Goal: Task Accomplishment & Management: Use online tool/utility

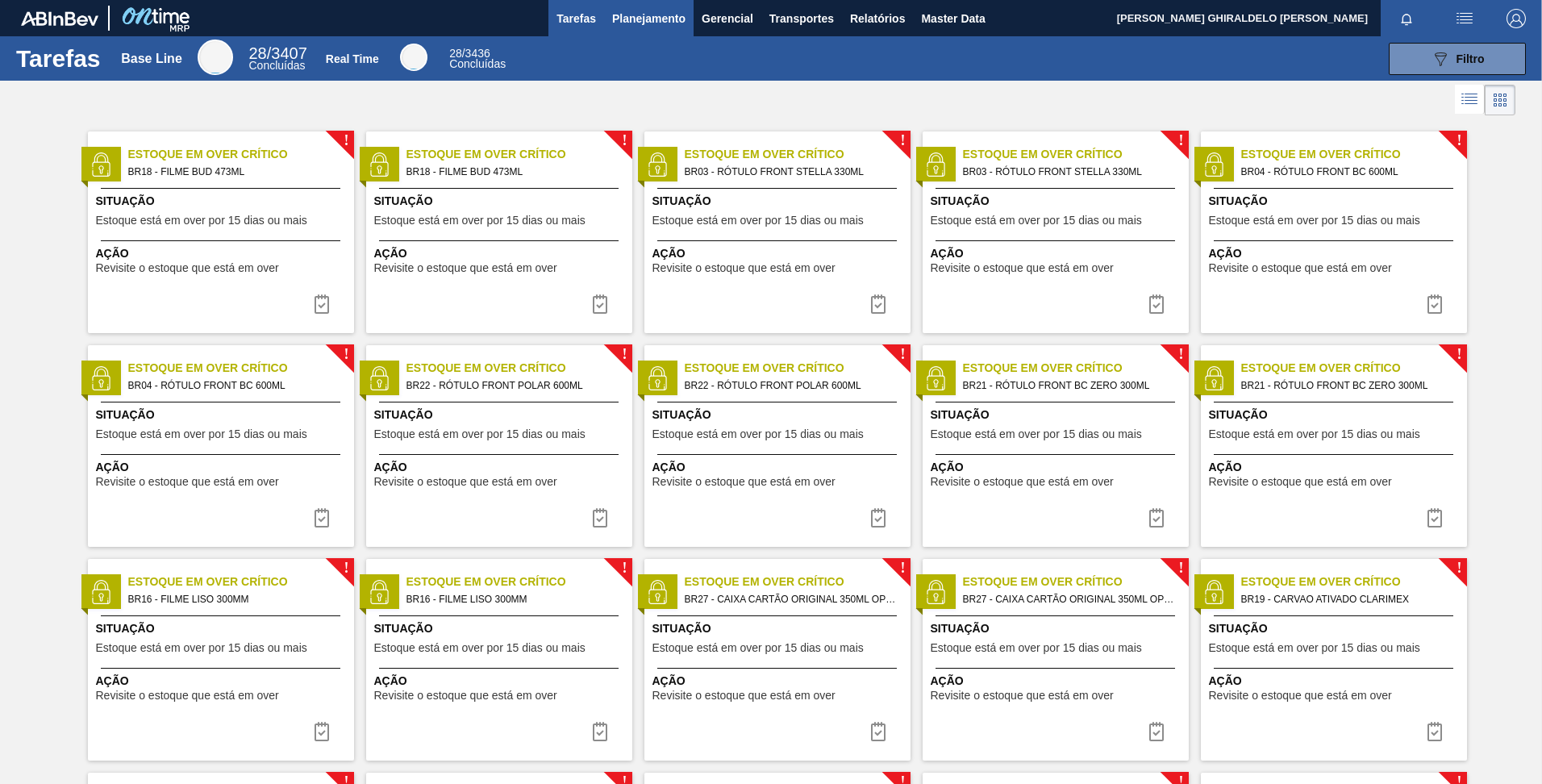
click at [652, 18] on span "Planejamento" at bounding box center [649, 18] width 74 height 19
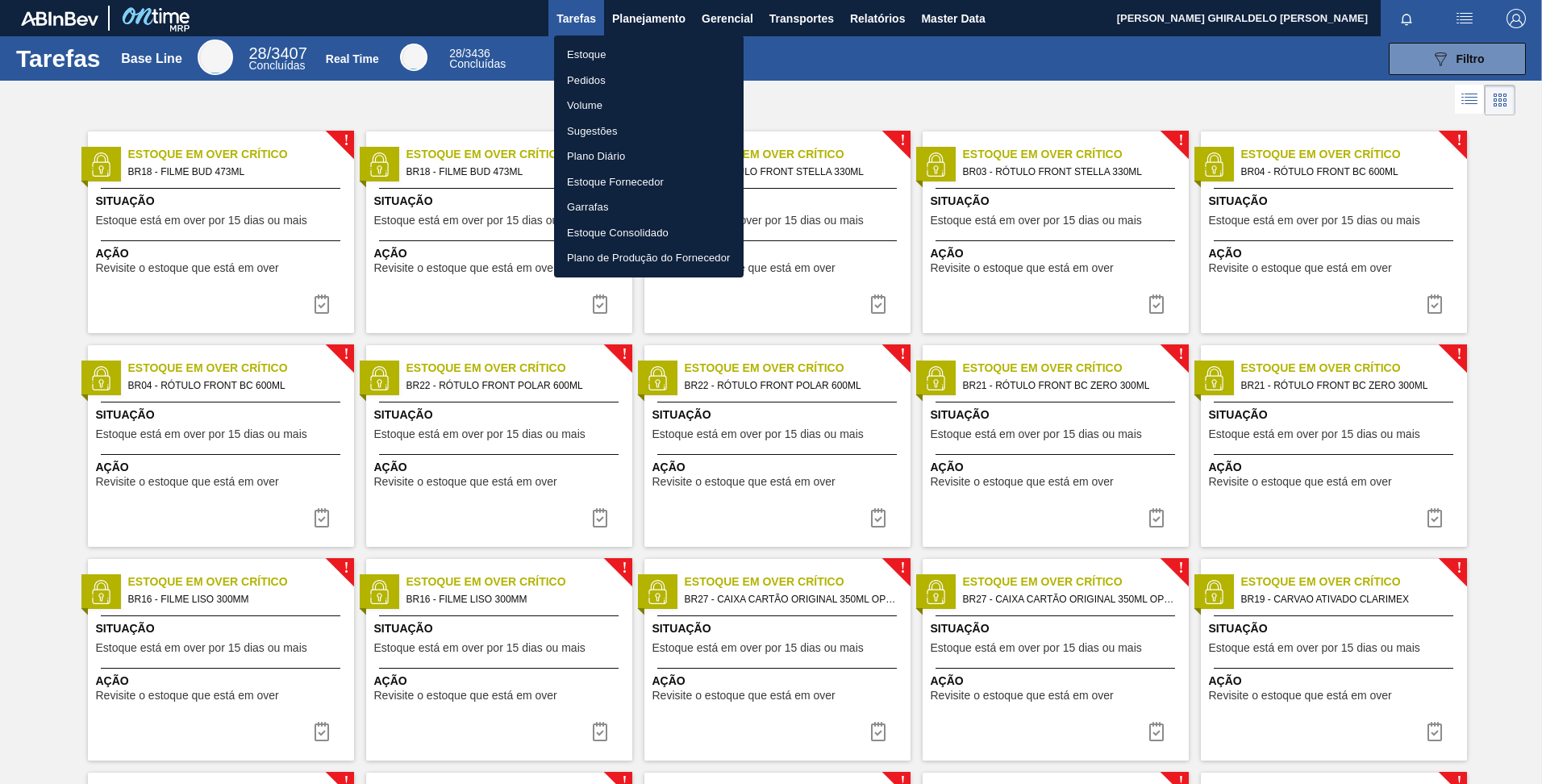
click at [579, 54] on li "Estoque" at bounding box center [649, 54] width 189 height 26
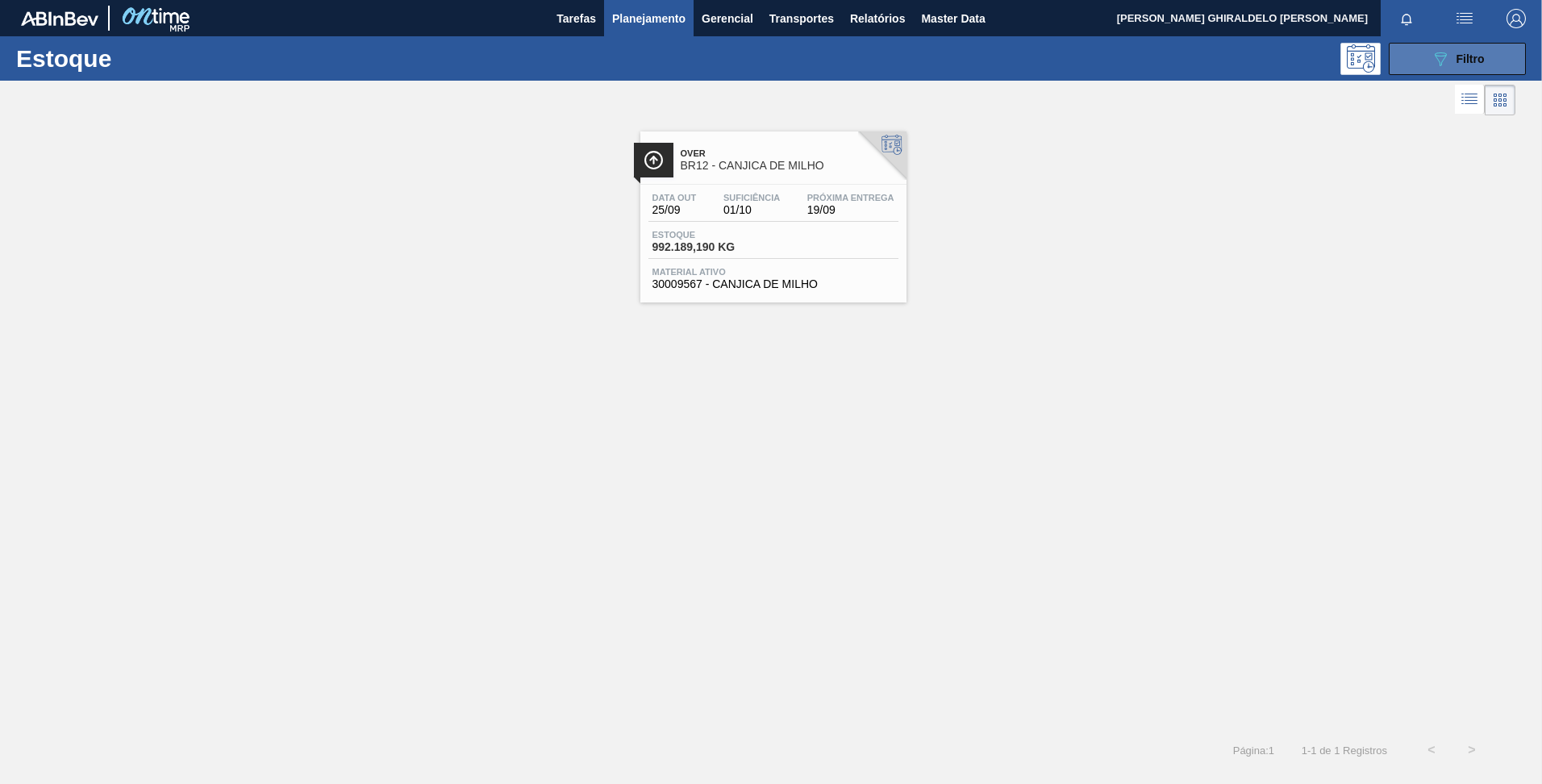
click at [1445, 66] on icon "089F7B8B-B2A5-4AFE-B5C0-19BA573D28AC" at bounding box center [1441, 59] width 19 height 19
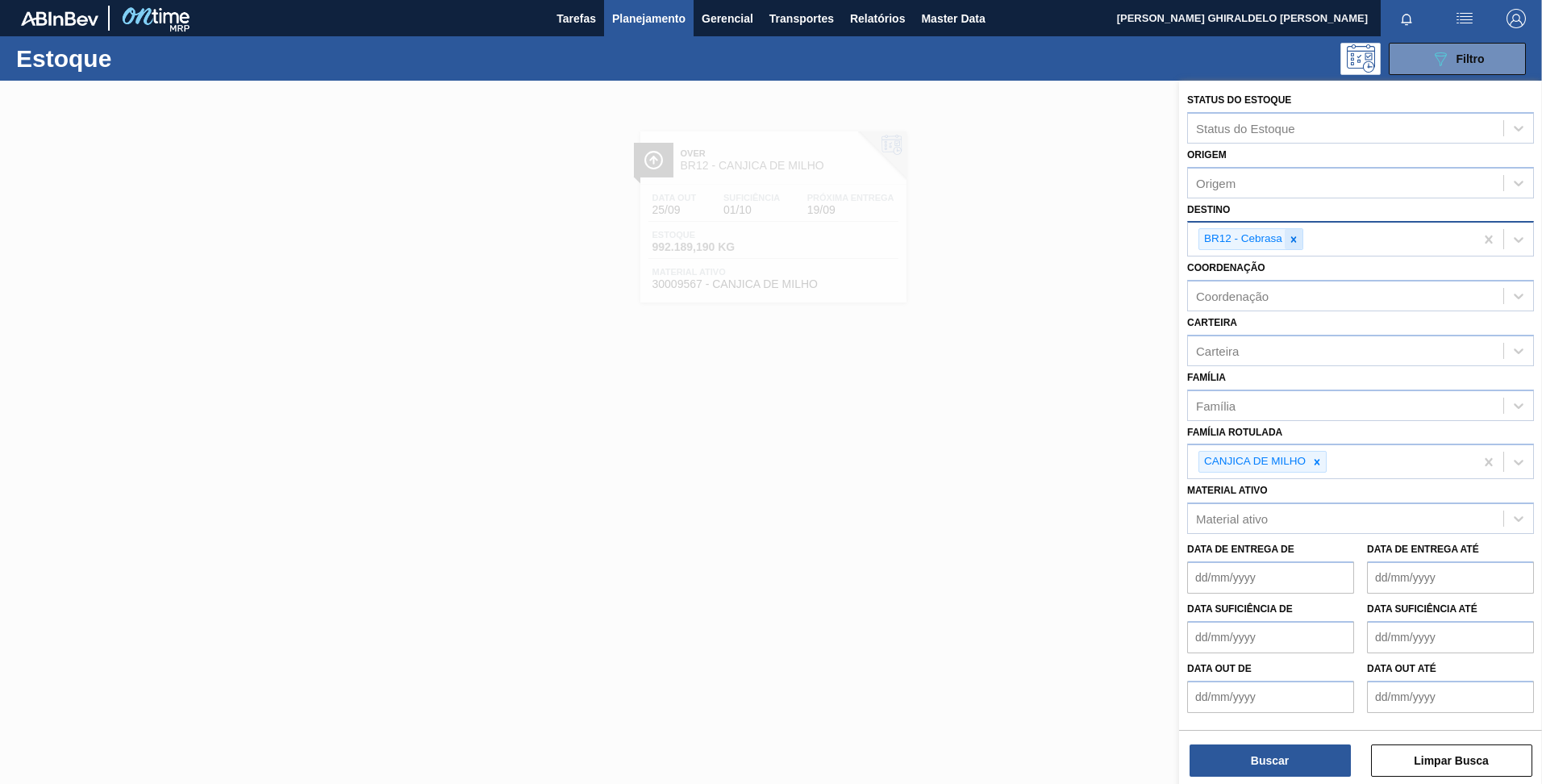
click at [1296, 243] on icon at bounding box center [1294, 240] width 11 height 11
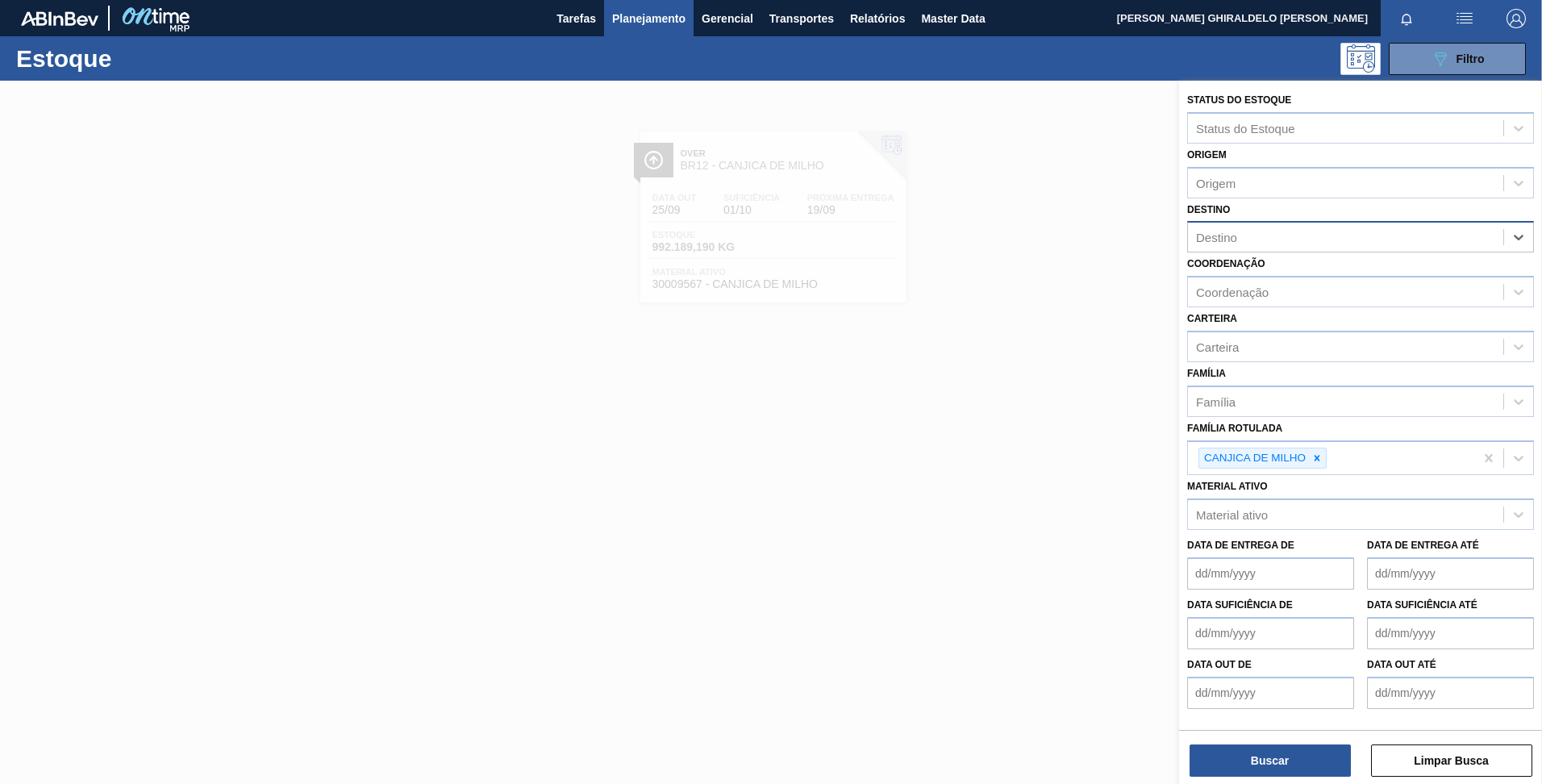
click at [1294, 236] on div "Destino" at bounding box center [1346, 237] width 315 height 23
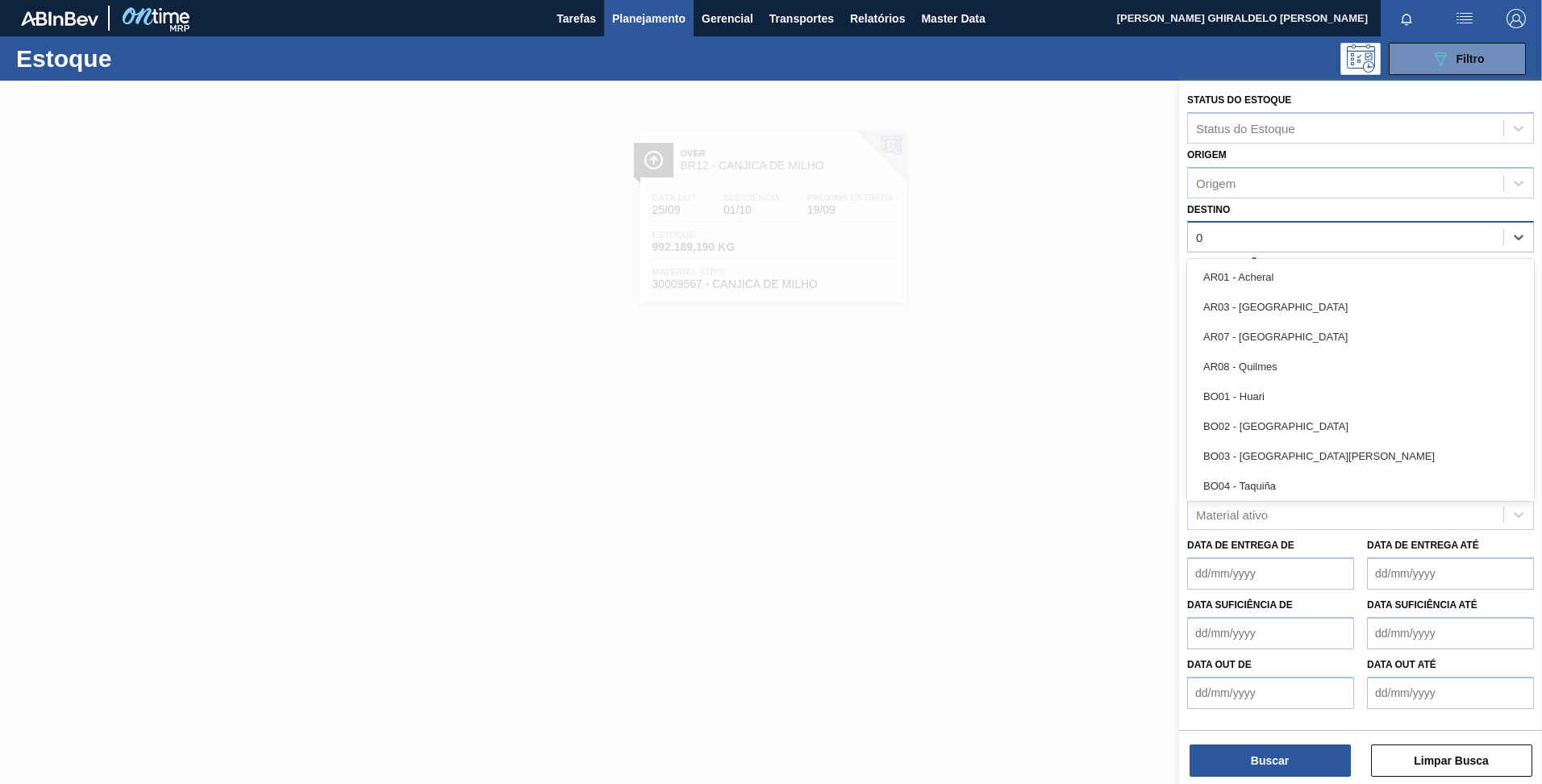
type input "09"
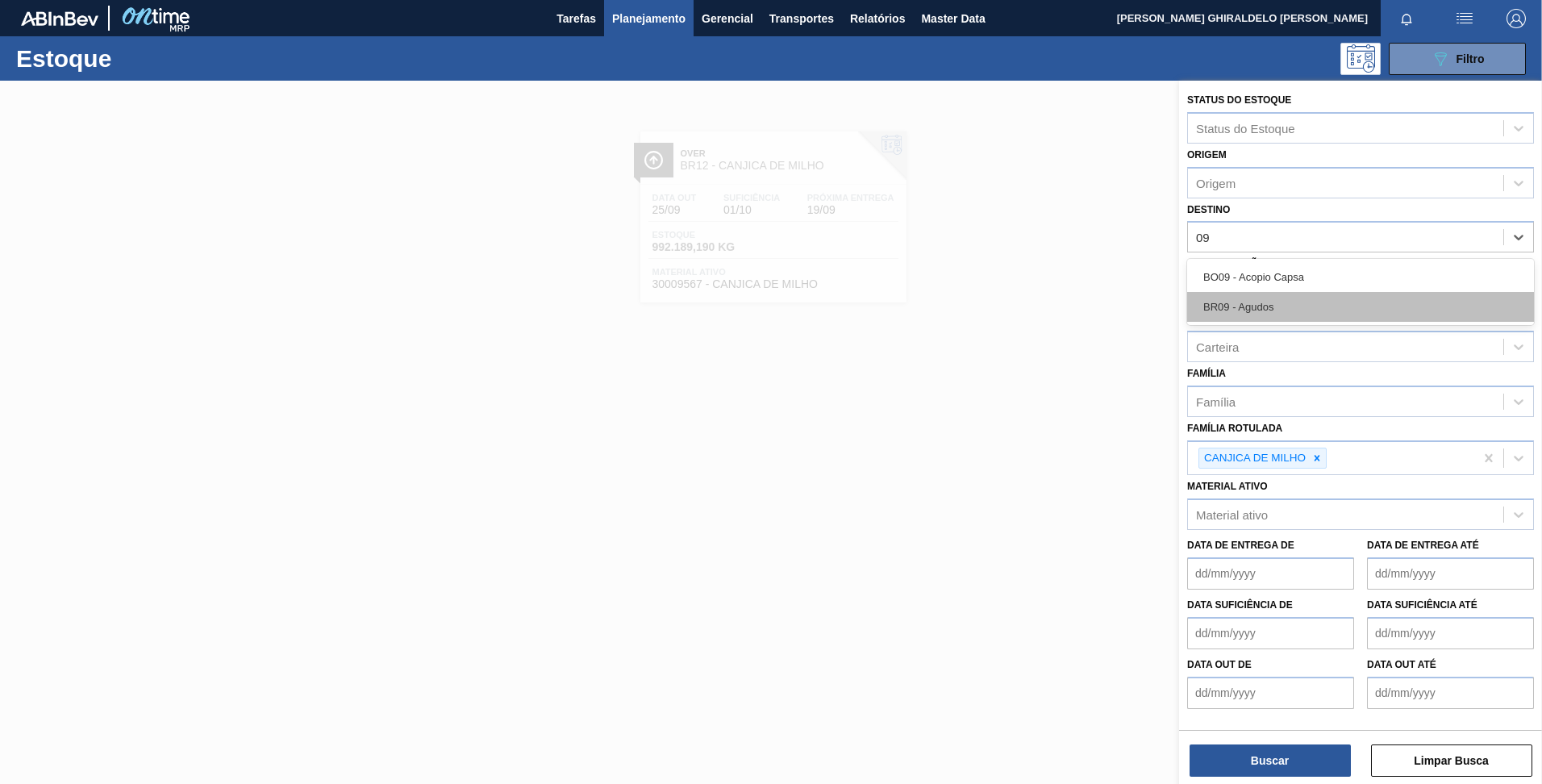
click at [1250, 304] on div "BR09 - Agudos" at bounding box center [1360, 307] width 347 height 30
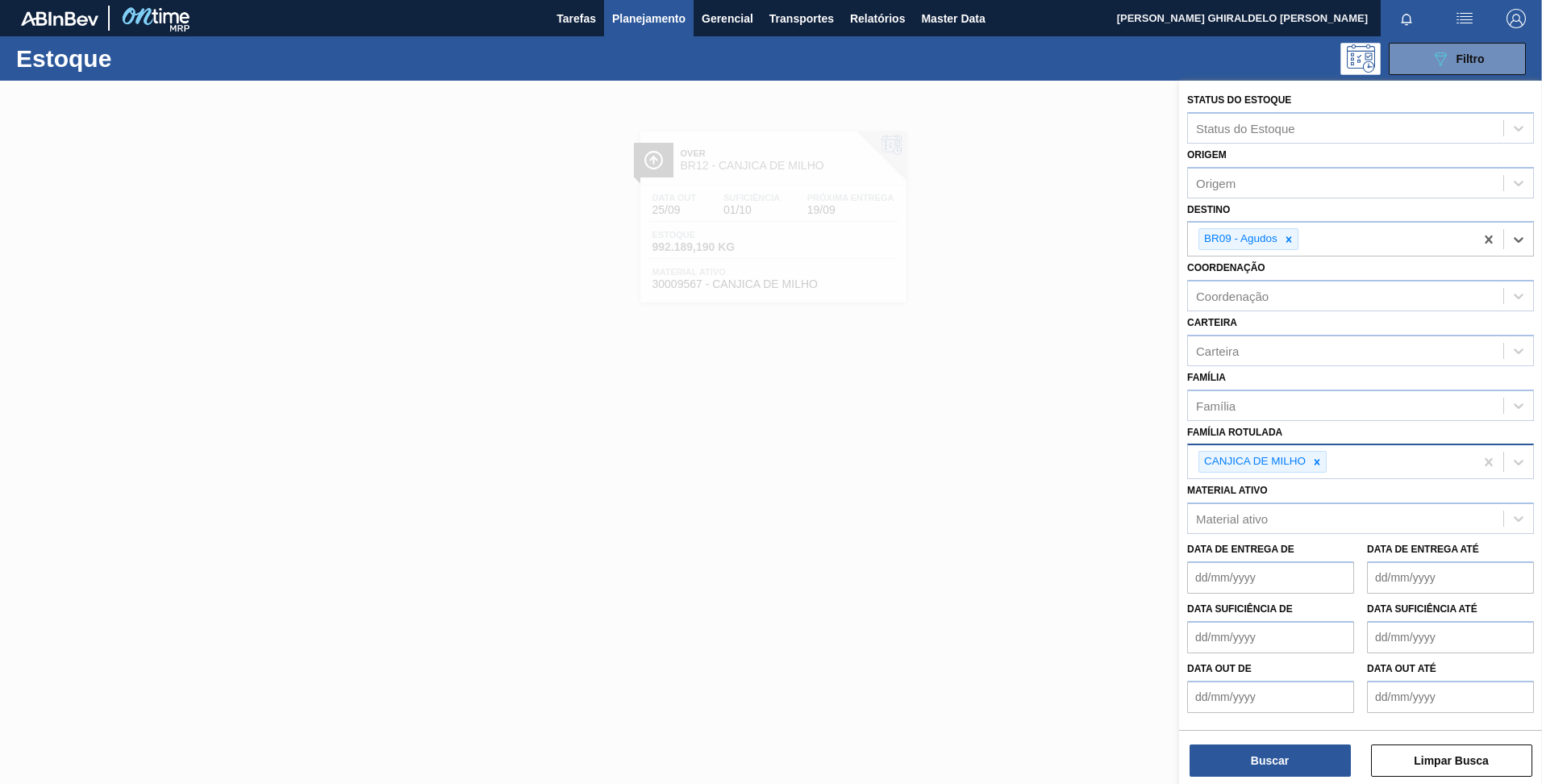
click at [1317, 462] on icon at bounding box center [1317, 462] width 11 height 11
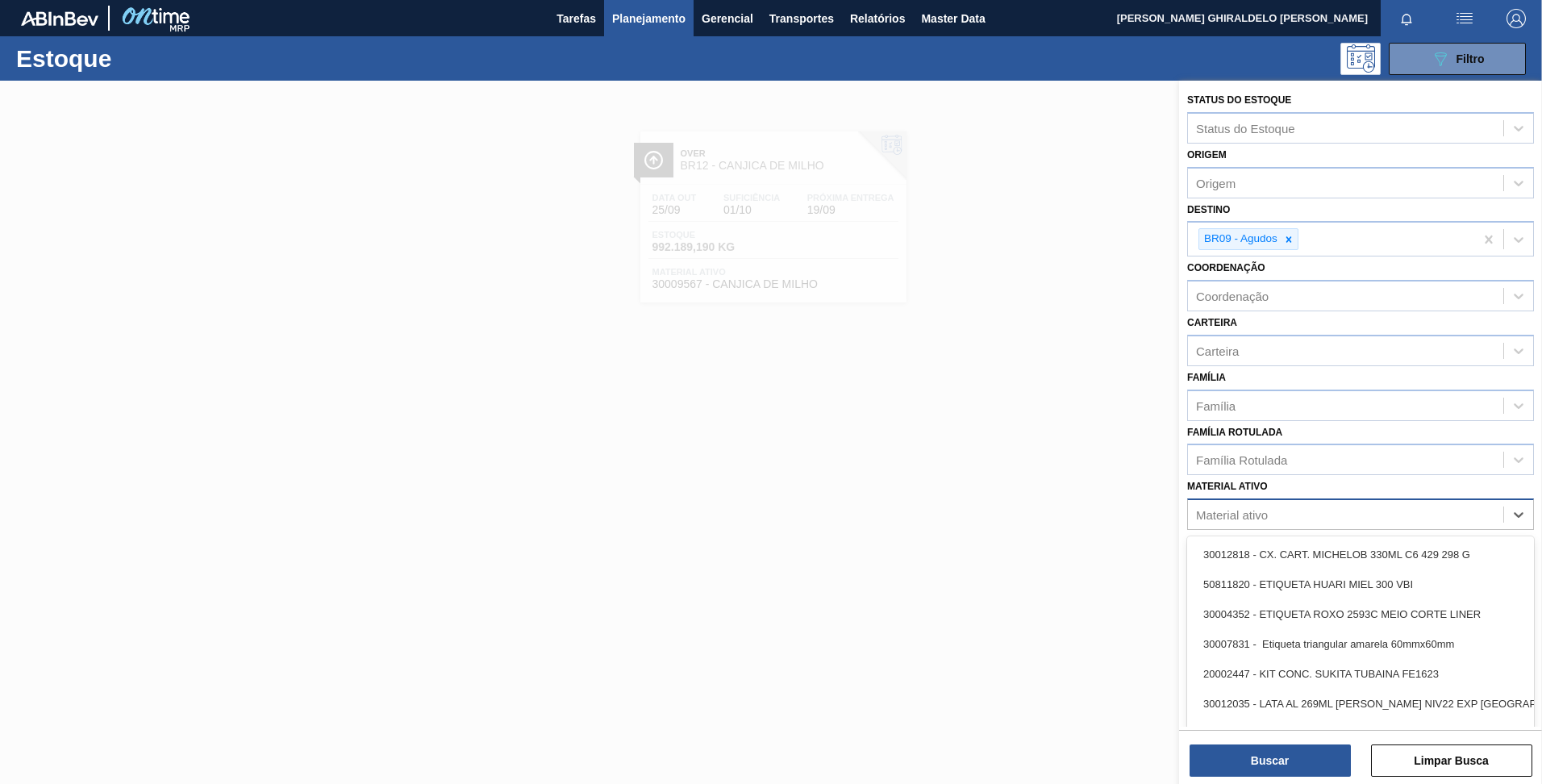
click at [1347, 507] on div "Material ativo" at bounding box center [1346, 515] width 315 height 23
click at [1304, 452] on div "Família Rotulada" at bounding box center [1346, 459] width 315 height 23
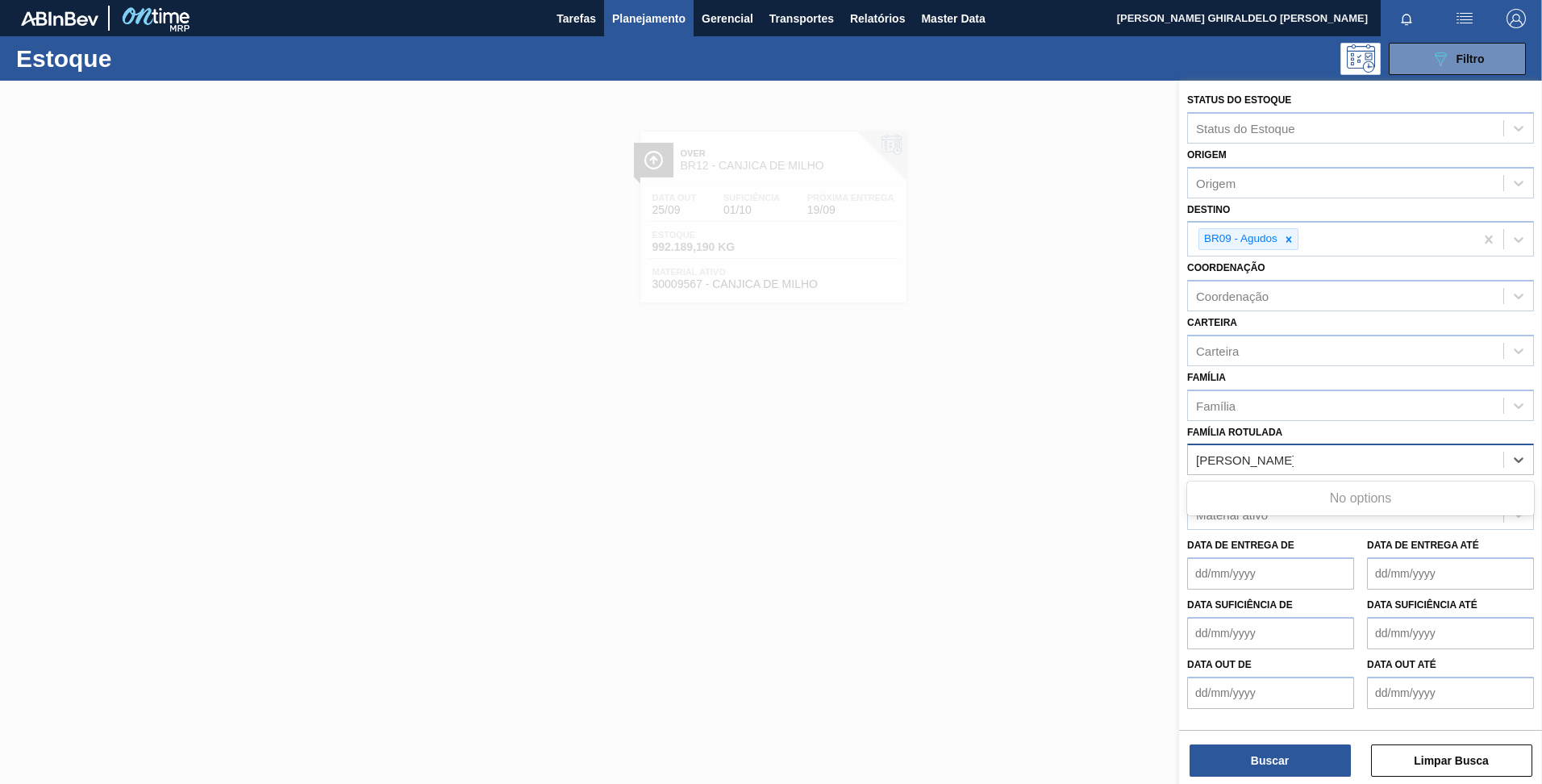
click at [1245, 465] on Rotulada "lacre de chopp ap" at bounding box center [1245, 460] width 97 height 13
type Rotulada "lacre chopp ap"
click at [1272, 498] on div "LACRE CHOPP AP" at bounding box center [1360, 498] width 347 height 30
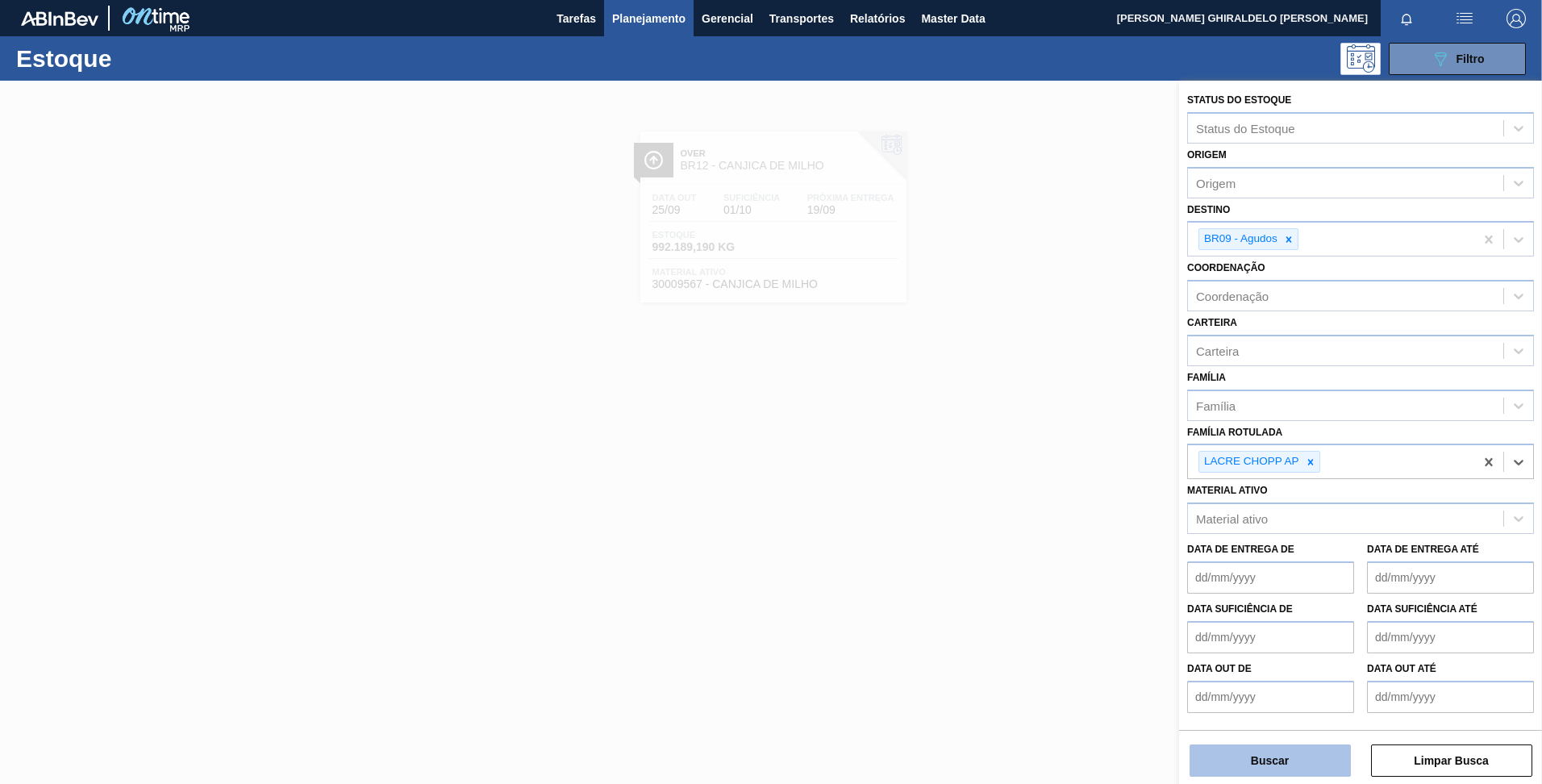
click at [1240, 754] on button "Buscar" at bounding box center [1270, 760] width 161 height 32
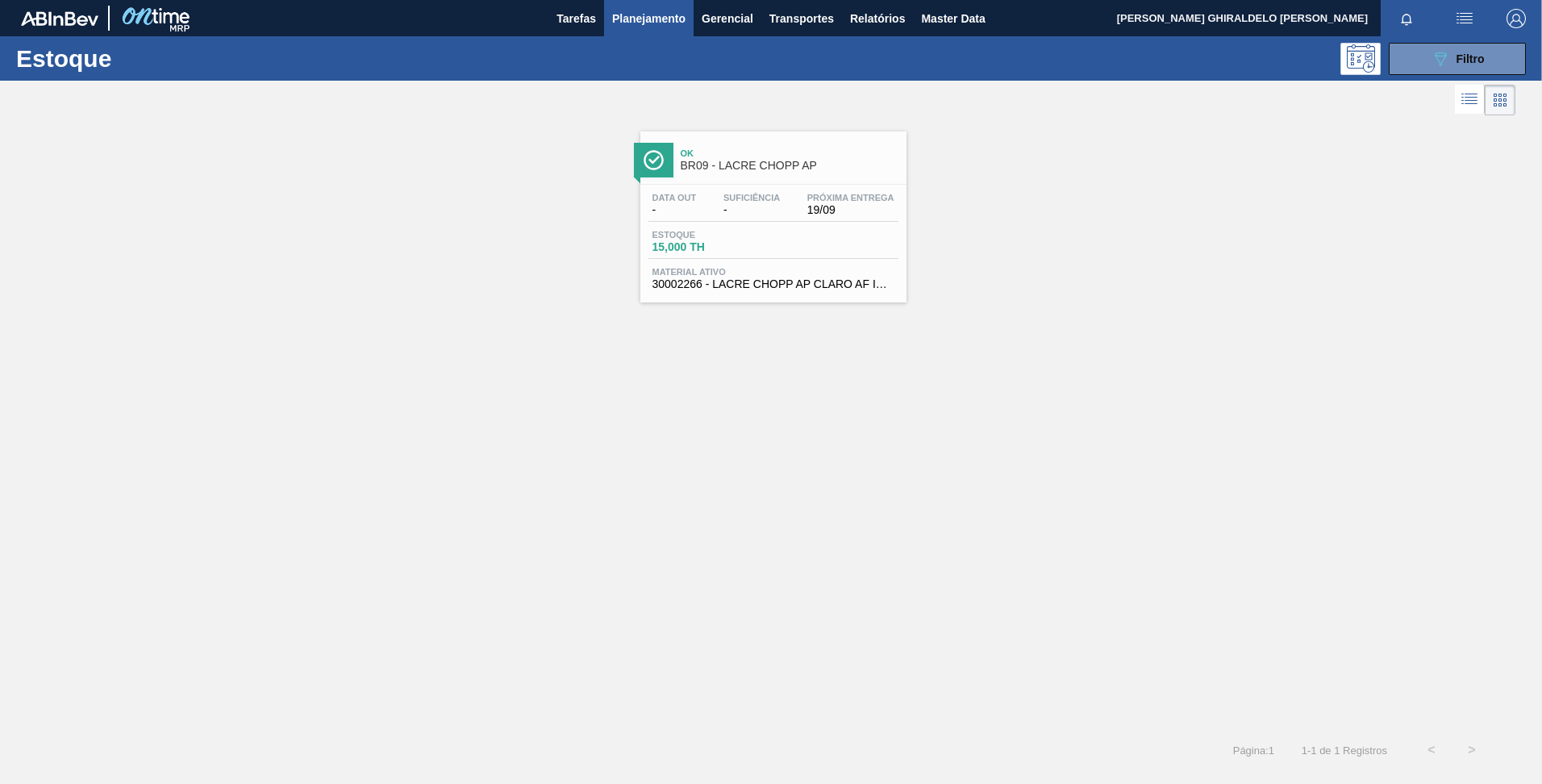
click at [802, 133] on div "Ok BR09 - LACRE CHOPP AP" at bounding box center [773, 154] width 267 height 44
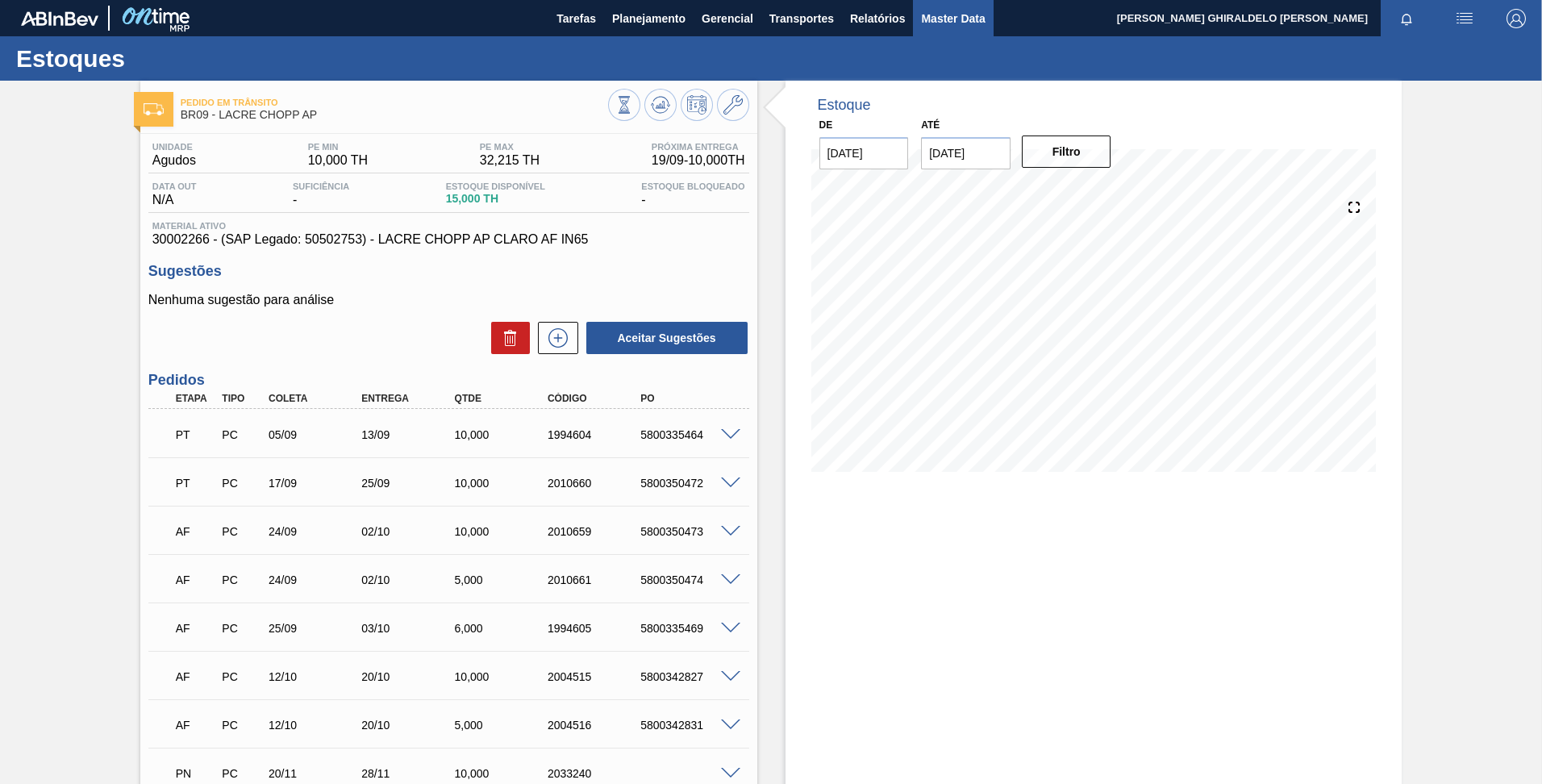
click at [932, 22] on span "Master Data" at bounding box center [953, 18] width 64 height 19
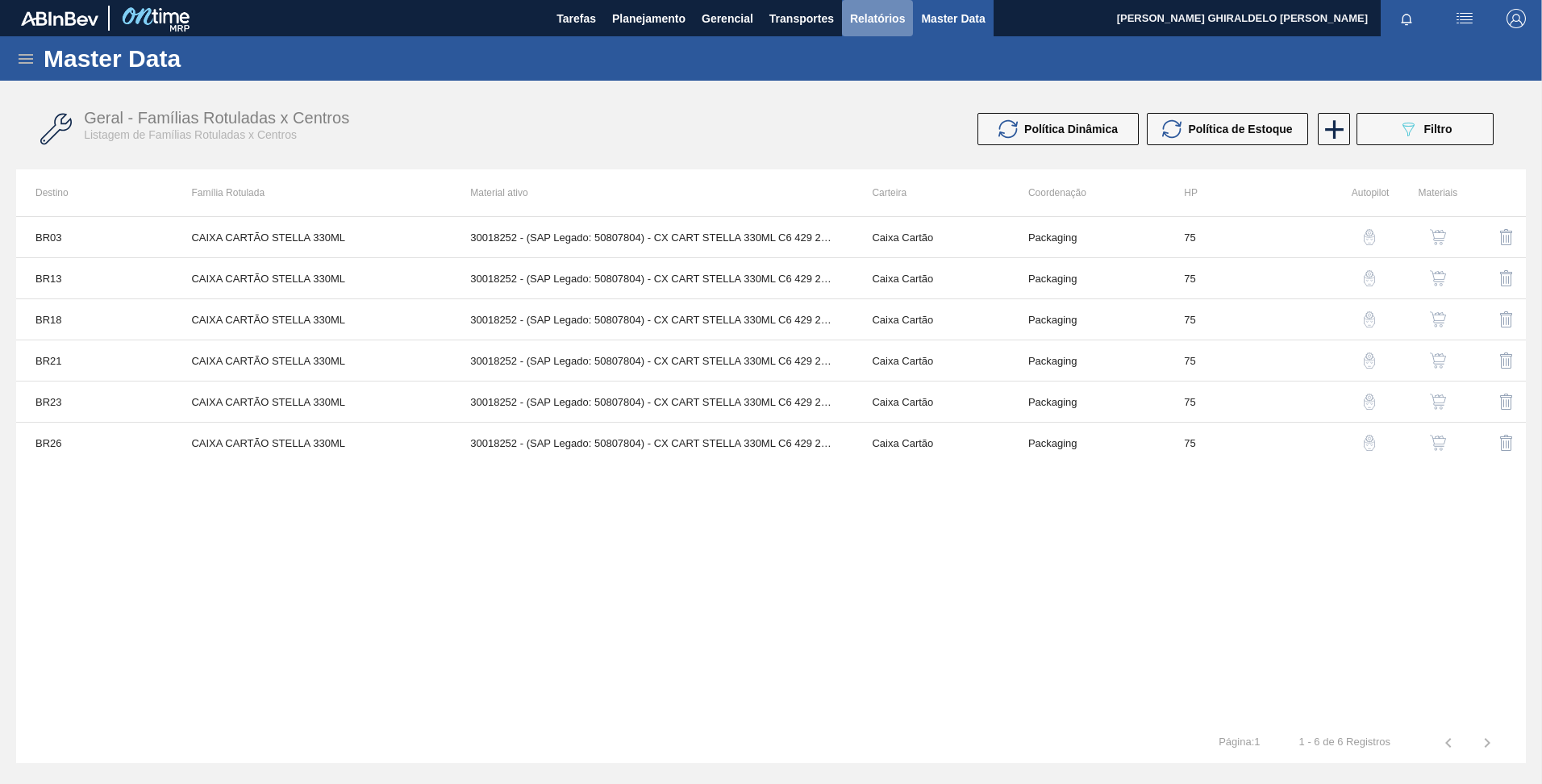
click at [870, 22] on span "Relatórios" at bounding box center [877, 18] width 54 height 19
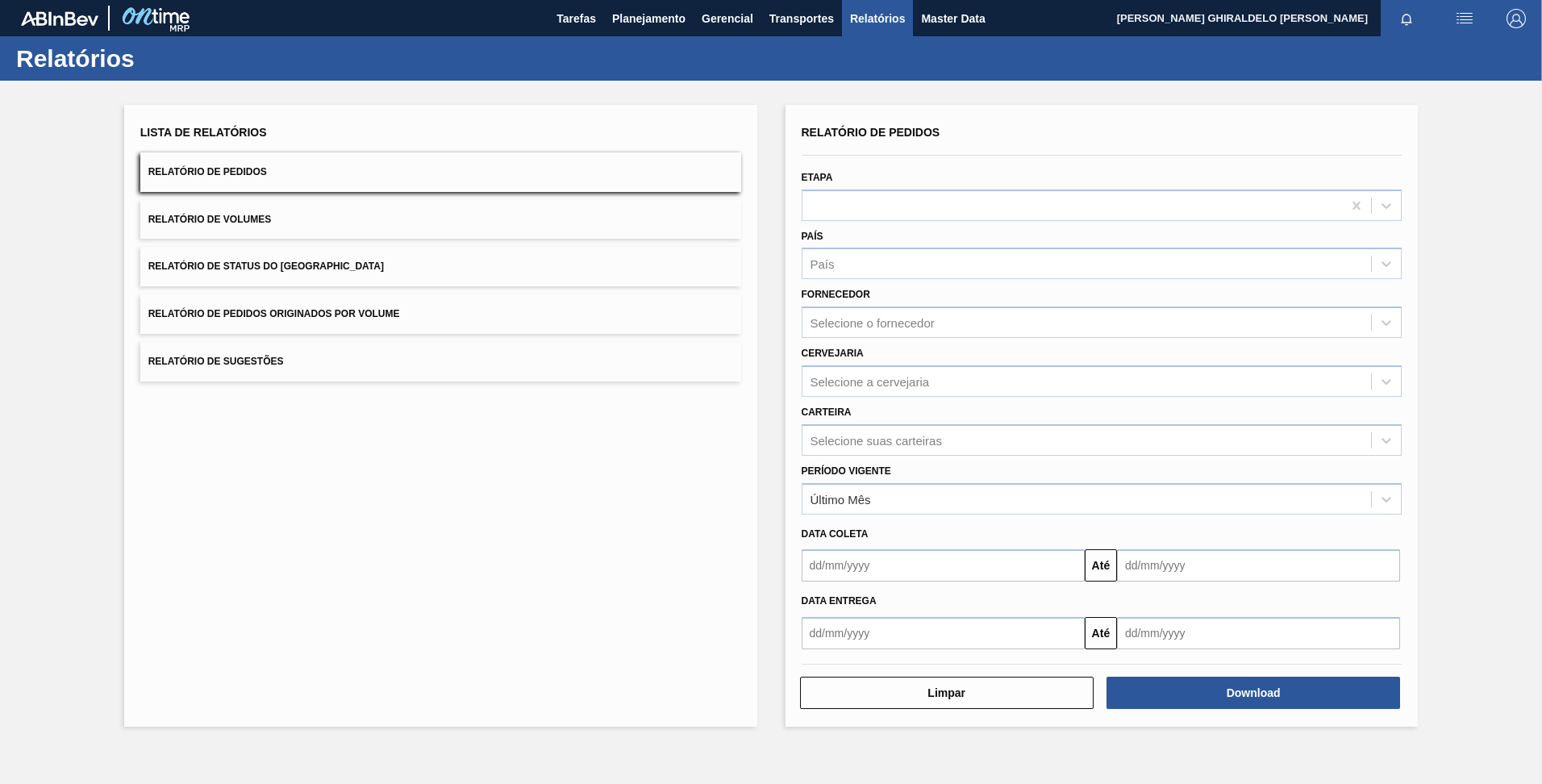
click at [484, 272] on button "Relatório de Status do Estoque" at bounding box center [440, 265] width 601 height 39
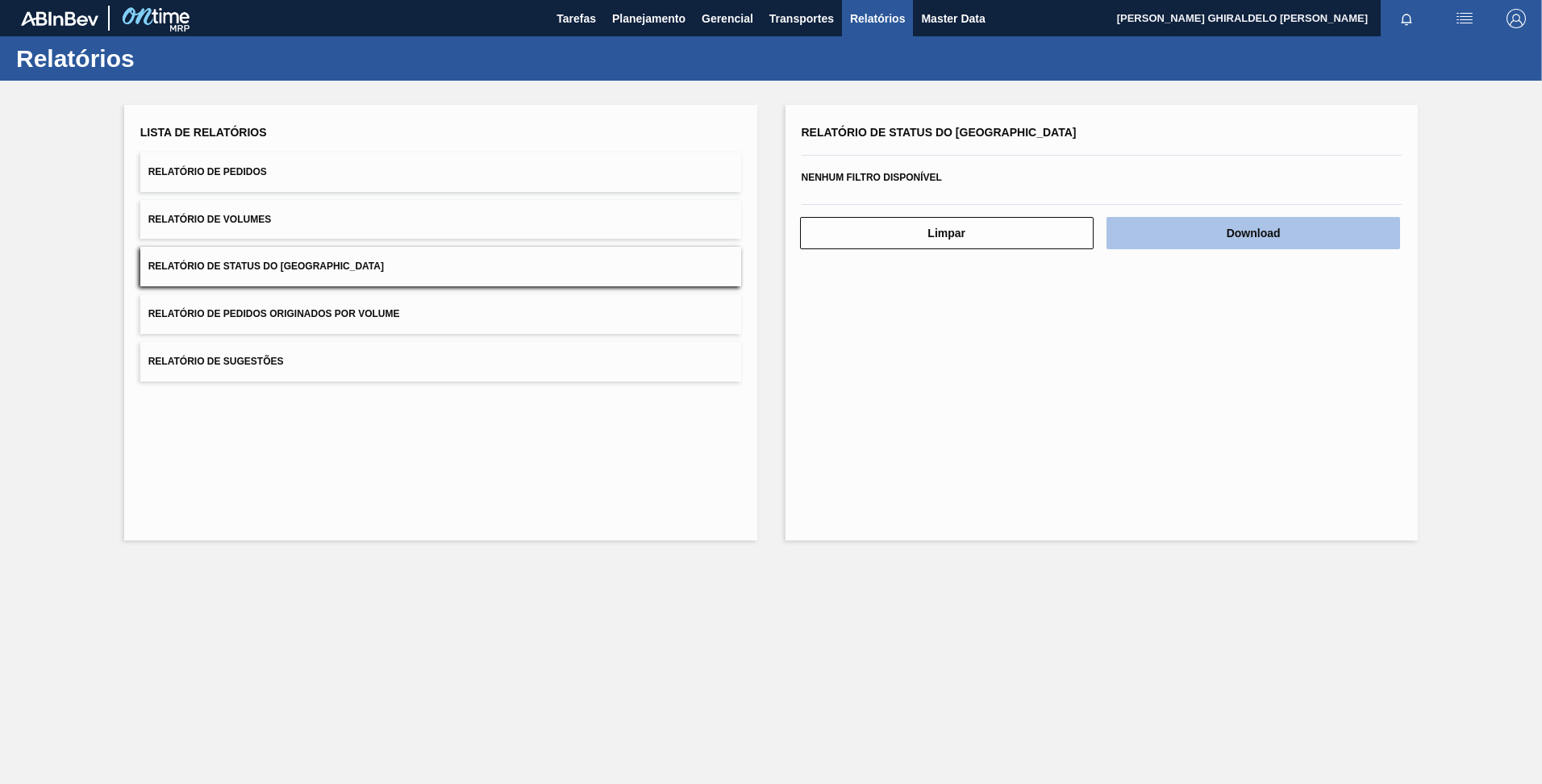
click at [1236, 236] on button "Download" at bounding box center [1253, 233] width 293 height 32
click at [1206, 230] on button "Download" at bounding box center [1253, 233] width 293 height 32
click at [877, 407] on div "Relatório de Status do Estoque Nenhum filtro disponível Limpar Download" at bounding box center [1102, 323] width 633 height 435
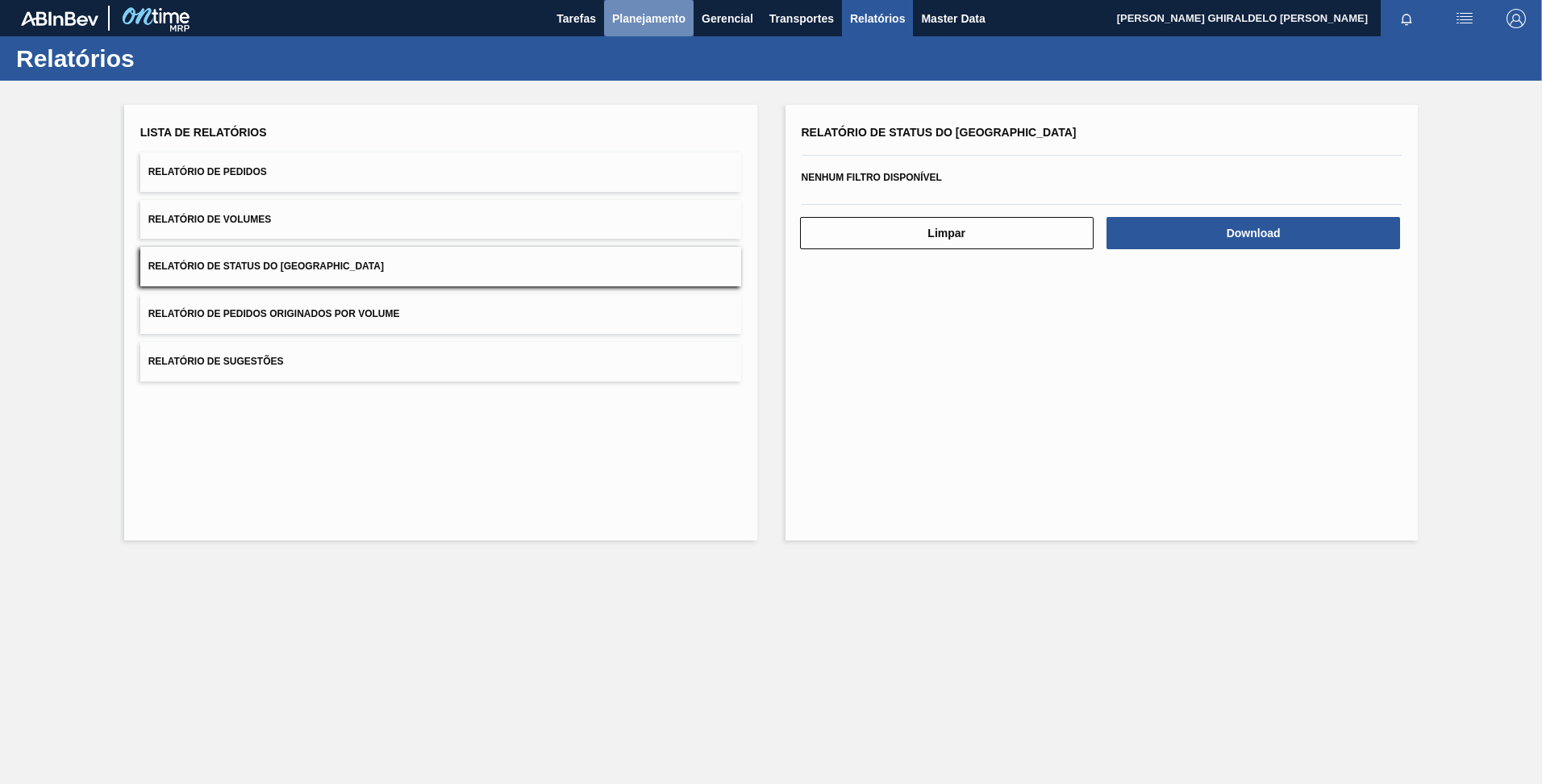
click at [629, 17] on span "Planejamento" at bounding box center [649, 18] width 74 height 19
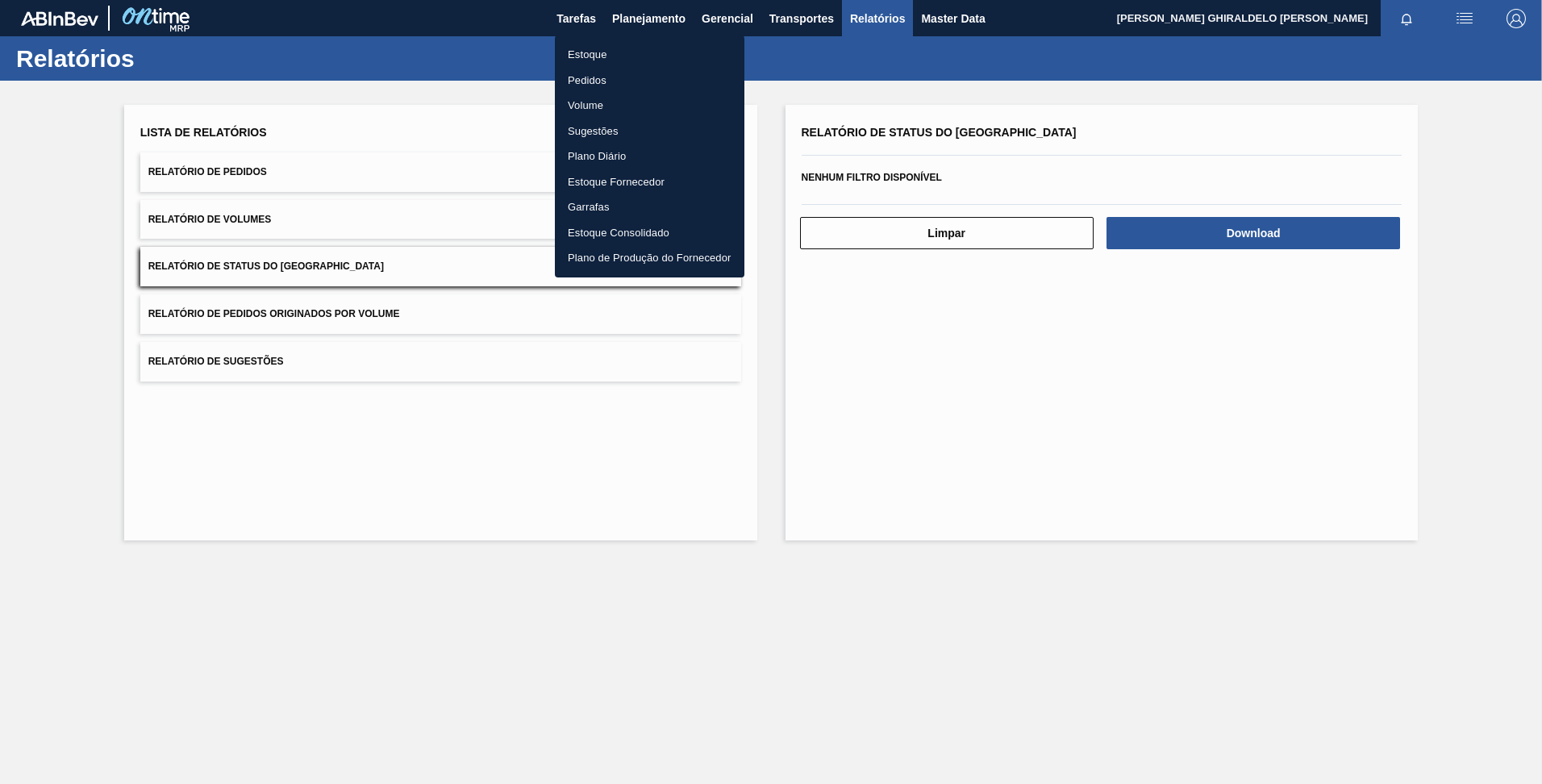
click at [569, 17] on div at bounding box center [771, 392] width 1542 height 784
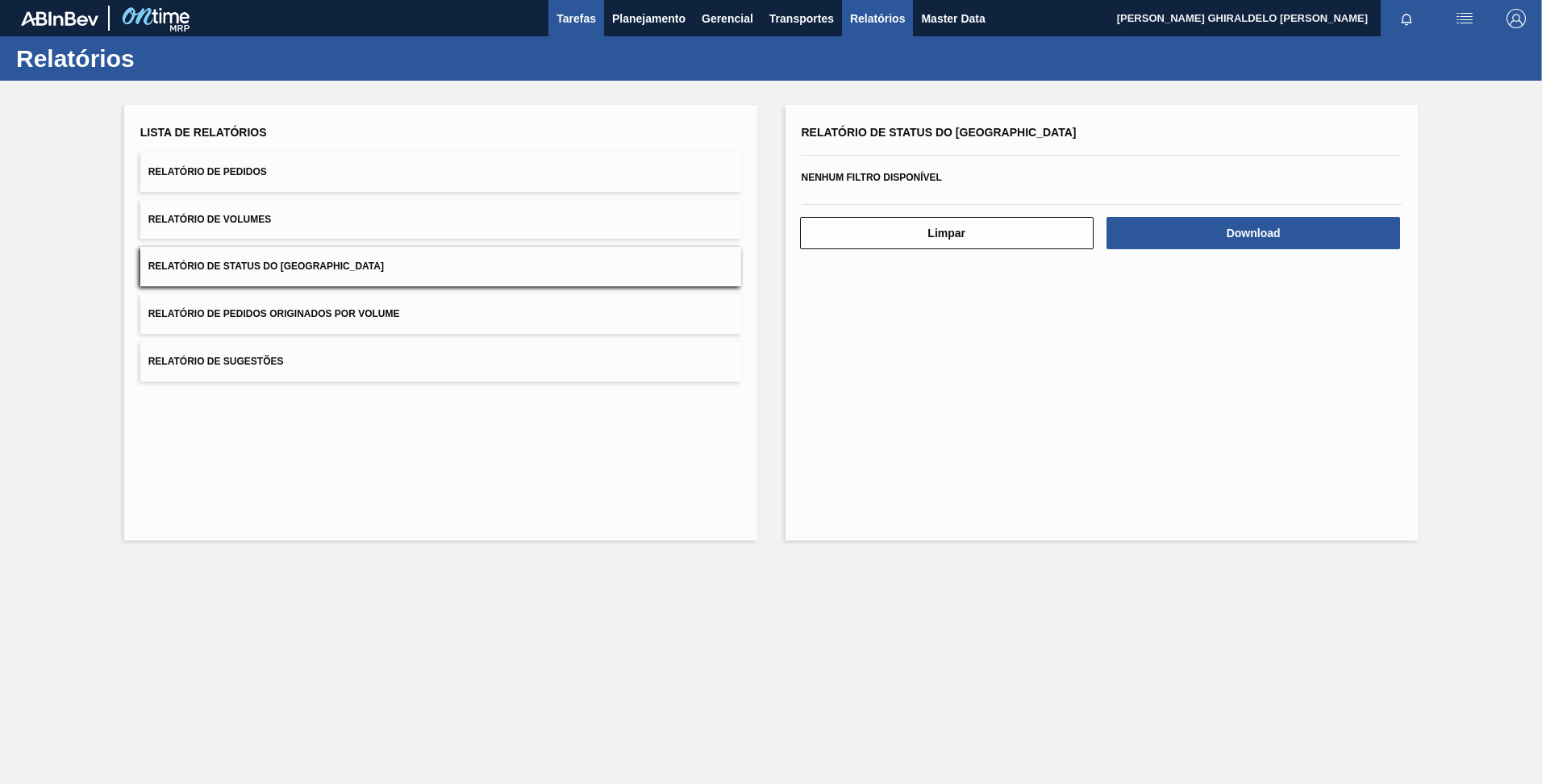
click at [573, 15] on span "Tarefas" at bounding box center [576, 18] width 39 height 19
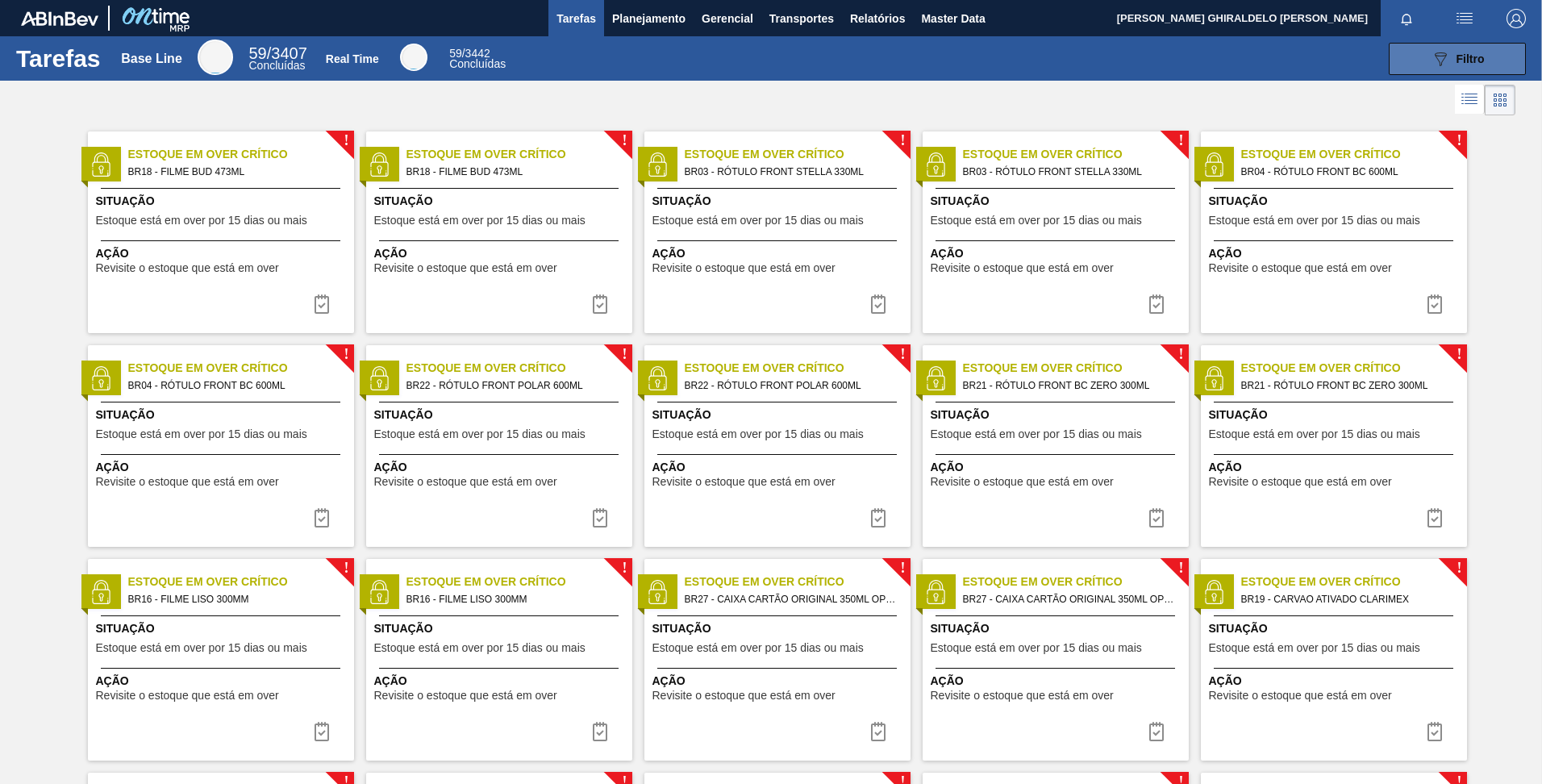
click at [1431, 66] on icon "089F7B8B-B2A5-4AFE-B5C0-19BA573D28AC" at bounding box center [1441, 59] width 19 height 19
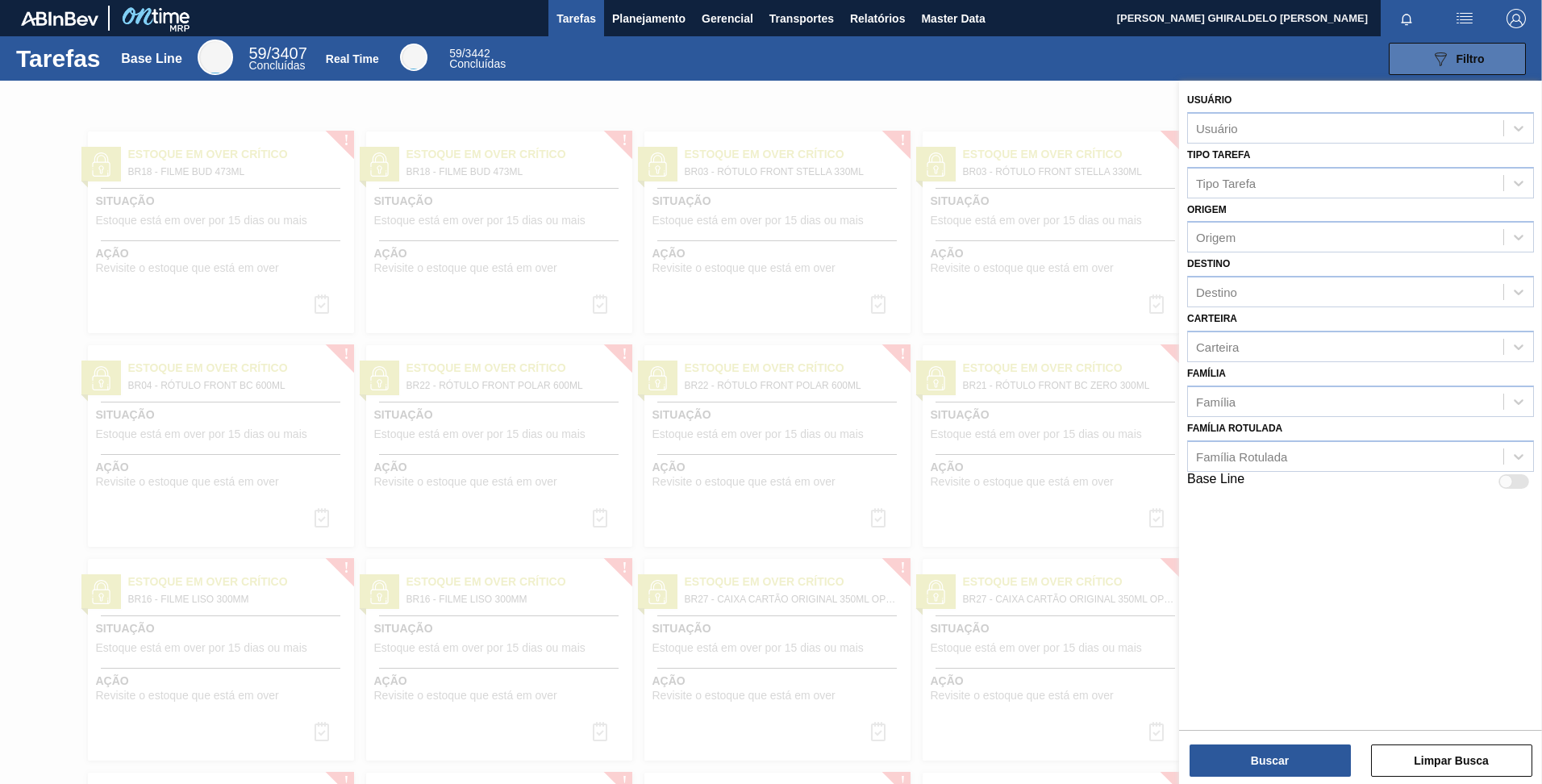
click at [1400, 68] on button "089F7B8B-B2A5-4AFE-B5C0-19BA573D28AC Filtro" at bounding box center [1458, 59] width 138 height 32
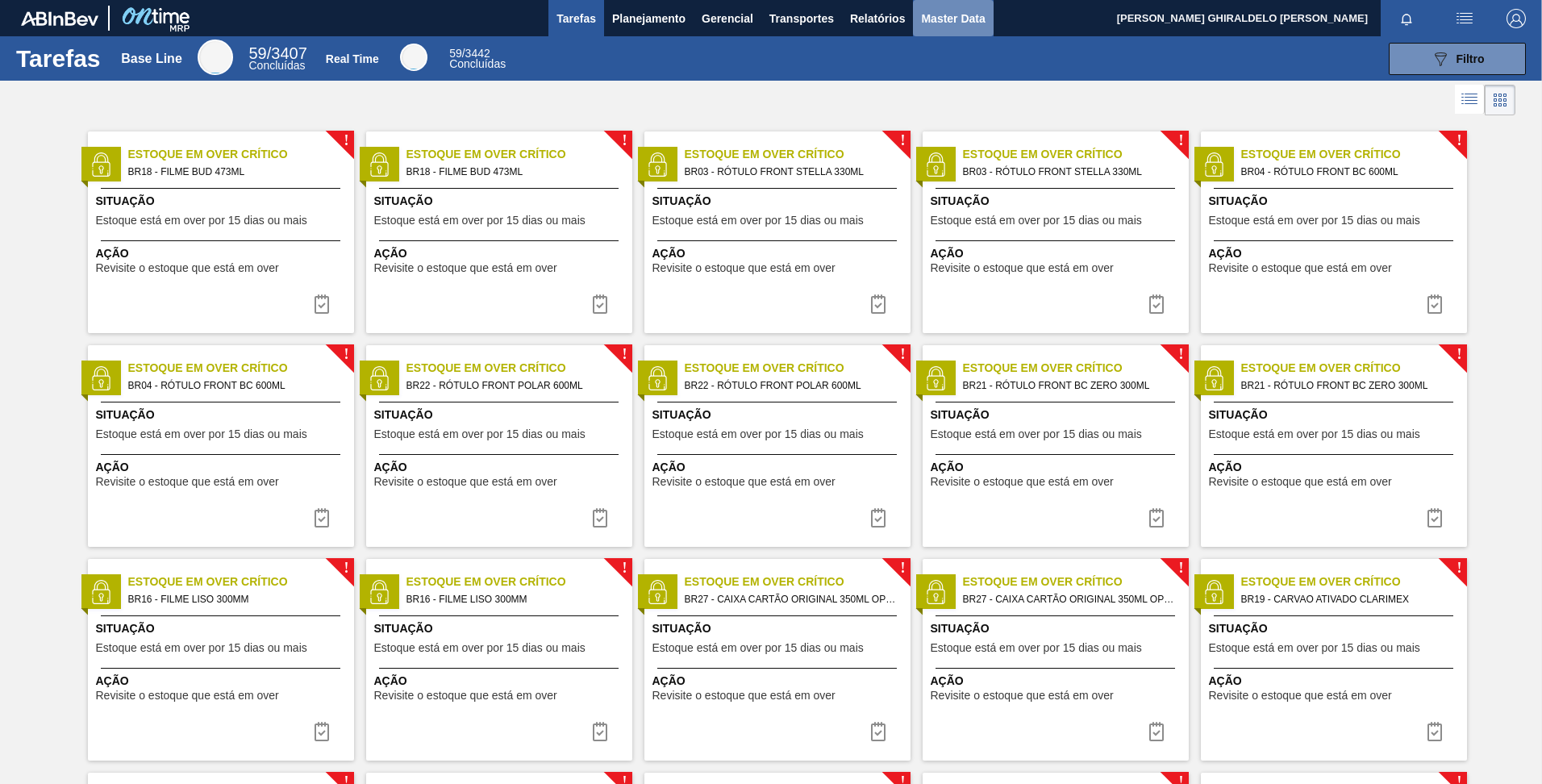
click at [933, 33] on button "Master Data" at bounding box center [953, 18] width 80 height 36
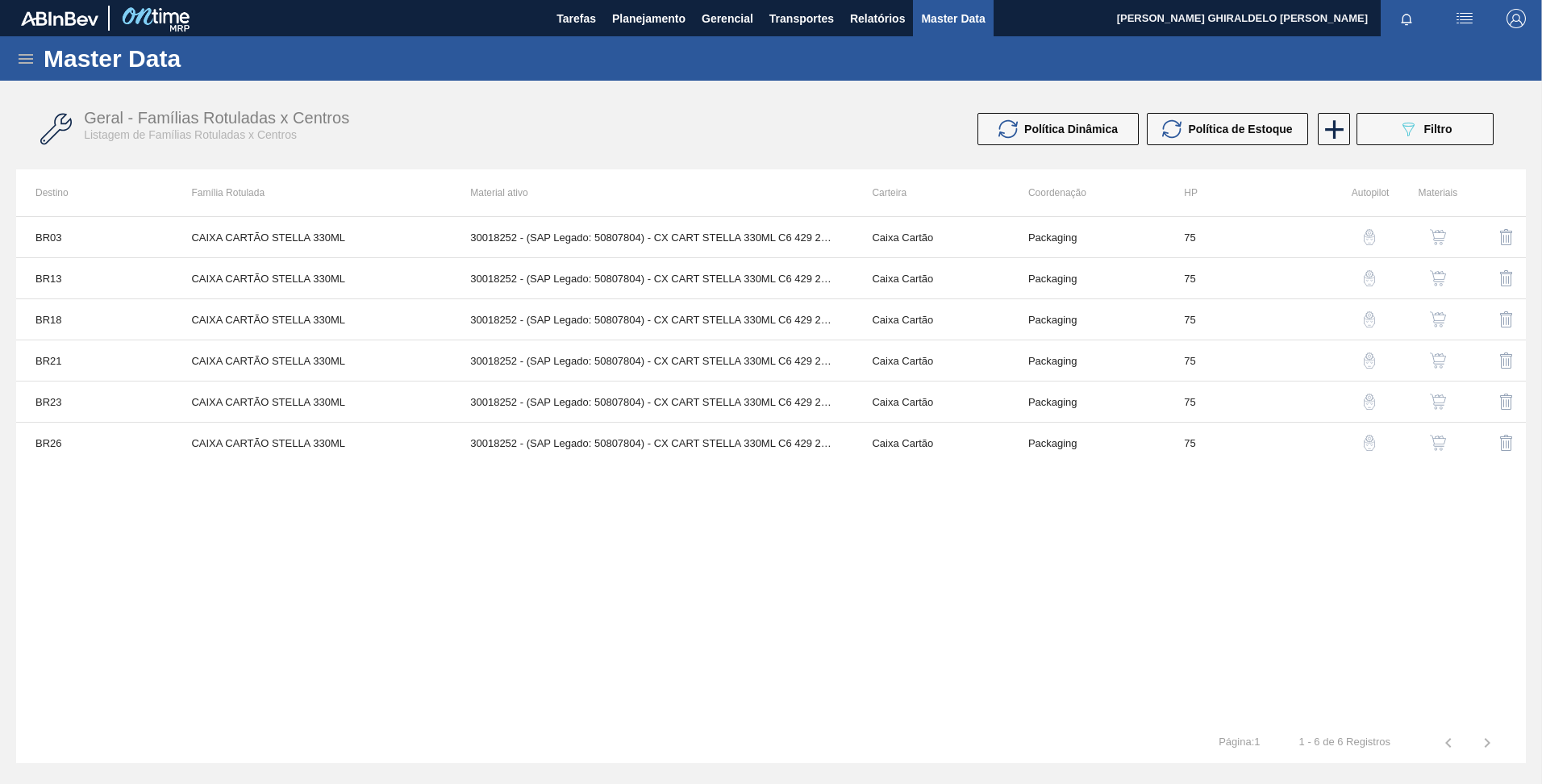
click at [6, 55] on div "Master Data" at bounding box center [771, 58] width 1542 height 44
click at [11, 62] on div "Master Data" at bounding box center [771, 58] width 1542 height 44
click at [21, 63] on icon at bounding box center [25, 59] width 14 height 10
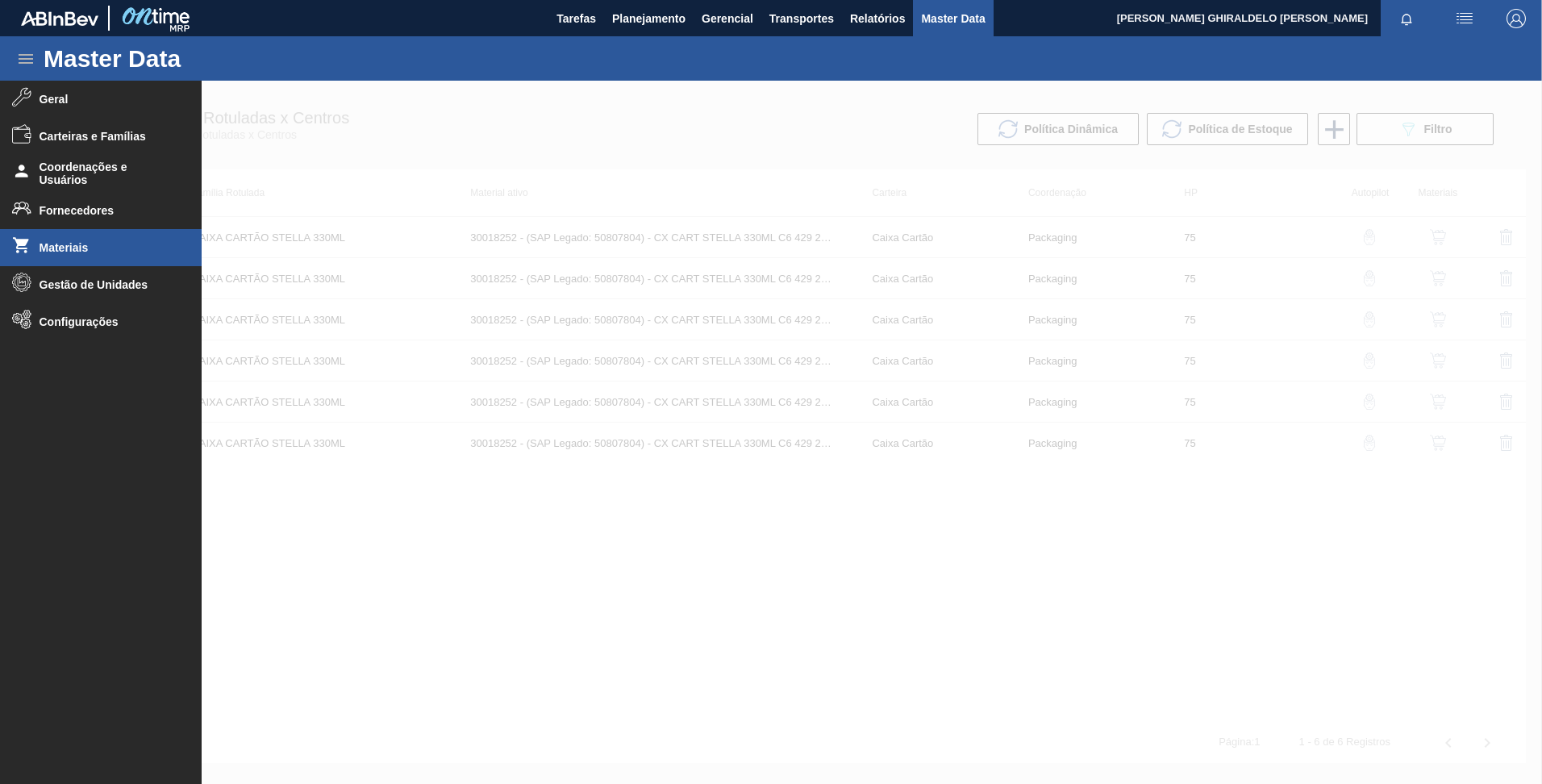
click at [138, 245] on span "Materiais" at bounding box center [105, 247] width 133 height 13
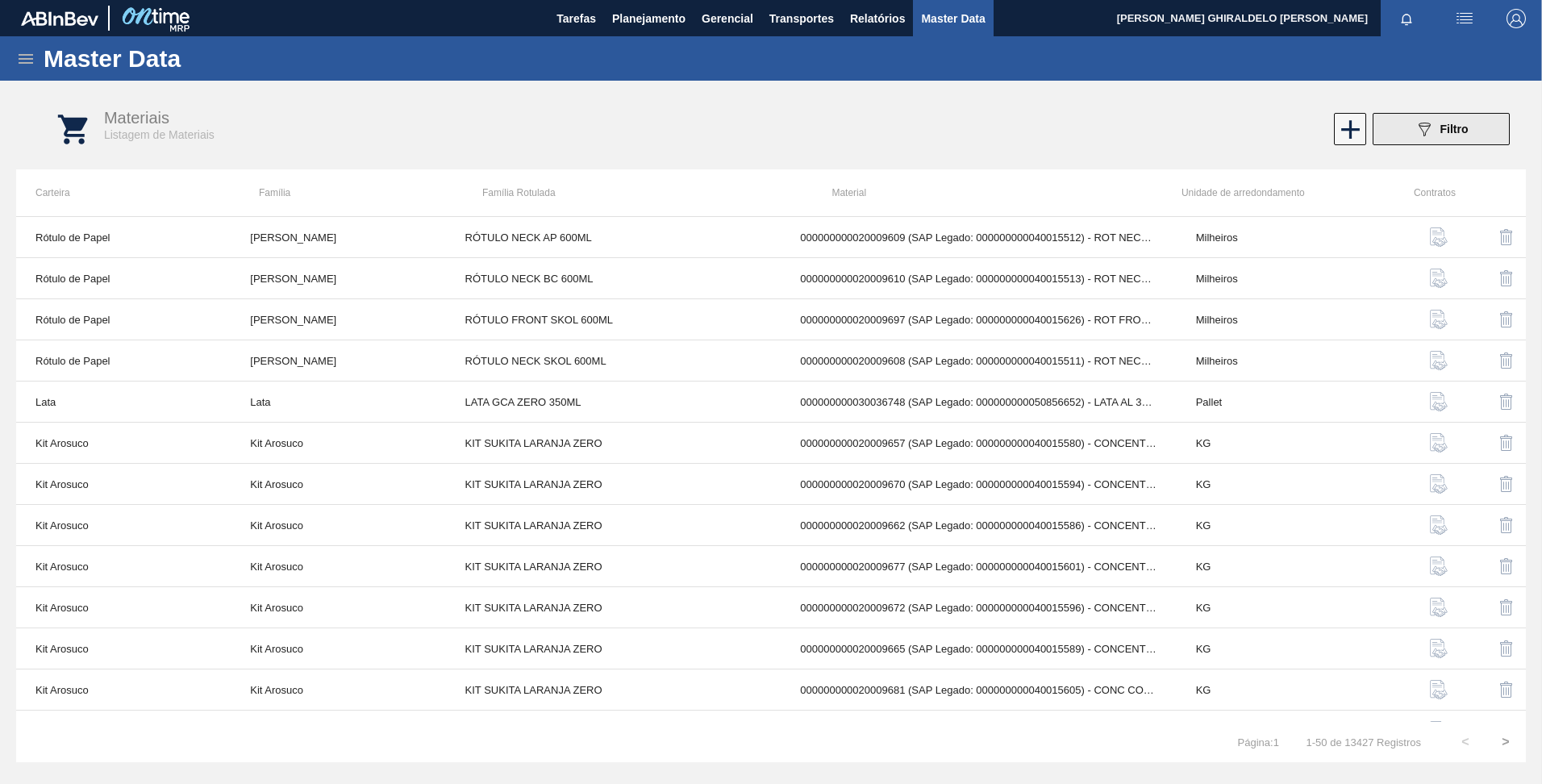
click at [1487, 133] on button "089F7B8B-B2A5-4AFE-B5C0-19BA573D28AC Filtro" at bounding box center [1442, 129] width 138 height 32
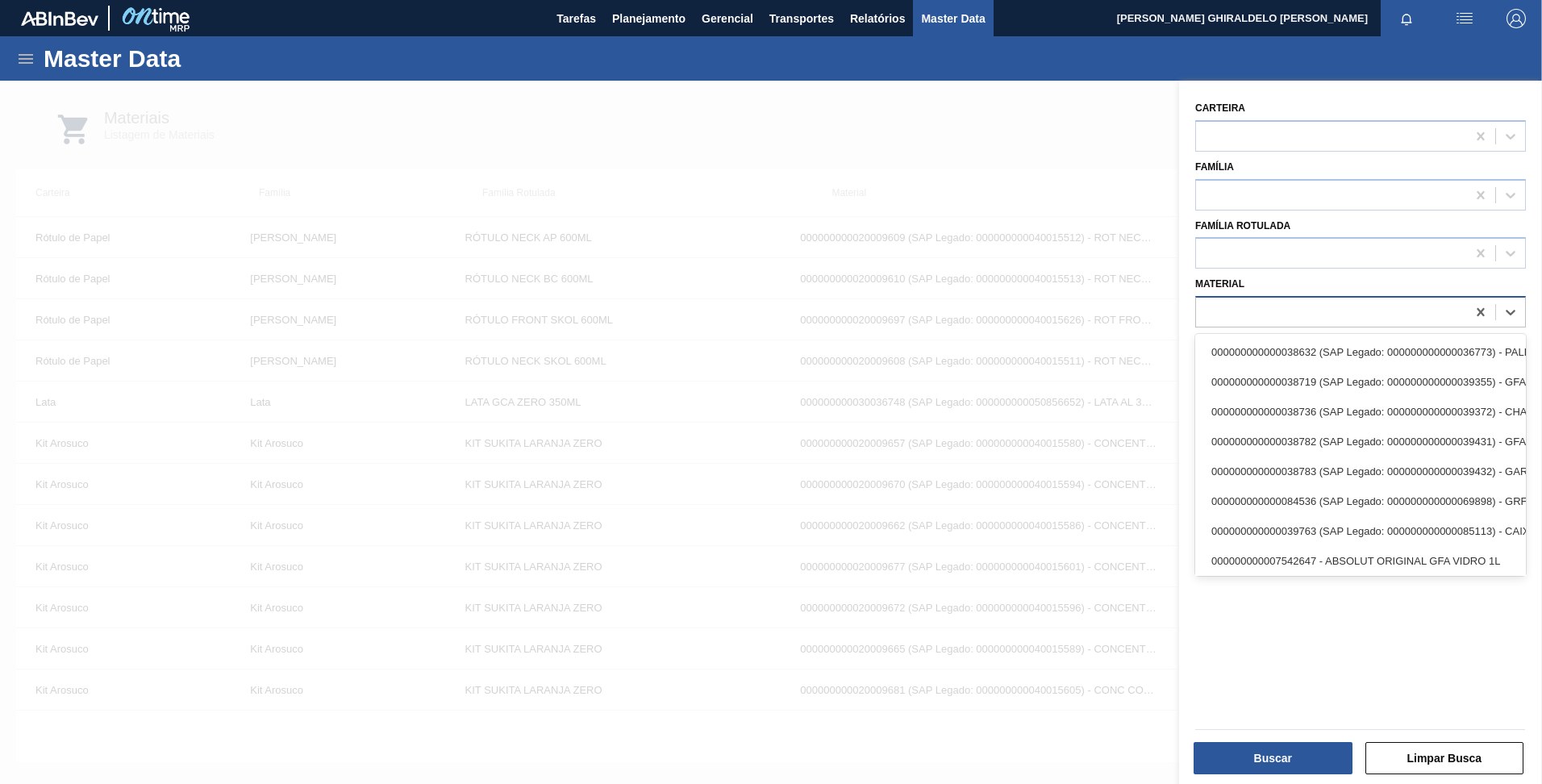
click at [1261, 306] on div at bounding box center [1331, 312] width 270 height 23
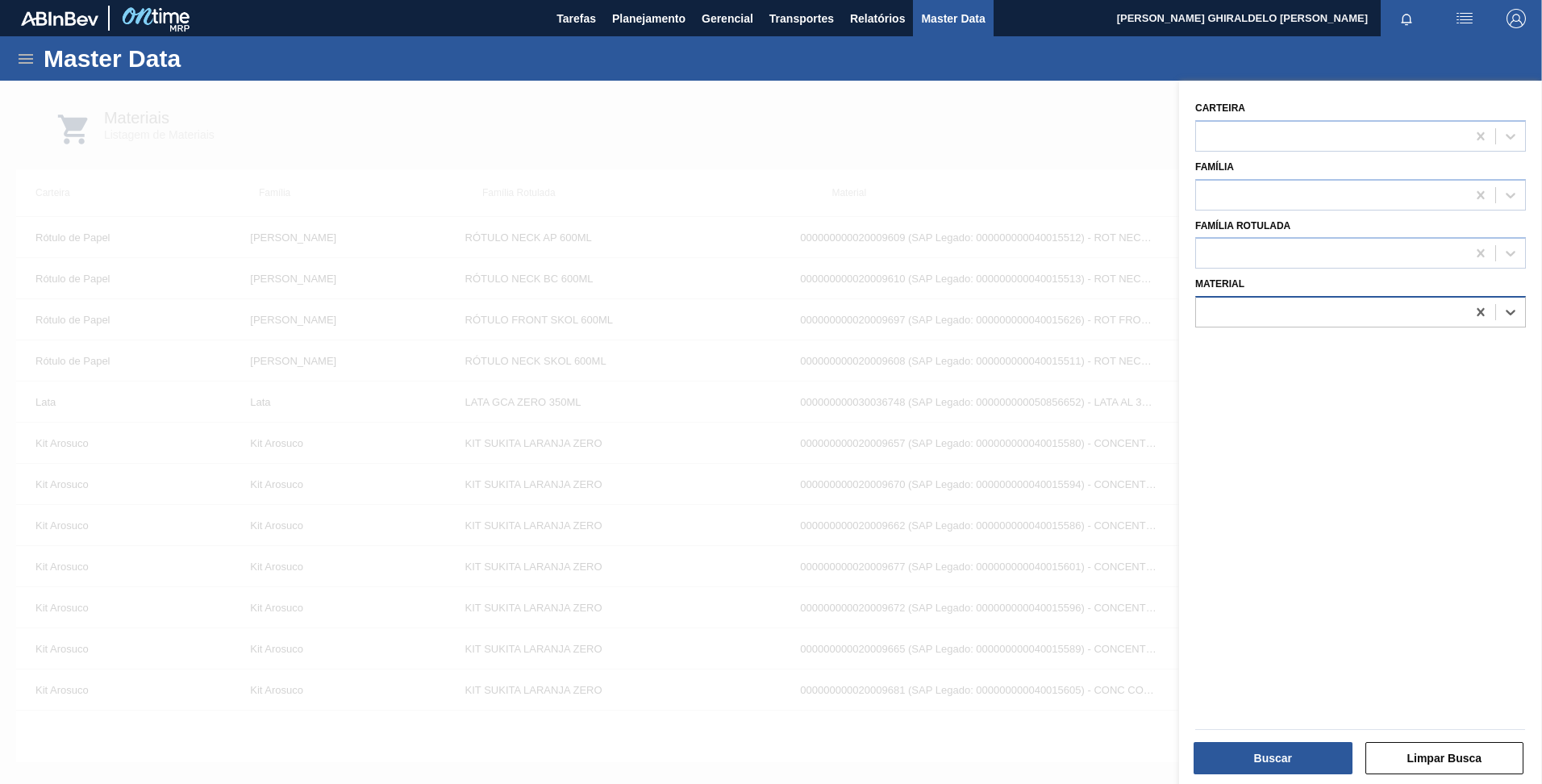
click at [1236, 313] on div at bounding box center [1331, 312] width 270 height 23
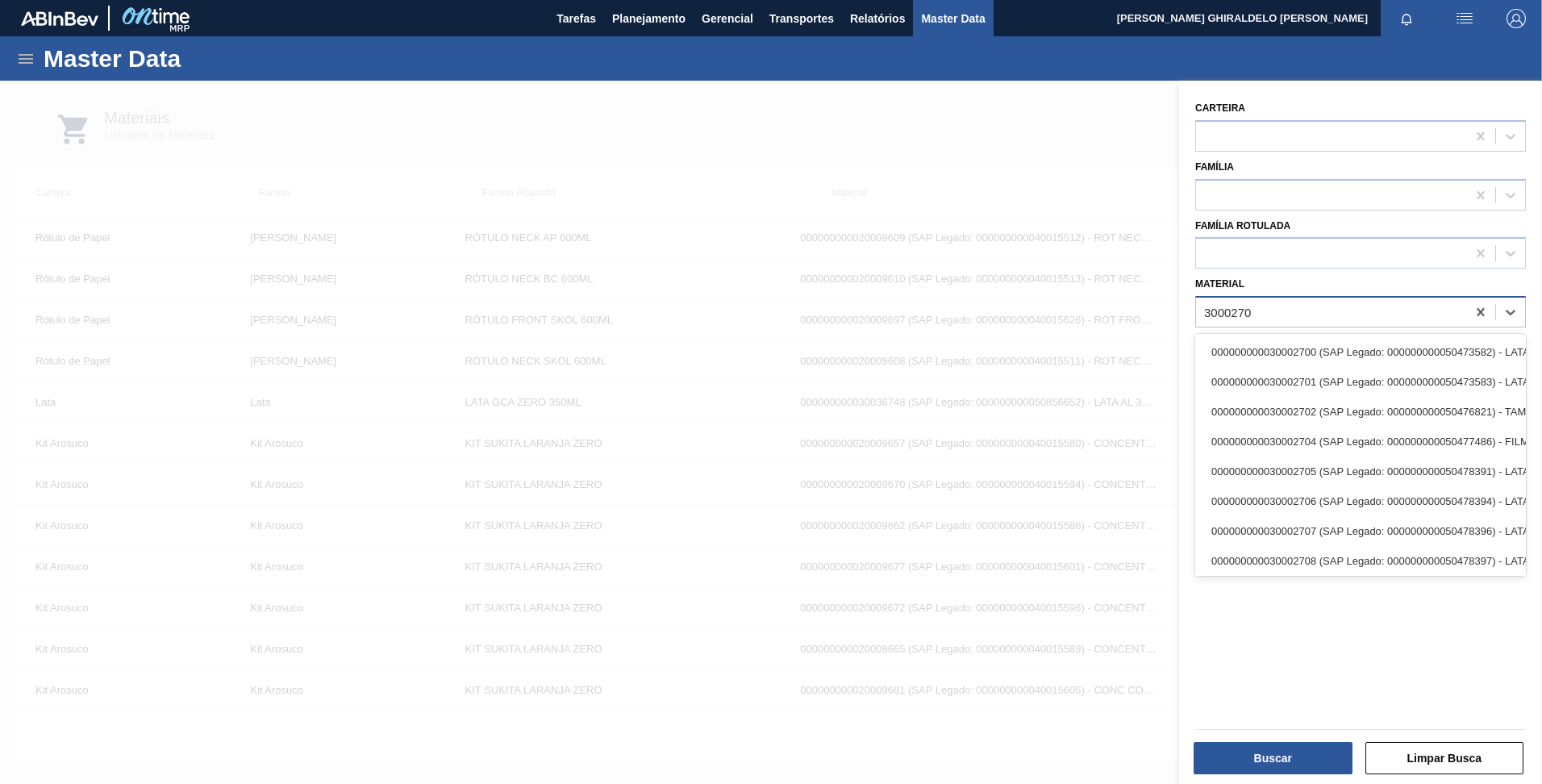
type input "30002702"
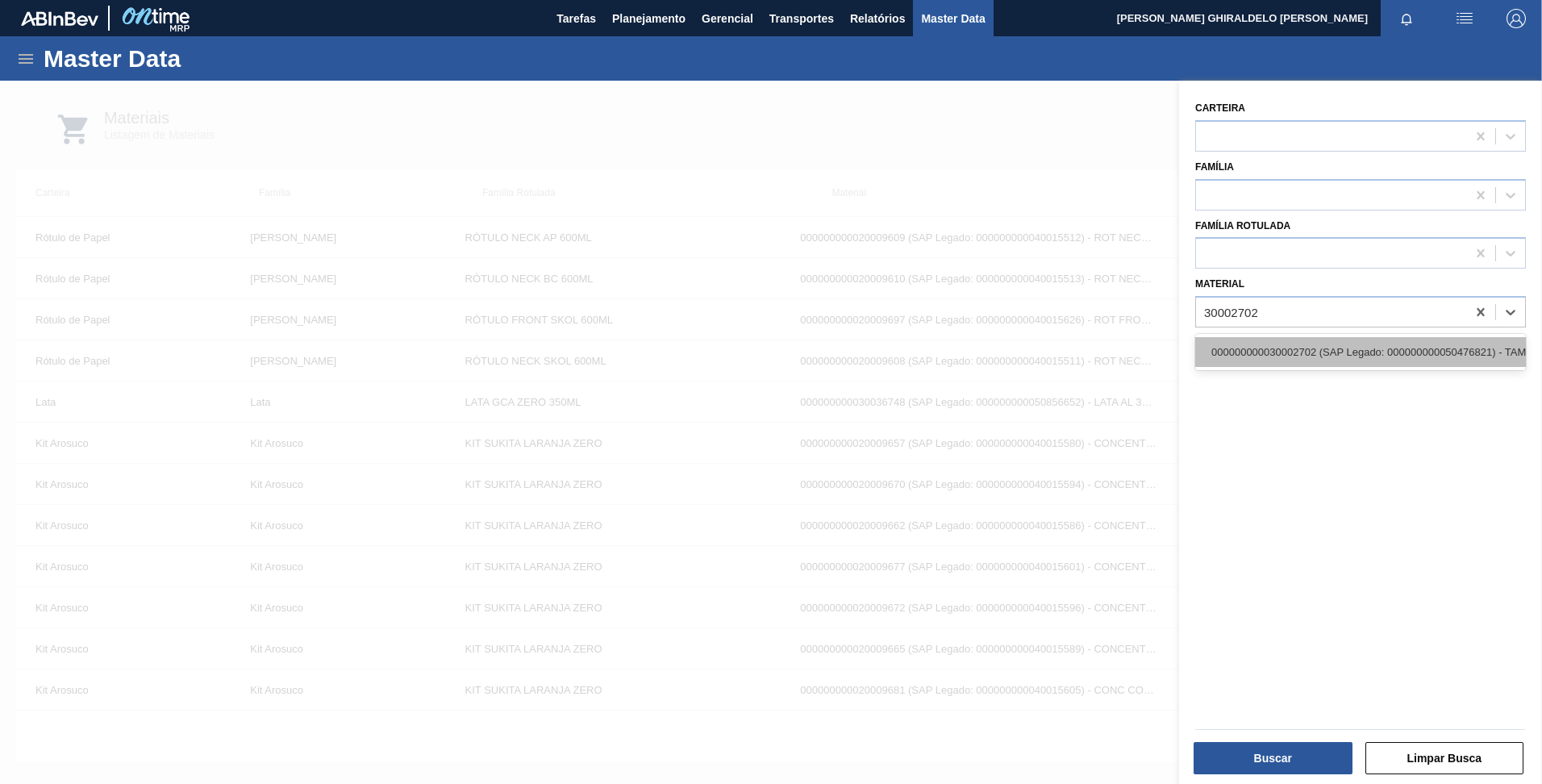
click at [1273, 365] on div "000000000030002702 (SAP Legado: 000000000050476821) - TAMPA AL DOURADA C/ TAB D…" at bounding box center [1360, 351] width 331 height 30
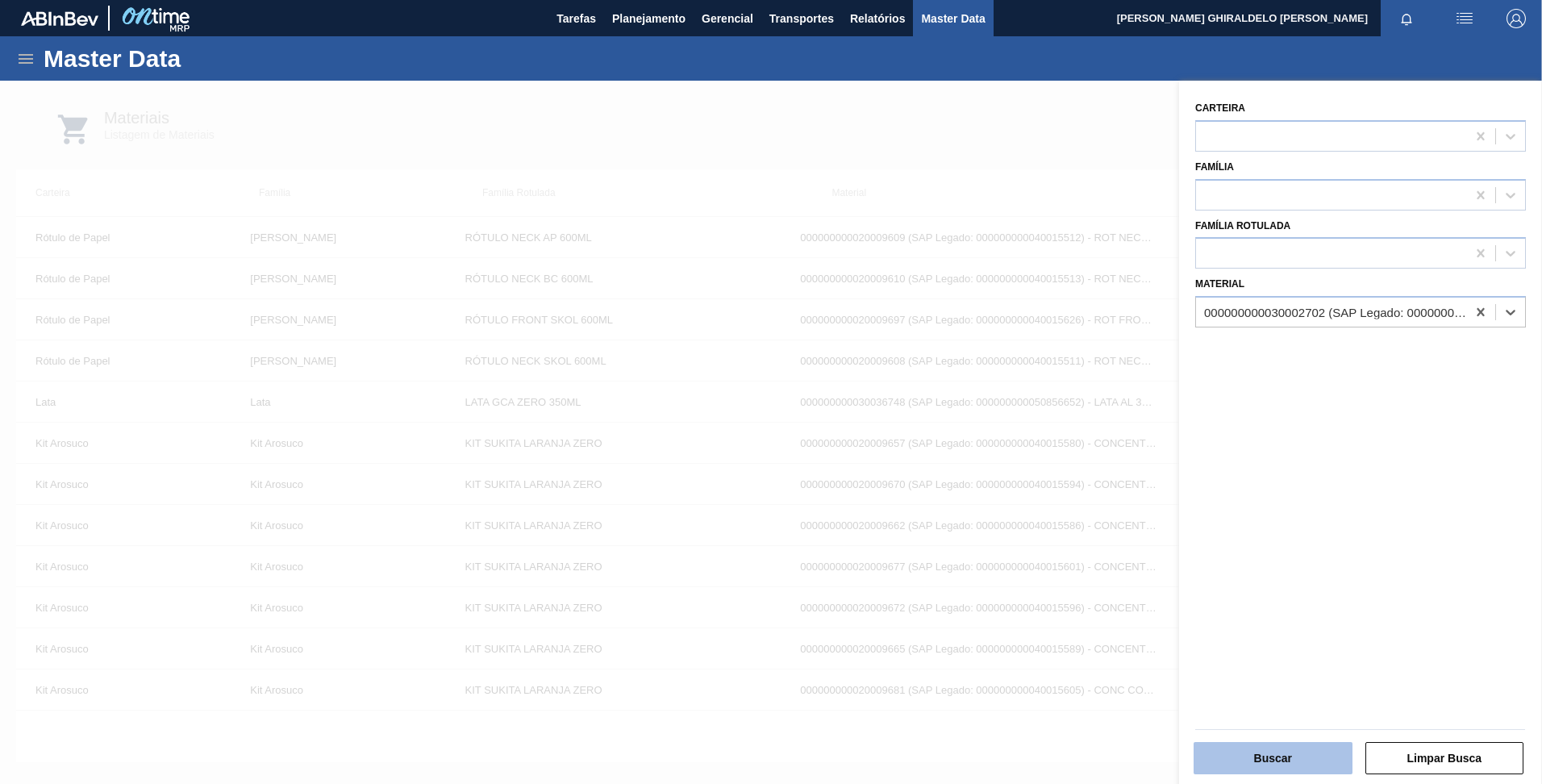
click at [1296, 758] on button "Buscar" at bounding box center [1274, 758] width 159 height 32
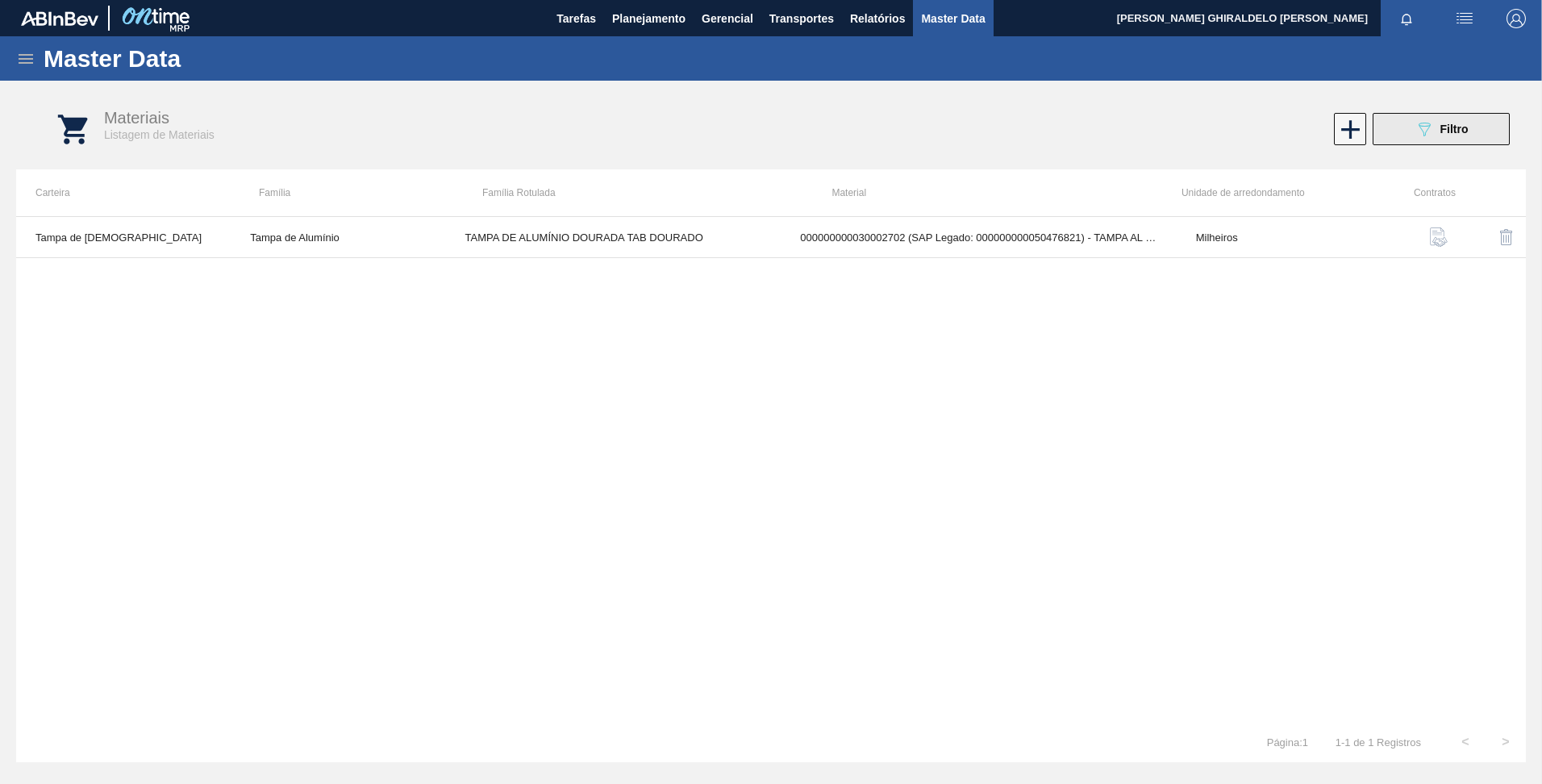
click at [1418, 132] on icon "089F7B8B-B2A5-4AFE-B5C0-19BA573D28AC" at bounding box center [1424, 129] width 19 height 19
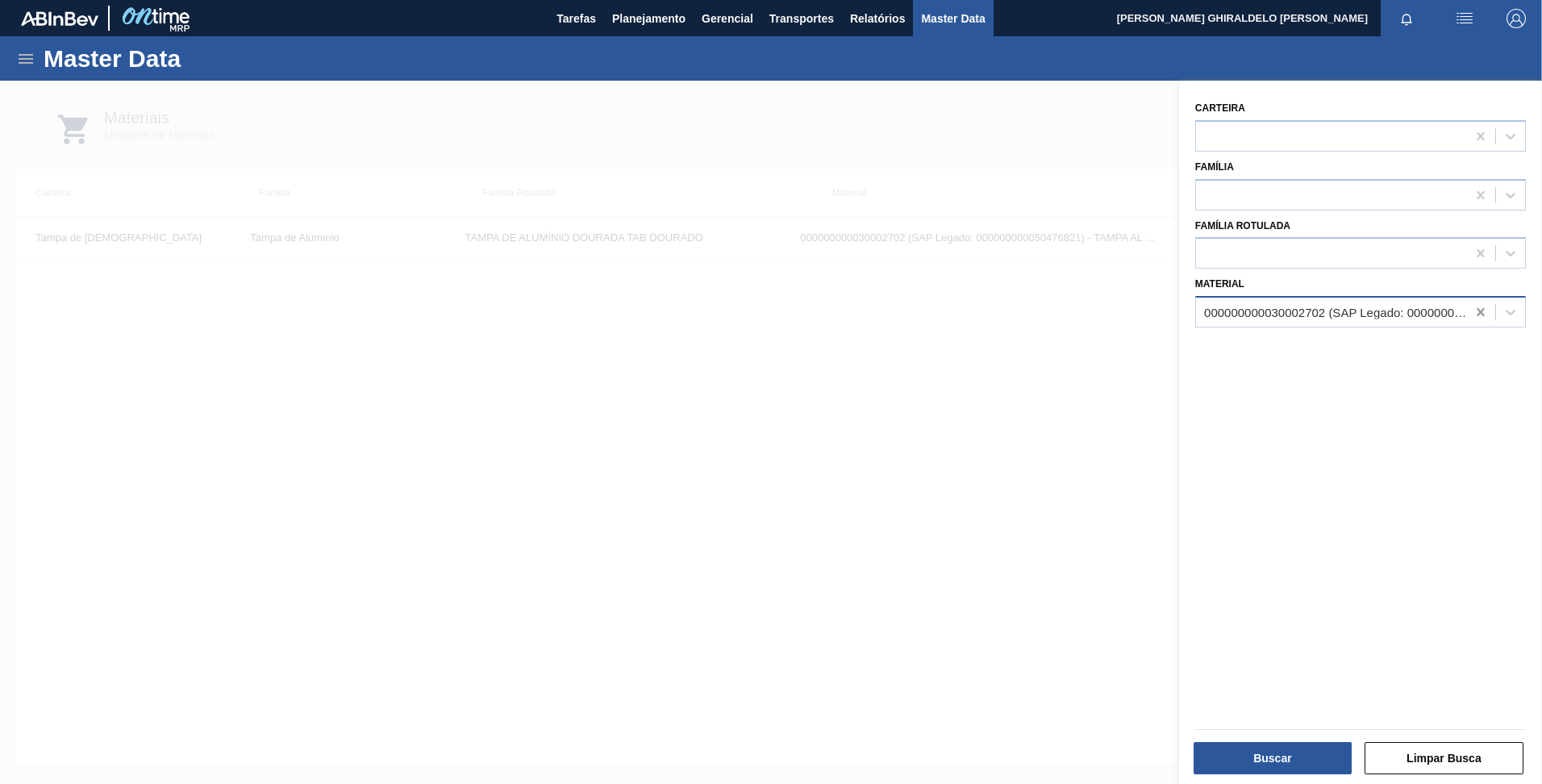
click at [1477, 308] on icon at bounding box center [1481, 312] width 8 height 8
click at [1376, 323] on div at bounding box center [1331, 312] width 270 height 23
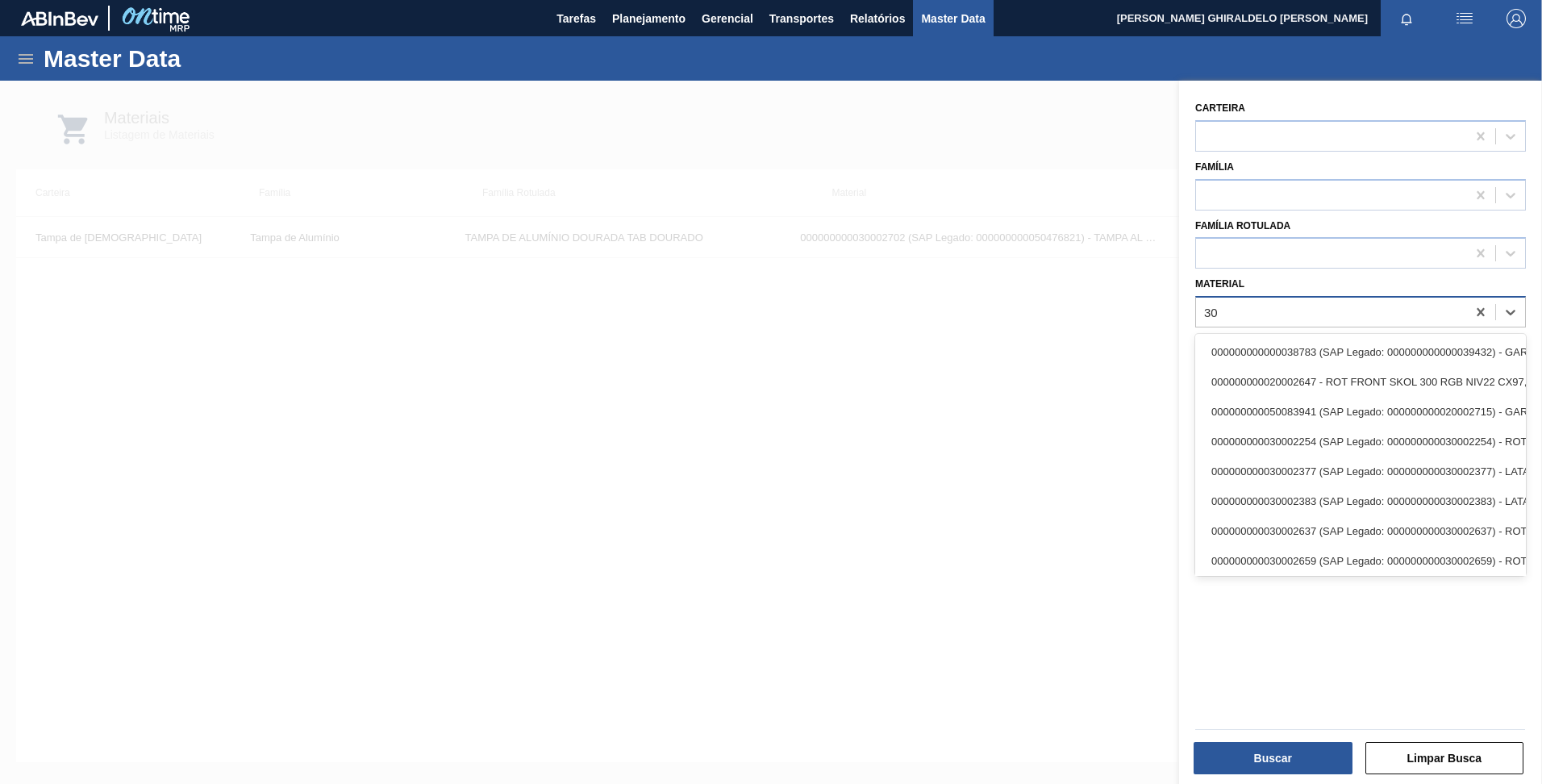
type input "3"
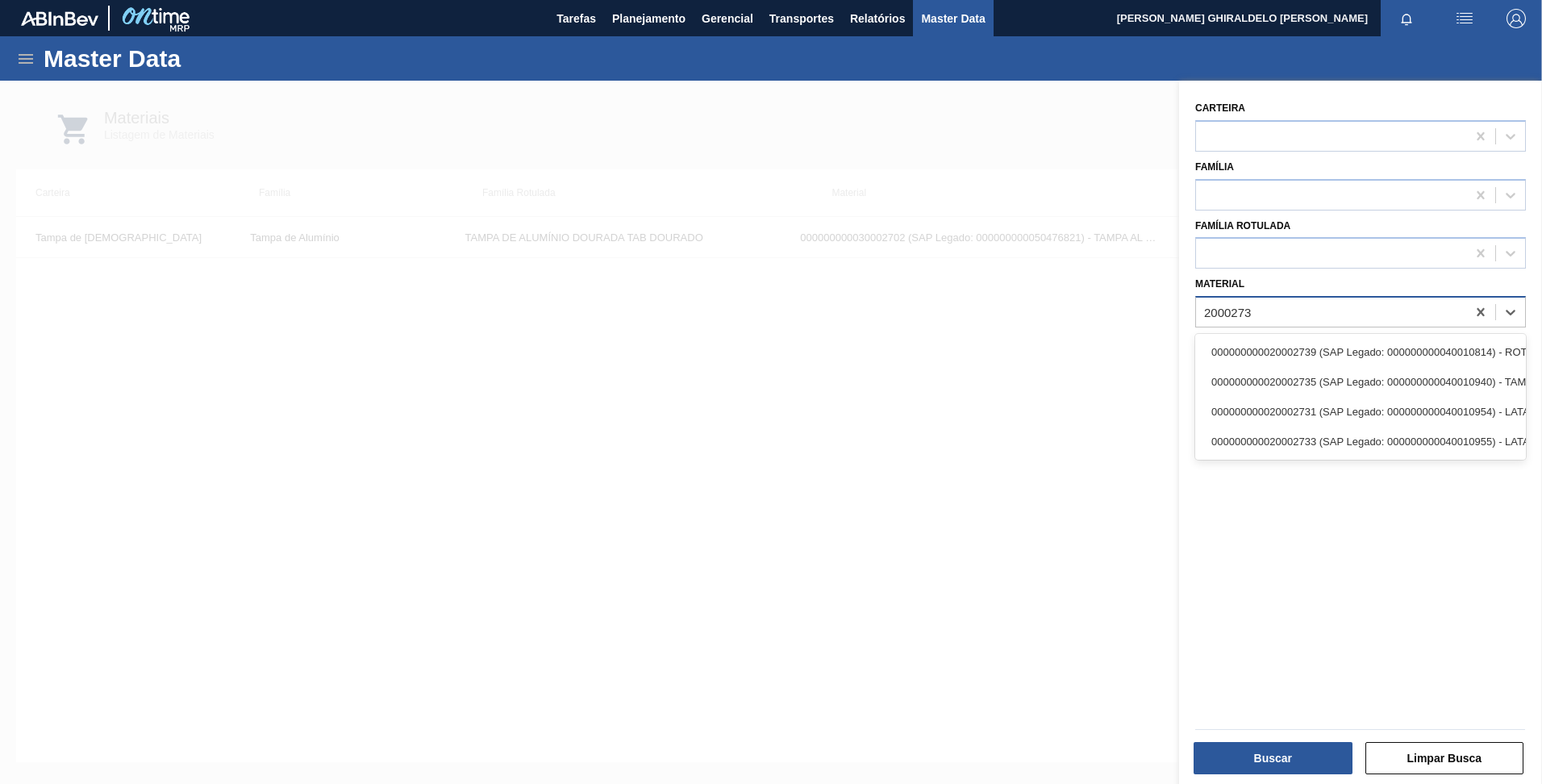
type input "20002735"
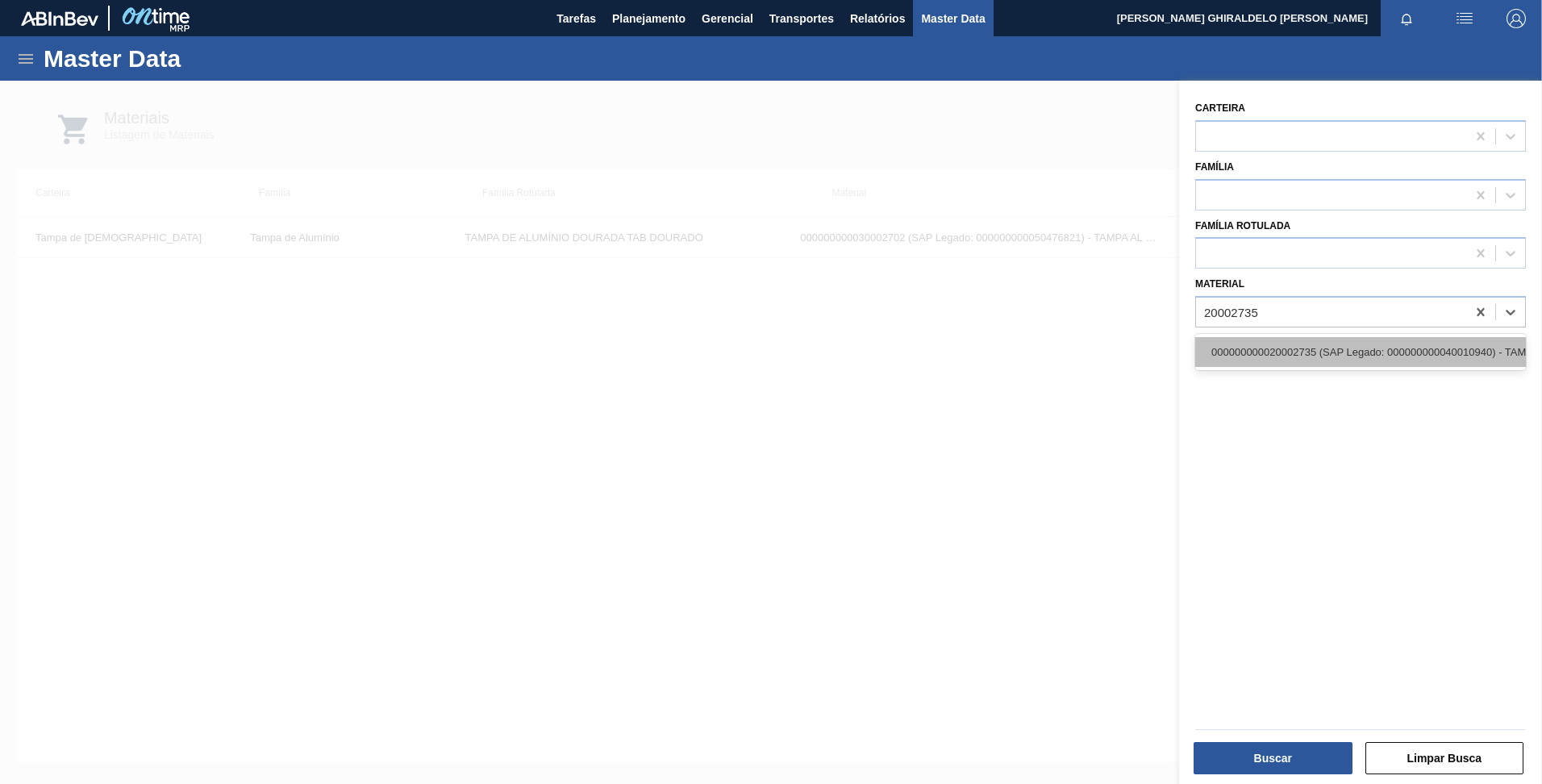
click at [1326, 356] on div "000000000020002735 (SAP Legado: 000000000040010940) - TAMPA MET DOURADA ANEL DO…" at bounding box center [1360, 351] width 331 height 30
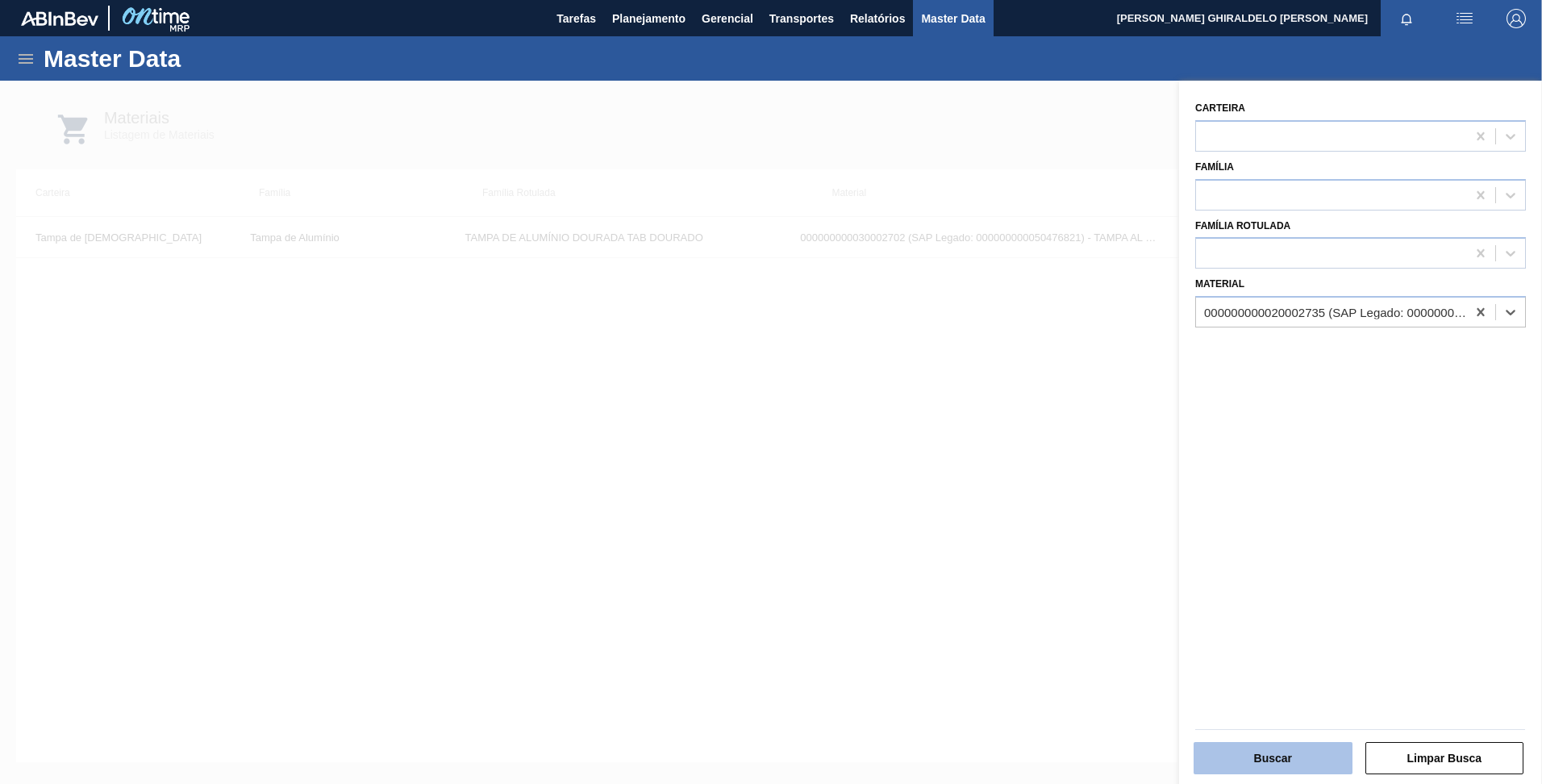
click at [1286, 769] on button "Buscar" at bounding box center [1274, 758] width 159 height 32
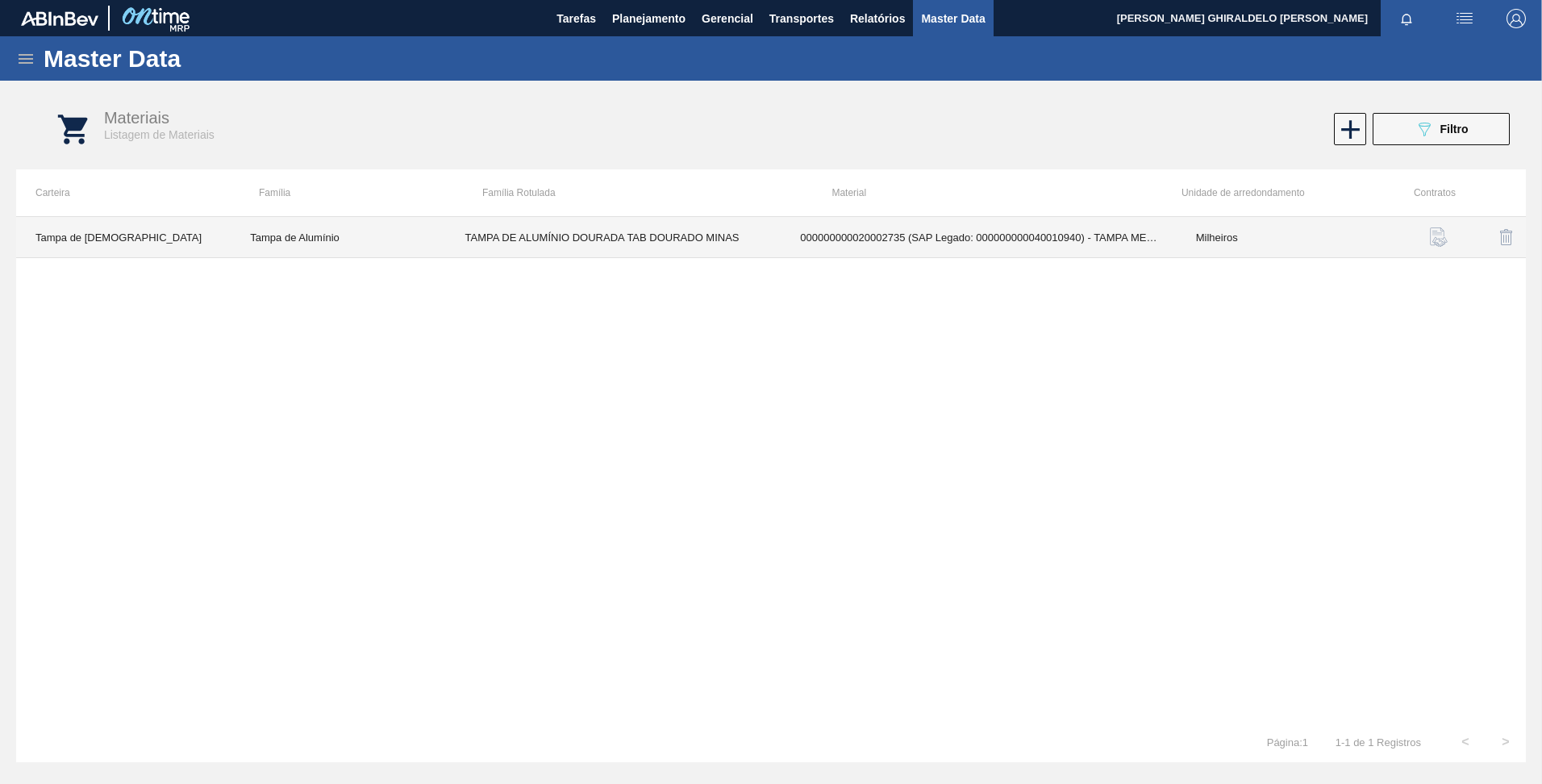
click at [522, 245] on td "TAMPA DE ALUMÍNIO DOURADA TAB DOURADO MINAS" at bounding box center [613, 237] width 335 height 41
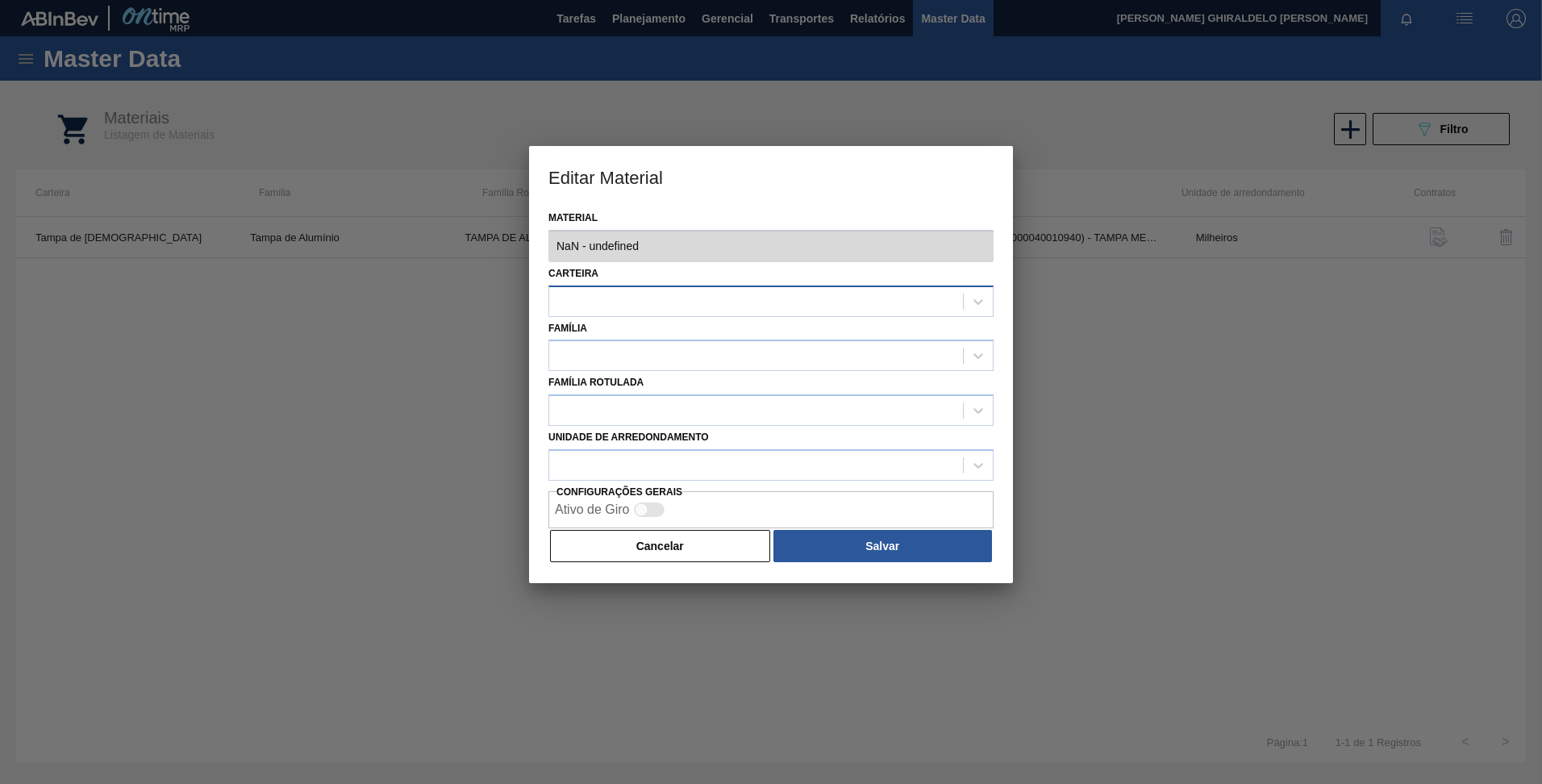
type input "20002735 - 000000000020002735 (SAP Legado: 000000000040010940) - TAMPA MET DOUR…"
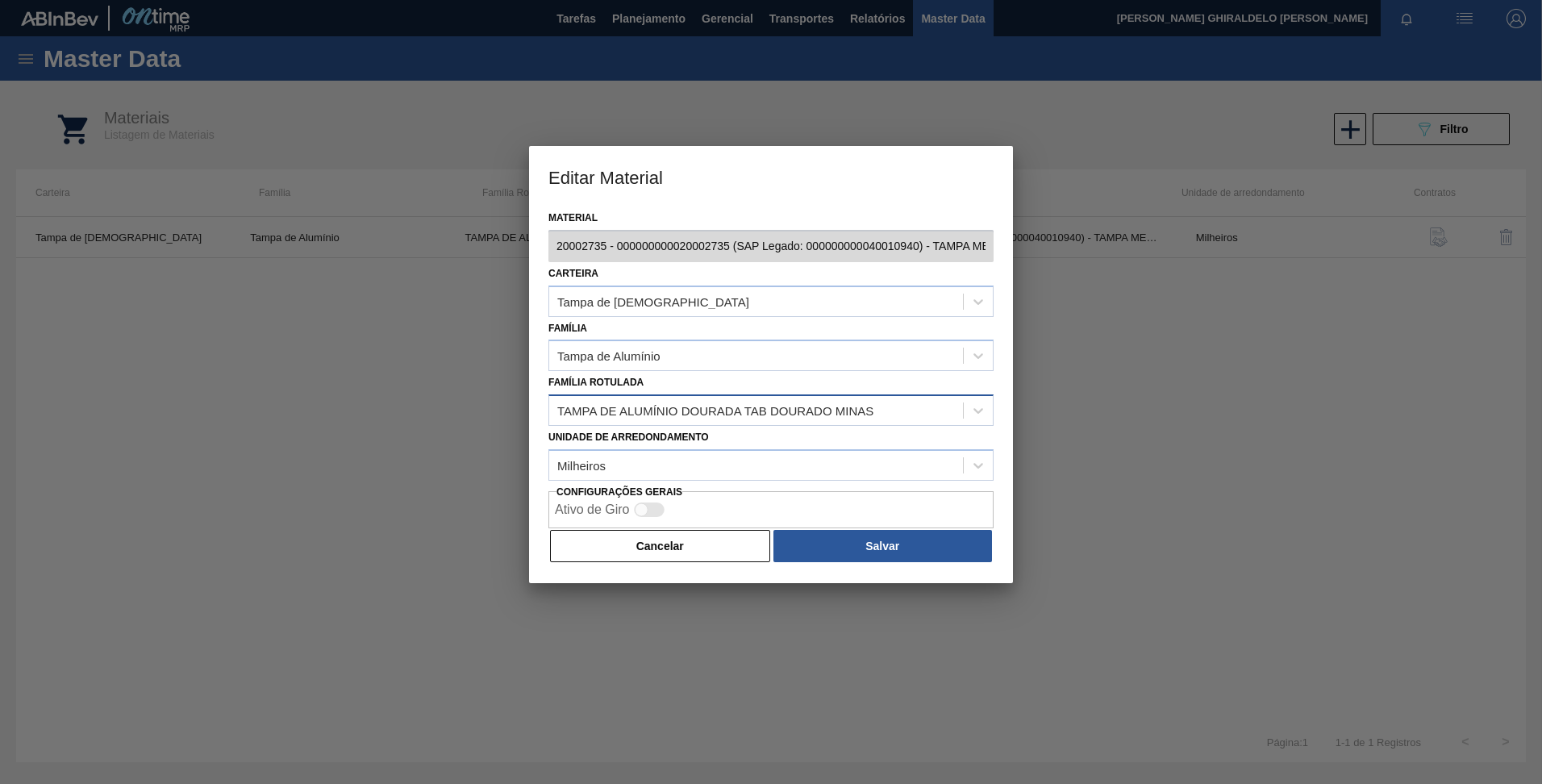
click at [911, 413] on div "TAMPA DE ALUMÍNIO DOURADA TAB DOURADO MINAS" at bounding box center [756, 411] width 414 height 23
click at [912, 413] on div "TAMPA DE ALUMÍNIO DOURADA TAB DOURADO MINAS" at bounding box center [756, 411] width 414 height 23
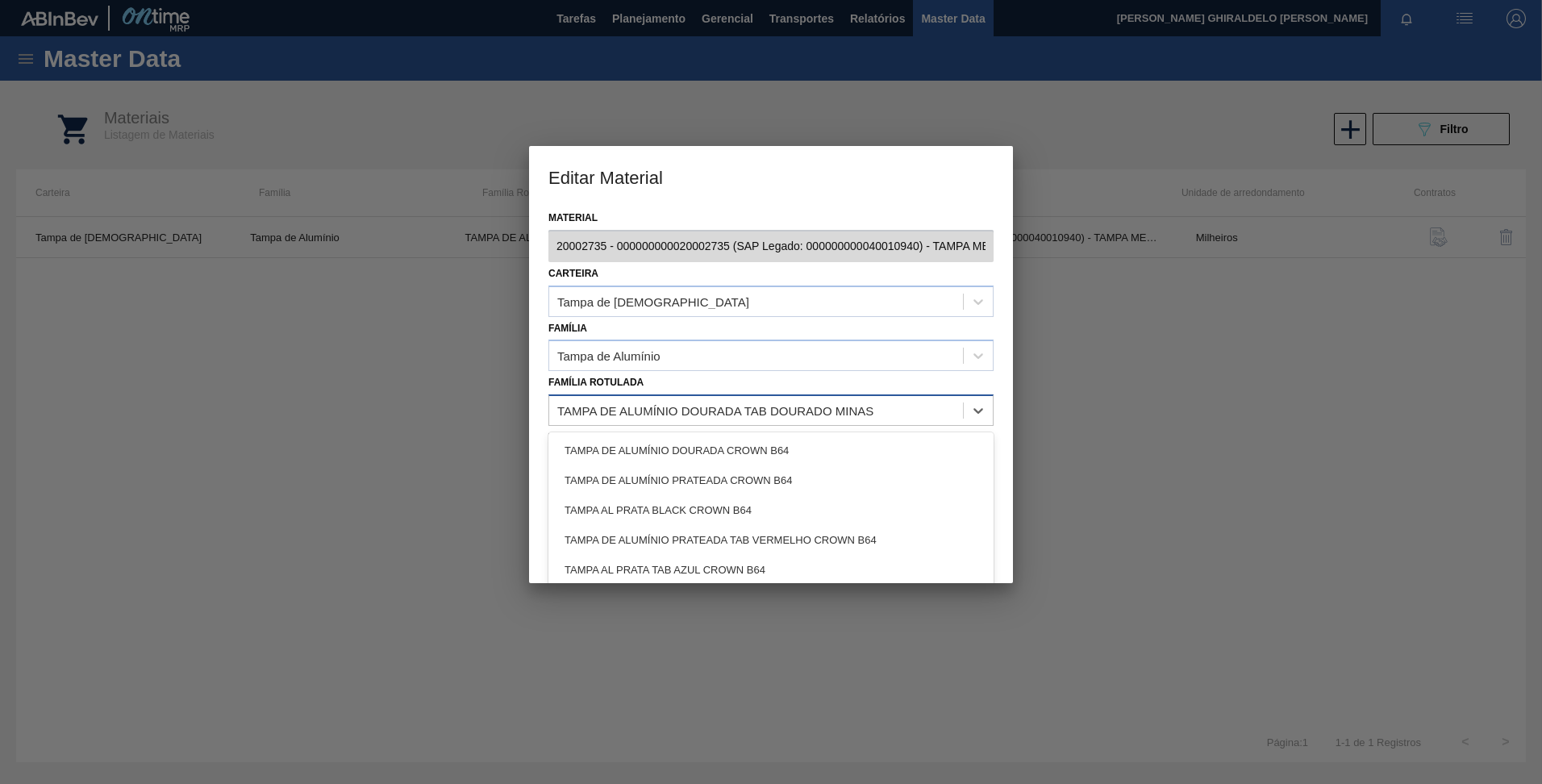
click at [912, 413] on div "TAMPA DE ALUMÍNIO DOURADA TAB DOURADO MINAS" at bounding box center [756, 411] width 414 height 23
type Rotulada "d"
type Rotulada "tab doura"
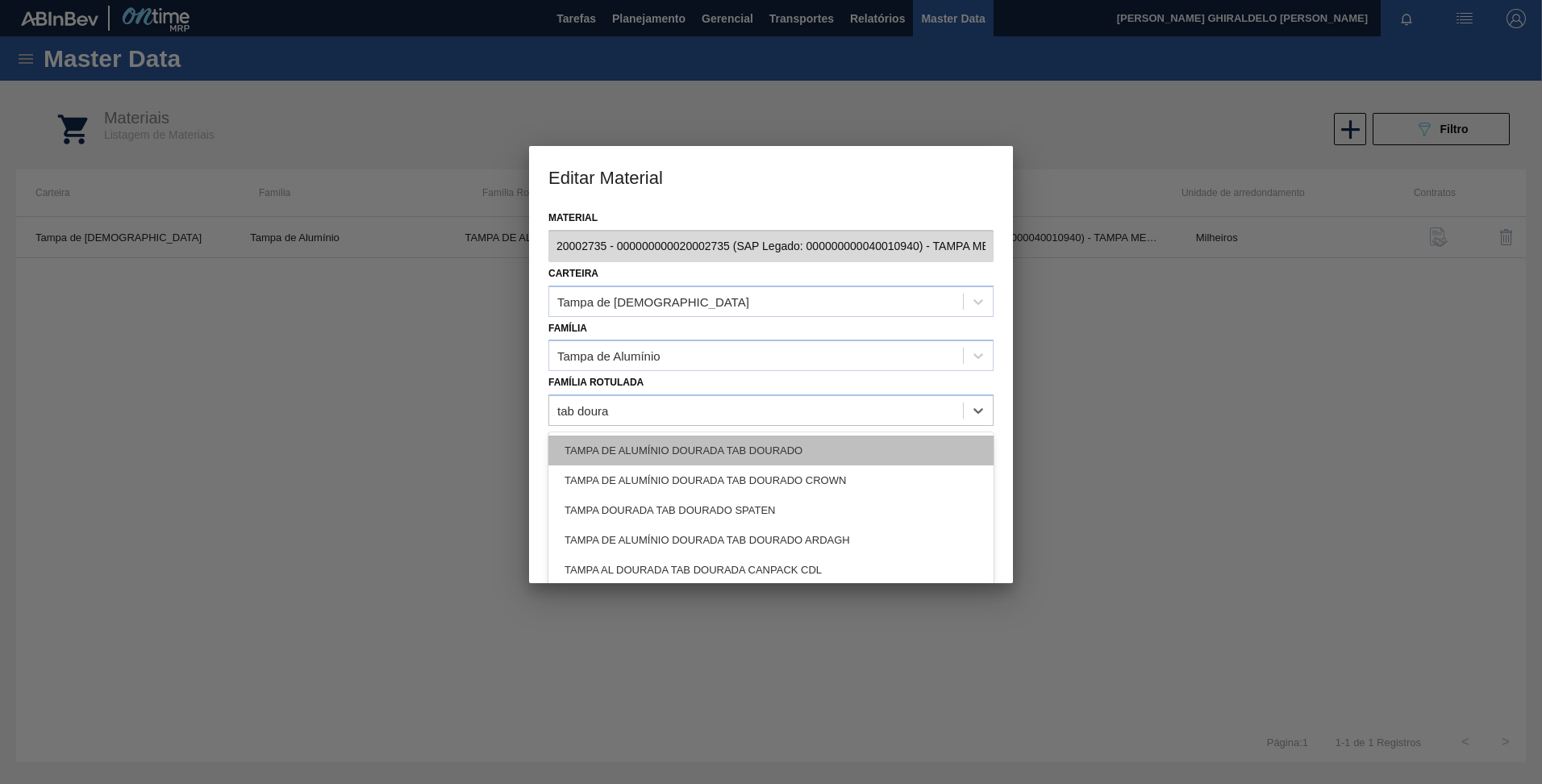
click at [855, 449] on div "TAMPA DE ALUMÍNIO DOURADA TAB DOURADO" at bounding box center [771, 450] width 445 height 30
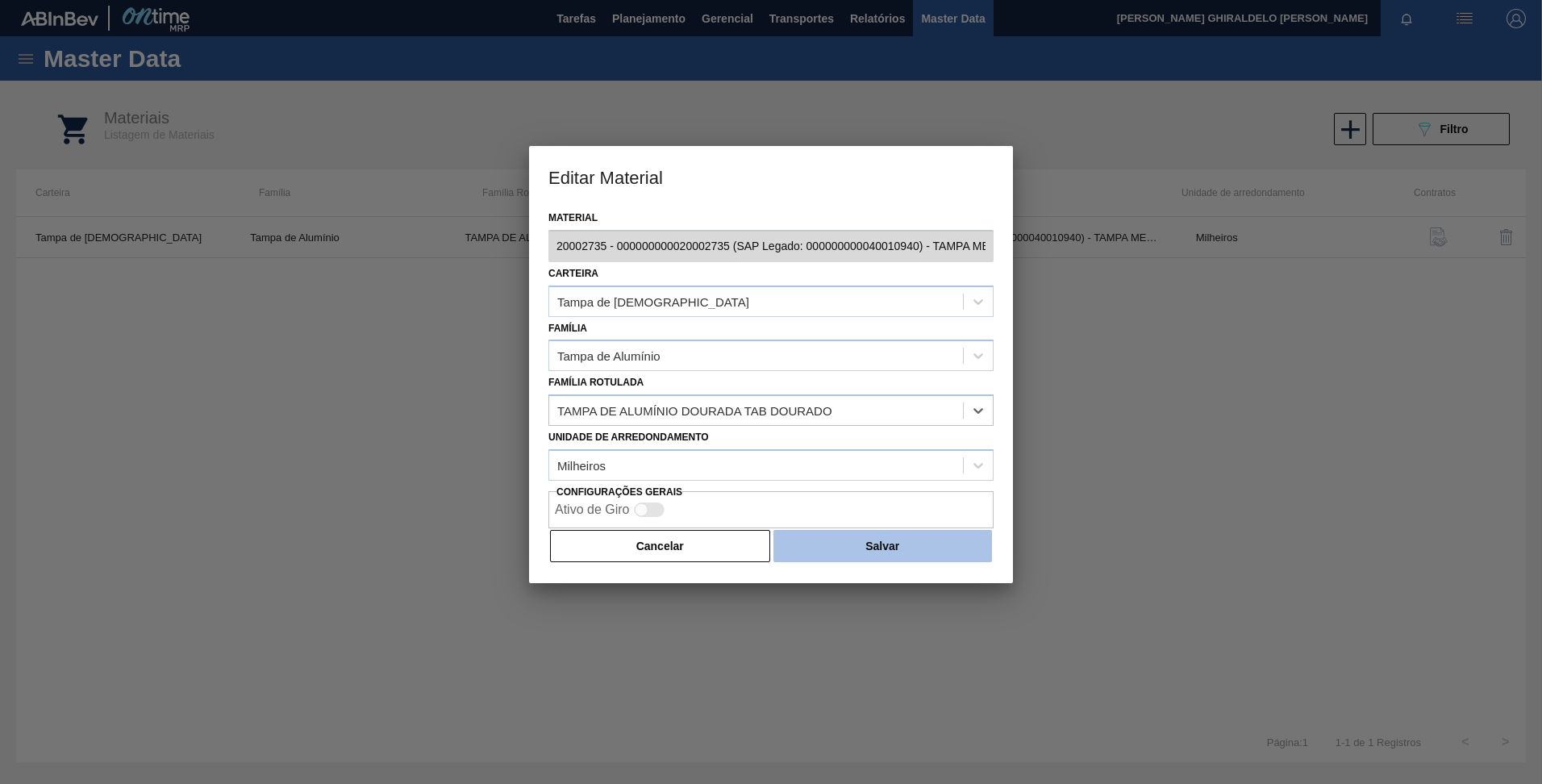
click at [836, 542] on button "Salvar" at bounding box center [883, 546] width 219 height 32
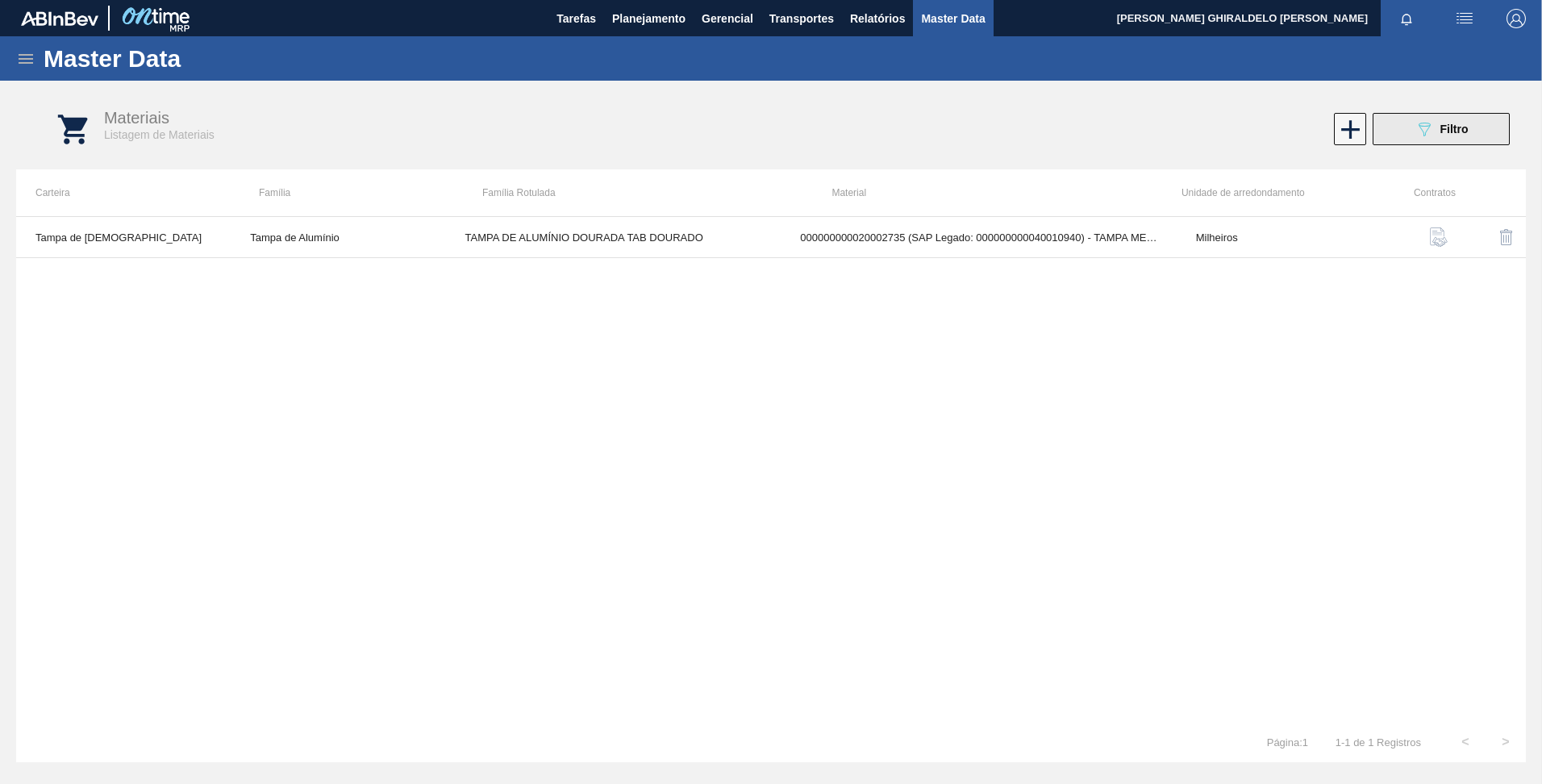
click at [1473, 135] on button "089F7B8B-B2A5-4AFE-B5C0-19BA573D28AC Filtro" at bounding box center [1442, 129] width 138 height 32
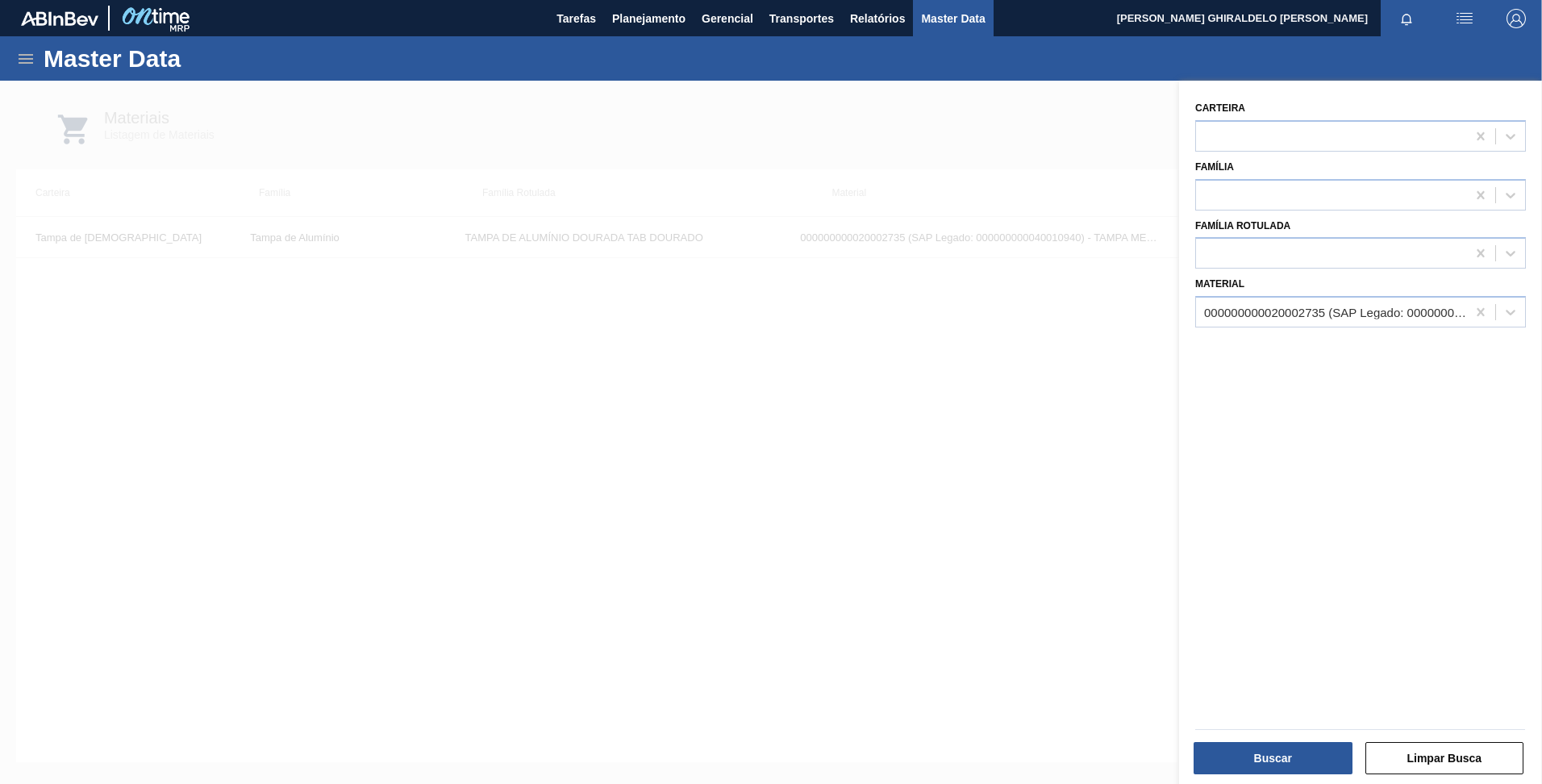
click at [765, 106] on div at bounding box center [771, 472] width 1542 height 784
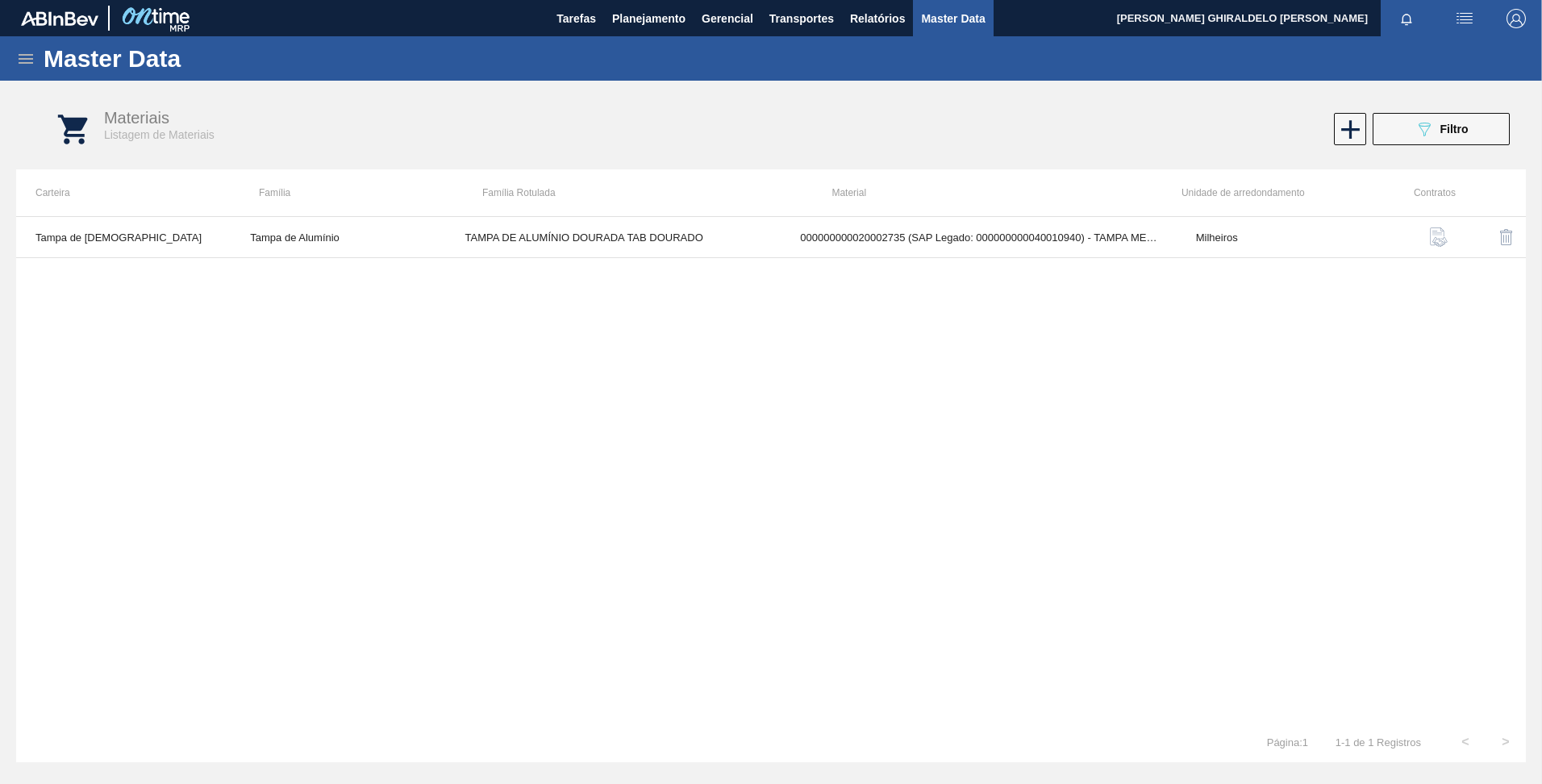
click at [33, 52] on icon at bounding box center [26, 59] width 19 height 19
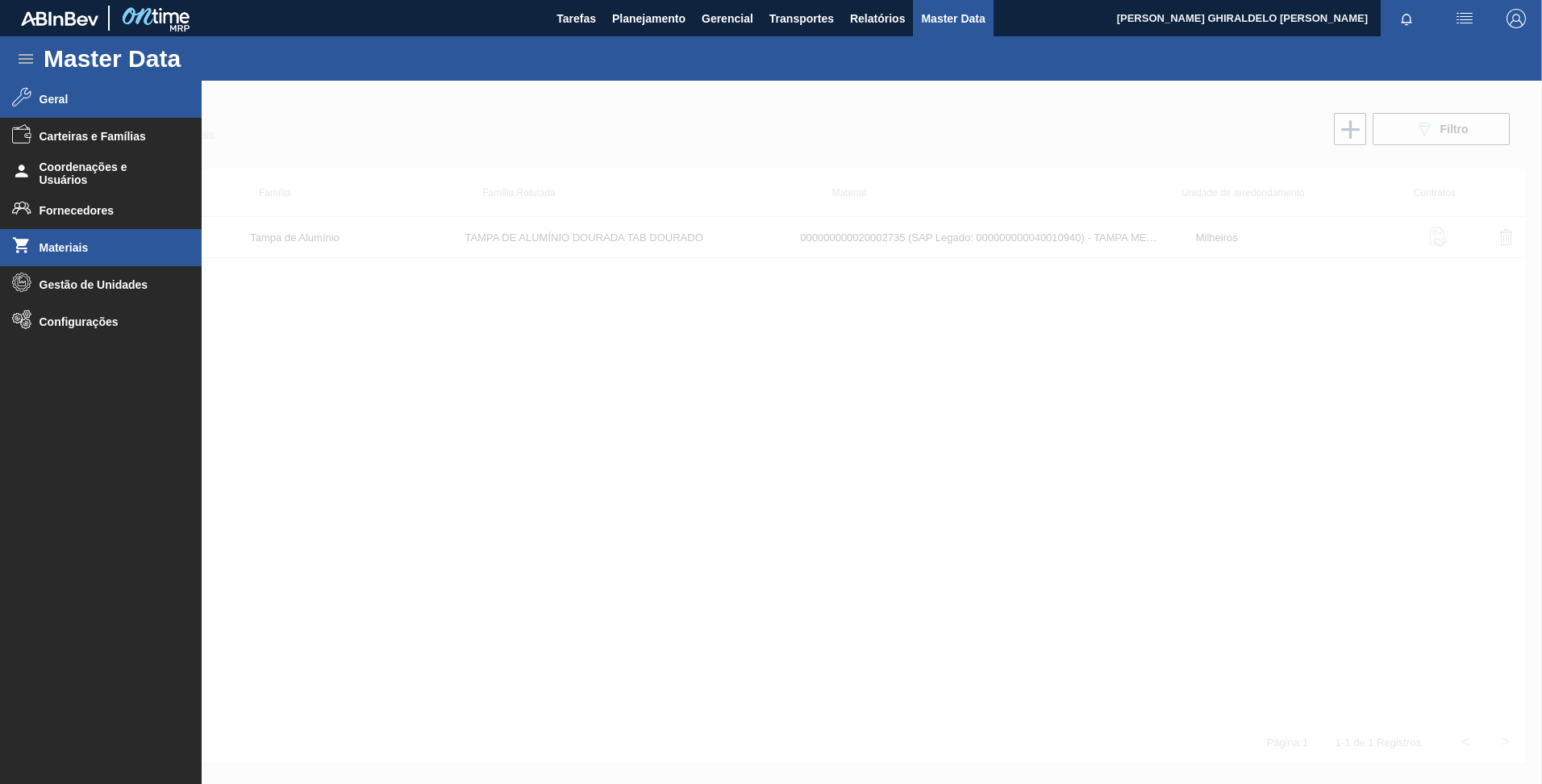
click at [84, 107] on li "Geral" at bounding box center [100, 98] width 202 height 37
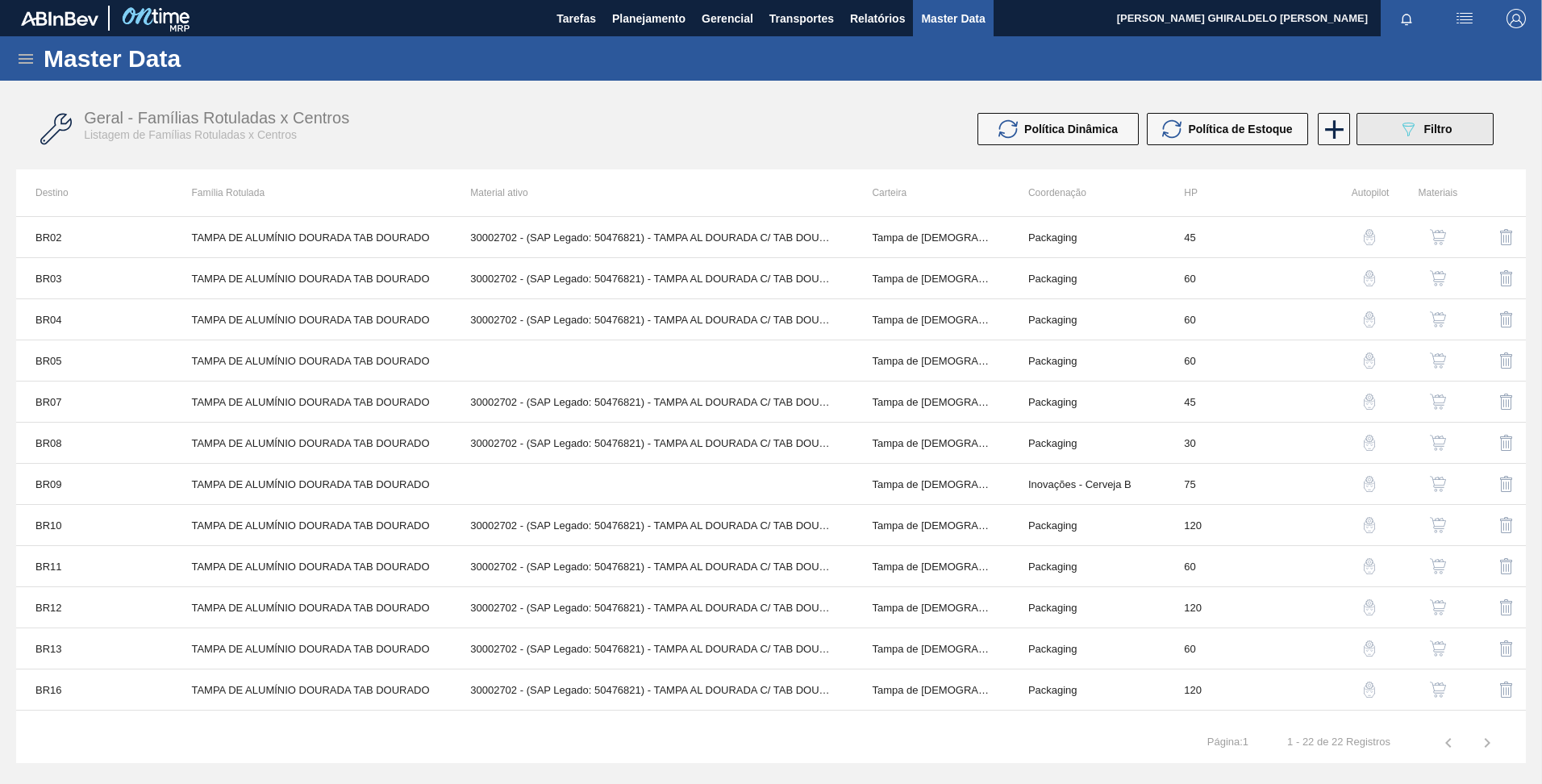
click at [1409, 138] on icon "089F7B8B-B2A5-4AFE-B5C0-19BA573D28AC" at bounding box center [1408, 129] width 19 height 19
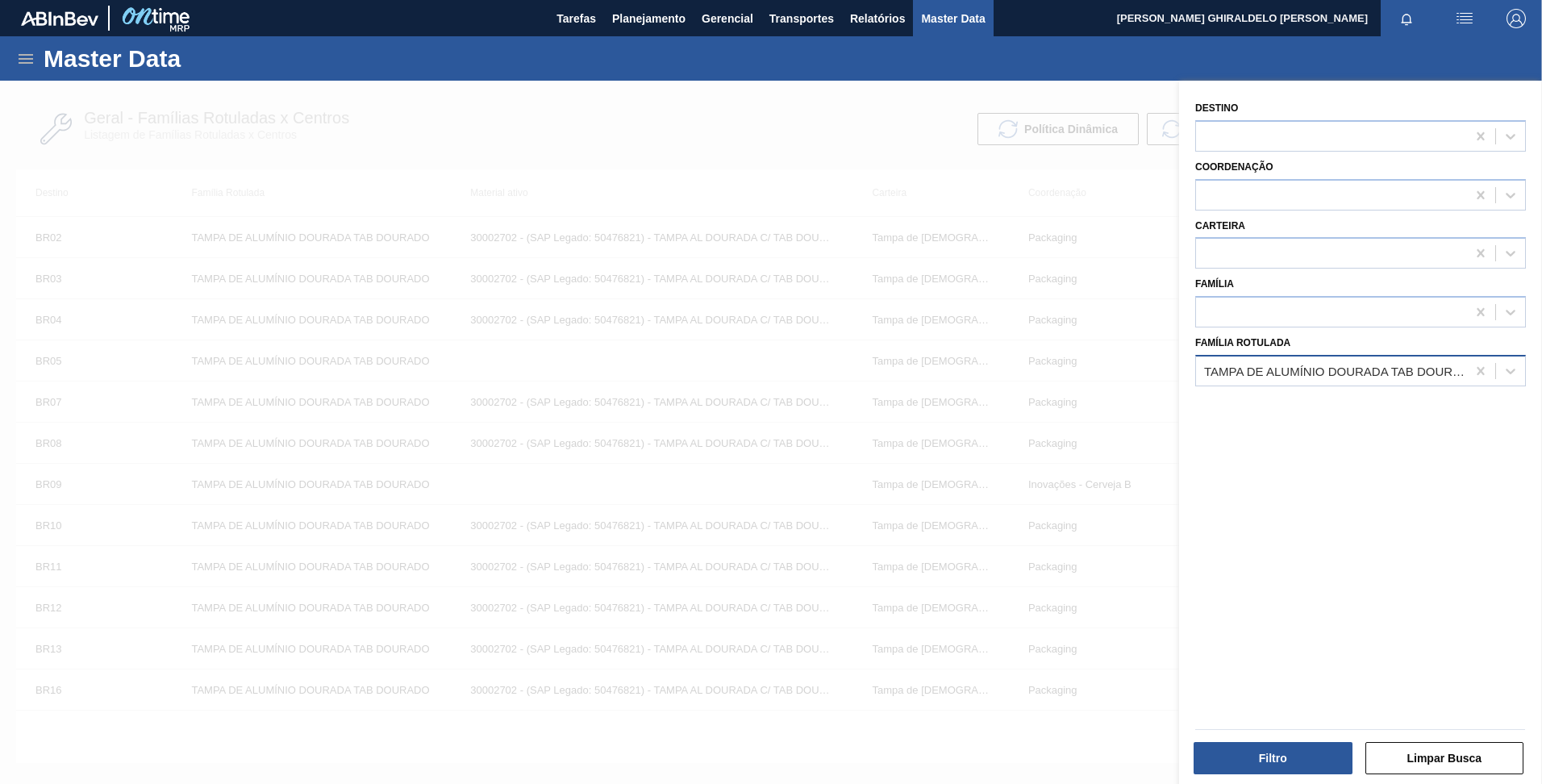
click at [1437, 364] on div "TAMPA DE ALUMÍNIO DOURADA TAB DOURADO" at bounding box center [1337, 371] width 264 height 13
drag, startPoint x: 1407, startPoint y: 371, endPoint x: 1459, endPoint y: 371, distance: 52.0
click at [1459, 371] on div "TAMPA DE ALUMÍNIO DOURADA TAB DOURADO" at bounding box center [1337, 371] width 264 height 13
click at [1304, 759] on button "Filtro" at bounding box center [1274, 758] width 159 height 32
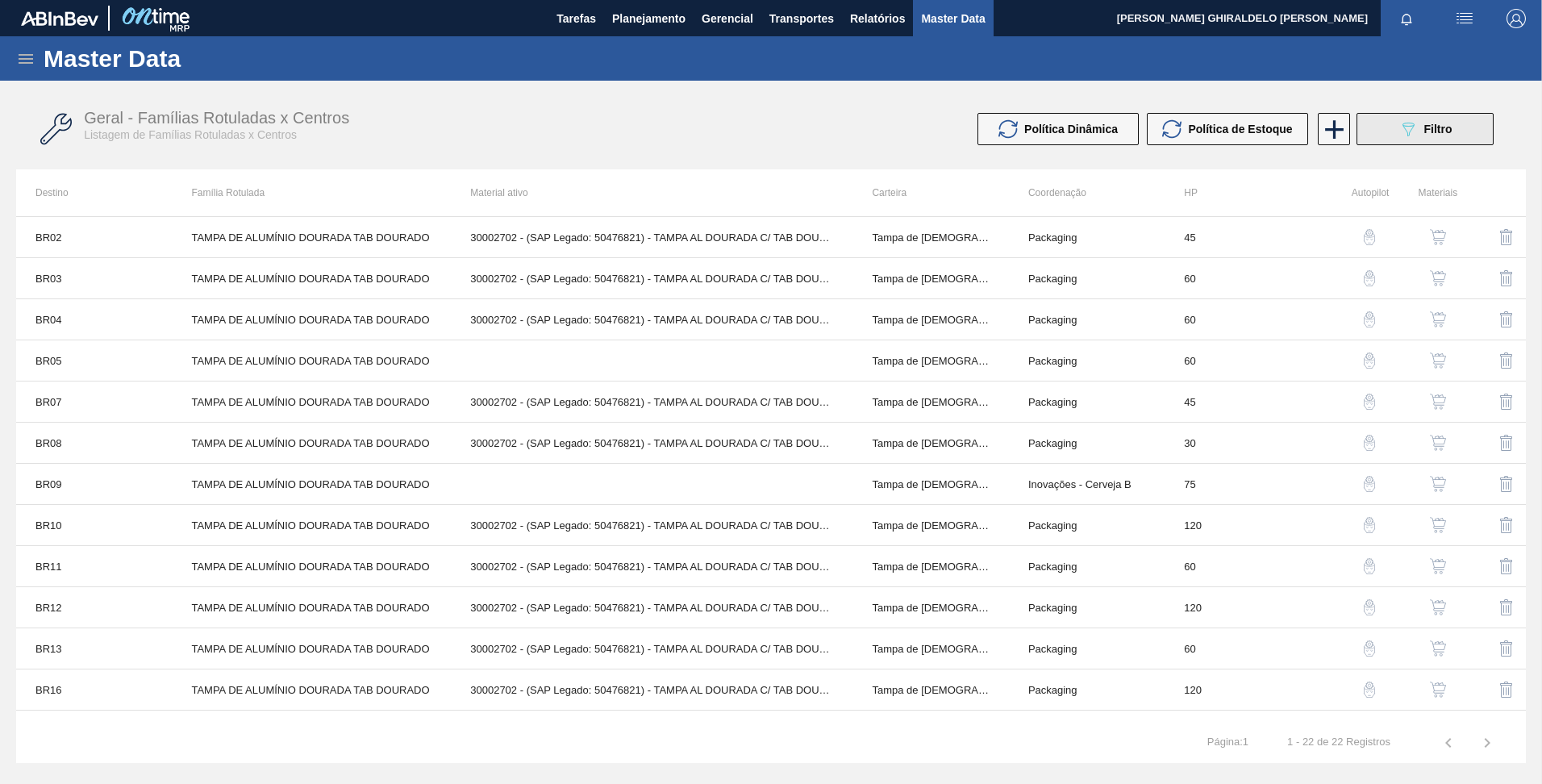
click at [1441, 122] on span "Filtro" at bounding box center [1439, 129] width 29 height 13
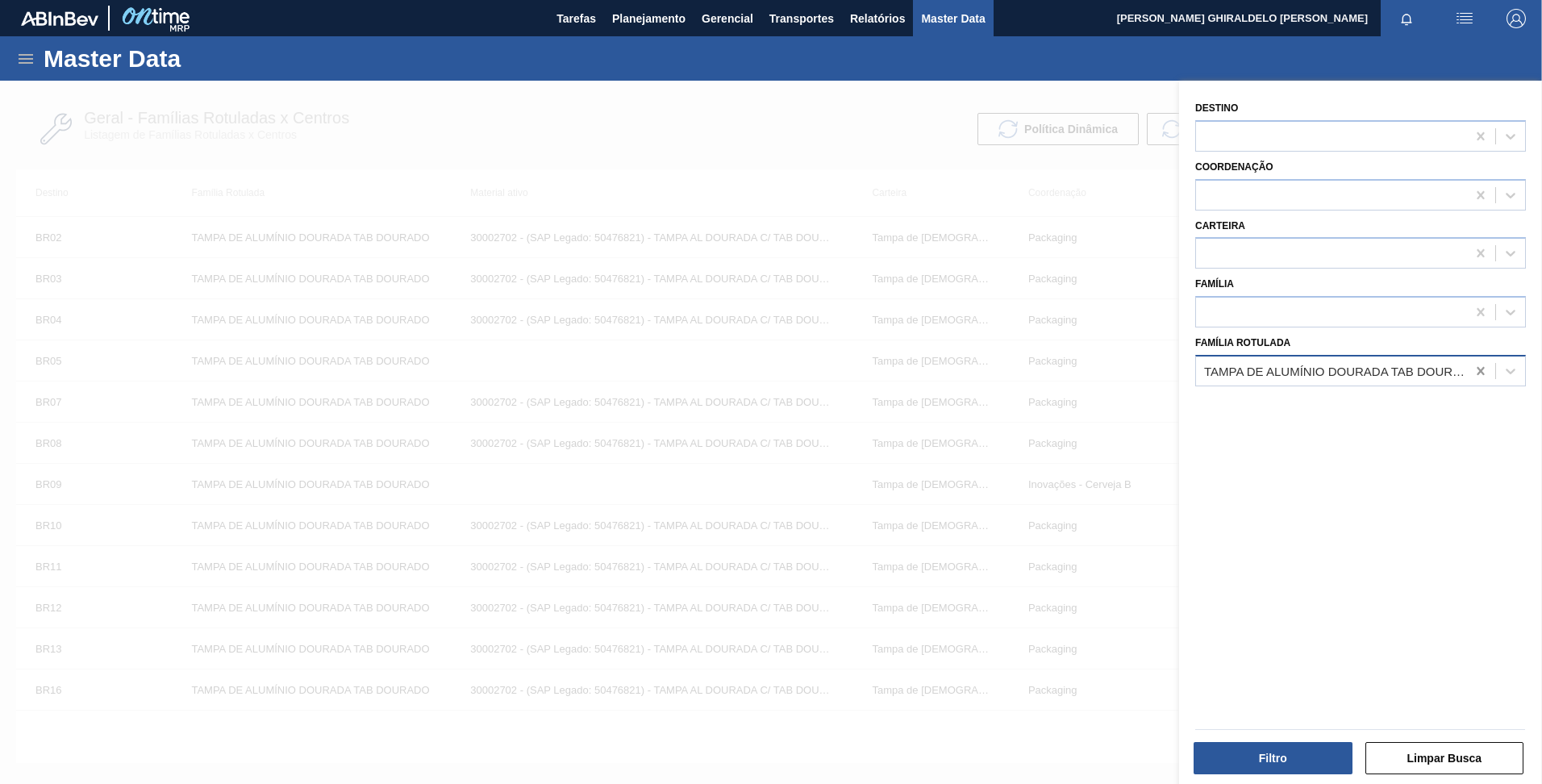
click at [1480, 376] on icon at bounding box center [1481, 371] width 16 height 16
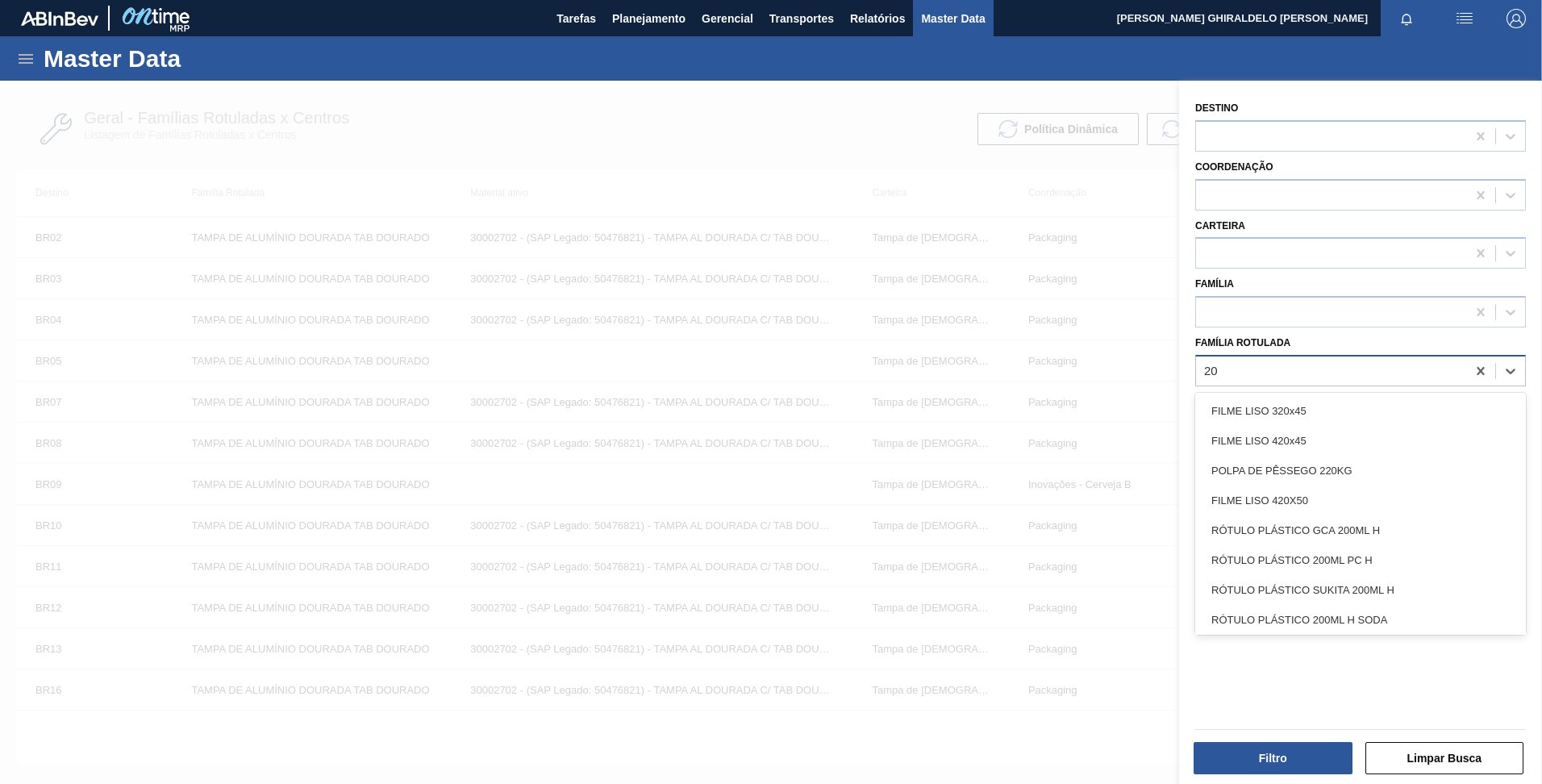
type Rotulada "2"
type Rotulada "d"
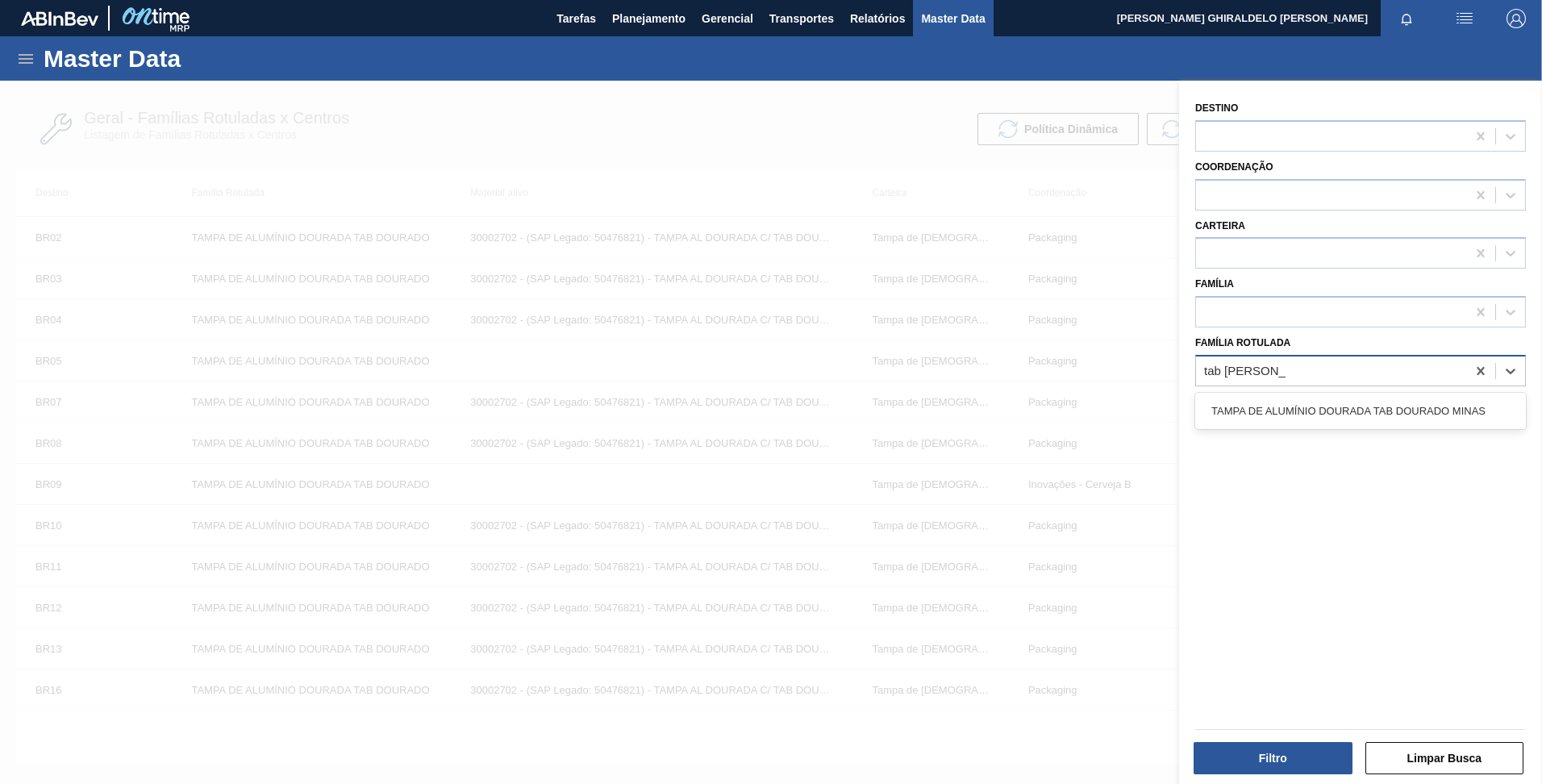
type Rotulada "tab dourado minas"
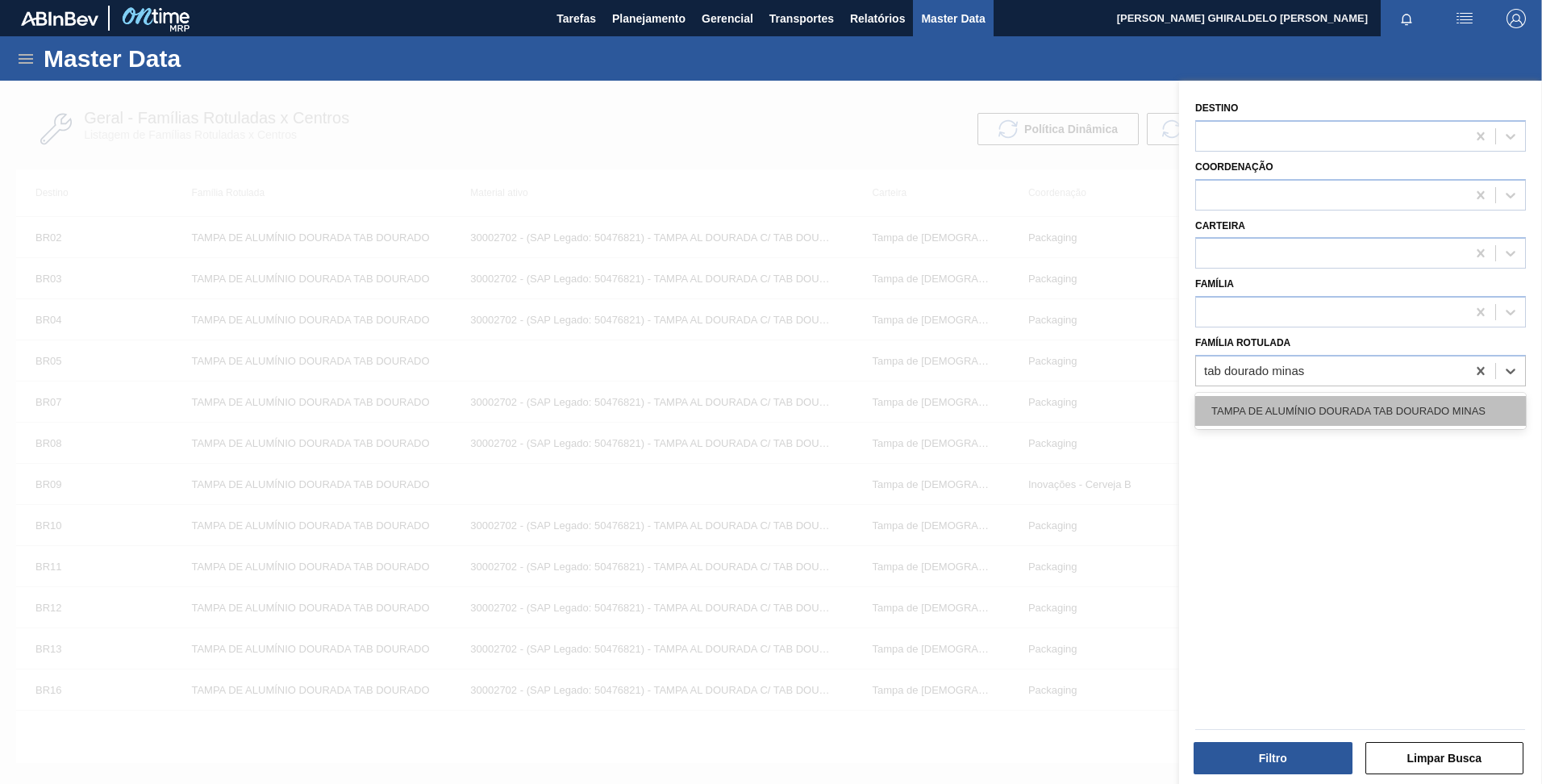
click at [1389, 412] on div "TAMPA DE ALUMÍNIO DOURADA TAB DOURADO MINAS" at bounding box center [1360, 411] width 331 height 30
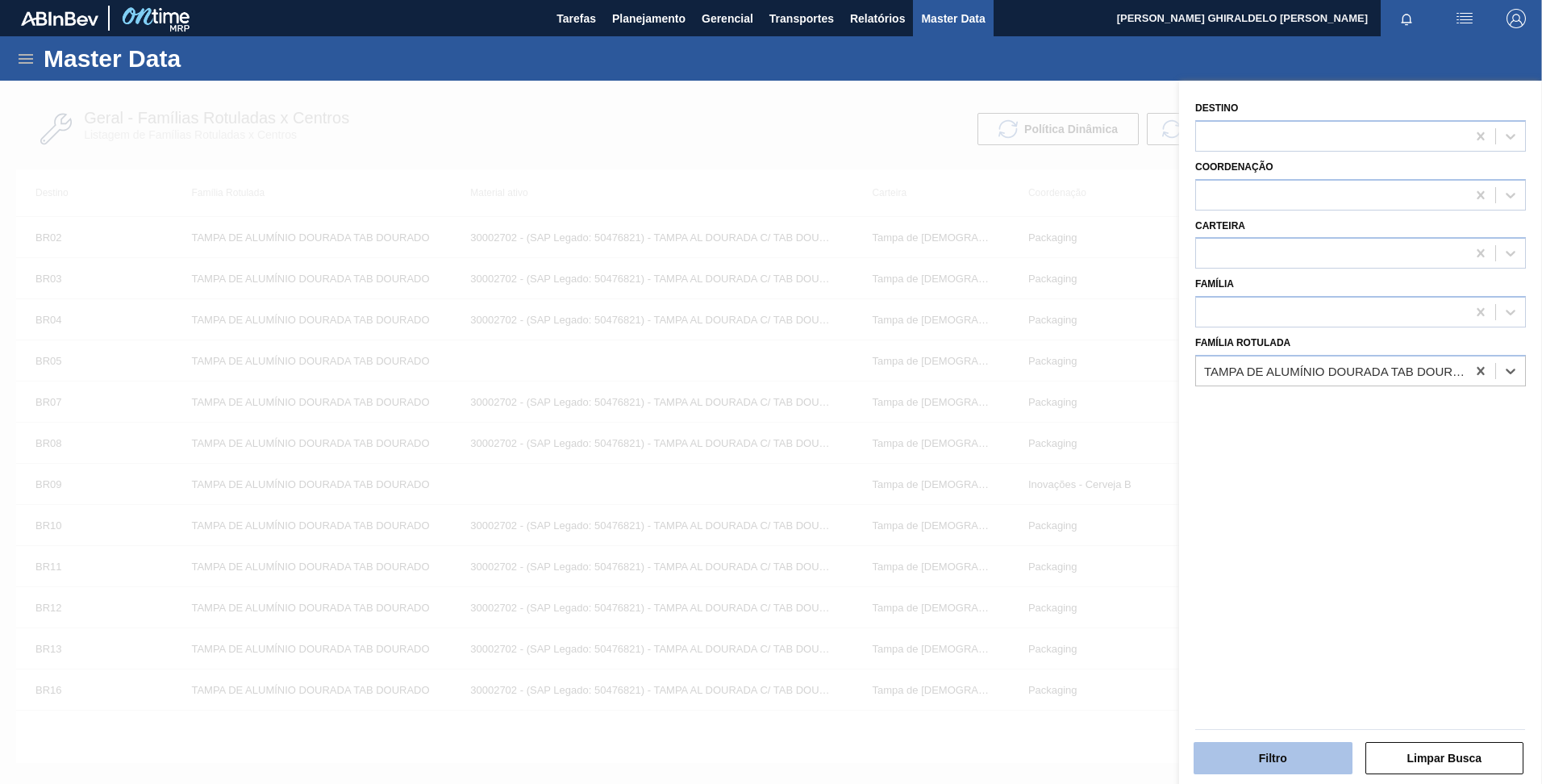
click at [1274, 763] on button "Filtro" at bounding box center [1274, 758] width 159 height 32
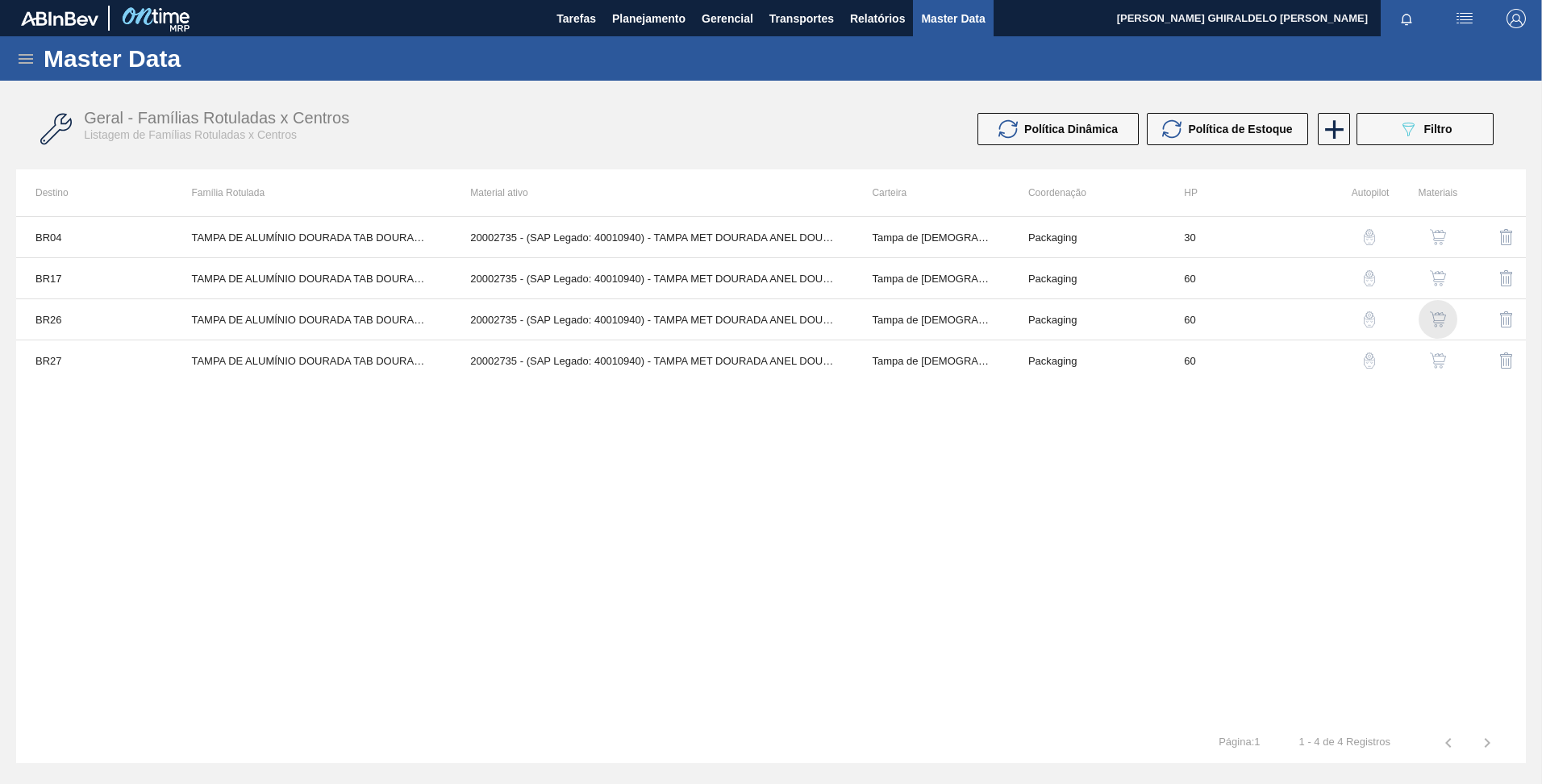
click at [1433, 313] on img "button" at bounding box center [1438, 319] width 16 height 16
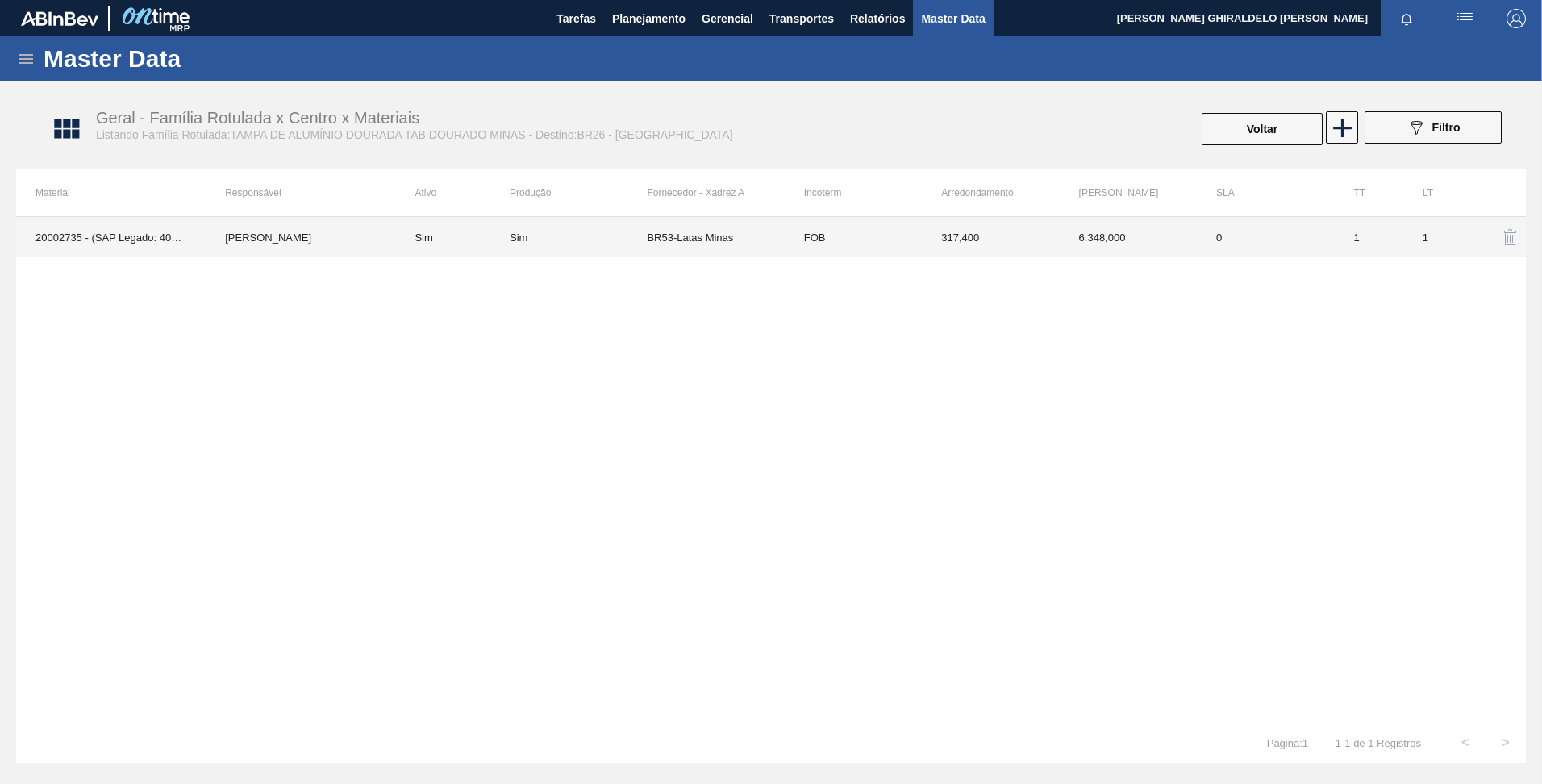
click at [326, 243] on td "[PERSON_NAME]" at bounding box center [300, 237] width 189 height 40
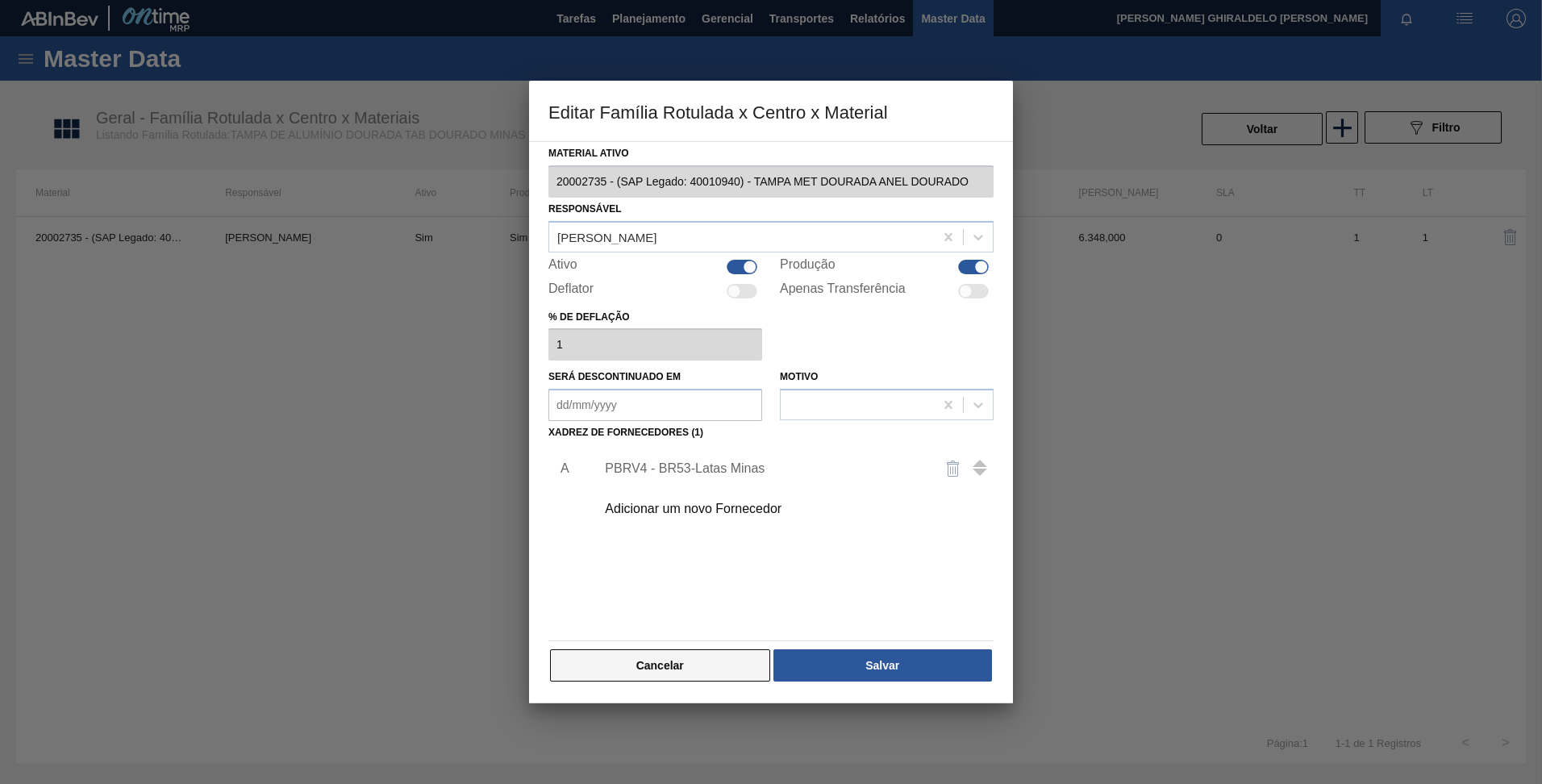
click at [675, 673] on button "Cancelar" at bounding box center [660, 666] width 221 height 32
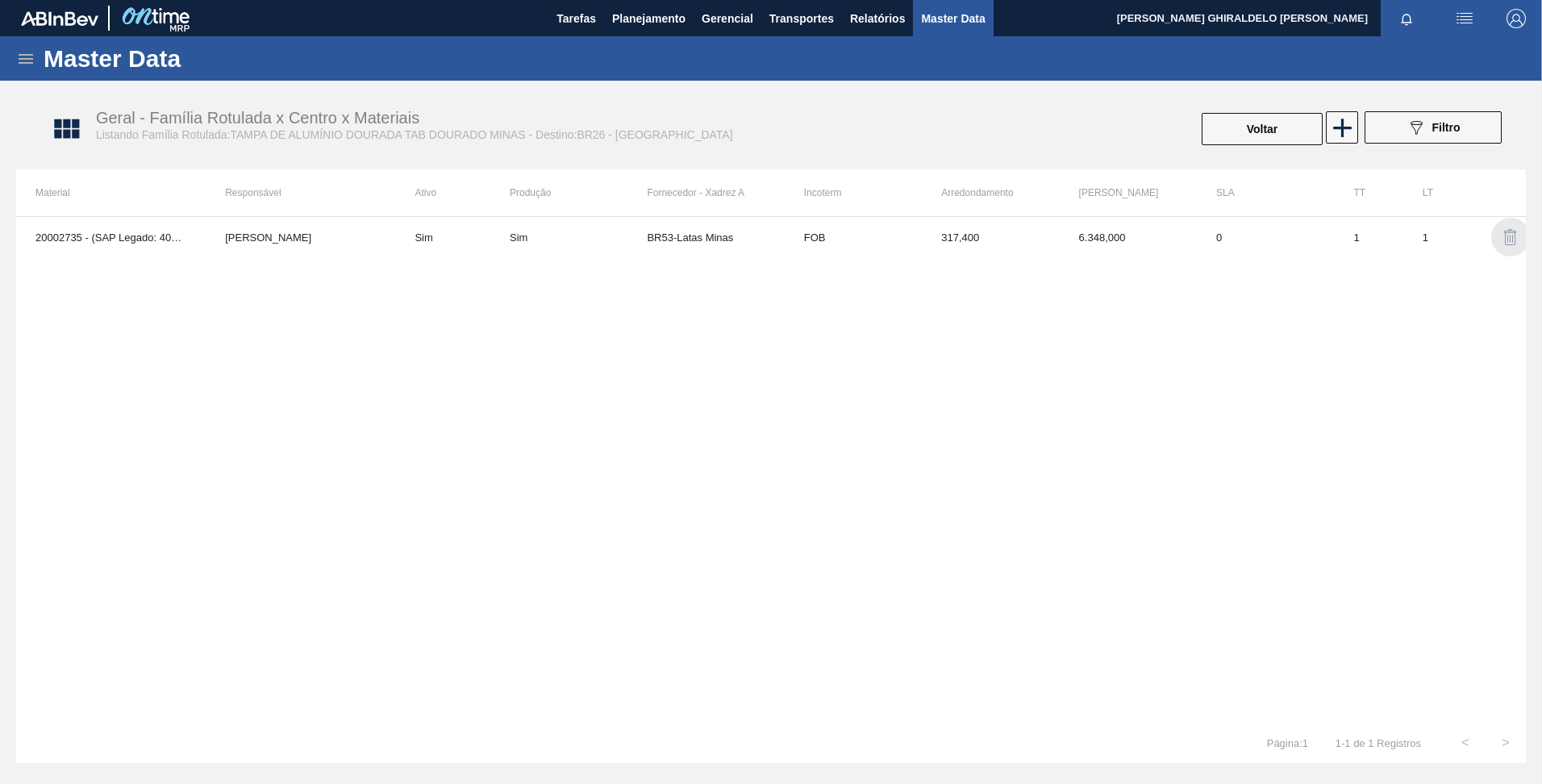
click at [1512, 242] on img "button" at bounding box center [1510, 237] width 19 height 19
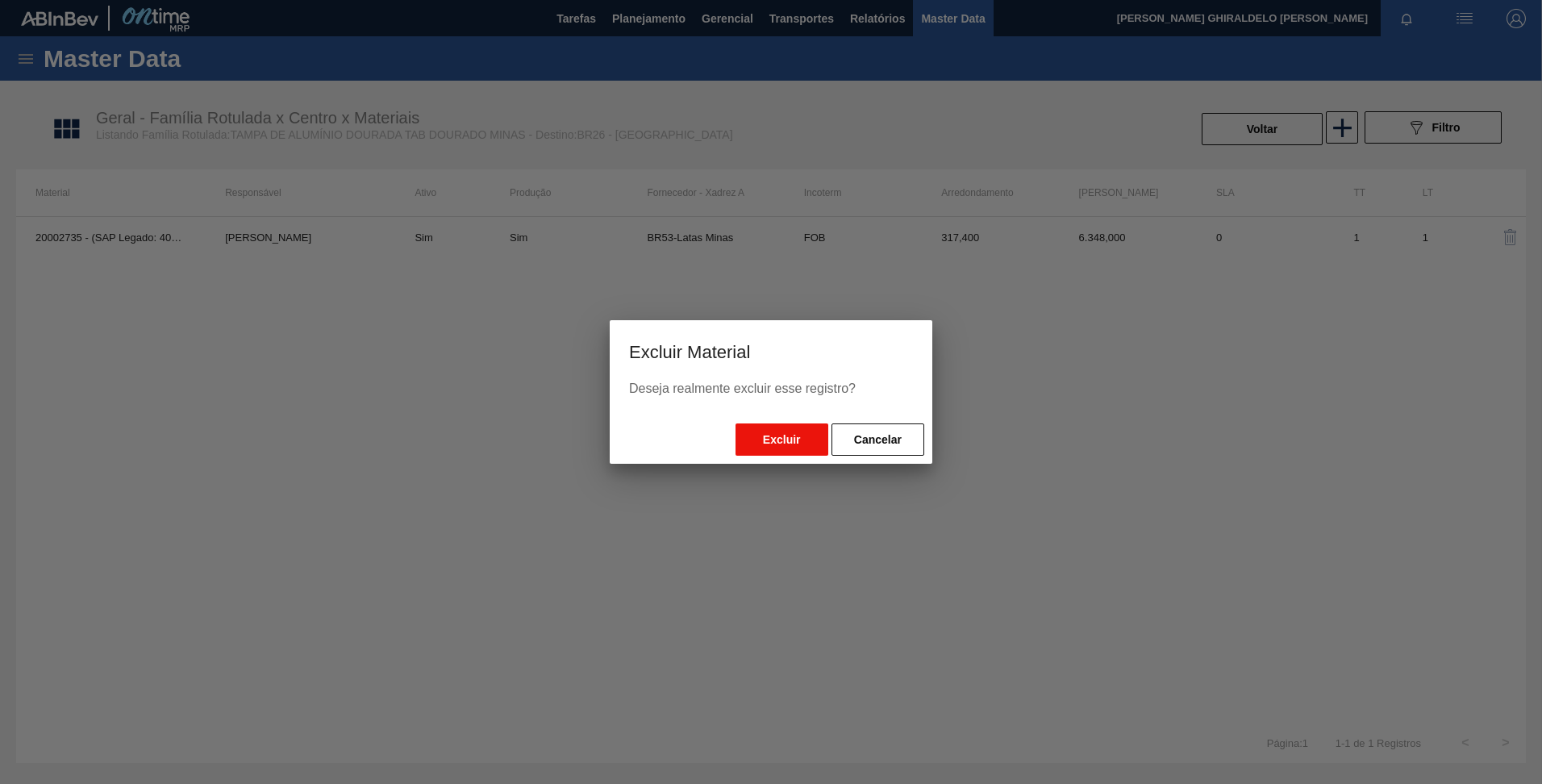
click at [801, 439] on button "Excluir" at bounding box center [782, 439] width 93 height 32
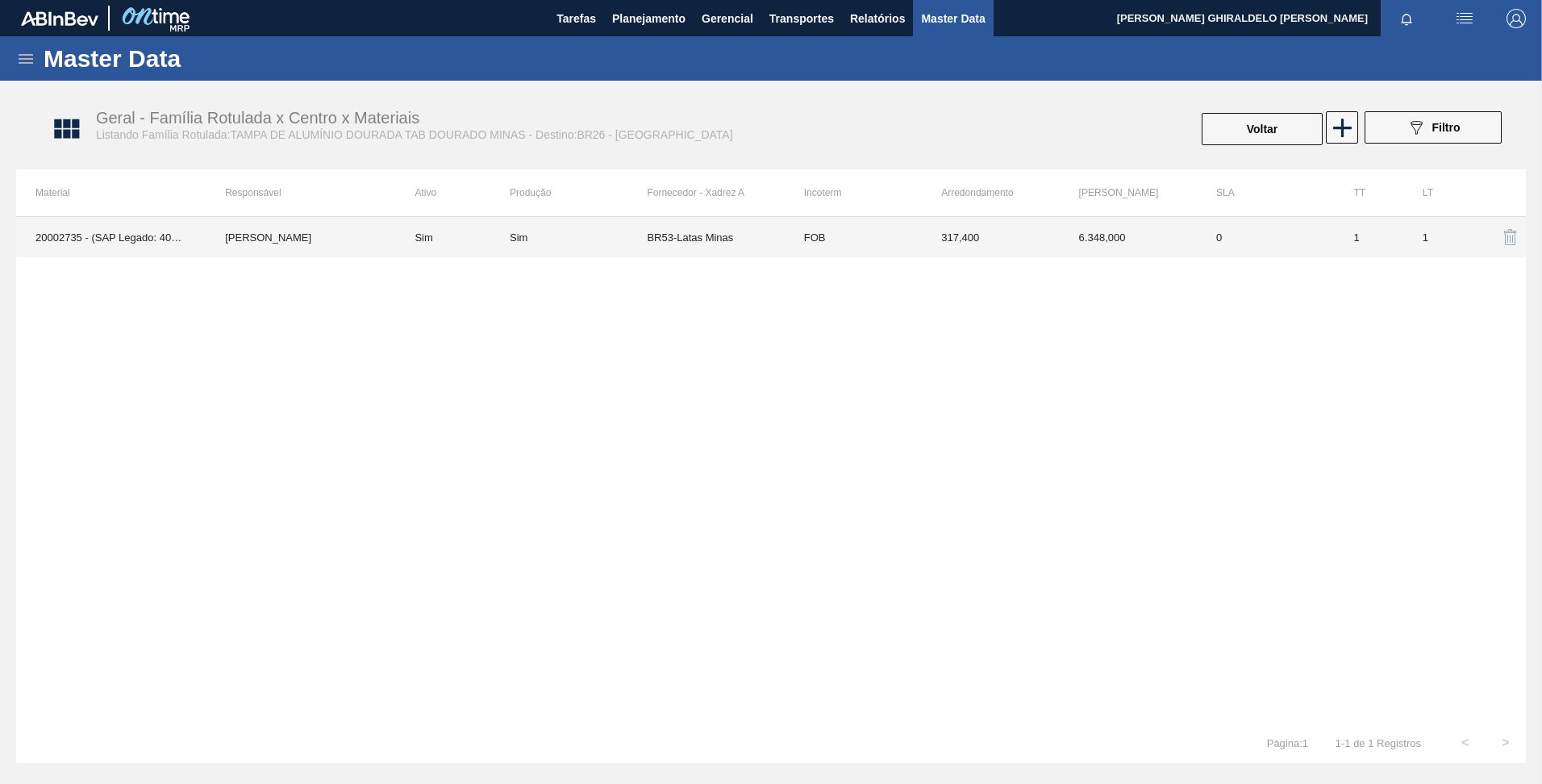
click at [407, 227] on td "Sim" at bounding box center [453, 237] width 115 height 40
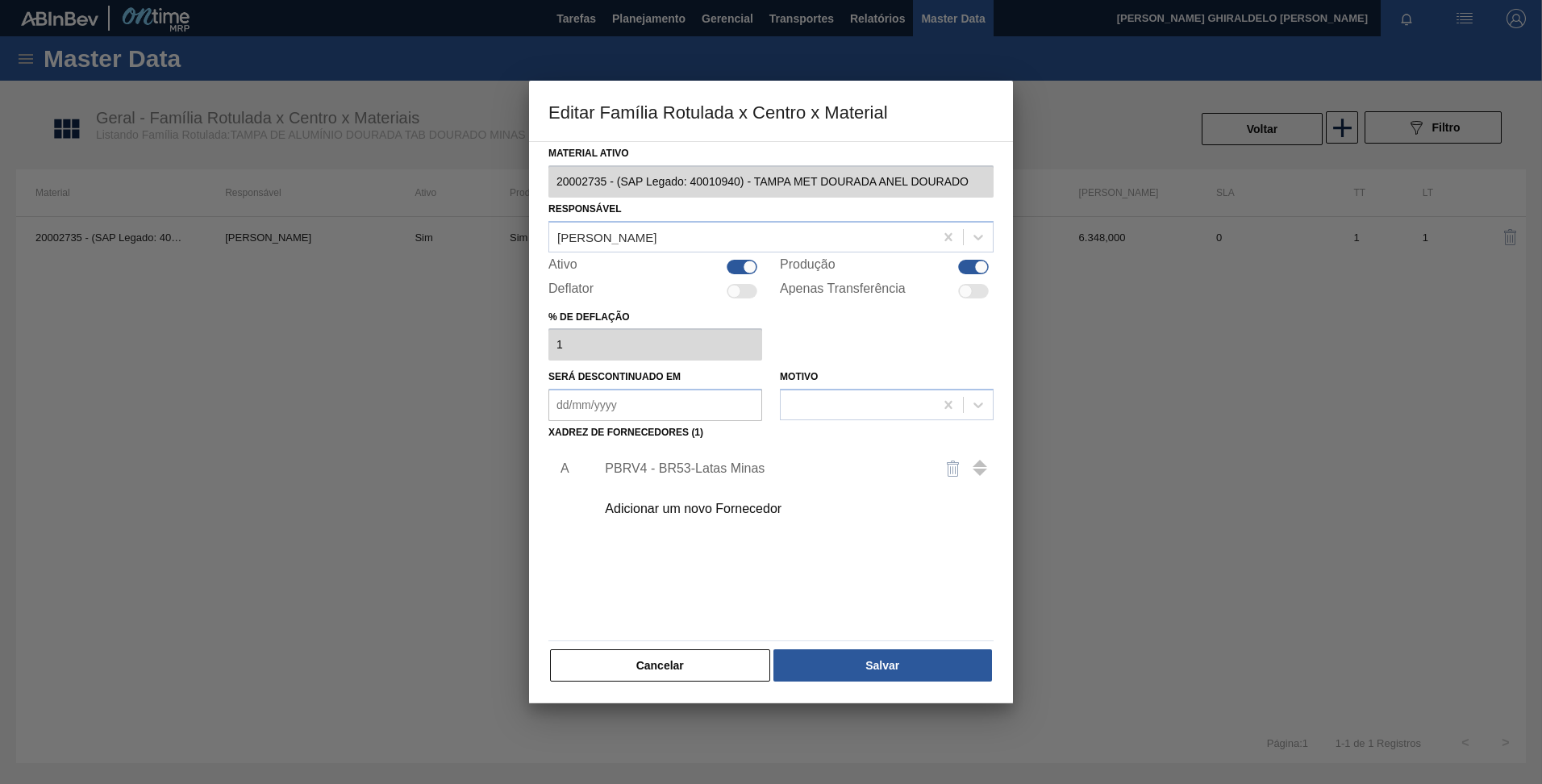
click at [741, 266] on div at bounding box center [742, 266] width 31 height 14
checkbox input "false"
click at [974, 269] on div at bounding box center [974, 266] width 31 height 14
checkbox input "false"
click at [863, 663] on button "Salvar" at bounding box center [883, 666] width 219 height 32
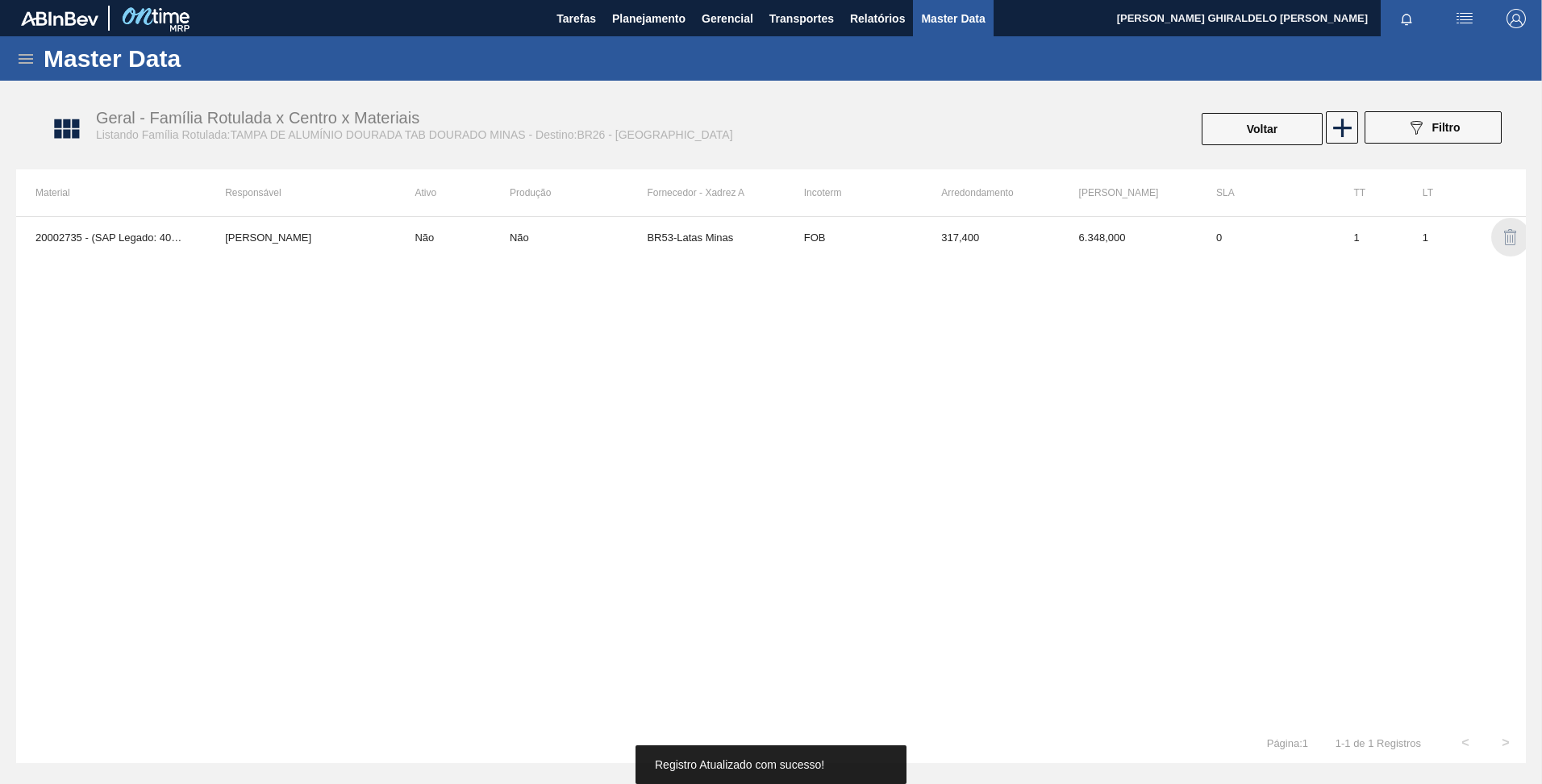
click at [1510, 239] on img "button" at bounding box center [1510, 237] width 19 height 19
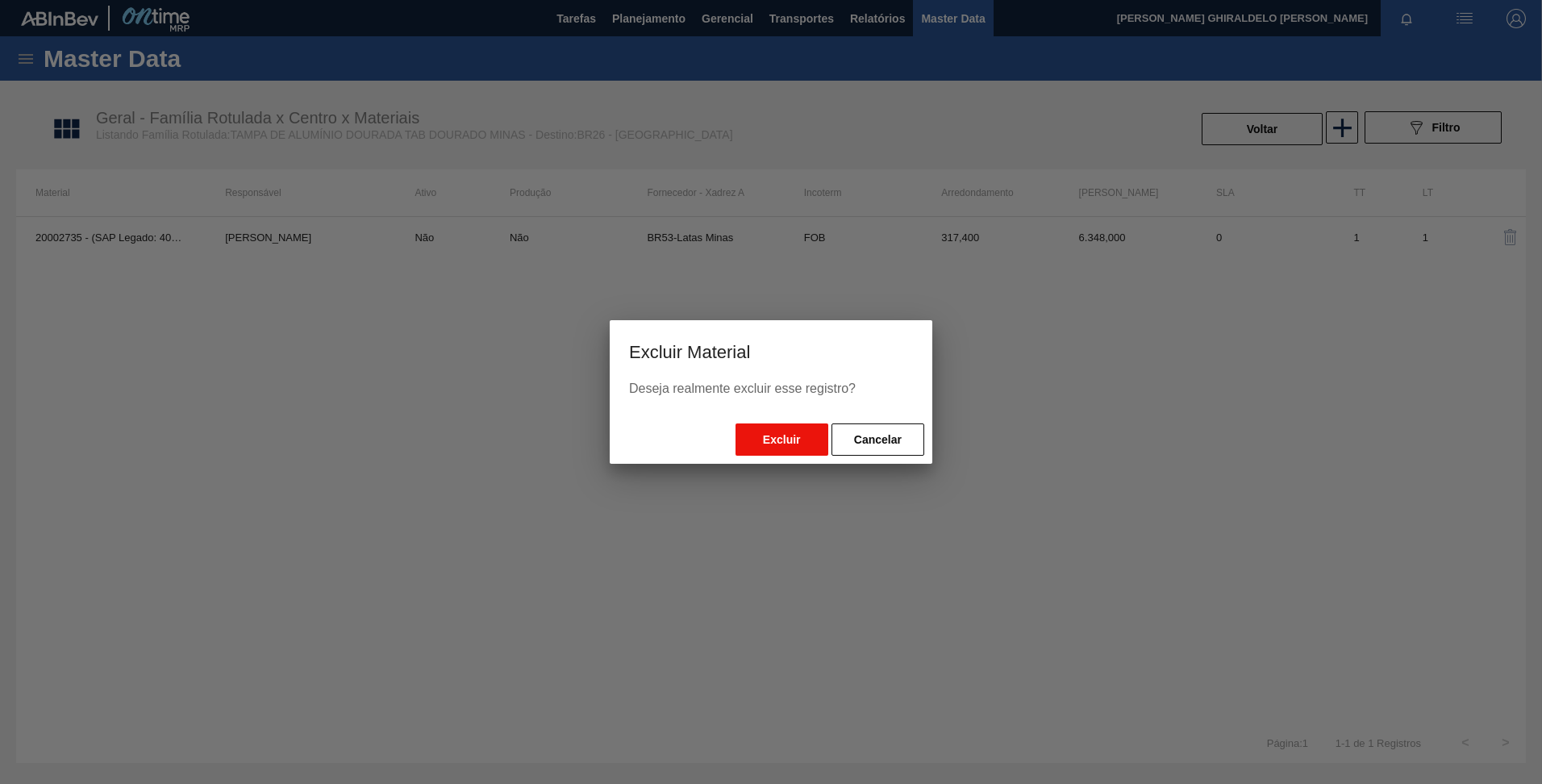
click at [803, 431] on button "Excluir" at bounding box center [782, 439] width 93 height 32
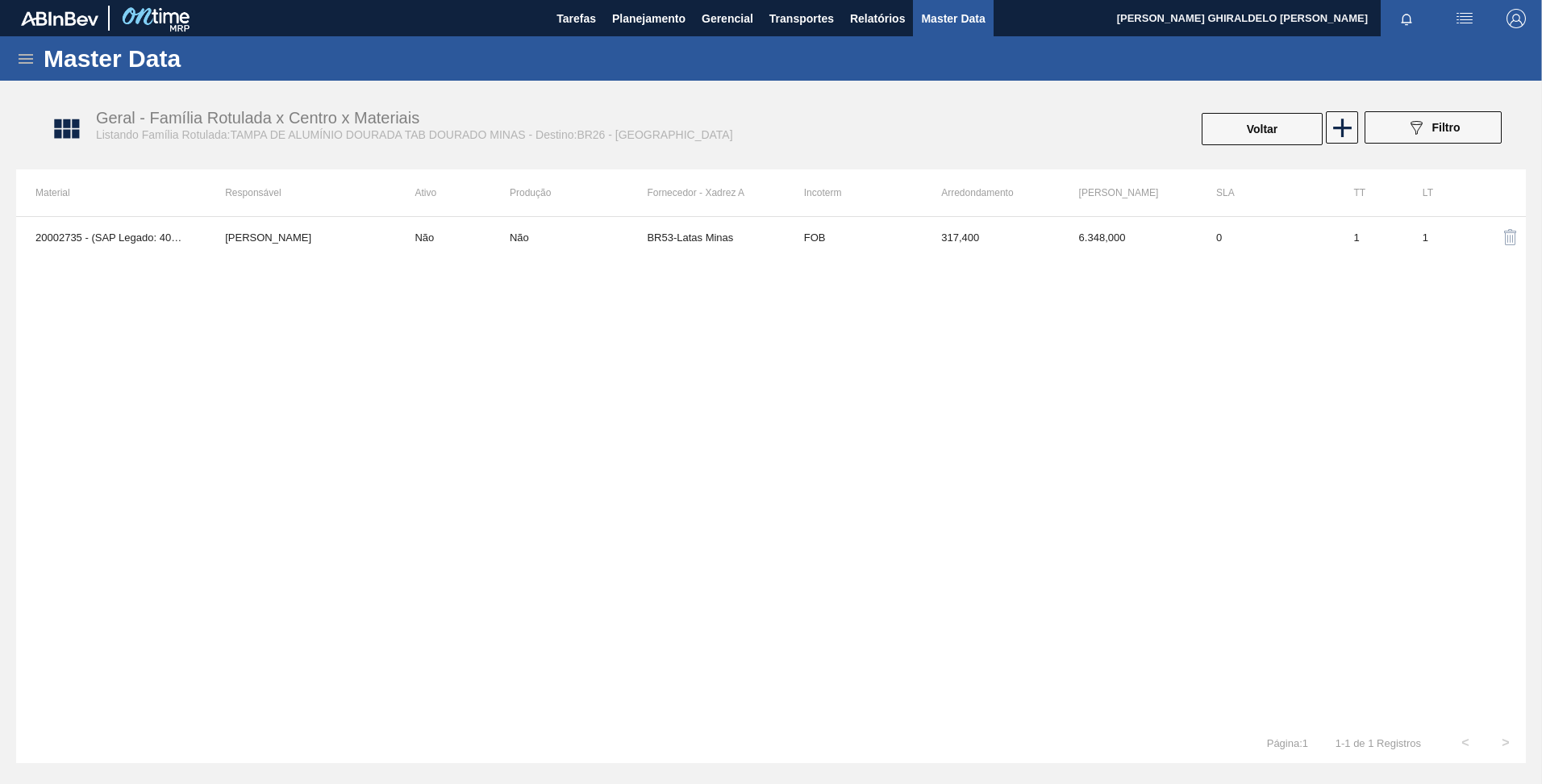
click at [1511, 236] on img "button" at bounding box center [1510, 237] width 19 height 19
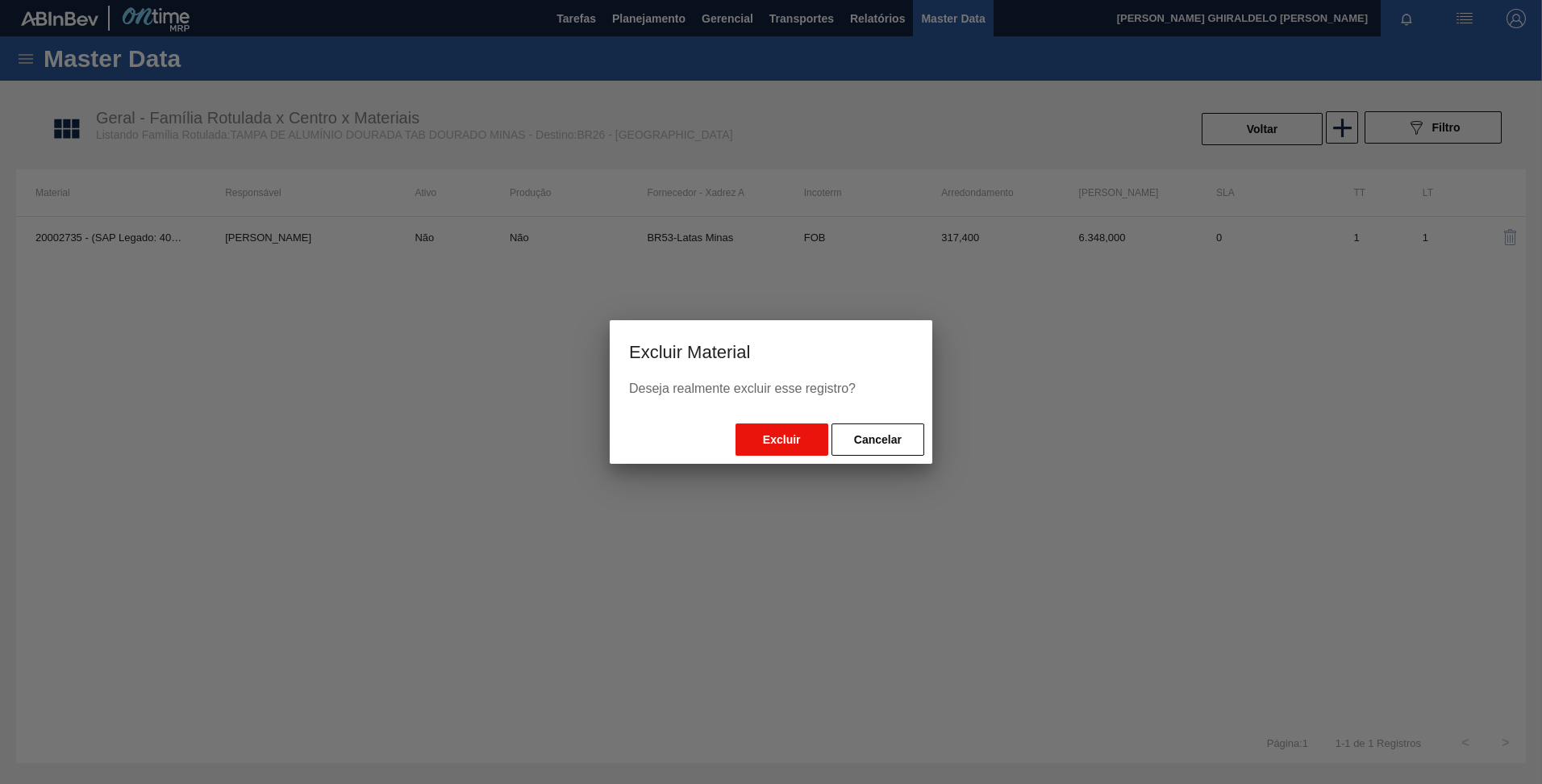
click at [783, 423] on div "Excluir Cancelar" at bounding box center [771, 439] width 323 height 49
click at [782, 441] on button "Excluir" at bounding box center [782, 439] width 93 height 32
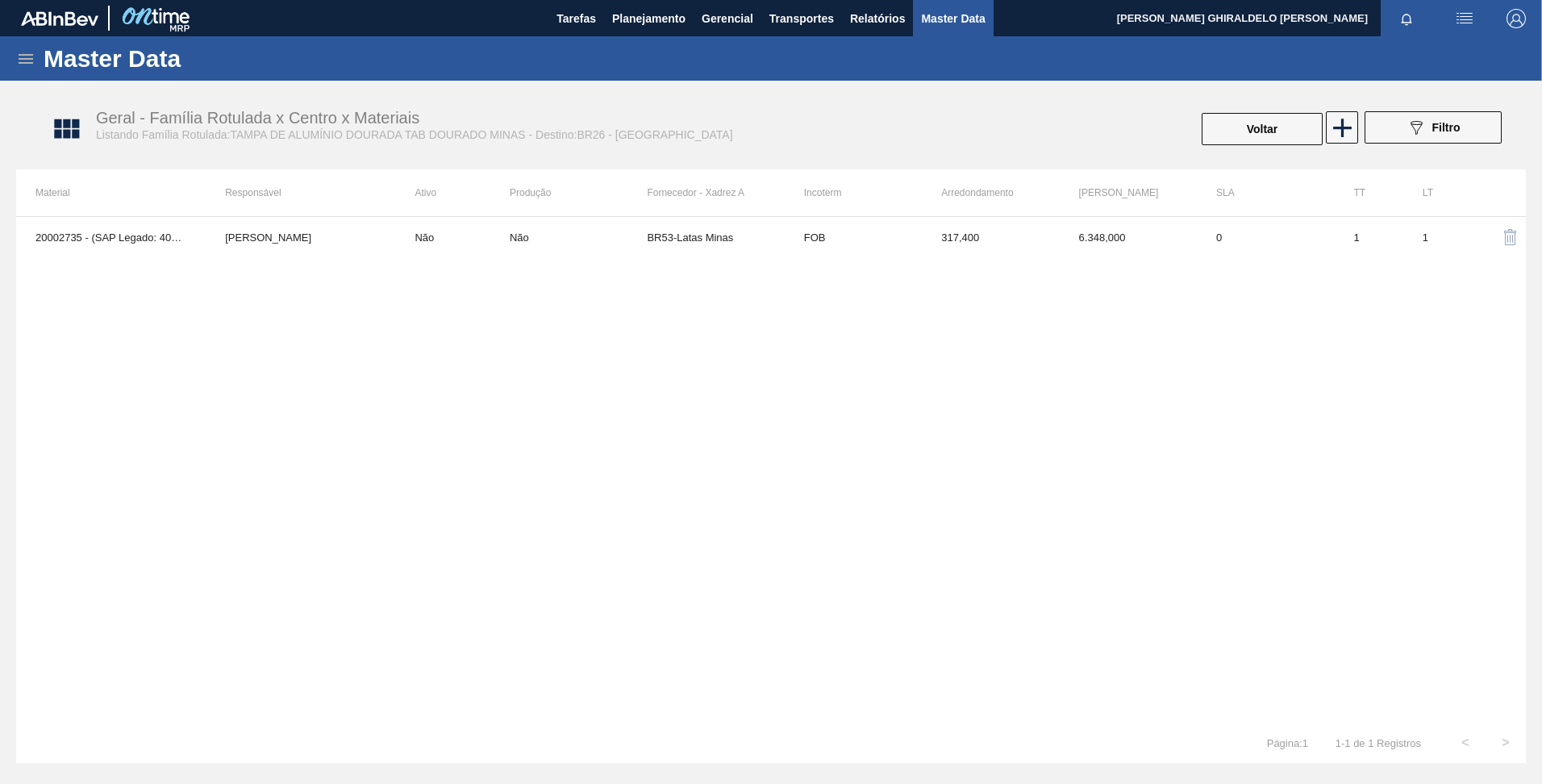
drag, startPoint x: 283, startPoint y: 298, endPoint x: 112, endPoint y: 367, distance: 184.4
click at [111, 367] on div "20002735 - (SAP Legado: 40010940) - TAMPA MET DOURADA ANEL DOURADO Beatriz Marc…" at bounding box center [771, 469] width 1510 height 506
click at [1505, 236] on img "button" at bounding box center [1510, 237] width 19 height 19
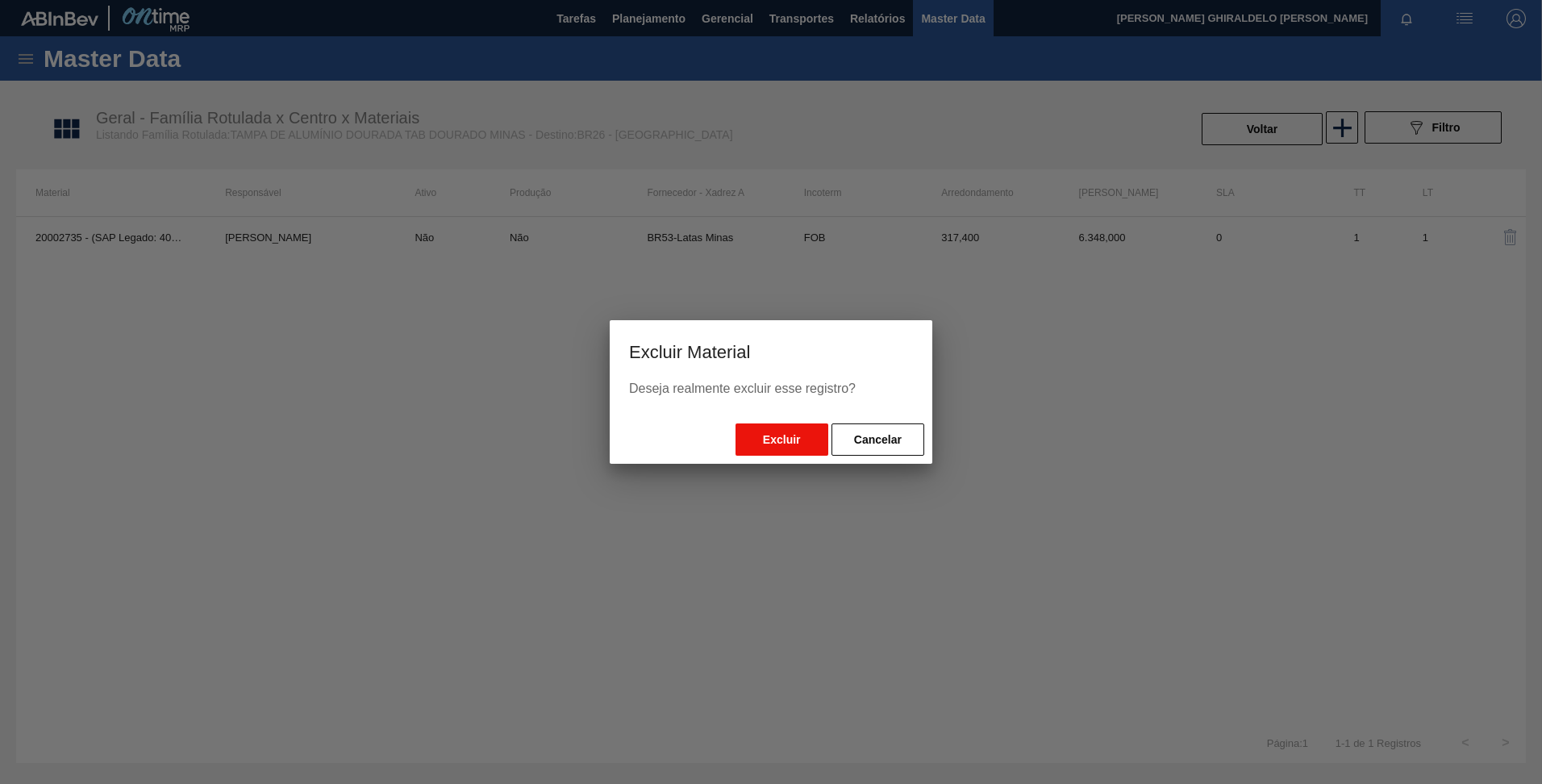
click at [798, 445] on button "Excluir" at bounding box center [782, 439] width 93 height 32
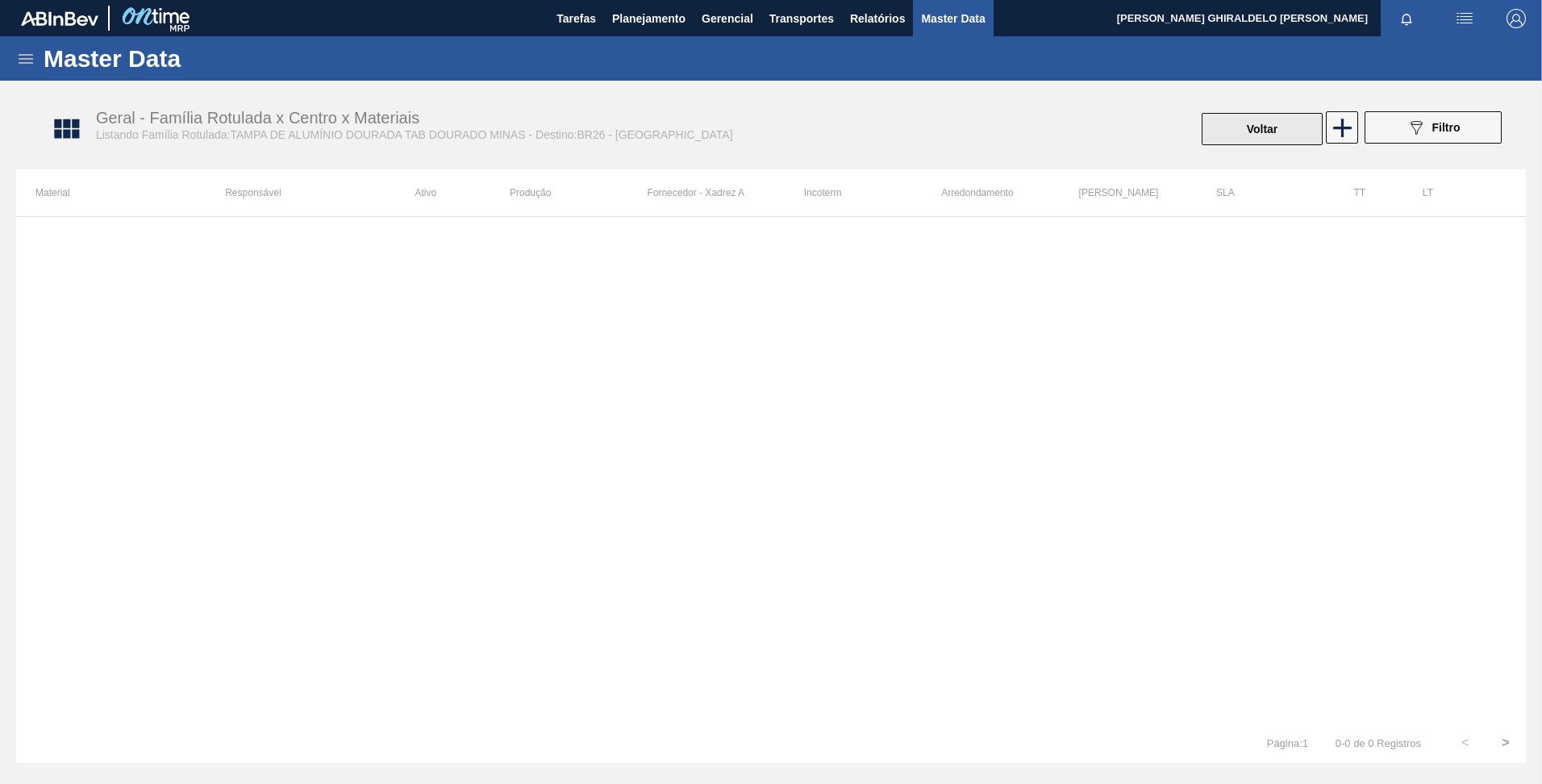
click at [1252, 128] on button "Voltar" at bounding box center [1262, 129] width 121 height 32
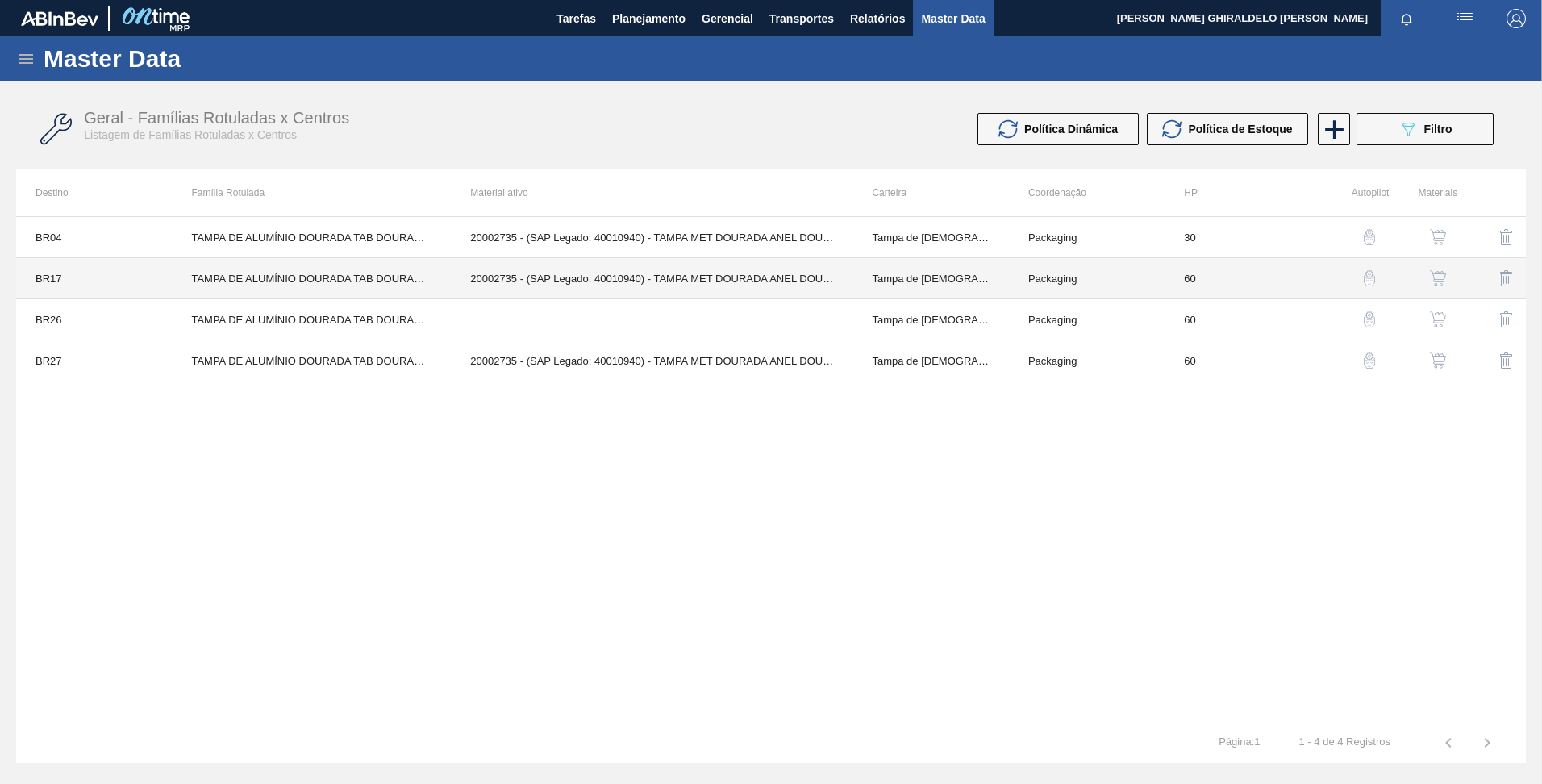
click at [211, 277] on td "TAMPA DE ALUMÍNIO DOURADA TAB DOURADO MINAS" at bounding box center [311, 278] width 279 height 41
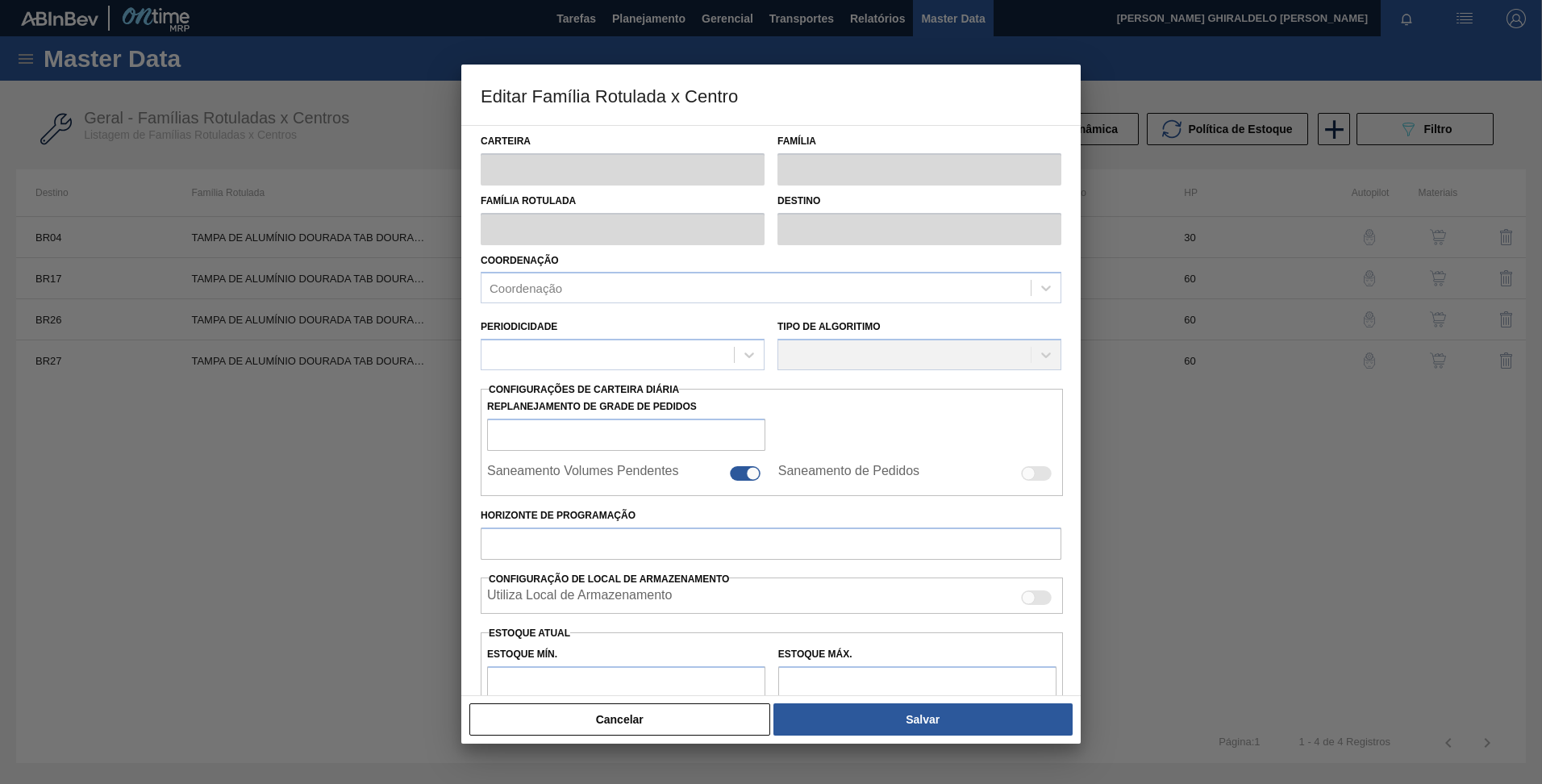
type input "Tampa de [DEMOGRAPHIC_DATA]"
type input "Tampa de Alumínio"
type input "TAMPA DE ALUMÍNIO DOURADA TAB DOURADO MINAS"
type input "BR17 - Juatuba"
type input "60"
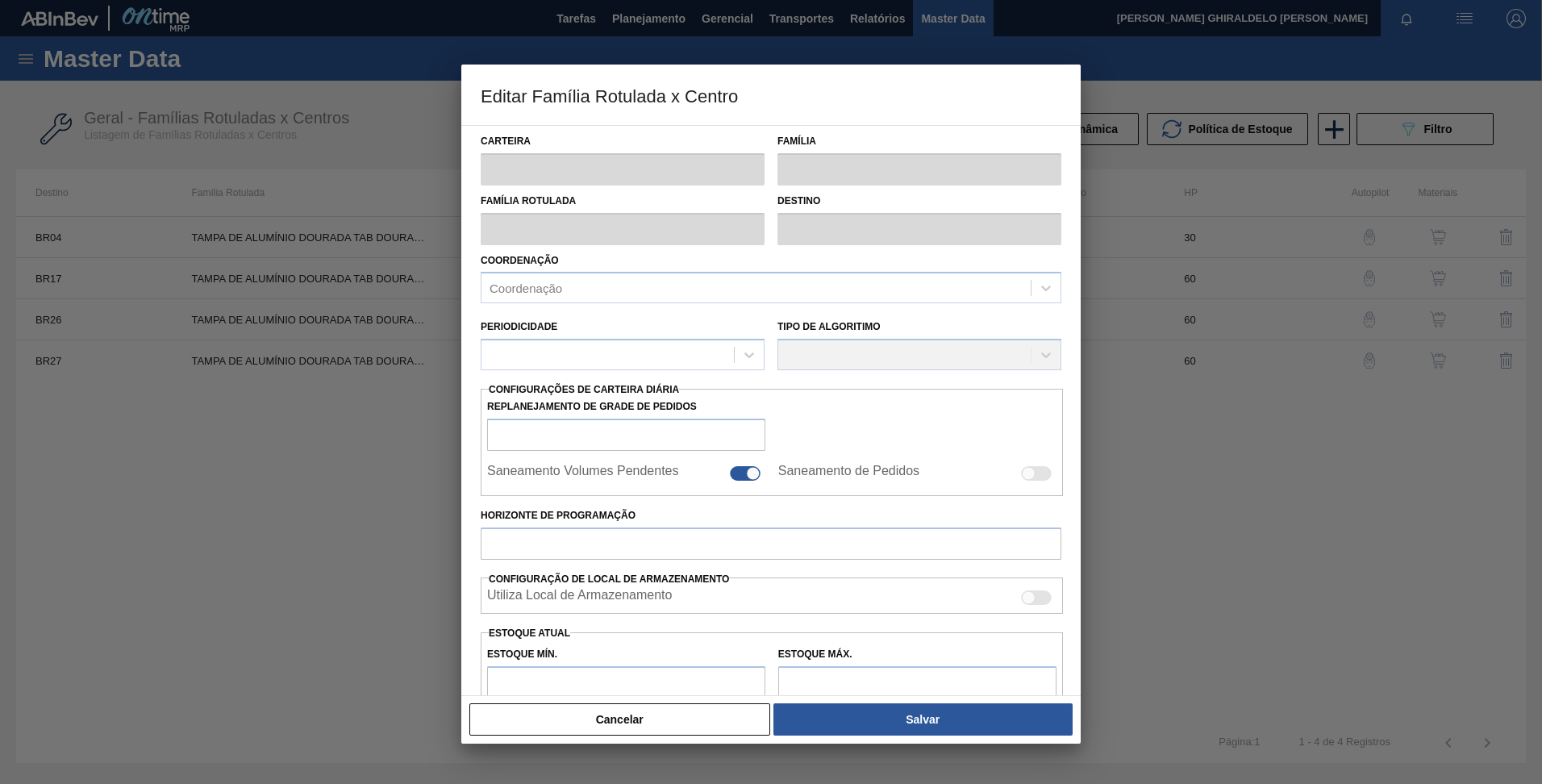
type input "0"
type input "100"
type input "0,000"
checkbox input "true"
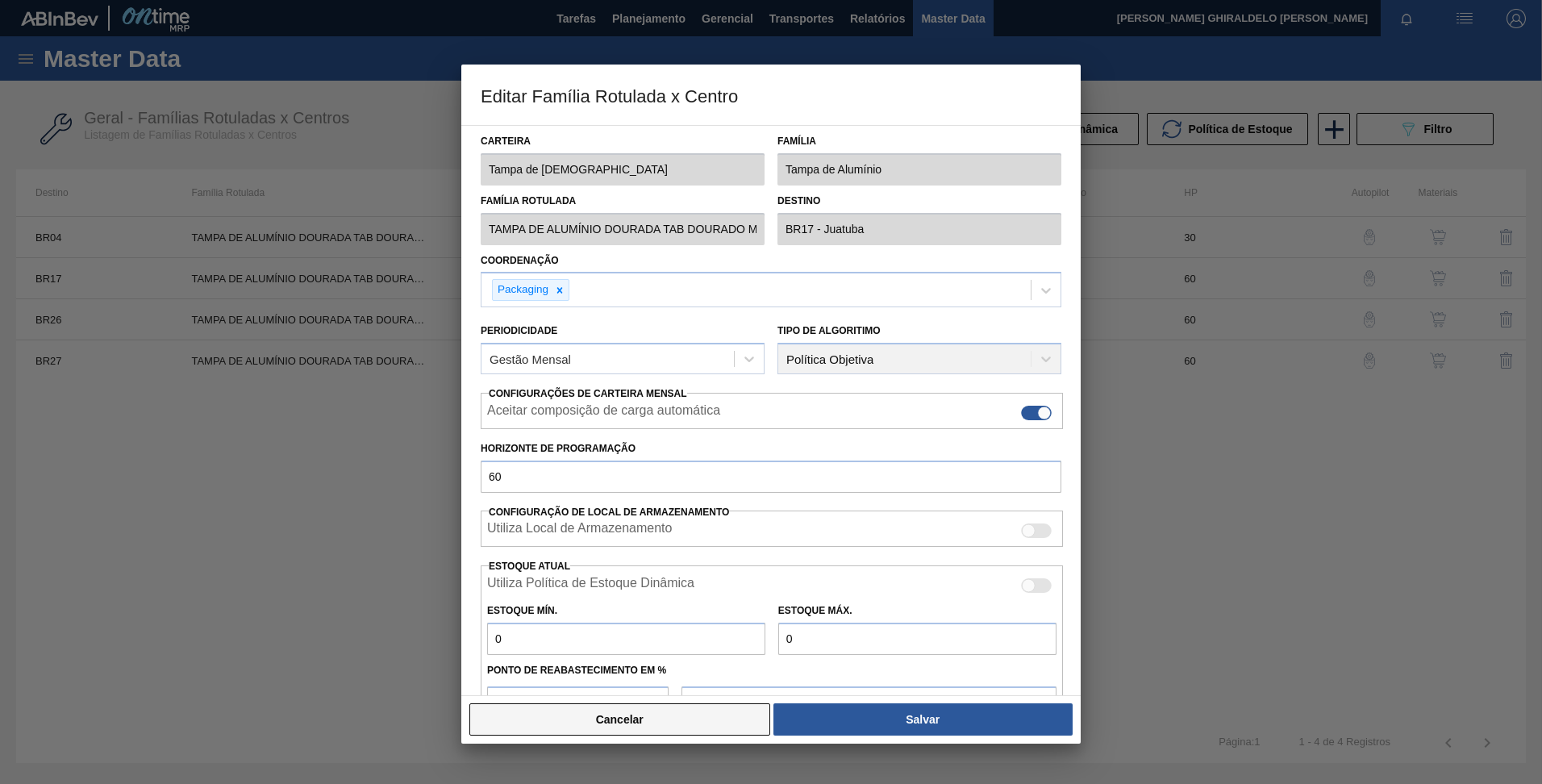
click at [630, 710] on button "Cancelar" at bounding box center [619, 719] width 301 height 32
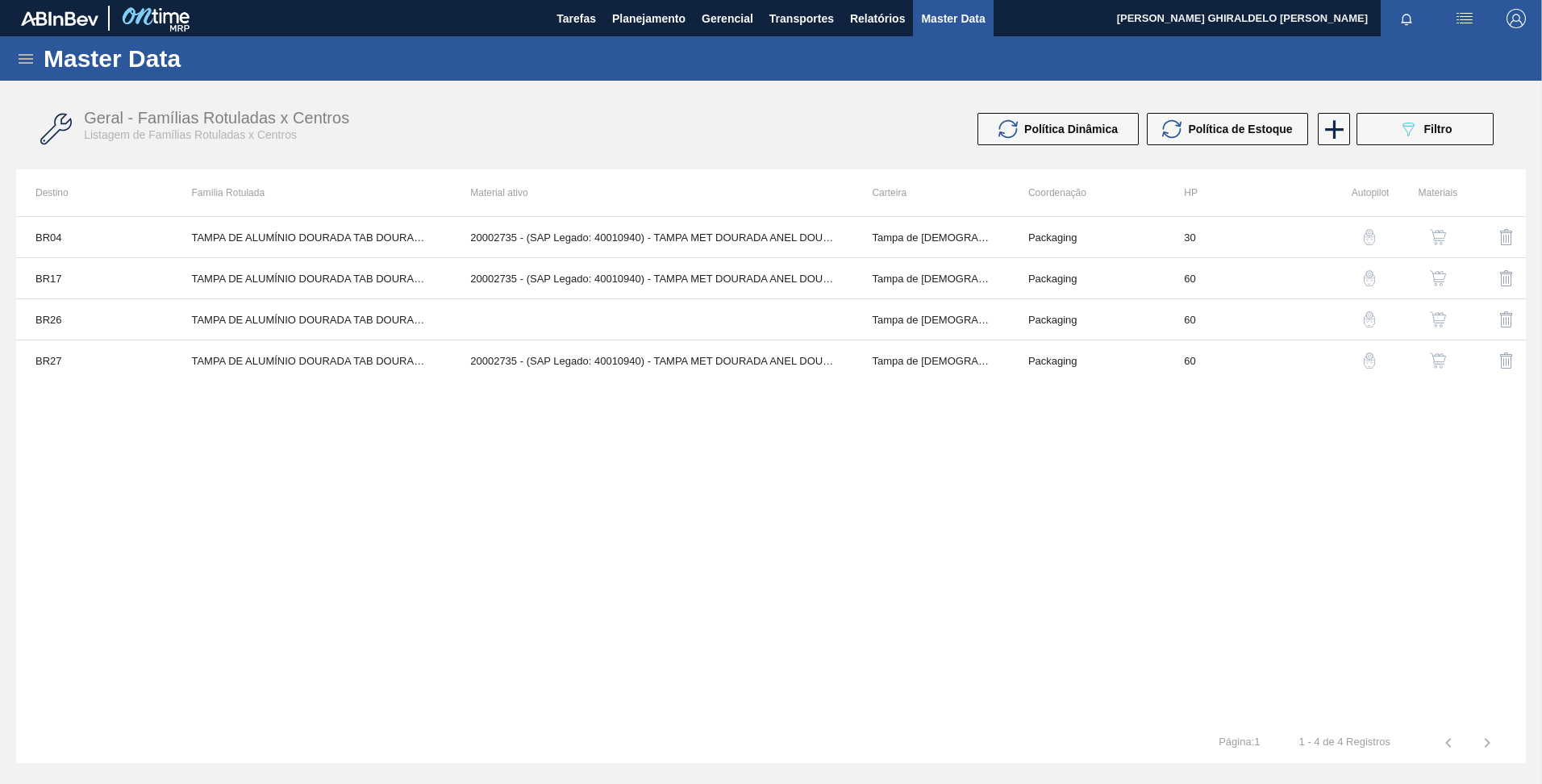
click at [1446, 278] on img "button" at bounding box center [1438, 278] width 16 height 16
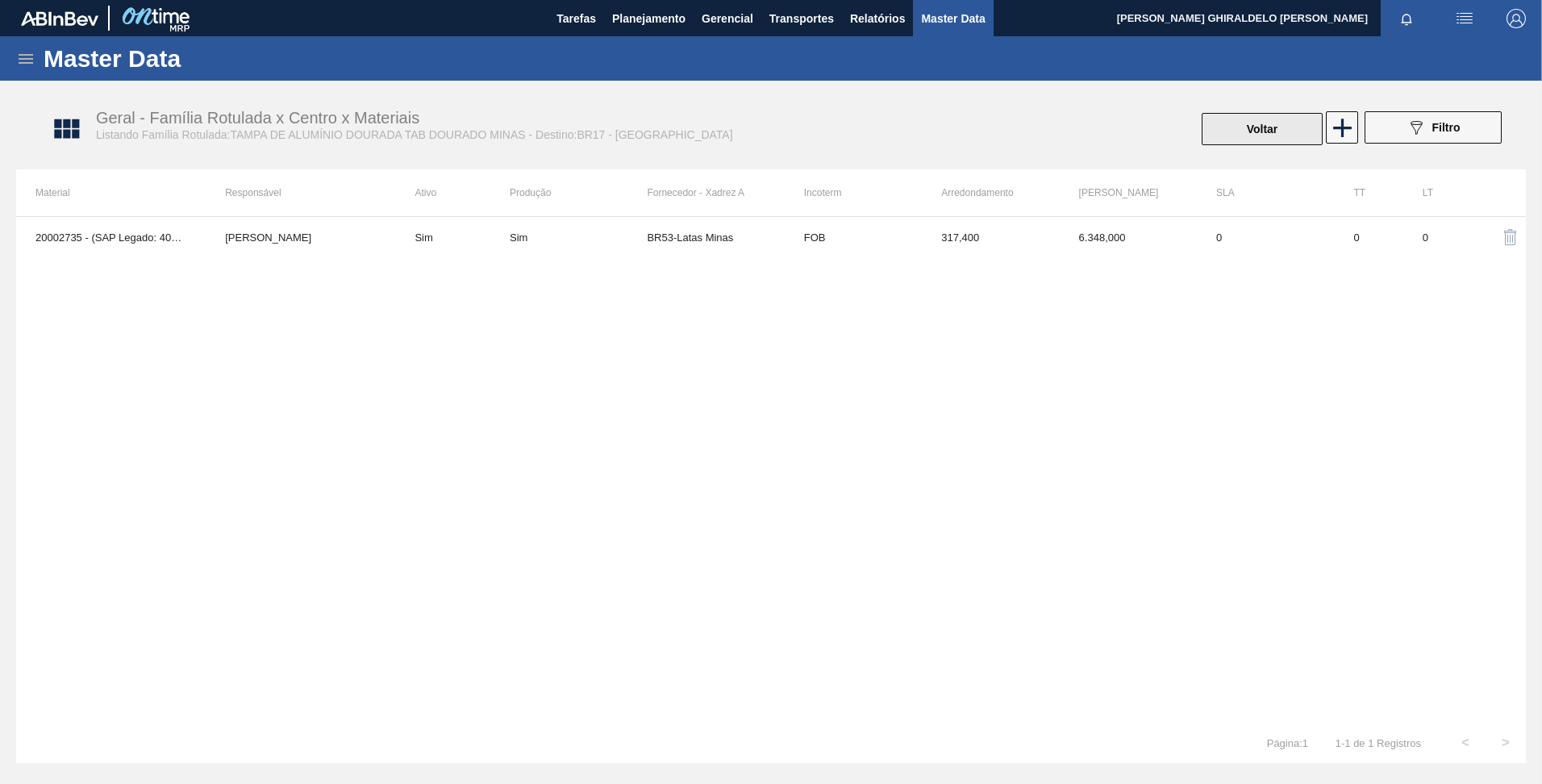
click at [1251, 127] on button "Voltar" at bounding box center [1262, 129] width 121 height 32
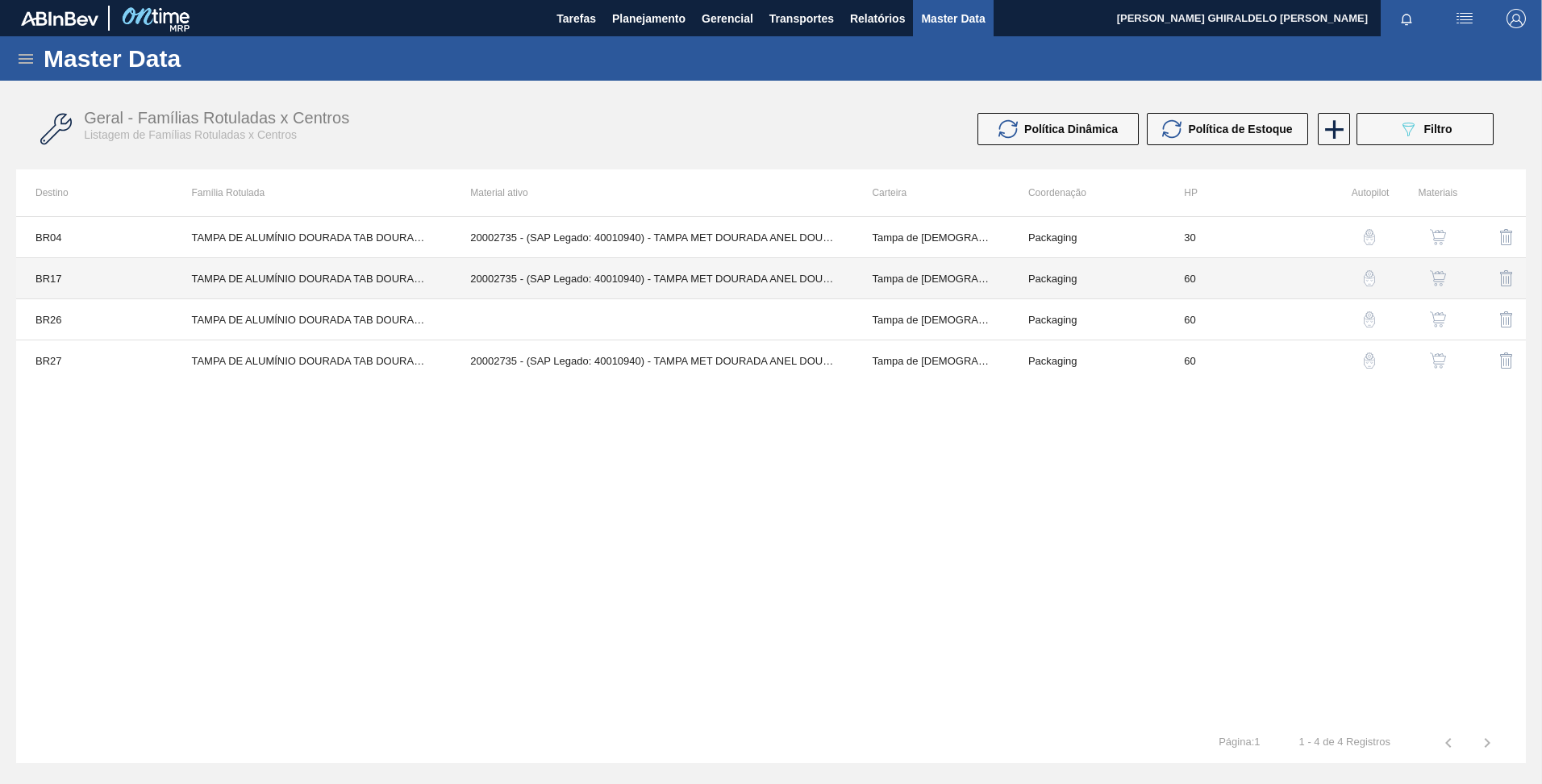
click at [392, 276] on td "TAMPA DE ALUMÍNIO DOURADA TAB DOURADO MINAS" at bounding box center [311, 278] width 279 height 41
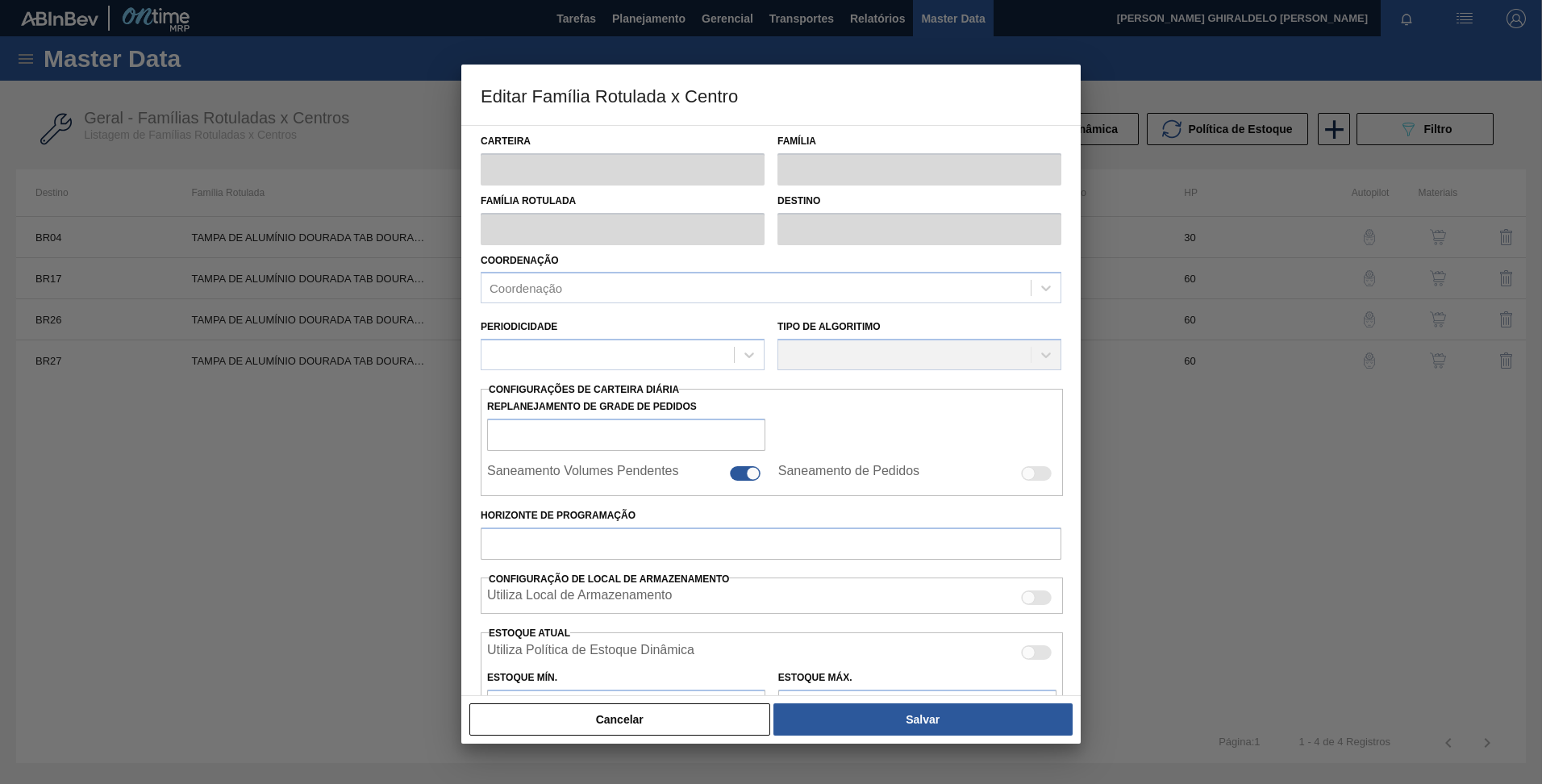
type input "Tampa de [DEMOGRAPHIC_DATA]"
type input "Tampa de Alumínio"
type input "TAMPA DE ALUMÍNIO DOURADA TAB DOURADO MINAS"
type input "BR17 - Juatuba"
type input "60"
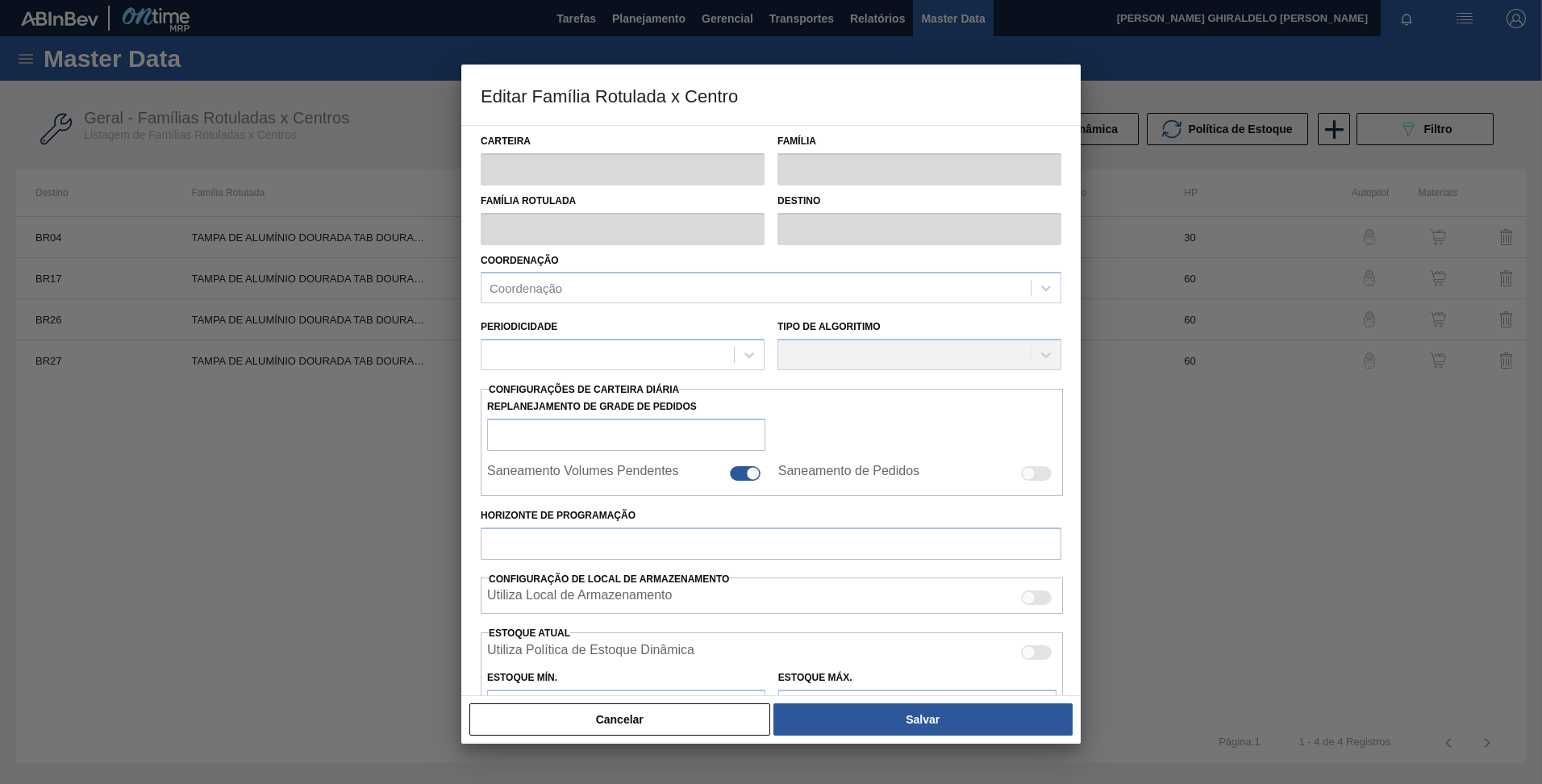
type input "0"
type input "100"
type input "0,000"
checkbox input "true"
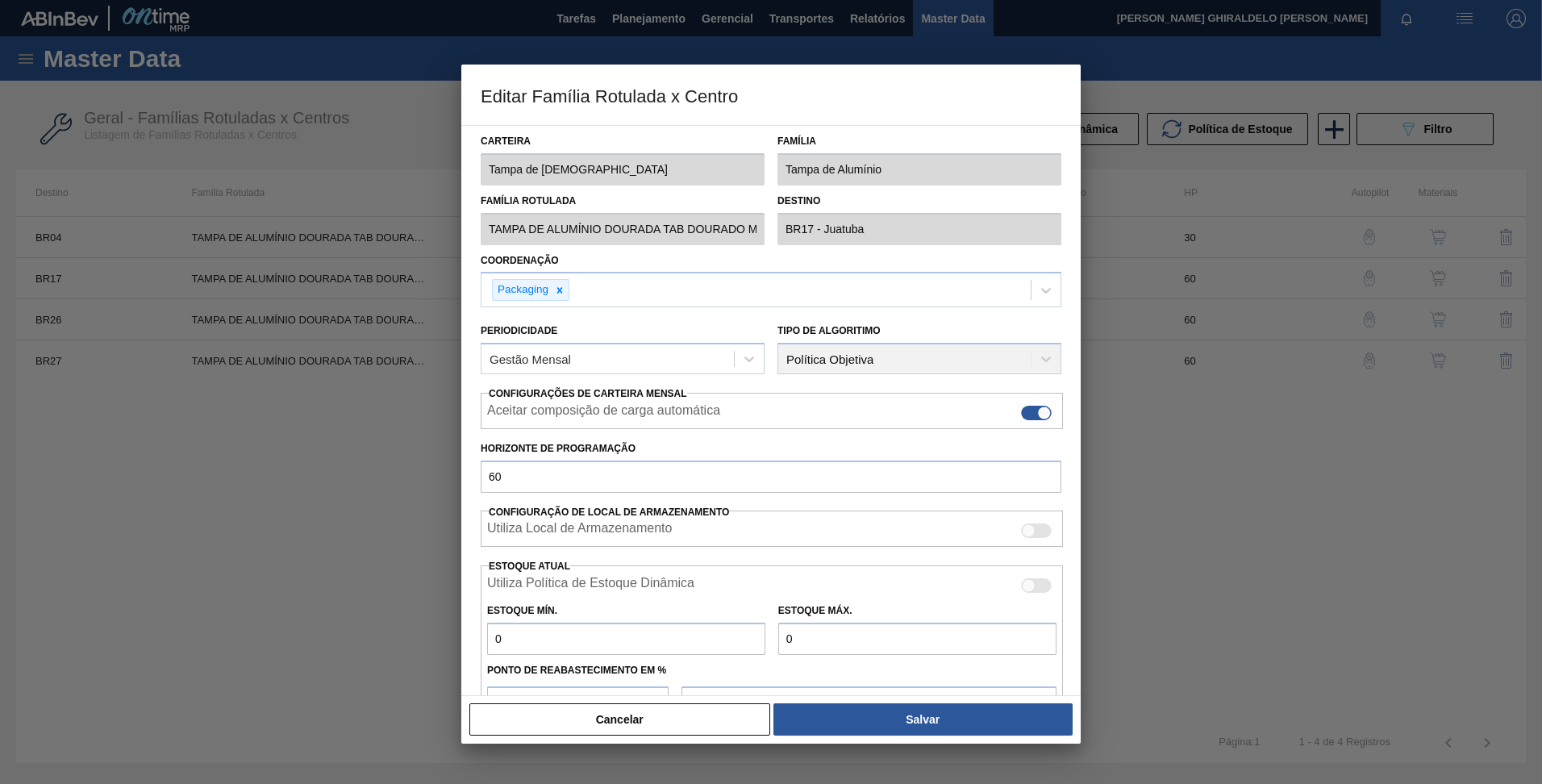
scroll to position [0, 29]
click at [801, 236] on div "Família Rotulada TAMPA DE ALUMÍNIO DOURADA TAB DOURADO MINAS Destino BR17 - Jua…" at bounding box center [771, 215] width 593 height 59
click at [652, 725] on button "Cancelar" at bounding box center [619, 719] width 301 height 32
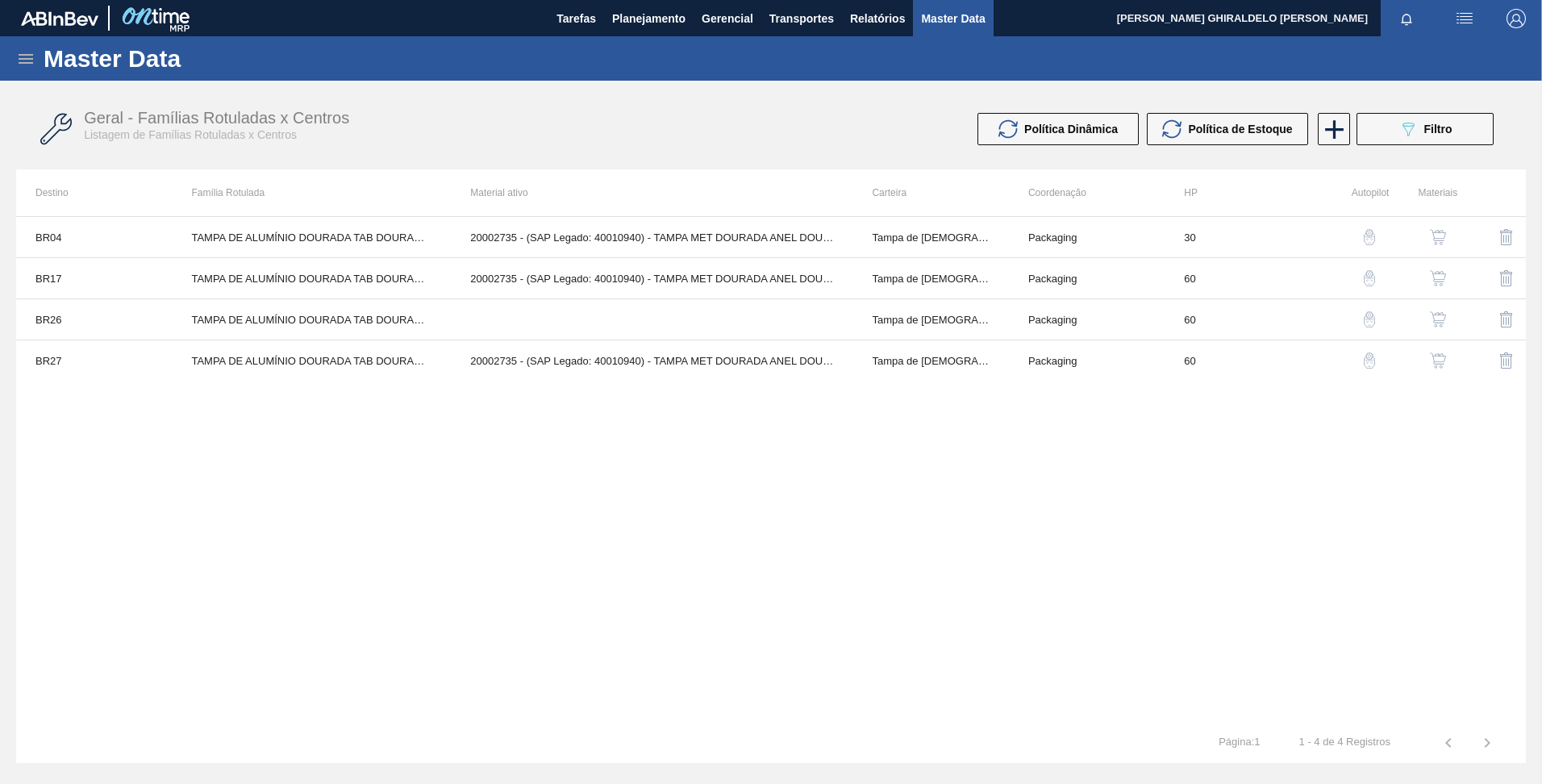
click at [1434, 277] on img "button" at bounding box center [1438, 278] width 16 height 16
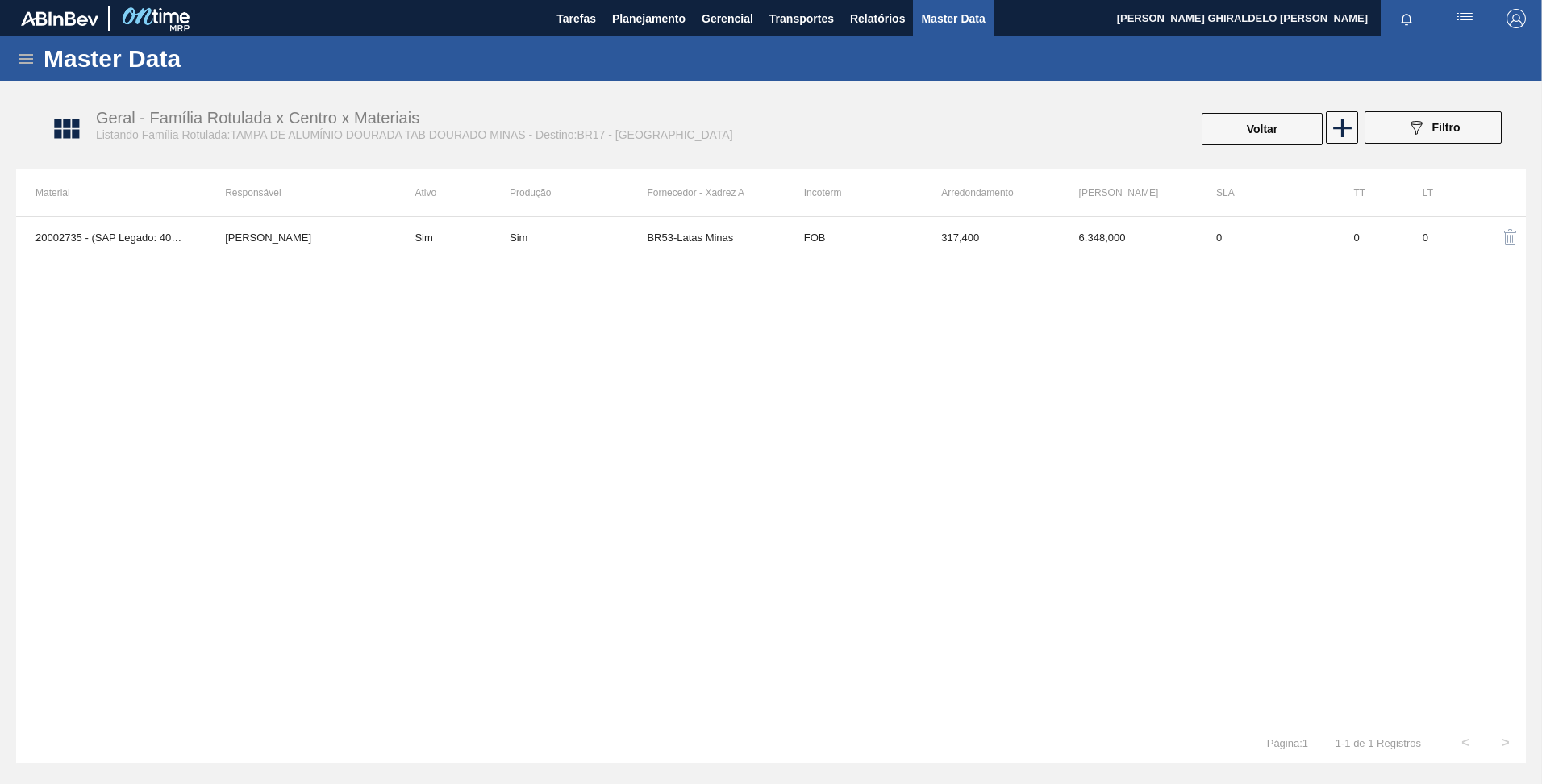
click at [627, 434] on div "20002735 - (SAP Legado: 40010940) - TAMPA MET DOURADA ANEL DOURADO Beatriz Marc…" at bounding box center [771, 469] width 1510 height 506
click at [1508, 233] on img "button" at bounding box center [1510, 237] width 19 height 19
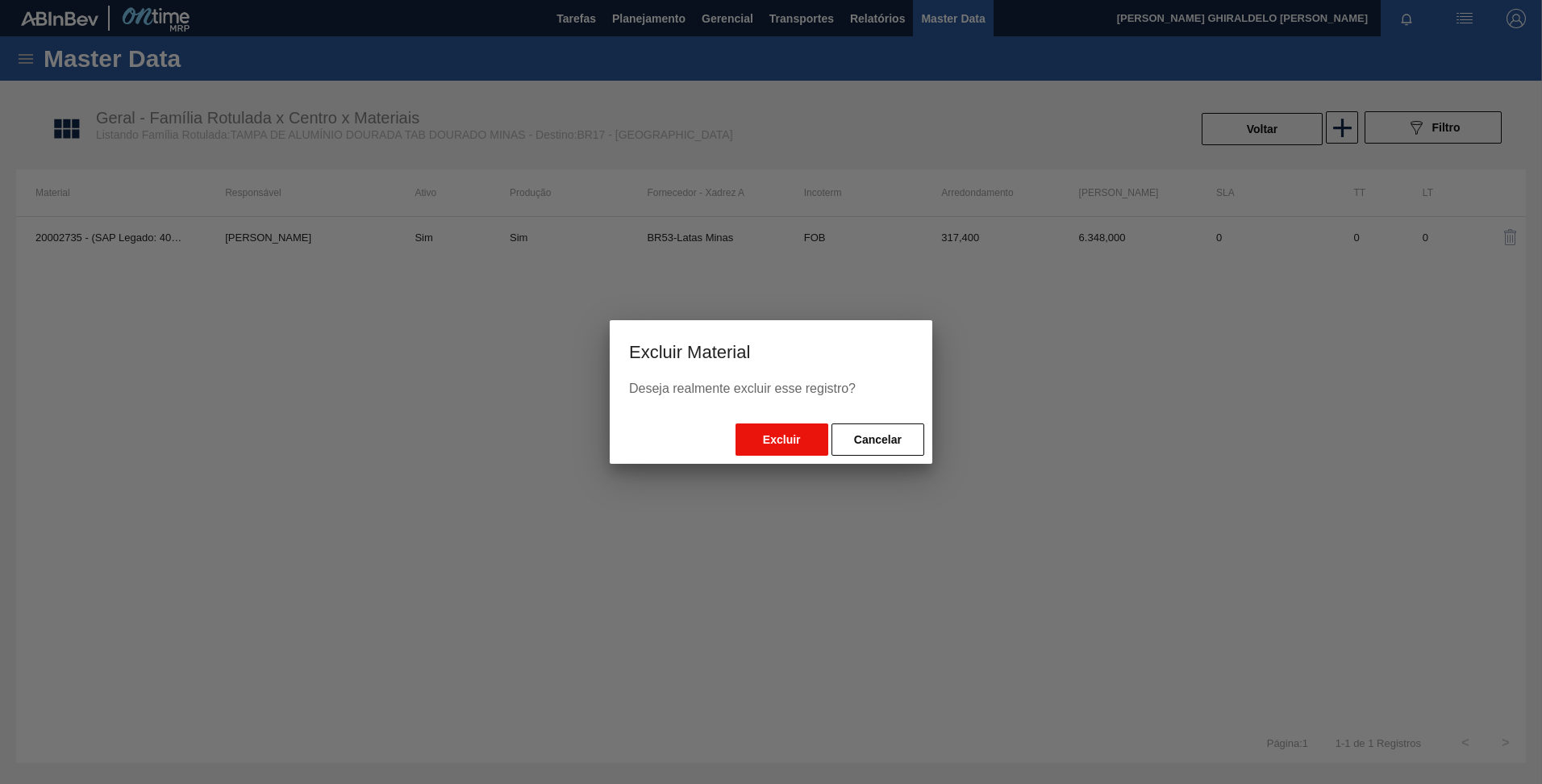
click at [760, 446] on button "Excluir" at bounding box center [782, 439] width 93 height 32
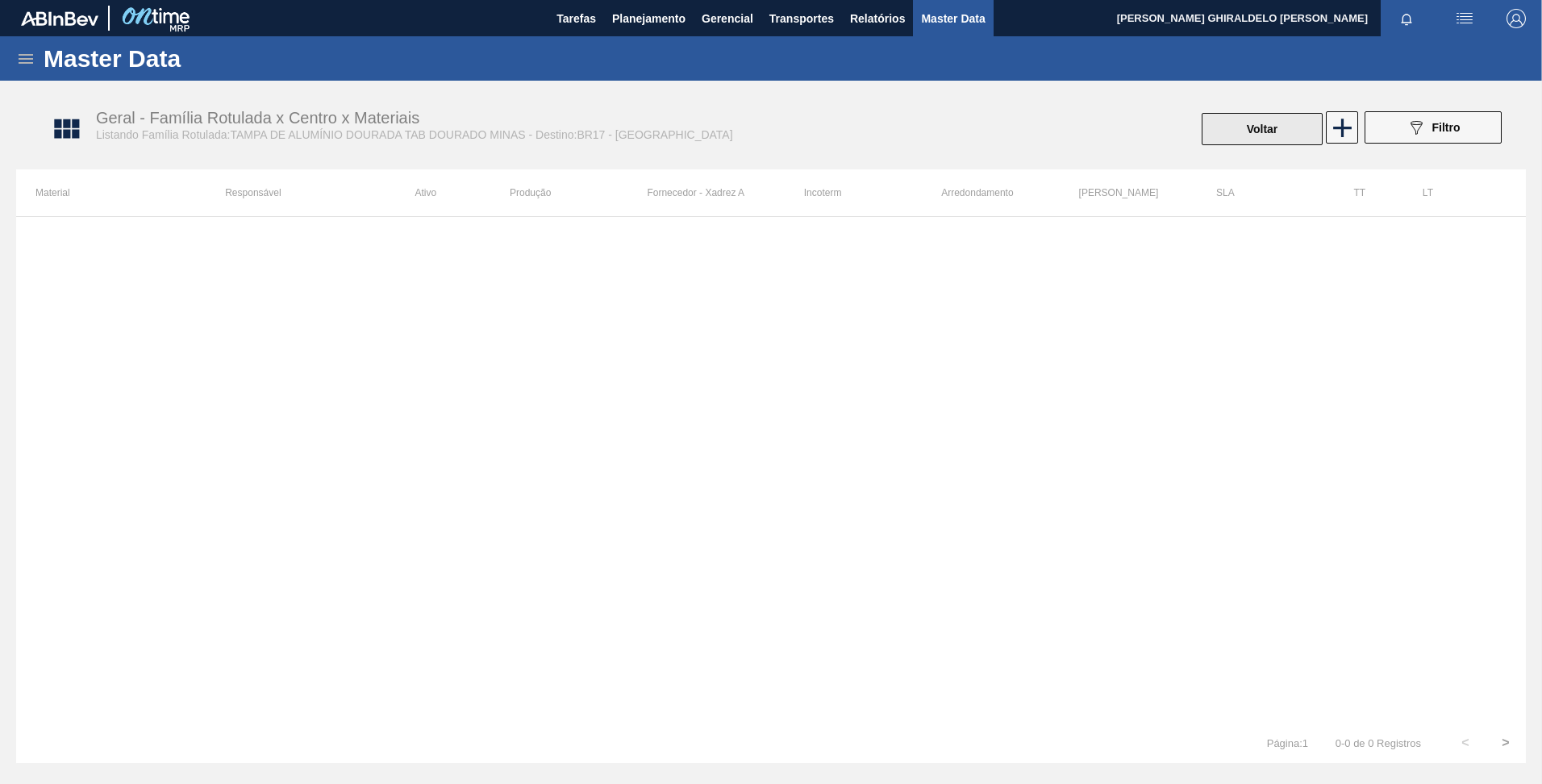
click at [1252, 131] on button "Voltar" at bounding box center [1262, 129] width 121 height 32
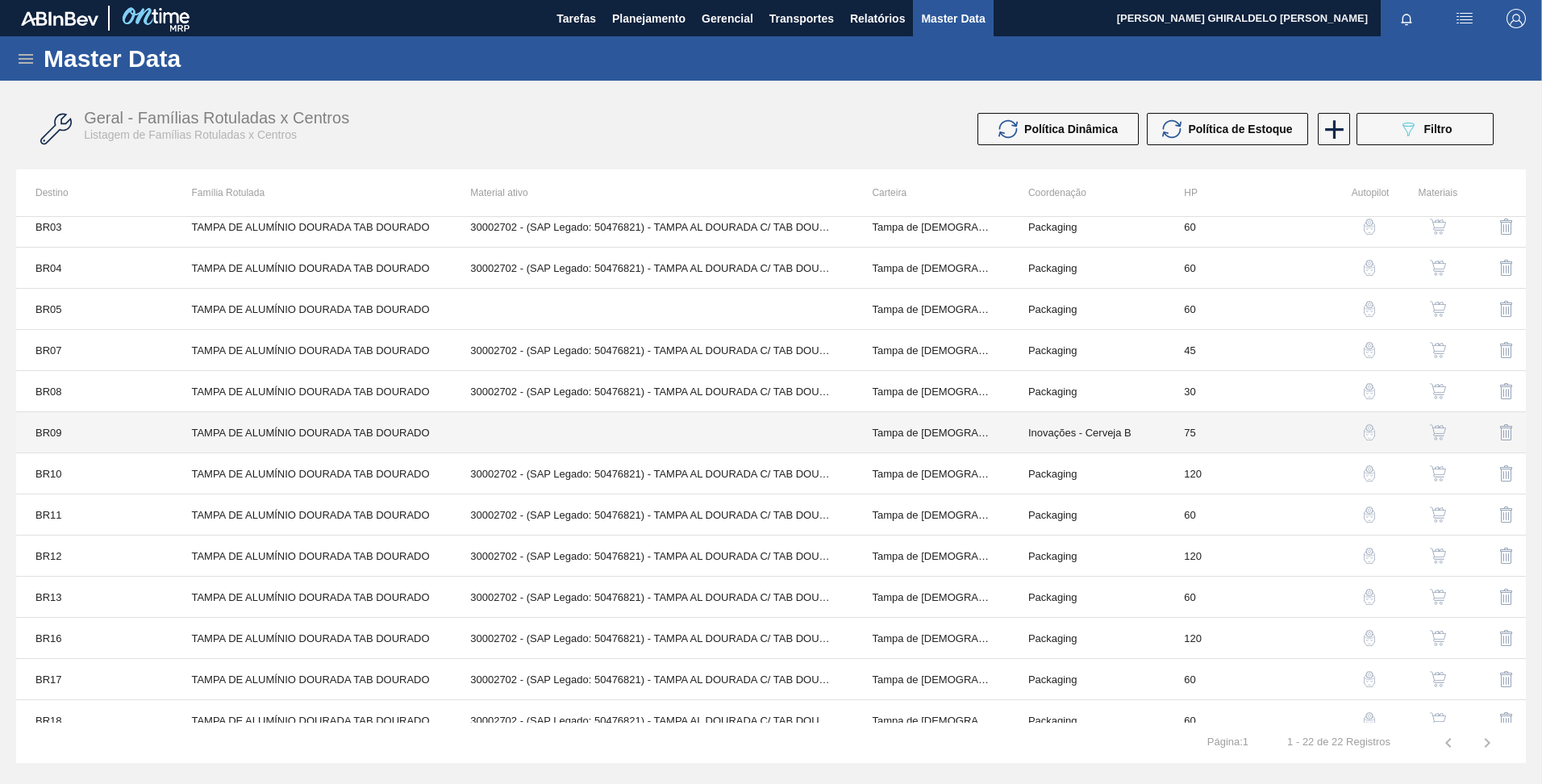
scroll to position [80, 0]
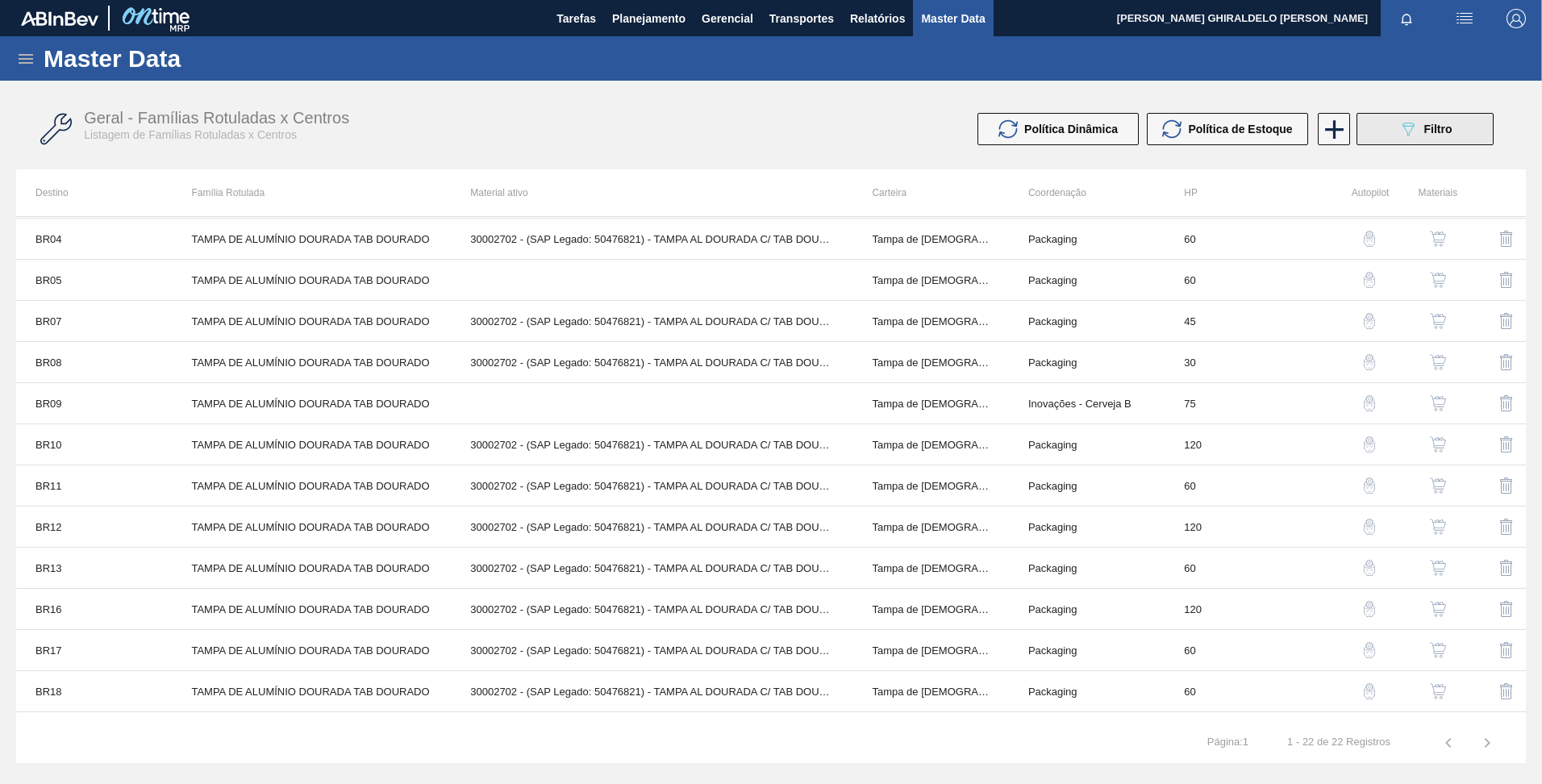
click at [1412, 137] on icon "089F7B8B-B2A5-4AFE-B5C0-19BA573D28AC" at bounding box center [1408, 129] width 19 height 19
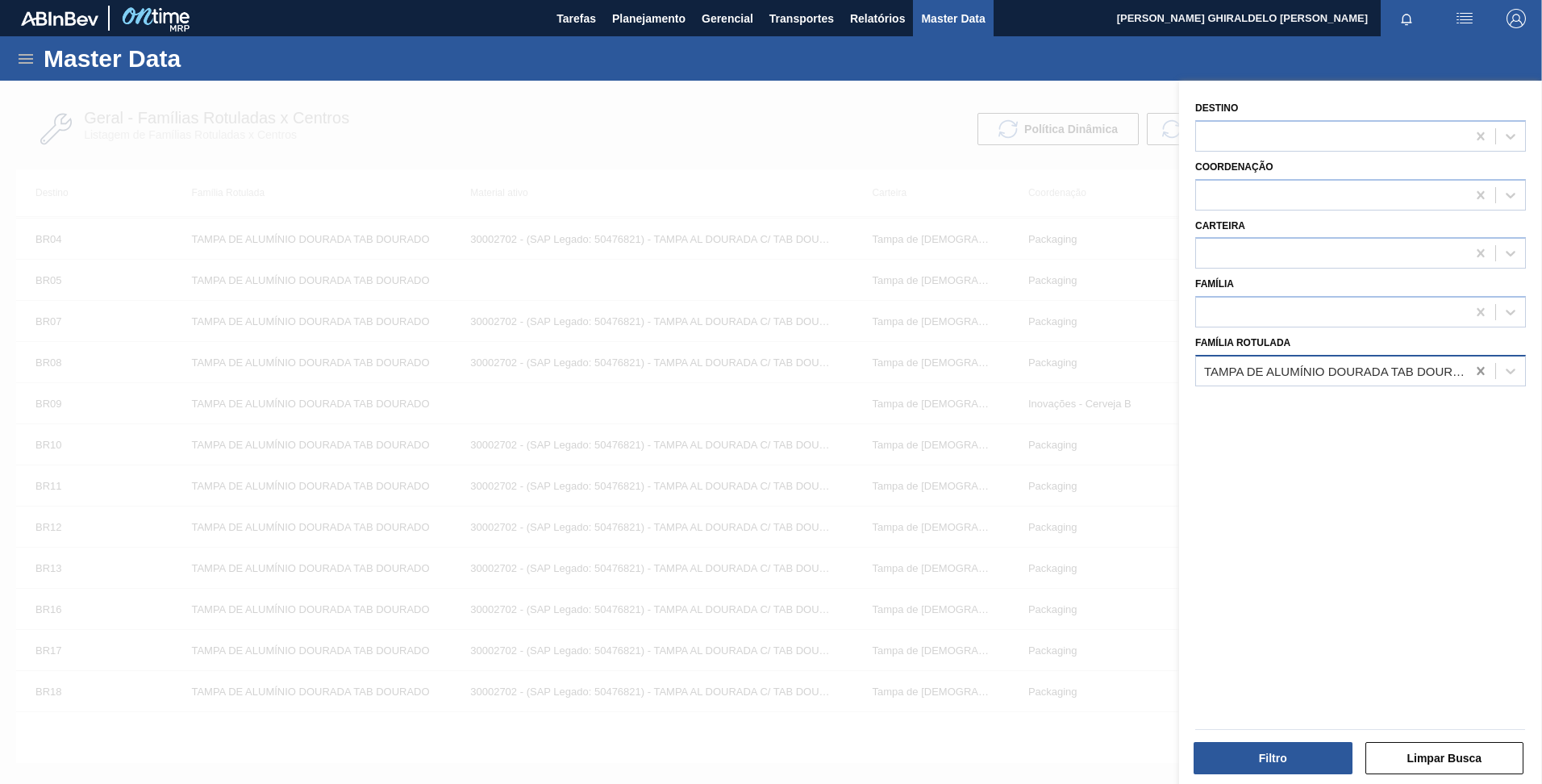
click at [1476, 367] on icon at bounding box center [1481, 371] width 16 height 16
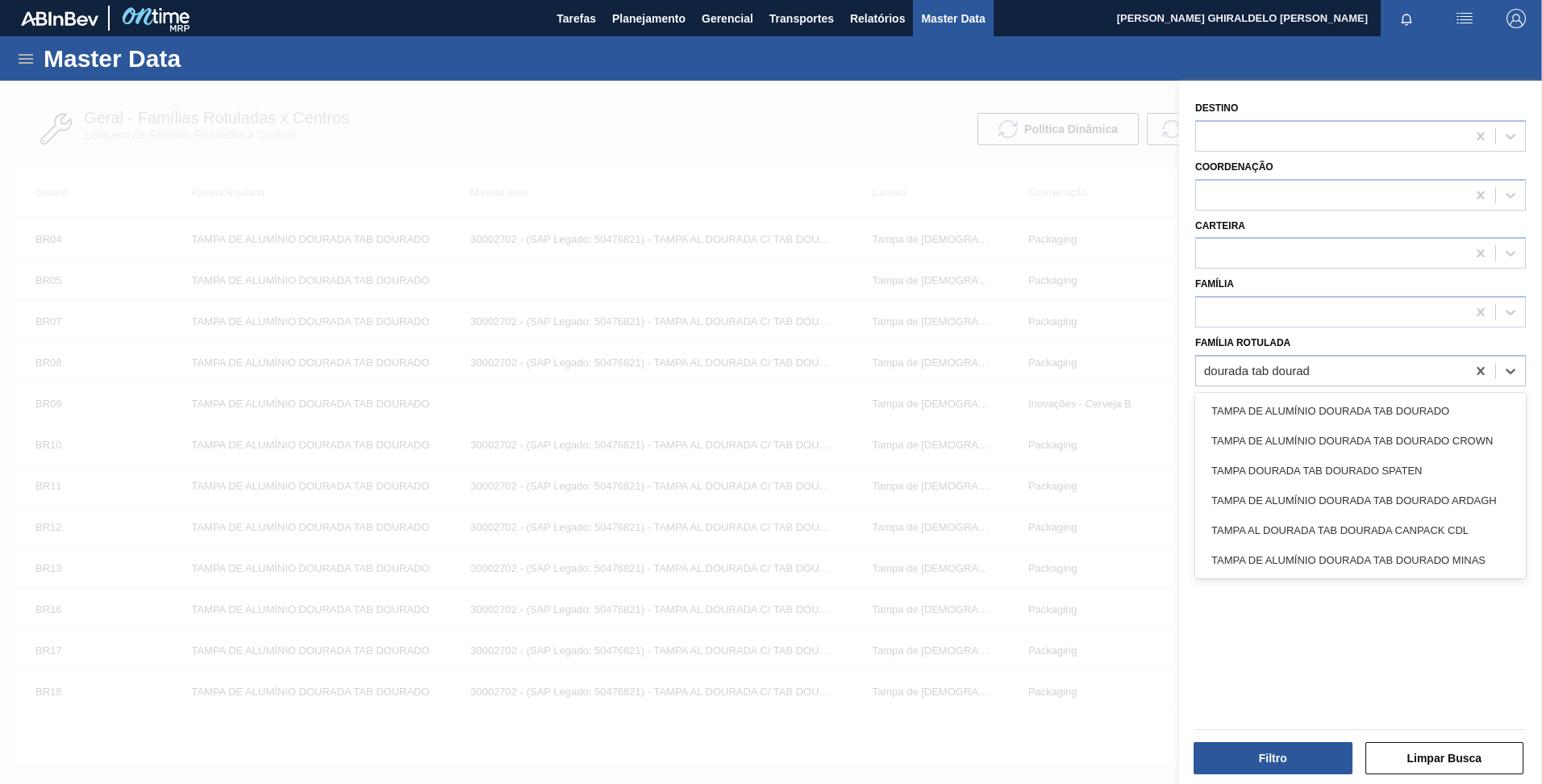
type Rotulada "dourada tab dourado"
click at [1437, 526] on div "TAMPA DE ALUMÍNIO DOURADA TAB DOURADO MINAS" at bounding box center [1360, 530] width 331 height 30
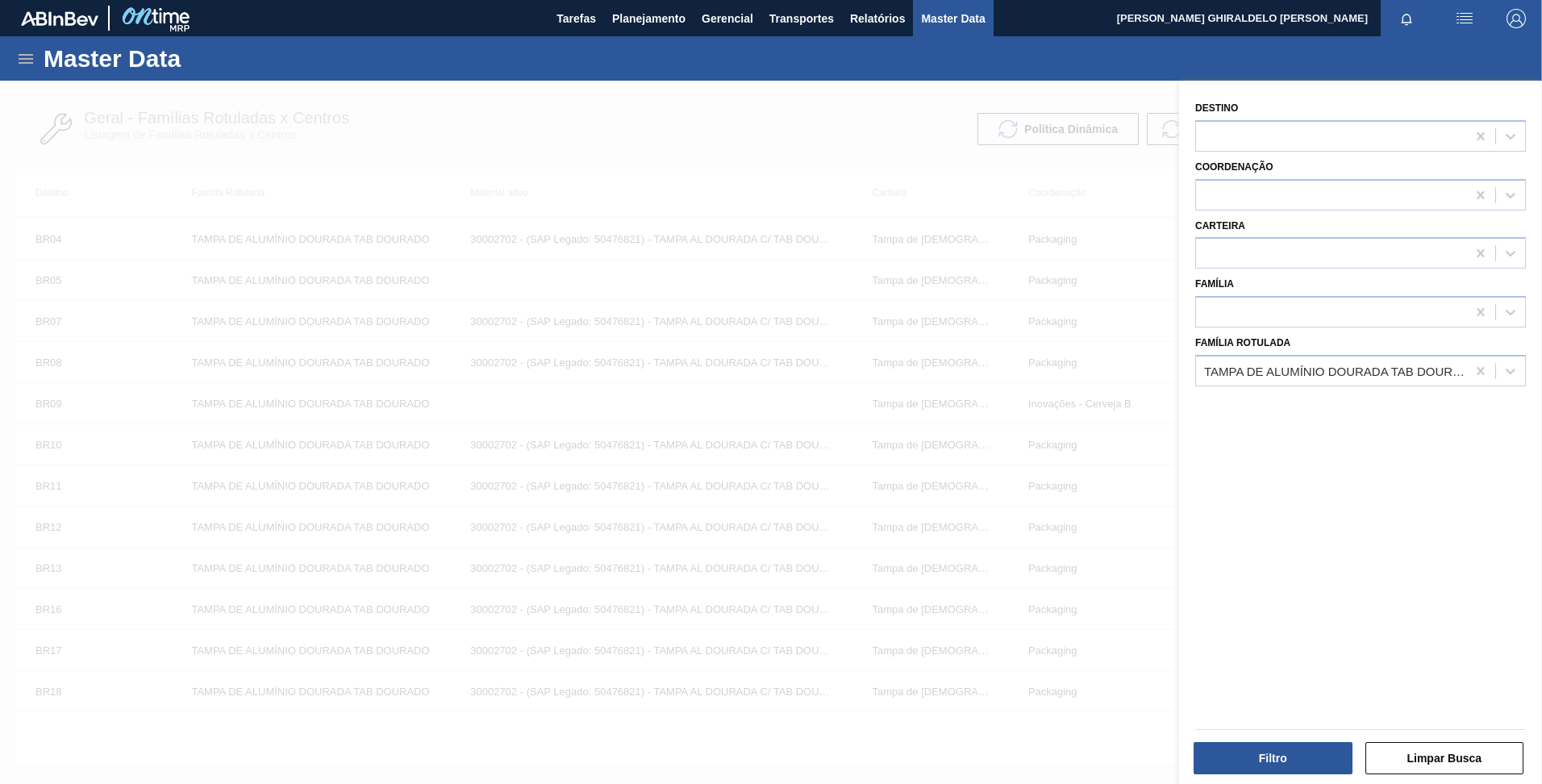
click at [1271, 774] on div "Filtro" at bounding box center [1275, 757] width 172 height 35
click at [1267, 770] on button "Filtro" at bounding box center [1274, 758] width 159 height 32
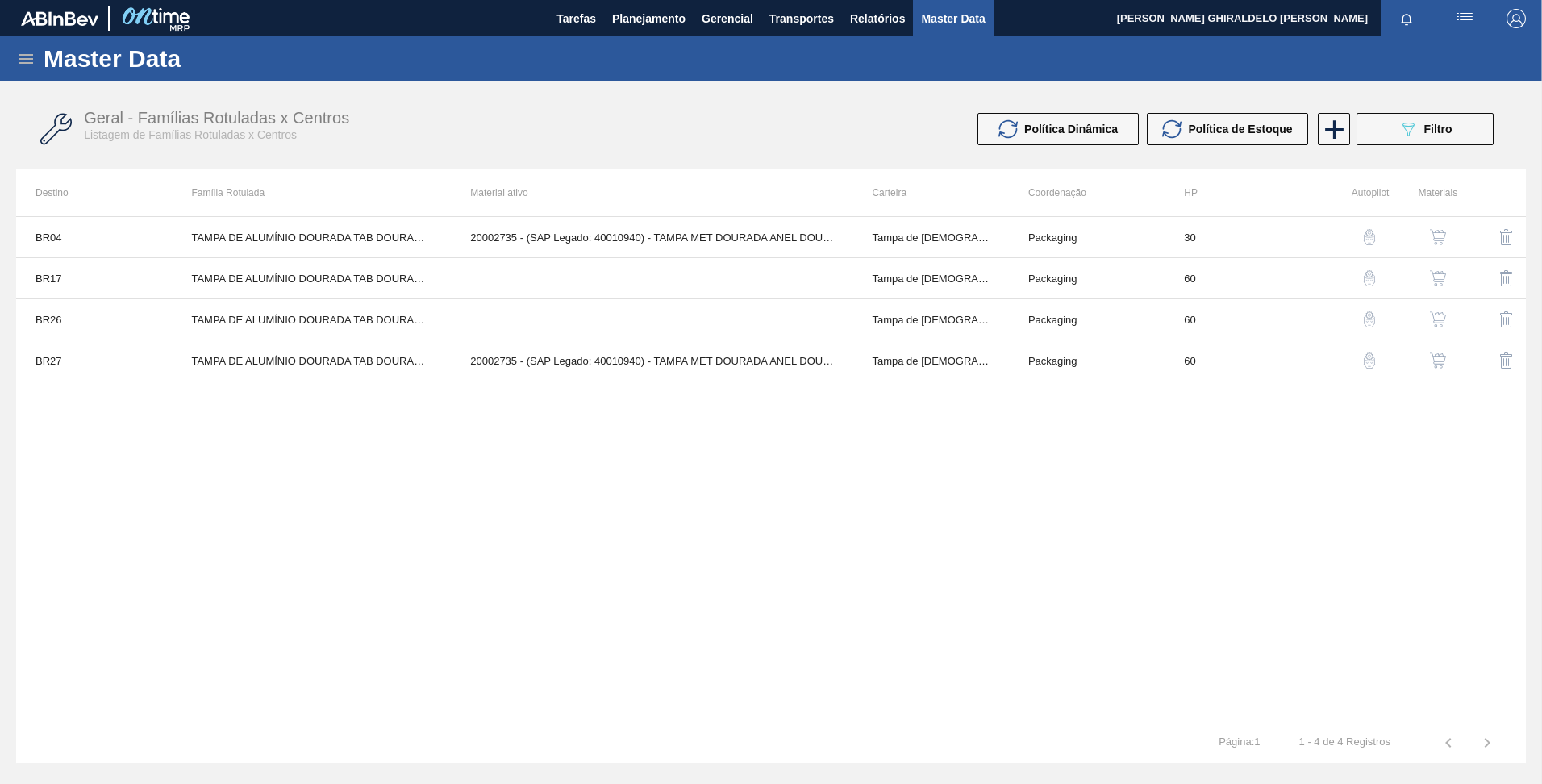
scroll to position [0, 0]
click at [223, 411] on div "BR04 TAMPA DE ALUMÍNIO DOURADA TAB DOURADO MINAS 20002735 - (SAP Legado: 400109…" at bounding box center [771, 469] width 1510 height 506
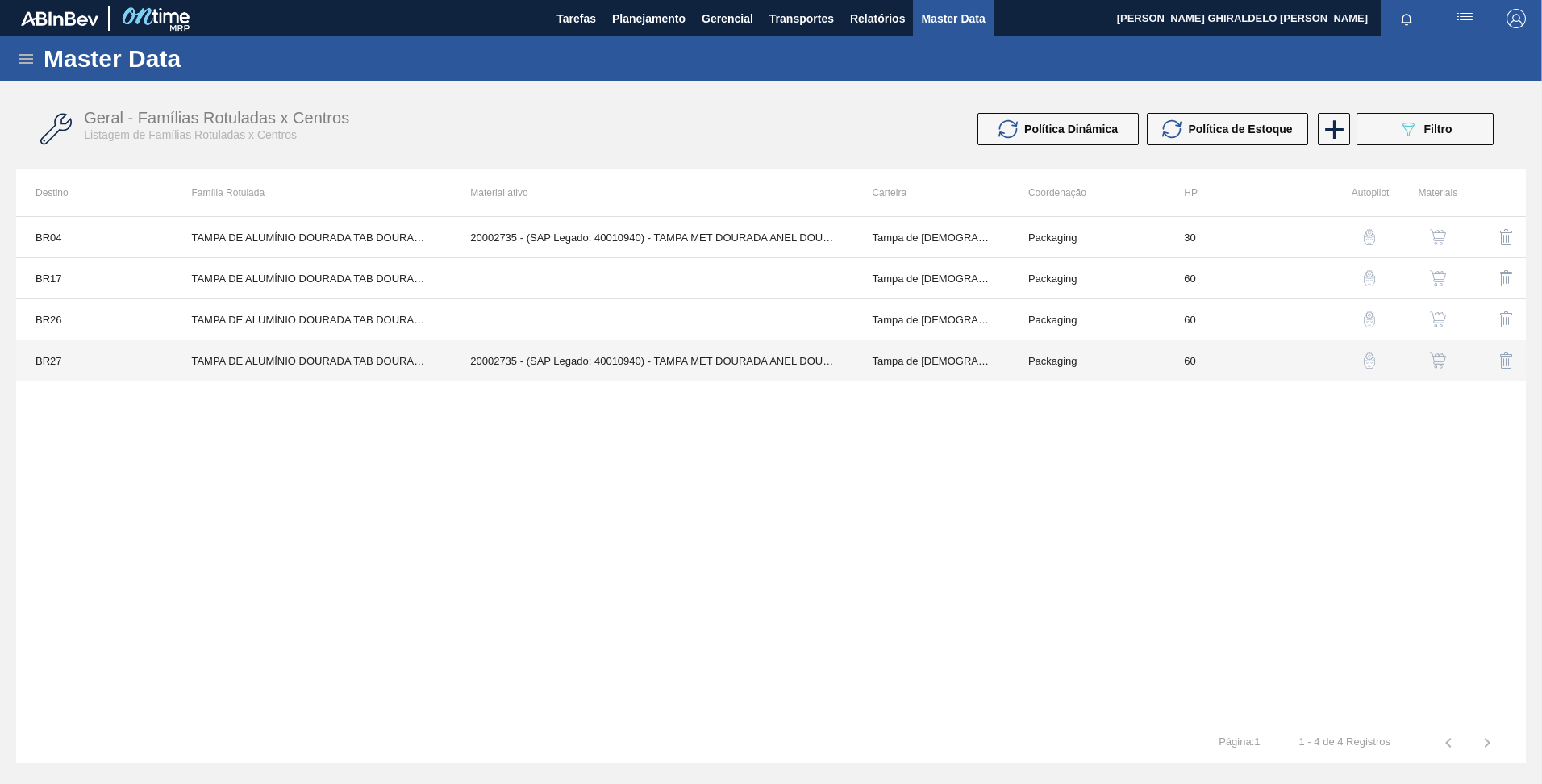
click at [246, 371] on td "TAMPA DE ALUMÍNIO DOURADA TAB DOURADO MINAS" at bounding box center [311, 360] width 279 height 41
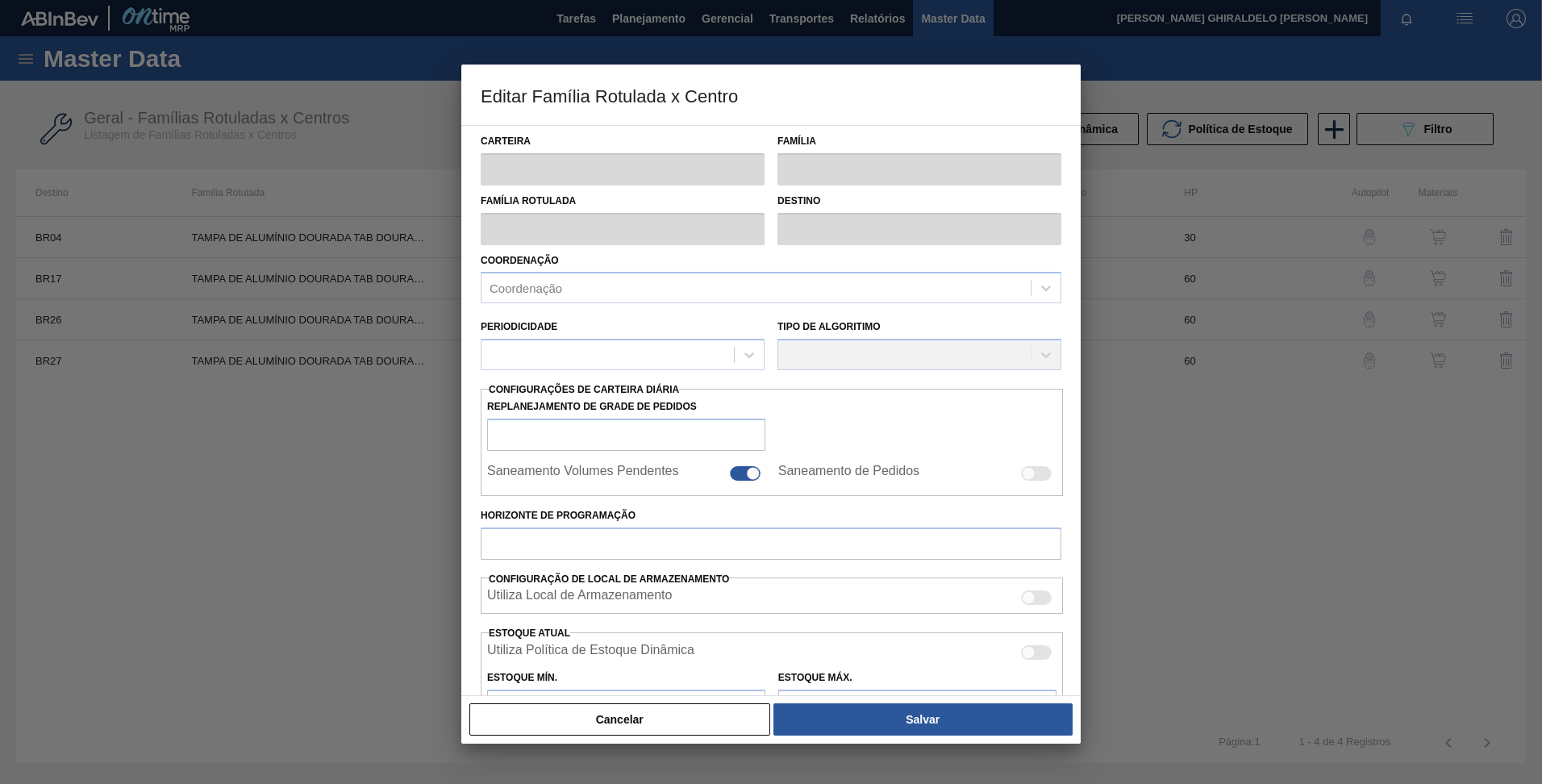
type input "Tampa de [DEMOGRAPHIC_DATA]"
type input "Tampa de Alumínio"
type input "TAMPA DE ALUMÍNIO DOURADA TAB DOURADO MINAS"
type input "BR27 - [GEOGRAPHIC_DATA]"
type input "60"
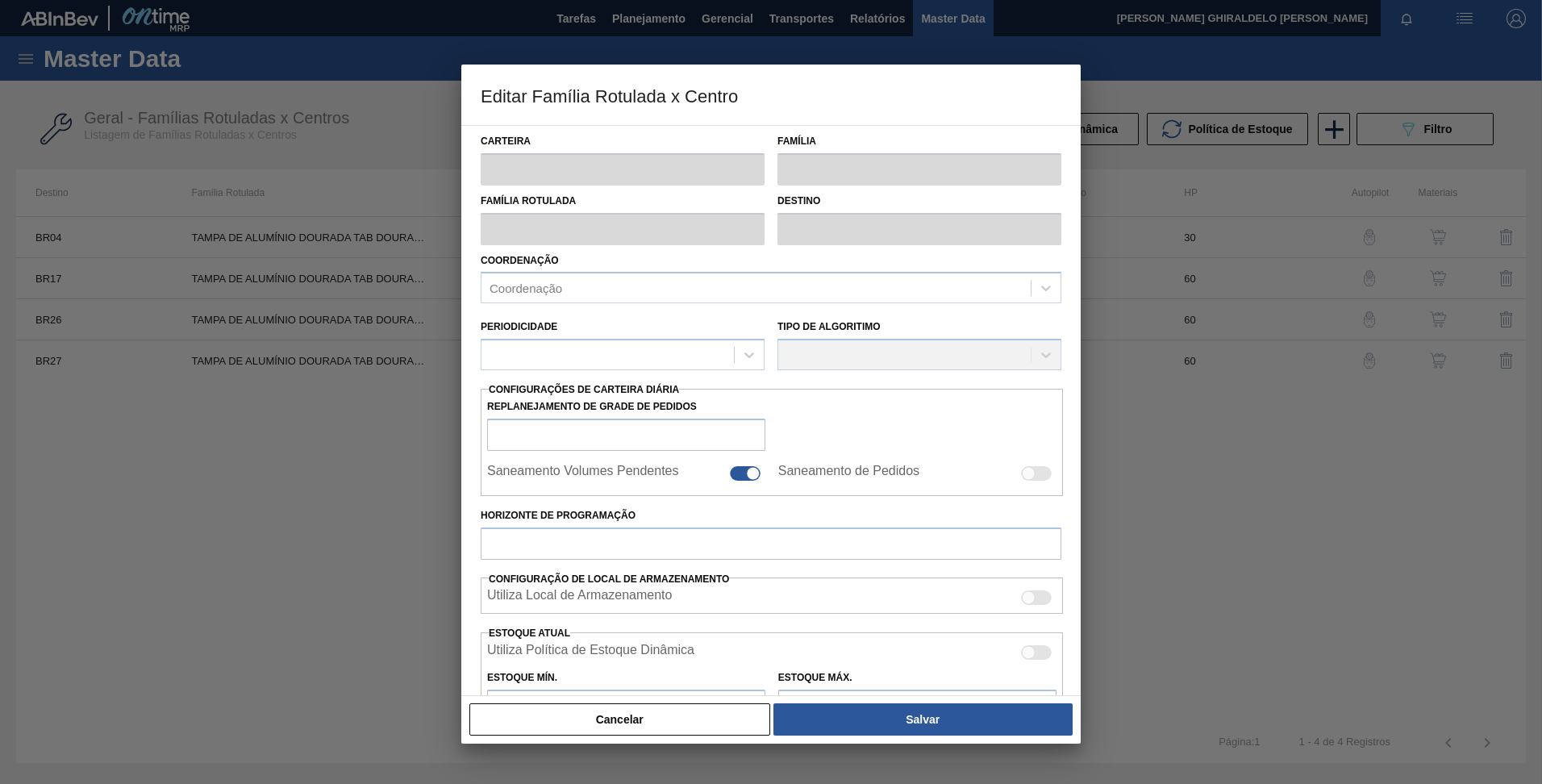
type input "1.519,606"
type input "4.558,818"
type input "67"
type input "3.545,747"
checkbox input "true"
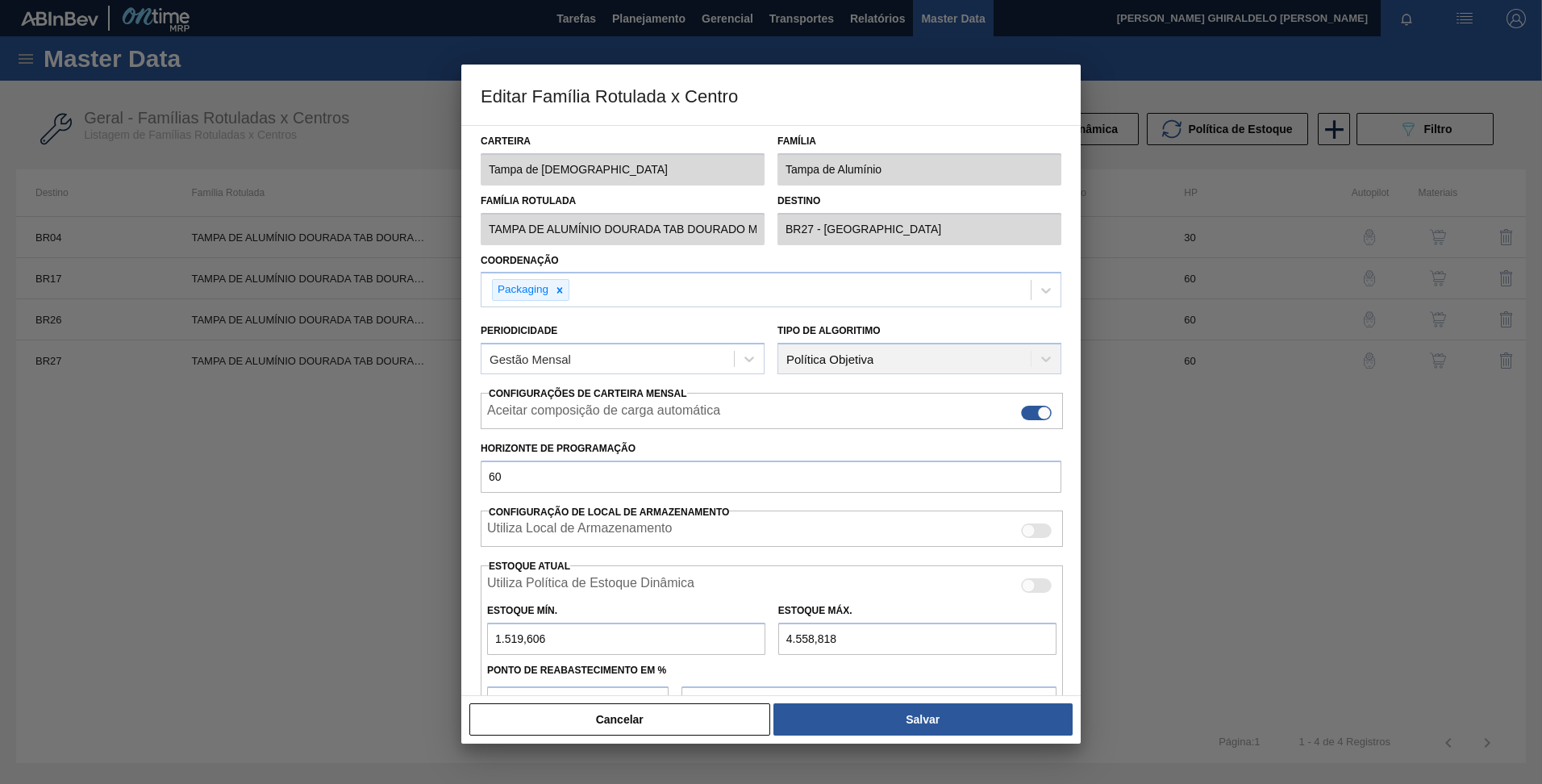
drag, startPoint x: 592, startPoint y: 707, endPoint x: 475, endPoint y: 483, distance: 252.7
click at [591, 706] on button "Cancelar" at bounding box center [619, 719] width 301 height 32
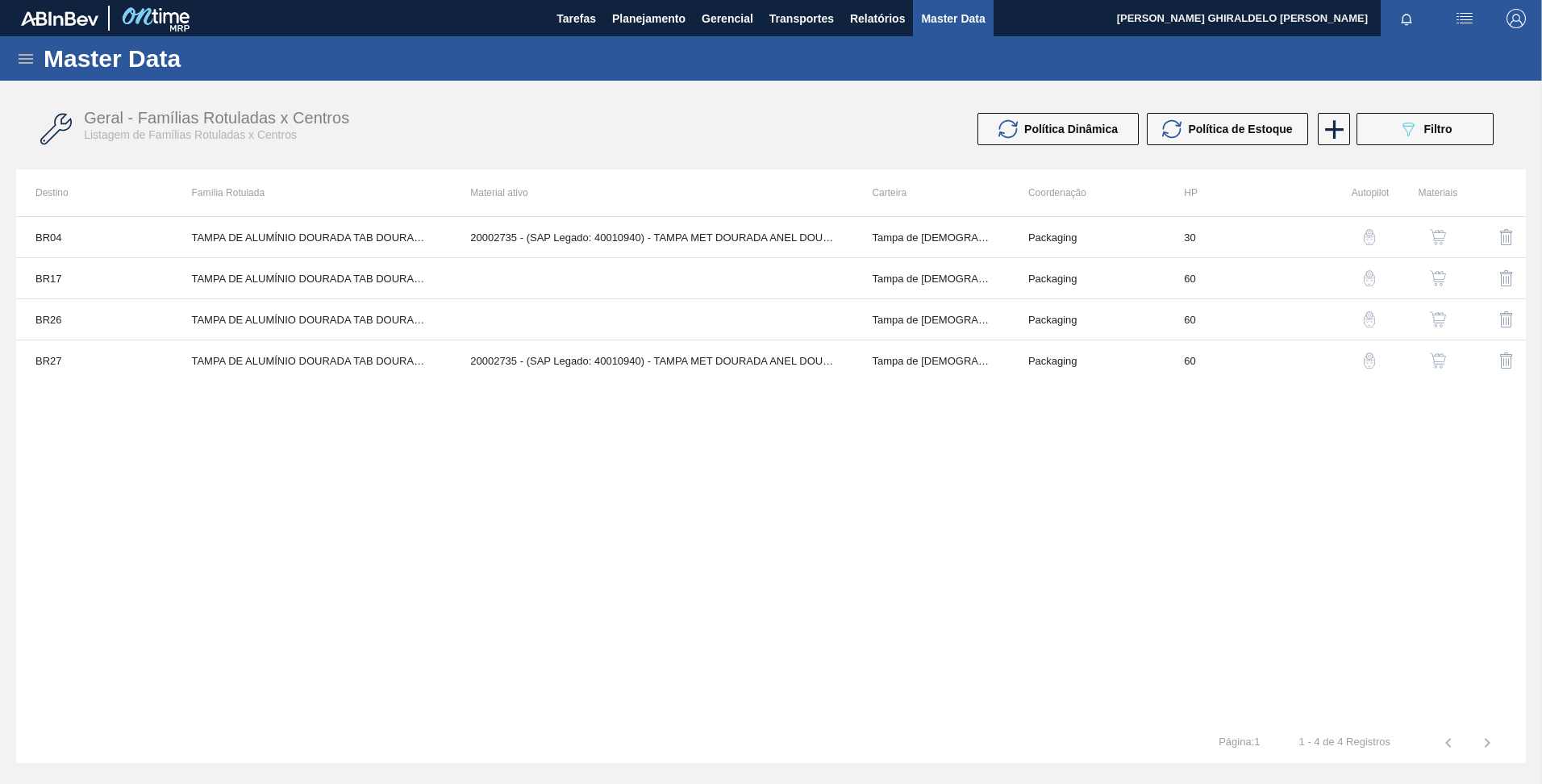
click at [1439, 275] on img "button" at bounding box center [1438, 278] width 16 height 16
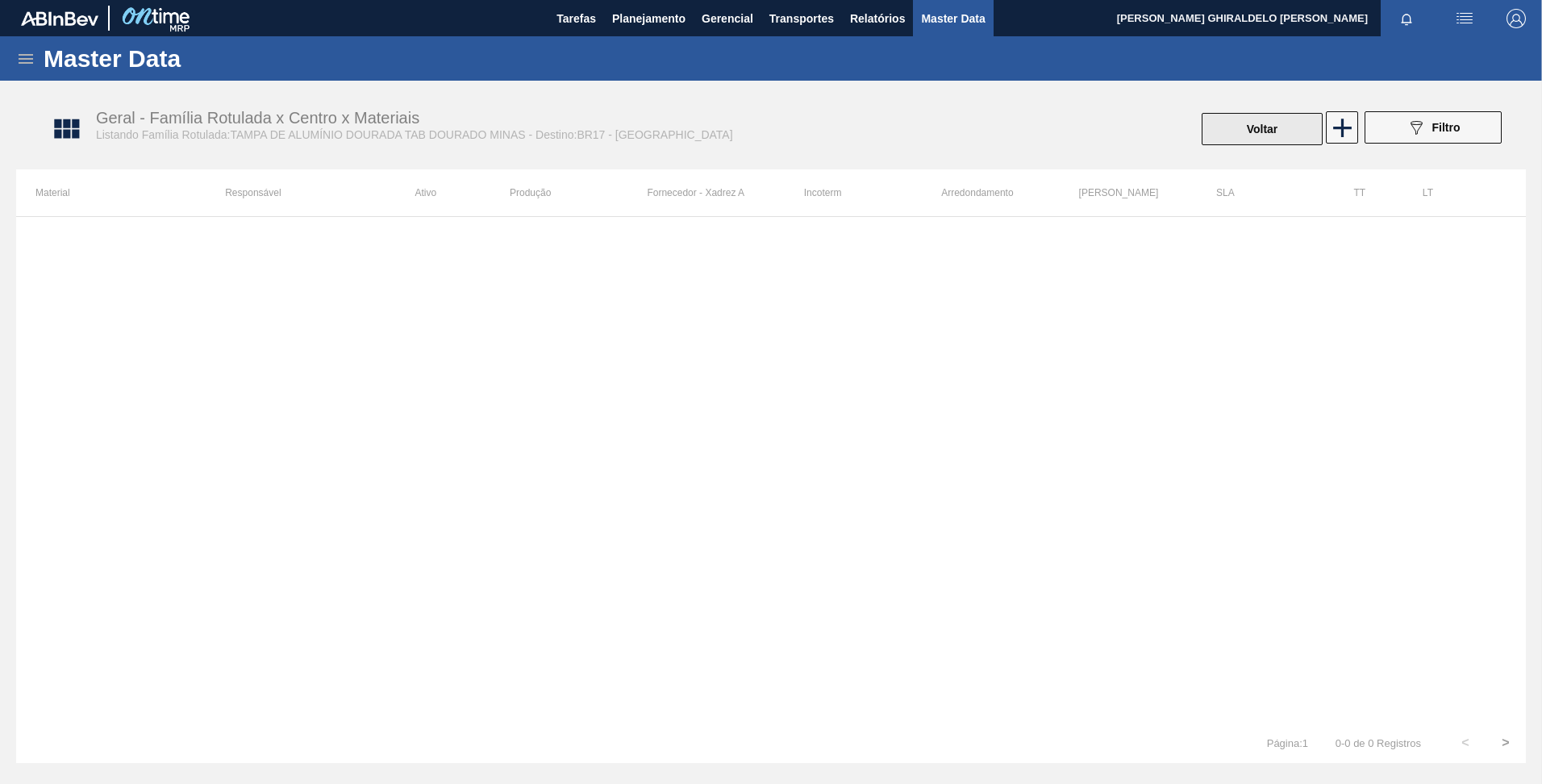
click at [1257, 128] on button "Voltar" at bounding box center [1262, 129] width 121 height 32
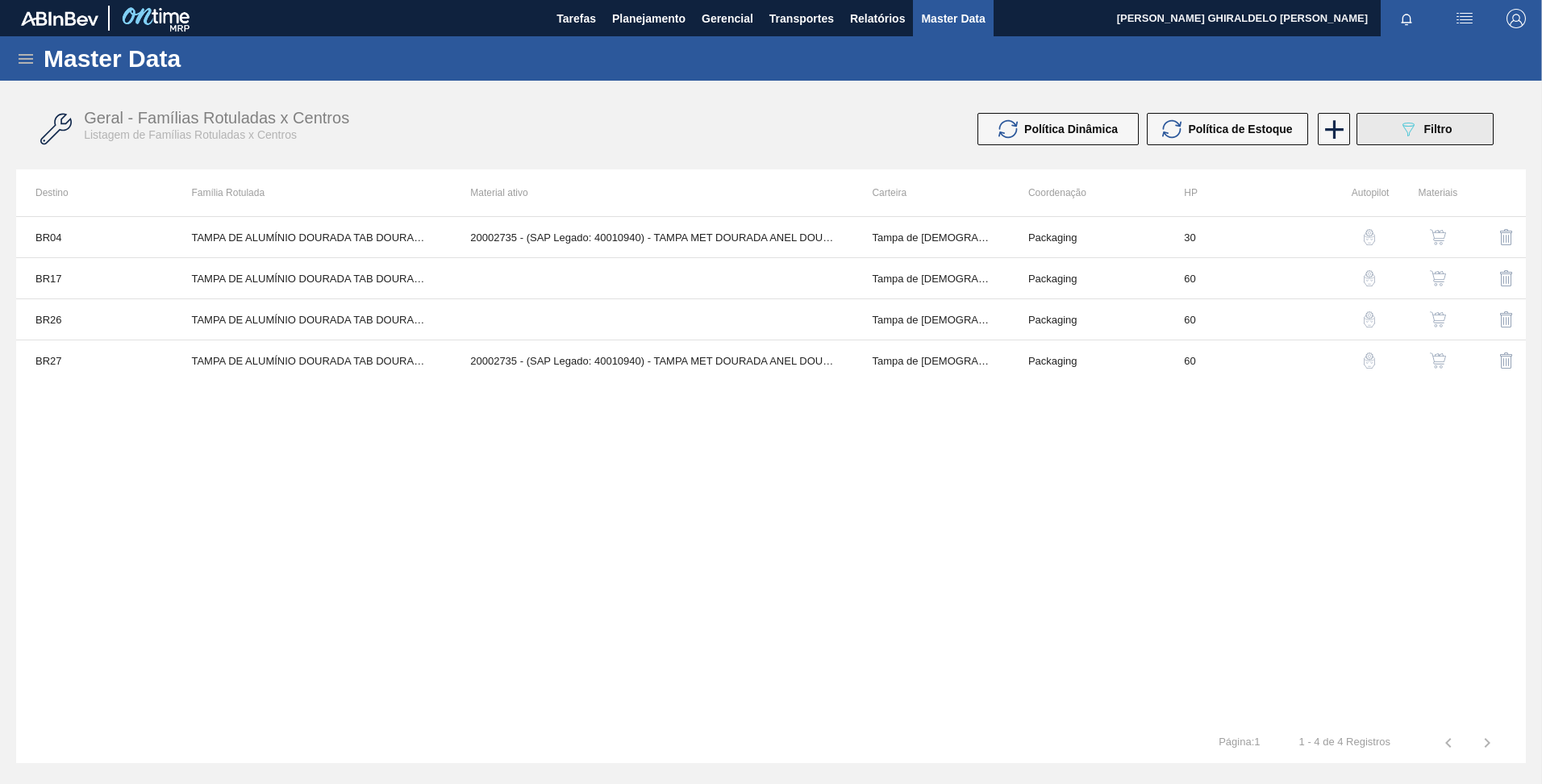
click at [1424, 123] on span "Filtro" at bounding box center [1439, 129] width 29 height 13
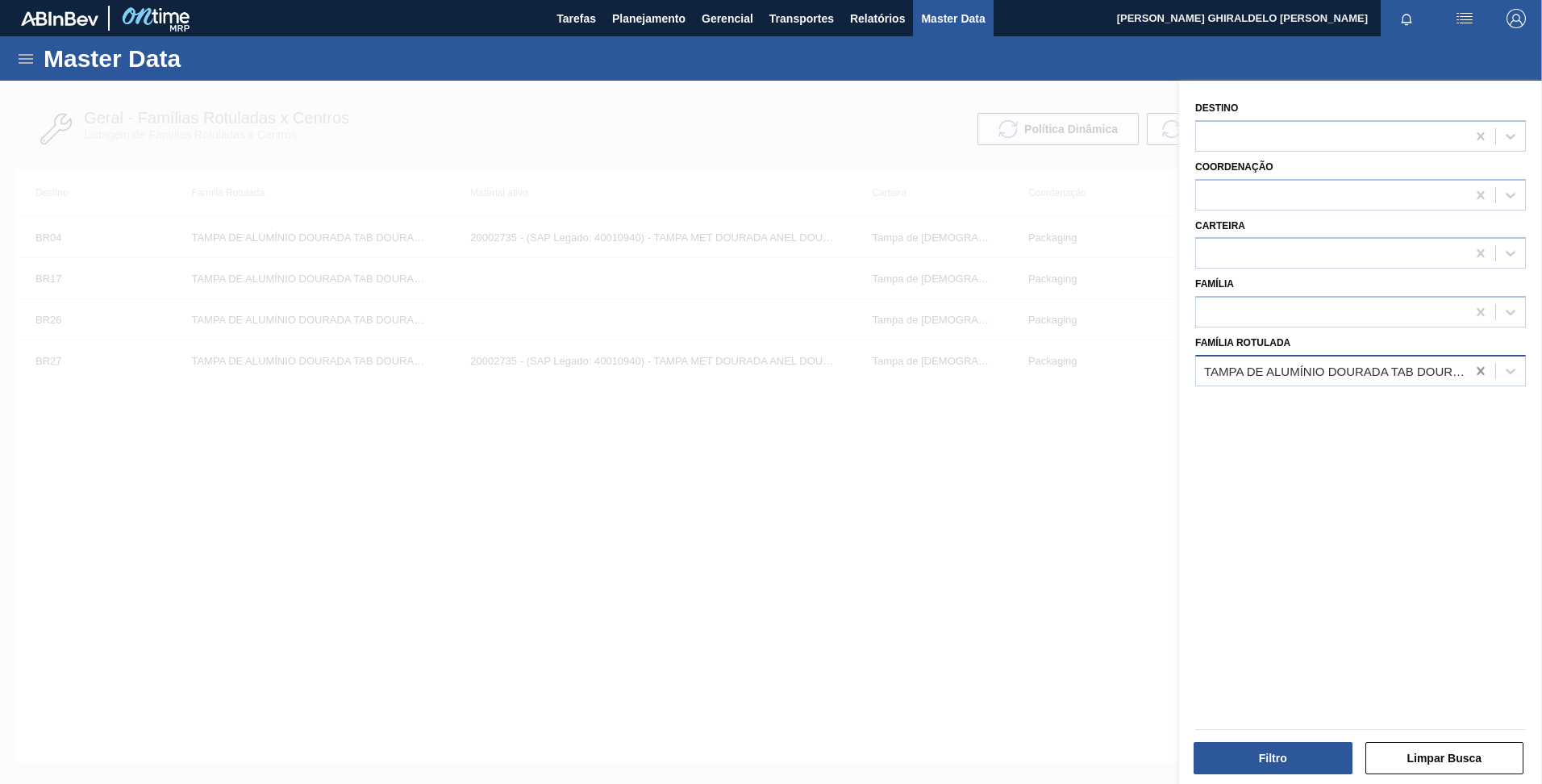
click at [1478, 370] on icon at bounding box center [1481, 371] width 8 height 8
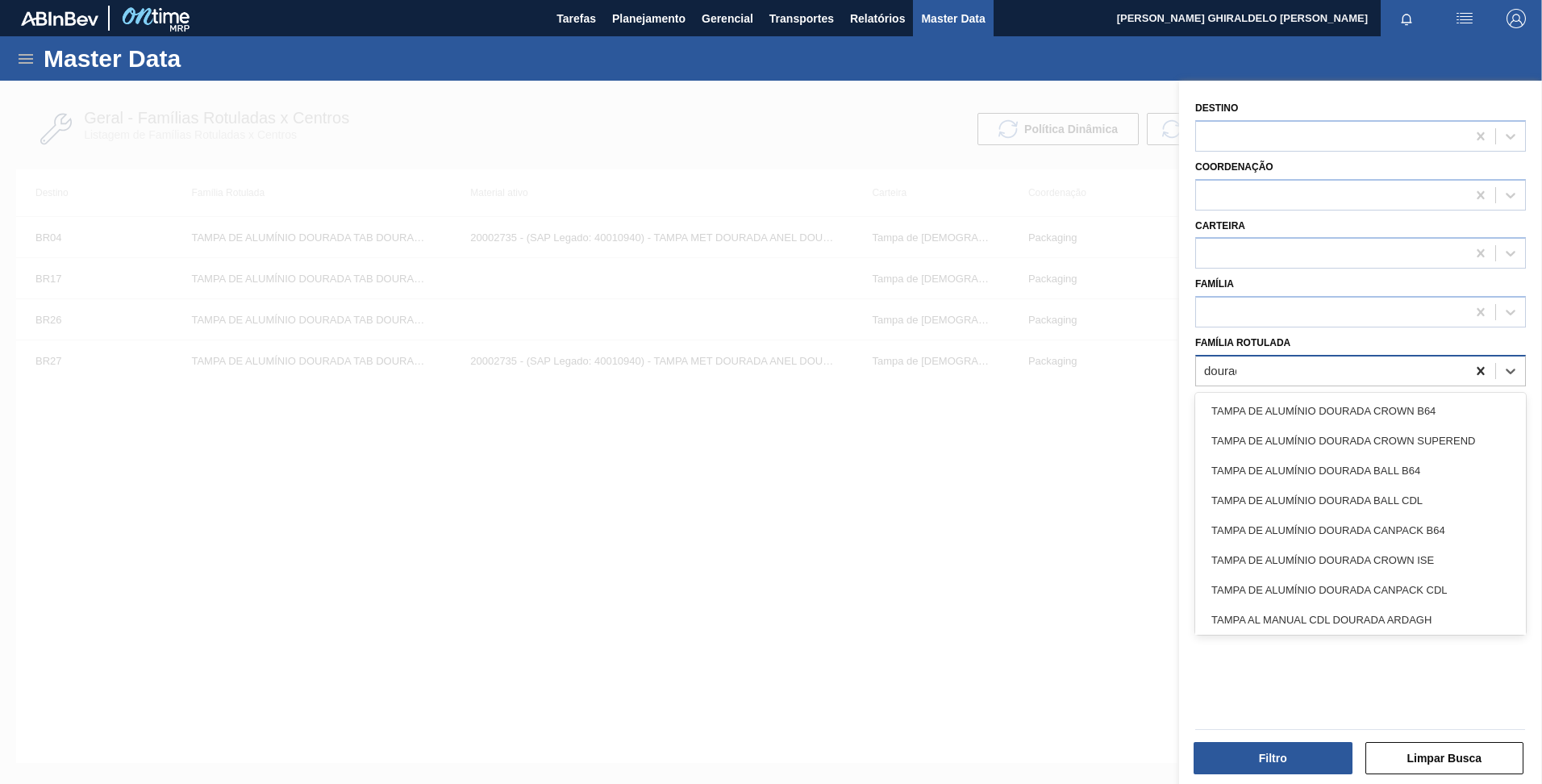
type Rotulada "dourado"
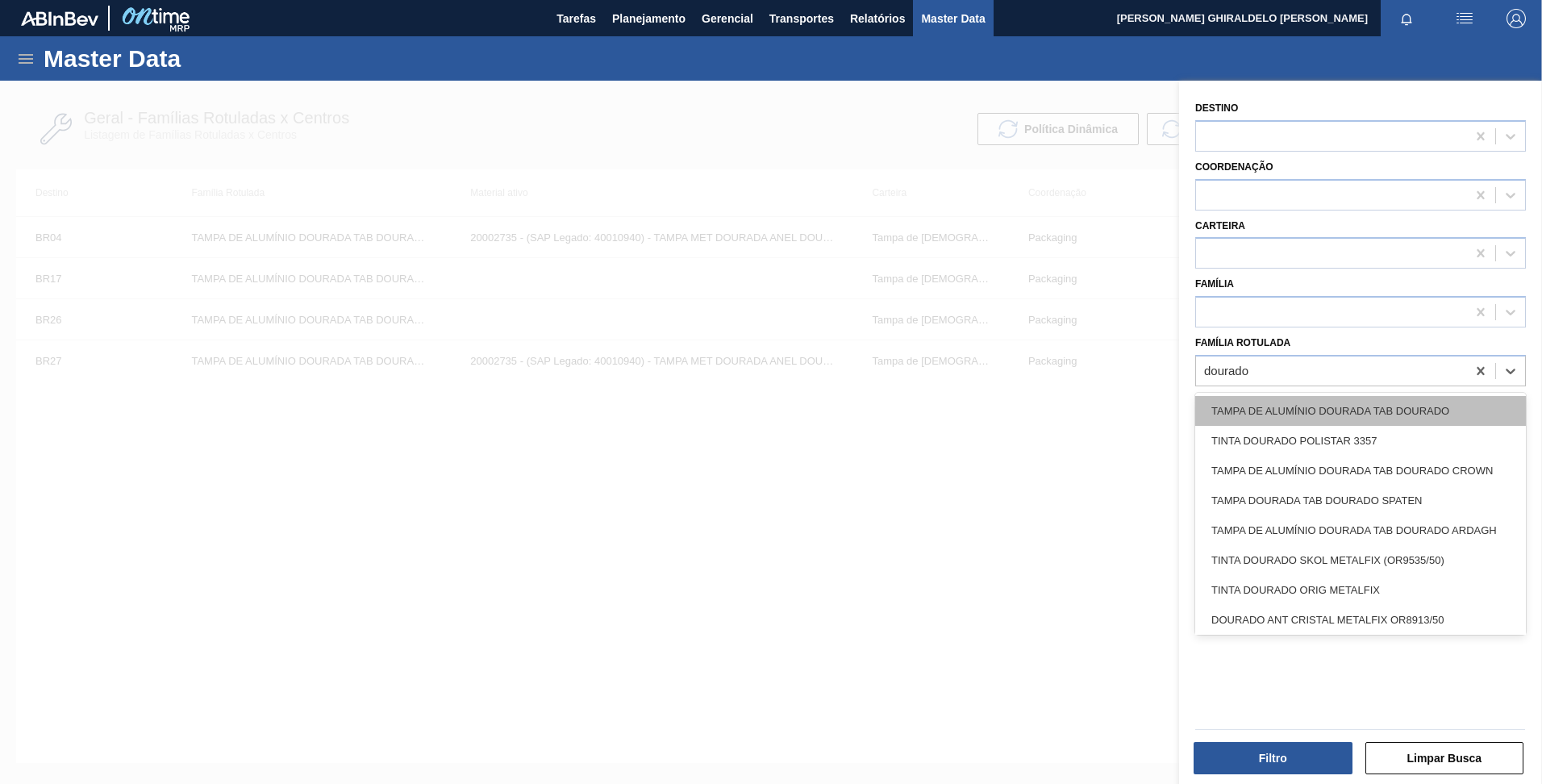
click at [1408, 416] on div "TAMPA DE ALUMÍNIO DOURADA TAB DOURADO" at bounding box center [1360, 411] width 331 height 30
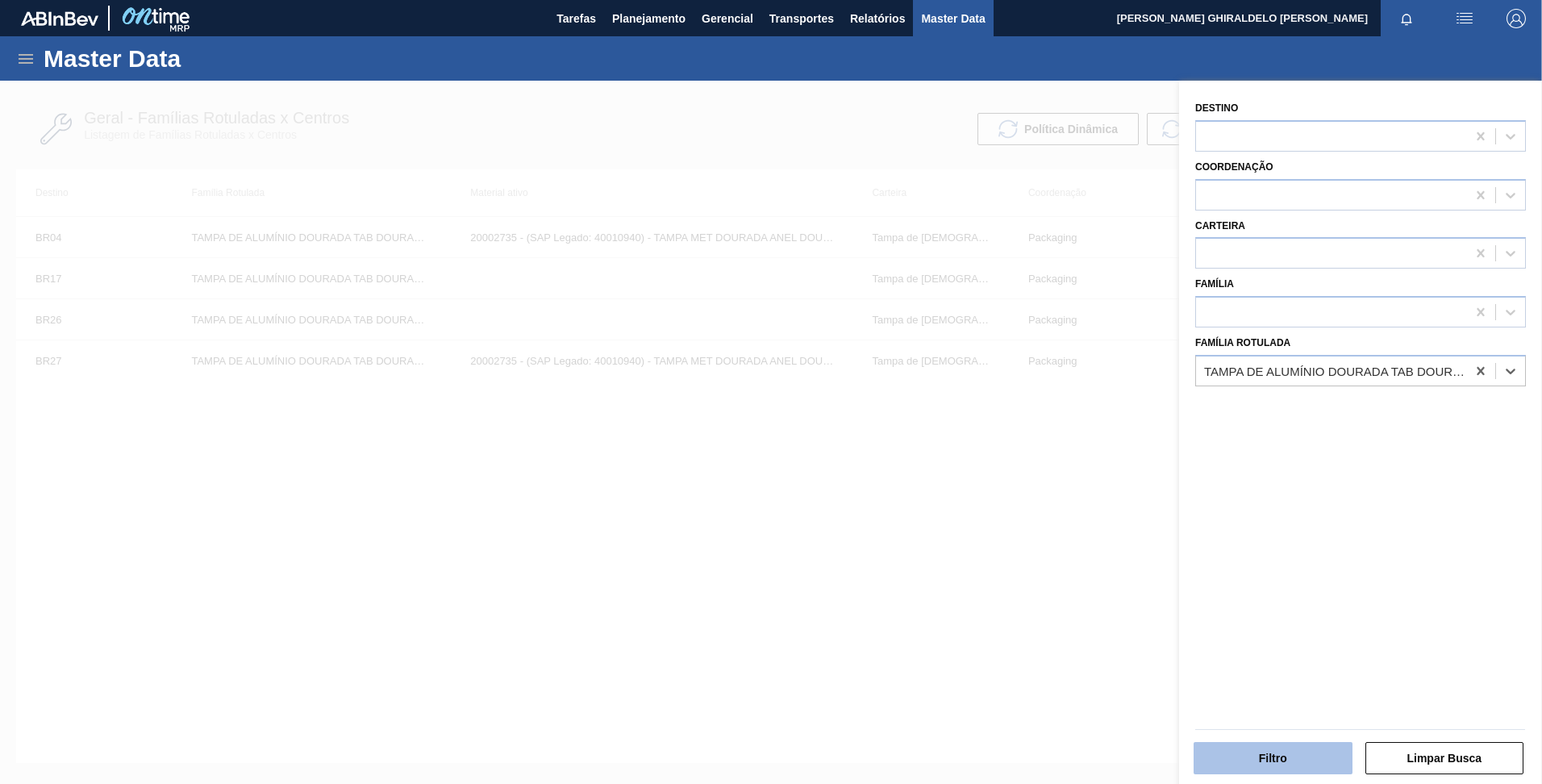
click at [1299, 759] on button "Filtro" at bounding box center [1274, 758] width 159 height 32
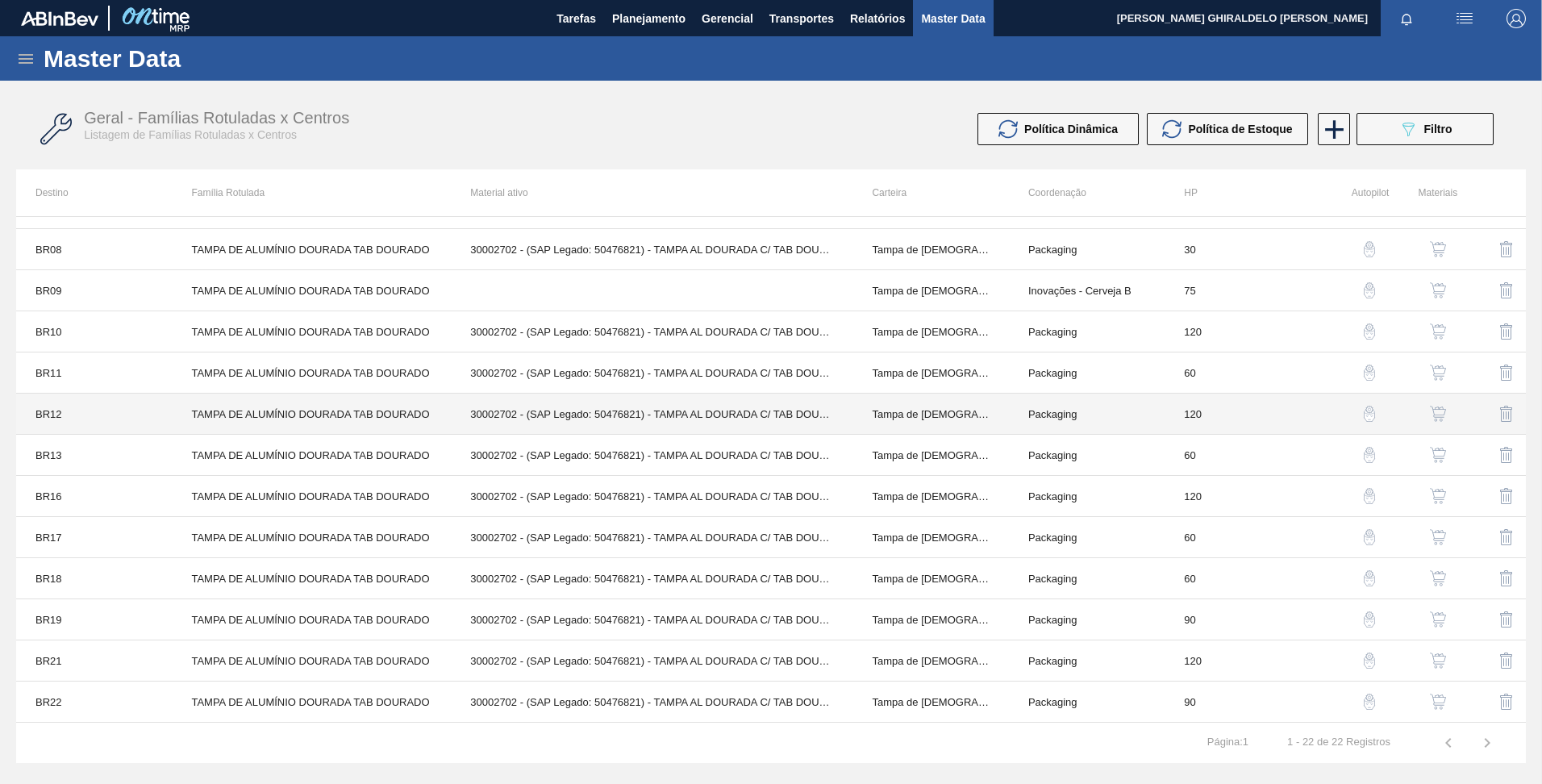
scroll to position [398, 0]
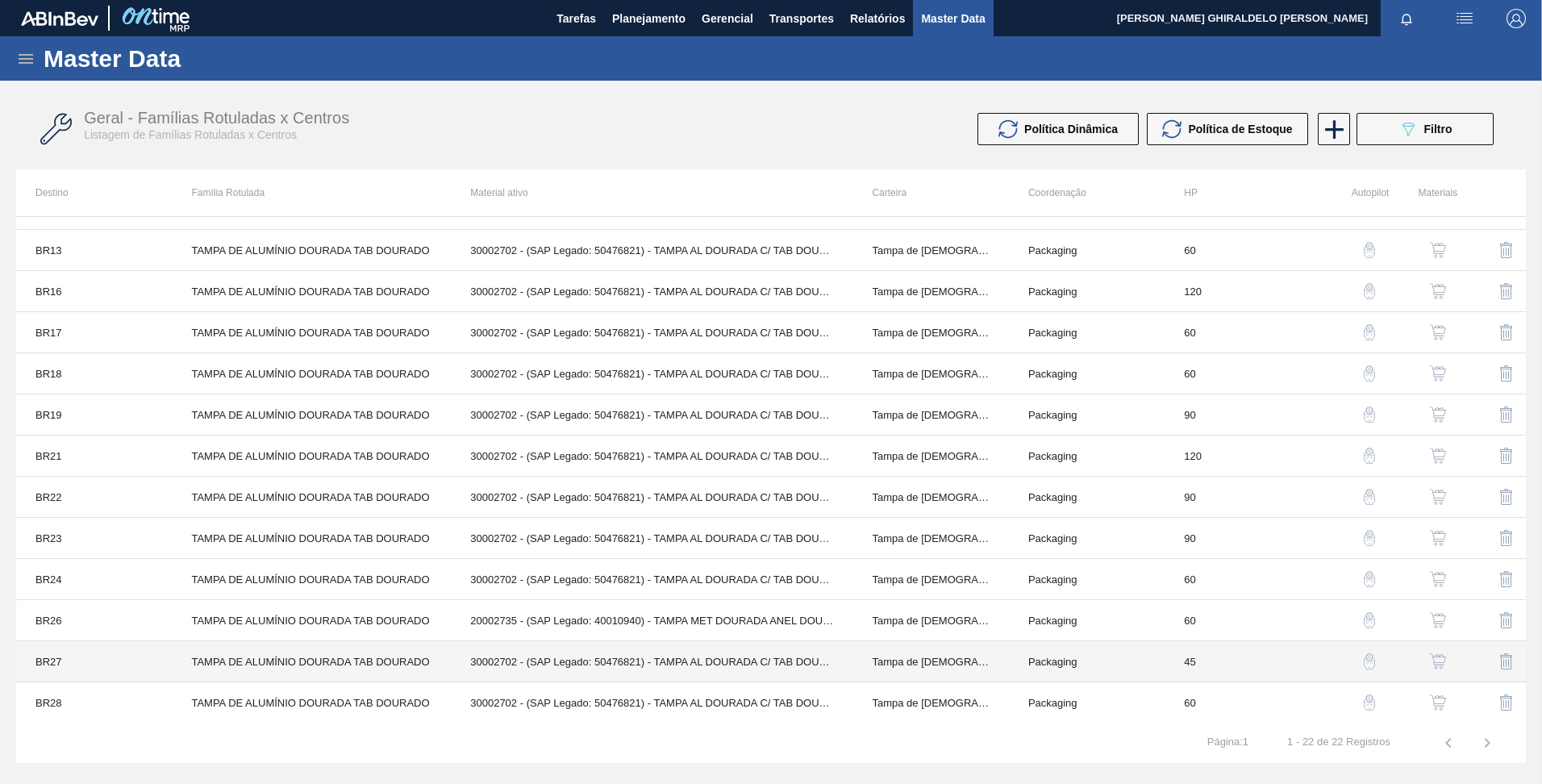
click at [220, 656] on td "TAMPA DE ALUMÍNIO DOURADA TAB DOURADO" at bounding box center [311, 661] width 279 height 41
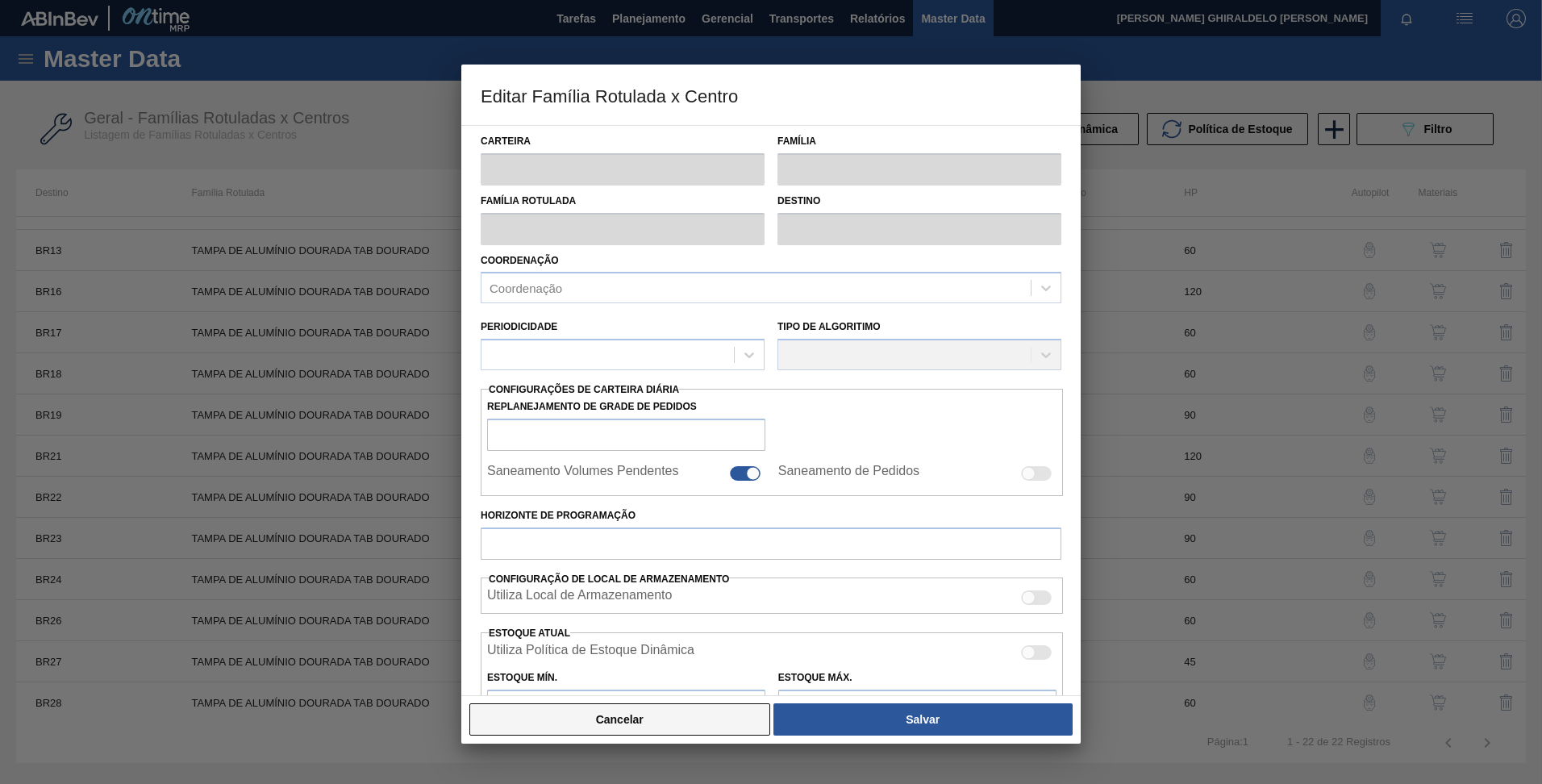
click at [562, 719] on button "Cancelar" at bounding box center [619, 719] width 301 height 32
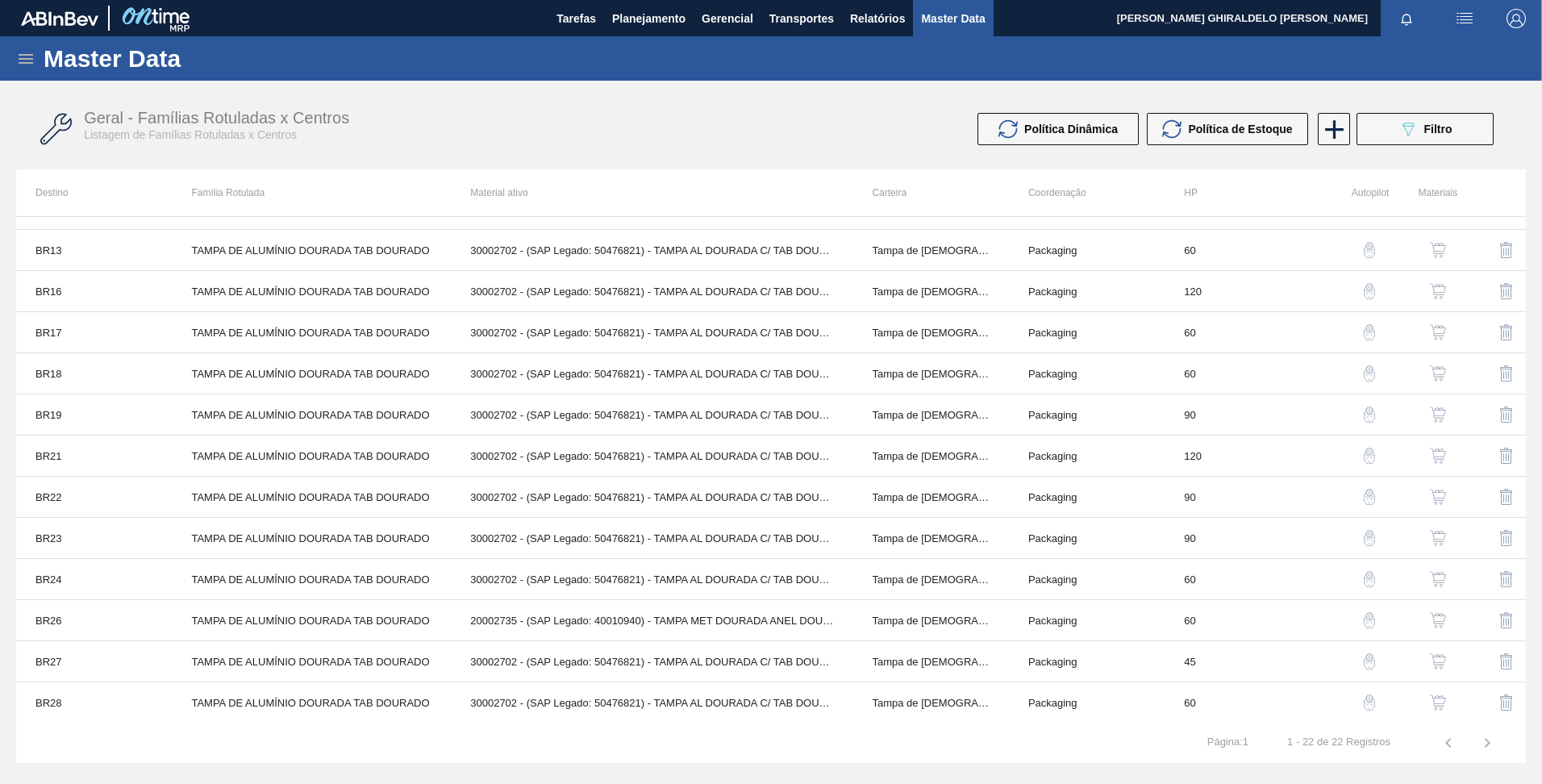
click at [1437, 655] on img "button" at bounding box center [1438, 661] width 16 height 16
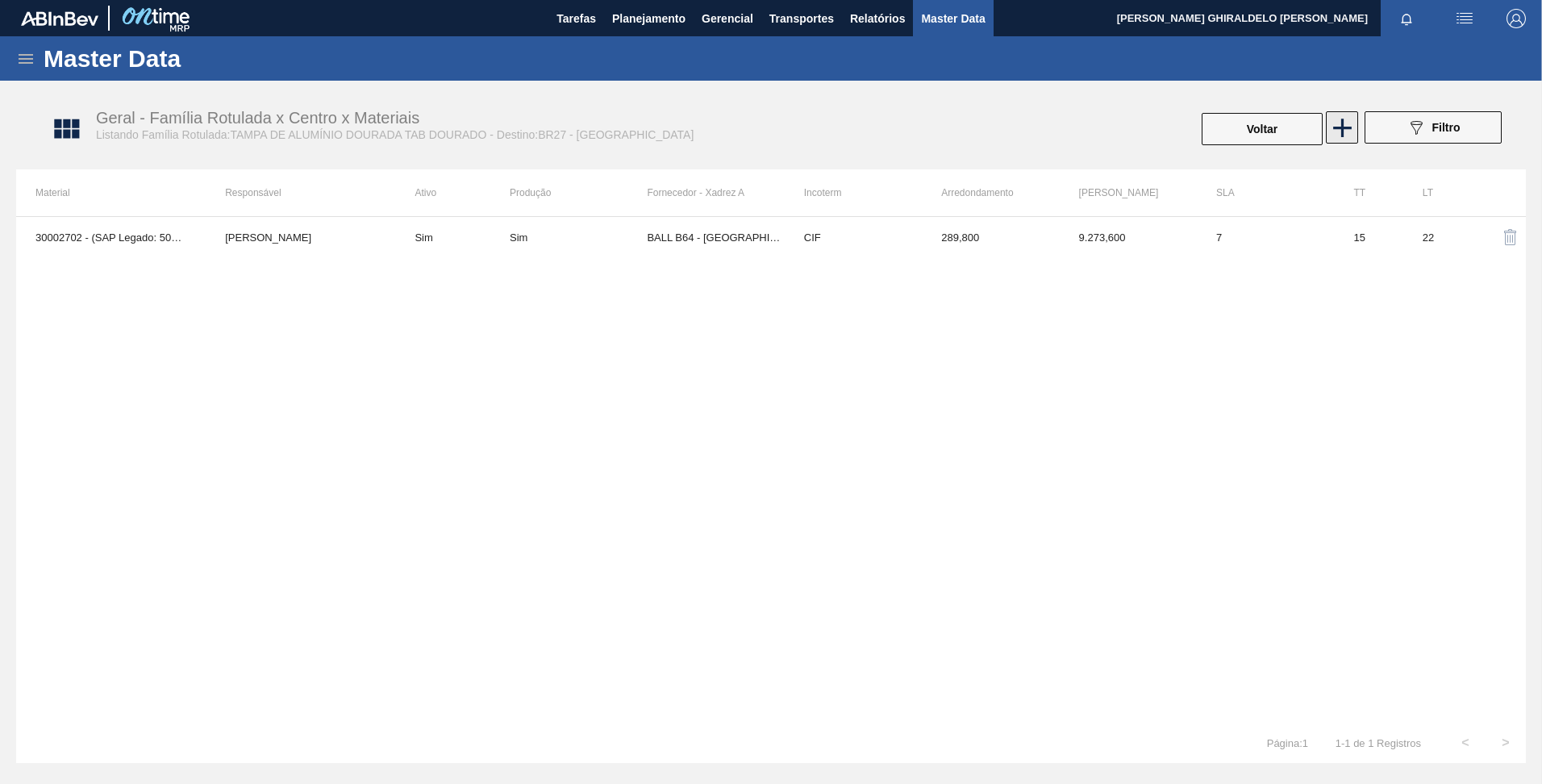
click at [1340, 128] on icon at bounding box center [1342, 127] width 18 height 18
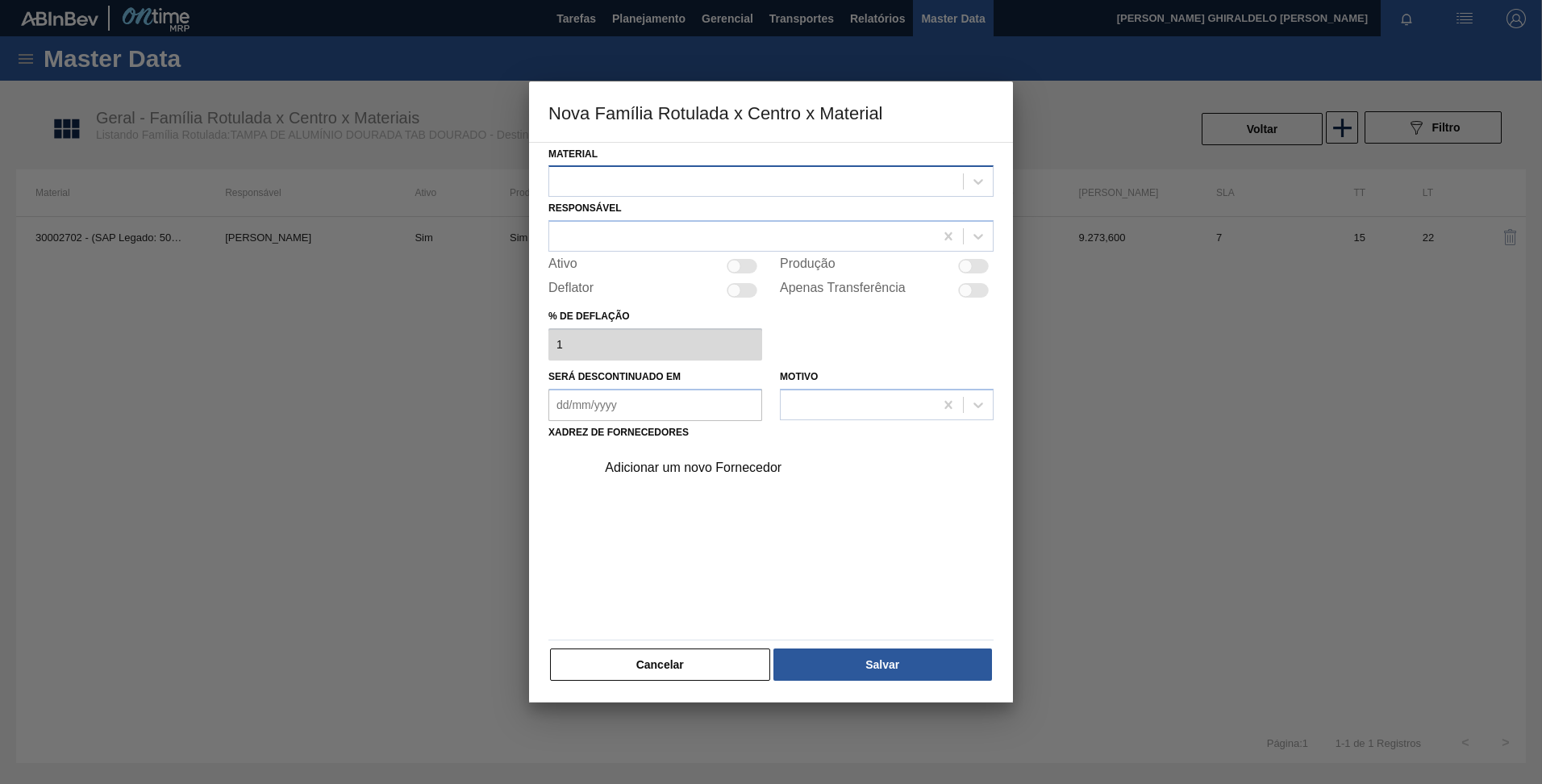
click at [665, 179] on div at bounding box center [756, 181] width 414 height 23
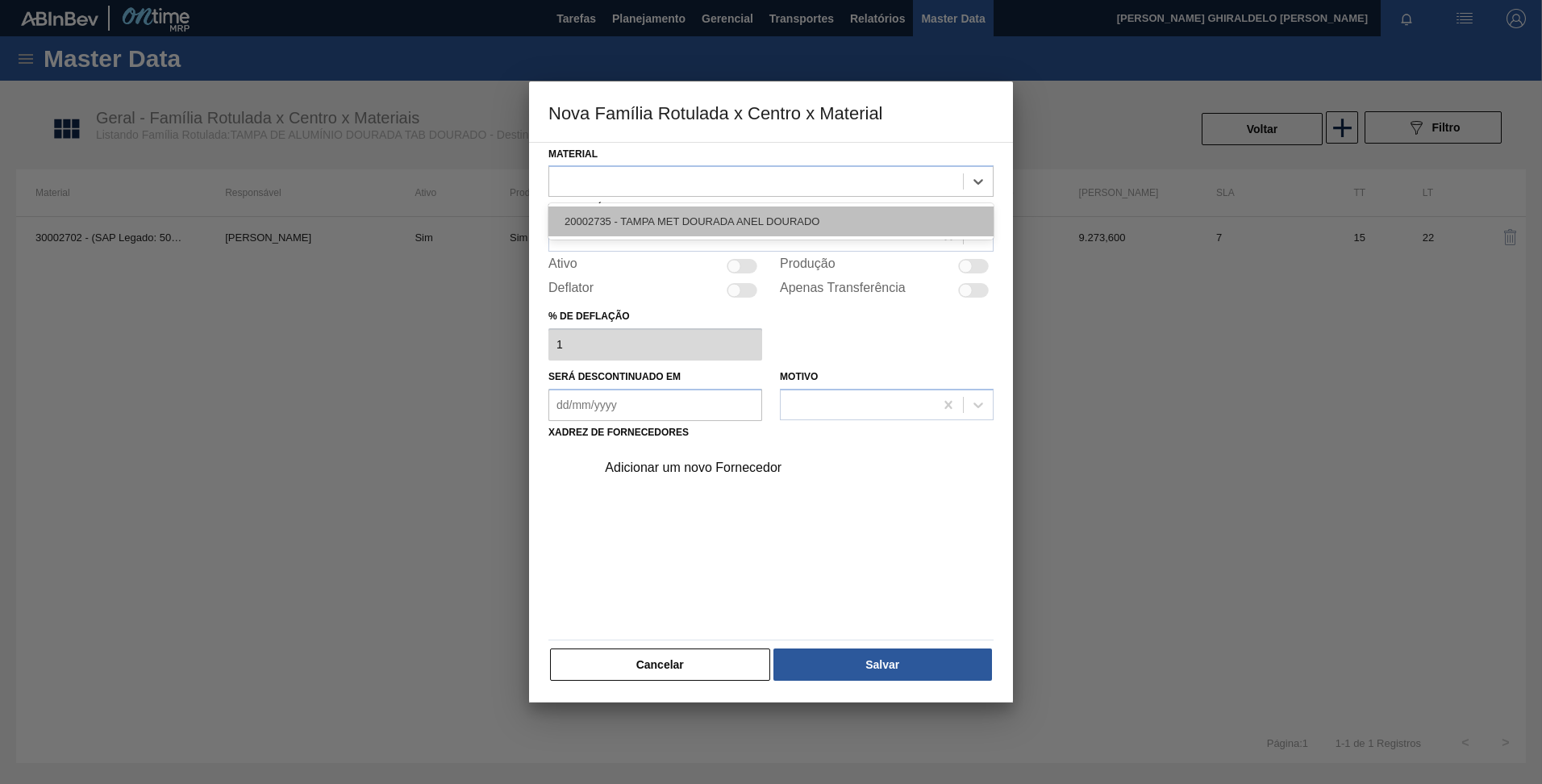
click at [672, 214] on div "20002735 - TAMPA MET DOURADA ANEL DOURADO" at bounding box center [771, 221] width 445 height 30
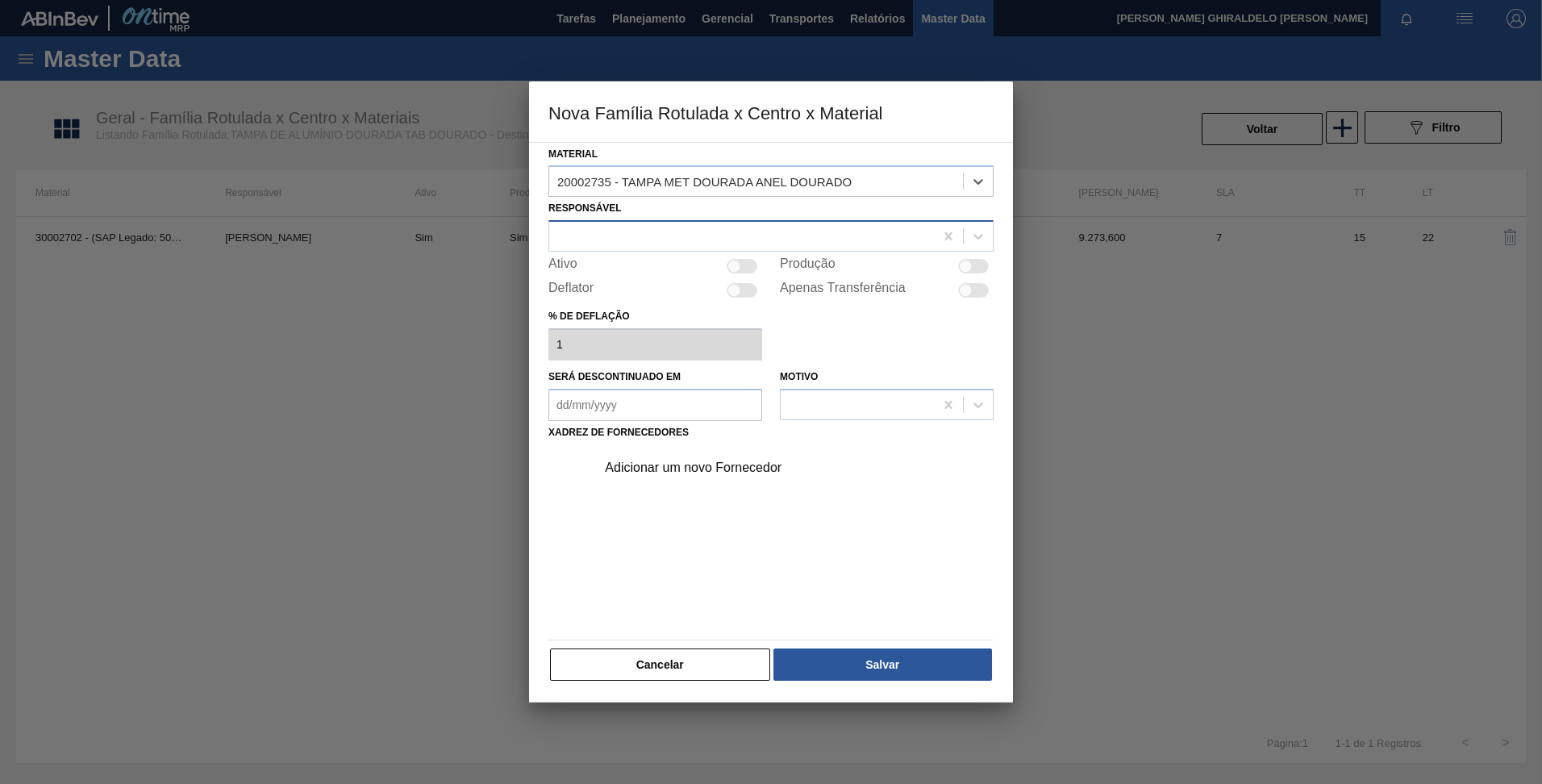
click at [662, 238] on div at bounding box center [741, 237] width 385 height 23
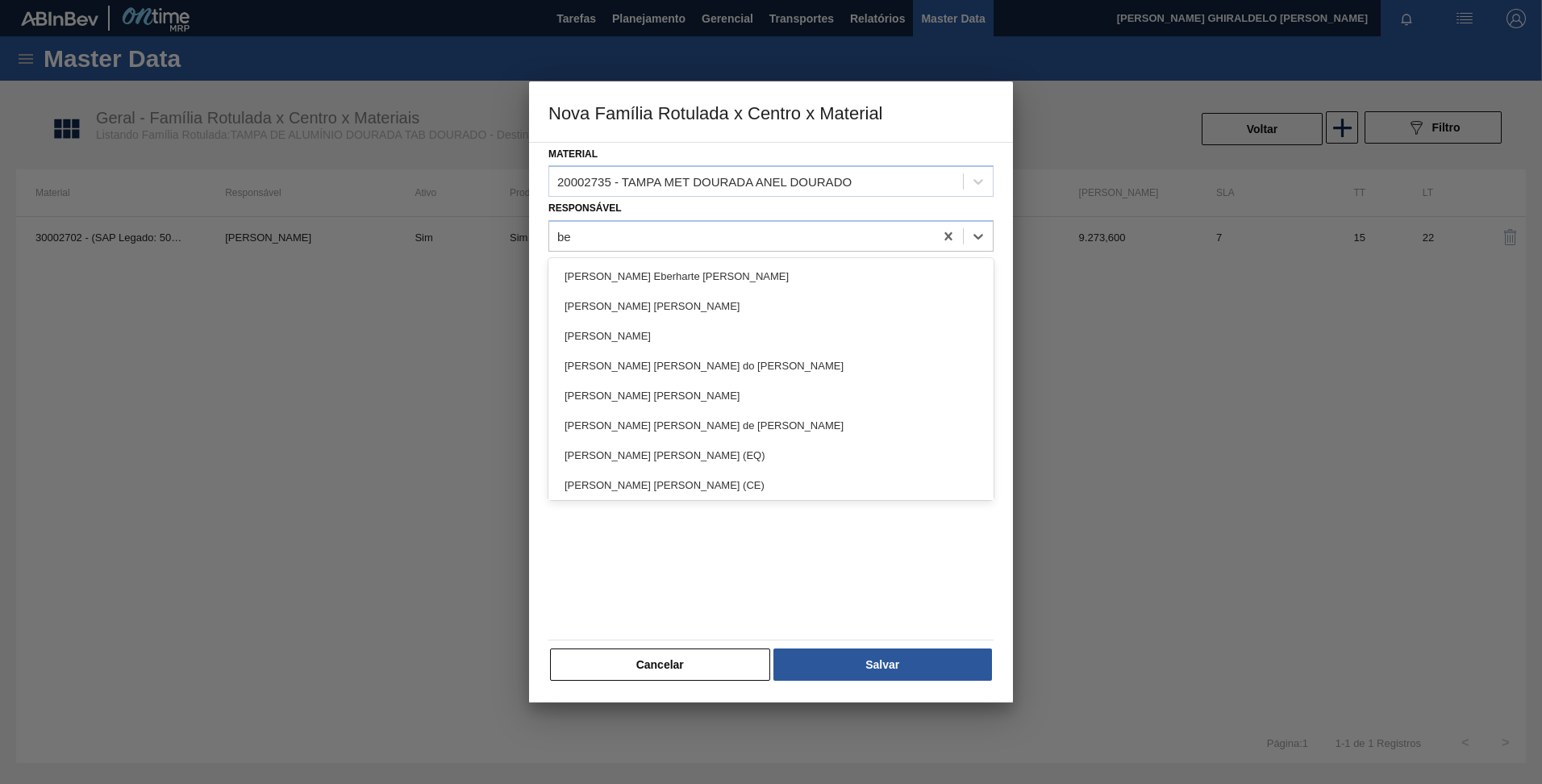
type input "bea"
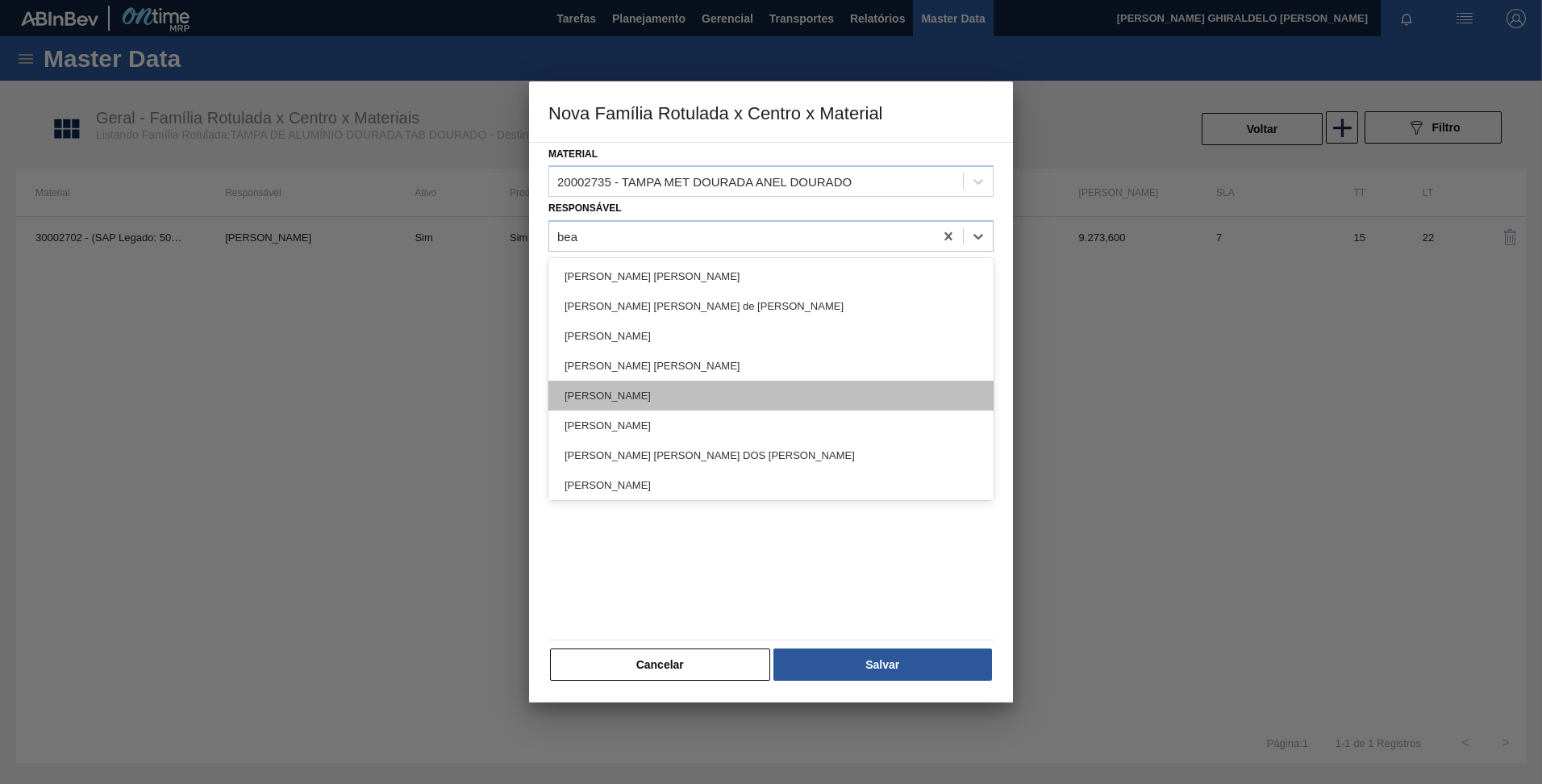
click at [698, 396] on div "Beatriz Marcelino Vasconcelo" at bounding box center [771, 395] width 445 height 30
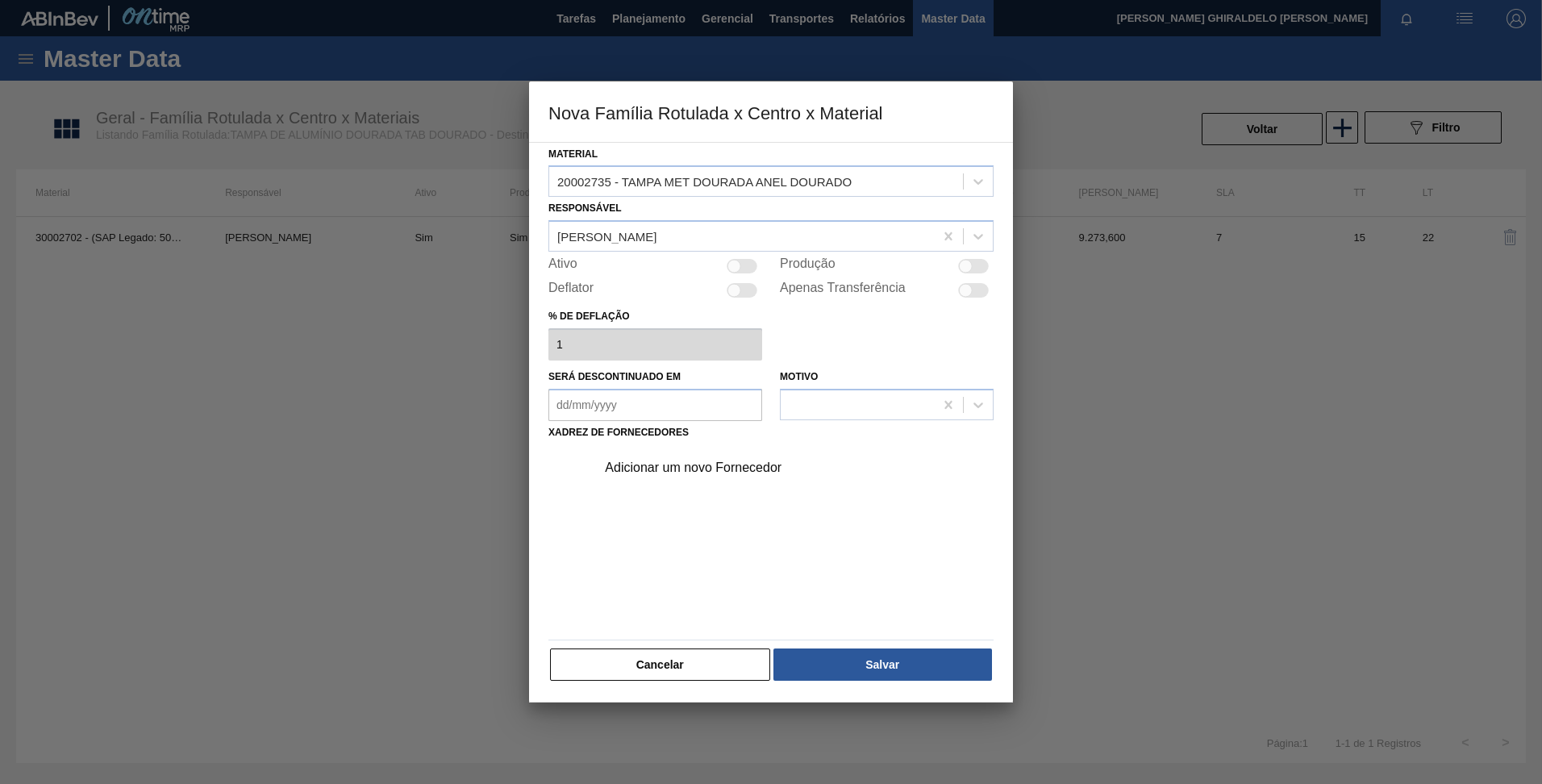
click at [958, 269] on div at bounding box center [974, 265] width 31 height 14
checkbox input "true"
click at [696, 478] on div "Adicionar um novo Fornecedor" at bounding box center [790, 468] width 407 height 40
click at [689, 469] on div "Adicionar um novo Fornecedor" at bounding box center [762, 467] width 316 height 14
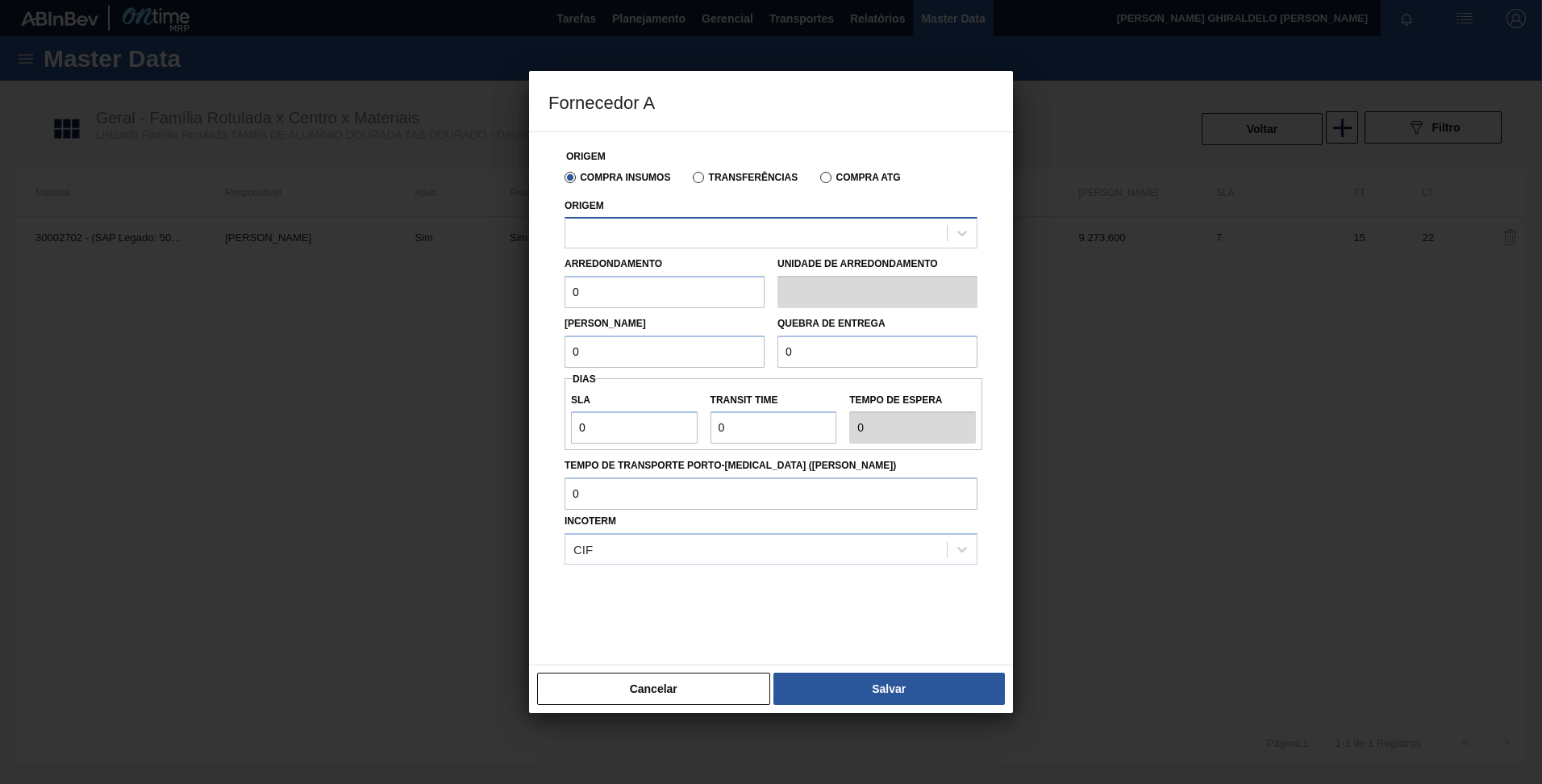
click at [665, 230] on div at bounding box center [756, 233] width 381 height 23
click at [705, 179] on label "Transferências" at bounding box center [745, 178] width 105 height 11
click at [691, 180] on input "Transferências" at bounding box center [691, 180] width 0 height 0
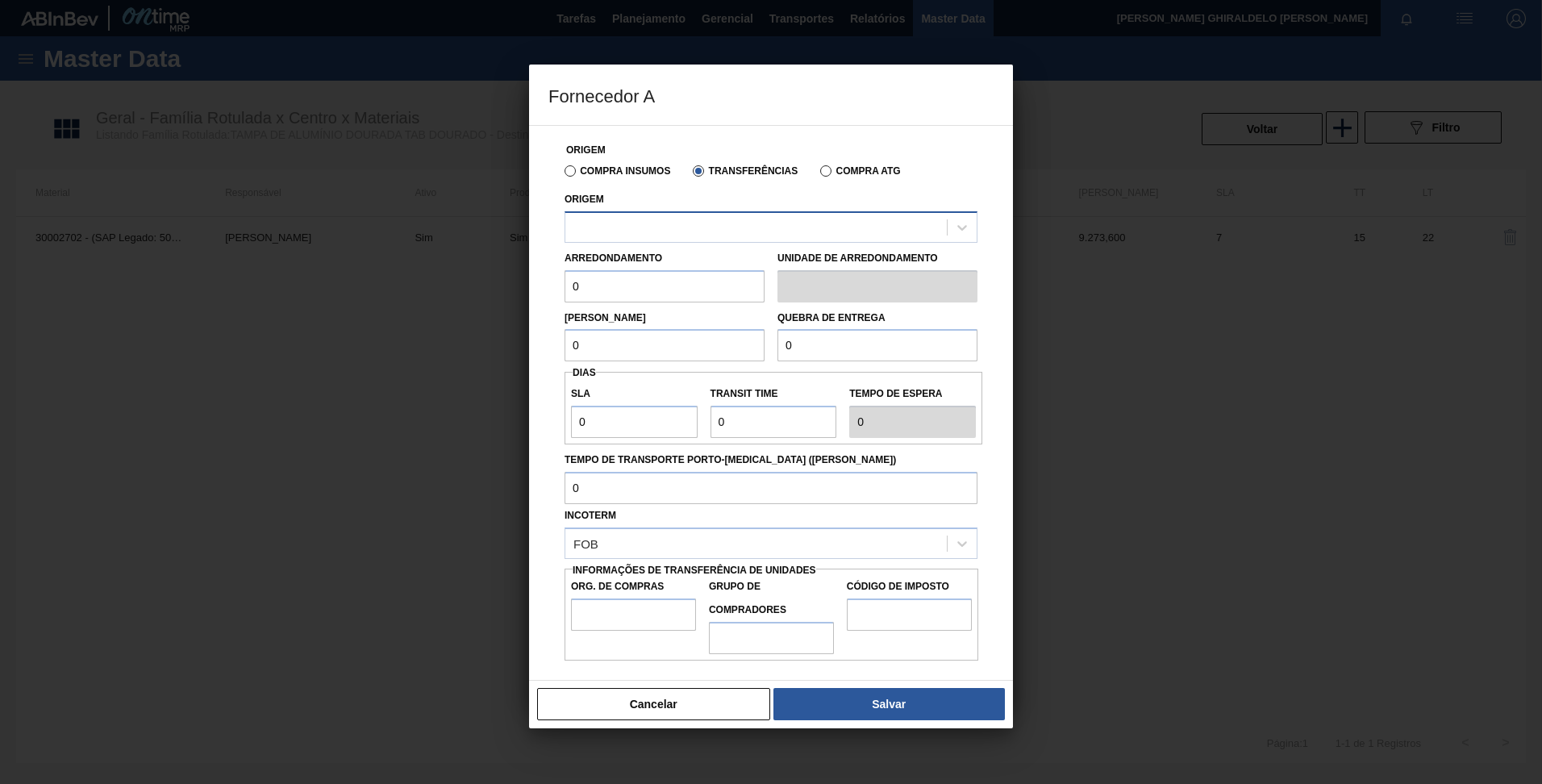
click at [705, 231] on div at bounding box center [756, 226] width 381 height 23
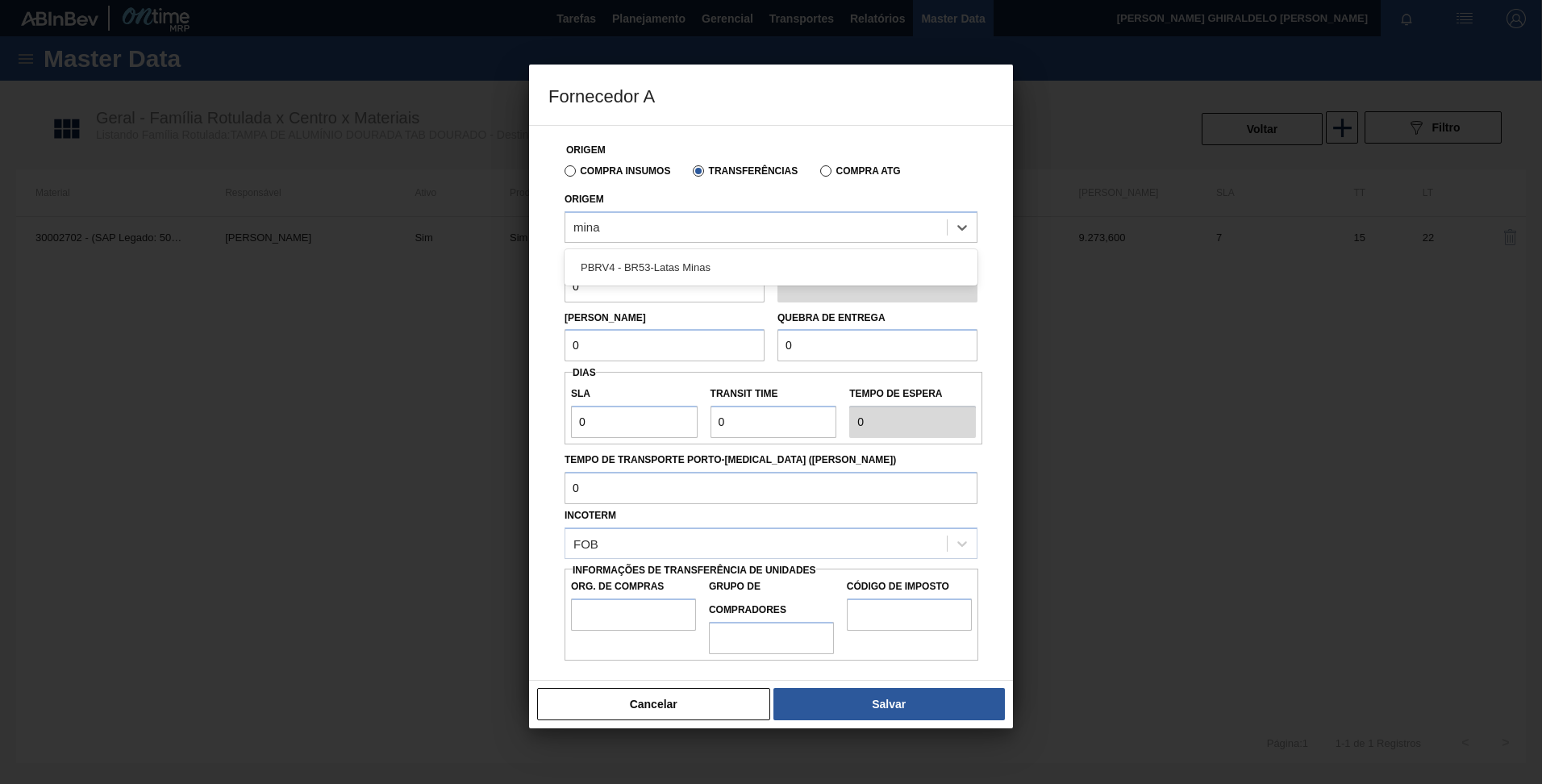
type input "minas"
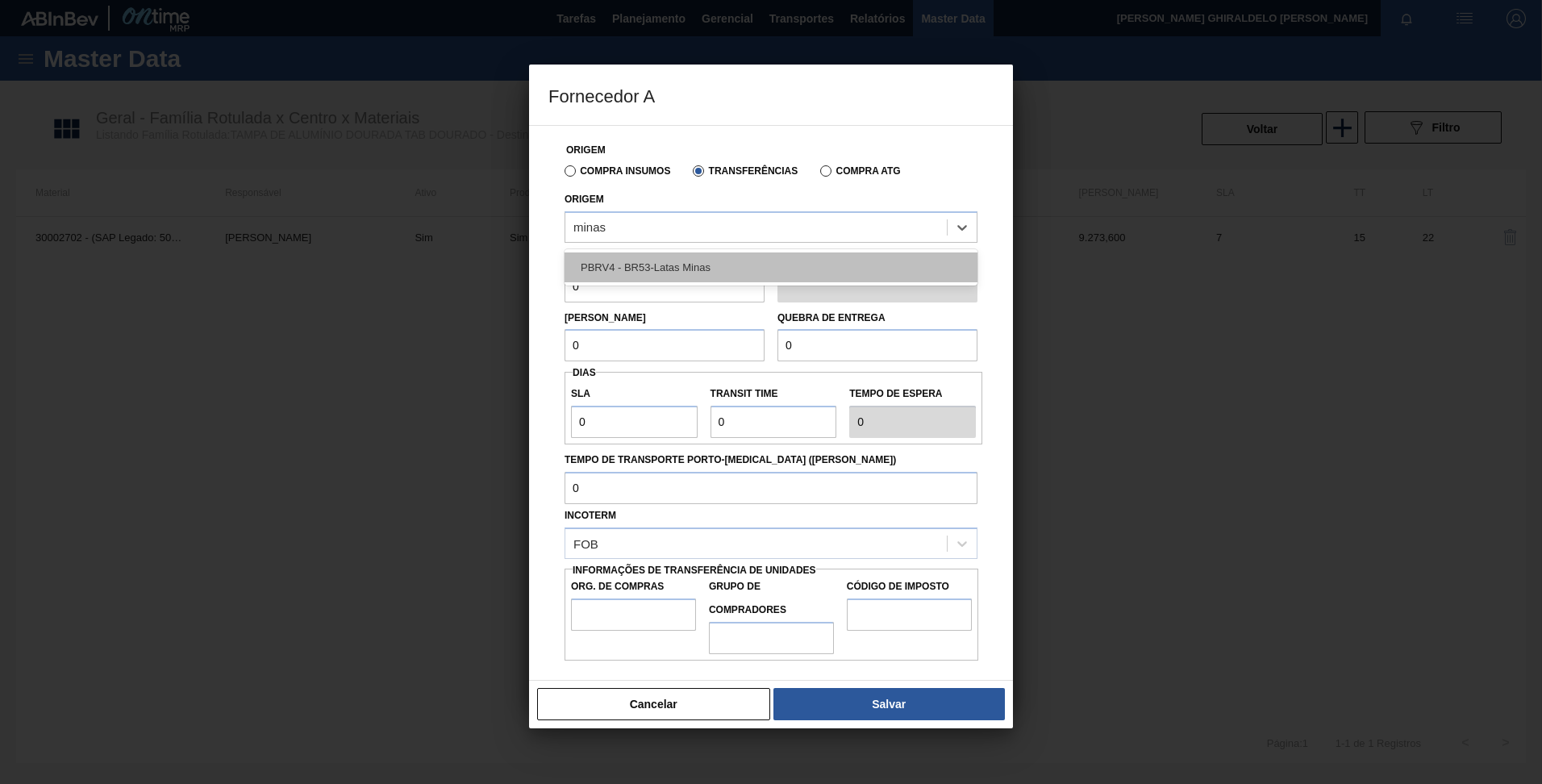
click at [682, 265] on div "PBRV4 - BR53-Latas Minas" at bounding box center [771, 266] width 413 height 30
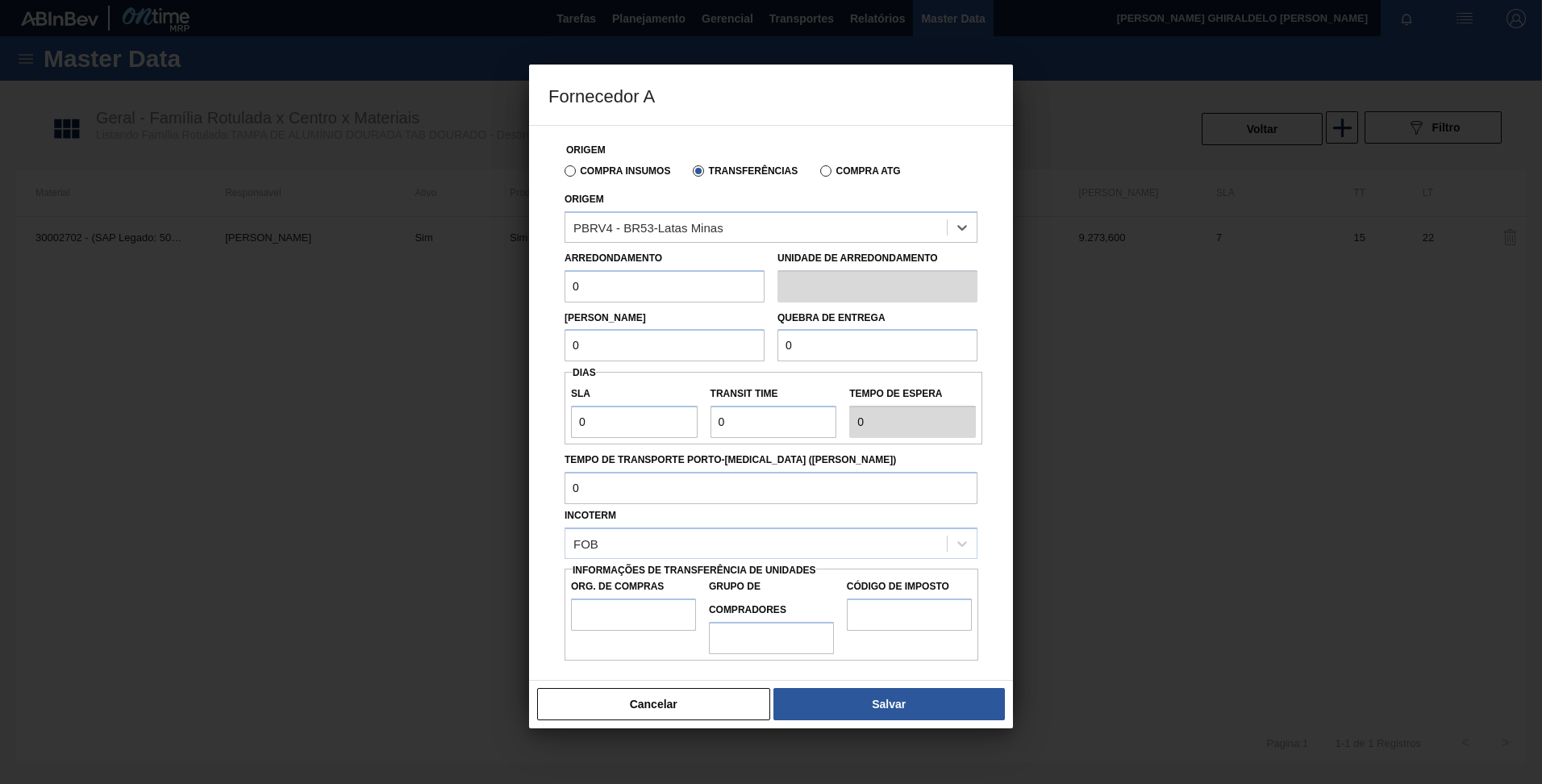
click at [653, 298] on input "0" at bounding box center [664, 286] width 200 height 32
type input "317,4"
type input "BR00"
type input "A01"
type input "I4"
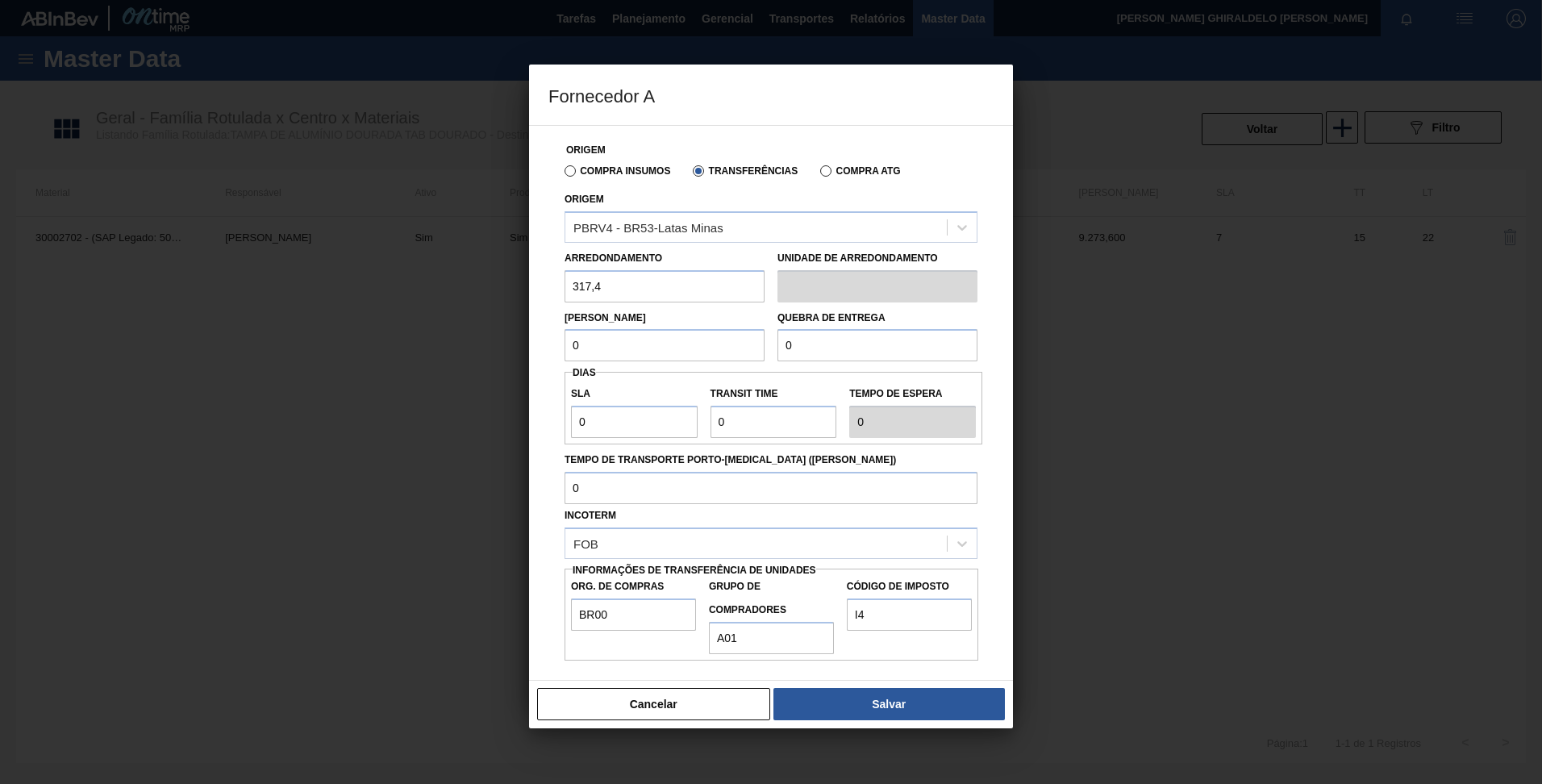
click at [591, 344] on input "0" at bounding box center [664, 346] width 200 height 32
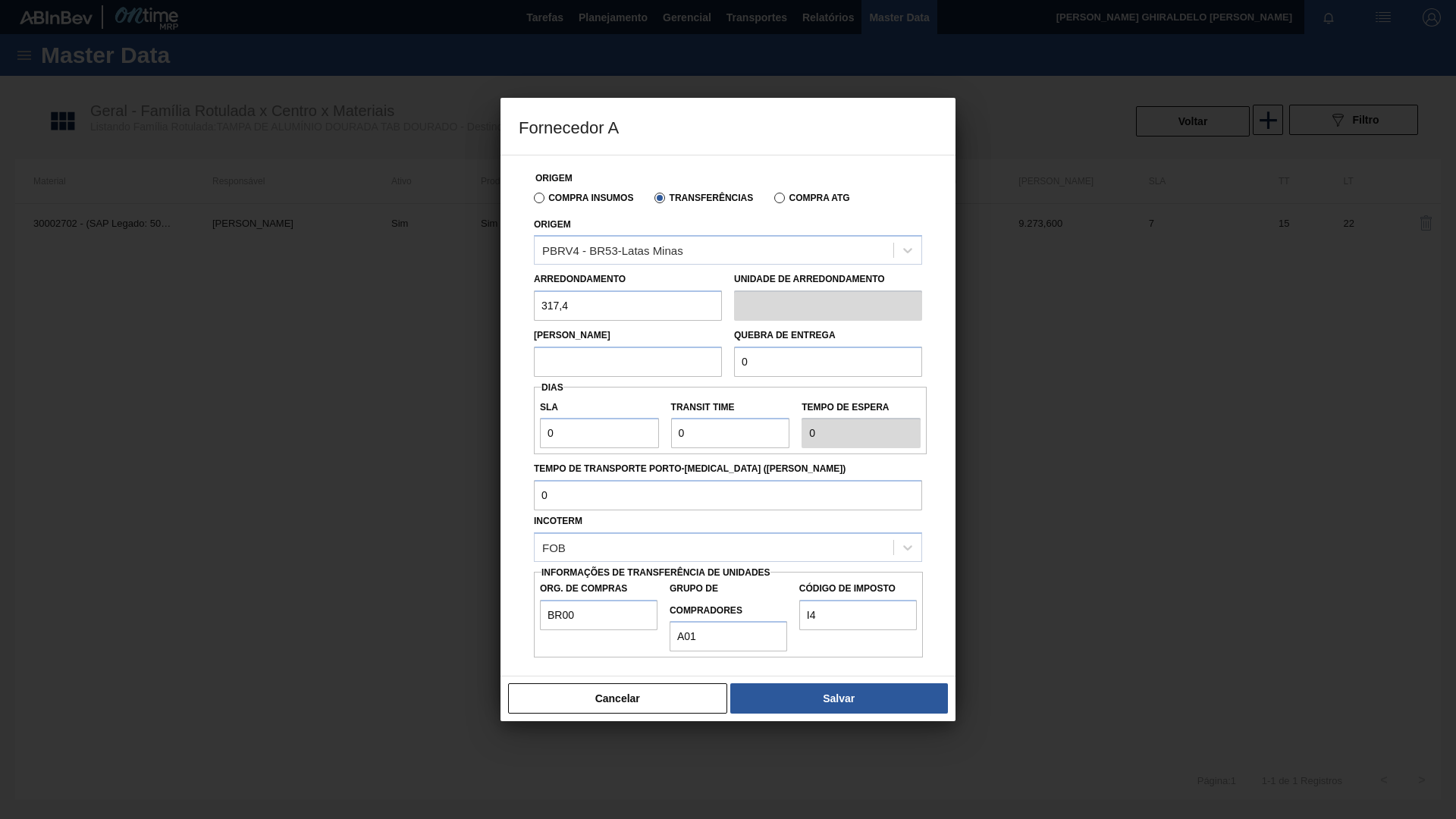
click at [563, 368] on input "text" at bounding box center [627, 362] width 188 height 31
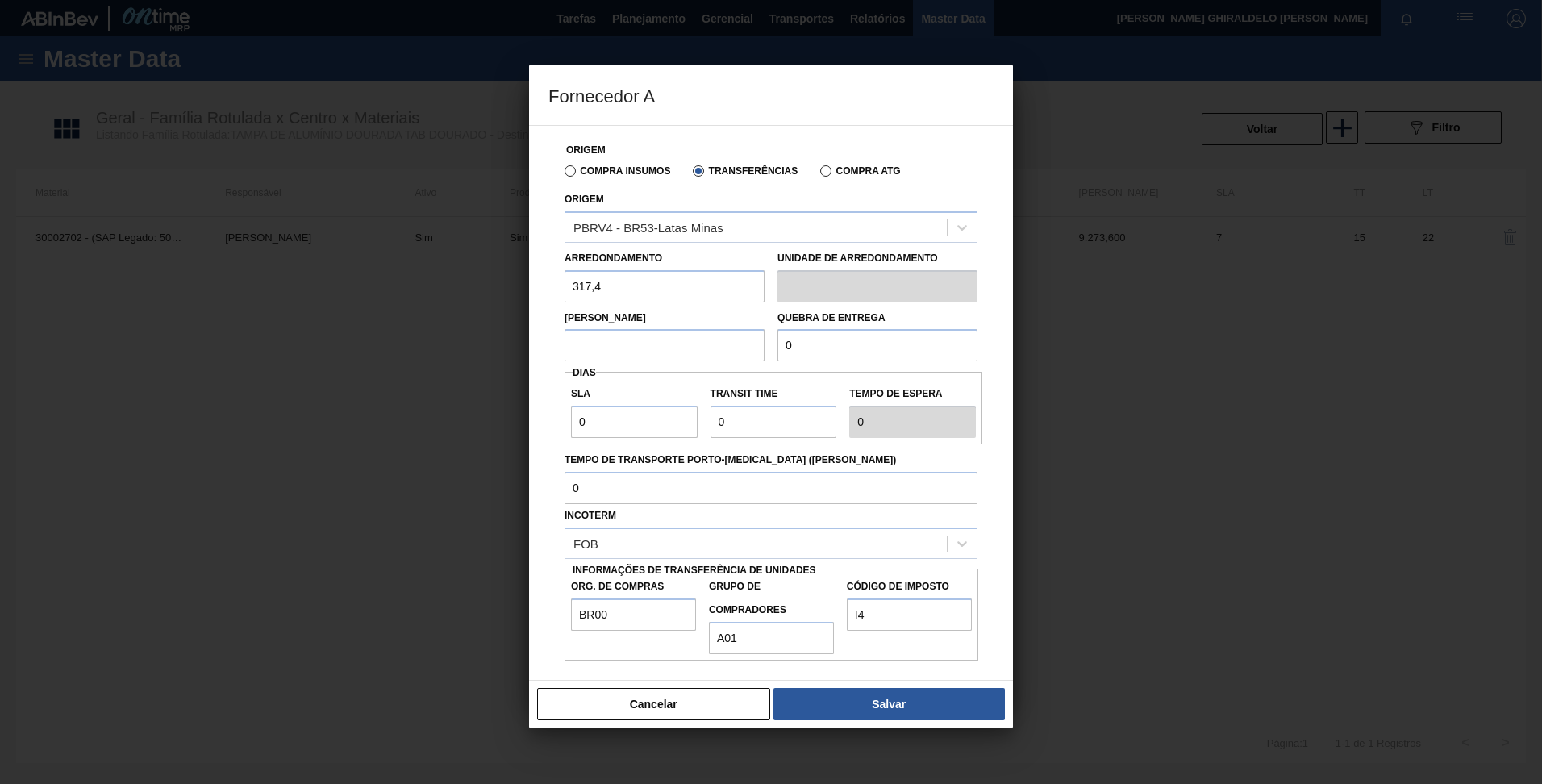
click at [599, 360] on input "text" at bounding box center [664, 346] width 200 height 32
type input "6.348"
click at [622, 408] on input "0" at bounding box center [634, 422] width 127 height 32
click at [801, 353] on input "0" at bounding box center [877, 346] width 200 height 32
drag, startPoint x: 775, startPoint y: 350, endPoint x: 717, endPoint y: 350, distance: 58.0
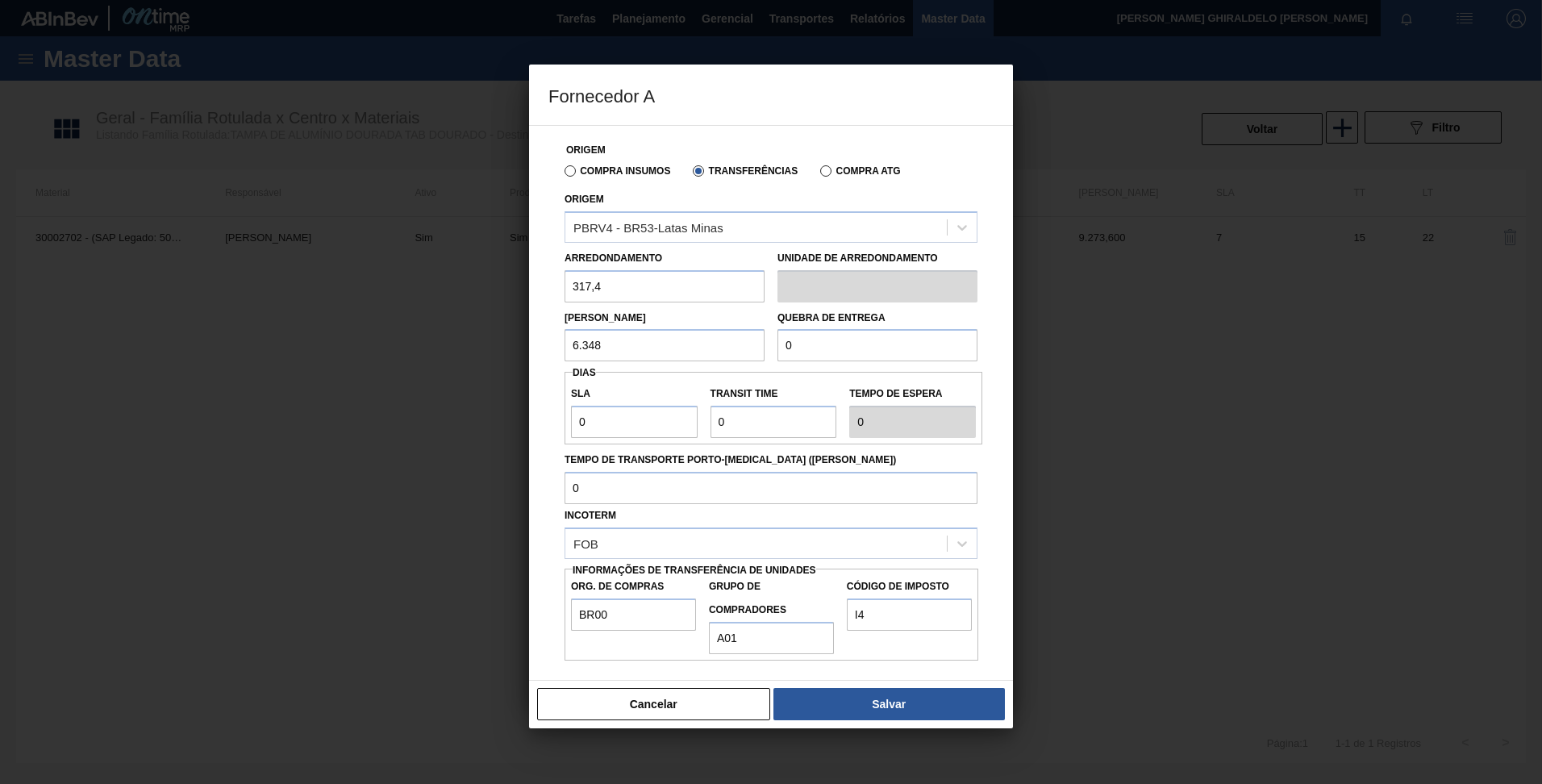
click at [716, 350] on div "Lote Mínimo 6.348 Quebra de entrega 0" at bounding box center [771, 332] width 426 height 59
type input "6.348"
click at [889, 706] on button "Salvar" at bounding box center [889, 704] width 231 height 32
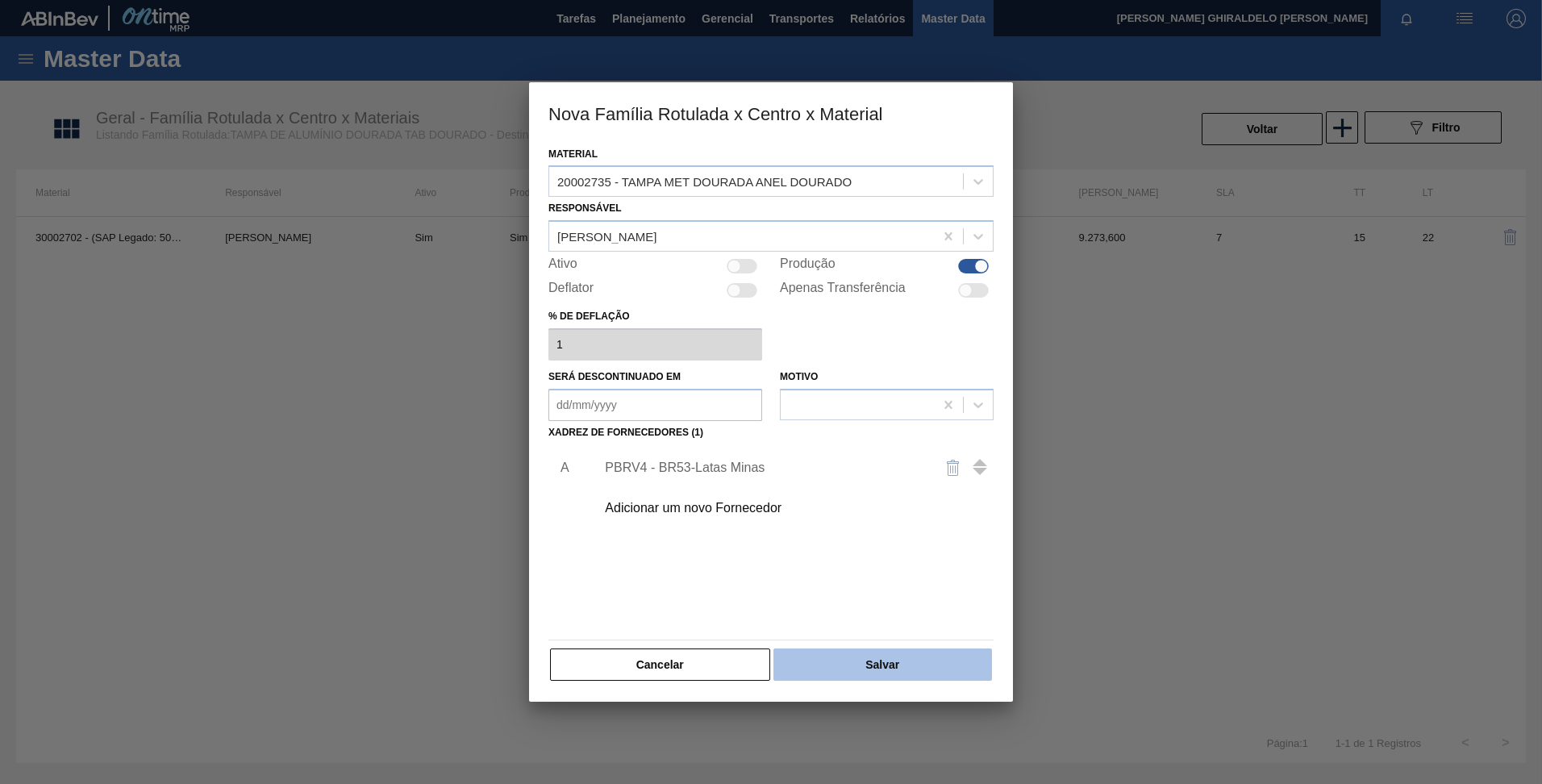
click at [886, 676] on button "Salvar" at bounding box center [883, 665] width 219 height 32
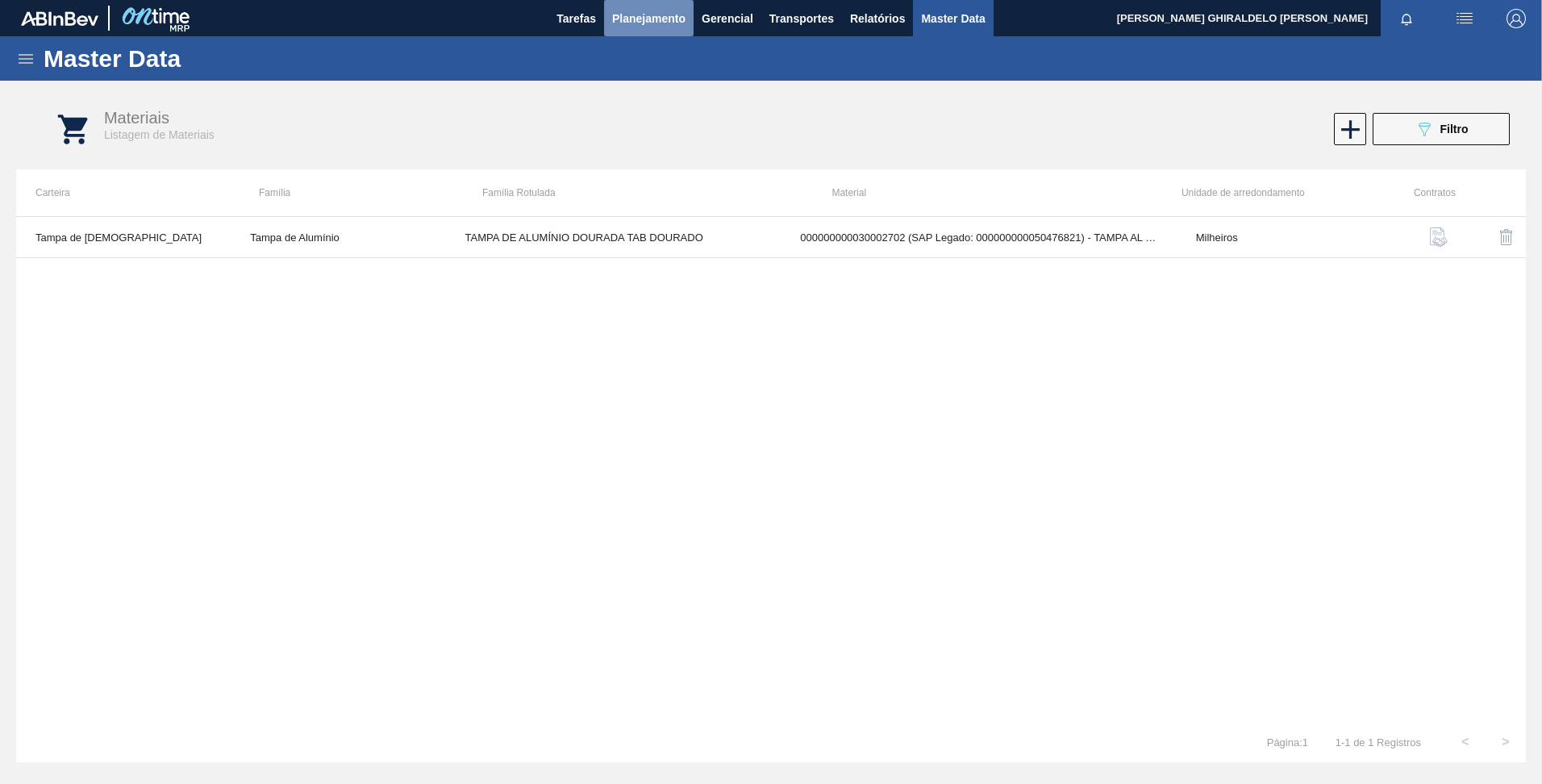
click at [646, 11] on span "Planejamento" at bounding box center [649, 18] width 74 height 19
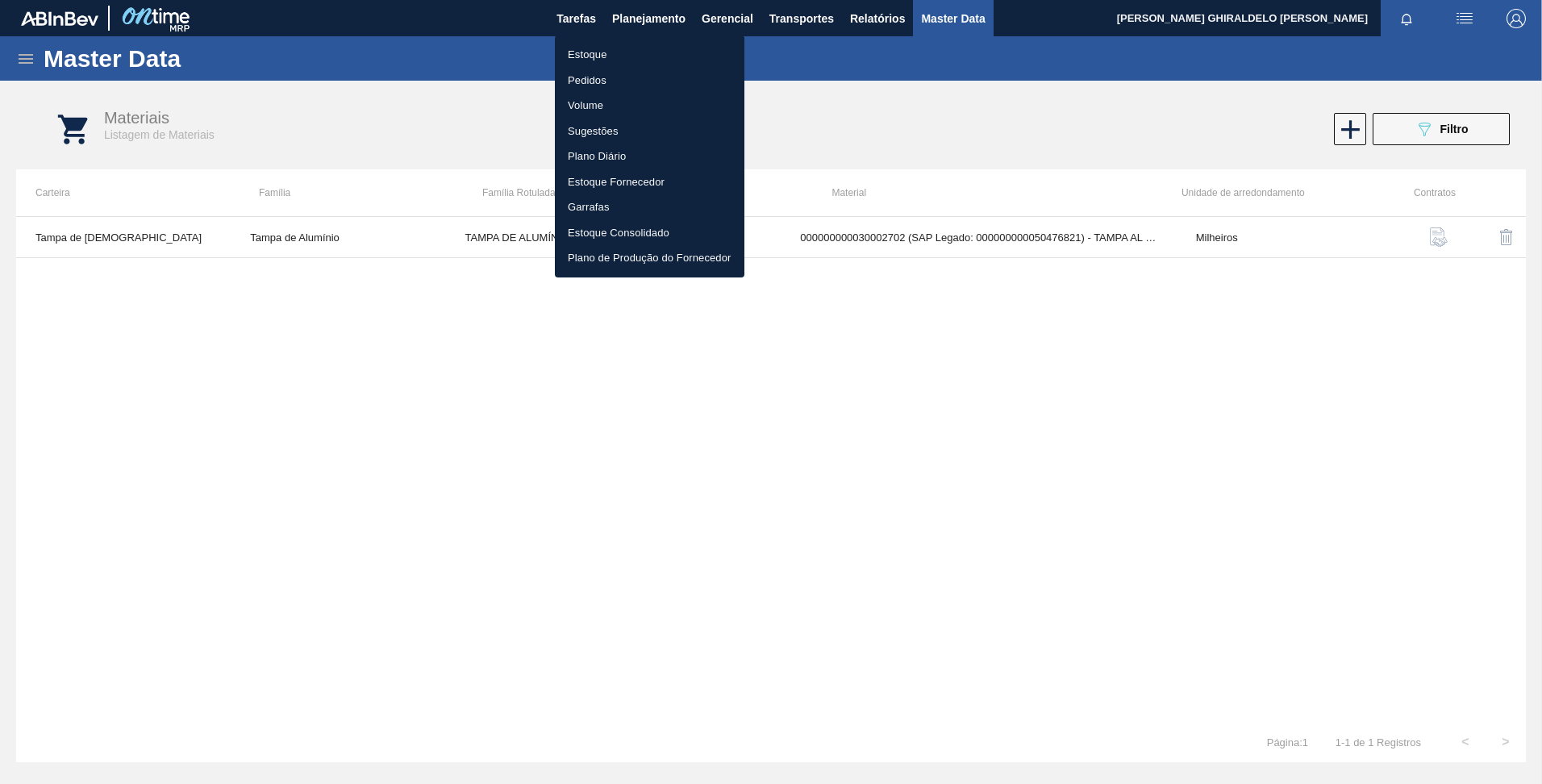
click at [373, 77] on div at bounding box center [771, 392] width 1542 height 784
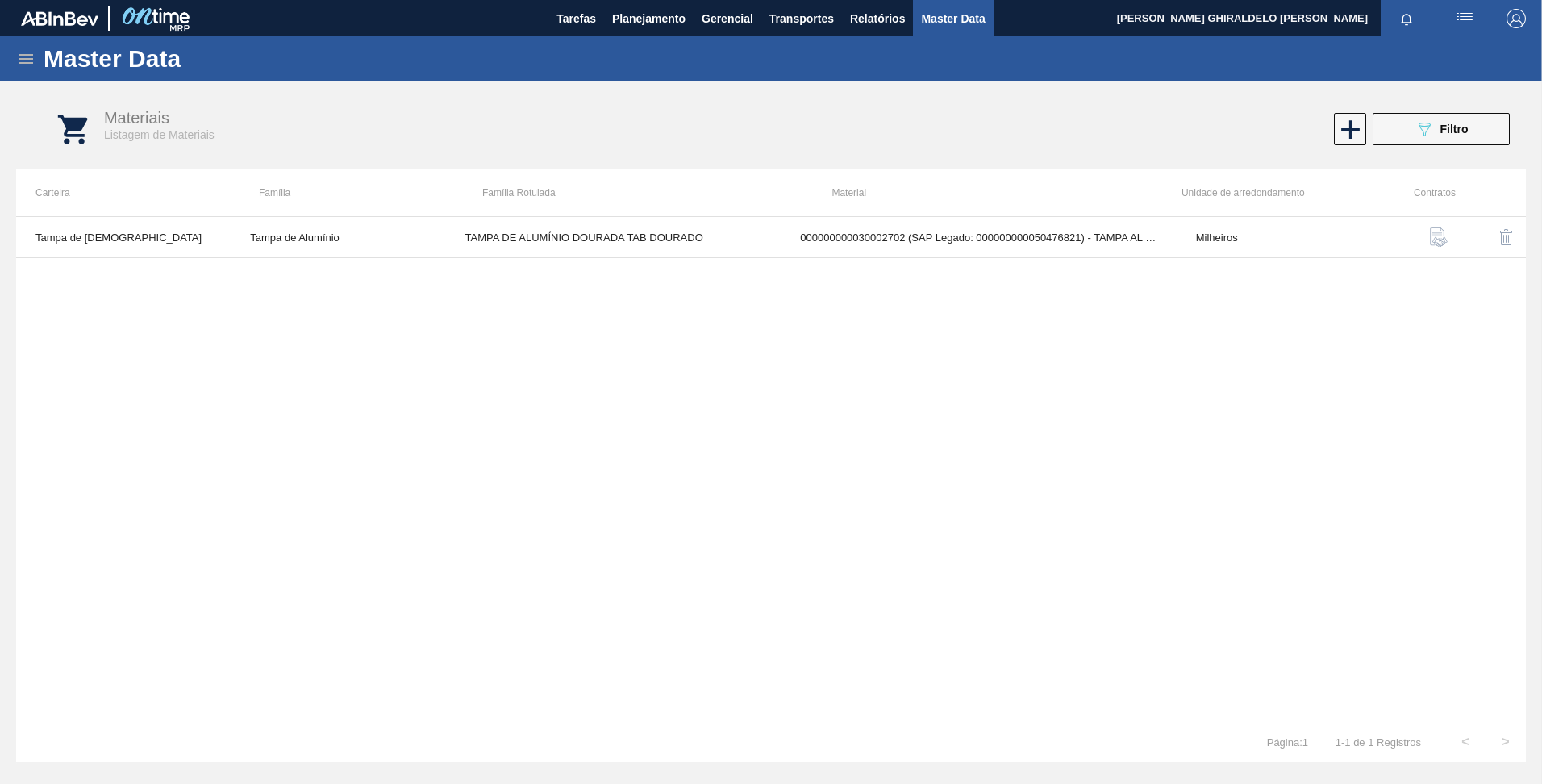
click at [36, 68] on div "Master Data" at bounding box center [771, 58] width 1542 height 44
click at [31, 65] on icon at bounding box center [26, 59] width 19 height 19
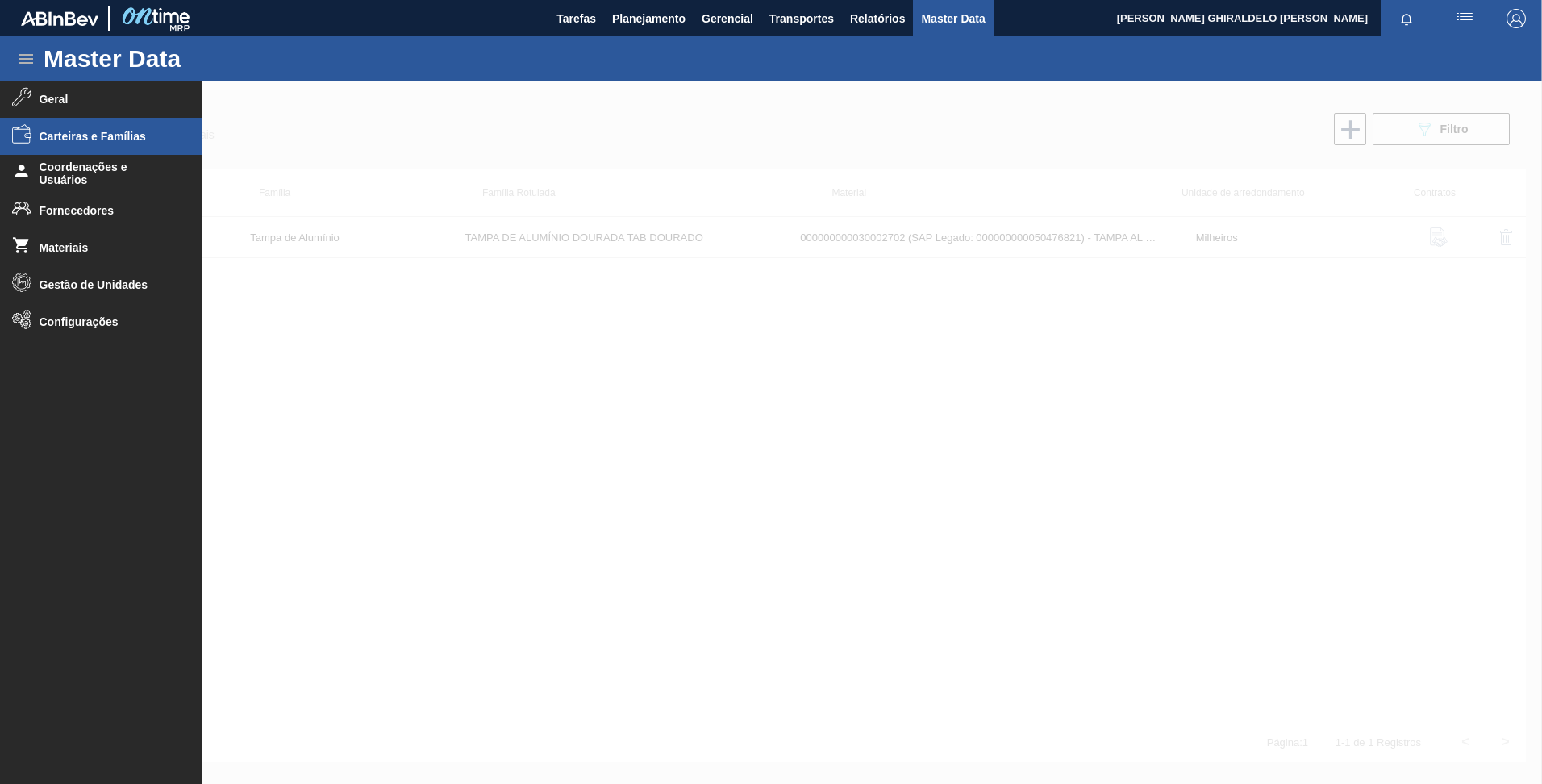
click at [121, 138] on span "Carteiras e Famílias" at bounding box center [105, 137] width 133 height 13
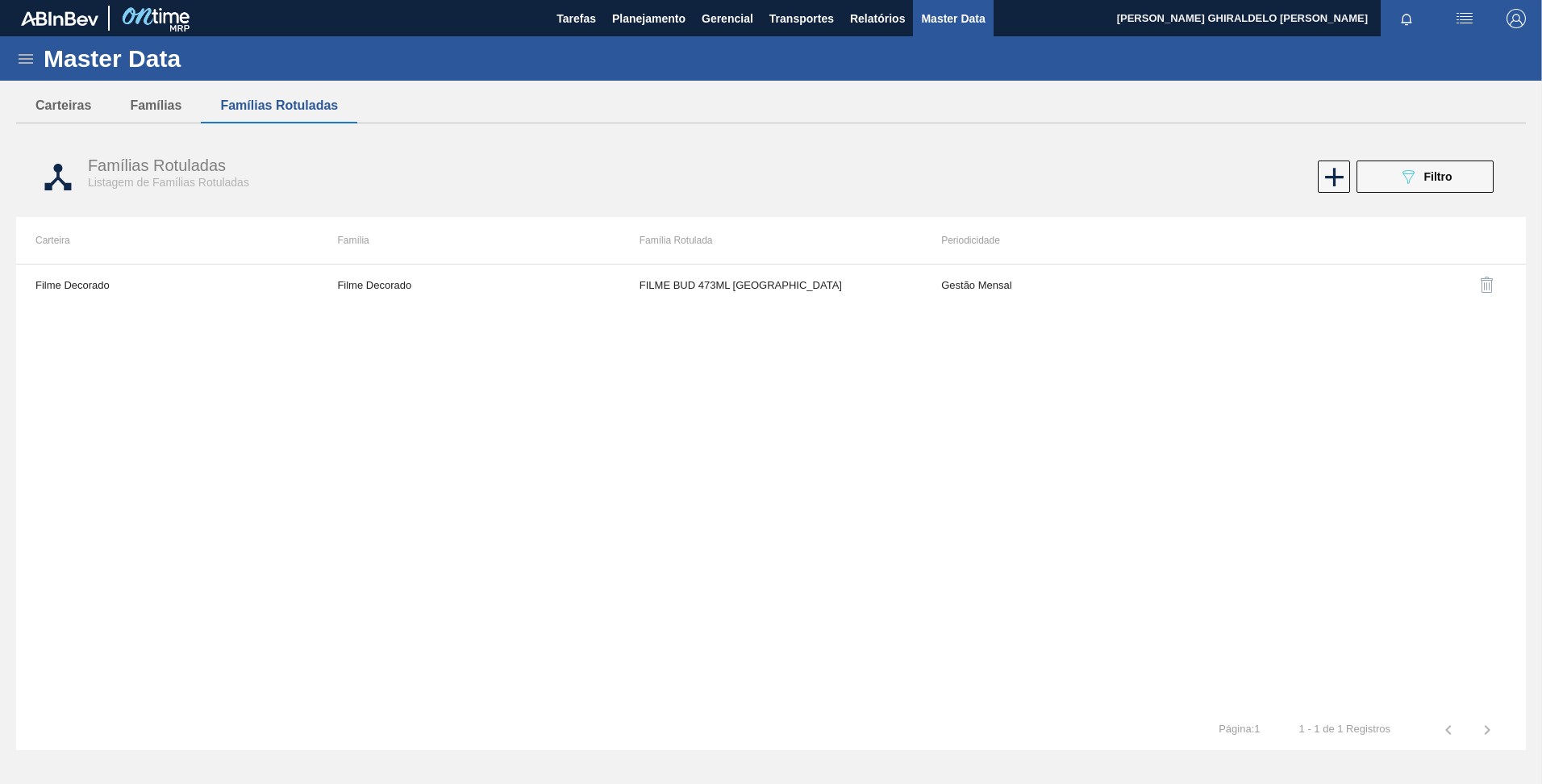
click at [23, 68] on icon at bounding box center [26, 59] width 19 height 19
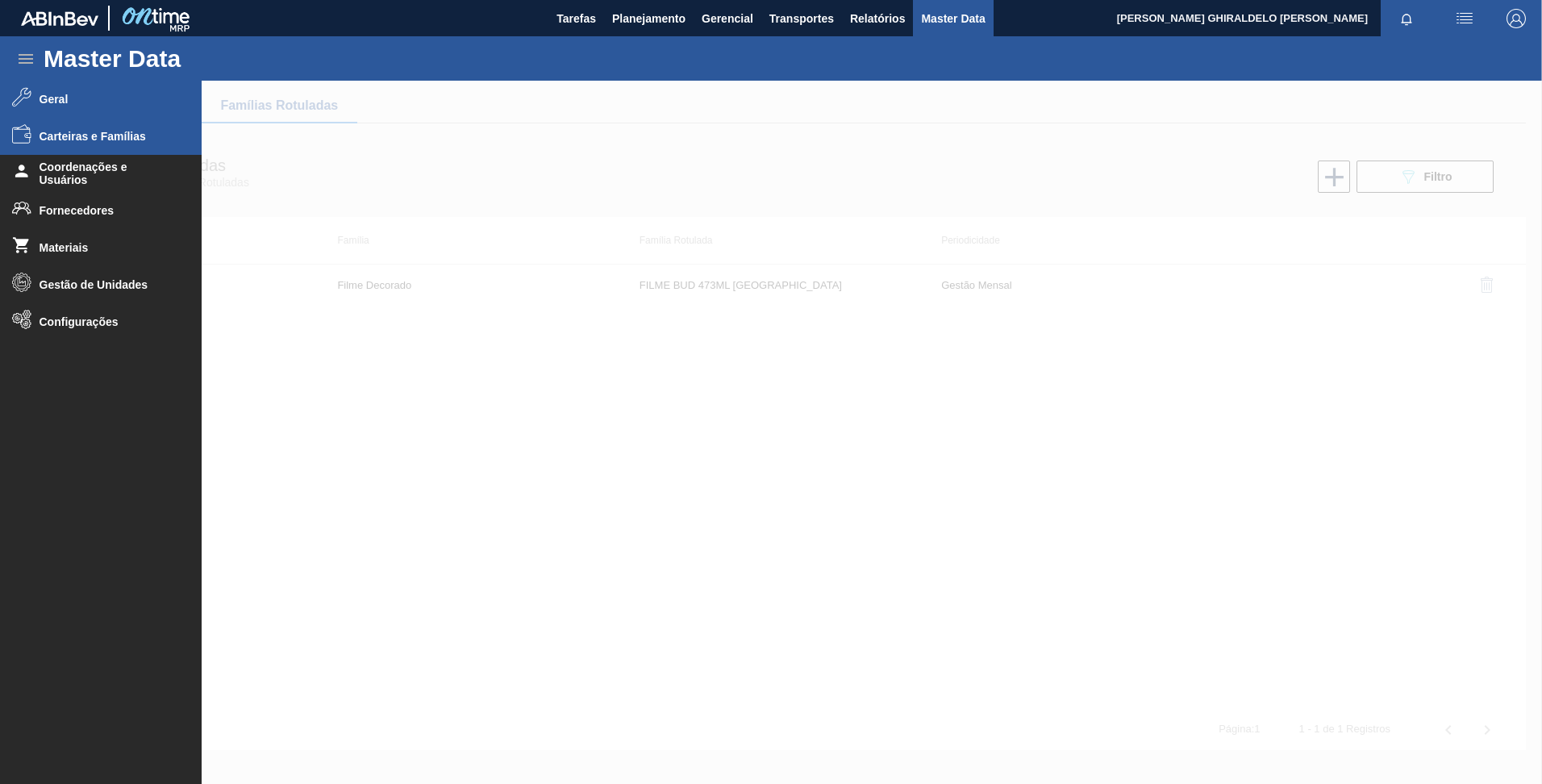
click at [69, 95] on span "Geral" at bounding box center [105, 99] width 133 height 13
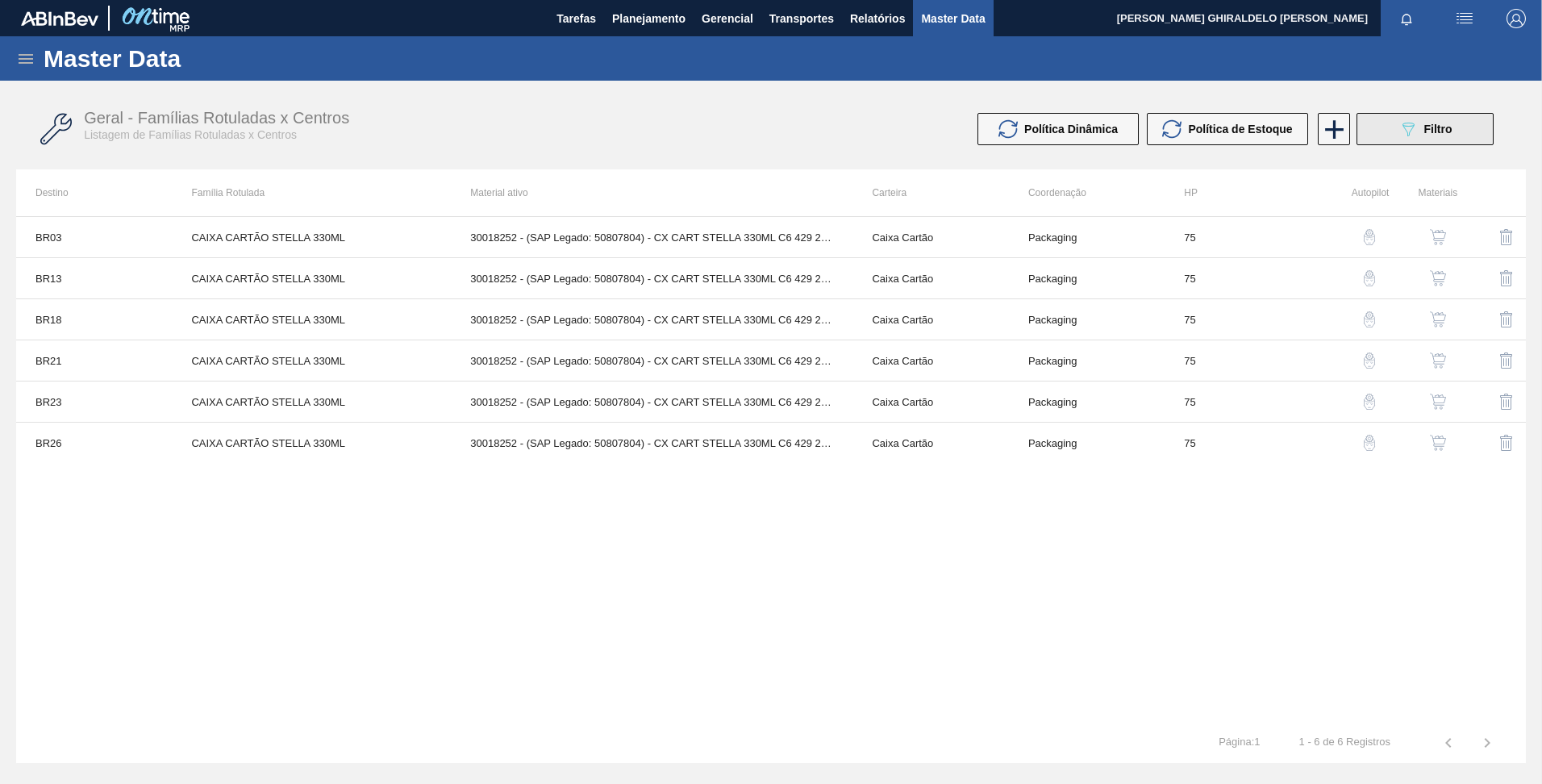
click at [1430, 128] on span "Filtro" at bounding box center [1439, 129] width 29 height 13
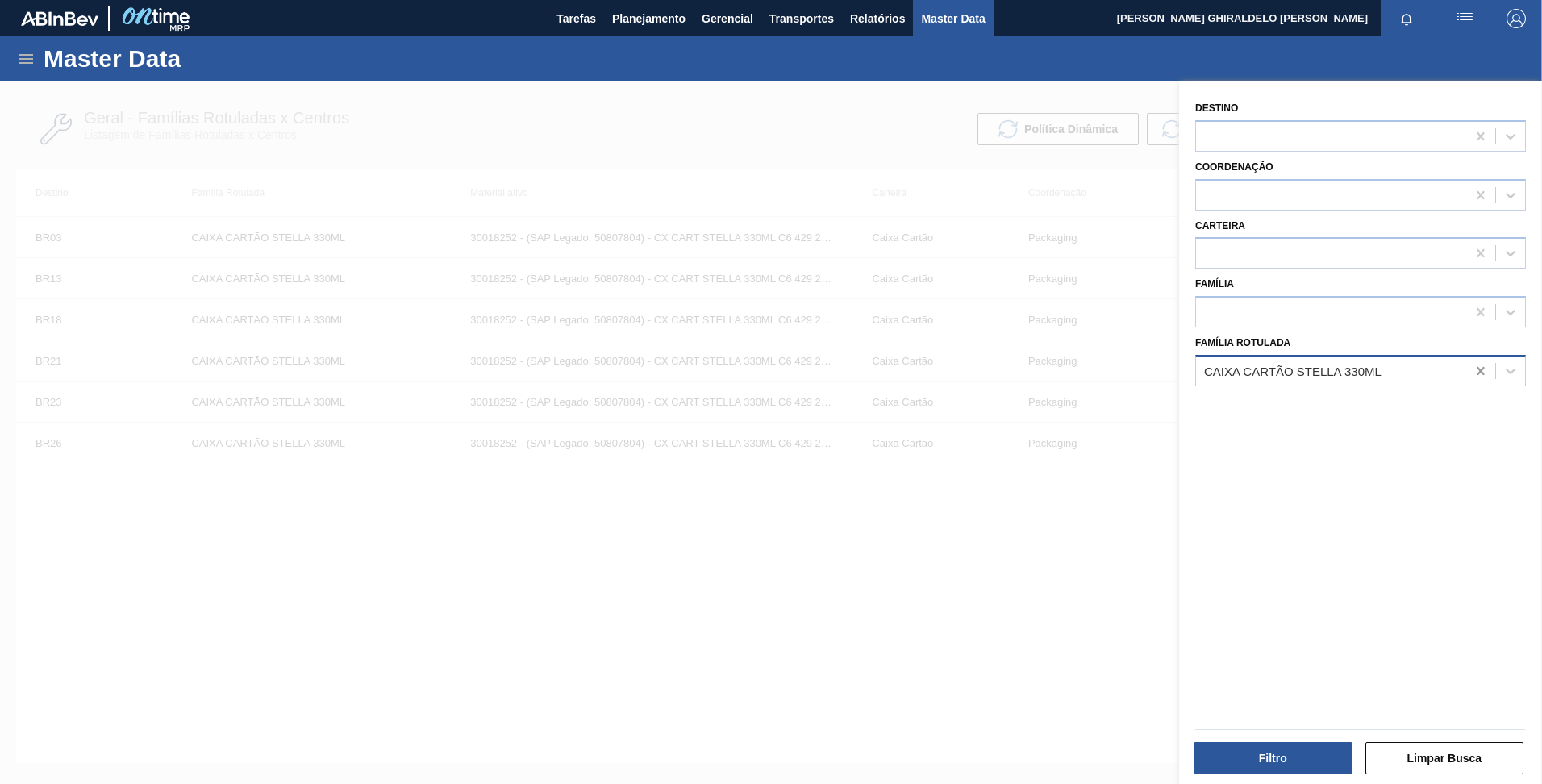
drag, startPoint x: 1476, startPoint y: 372, endPoint x: 1467, endPoint y: 371, distance: 9.1
click at [1477, 372] on icon at bounding box center [1481, 371] width 8 height 8
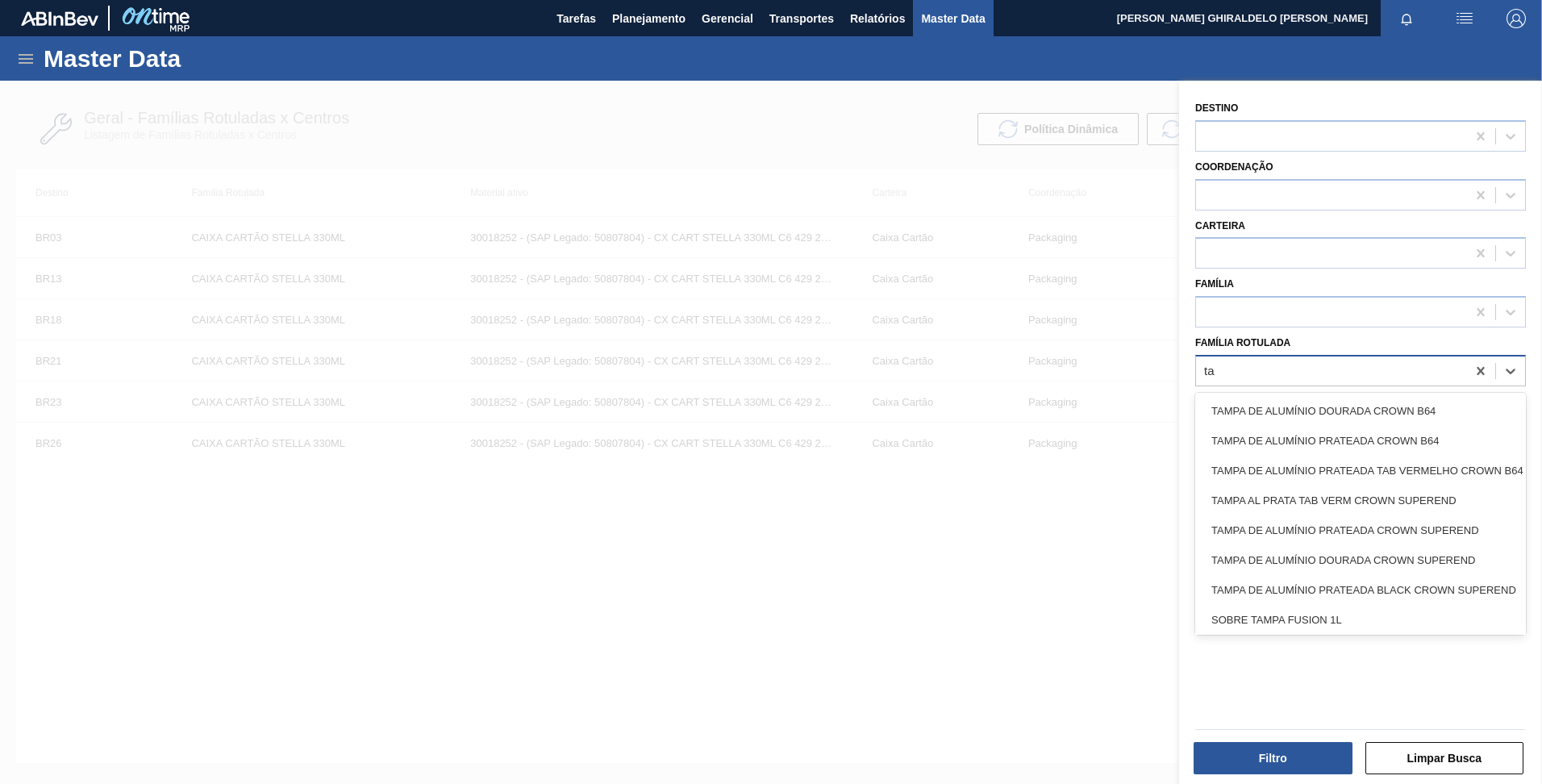
type Rotulada "t"
type Rotulada "tab dourad"
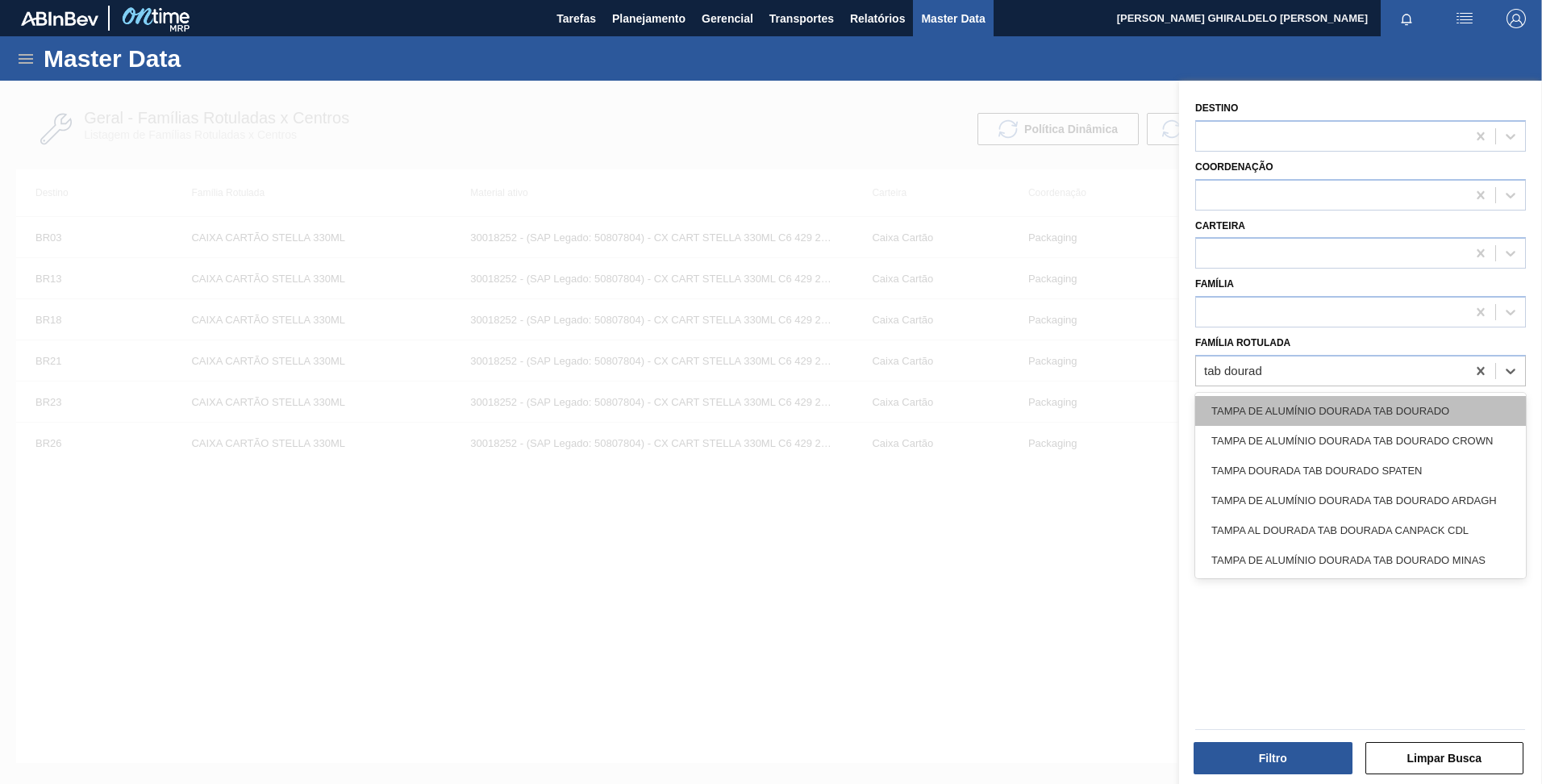
click at [1428, 416] on div "TAMPA DE ALUMÍNIO DOURADA TAB DOURADO" at bounding box center [1360, 411] width 331 height 30
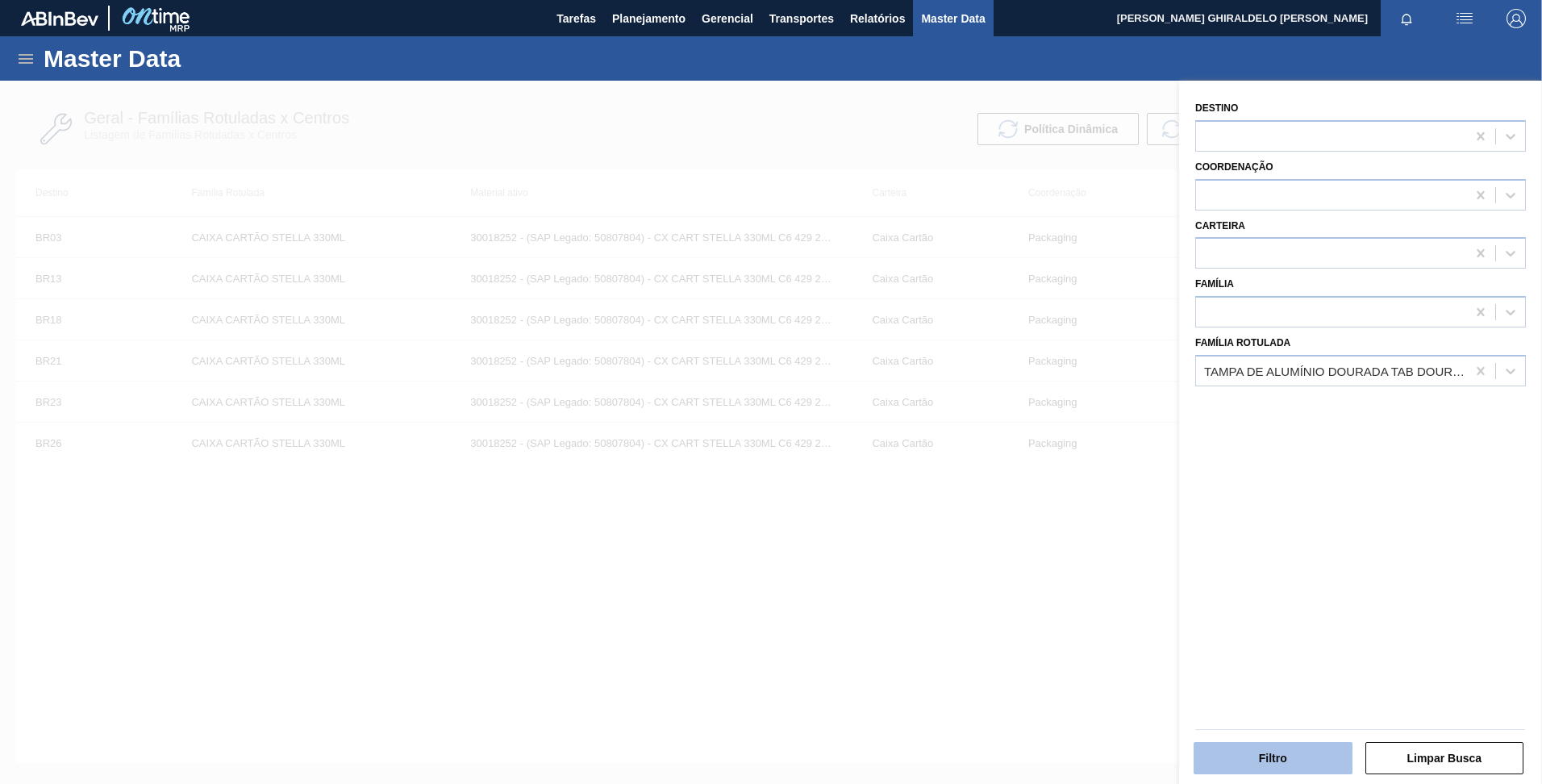
click at [1295, 752] on button "Filtro" at bounding box center [1274, 758] width 159 height 32
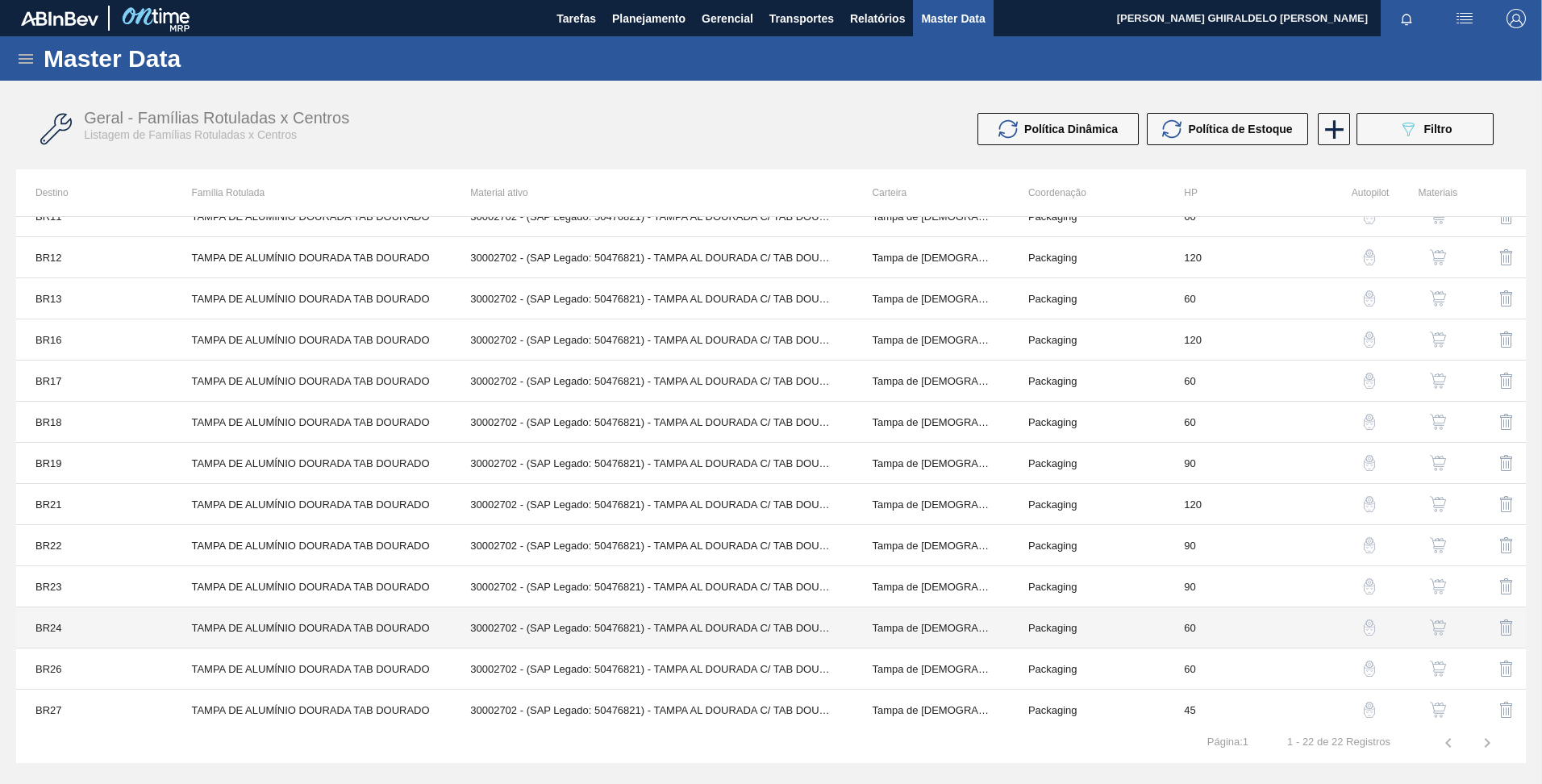
scroll to position [398, 0]
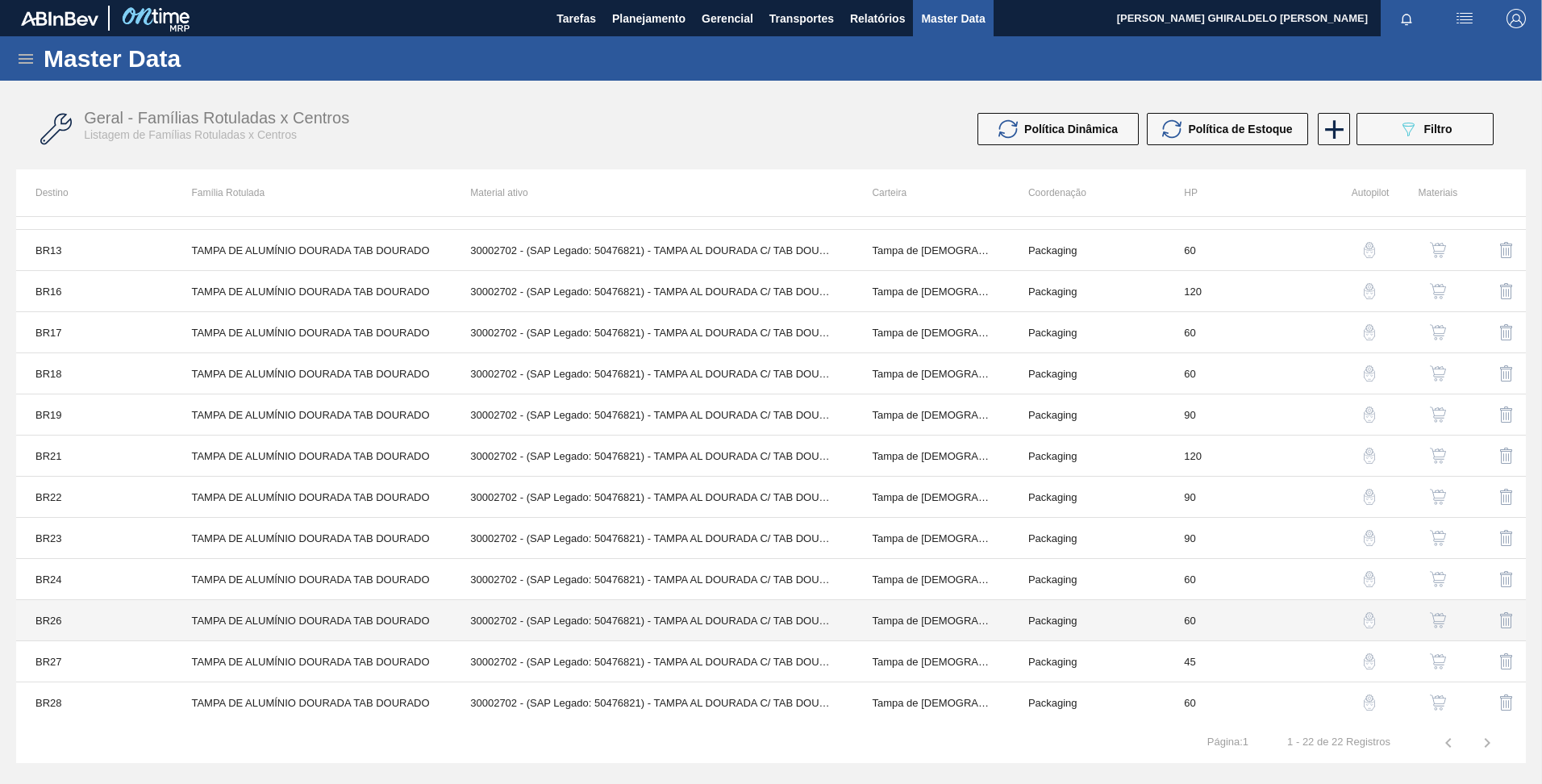
click at [313, 614] on td "TAMPA DE ALUMÍNIO DOURADA TAB DOURADO" at bounding box center [311, 620] width 279 height 41
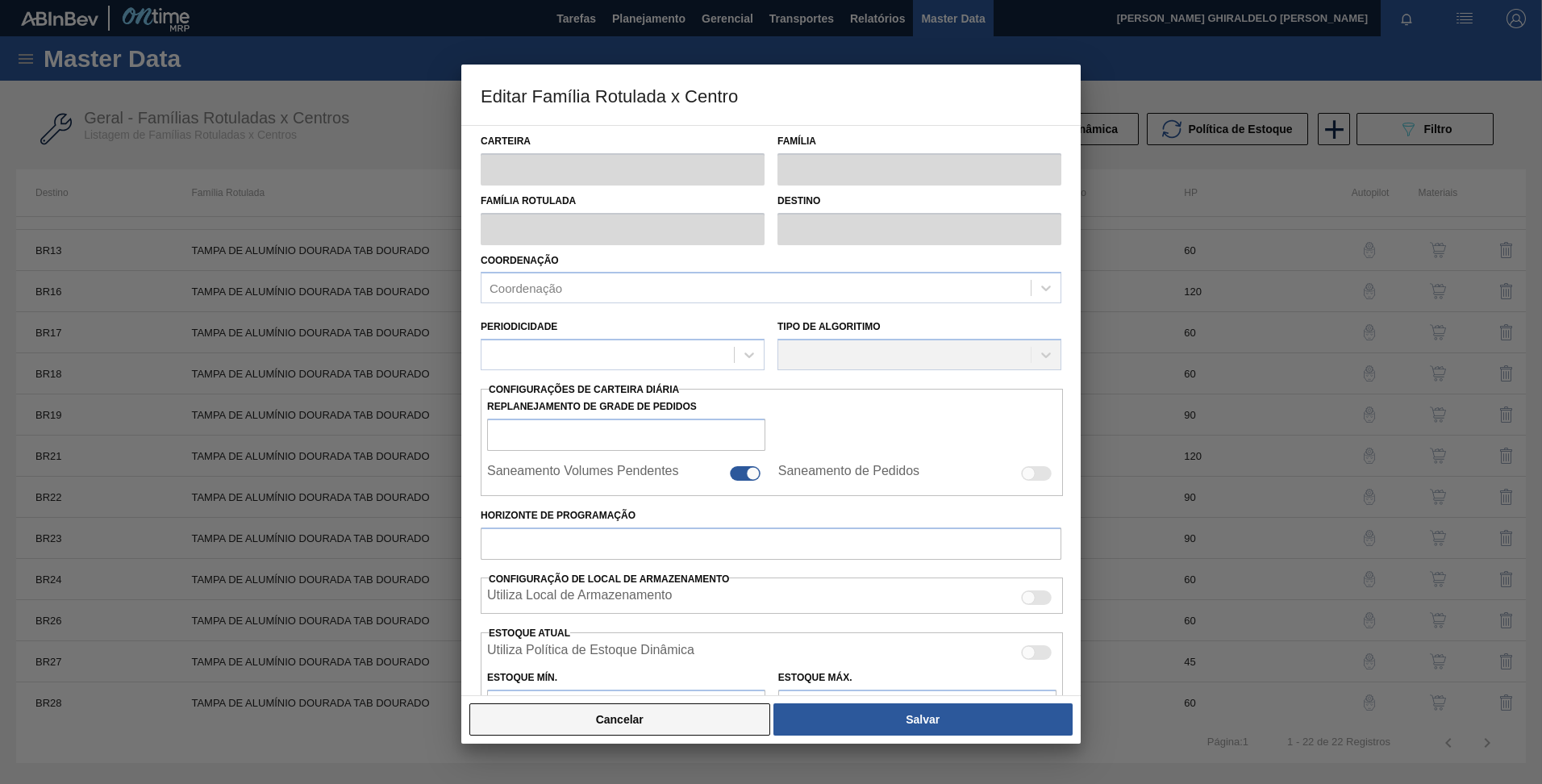
type input "Tampa de [DEMOGRAPHIC_DATA]"
type input "Tampa de Alumínio"
type input "TAMPA DE ALUMÍNIO DOURADA TAB DOURADO"
type input "BR26 - Uberlândia"
type input "60"
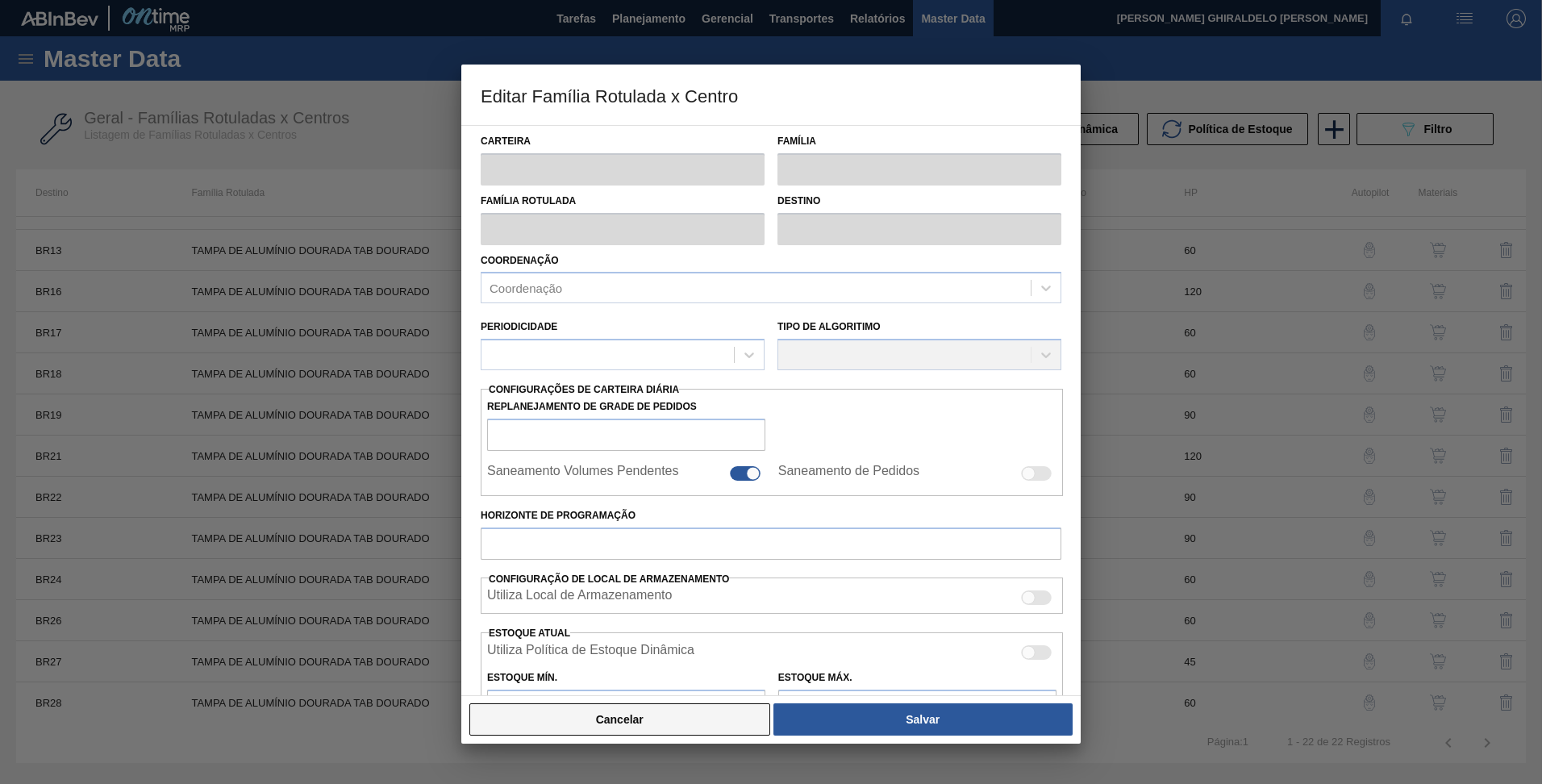
type input "0"
type input "100"
type input "0,000"
checkbox input "true"
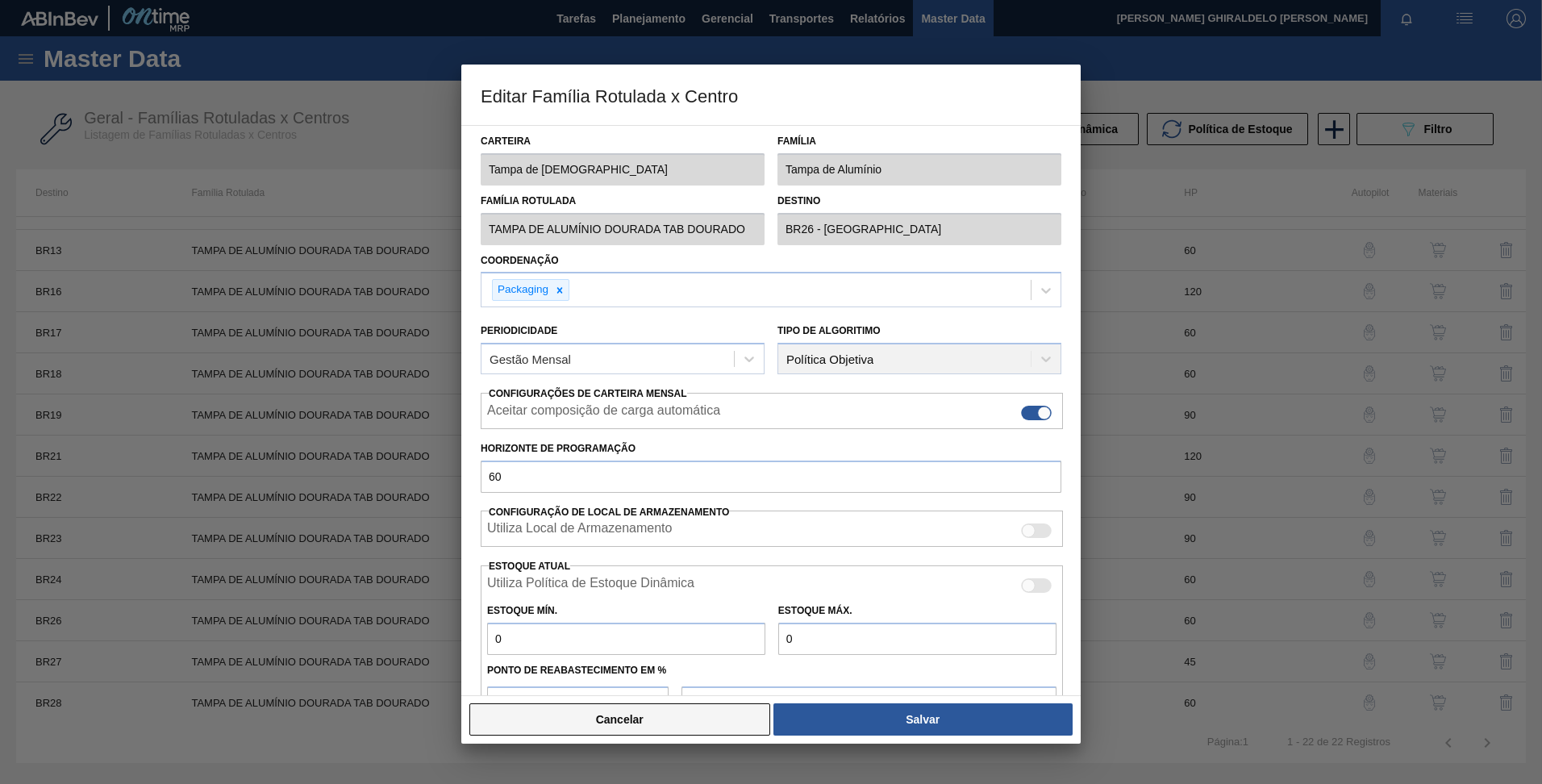
click at [575, 722] on button "Cancelar" at bounding box center [619, 719] width 301 height 32
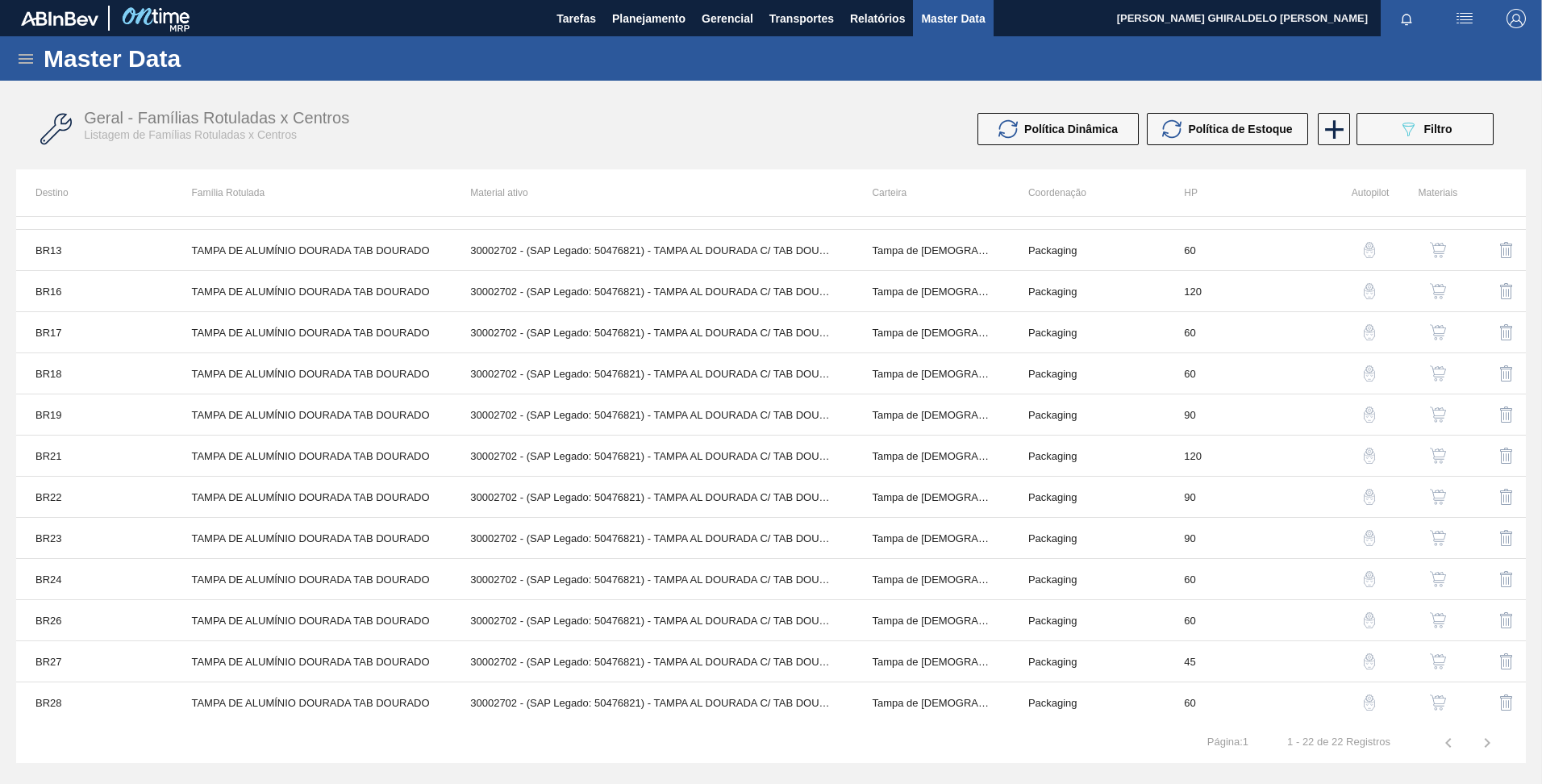
click at [1437, 617] on img "button" at bounding box center [1438, 620] width 16 height 16
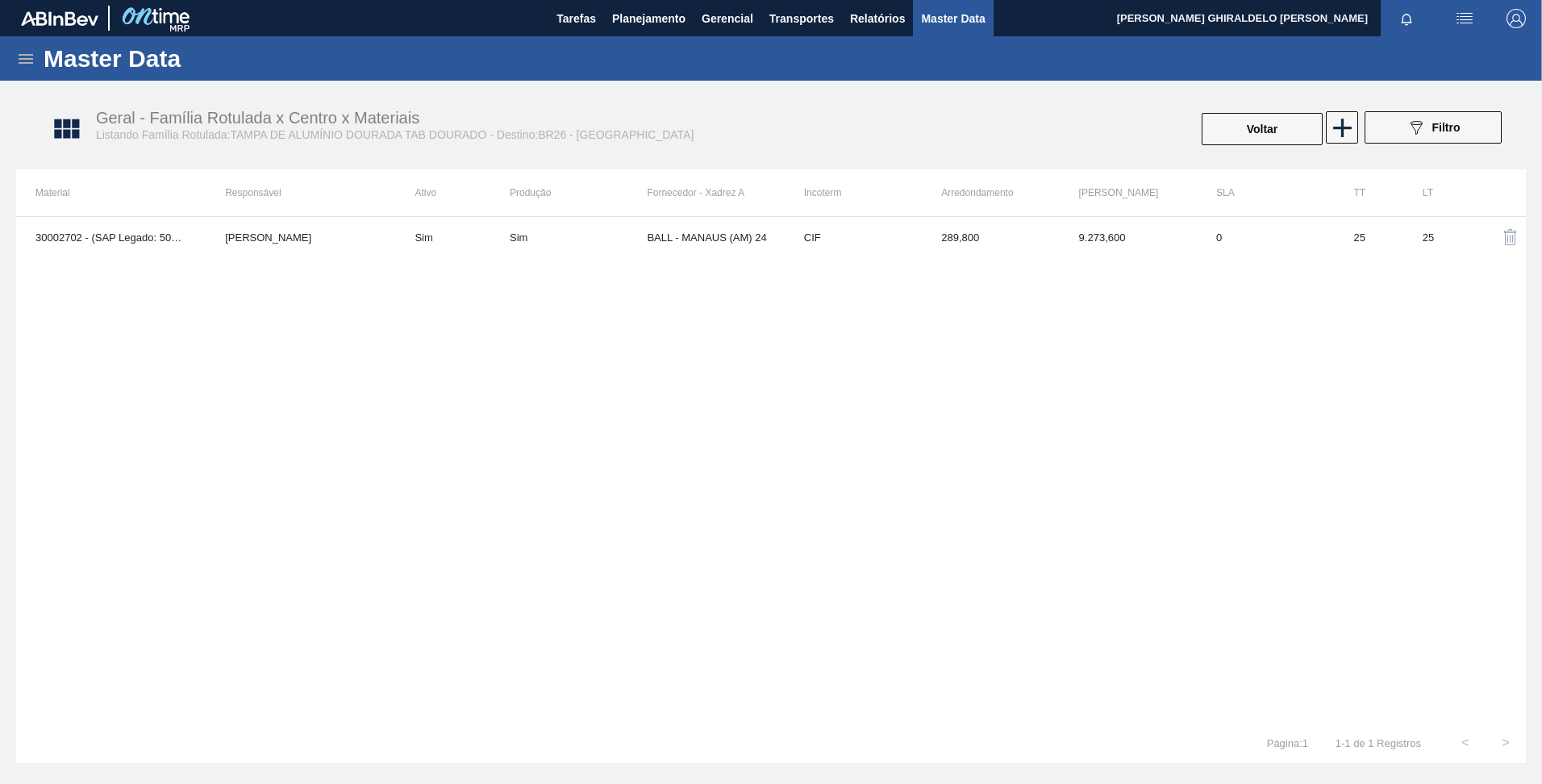
click at [1305, 303] on div "30002702 - (SAP Legado: 50476821) - TAMPA AL DOURADA C/ TAB DOURADO Beatriz Mar…" at bounding box center [771, 469] width 1510 height 506
click at [1344, 120] on icon at bounding box center [1342, 127] width 32 height 32
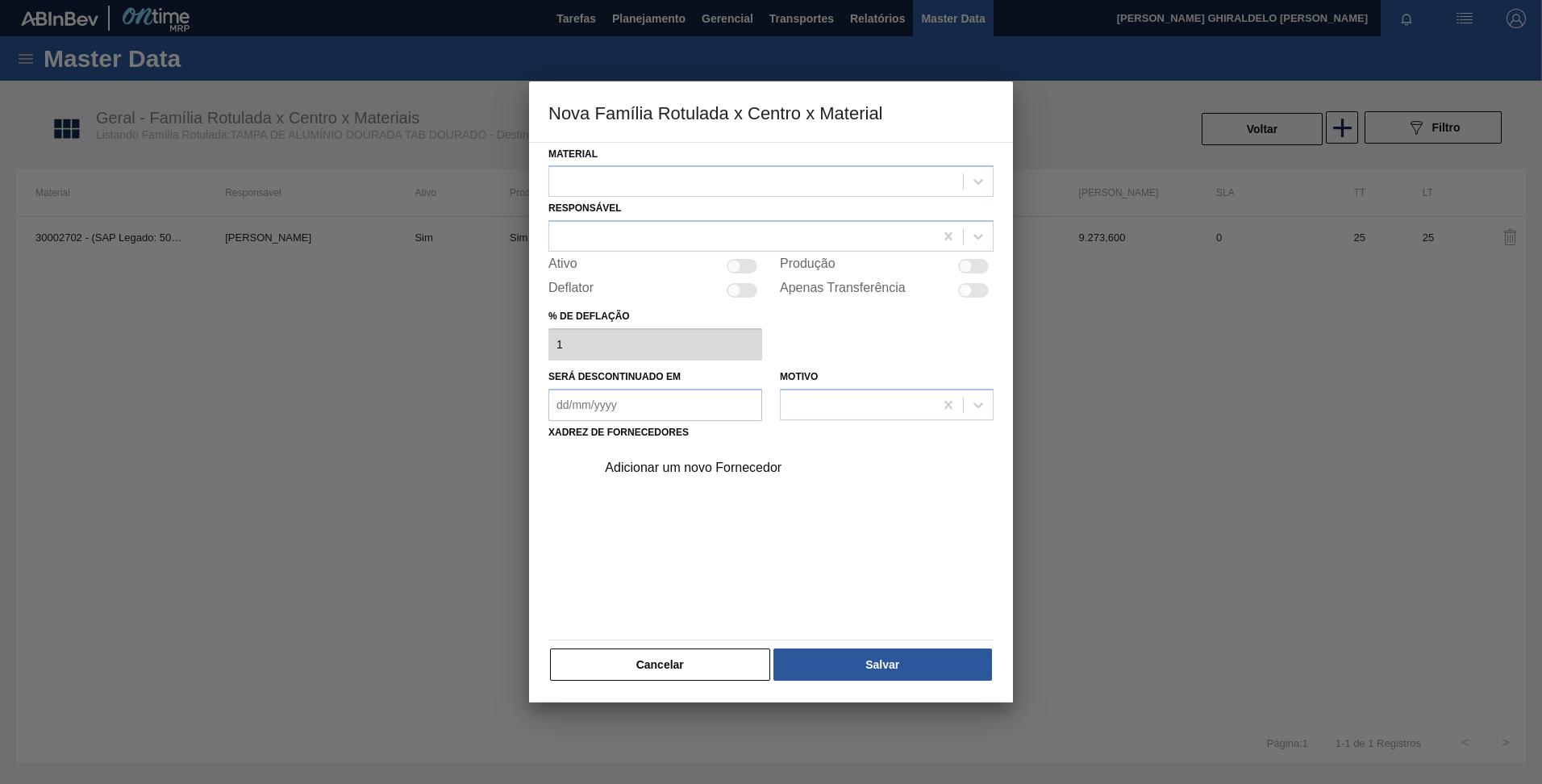
click at [818, 183] on div at bounding box center [756, 181] width 414 height 23
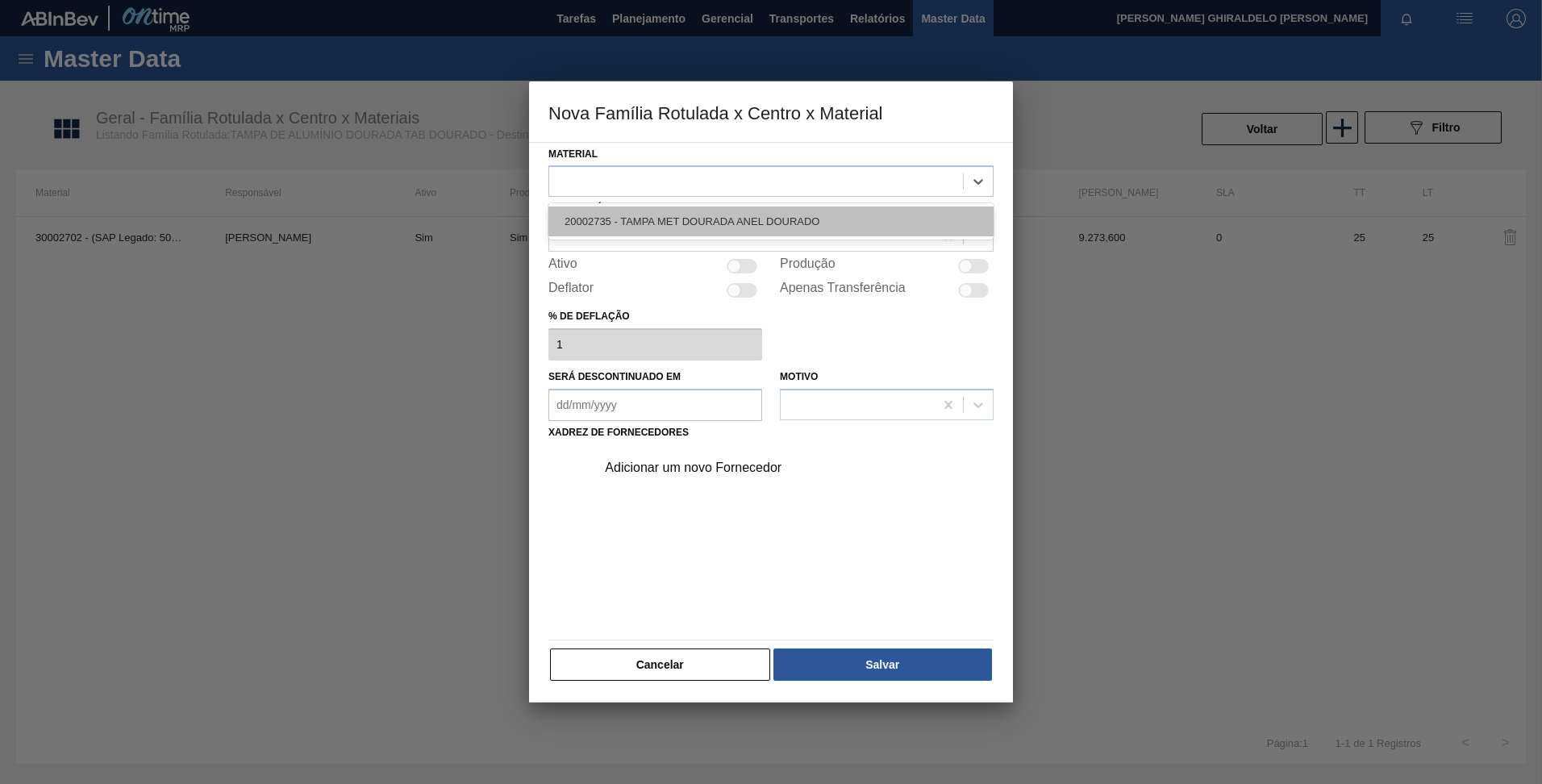
click at [836, 221] on div "20002735 - TAMPA MET DOURADA ANEL DOURADO" at bounding box center [771, 221] width 445 height 30
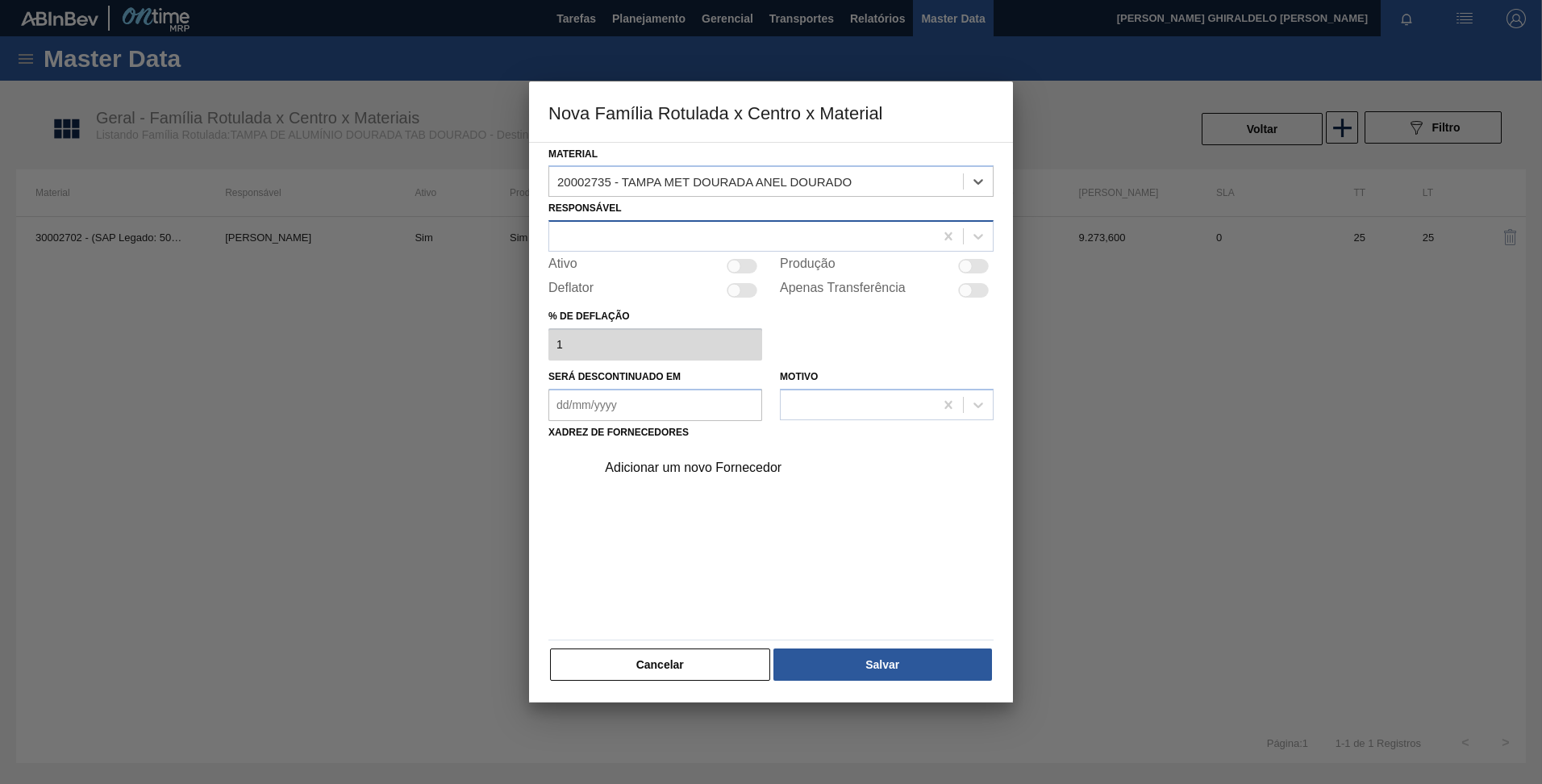
click at [773, 230] on div at bounding box center [741, 237] width 385 height 23
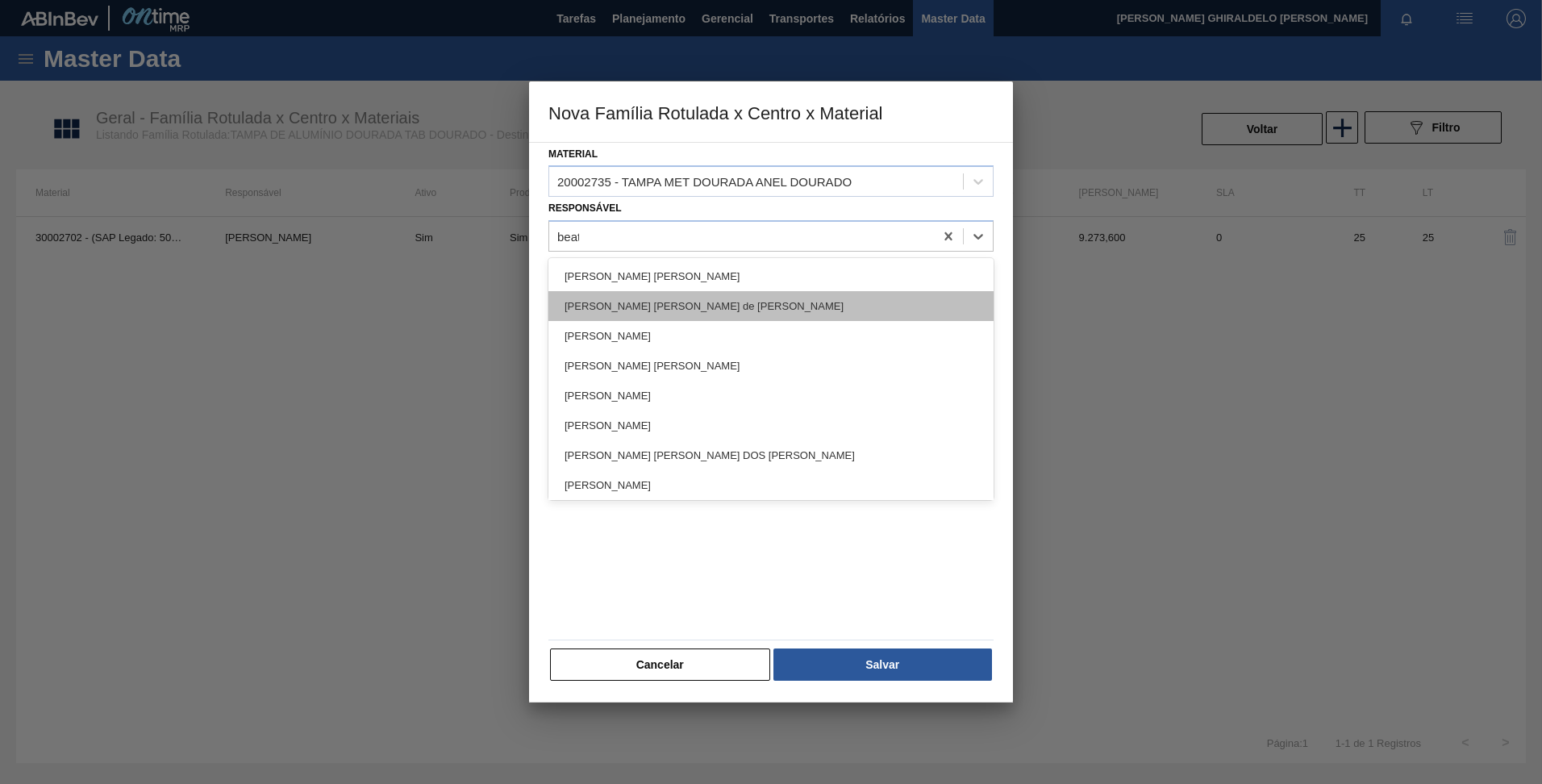
type input "beatr"
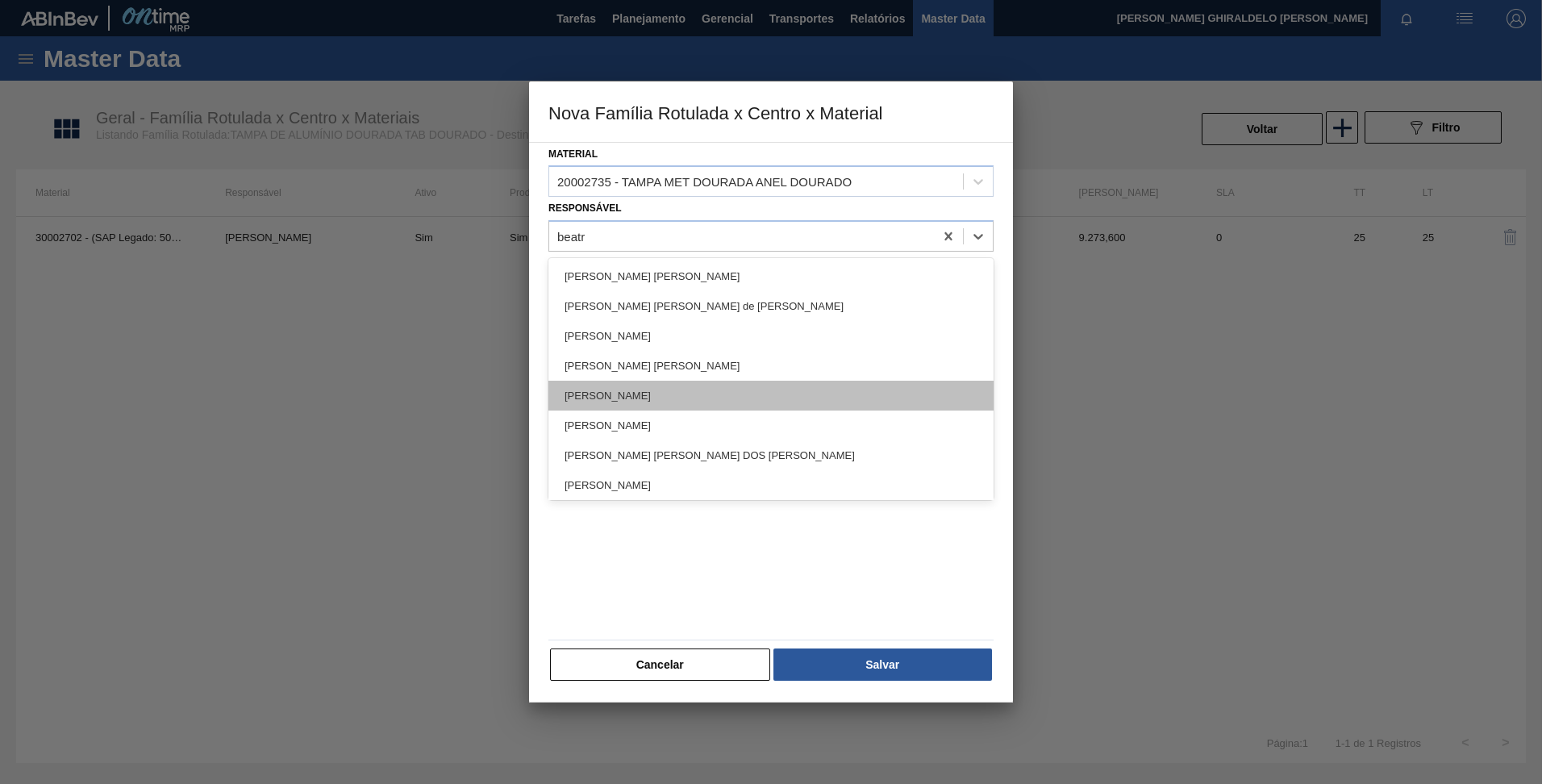
click at [647, 396] on div "[PERSON_NAME]" at bounding box center [771, 395] width 445 height 30
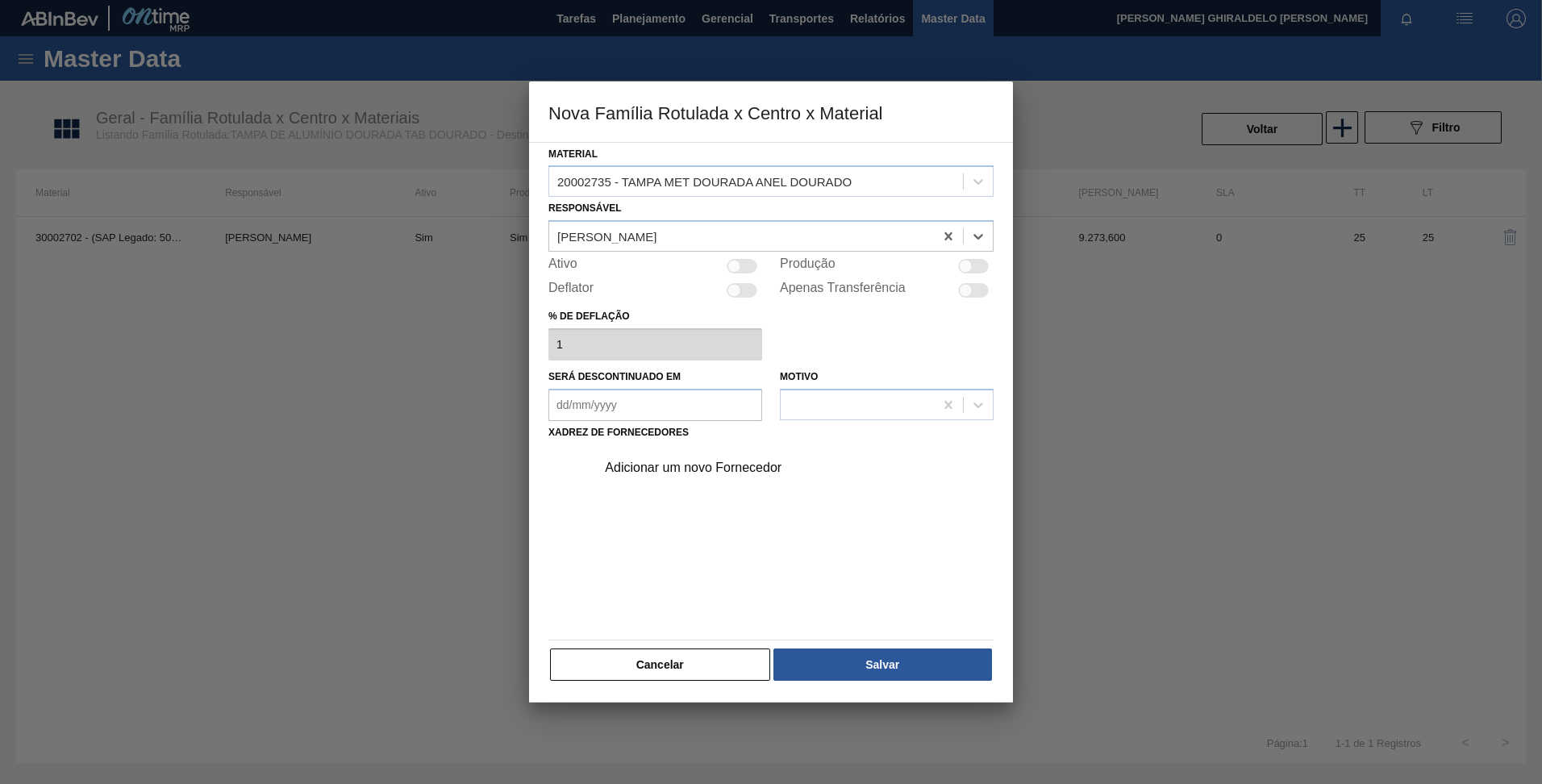
click at [739, 262] on div at bounding box center [742, 265] width 31 height 14
checkbox input "true"
click at [696, 480] on div "Adicionar um novo Fornecedor" at bounding box center [790, 468] width 407 height 40
click at [751, 266] on div at bounding box center [750, 266] width 13 height 13
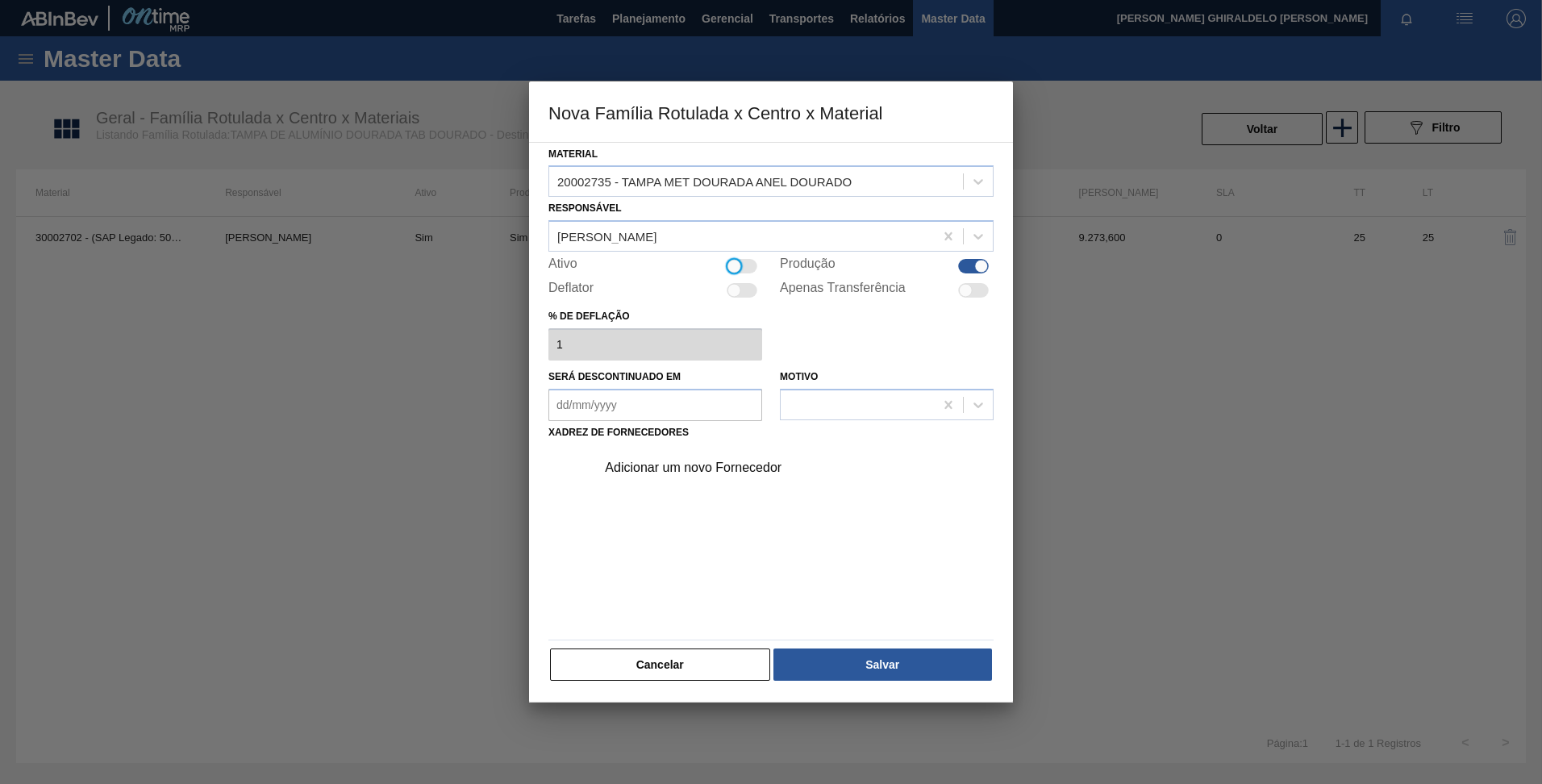
click at [750, 469] on div "Adicionar um novo Fornecedor" at bounding box center [762, 467] width 316 height 14
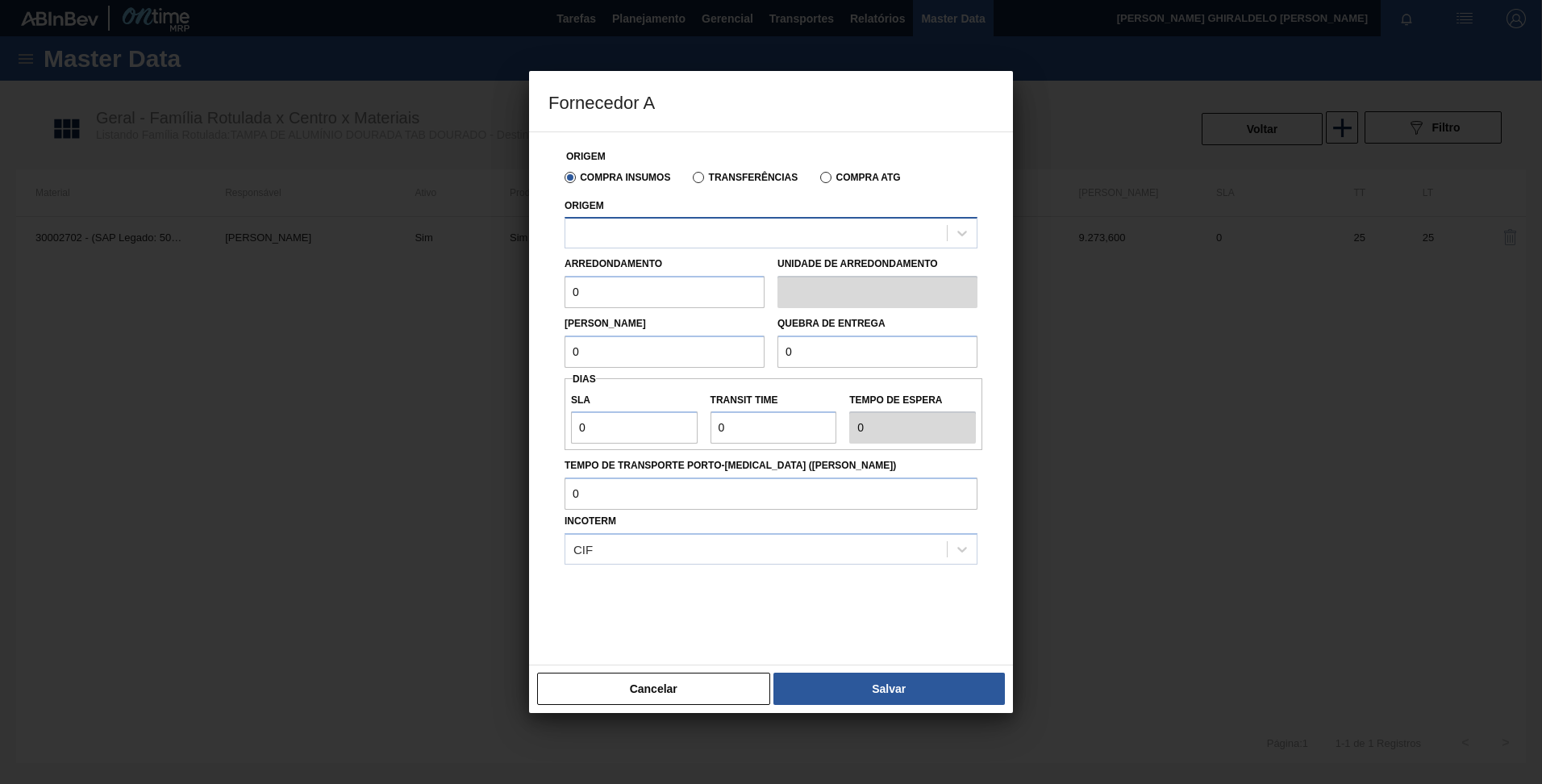
click at [678, 245] on div at bounding box center [771, 232] width 413 height 32
click at [676, 236] on div at bounding box center [756, 233] width 381 height 23
click at [687, 682] on button "Cancelar" at bounding box center [653, 689] width 233 height 32
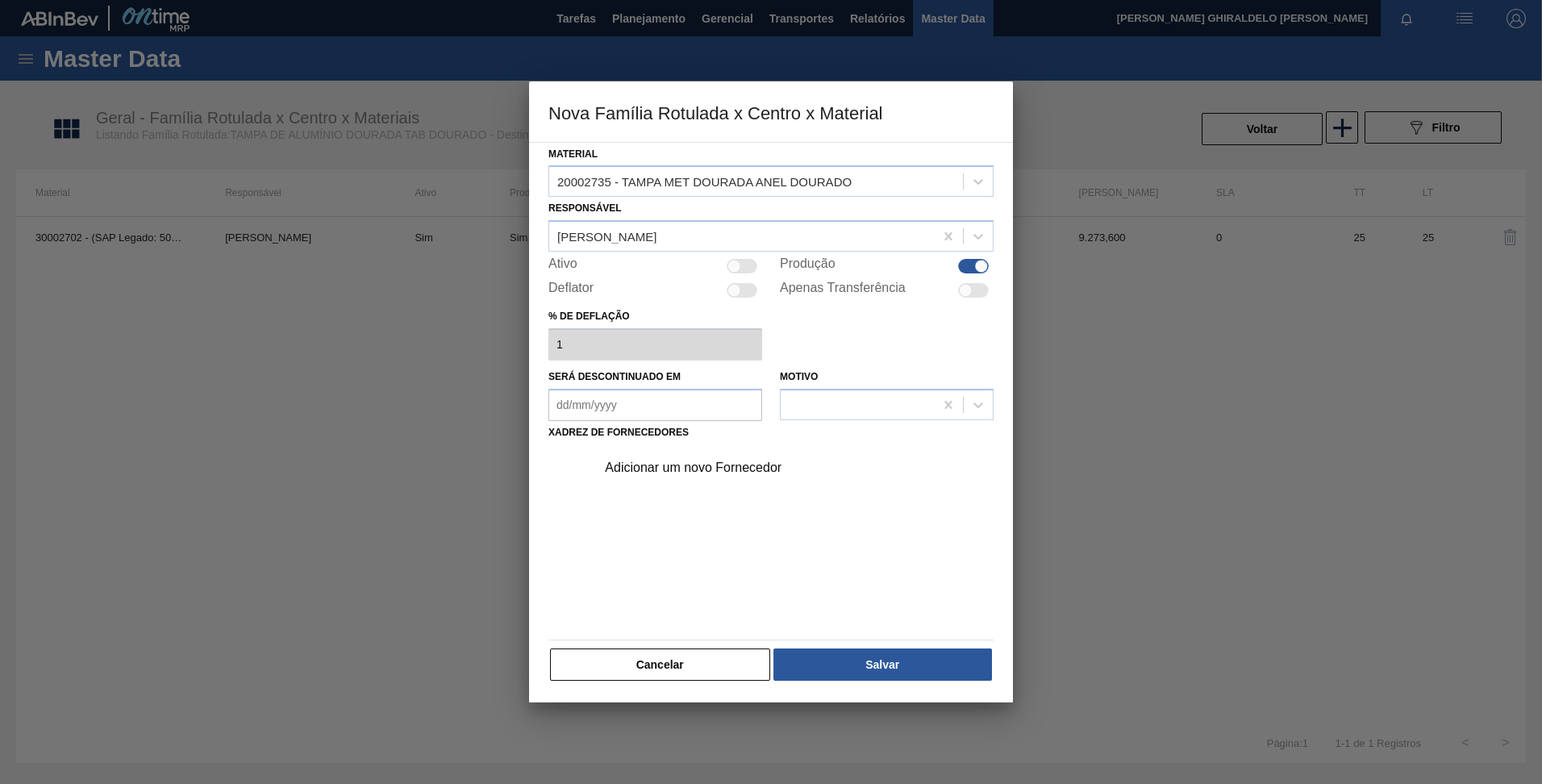
click at [736, 266] on div at bounding box center [735, 266] width 13 height 13
checkbox input "true"
click at [707, 469] on div "Adicionar um novo Fornecedor" at bounding box center [762, 467] width 316 height 14
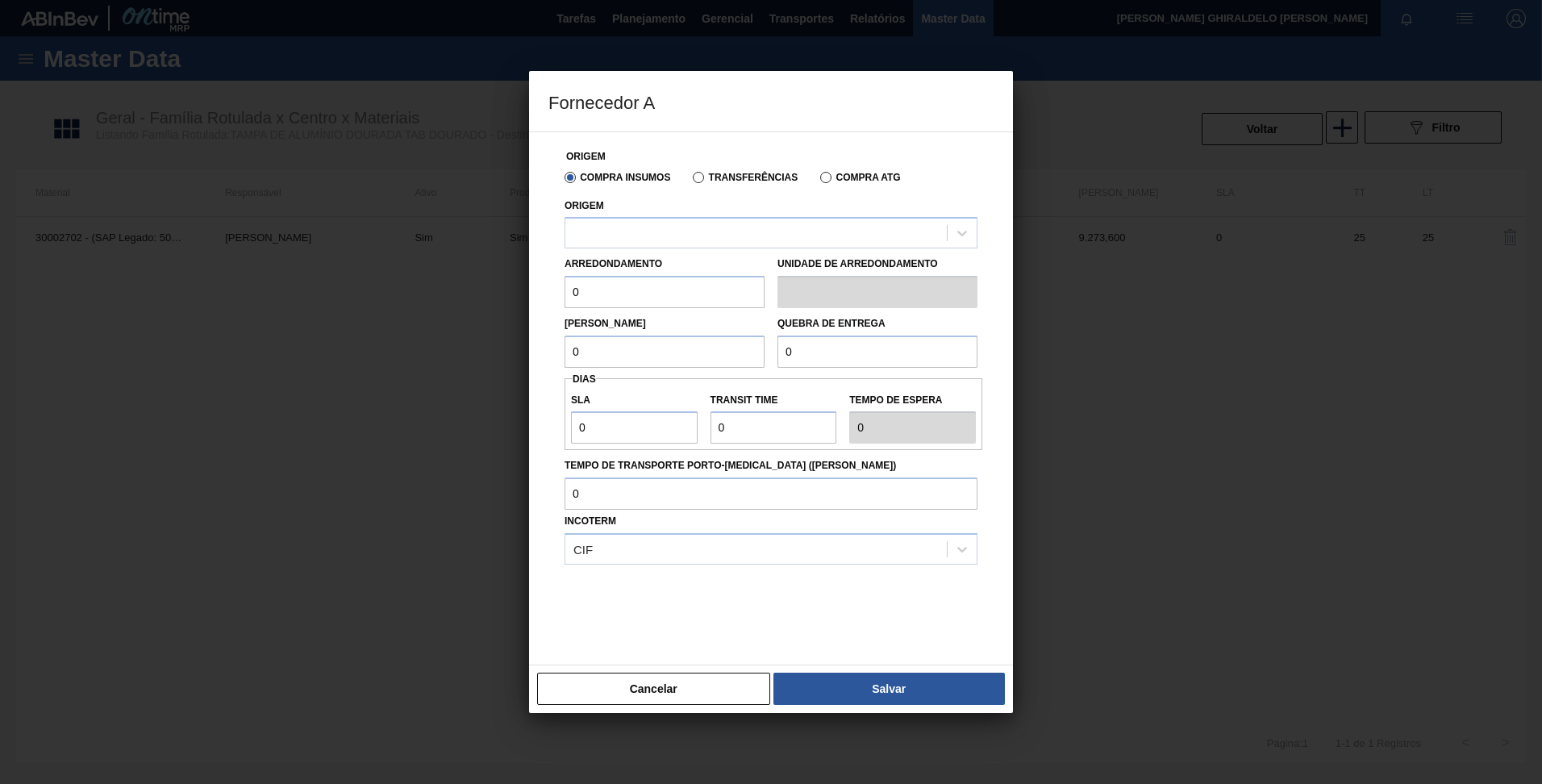
click at [688, 214] on div "Origem" at bounding box center [771, 221] width 413 height 54
click at [709, 168] on div "Compra Insumos Transferências Compra ATG" at bounding box center [771, 177] width 426 height 28
click at [708, 177] on label "Transferências" at bounding box center [745, 178] width 105 height 11
click at [691, 180] on input "Transferências" at bounding box center [691, 180] width 0 height 0
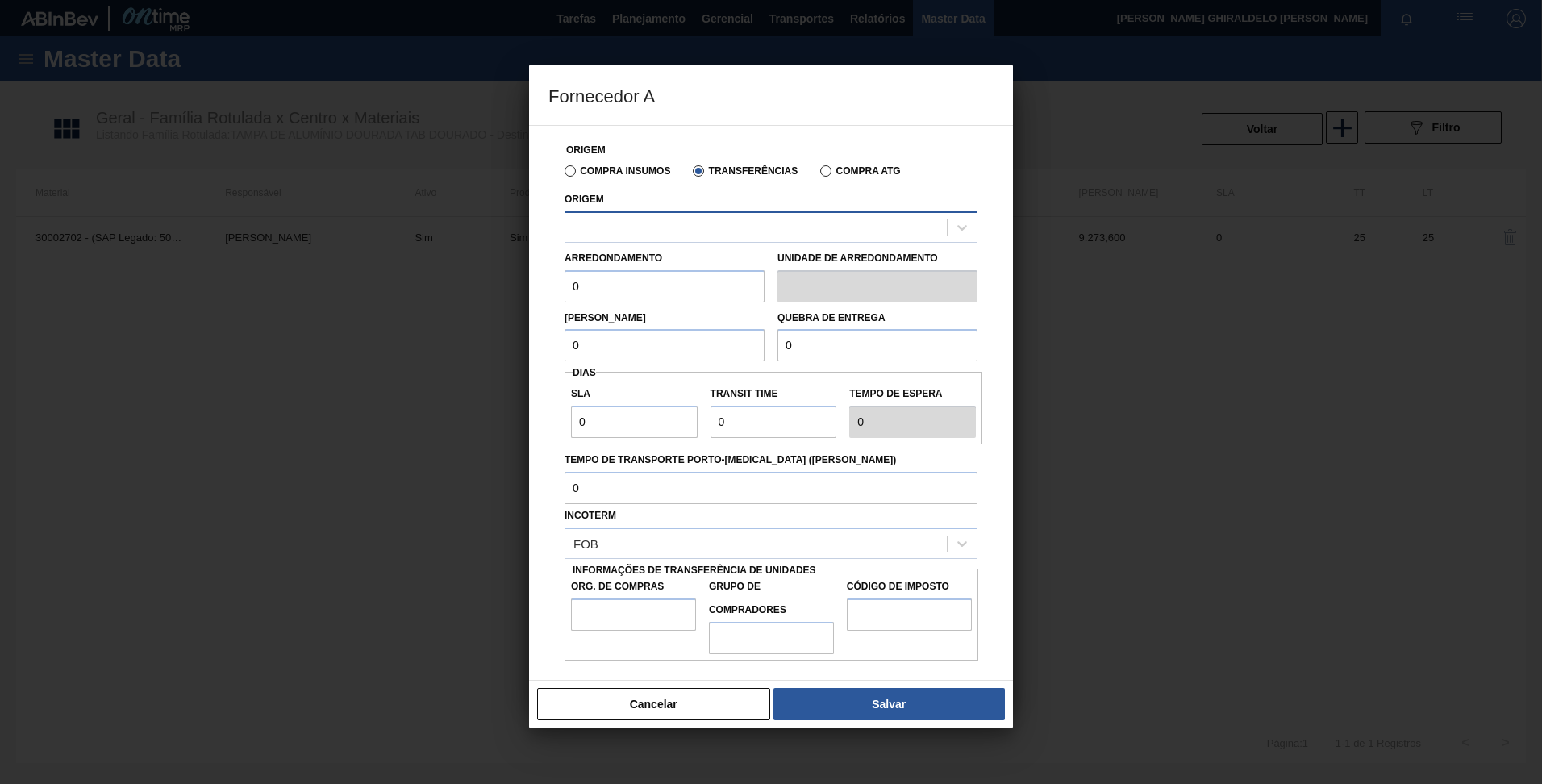
click at [702, 211] on div at bounding box center [771, 226] width 413 height 32
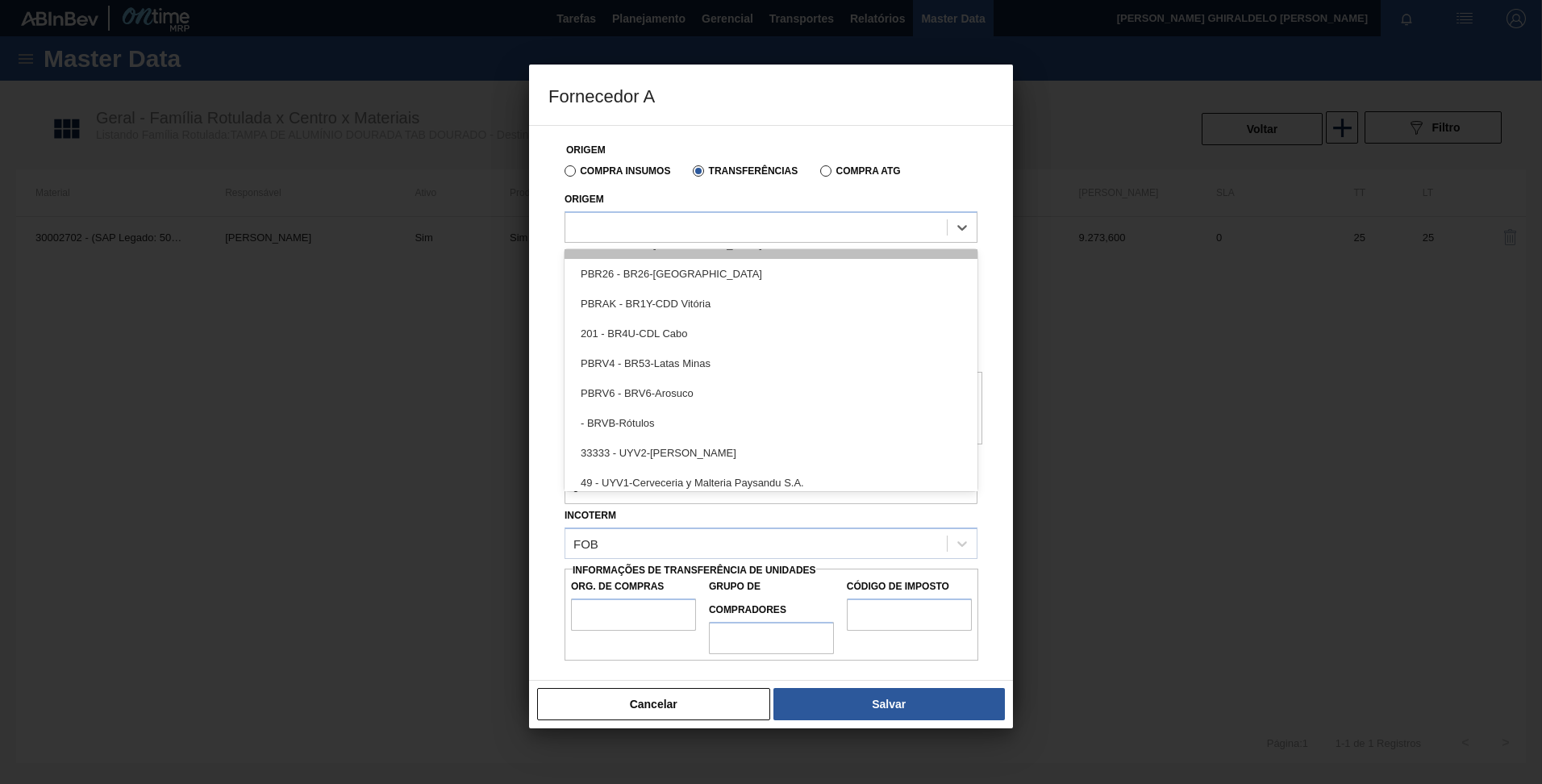
scroll to position [323, 0]
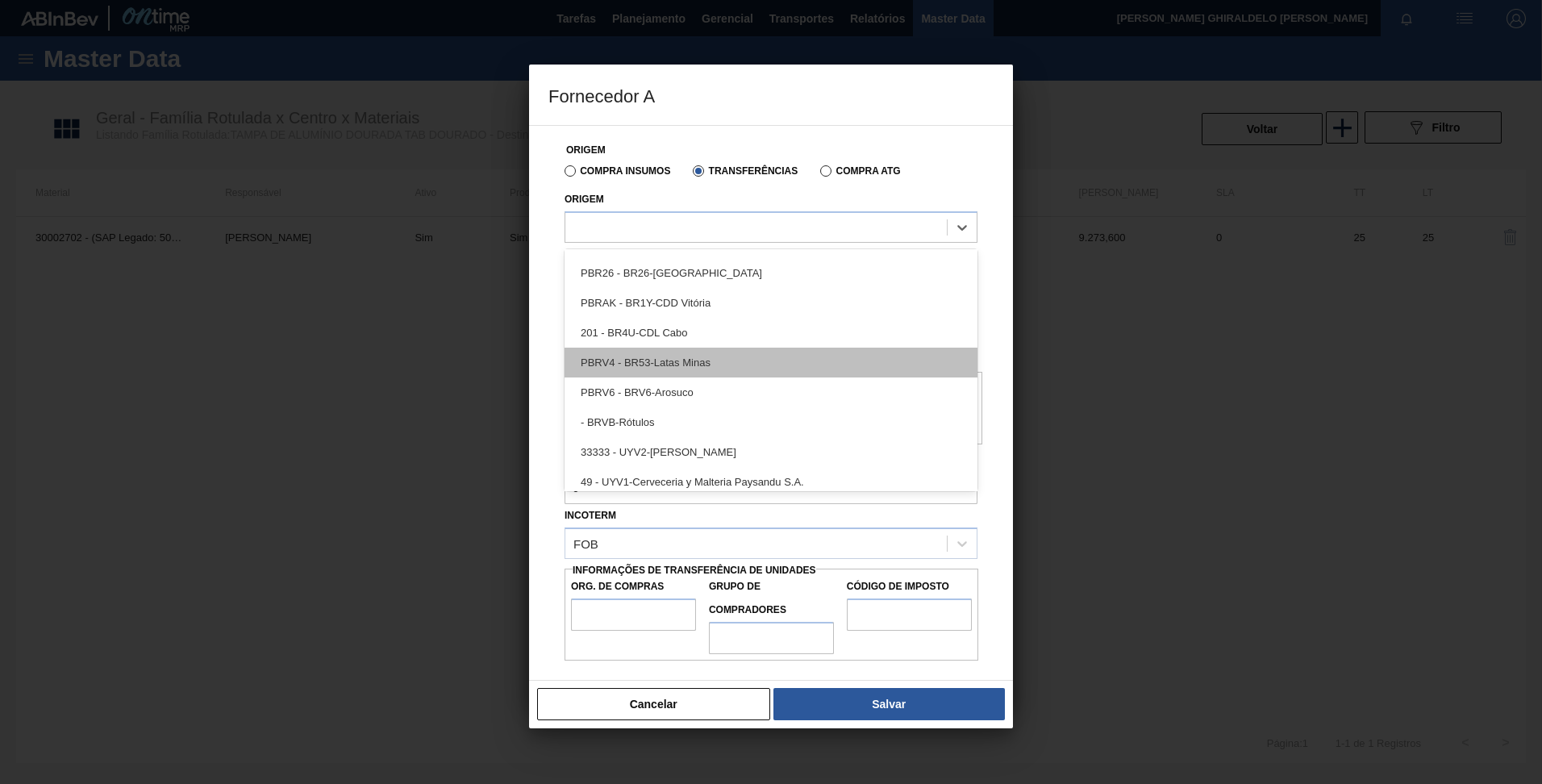
click at [696, 365] on div "PBRV4 - BR53-Latas Minas" at bounding box center [771, 362] width 413 height 30
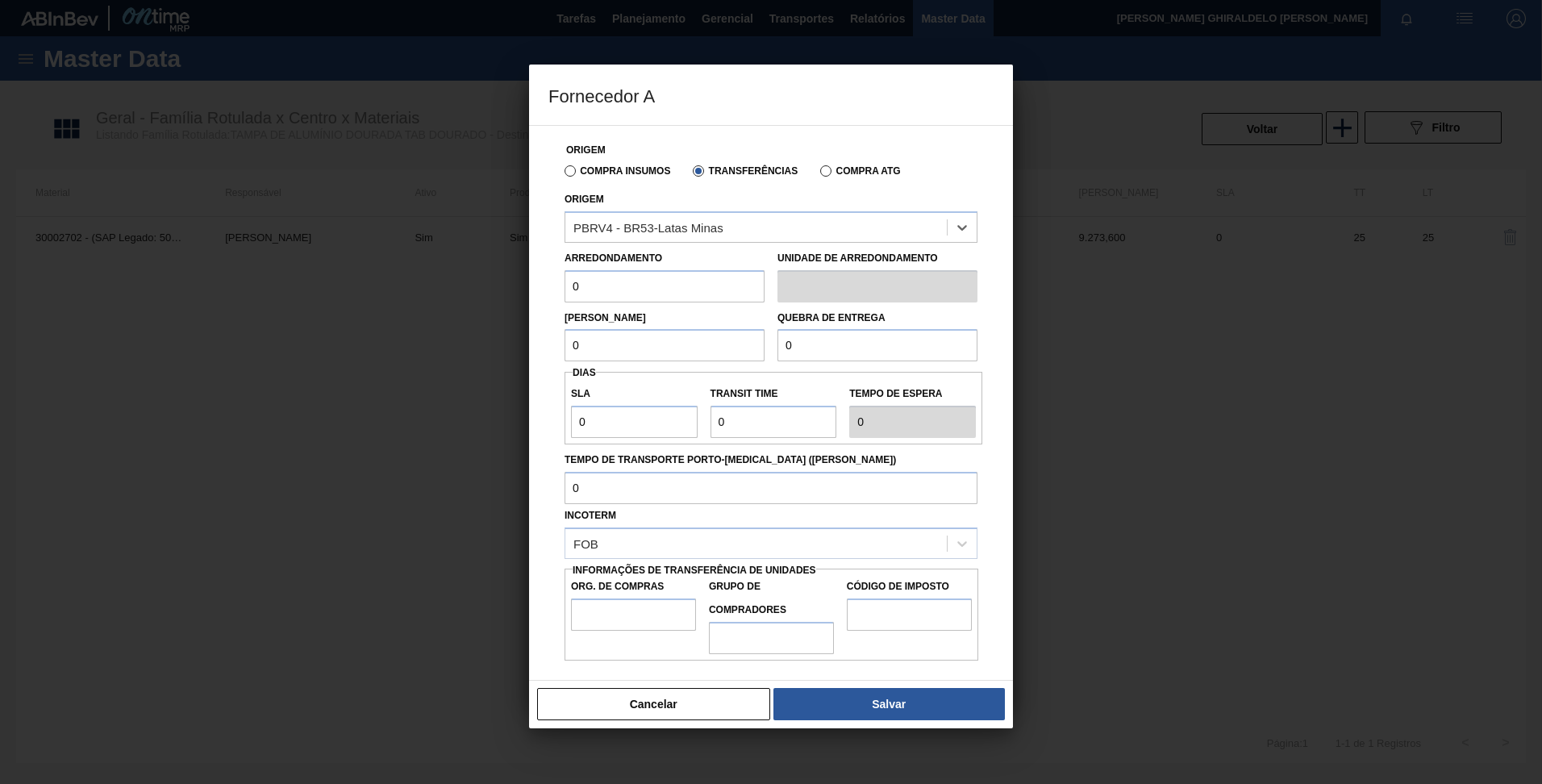
click at [579, 280] on input "0" at bounding box center [664, 286] width 200 height 32
type input "317,4"
click at [637, 347] on input "0" at bounding box center [664, 346] width 200 height 32
type input "6.348"
click at [853, 342] on input "0" at bounding box center [877, 346] width 200 height 32
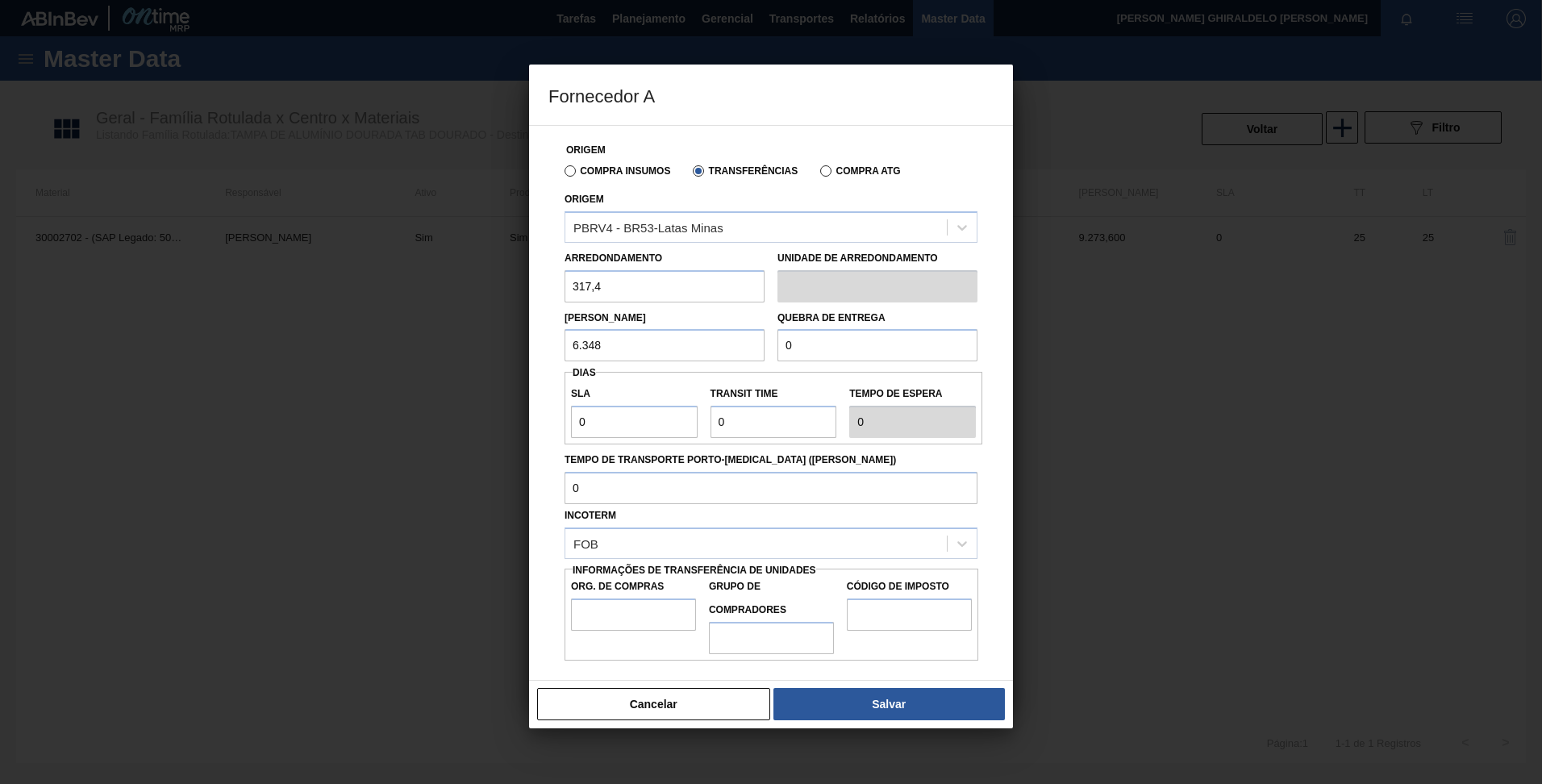
click at [760, 389] on label "Transit Time" at bounding box center [774, 393] width 127 height 23
click at [760, 406] on input "Transit Time" at bounding box center [774, 422] width 127 height 32
click at [839, 354] on input "0" at bounding box center [877, 346] width 200 height 32
drag, startPoint x: 640, startPoint y: 346, endPoint x: 445, endPoint y: 341, distance: 195.1
click at [445, 341] on div "Fornecedor A Origem Compra Insumos Transferências Compra ATG Origem PBRV4 - BR5…" at bounding box center [771, 392] width 1542 height 784
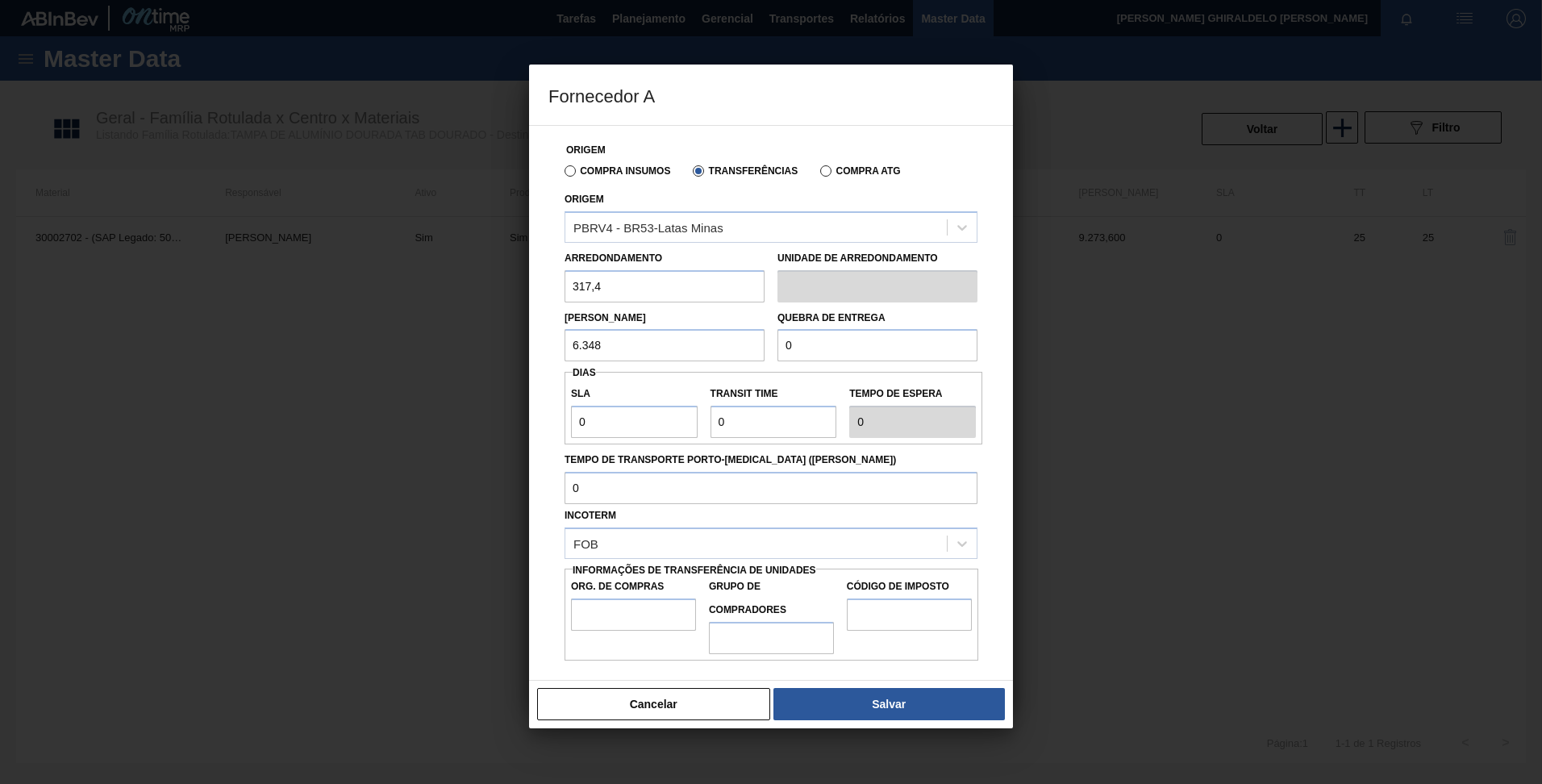
click at [928, 350] on input "0" at bounding box center [877, 346] width 200 height 32
paste input "6.348"
type input "6.348"
click at [718, 371] on div "Origem Compra Insumos Transferências Compra ATG Origem PBRV4 - BR53-Latas Minas…" at bounding box center [771, 393] width 445 height 535
click at [640, 417] on input "0" at bounding box center [634, 422] width 127 height 32
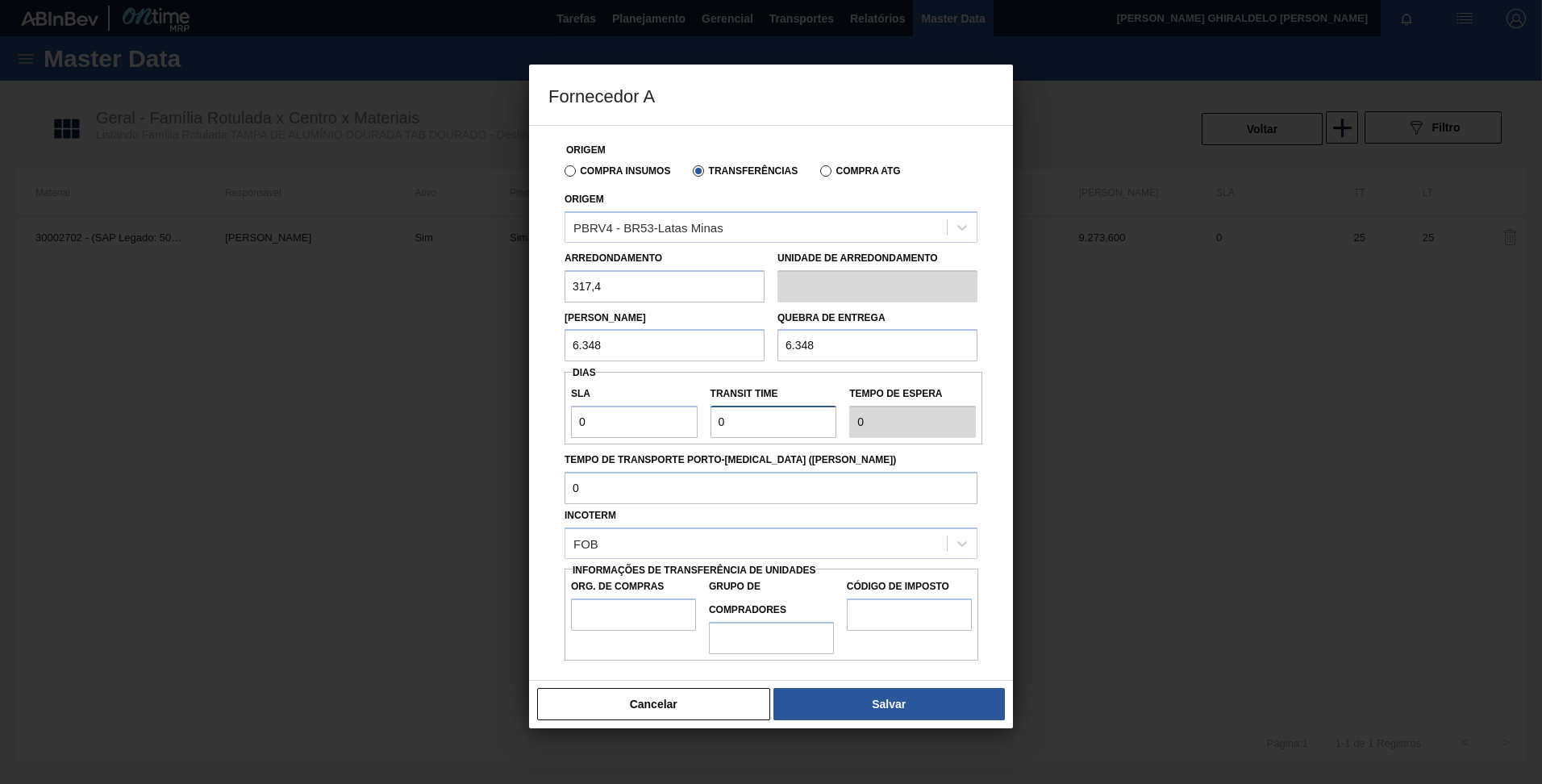
click at [768, 413] on input "Transit Time" at bounding box center [774, 422] width 127 height 32
click at [583, 488] on input "Tempo de Transporte Porto-[MEDICAL_DATA] ([PERSON_NAME])" at bounding box center [771, 488] width 413 height 32
drag, startPoint x: 769, startPoint y: 427, endPoint x: 657, endPoint y: 430, distance: 112.0
click at [657, 430] on div "SLA 0 Transit Time Tempo de espera 0" at bounding box center [773, 408] width 418 height 59
type input "1"
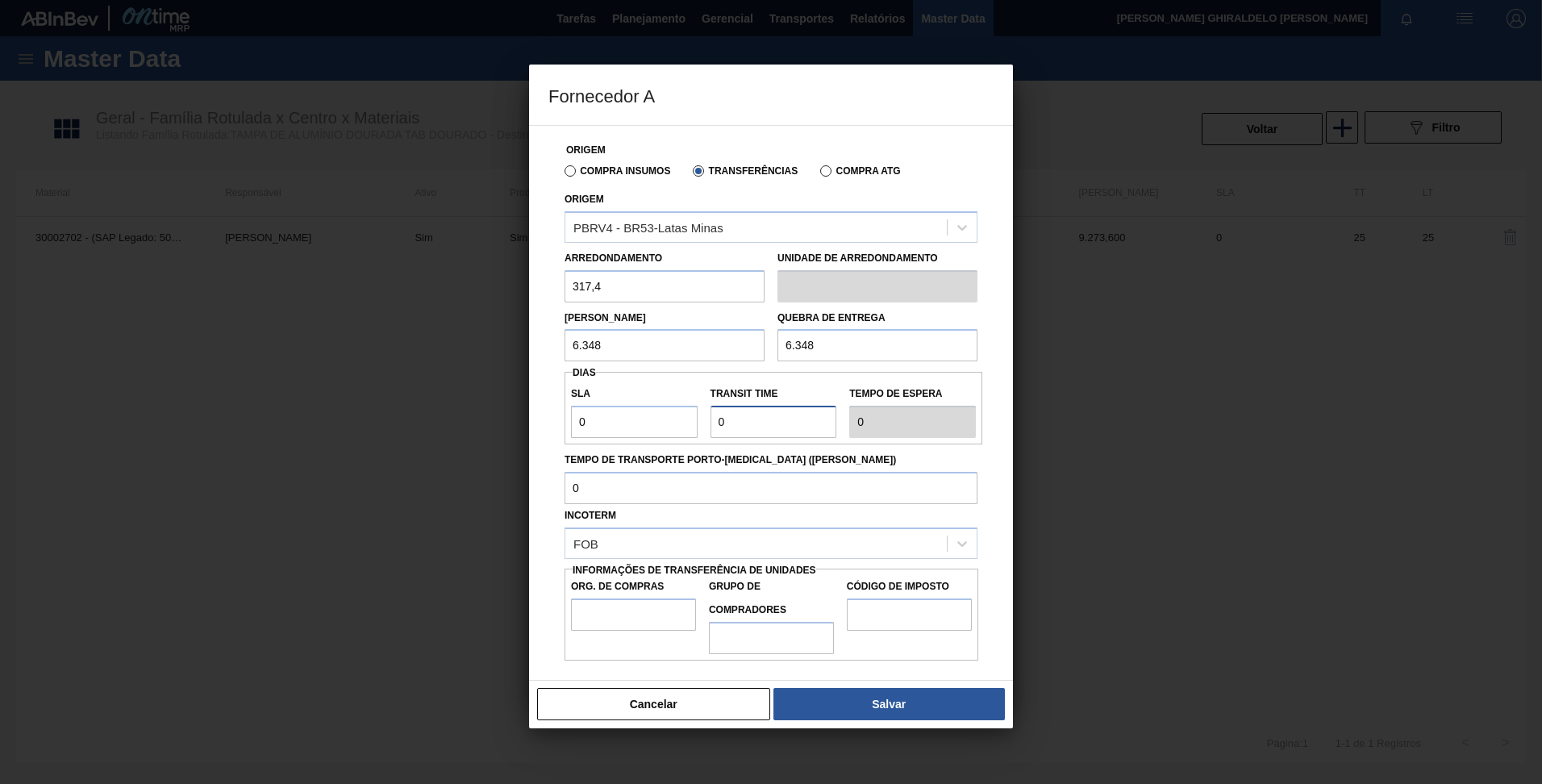
type input "1"
click at [674, 395] on label "SLA" at bounding box center [634, 393] width 127 height 23
click at [674, 406] on input "0" at bounding box center [634, 422] width 127 height 32
click at [642, 600] on input "Org. de Compras" at bounding box center [633, 615] width 125 height 32
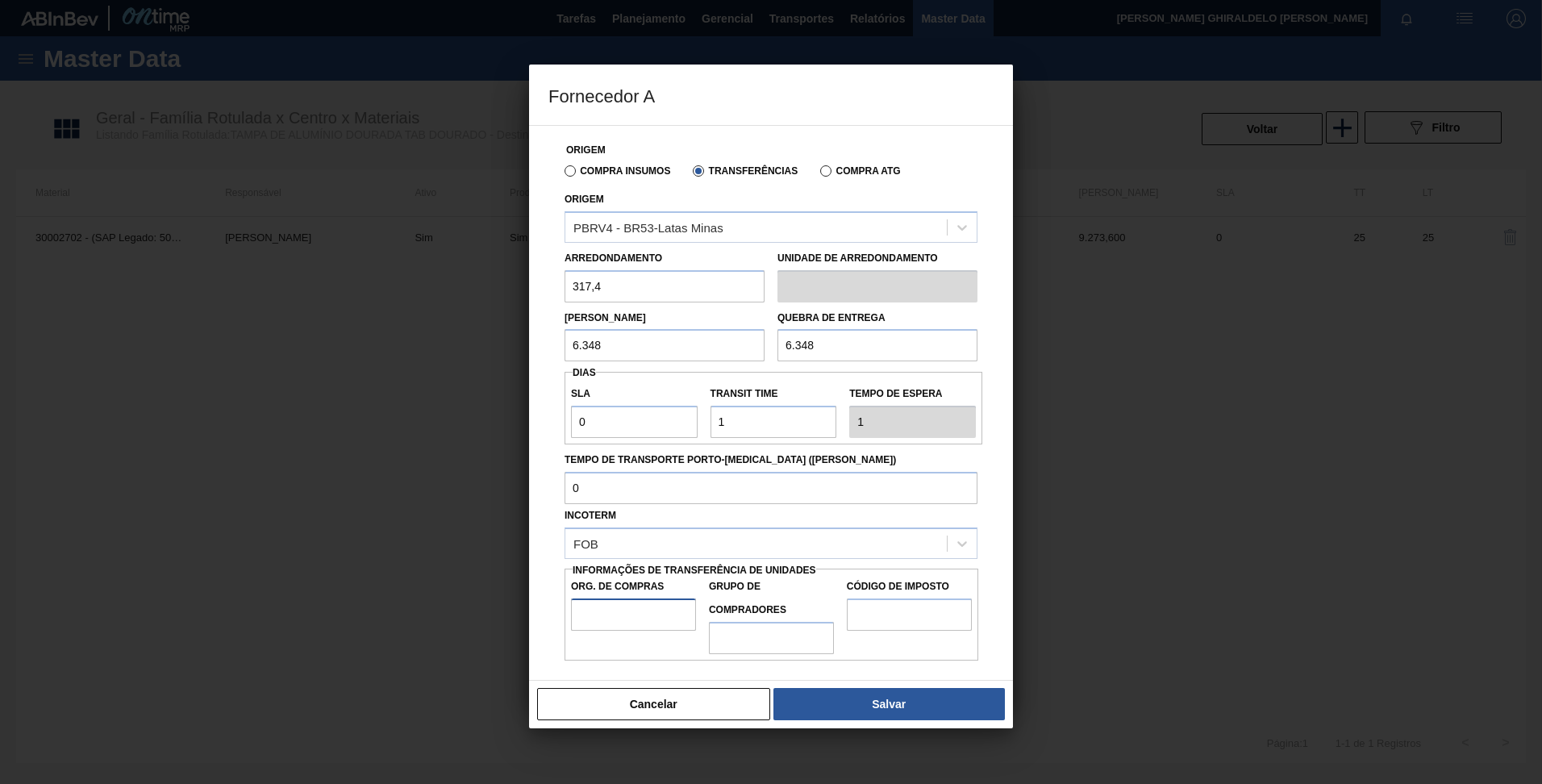
type input "BR00"
click at [753, 640] on input "Grupo de Compradores" at bounding box center [771, 638] width 125 height 32
type input "A01"
click at [879, 617] on input "Código de Imposto" at bounding box center [910, 615] width 125 height 32
drag, startPoint x: 849, startPoint y: 645, endPoint x: 862, endPoint y: 635, distance: 16.4
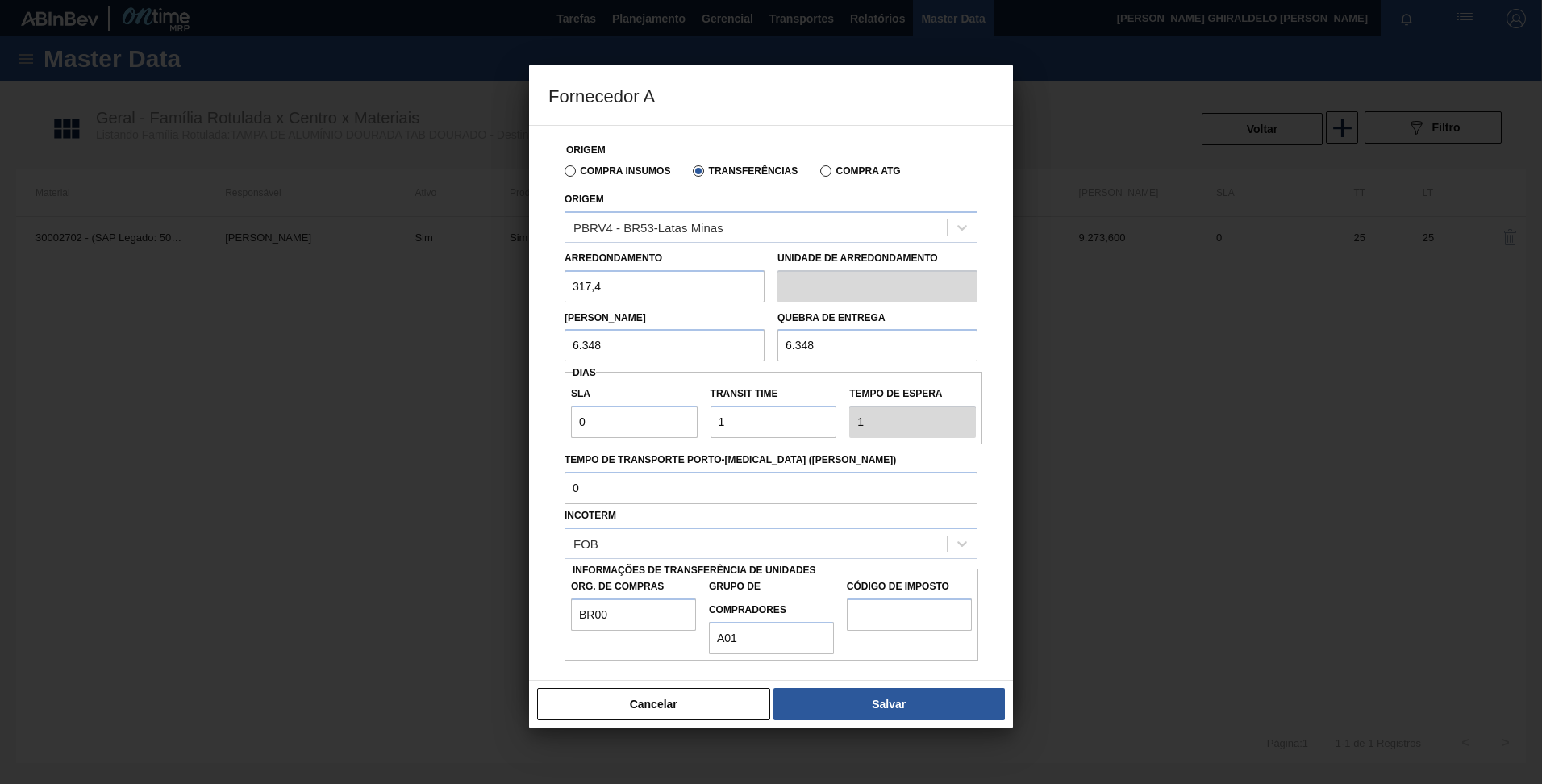
click at [849, 645] on div "Código de Imposto" at bounding box center [910, 614] width 138 height 79
click at [880, 614] on input "Código de Imposto" at bounding box center [910, 615] width 125 height 32
drag, startPoint x: 824, startPoint y: 593, endPoint x: 845, endPoint y: 594, distance: 21.0
click at [825, 593] on label "Grupo de Compradores" at bounding box center [771, 598] width 125 height 47
click at [825, 622] on input "A01" at bounding box center [771, 638] width 125 height 32
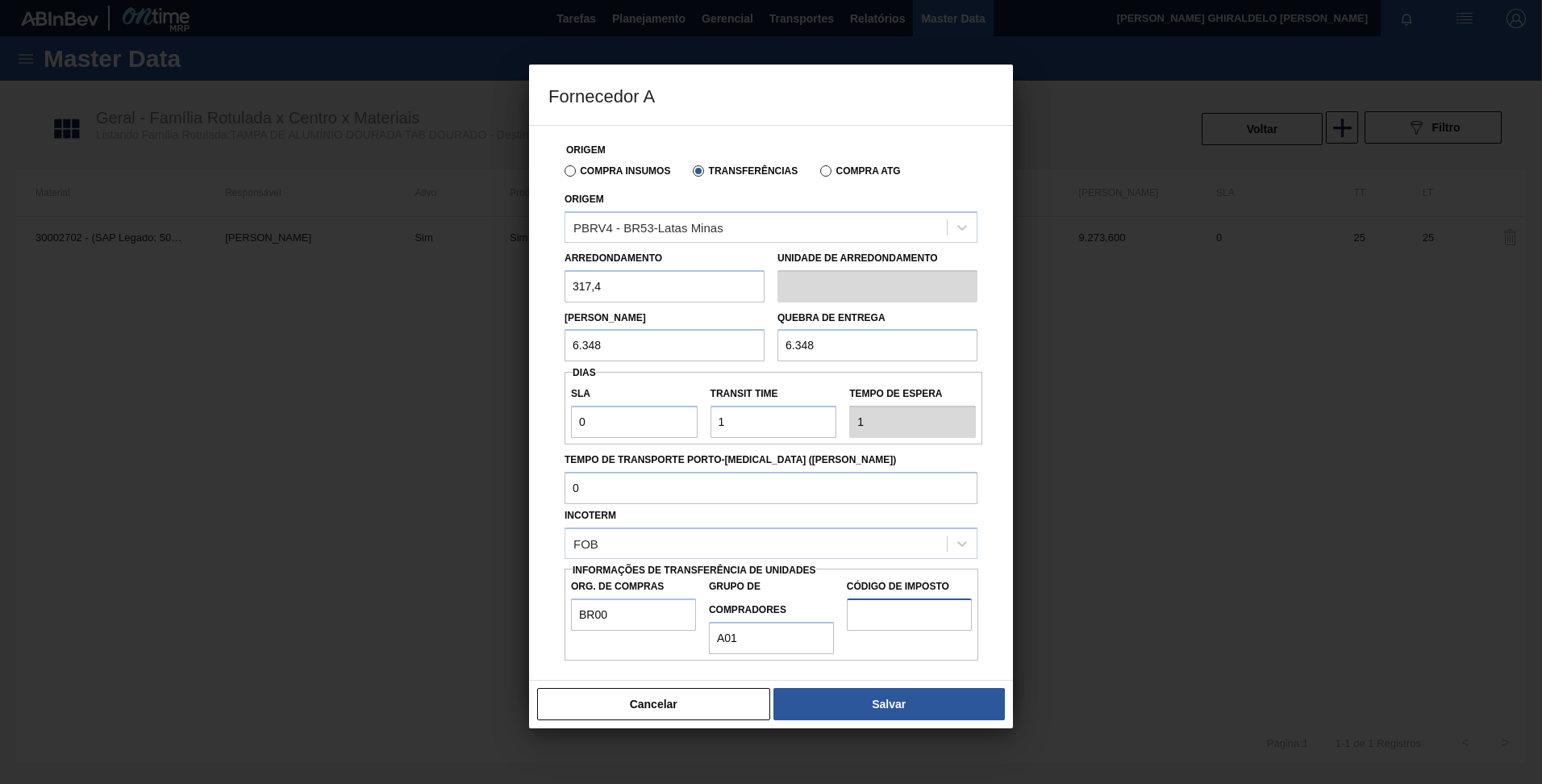
click at [897, 611] on input "Código de Imposto" at bounding box center [910, 615] width 125 height 32
type input "I4"
click at [881, 701] on button "Salvar" at bounding box center [889, 704] width 231 height 32
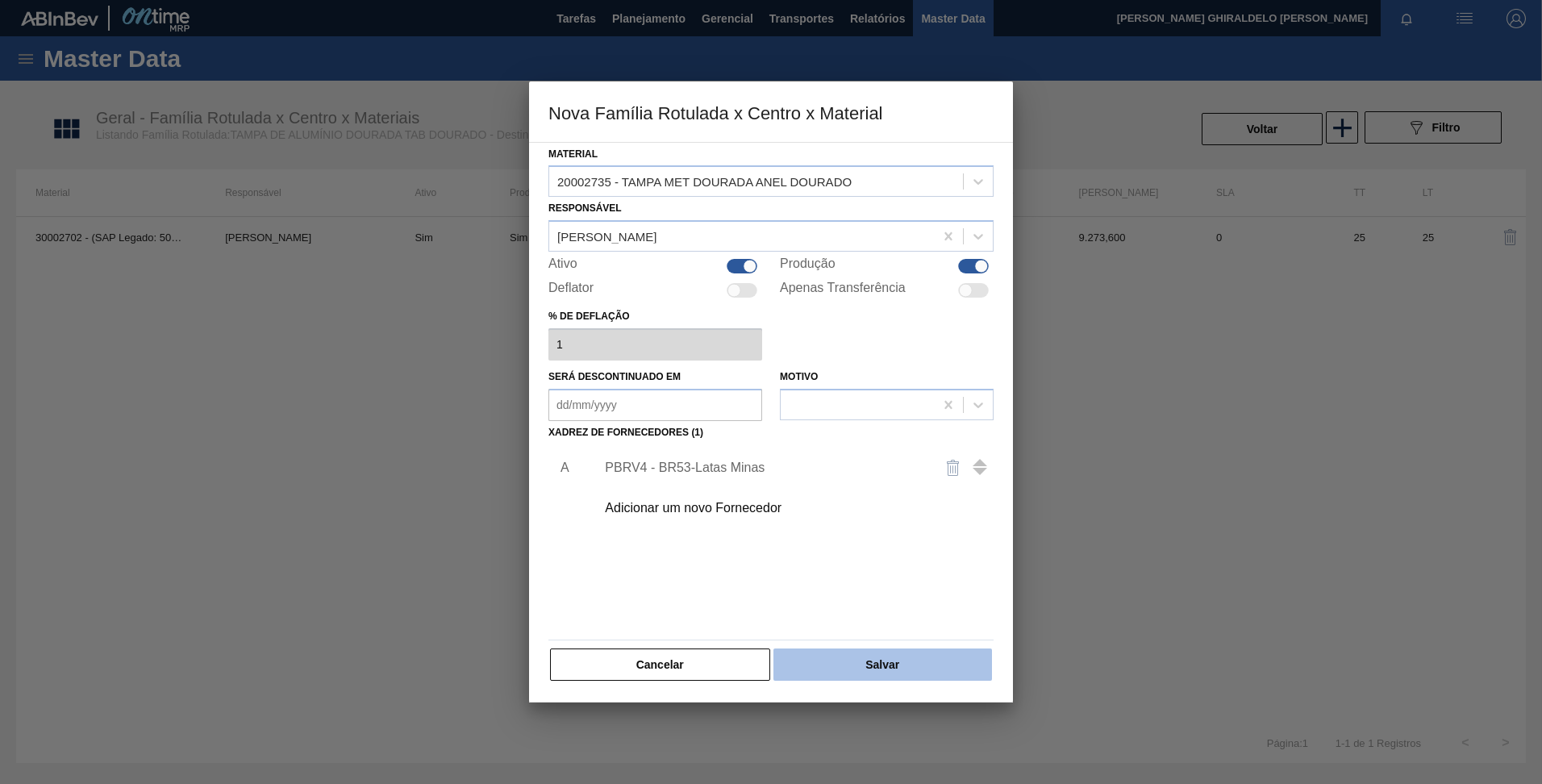
click at [837, 661] on button "Salvar" at bounding box center [883, 665] width 219 height 32
click at [744, 262] on div at bounding box center [742, 265] width 31 height 14
checkbox input "false"
click at [812, 358] on div "% de deflação 1" at bounding box center [771, 332] width 445 height 55
click at [879, 673] on button "Salvar" at bounding box center [883, 665] width 219 height 32
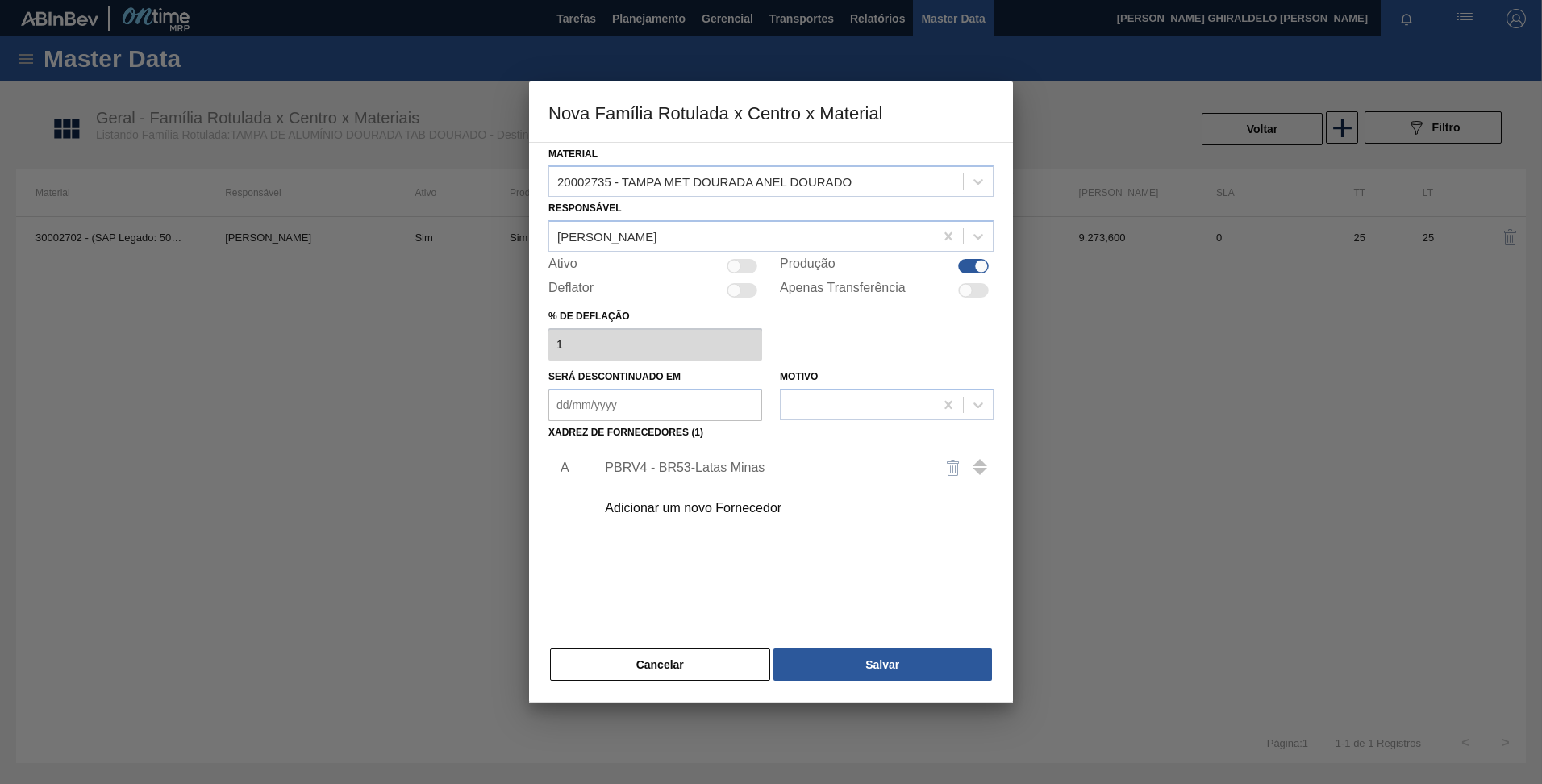
click at [976, 264] on div at bounding box center [982, 266] width 13 height 13
checkbox input "false"
click at [925, 661] on button "Salvar" at bounding box center [883, 665] width 219 height 32
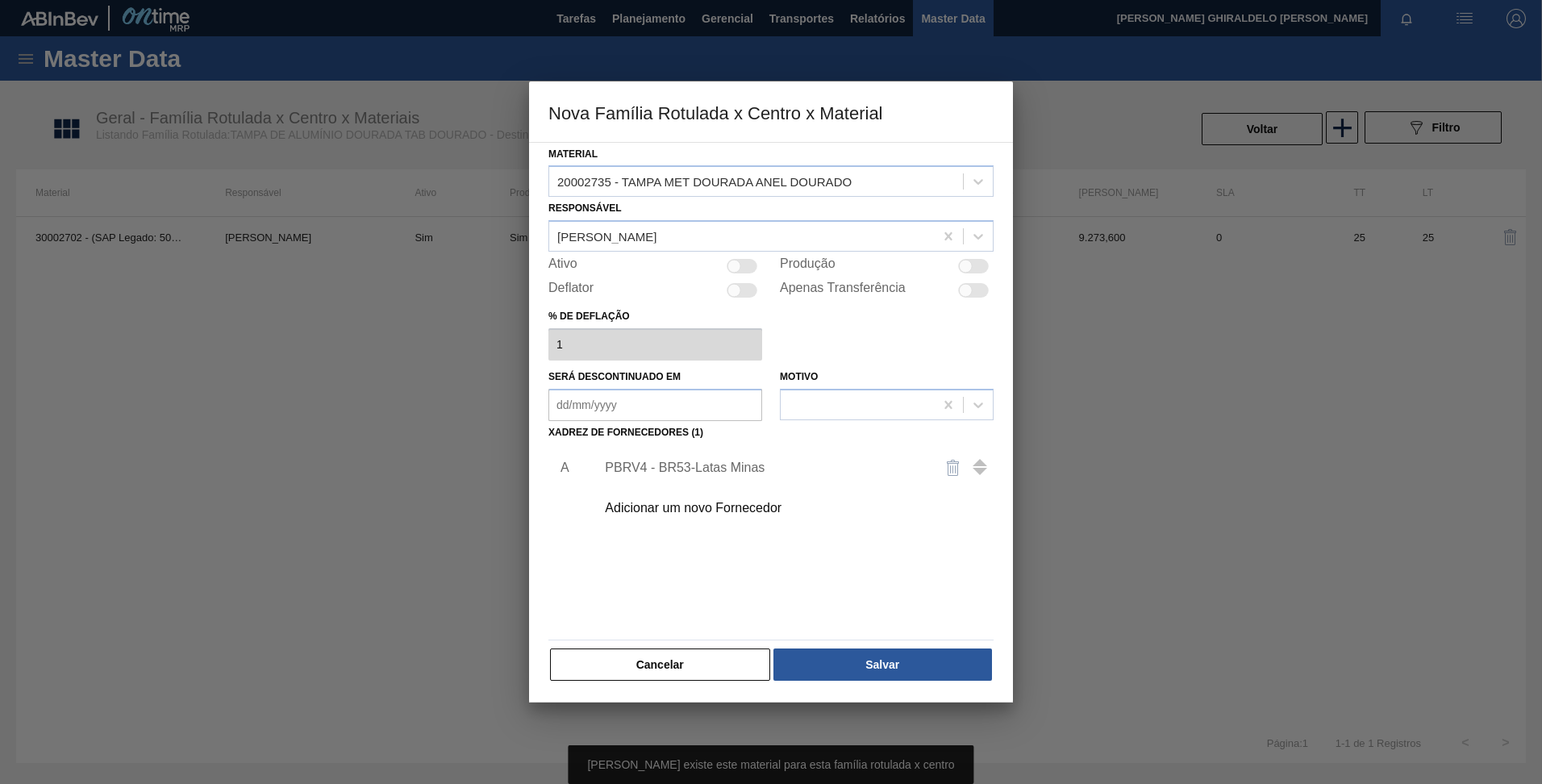
click at [925, 661] on button "Salvar" at bounding box center [883, 665] width 219 height 32
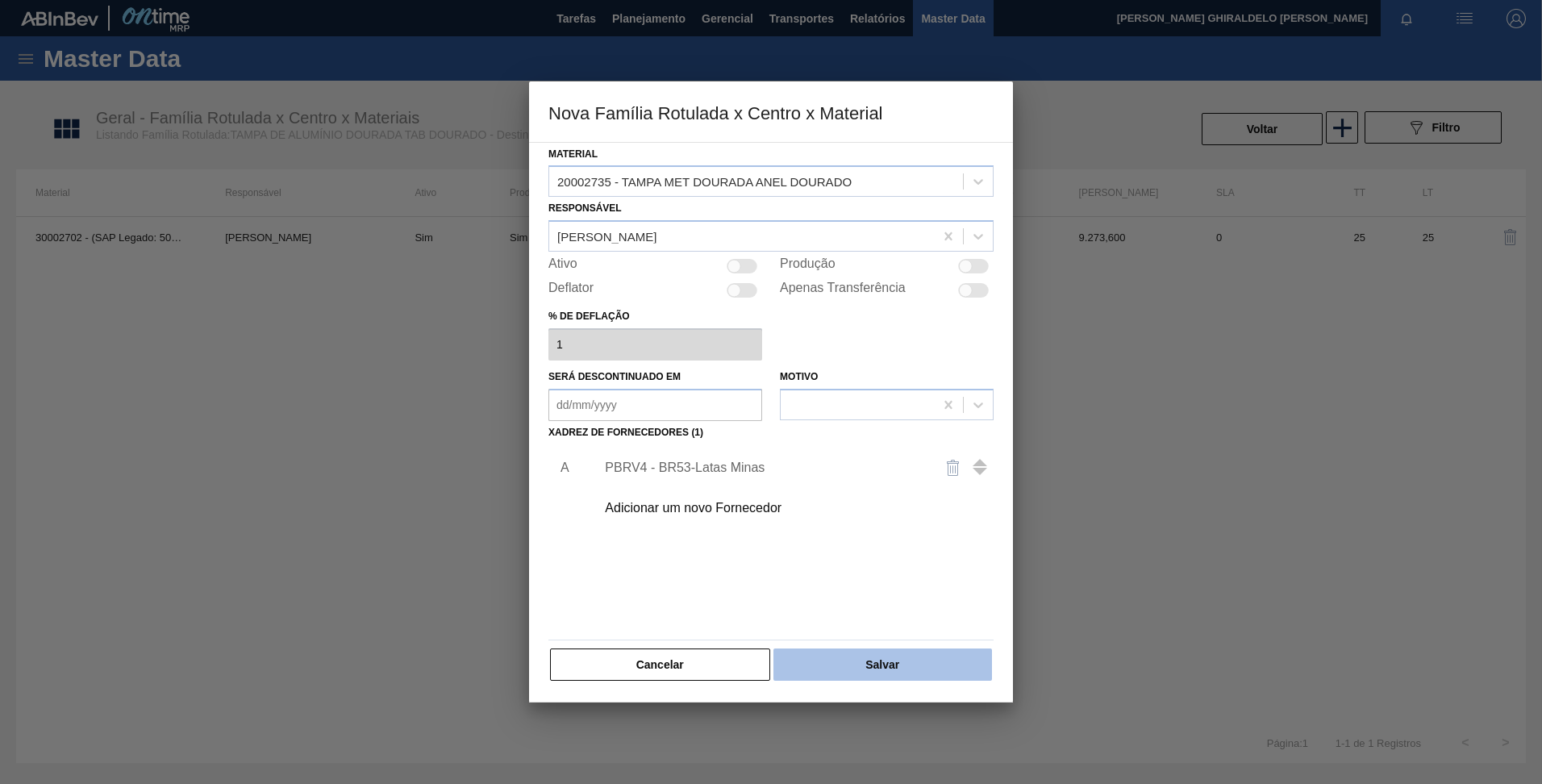
click at [922, 656] on button "Salvar" at bounding box center [883, 665] width 219 height 32
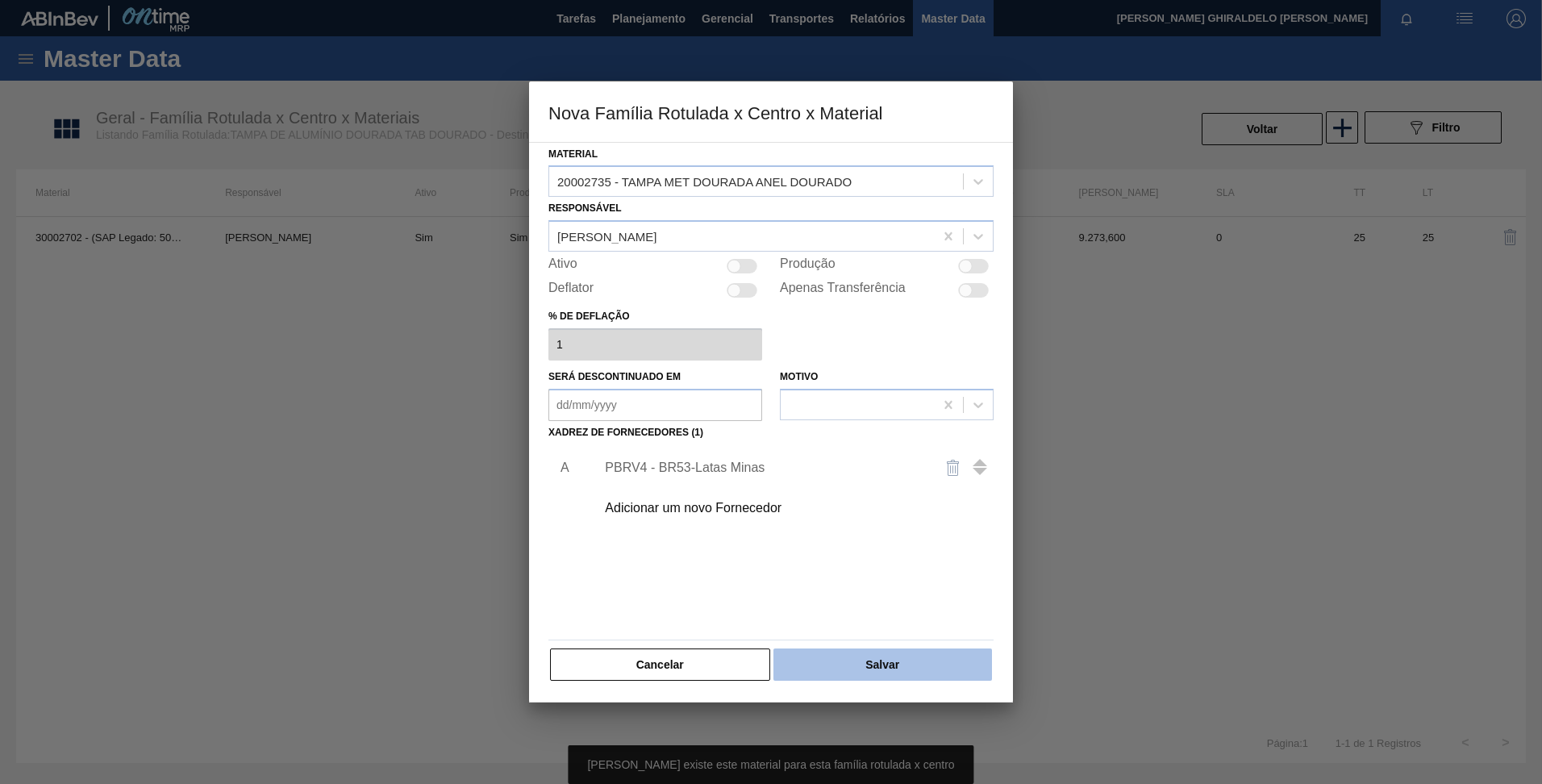
click at [920, 660] on button "Salvar" at bounding box center [883, 665] width 219 height 32
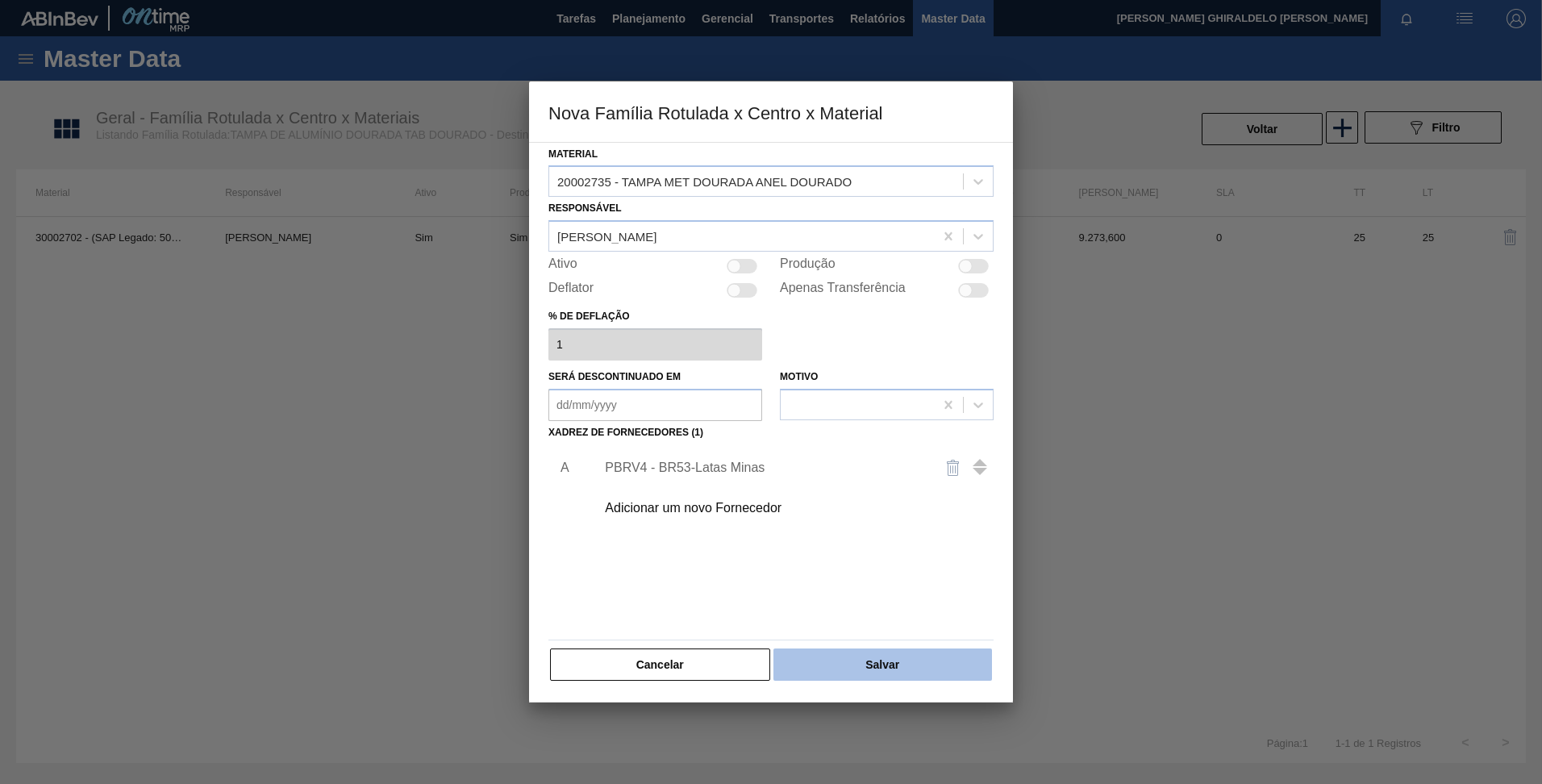
click at [887, 649] on button "Salvar" at bounding box center [883, 665] width 219 height 32
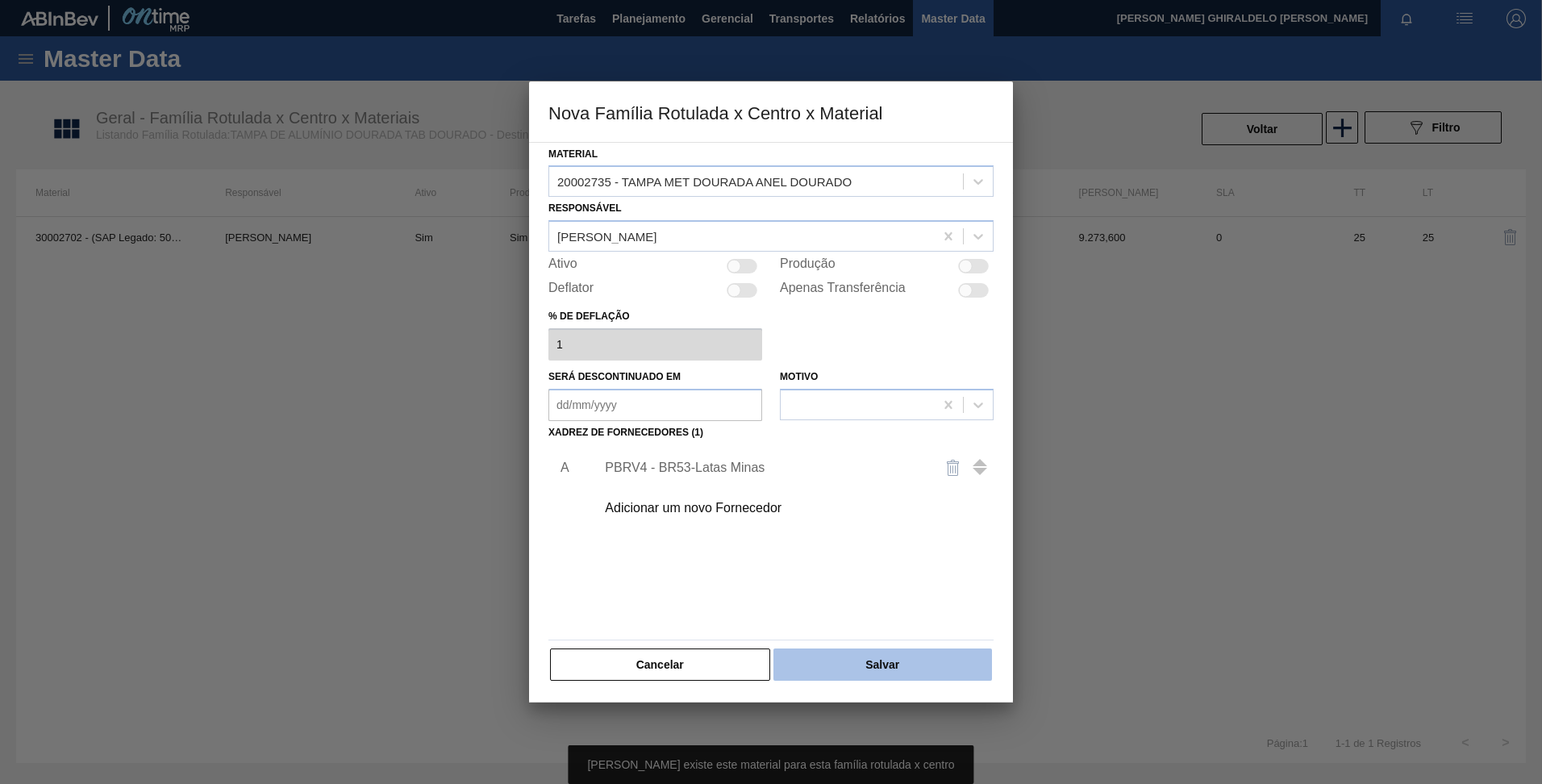
click at [880, 666] on button "Salvar" at bounding box center [883, 665] width 219 height 32
click at [880, 679] on button "Salvar" at bounding box center [883, 665] width 219 height 32
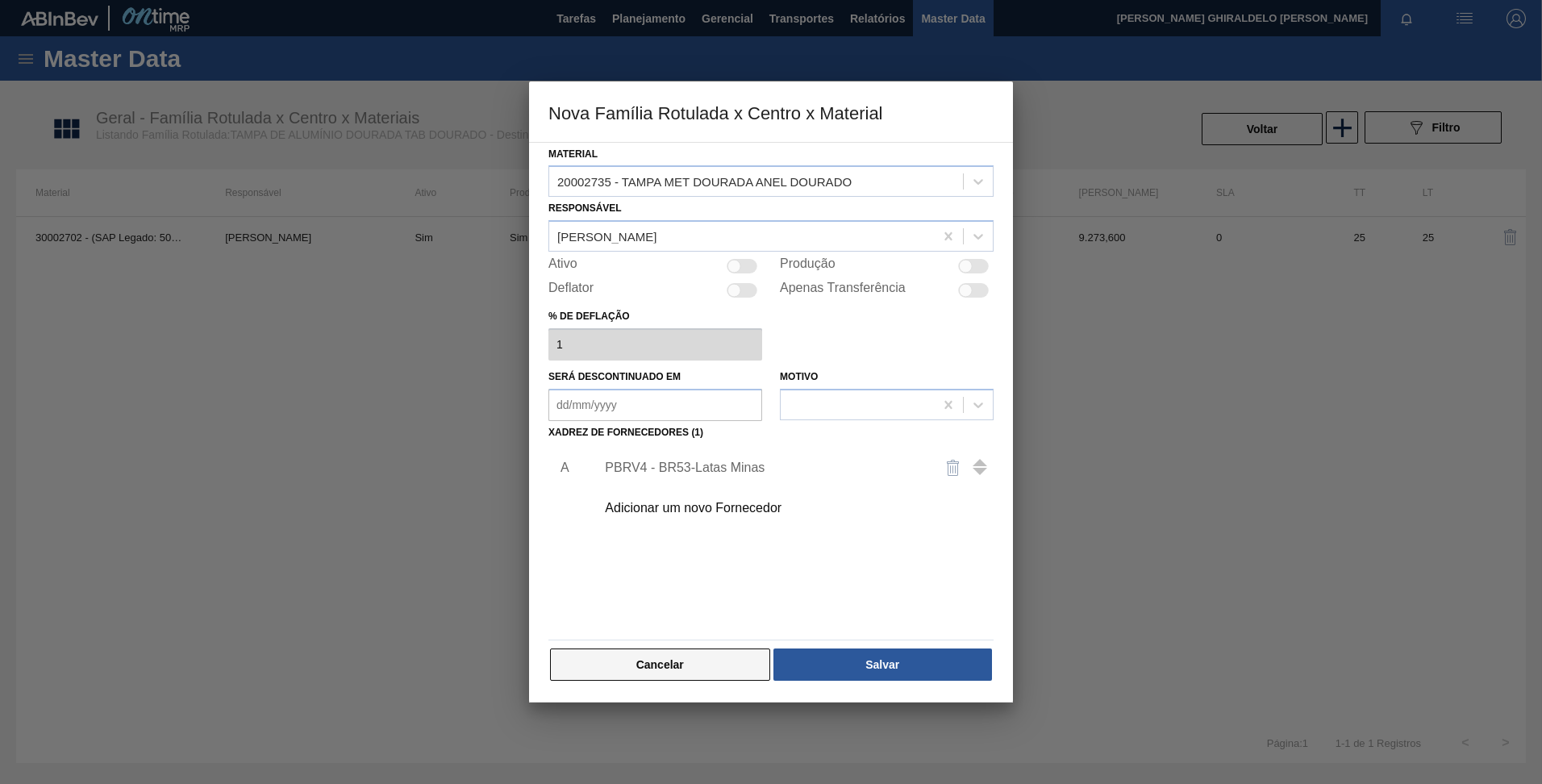
click at [677, 664] on button "Cancelar" at bounding box center [660, 665] width 221 height 32
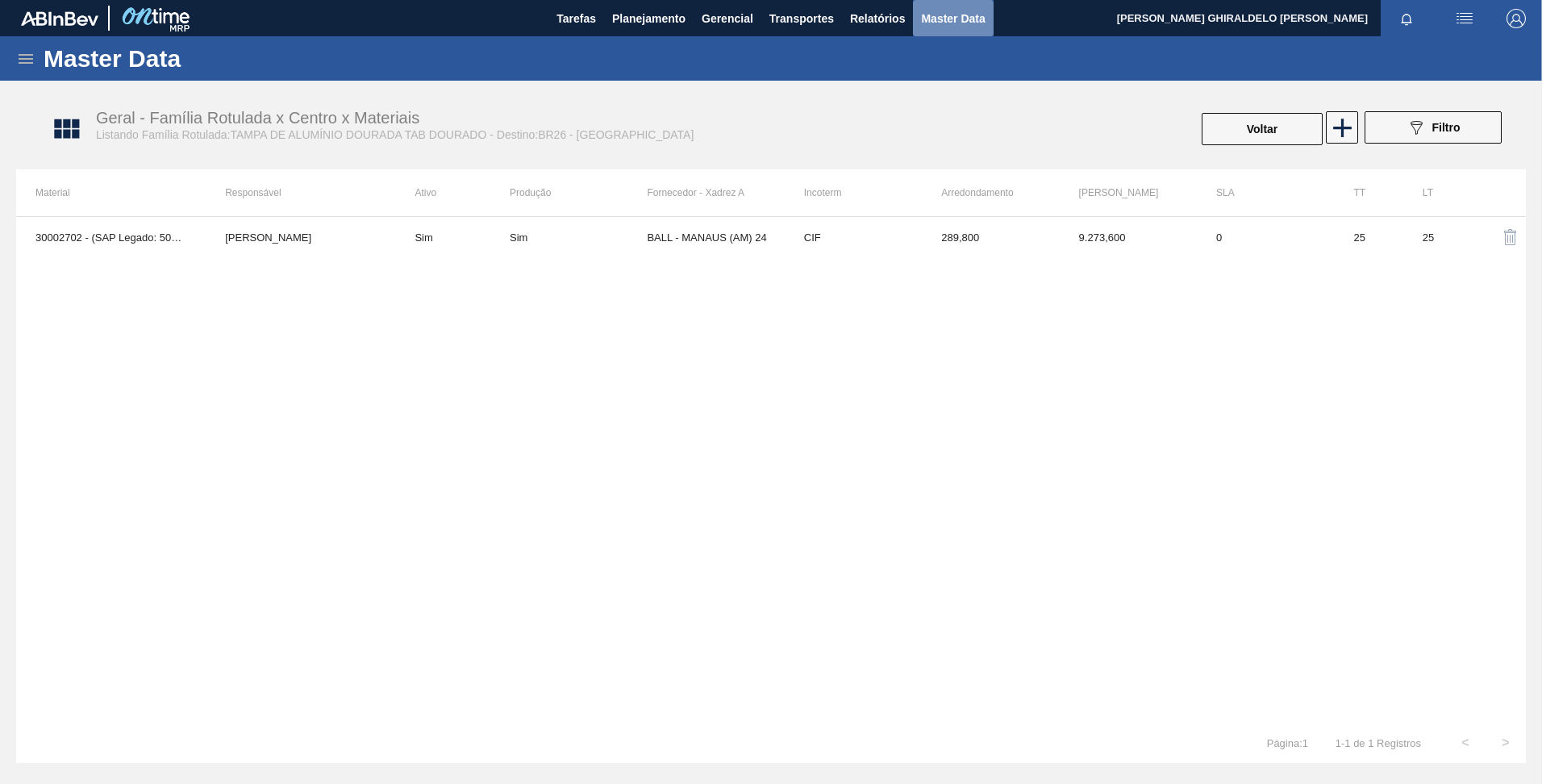
click at [952, 16] on span "Master Data" at bounding box center [953, 18] width 64 height 19
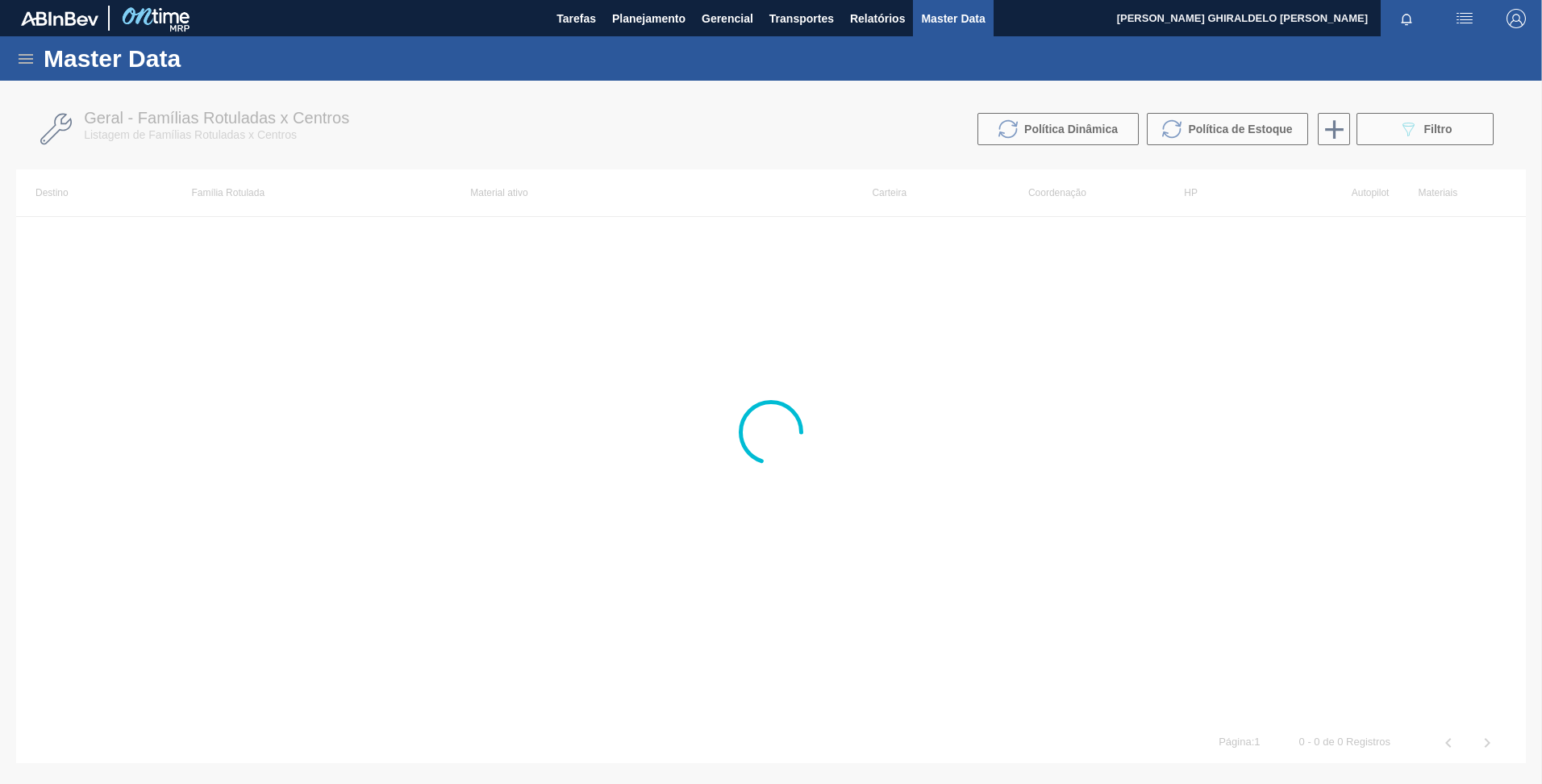
click at [22, 56] on icon at bounding box center [26, 59] width 19 height 19
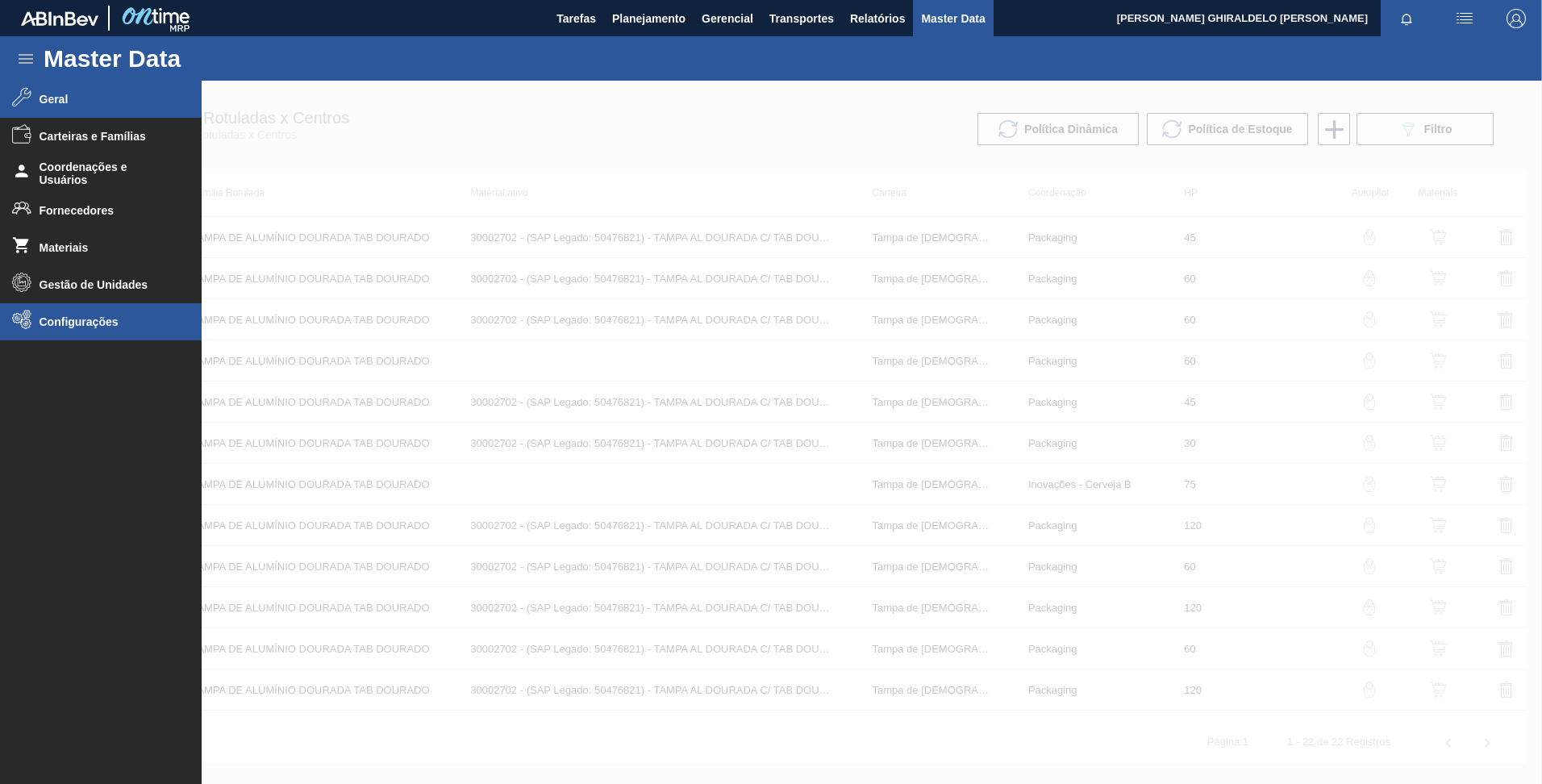
click at [77, 325] on span "Configurações" at bounding box center [105, 322] width 133 height 13
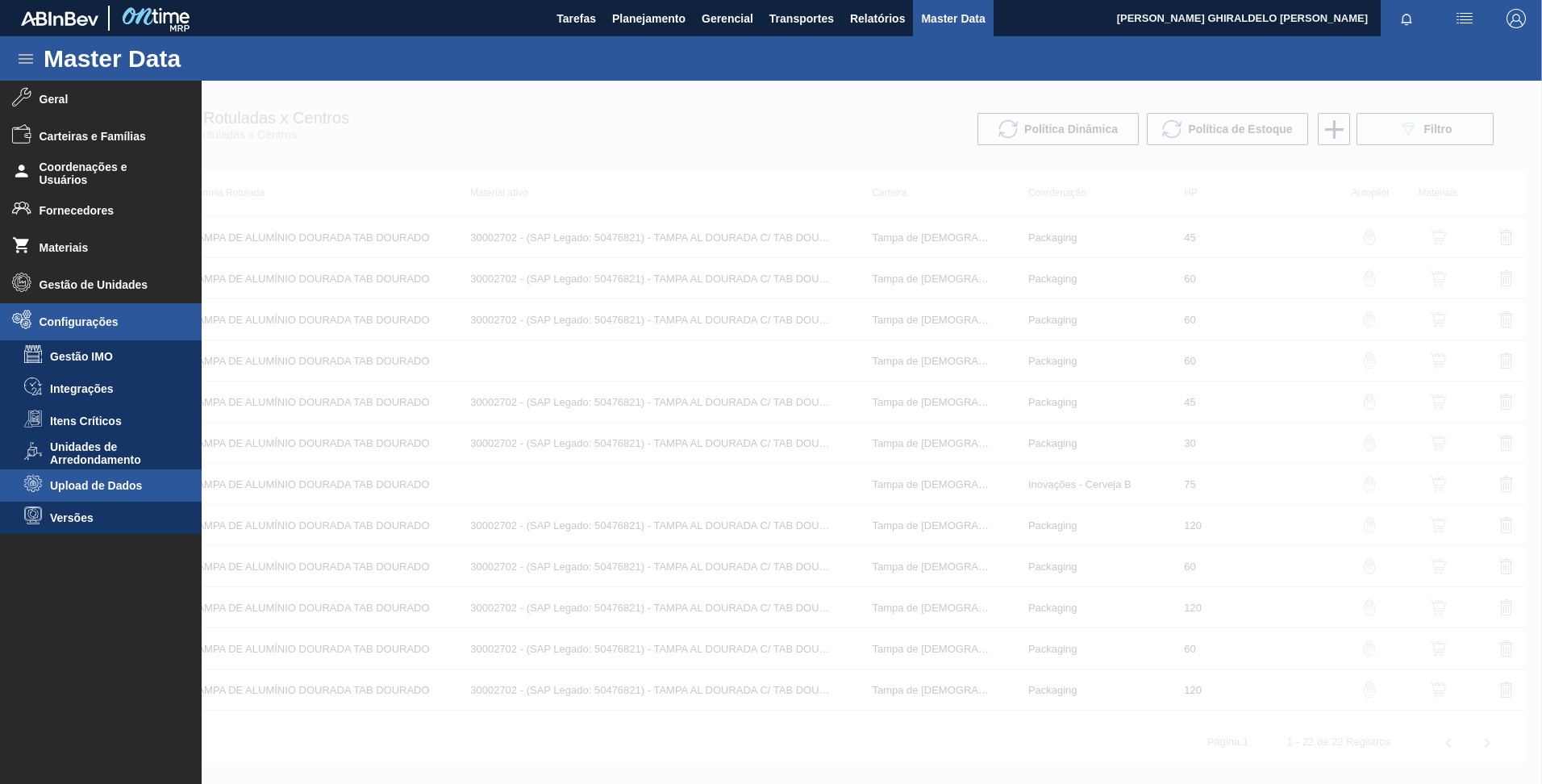
click at [135, 487] on span "Upload de Dados" at bounding box center [112, 486] width 124 height 13
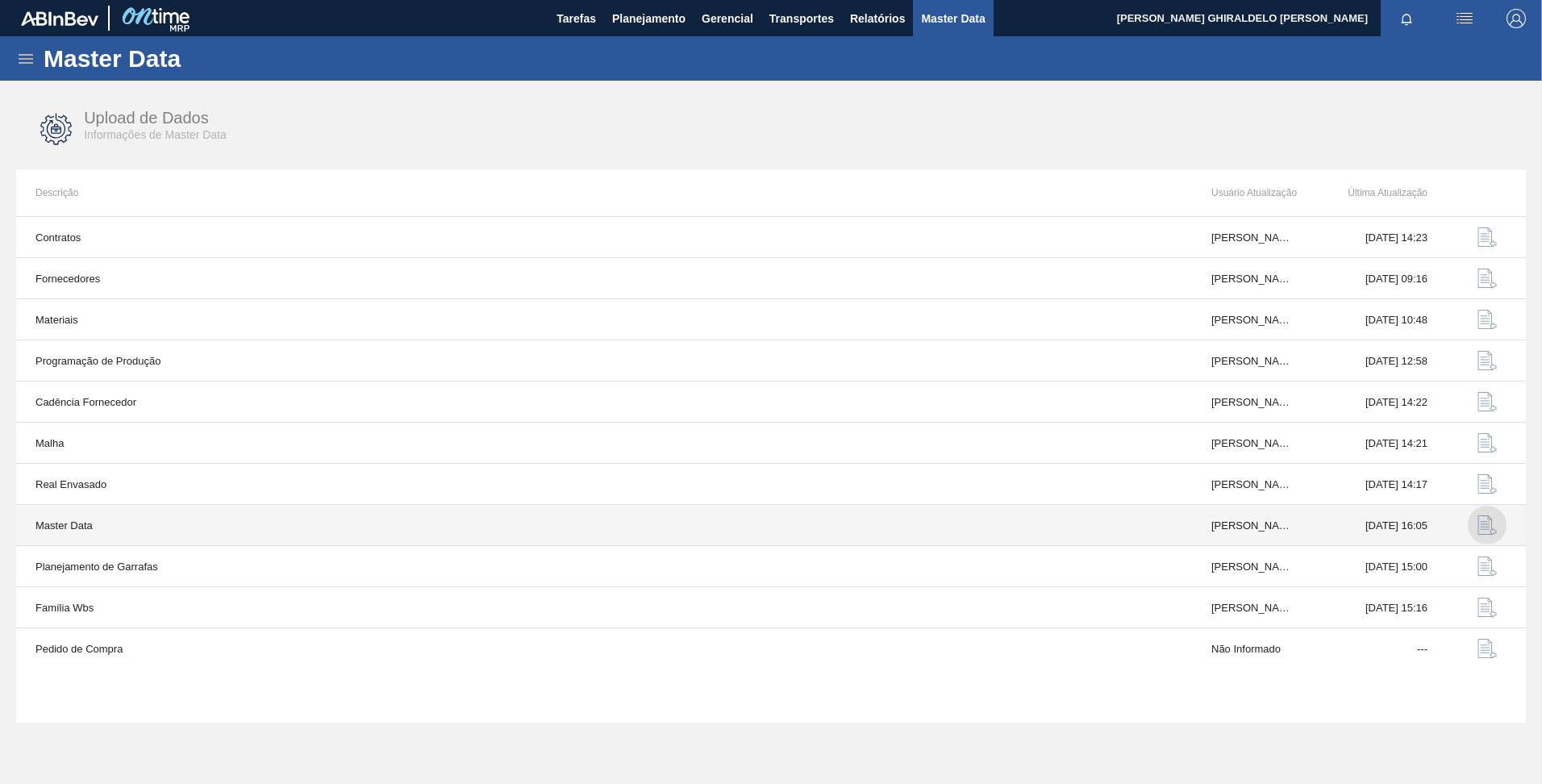
click at [1487, 520] on img "button" at bounding box center [1488, 525] width 19 height 19
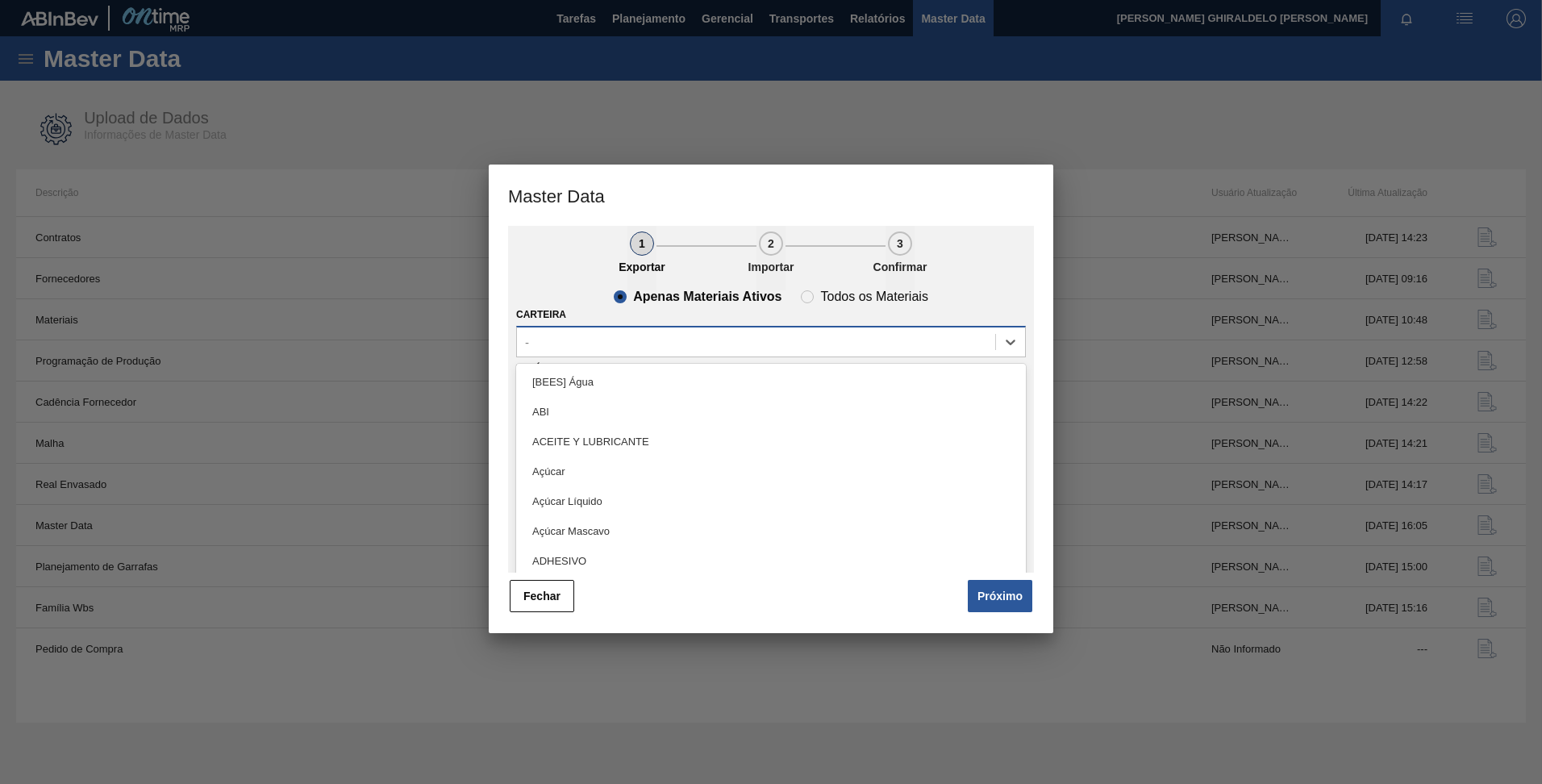
click at [646, 347] on div "-" at bounding box center [756, 342] width 479 height 23
click at [590, 330] on div "-" at bounding box center [756, 342] width 479 height 23
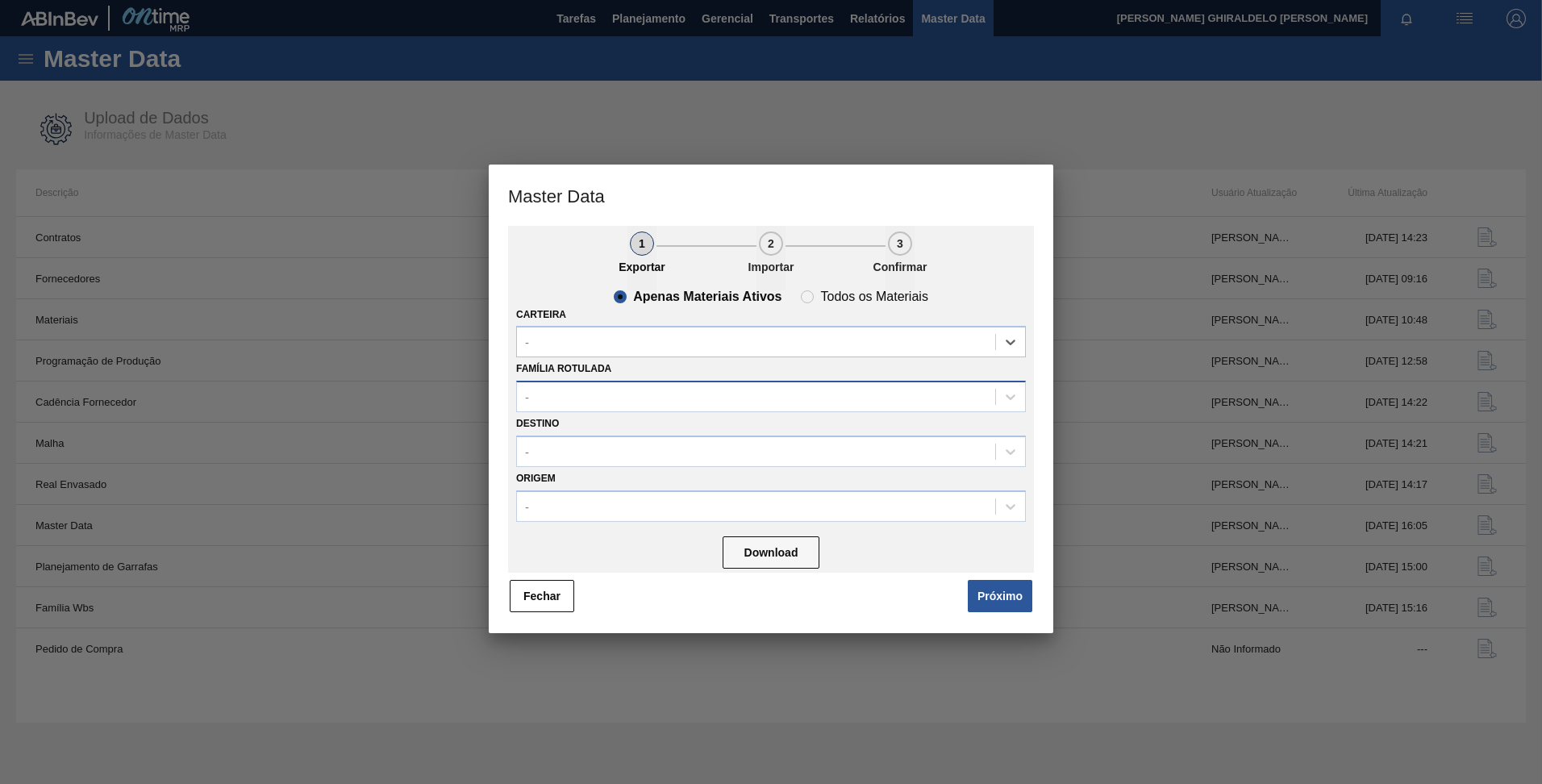
click at [578, 392] on div "-" at bounding box center [756, 397] width 479 height 23
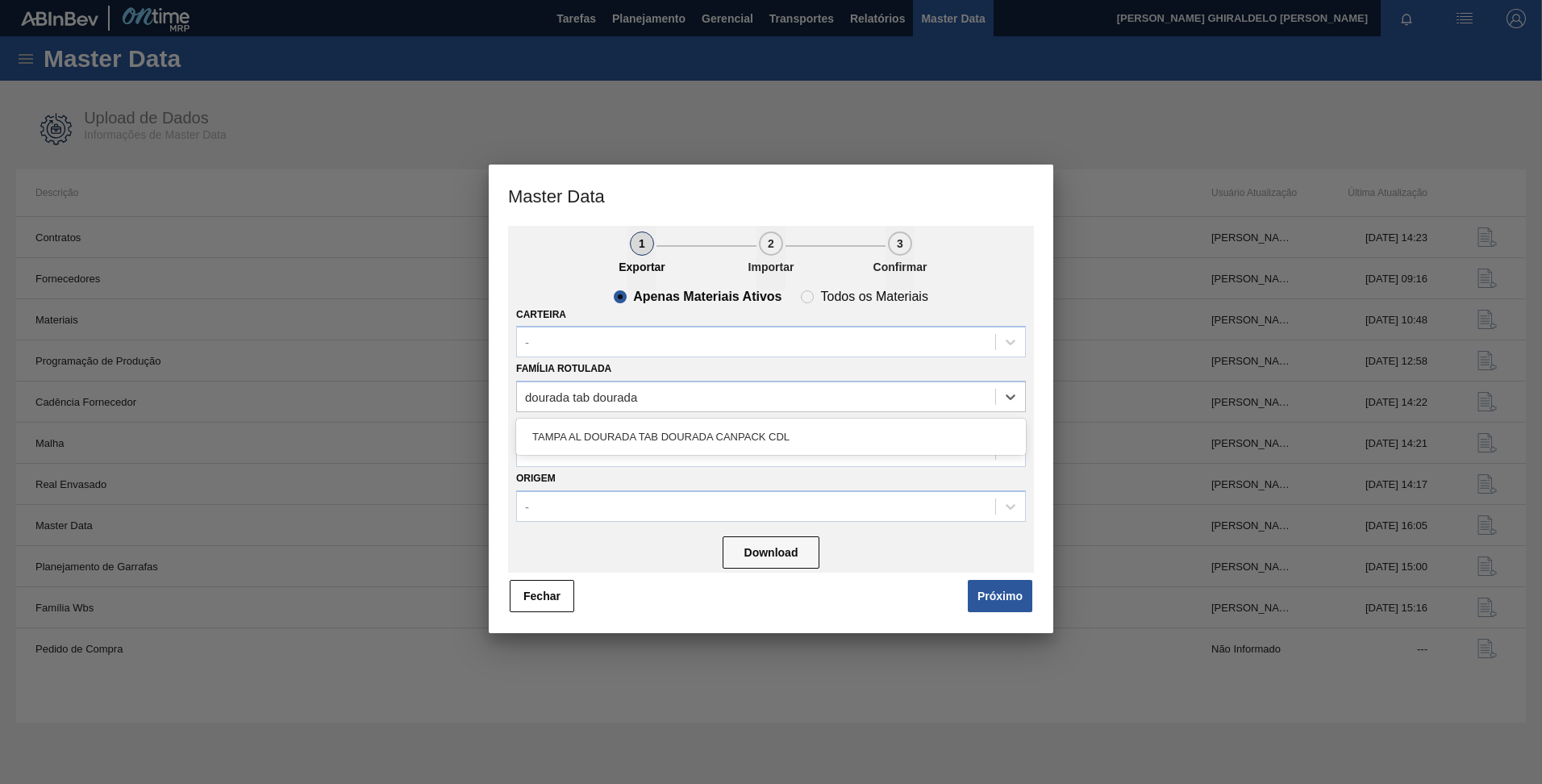
type Rotulada "dourada tab dourad"
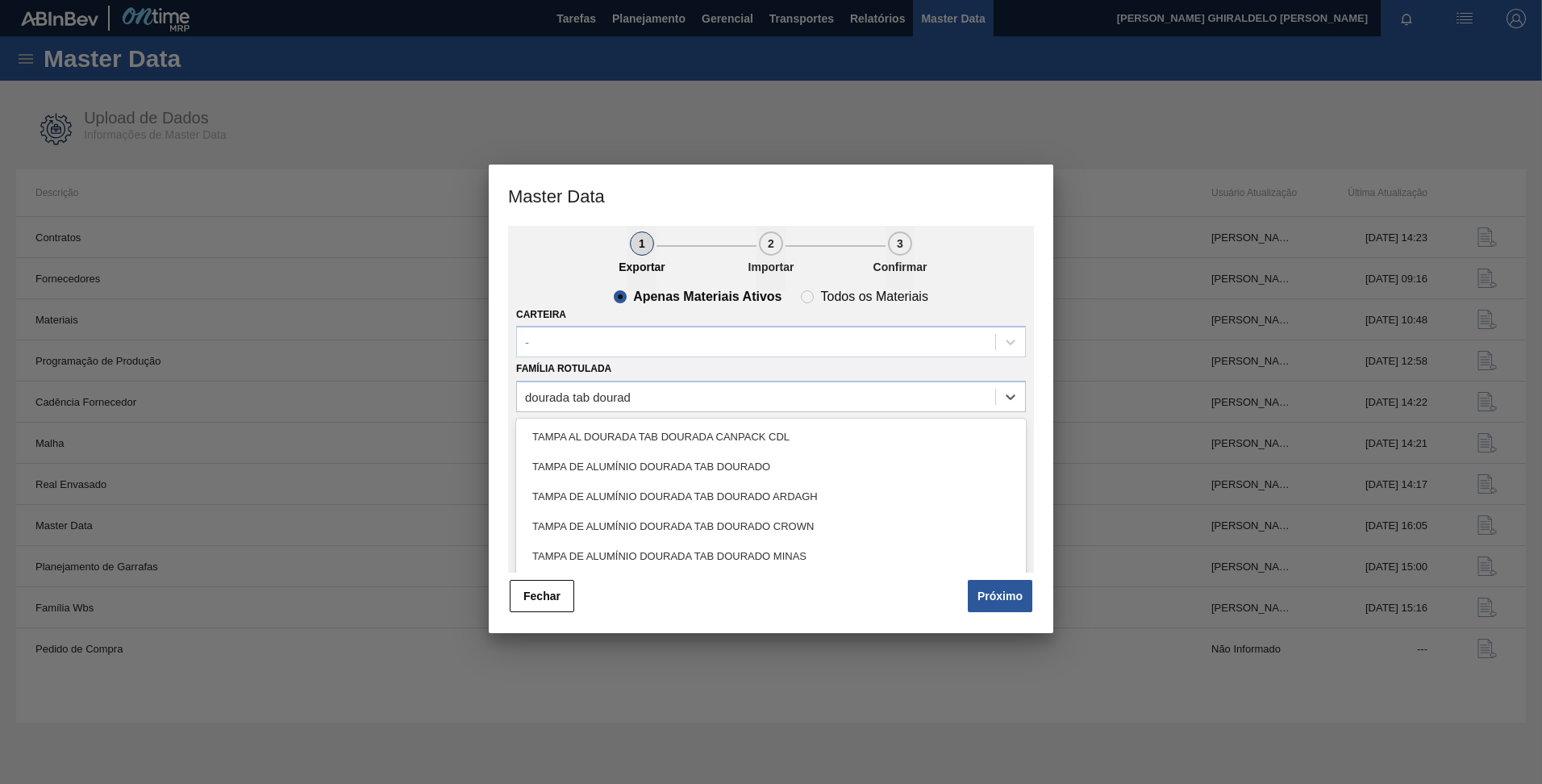
click at [656, 474] on div "TAMPA DE ALUMÍNIO DOURADA TAB DOURADO" at bounding box center [771, 466] width 510 height 30
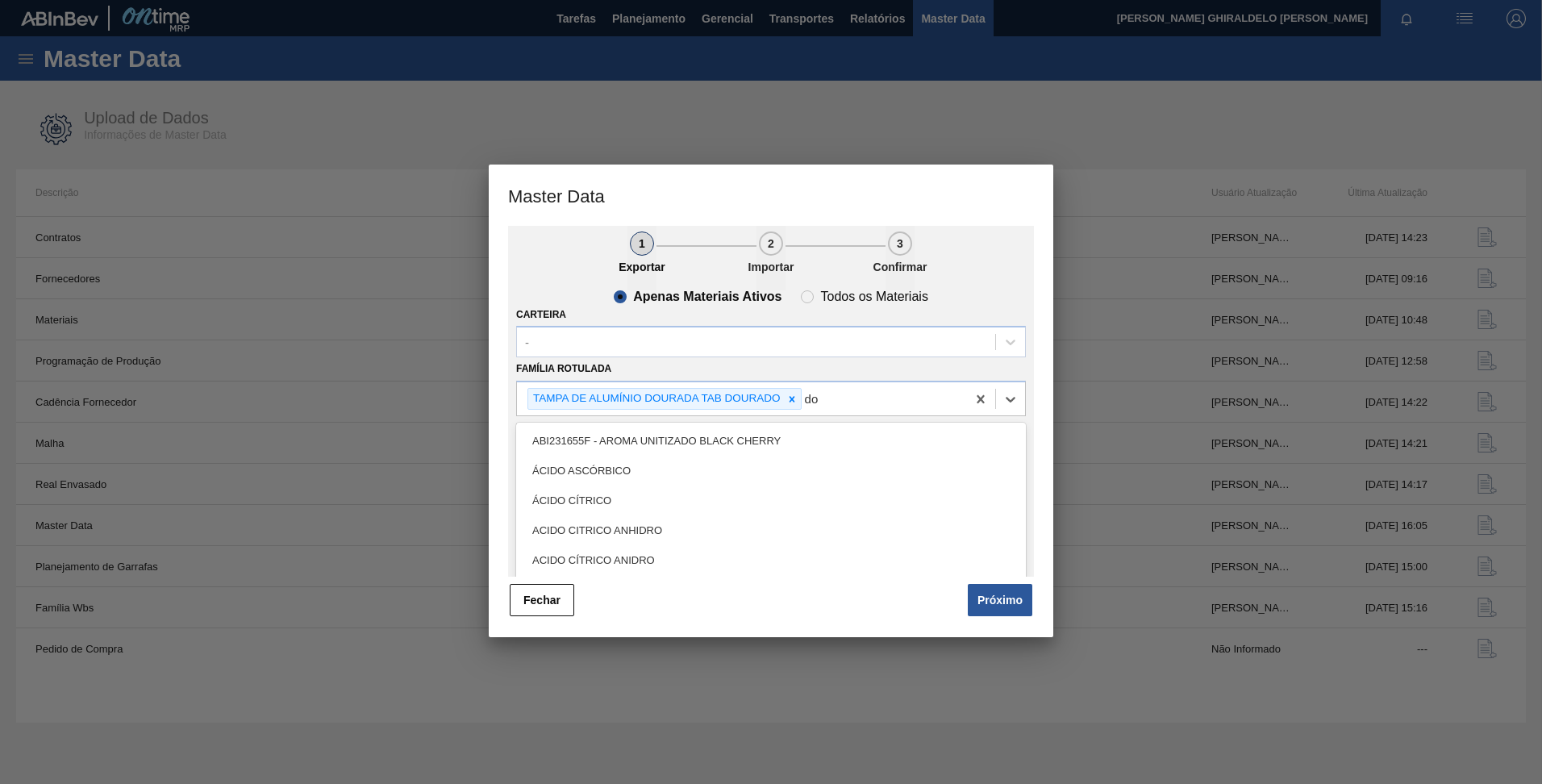
type Rotulada "d"
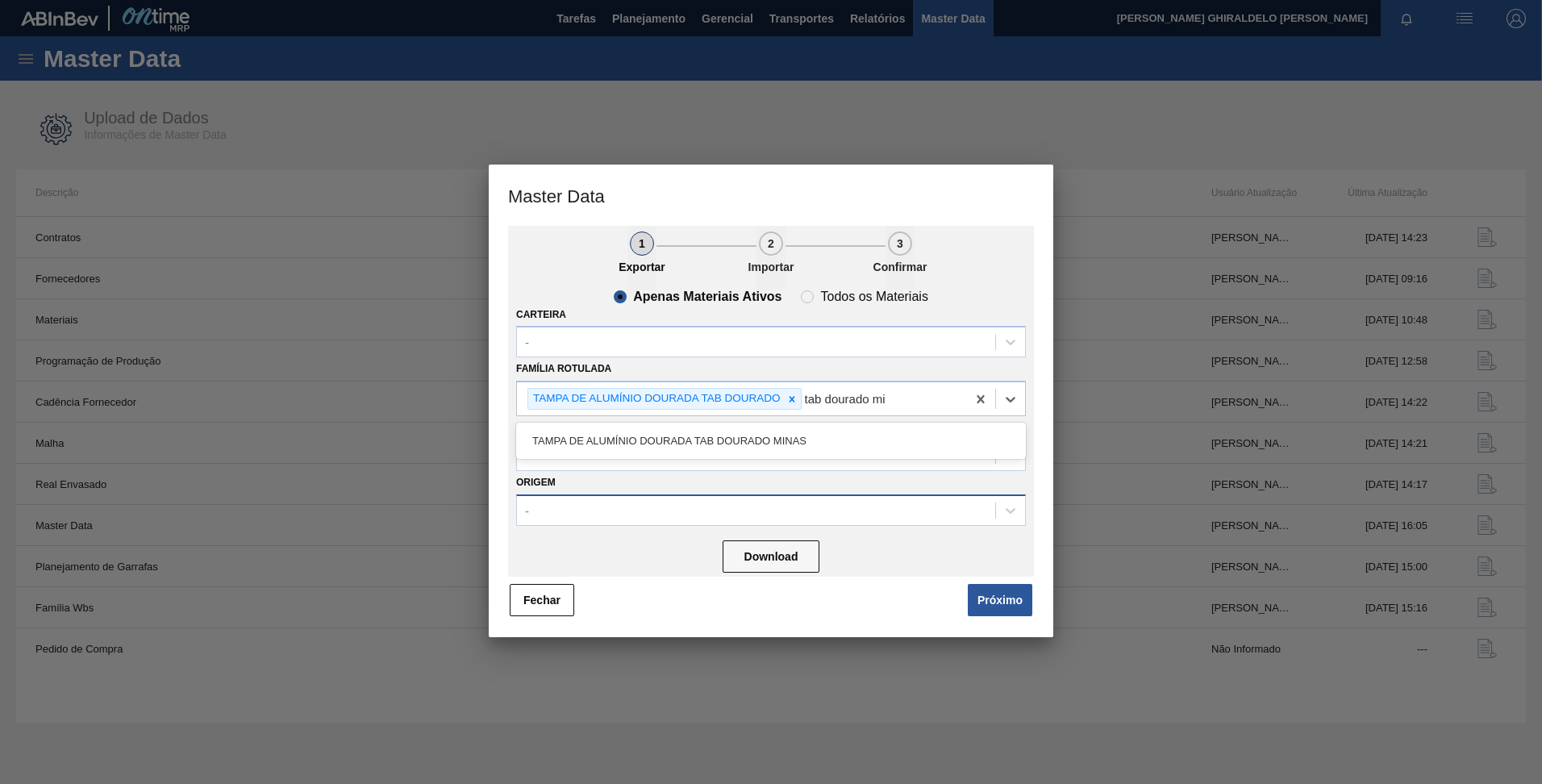
type Rotulada "tab dourado min"
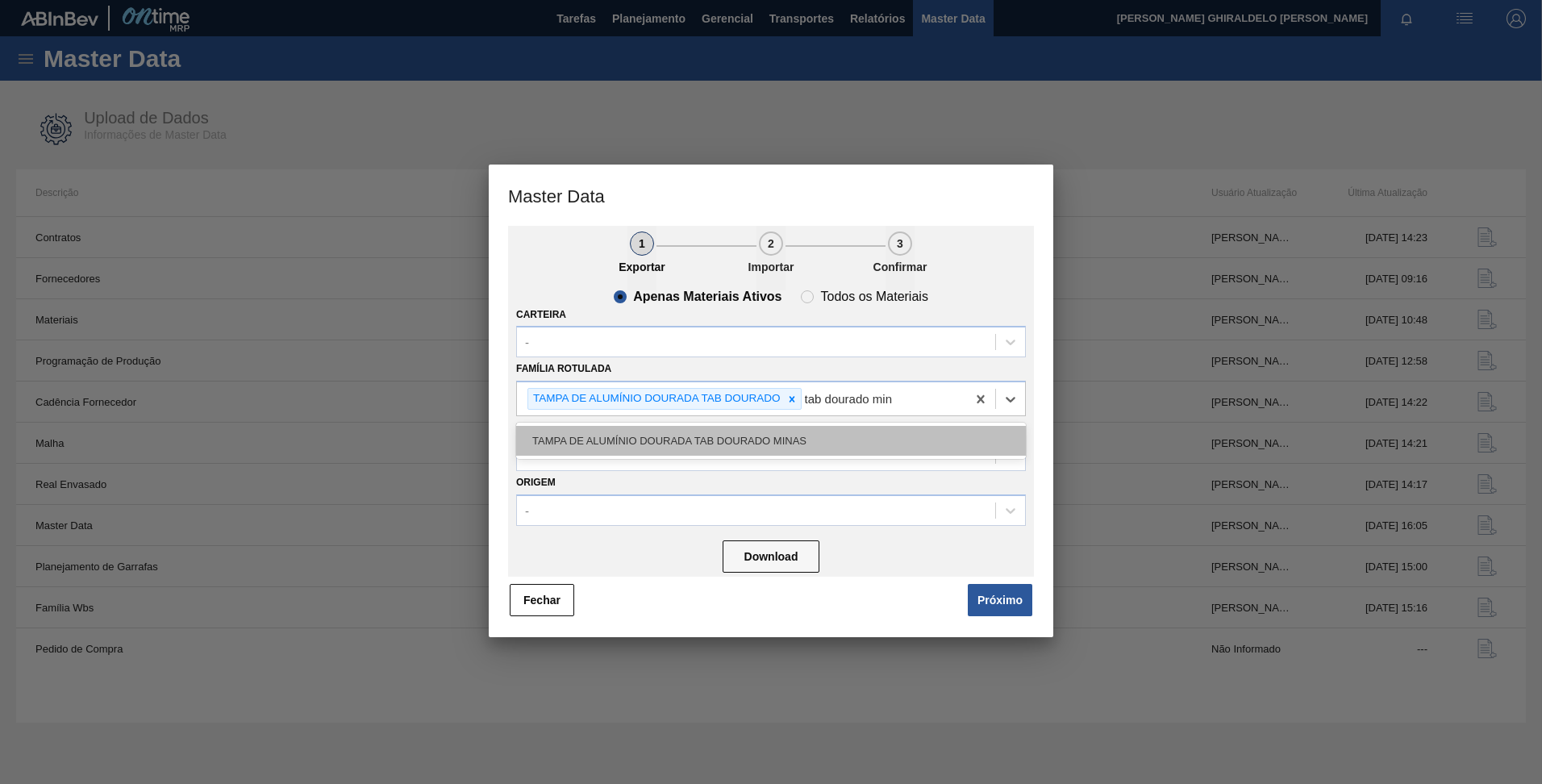
click at [744, 444] on div "TAMPA DE ALUMÍNIO DOURADA TAB DOURADO MINAS" at bounding box center [771, 440] width 510 height 30
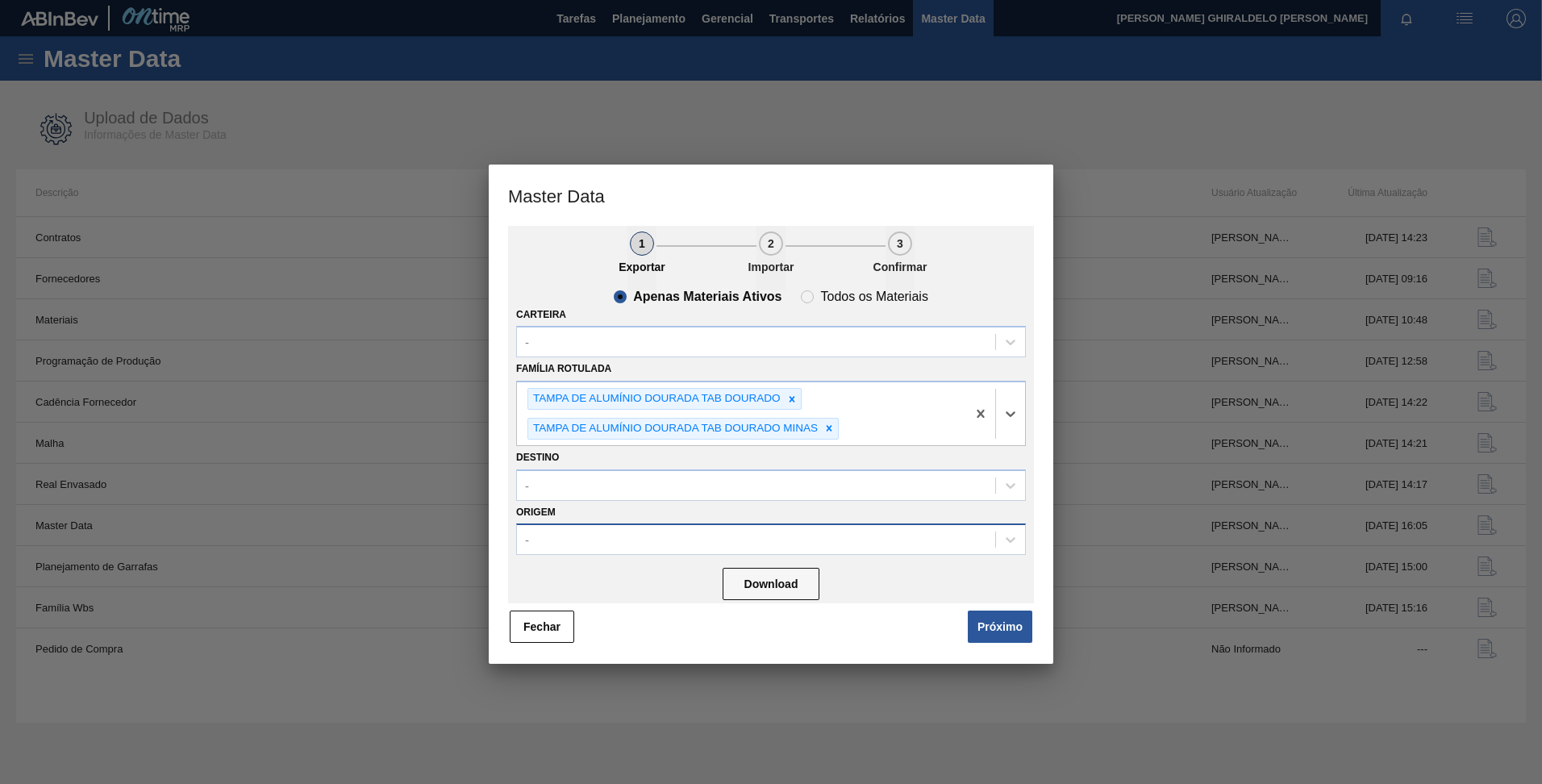
click at [678, 545] on div "-" at bounding box center [756, 540] width 479 height 23
click at [625, 495] on div "-" at bounding box center [756, 485] width 479 height 23
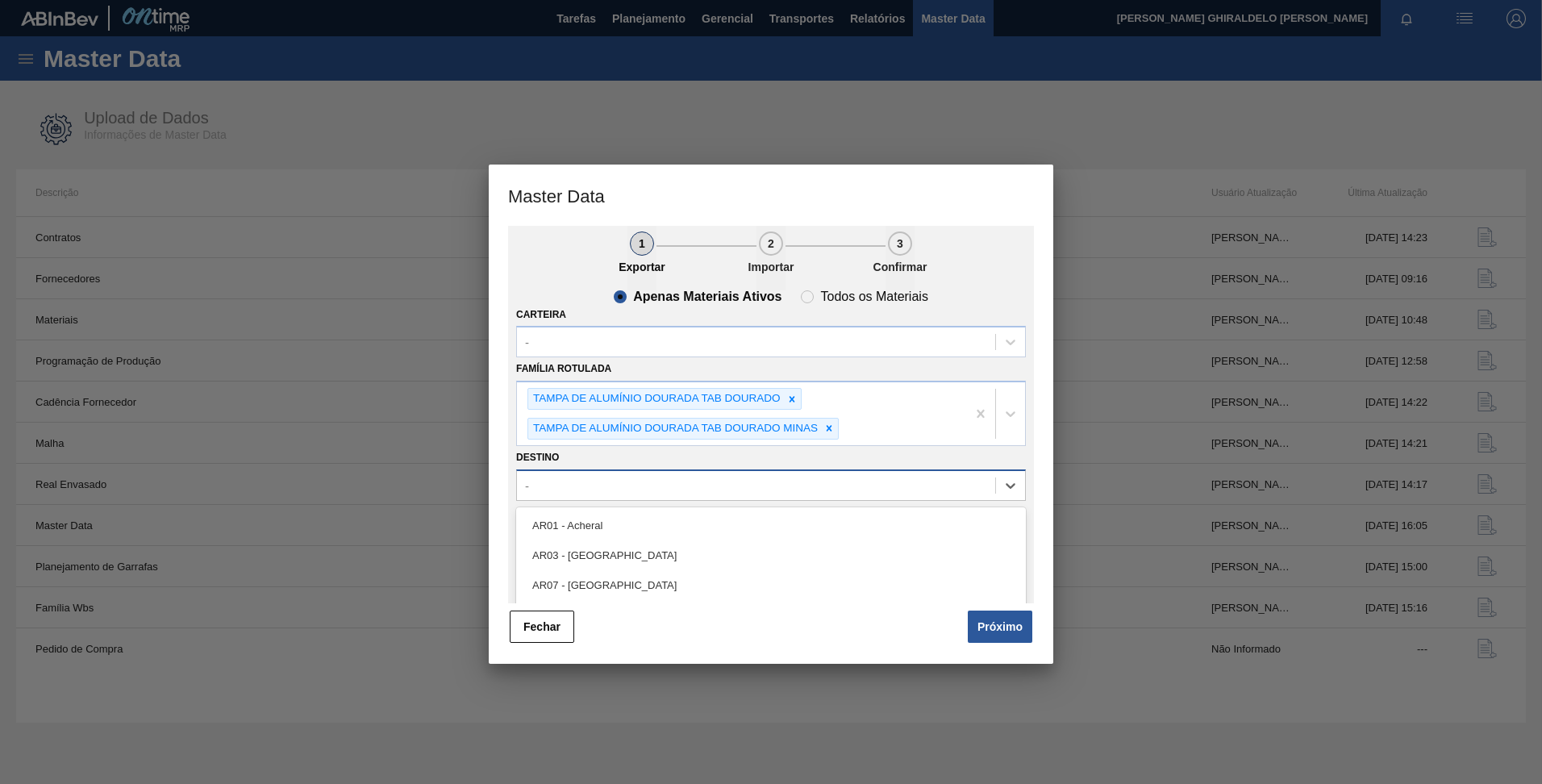
click at [625, 495] on div "-" at bounding box center [756, 485] width 479 height 23
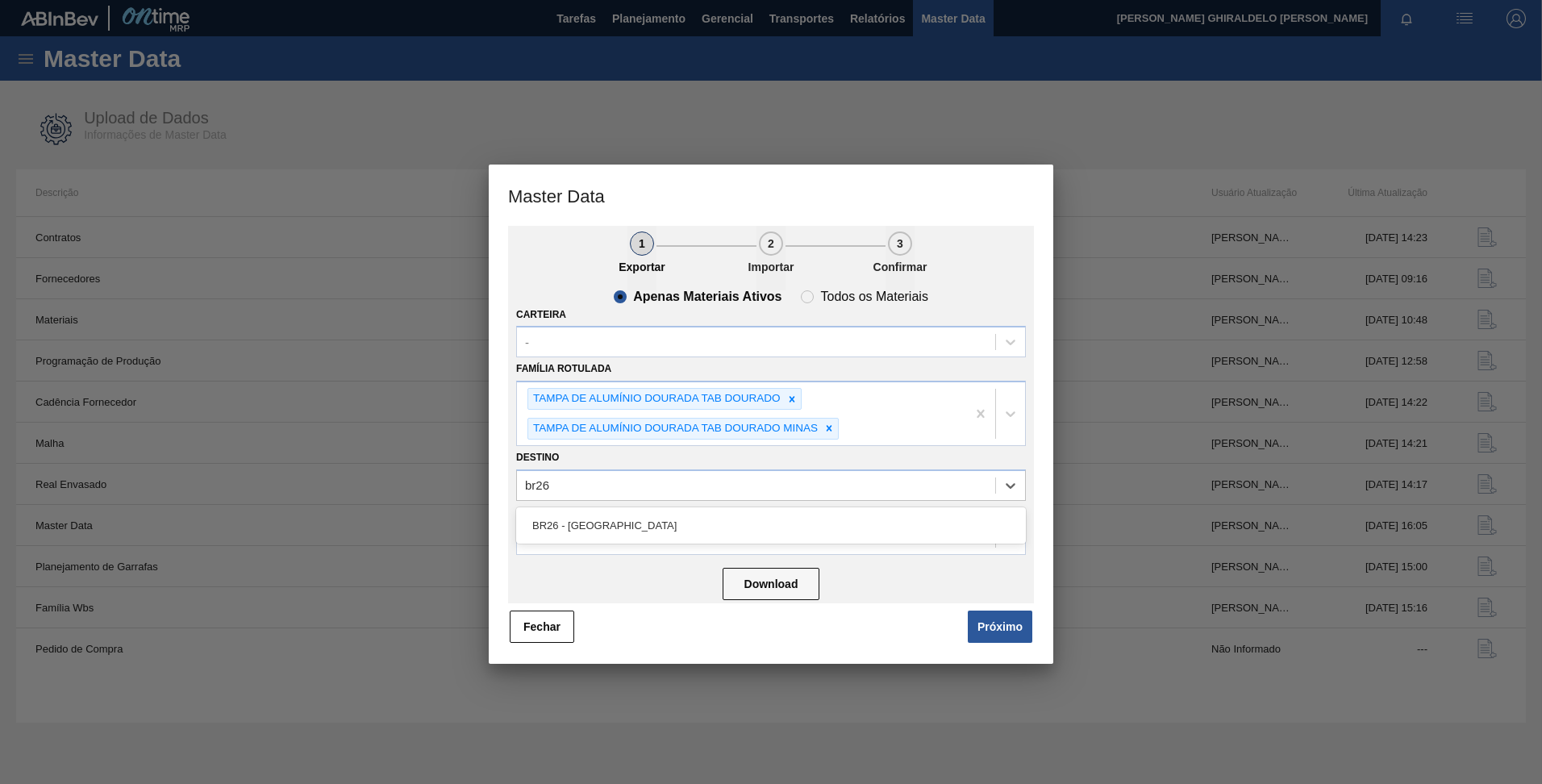
type input "br26"
click at [676, 597] on div "Download" at bounding box center [771, 583] width 510 height 43
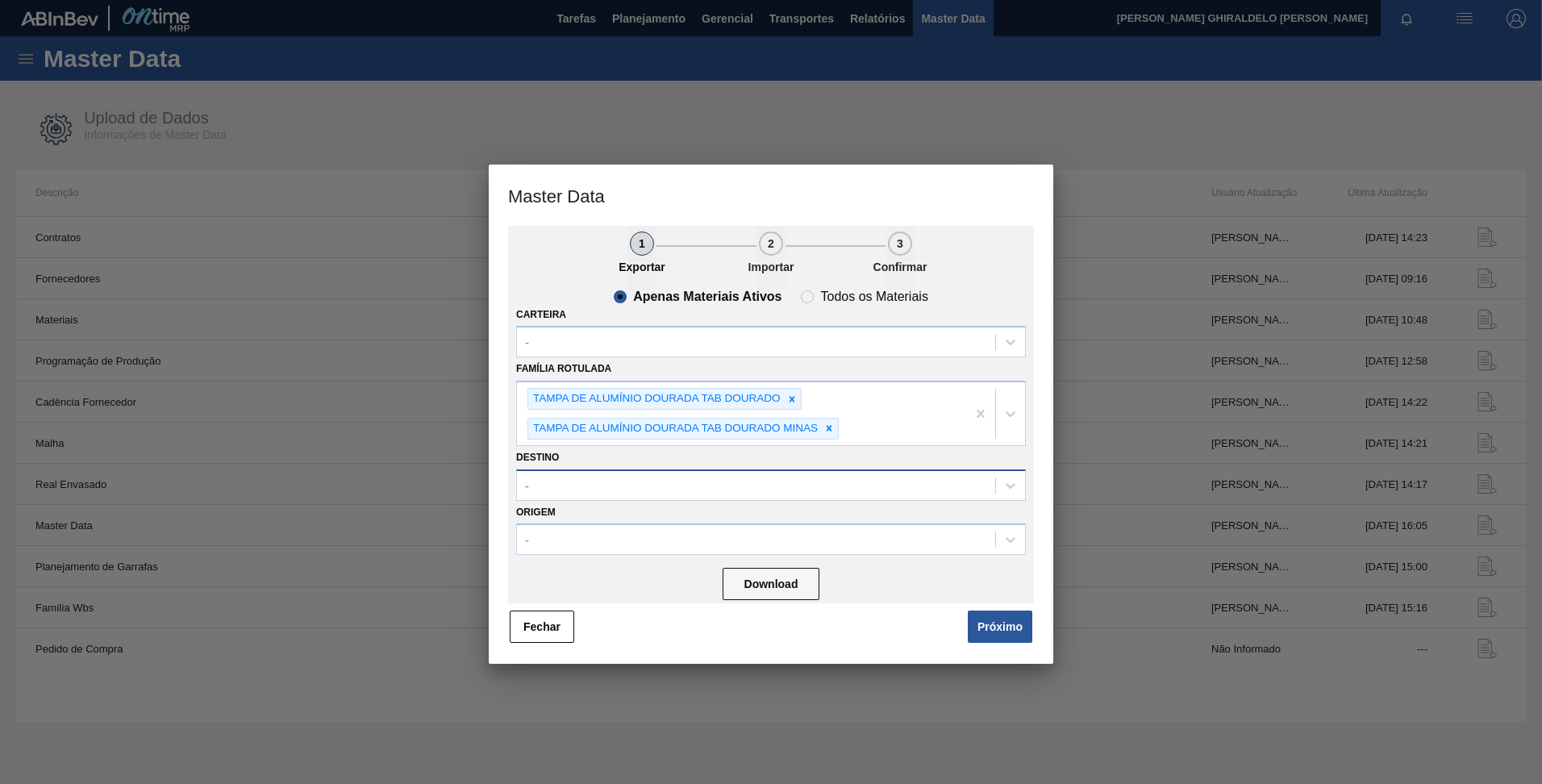
click at [597, 482] on div "-" at bounding box center [756, 485] width 479 height 23
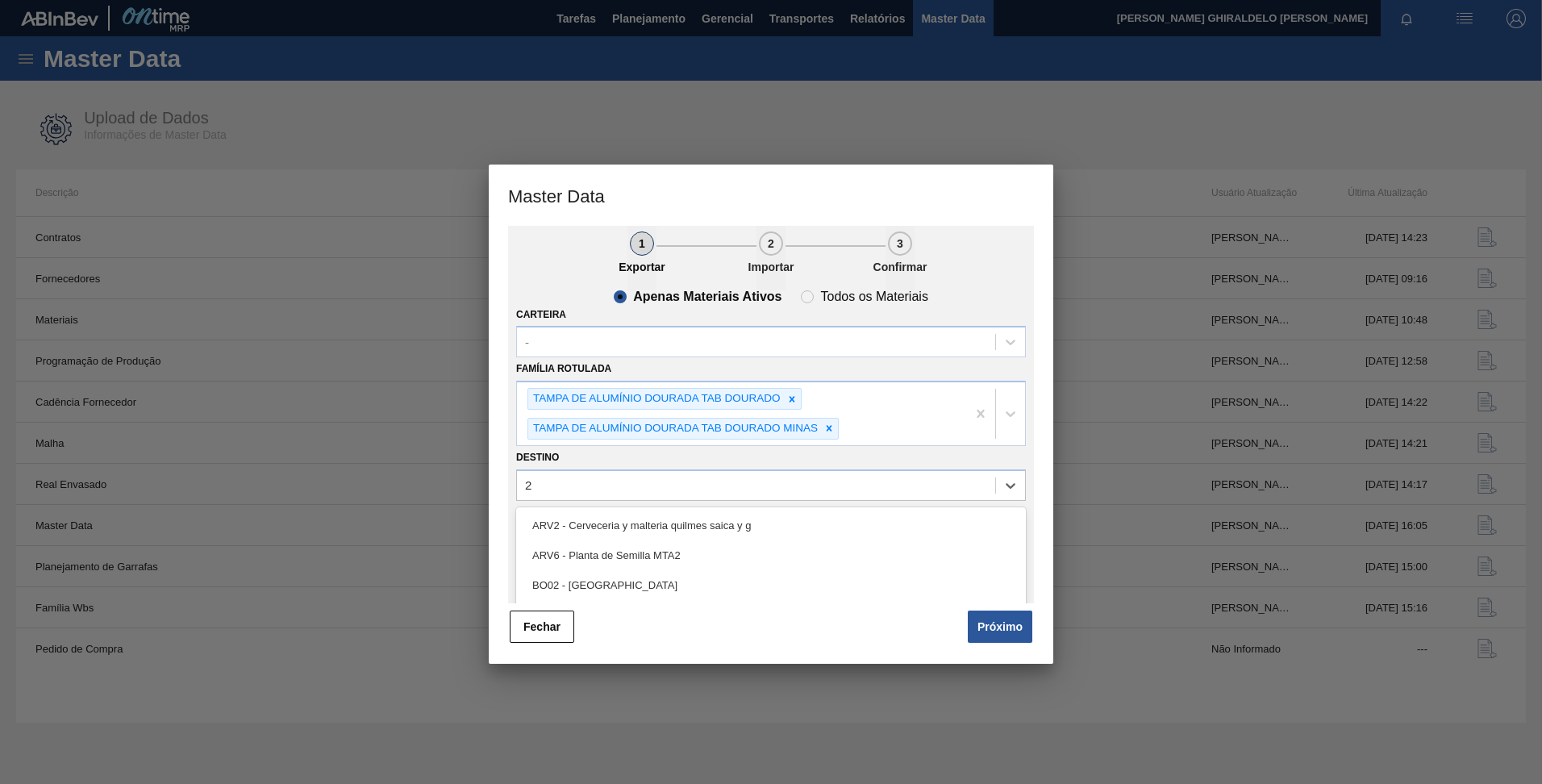
type input "26"
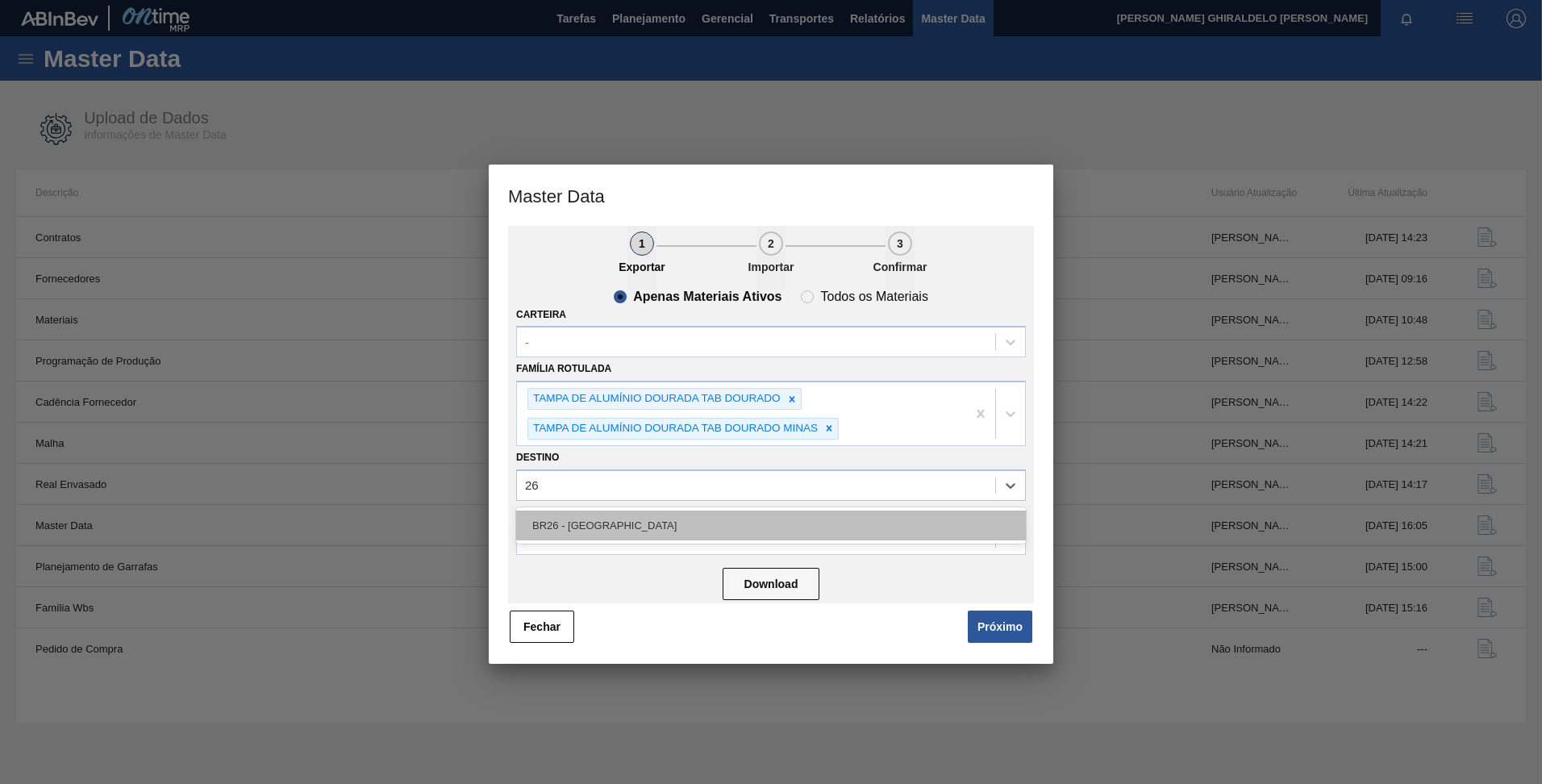
click at [632, 535] on div "BR26 - [GEOGRAPHIC_DATA]" at bounding box center [771, 524] width 510 height 30
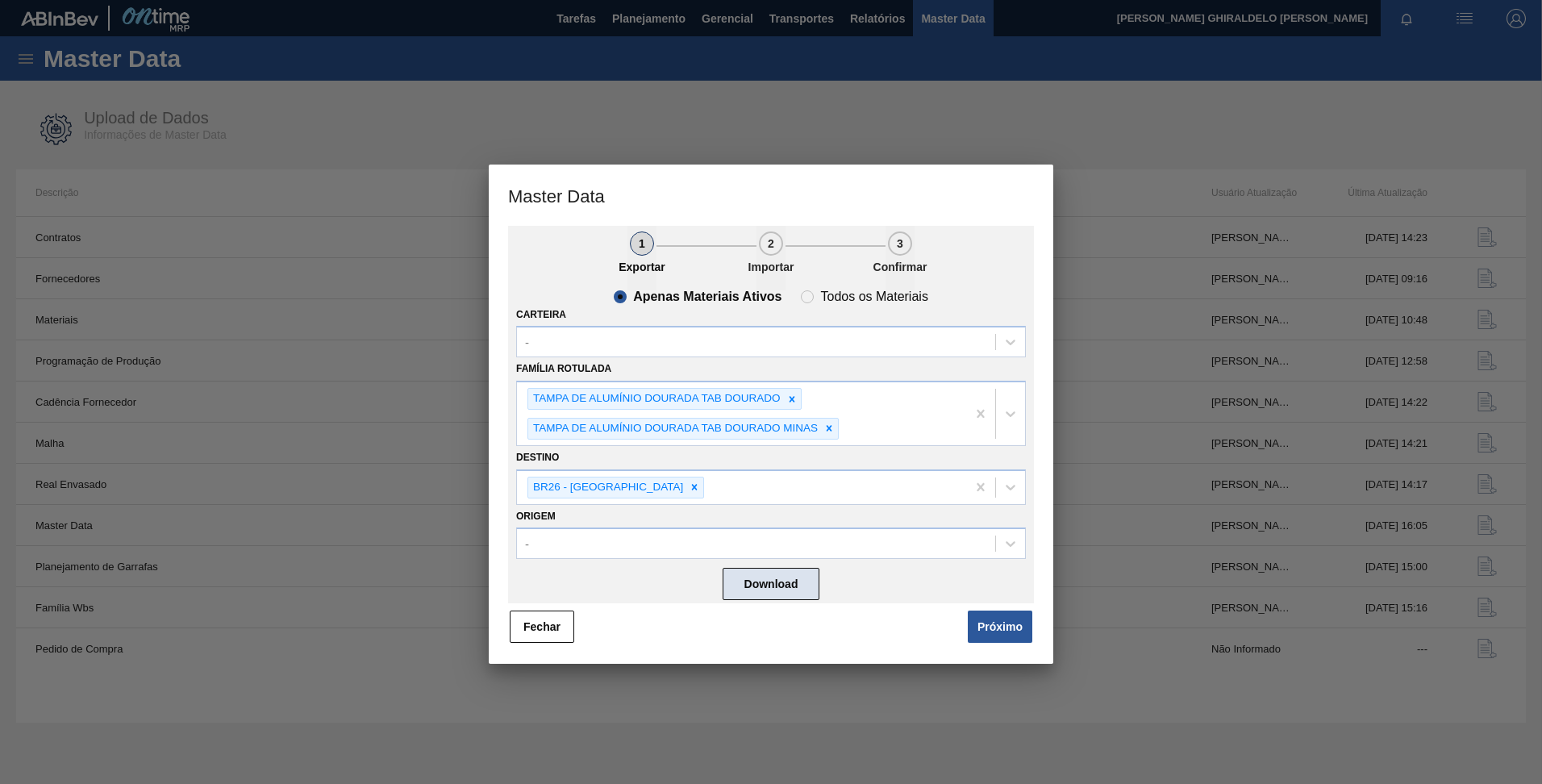
click at [768, 576] on button "Download" at bounding box center [771, 583] width 96 height 32
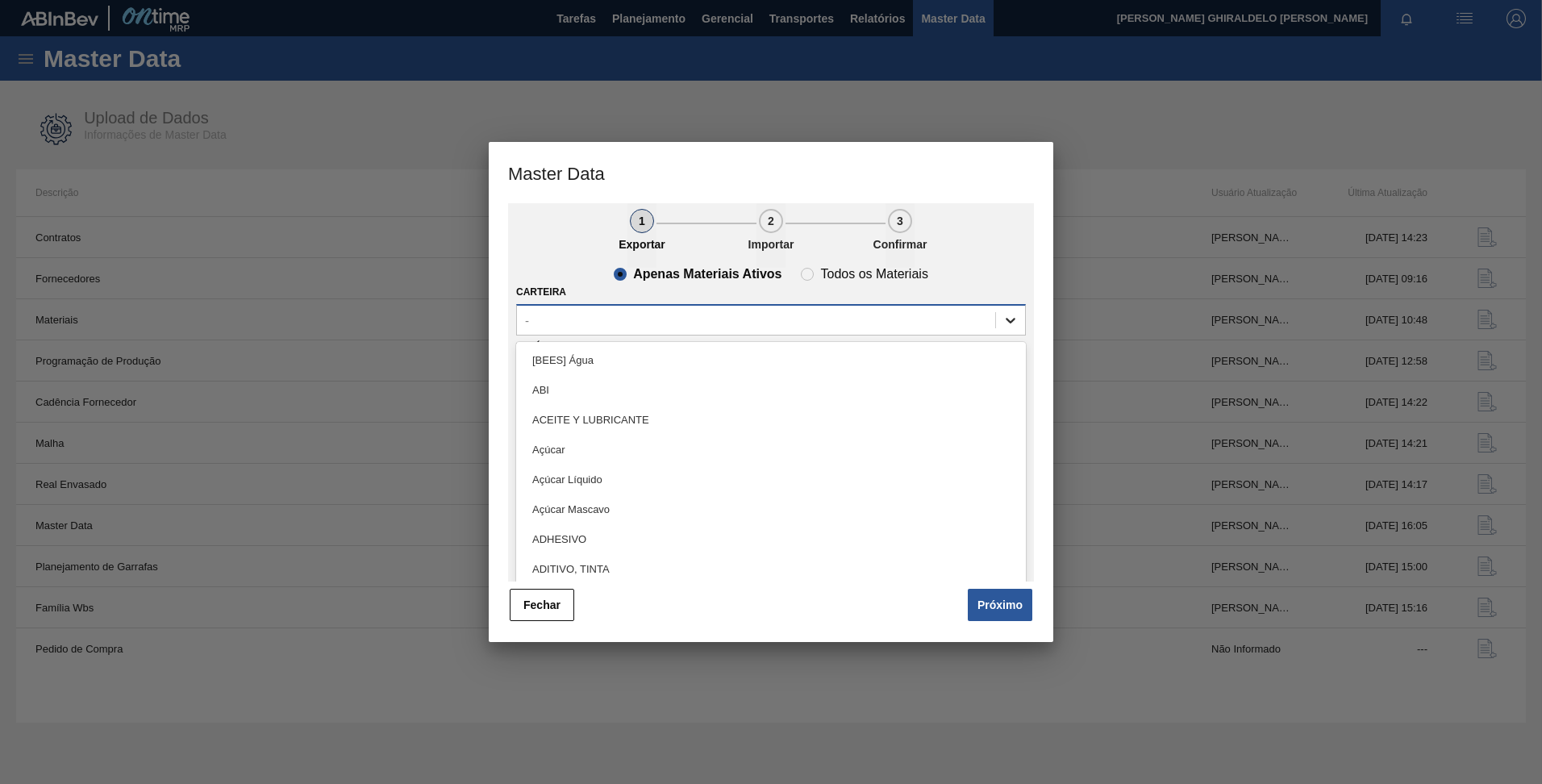
click at [1003, 314] on icon at bounding box center [1011, 320] width 16 height 16
click at [998, 315] on div at bounding box center [1011, 320] width 29 height 29
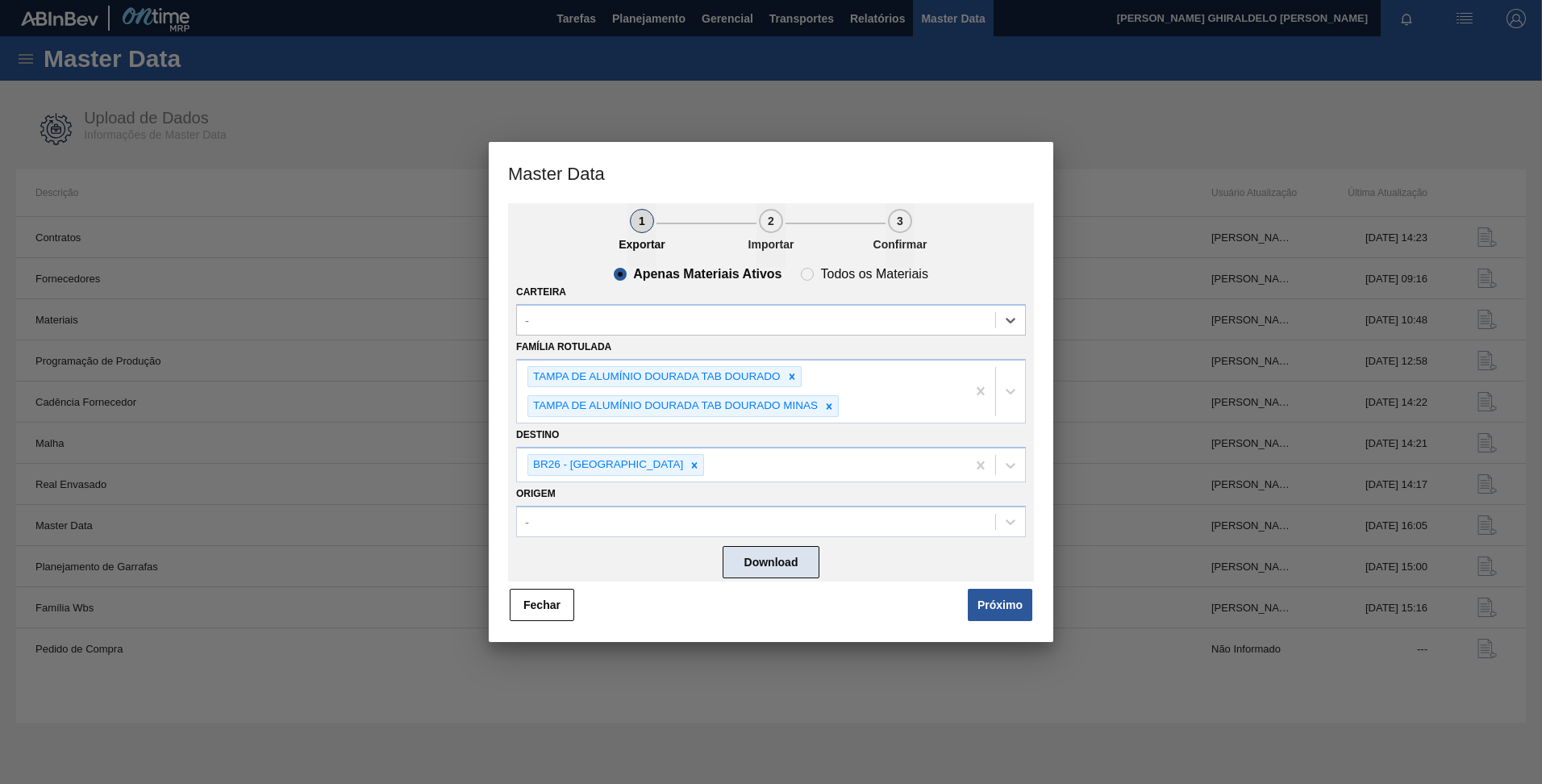
click at [759, 563] on button "Download" at bounding box center [771, 562] width 96 height 32
click at [626, 319] on div "-" at bounding box center [756, 320] width 479 height 23
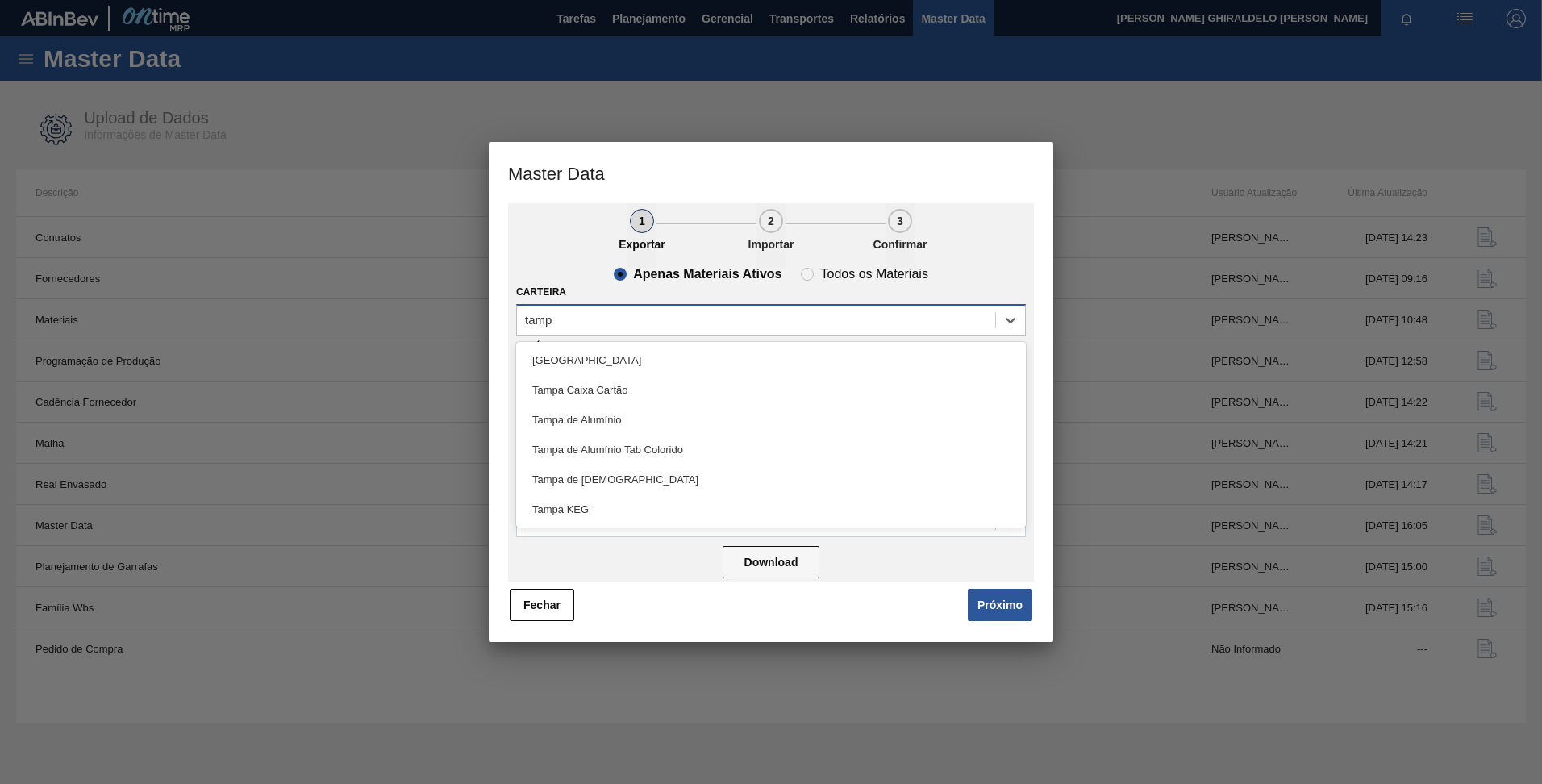
type input "tampa"
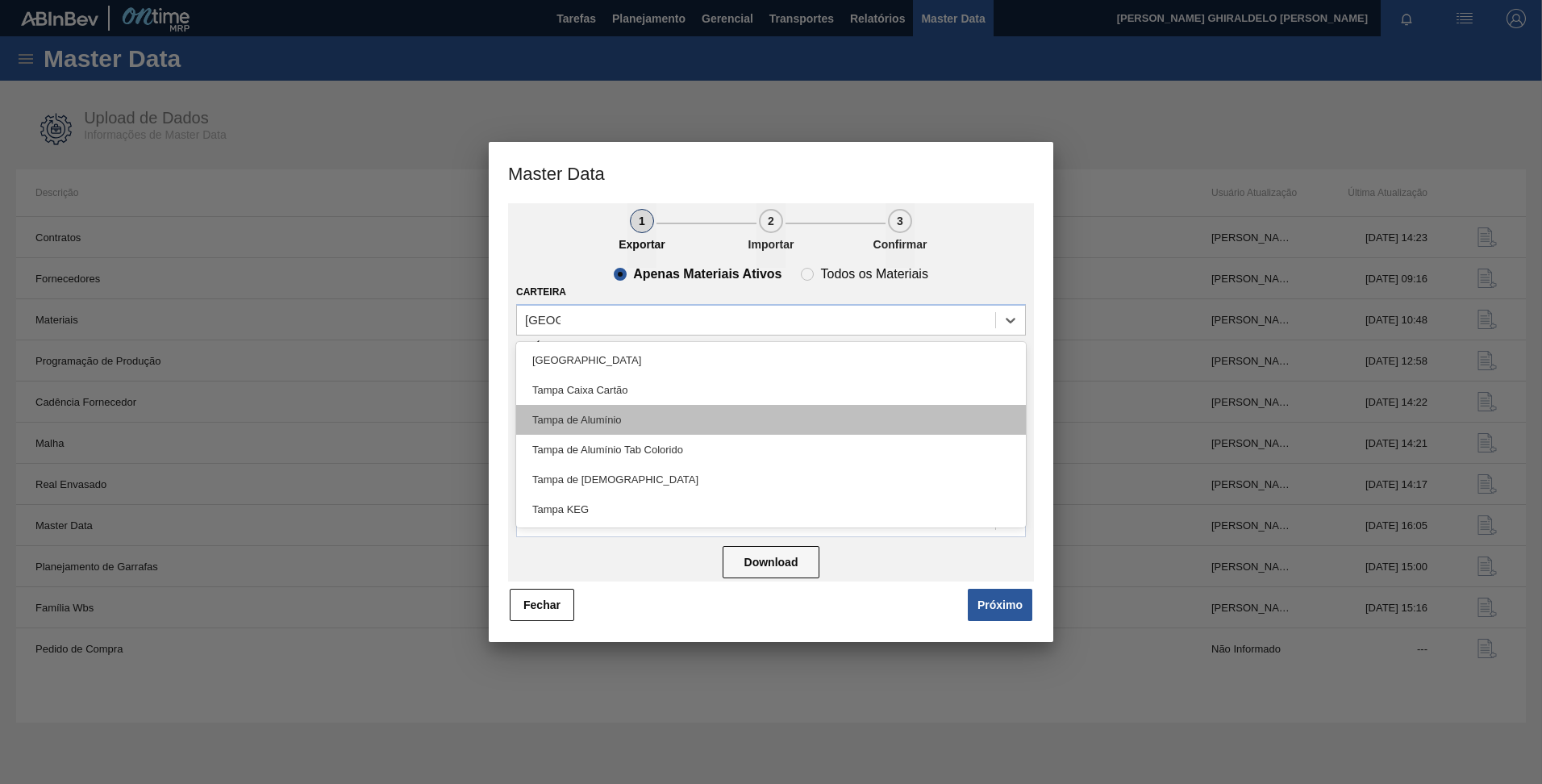
click at [629, 423] on div "Tampa de Alumínio" at bounding box center [771, 419] width 510 height 30
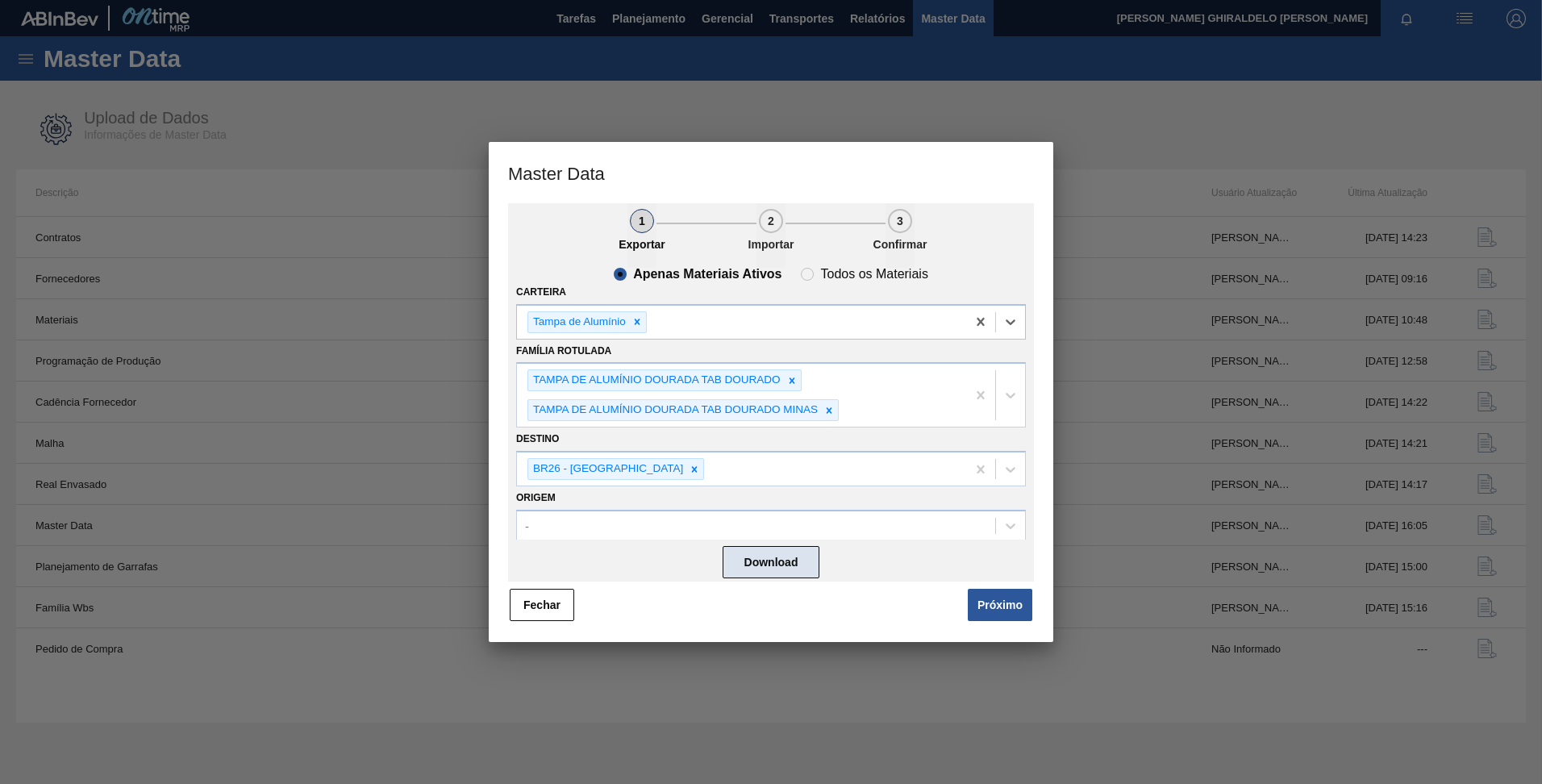
click at [747, 565] on button "Download" at bounding box center [771, 562] width 96 height 32
drag, startPoint x: 762, startPoint y: 324, endPoint x: 771, endPoint y: 324, distance: 9.0
click at [764, 324] on div "Tampa de Alumínio" at bounding box center [741, 322] width 449 height 33
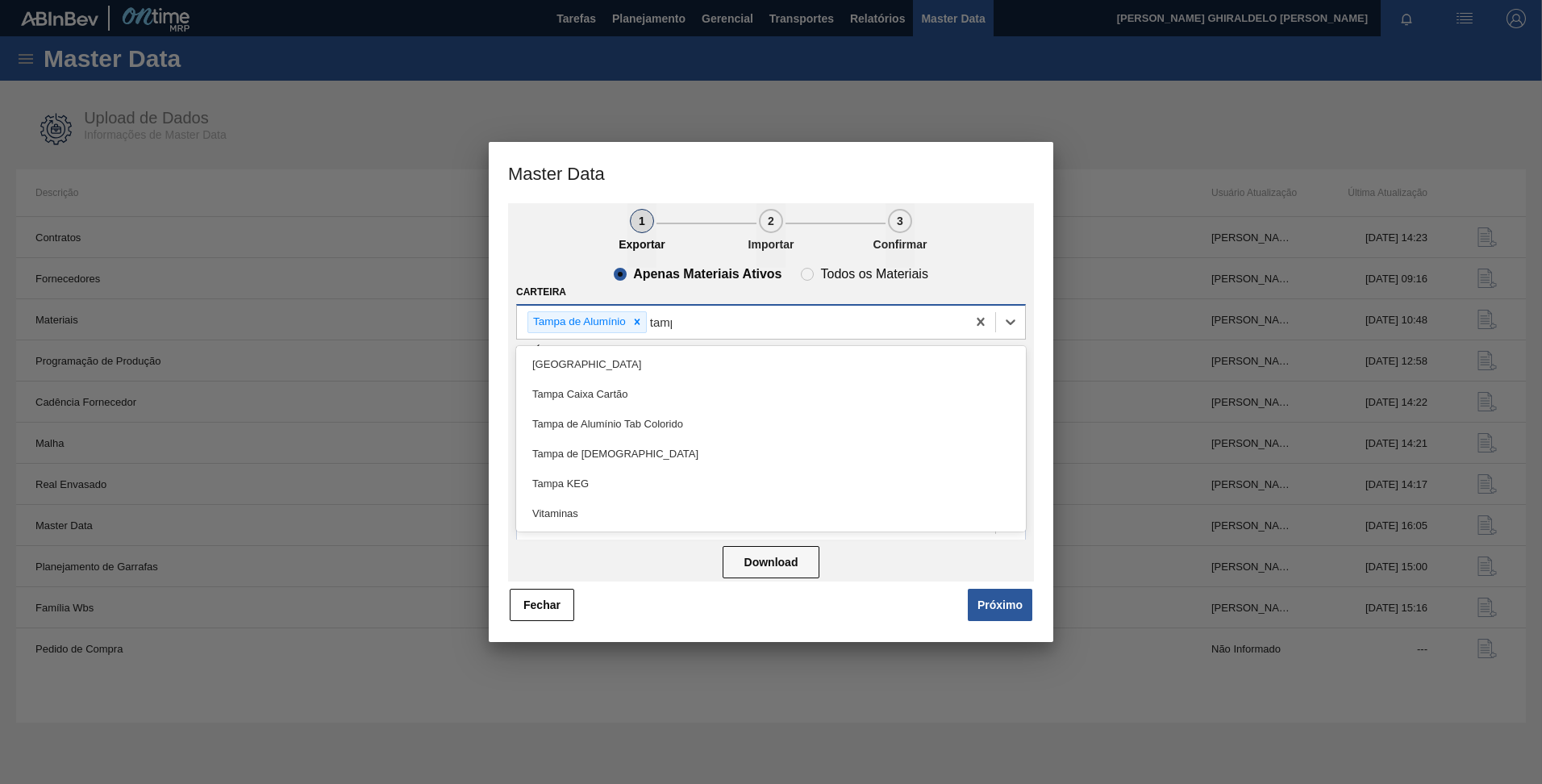
type input "tampa"
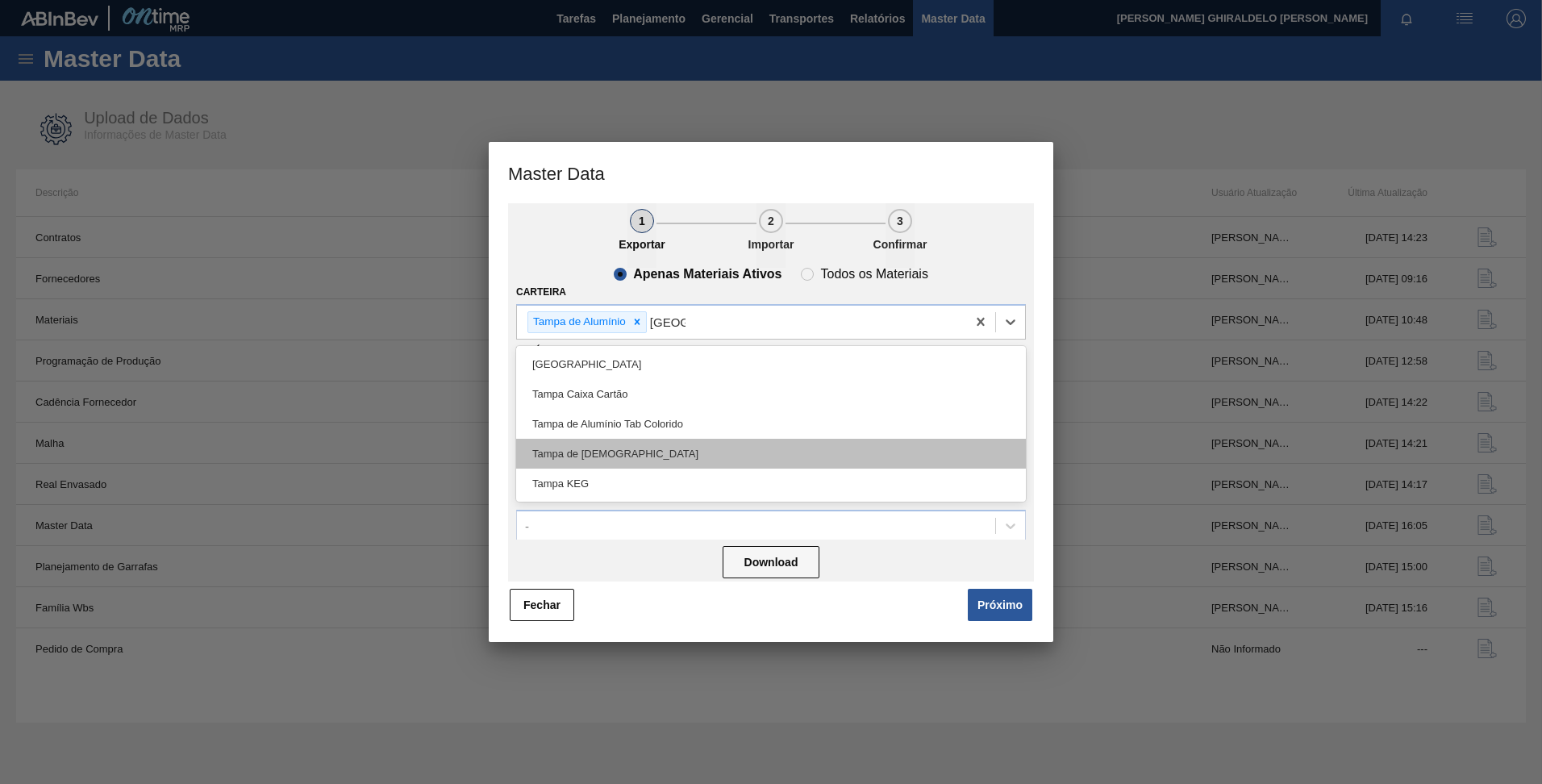
click at [626, 464] on div "Tampa de [DEMOGRAPHIC_DATA]" at bounding box center [771, 453] width 510 height 30
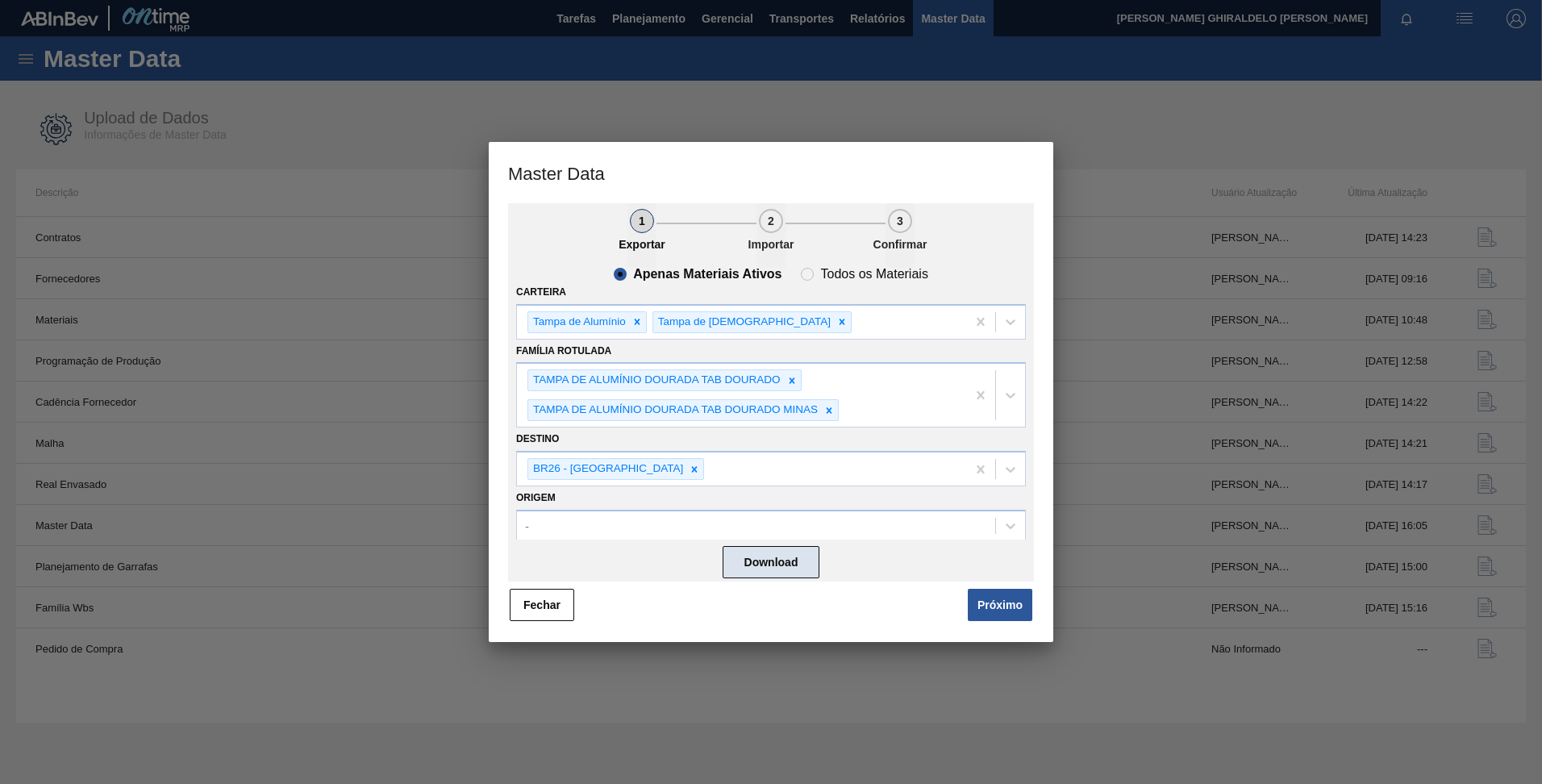
click at [791, 570] on button "Download" at bounding box center [771, 562] width 96 height 32
click at [1014, 612] on button "Próximo" at bounding box center [1000, 604] width 65 height 32
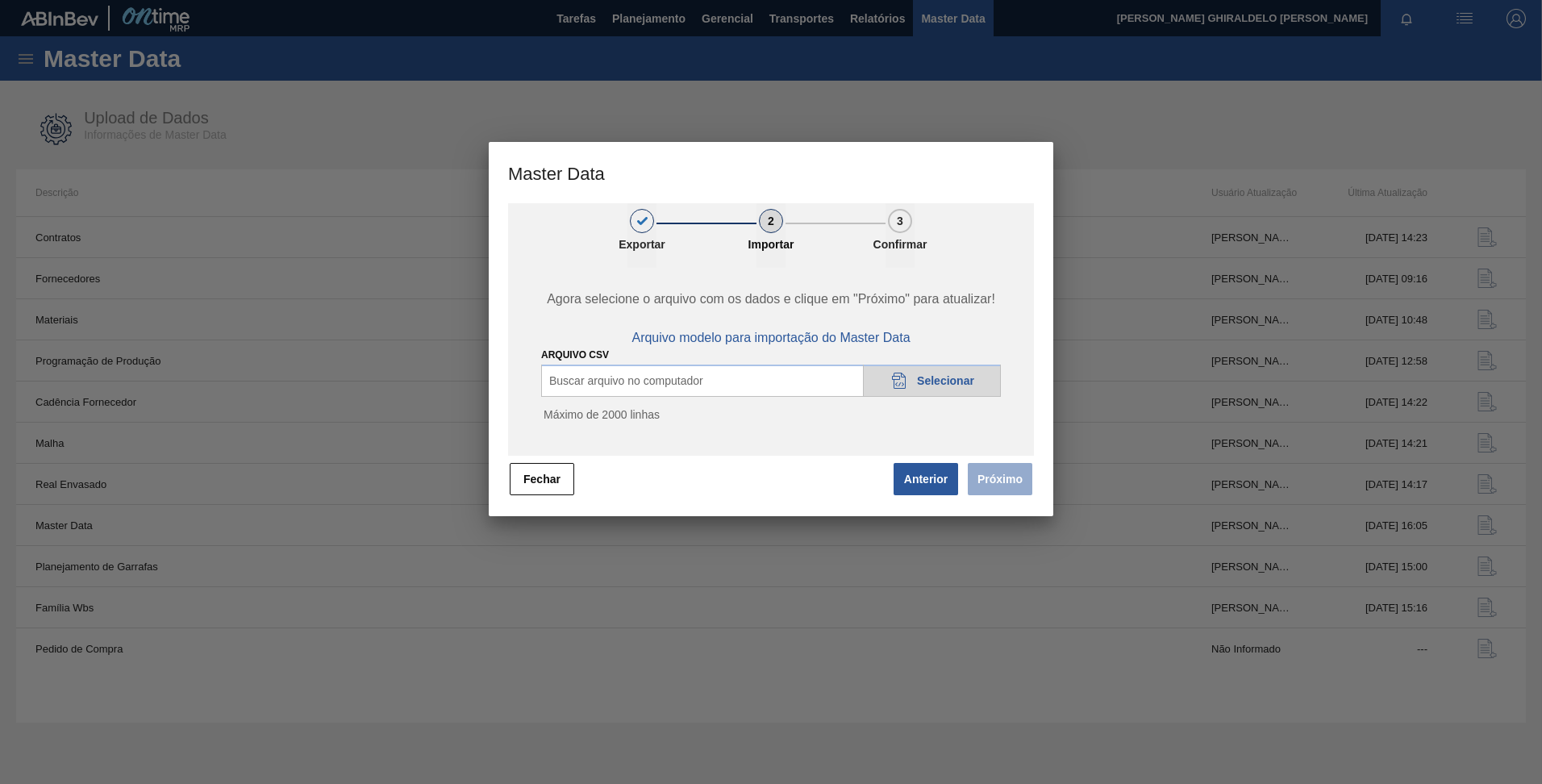
click at [909, 383] on icon "20DAD902-3625-4257-8FDA-0C0CB19E2A3D" at bounding box center [899, 380] width 19 height 19
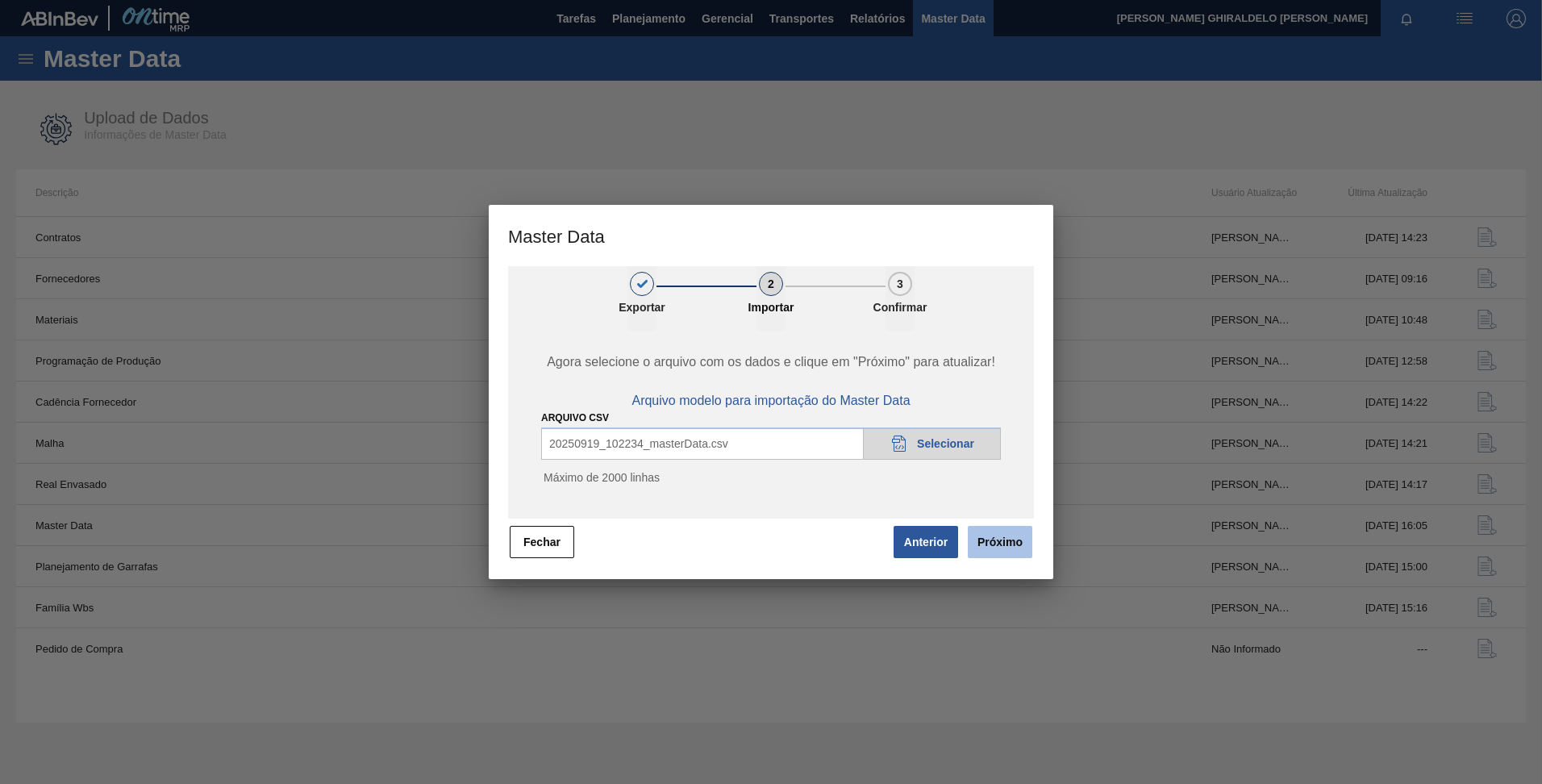
click at [1004, 546] on button "Próximo" at bounding box center [1000, 542] width 65 height 32
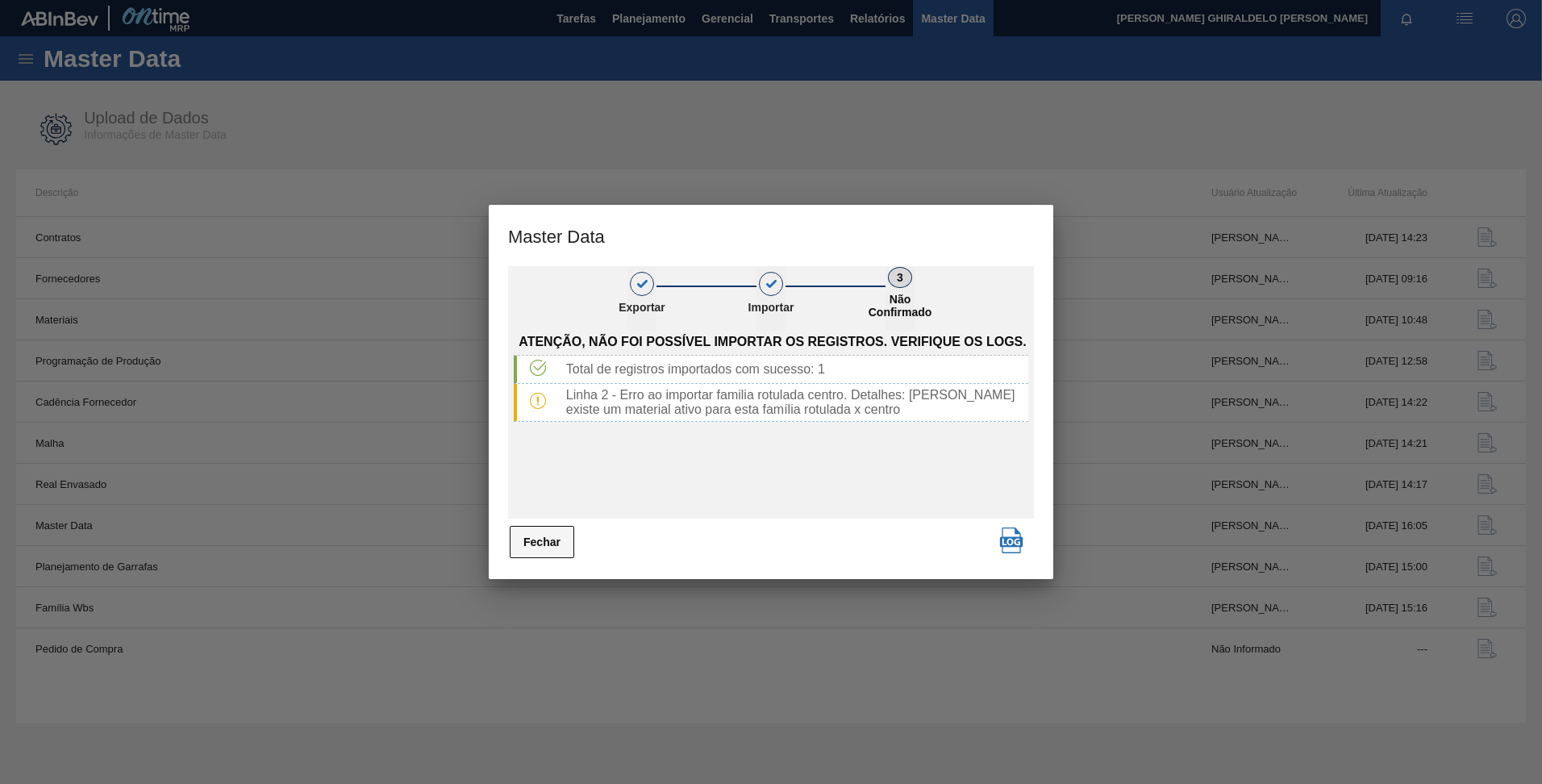
click at [542, 534] on button "Fechar" at bounding box center [543, 542] width 65 height 32
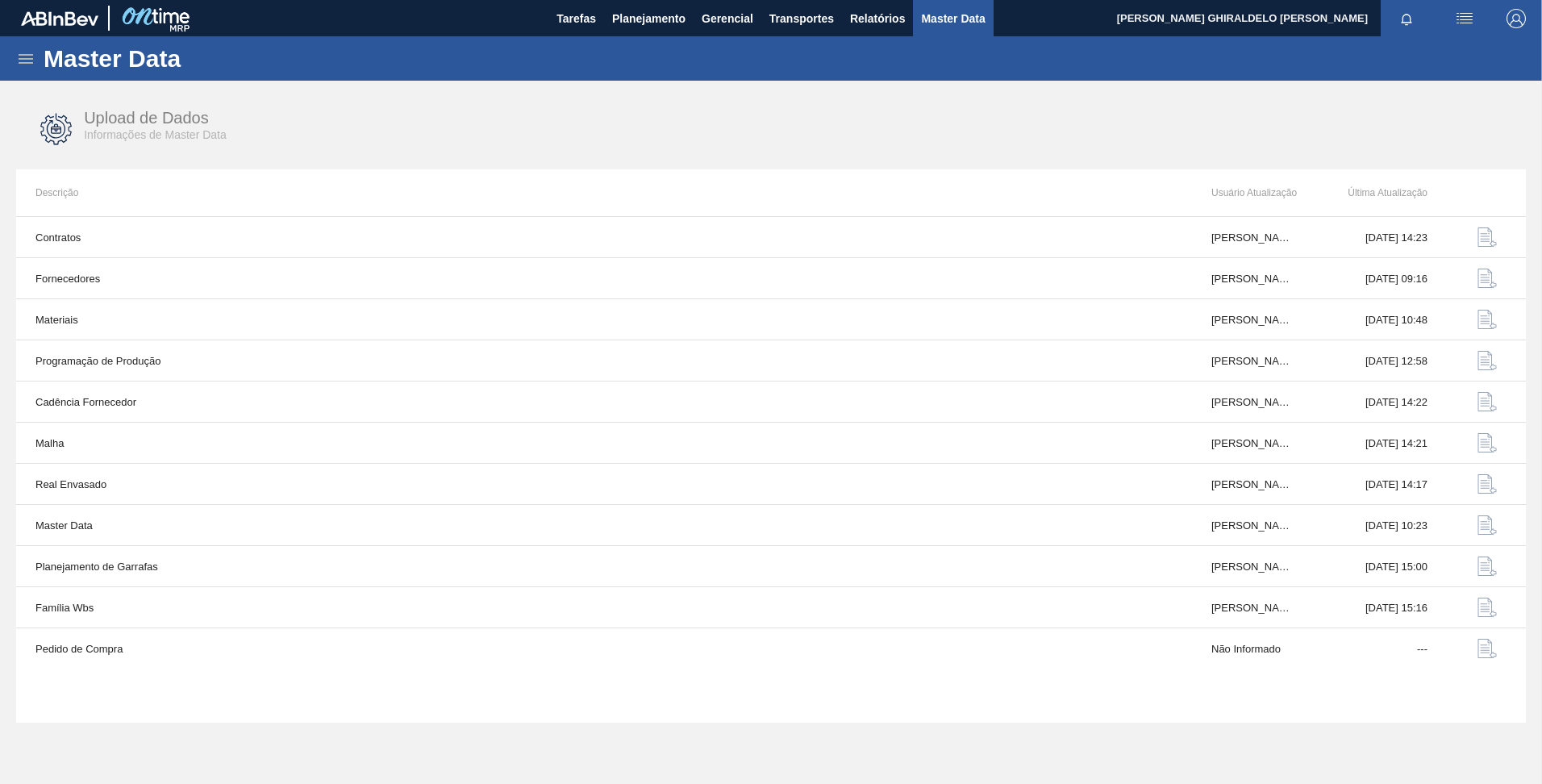
click at [14, 64] on div "Master Data" at bounding box center [771, 58] width 1542 height 44
click at [24, 56] on icon at bounding box center [26, 59] width 19 height 19
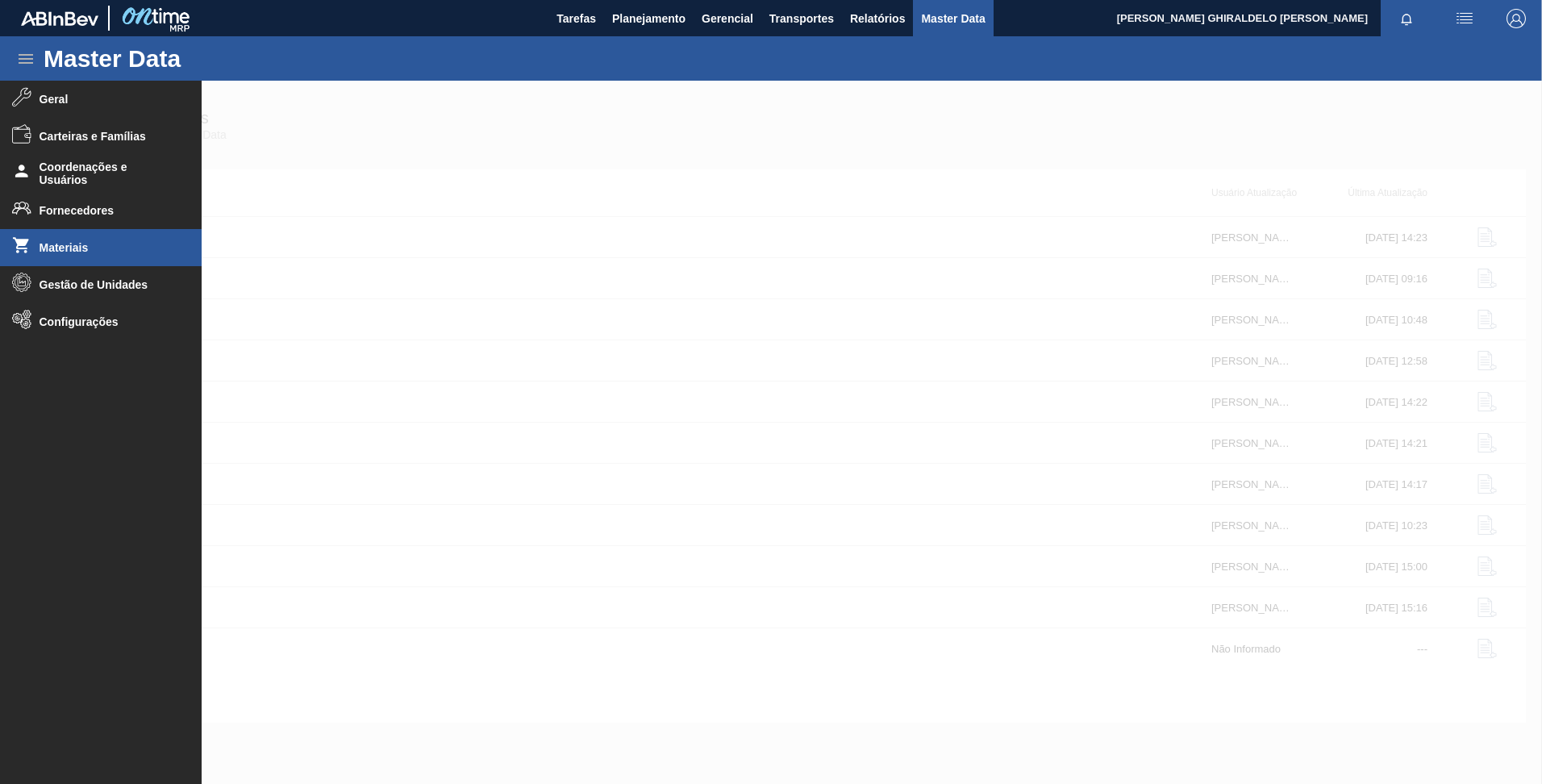
click at [75, 241] on li "Materiais" at bounding box center [100, 247] width 202 height 37
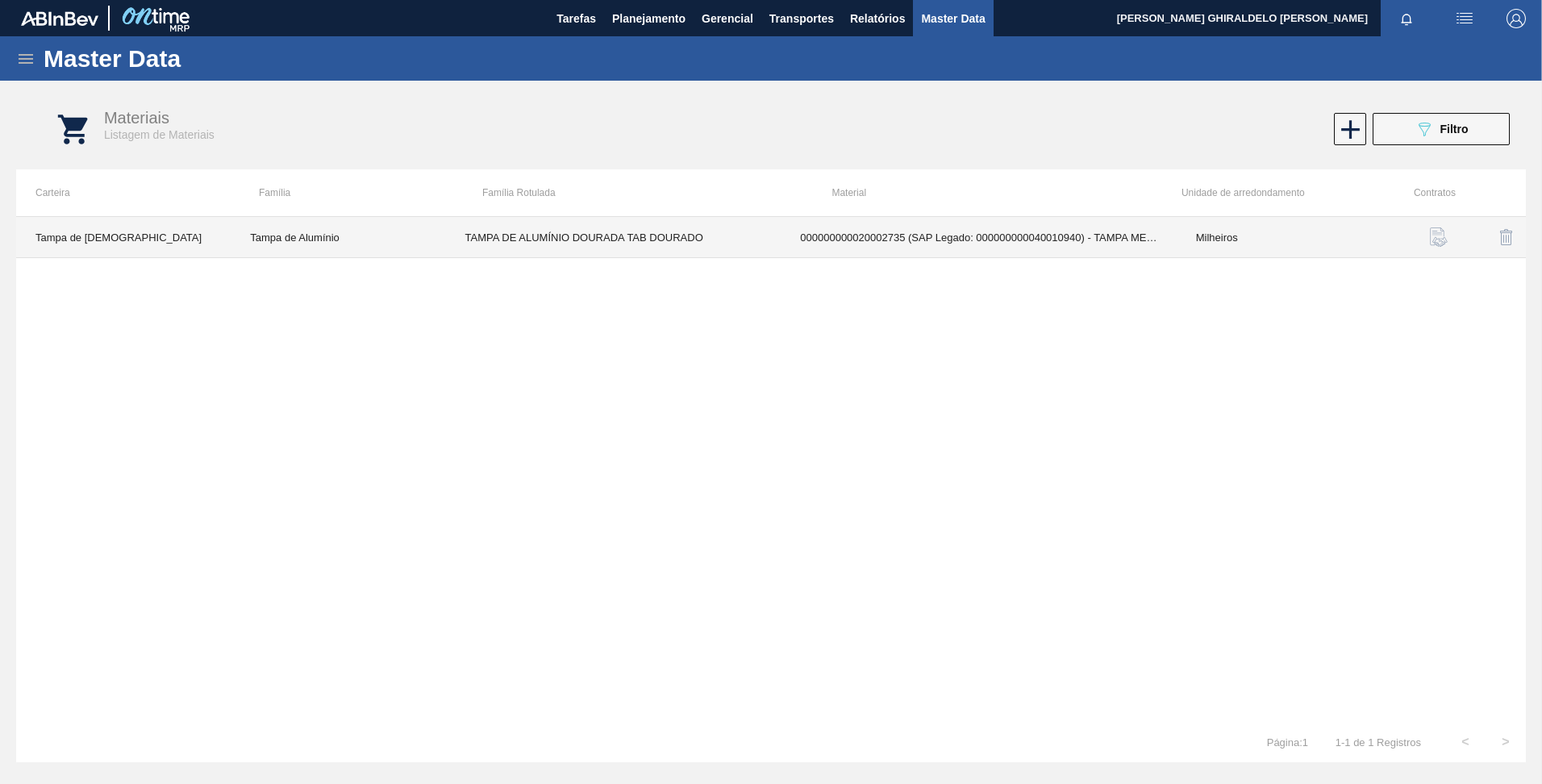
click at [1265, 246] on td "Milheiros" at bounding box center [1284, 237] width 215 height 41
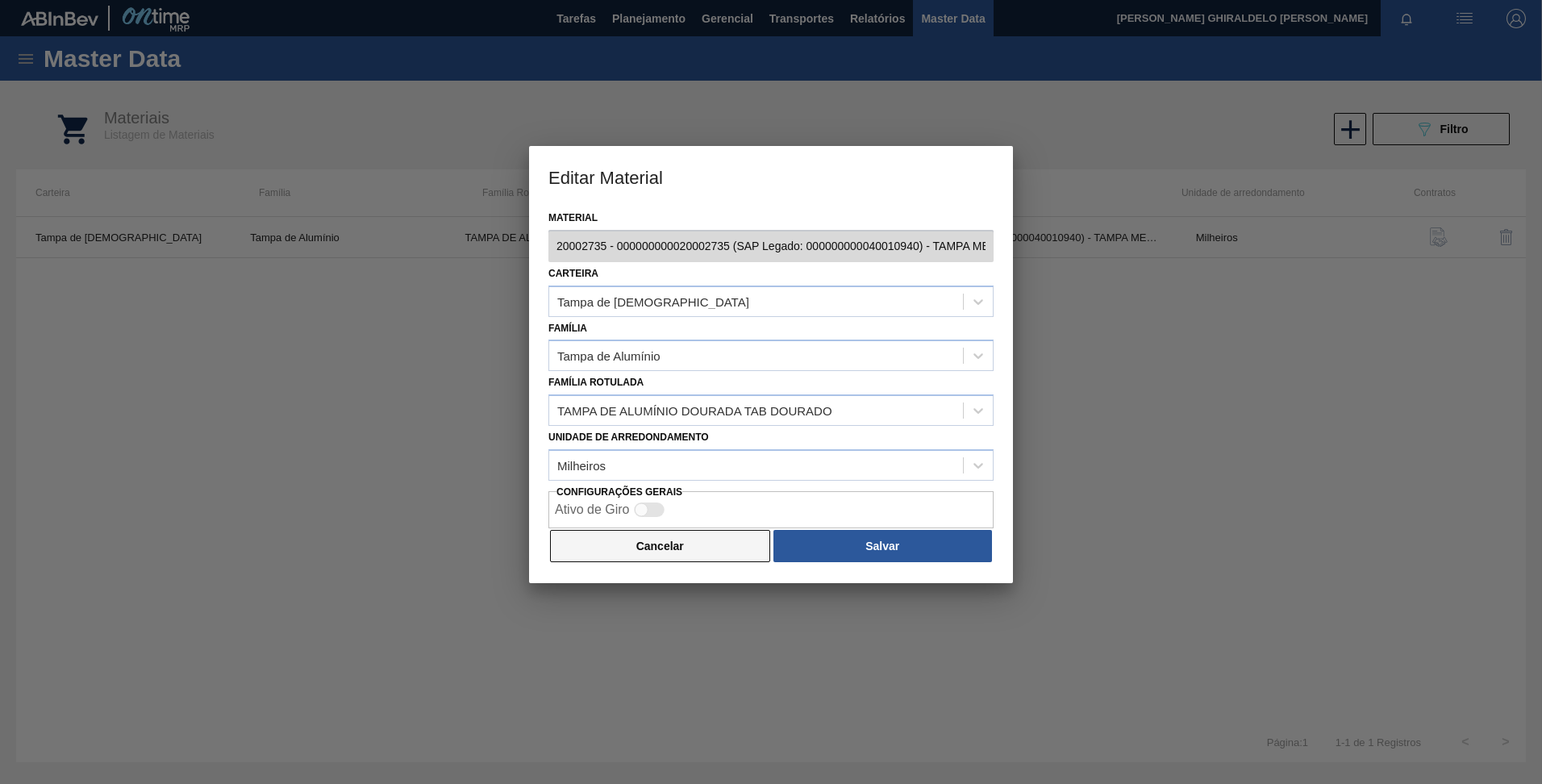
click at [653, 558] on button "Cancelar" at bounding box center [660, 546] width 221 height 32
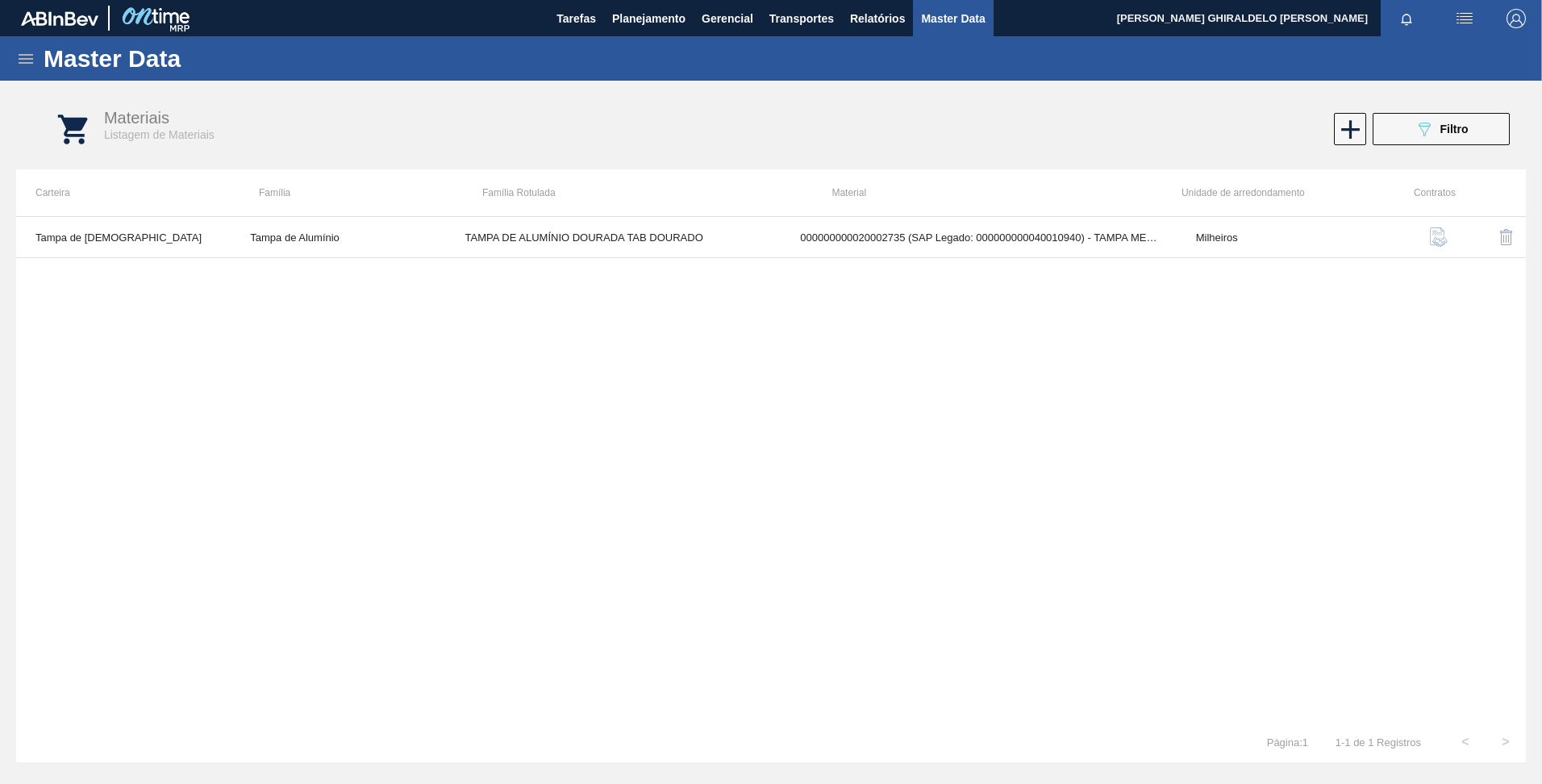
click at [32, 56] on icon at bounding box center [26, 59] width 19 height 19
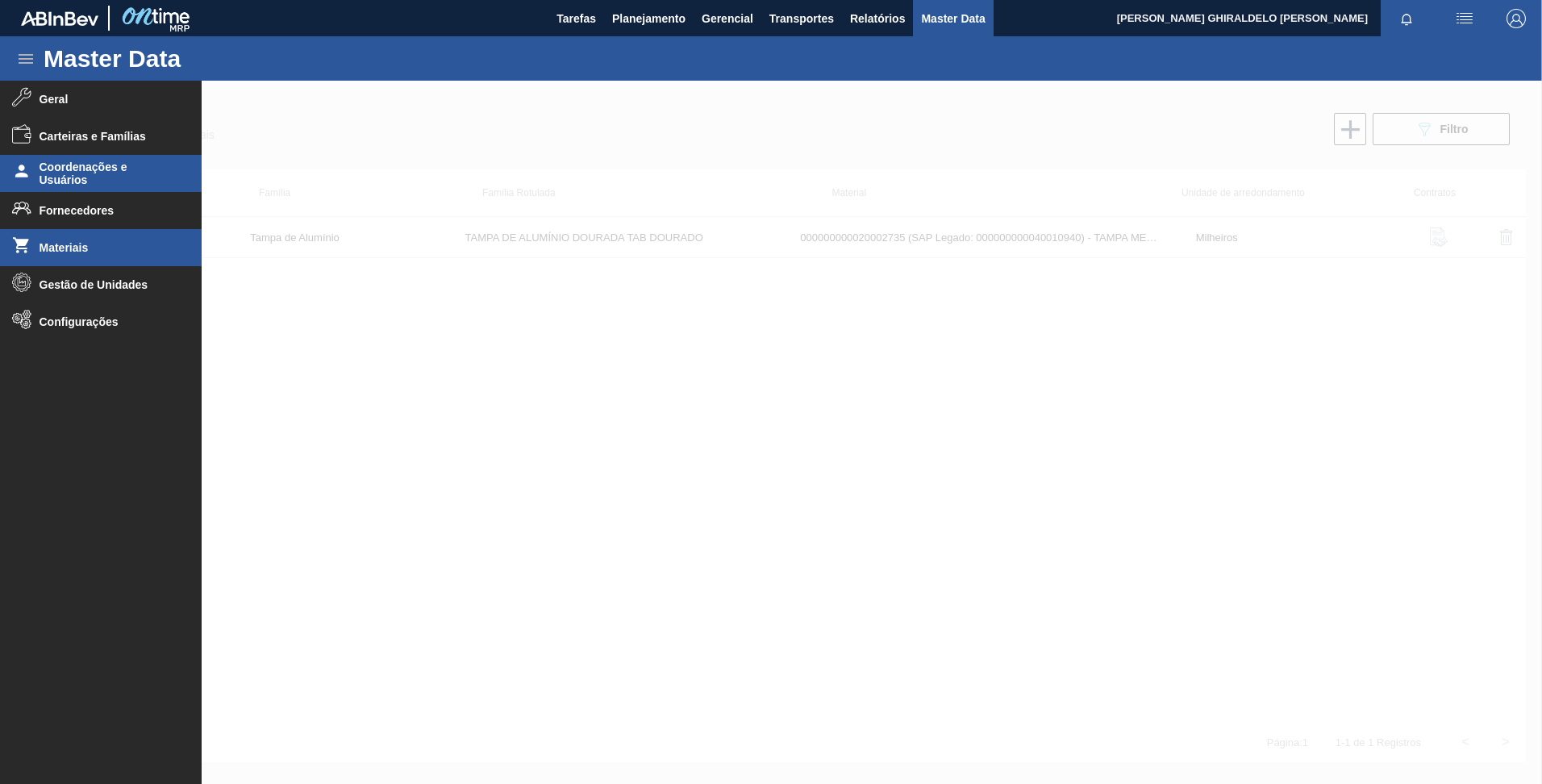
click at [118, 175] on span "Coordenações e Usuários" at bounding box center [105, 173] width 133 height 26
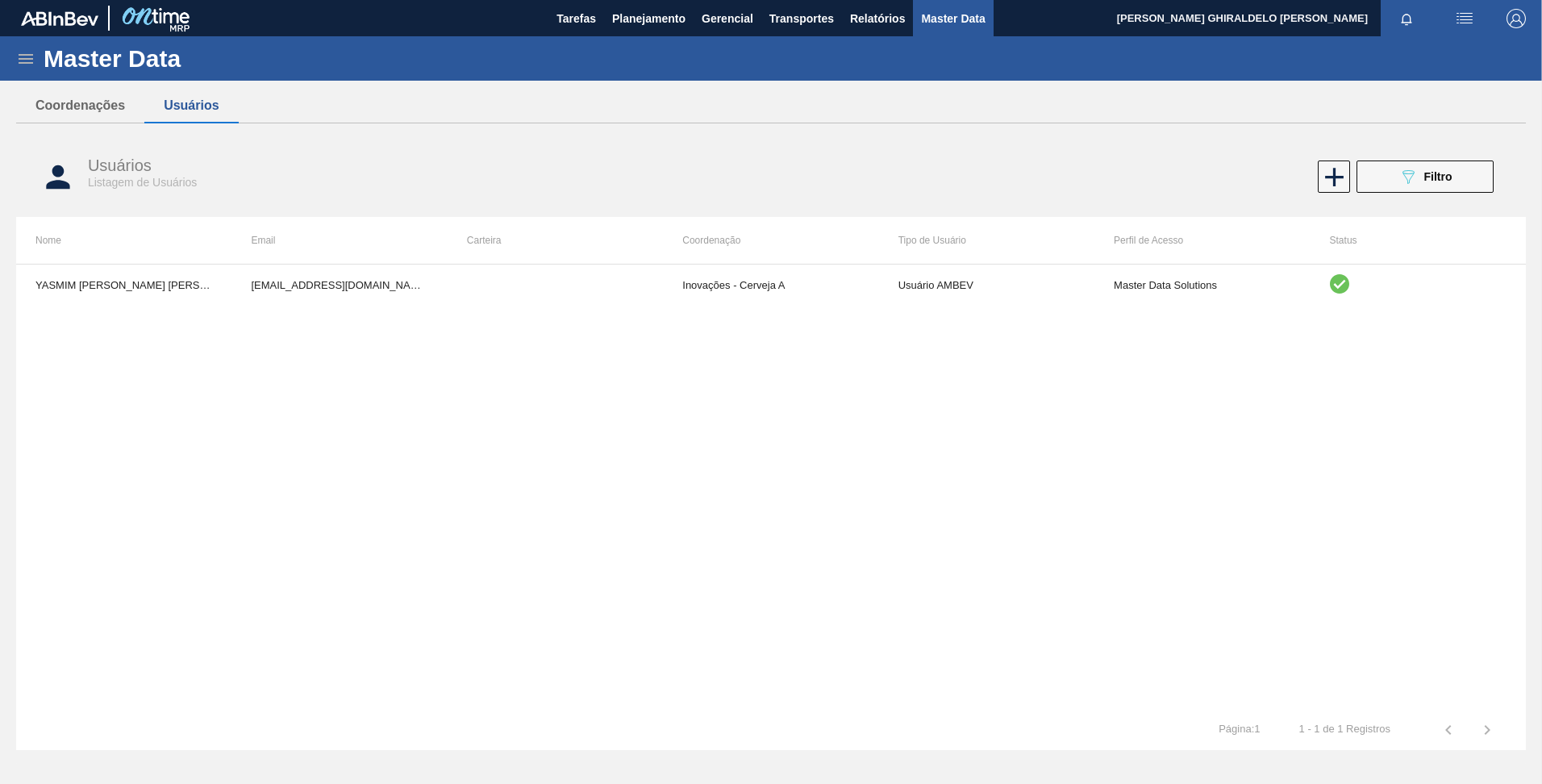
click at [33, 73] on div "Master Data" at bounding box center [771, 58] width 1542 height 44
click at [18, 54] on icon at bounding box center [25, 59] width 14 height 10
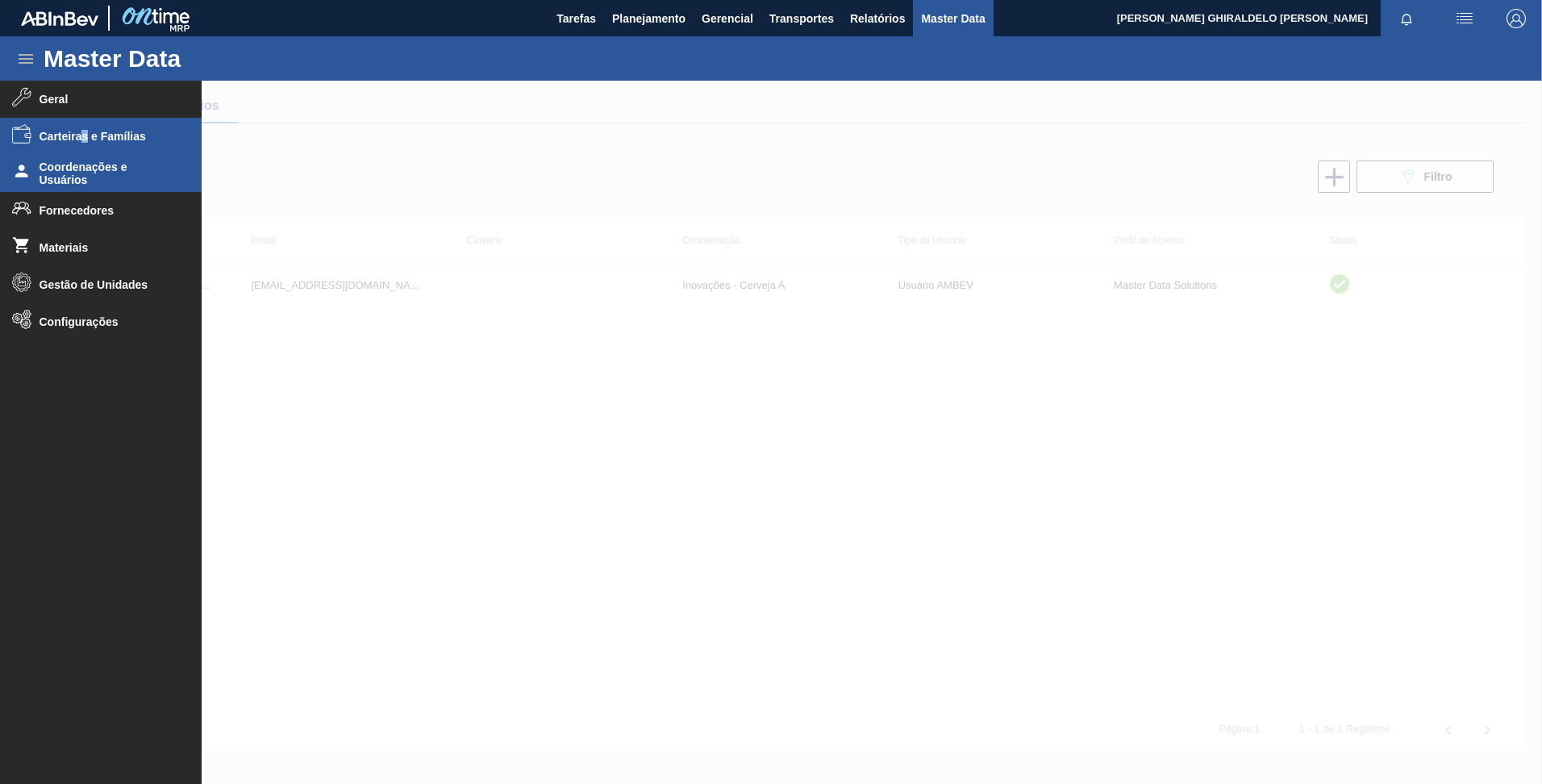
click at [86, 127] on li "Carteiras e Famílias" at bounding box center [100, 136] width 202 height 37
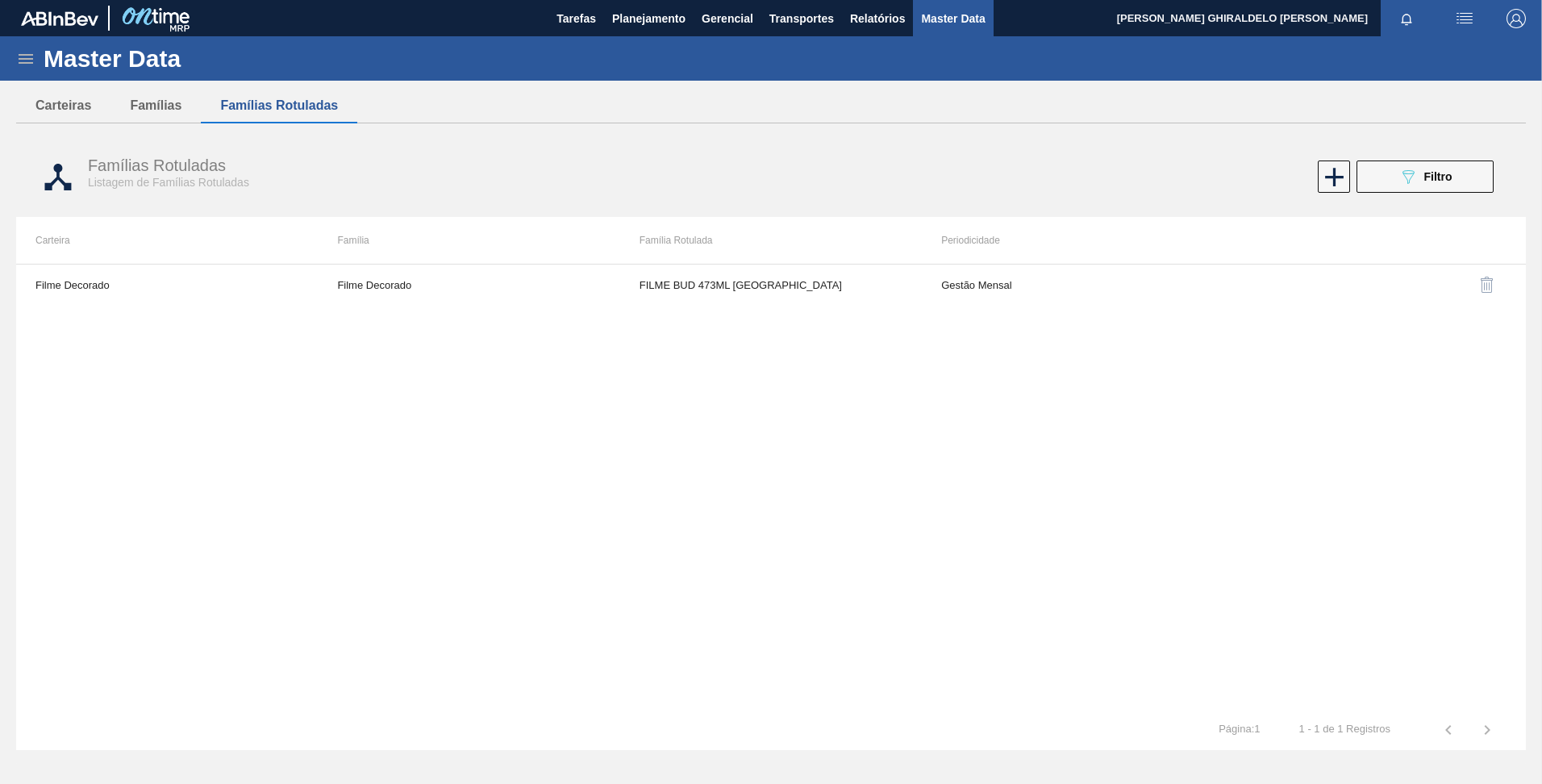
click at [26, 65] on icon at bounding box center [26, 59] width 19 height 19
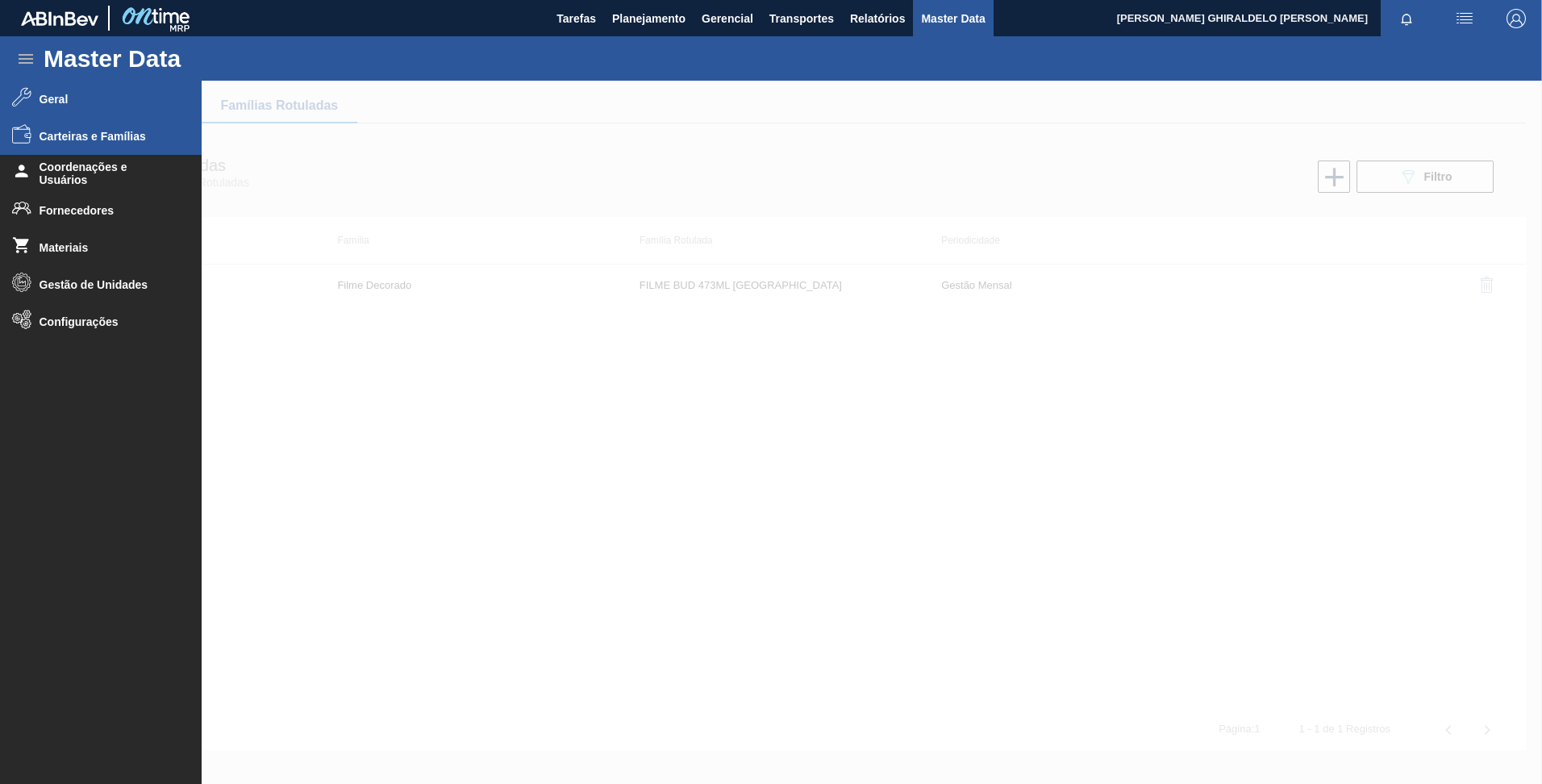
click at [50, 98] on span "Geral" at bounding box center [105, 99] width 133 height 13
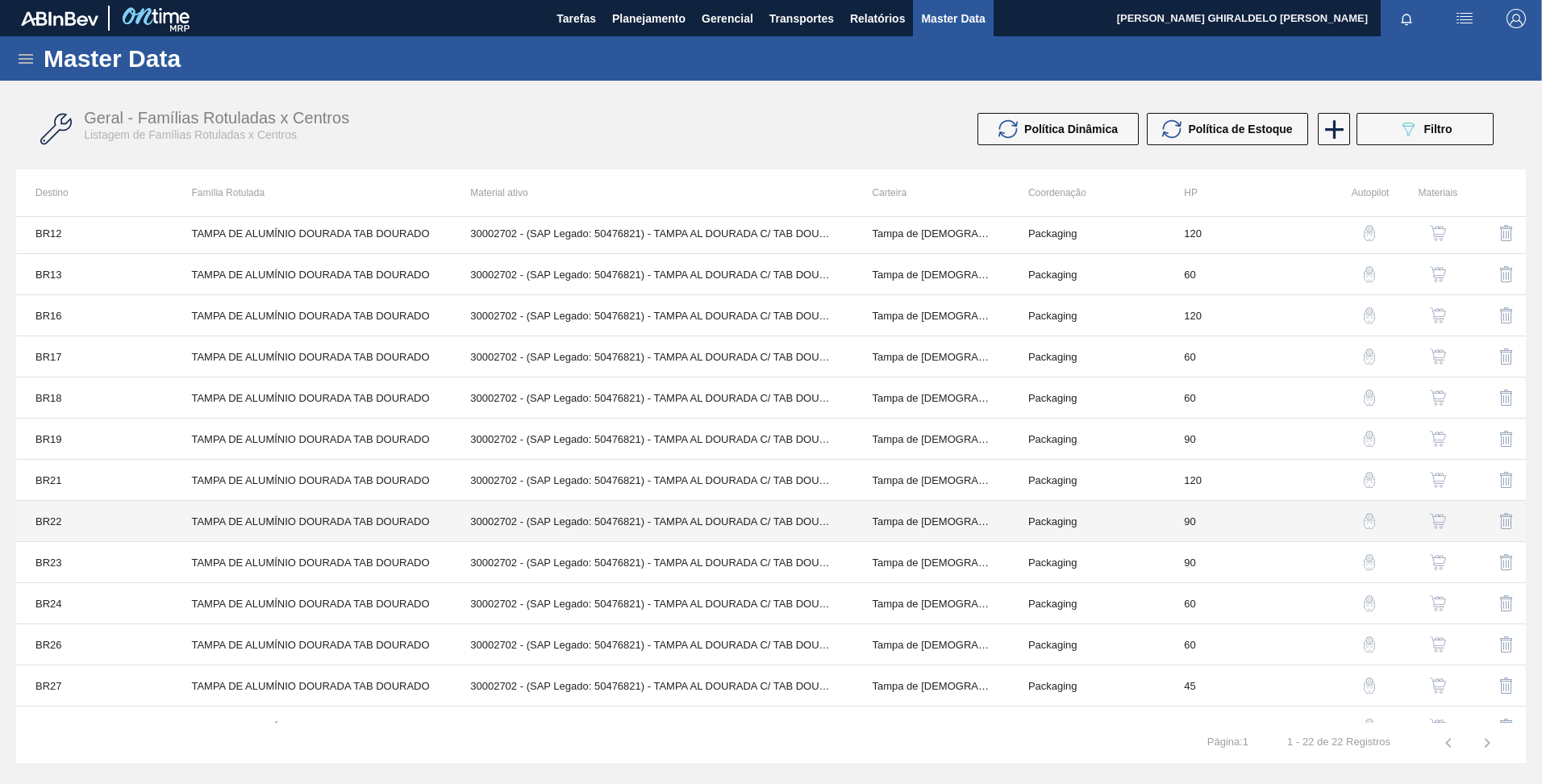
scroll to position [398, 0]
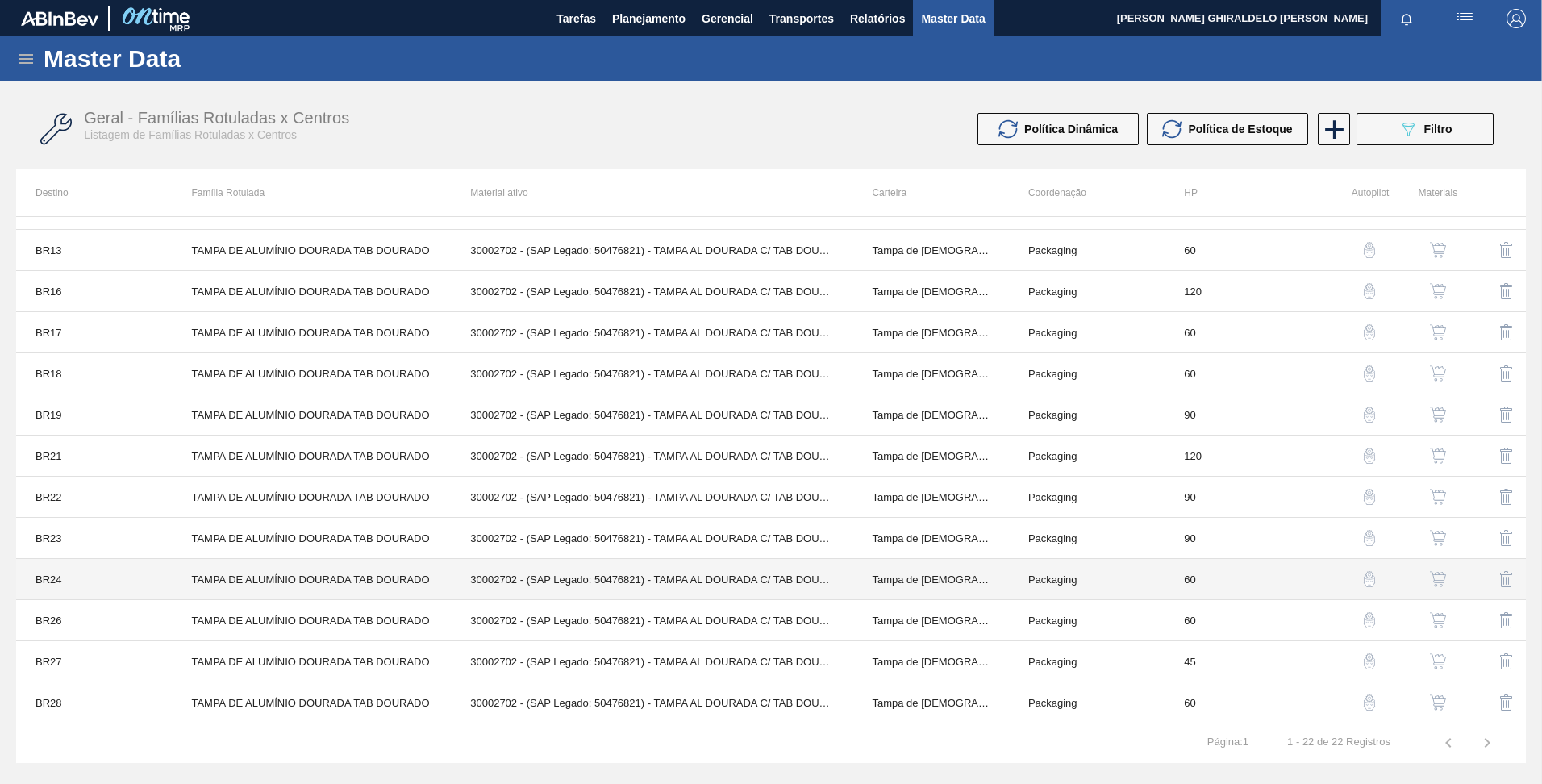
click at [254, 577] on td "TAMPA DE ALUMÍNIO DOURADA TAB DOURADO" at bounding box center [311, 579] width 279 height 41
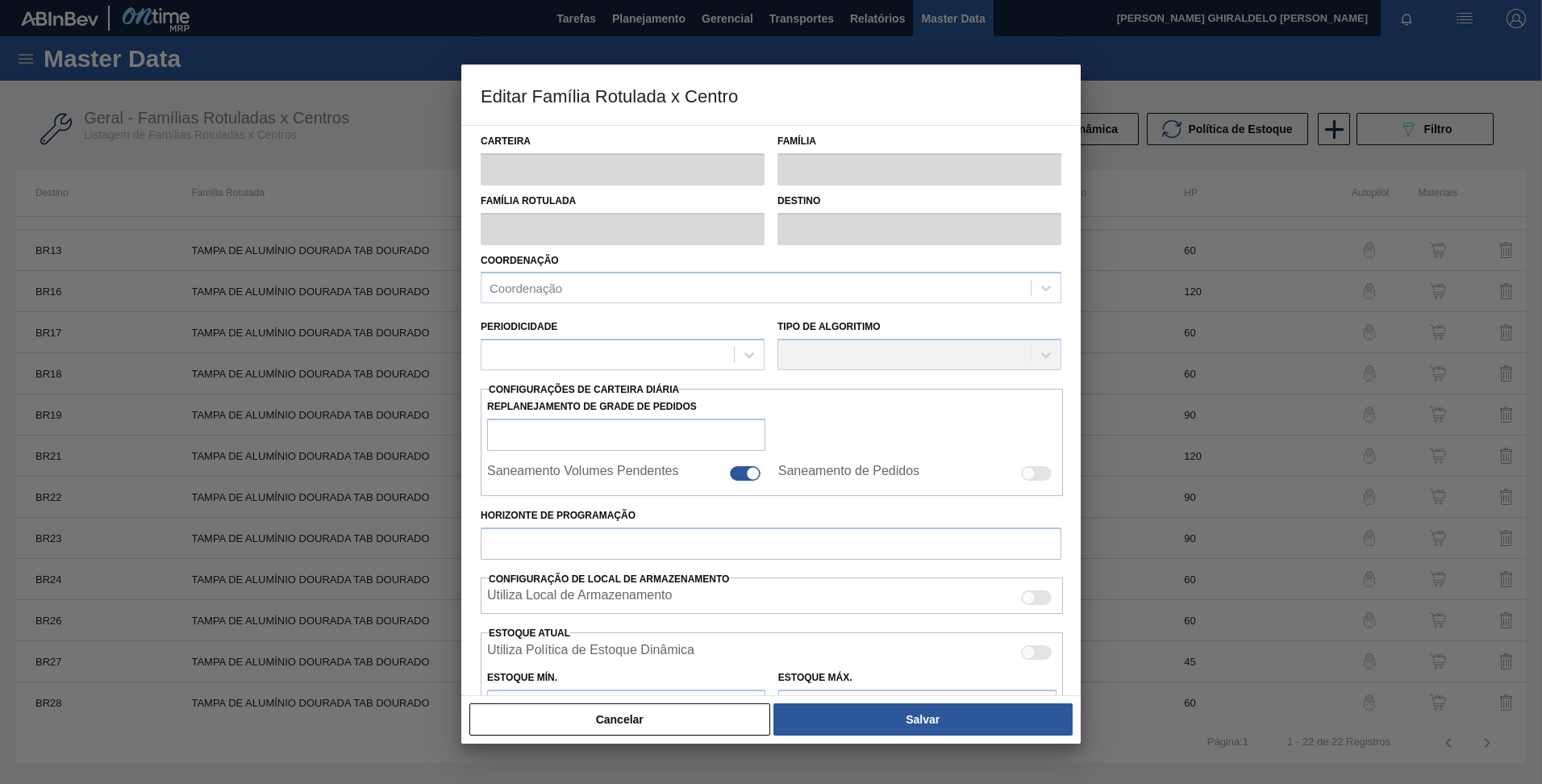
type input "Tampa de Lata"
type input "Tampa de Alumínio"
type input "TAMPA DE ALUMÍNIO DOURADA TAB DOURADO"
type input "BR24 - Ponta Grossa"
type input "60"
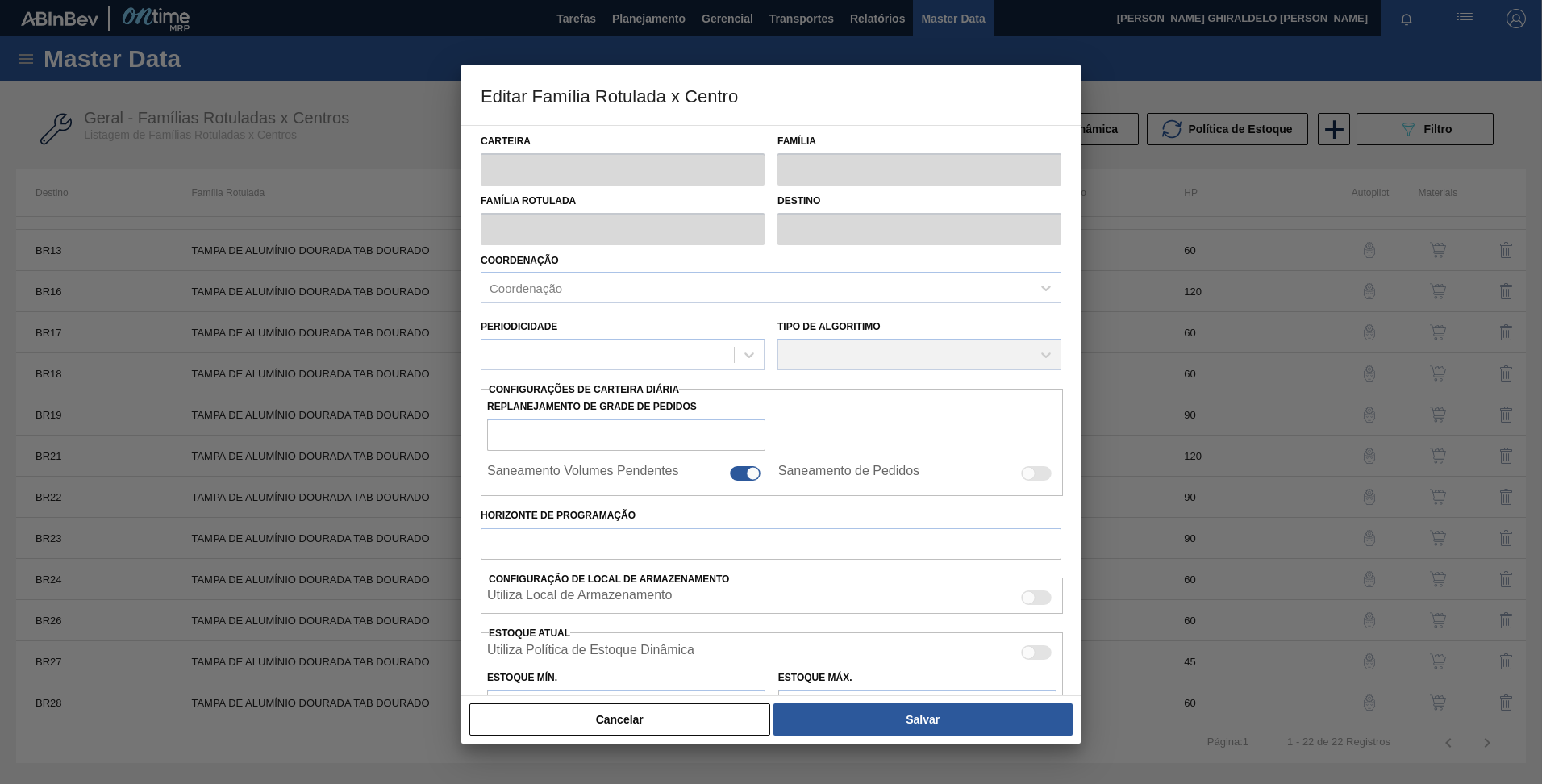
type input "0"
type input "100"
type input "0,000"
checkbox input "true"
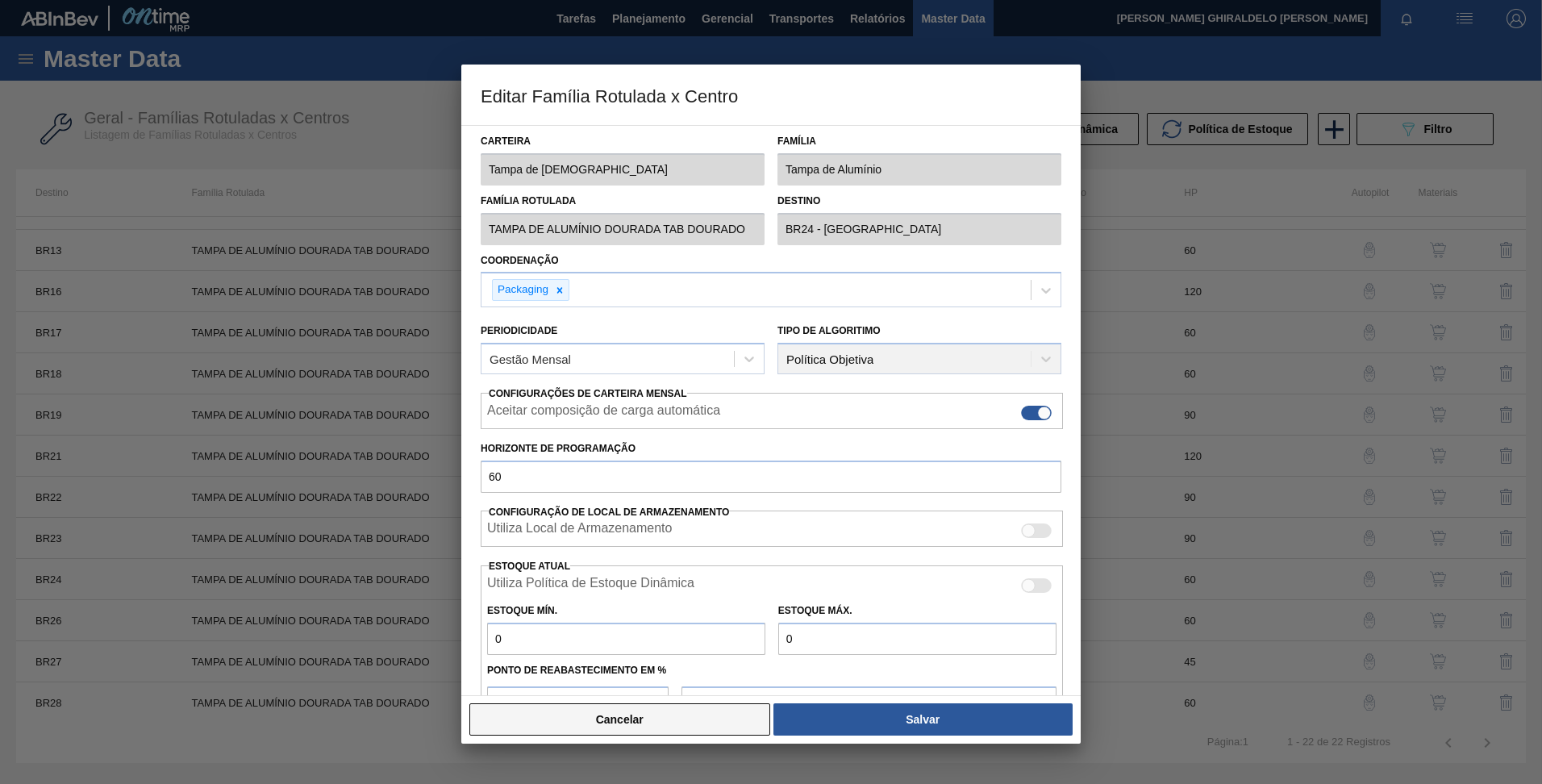
click at [643, 726] on button "Cancelar" at bounding box center [619, 719] width 301 height 32
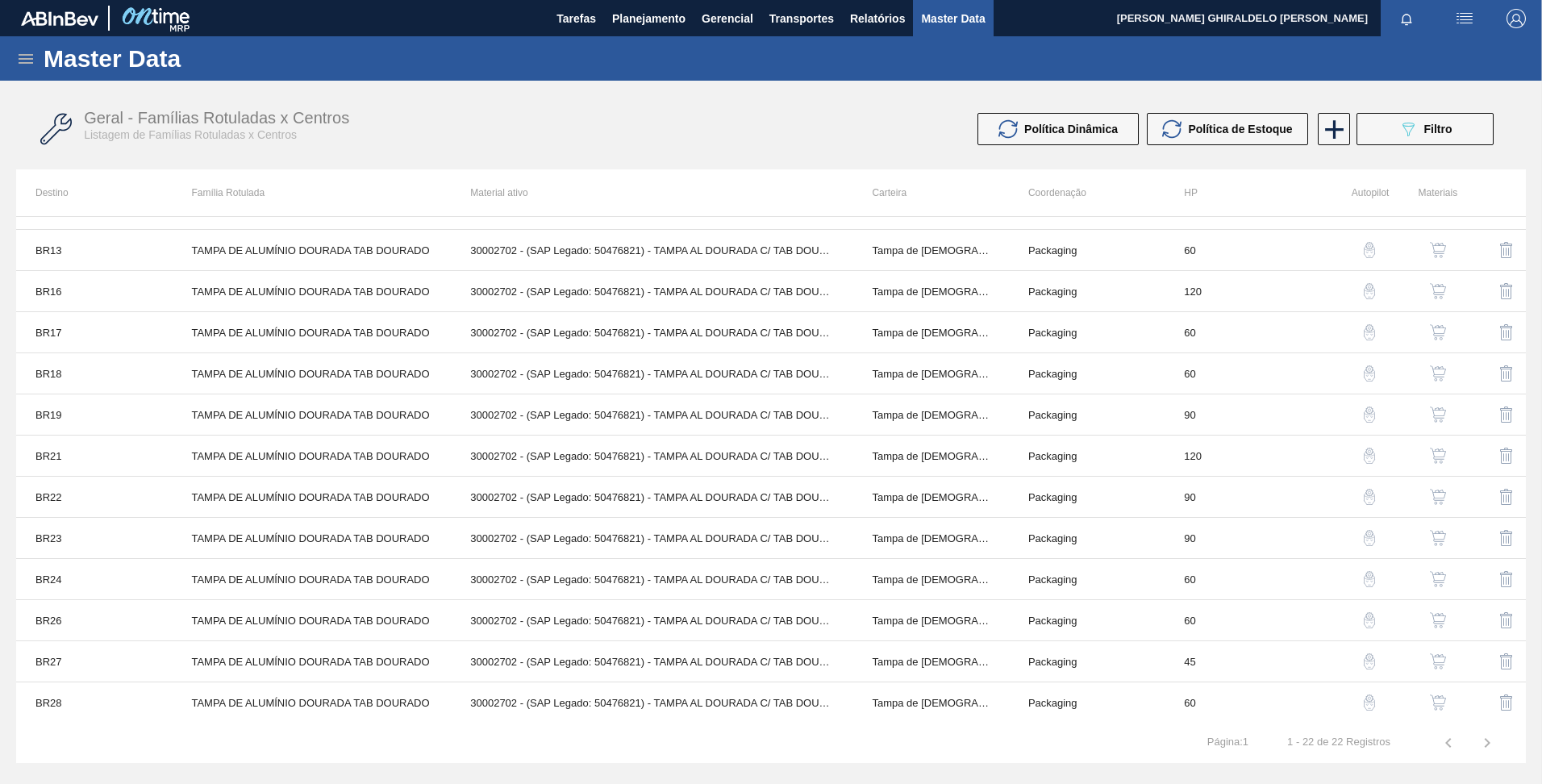
click at [1444, 623] on img "button" at bounding box center [1438, 620] width 16 height 16
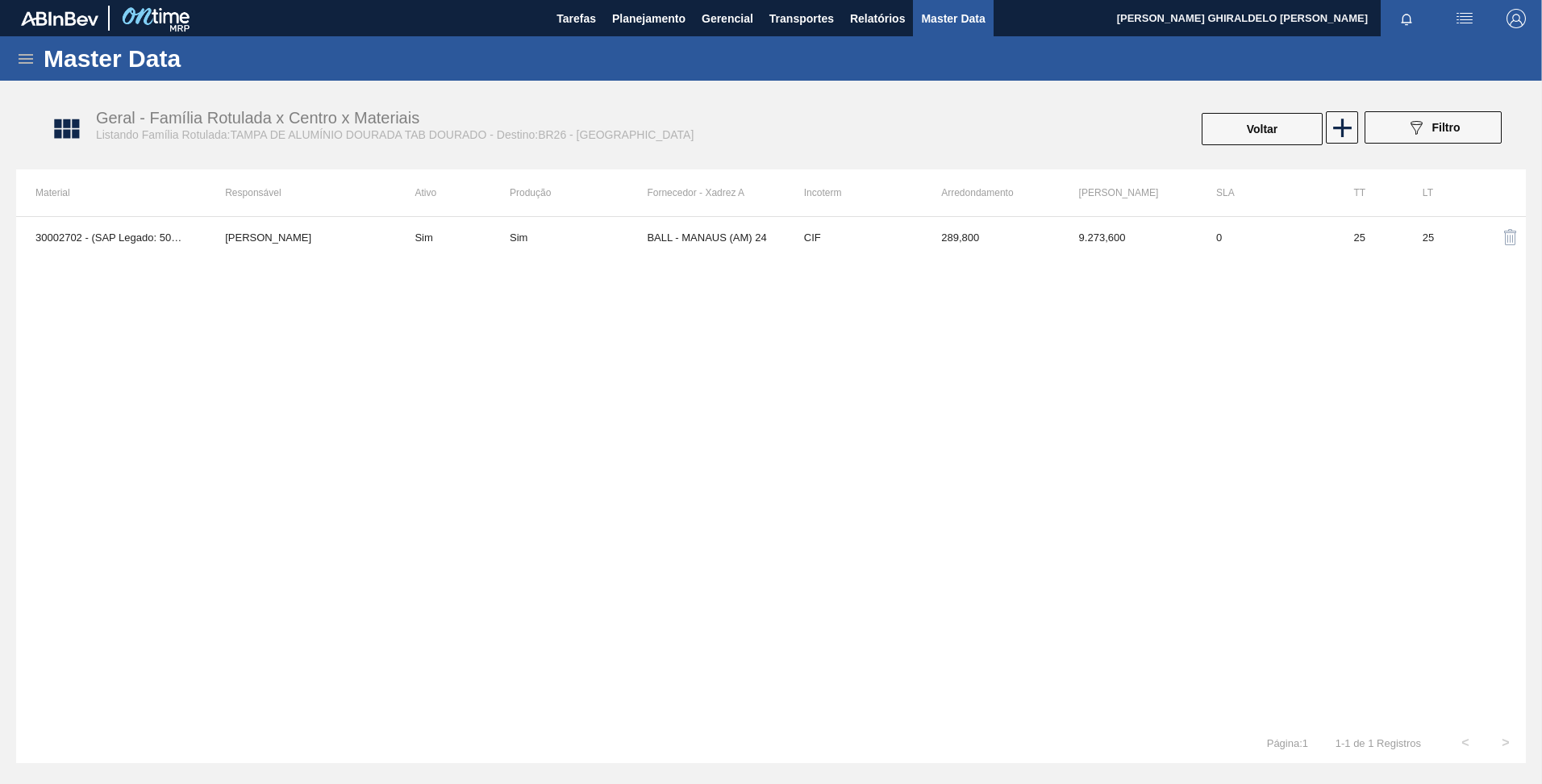
click at [668, 305] on div "30002702 - (SAP Legado: 50476821) - TAMPA AL DOURADA C/ TAB DOURADO Beatriz Mar…" at bounding box center [771, 469] width 1510 height 506
click at [447, 314] on div "30002702 - (SAP Legado: 50476821) - TAMPA AL DOURADA C/ TAB DOURADO Beatriz Mar…" at bounding box center [771, 469] width 1510 height 506
click at [1339, 134] on icon at bounding box center [1342, 127] width 32 height 32
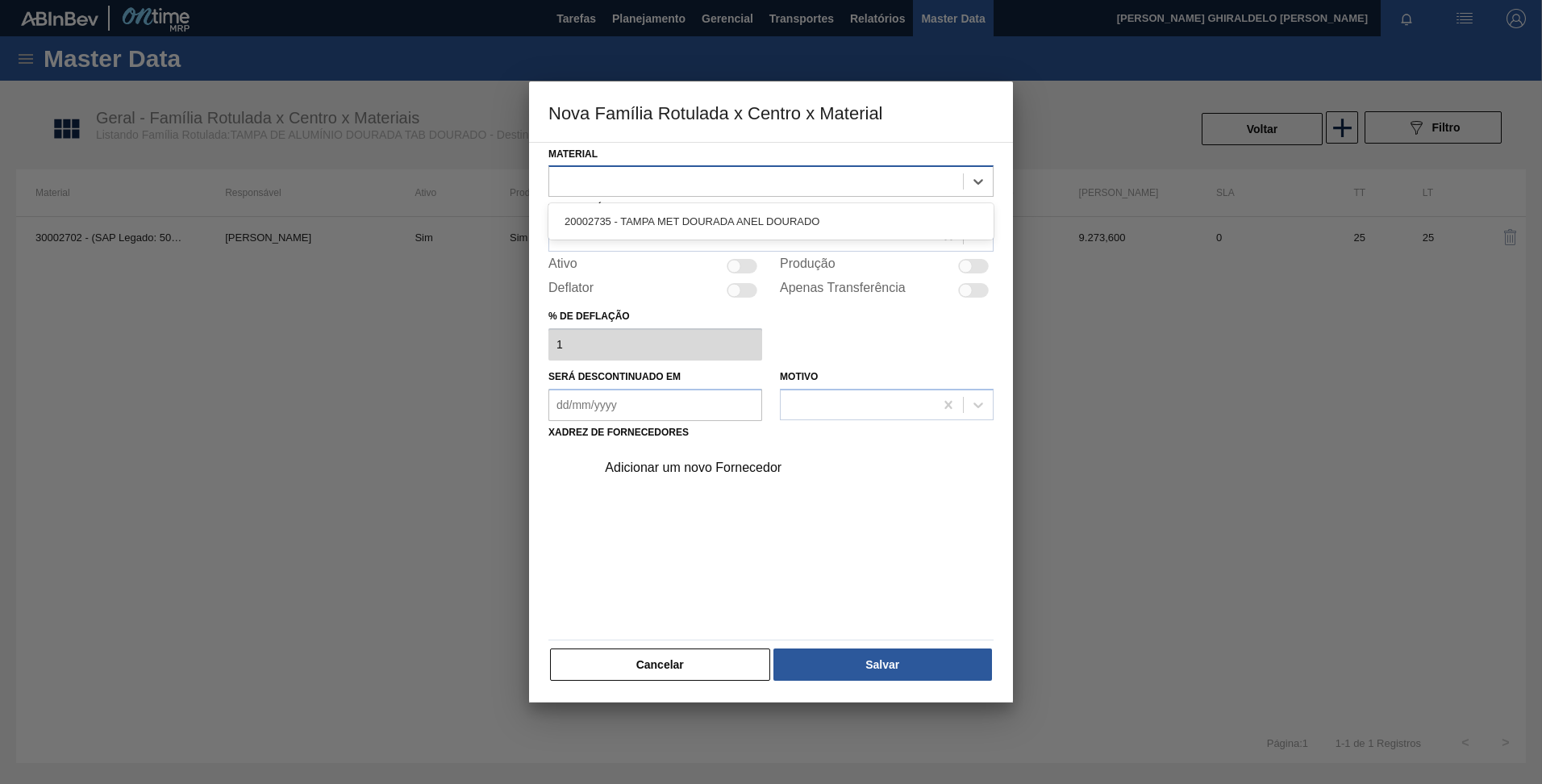
click at [732, 185] on div at bounding box center [756, 181] width 414 height 23
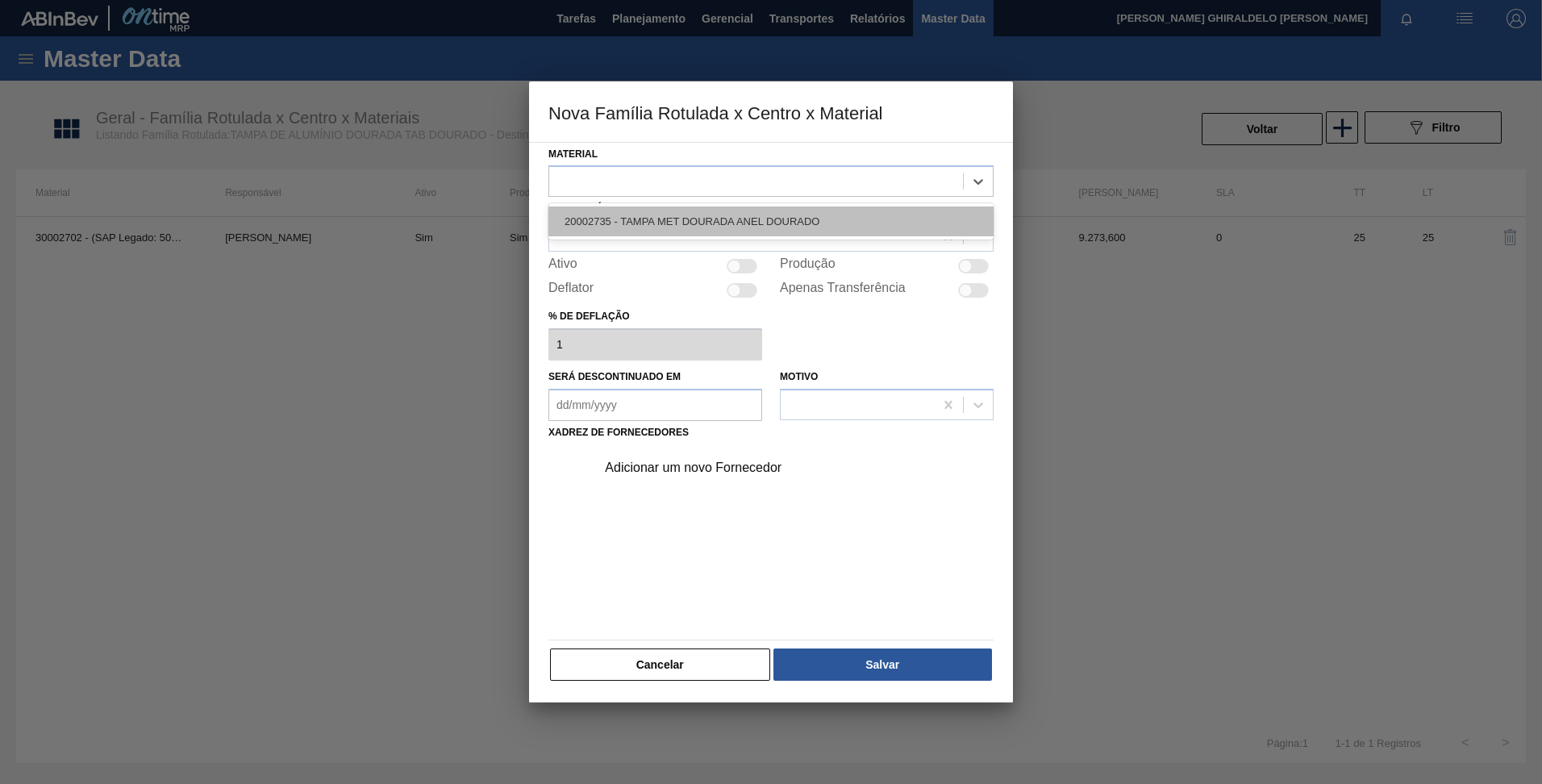
click at [717, 214] on div "20002735 - TAMPA MET DOURADA ANEL DOURADO" at bounding box center [771, 221] width 445 height 30
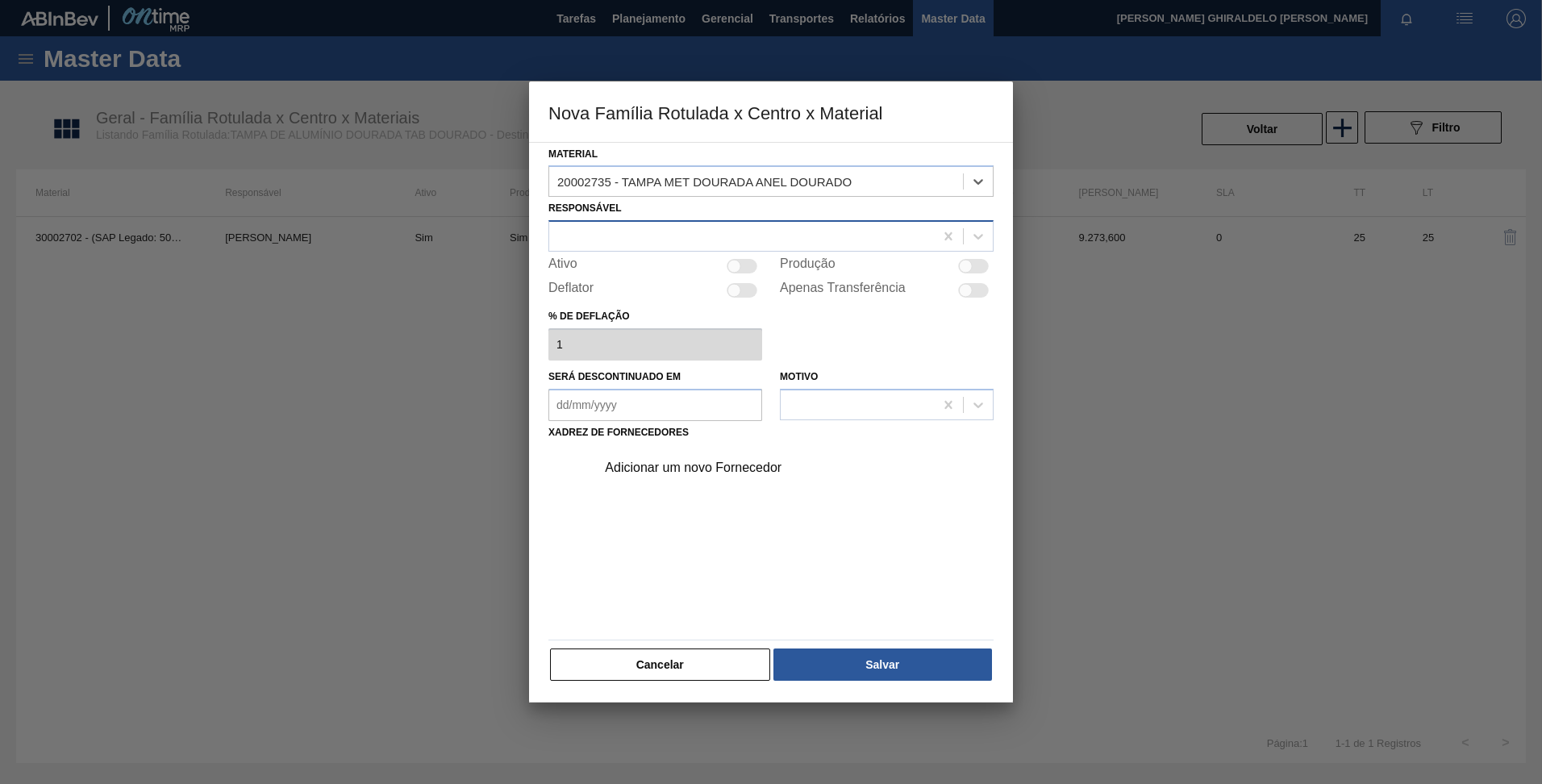
click at [698, 233] on div at bounding box center [741, 237] width 385 height 23
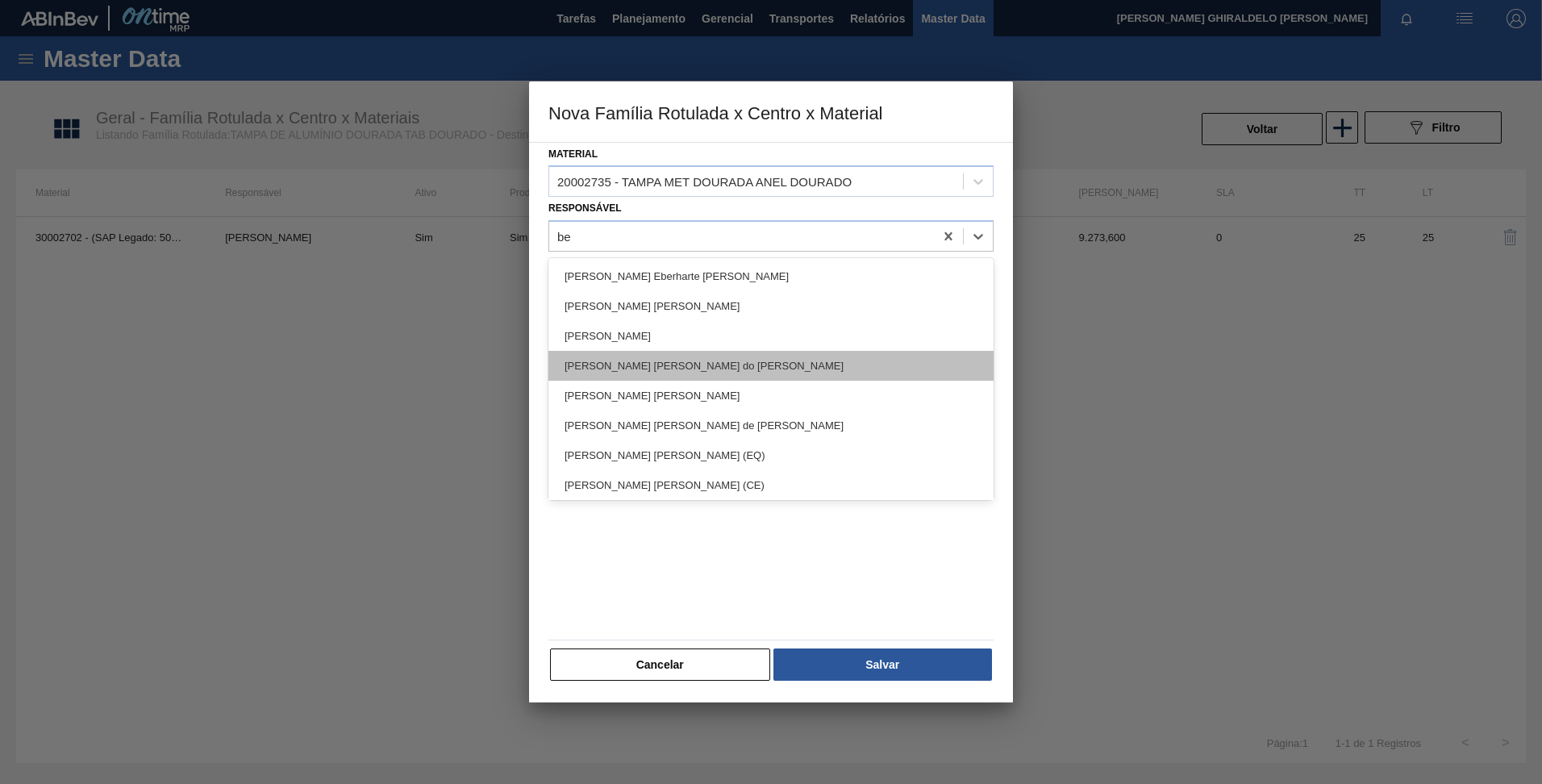
type input "bea"
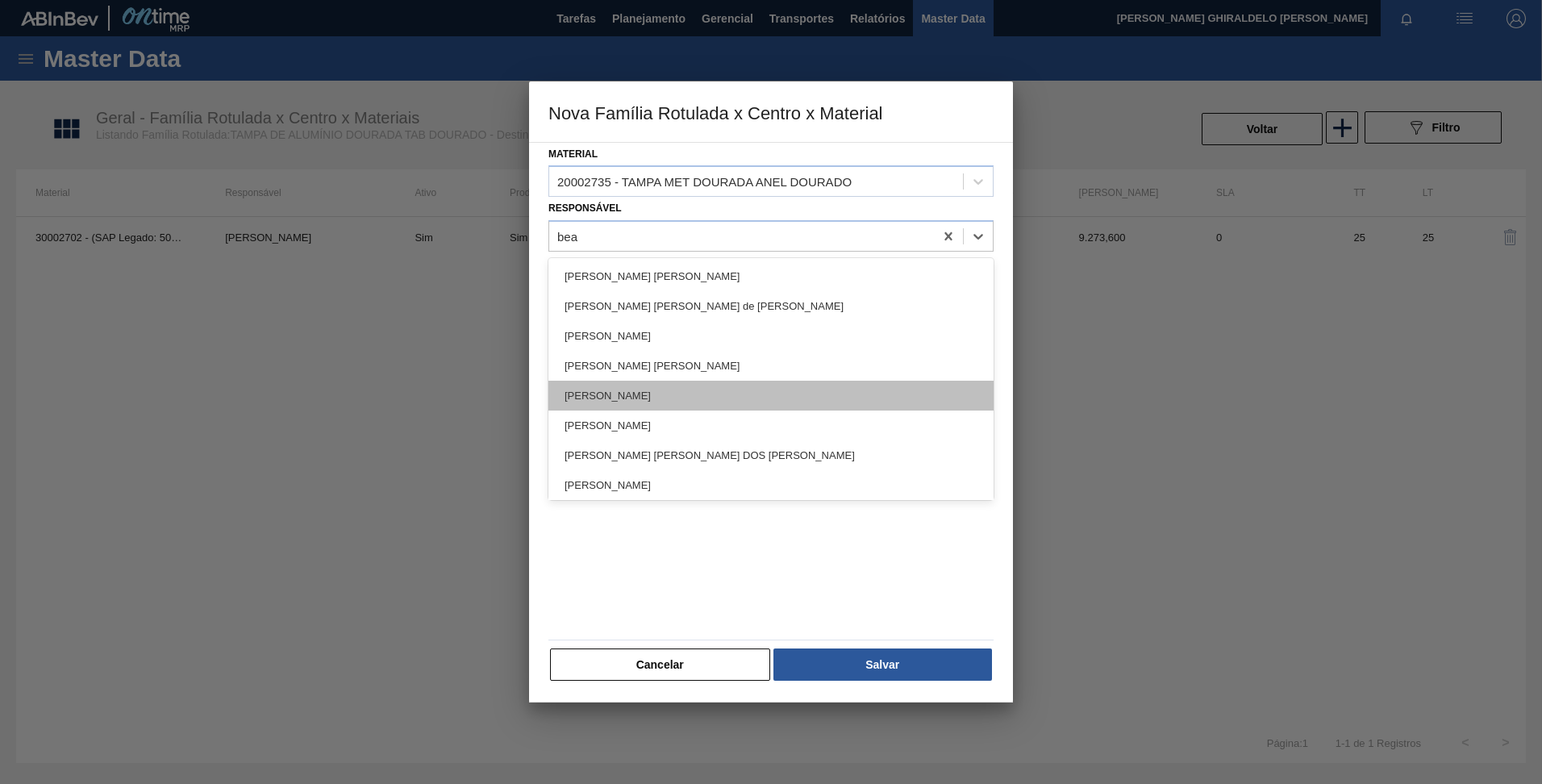
click at [667, 392] on div "Beatriz Marcelino Vasconcelo" at bounding box center [771, 395] width 445 height 30
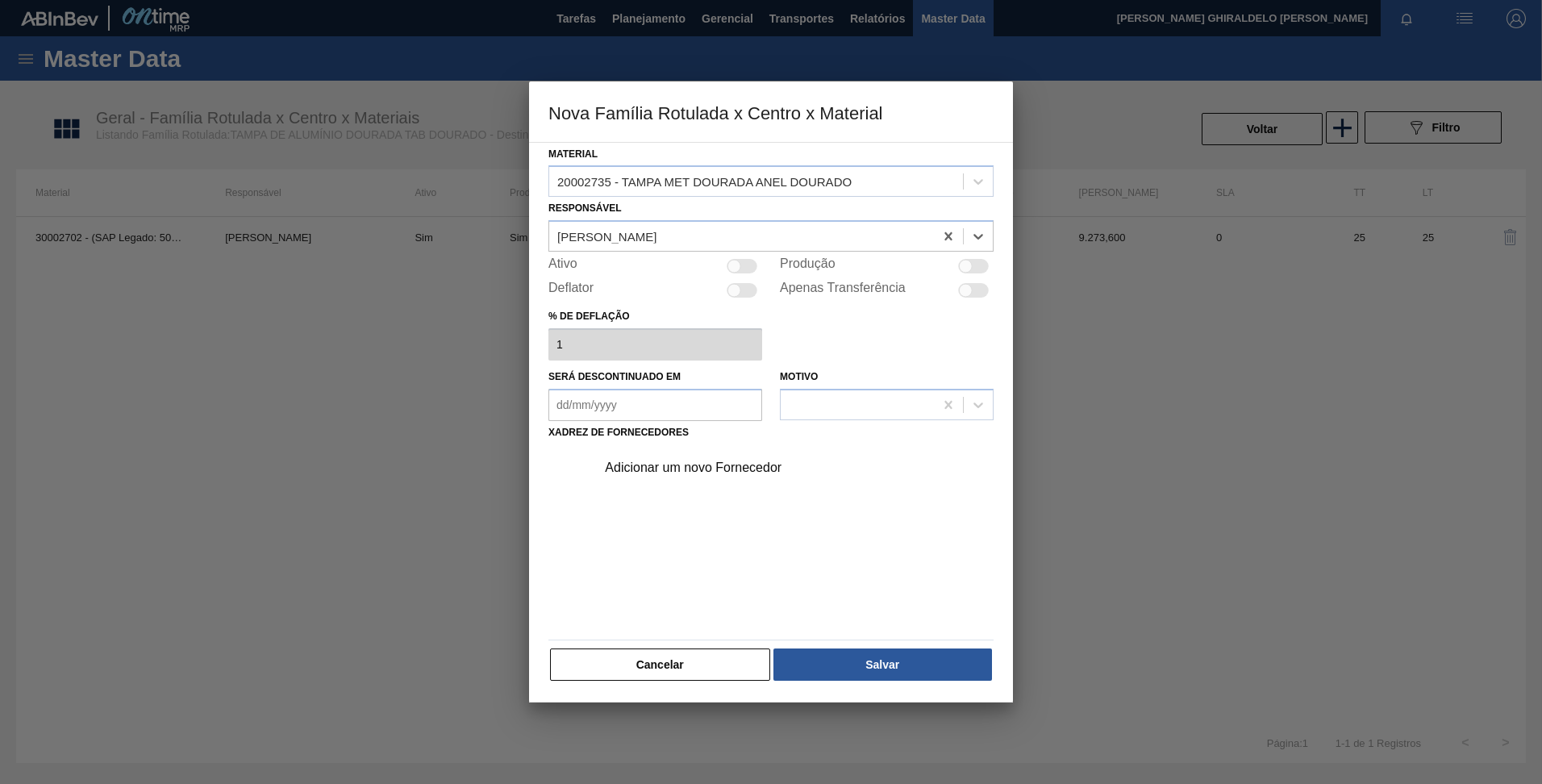
drag, startPoint x: 826, startPoint y: 635, endPoint x: 833, endPoint y: 643, distance: 10.6
click at [831, 638] on div "Material 20002735 - TAMPA MET DOURADA ANEL DOURADO Responsável option Beatriz M…" at bounding box center [771, 413] width 445 height 540
click at [843, 650] on button "Salvar" at bounding box center [883, 665] width 219 height 32
click at [728, 454] on div "Adicionar um novo Fornecedor" at bounding box center [790, 468] width 407 height 40
click at [737, 479] on div "Adicionar um novo Fornecedor" at bounding box center [790, 468] width 407 height 40
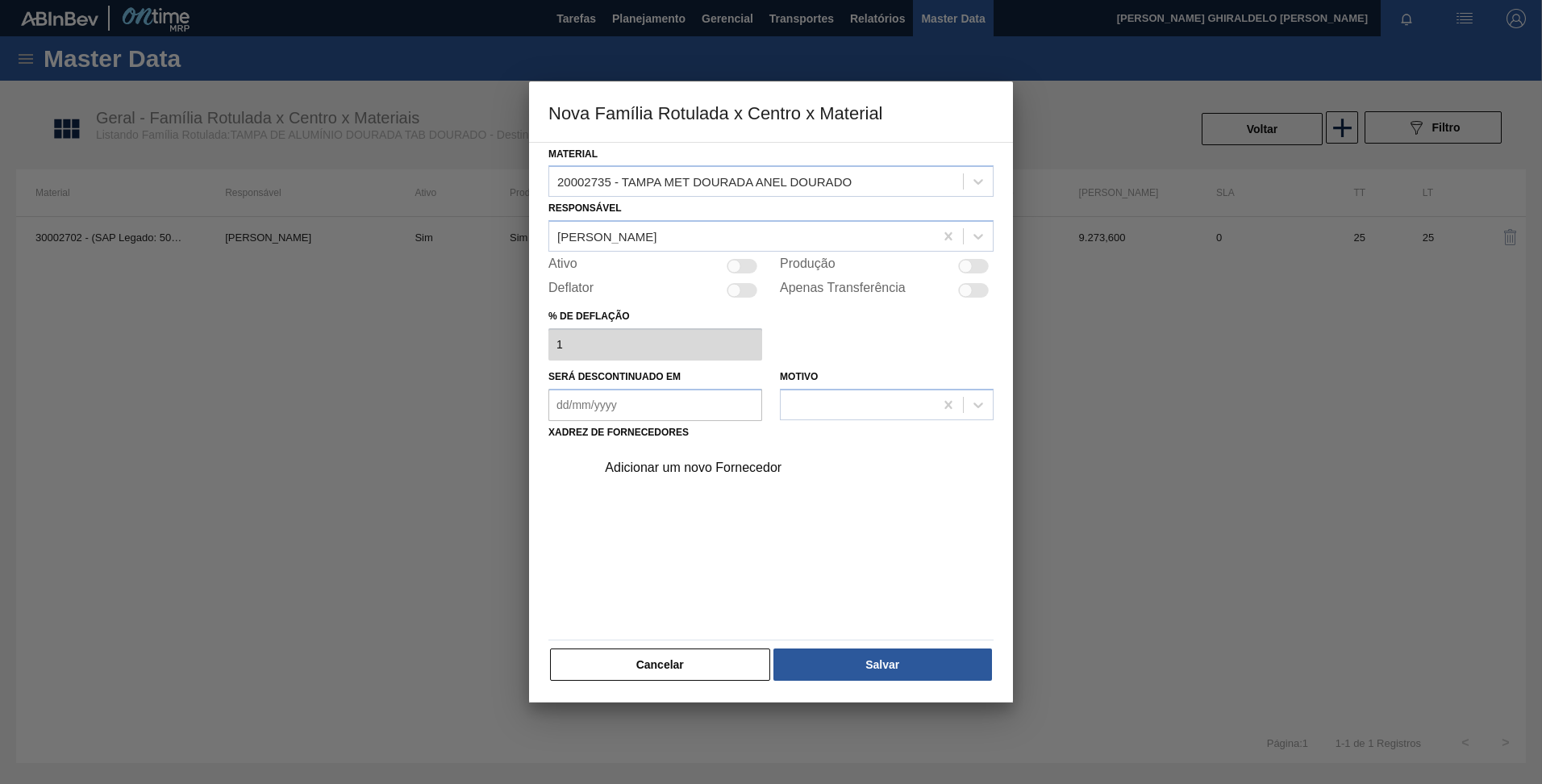
click at [734, 464] on div "Adicionar um novo Fornecedor" at bounding box center [762, 467] width 316 height 14
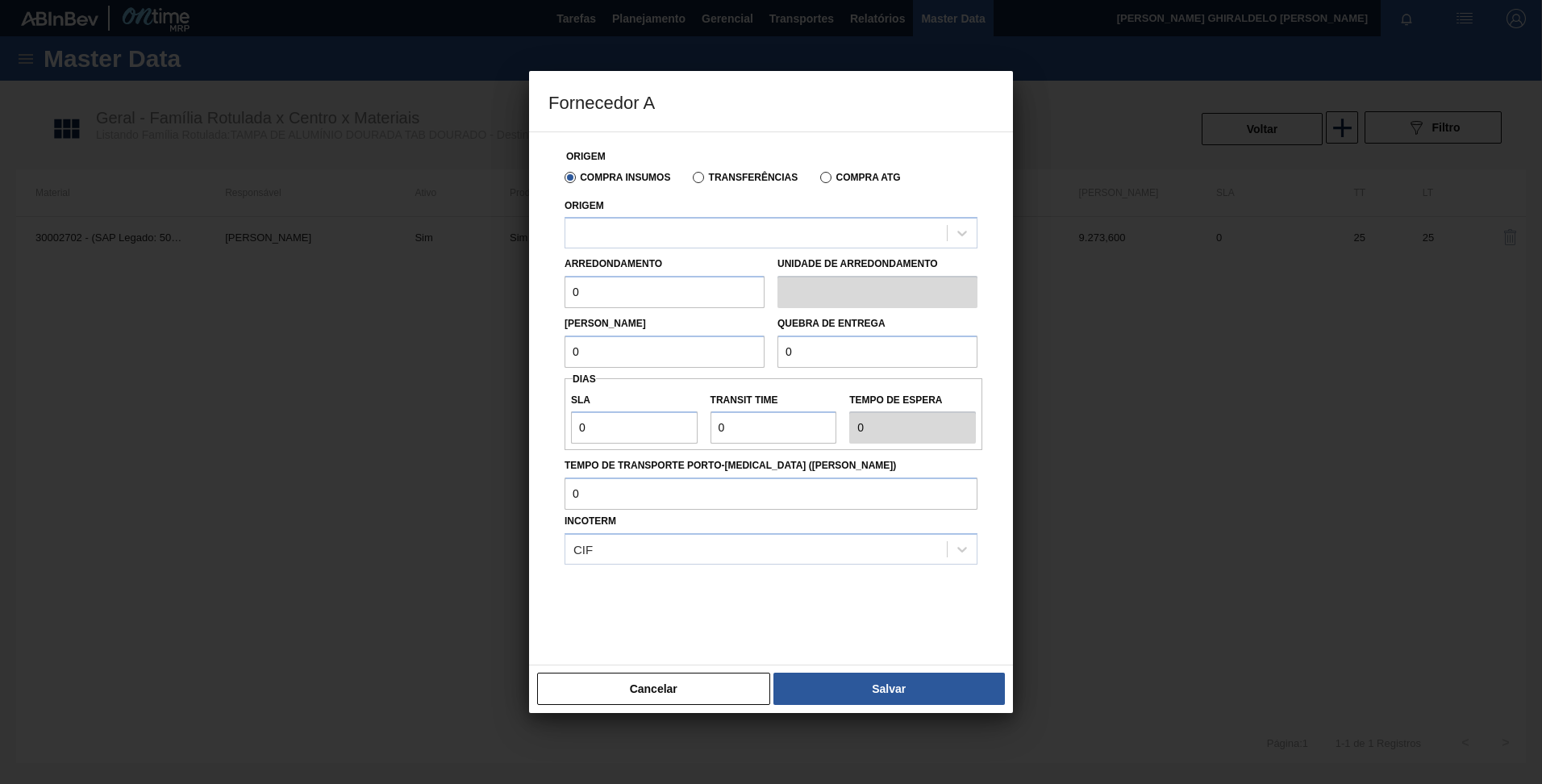
click at [733, 169] on div "Transferências" at bounding box center [742, 176] width 112 height 14
click at [732, 172] on label "Transferências" at bounding box center [745, 178] width 105 height 11
click at [691, 180] on input "Transferências" at bounding box center [691, 180] width 0 height 0
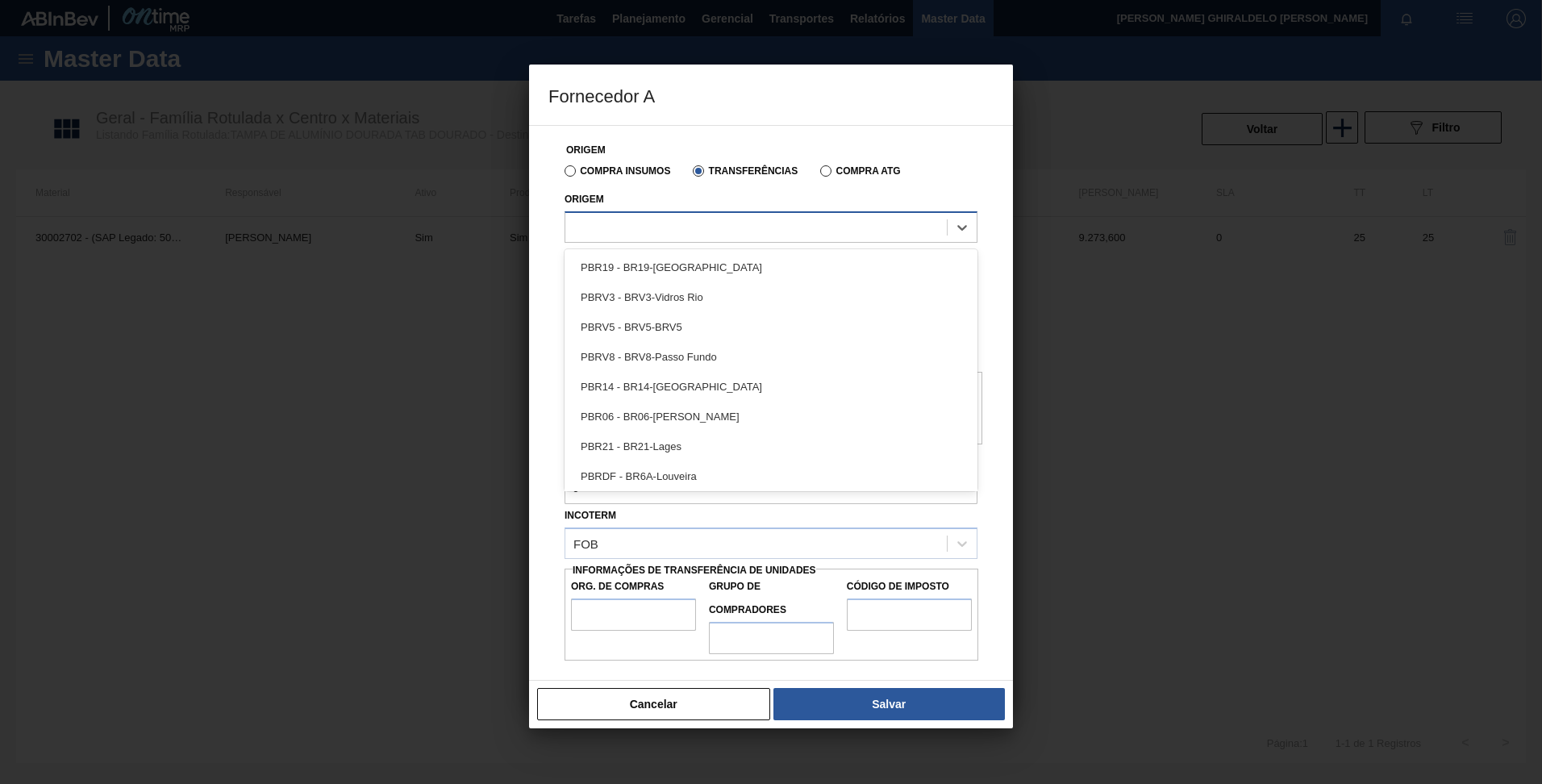
drag, startPoint x: 731, startPoint y: 172, endPoint x: 723, endPoint y: 215, distance: 43.7
click at [723, 215] on div at bounding box center [771, 226] width 413 height 32
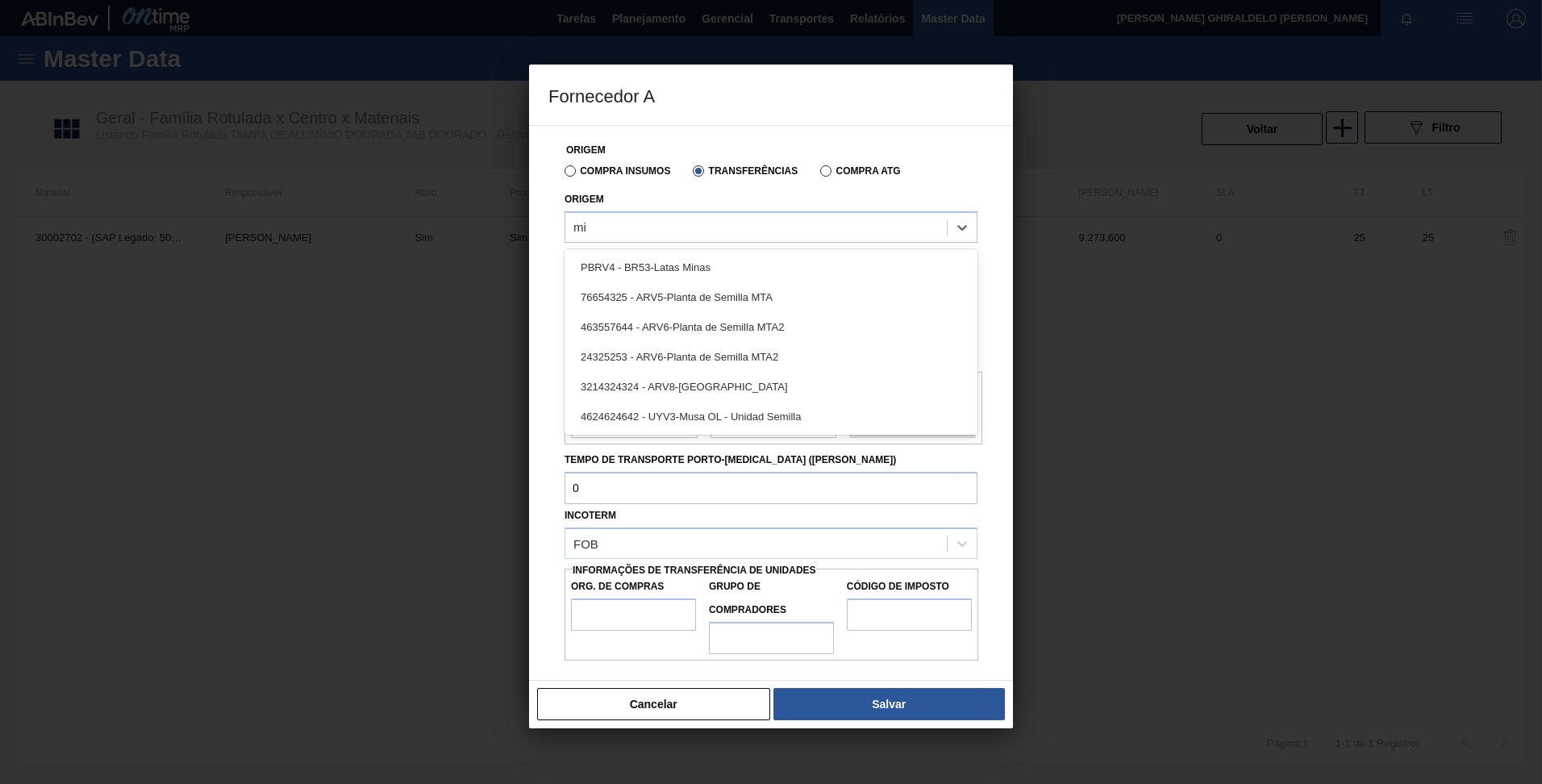
type input "min"
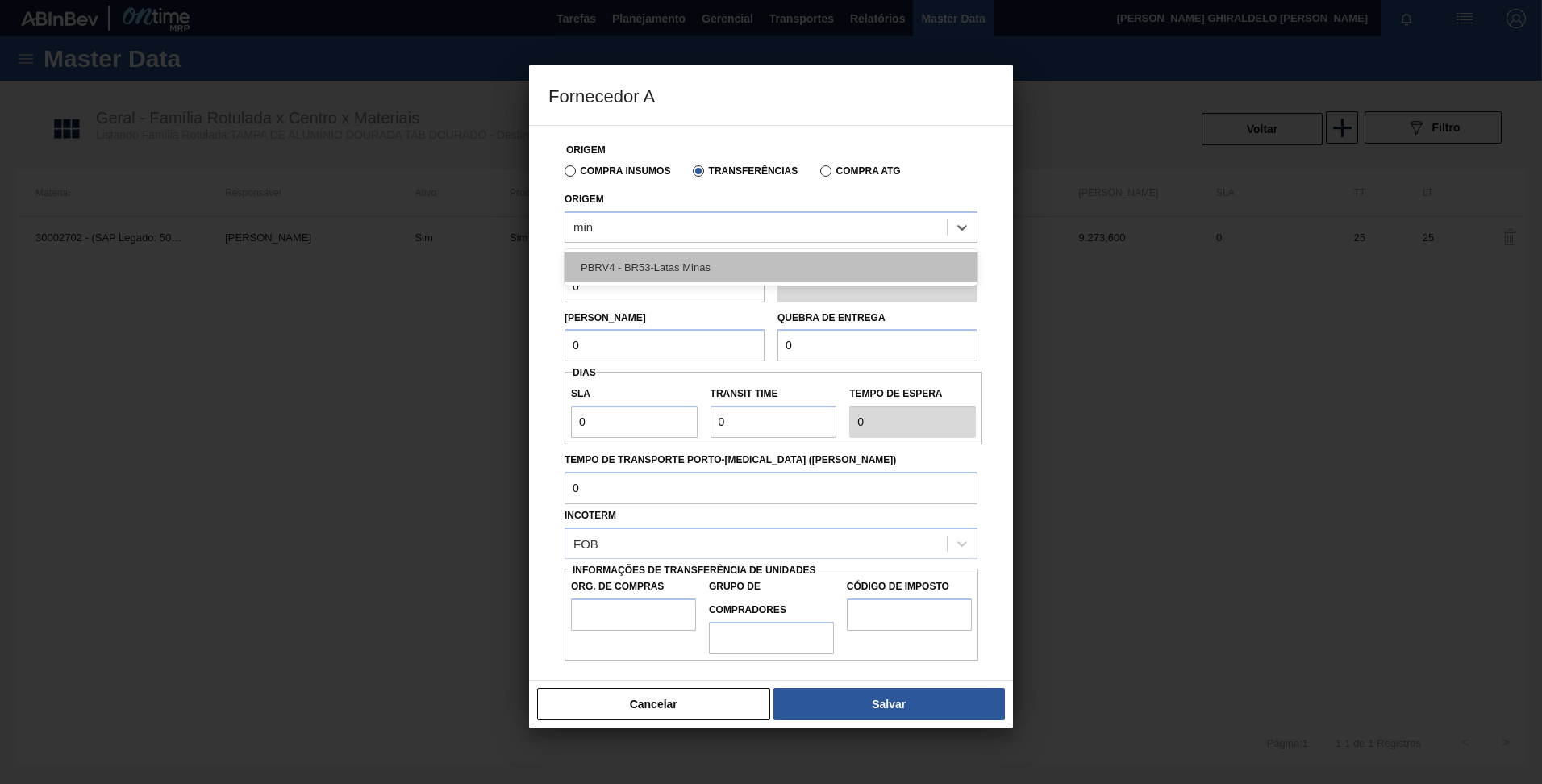
click at [691, 266] on div "PBRV4 - BR53-Latas Minas" at bounding box center [771, 266] width 413 height 30
click at [639, 243] on div "Arredondamento 0 Unidade de arredondamento" at bounding box center [771, 272] width 426 height 59
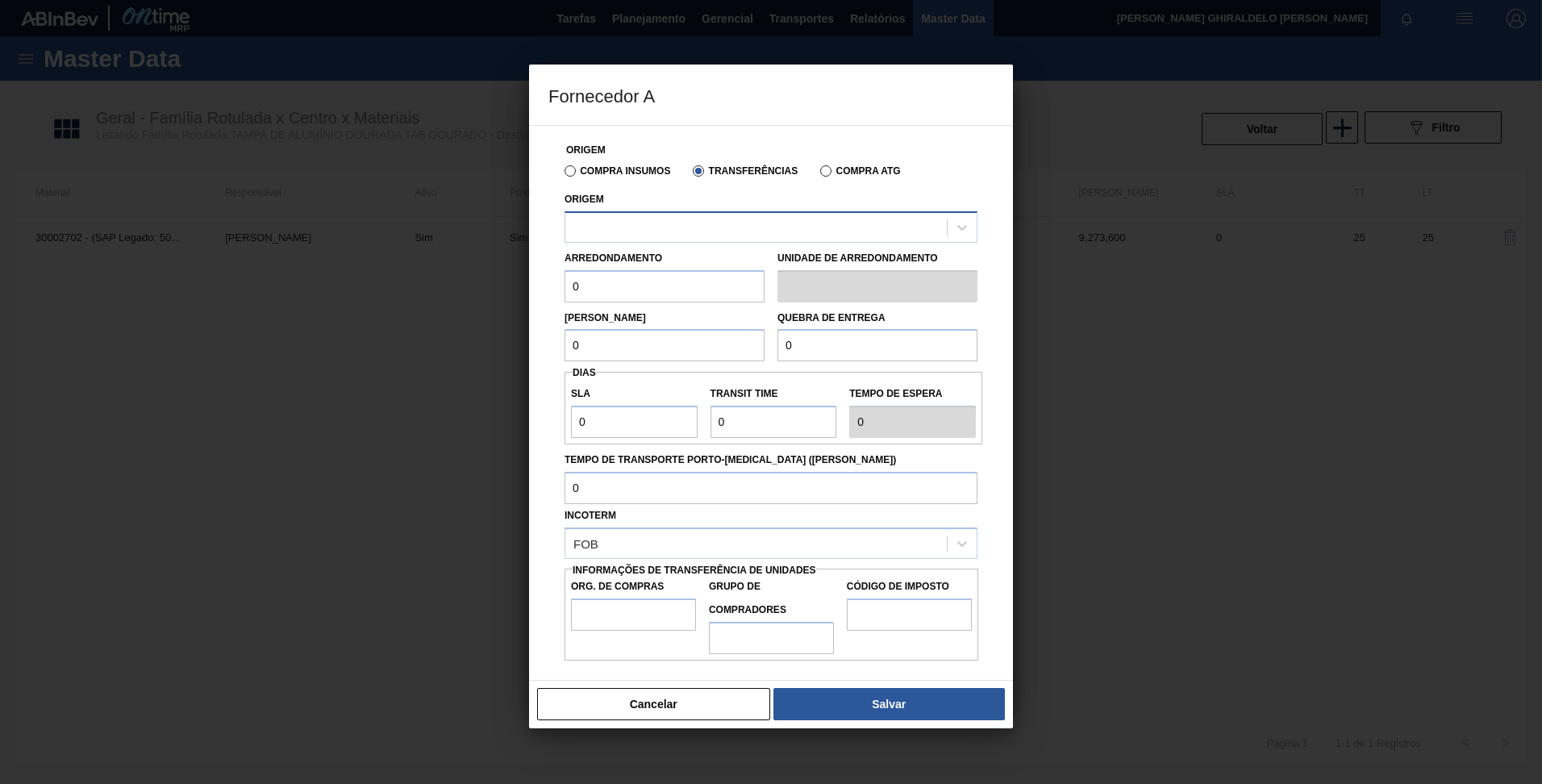
click at [626, 235] on div at bounding box center [756, 226] width 381 height 23
click at [635, 229] on div at bounding box center [756, 226] width 381 height 23
click at [637, 229] on div at bounding box center [756, 226] width 381 height 23
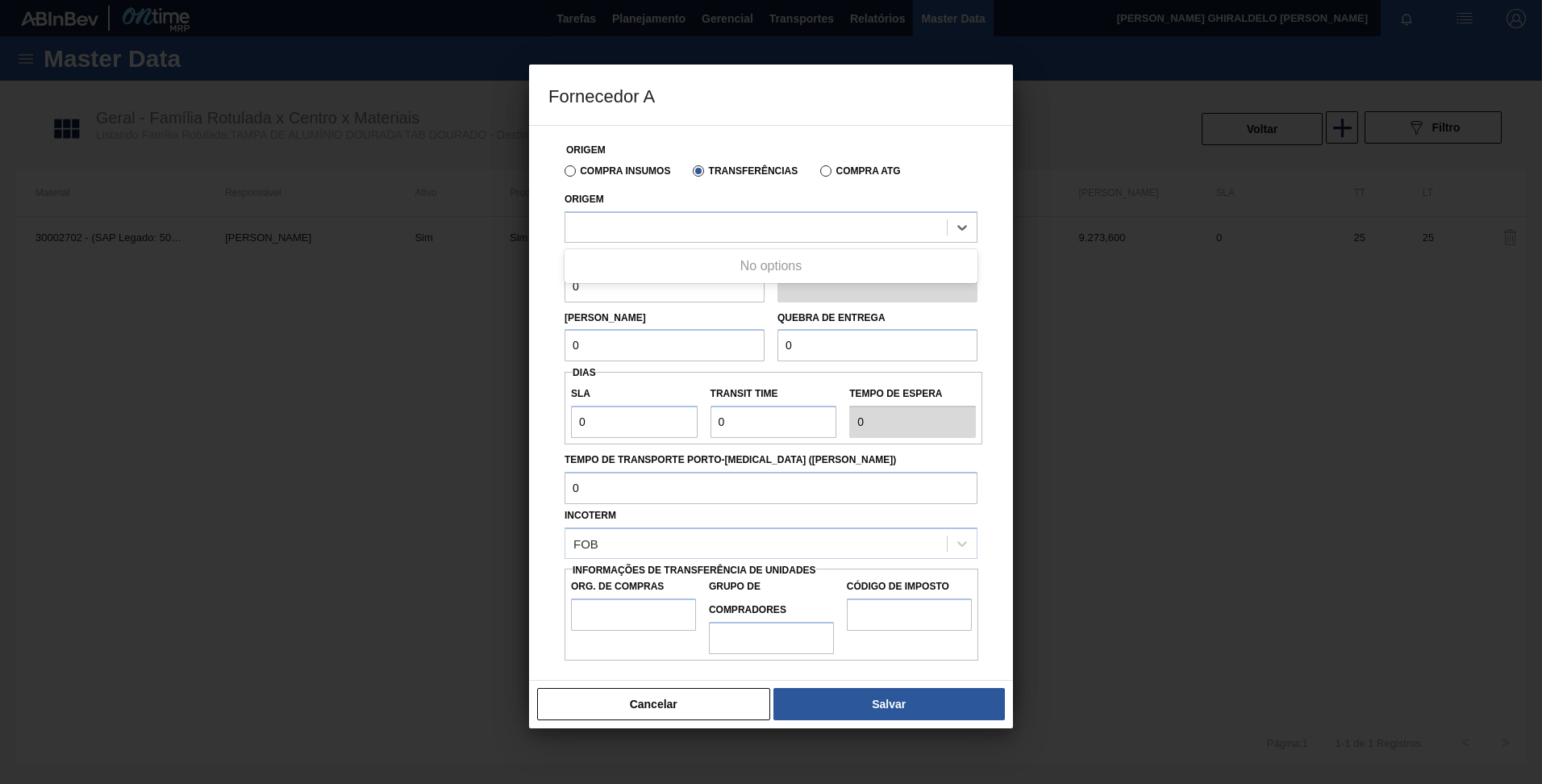
click at [687, 196] on div "Origem option PBRV4 - BR53-Latas Minas, selected. Use Up and Down to choose opt…" at bounding box center [771, 215] width 413 height 54
click at [622, 170] on label "Compra Insumos" at bounding box center [617, 171] width 106 height 11
click at [563, 174] on input "Compra Insumos" at bounding box center [563, 174] width 0 height 0
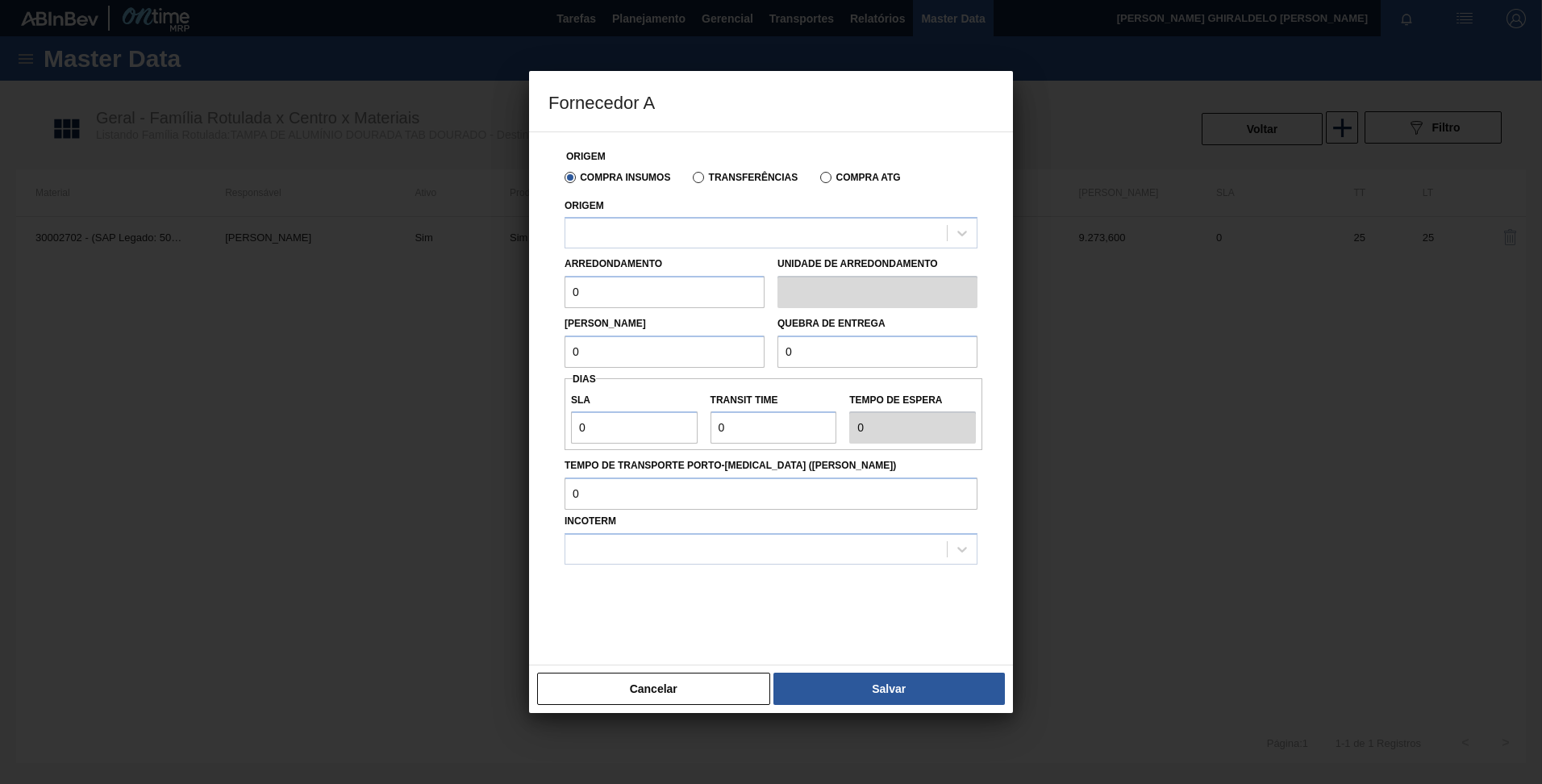
click at [722, 179] on label "Transferências" at bounding box center [745, 178] width 105 height 11
click at [691, 180] on input "Transferências" at bounding box center [691, 180] width 0 height 0
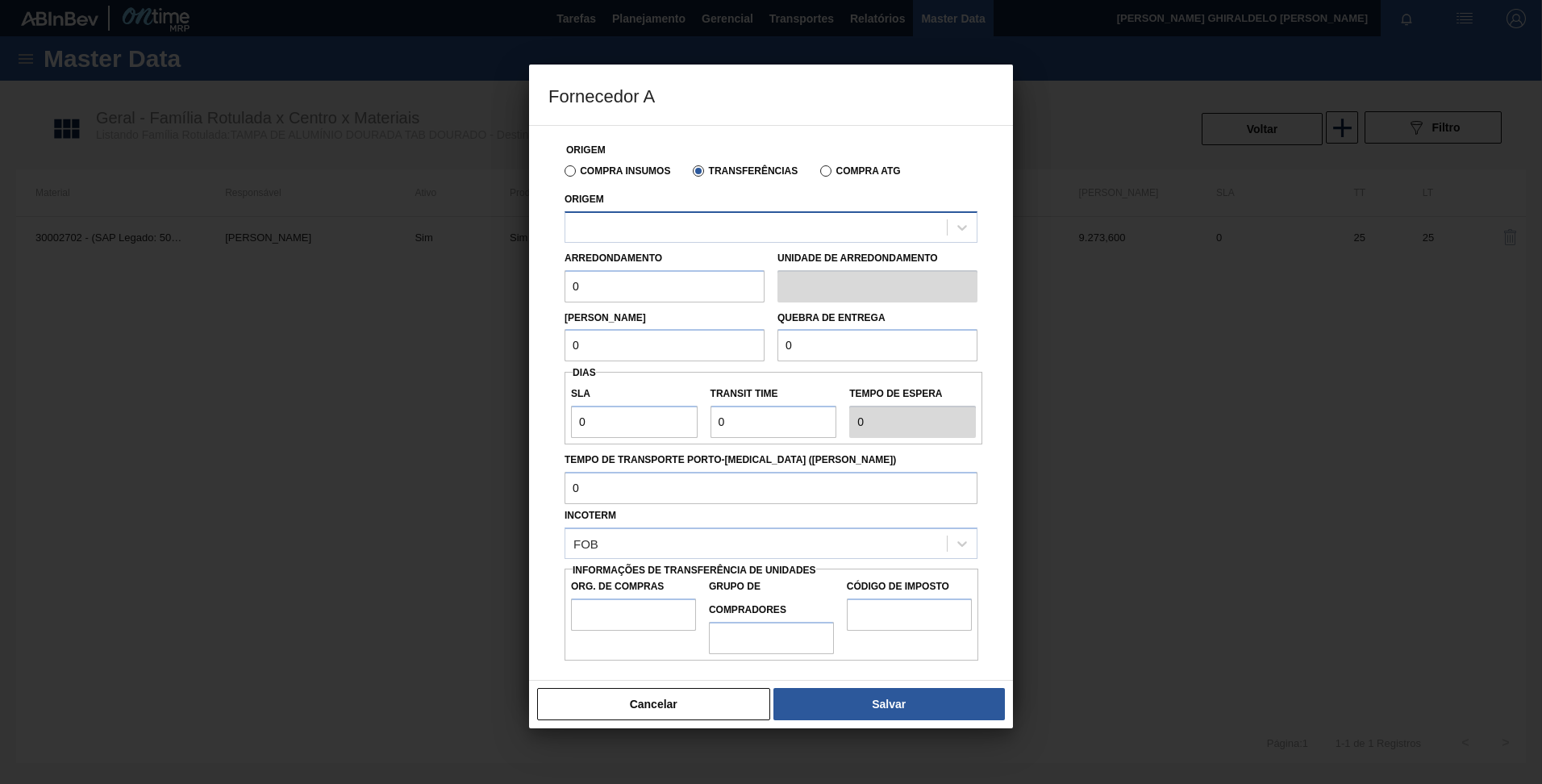
click at [669, 230] on div at bounding box center [756, 226] width 381 height 23
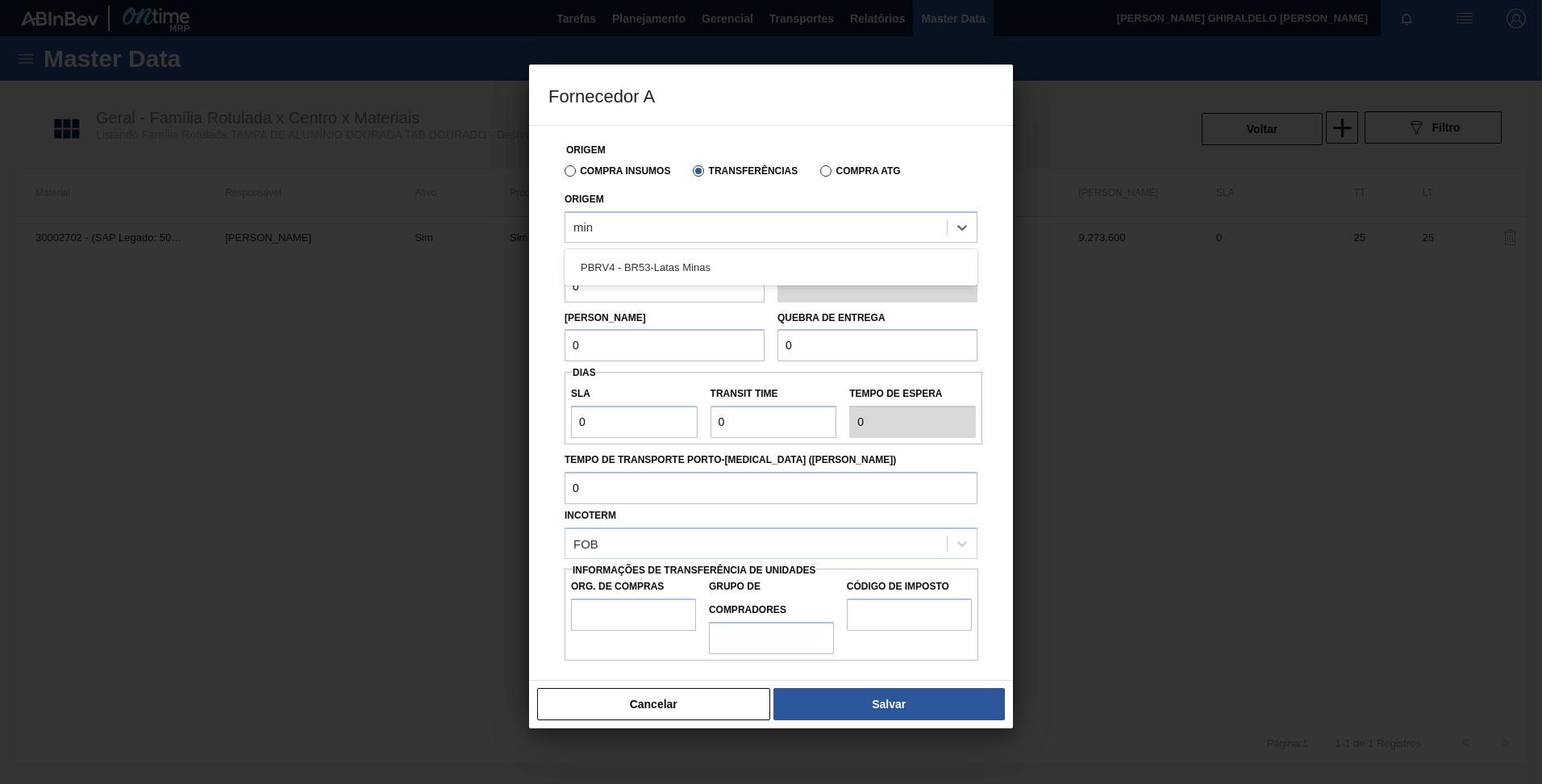
type input "mina"
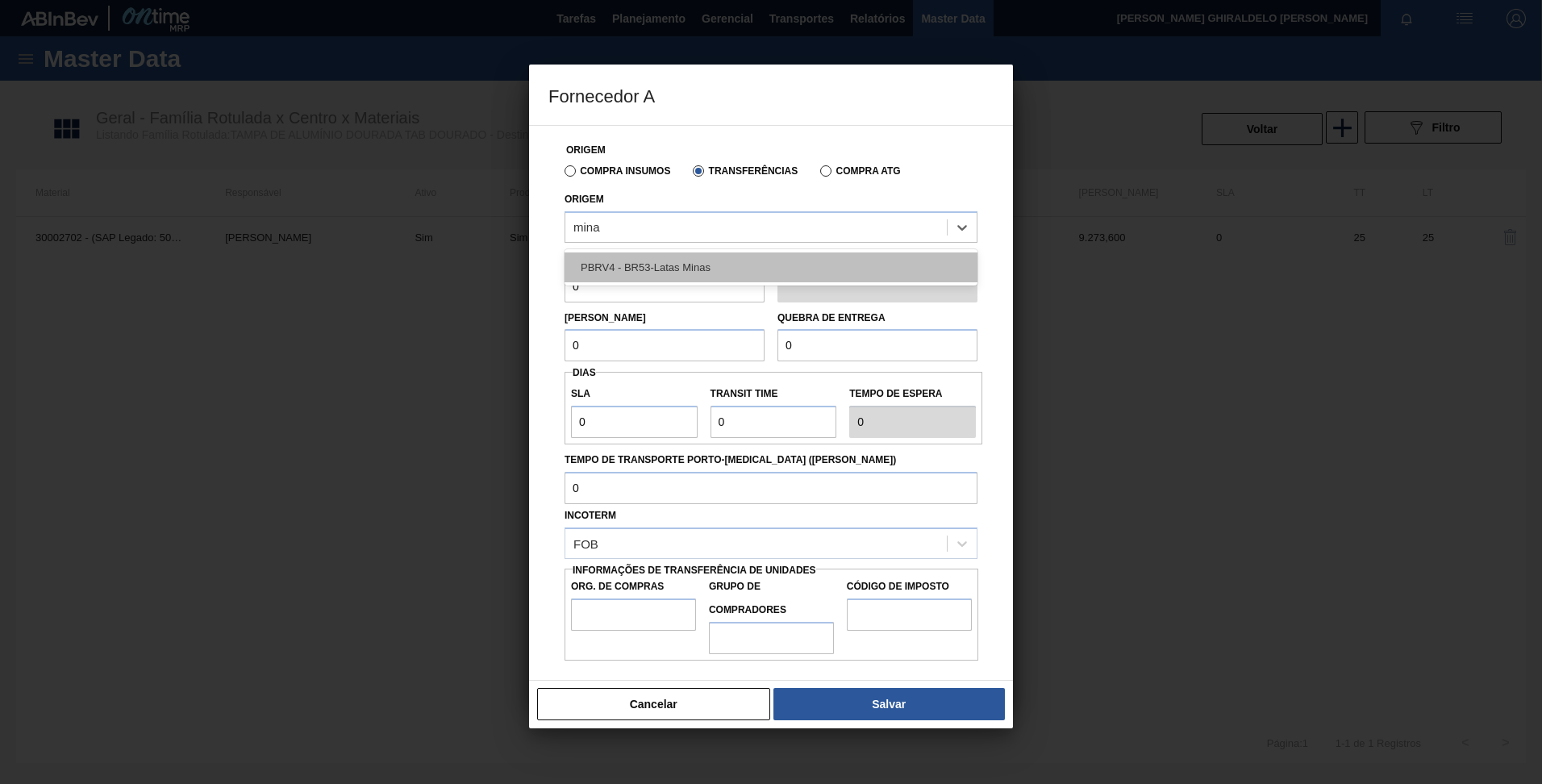
click at [682, 274] on div "PBRV4 - BR53-Latas Minas" at bounding box center [771, 266] width 413 height 30
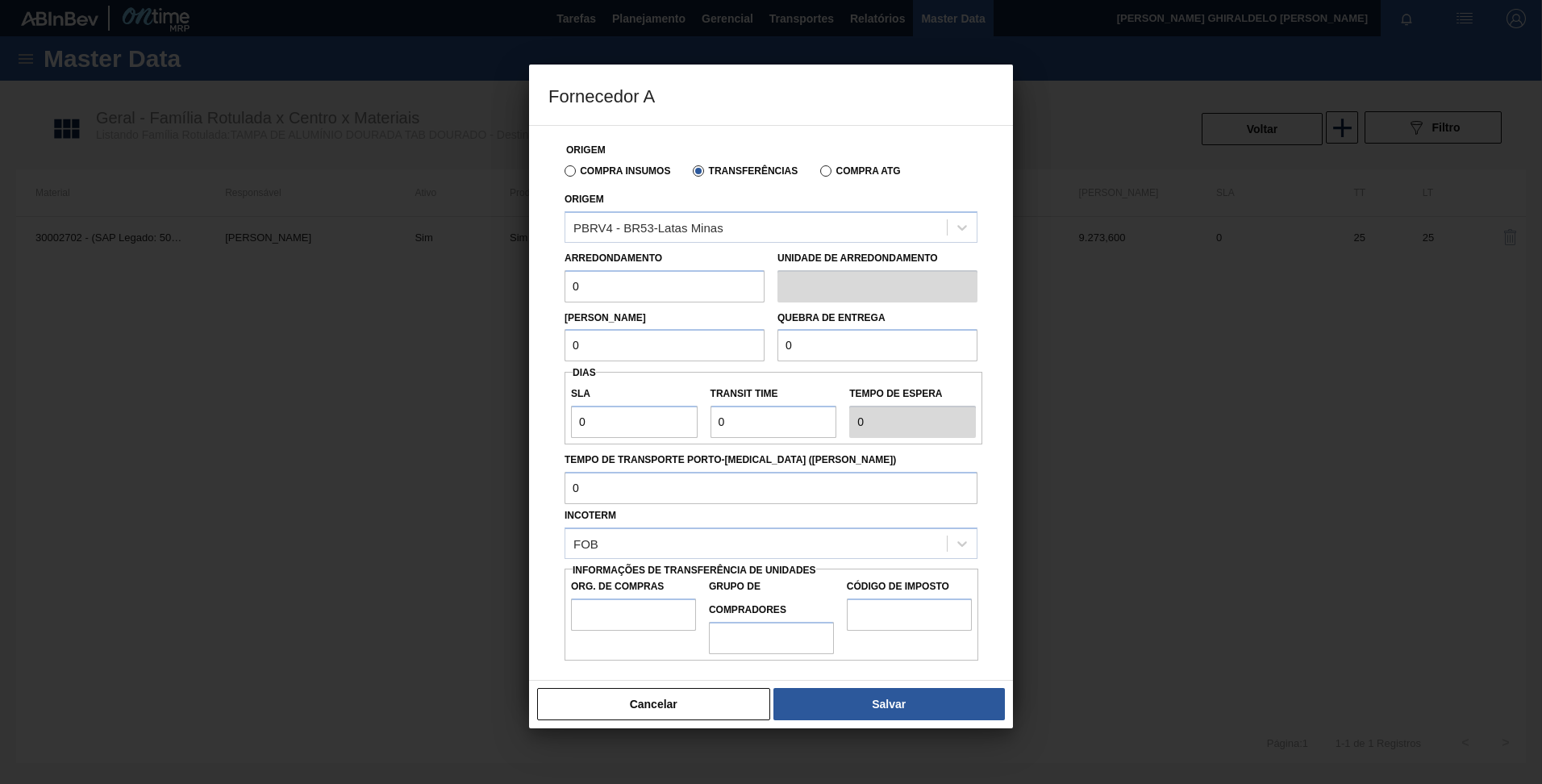
click at [655, 291] on input "0" at bounding box center [664, 286] width 200 height 32
type input "317,4"
type input "BR00"
type input "A01"
type input "I4"
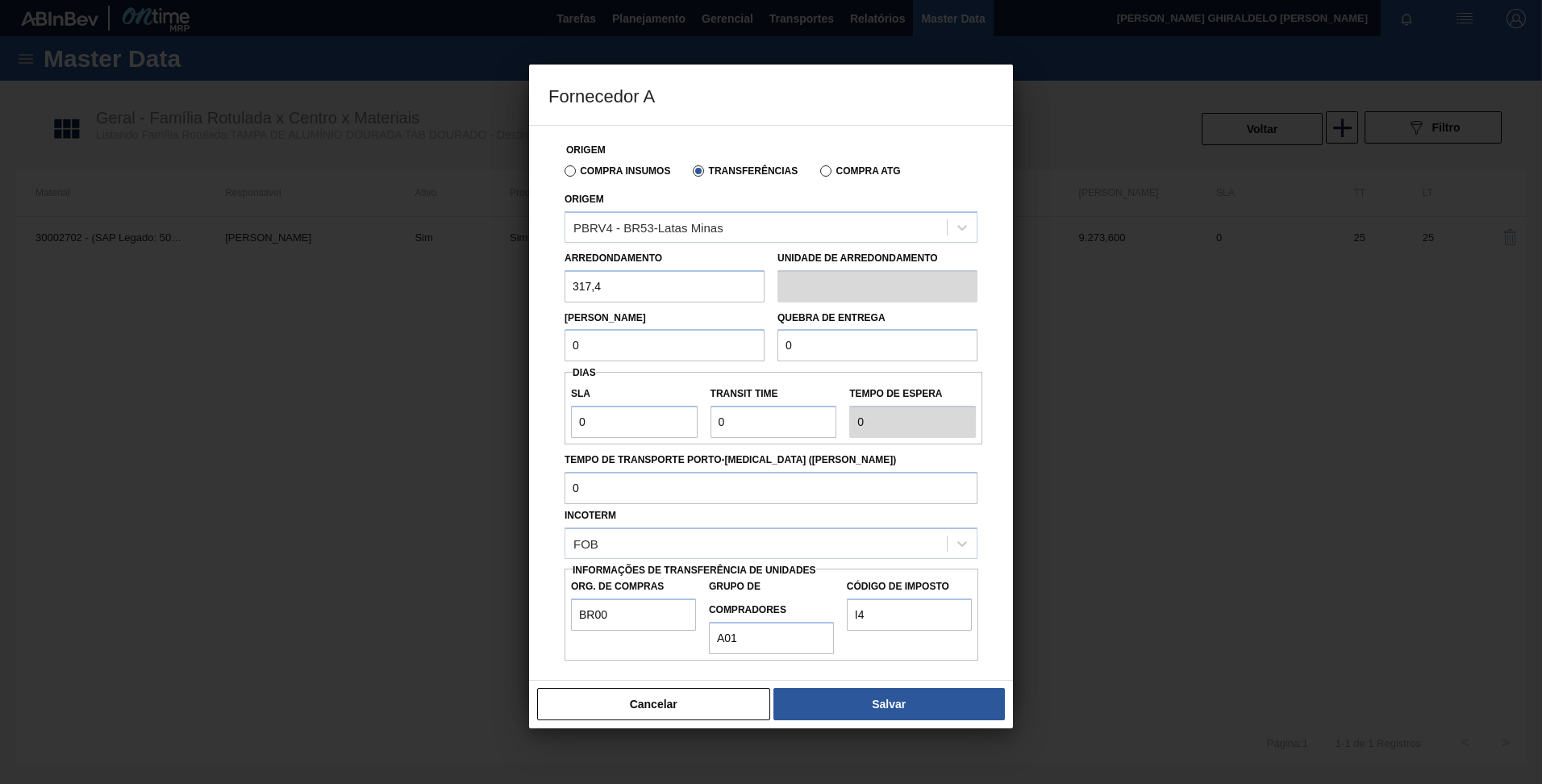
click at [589, 346] on input "0" at bounding box center [664, 346] width 200 height 32
type input "6.348"
click at [803, 348] on input "0" at bounding box center [877, 346] width 200 height 32
type input "6.348"
click at [864, 718] on button "Salvar" at bounding box center [889, 704] width 231 height 32
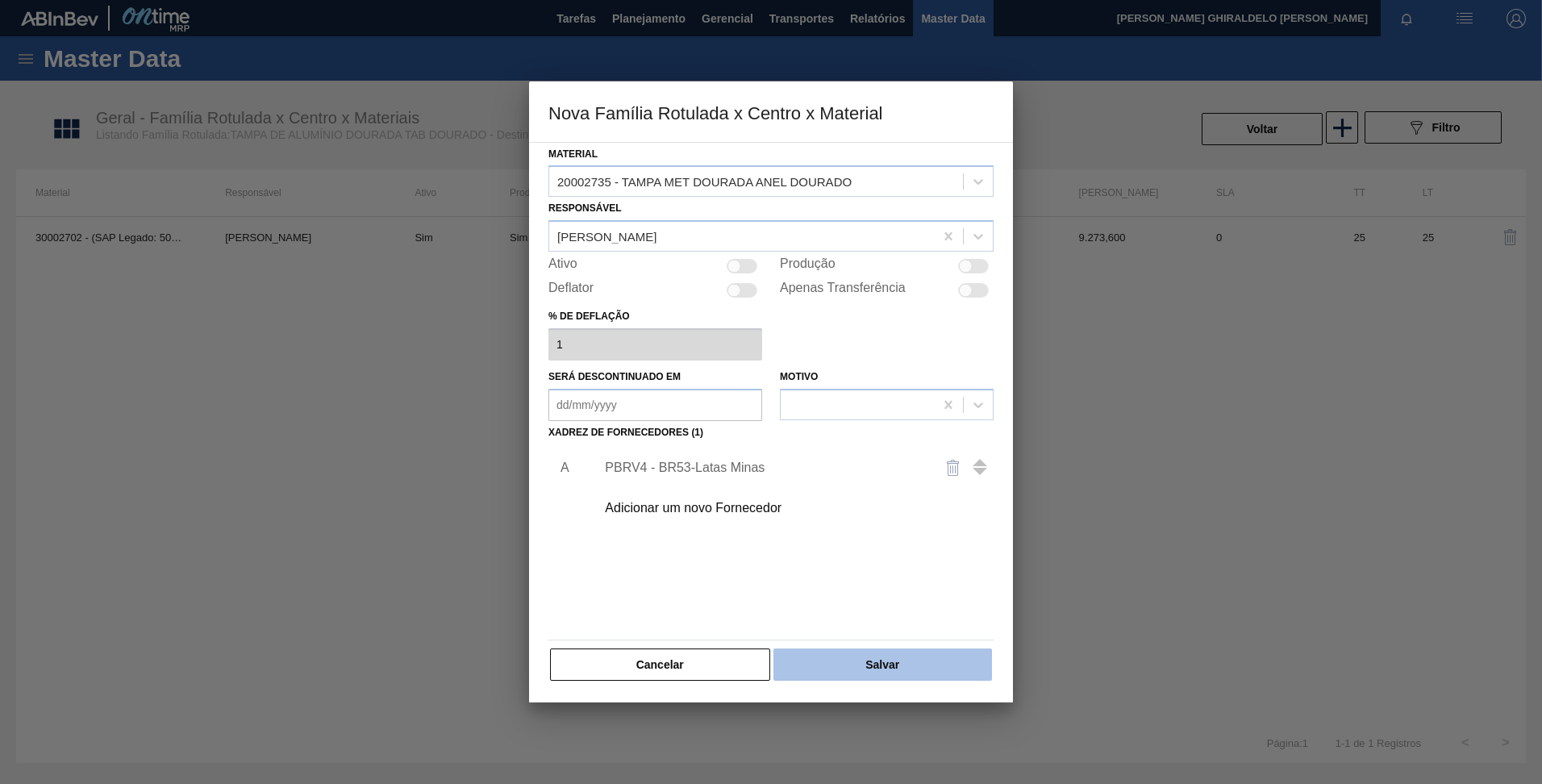
click at [855, 669] on button "Salvar" at bounding box center [883, 665] width 219 height 32
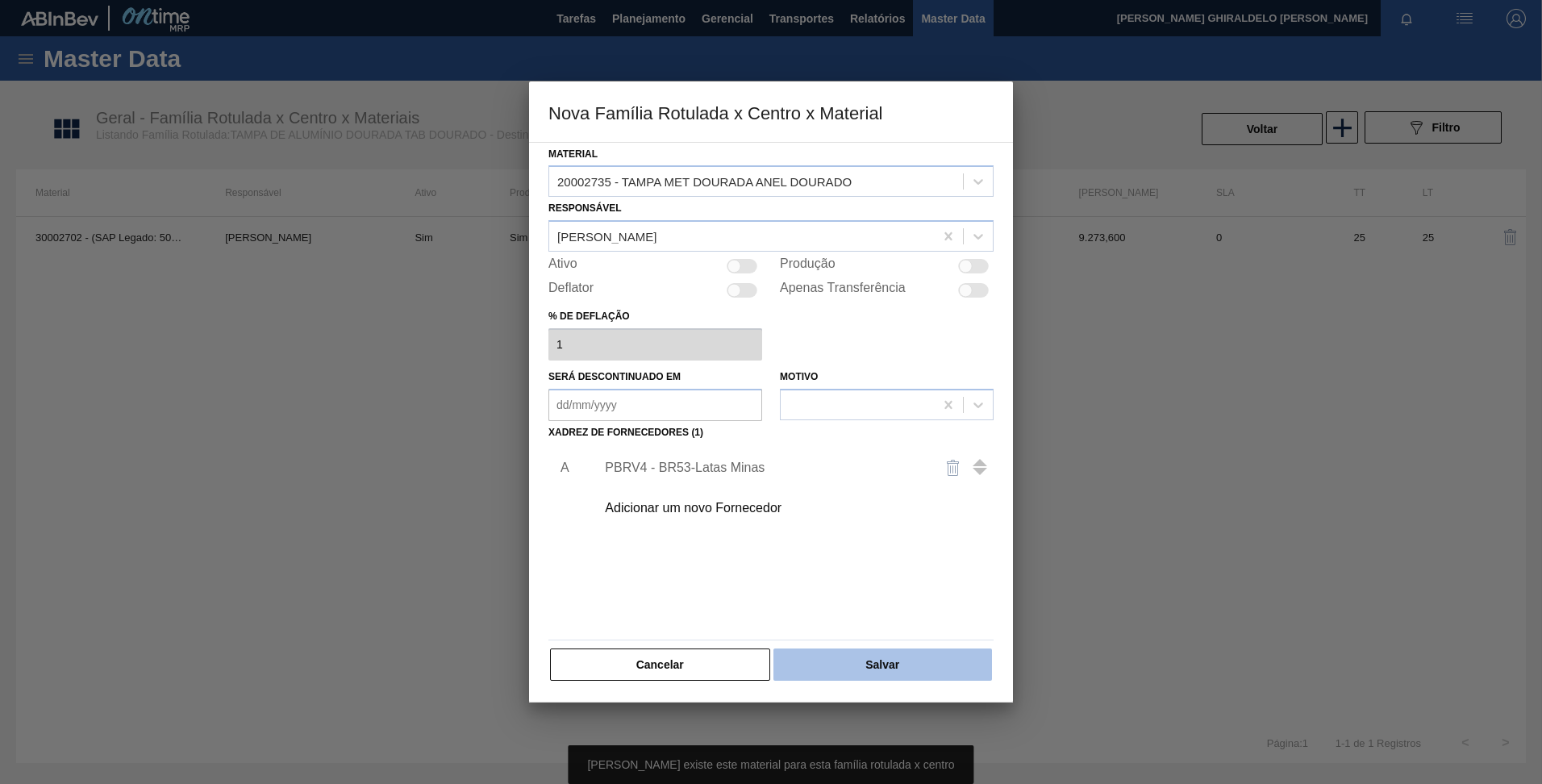
click at [854, 669] on button "Salvar" at bounding box center [883, 665] width 219 height 32
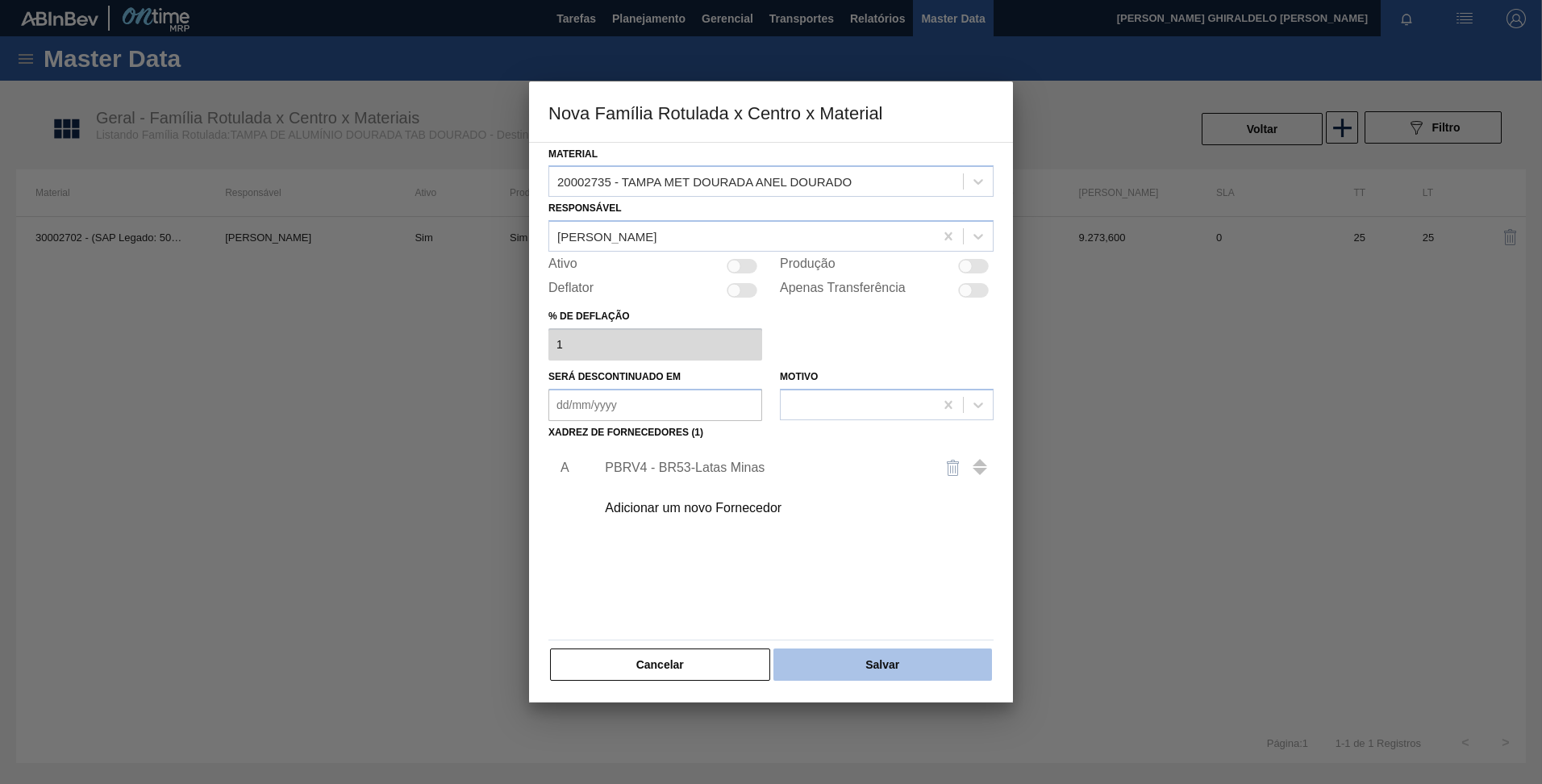
click at [863, 662] on button "Salvar" at bounding box center [883, 665] width 219 height 32
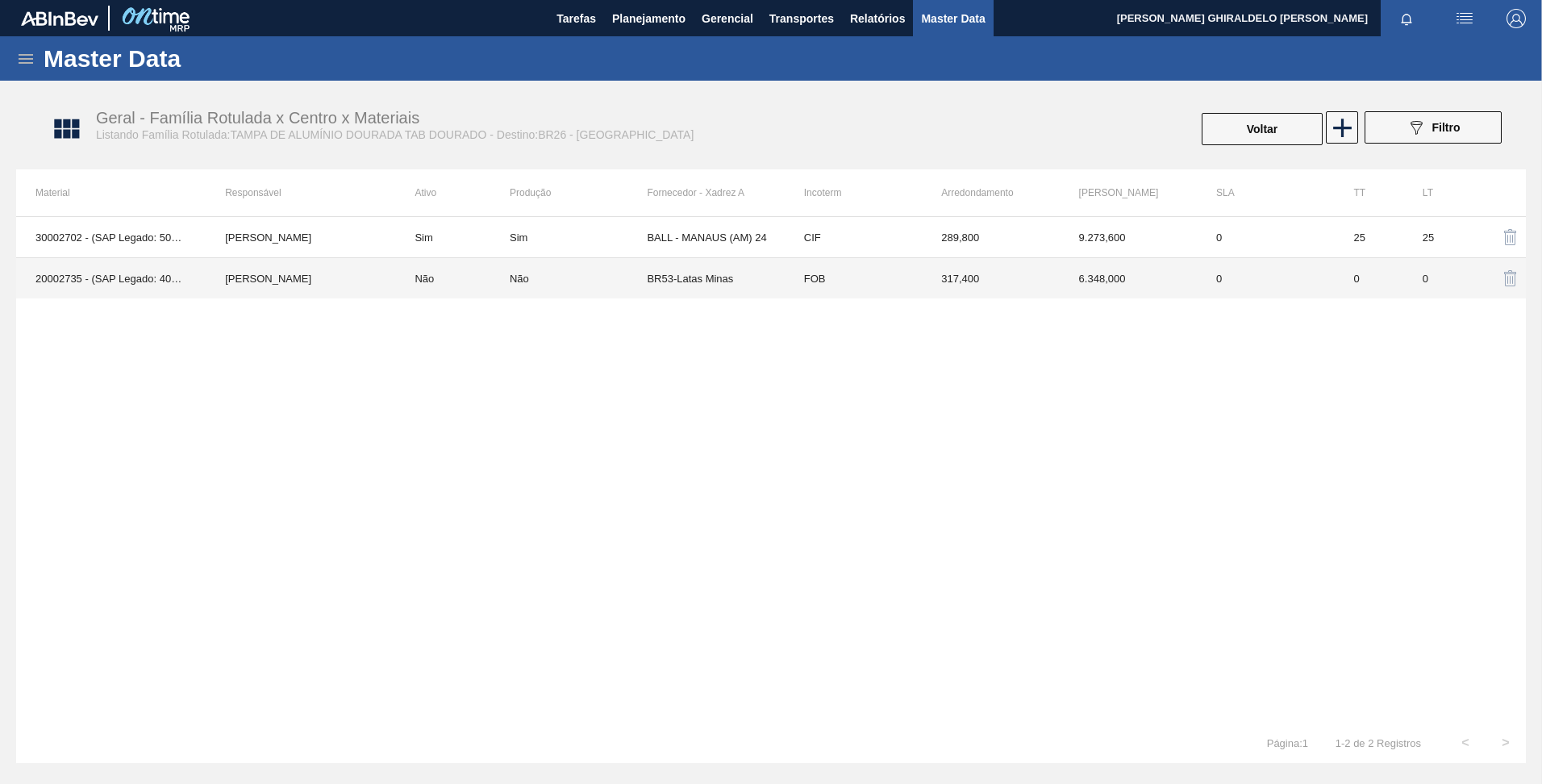
click at [708, 276] on td "BR53-Latas Minas" at bounding box center [716, 278] width 138 height 41
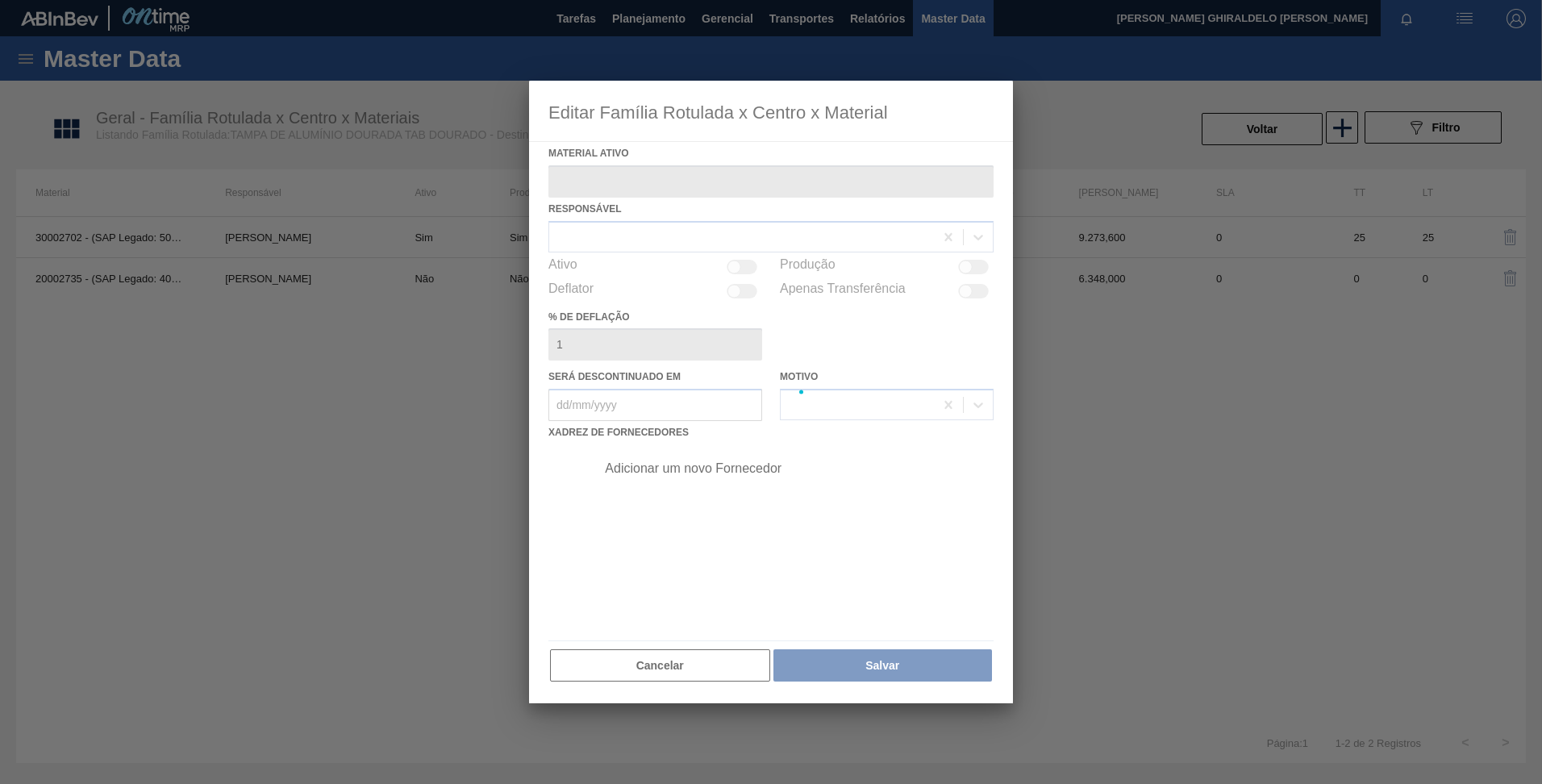
type ativo "20002735 - (SAP Legado: 40010940) - TAMPA MET DOURADA ANEL DOURADO"
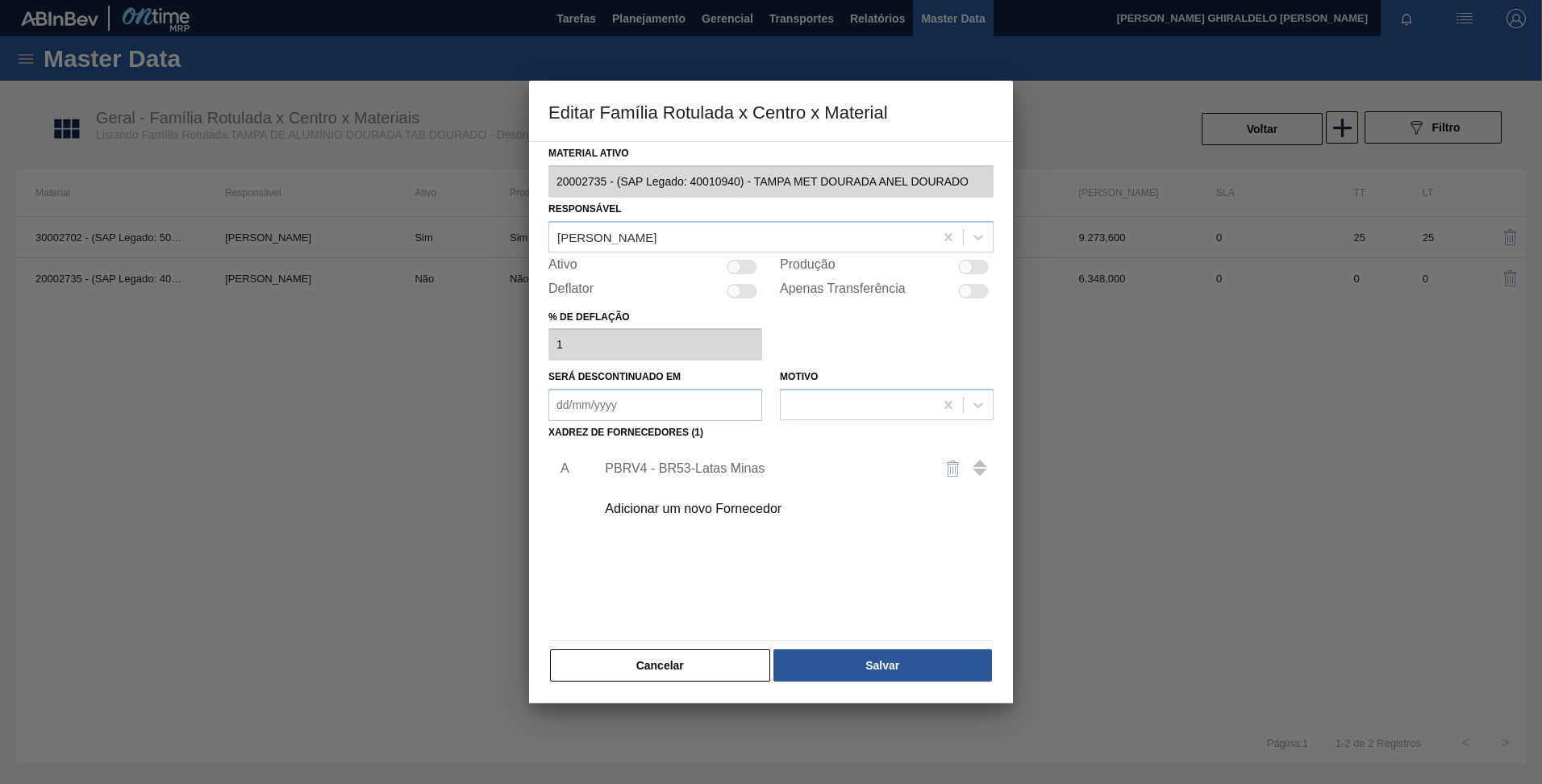
click at [749, 272] on div at bounding box center [742, 266] width 31 height 14
checkbox input "true"
click at [880, 661] on button "Salvar" at bounding box center [883, 666] width 219 height 32
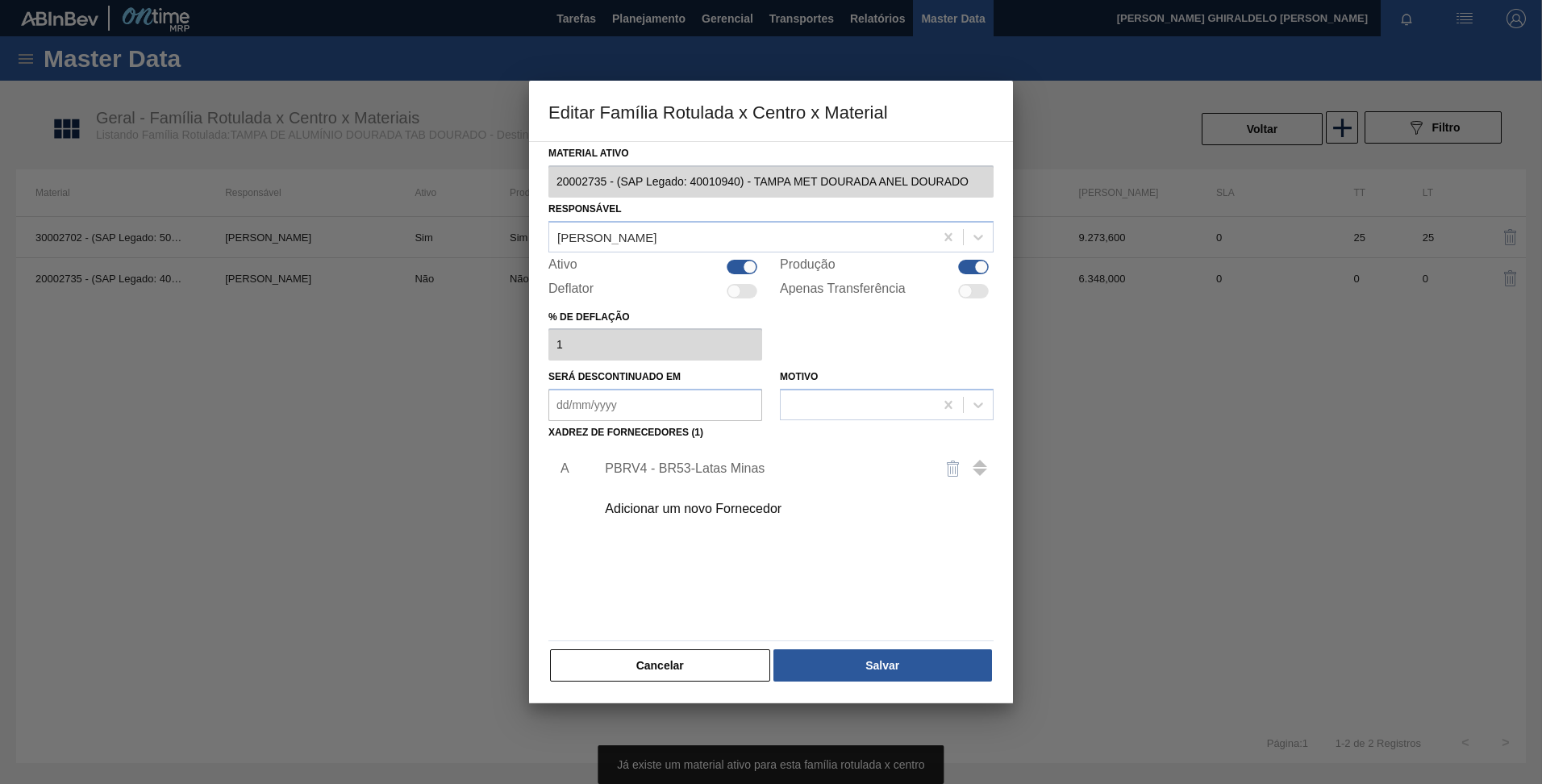
drag, startPoint x: 743, startPoint y: 270, endPoint x: 762, endPoint y: 294, distance: 30.6
click at [744, 270] on div at bounding box center [742, 266] width 31 height 14
checkbox input "false"
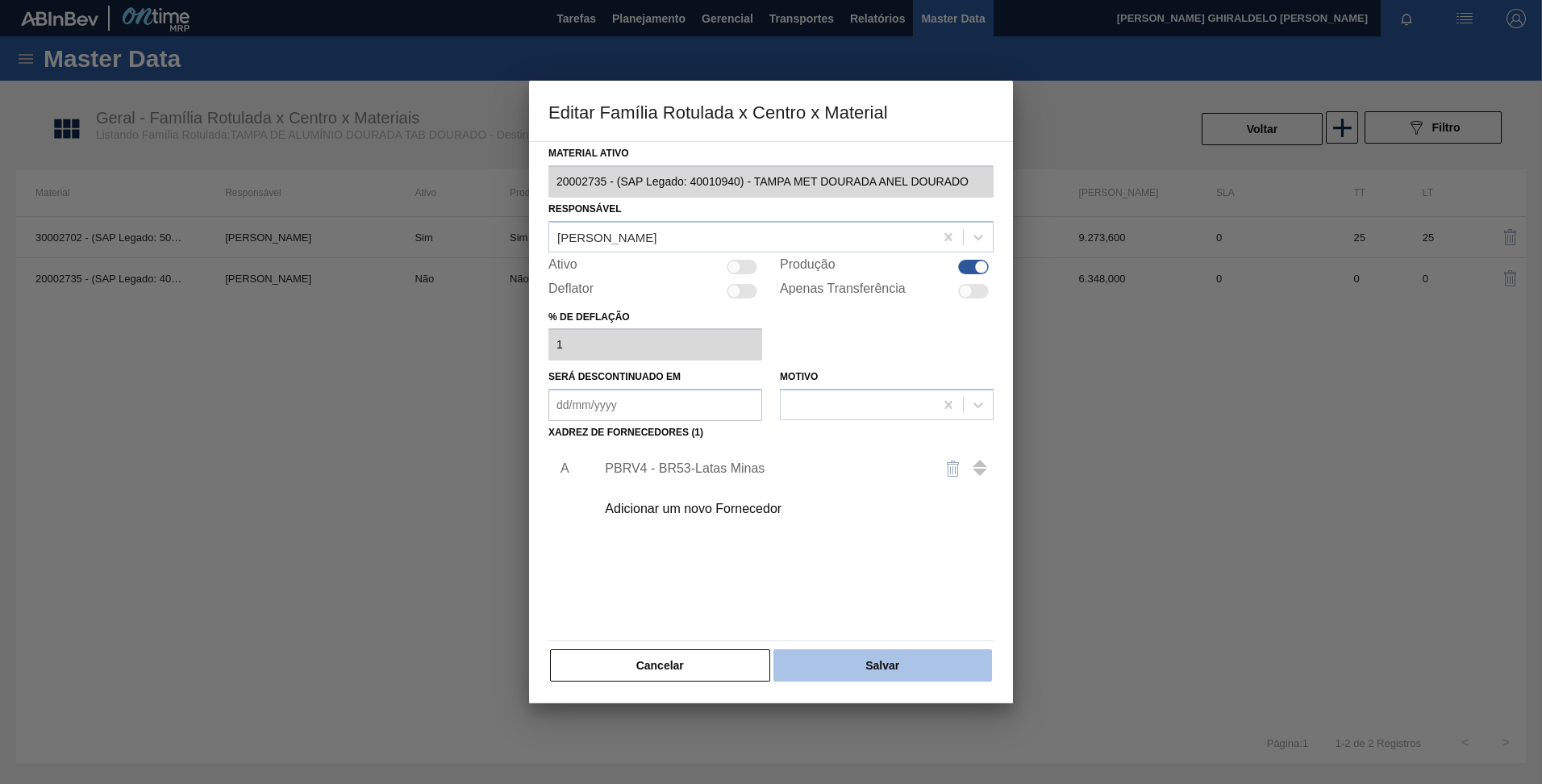
click at [913, 676] on button "Salvar" at bounding box center [883, 666] width 219 height 32
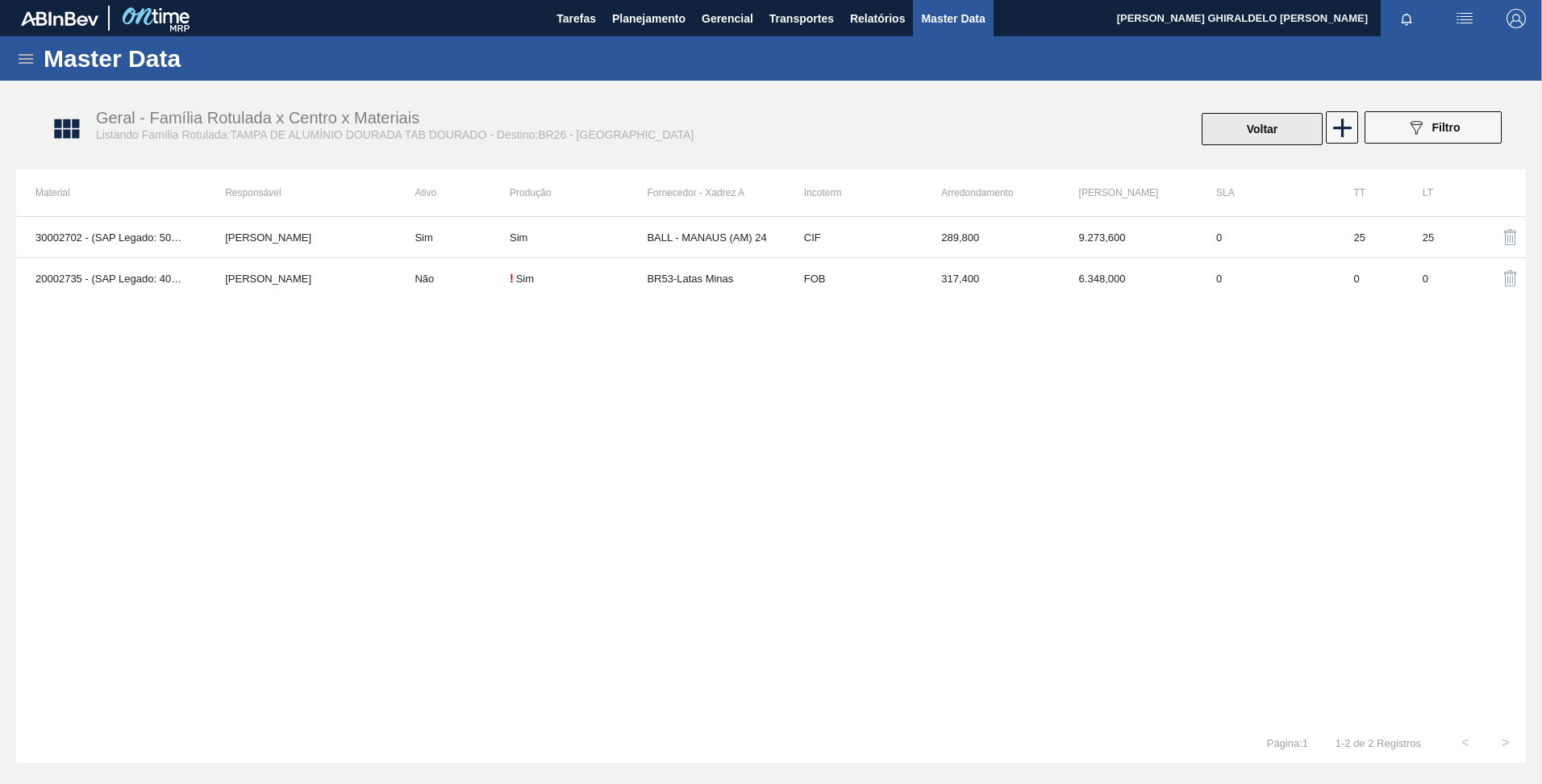
click at [1249, 127] on button "Voltar" at bounding box center [1262, 129] width 121 height 32
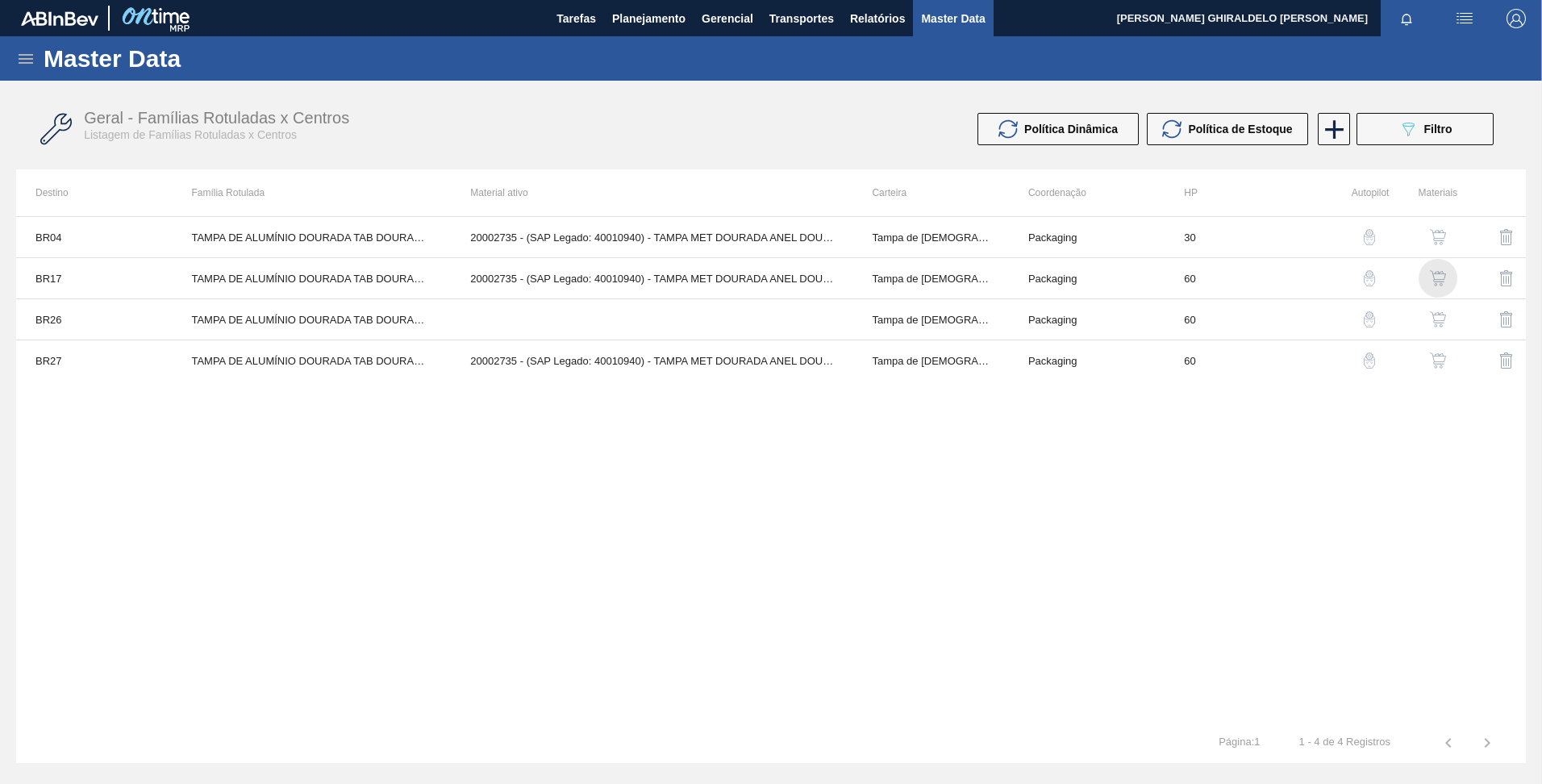
click at [1436, 280] on img "button" at bounding box center [1438, 278] width 16 height 16
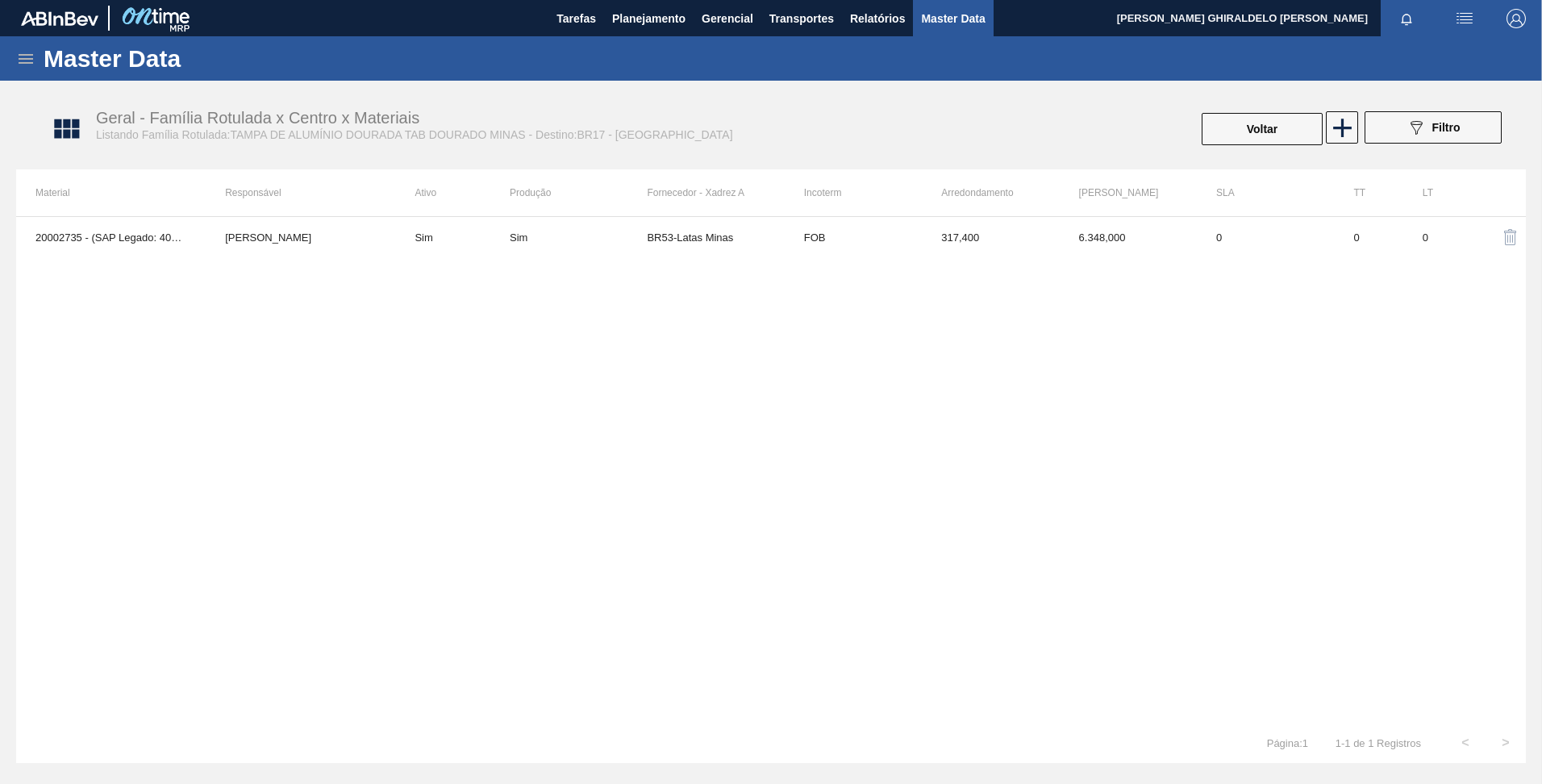
click at [752, 394] on div "20002735 - (SAP Legado: 40010940) - TAMPA MET DOURADA ANEL DOURADO Beatriz Marc…" at bounding box center [771, 469] width 1510 height 506
click at [1243, 133] on button "Voltar" at bounding box center [1262, 129] width 121 height 32
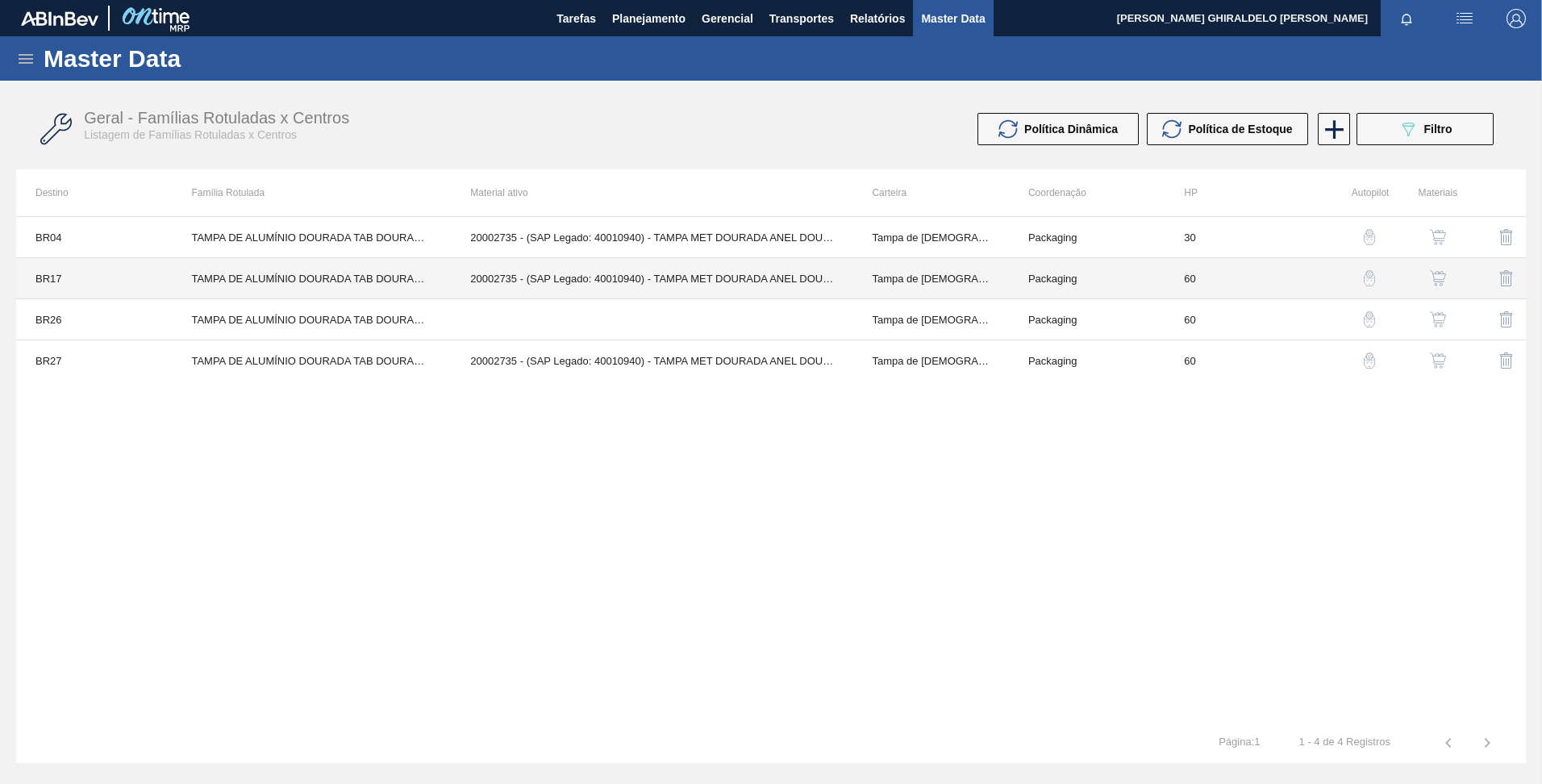
click at [339, 272] on td "TAMPA DE ALUMÍNIO DOURADA TAB DOURADO MINAS" at bounding box center [311, 278] width 279 height 41
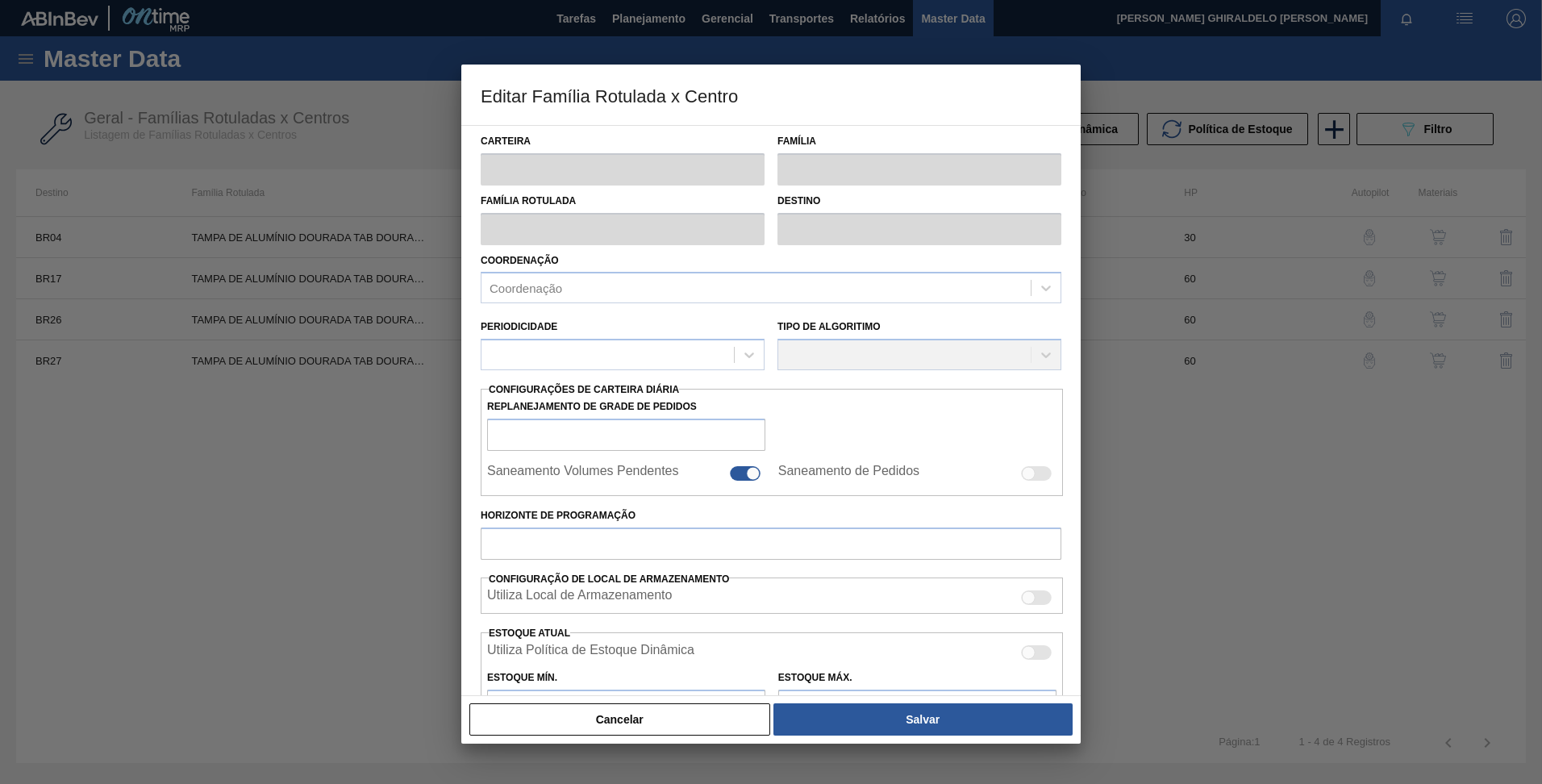
type input "Tampa de [DEMOGRAPHIC_DATA]"
type input "Tampa de Alumínio"
type input "TAMPA DE ALUMÍNIO DOURADA TAB DOURADO MINAS"
type input "BR17 - Juatuba"
type input "60"
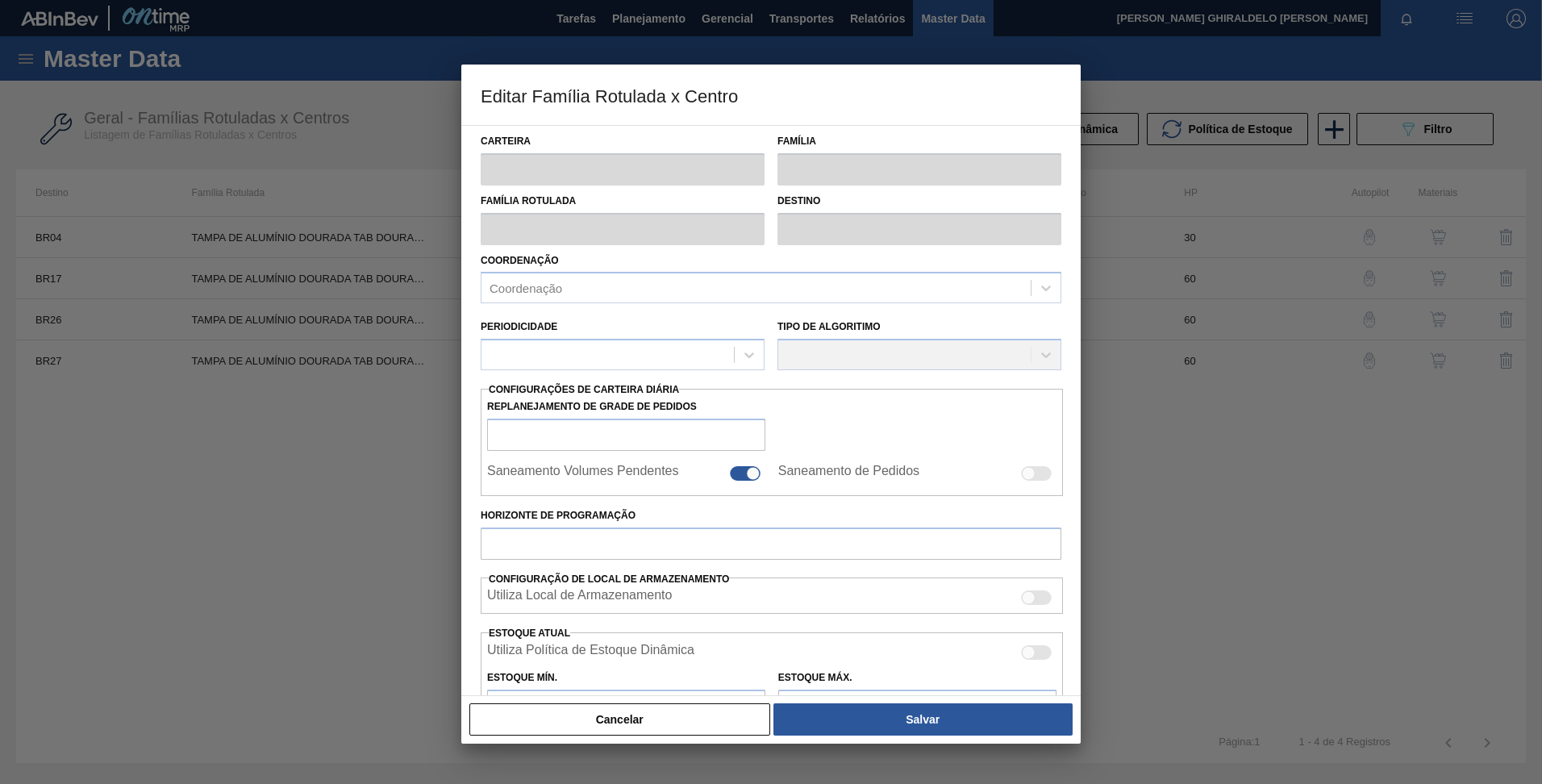
type input "0"
type input "100"
type input "0,000"
checkbox input "true"
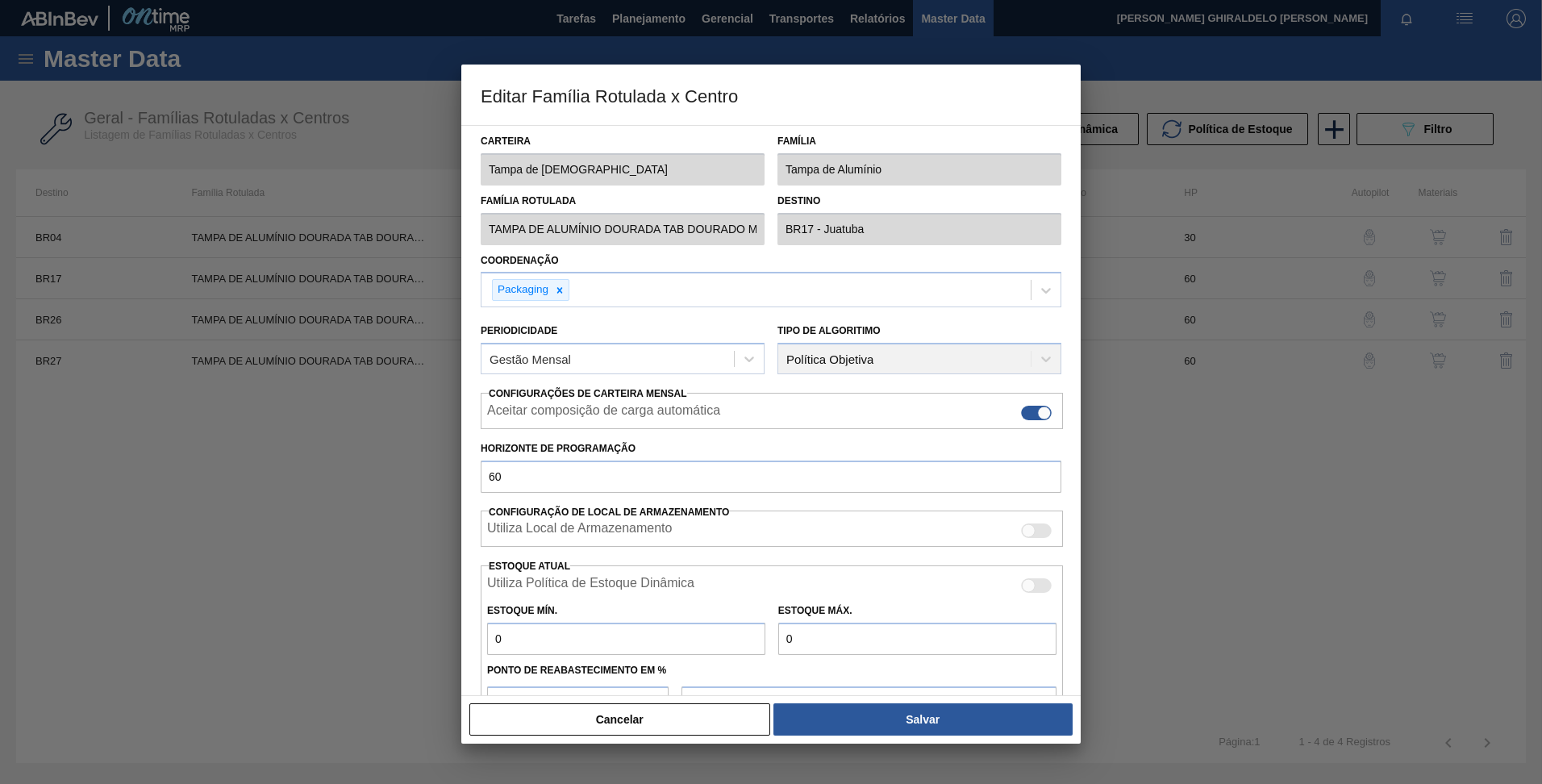
scroll to position [0, 29]
click at [917, 221] on div "Família Rotulada TAMPA DE ALUMÍNIO DOURADA TAB DOURADO MINAS Destino BR17 - Jua…" at bounding box center [771, 215] width 593 height 59
click at [549, 714] on button "Cancelar" at bounding box center [619, 719] width 301 height 32
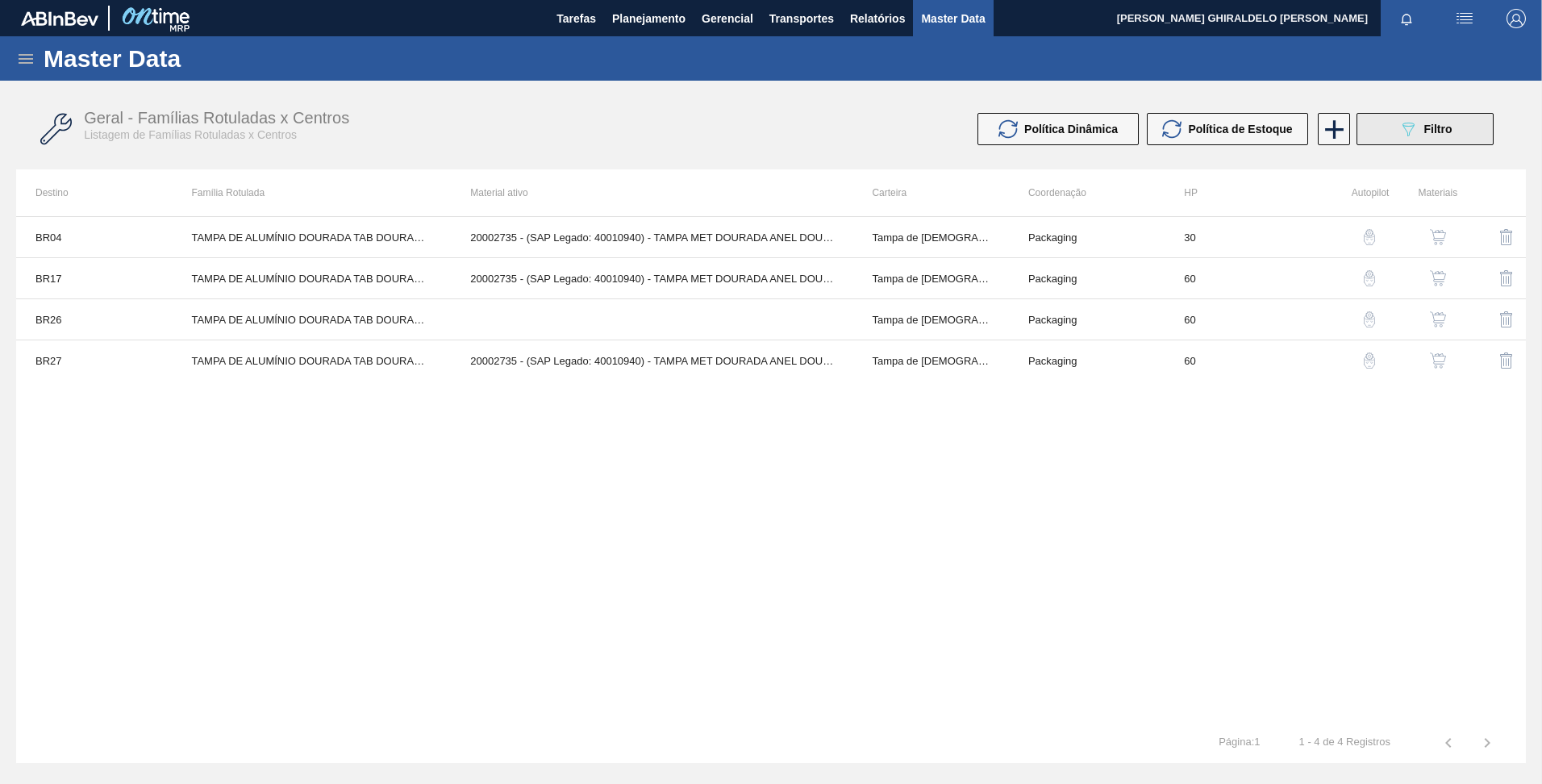
click at [1399, 131] on icon "089F7B8B-B2A5-4AFE-B5C0-19BA573D28AC" at bounding box center [1408, 129] width 19 height 19
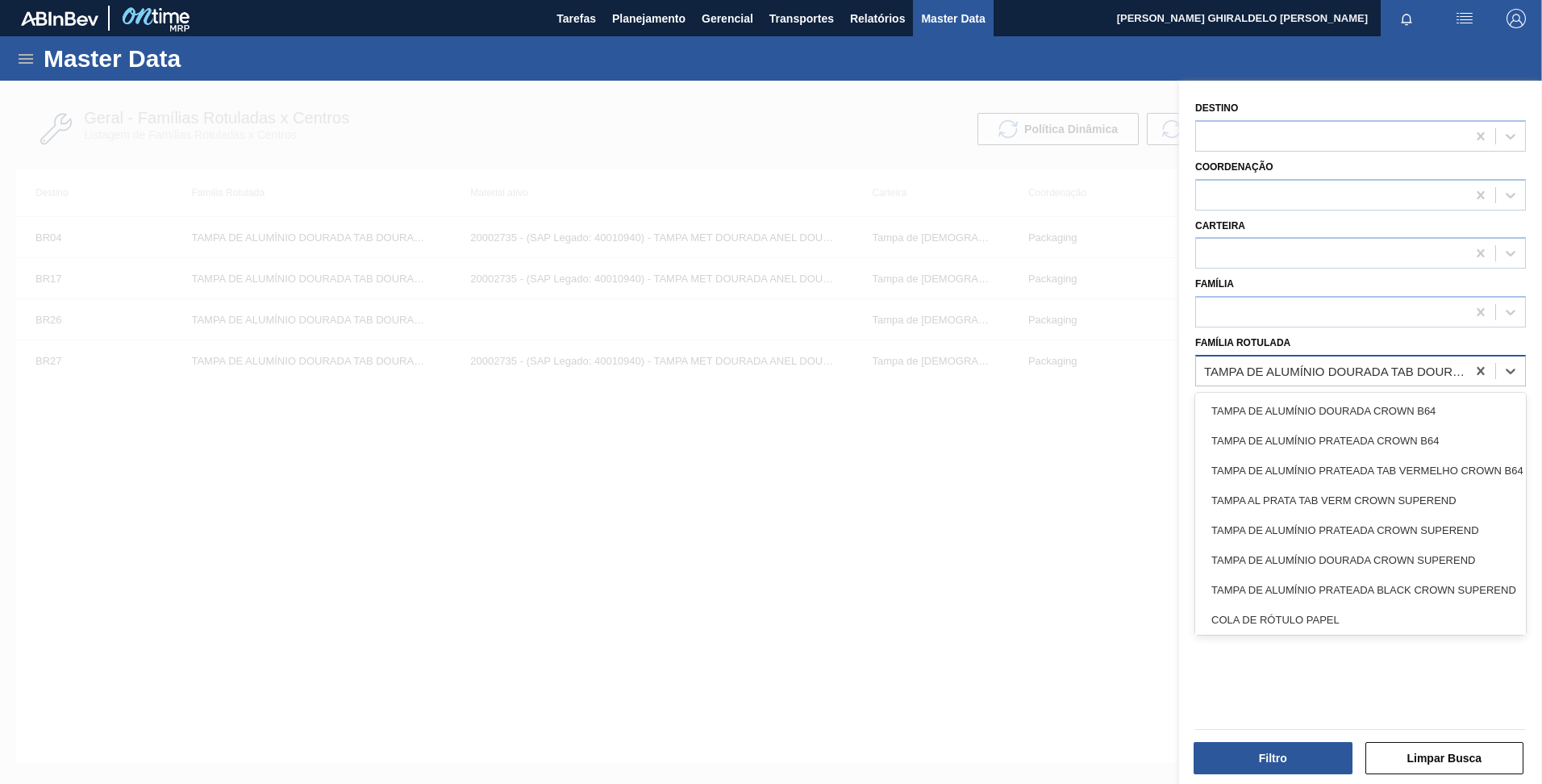
click at [1441, 371] on div "TAMPA DE ALUMÍNIO DOURADA TAB DOURADO MINAS" at bounding box center [1337, 371] width 264 height 13
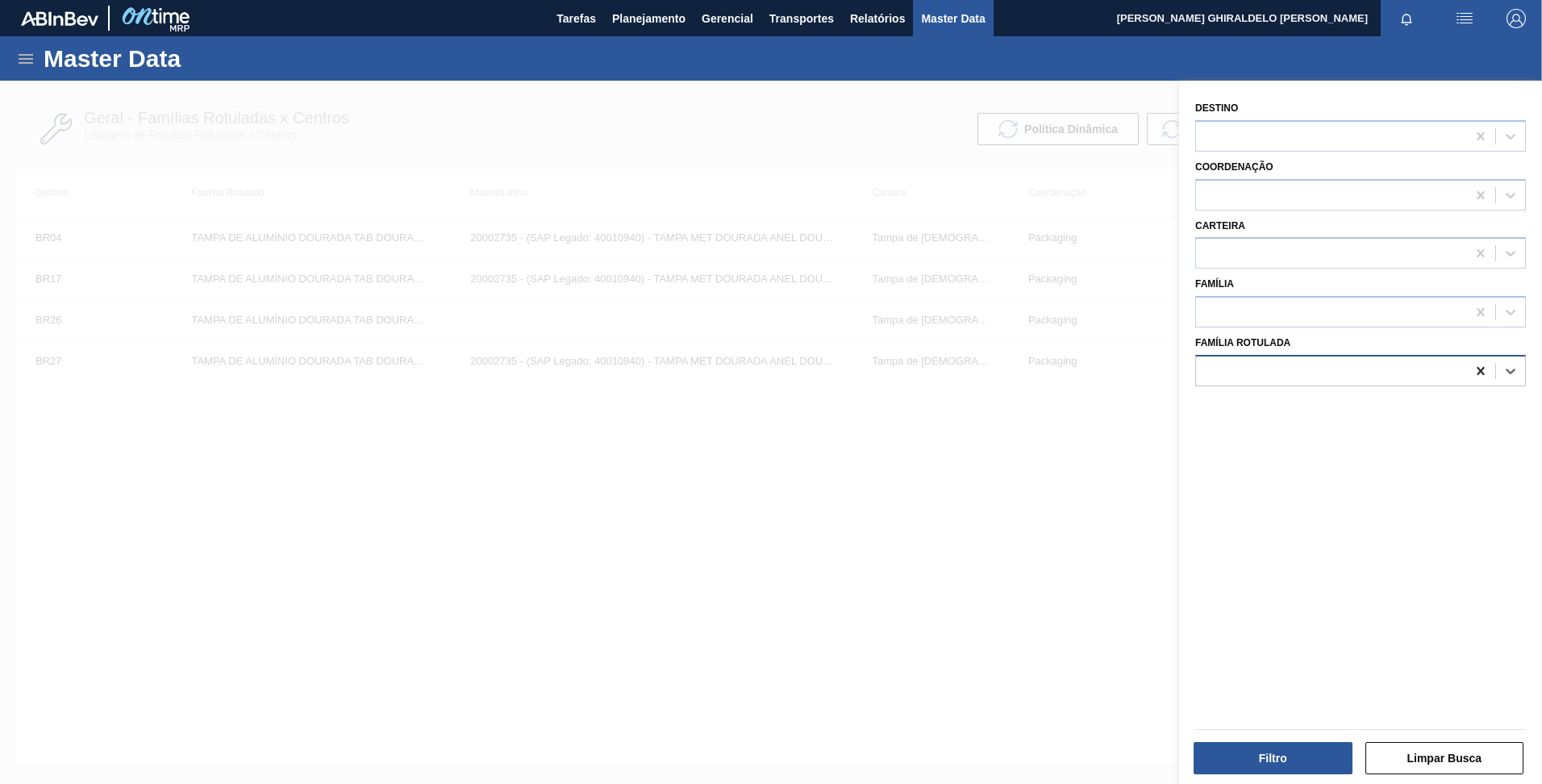
click at [1474, 371] on icon at bounding box center [1481, 371] width 16 height 16
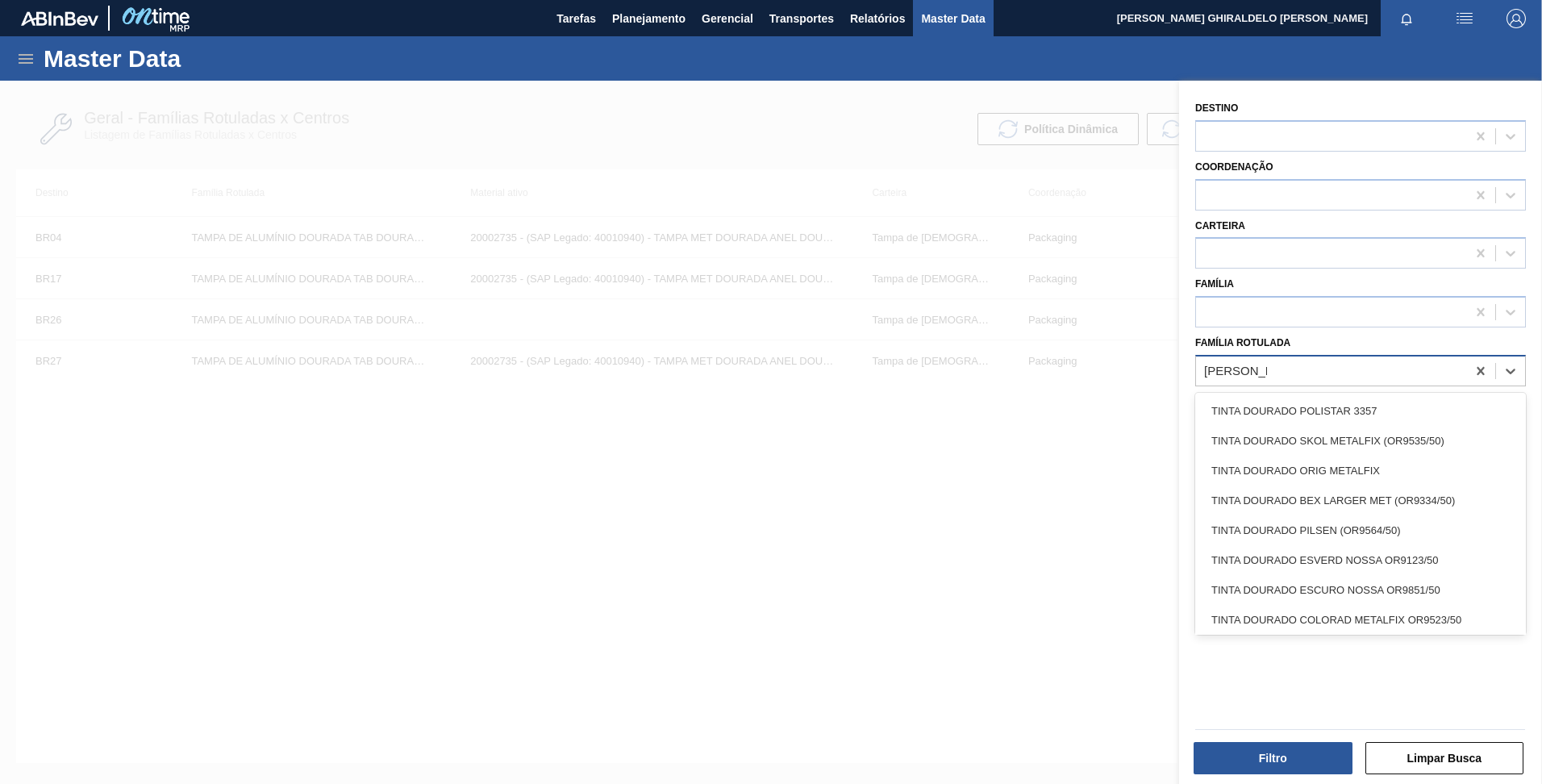
click at [1217, 374] on Rotulada "ta dourado" at bounding box center [1236, 371] width 63 height 13
type Rotulada "tab dourado"
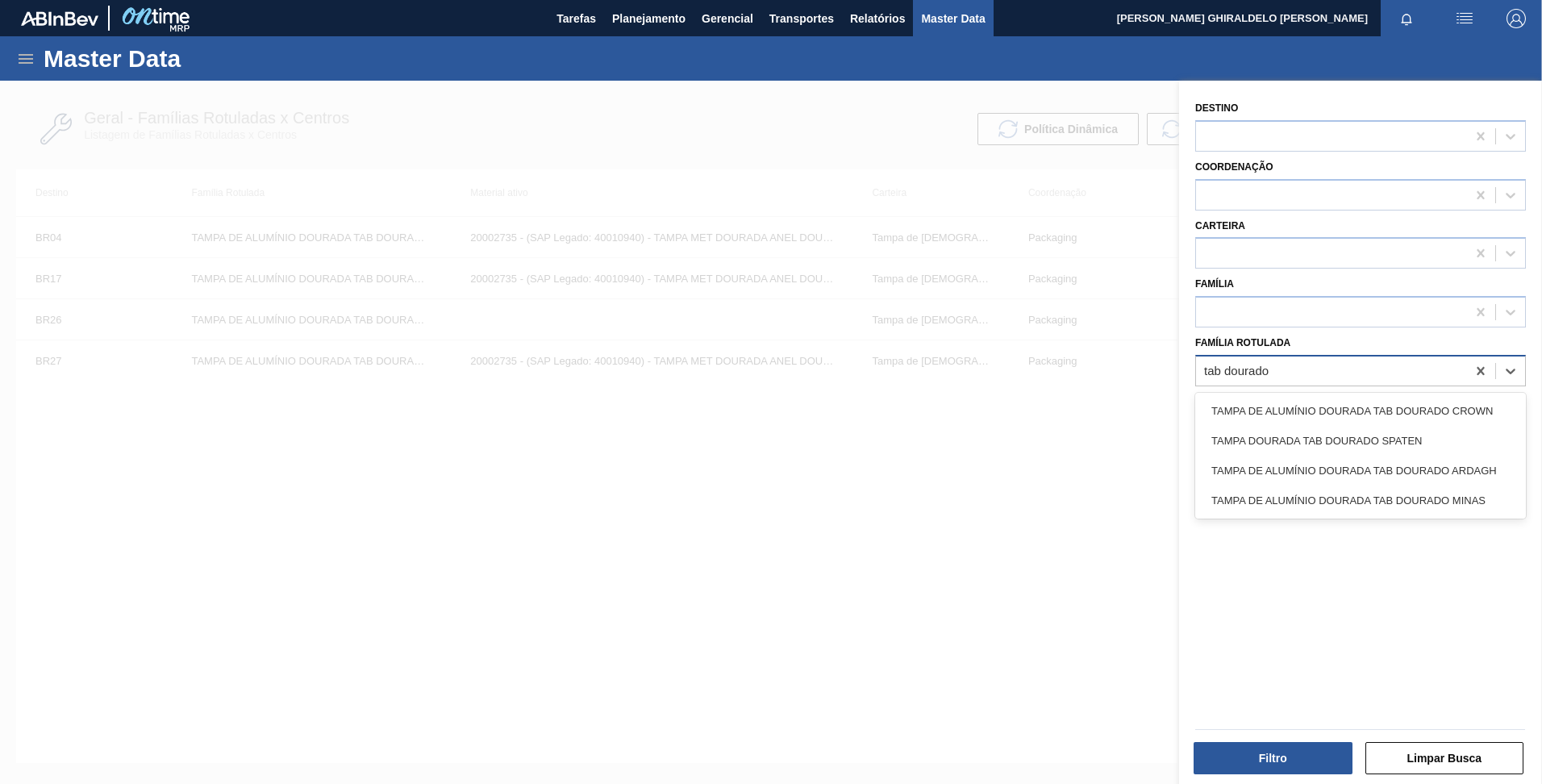
click at [1206, 369] on Rotulada "tab dourado" at bounding box center [1239, 371] width 70 height 13
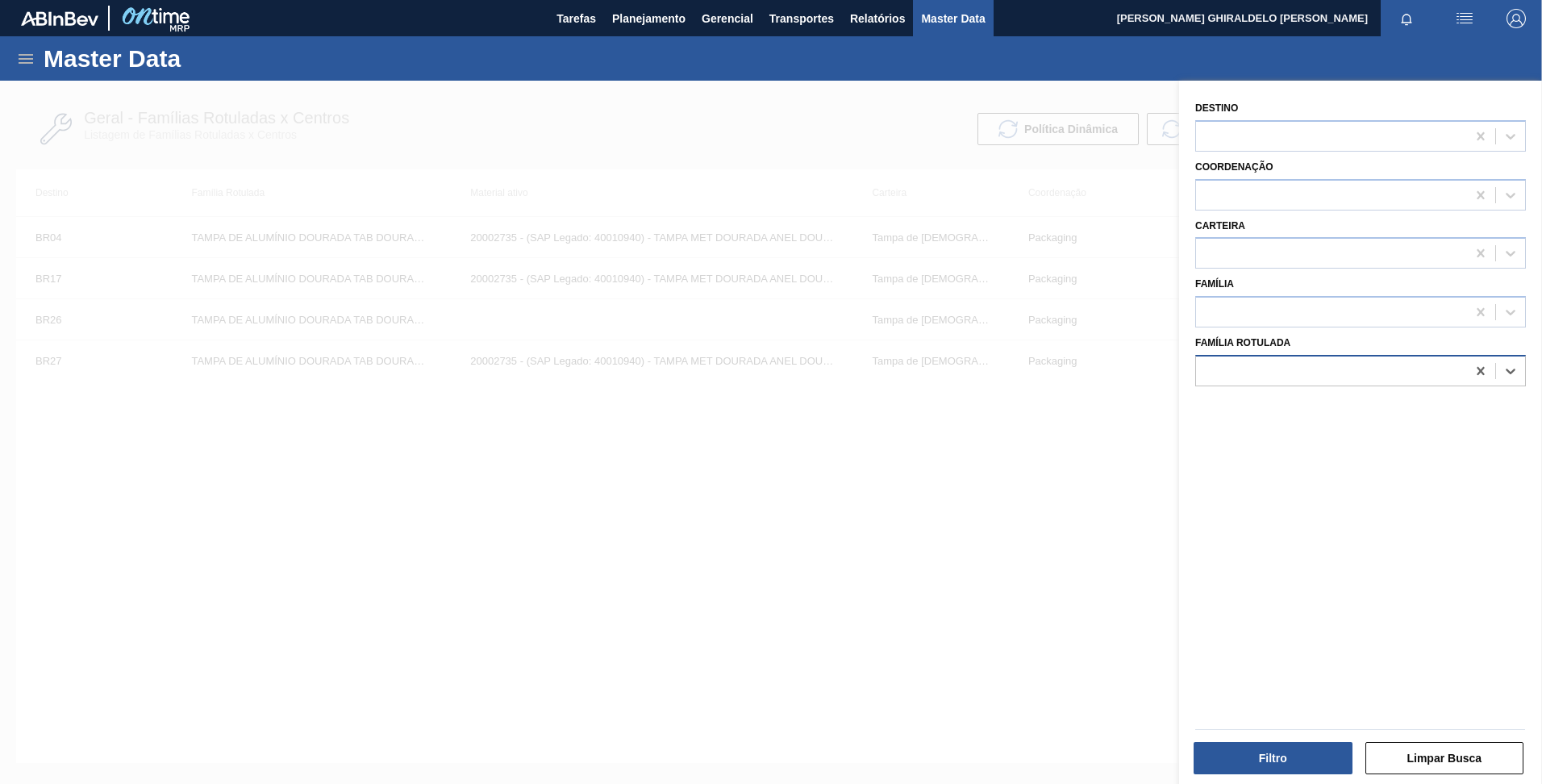
click at [1275, 372] on div at bounding box center [1331, 371] width 270 height 23
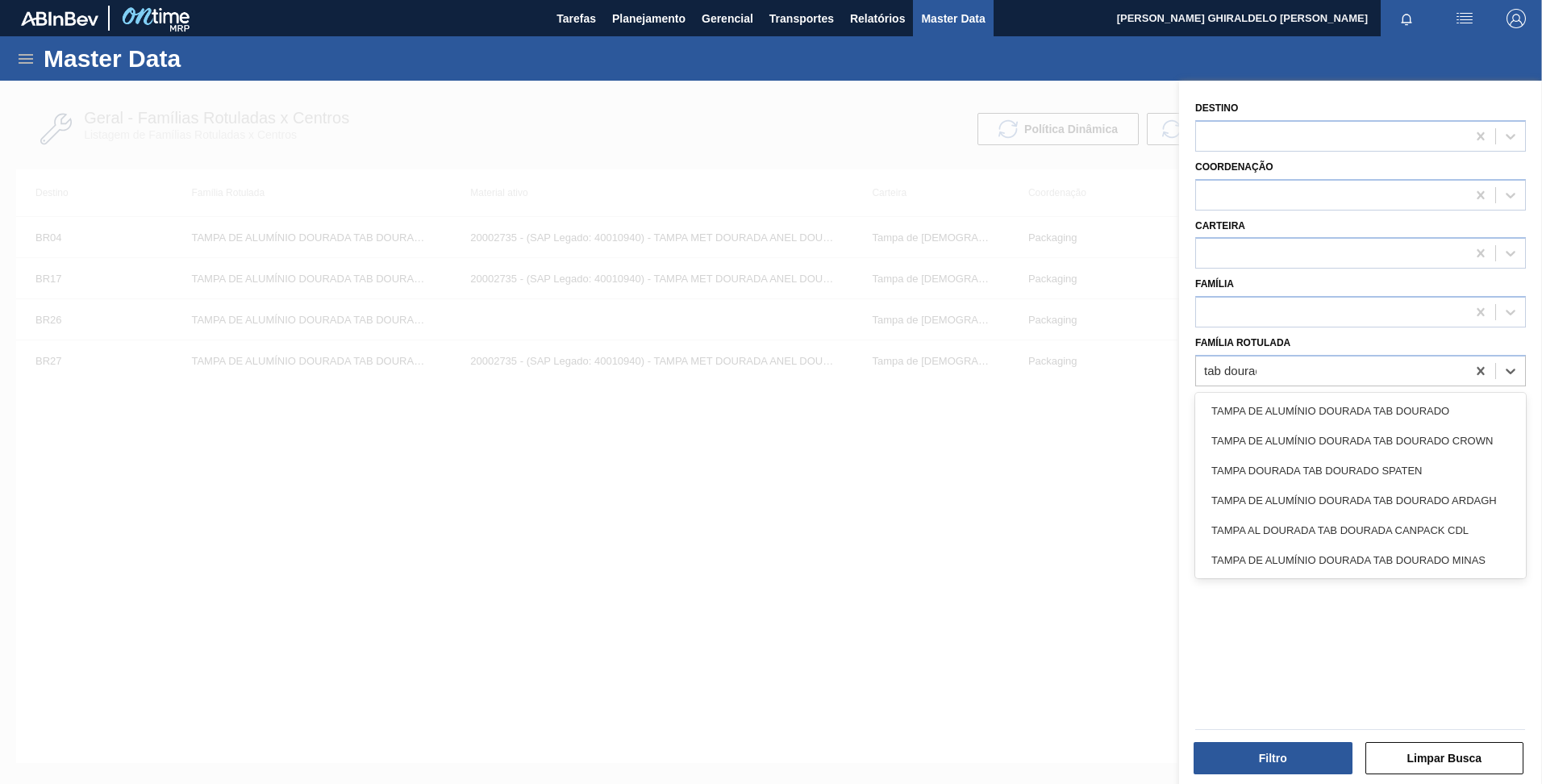
type Rotulada "tab dourado"
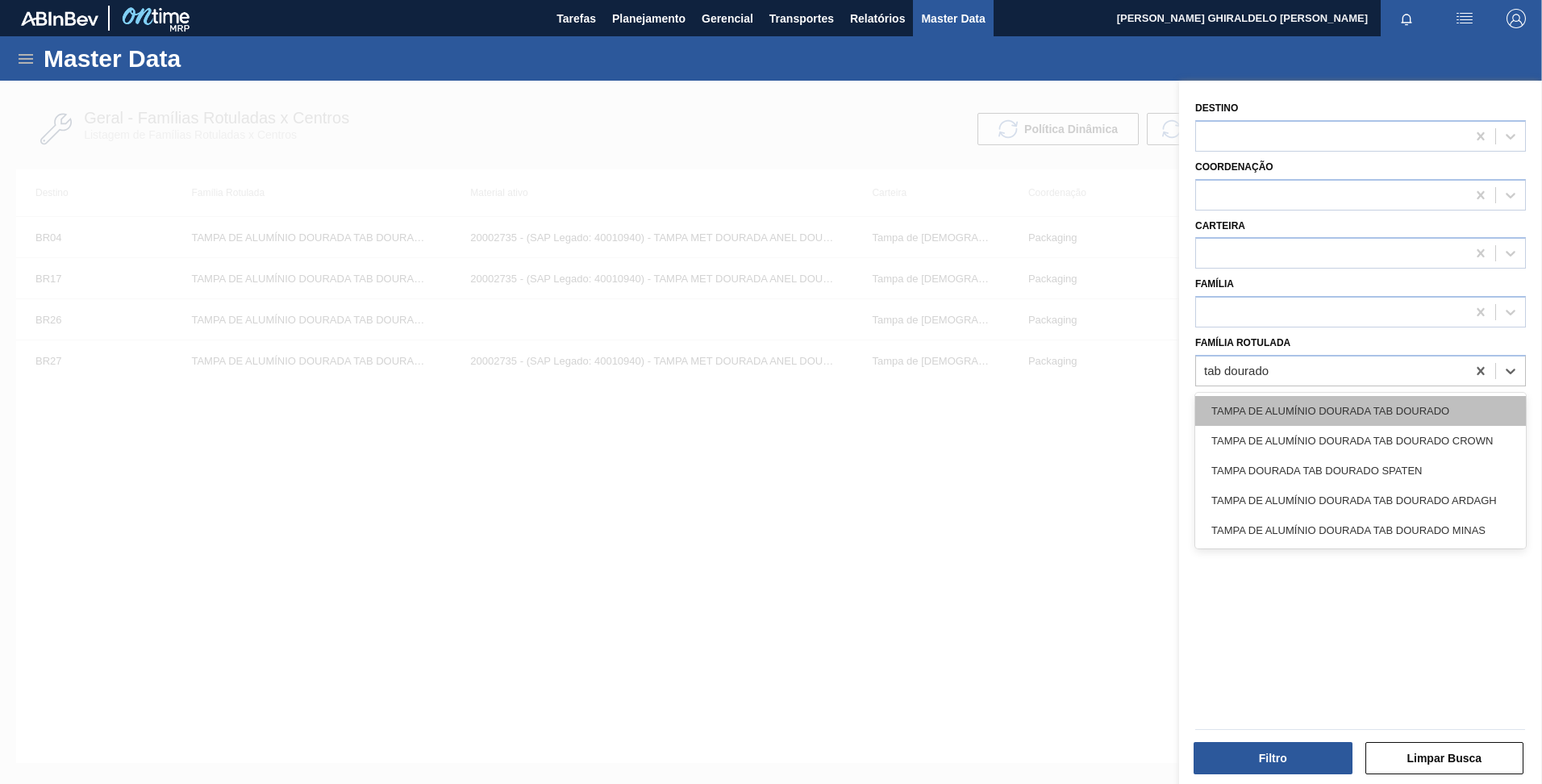
click at [1281, 412] on div "TAMPA DE ALUMÍNIO DOURADA TAB DOURADO" at bounding box center [1360, 411] width 331 height 30
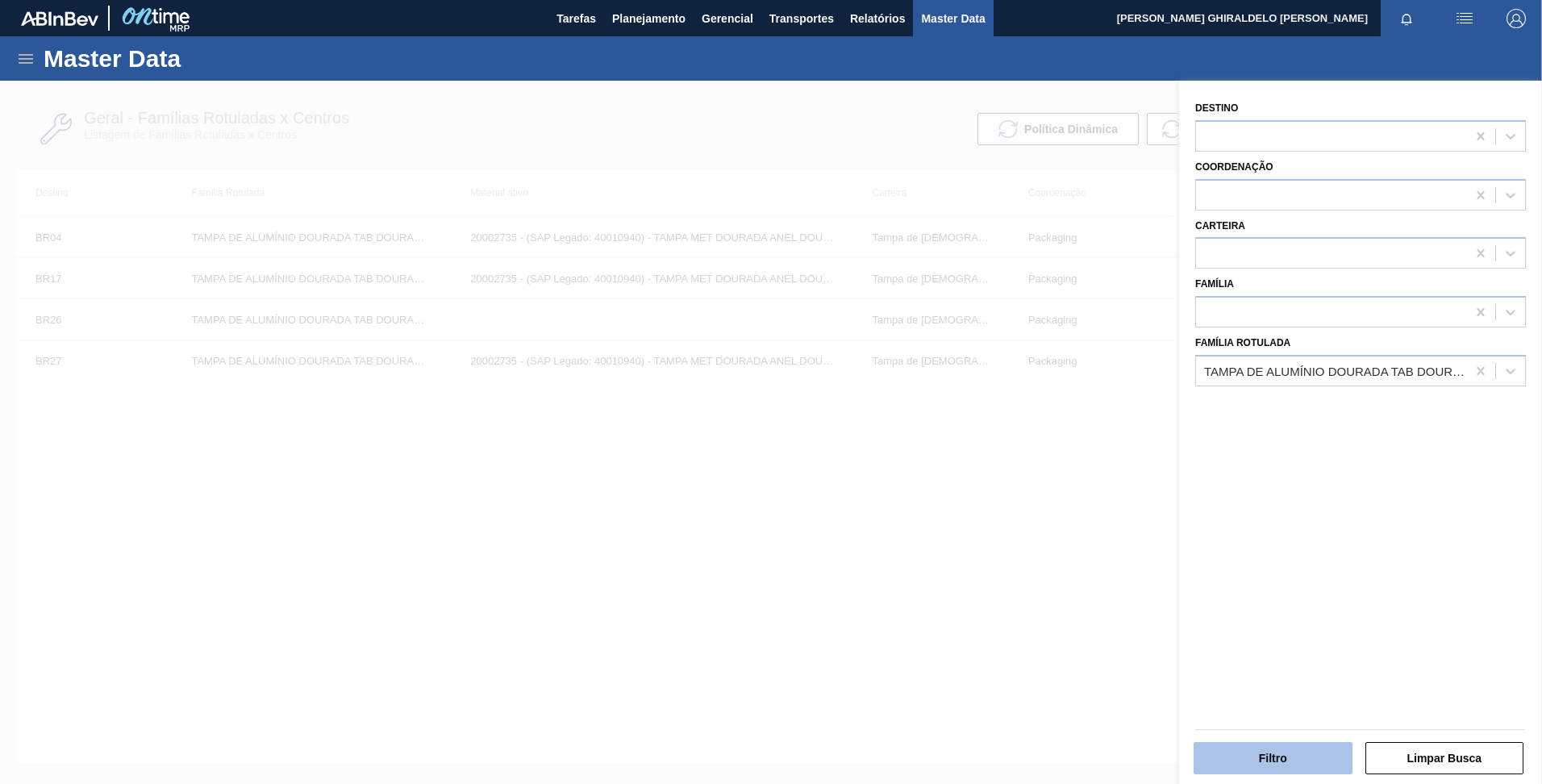
click at [1292, 758] on button "Filtro" at bounding box center [1274, 758] width 159 height 32
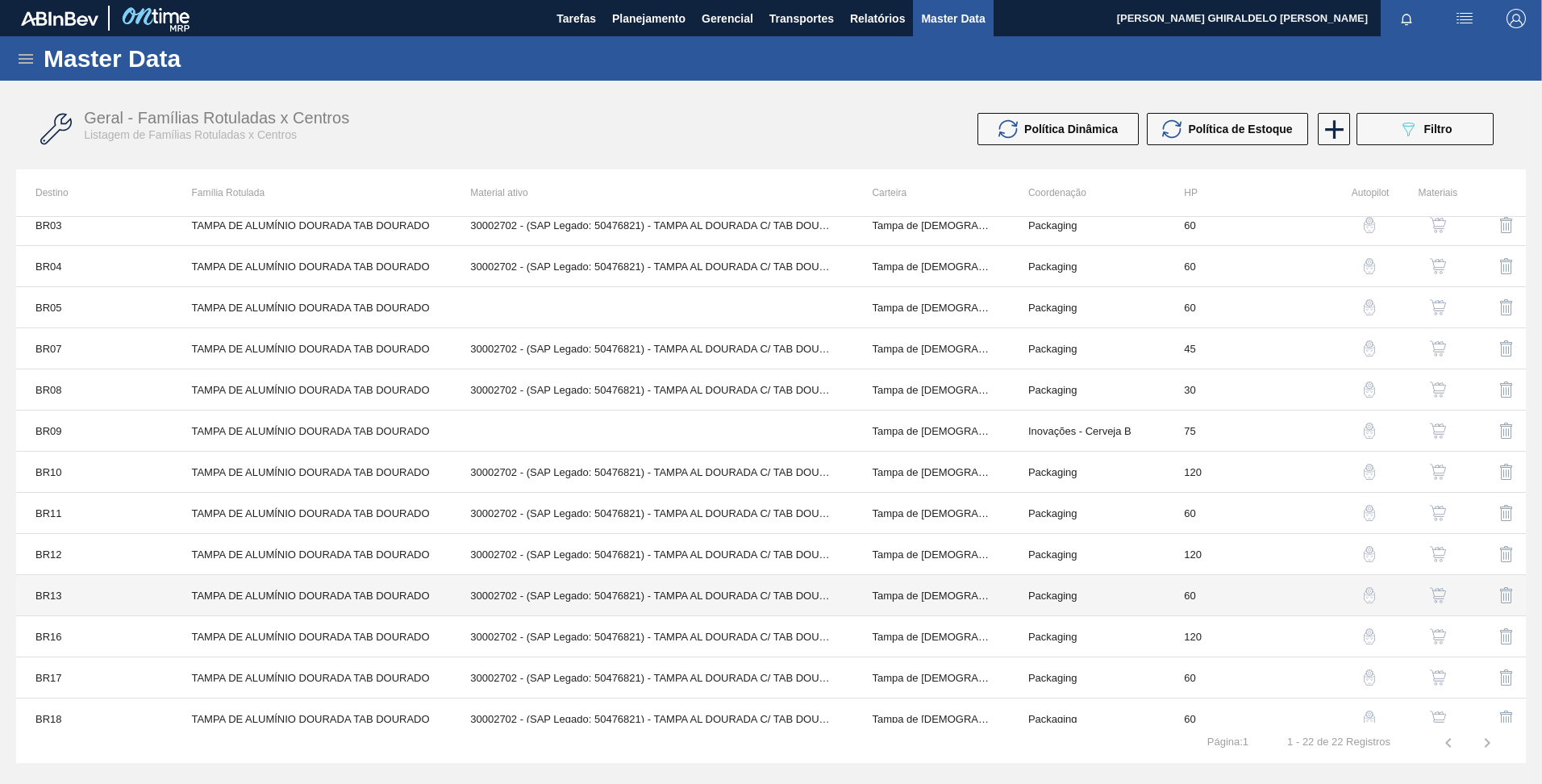
scroll to position [80, 0]
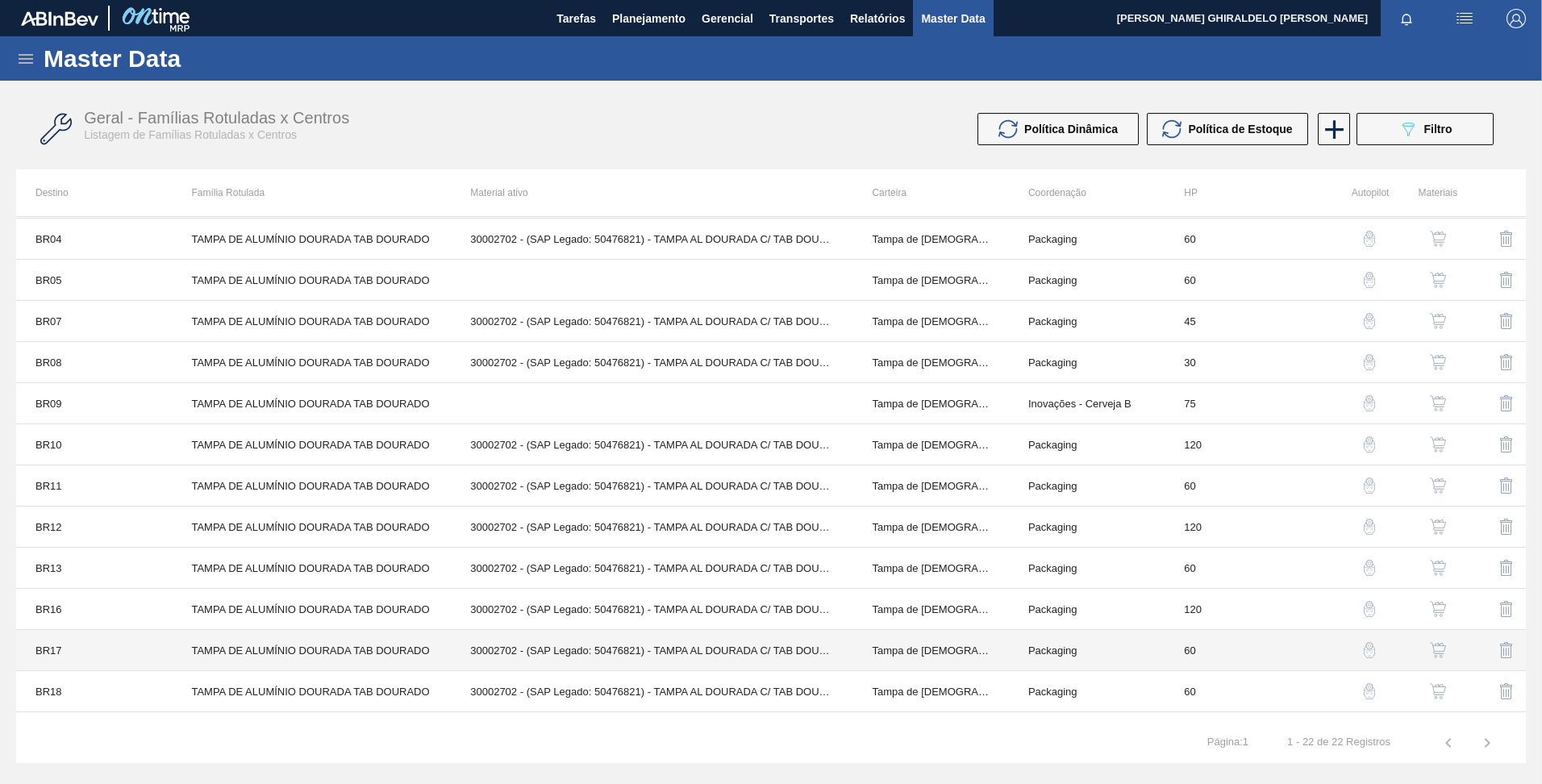
click at [259, 657] on td "TAMPA DE ALUMÍNIO DOURADA TAB DOURADO" at bounding box center [311, 649] width 279 height 41
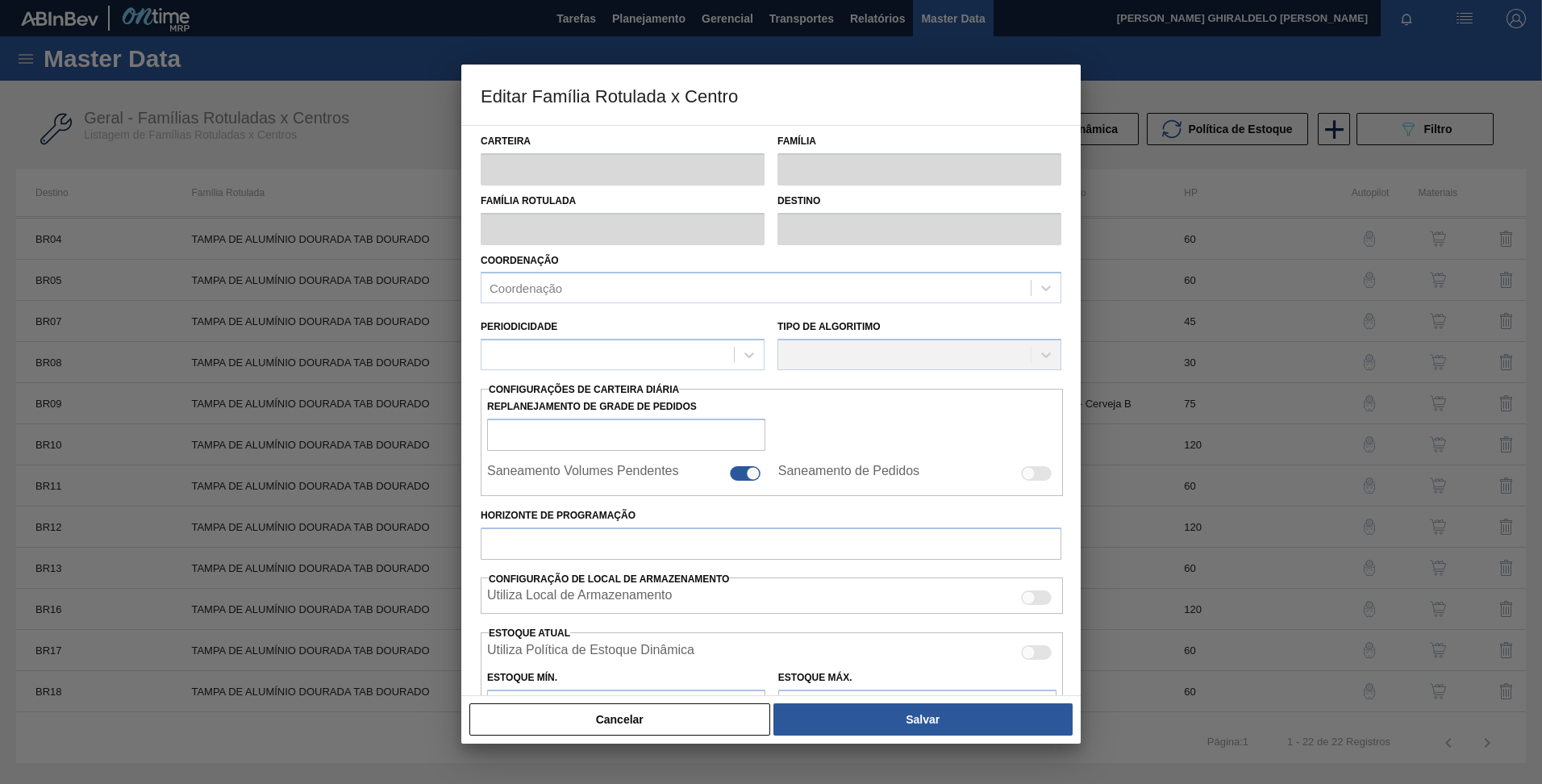
type input "Tampa de [DEMOGRAPHIC_DATA]"
type input "Tampa de Alumínio"
type input "TAMPA DE ALUMÍNIO DOURADA TAB DOURADO"
type input "BR17 - Juatuba"
type input "60"
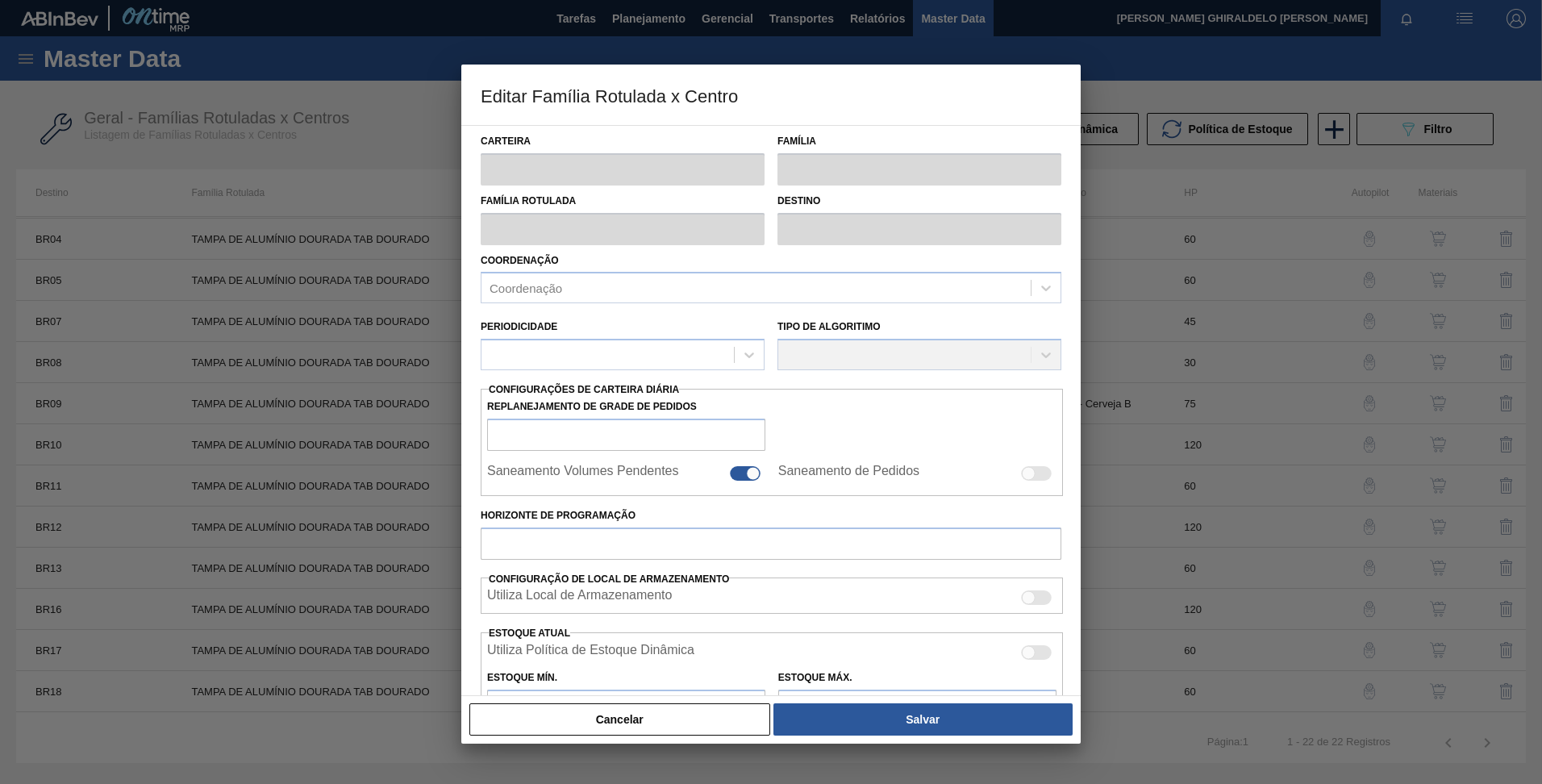
type input "0"
type input "100"
type input "0,000"
checkbox input "true"
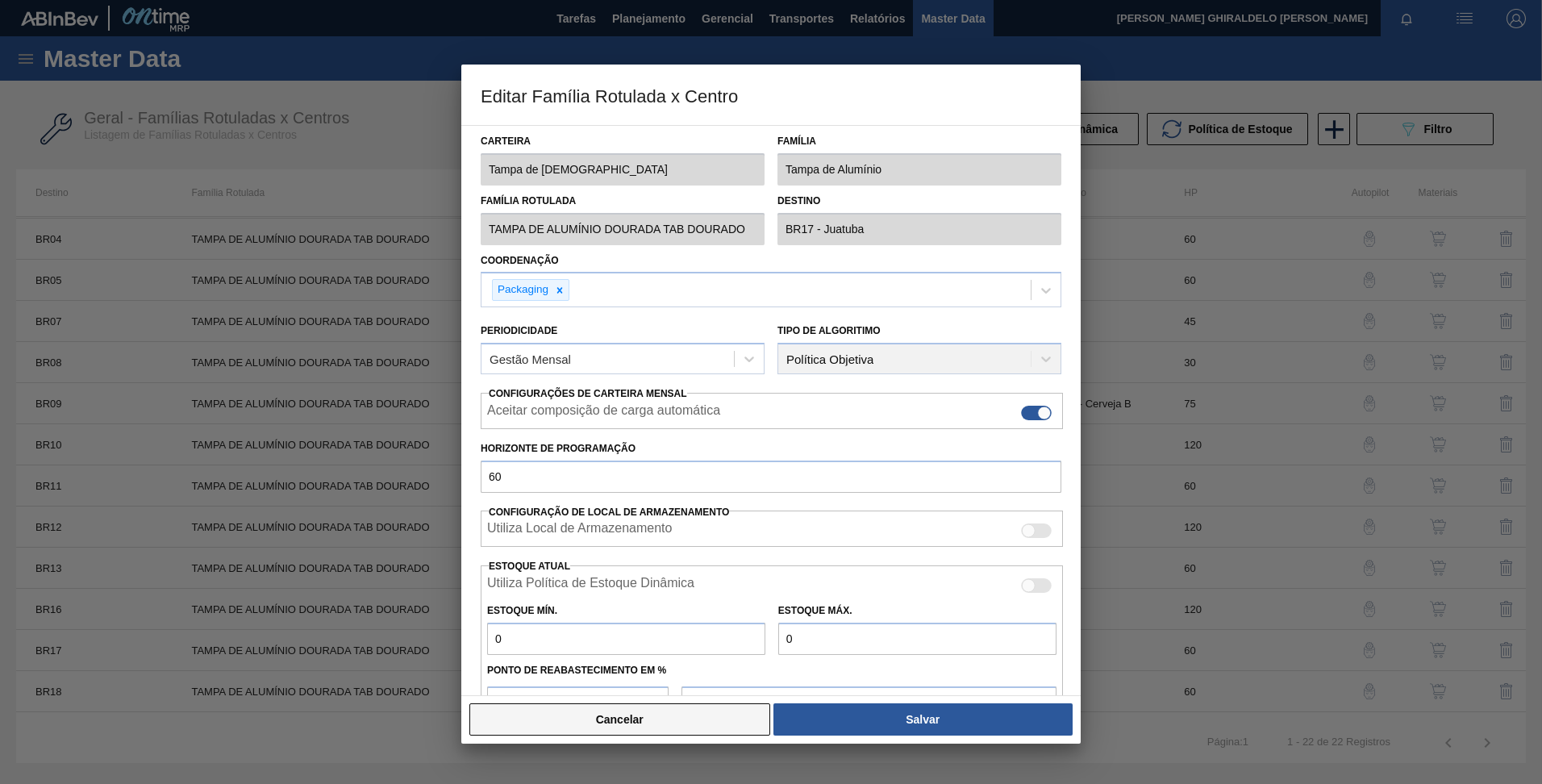
click at [574, 722] on button "Cancelar" at bounding box center [619, 719] width 301 height 32
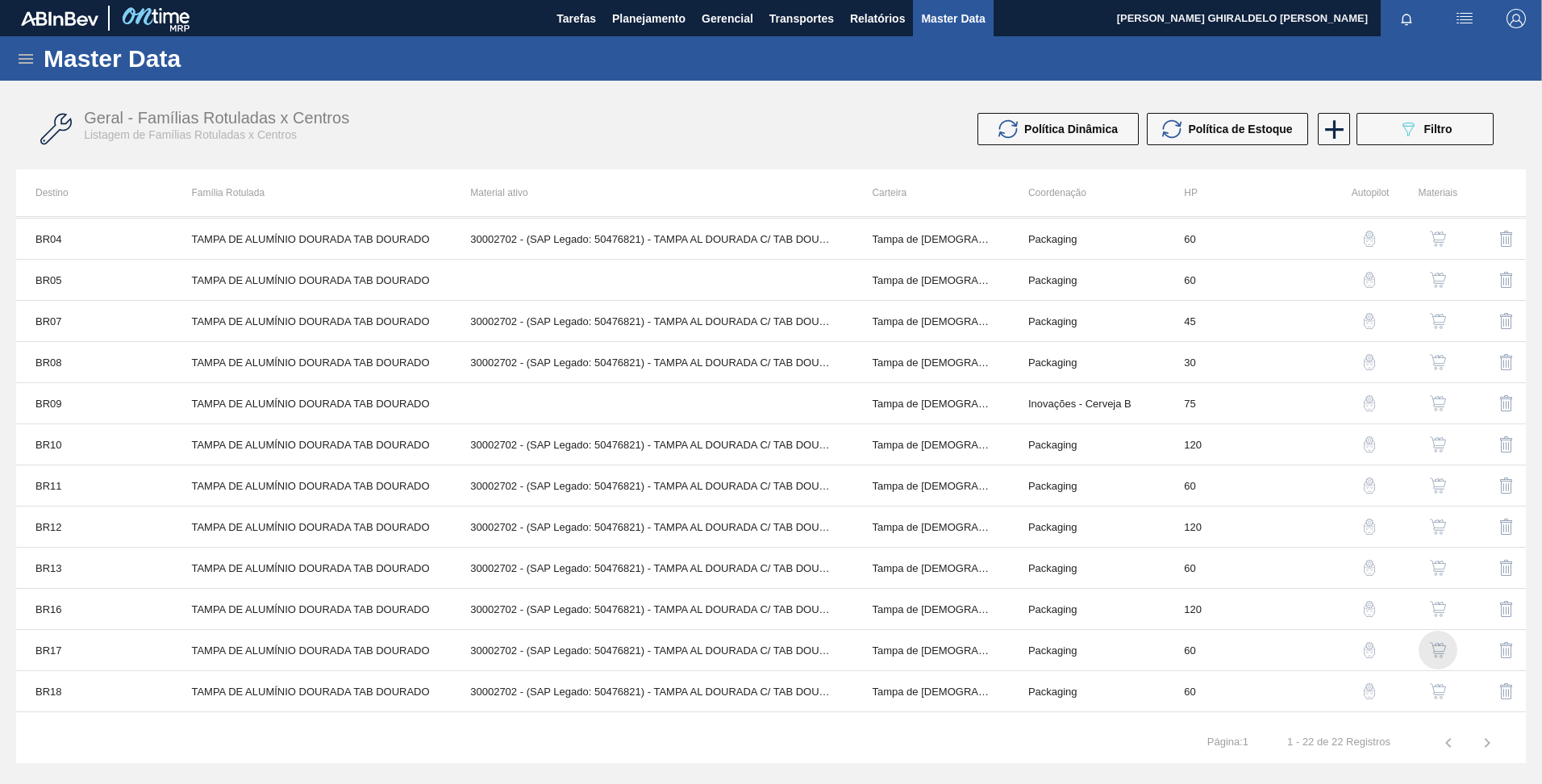
click at [1437, 642] on img "button" at bounding box center [1438, 649] width 16 height 16
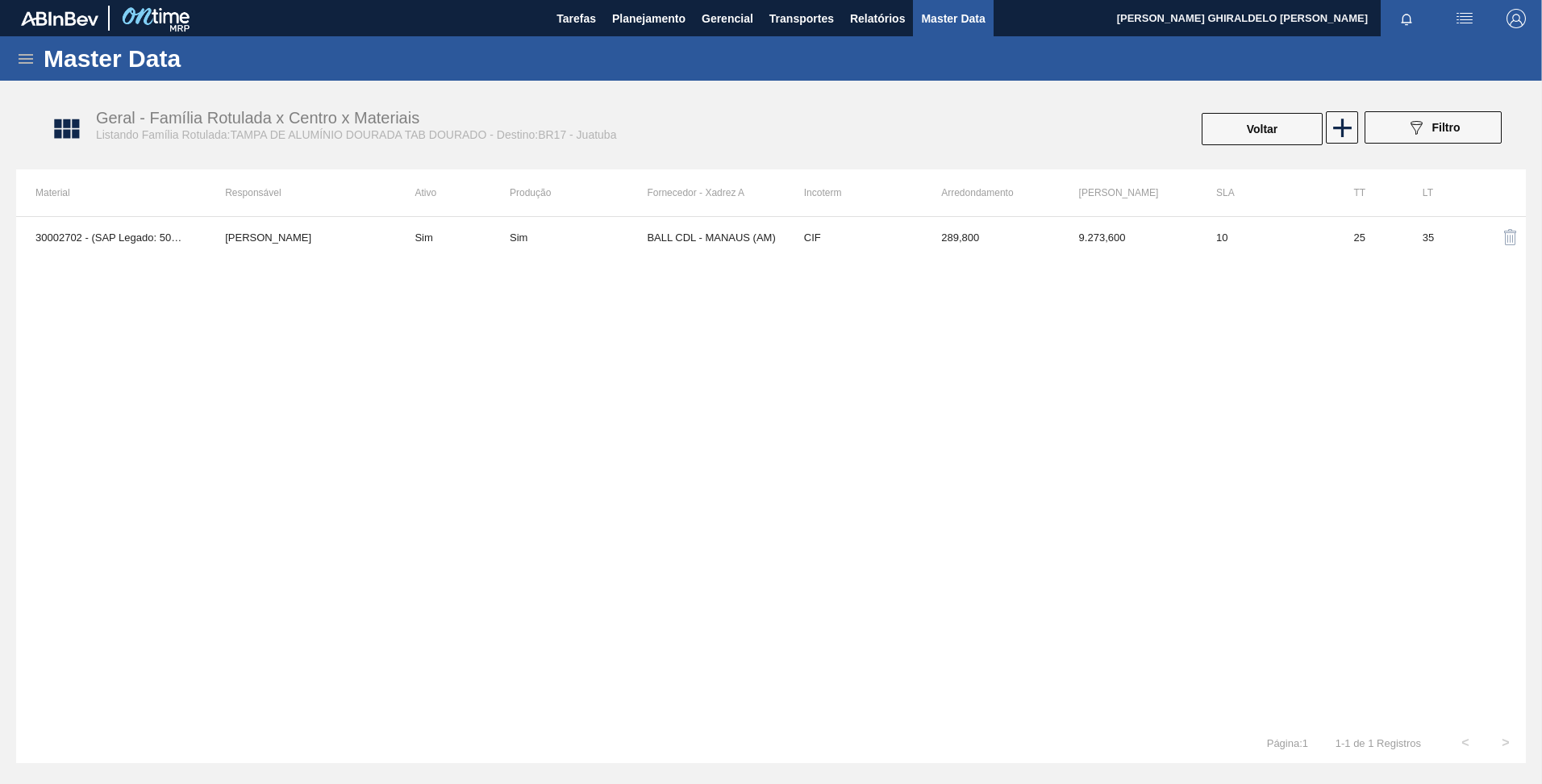
click at [900, 413] on div "30002702 - (SAP Legado: 50476821) - TAMPA AL DOURADA C/ TAB DOURADO Beatriz Mar…" at bounding box center [771, 469] width 1510 height 506
click at [1340, 132] on icon at bounding box center [1342, 127] width 32 height 32
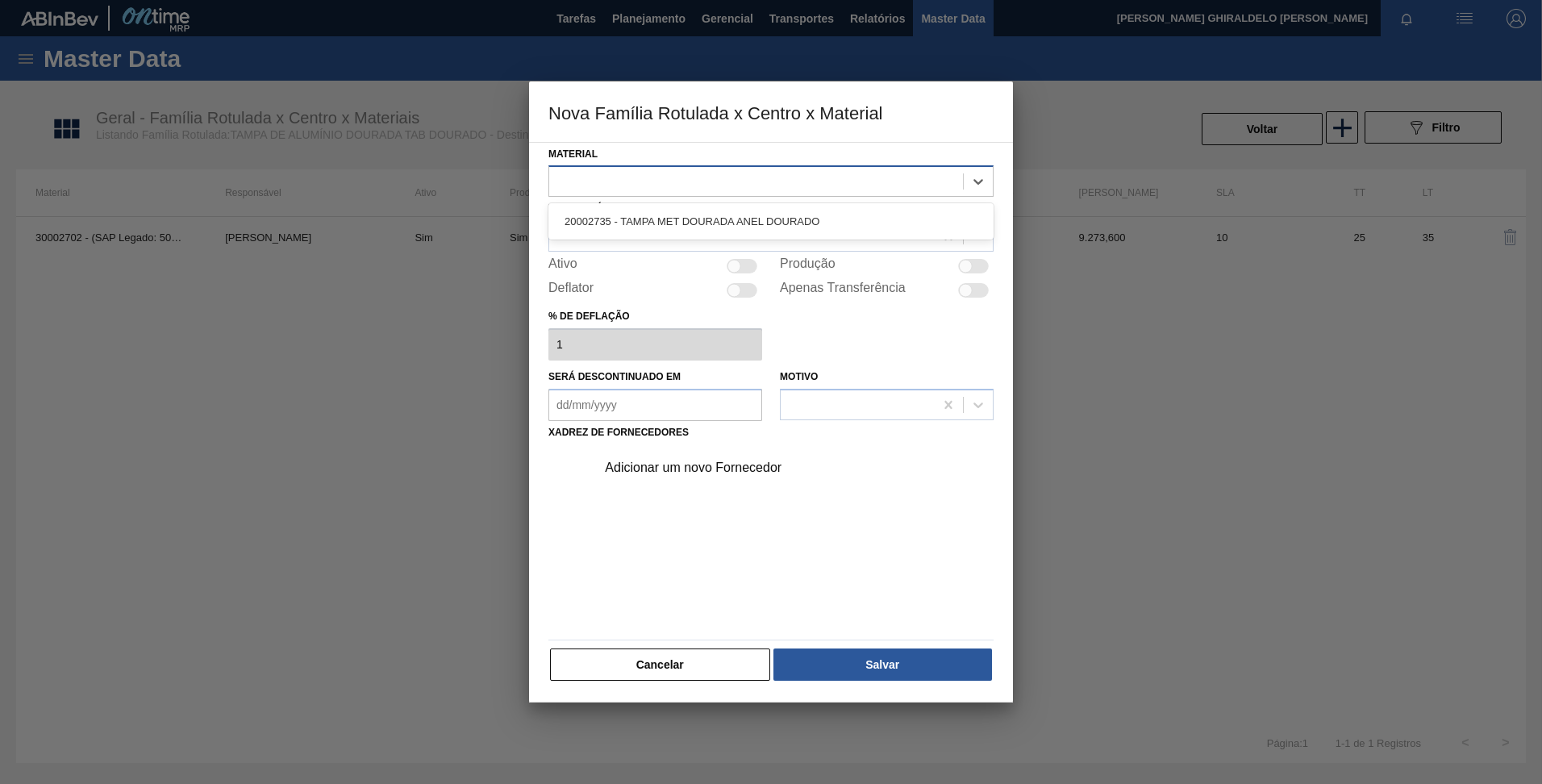
click at [888, 191] on div at bounding box center [756, 181] width 414 height 23
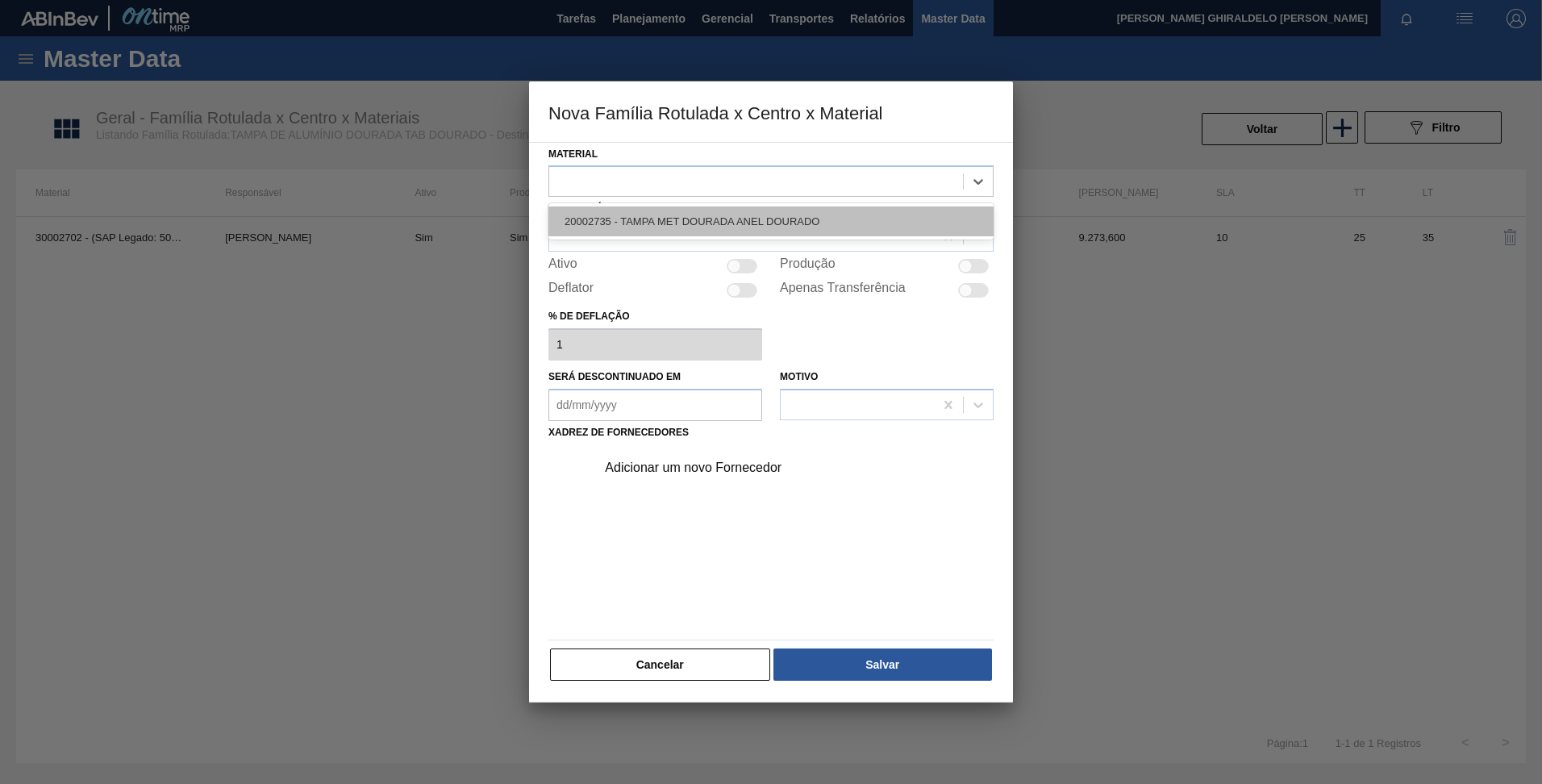
click at [818, 217] on div "20002735 - TAMPA MET DOURADA ANEL DOURADO" at bounding box center [771, 221] width 445 height 30
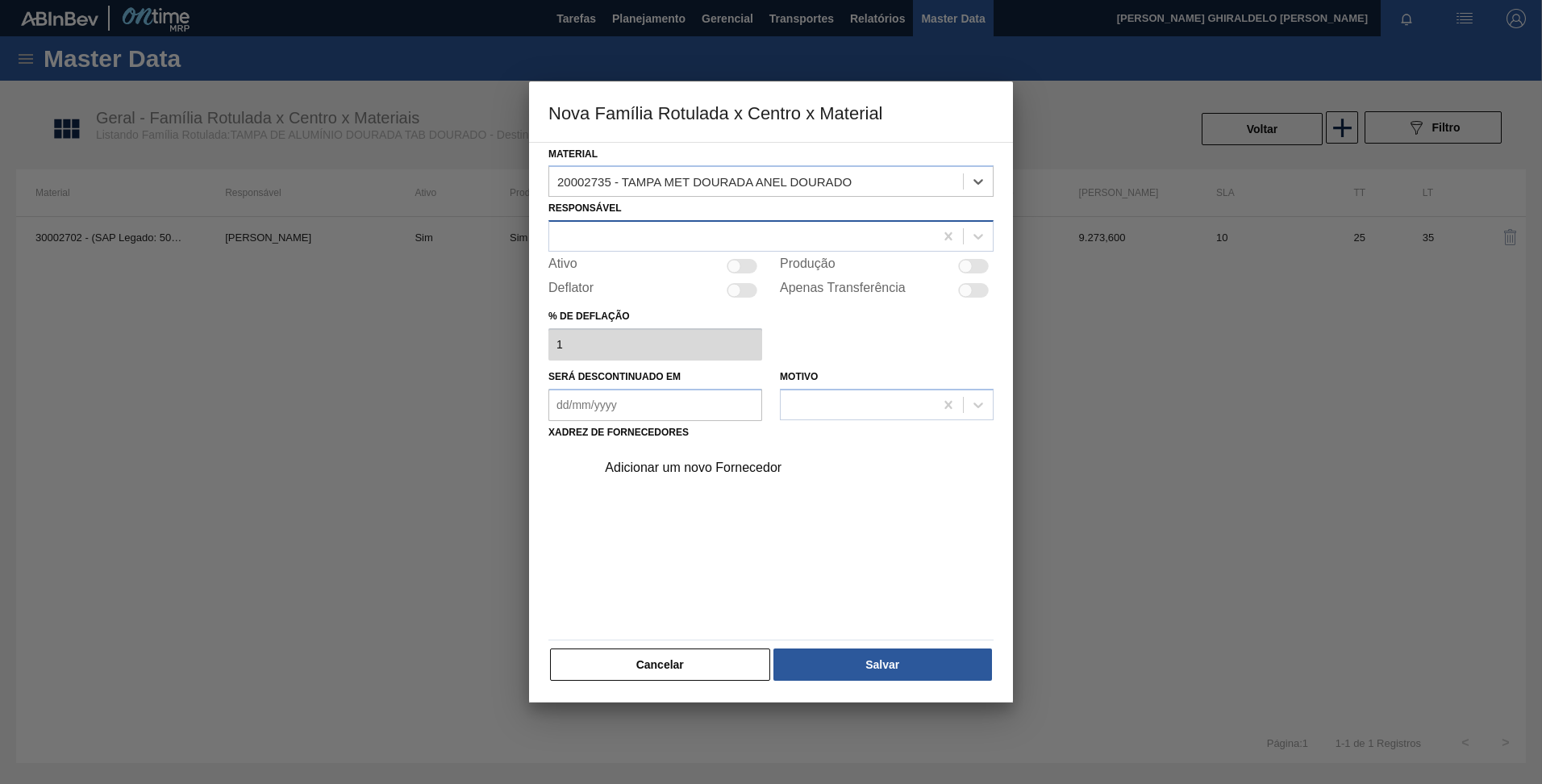
click at [806, 228] on div at bounding box center [741, 237] width 385 height 23
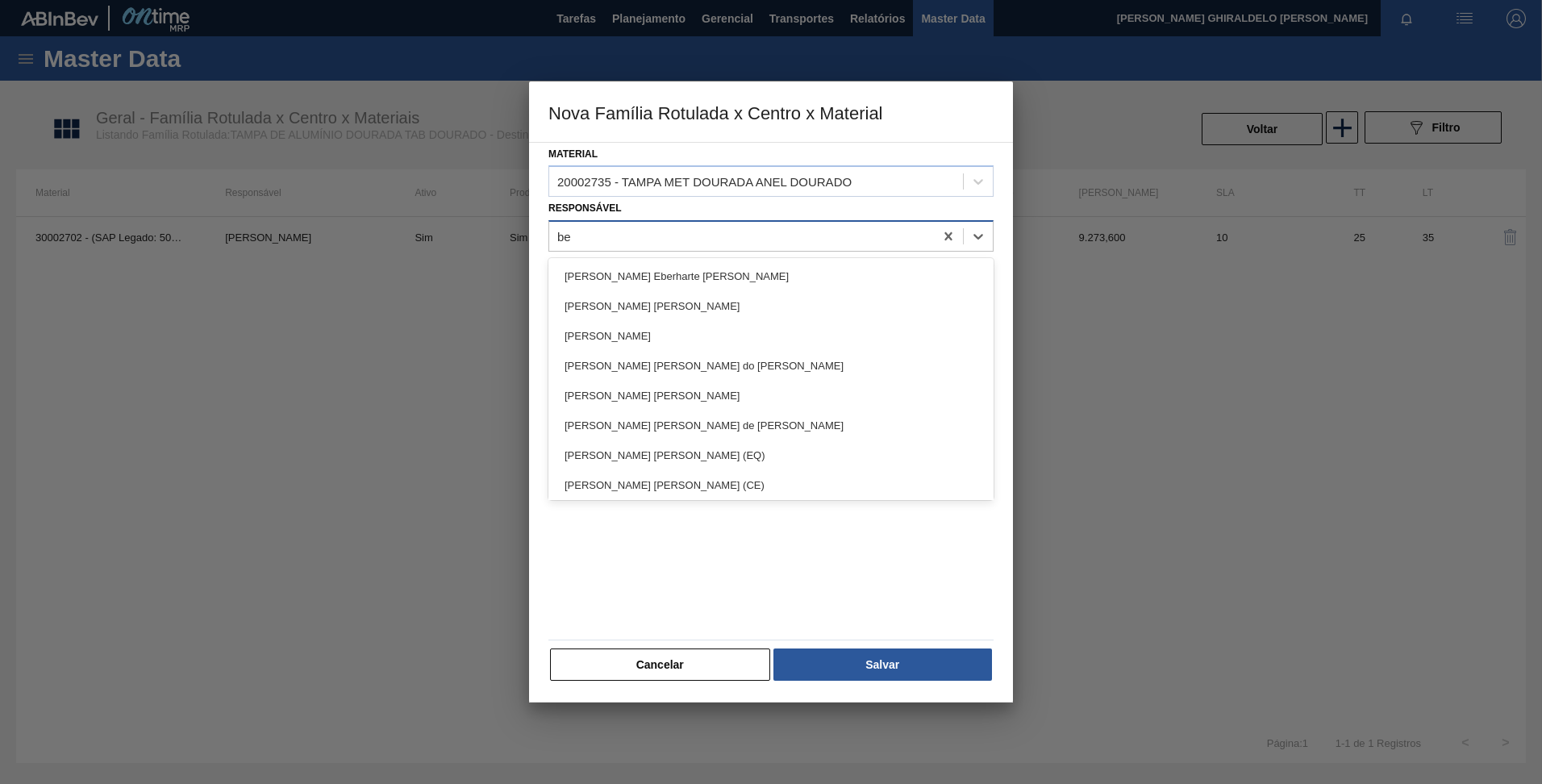
type input "bea"
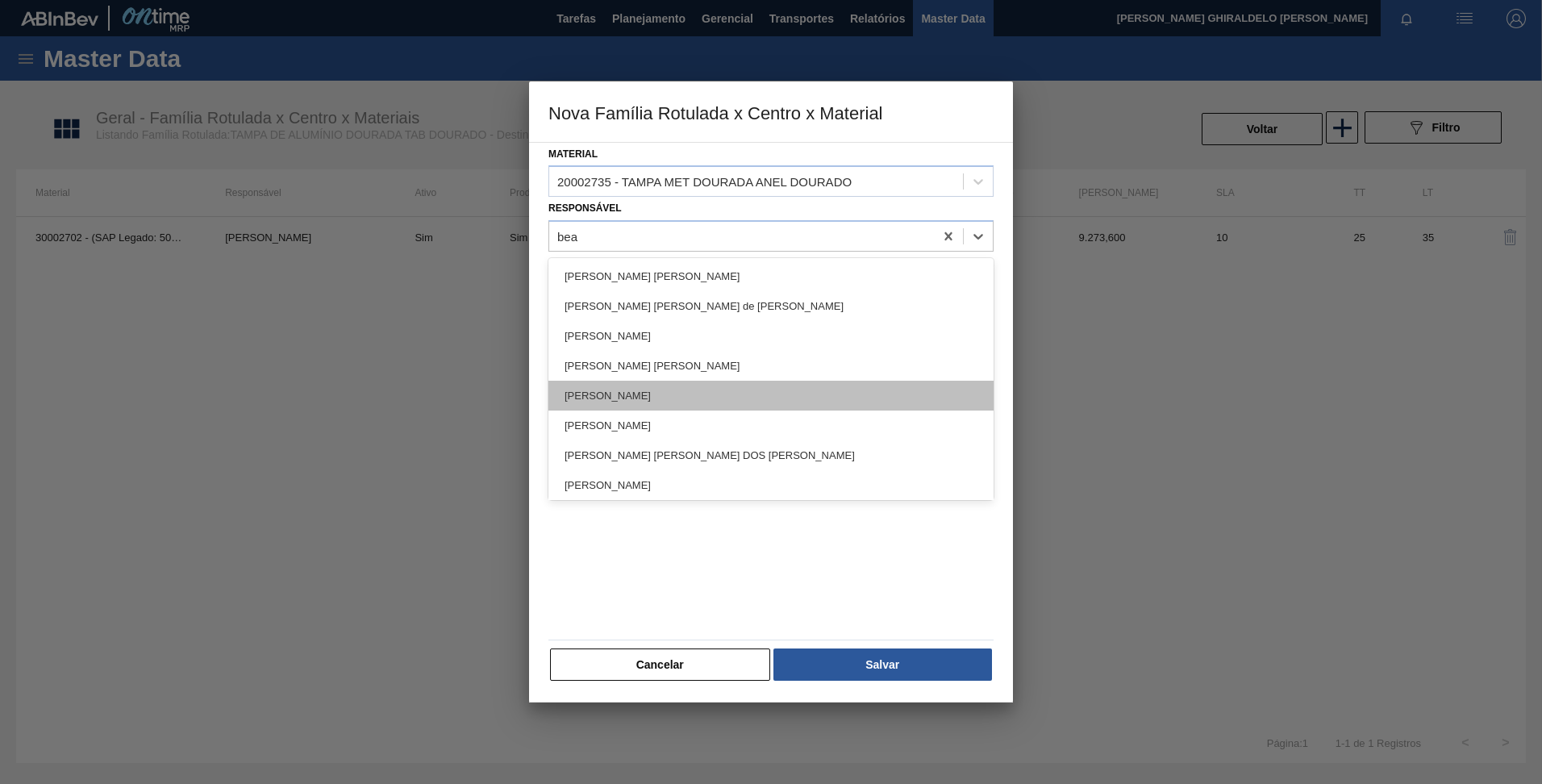
click at [701, 395] on div "Beatriz Marcelino Vasconcelo" at bounding box center [771, 395] width 445 height 30
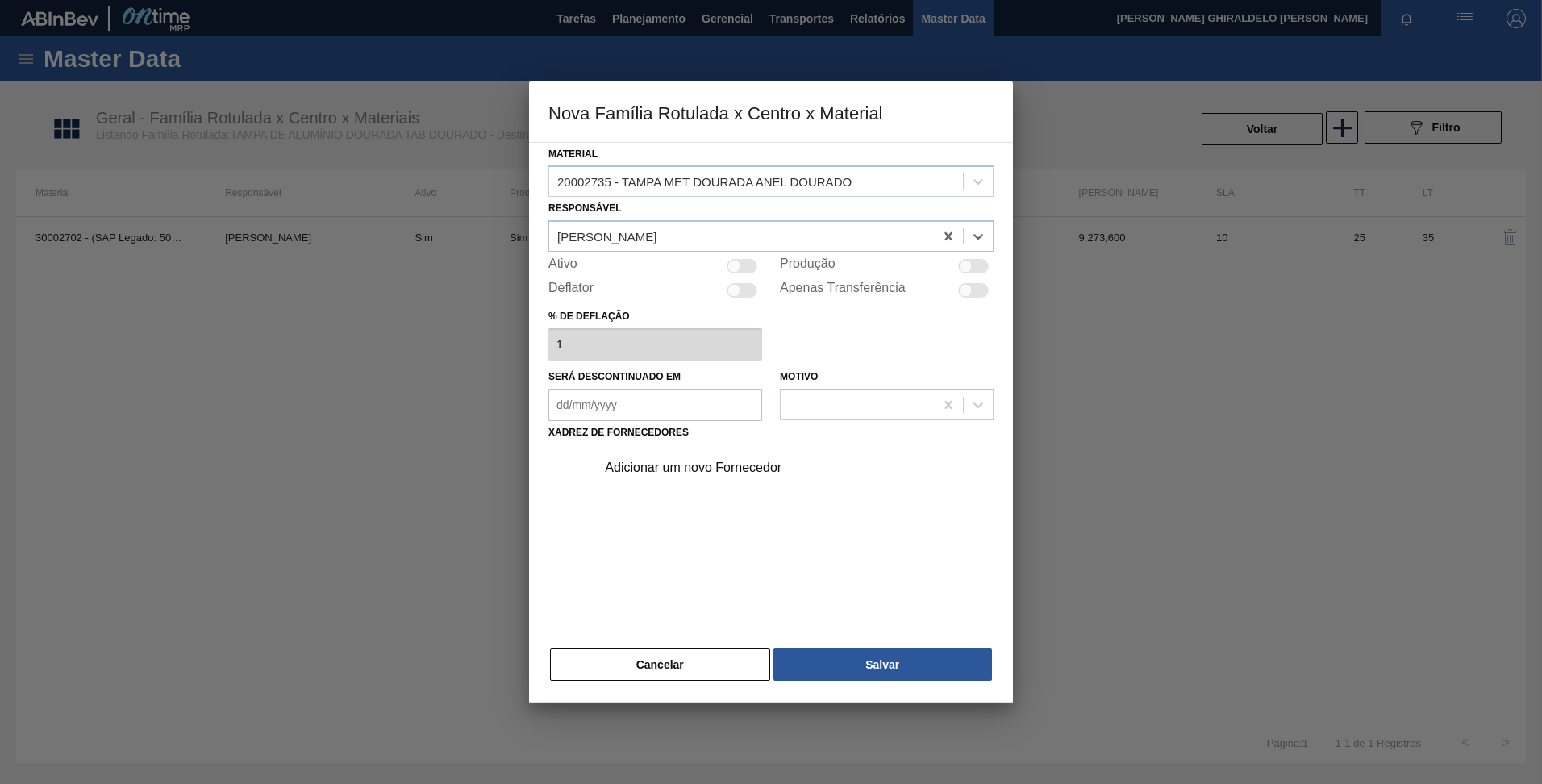
click at [736, 466] on div "Adicionar um novo Fornecedor" at bounding box center [762, 467] width 316 height 14
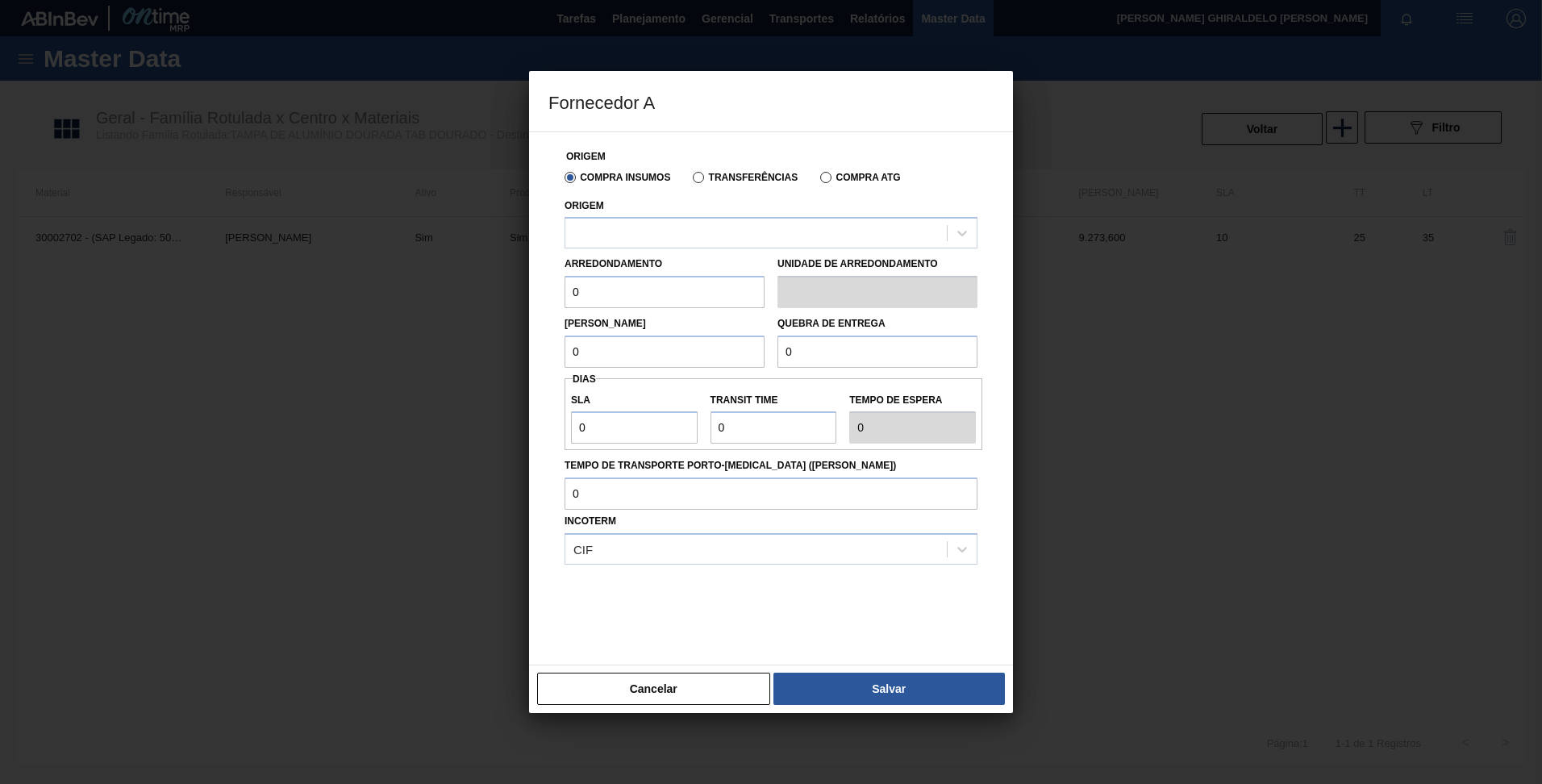
click at [732, 179] on label "Transferências" at bounding box center [745, 178] width 105 height 11
click at [691, 180] on input "Transferências" at bounding box center [691, 180] width 0 height 0
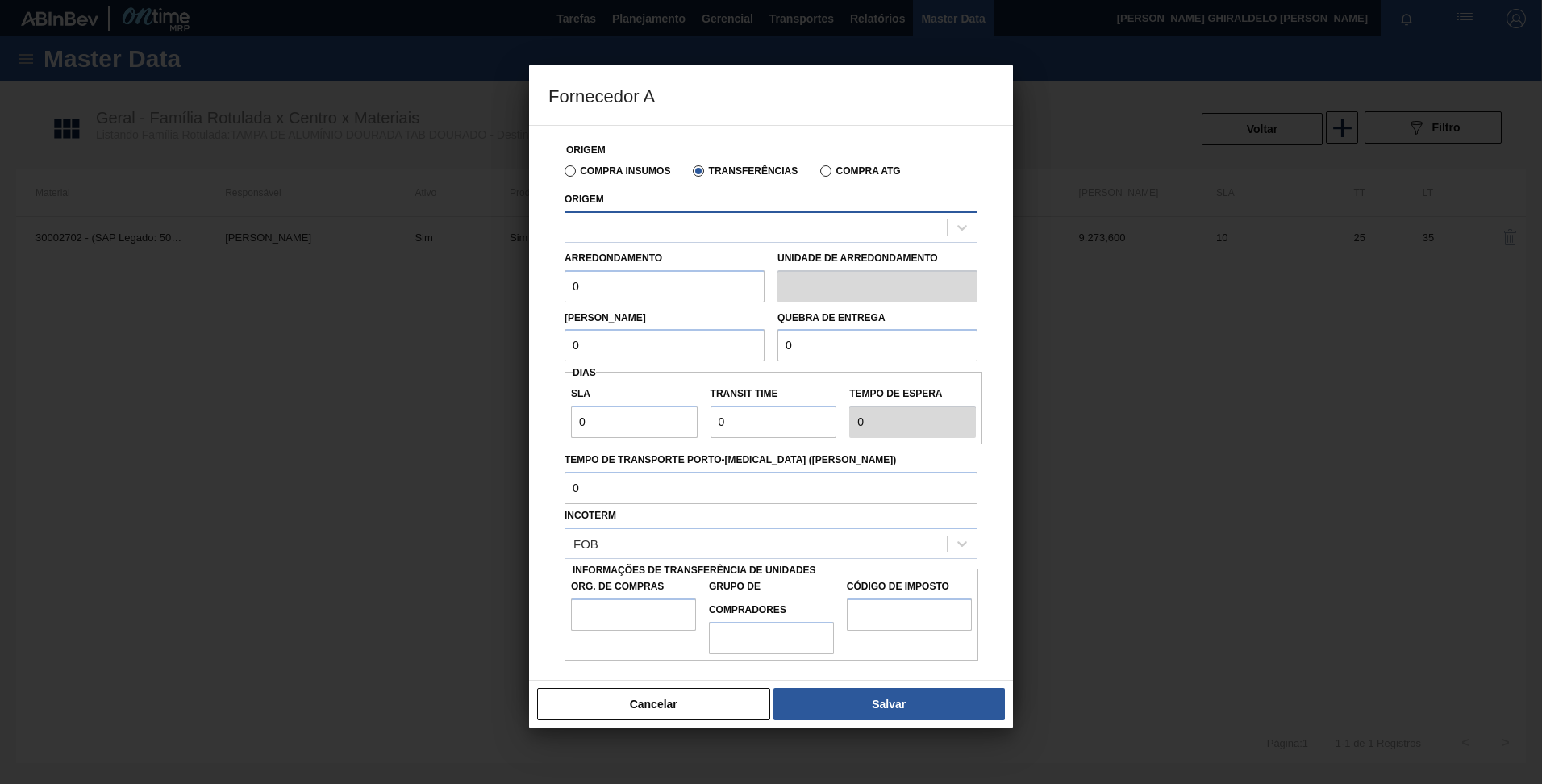
click at [724, 225] on div at bounding box center [756, 226] width 381 height 23
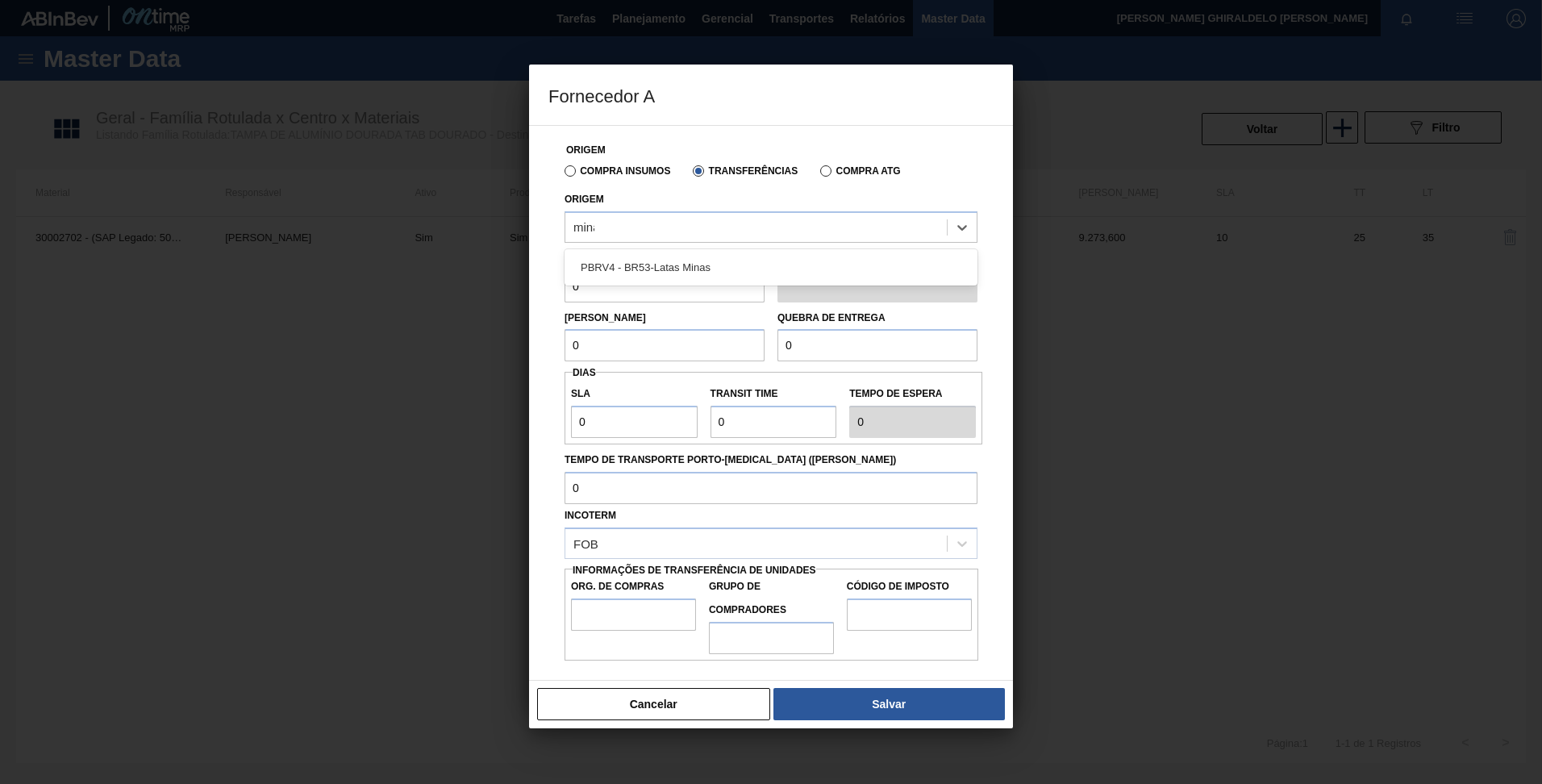
type input "minas"
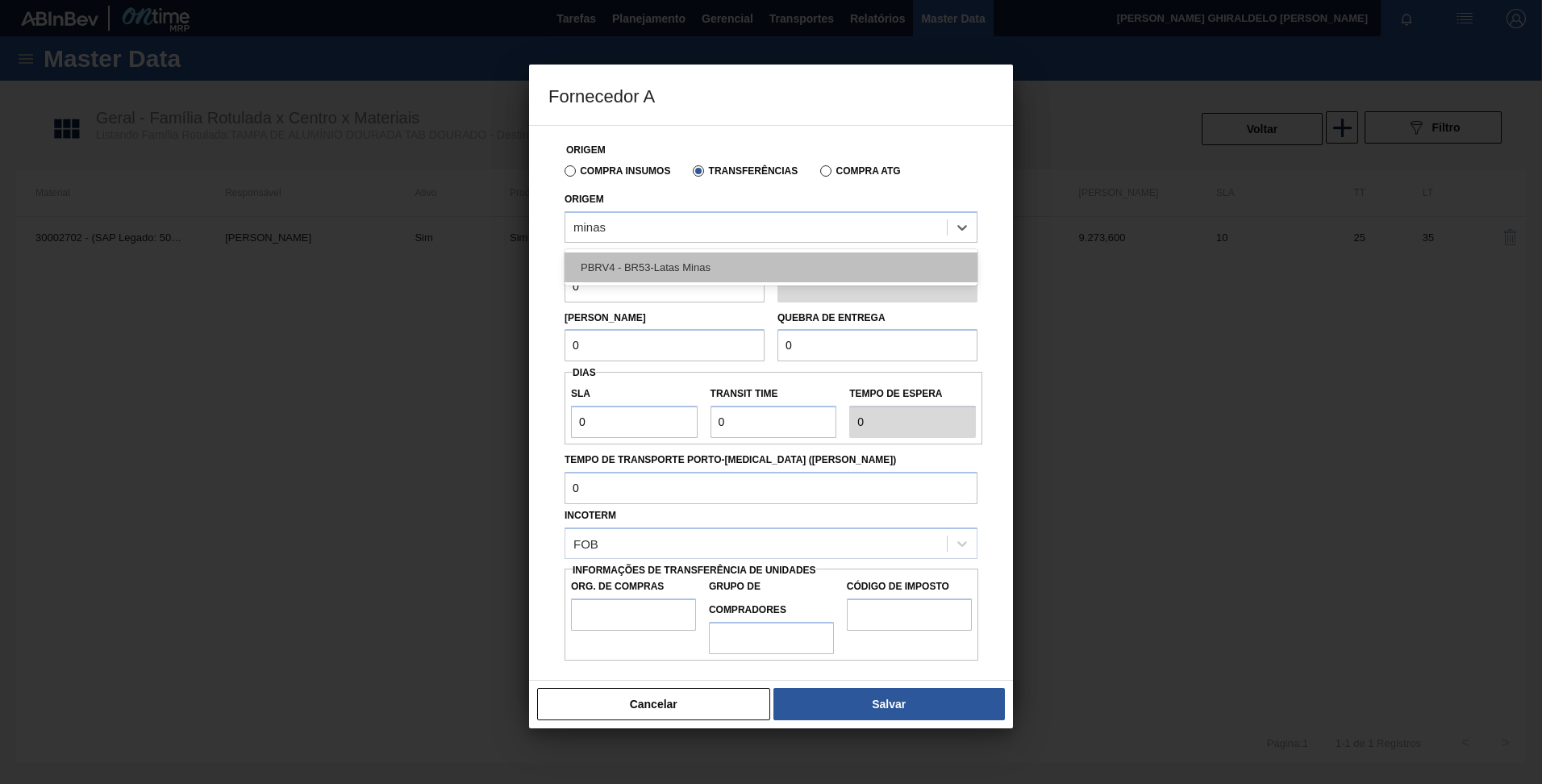
click at [672, 265] on div "PBRV4 - BR53-Latas Minas" at bounding box center [771, 266] width 413 height 30
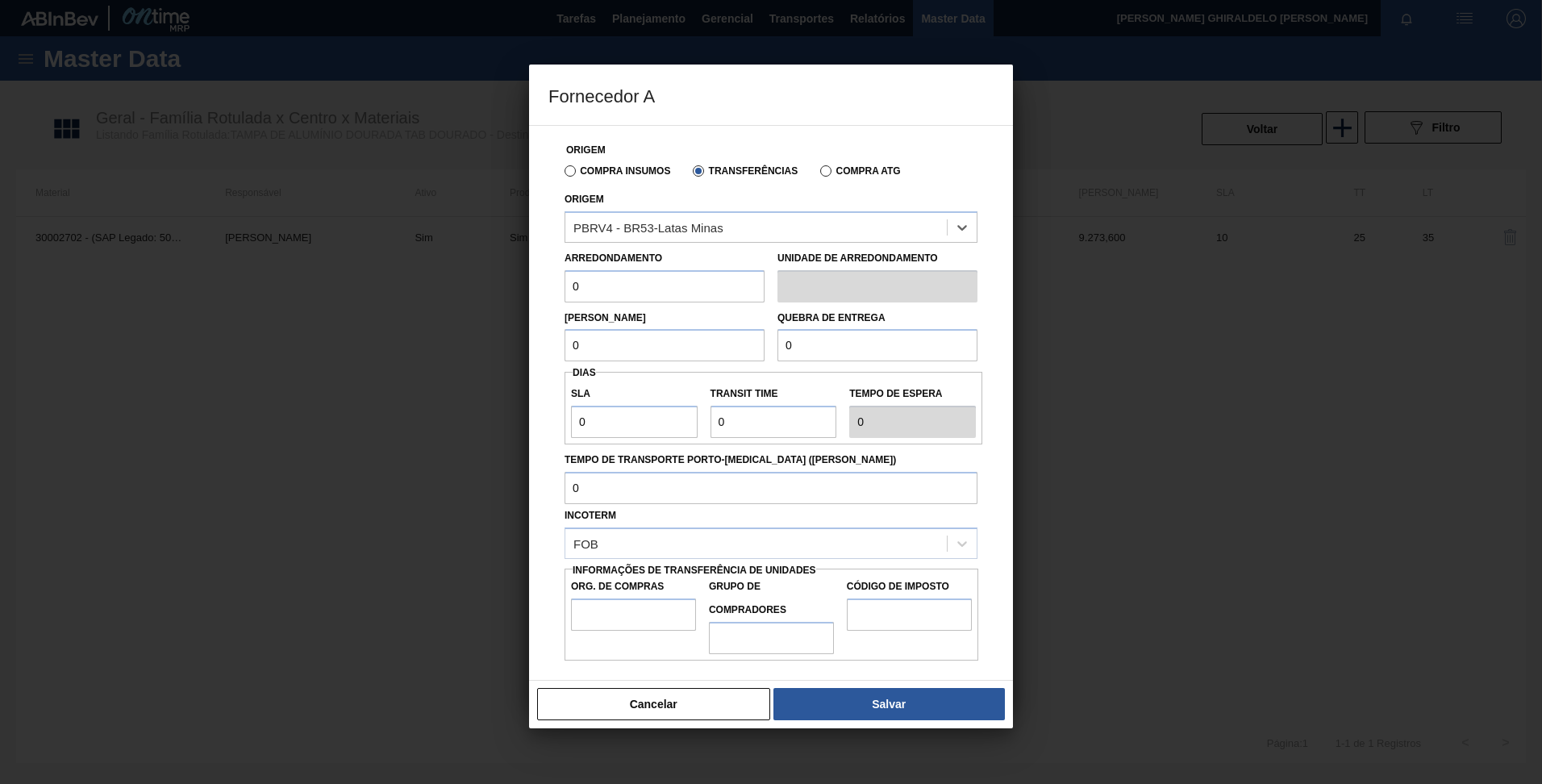
click at [640, 298] on input "0" at bounding box center [664, 286] width 200 height 32
click at [586, 289] on input "text" at bounding box center [664, 286] width 200 height 32
type input "317,4"
type input "BR00"
type input "A01"
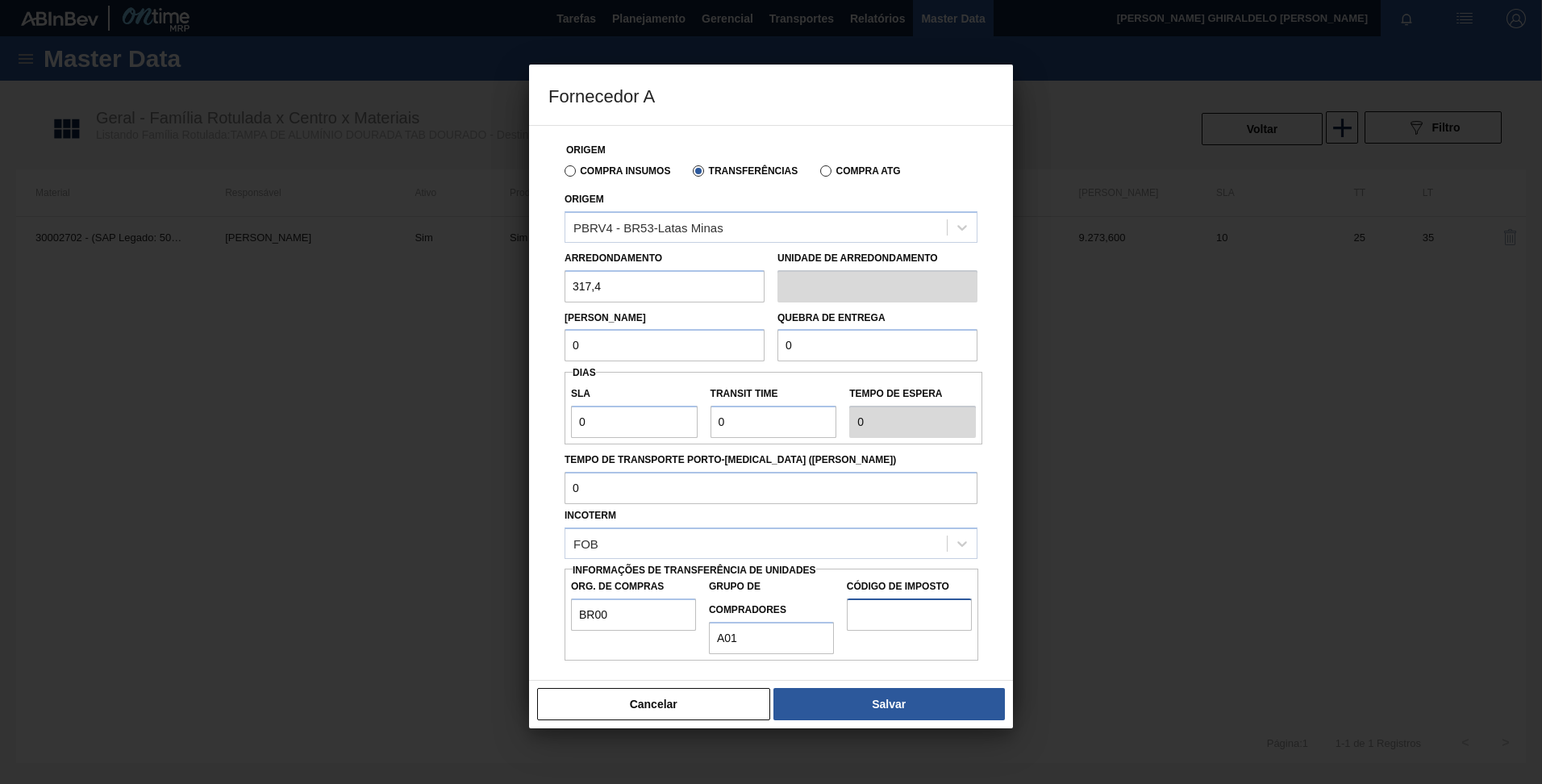
type input "I4"
click at [597, 347] on input "0" at bounding box center [664, 346] width 200 height 32
type input "6.348"
click at [815, 353] on input "0" at bounding box center [877, 346] width 200 height 32
type input "6.348"
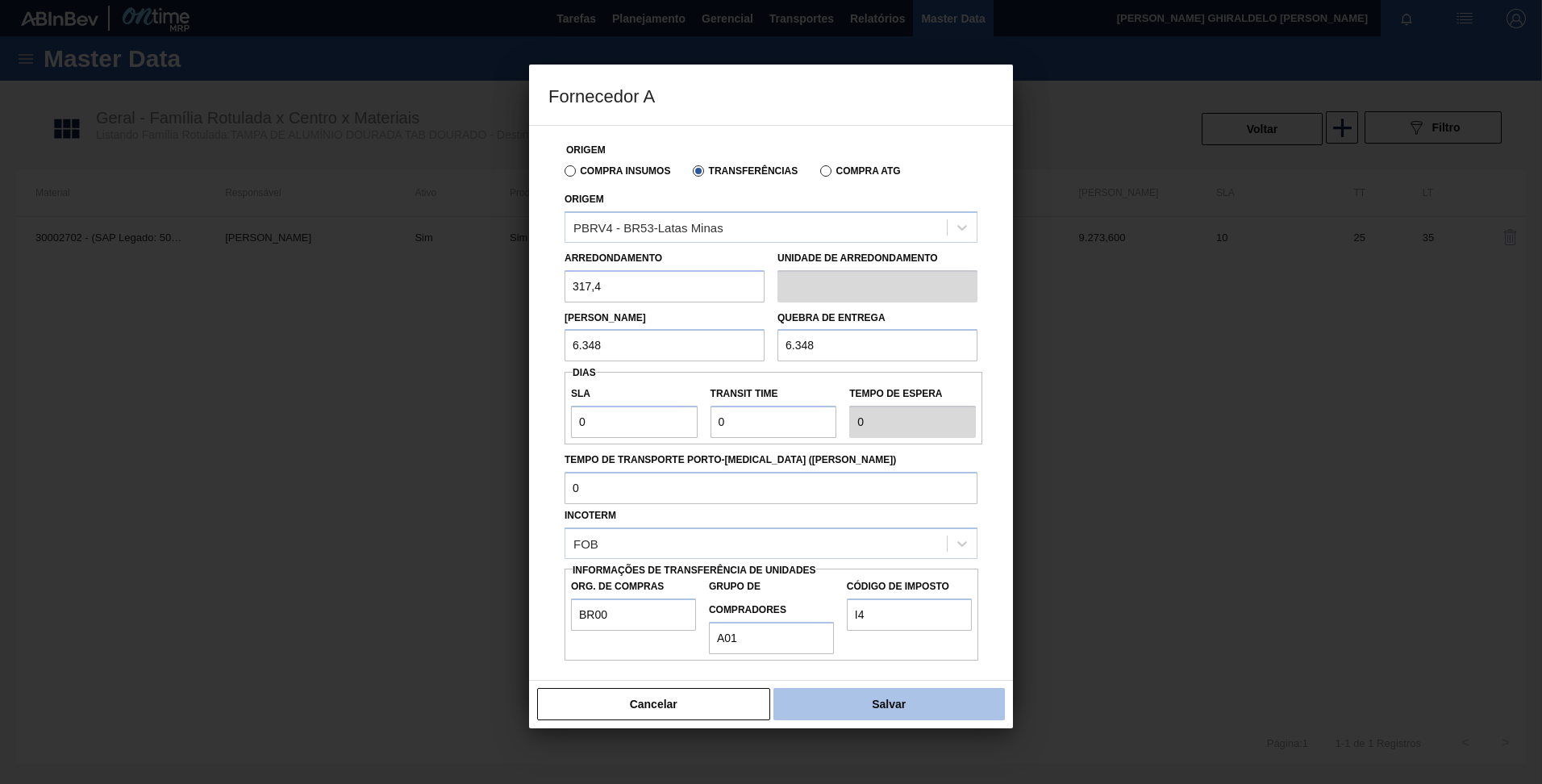
click at [826, 710] on button "Salvar" at bounding box center [889, 704] width 231 height 32
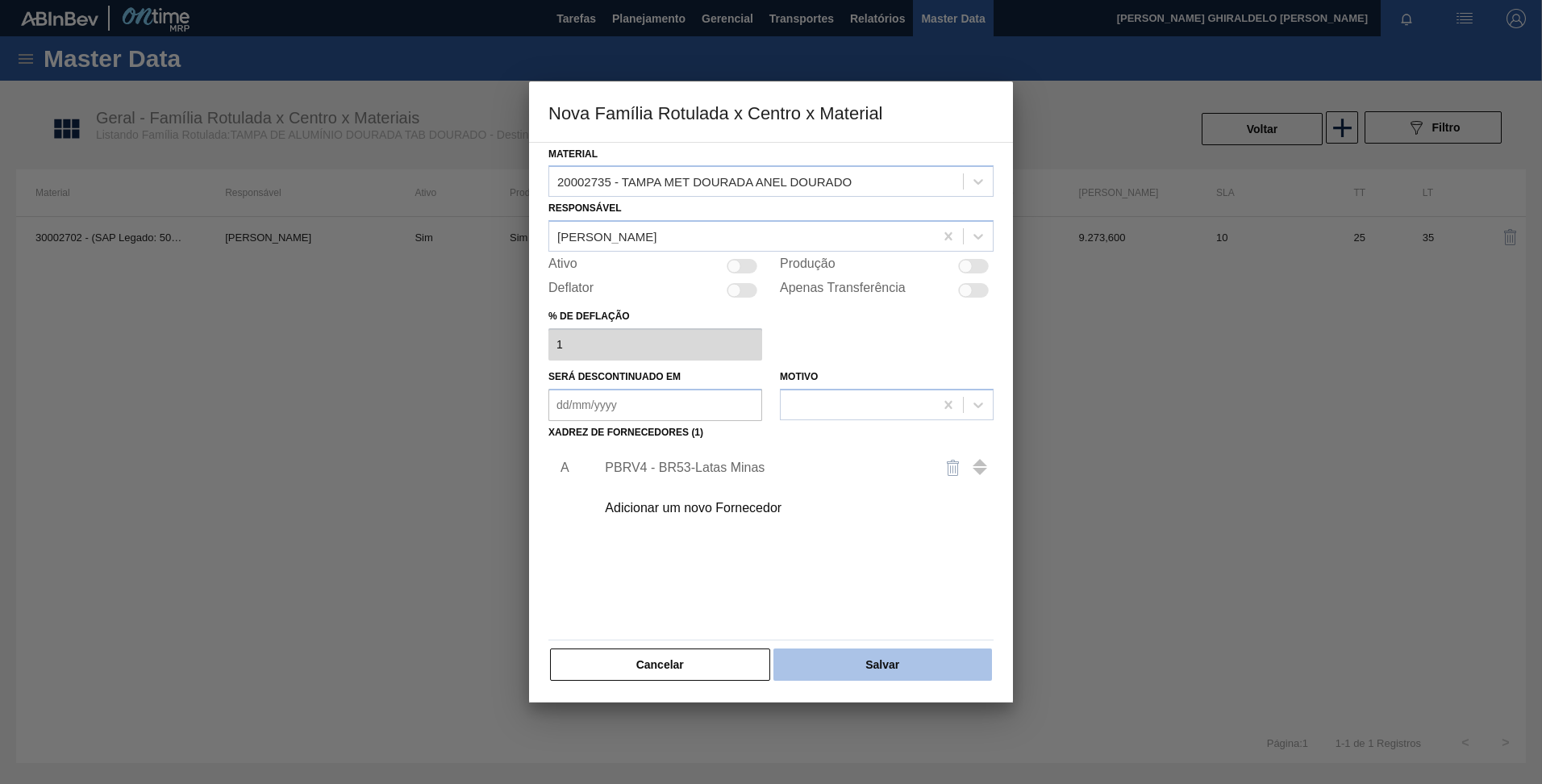
click at [884, 666] on button "Salvar" at bounding box center [883, 665] width 219 height 32
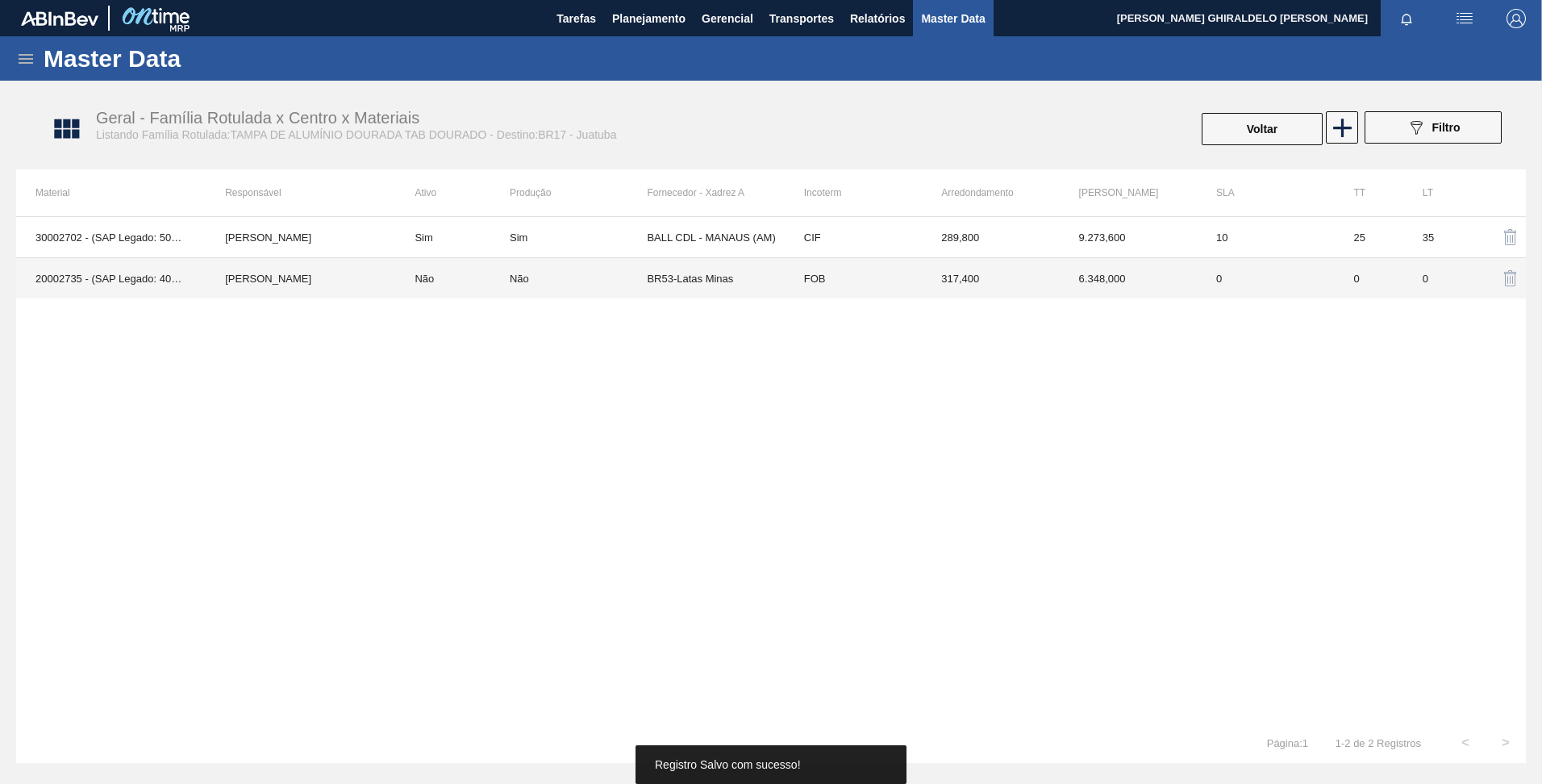
click at [327, 274] on td "Beatriz Marcelino Vasconcelo" at bounding box center [300, 278] width 189 height 41
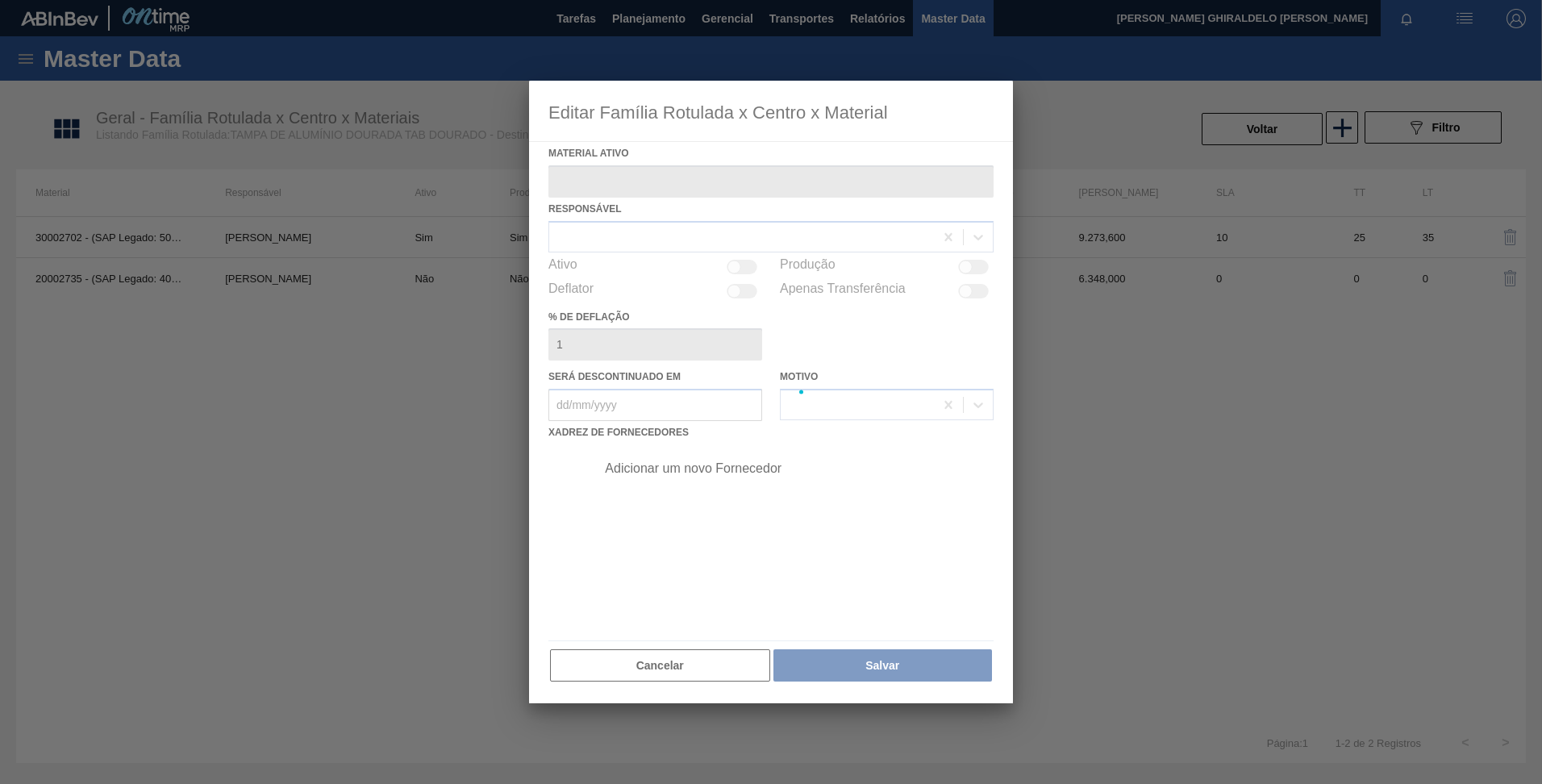
type ativo "20002735 - (SAP Legado: 40010940) - TAMPA MET DOURADA ANEL DOURADO"
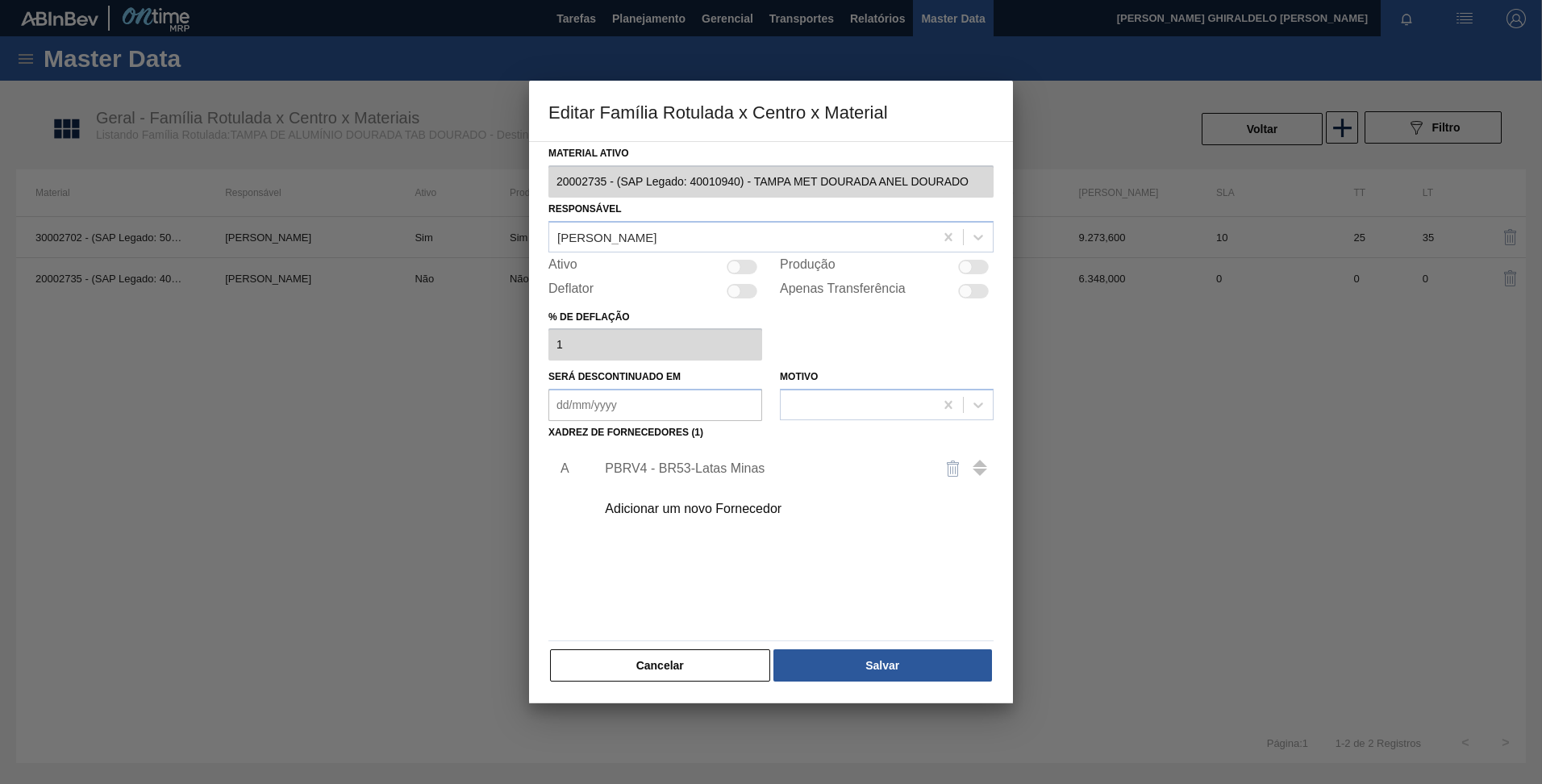
click at [965, 266] on div at bounding box center [966, 266] width 13 height 13
checkbox input "true"
click at [904, 667] on button "Salvar" at bounding box center [883, 666] width 219 height 32
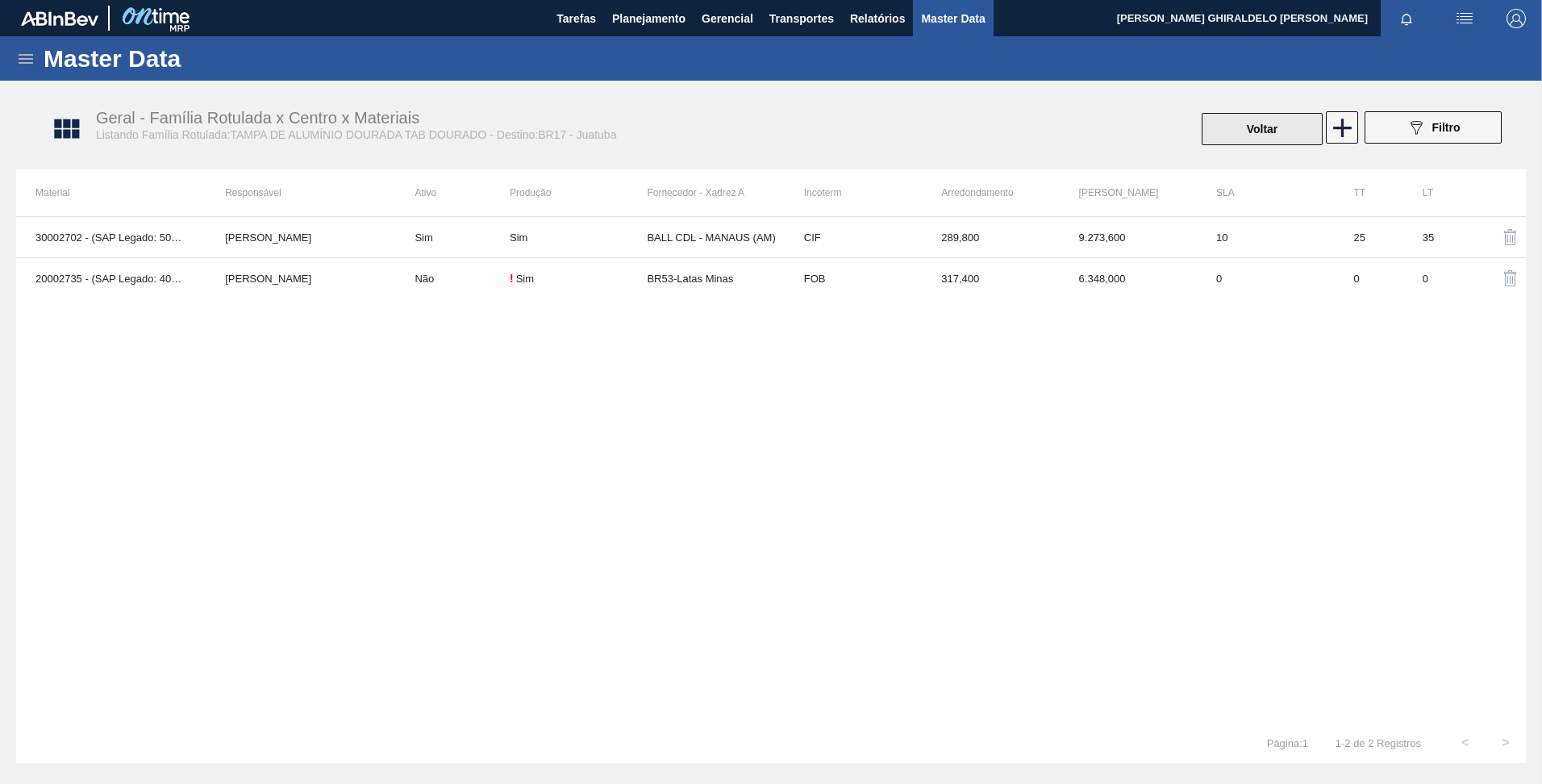
click at [1268, 126] on button "Voltar" at bounding box center [1262, 129] width 121 height 32
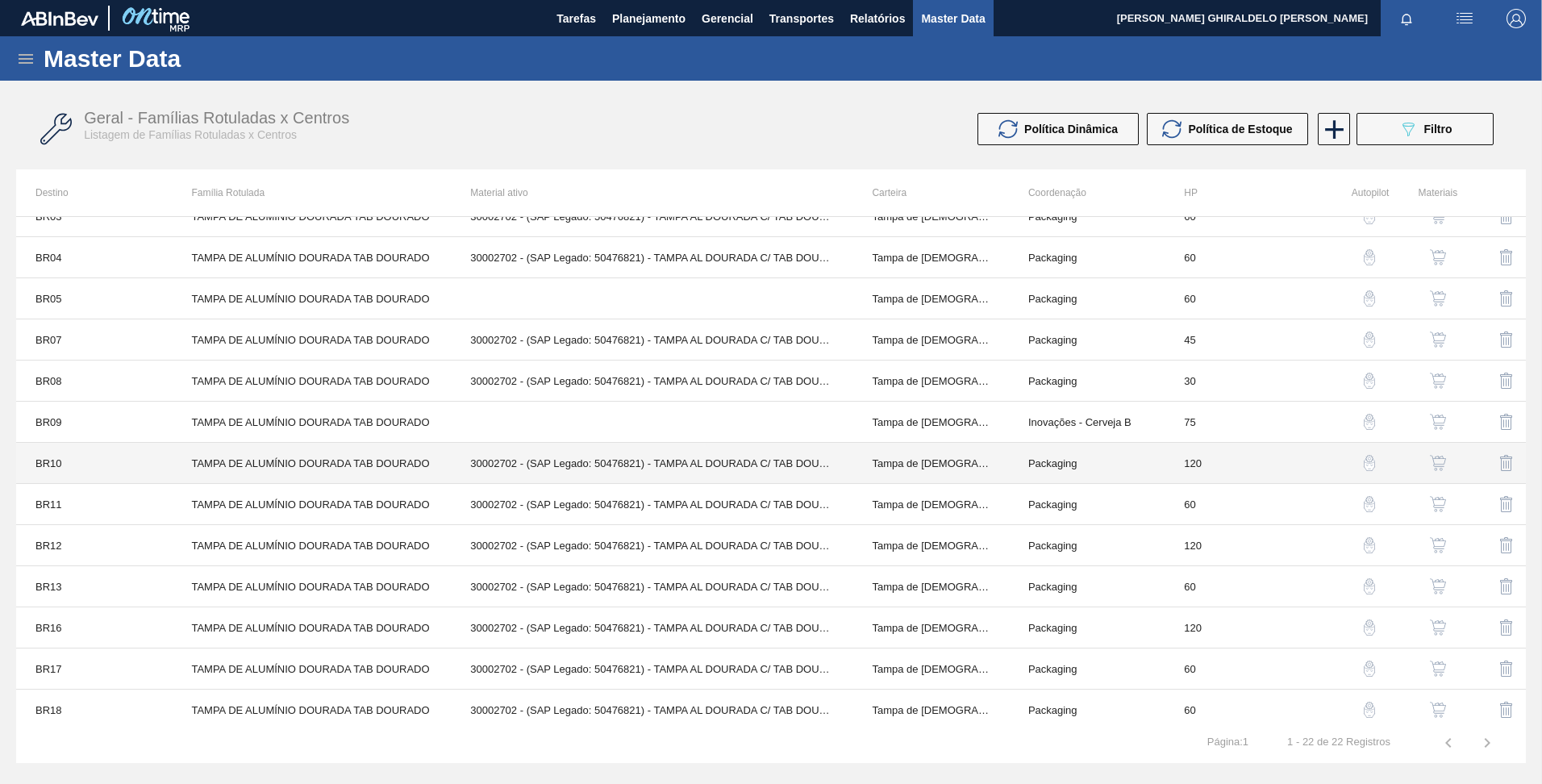
scroll to position [80, 0]
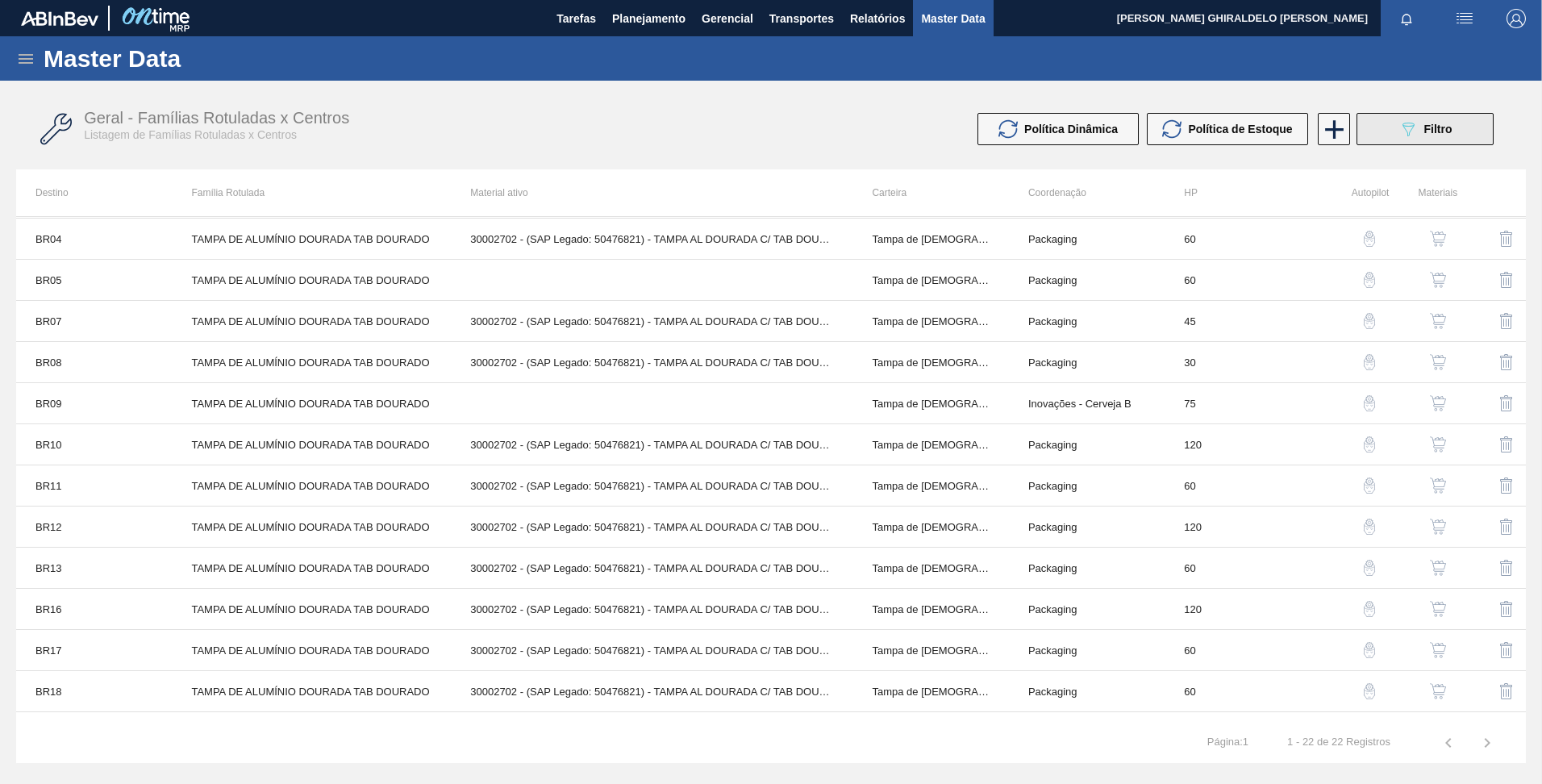
click at [1394, 119] on button "089F7B8B-B2A5-4AFE-B5C0-19BA573D28AC Filtro" at bounding box center [1425, 129] width 138 height 32
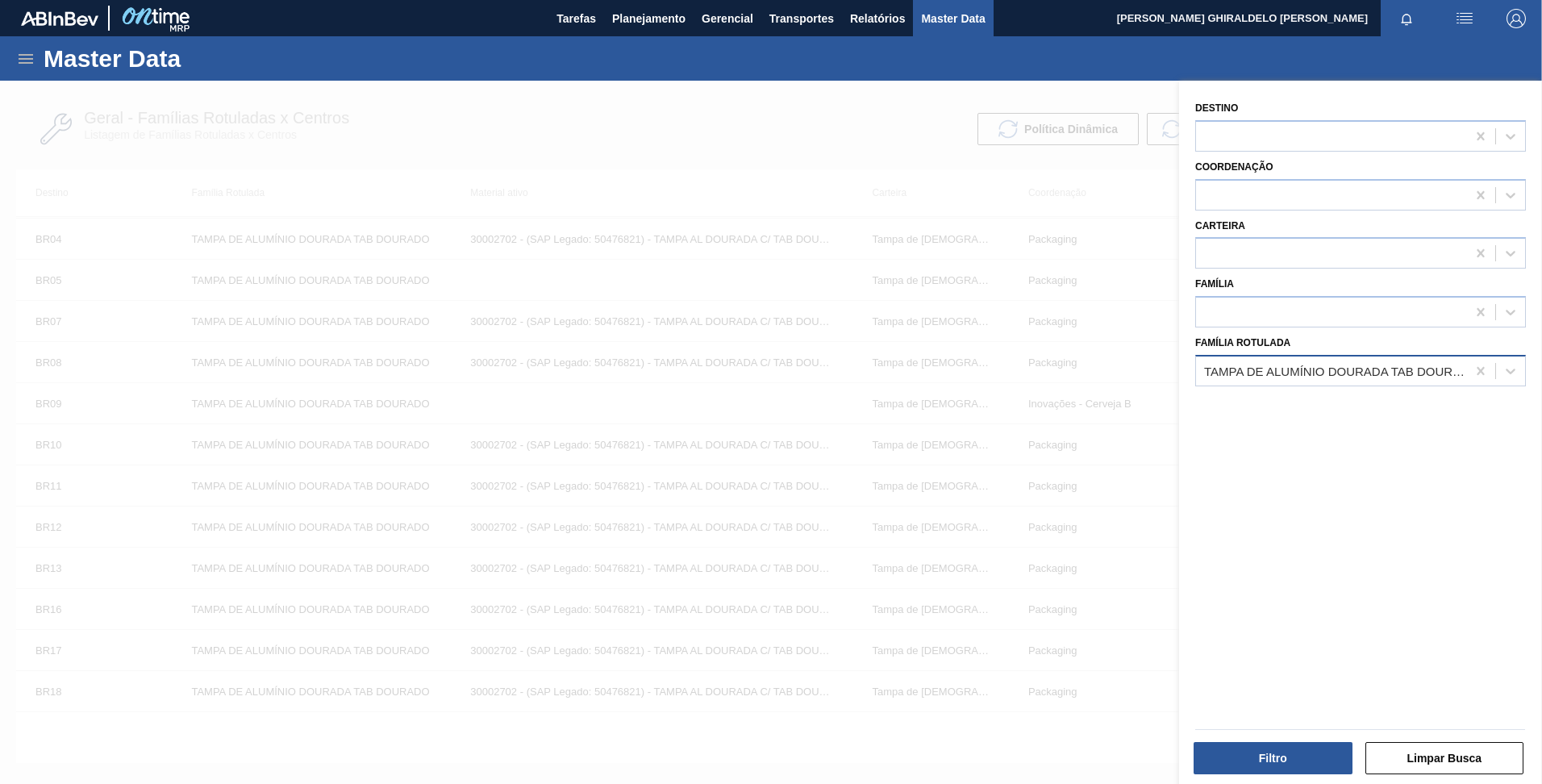
click at [1418, 375] on div "TAMPA DE ALUMÍNIO DOURADA TAB DOURADO" at bounding box center [1337, 371] width 264 height 13
click at [1468, 371] on div at bounding box center [1481, 371] width 29 height 29
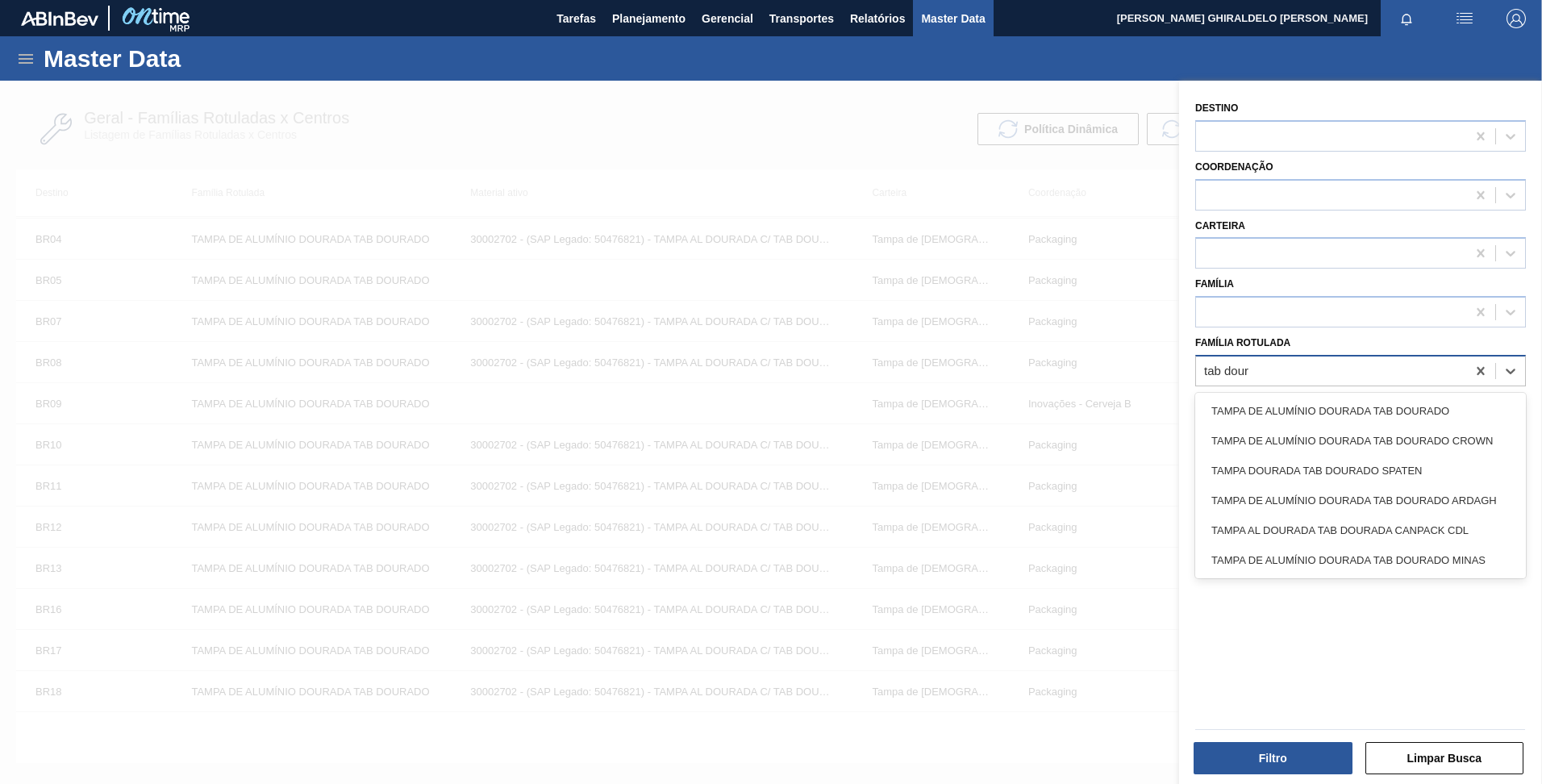
type Rotulada "tab doura"
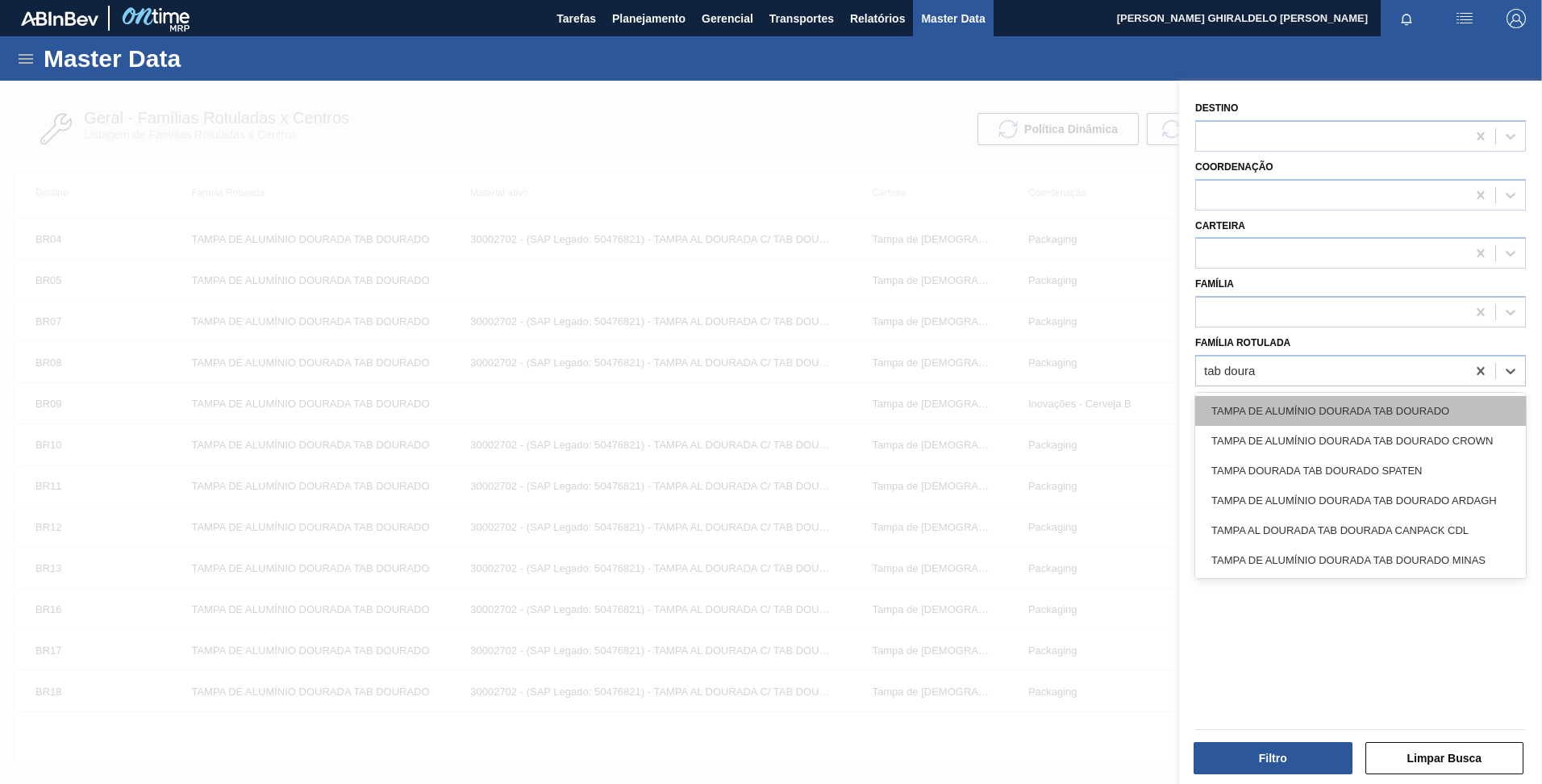
click at [1432, 413] on div "TAMPA DE ALUMÍNIO DOURADA TAB DOURADO" at bounding box center [1360, 411] width 331 height 30
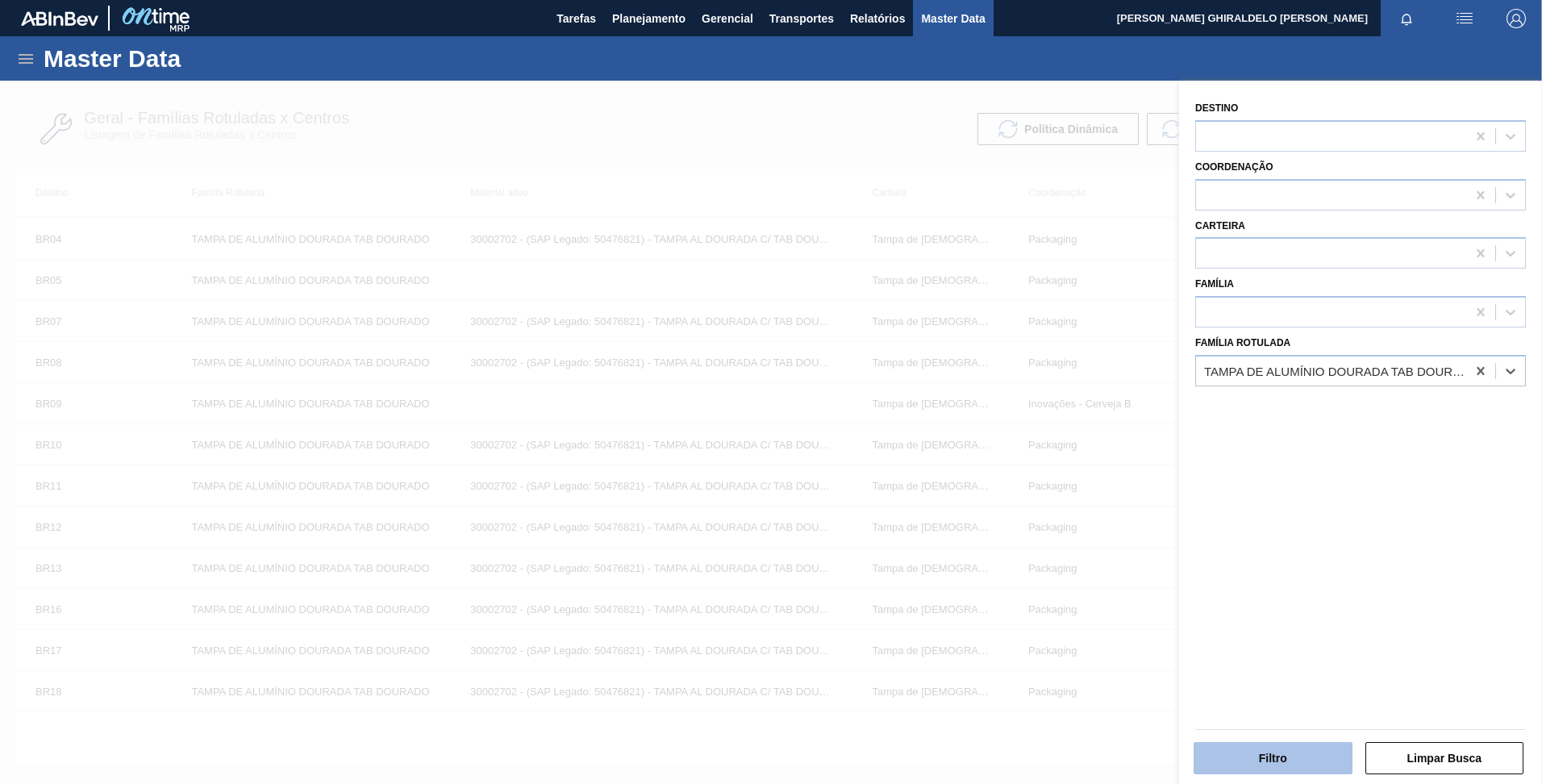
click at [1261, 764] on button "Filtro" at bounding box center [1274, 758] width 159 height 32
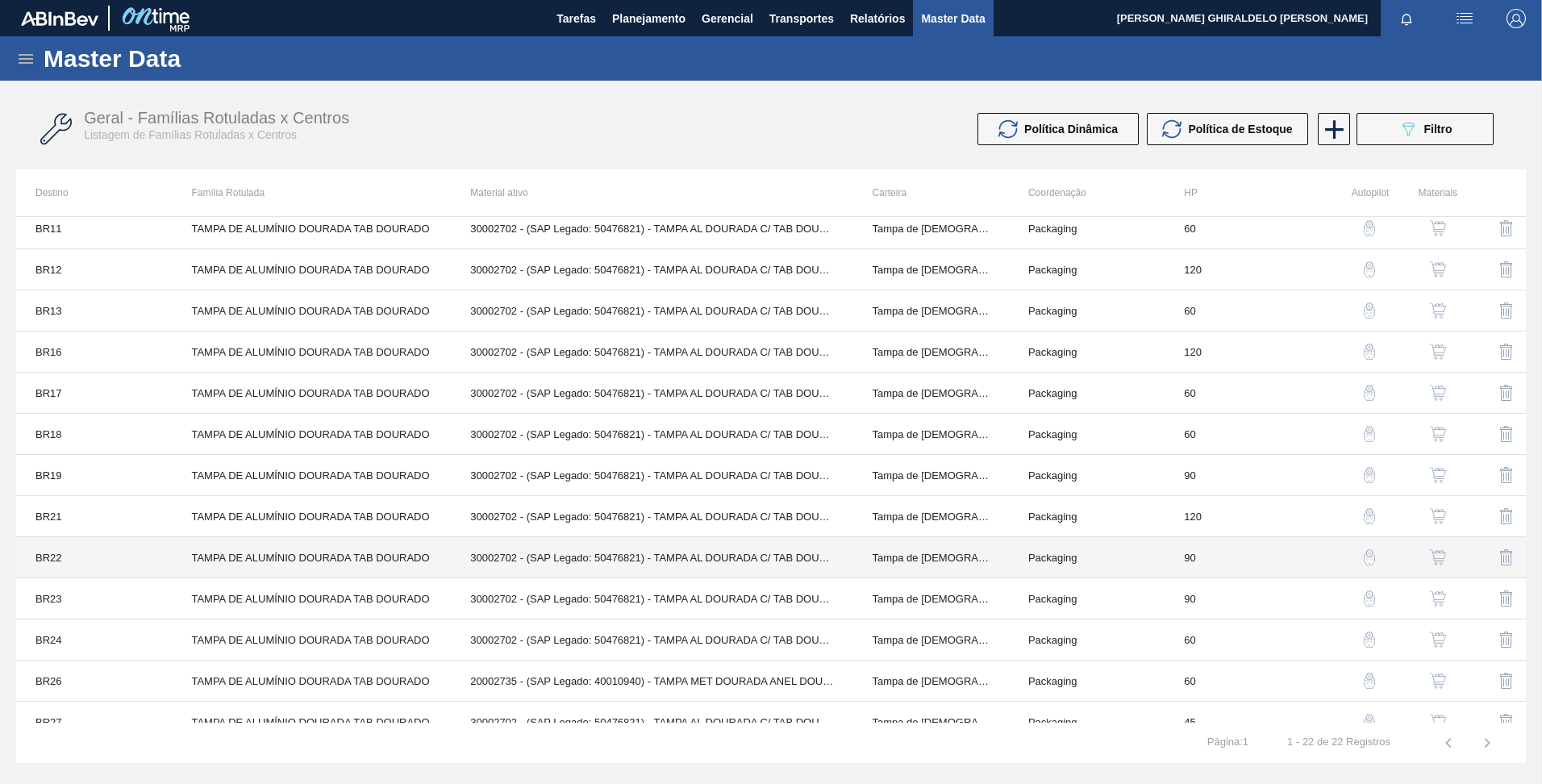
scroll to position [0, 0]
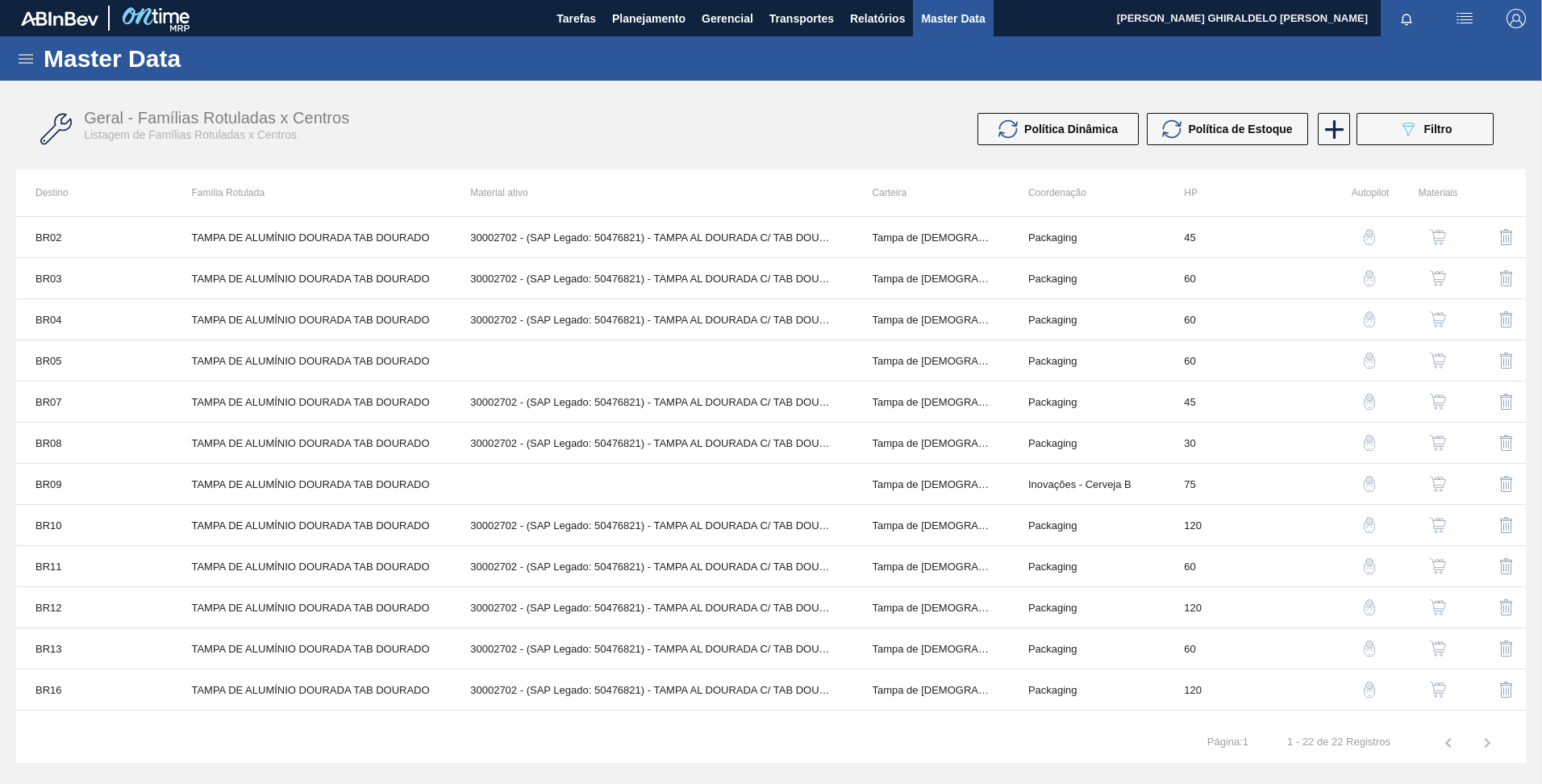
drag, startPoint x: 1409, startPoint y: 122, endPoint x: 1409, endPoint y: 133, distance: 11.0
click at [1409, 122] on icon "089F7B8B-B2A5-4AFE-B5C0-19BA573D28AC" at bounding box center [1408, 129] width 19 height 19
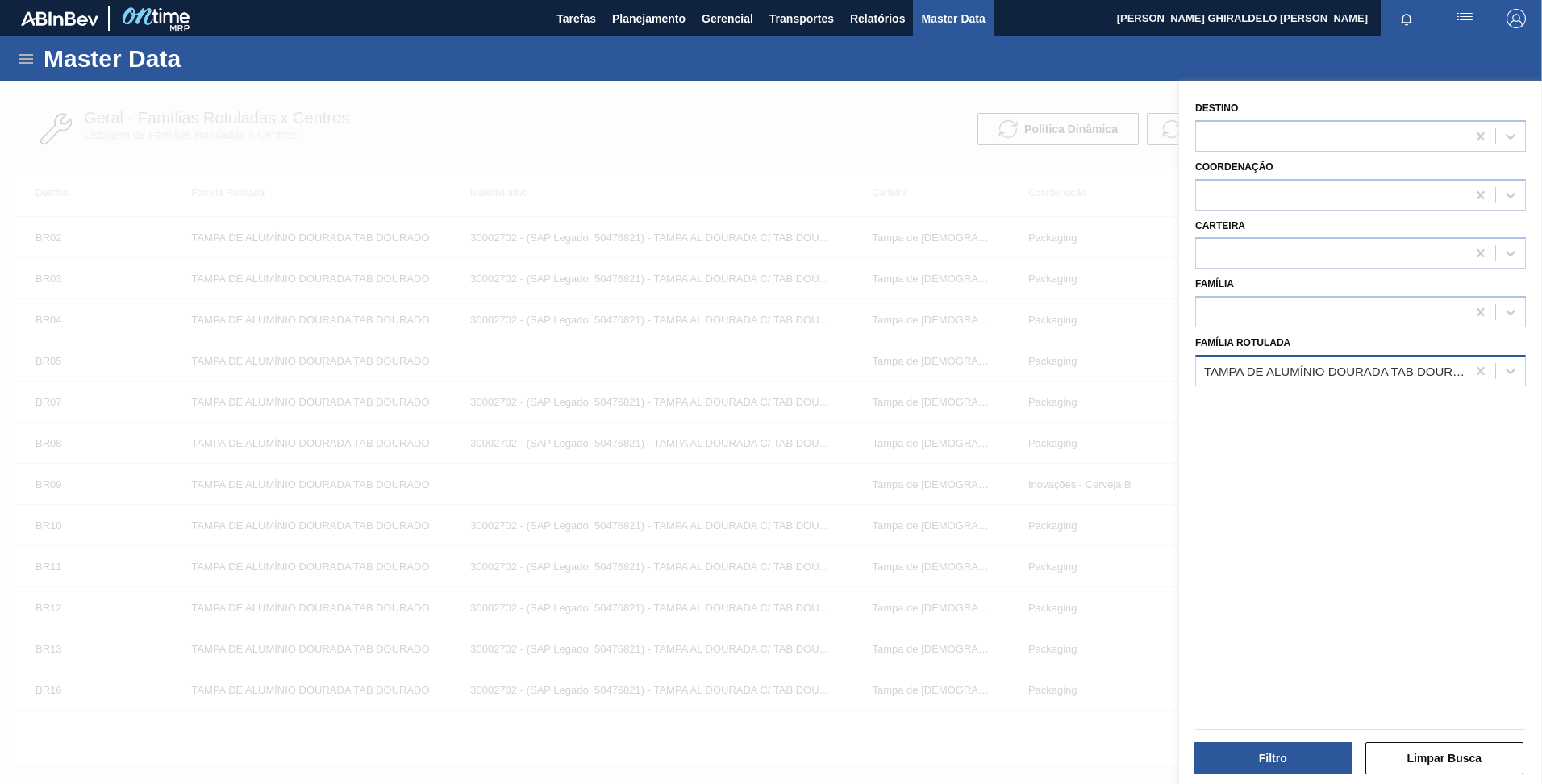
click at [1428, 380] on div "TAMPA DE ALUMÍNIO DOURADA TAB DOURADO" at bounding box center [1331, 371] width 270 height 23
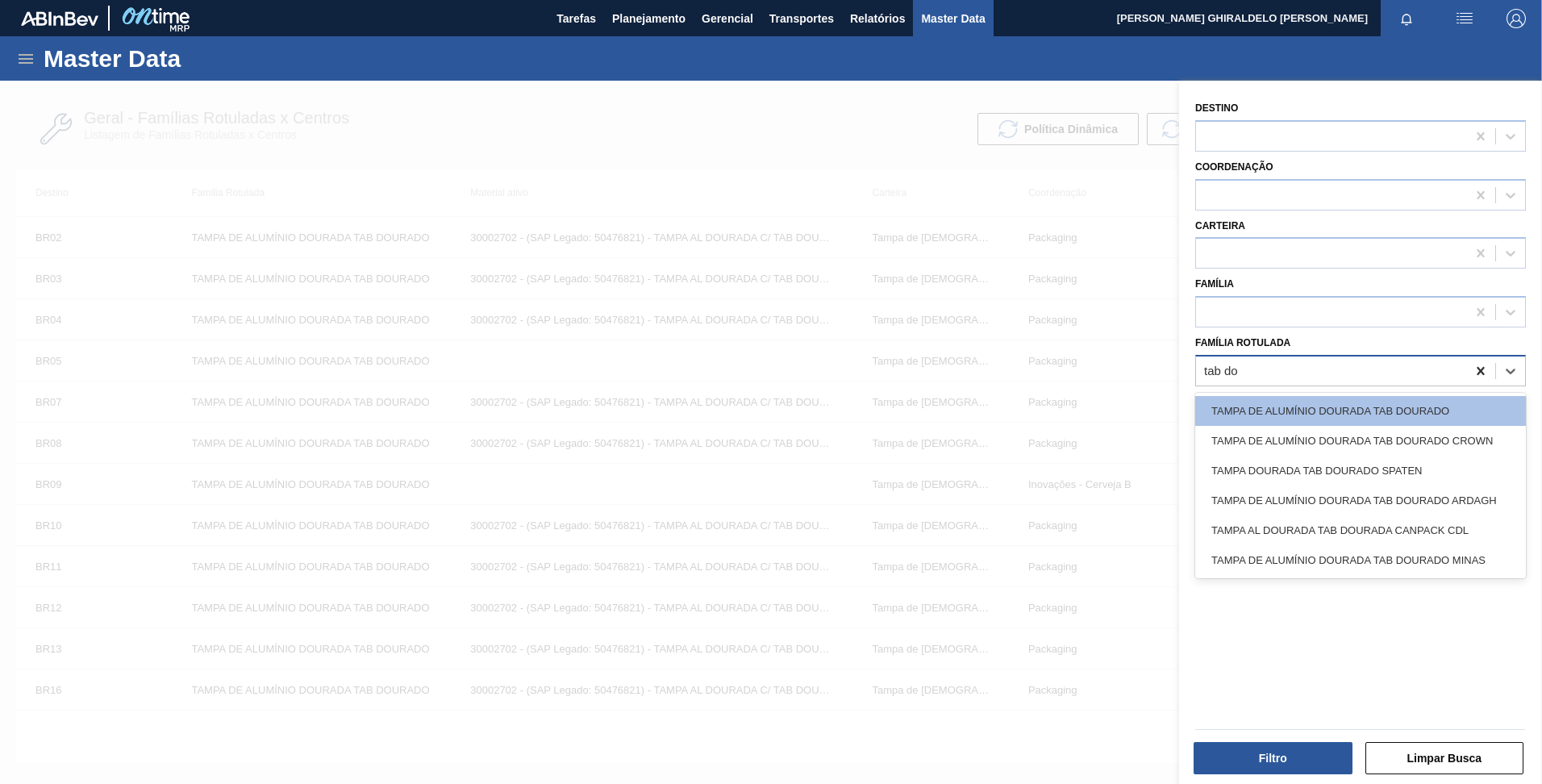
type Rotulada "tab dou"
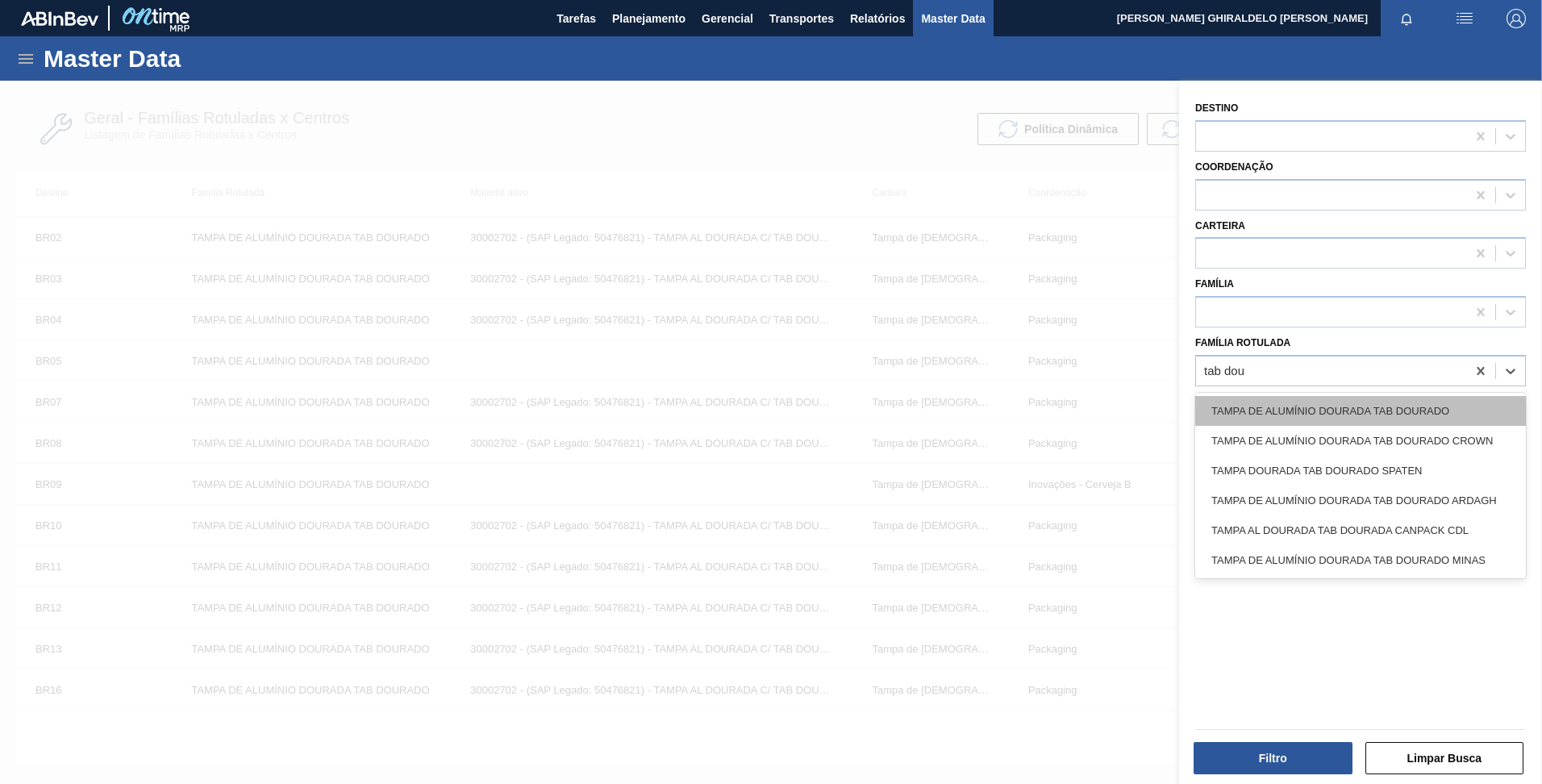
click at [1407, 407] on div "TAMPA DE ALUMÍNIO DOURADA TAB DOURADO" at bounding box center [1360, 411] width 331 height 30
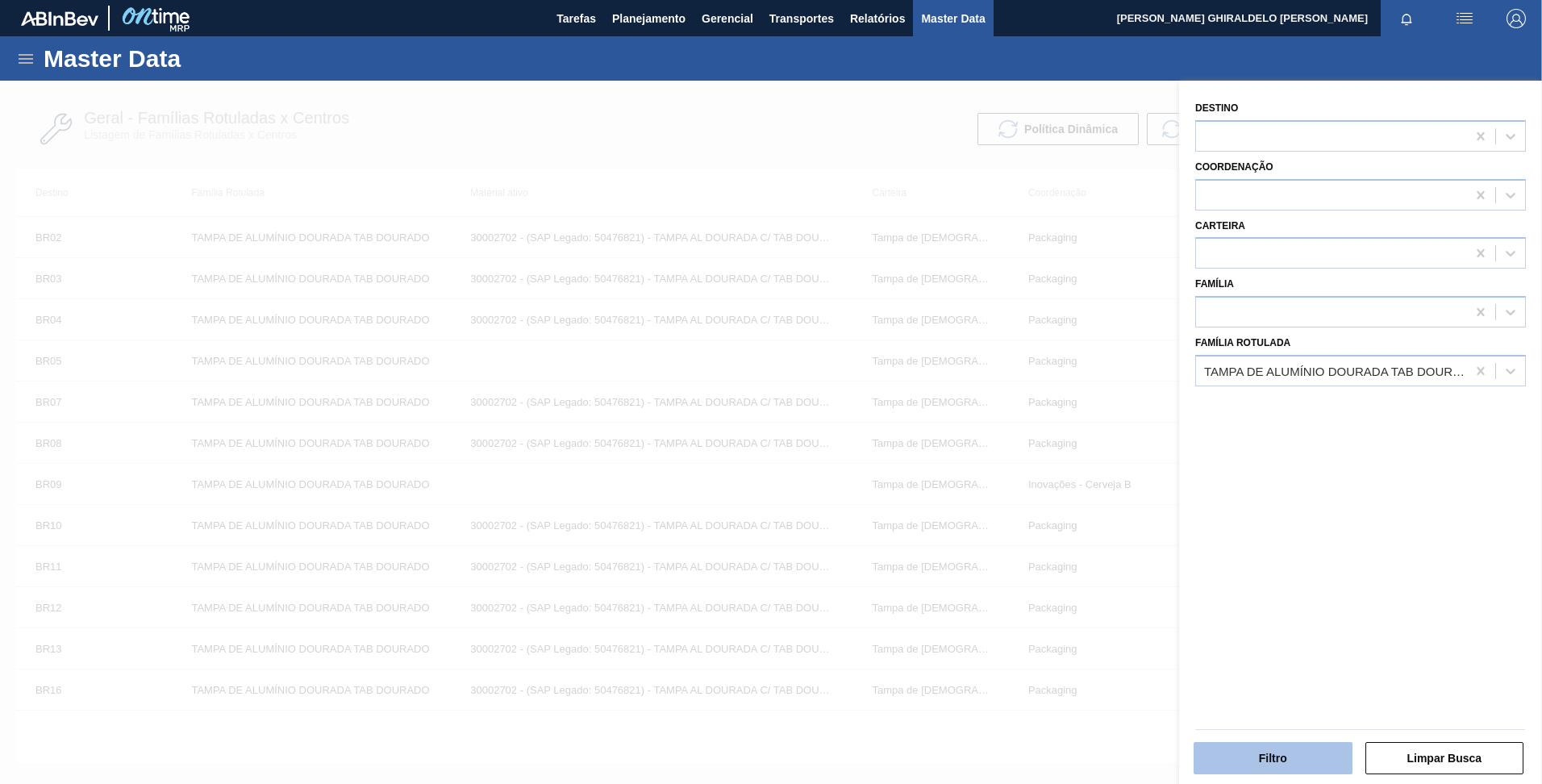
click at [1316, 753] on button "Filtro" at bounding box center [1274, 758] width 159 height 32
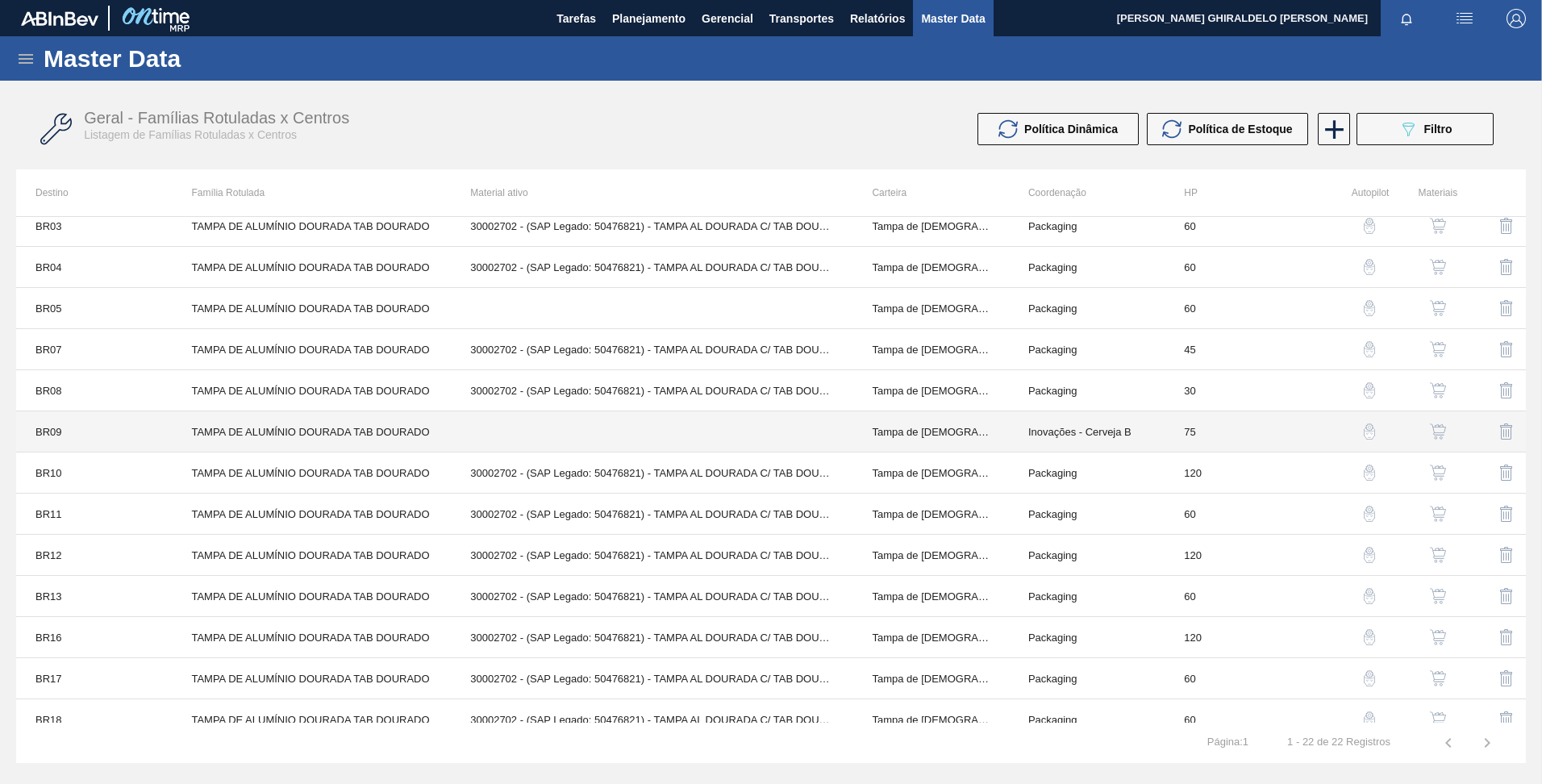
scroll to position [80, 0]
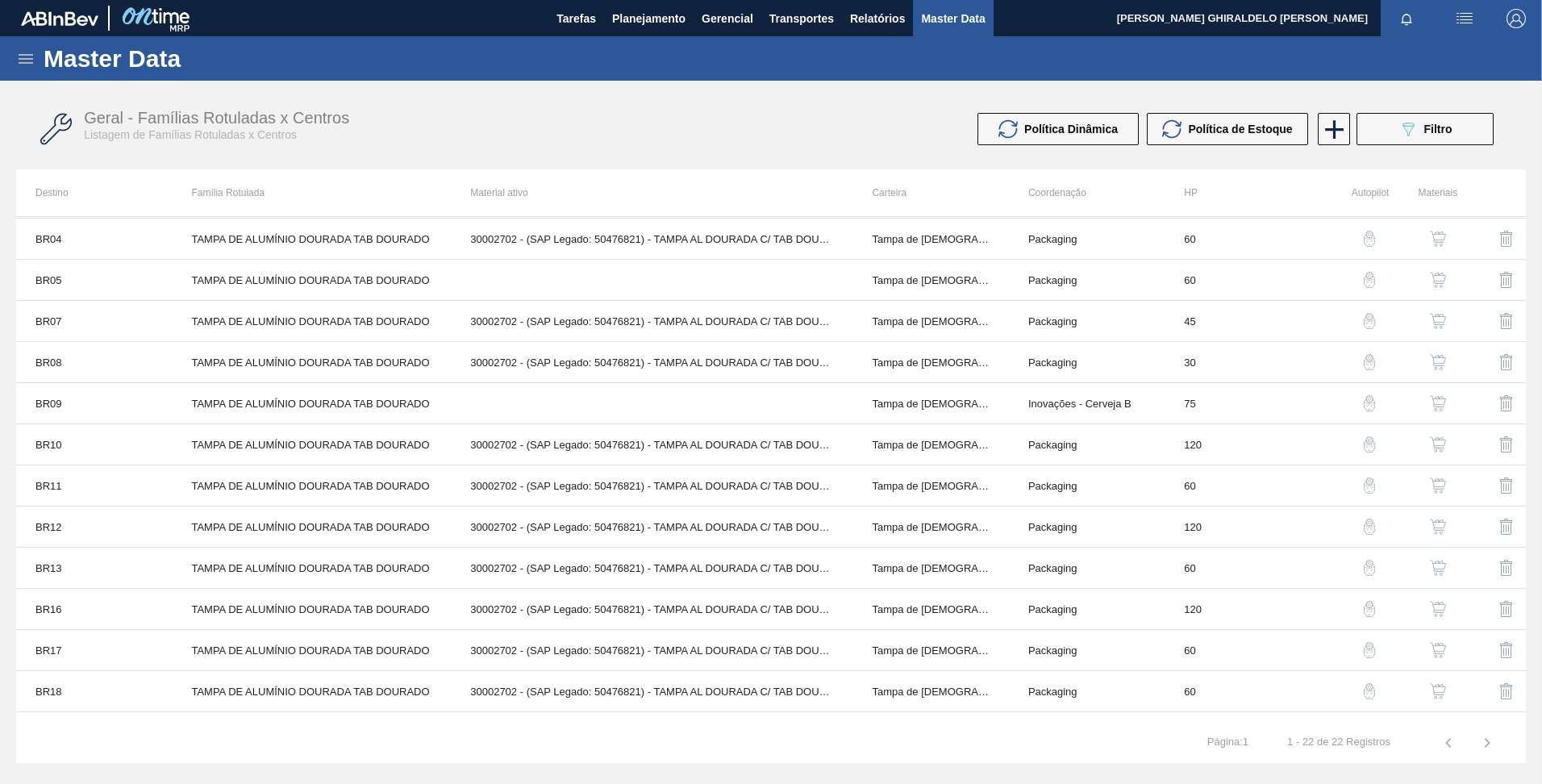
click at [1434, 640] on button "button" at bounding box center [1438, 649] width 39 height 39
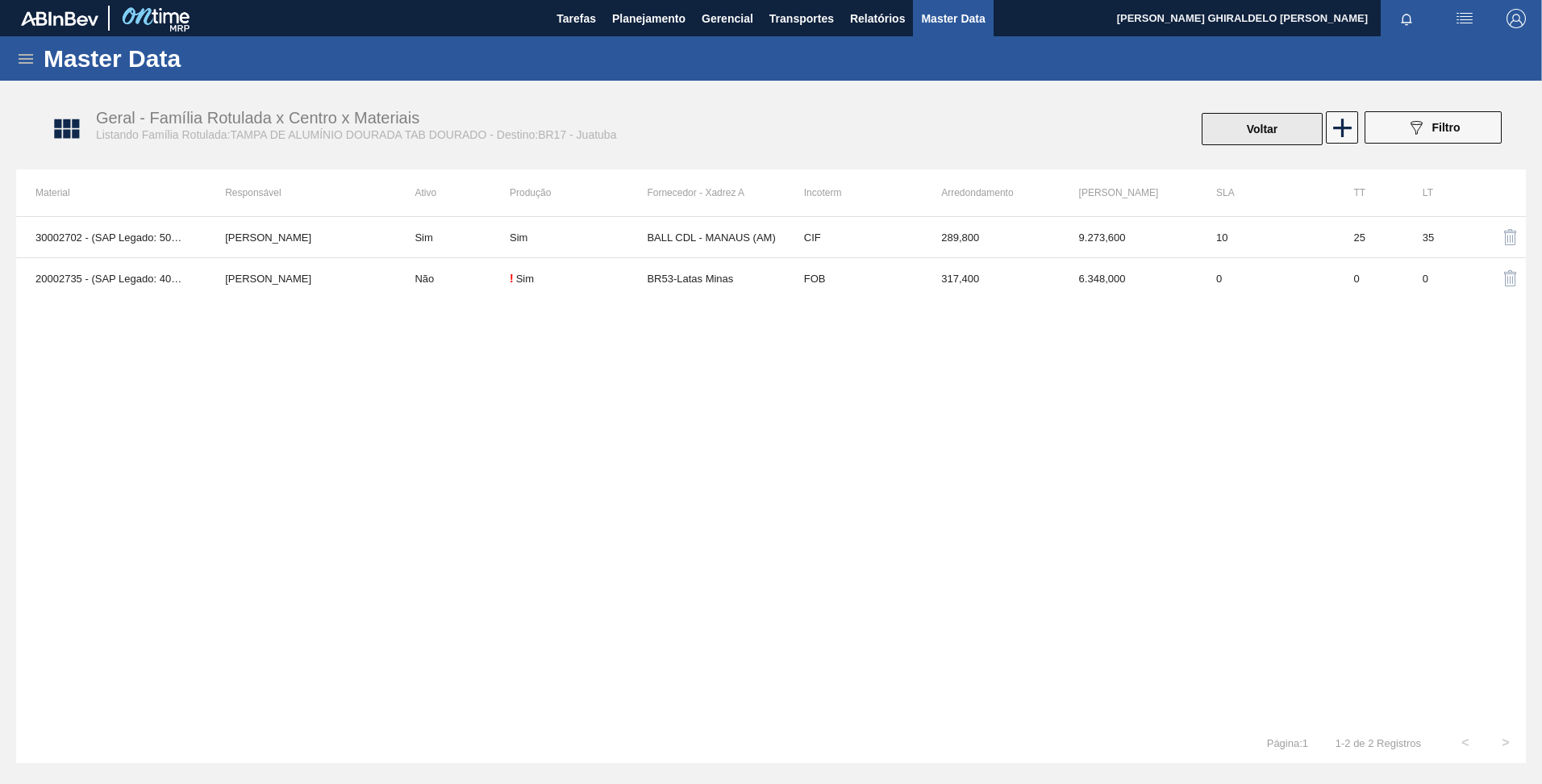
click at [1260, 126] on button "Voltar" at bounding box center [1262, 129] width 121 height 32
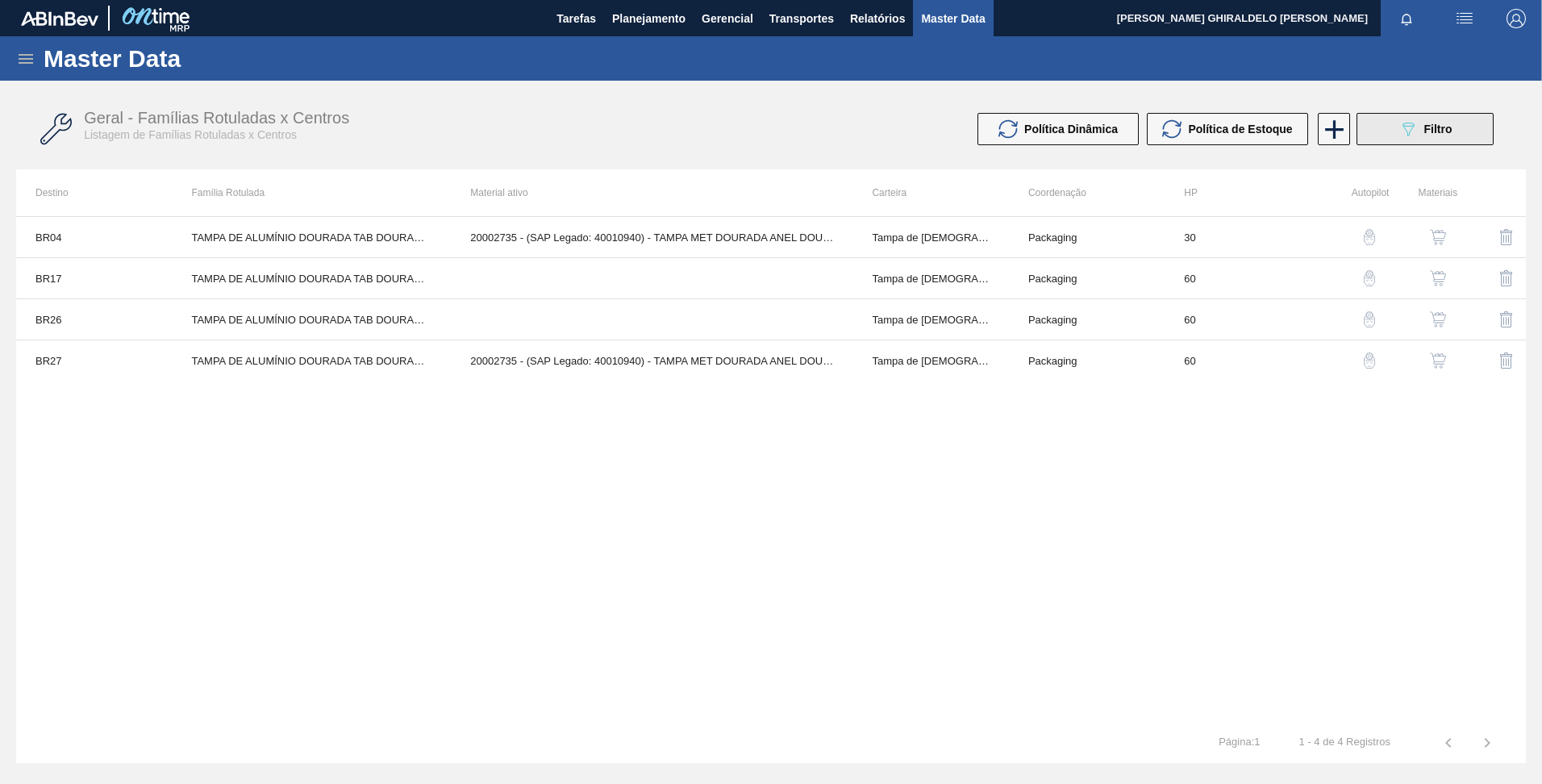
click at [1419, 139] on button "089F7B8B-B2A5-4AFE-B5C0-19BA573D28AC Filtro" at bounding box center [1425, 129] width 138 height 32
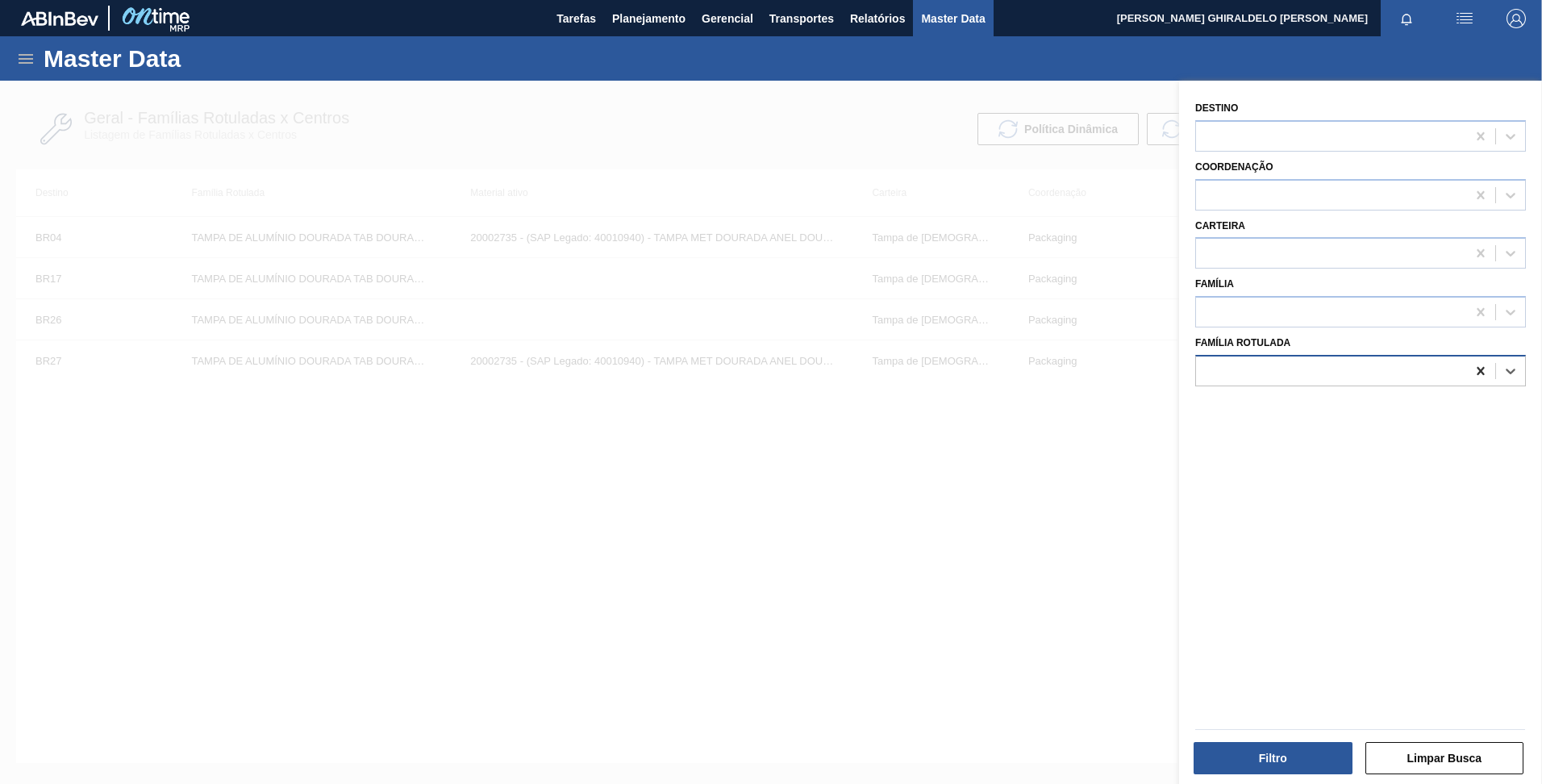
click at [1481, 369] on icon at bounding box center [1481, 371] width 8 height 8
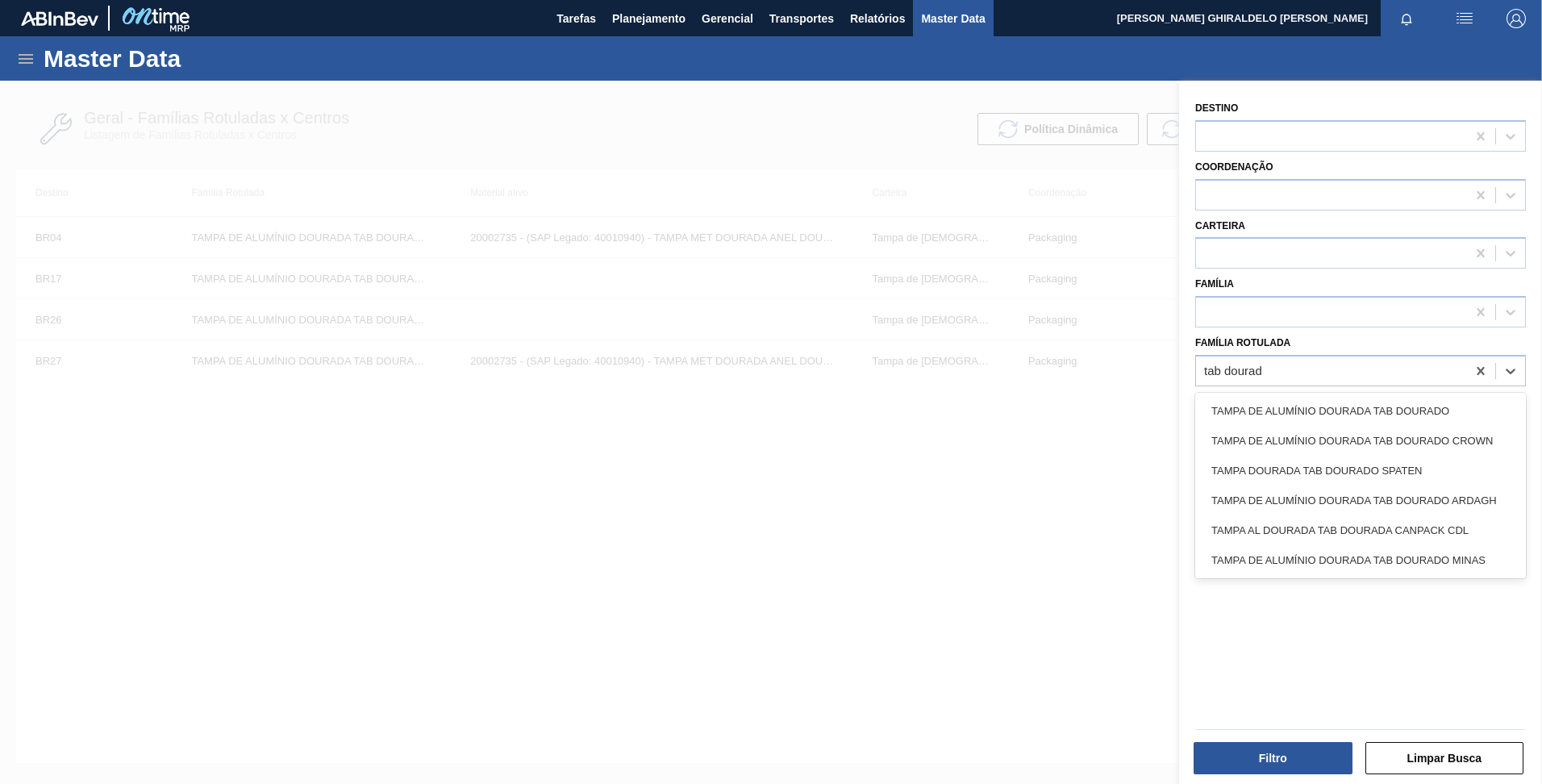
type Rotulada "tab dourad"
click at [1050, 510] on div at bounding box center [771, 472] width 1542 height 784
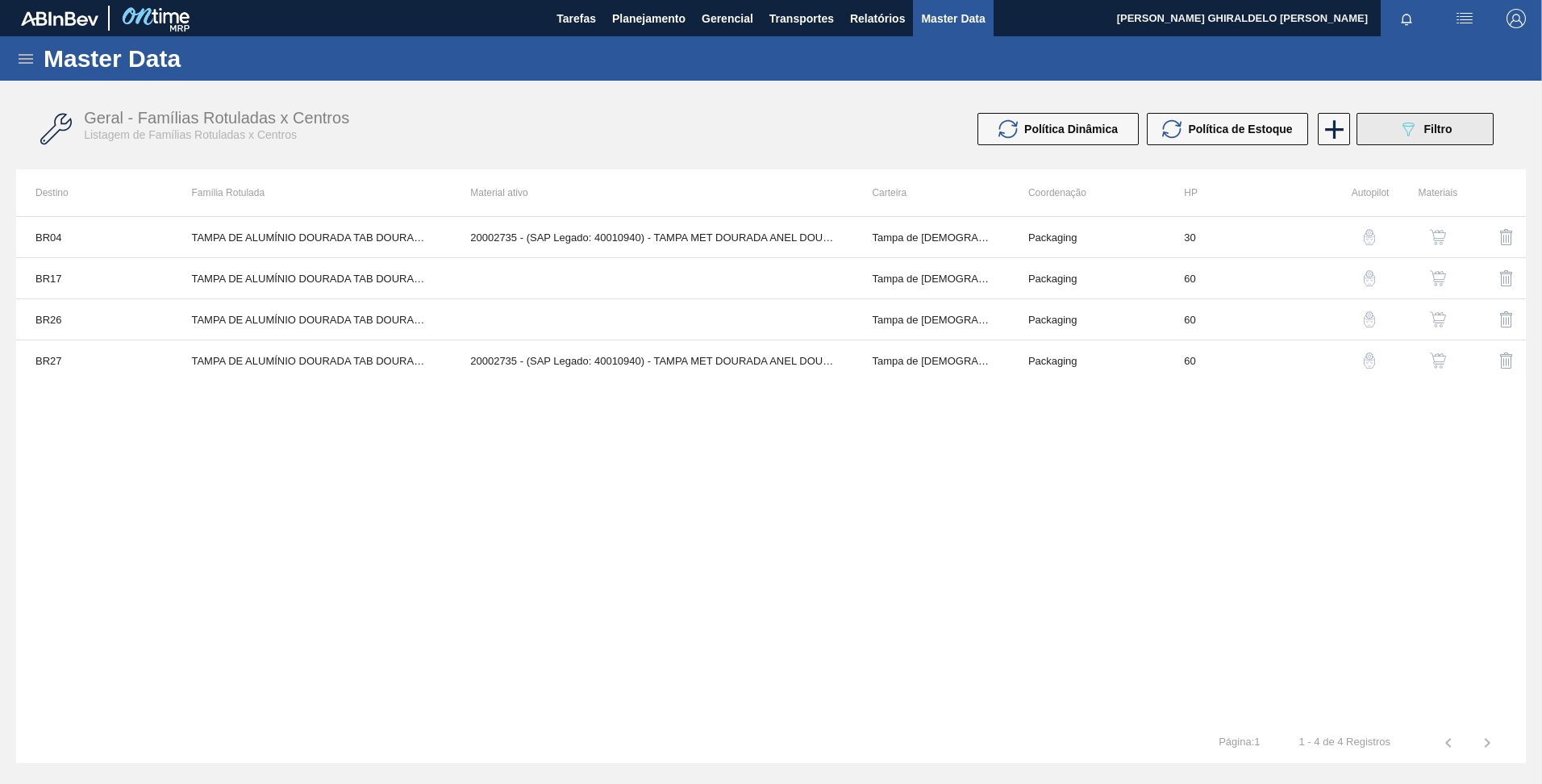
click at [1460, 120] on button "089F7B8B-B2A5-4AFE-B5C0-19BA573D28AC Filtro" at bounding box center [1425, 129] width 138 height 32
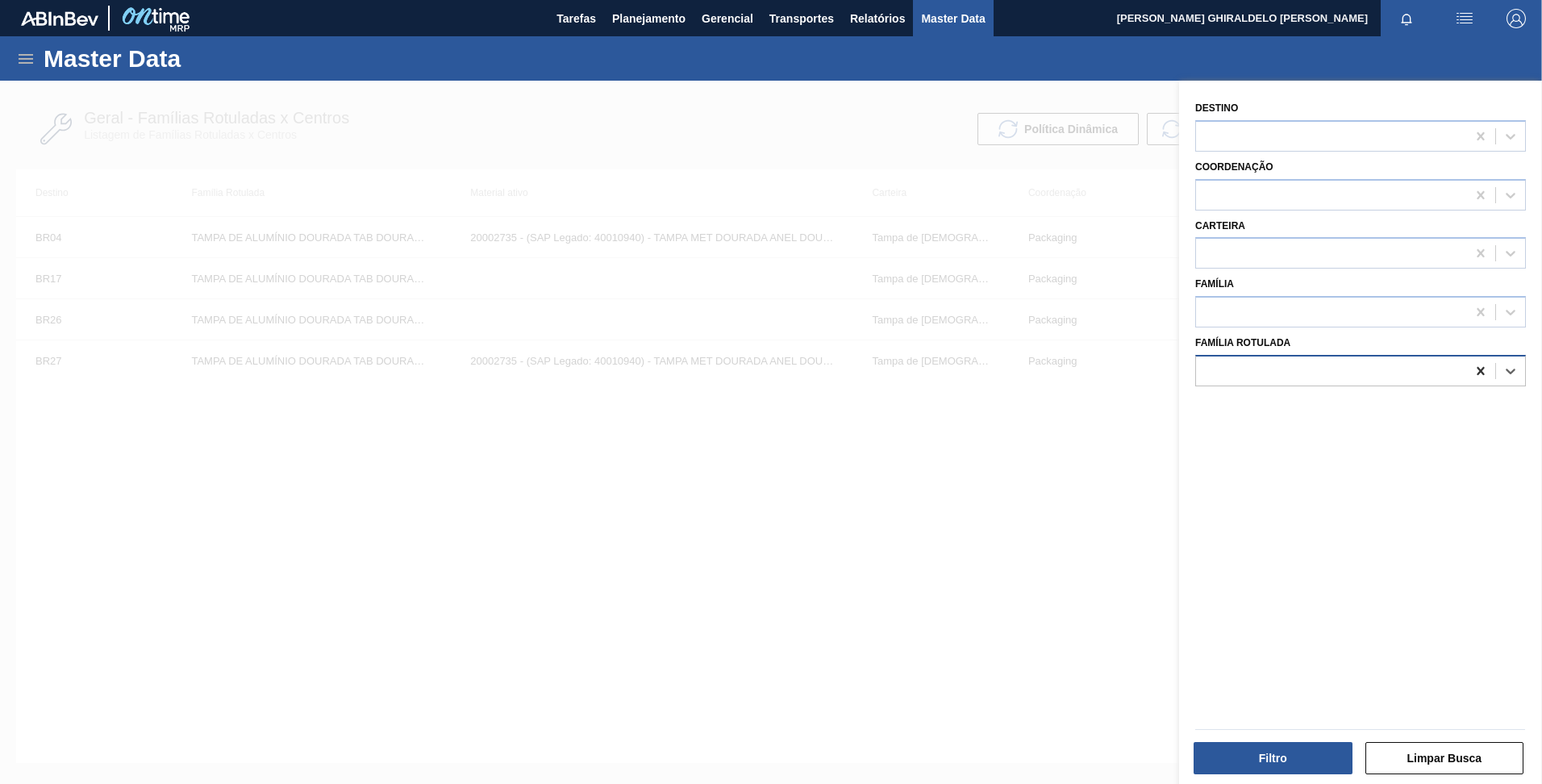
click at [1476, 380] on div at bounding box center [1481, 371] width 29 height 29
type Rotulada "dourado minas"
drag, startPoint x: 1448, startPoint y: 405, endPoint x: 1441, endPoint y: 413, distance: 10.6
click at [1446, 407] on div "TAMPA DE ALUMÍNIO DOURADA TAB DOURADO MINAS" at bounding box center [1360, 411] width 331 height 30
click at [1310, 768] on button "Filtro" at bounding box center [1274, 758] width 159 height 32
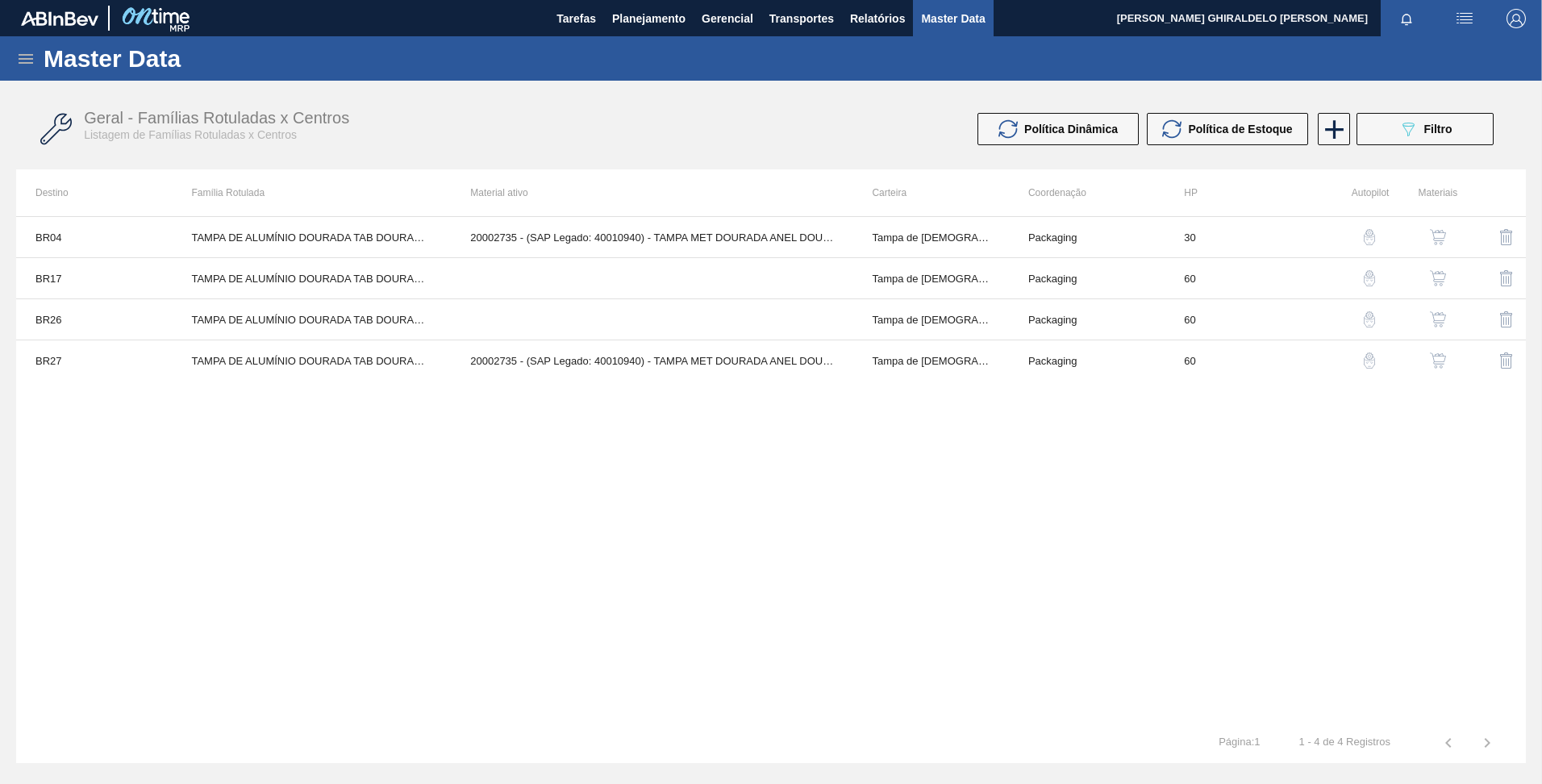
click at [1434, 360] on img "button" at bounding box center [1438, 360] width 16 height 16
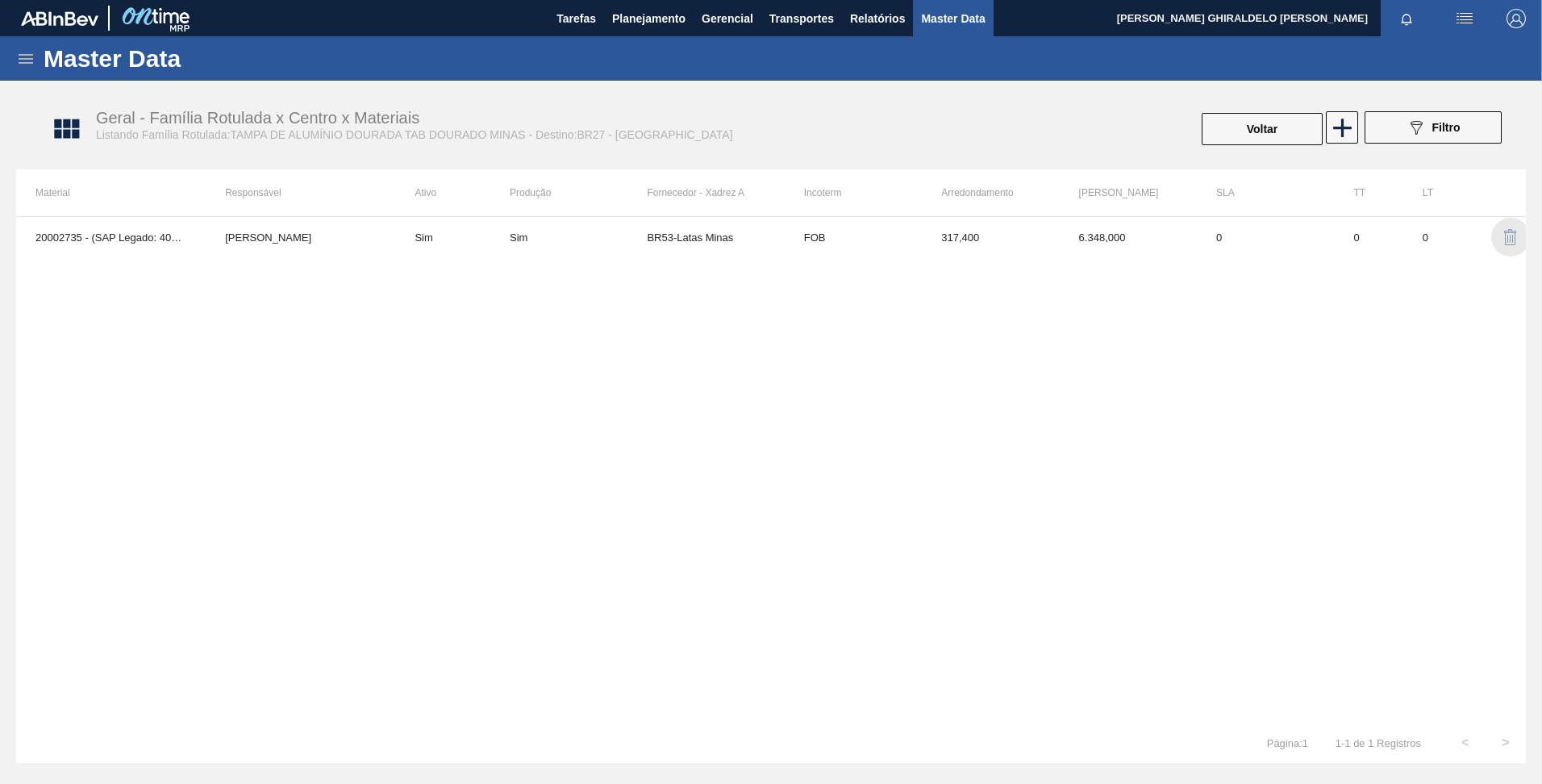
click at [1509, 234] on img "button" at bounding box center [1510, 237] width 19 height 19
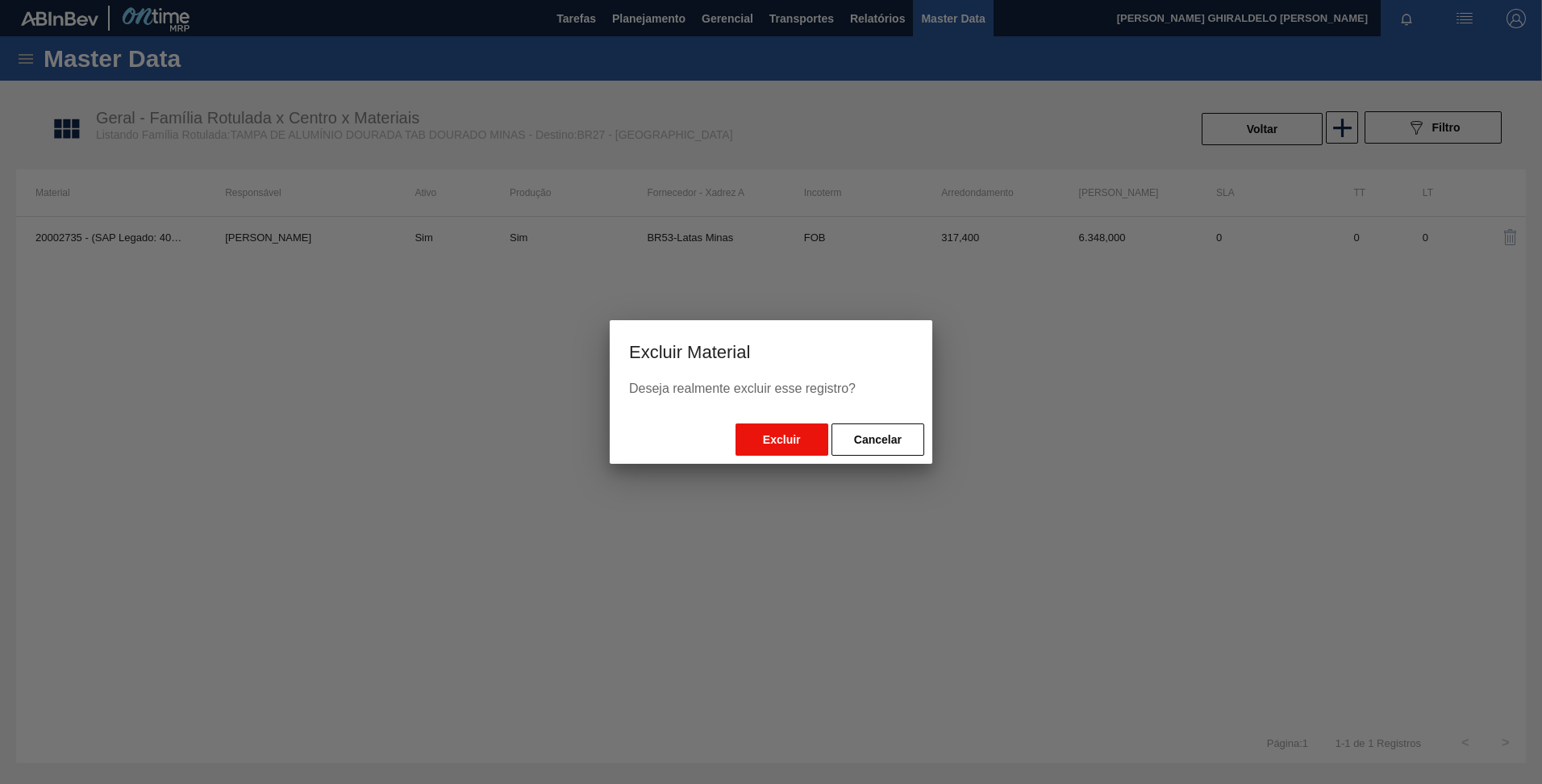
click at [803, 443] on button "Excluir" at bounding box center [782, 439] width 93 height 32
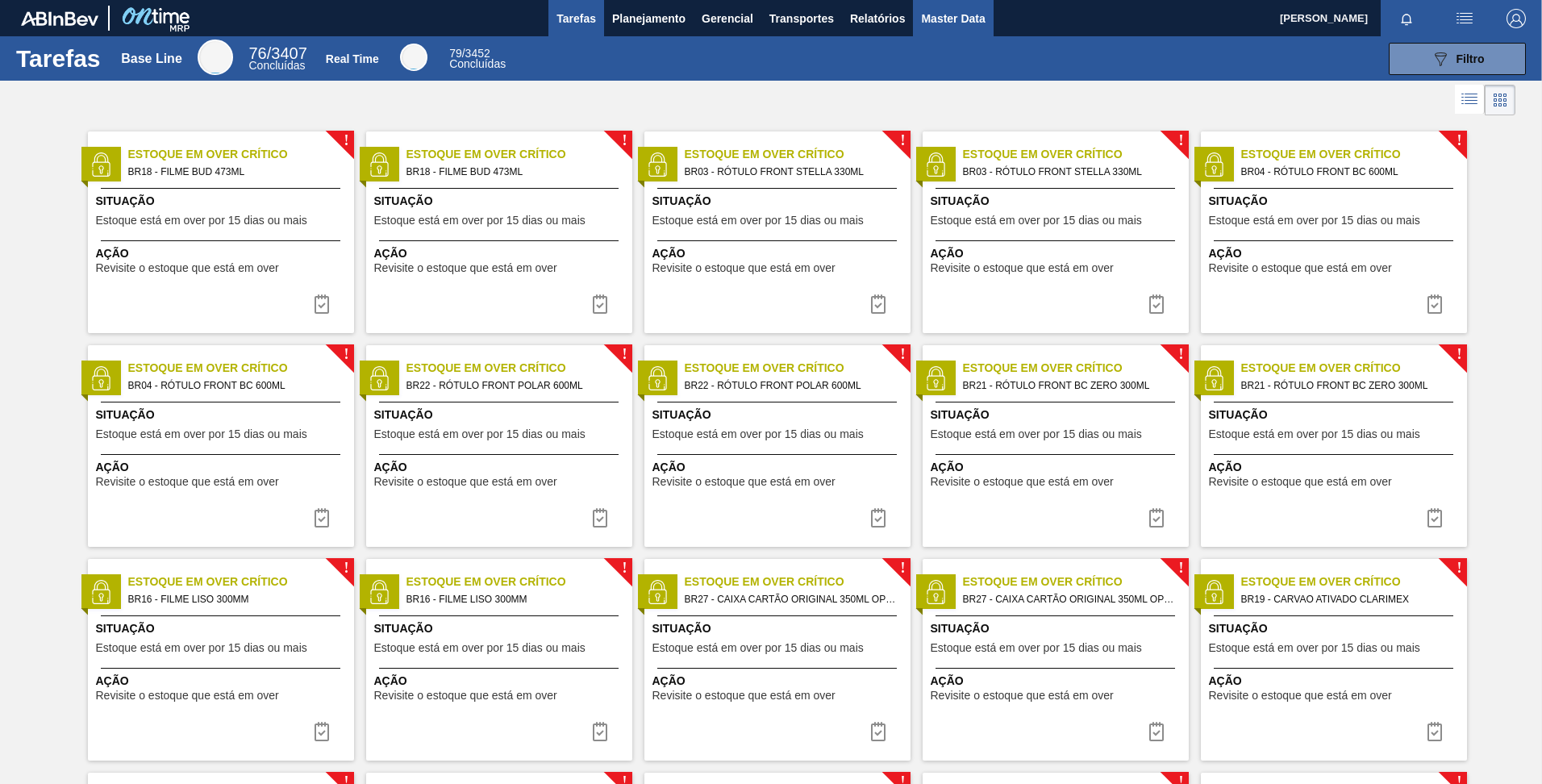
click at [946, 13] on span "Master Data" at bounding box center [953, 18] width 64 height 19
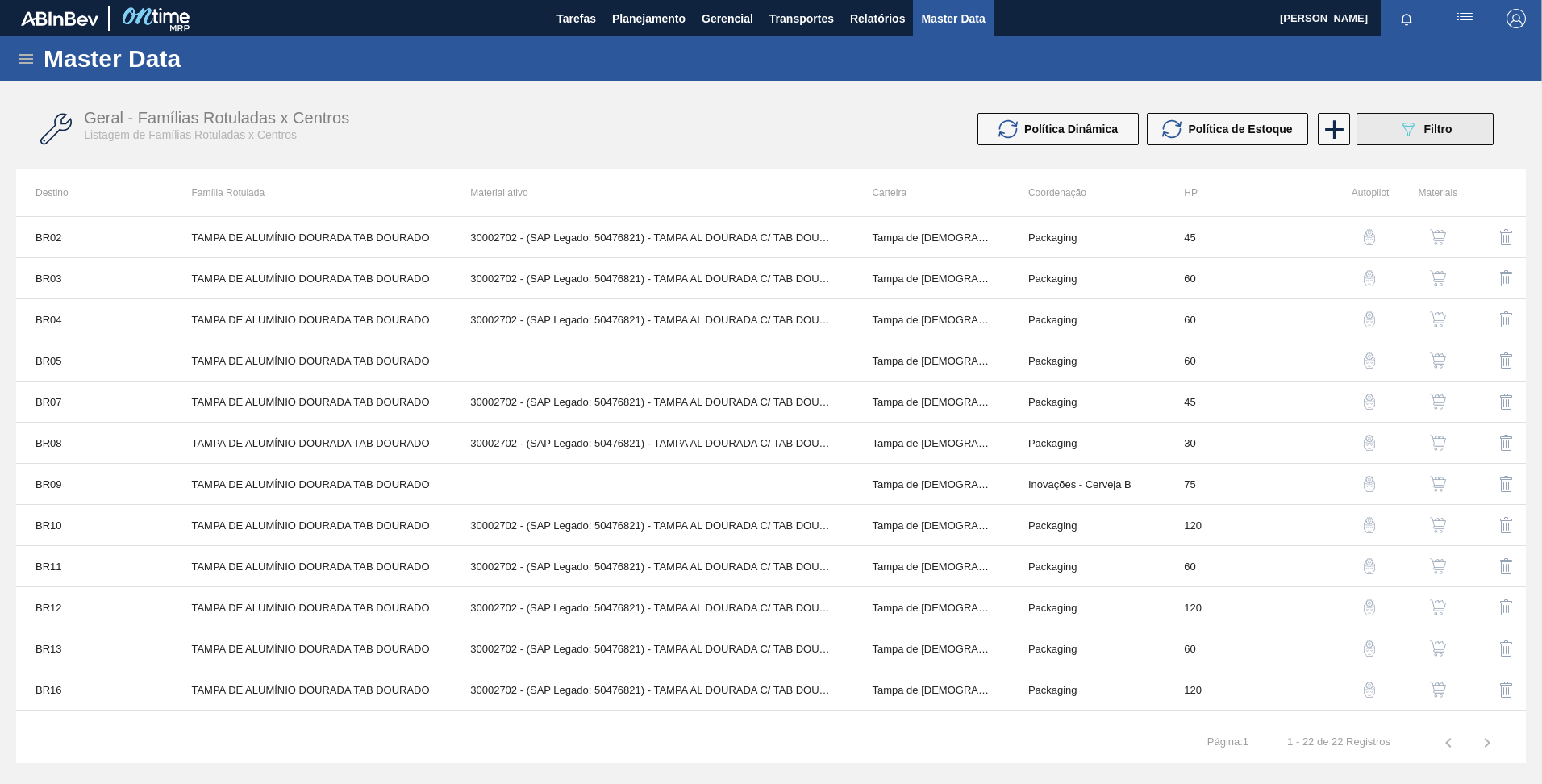
click at [1419, 121] on div "089F7B8B-B2A5-4AFE-B5C0-19BA573D28AC Filtro" at bounding box center [1425, 129] width 54 height 19
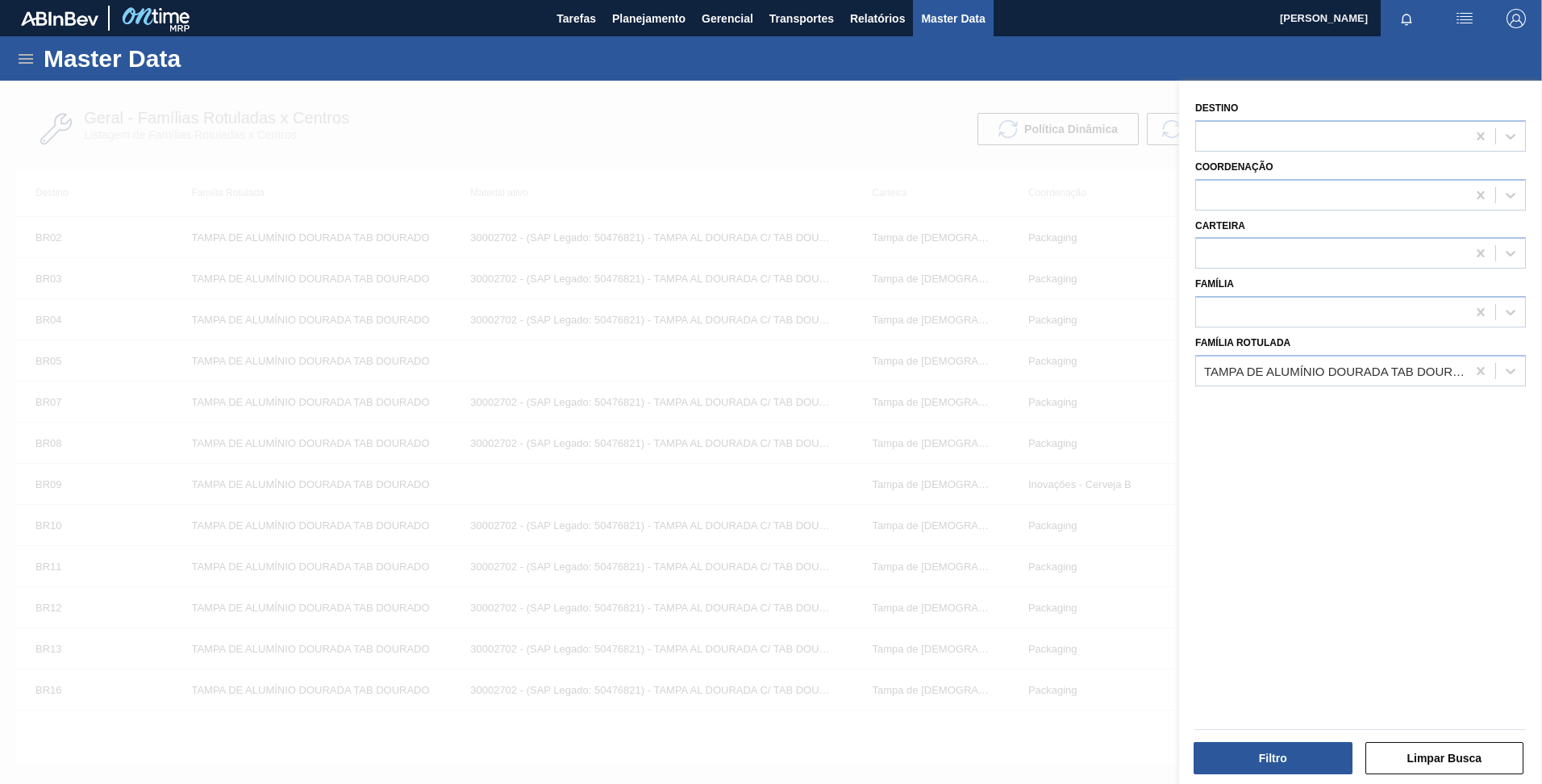
click at [893, 174] on div at bounding box center [771, 472] width 1542 height 784
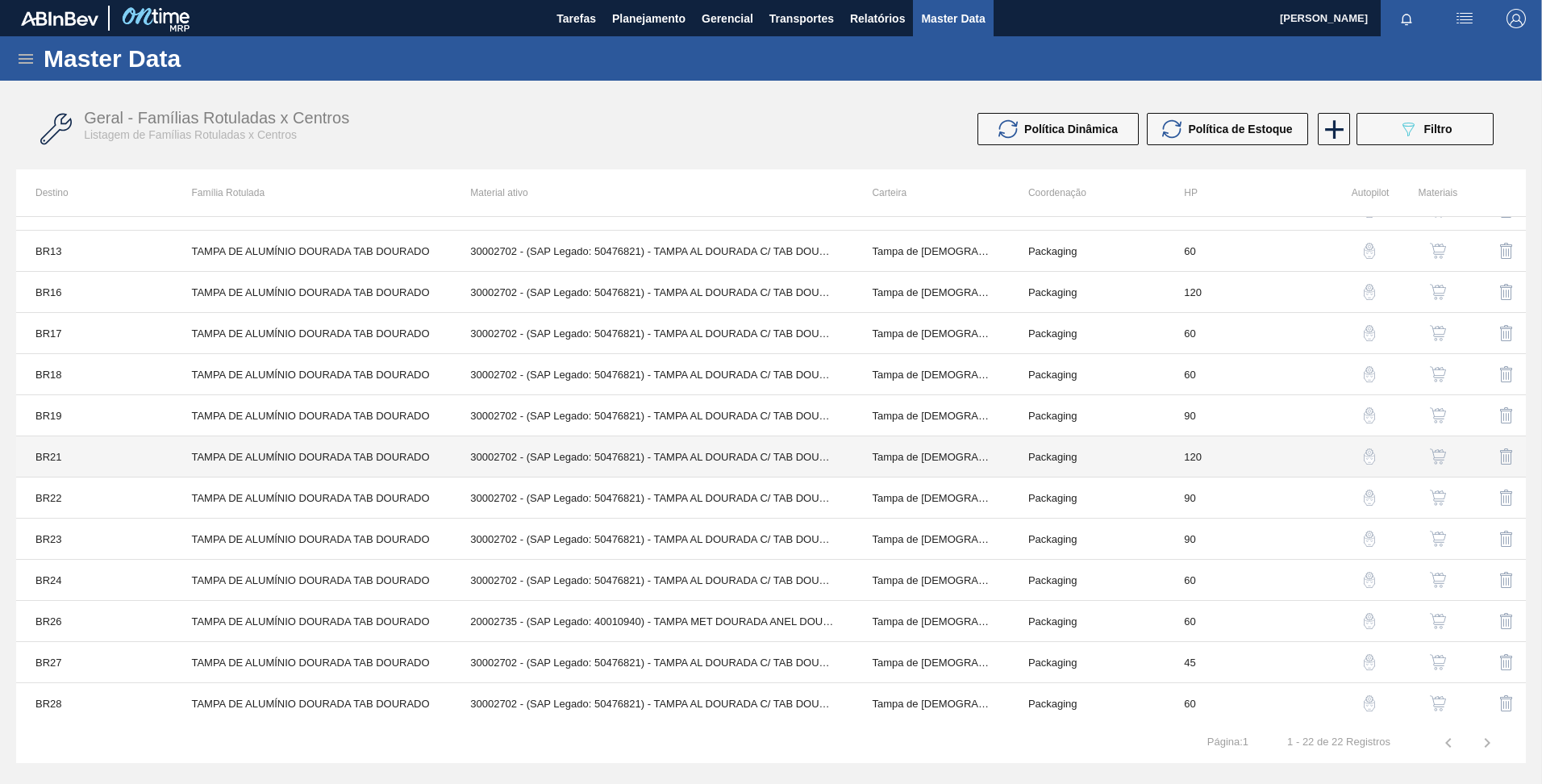
scroll to position [398, 0]
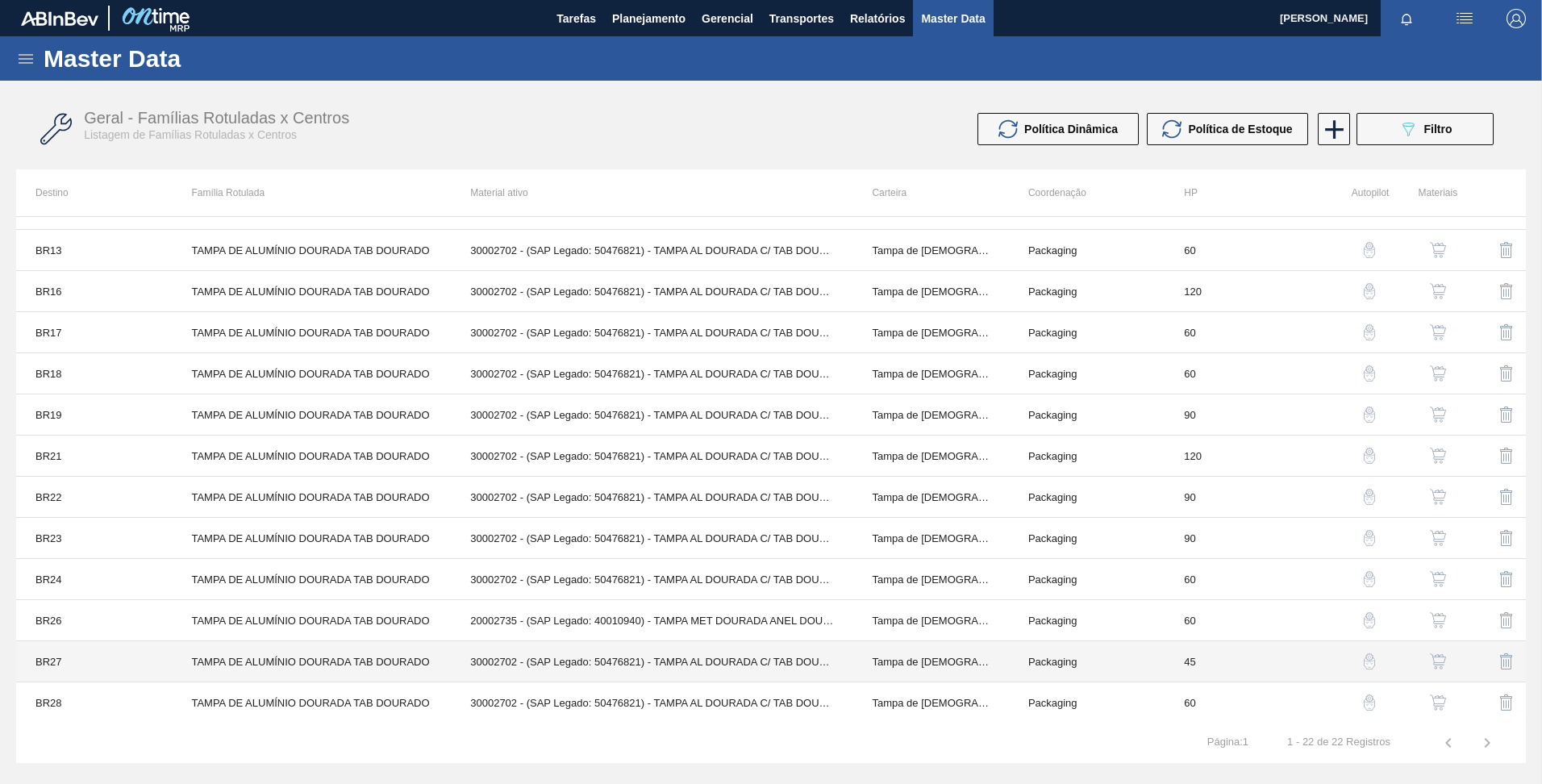
click at [230, 665] on td "TAMPA DE ALUMÍNIO DOURADA TAB DOURADO" at bounding box center [311, 661] width 279 height 41
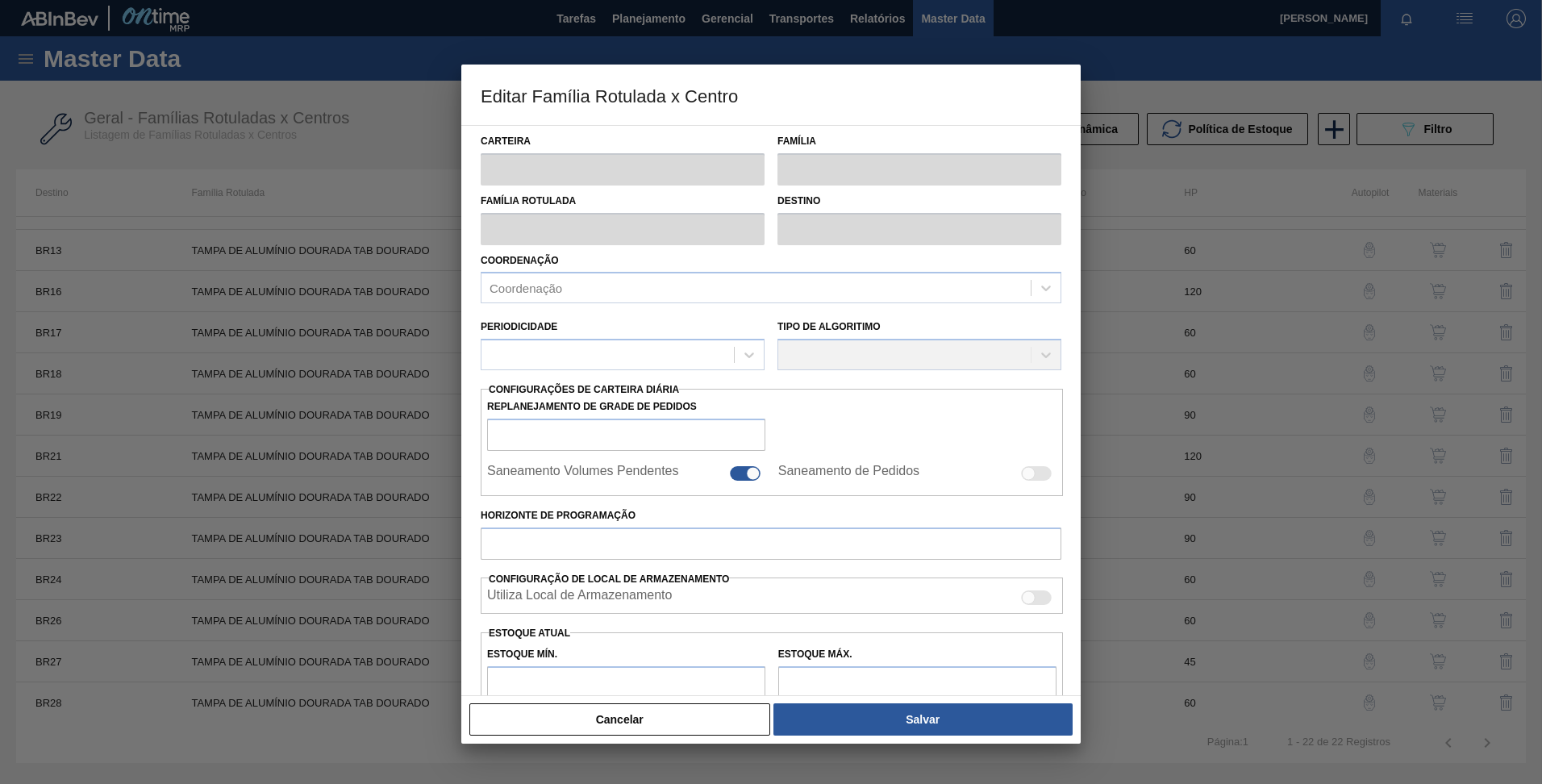
type input "Tampa de [DEMOGRAPHIC_DATA]"
type input "Tampa de Alumínio"
type input "TAMPA DE ALUMÍNIO DOURADA TAB DOURADO"
type input "BR27 - Nova Minas"
type input "45"
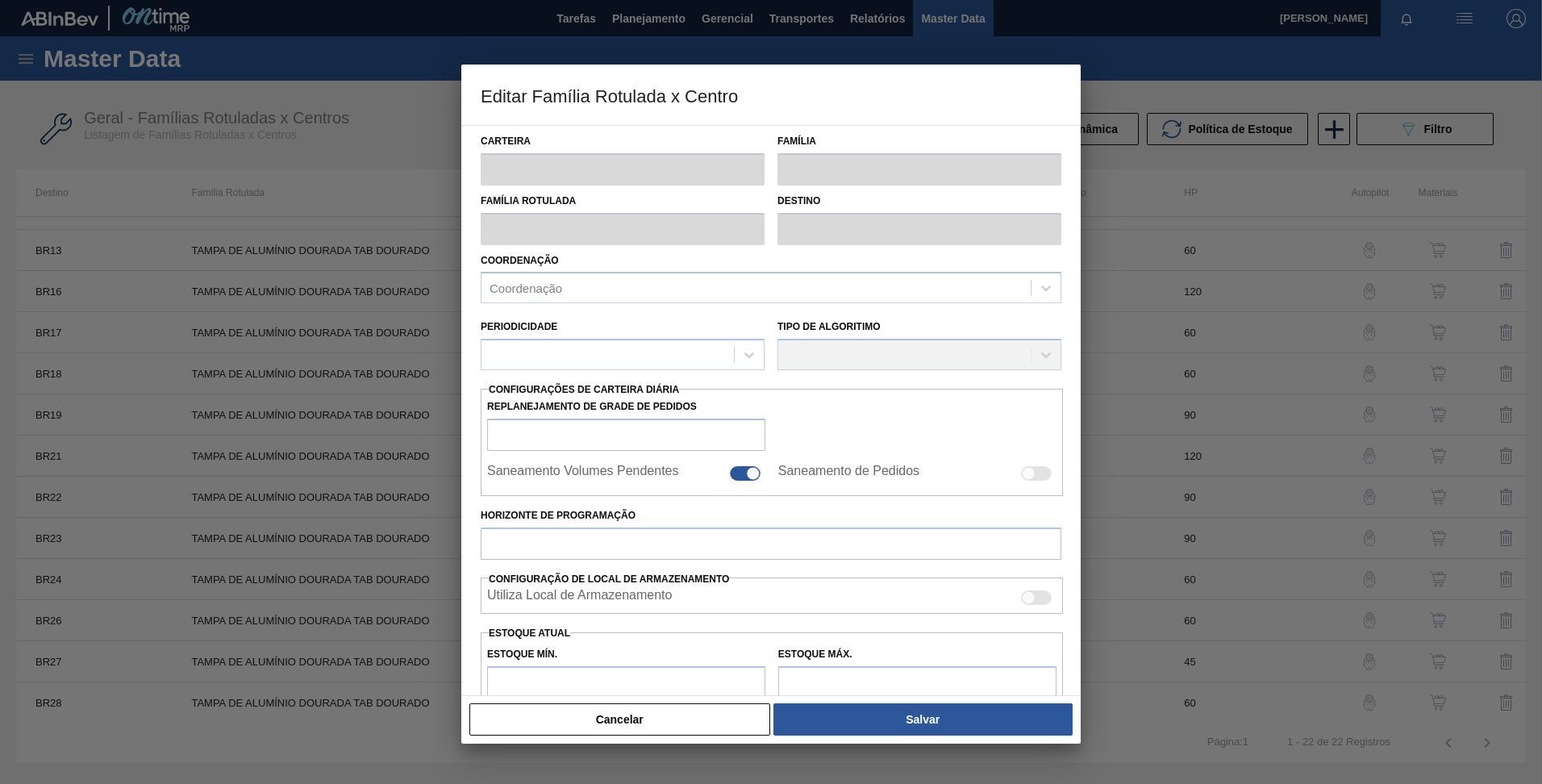
type input "0"
type input "100"
type input "0,000"
checkbox input "true"
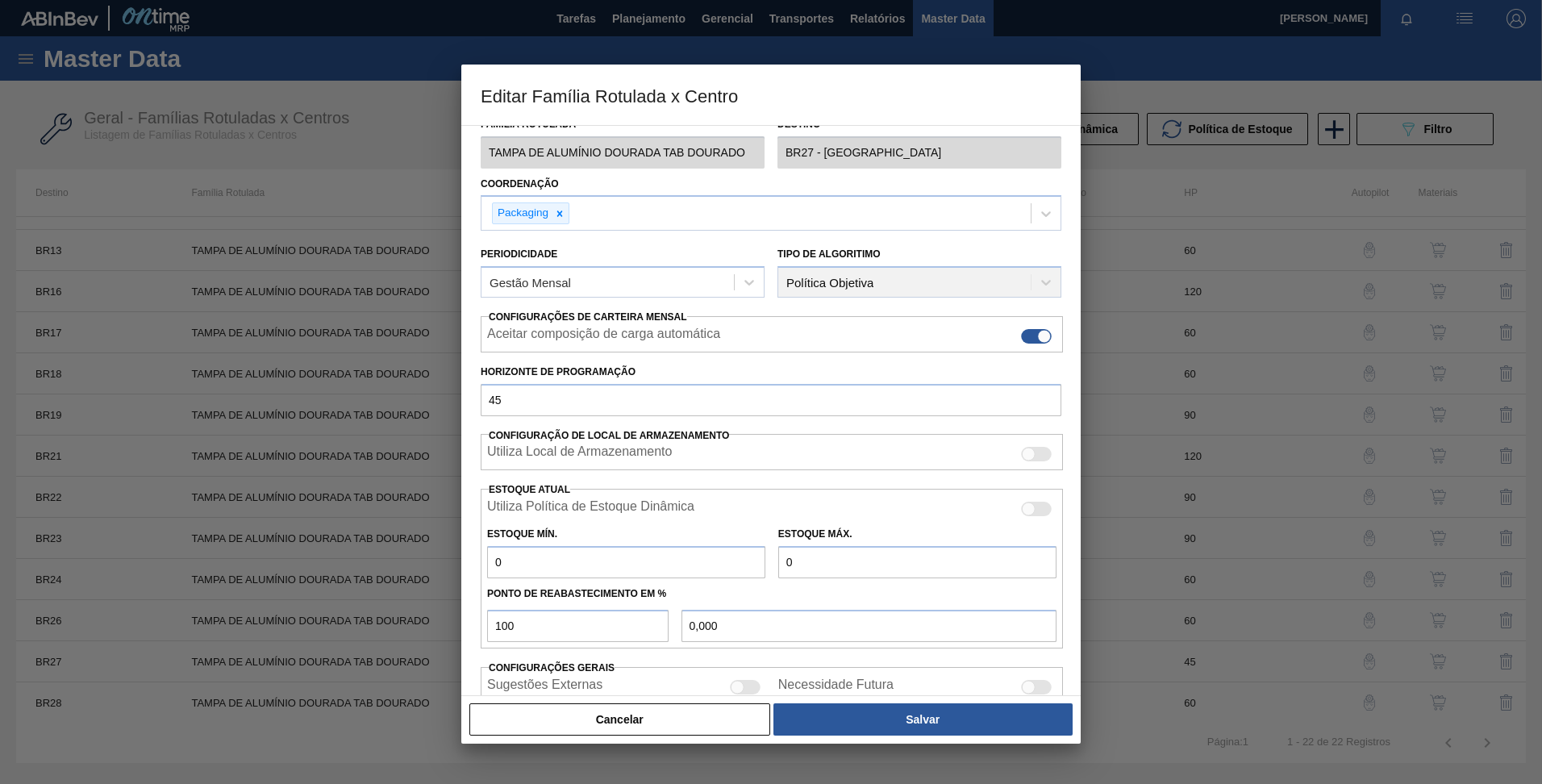
scroll to position [170, 0]
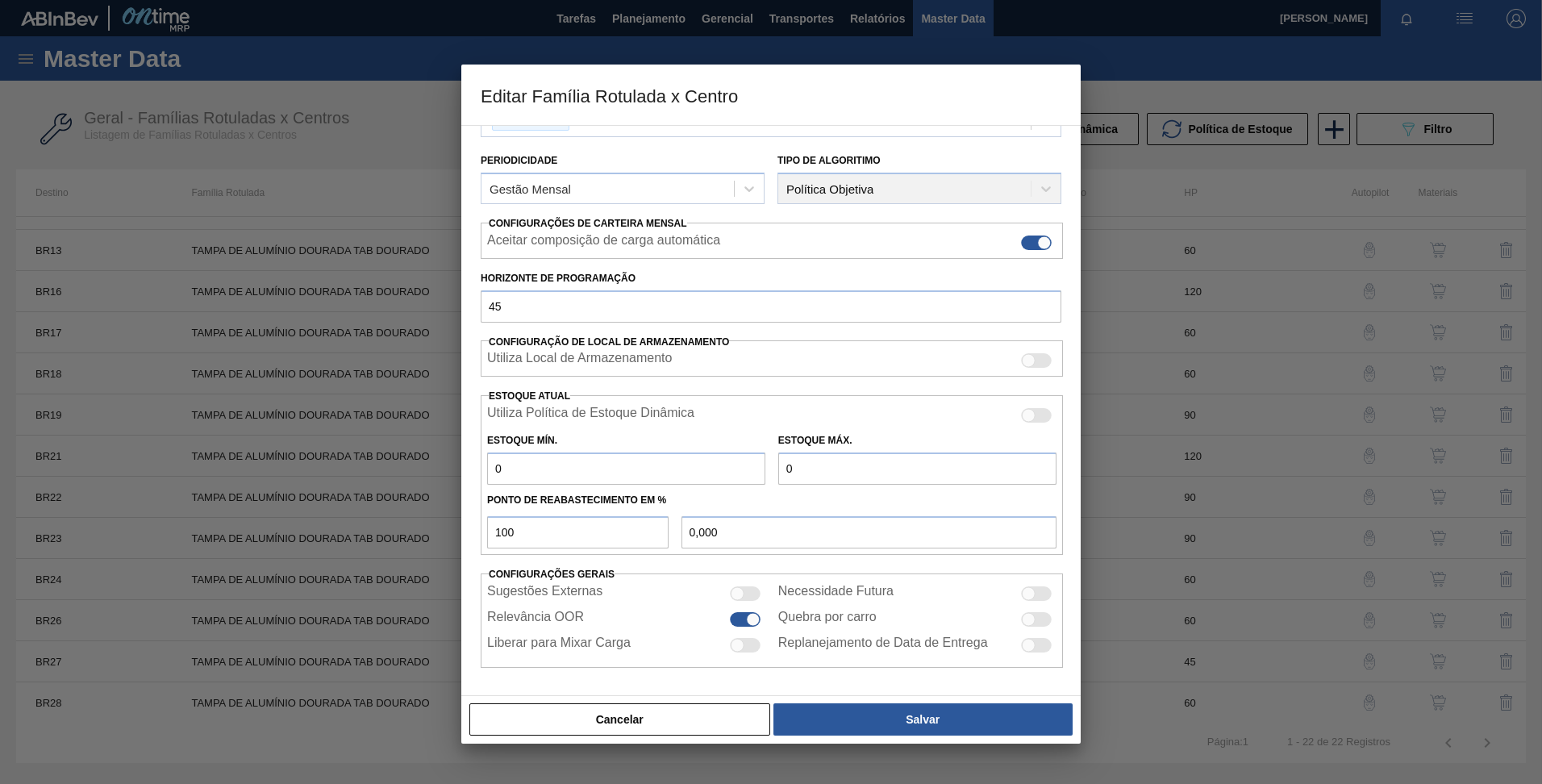
drag, startPoint x: 568, startPoint y: 470, endPoint x: 558, endPoint y: 479, distance: 13.5
click at [568, 470] on input "0" at bounding box center [626, 469] width 278 height 32
type input "1"
type input "1,000"
type input "15"
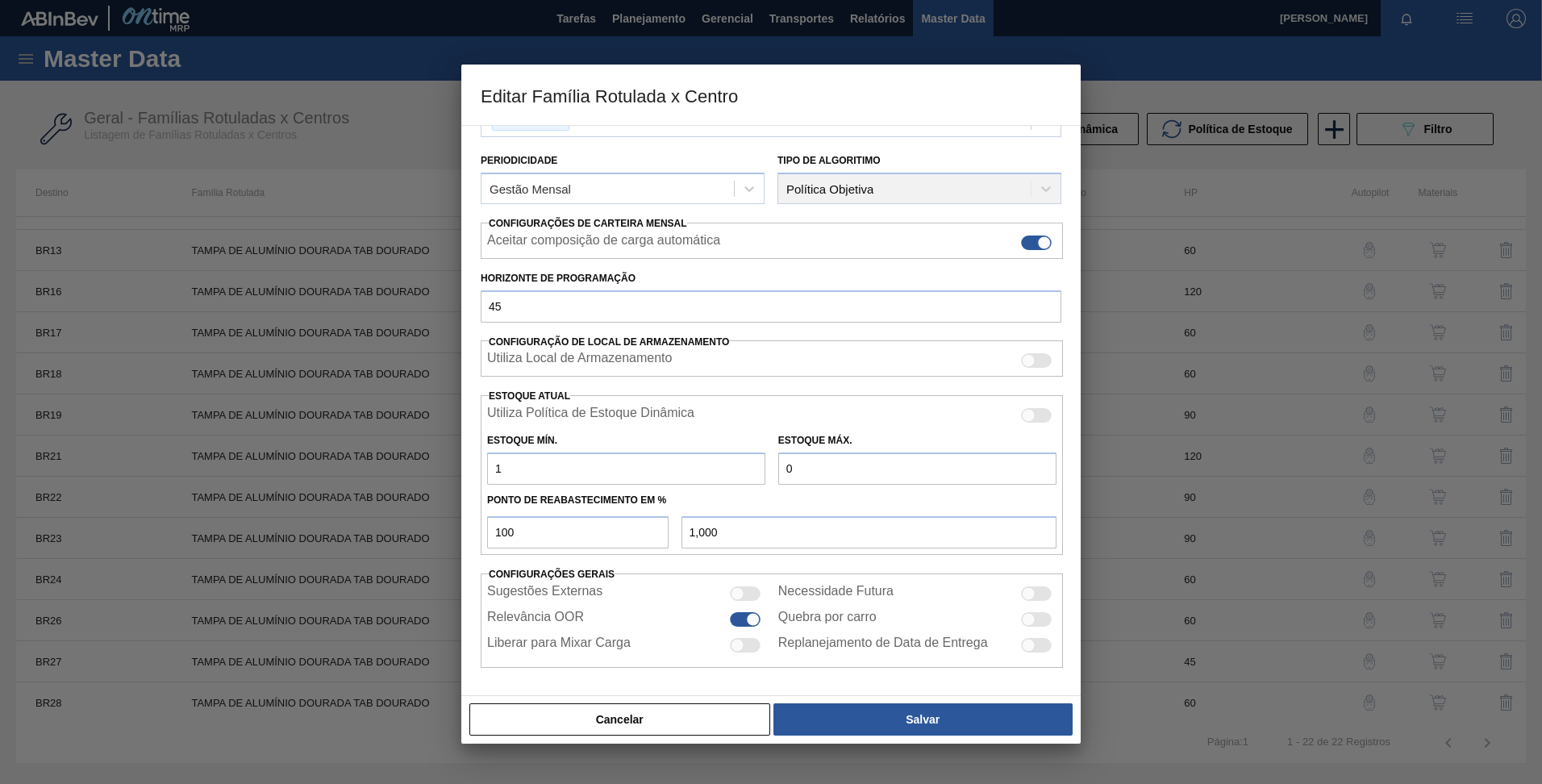
type input "15,000"
type input "152"
type input "152,000"
type input "1.520"
type input "1.520,000"
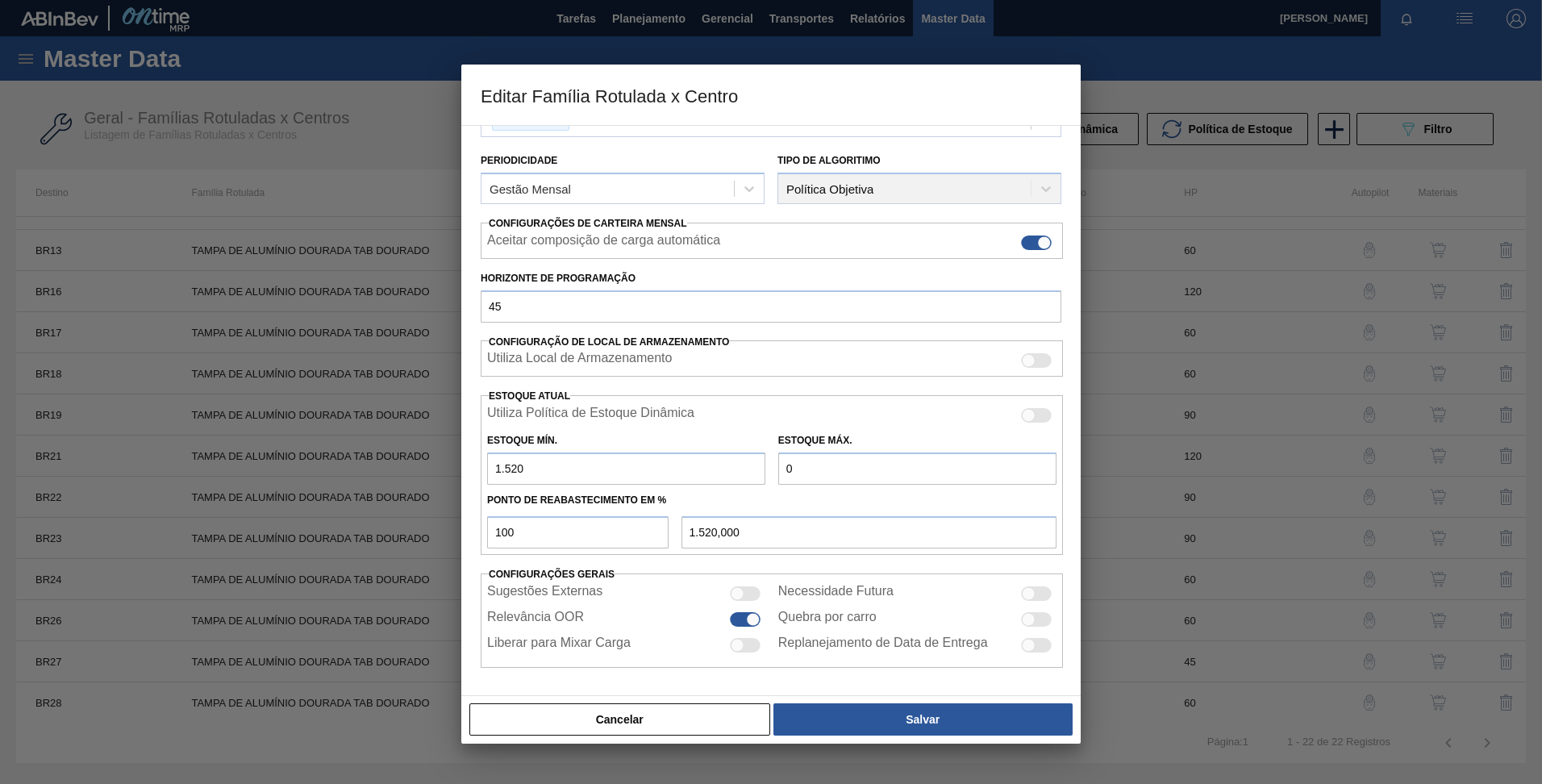
type input "1.520"
click at [932, 472] on input "0" at bounding box center [917, 469] width 278 height 32
type input "3"
type input "3,000"
type input "30"
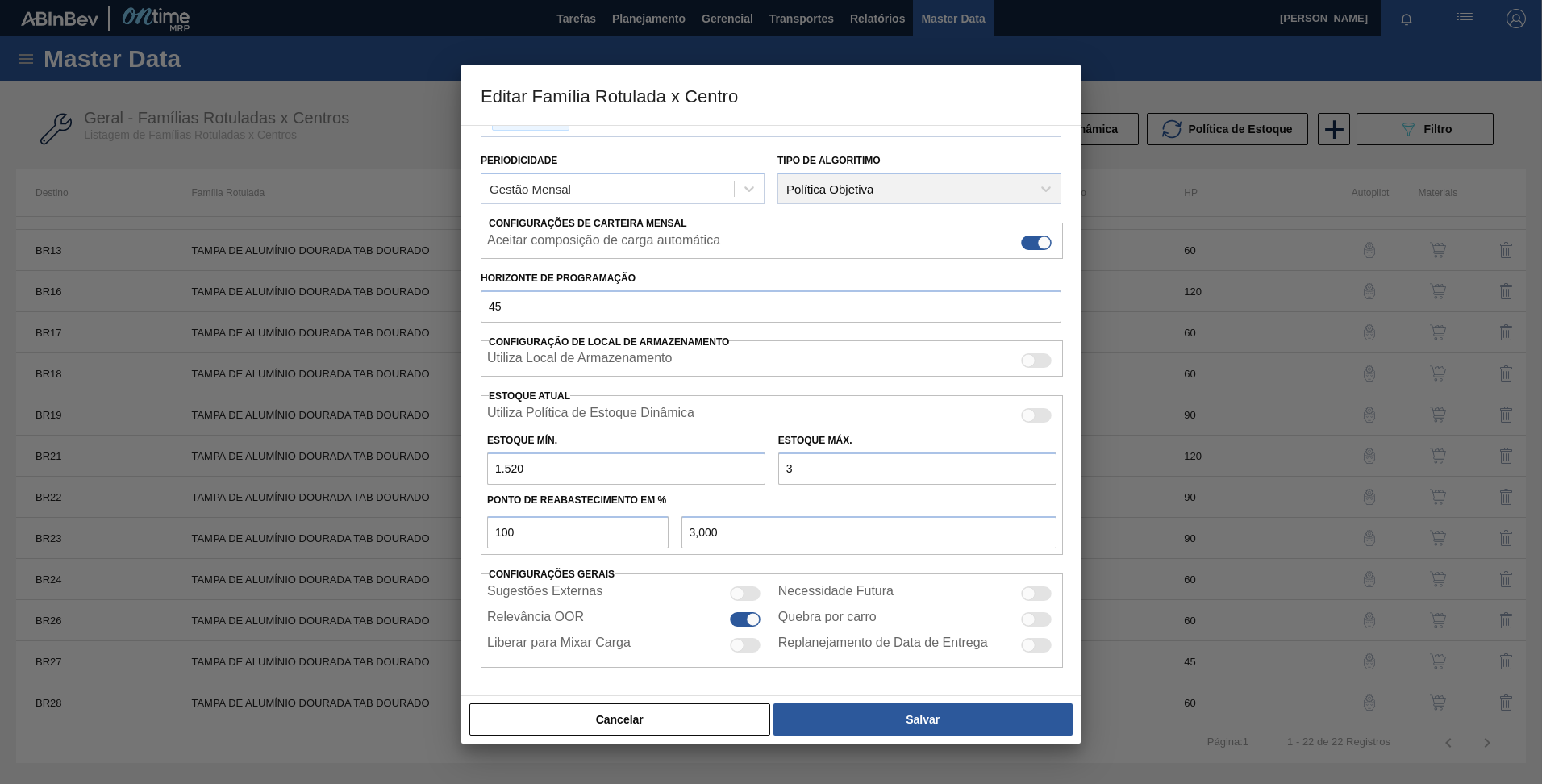
type input "30,000"
type input "3"
type input "3,000"
type input "1.520,000"
type input "4"
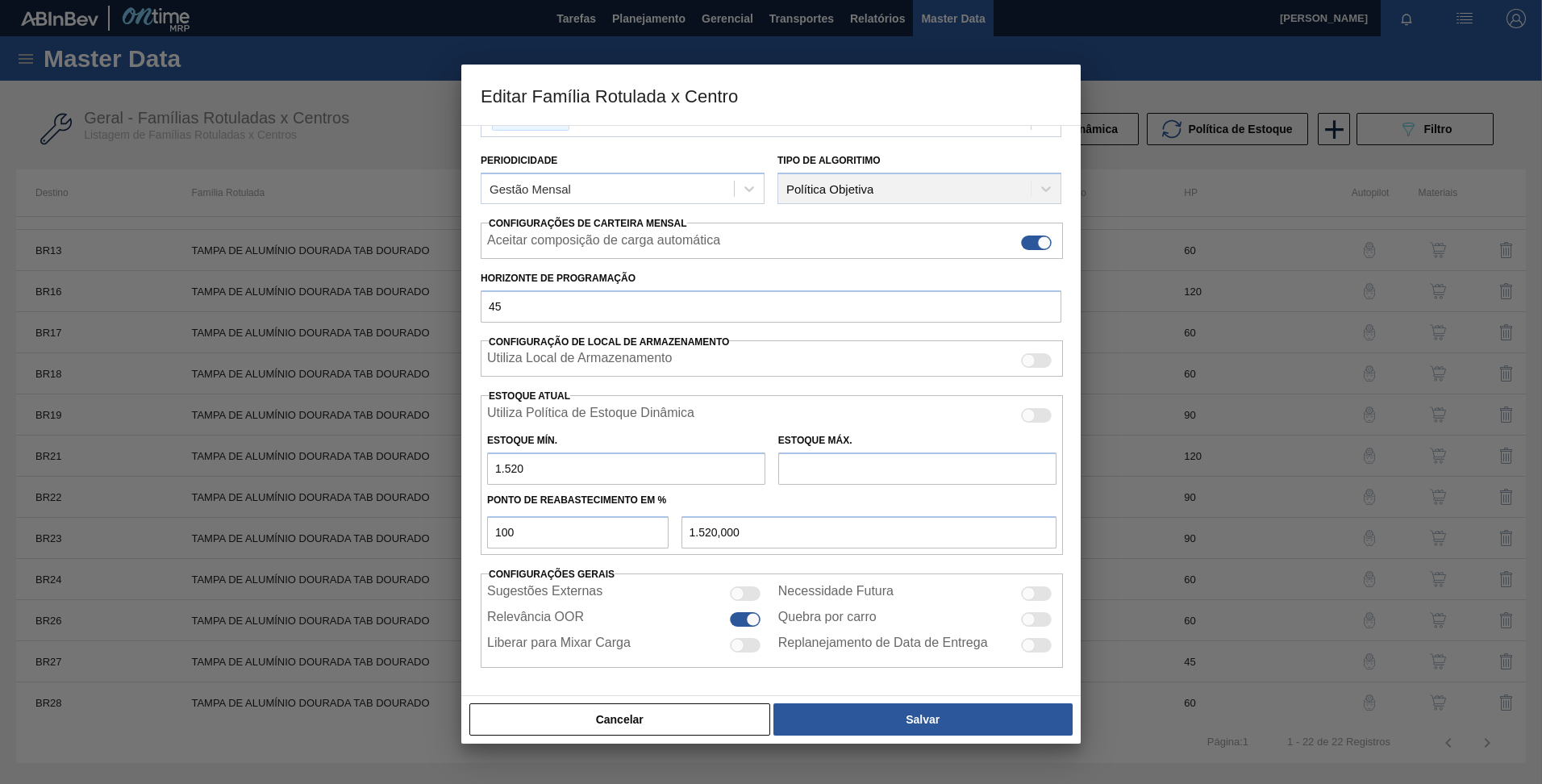
type input "4,000"
type input "45"
type input "45,000"
type input "455"
type input "455,000"
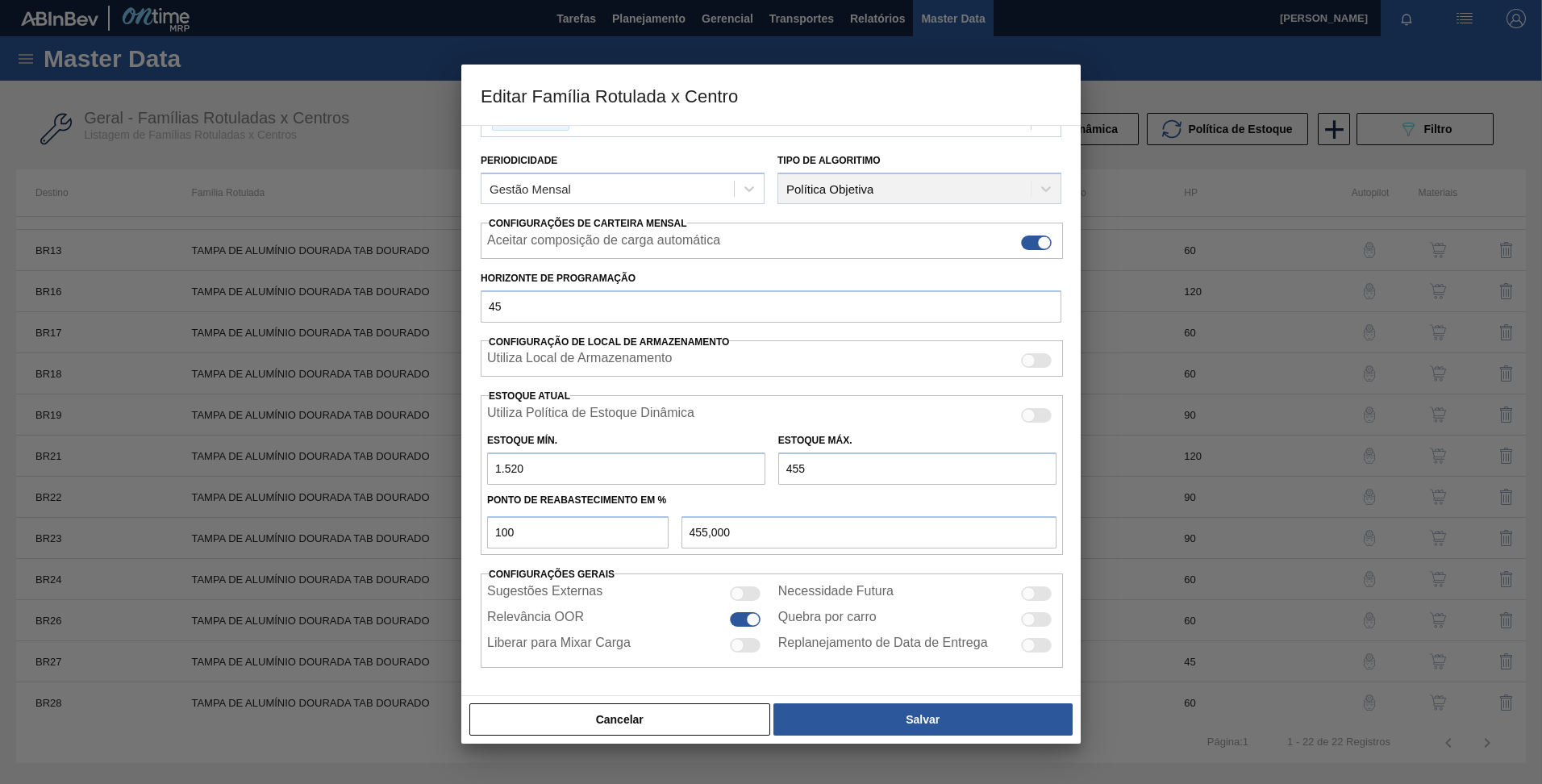
type input "4.559"
type input "4.559,000"
type input "4.559"
drag, startPoint x: 545, startPoint y: 533, endPoint x: 406, endPoint y: 543, distance: 139.4
click at [405, 545] on div "Editar Família Rotulada x Centro Carteira Tampa de Lata Família Tampa de Alumín…" at bounding box center [771, 392] width 1542 height 784
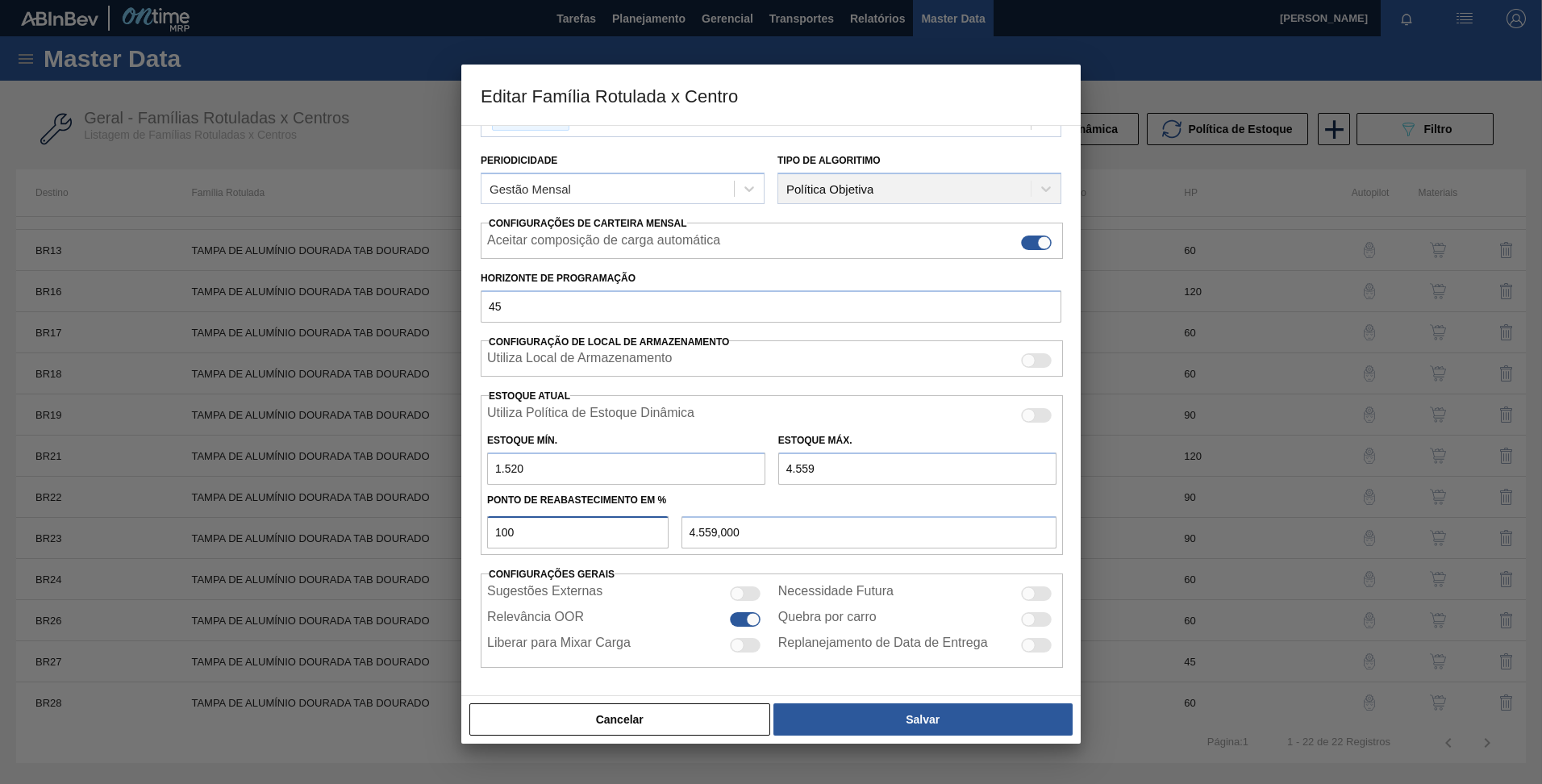
type input "1.520,000"
type input "4"
type input "1.641,560"
type input "40"
type input "2.735,600"
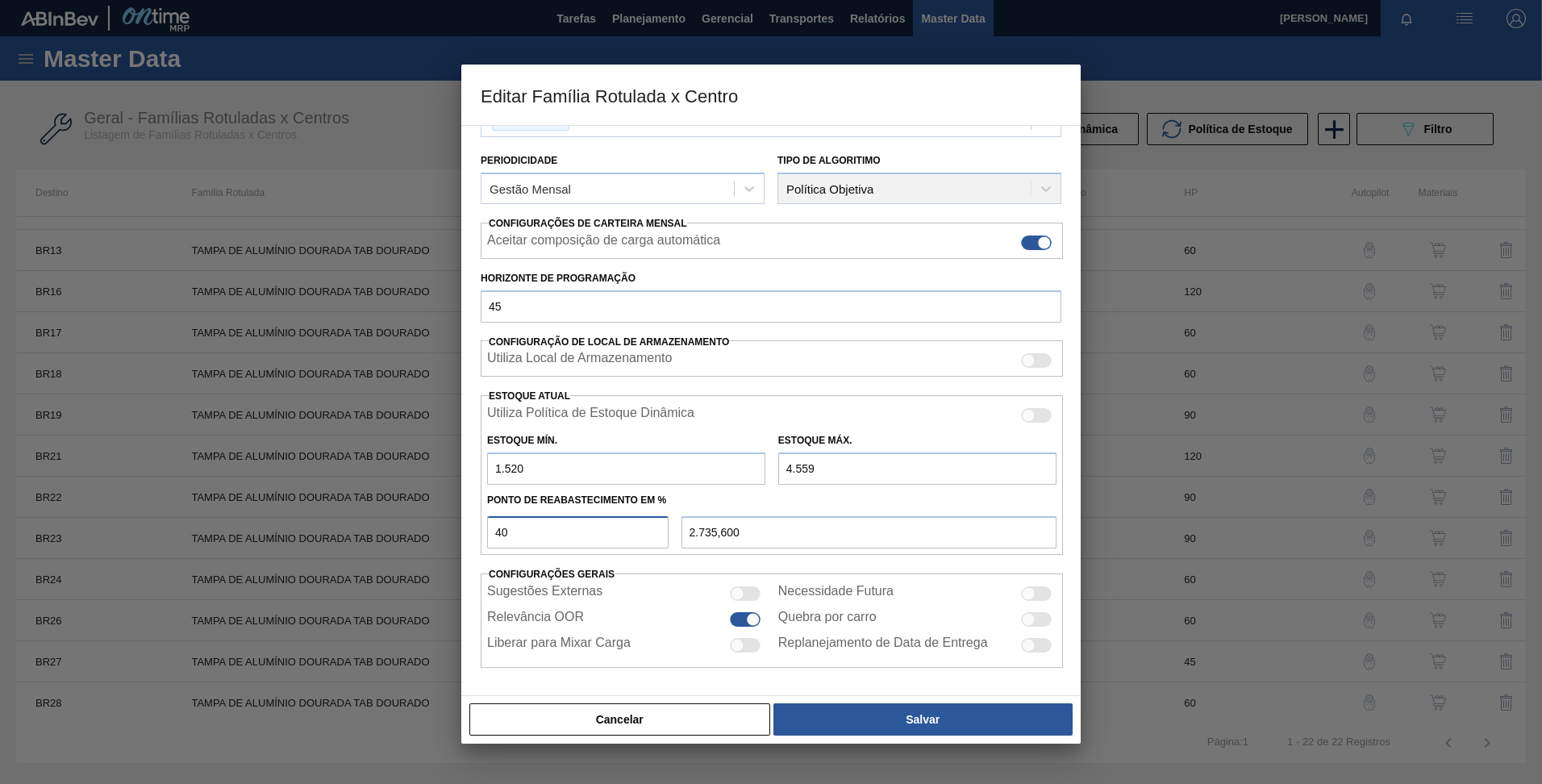
type input "4"
type input "1.641,560"
type input "1.520,000"
type input "6"
type input "1.702,340"
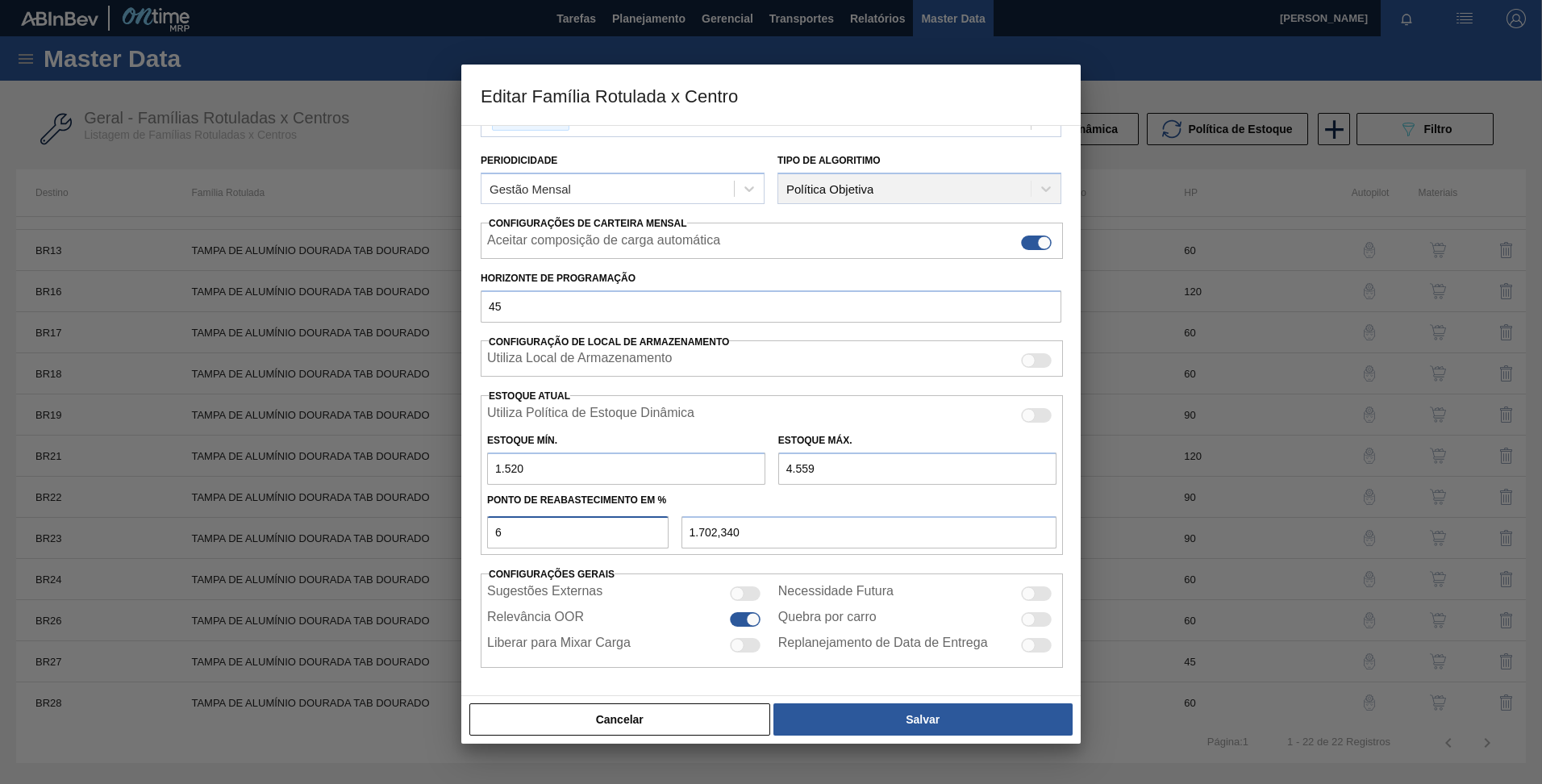
type input "60"
type input "3.343,400"
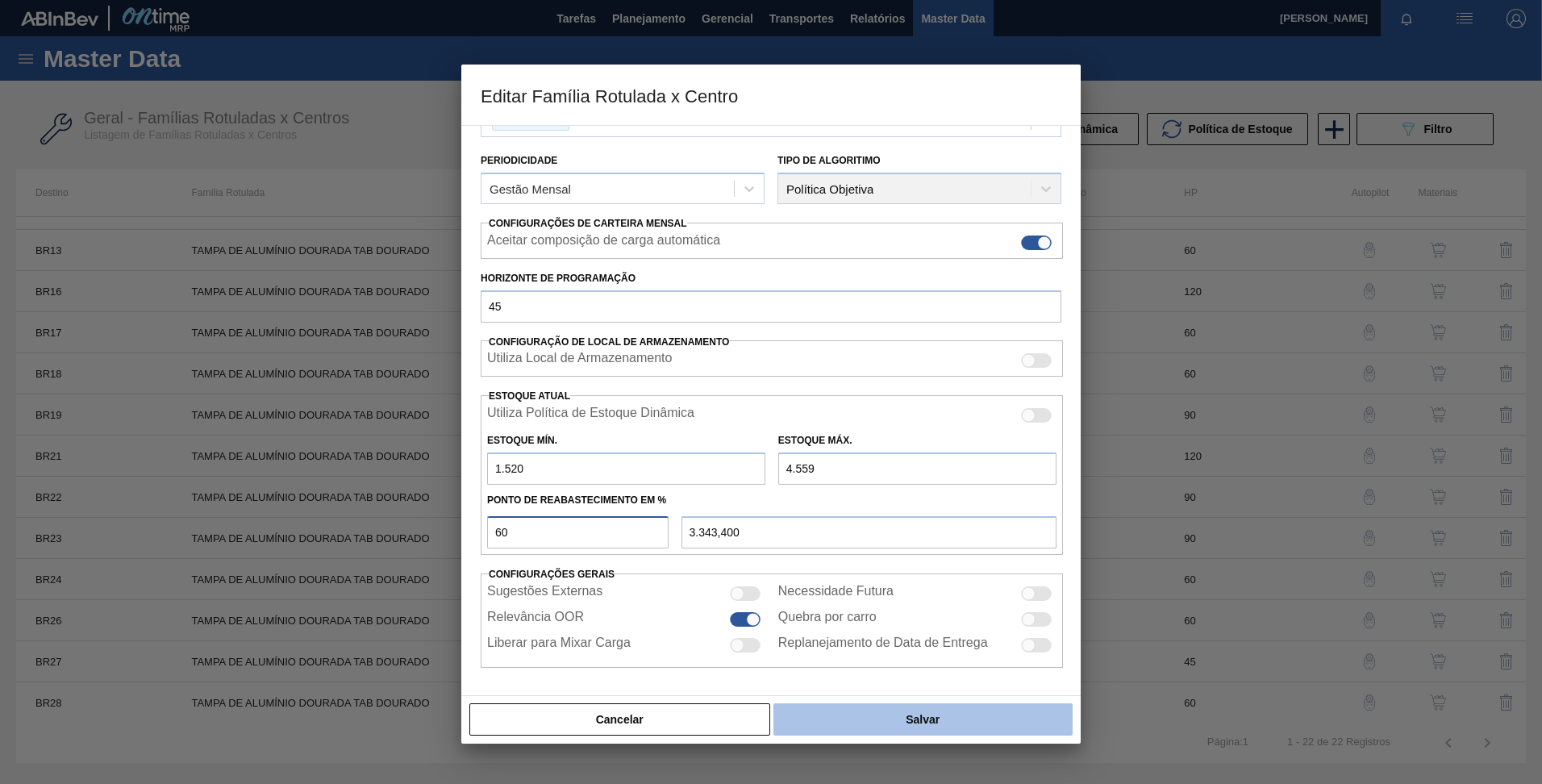
type input "60"
click at [888, 724] on button "Salvar" at bounding box center [923, 719] width 299 height 32
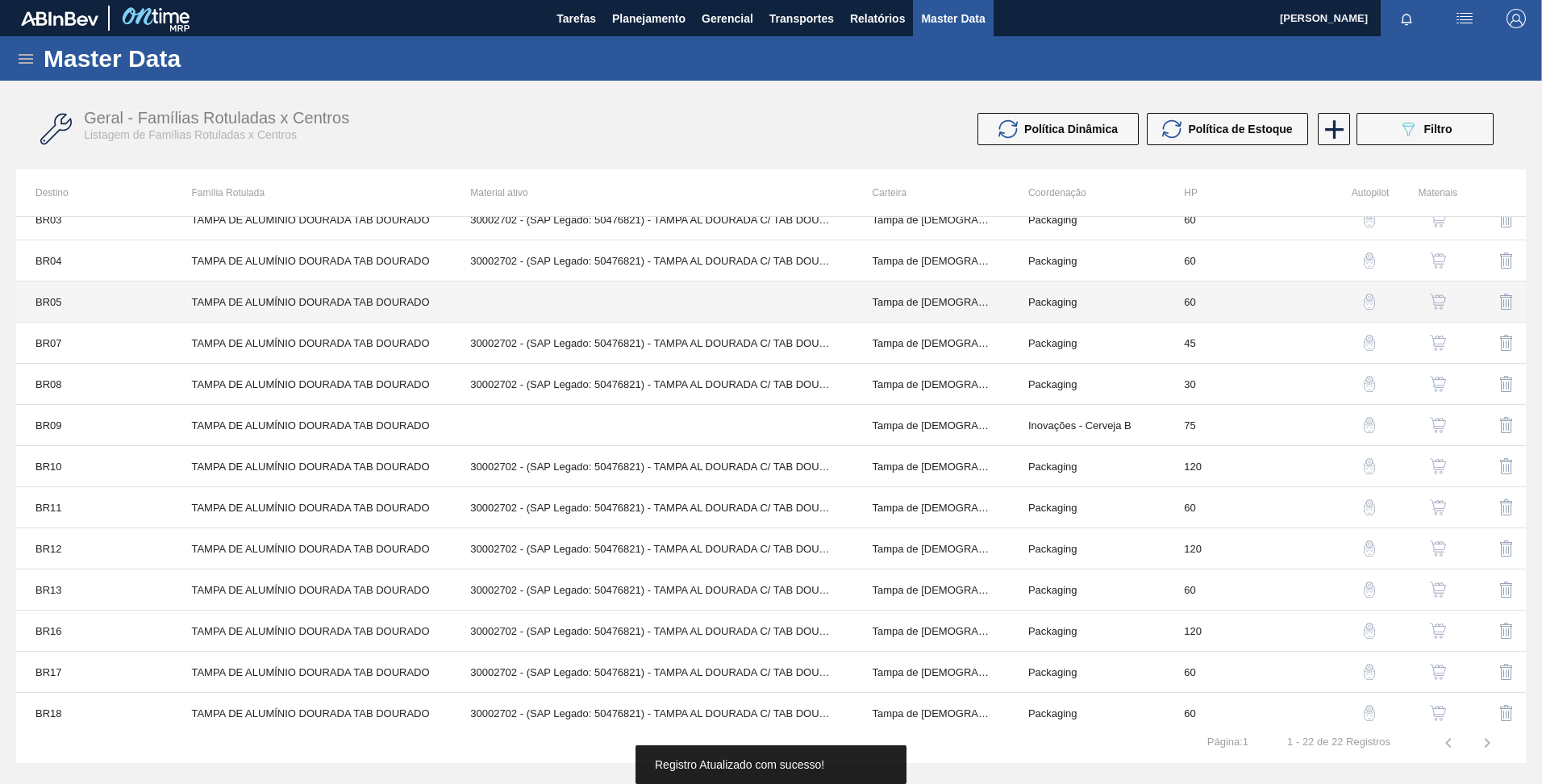
scroll to position [0, 0]
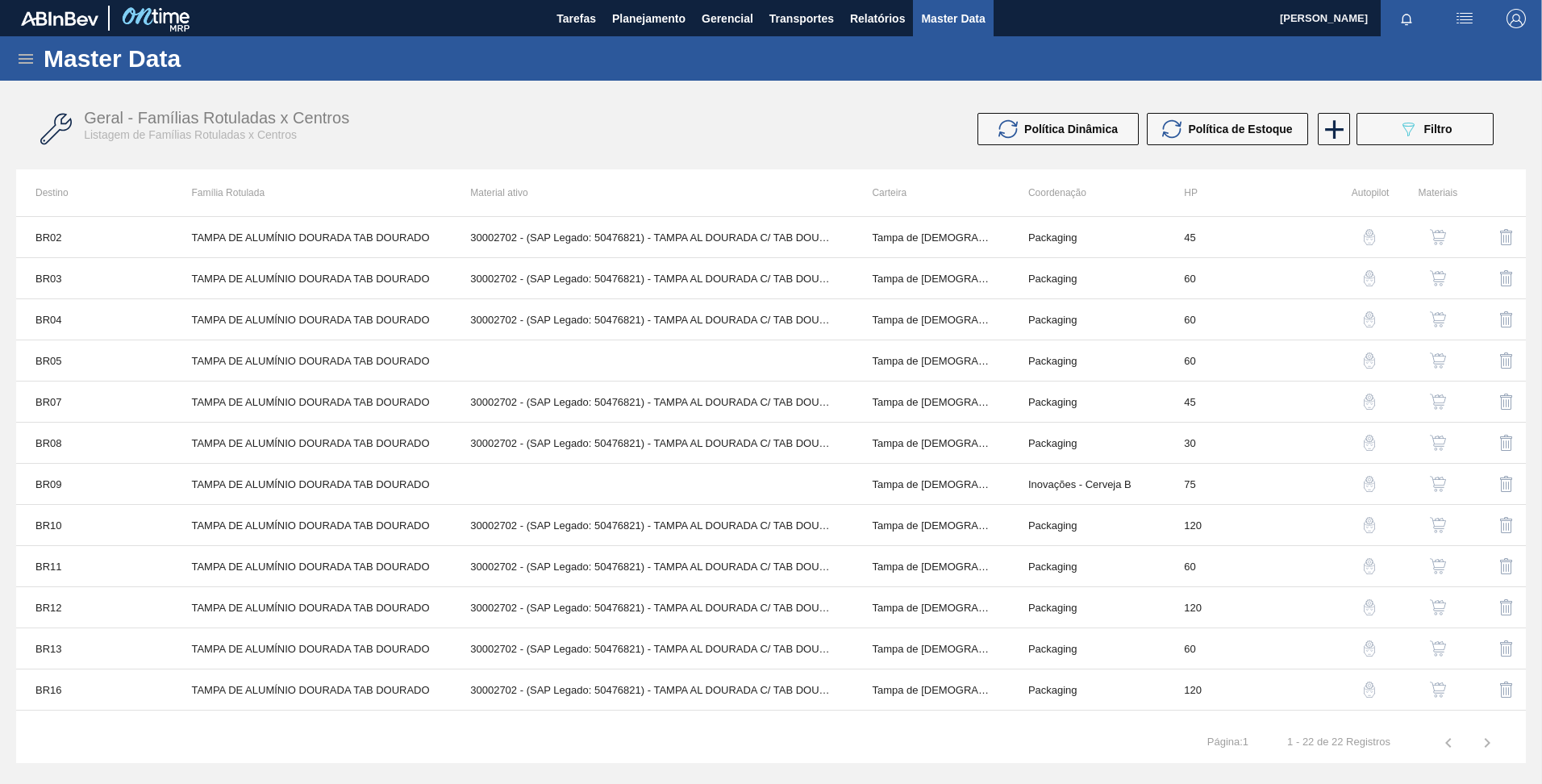
click at [811, 142] on div "Política Dinâmica Política de Estoque 089F7B8B-B2A5-4AFE-B5C0-19BA573D28AC Filt…" at bounding box center [1145, 129] width 715 height 32
click at [710, 142] on div "Geral - Famílias Rotuladas x Centros Listagem de Famílias Rotuladas x Centros P…" at bounding box center [771, 129] width 1510 height 60
click at [821, 141] on div "Política Dinâmica Política de Estoque 089F7B8B-B2A5-4AFE-B5C0-19BA573D28AC Filt…" at bounding box center [1145, 129] width 715 height 32
click at [21, 56] on icon at bounding box center [26, 59] width 19 height 19
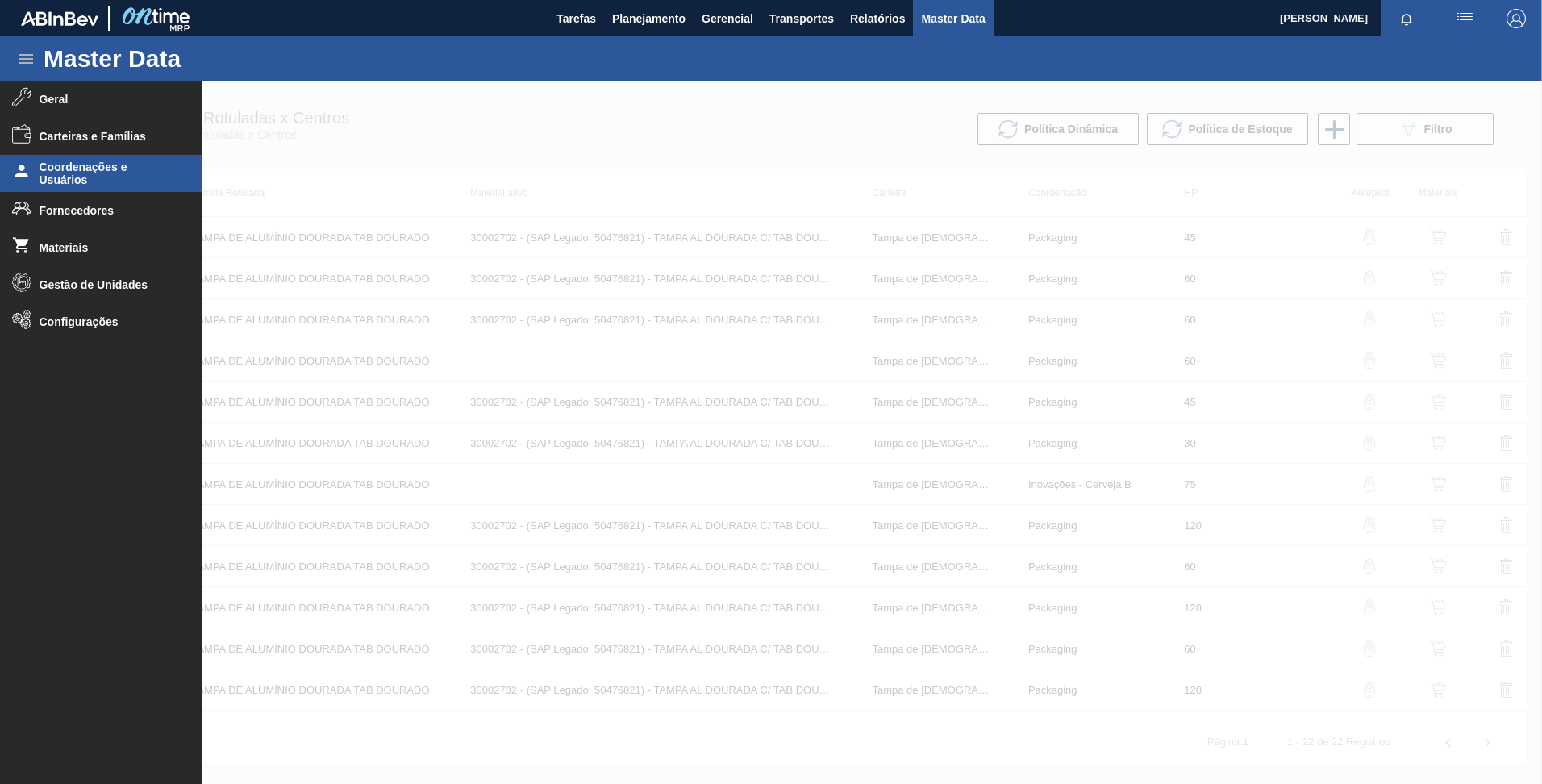
click at [111, 163] on span "Coordenações e Usuários" at bounding box center [105, 173] width 133 height 26
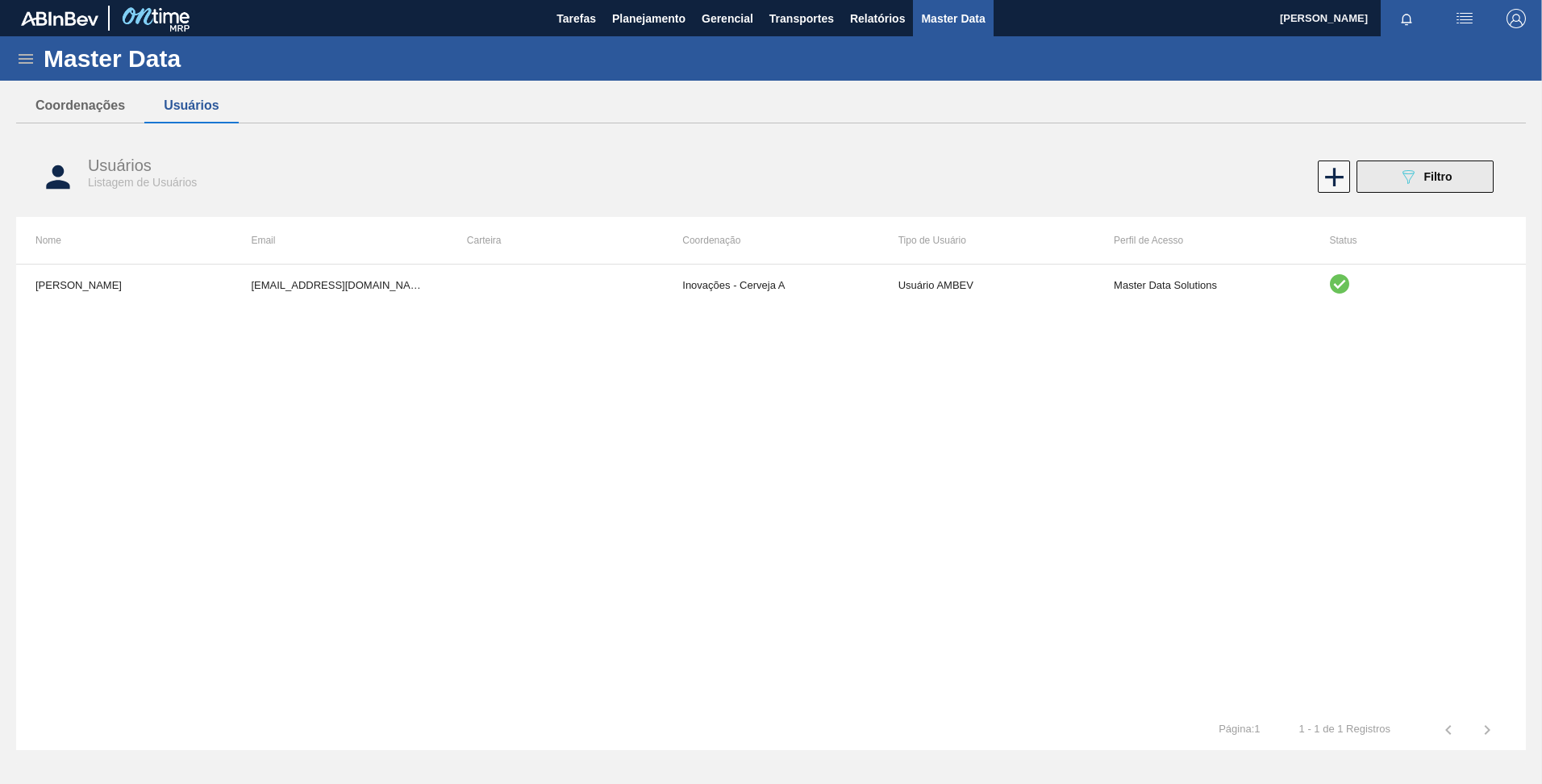
click at [1407, 180] on icon "089F7B8B-B2A5-4AFE-B5C0-19BA573D28AC" at bounding box center [1408, 177] width 19 height 19
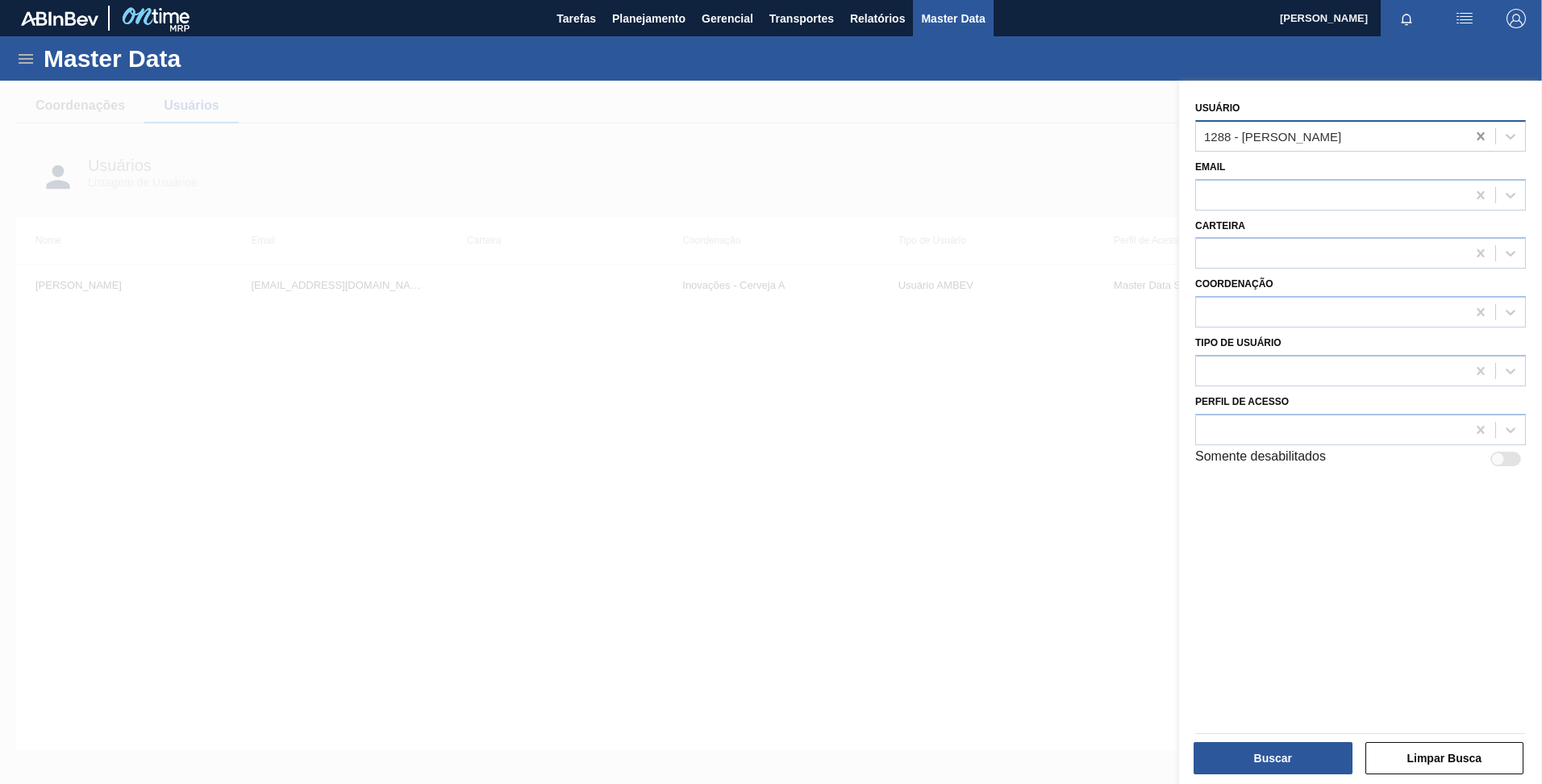
click at [1471, 140] on div at bounding box center [1481, 137] width 29 height 29
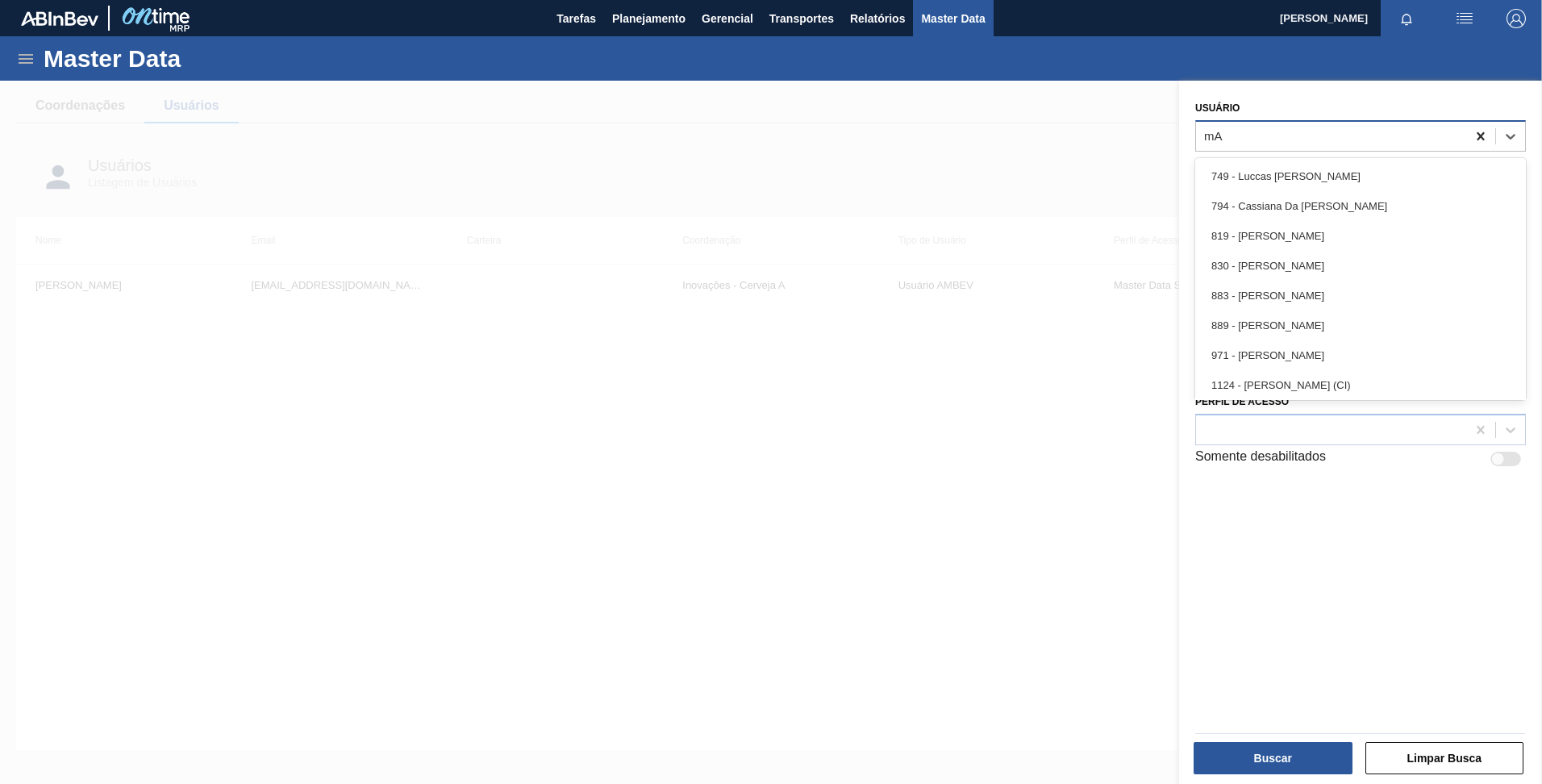
type input "m"
type input "matheus"
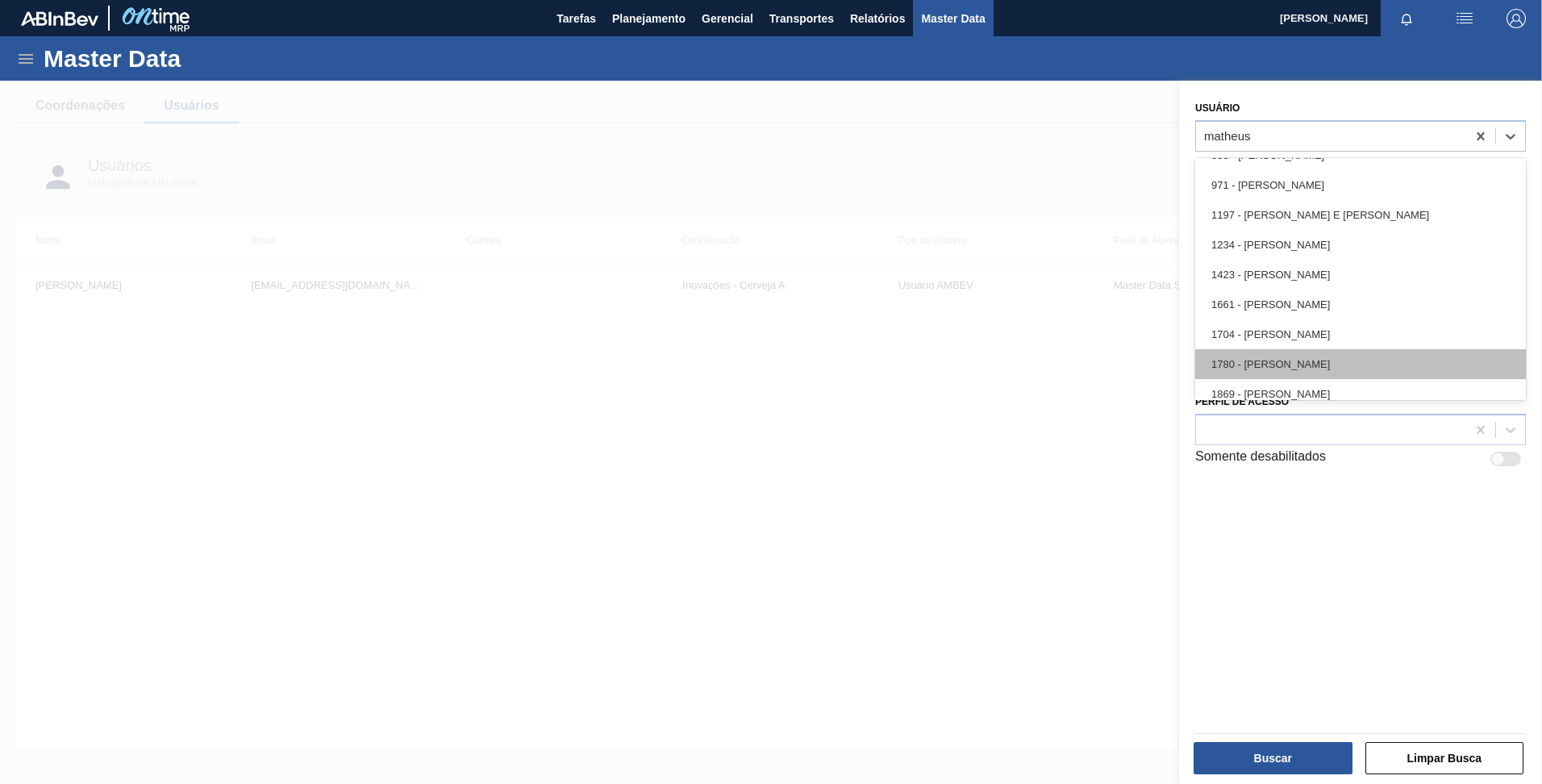
scroll to position [93, 0]
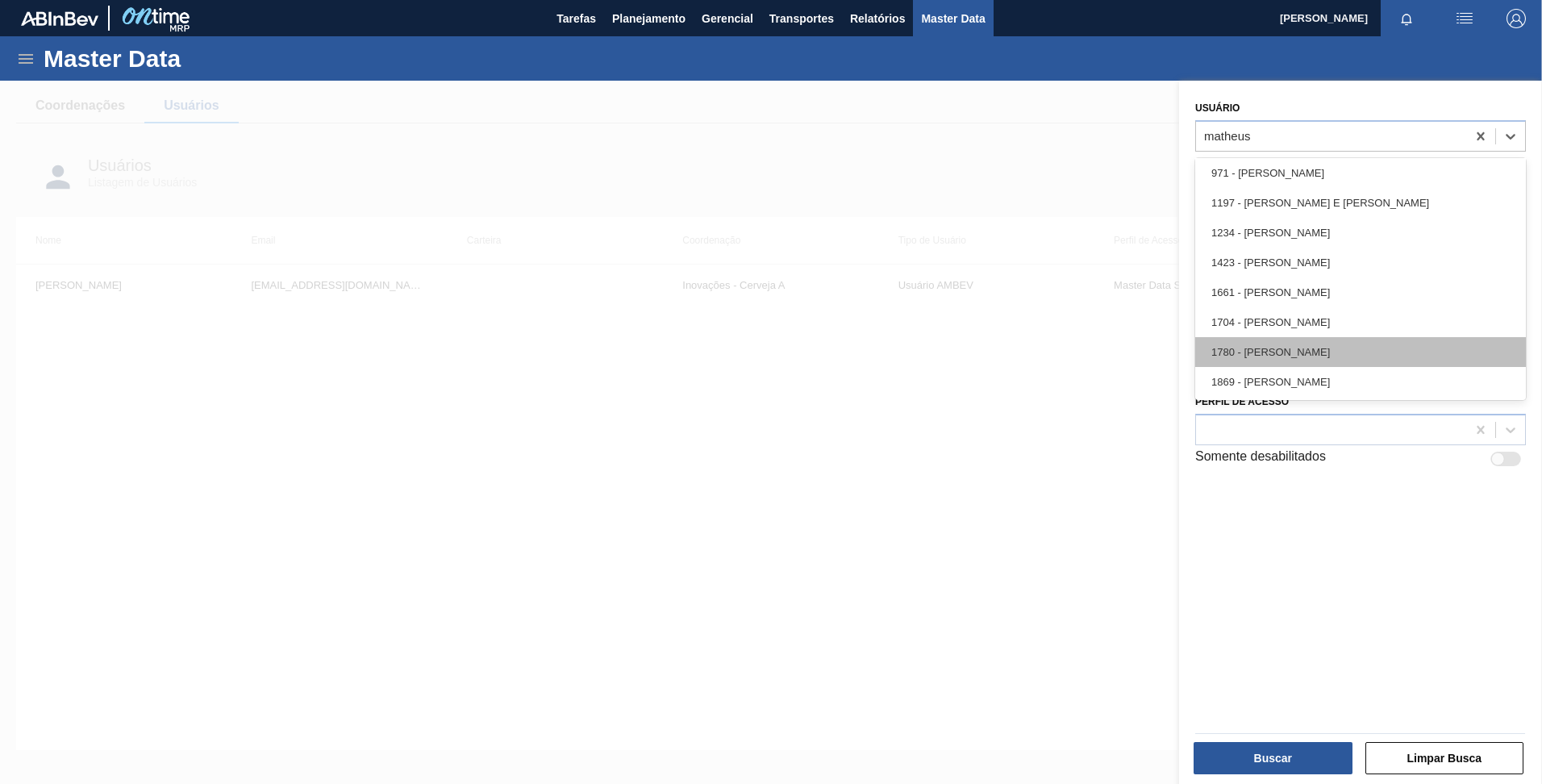
click at [1447, 350] on div "1780 - MATHEUS FARIA LIMA DA SILVA" at bounding box center [1360, 351] width 331 height 30
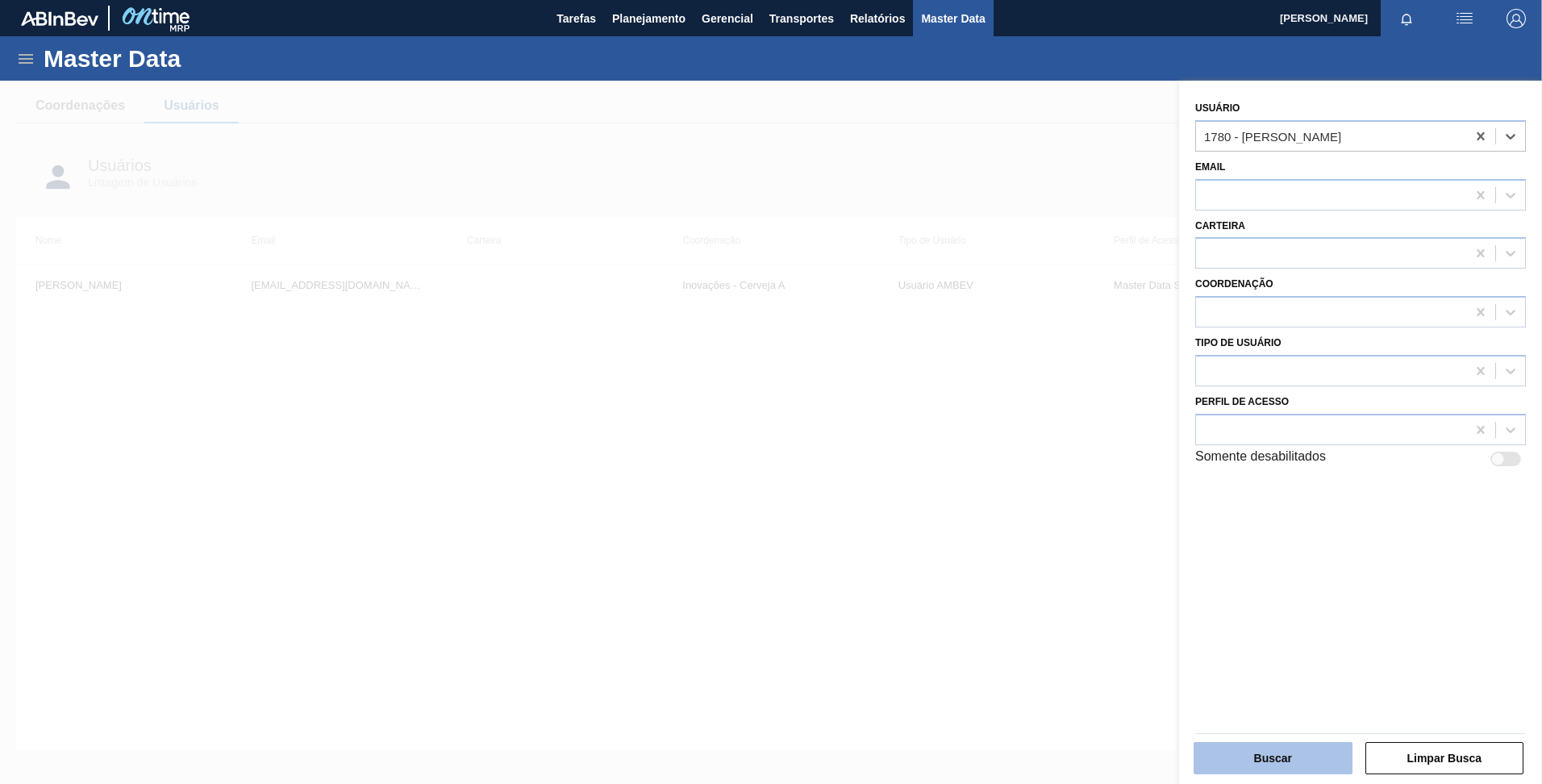
click at [1292, 755] on button "Buscar" at bounding box center [1274, 758] width 159 height 32
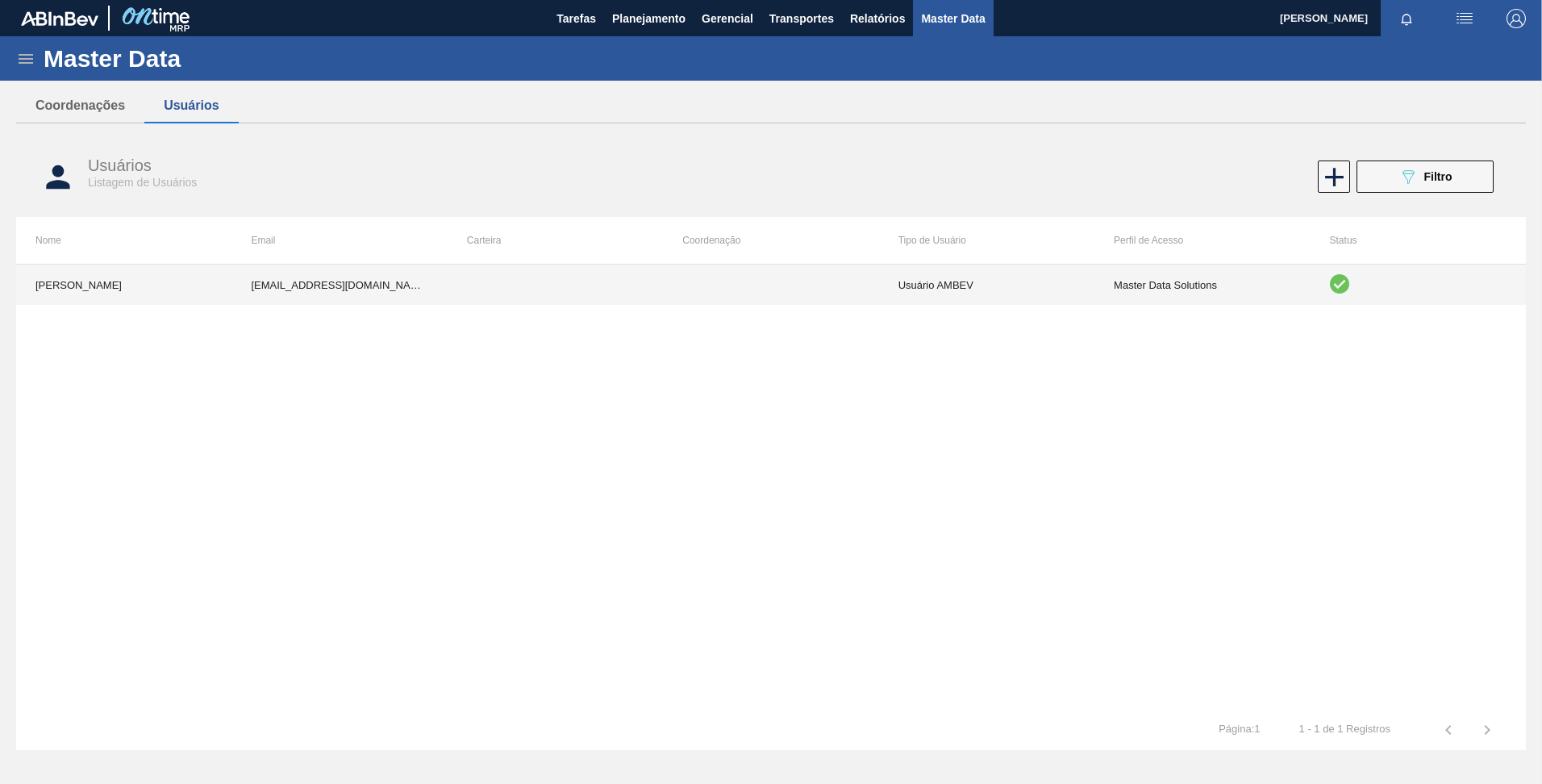
click at [717, 283] on td at bounding box center [770, 285] width 215 height 40
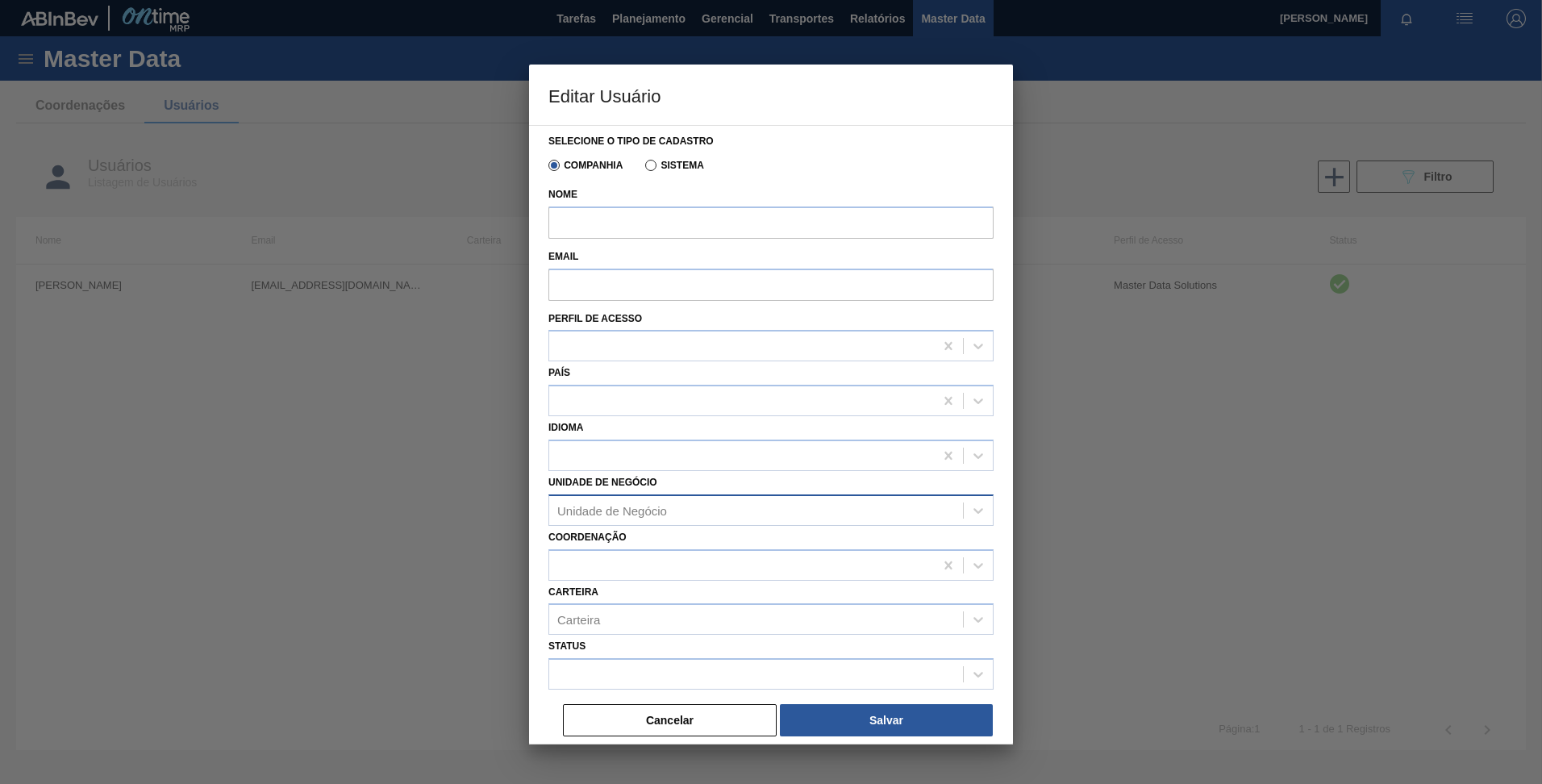
type input "MATHEUS FARIA LIMA DA SILVA"
type input "99848679@ab-inbev.com"
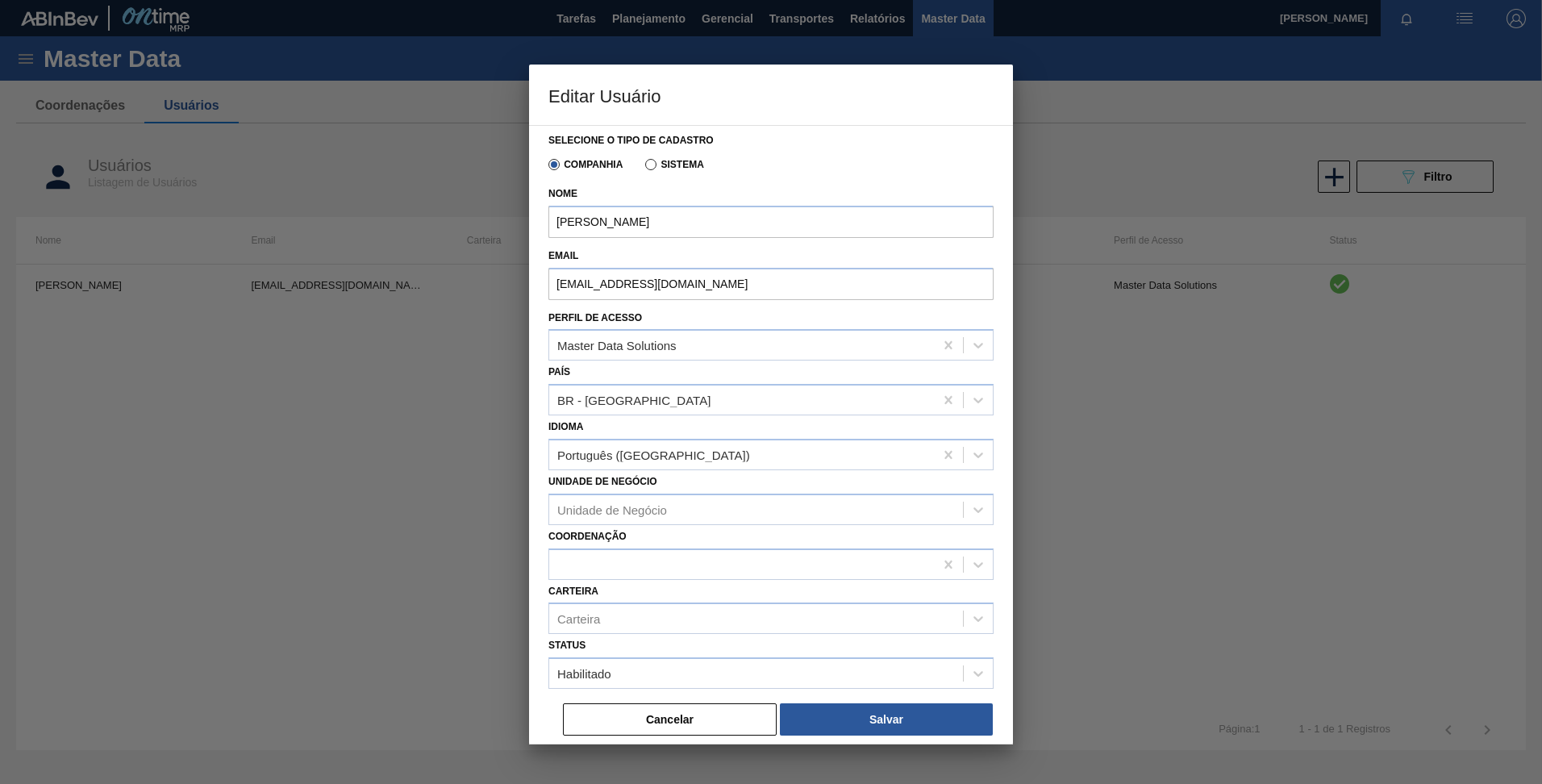
click at [675, 723] on button "Cancelar" at bounding box center [670, 719] width 214 height 32
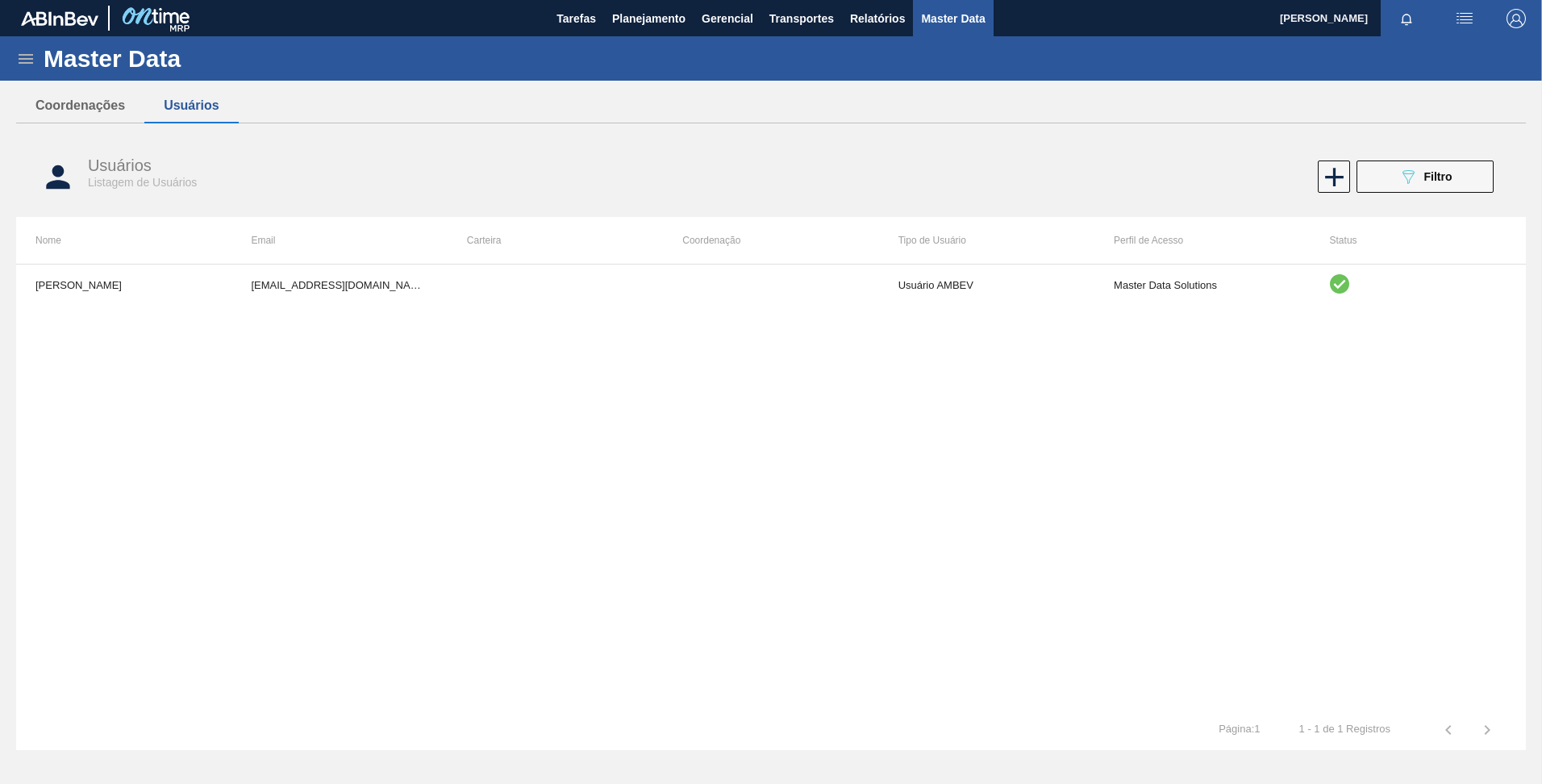
click at [936, 456] on div "MATHEUS FARIA LIMA DA SILVA 99848679@ab-inbev.com Usuário AMBEV Master Data Sol…" at bounding box center [771, 486] width 1510 height 446
click at [11, 58] on div "Master Data" at bounding box center [771, 58] width 1542 height 44
click at [26, 59] on icon at bounding box center [26, 59] width 19 height 19
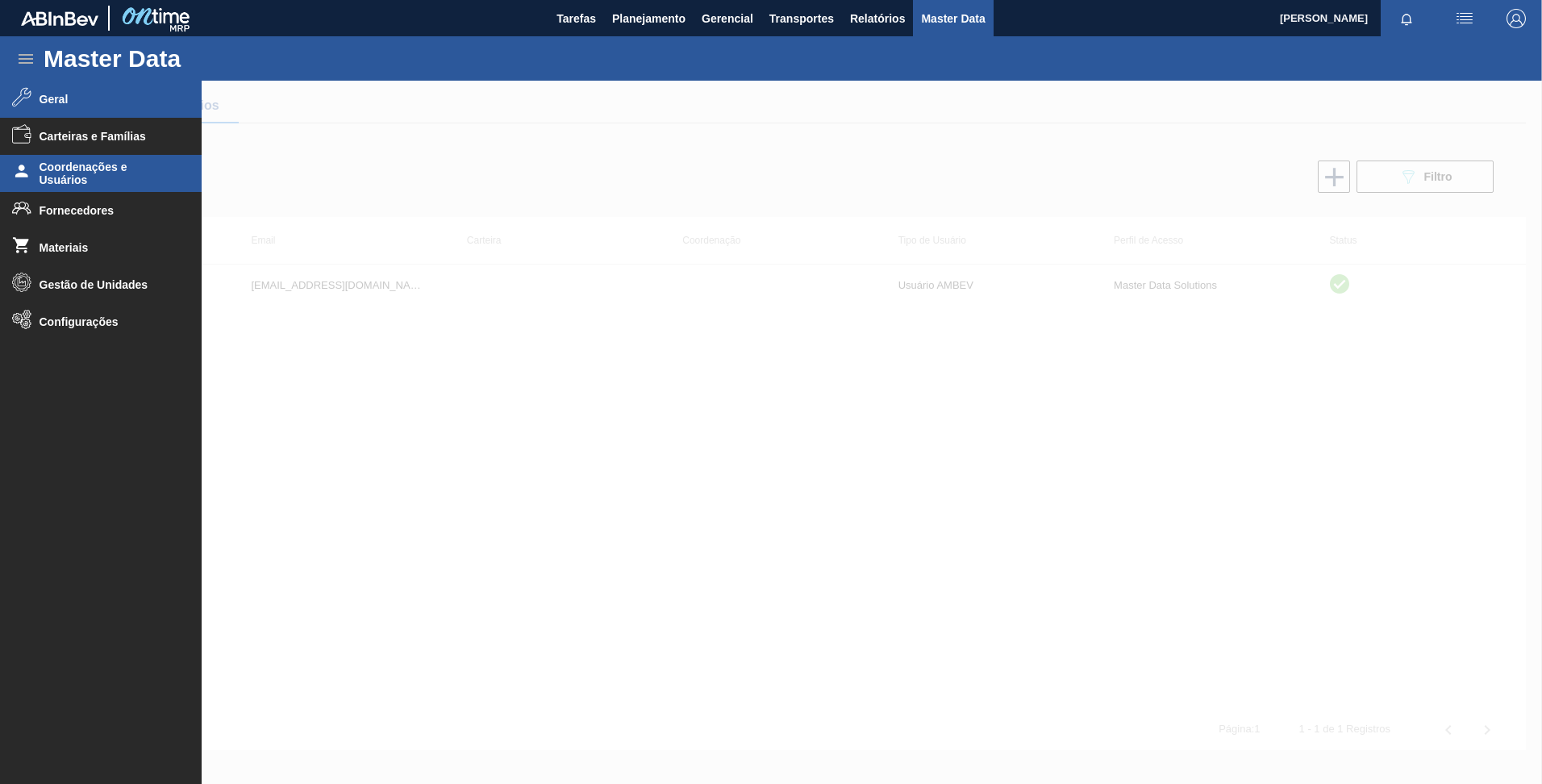
click at [54, 92] on li "Geral" at bounding box center [100, 98] width 202 height 37
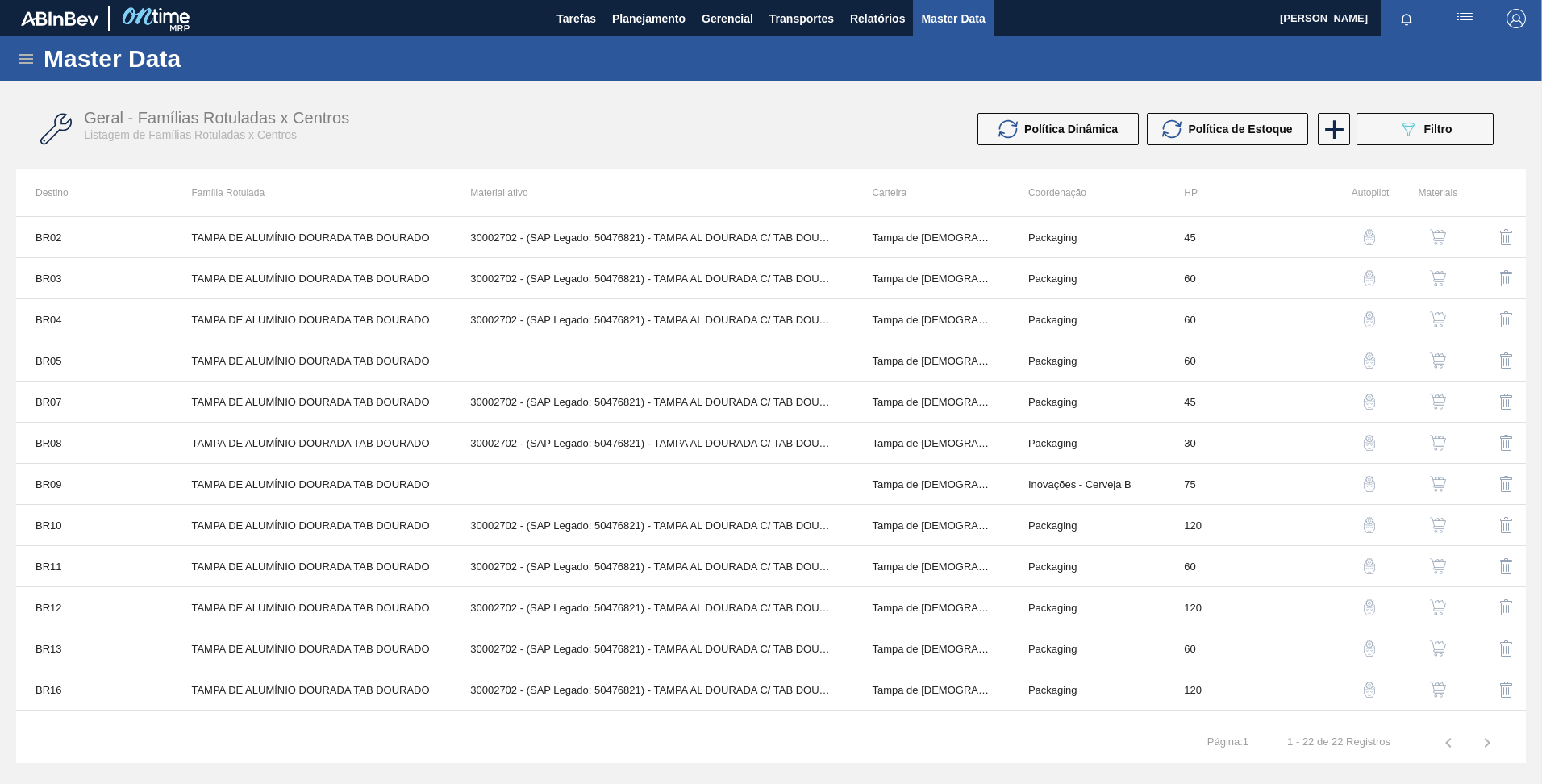
click at [874, 136] on div "Política Dinâmica Política de Estoque 089F7B8B-B2A5-4AFE-B5C0-19BA573D28AC Filt…" at bounding box center [1145, 129] width 715 height 32
click at [597, 21] on button "Tarefas" at bounding box center [576, 18] width 55 height 36
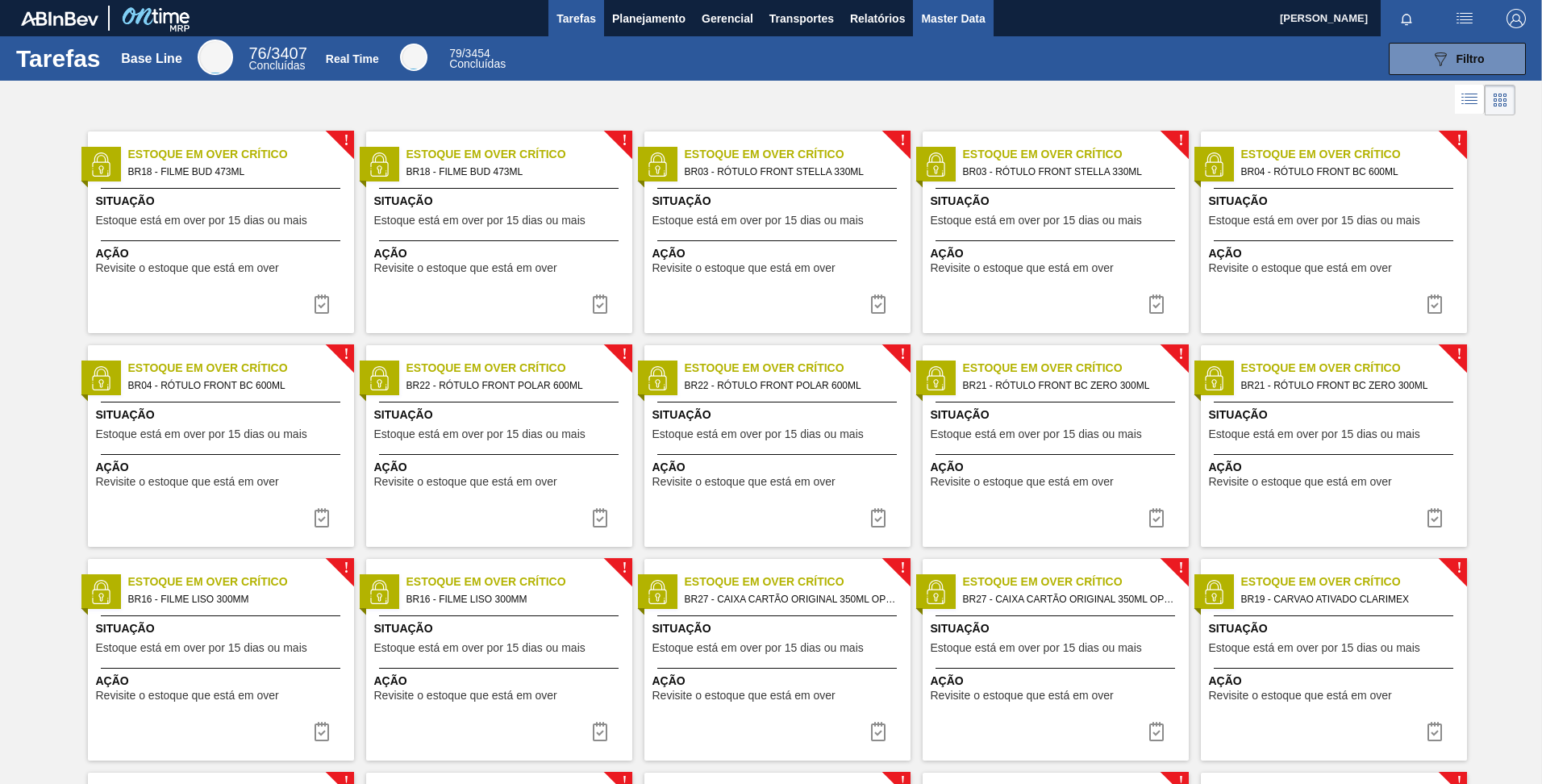
click at [932, 23] on span "Master Data" at bounding box center [953, 18] width 64 height 19
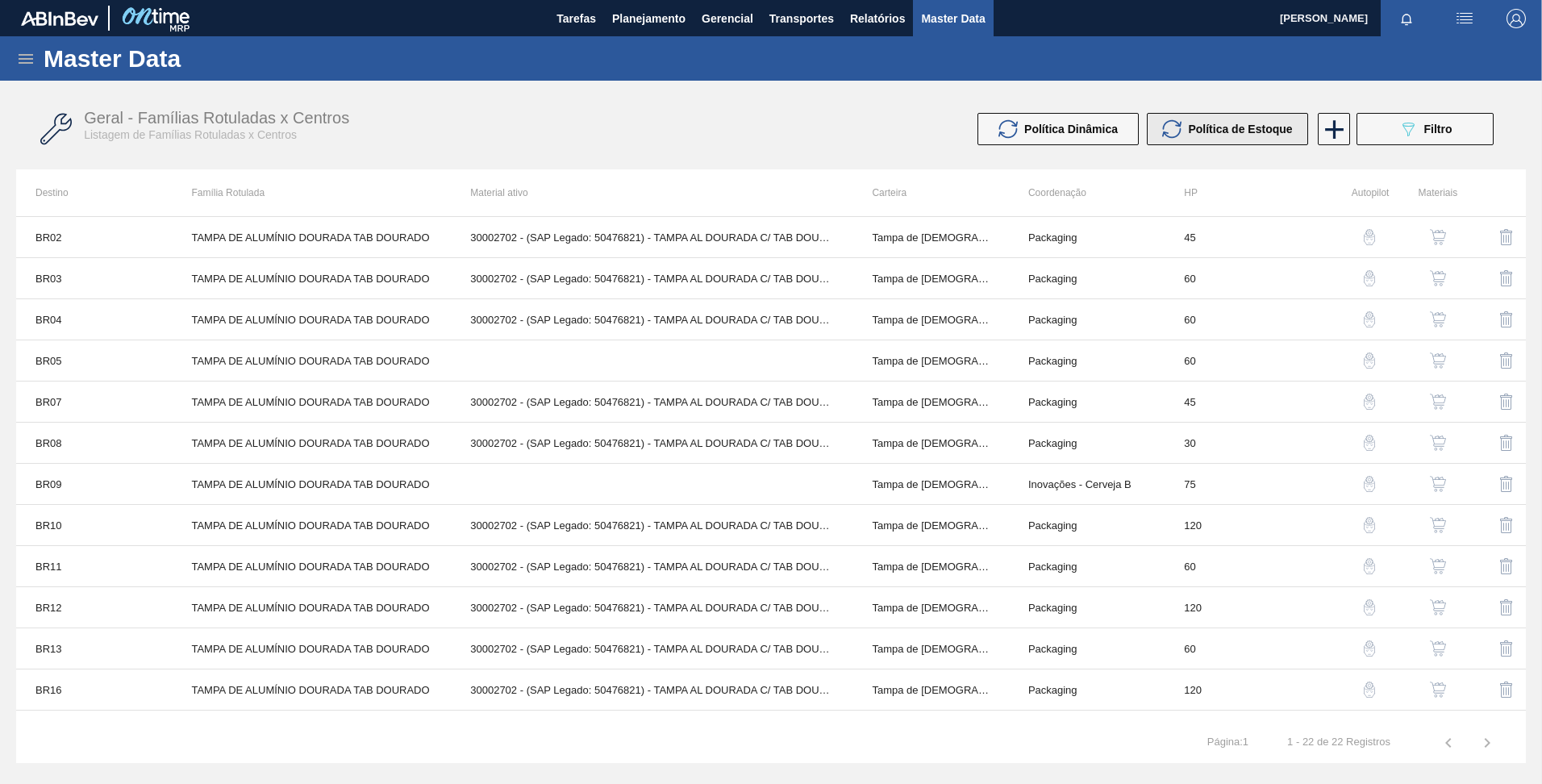
click at [1235, 127] on span "Política de Estoque" at bounding box center [1240, 129] width 104 height 13
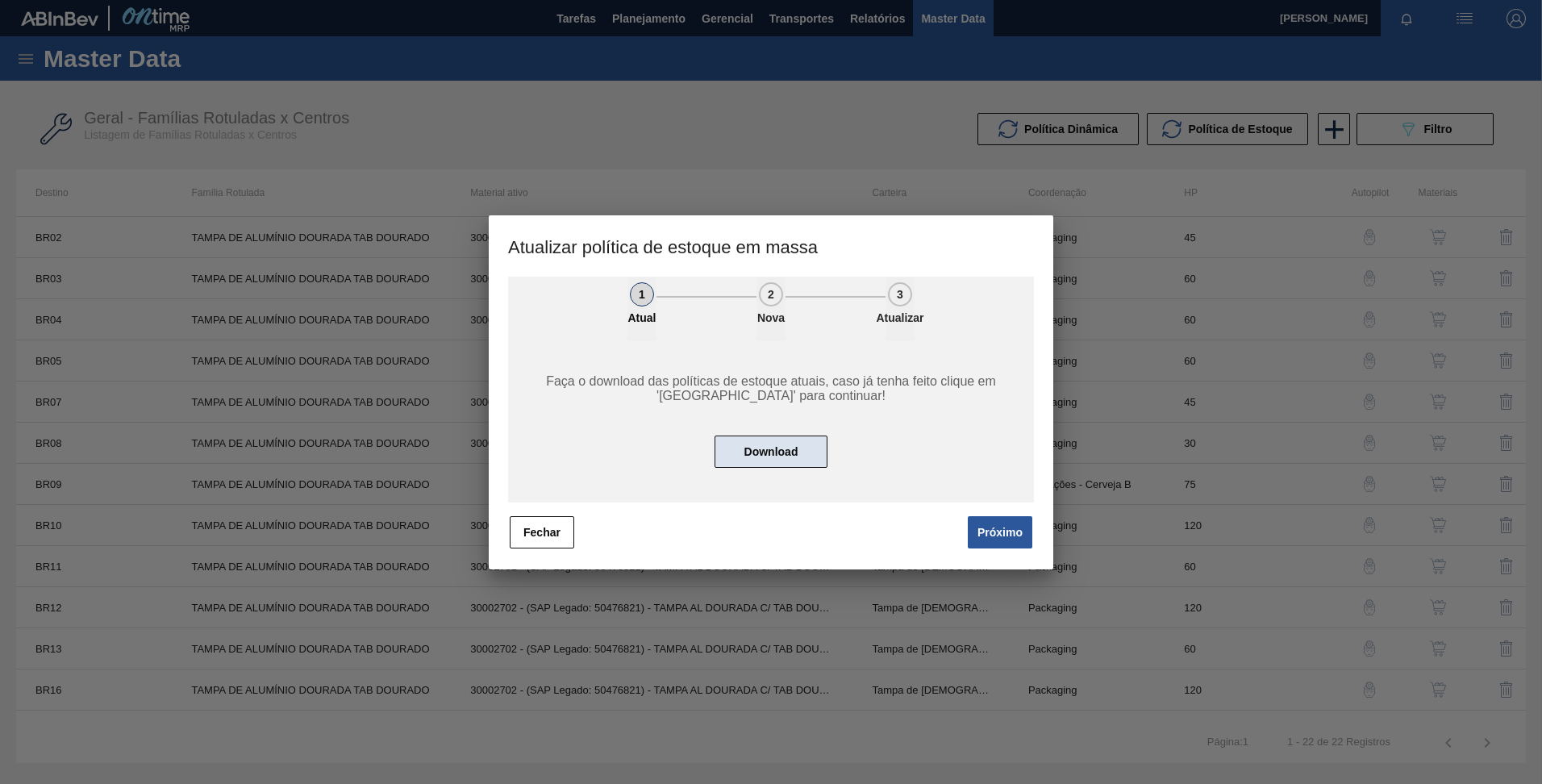
click at [761, 455] on button "Download" at bounding box center [771, 452] width 113 height 32
click at [1004, 537] on button "Próximo" at bounding box center [1000, 532] width 65 height 32
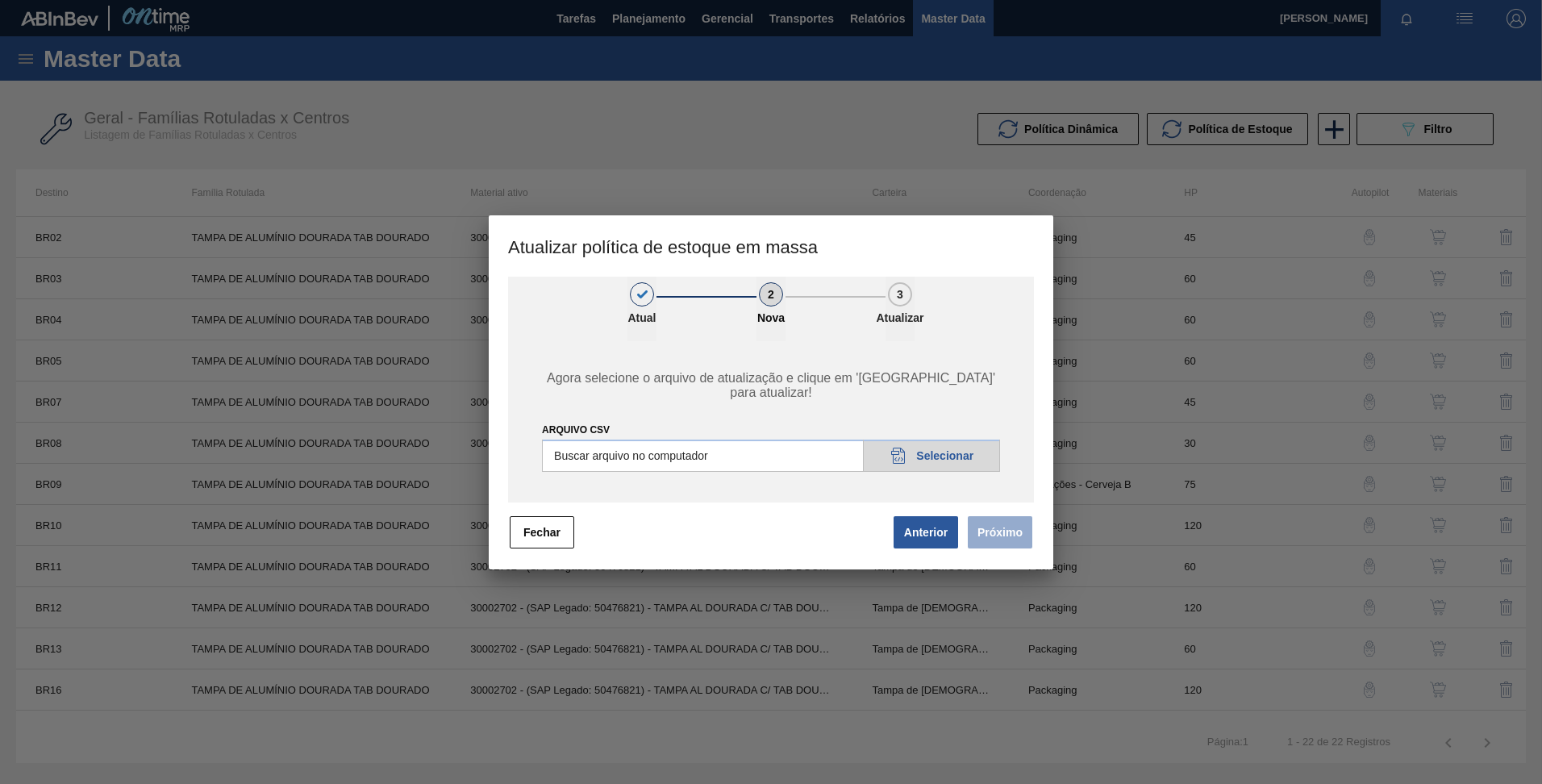
click at [957, 457] on input "ARQUIVO CSV" at bounding box center [771, 456] width 459 height 32
type input "C:\fakepath\POLITICA_DE_ESTOQUE_20250919_104124.csv"
click at [1012, 535] on button "Próximo" at bounding box center [1000, 532] width 65 height 32
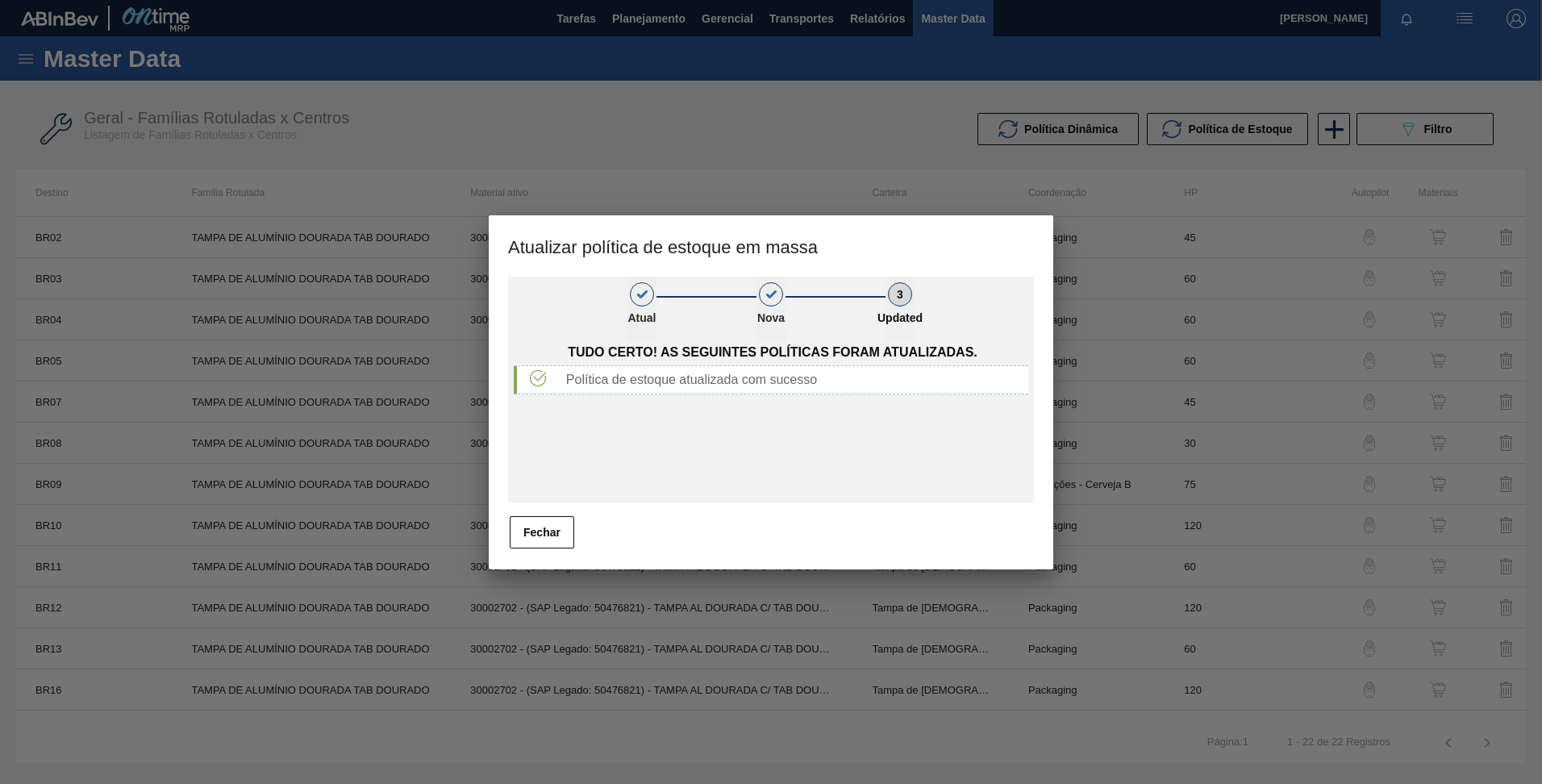
click at [535, 530] on button "Fechar" at bounding box center [543, 532] width 65 height 32
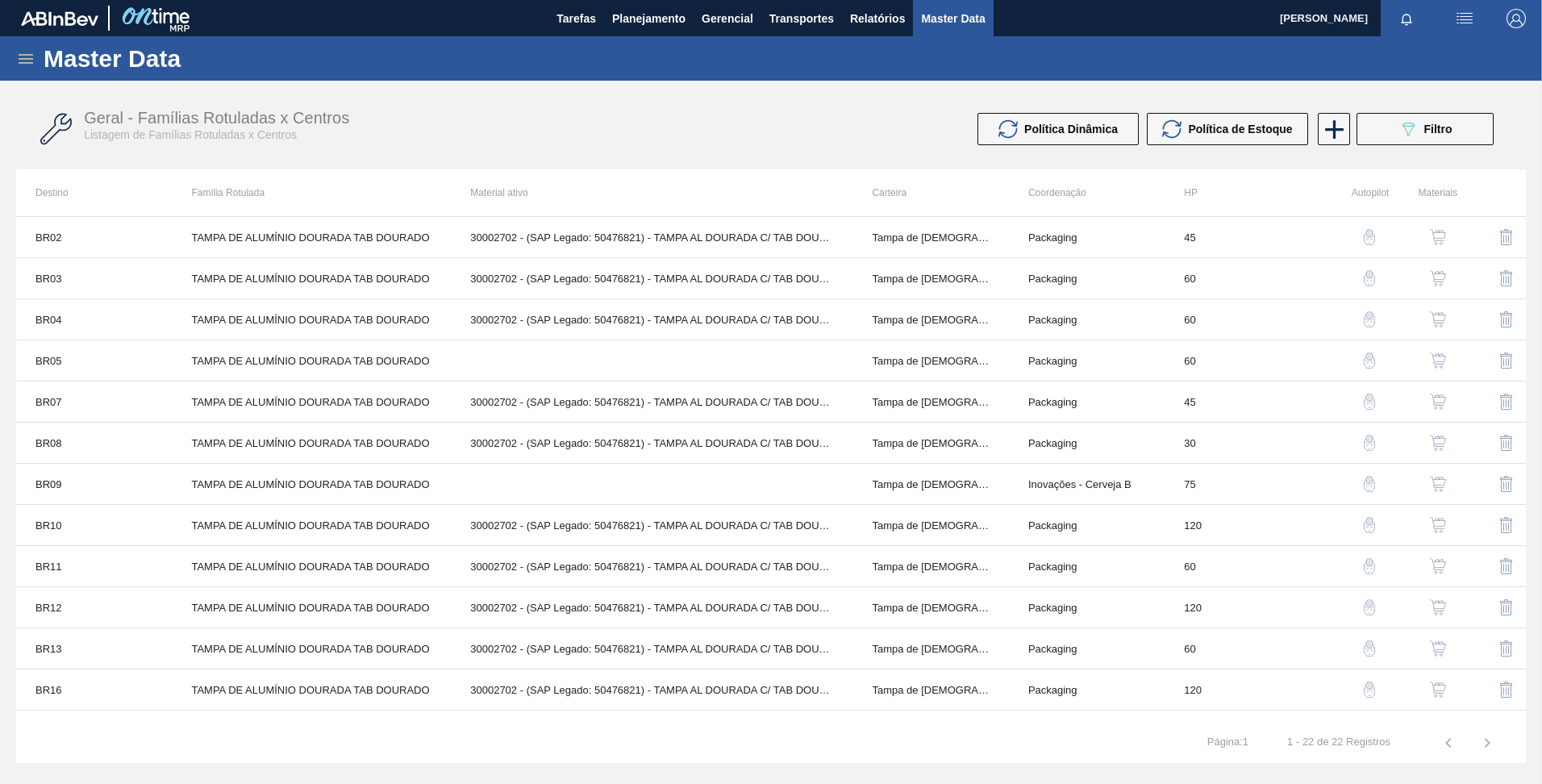
click at [20, 53] on icon at bounding box center [26, 59] width 19 height 19
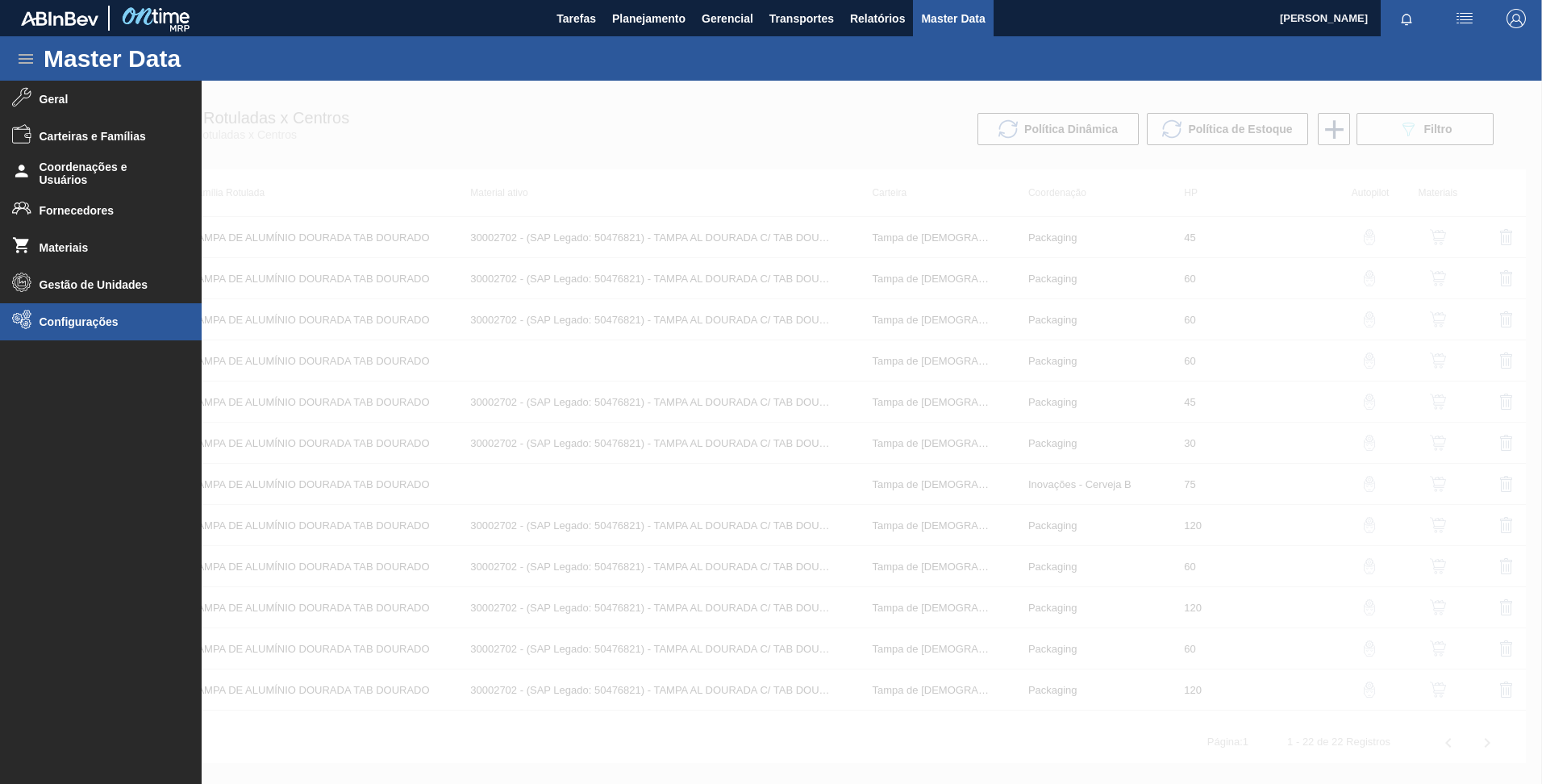
click at [59, 328] on li "Configurações" at bounding box center [100, 321] width 202 height 37
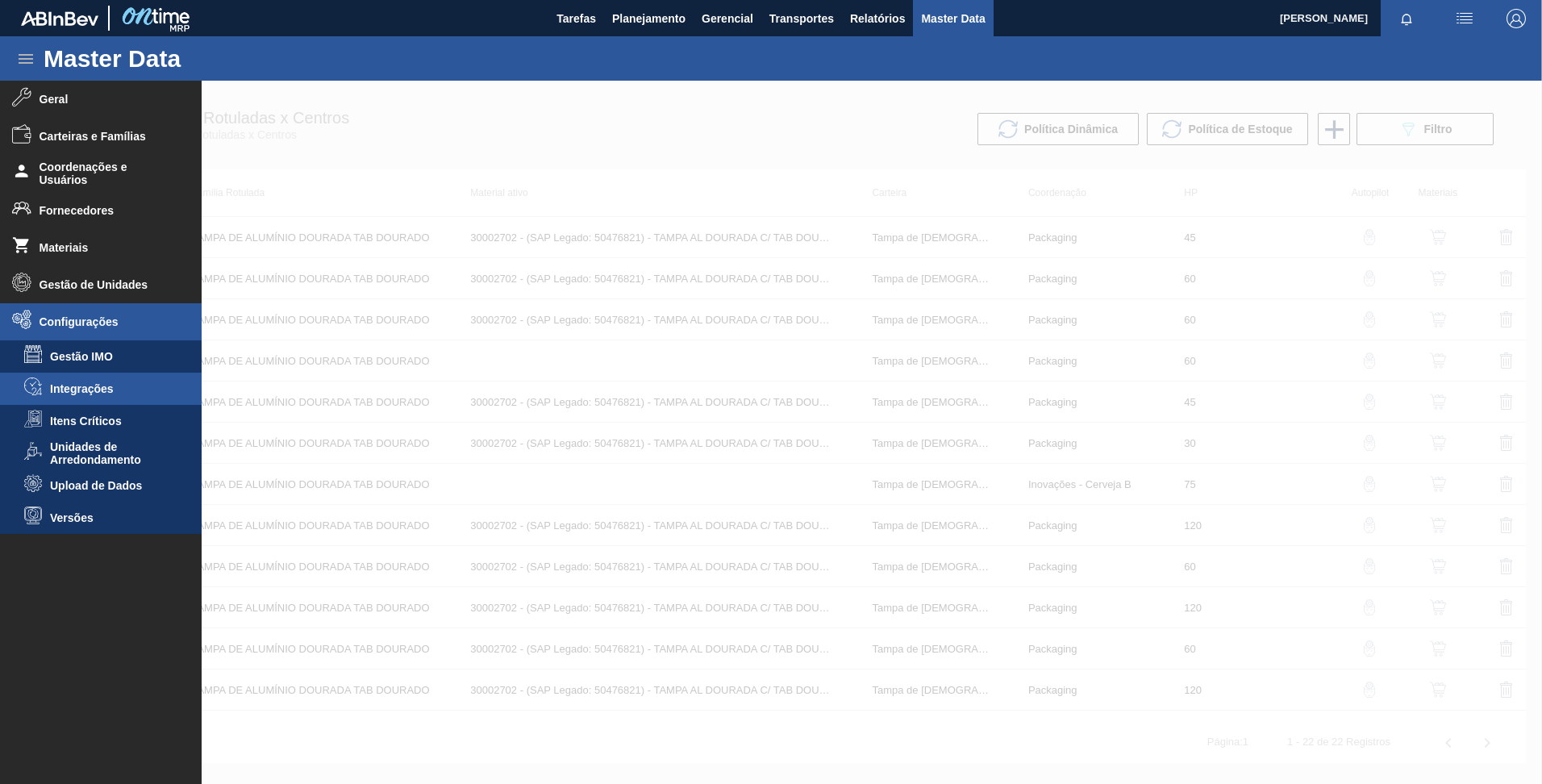
click at [87, 390] on span "Integrações" at bounding box center [112, 389] width 124 height 13
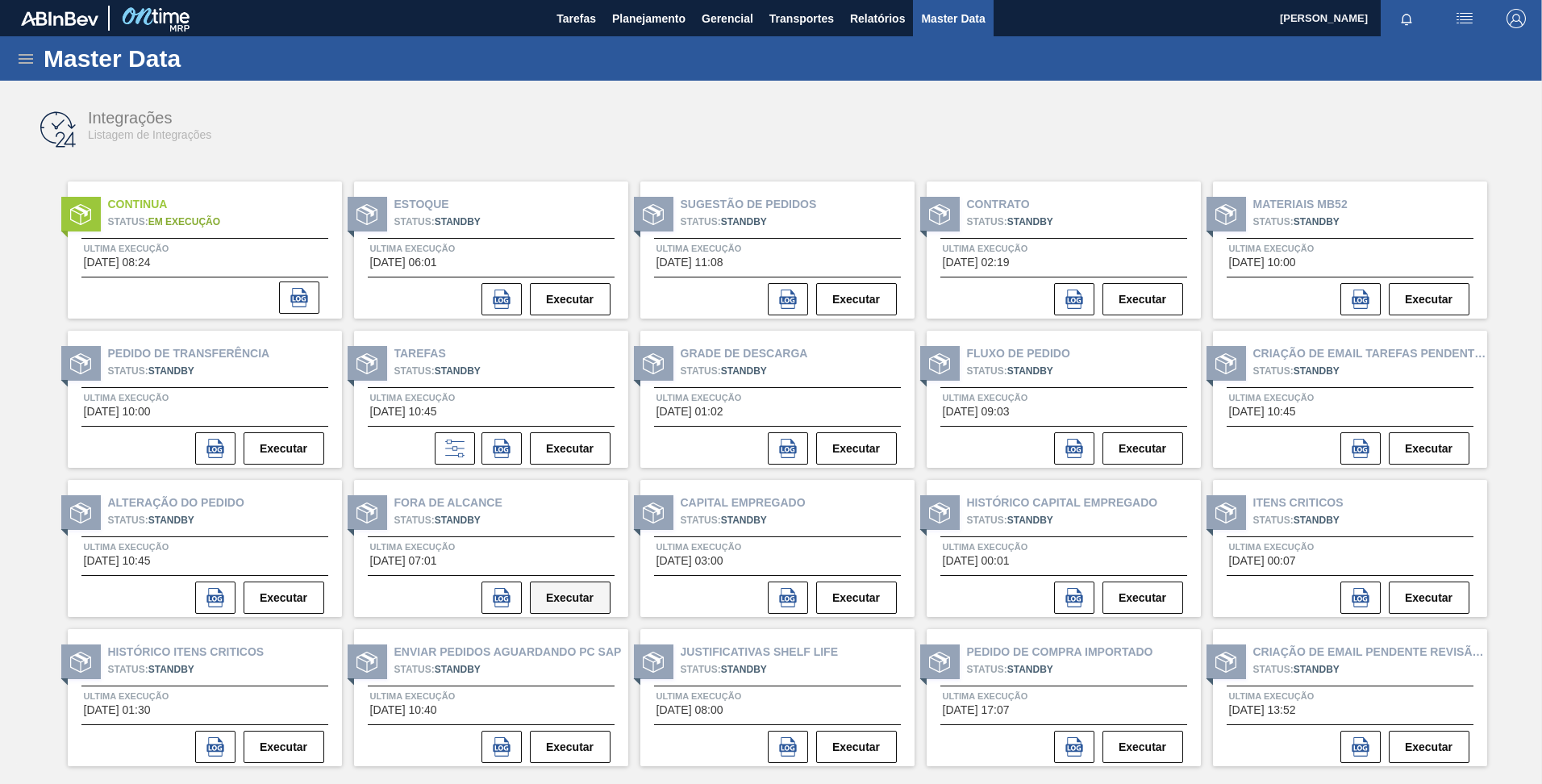
click at [553, 598] on button "Executar" at bounding box center [570, 598] width 80 height 32
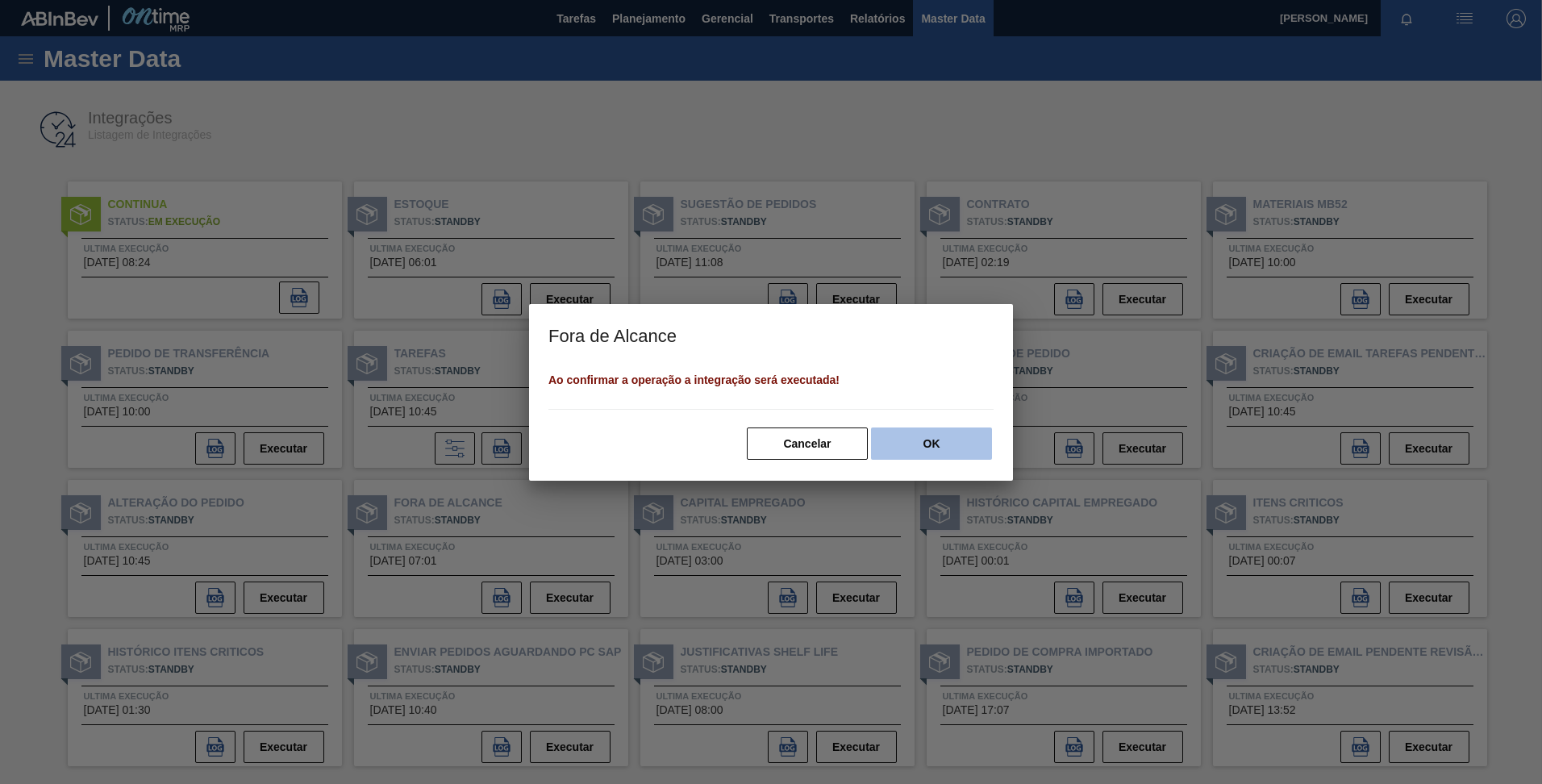
click at [950, 443] on button "OK" at bounding box center [932, 444] width 121 height 32
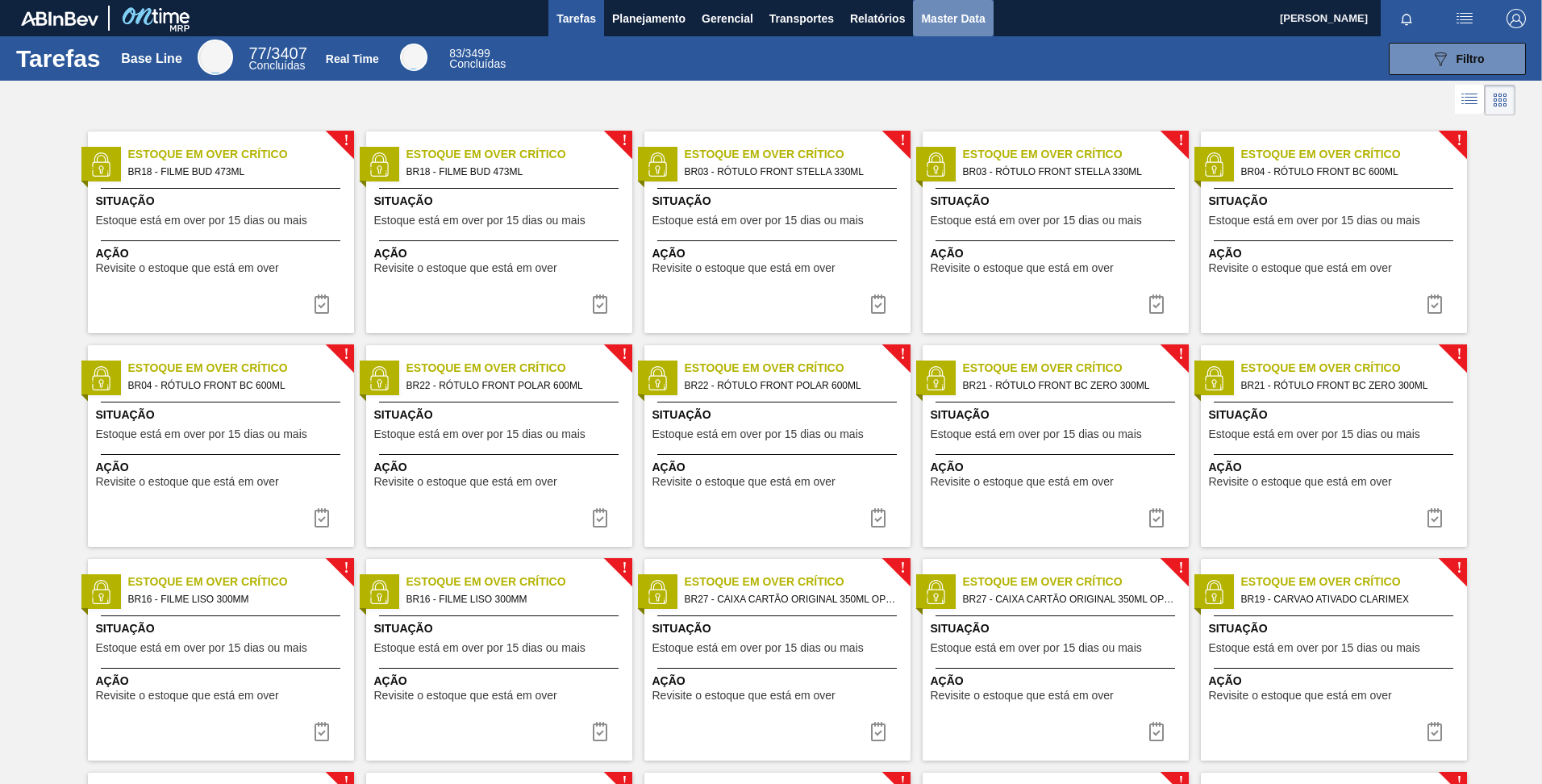
click at [961, 15] on span "Master Data" at bounding box center [953, 18] width 64 height 19
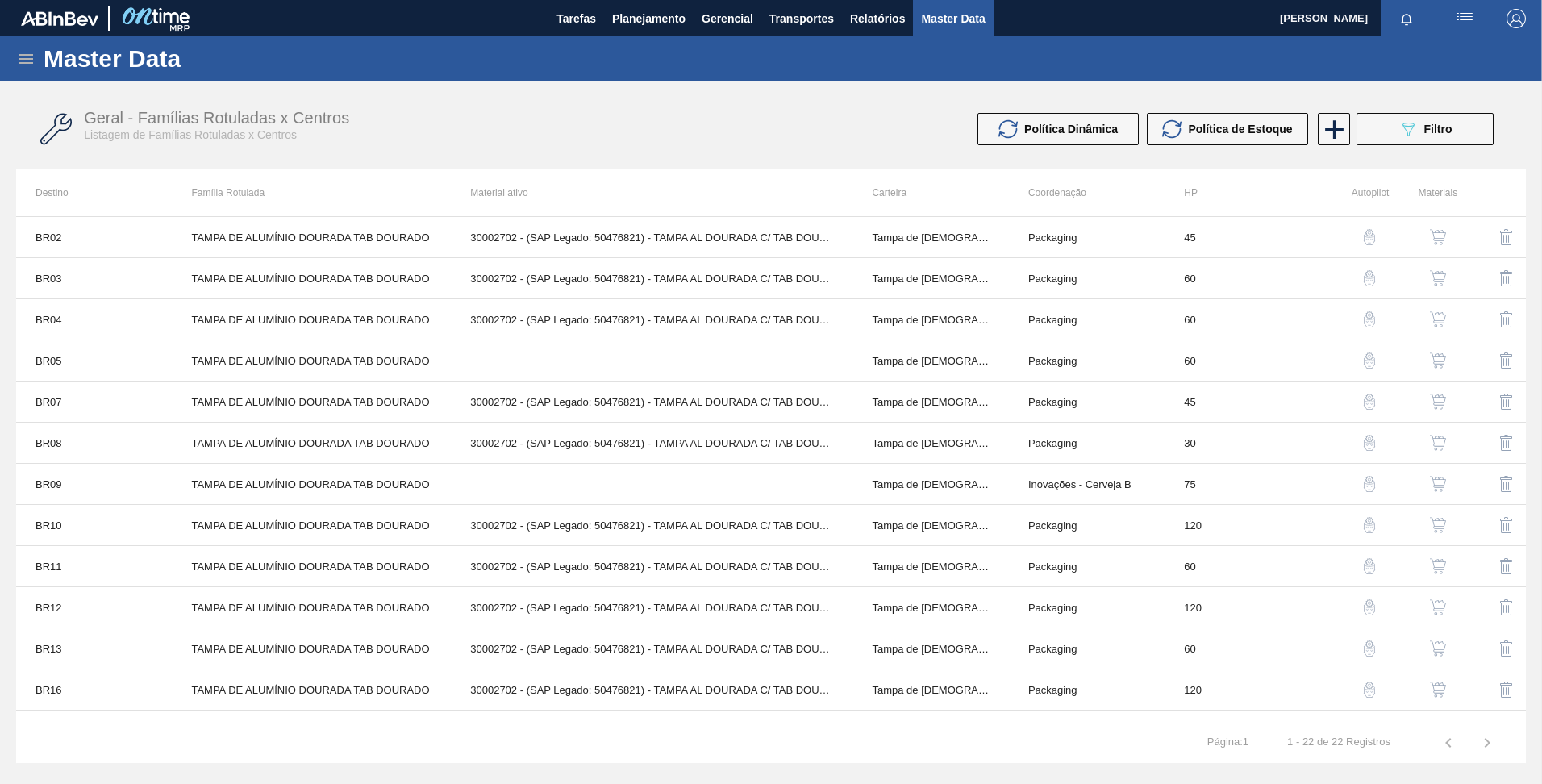
click at [954, 26] on span "Master Data" at bounding box center [953, 18] width 64 height 19
click at [23, 59] on icon at bounding box center [25, 59] width 14 height 10
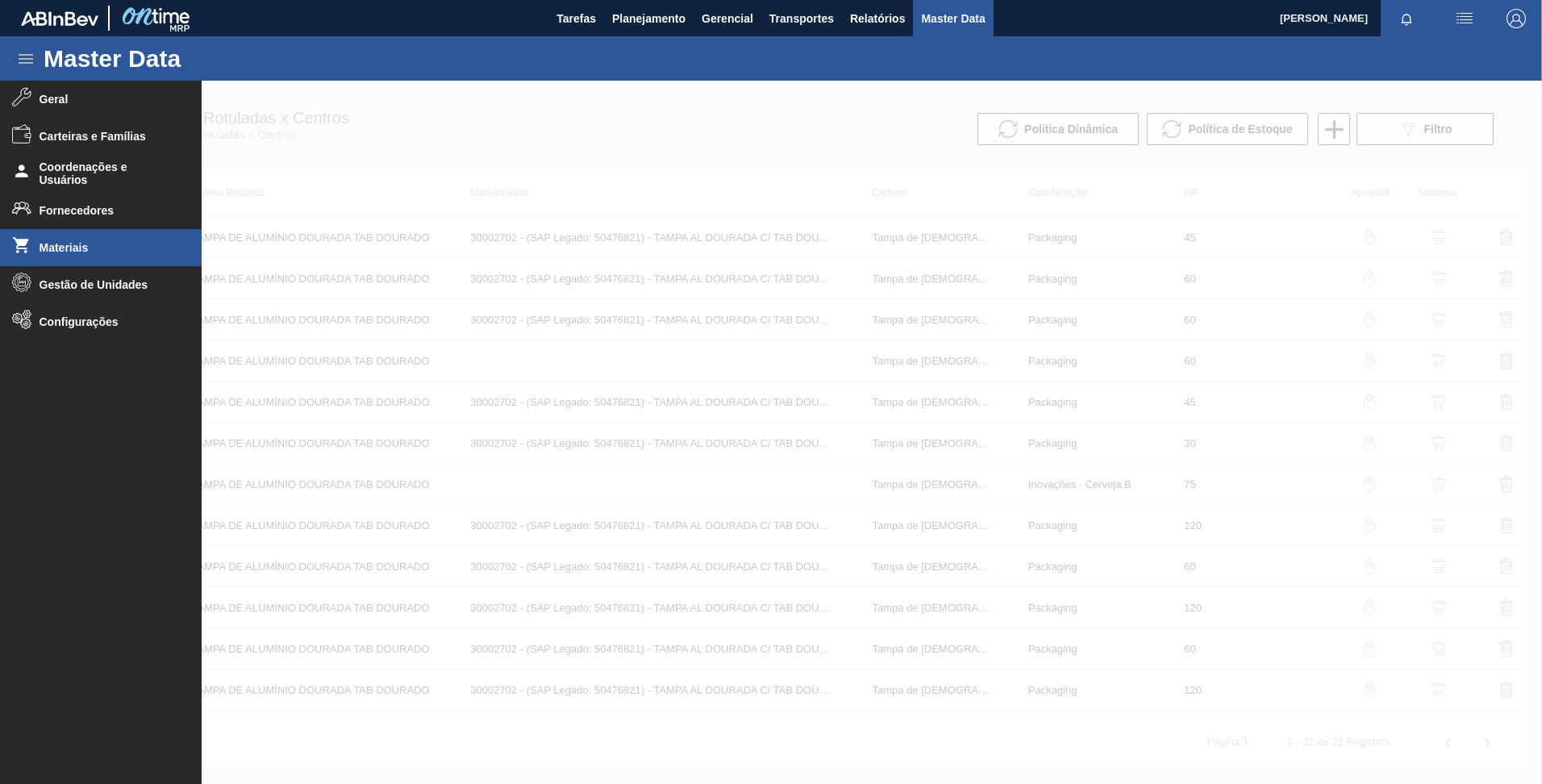
click at [116, 247] on span "Materiais" at bounding box center [105, 247] width 133 height 13
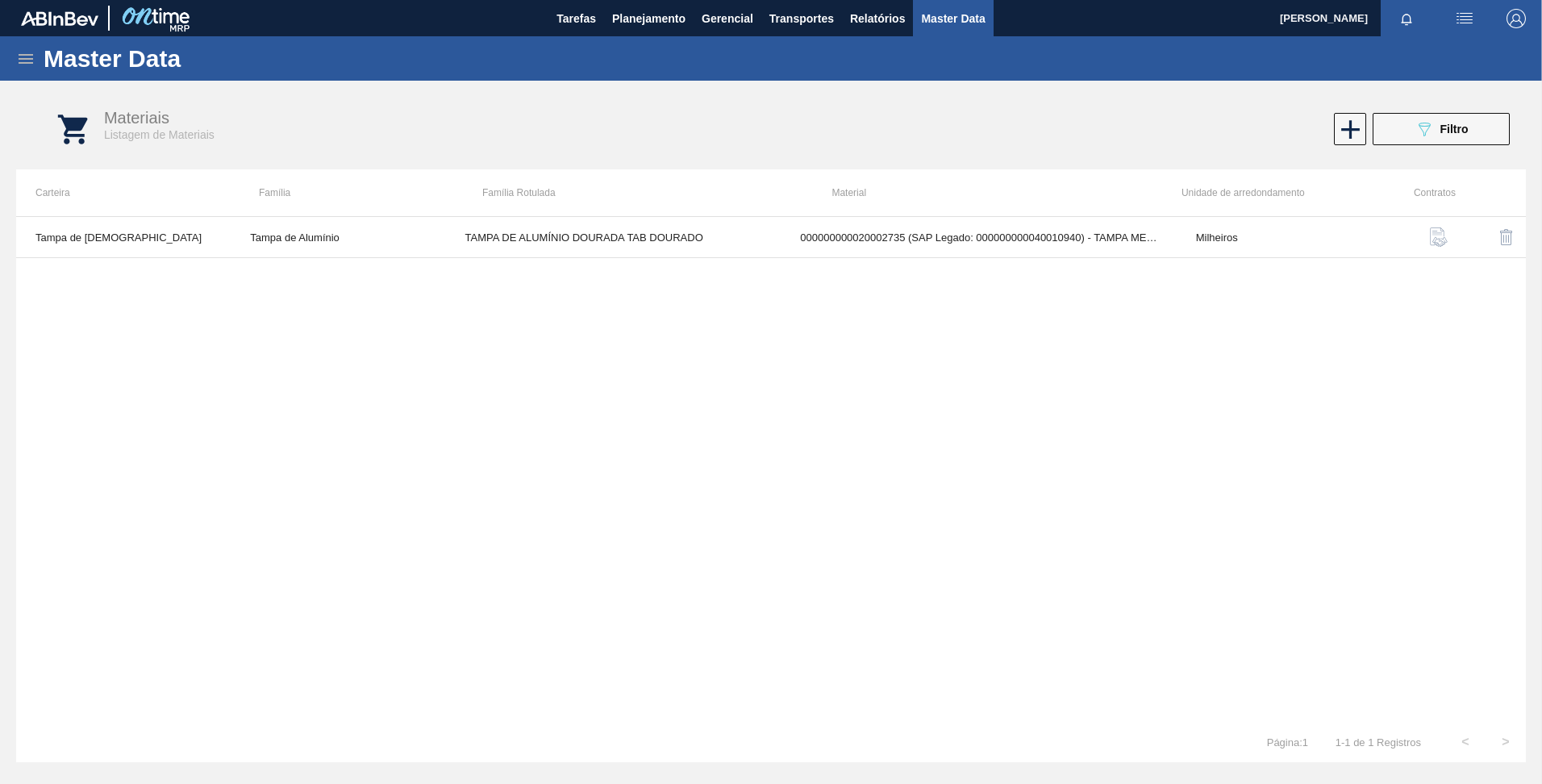
click at [21, 57] on icon at bounding box center [26, 59] width 19 height 19
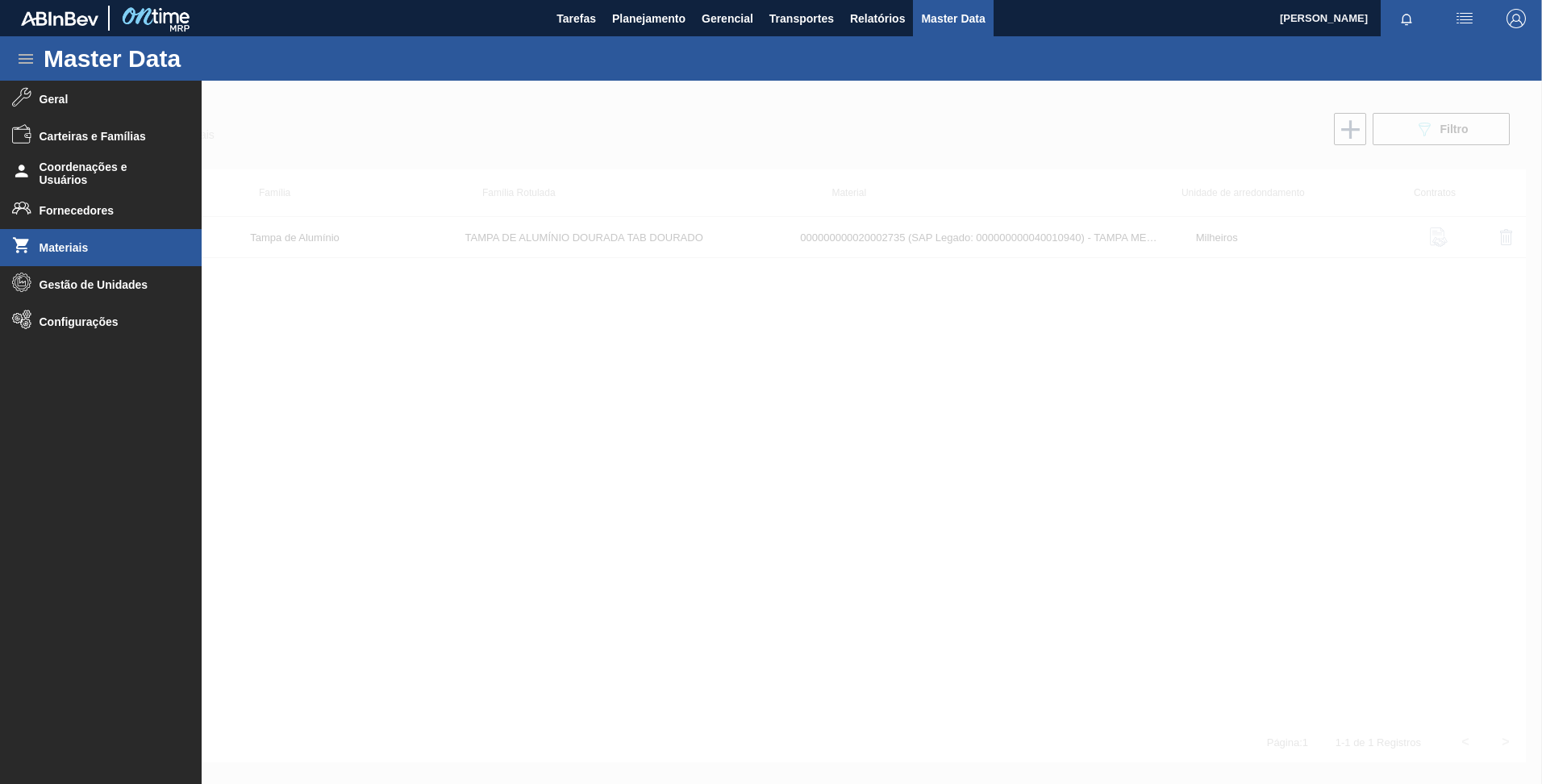
click at [415, 153] on div at bounding box center [771, 432] width 1542 height 703
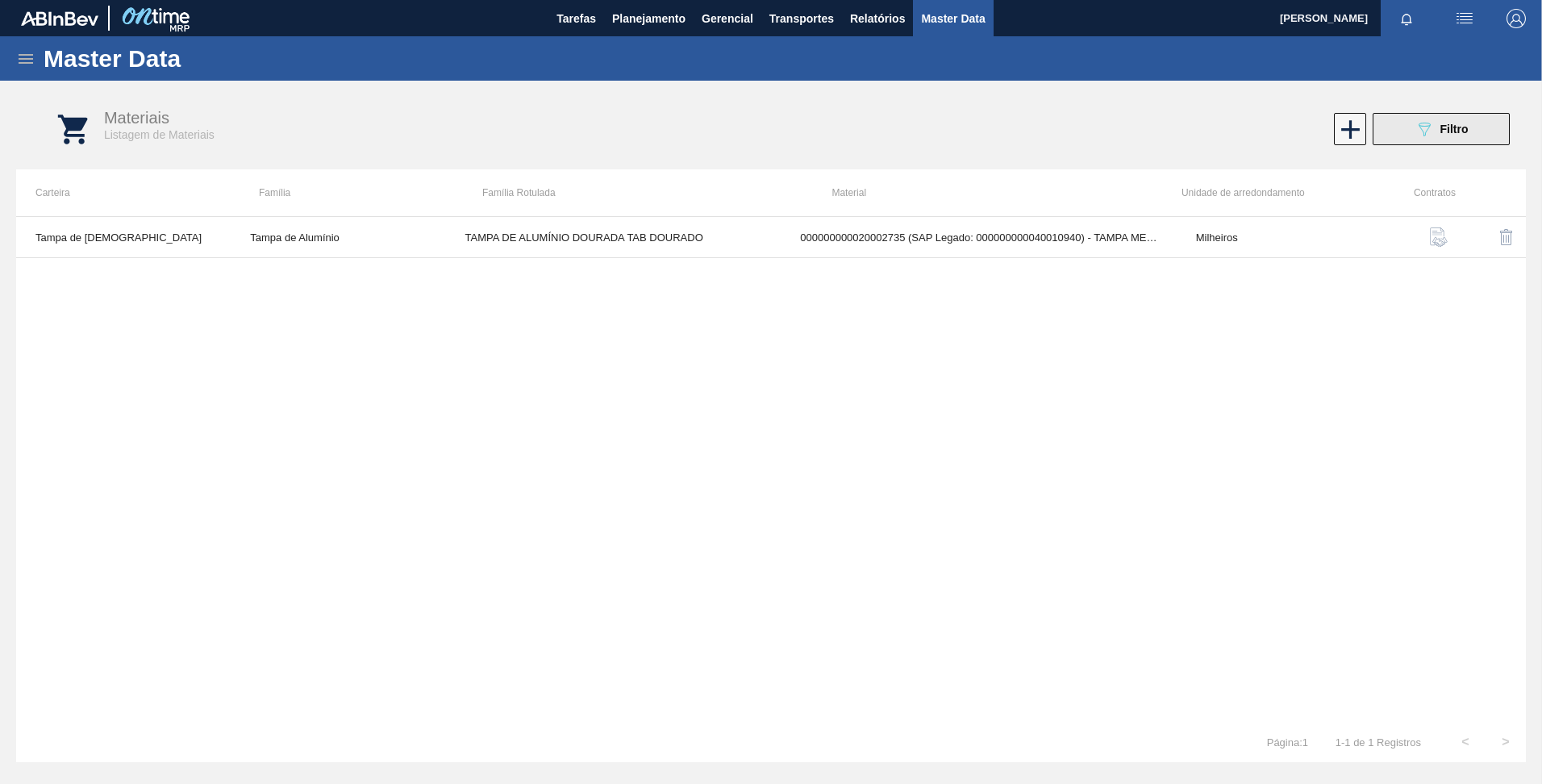
click at [1467, 117] on button "089F7B8B-B2A5-4AFE-B5C0-19BA573D28AC Filtro" at bounding box center [1442, 129] width 138 height 32
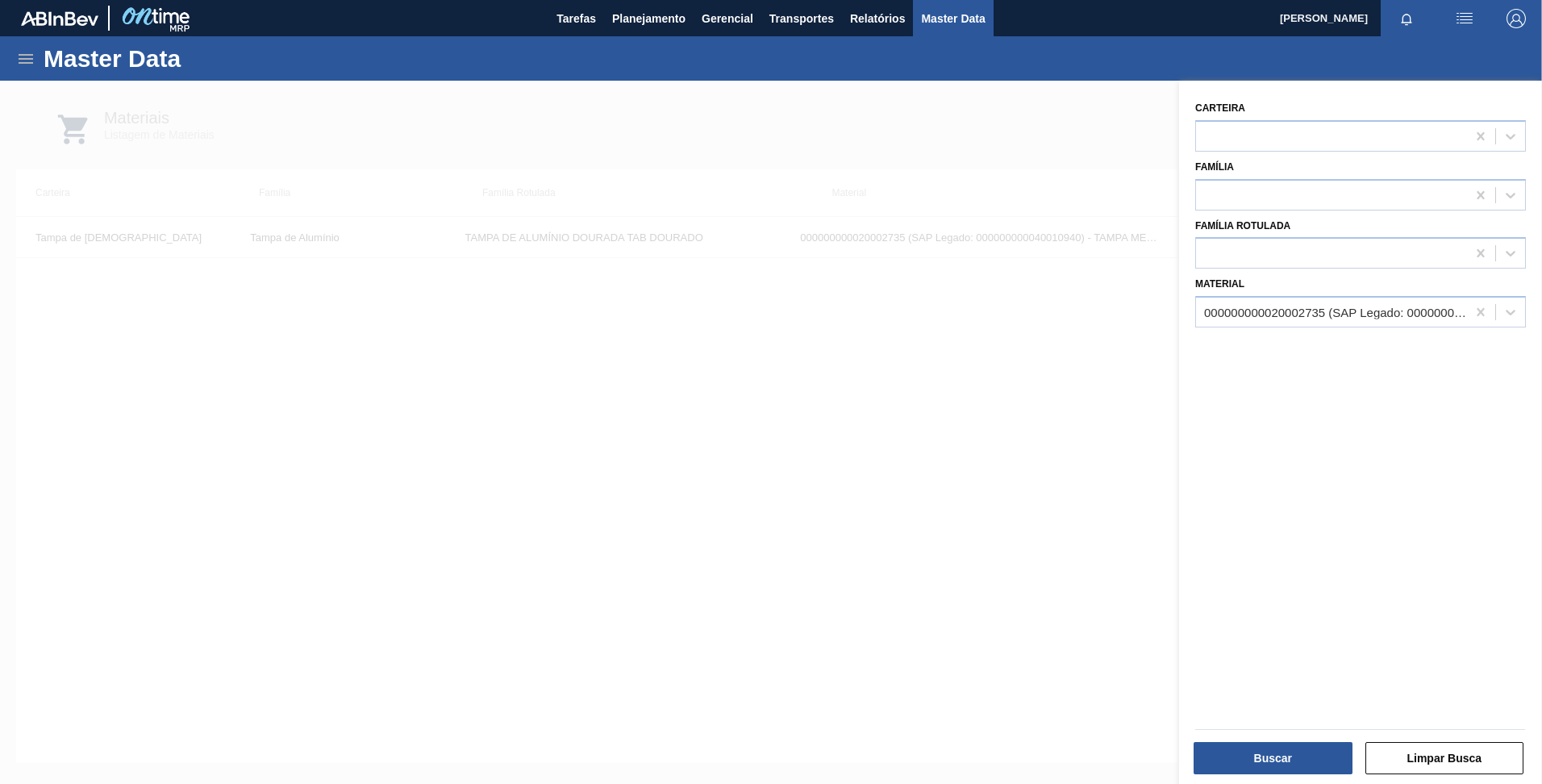
drag, startPoint x: 785, startPoint y: 505, endPoint x: 807, endPoint y: 510, distance: 22.6
click at [795, 506] on div at bounding box center [771, 472] width 1542 height 784
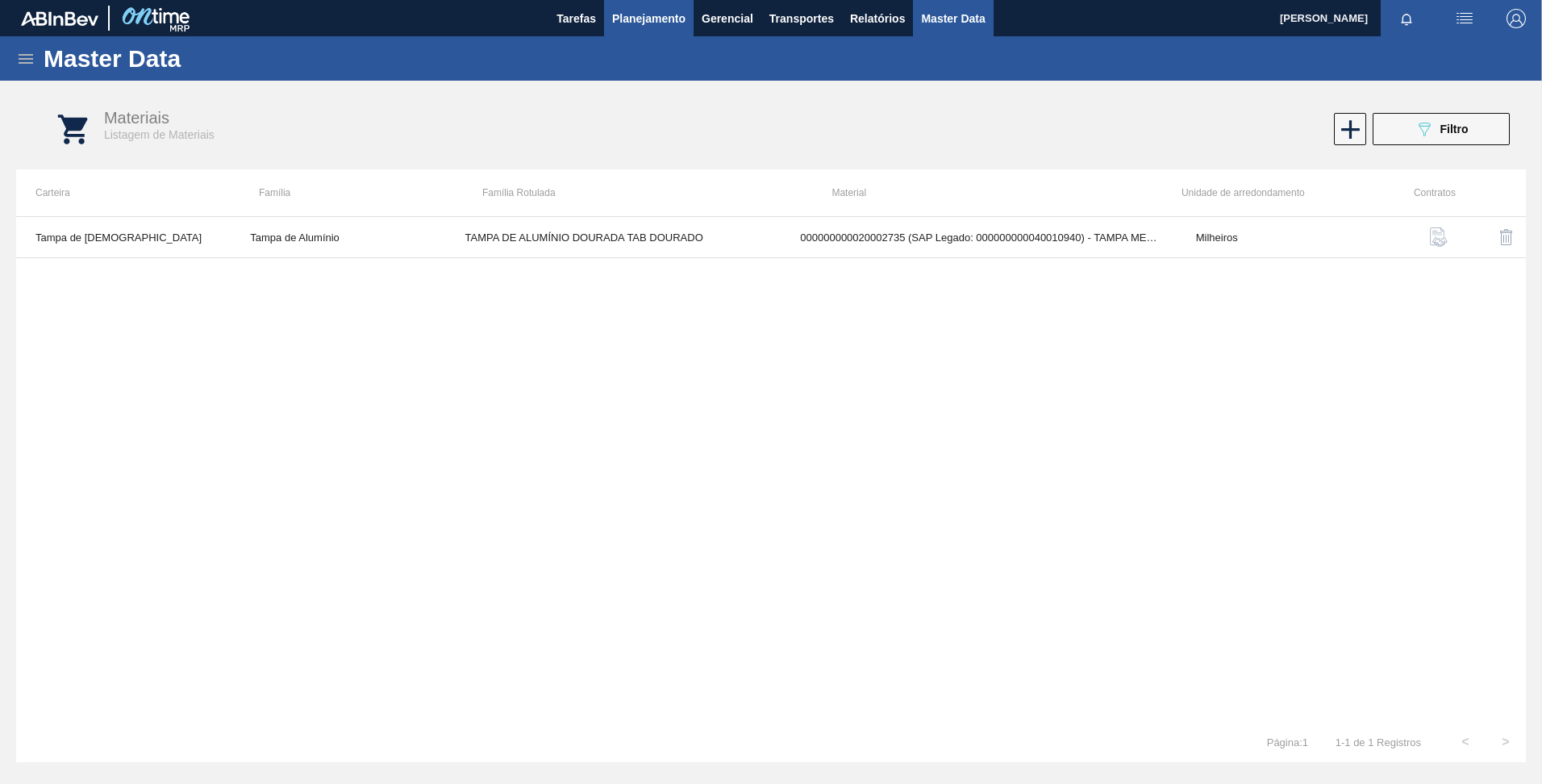
click at [660, 24] on span "Planejamento" at bounding box center [649, 18] width 74 height 19
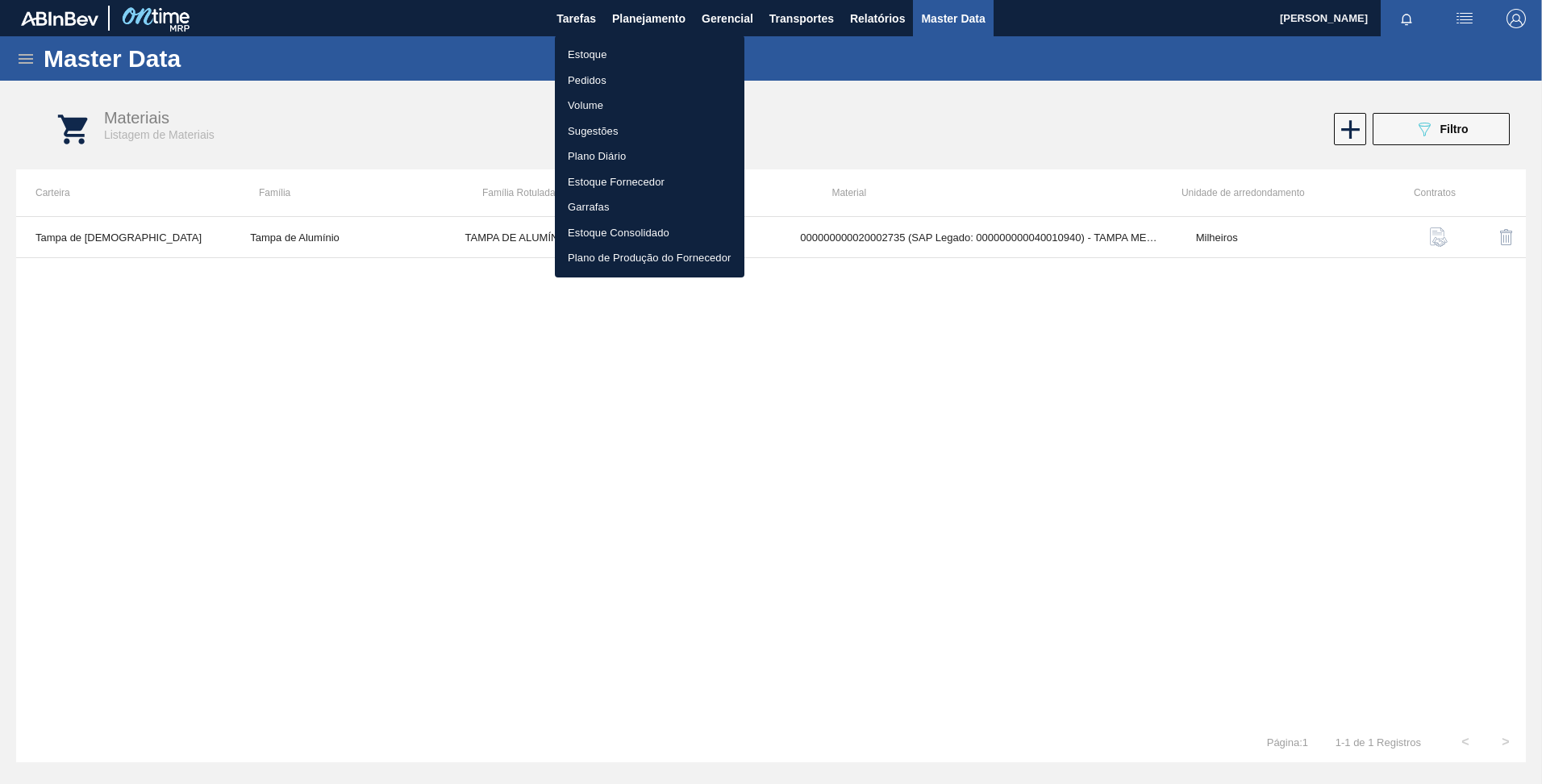
drag, startPoint x: 824, startPoint y: 82, endPoint x: 826, endPoint y: 70, distance: 12.2
click at [824, 82] on div at bounding box center [771, 392] width 1542 height 784
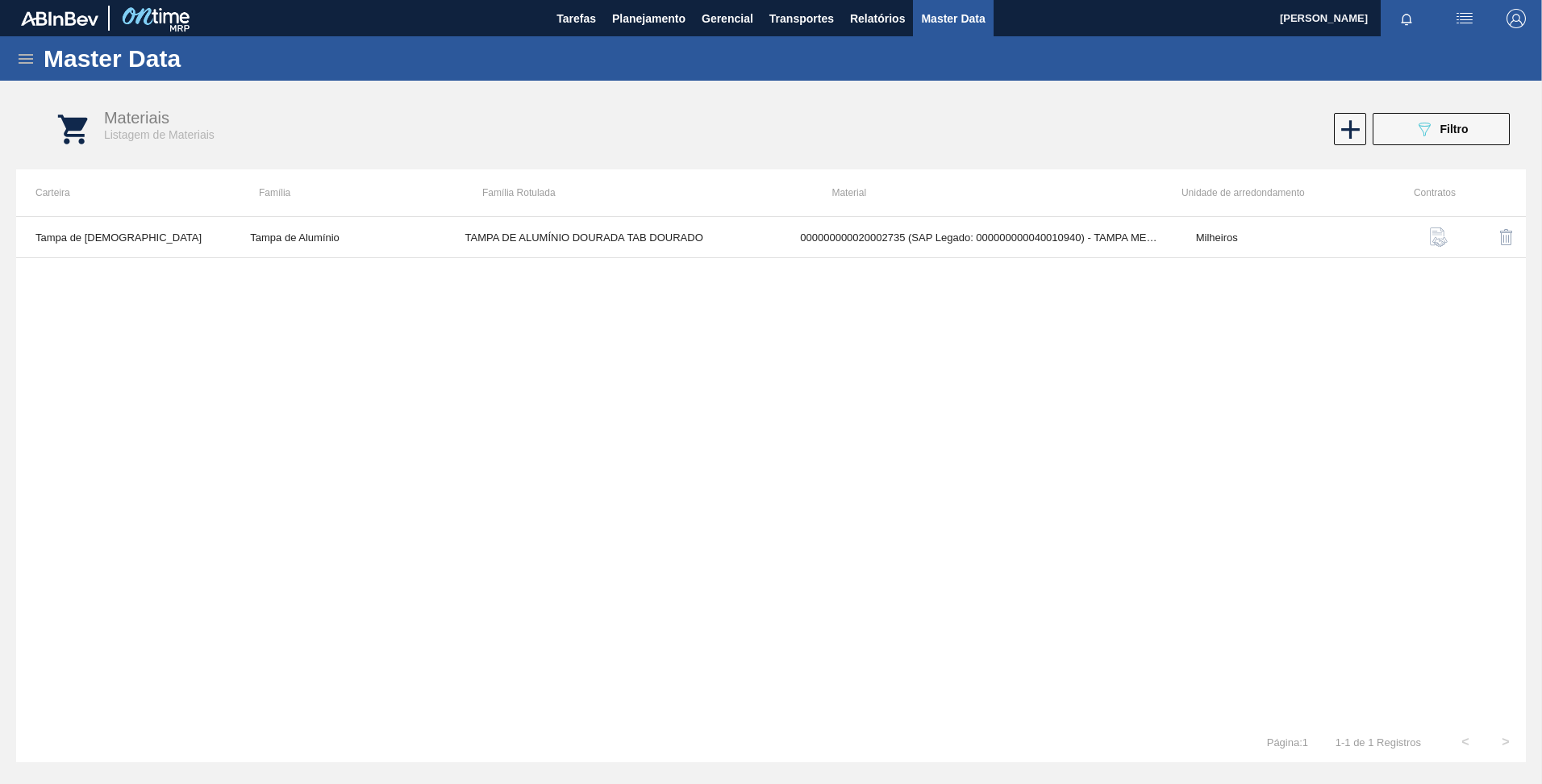
click at [17, 69] on div "Master Data" at bounding box center [771, 58] width 1542 height 44
click at [29, 65] on icon at bounding box center [26, 59] width 19 height 19
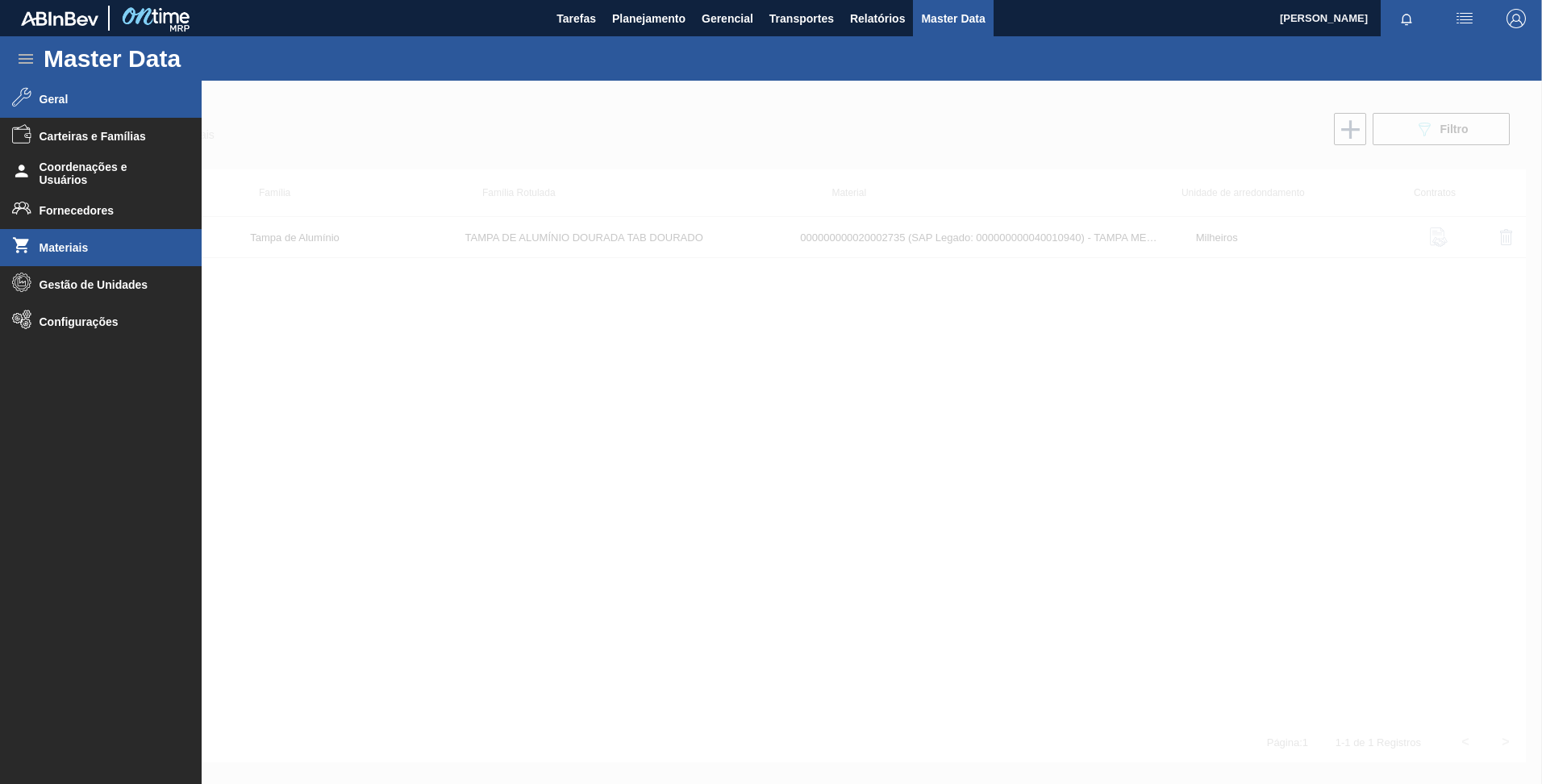
click at [71, 109] on li "Geral" at bounding box center [100, 98] width 202 height 37
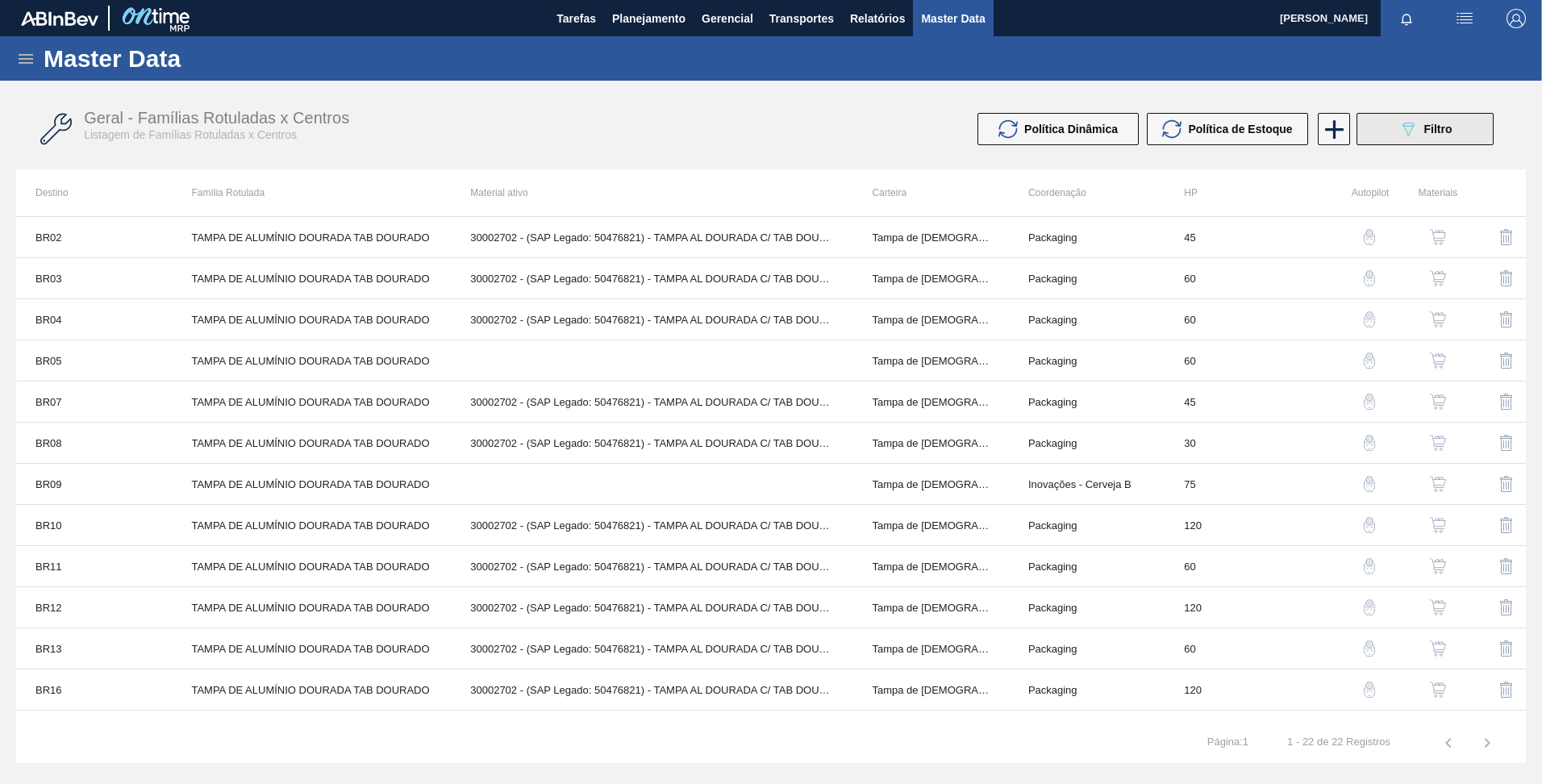
click at [1422, 115] on button "089F7B8B-B2A5-4AFE-B5C0-19BA573D28AC Filtro" at bounding box center [1425, 129] width 138 height 32
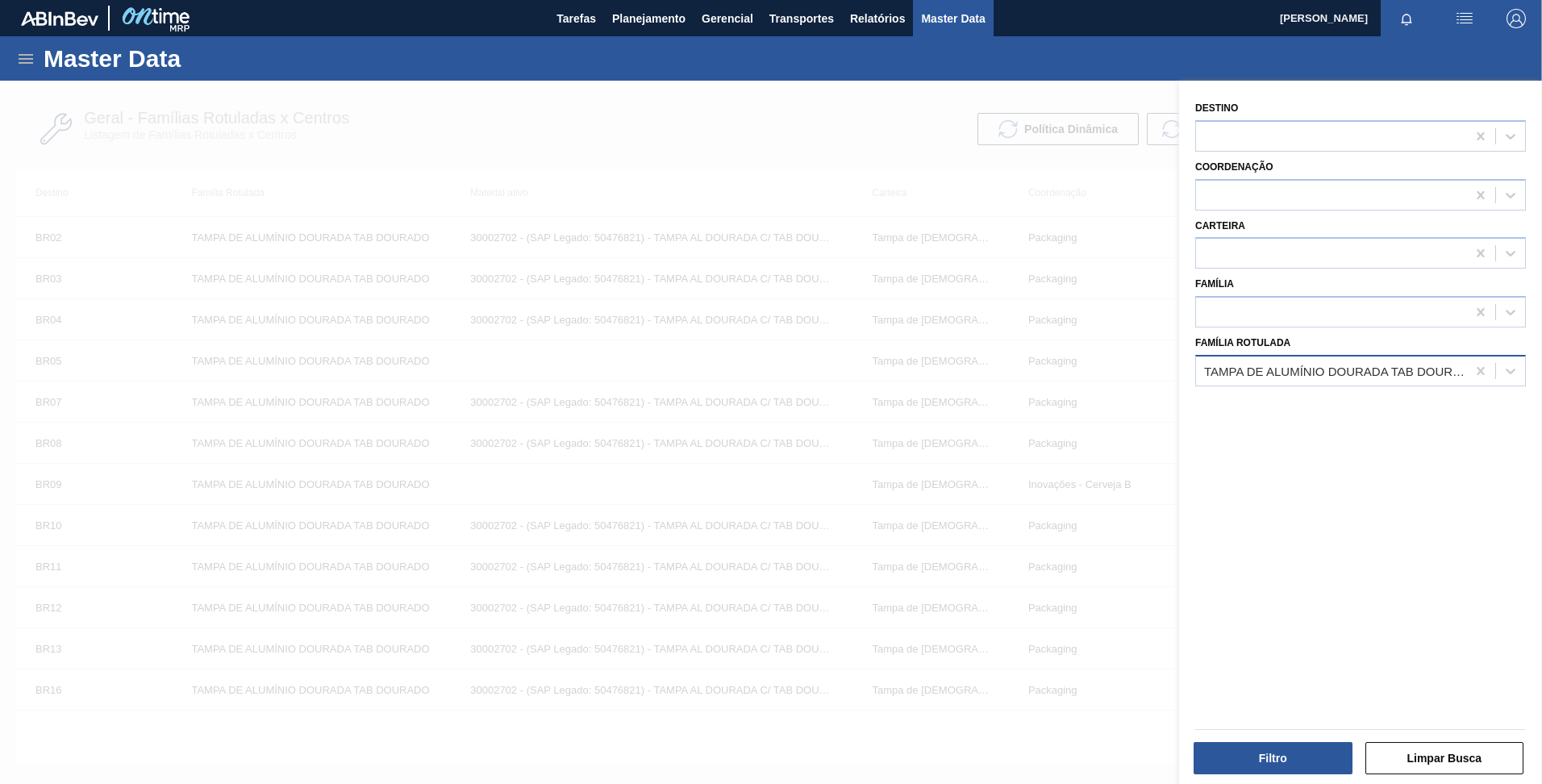
click at [1460, 366] on div "TAMPA DE ALUMÍNIO DOURADA TAB DOURADO" at bounding box center [1337, 371] width 264 height 13
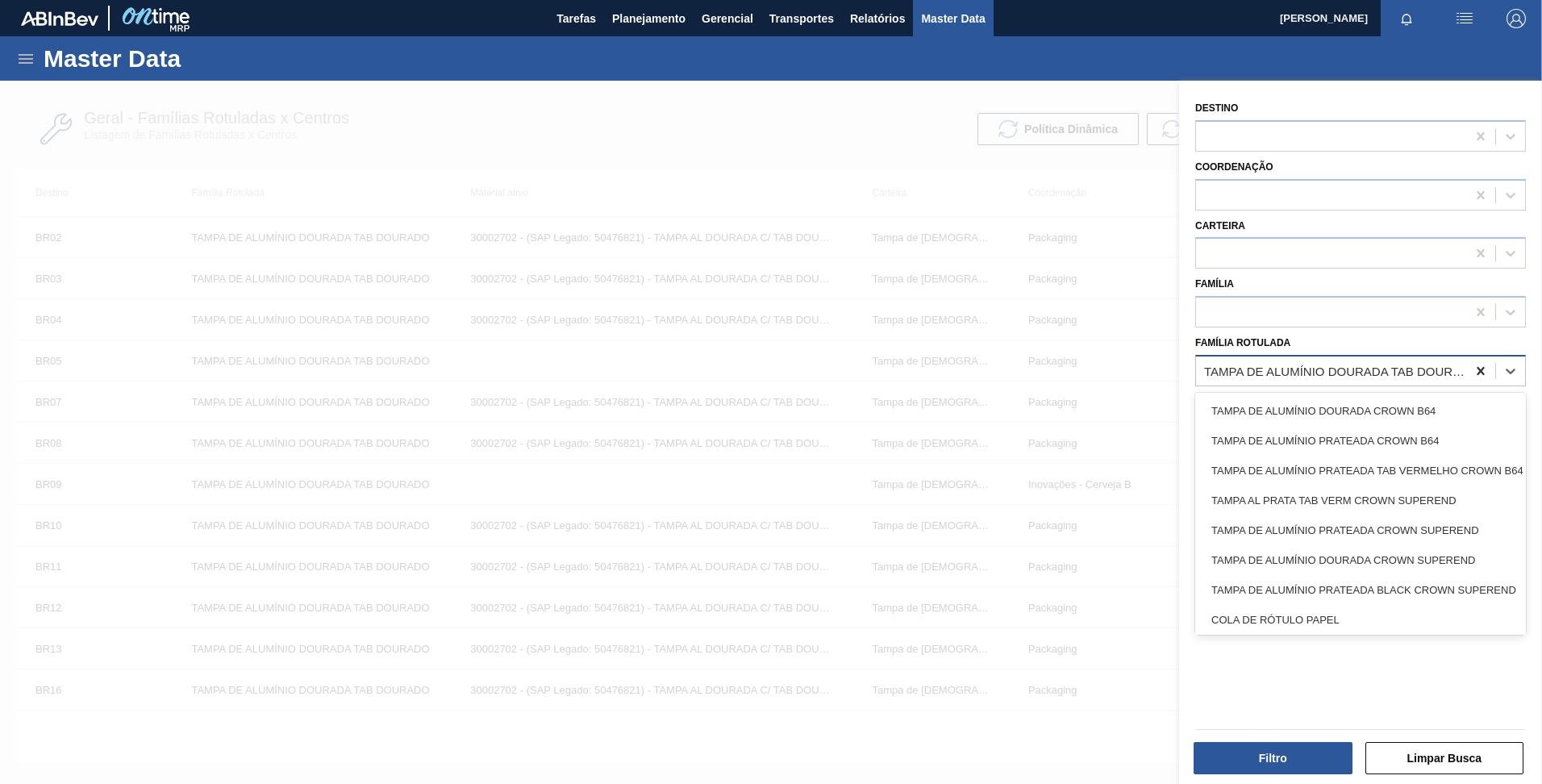
click at [1478, 372] on icon at bounding box center [1481, 371] width 8 height 8
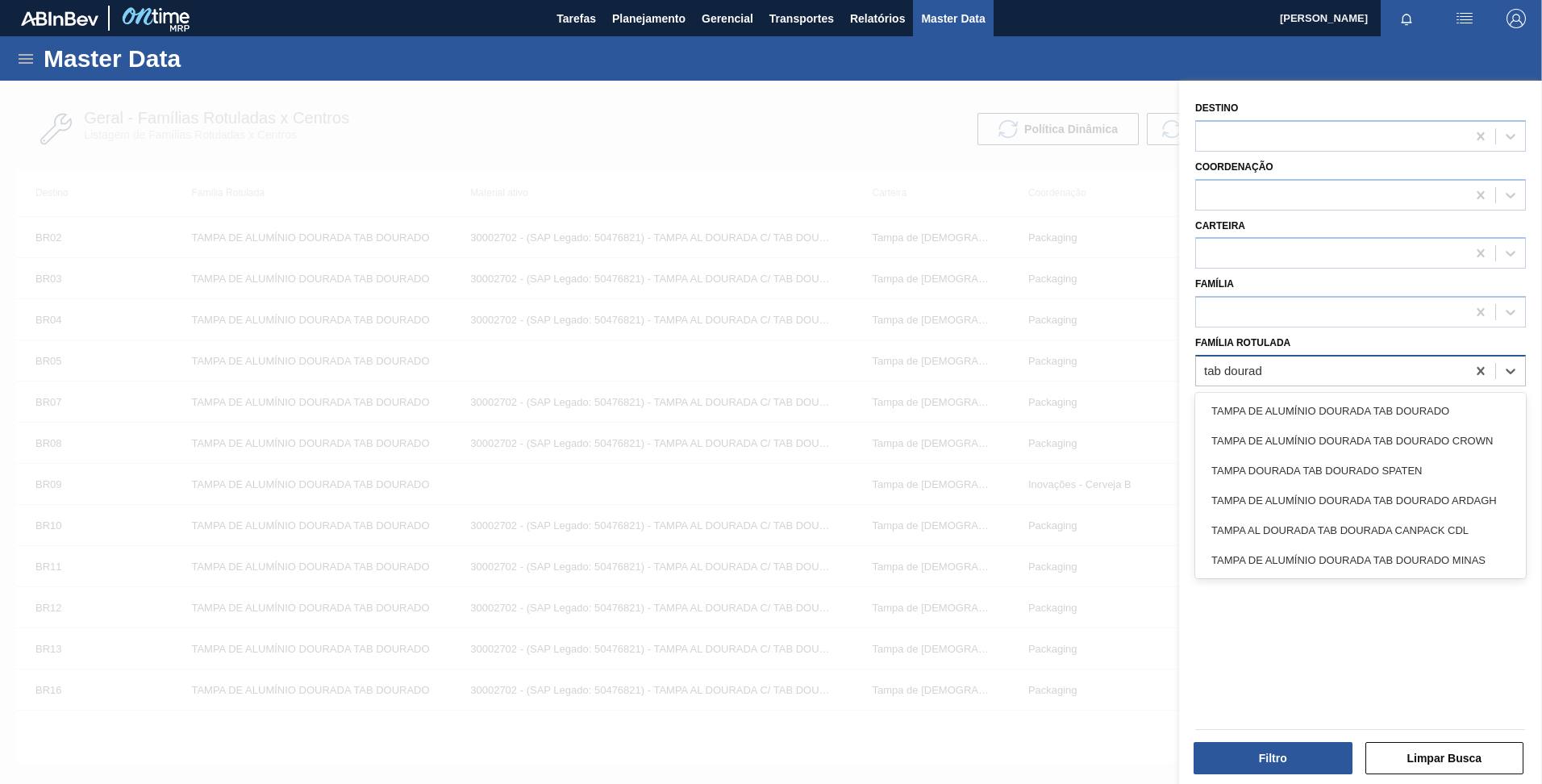
type Rotulada "tab dourado"
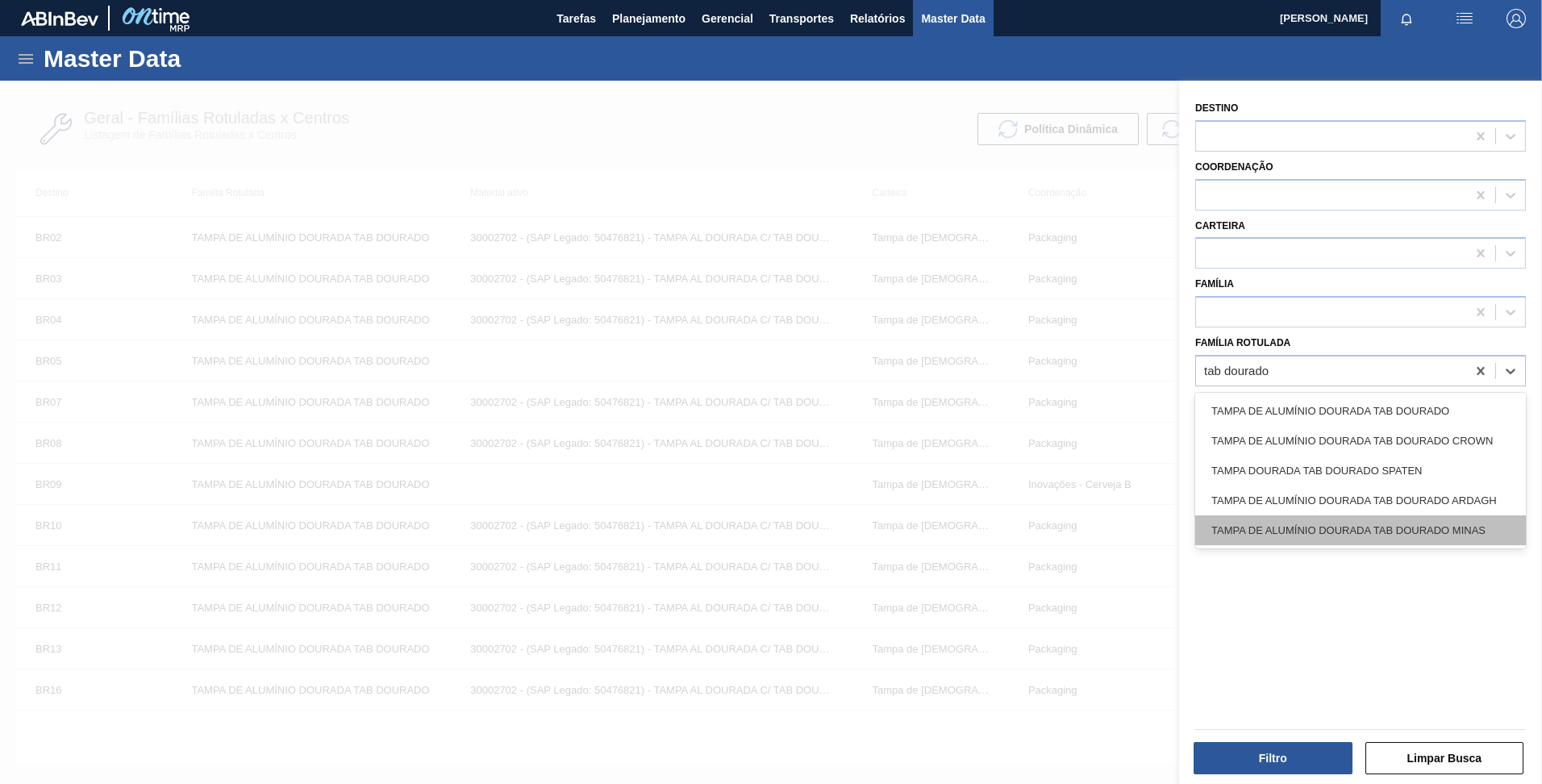
click at [1460, 532] on div "TAMPA DE ALUMÍNIO DOURADA TAB DOURADO MINAS" at bounding box center [1360, 530] width 331 height 30
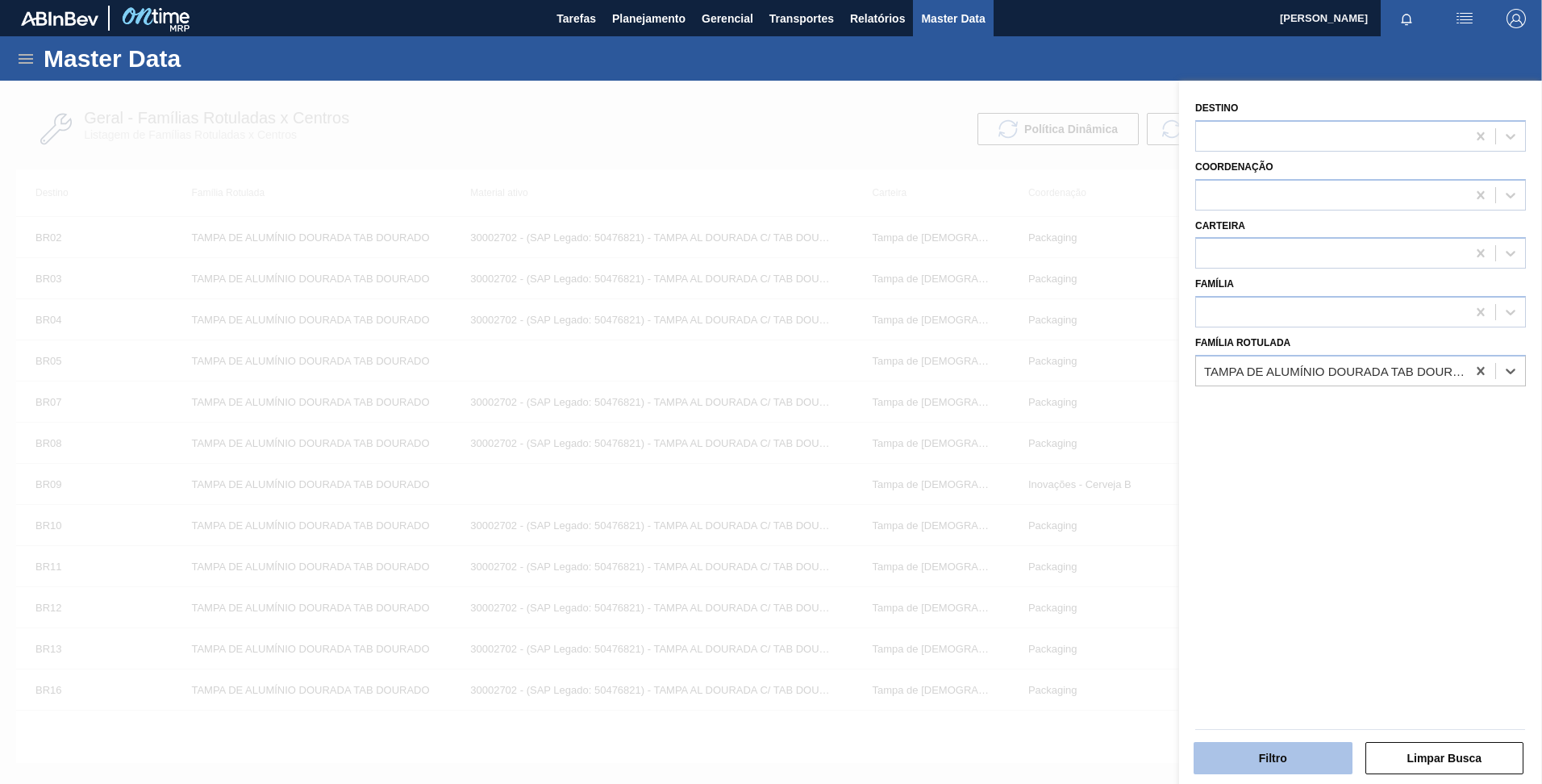
click at [1276, 766] on button "Filtro" at bounding box center [1274, 758] width 159 height 32
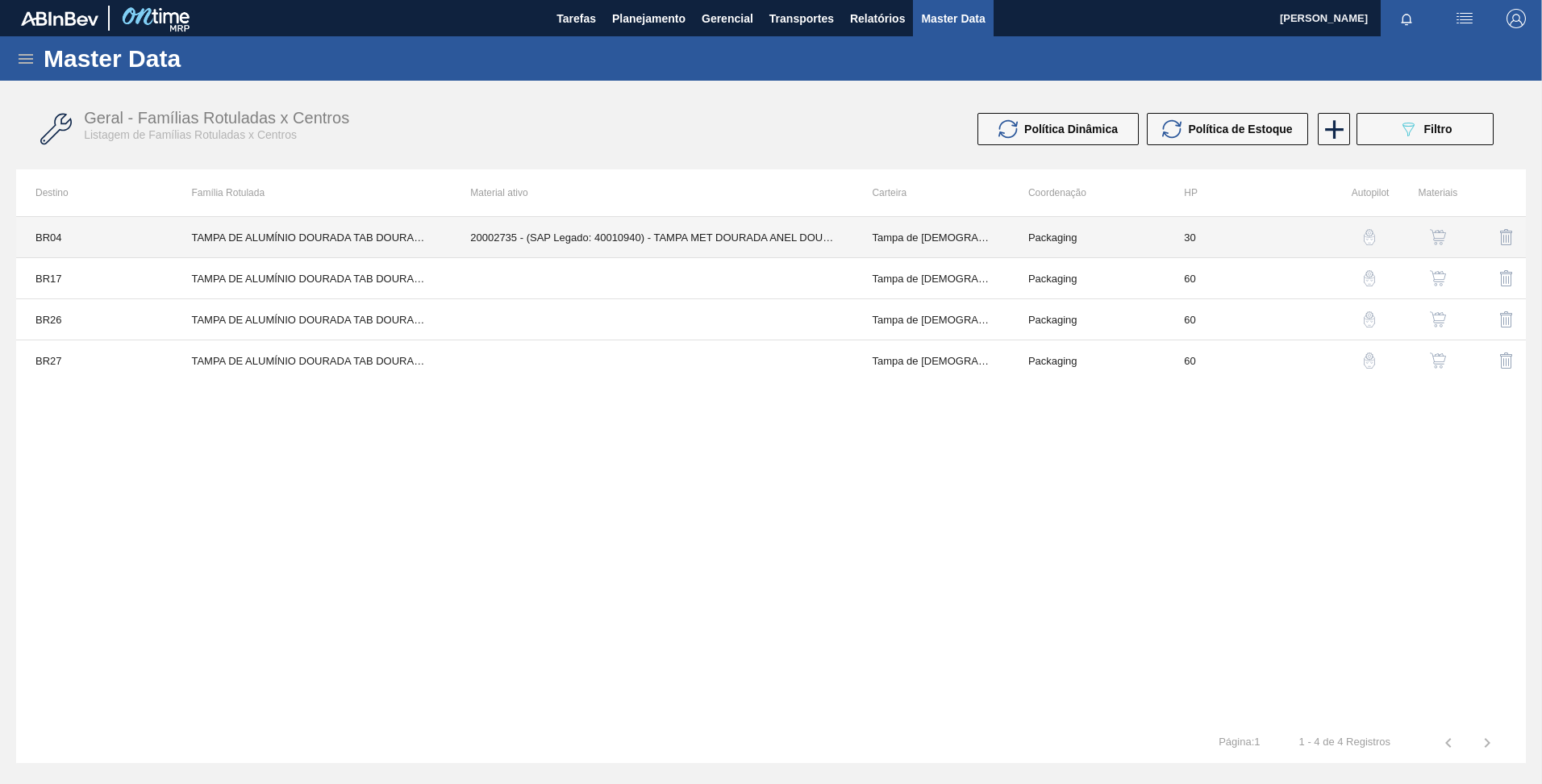
click at [604, 242] on td "20002735 - (SAP Legado: 40010940) - TAMPA MET DOURADA ANEL DOURADO" at bounding box center [652, 237] width 402 height 41
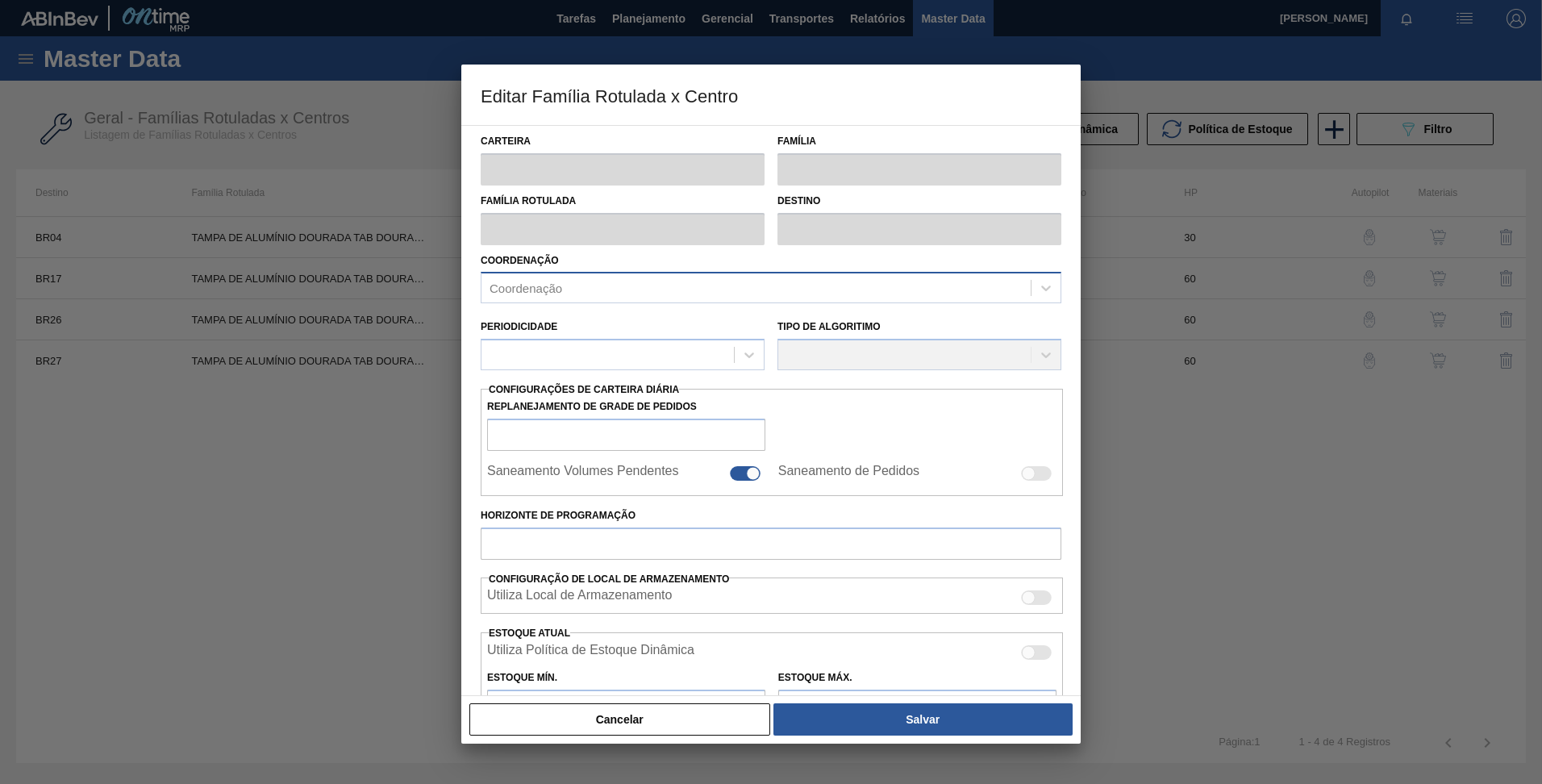
type input "Tampa de [DEMOGRAPHIC_DATA]"
type input "Tampa de Alumínio"
type input "TAMPA DE ALUMÍNIO DOURADA TAB DOURADO MINAS"
type input "BR04 - Camaçari"
type input "30"
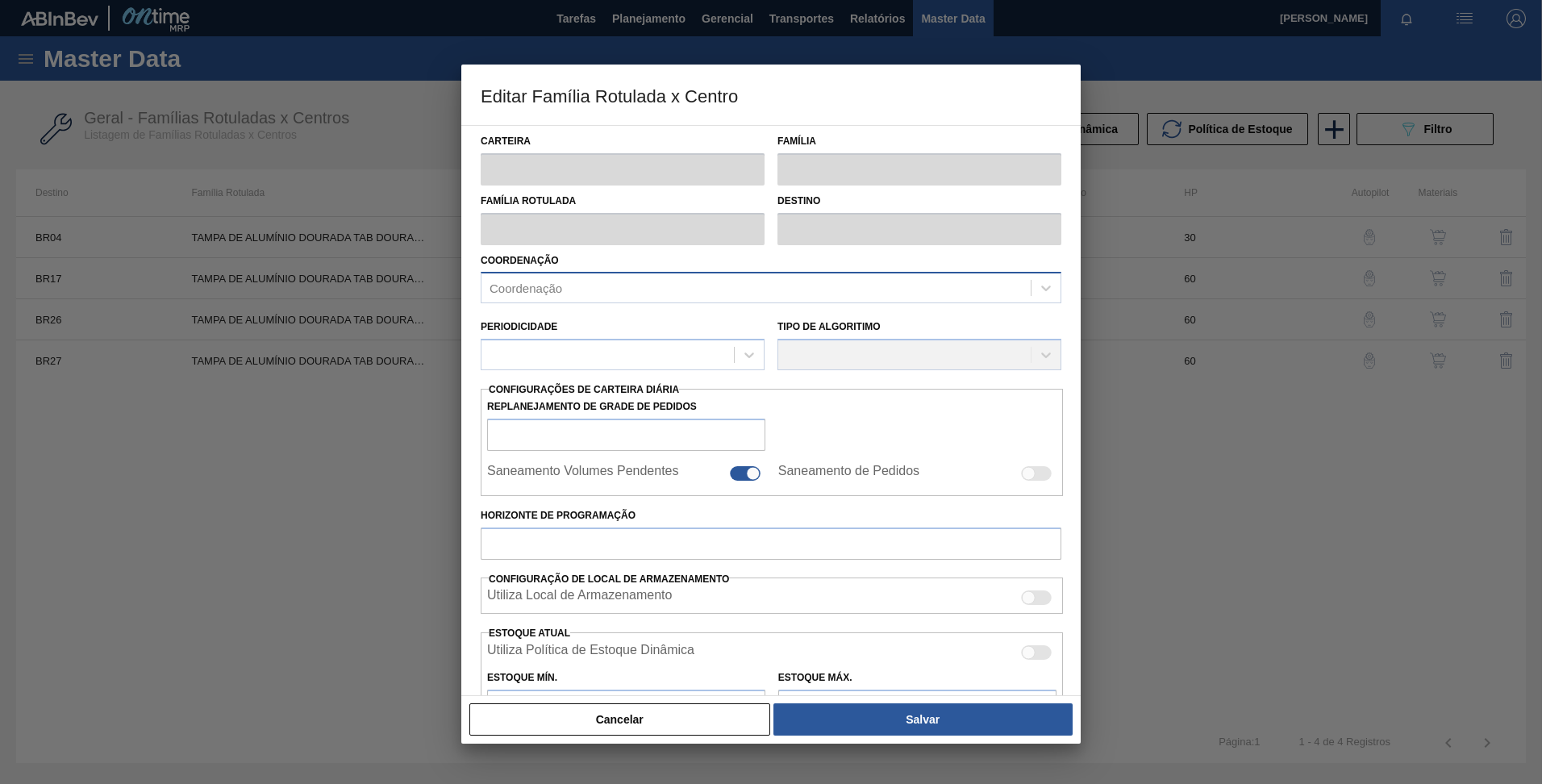
type input "0"
type input "100"
type input "0,000"
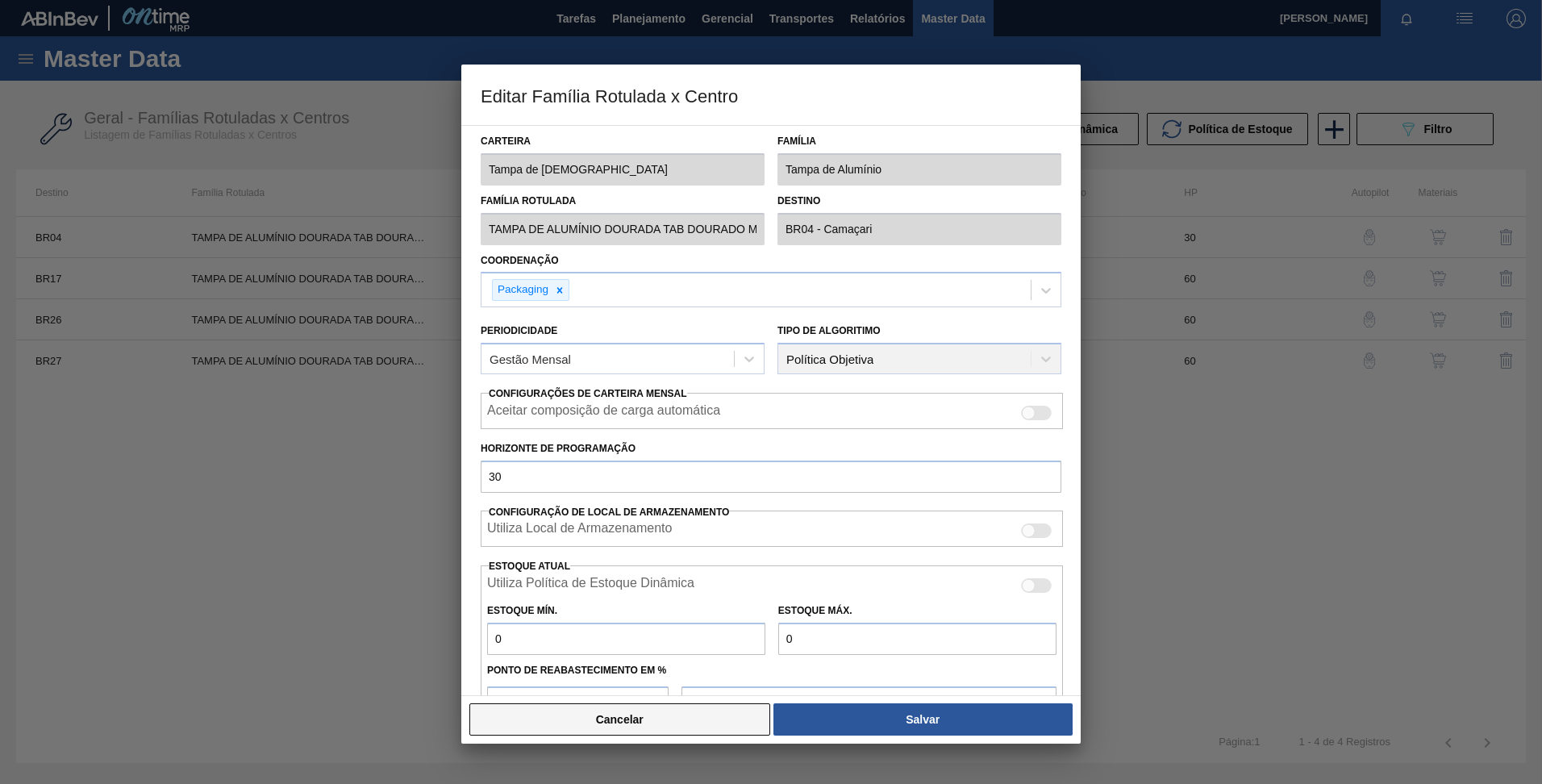
click at [595, 720] on button "Cancelar" at bounding box center [619, 719] width 301 height 32
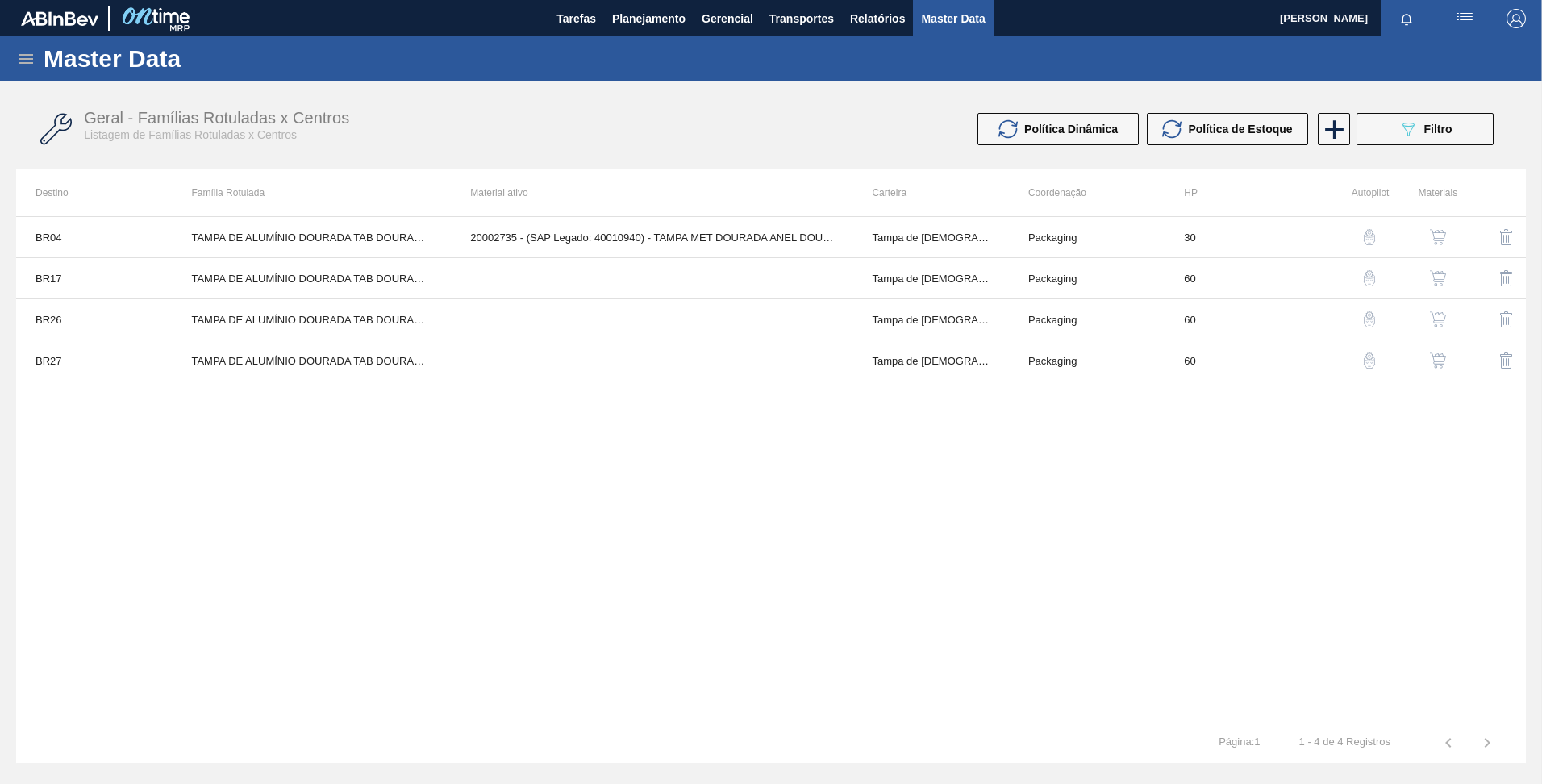
click at [1449, 242] on button "button" at bounding box center [1438, 237] width 39 height 39
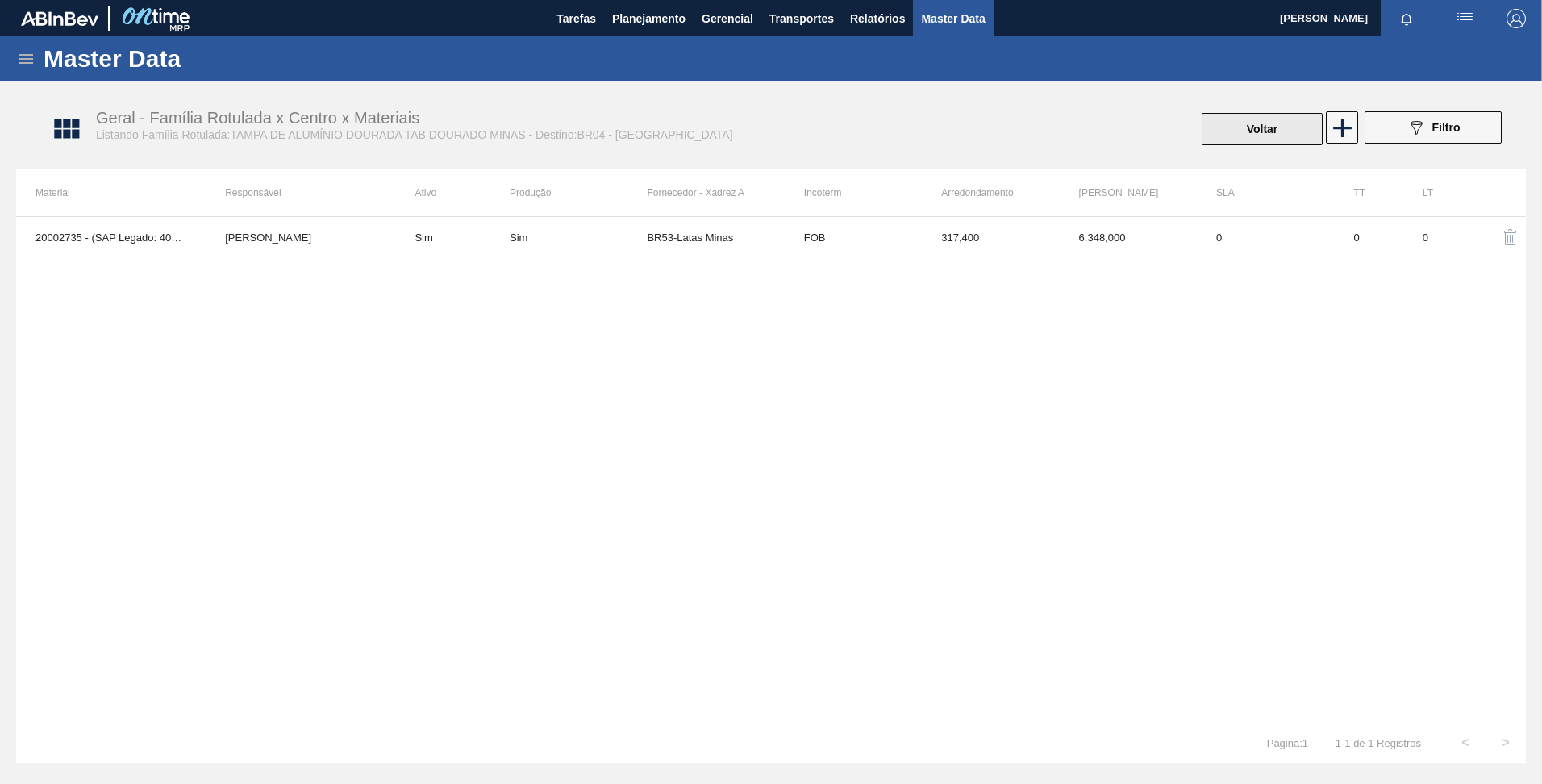
click at [1281, 127] on button "Voltar" at bounding box center [1262, 129] width 121 height 32
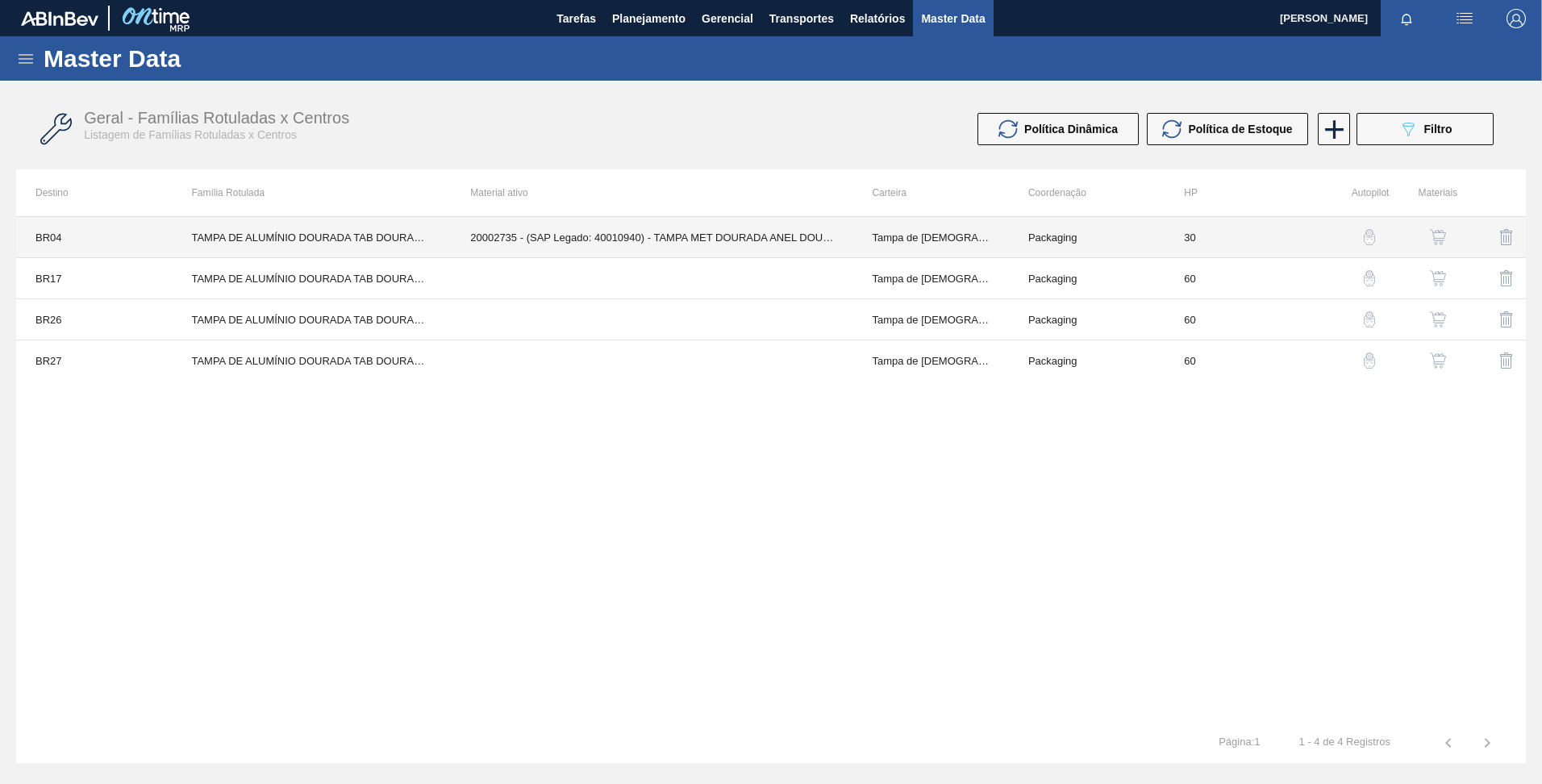
click at [290, 232] on td "TAMPA DE ALUMÍNIO DOURADA TAB DOURADO MINAS" at bounding box center [311, 237] width 279 height 41
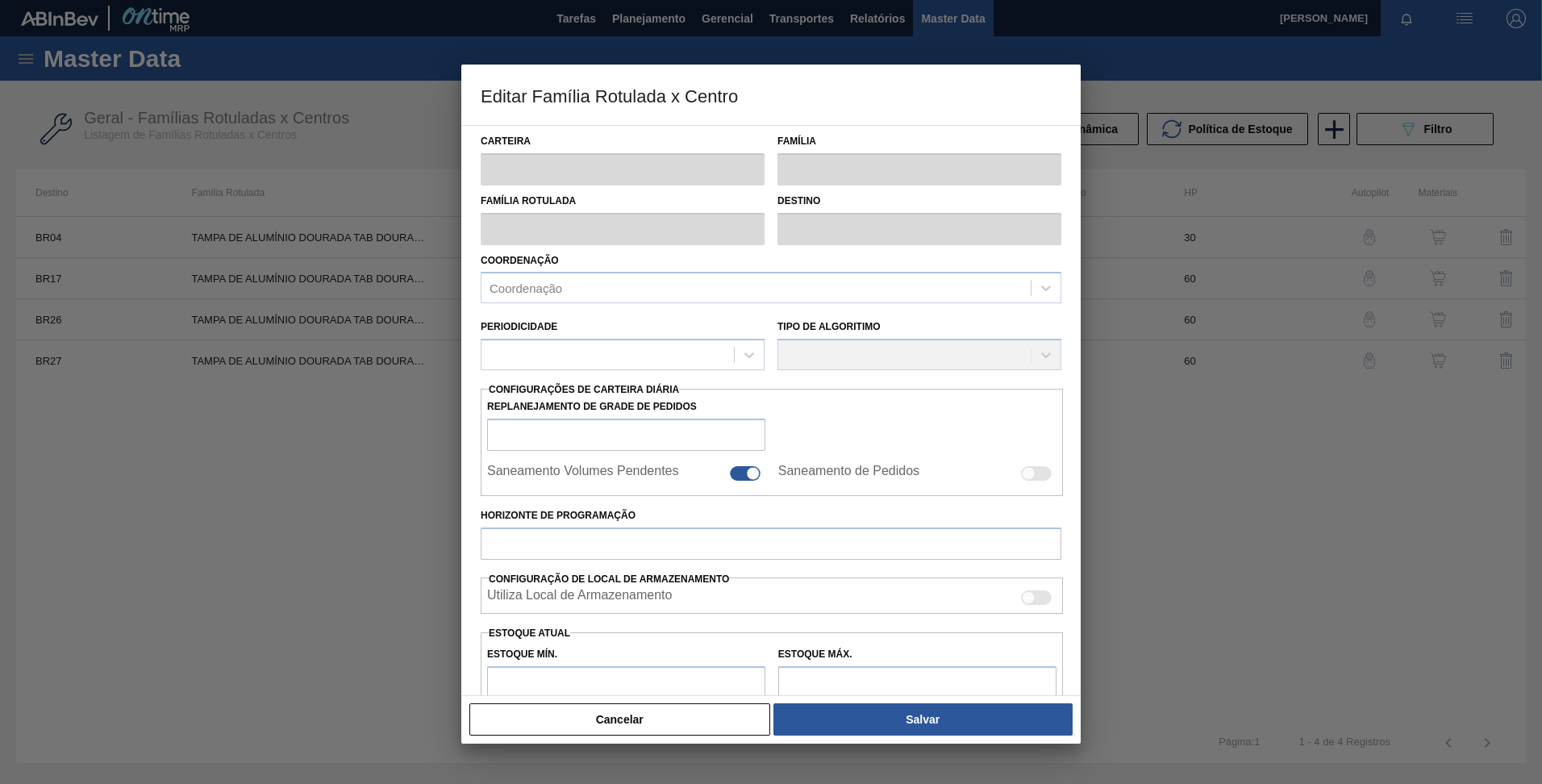
type input "Tampa de [DEMOGRAPHIC_DATA]"
type input "Tampa de Alumínio"
type input "TAMPA DE ALUMÍNIO DOURADA TAB DOURADO MINAS"
type input "BR04 - Camaçari"
type input "30"
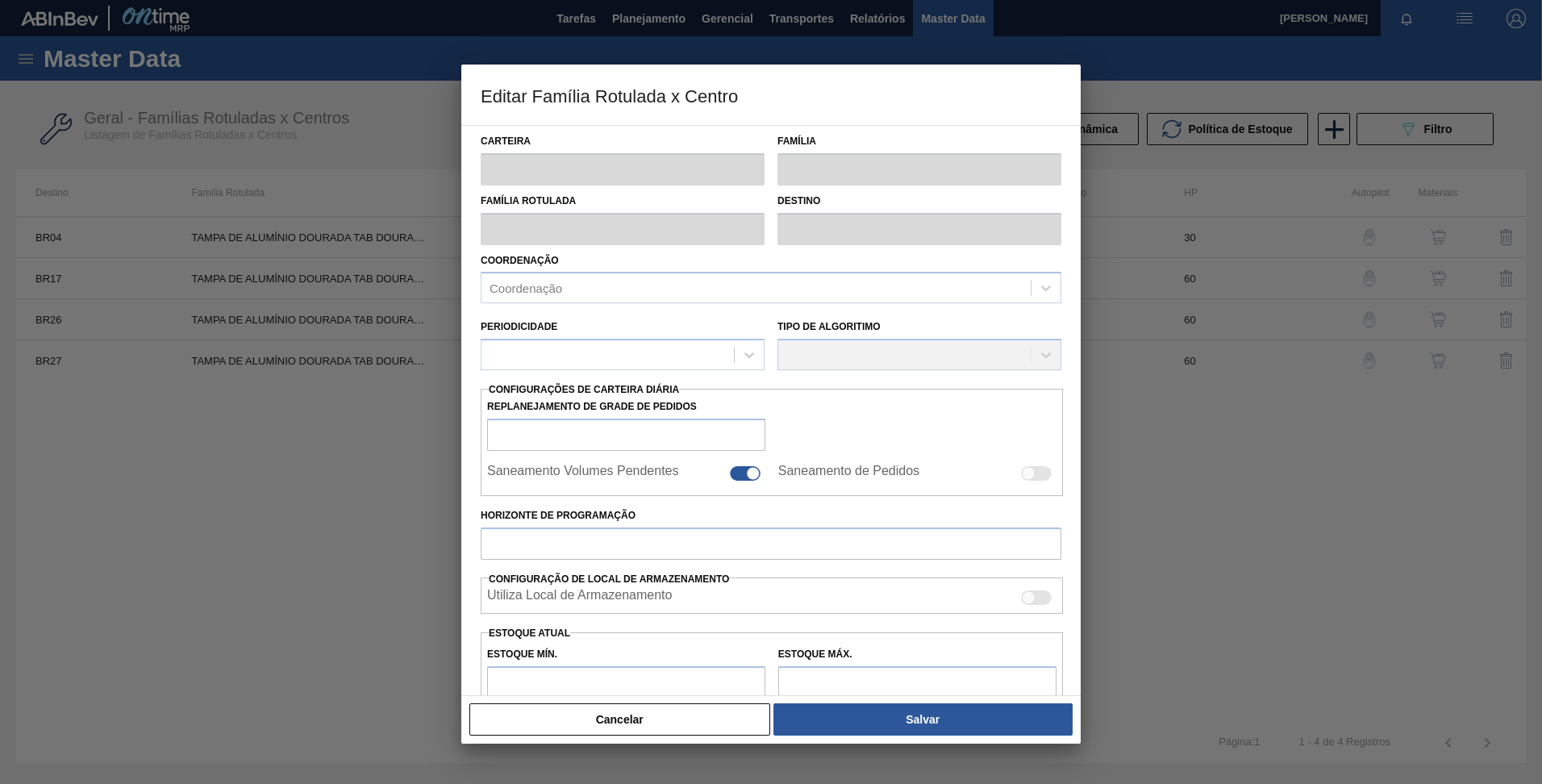
type input "0"
type input "100"
type input "0,000"
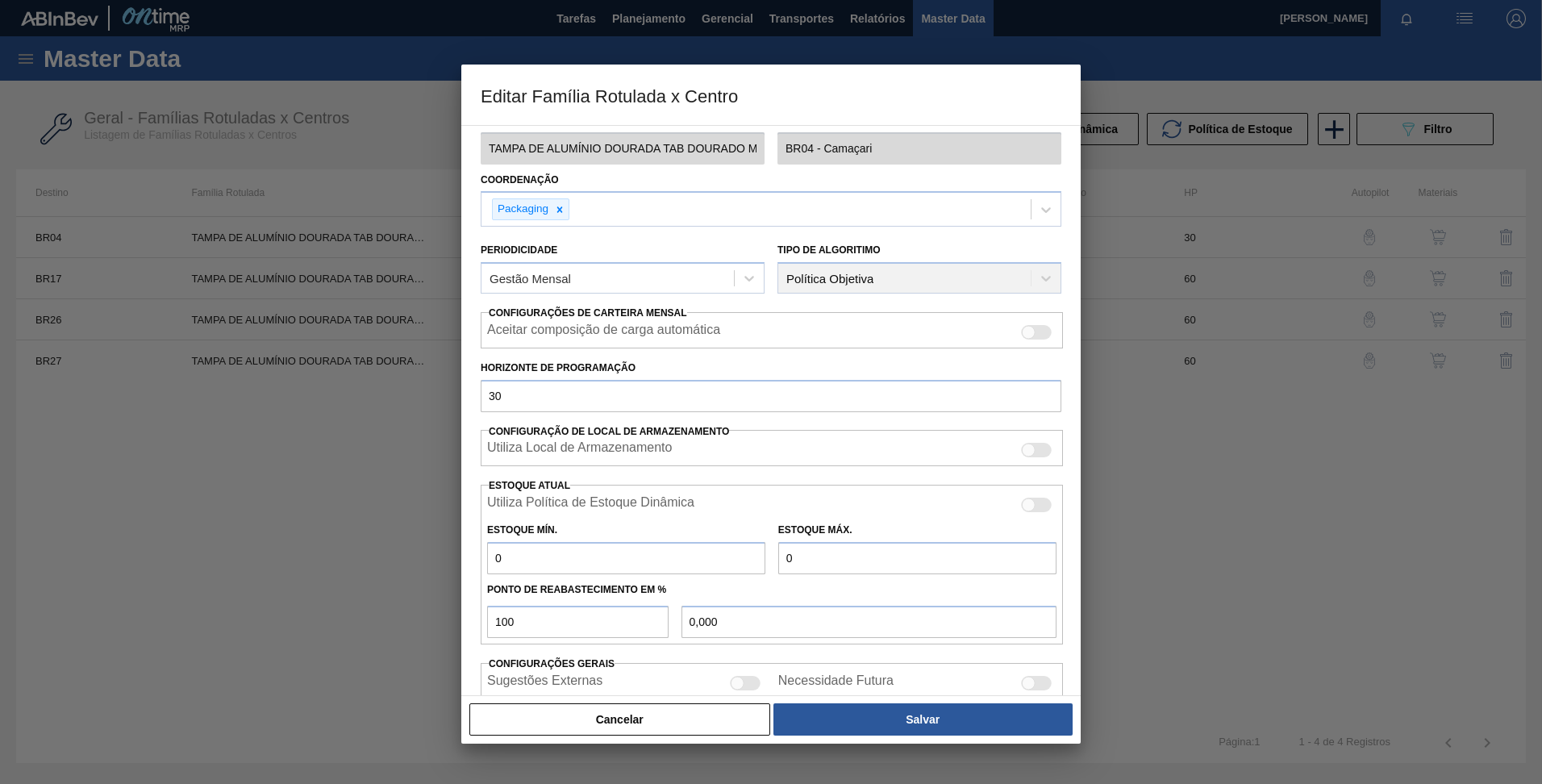
scroll to position [170, 0]
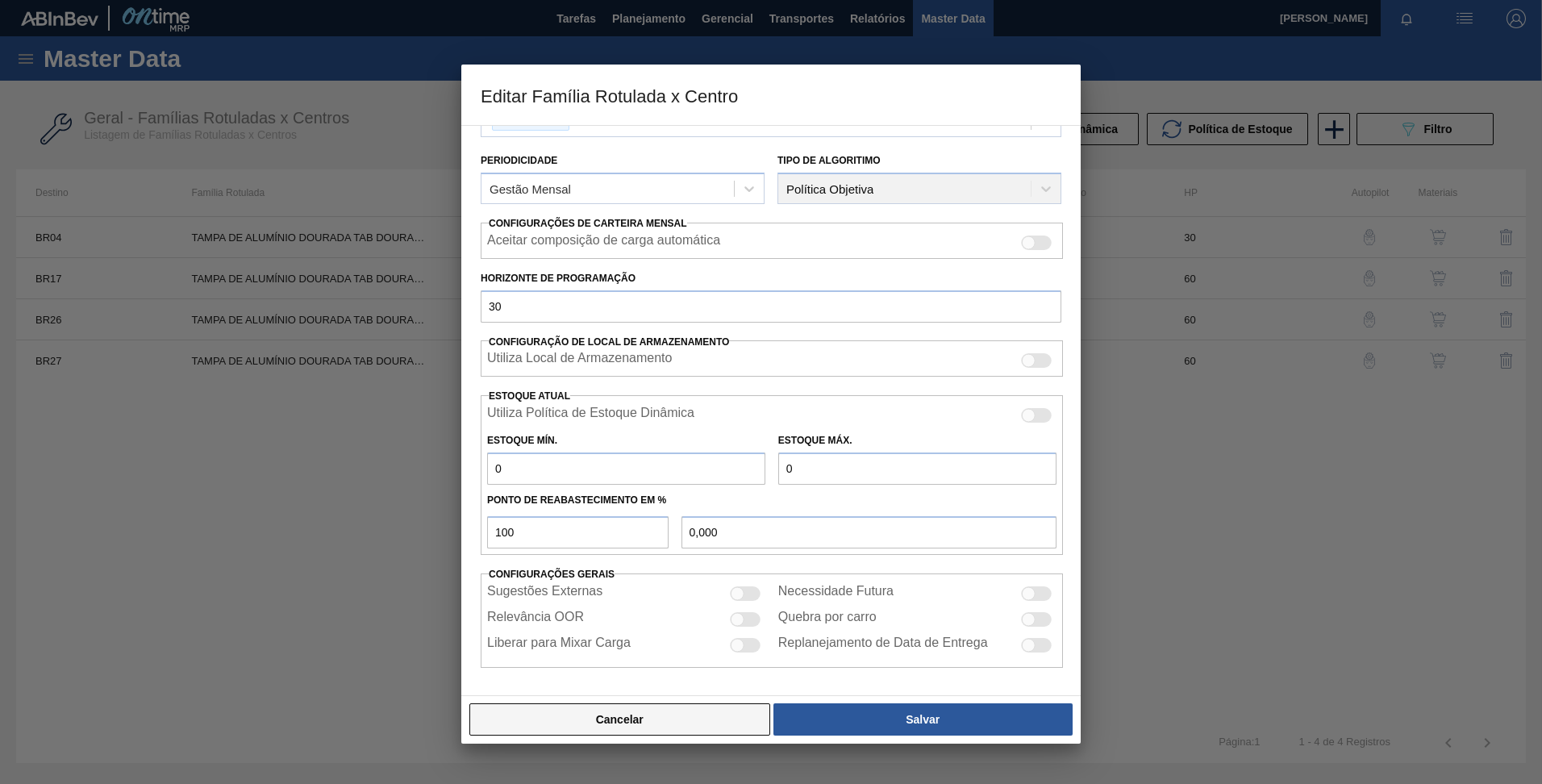
click at [635, 709] on button "Cancelar" at bounding box center [619, 719] width 301 height 32
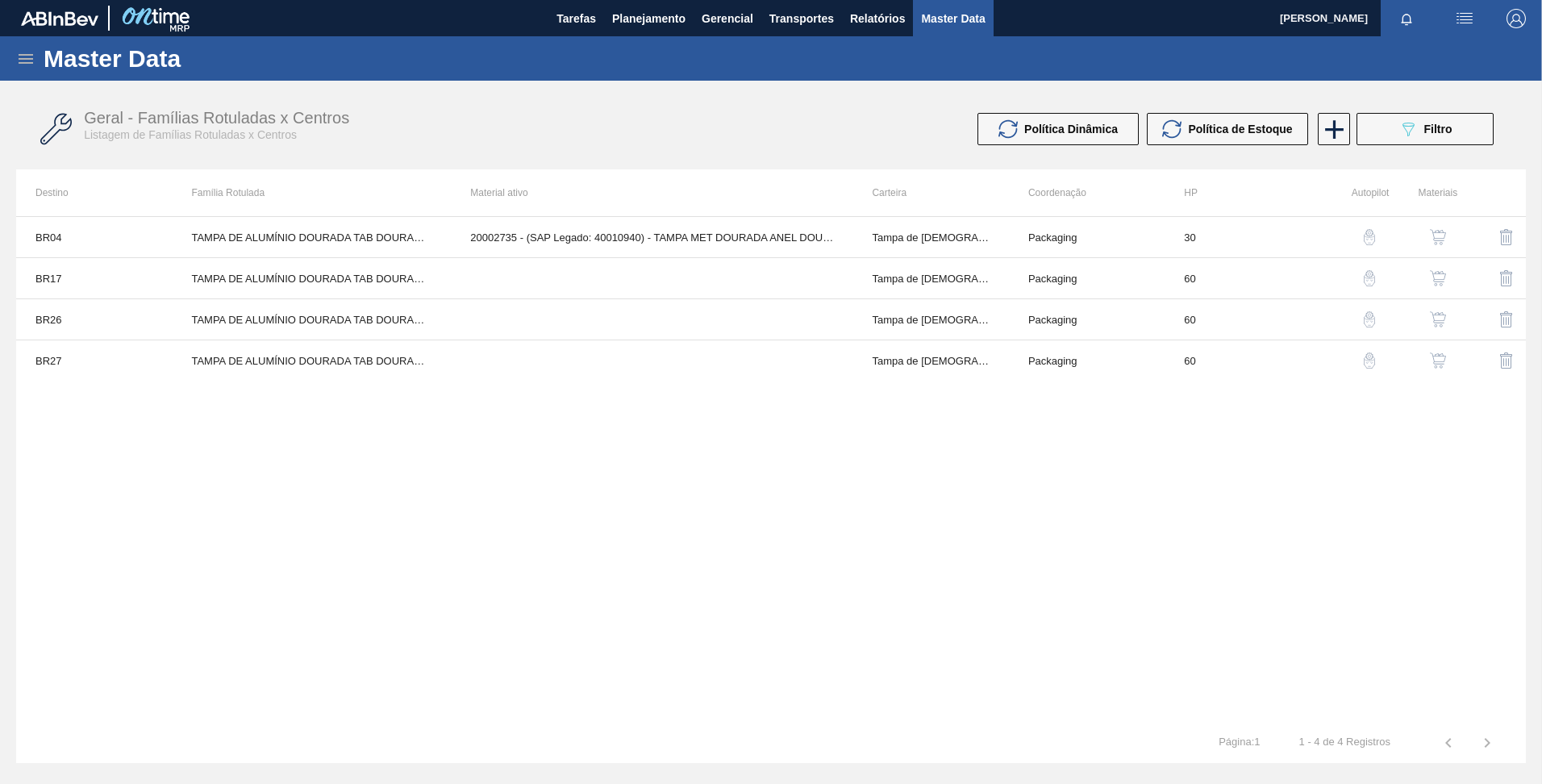
click at [1440, 227] on button "button" at bounding box center [1438, 237] width 39 height 39
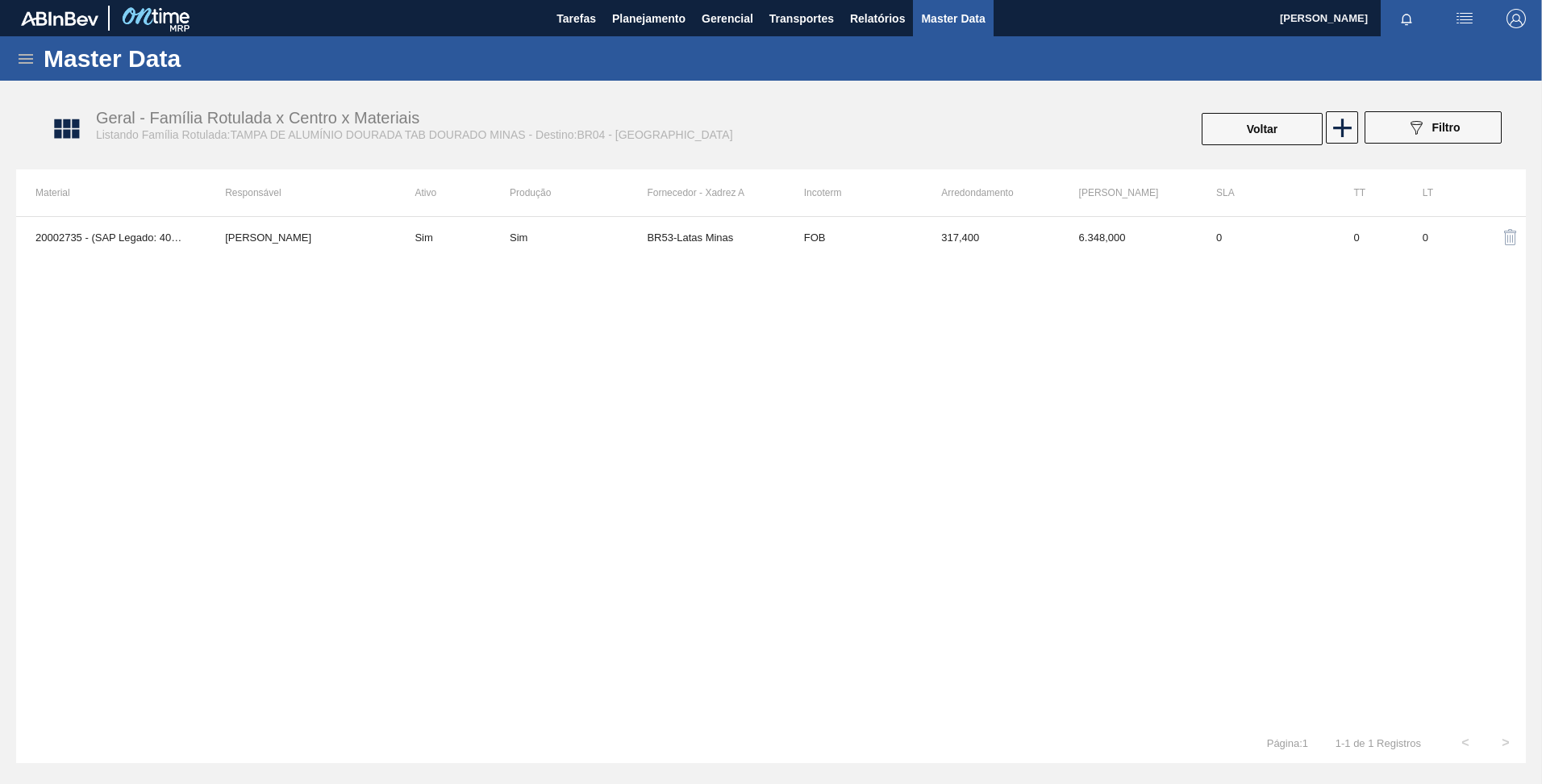
click at [1512, 233] on img "button" at bounding box center [1510, 237] width 19 height 19
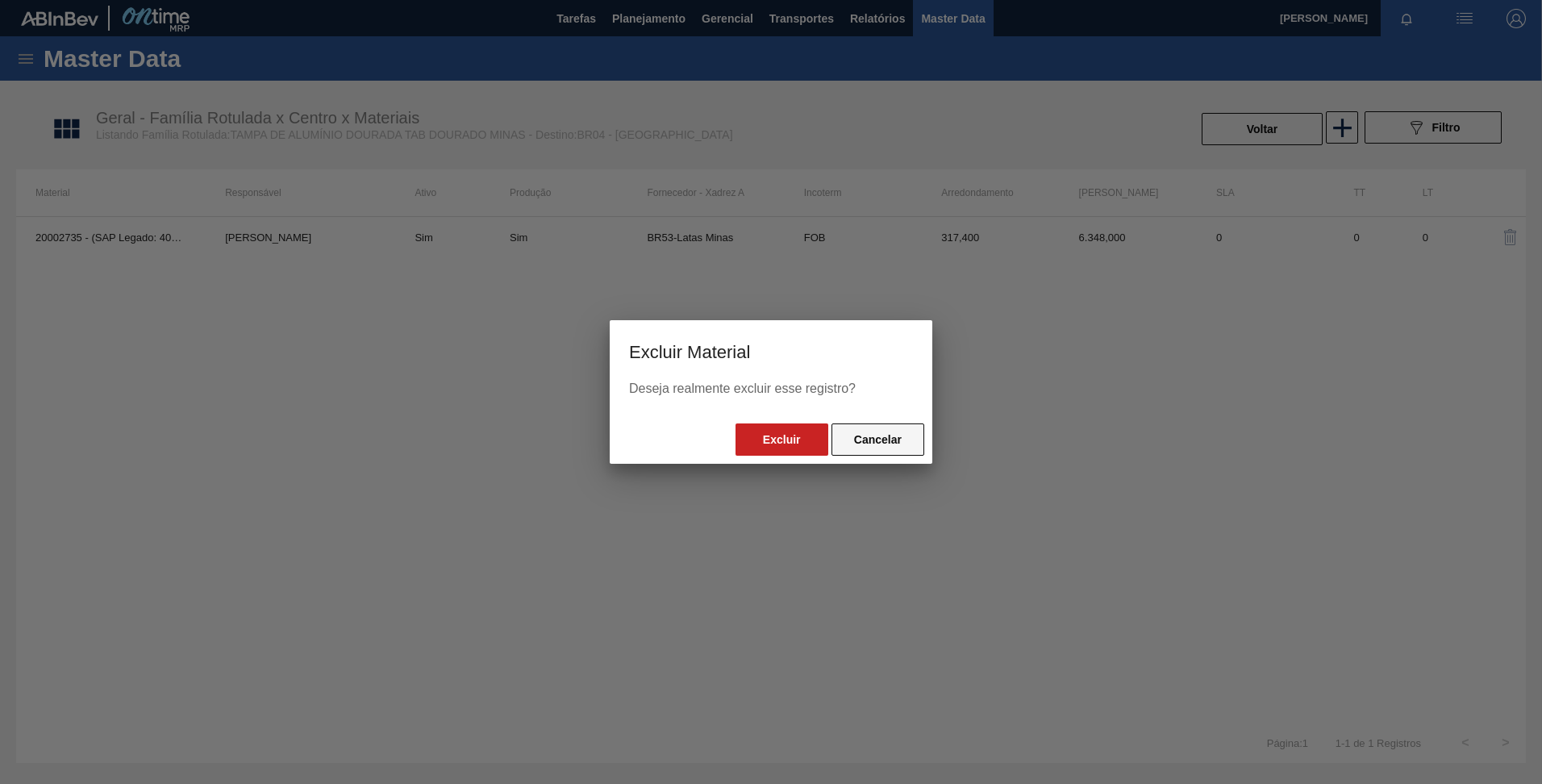
click at [897, 430] on button "Cancelar" at bounding box center [878, 439] width 93 height 32
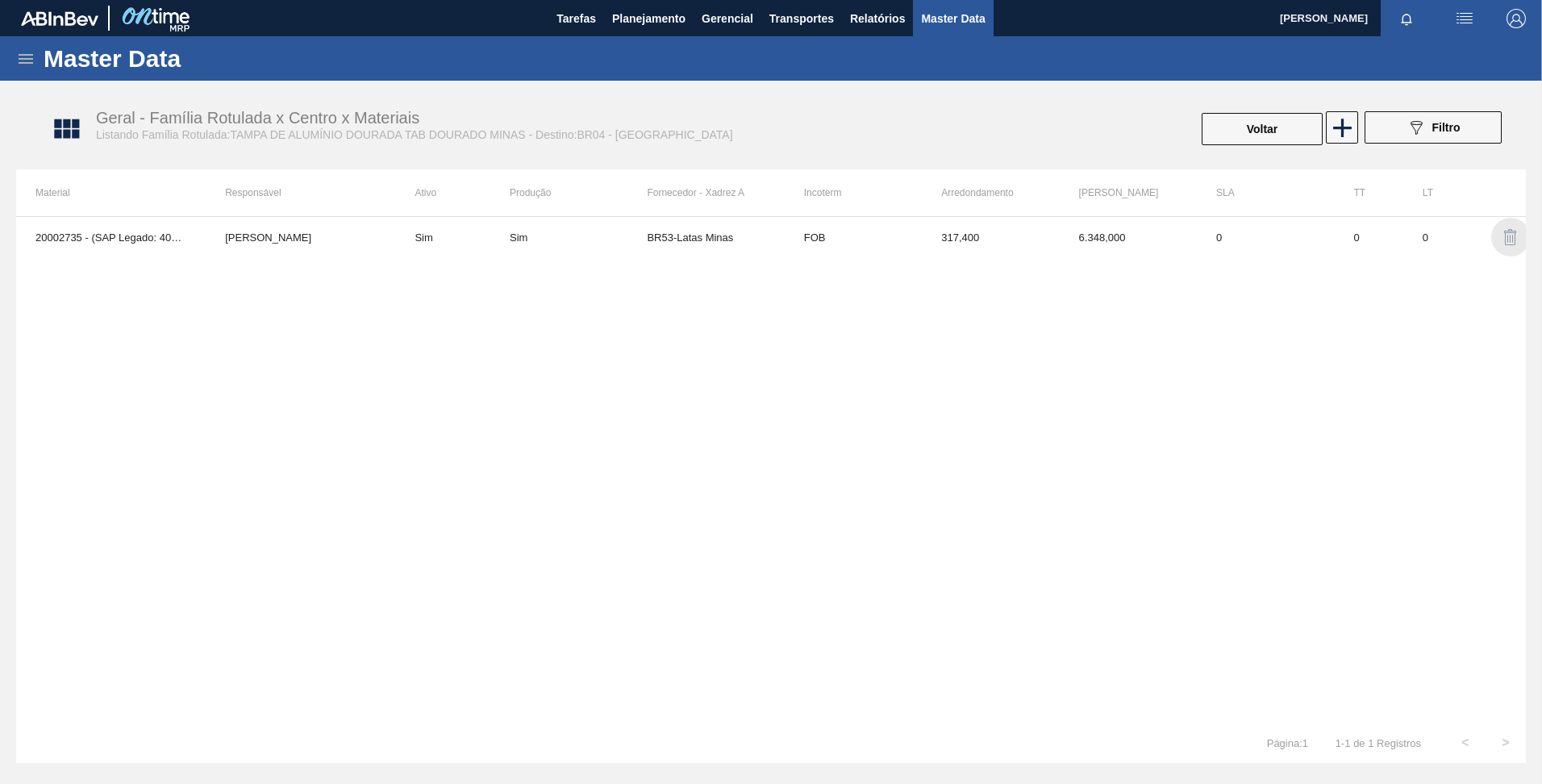
click at [1511, 235] on img "button" at bounding box center [1510, 237] width 19 height 19
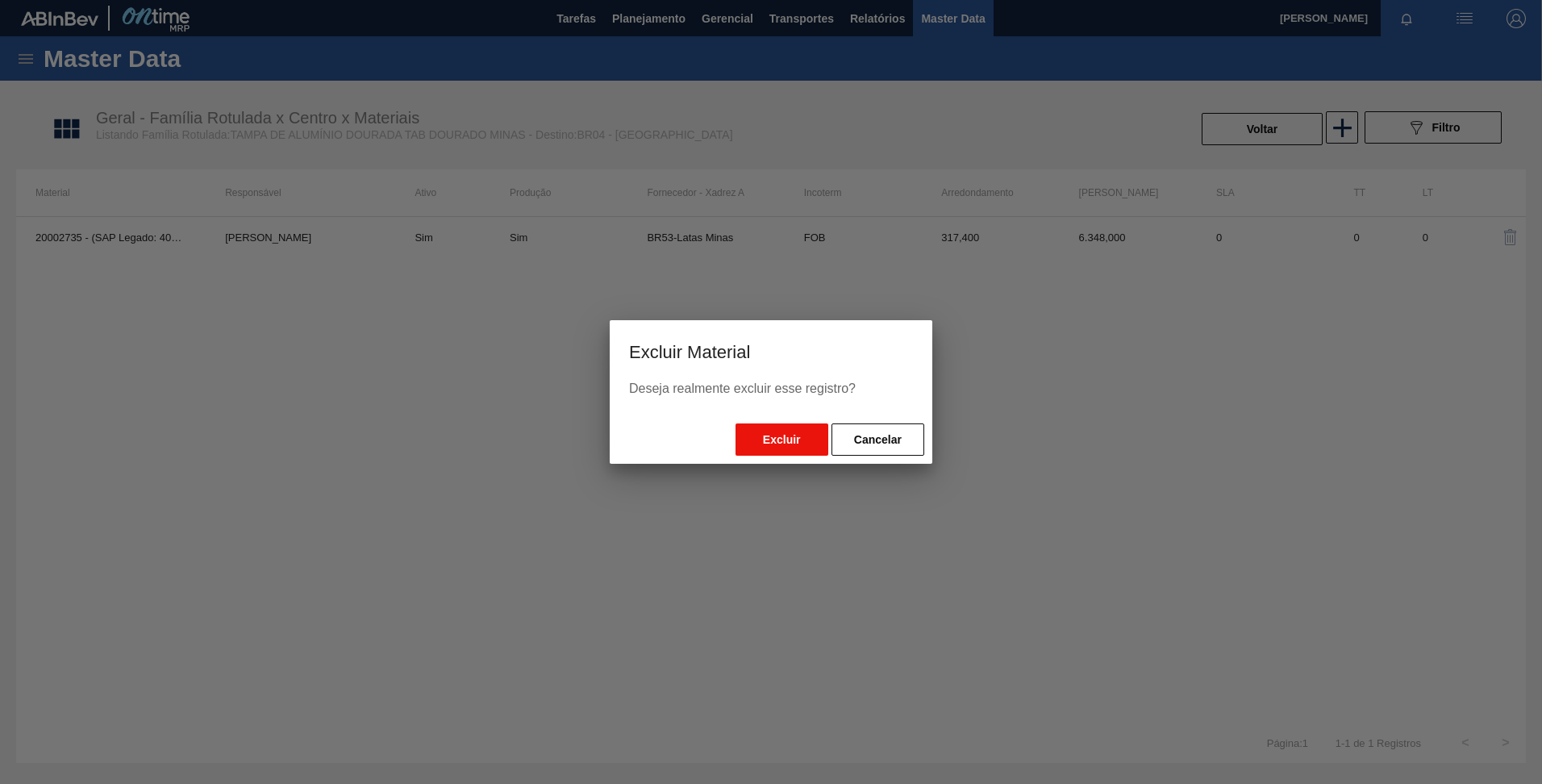
click at [747, 452] on button "Excluir" at bounding box center [782, 439] width 93 height 32
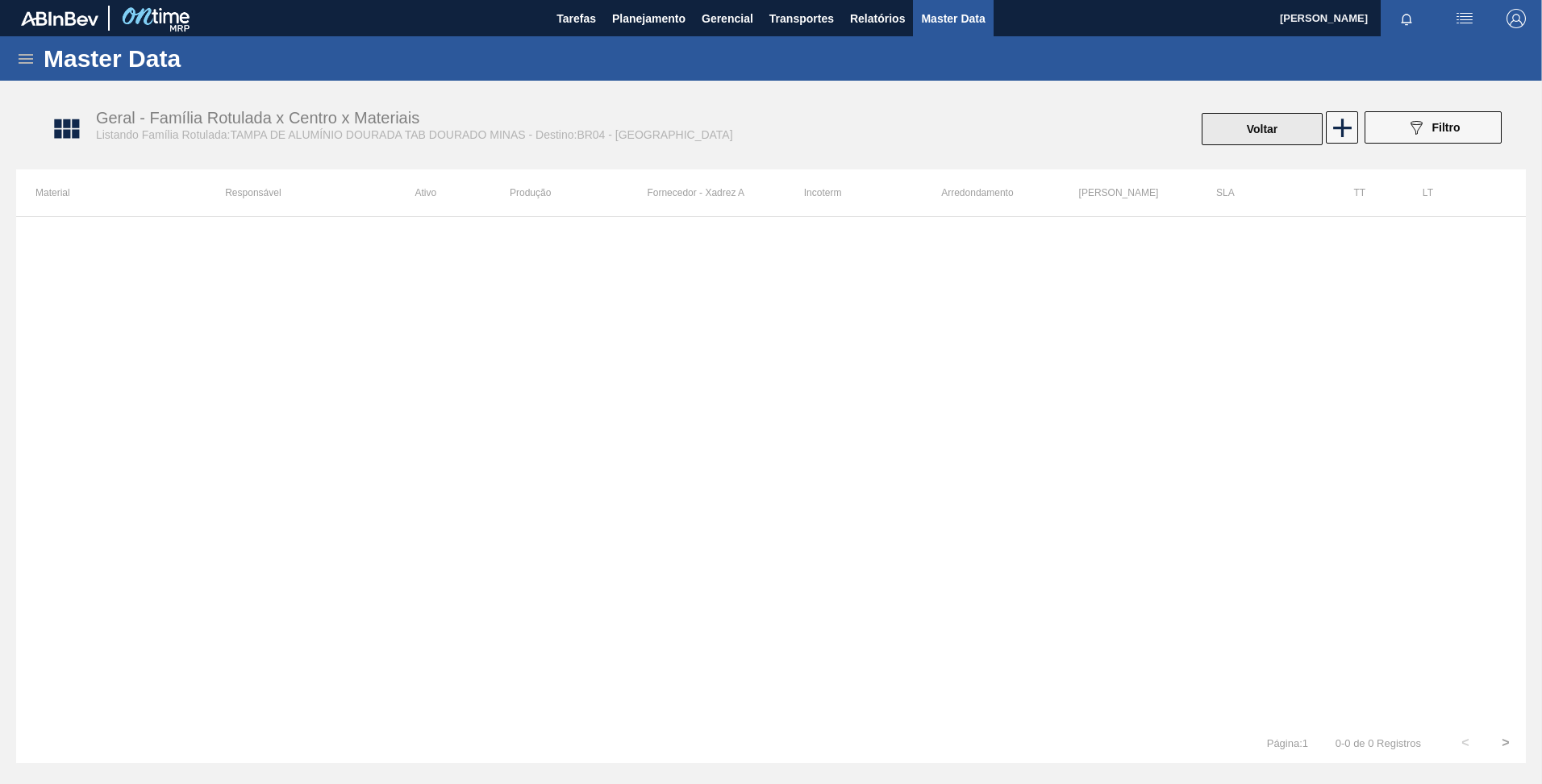
click at [1250, 117] on button "Voltar" at bounding box center [1262, 129] width 121 height 32
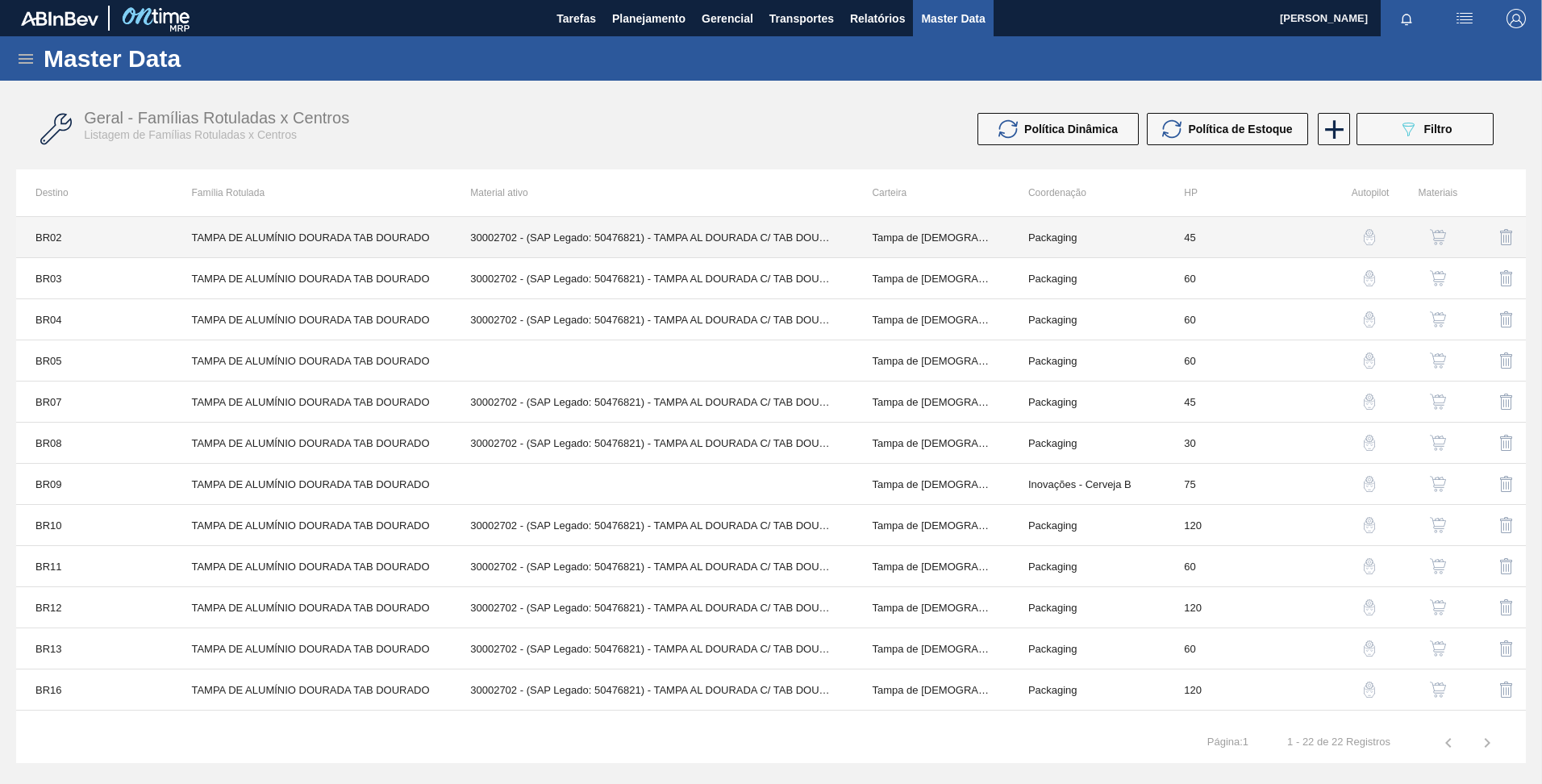
click at [699, 252] on td "30002702 - (SAP Legado: 50476821) - TAMPA AL DOURADA C/ TAB DOURADO" at bounding box center [652, 237] width 402 height 41
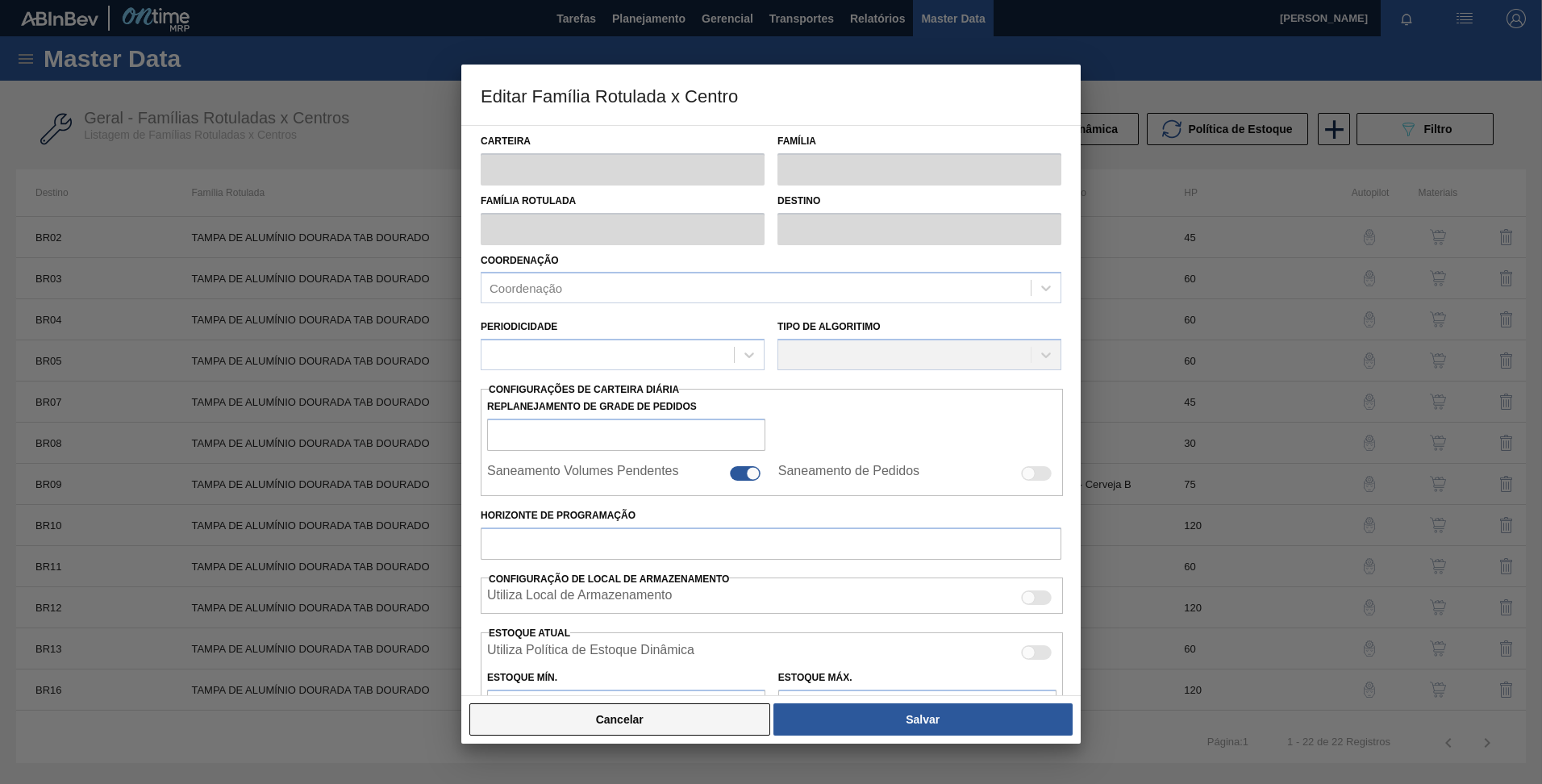
click at [728, 721] on button "Cancelar" at bounding box center [619, 719] width 301 height 32
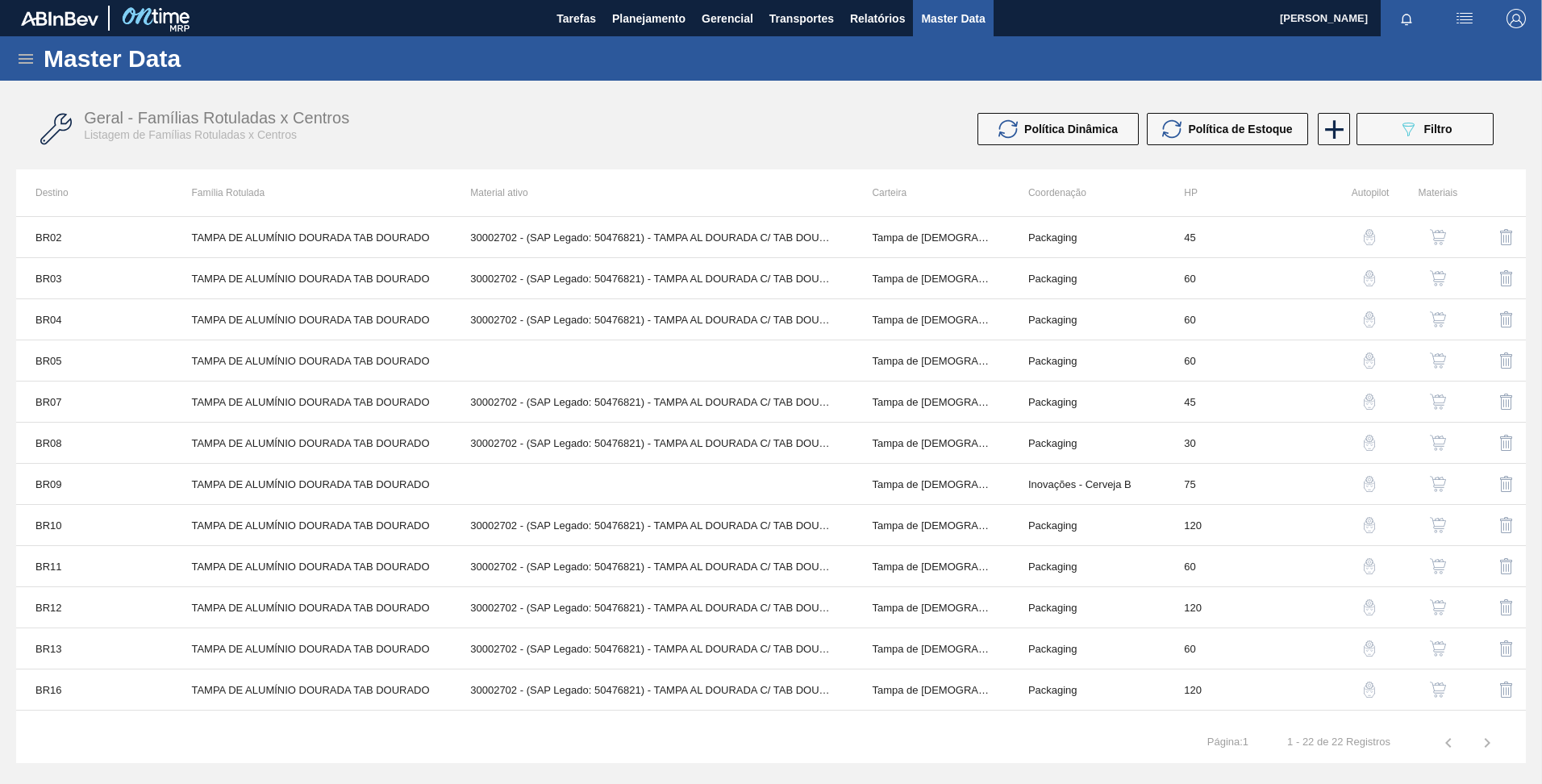
click at [1430, 239] on img "button" at bounding box center [1438, 237] width 16 height 16
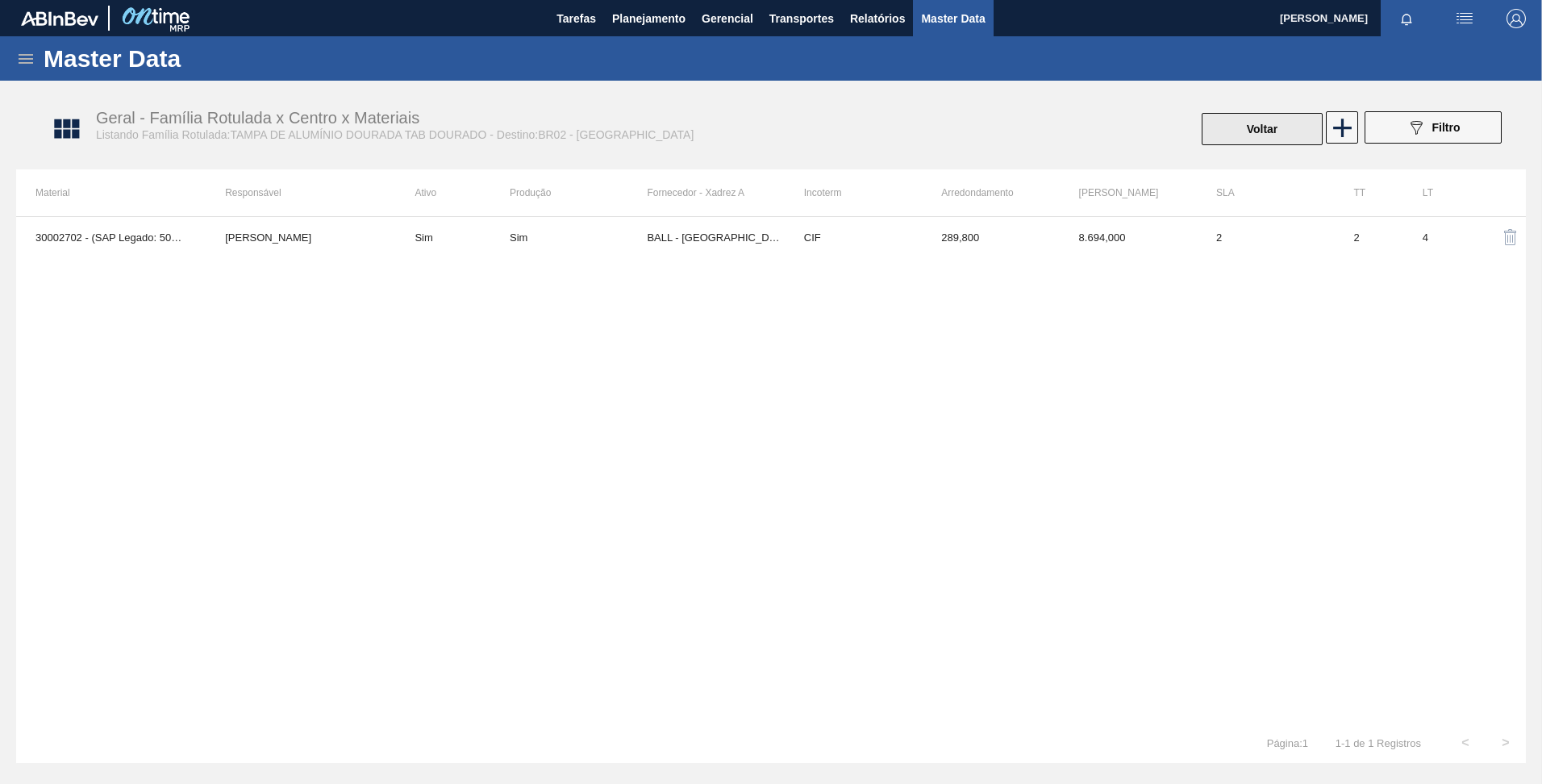
click at [1247, 142] on button "Voltar" at bounding box center [1262, 129] width 121 height 32
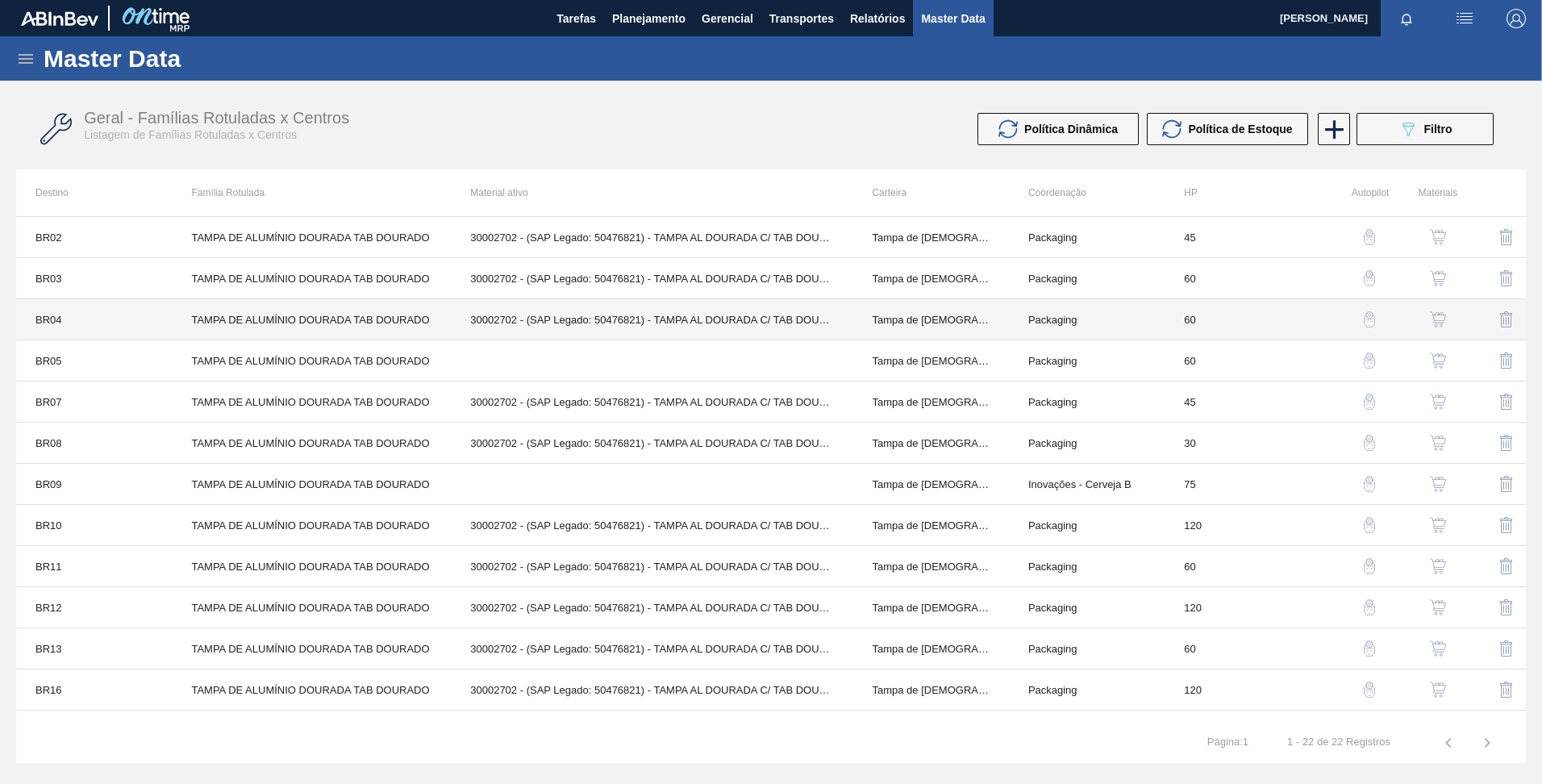
click at [149, 318] on td "BR04" at bounding box center [94, 319] width 156 height 41
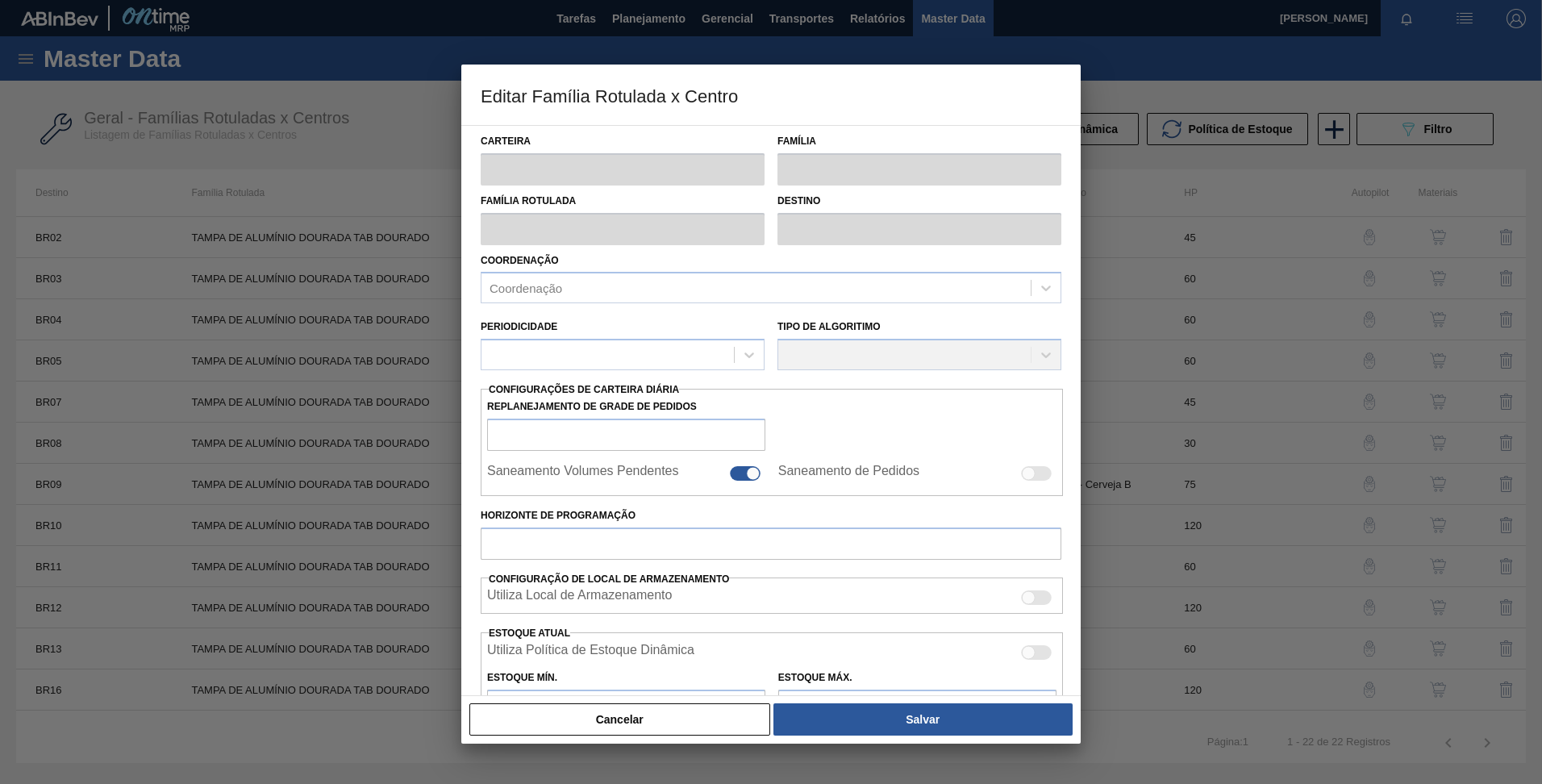
type input "Tampa de [DEMOGRAPHIC_DATA]"
type input "Tampa de Alumínio"
type input "TAMPA DE ALUMÍNIO DOURADA TAB DOURADO"
type input "BR04 - Camaçari"
type input "60"
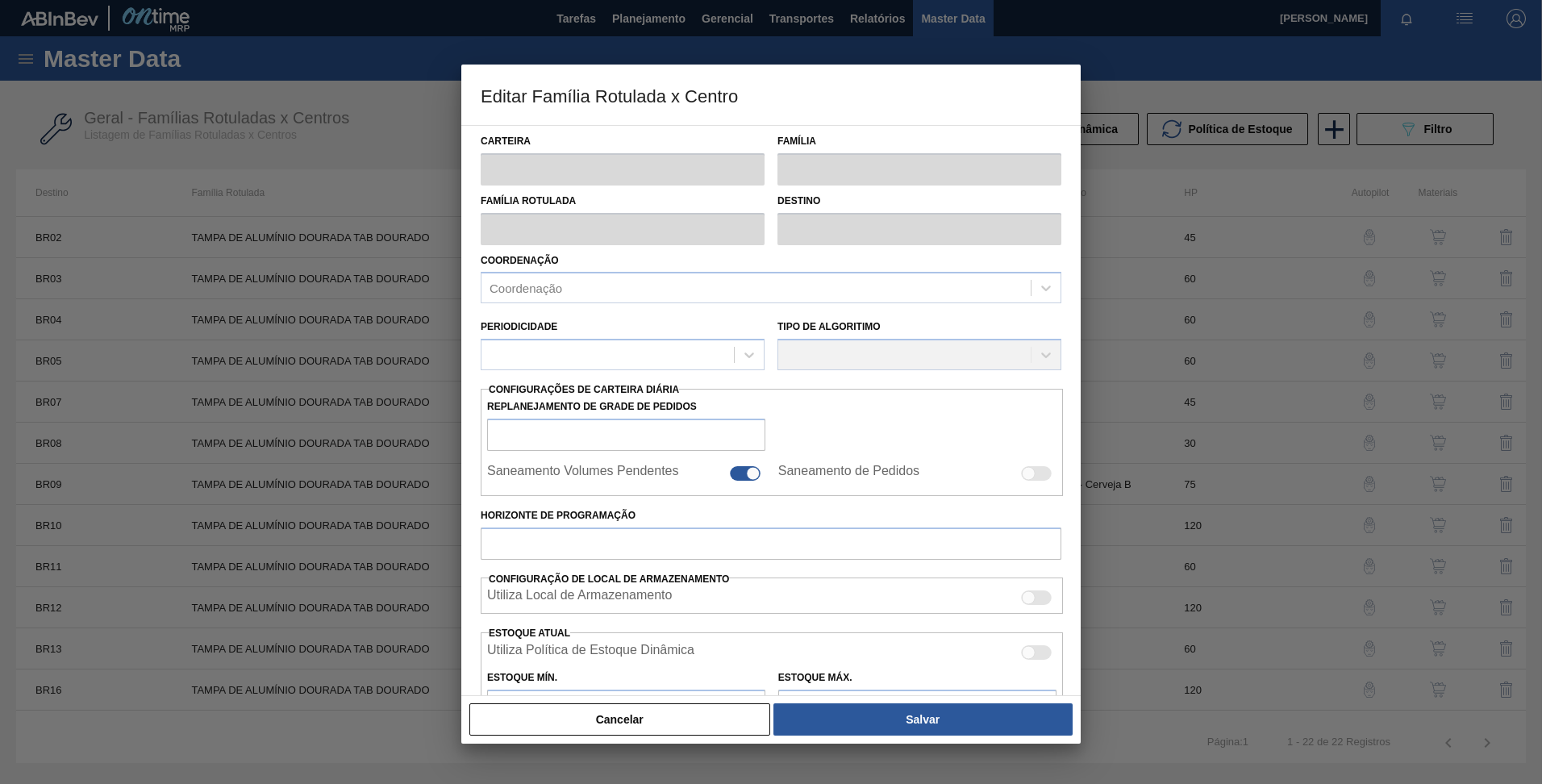
type input "0"
type input "100"
type input "0,000"
checkbox input "true"
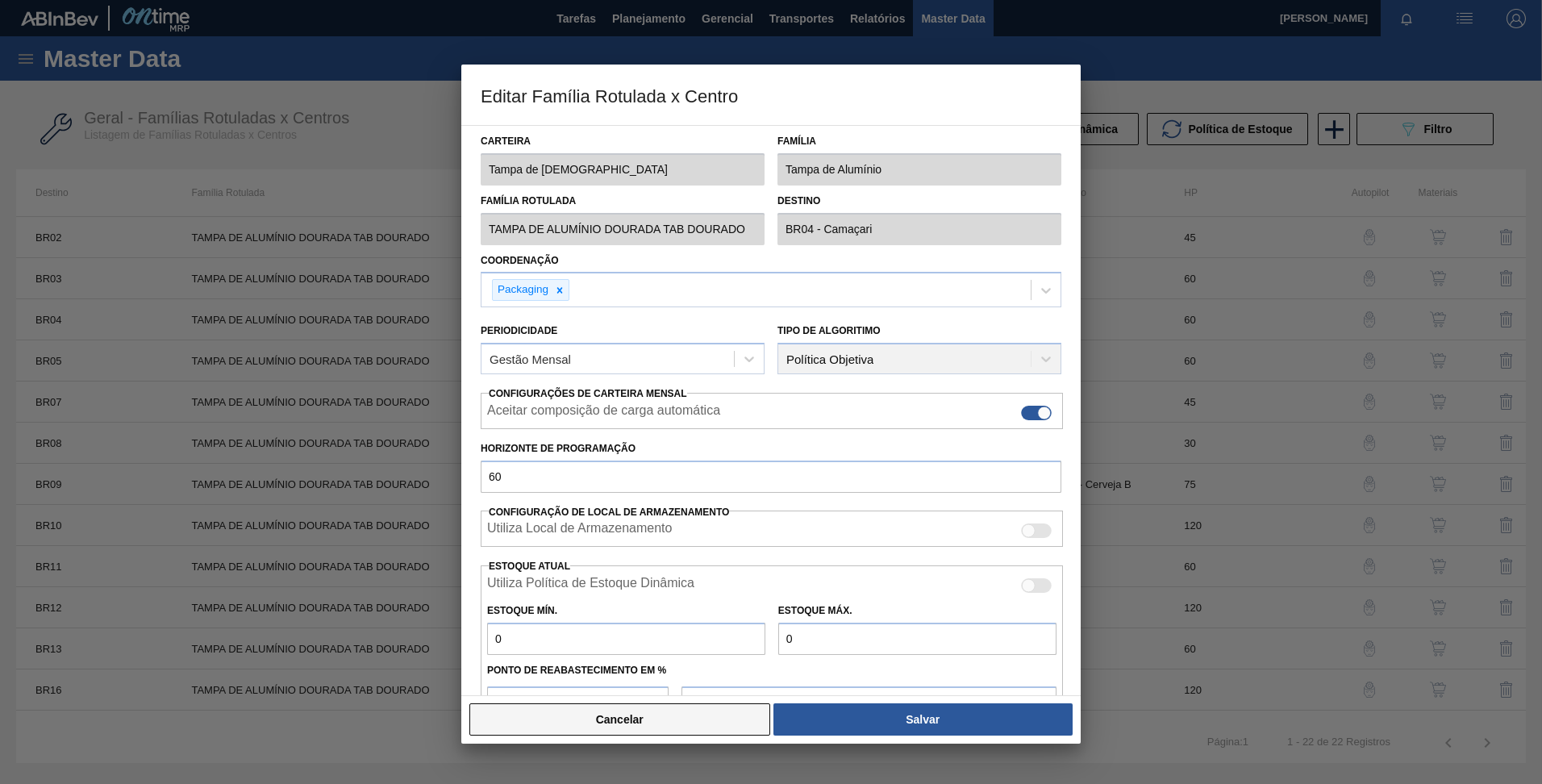
click at [653, 704] on button "Cancelar" at bounding box center [619, 719] width 301 height 32
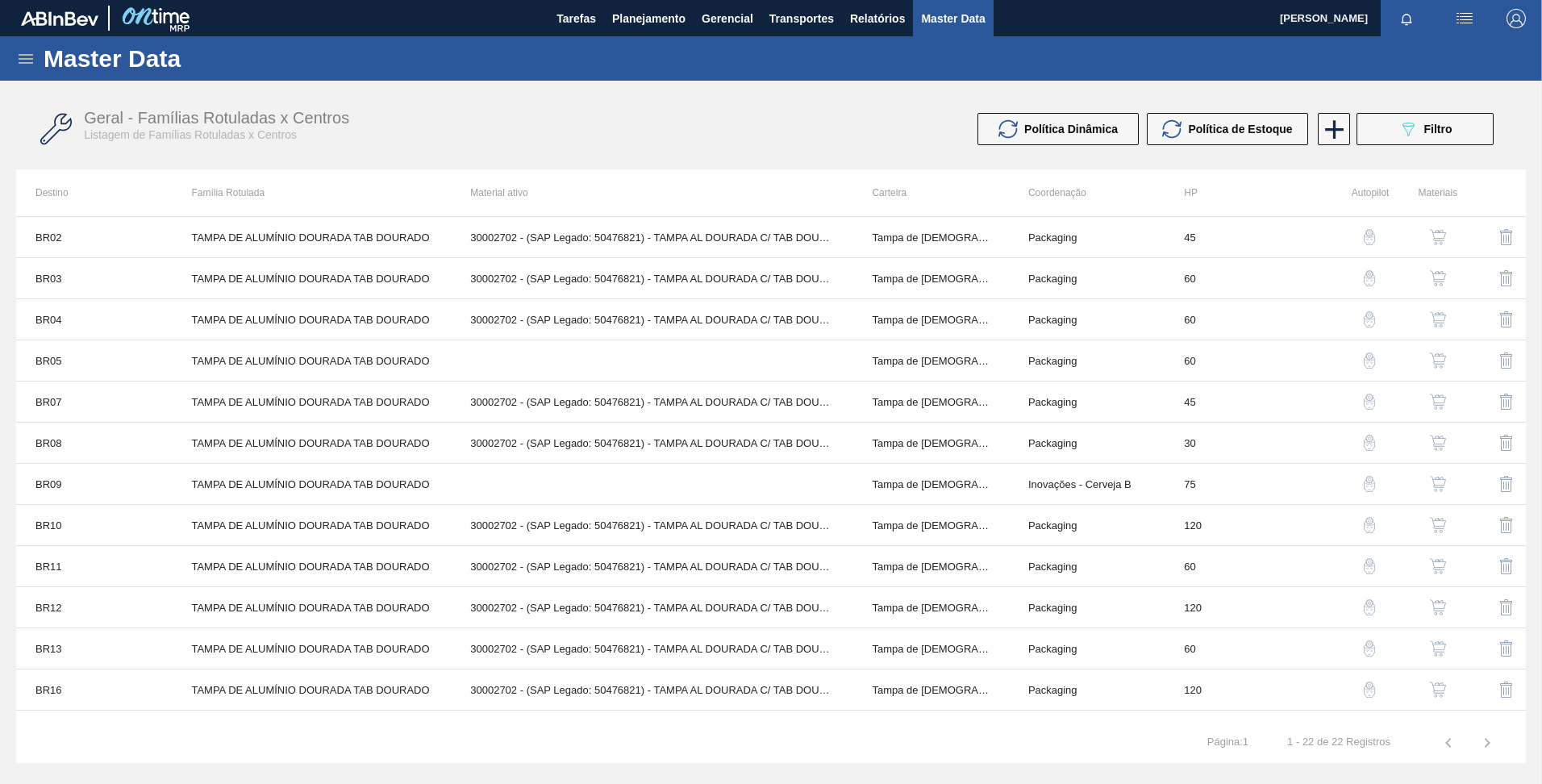
click at [1434, 323] on img "button" at bounding box center [1438, 319] width 16 height 16
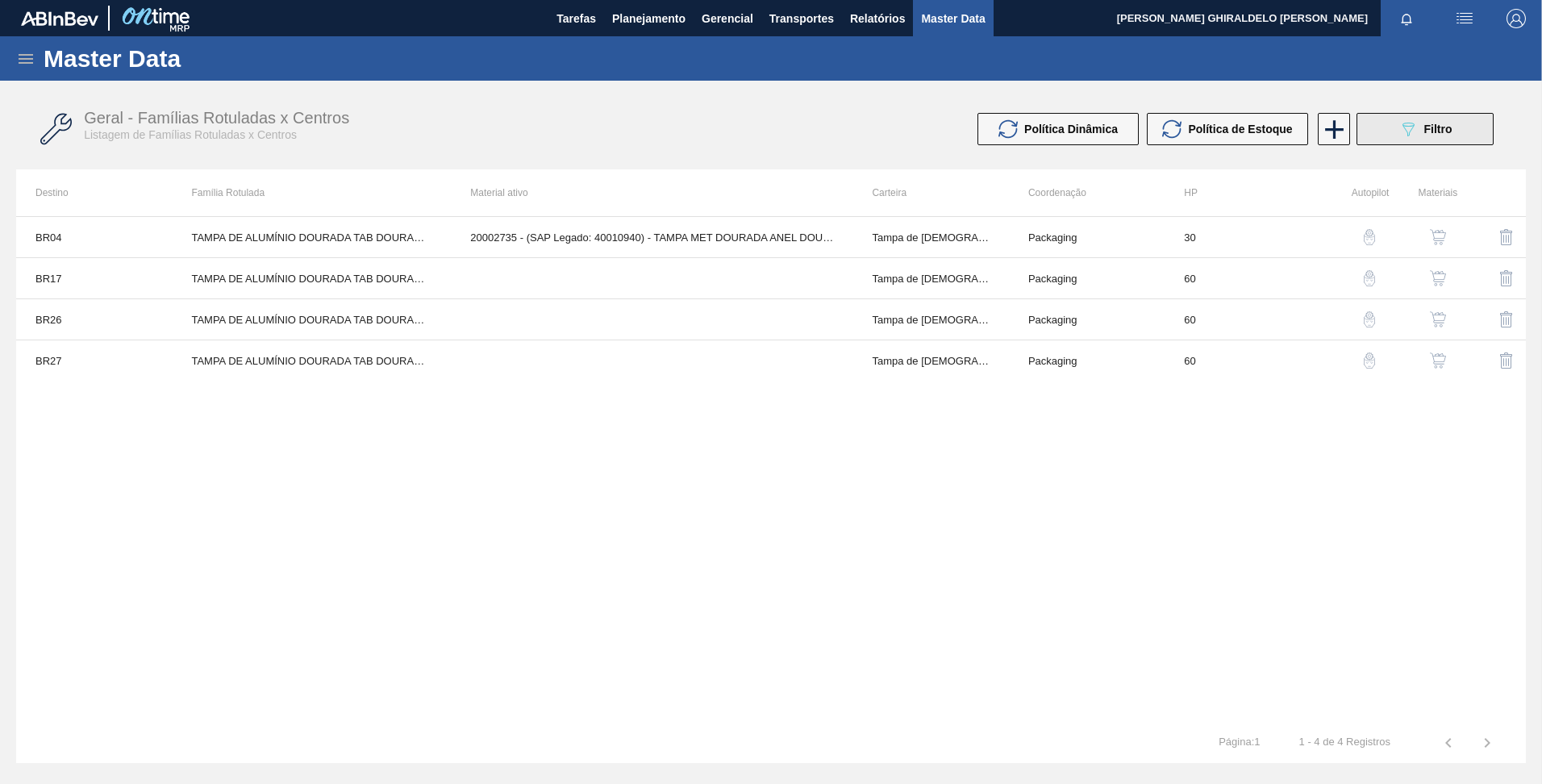
click at [1397, 139] on button "089F7B8B-B2A5-4AFE-B5C0-19BA573D28AC Filtro" at bounding box center [1425, 129] width 138 height 32
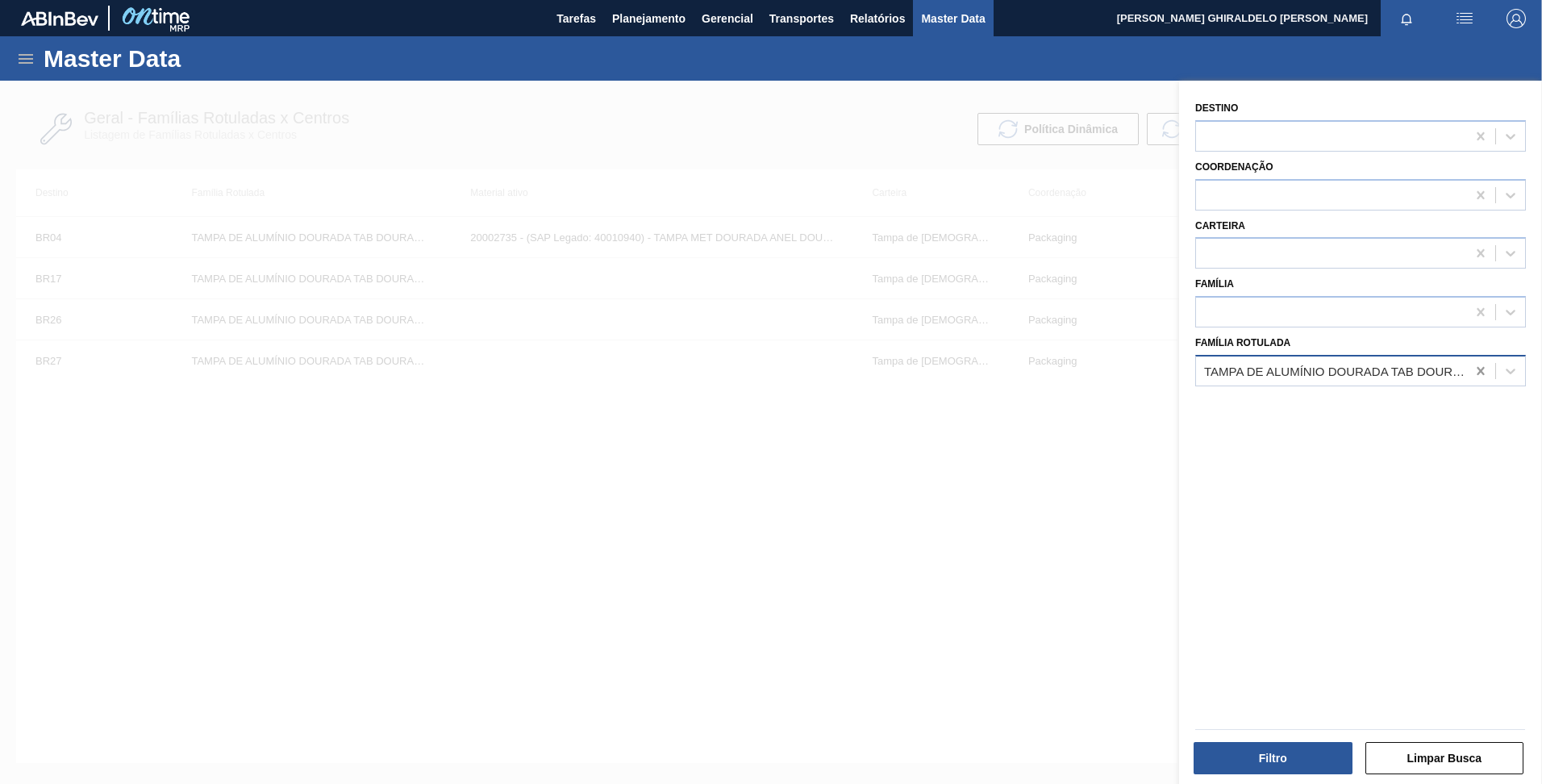
drag, startPoint x: 1479, startPoint y: 371, endPoint x: 1446, endPoint y: 360, distance: 34.8
click at [1478, 371] on icon at bounding box center [1481, 371] width 8 height 8
click at [1418, 365] on div at bounding box center [1331, 371] width 270 height 23
type Rotulada "dourado min"
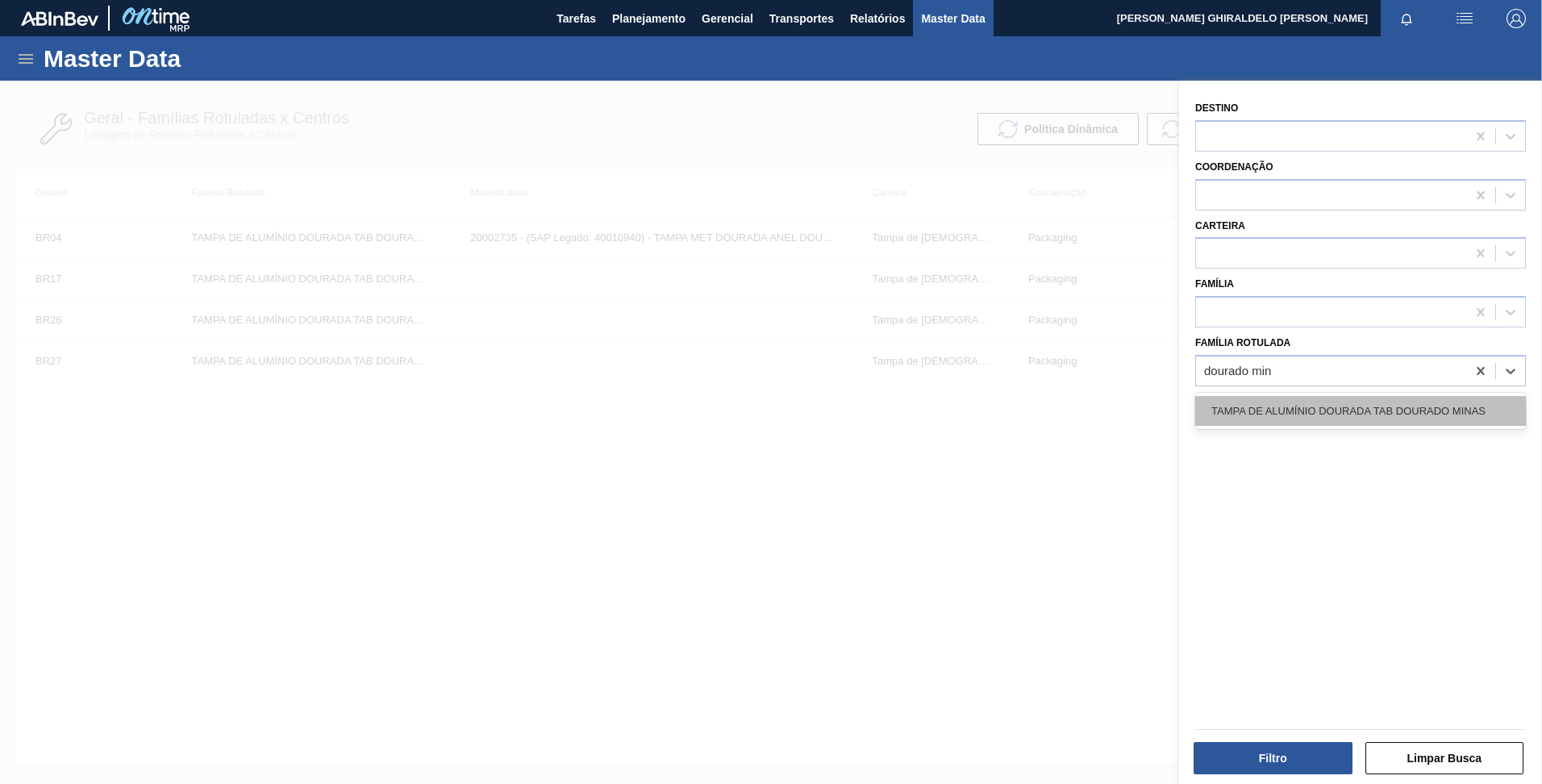
click at [1361, 412] on div "TAMPA DE ALUMÍNIO DOURADA TAB DOURADO MINAS" at bounding box center [1360, 411] width 331 height 30
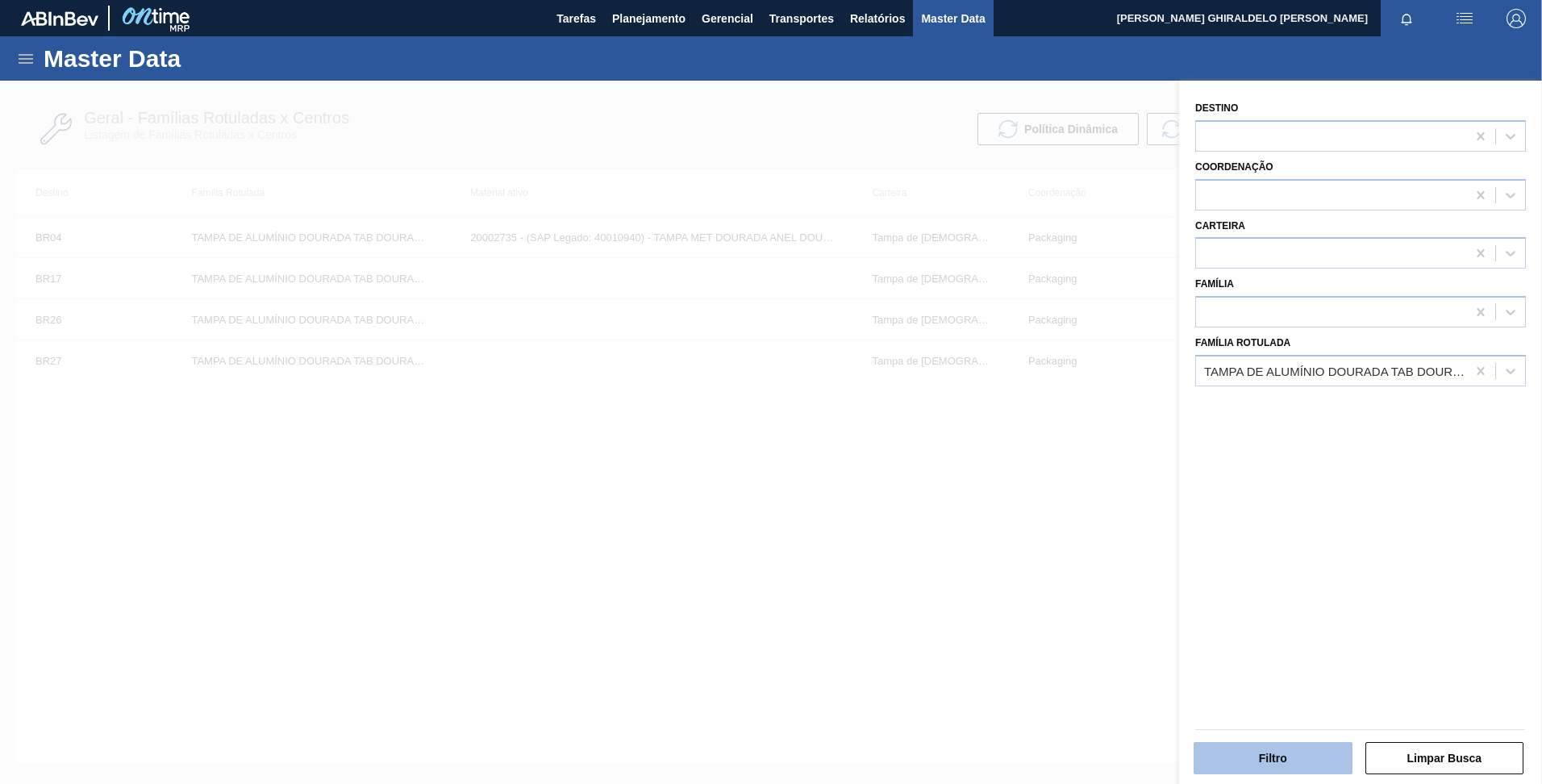
click at [1265, 772] on button "Filtro" at bounding box center [1274, 758] width 159 height 32
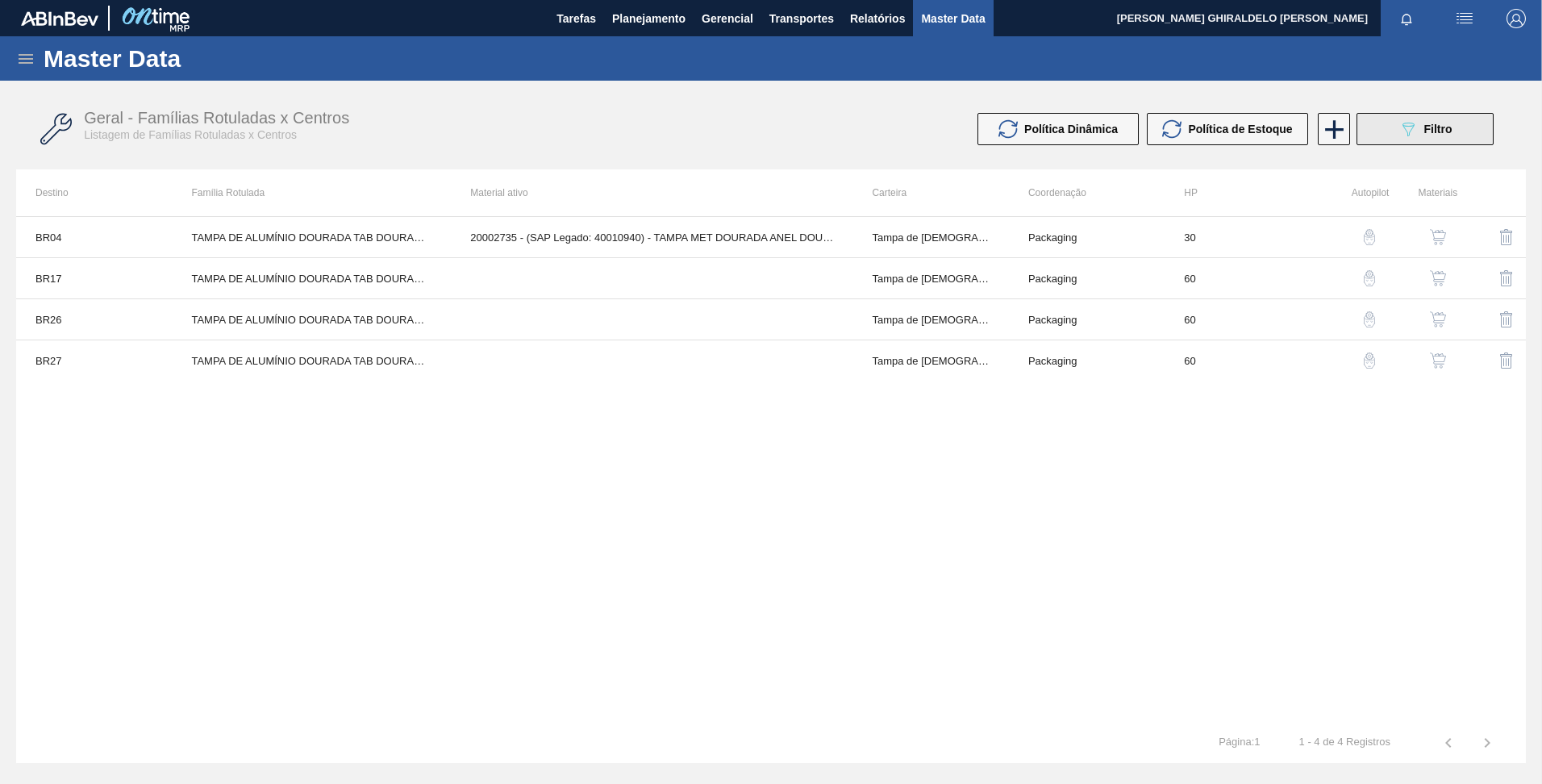
click at [1403, 133] on icon "089F7B8B-B2A5-4AFE-B5C0-19BA573D28AC" at bounding box center [1408, 129] width 19 height 19
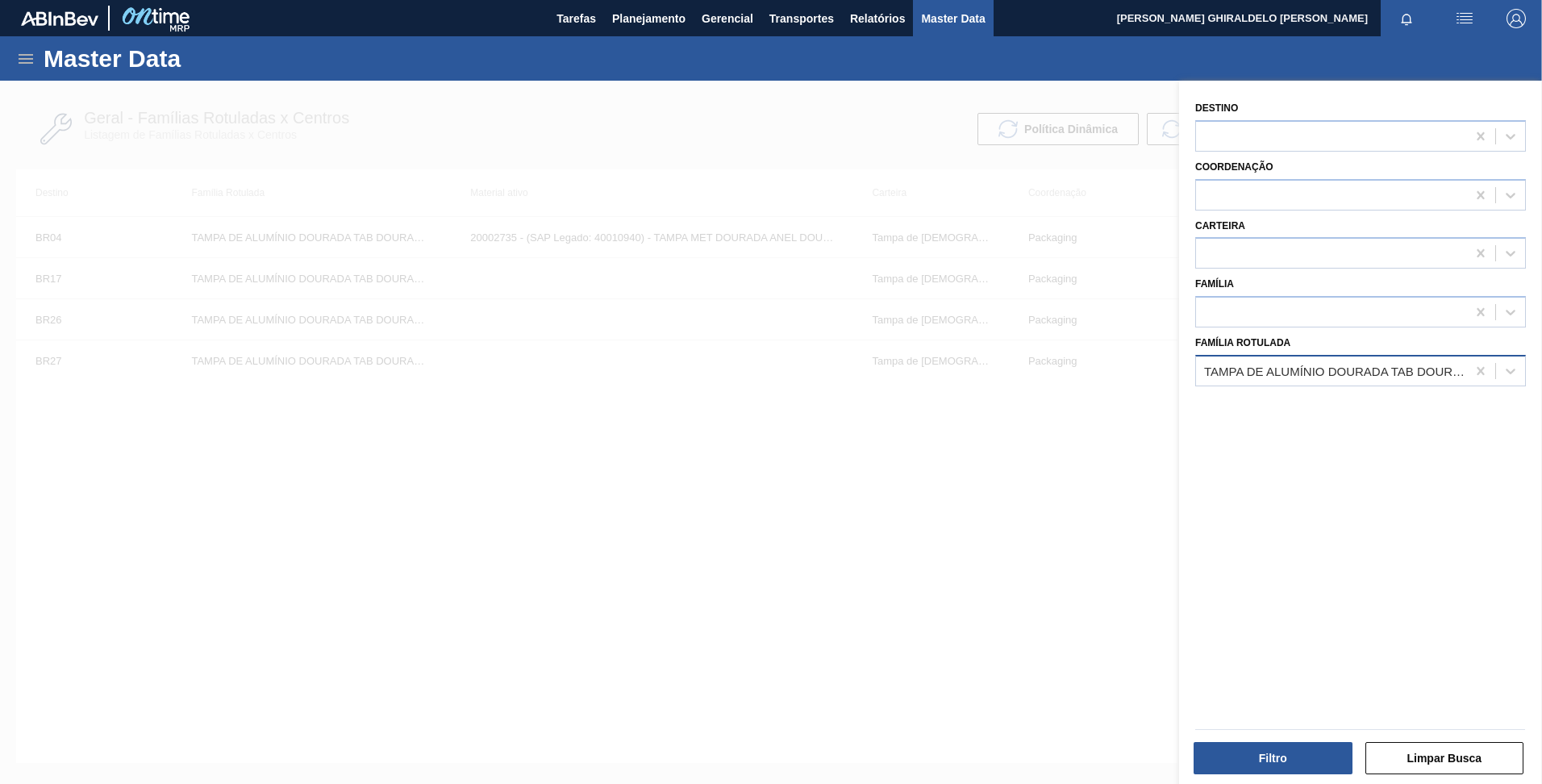
click at [1427, 381] on div "TAMPA DE ALUMÍNIO DOURADA TAB DOURADO MINAS" at bounding box center [1331, 371] width 270 height 23
click at [1474, 368] on icon at bounding box center [1481, 371] width 16 height 16
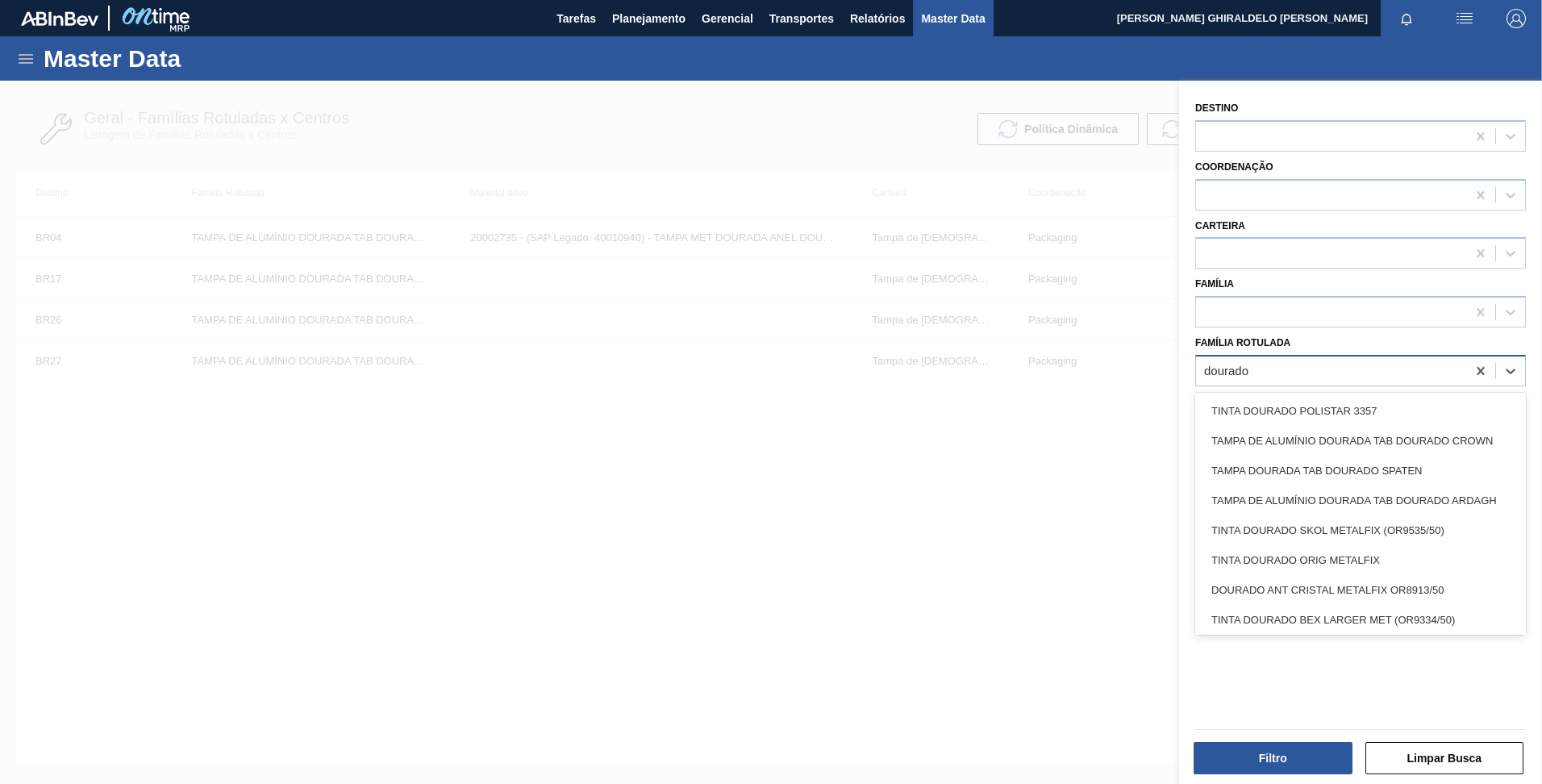
type Rotulada "dourado"
click at [1202, 369] on div "dourado" at bounding box center [1331, 371] width 270 height 23
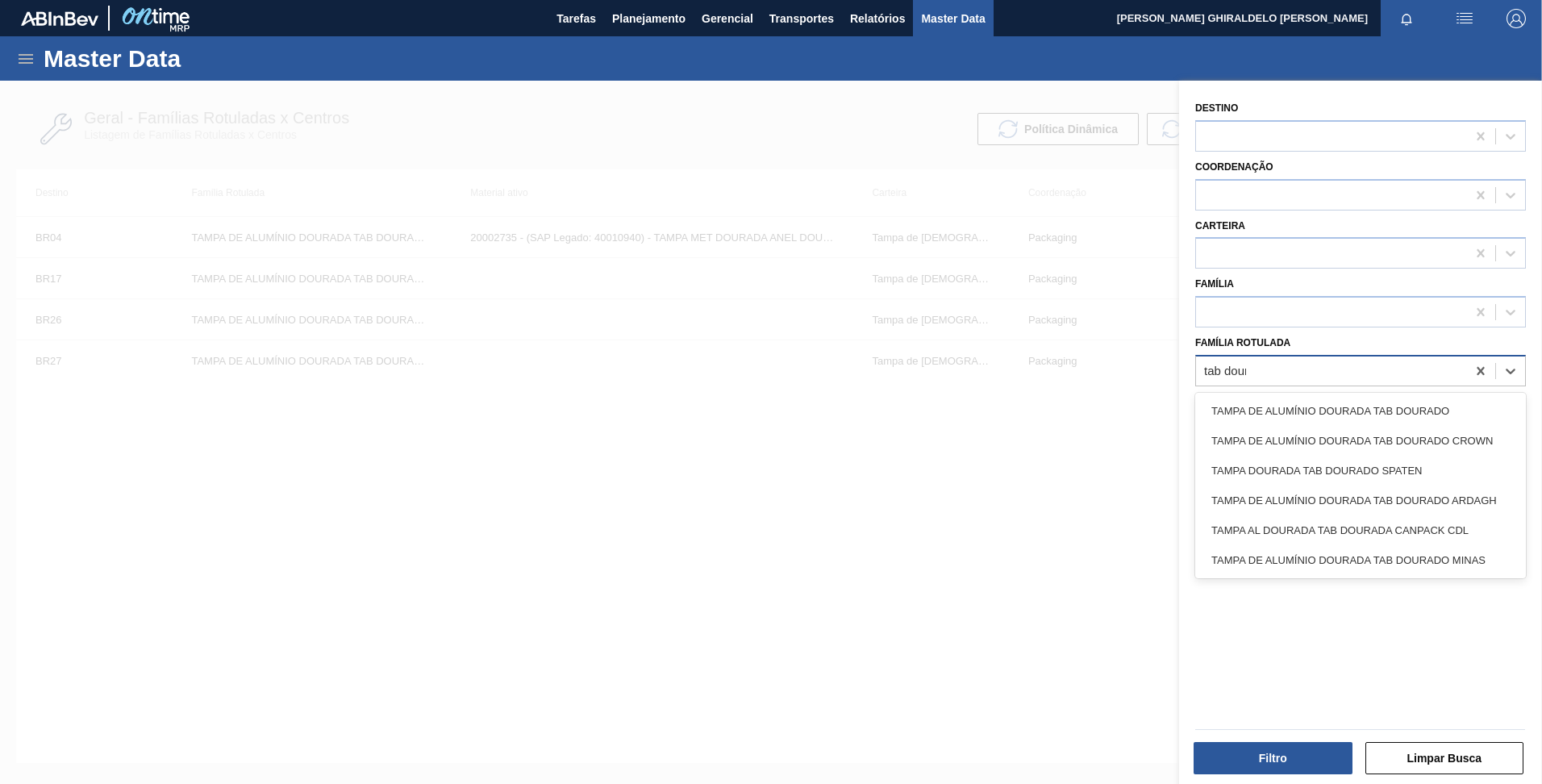
type Rotulada "tab doura"
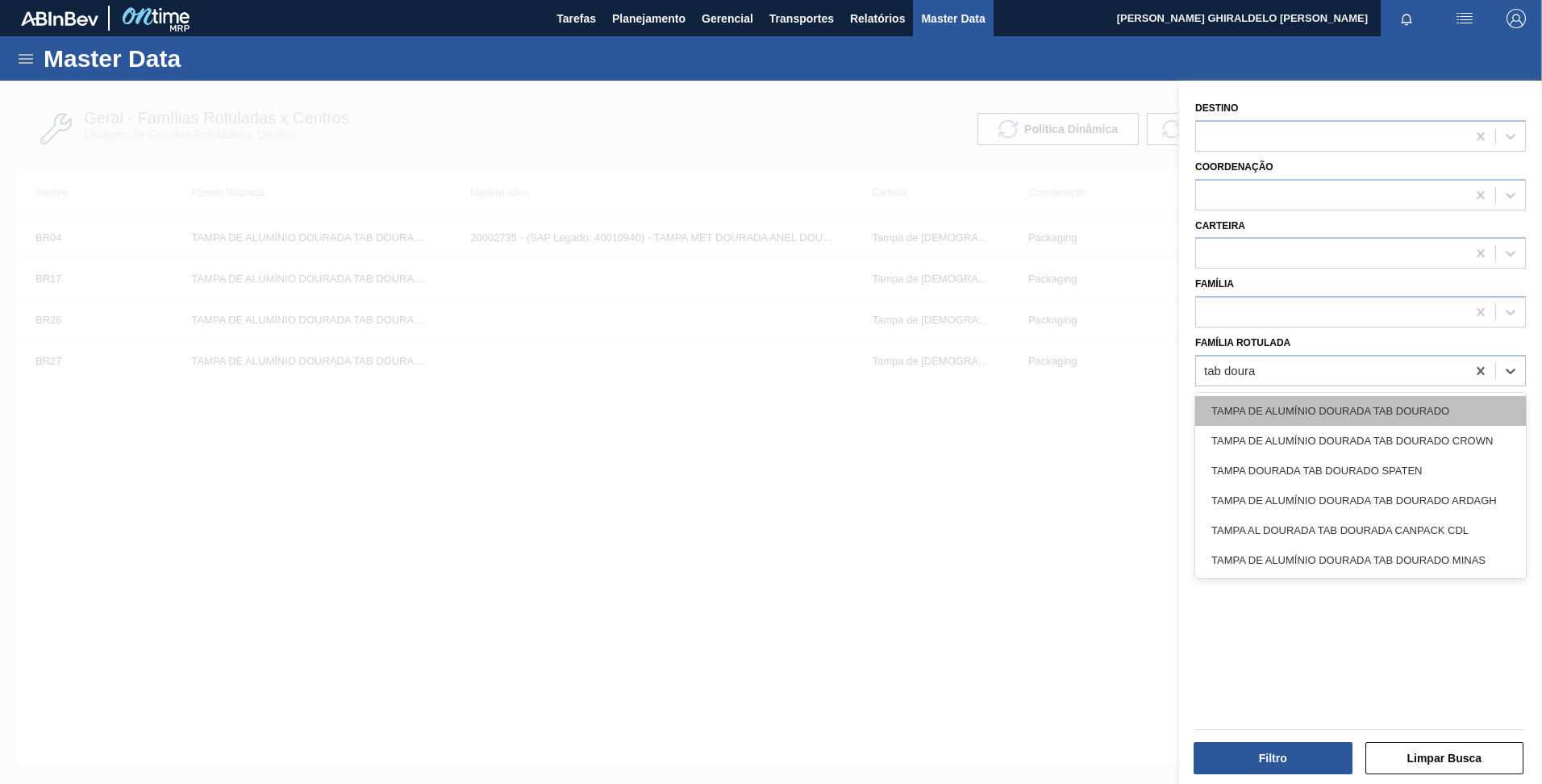
click at [1317, 415] on div "TAMPA DE ALUMÍNIO DOURADA TAB DOURADO" at bounding box center [1360, 411] width 331 height 30
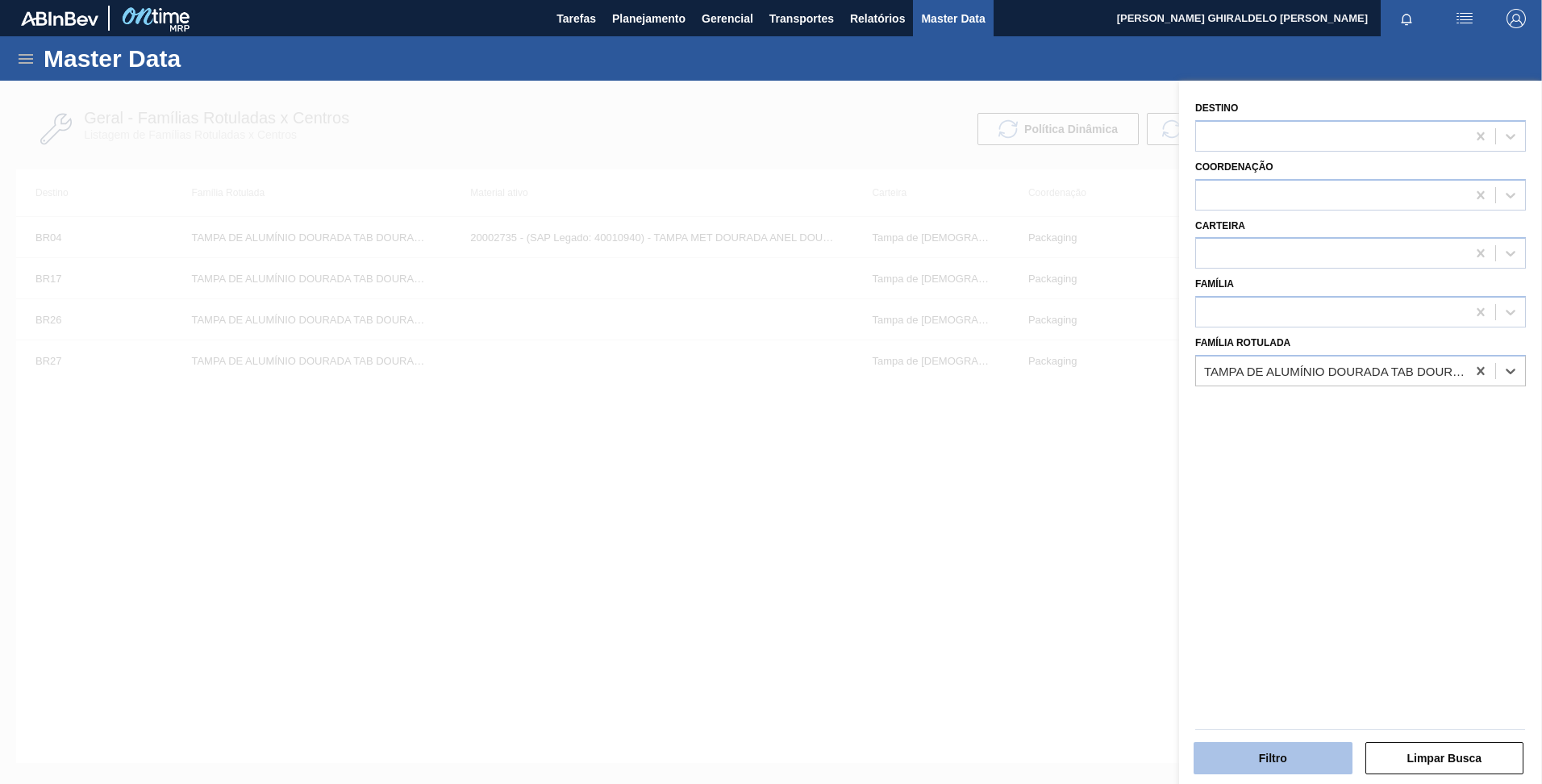
click at [1258, 771] on button "Filtro" at bounding box center [1274, 758] width 159 height 32
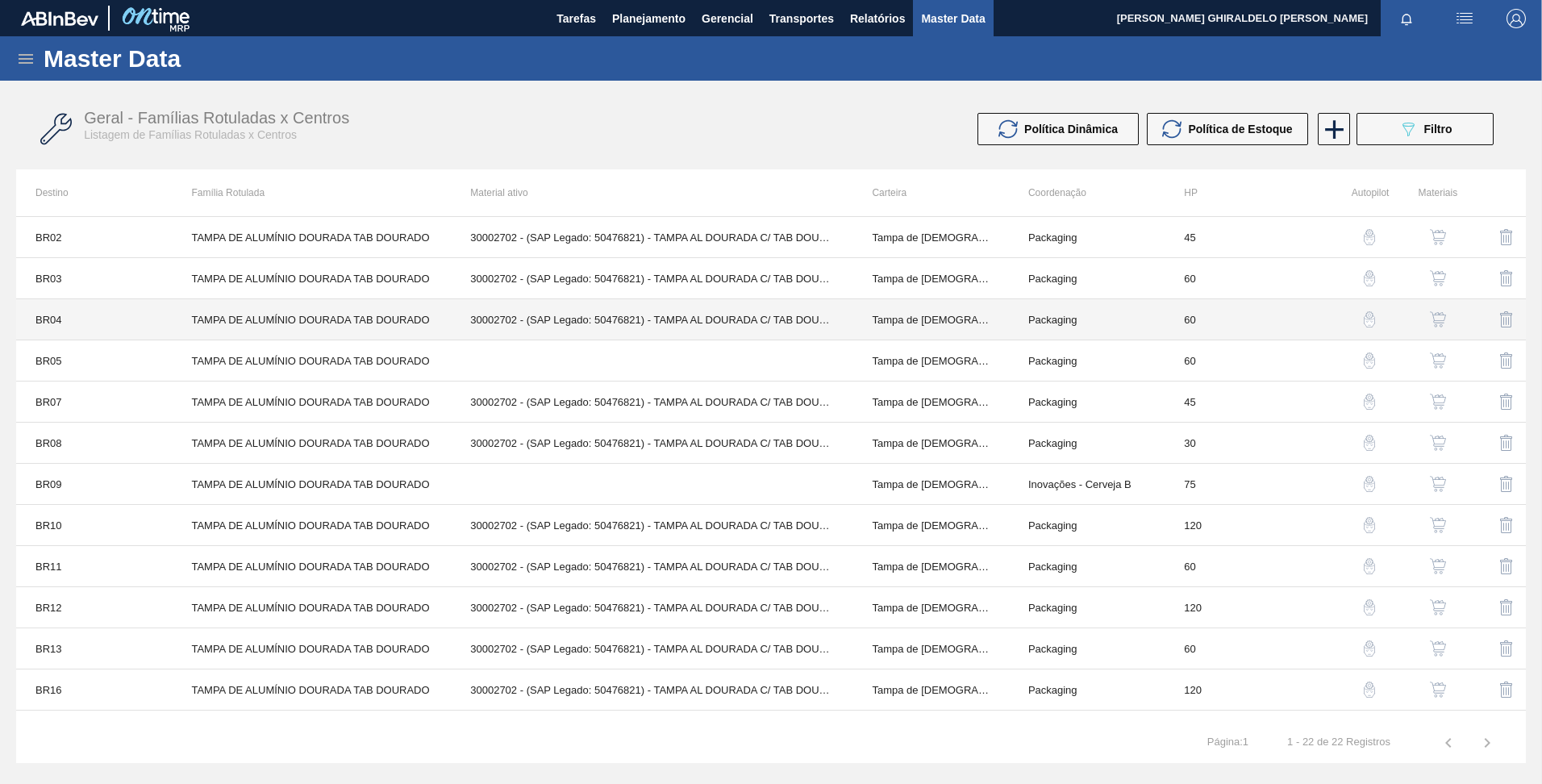
click at [246, 320] on td "TAMPA DE ALUMÍNIO DOURADA TAB DOURADO" at bounding box center [311, 319] width 279 height 41
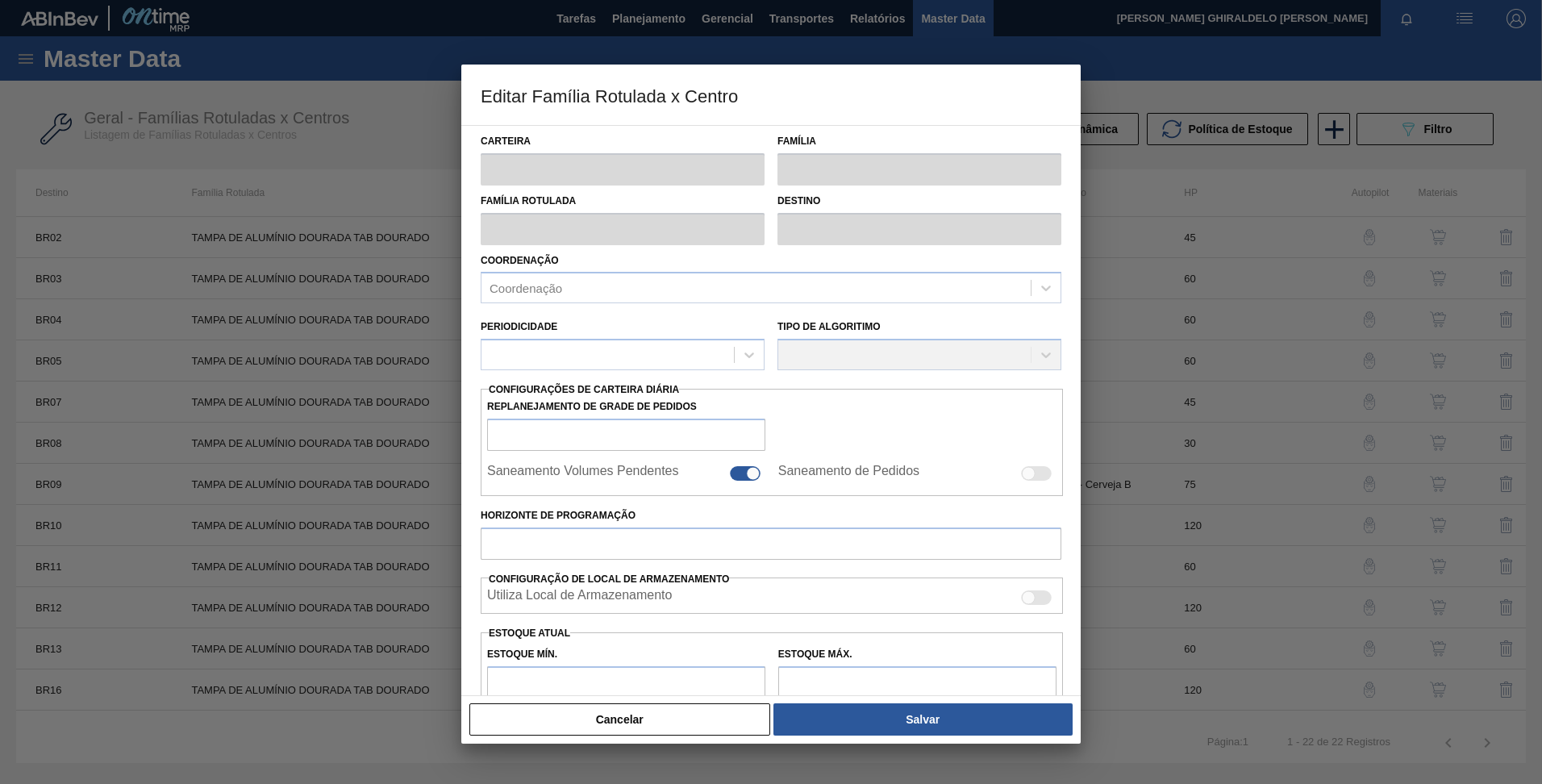
type input "Tampa de [DEMOGRAPHIC_DATA]"
type input "Tampa de Alumínio"
type input "TAMPA DE ALUMÍNIO DOURADA TAB DOURADO"
type input "BR04 - Camaçari"
type input "60"
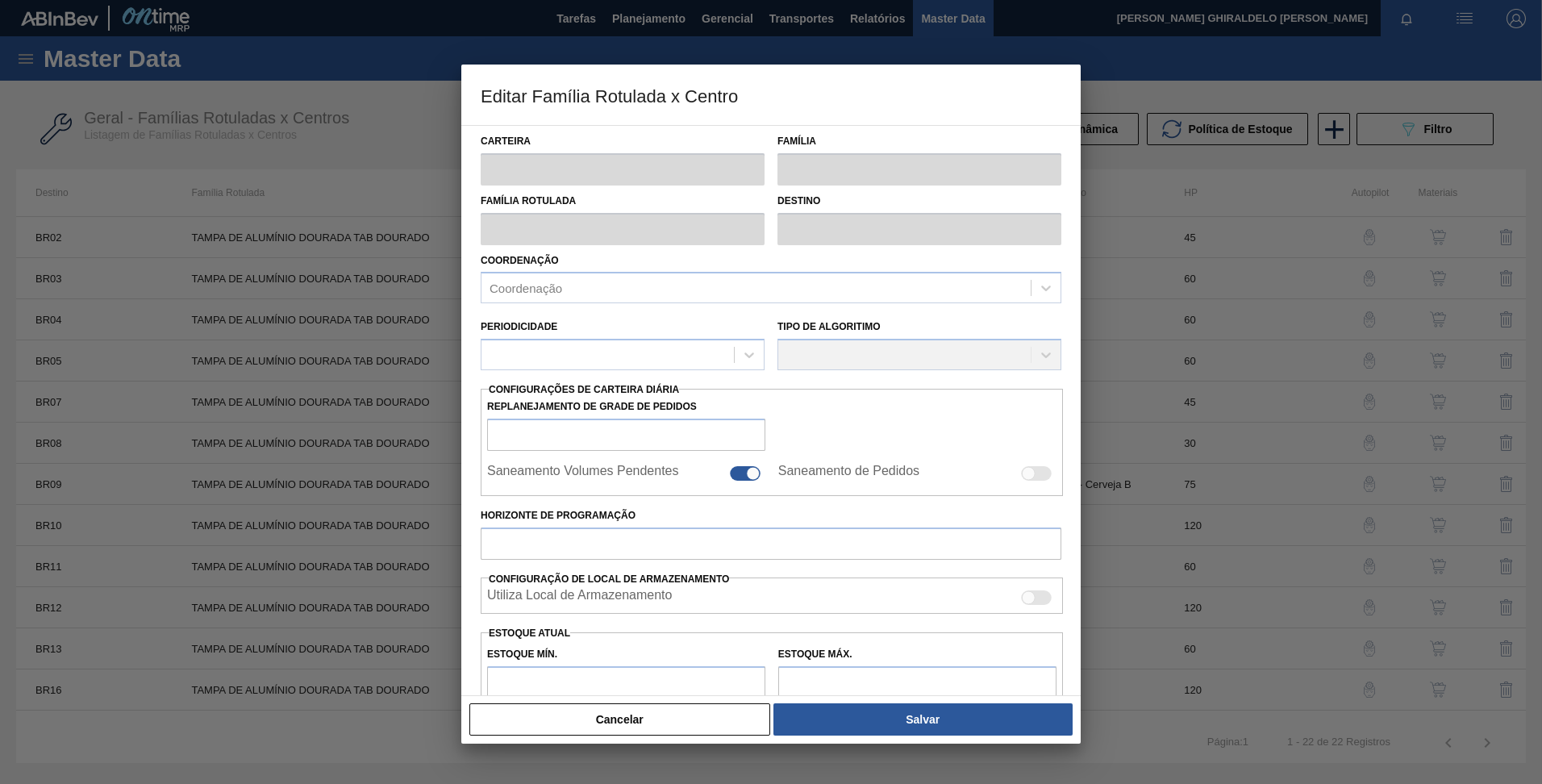
type input "0"
type input "100"
type input "0,000"
checkbox input "true"
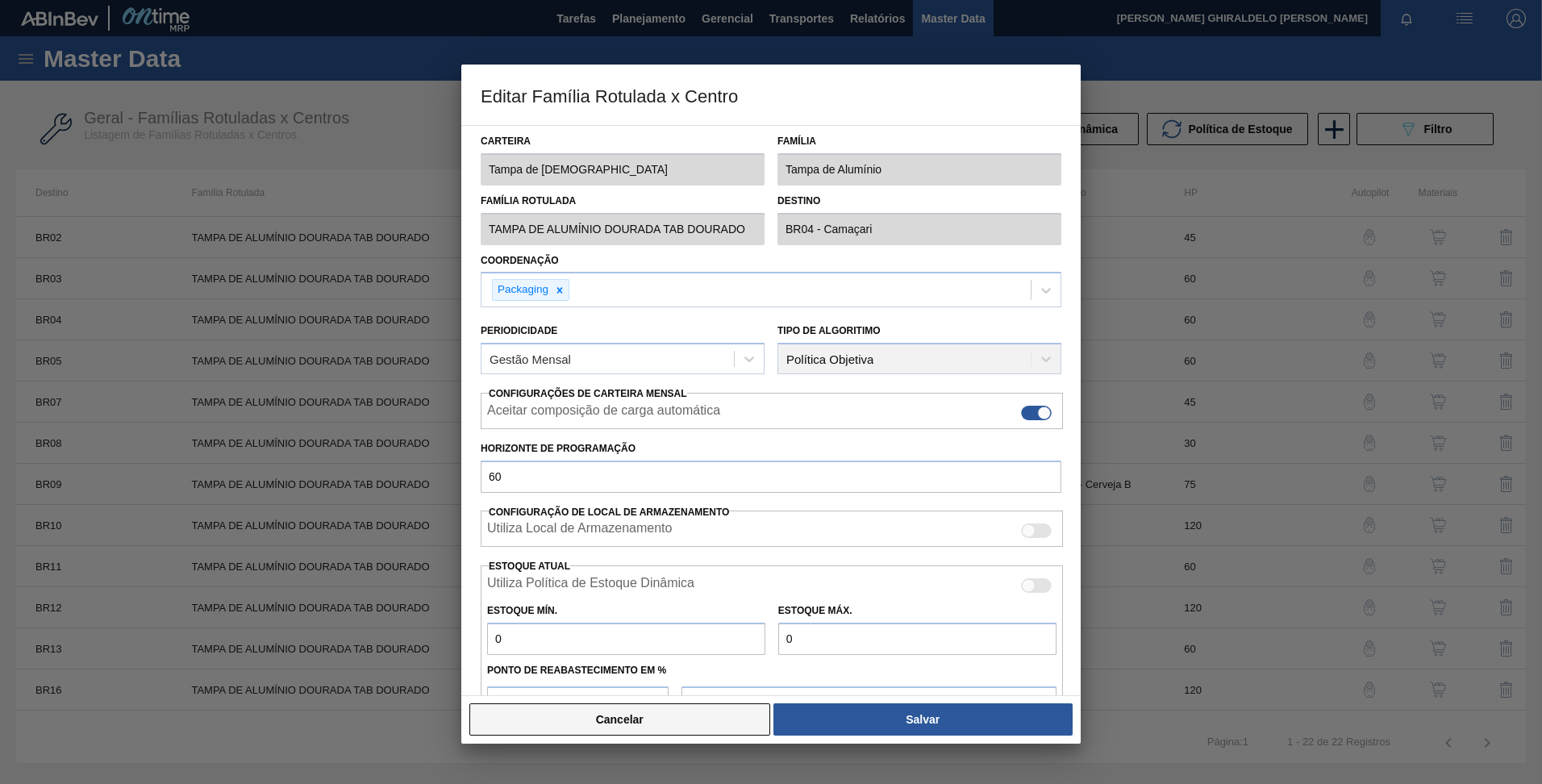
click at [644, 725] on button "Cancelar" at bounding box center [619, 719] width 301 height 32
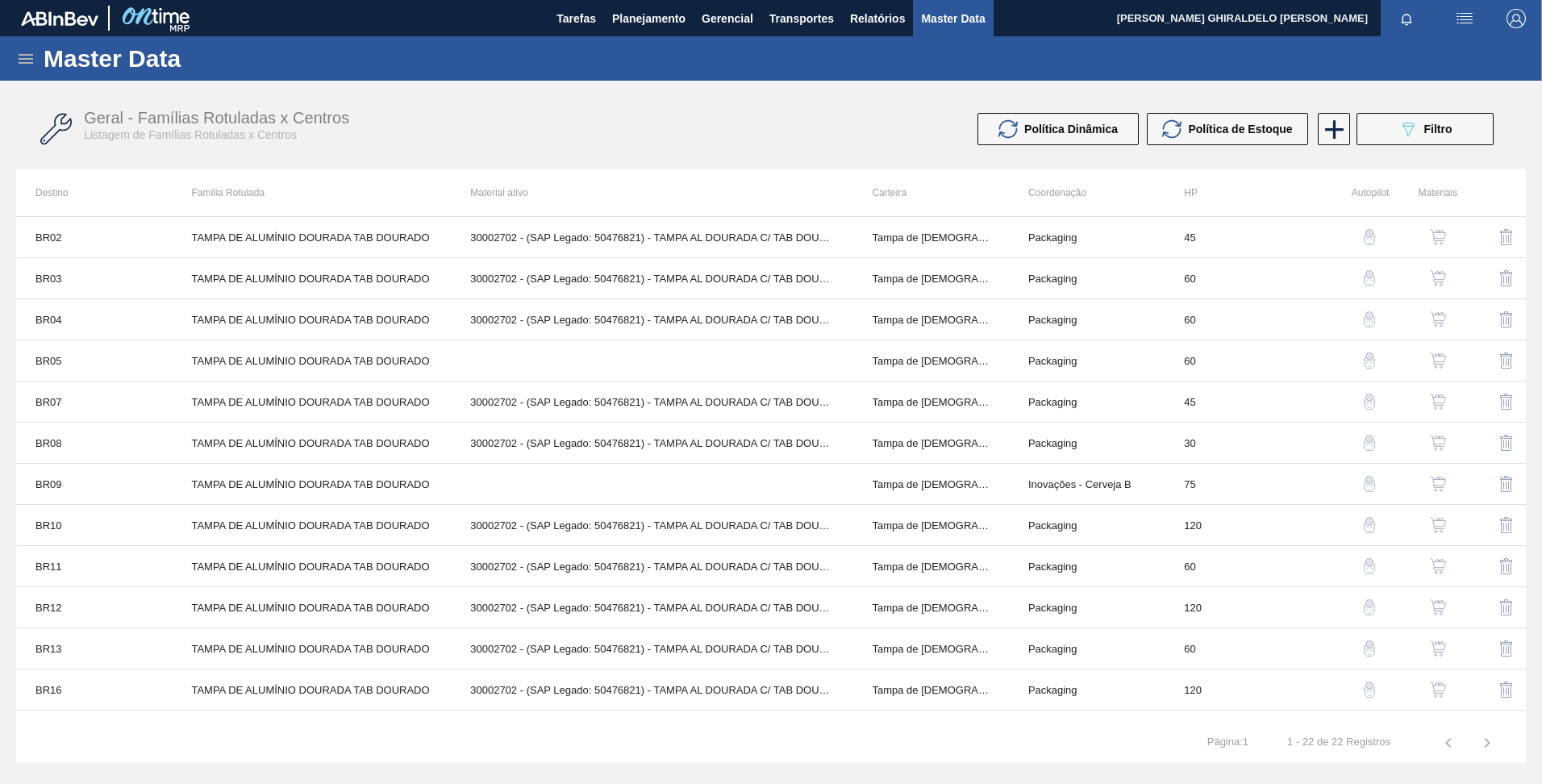
click at [1444, 322] on img "button" at bounding box center [1438, 319] width 16 height 16
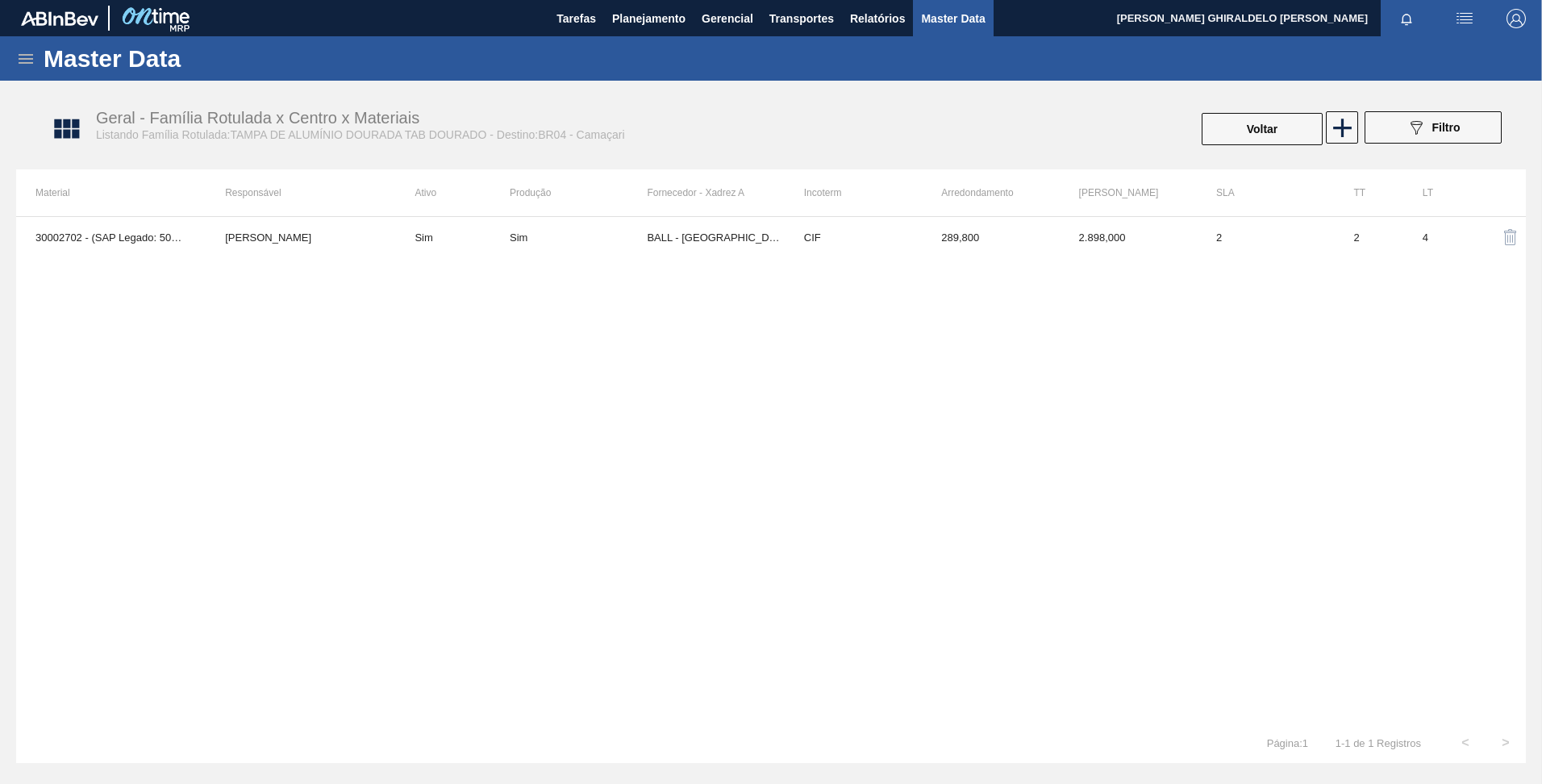
click at [481, 285] on div "30002702 - (SAP Legado: 50476821) - TAMPA AL DOURADA C/ TAB DOURADO Beatriz Mar…" at bounding box center [771, 469] width 1510 height 506
click at [1339, 121] on icon at bounding box center [1342, 127] width 32 height 32
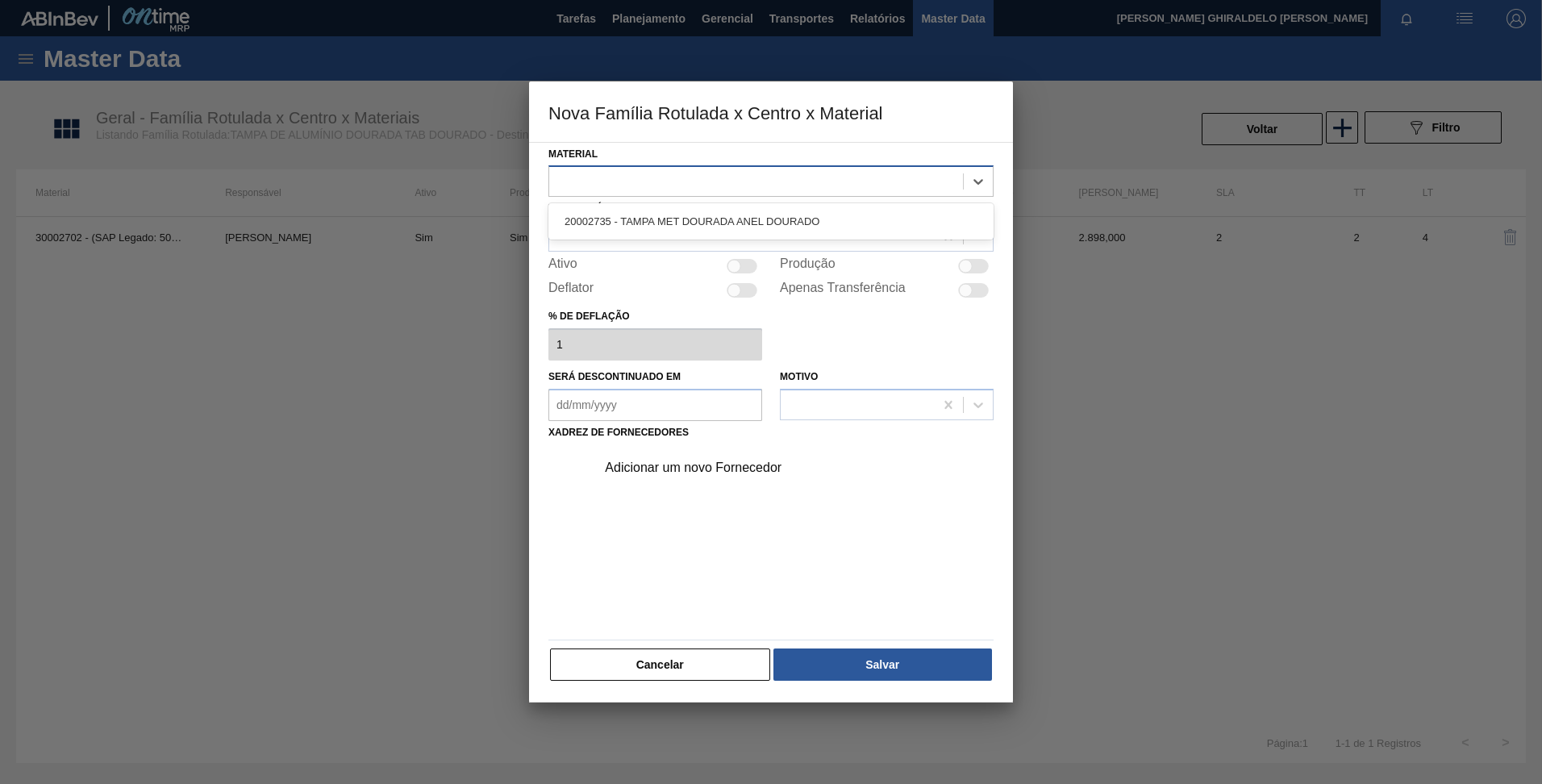
click at [752, 186] on div at bounding box center [756, 181] width 414 height 23
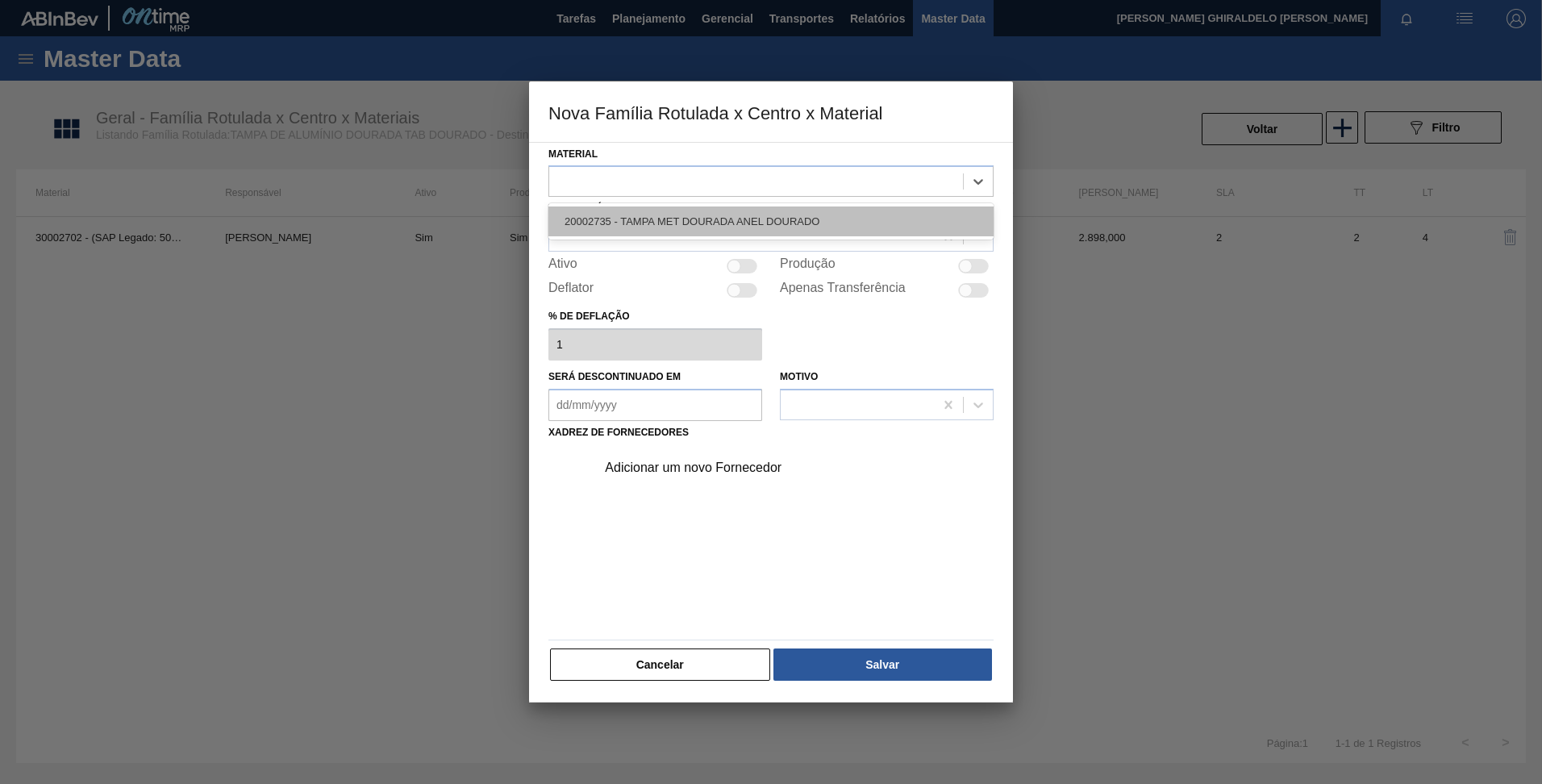
click at [712, 231] on div "20002735 - TAMPA MET DOURADA ANEL DOURADO" at bounding box center [771, 221] width 445 height 30
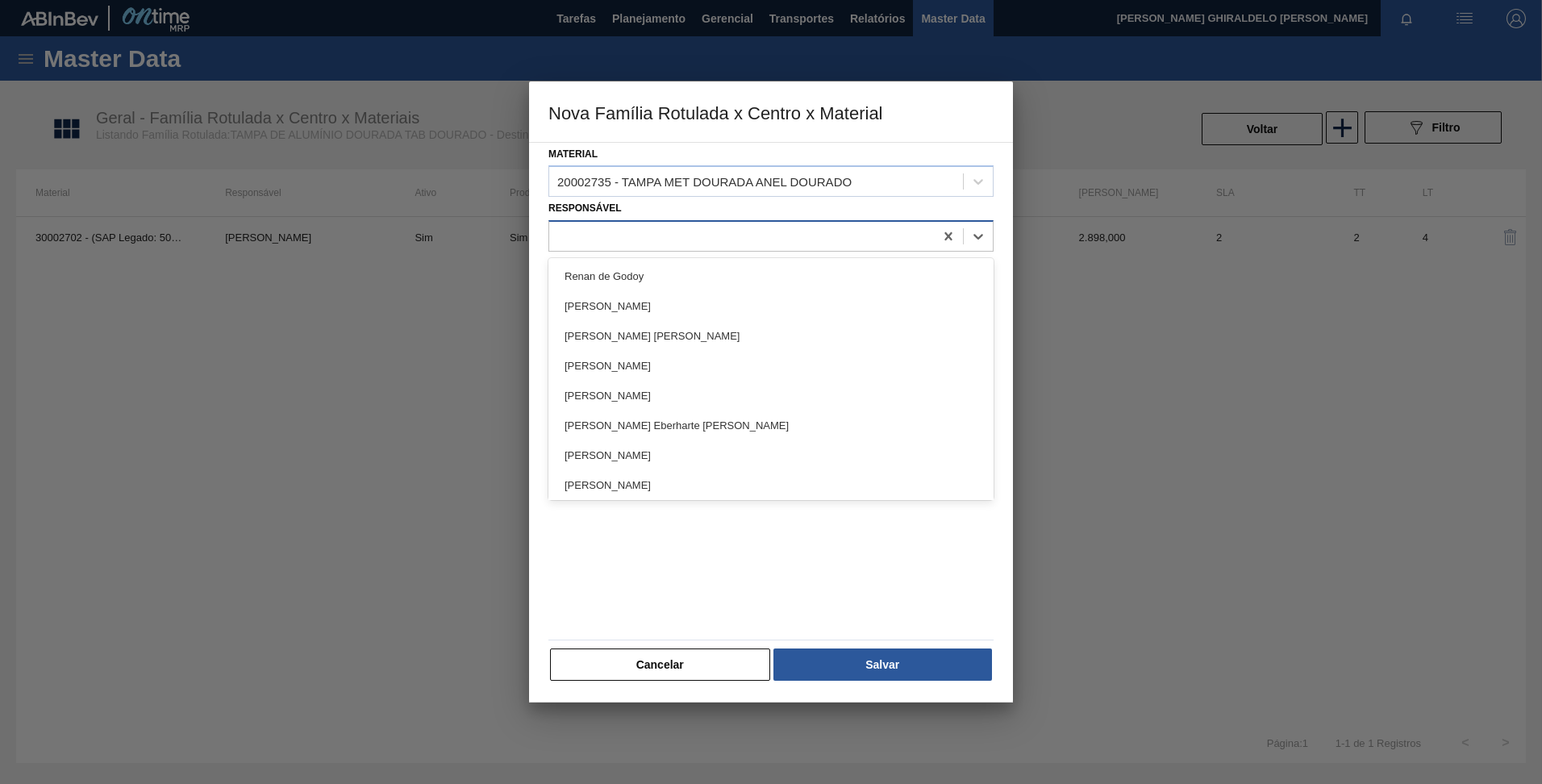
click at [709, 236] on div at bounding box center [741, 237] width 385 height 23
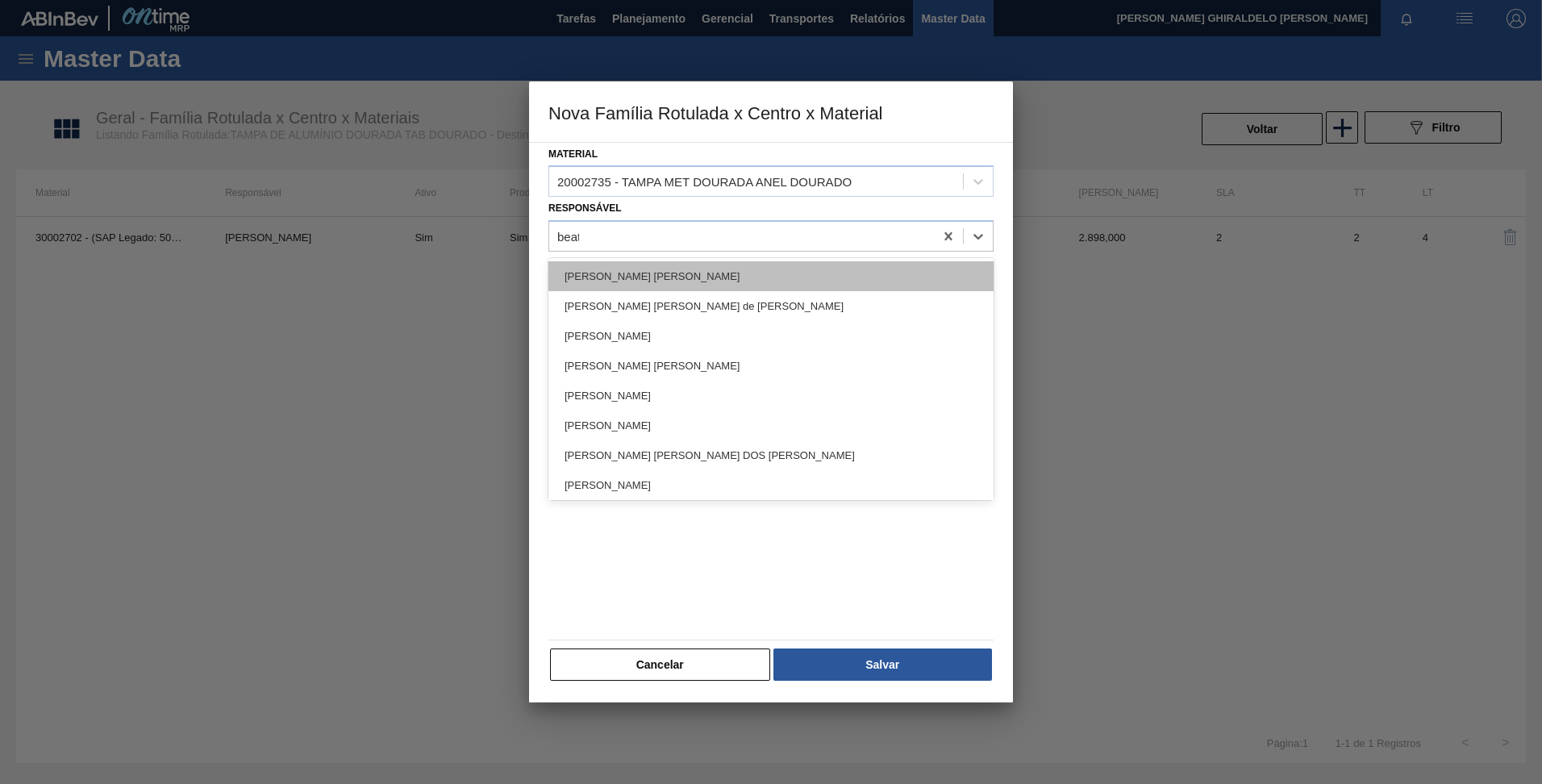
type input "beatr"
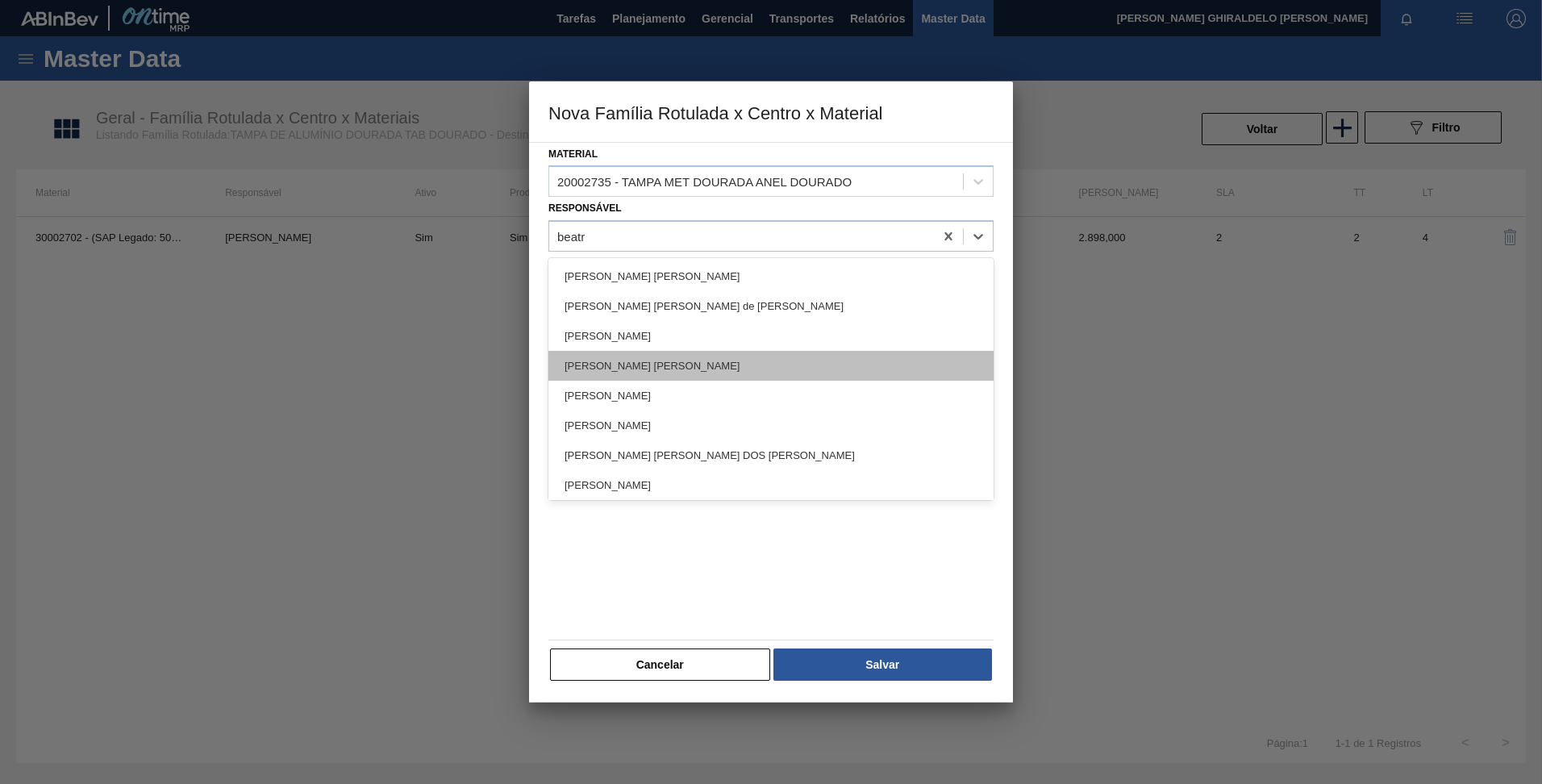
click at [655, 377] on div "Beatriz Benassi Pereira" at bounding box center [771, 365] width 445 height 30
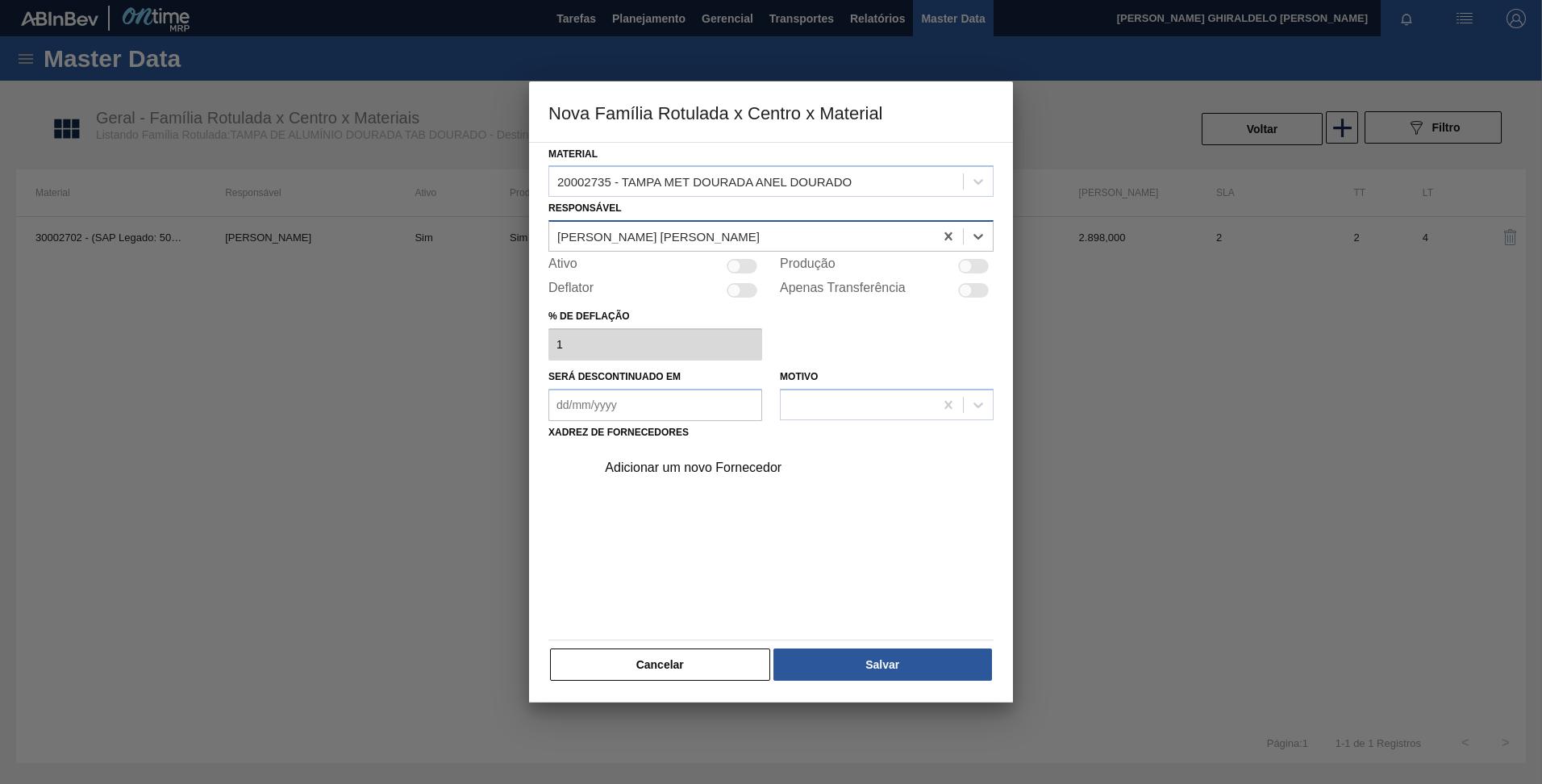
click at [686, 230] on div "Beatriz Benassi Pereira" at bounding box center [741, 237] width 385 height 23
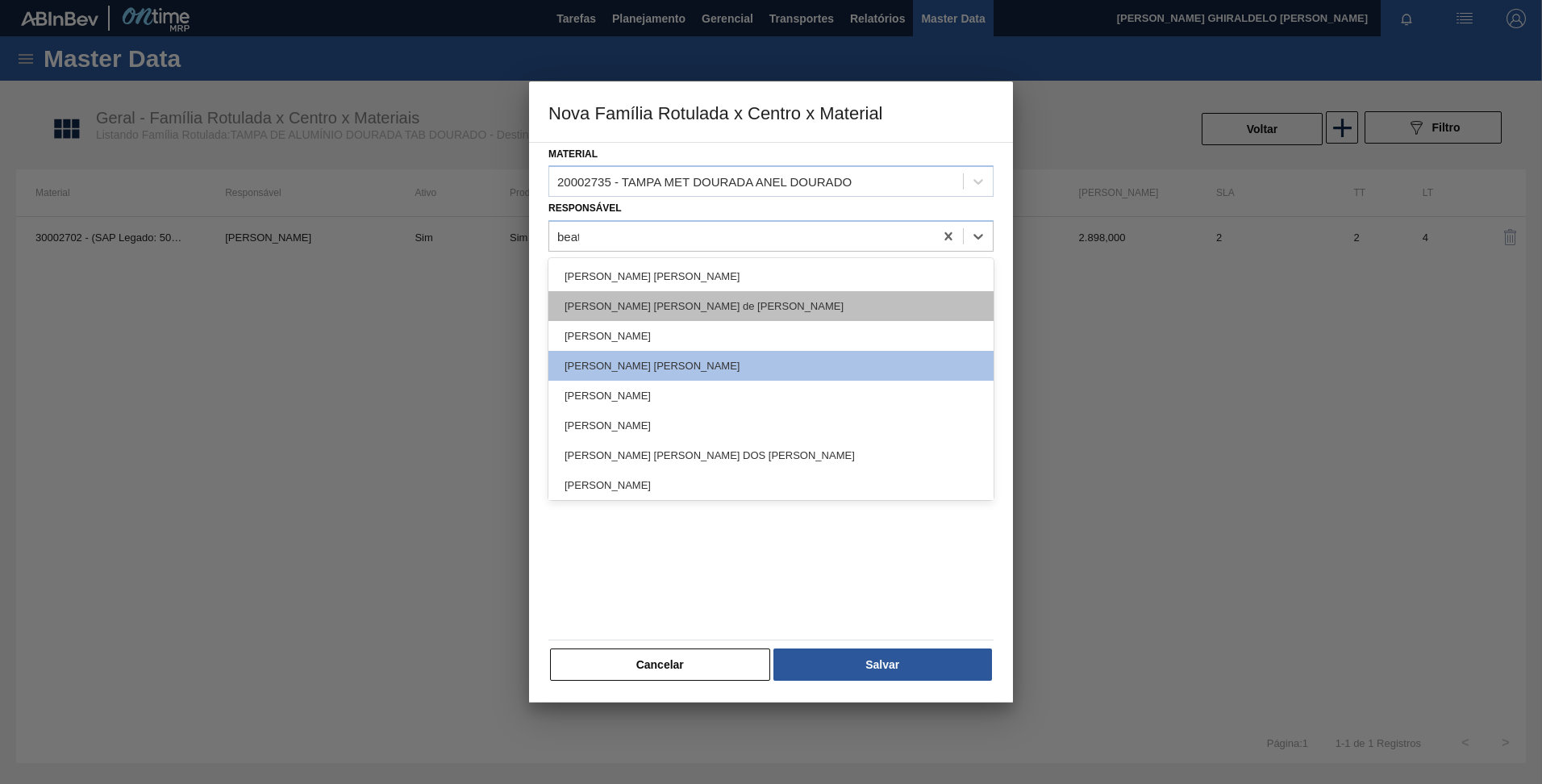
type input "beatr"
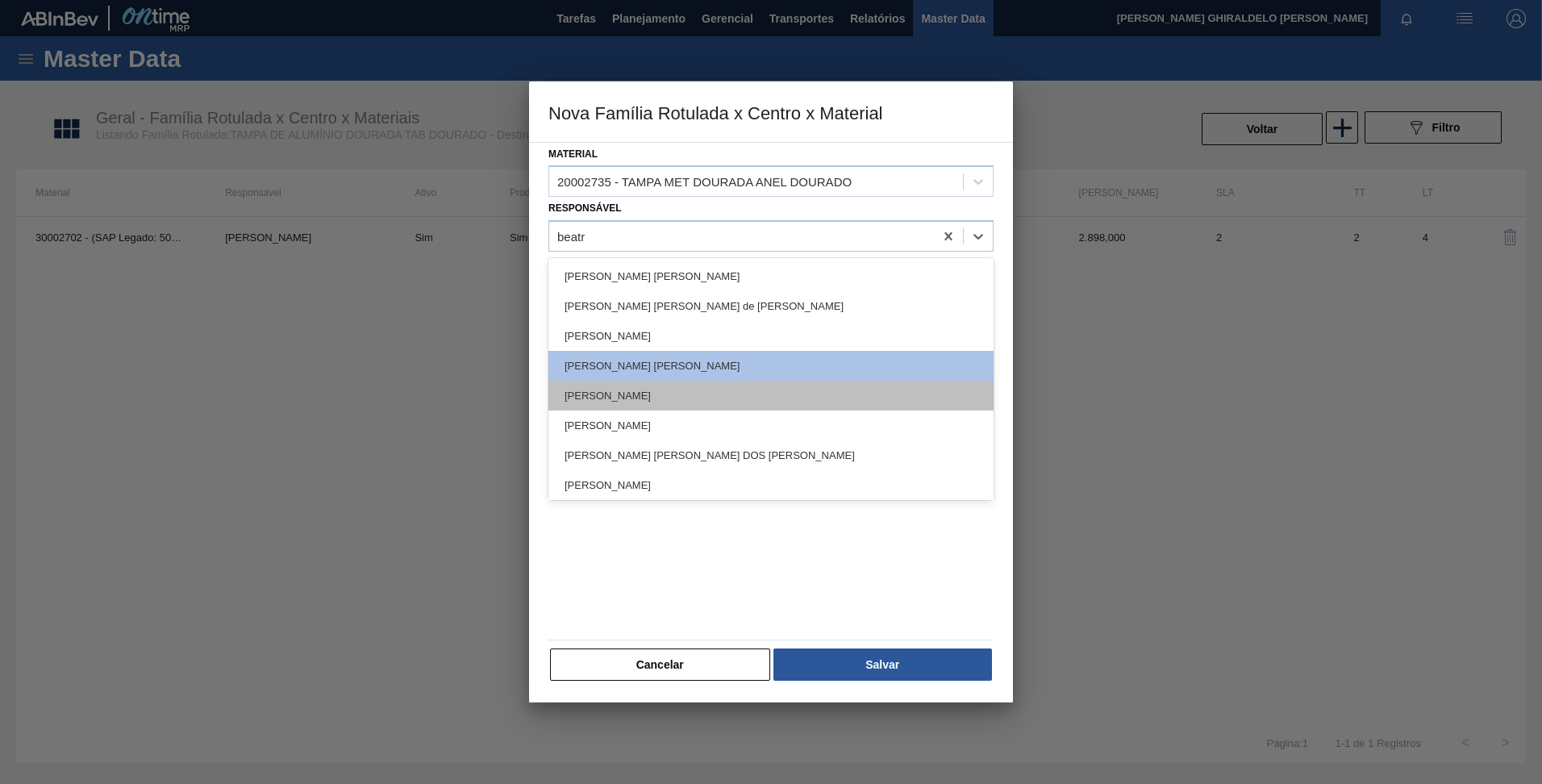
click at [665, 394] on div "Beatriz Marcelino Vasconcelo" at bounding box center [771, 395] width 445 height 30
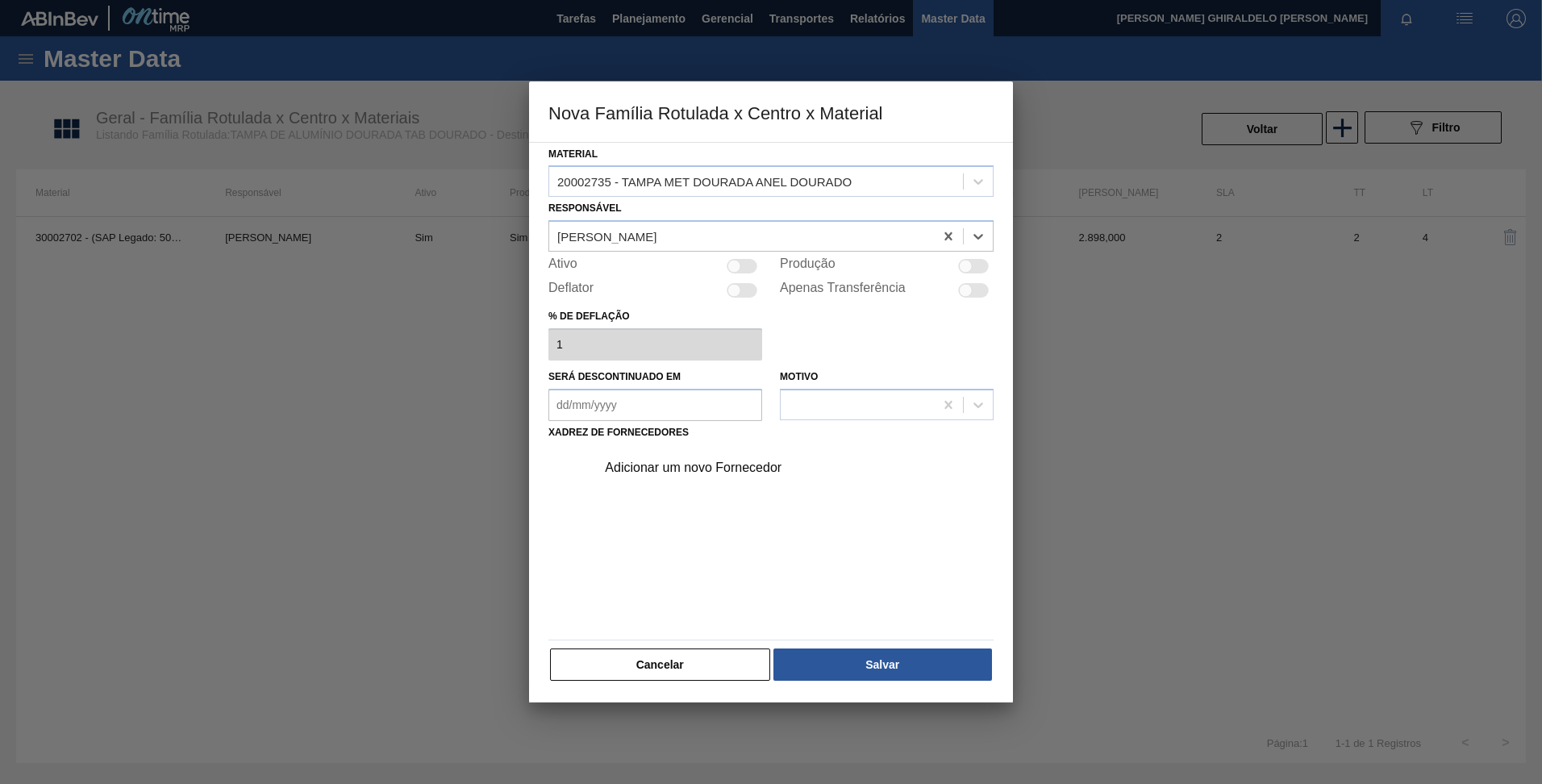
click at [782, 475] on div "Adicionar um novo Fornecedor" at bounding box center [762, 467] width 316 height 14
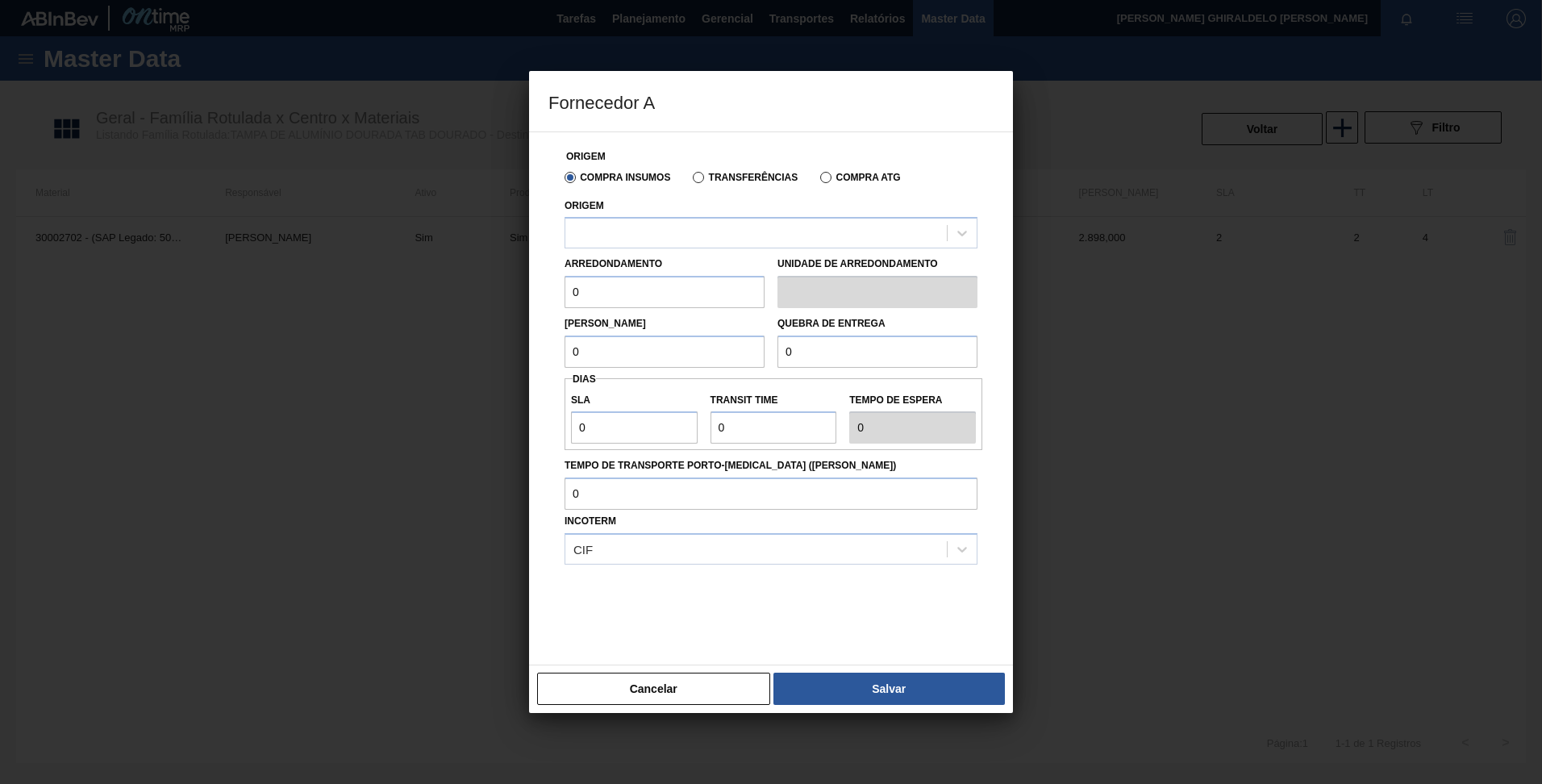
click at [722, 183] on div "Transferências" at bounding box center [742, 176] width 112 height 14
click at [713, 181] on label "Transferências" at bounding box center [745, 178] width 105 height 11
click at [691, 180] on input "Transferências" at bounding box center [691, 180] width 0 height 0
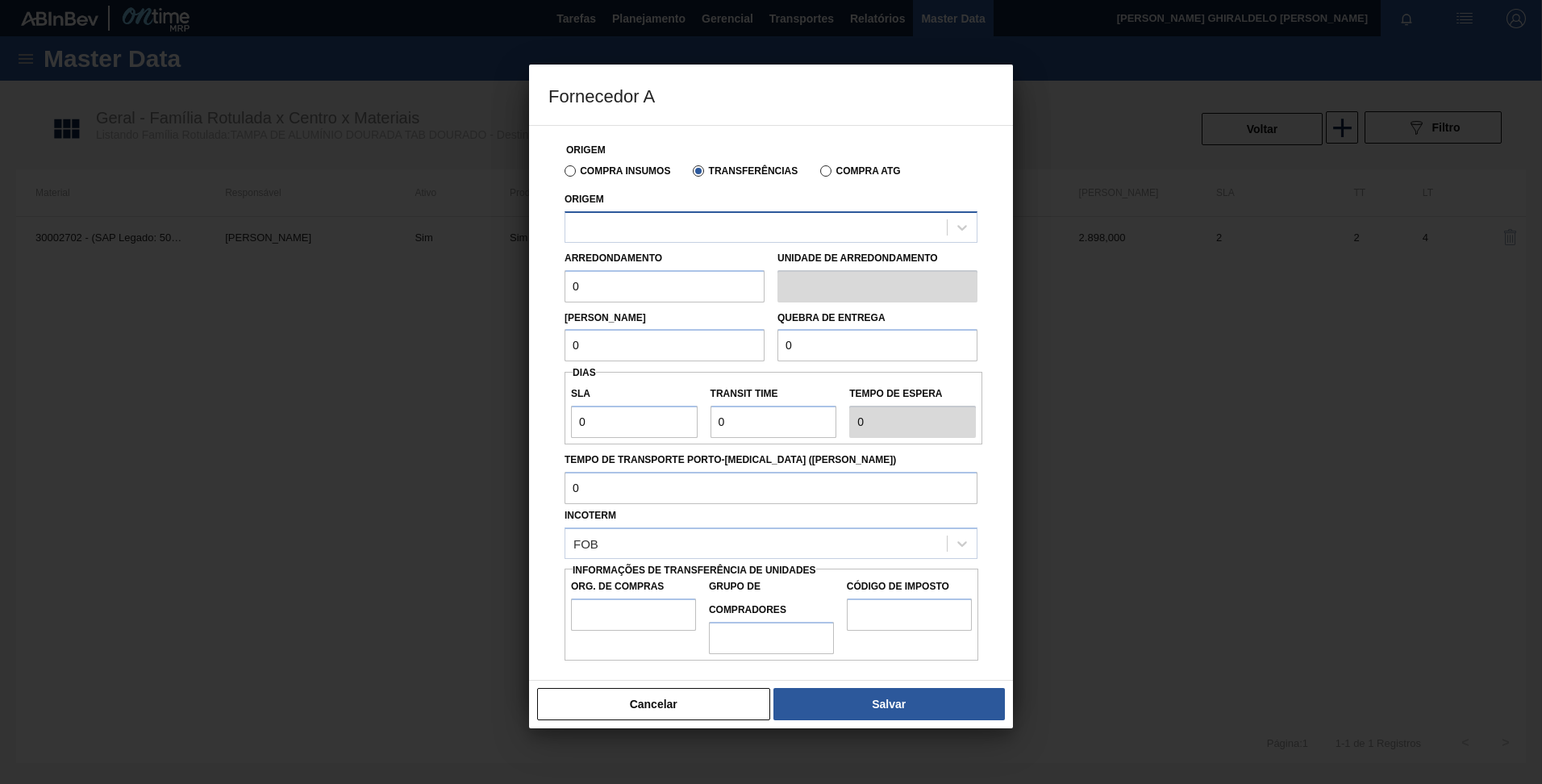
click at [698, 226] on div at bounding box center [756, 226] width 381 height 23
type input "minas"
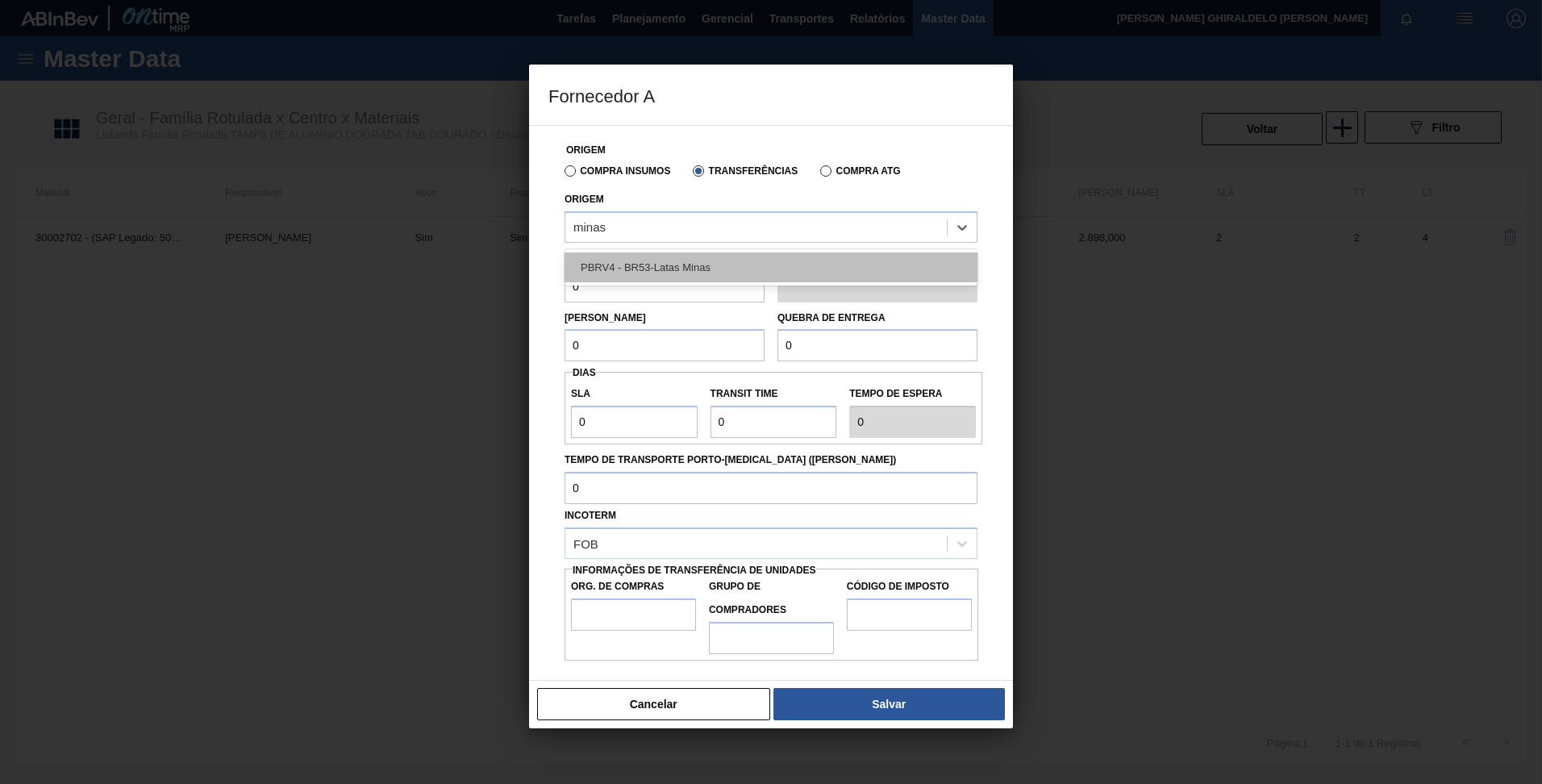
click at [689, 266] on div "PBRV4 - BR53-Latas Minas" at bounding box center [771, 266] width 413 height 30
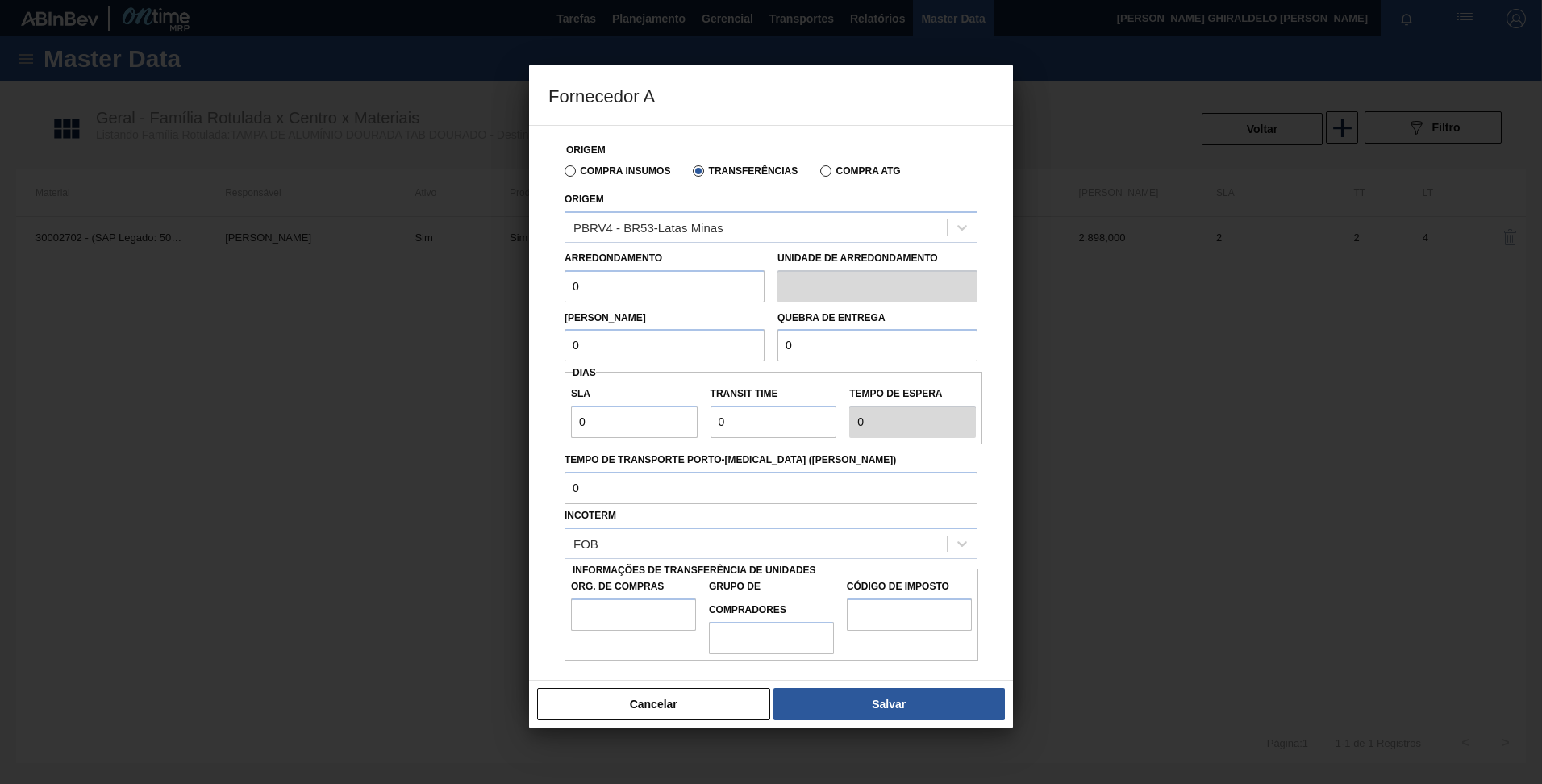
click at [621, 291] on input "0" at bounding box center [664, 286] width 200 height 32
type input "317,4"
type input "BR00"
type input "A01"
type input "I4"
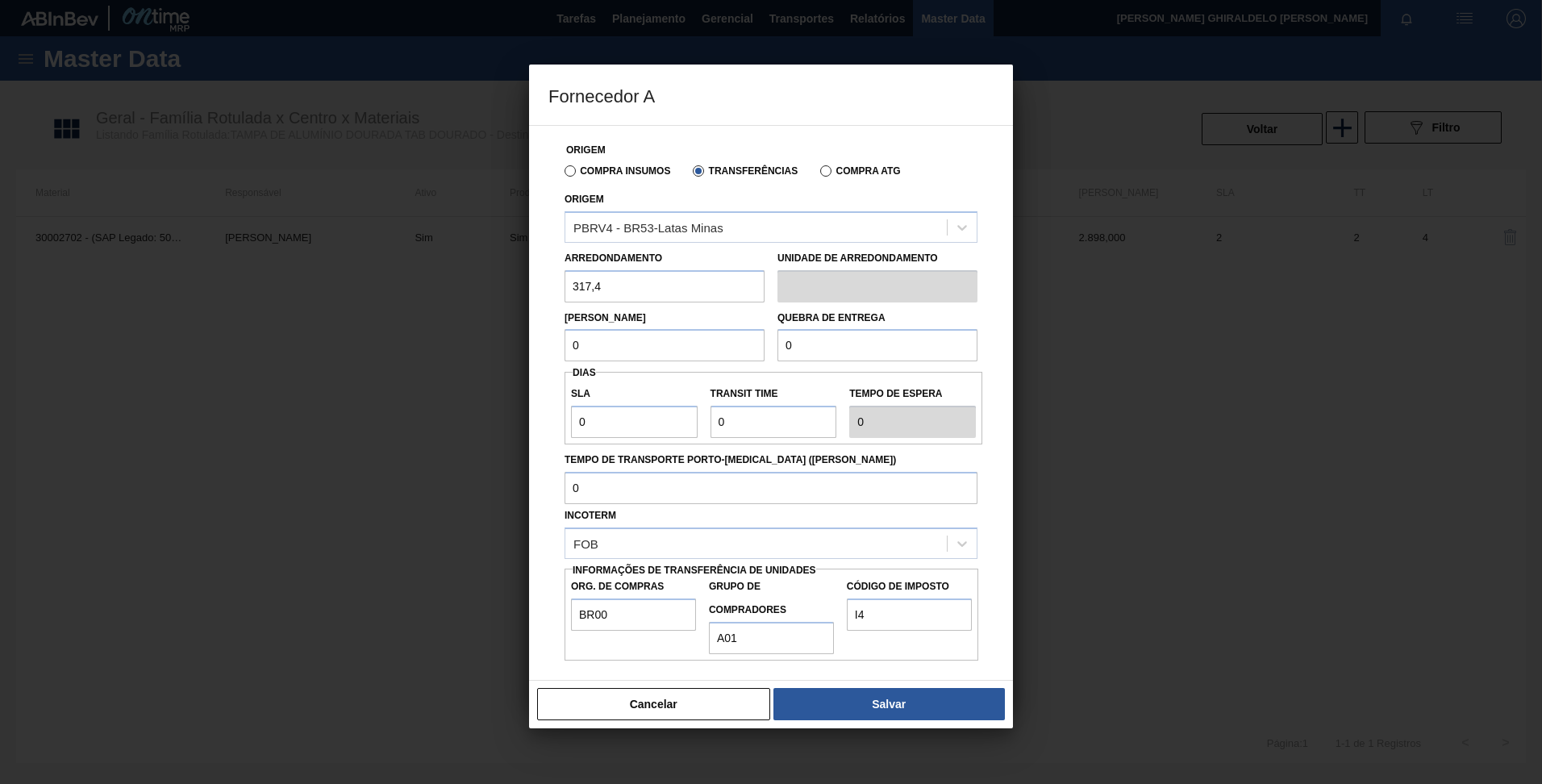
click at [597, 344] on input "0" at bounding box center [664, 346] width 200 height 32
type input "6.348"
click at [804, 350] on input "0" at bounding box center [877, 346] width 200 height 32
type input "6.348"
click at [880, 707] on button "Salvar" at bounding box center [889, 704] width 231 height 32
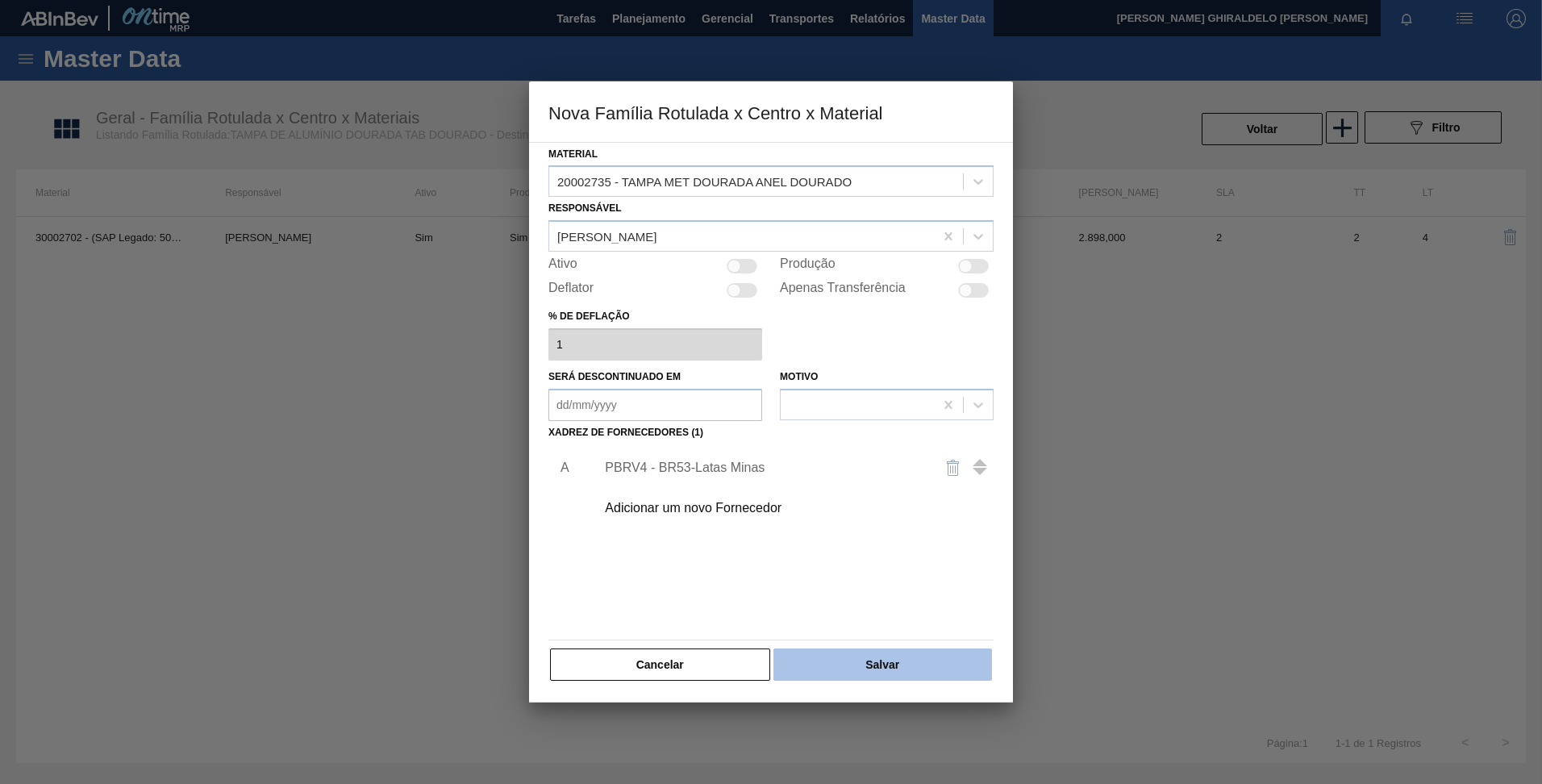
click at [856, 656] on button "Salvar" at bounding box center [883, 665] width 219 height 32
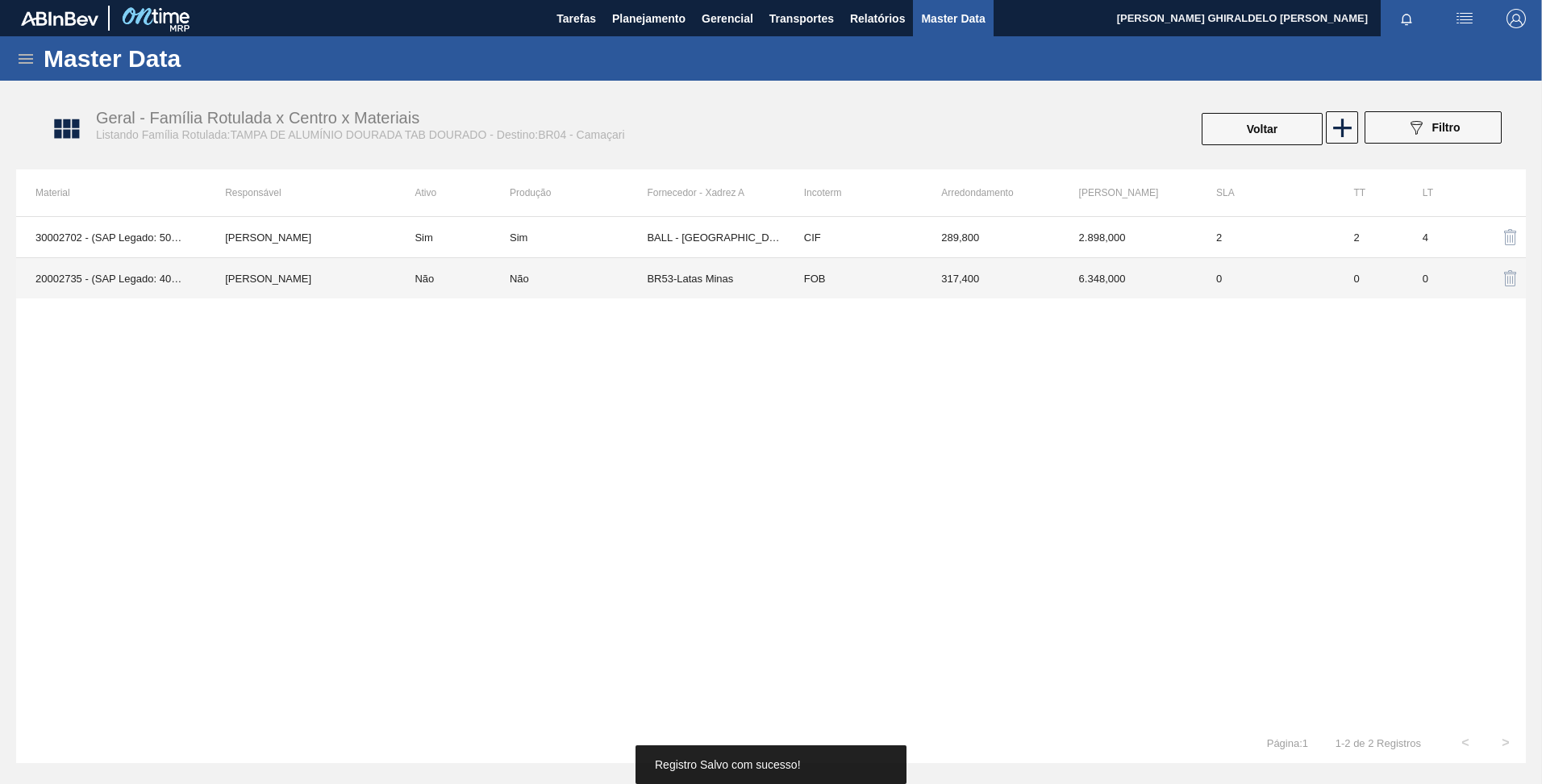
click at [578, 289] on td "Não" at bounding box center [579, 278] width 138 height 41
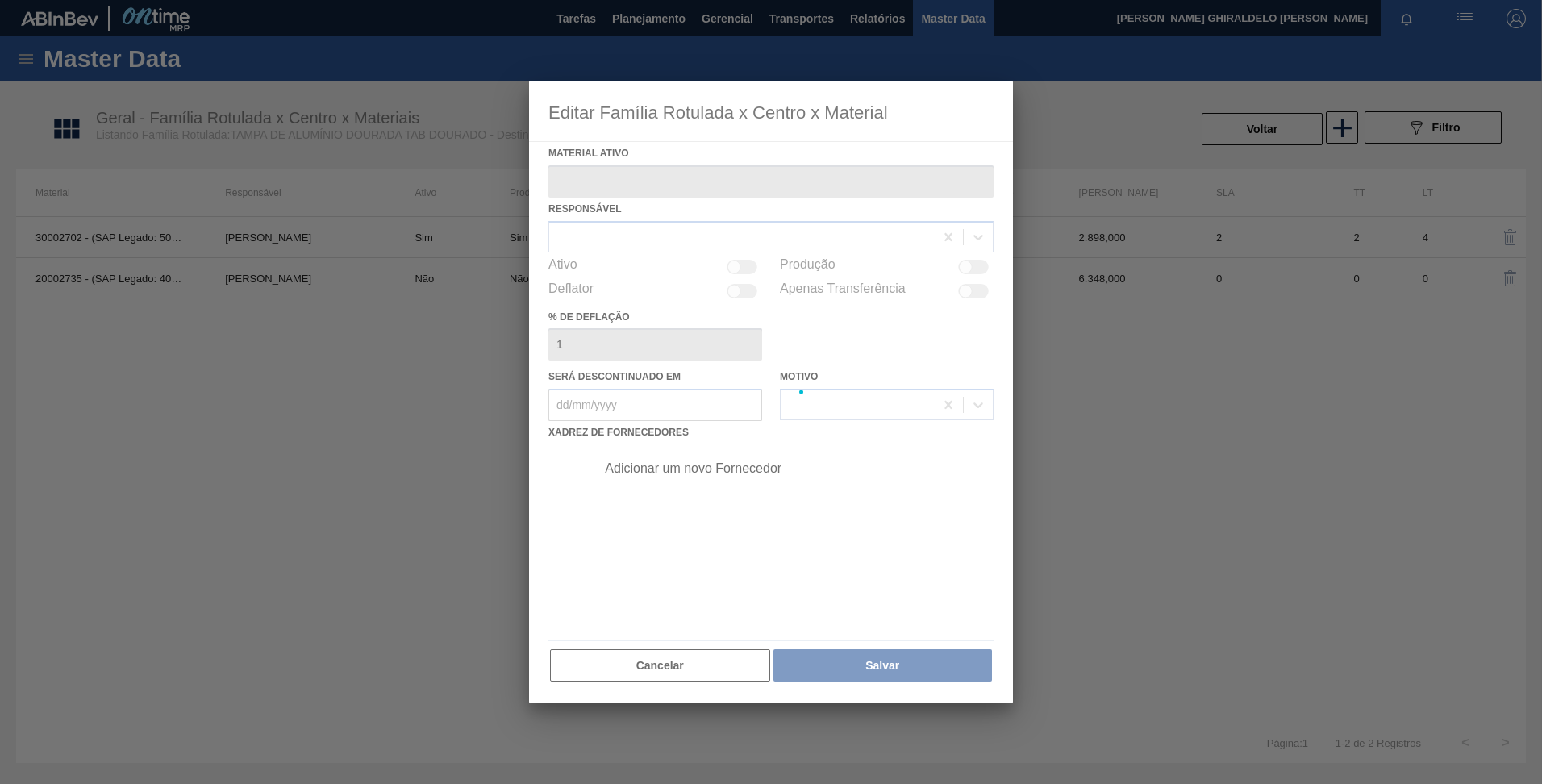
type ativo "20002735 - (SAP Legado: 40010940) - TAMPA MET DOURADA ANEL DOURADO"
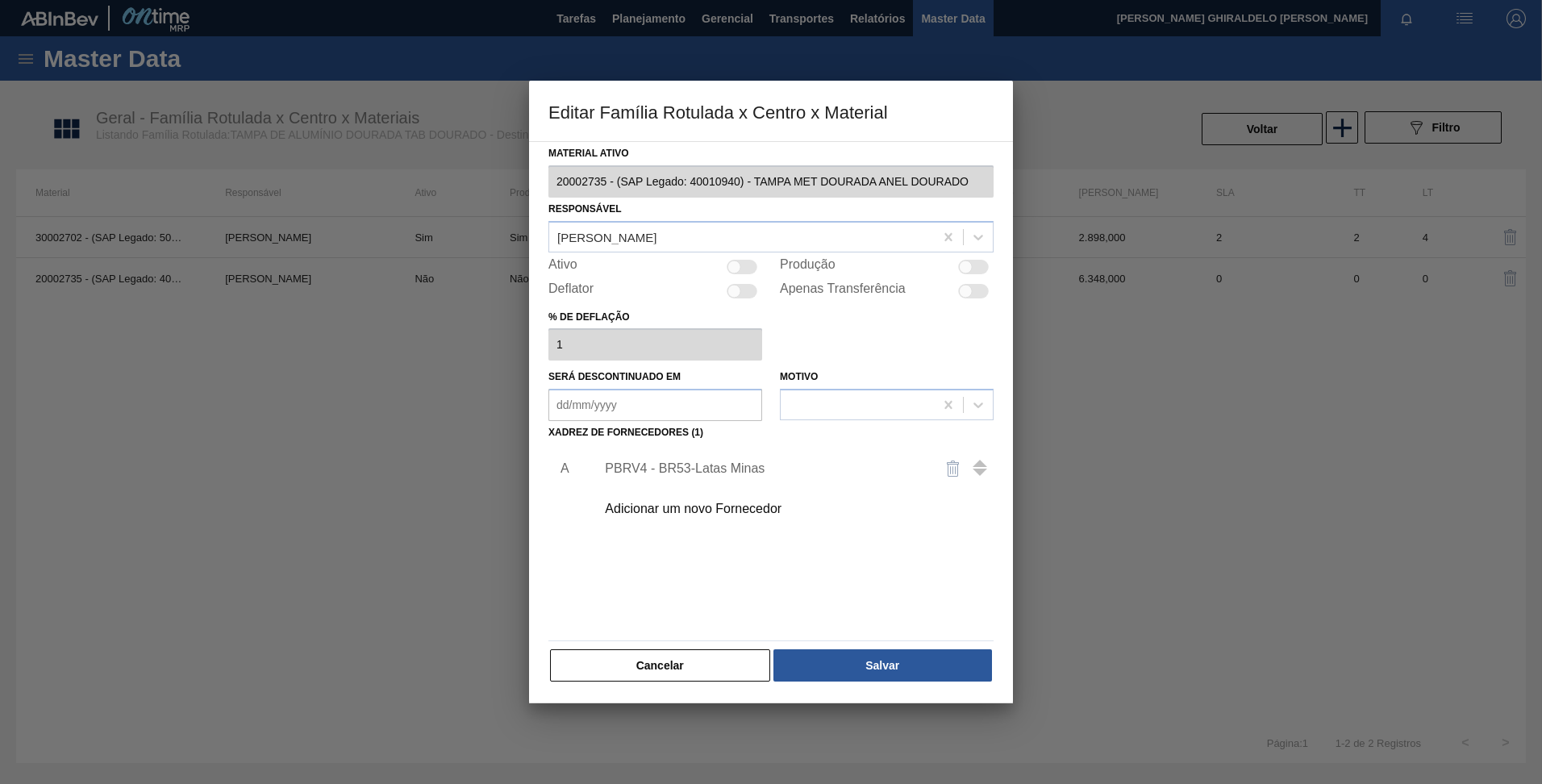
click at [962, 263] on div at bounding box center [966, 266] width 13 height 13
checkbox input "true"
click at [929, 659] on button "Salvar" at bounding box center [883, 666] width 219 height 32
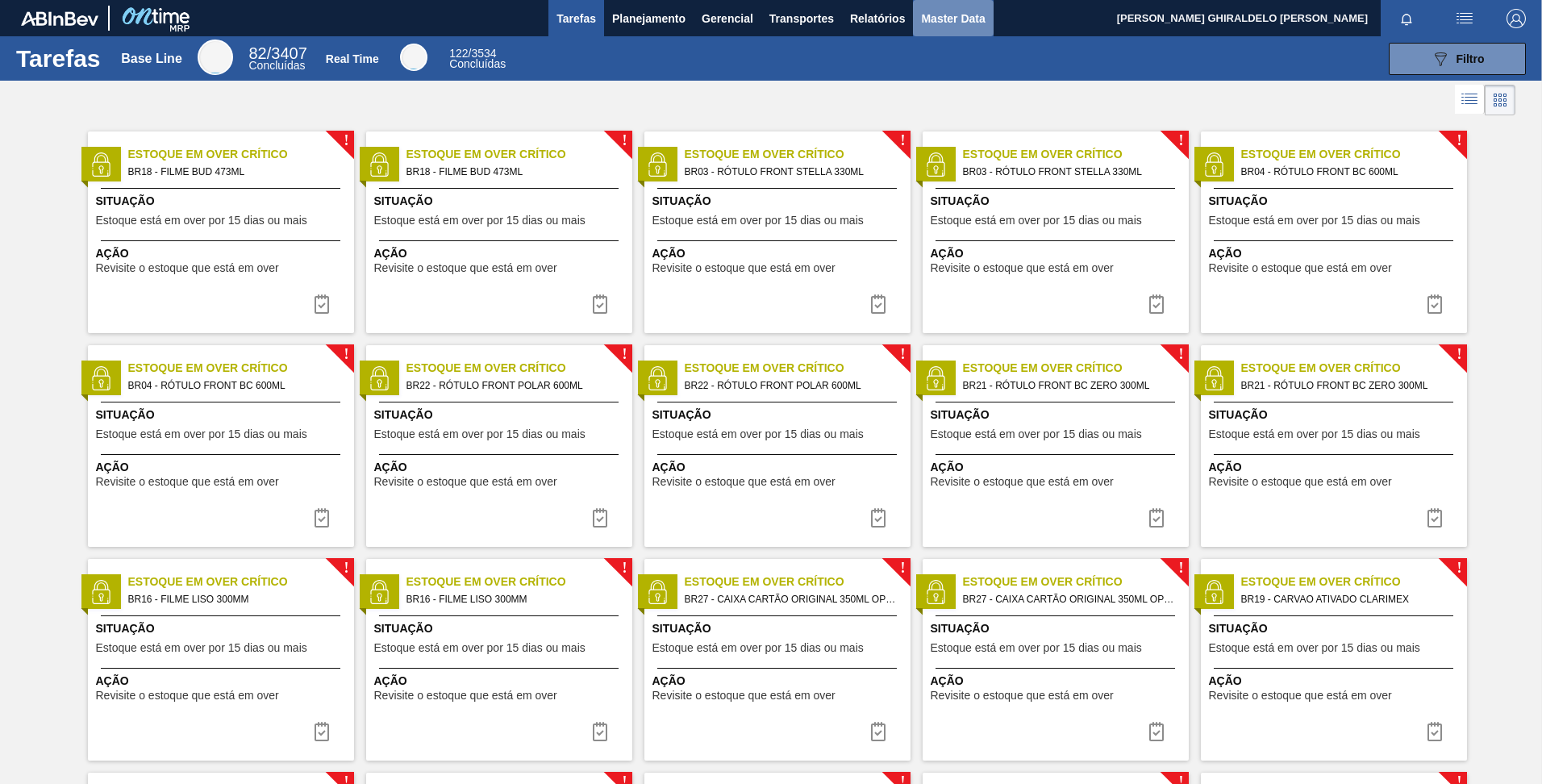
click at [949, 19] on span "Master Data" at bounding box center [953, 18] width 64 height 19
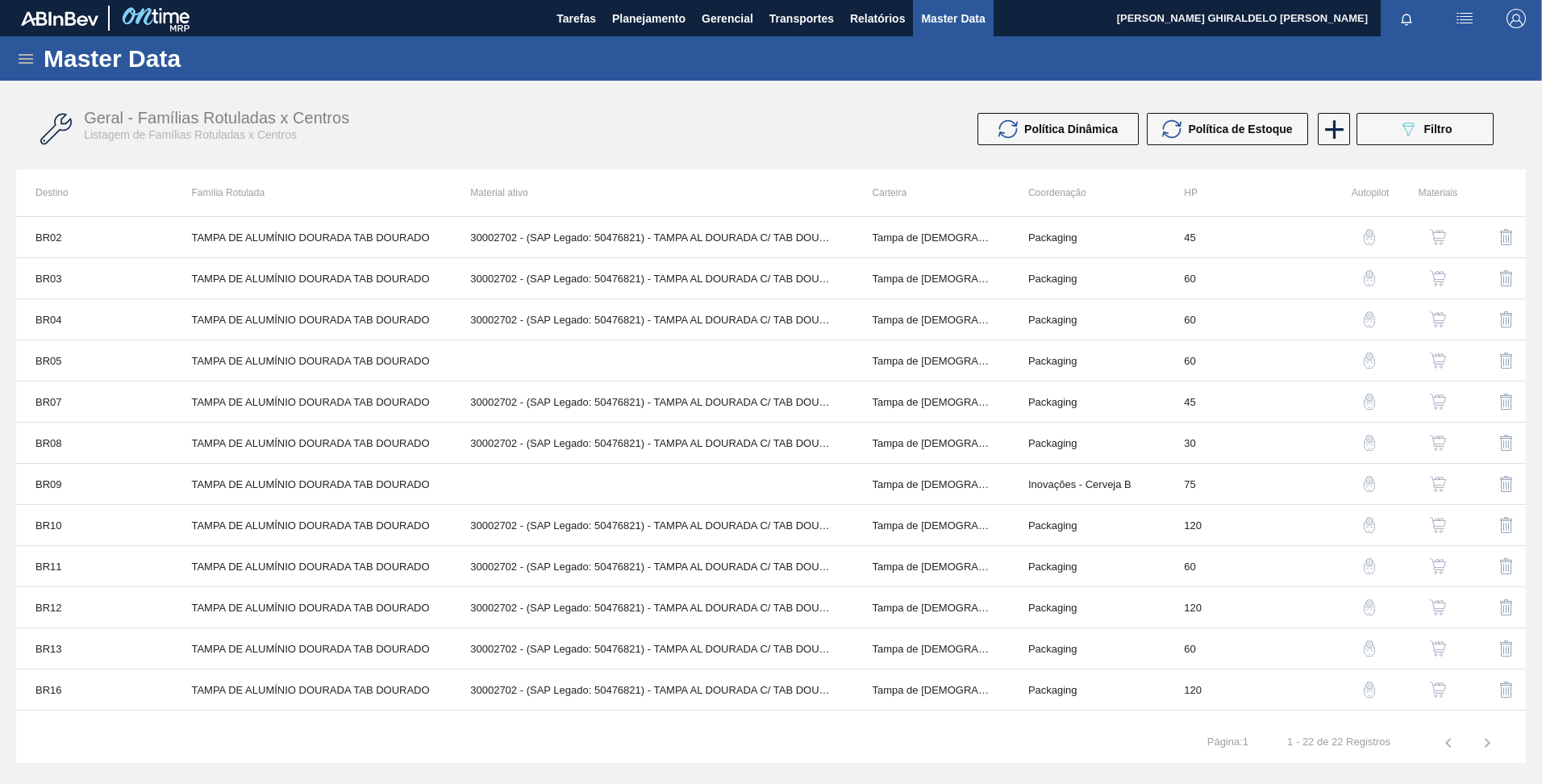
click at [33, 68] on icon at bounding box center [26, 59] width 19 height 19
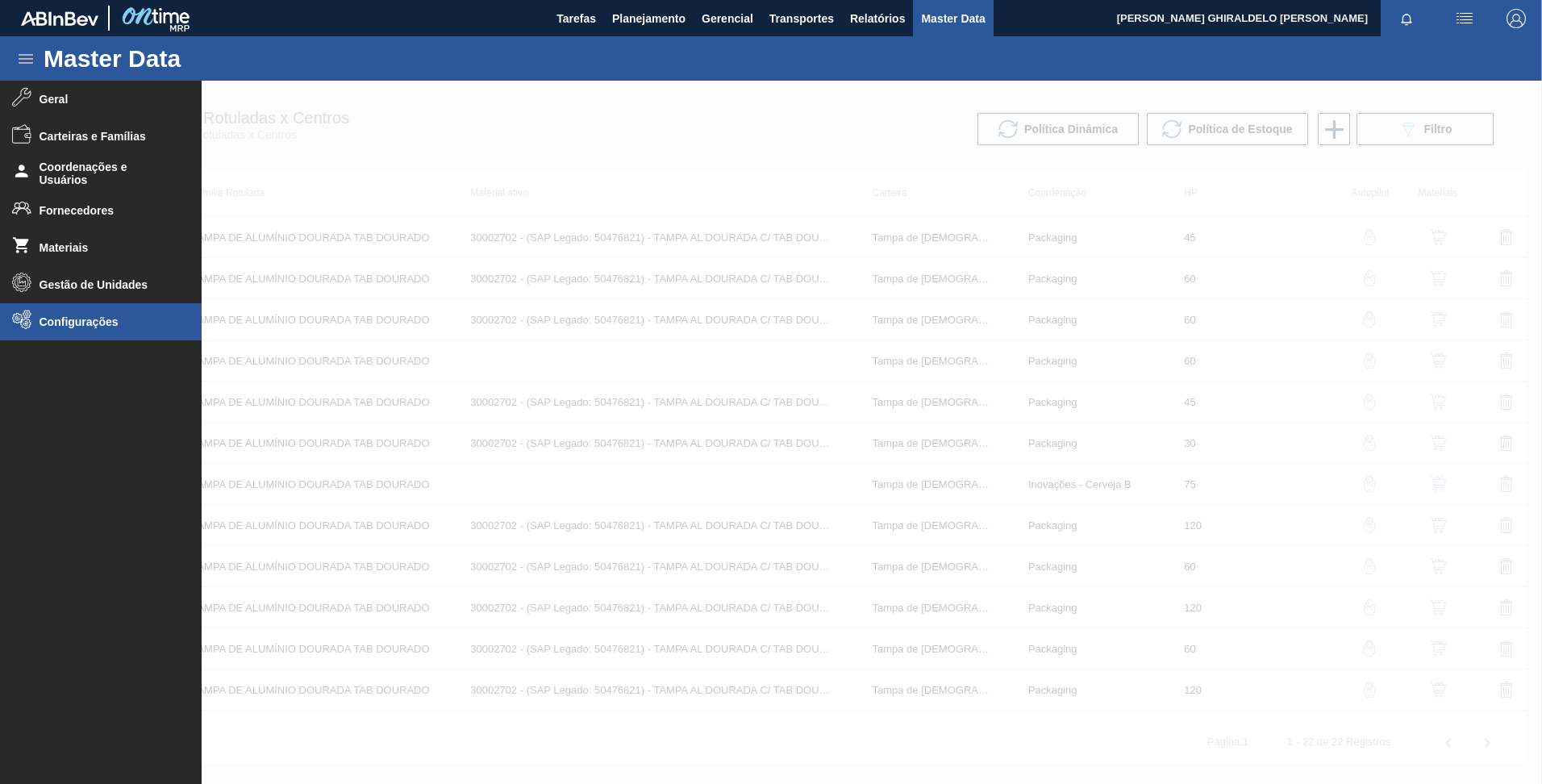
click at [106, 316] on span "Configurações" at bounding box center [105, 322] width 133 height 13
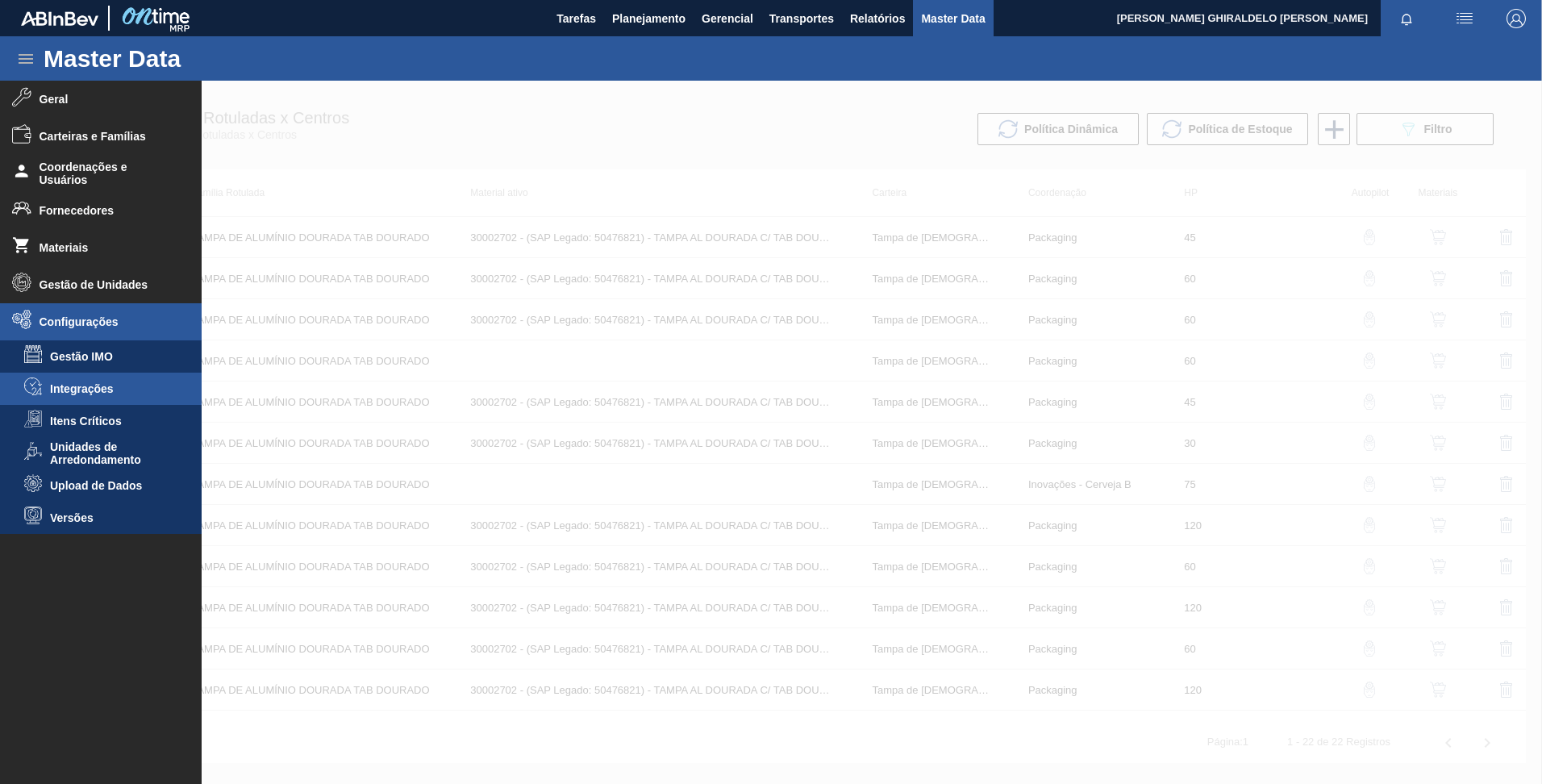
click at [106, 389] on span "Integrações" at bounding box center [112, 389] width 124 height 13
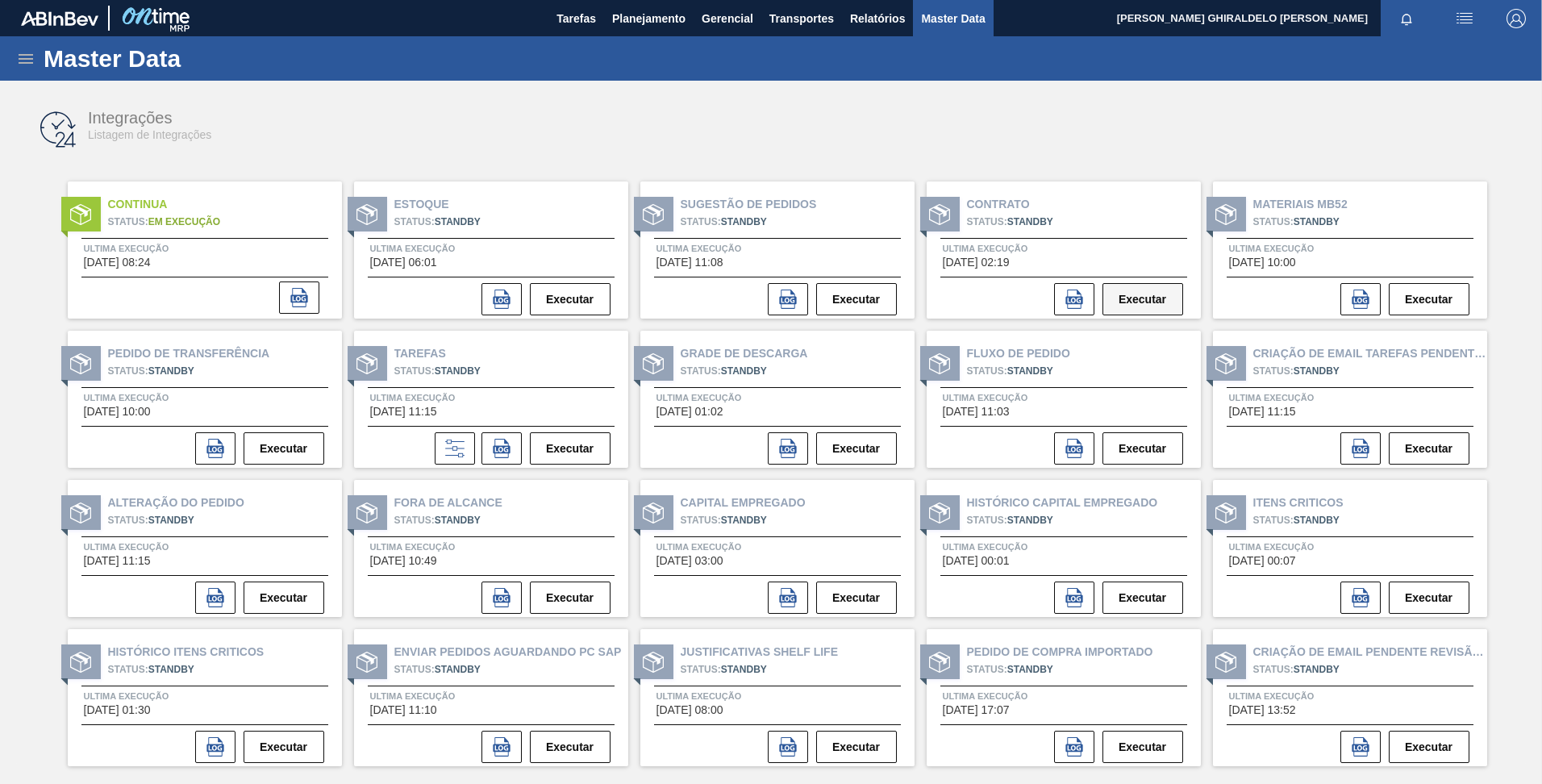
click at [1131, 308] on button "Executar" at bounding box center [1143, 299] width 80 height 32
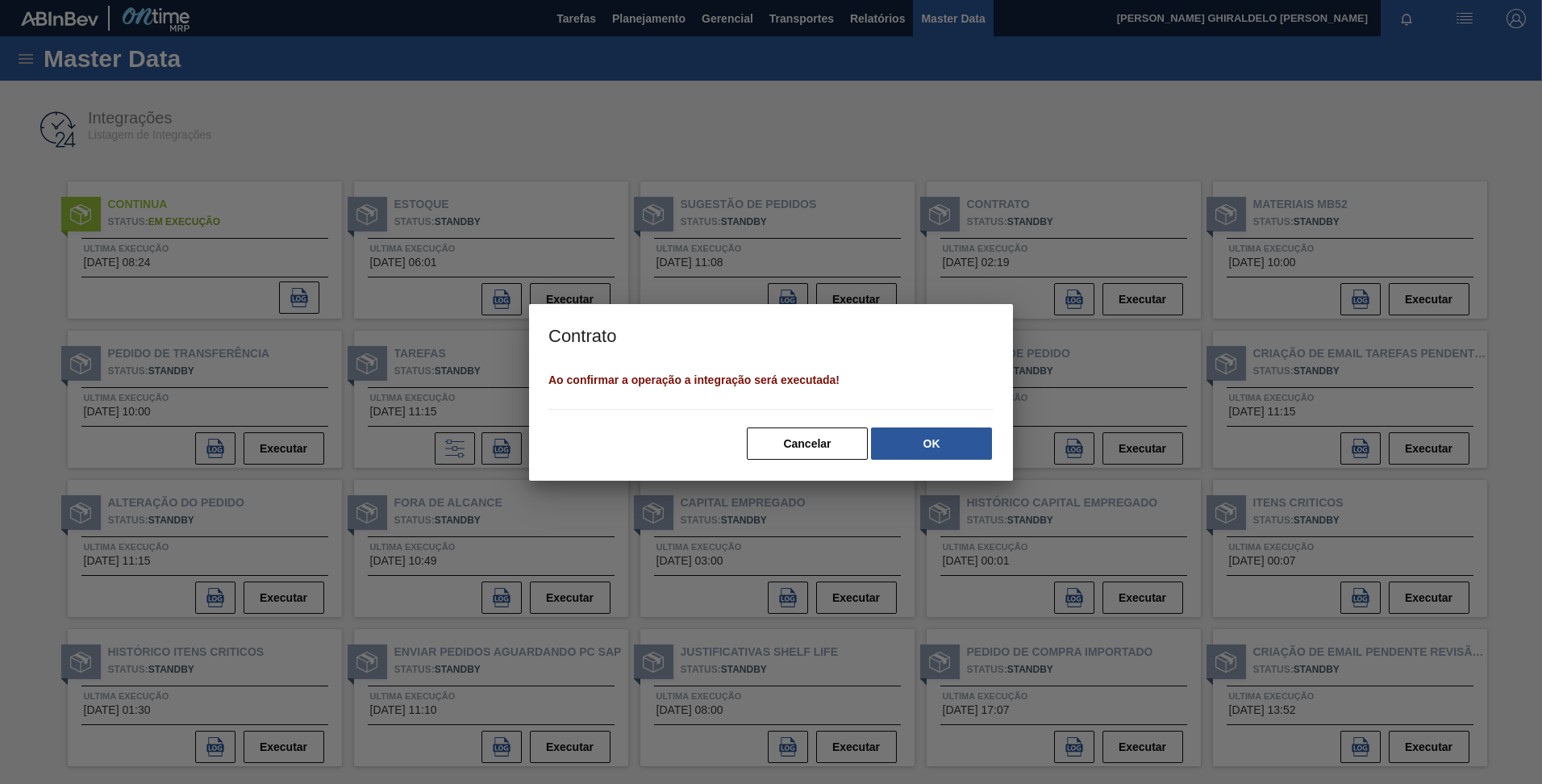
click at [954, 442] on button "OK" at bounding box center [932, 444] width 121 height 32
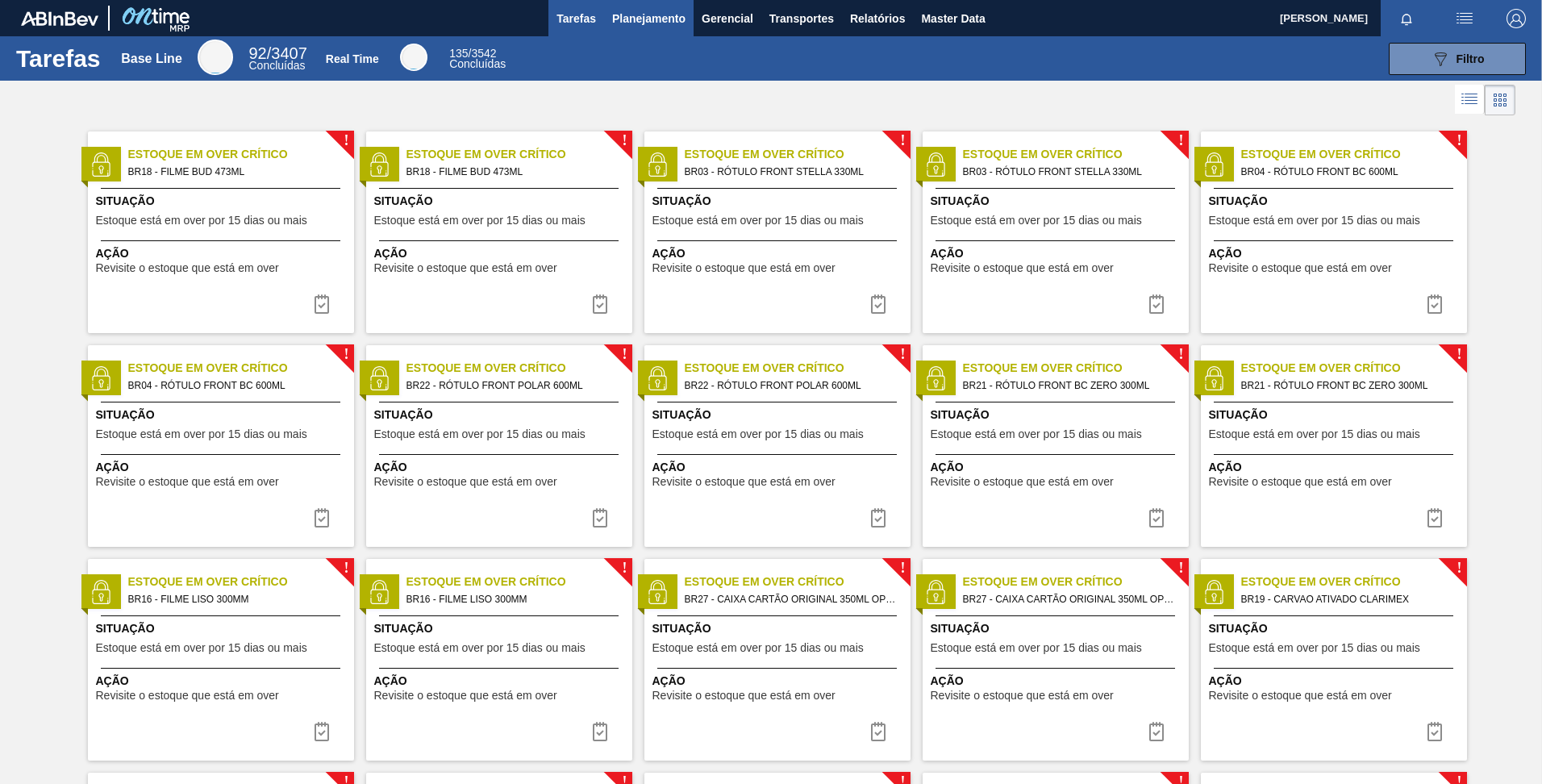
click at [661, 18] on span "Planejamento" at bounding box center [649, 18] width 74 height 19
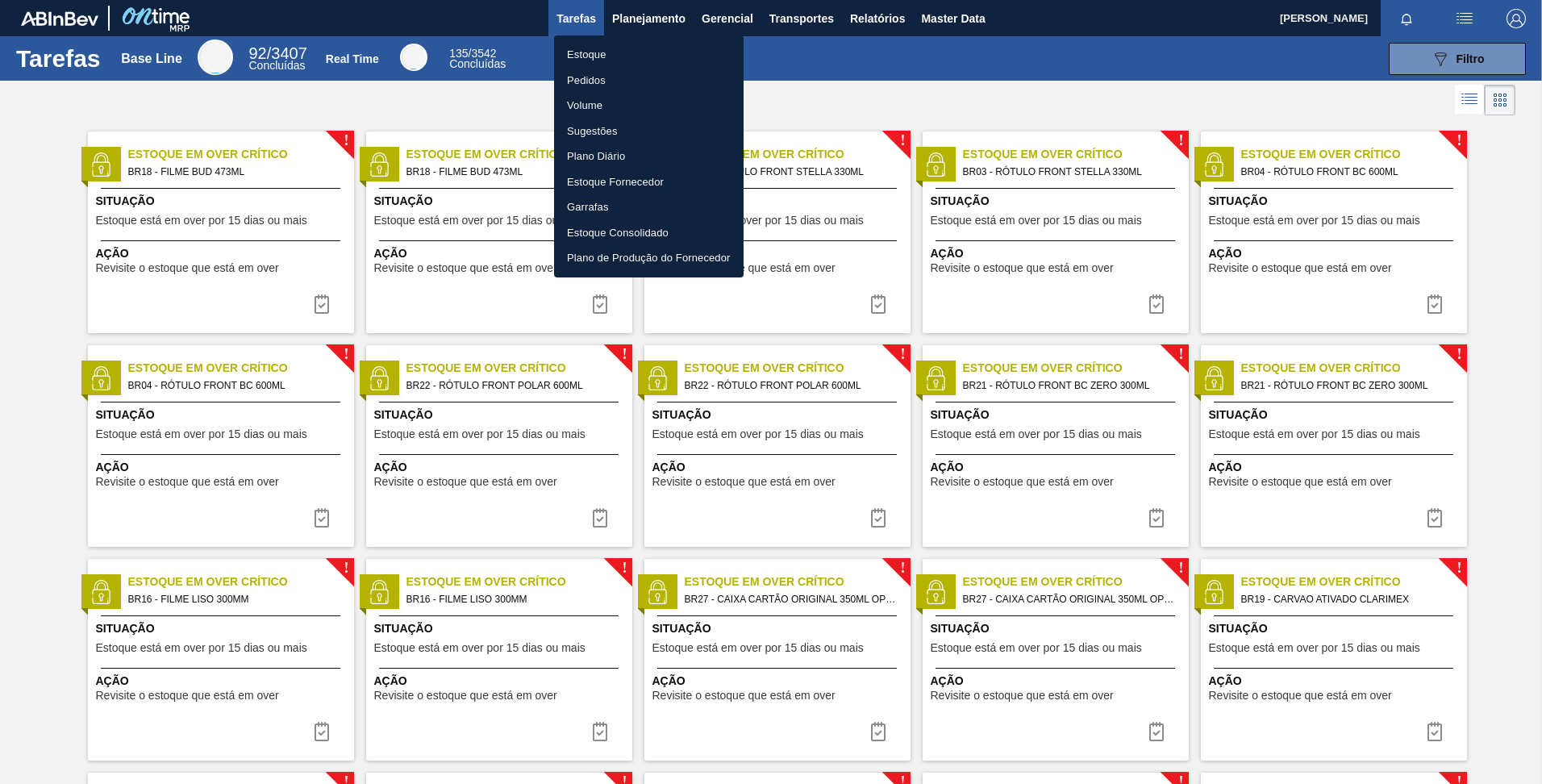
click at [590, 73] on li "Pedidos" at bounding box center [649, 80] width 189 height 26
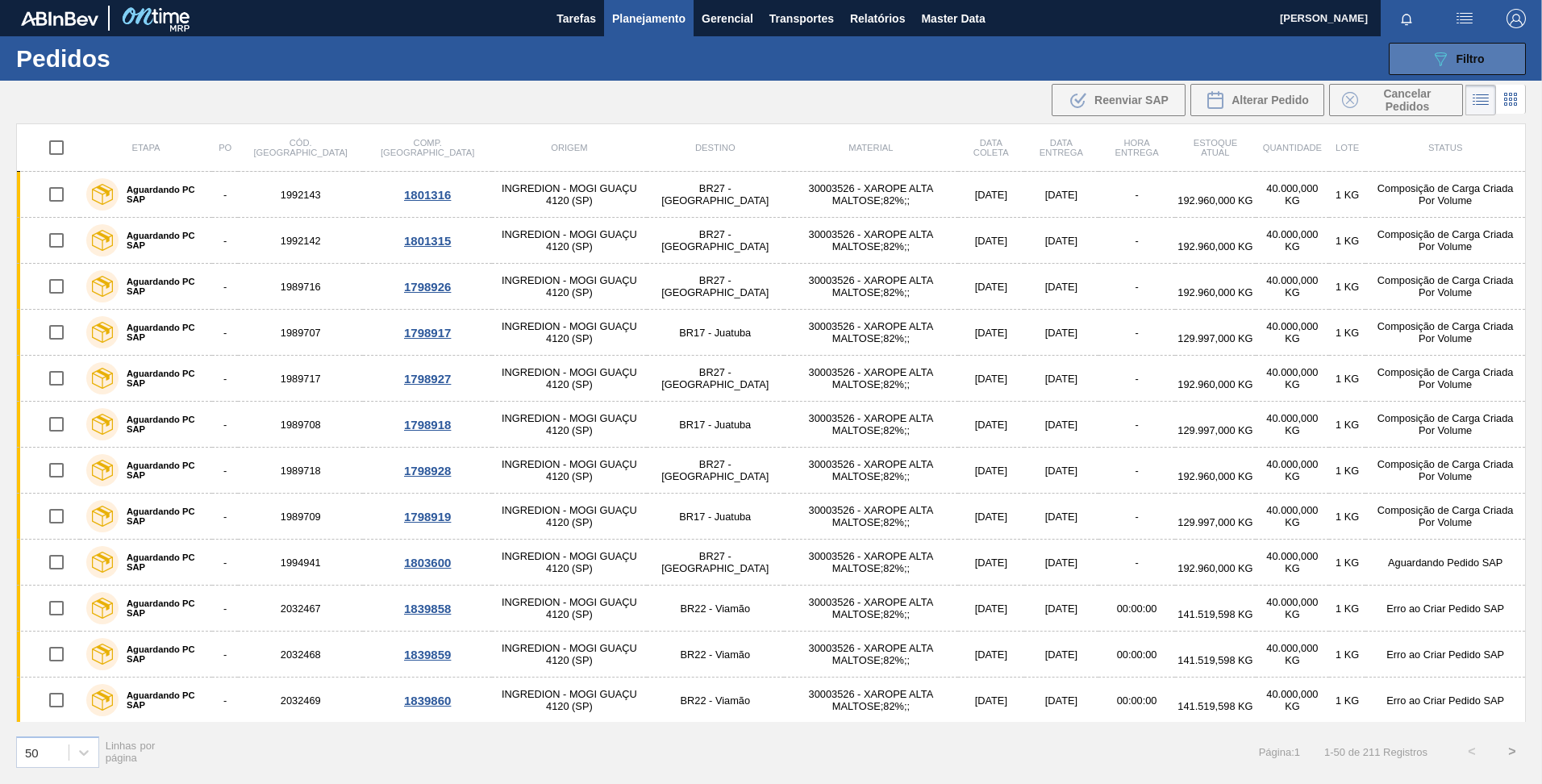
click at [1442, 64] on icon at bounding box center [1441, 59] width 12 height 13
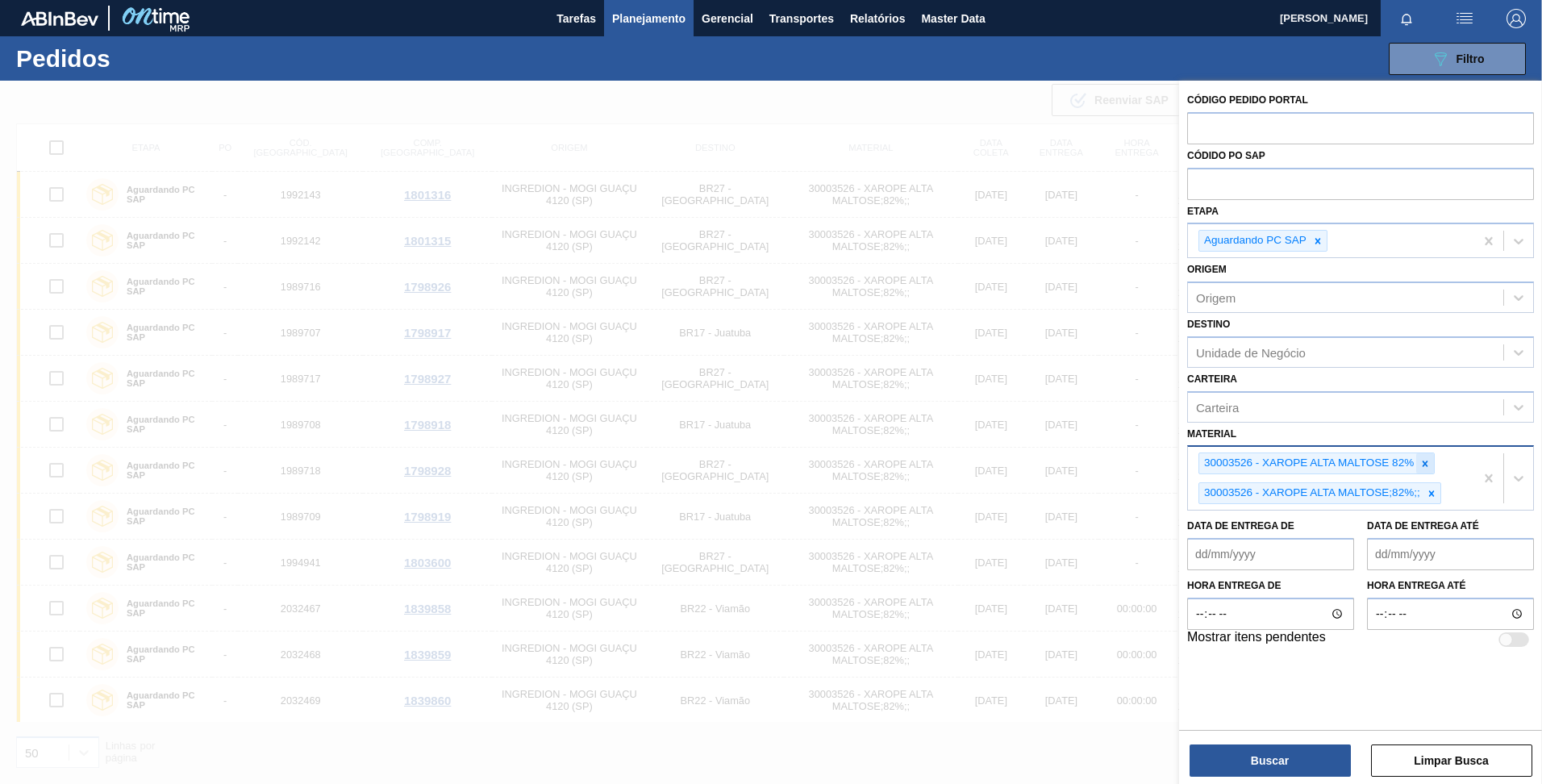
click at [1429, 464] on icon at bounding box center [1425, 464] width 11 height 11
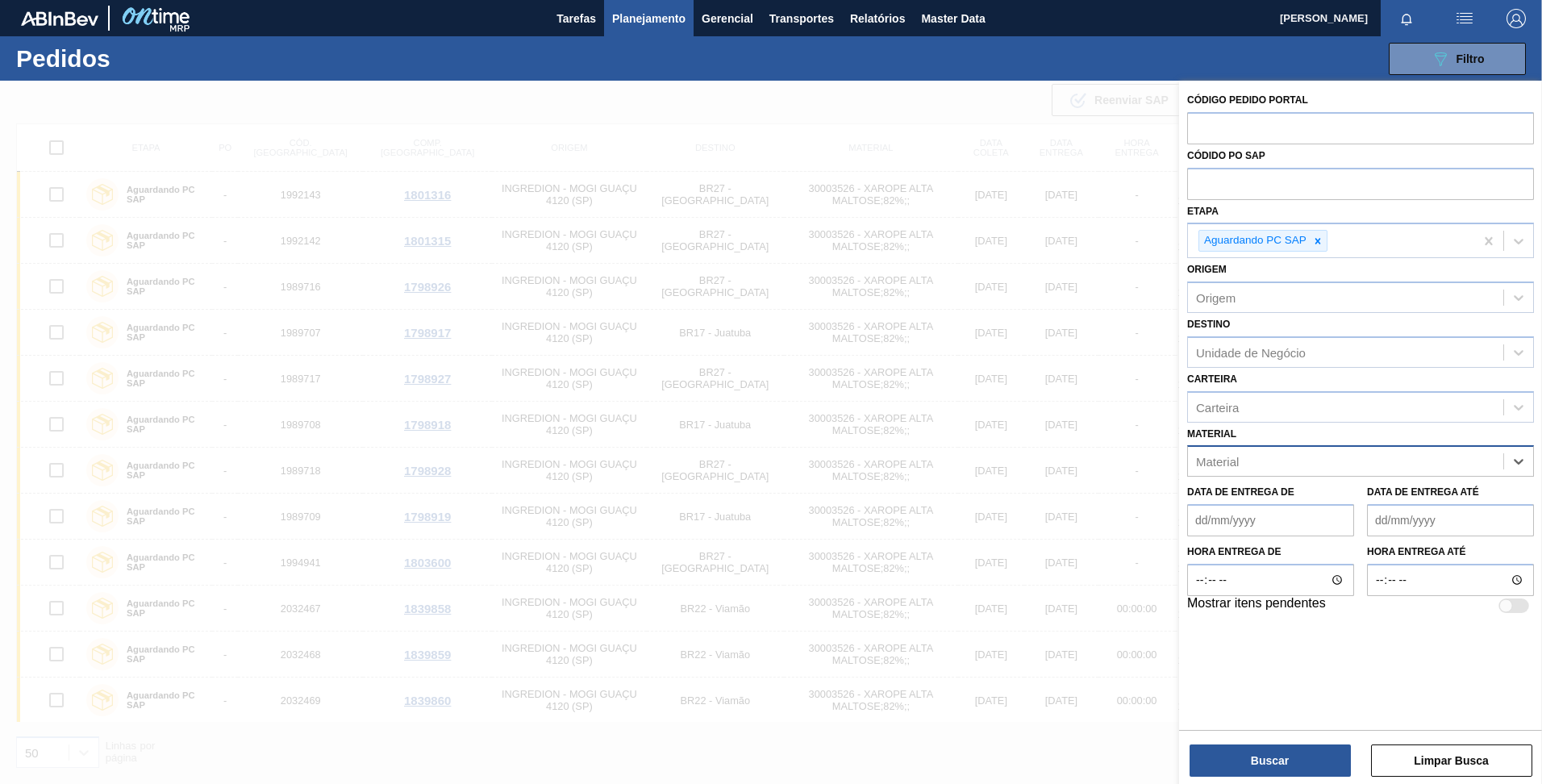
click at [925, 116] on div at bounding box center [771, 472] width 1542 height 784
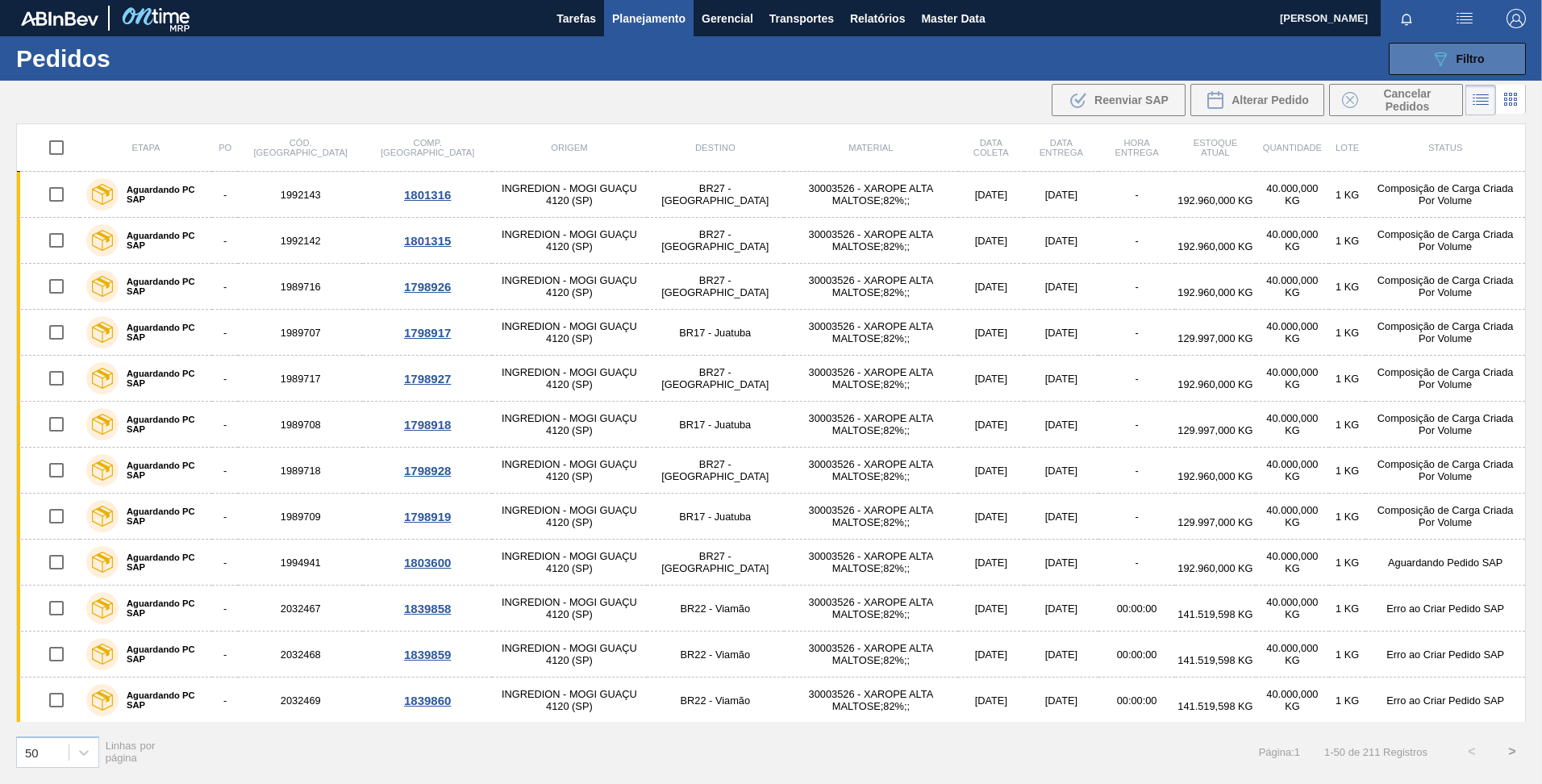
click at [1439, 54] on icon "089F7B8B-B2A5-4AFE-B5C0-19BA573D28AC" at bounding box center [1441, 59] width 19 height 19
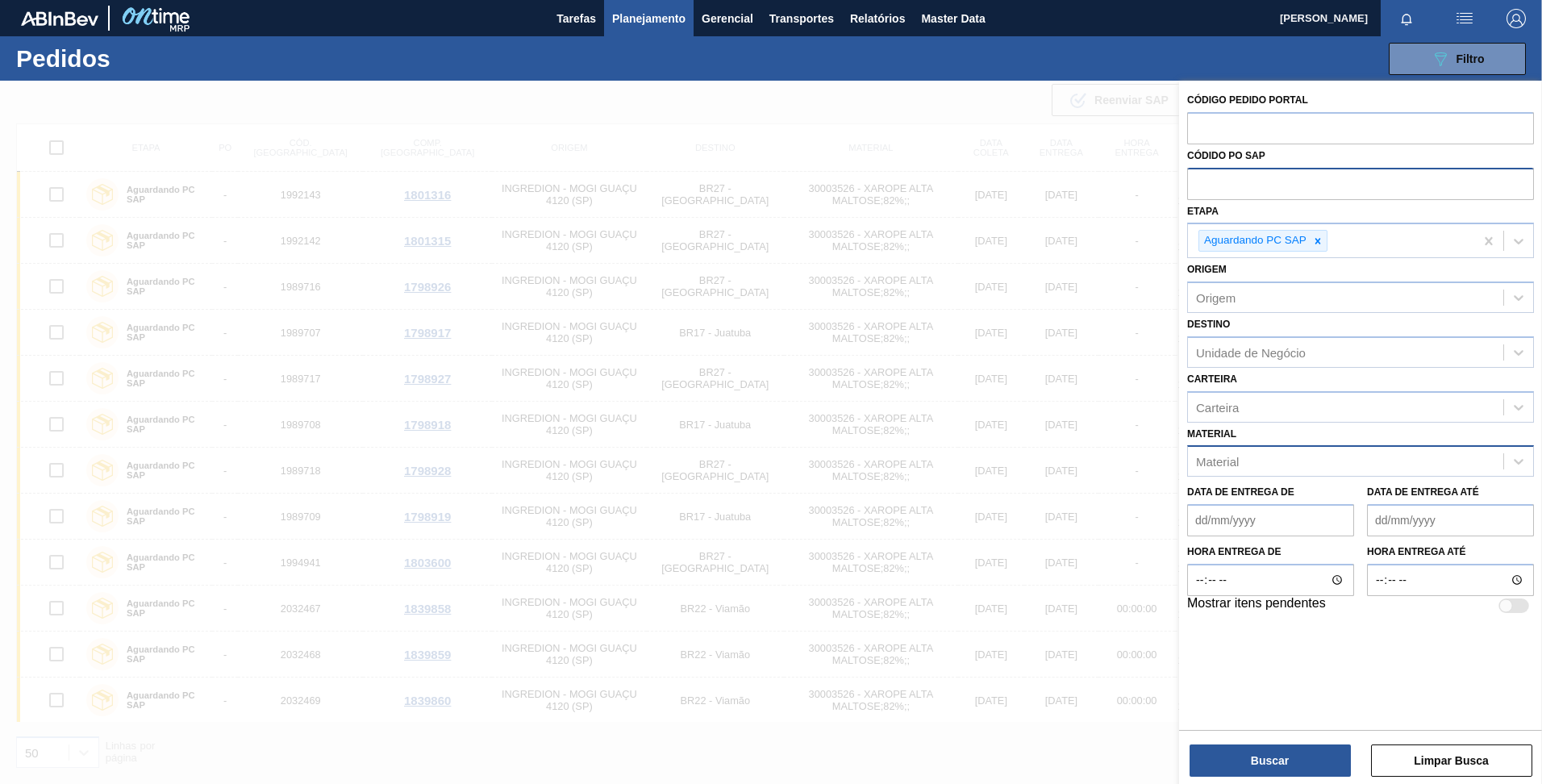
click at [1279, 185] on input "text" at bounding box center [1360, 183] width 347 height 31
type input "2033300"
click at [1284, 764] on button "Buscar" at bounding box center [1270, 760] width 161 height 32
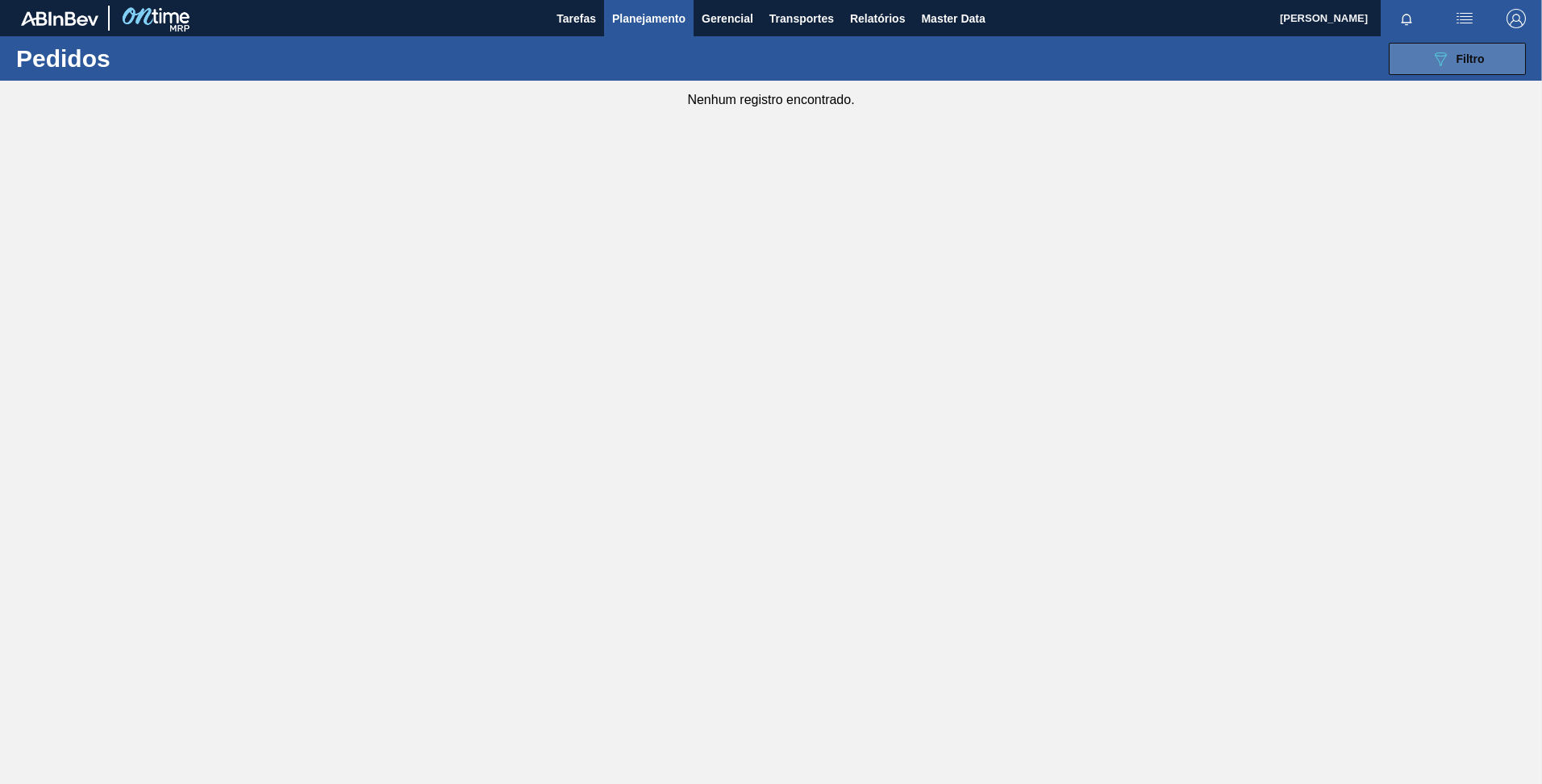
click at [1496, 58] on button "089F7B8B-B2A5-4AFE-B5C0-19BA573D28AC Filtro" at bounding box center [1458, 59] width 138 height 32
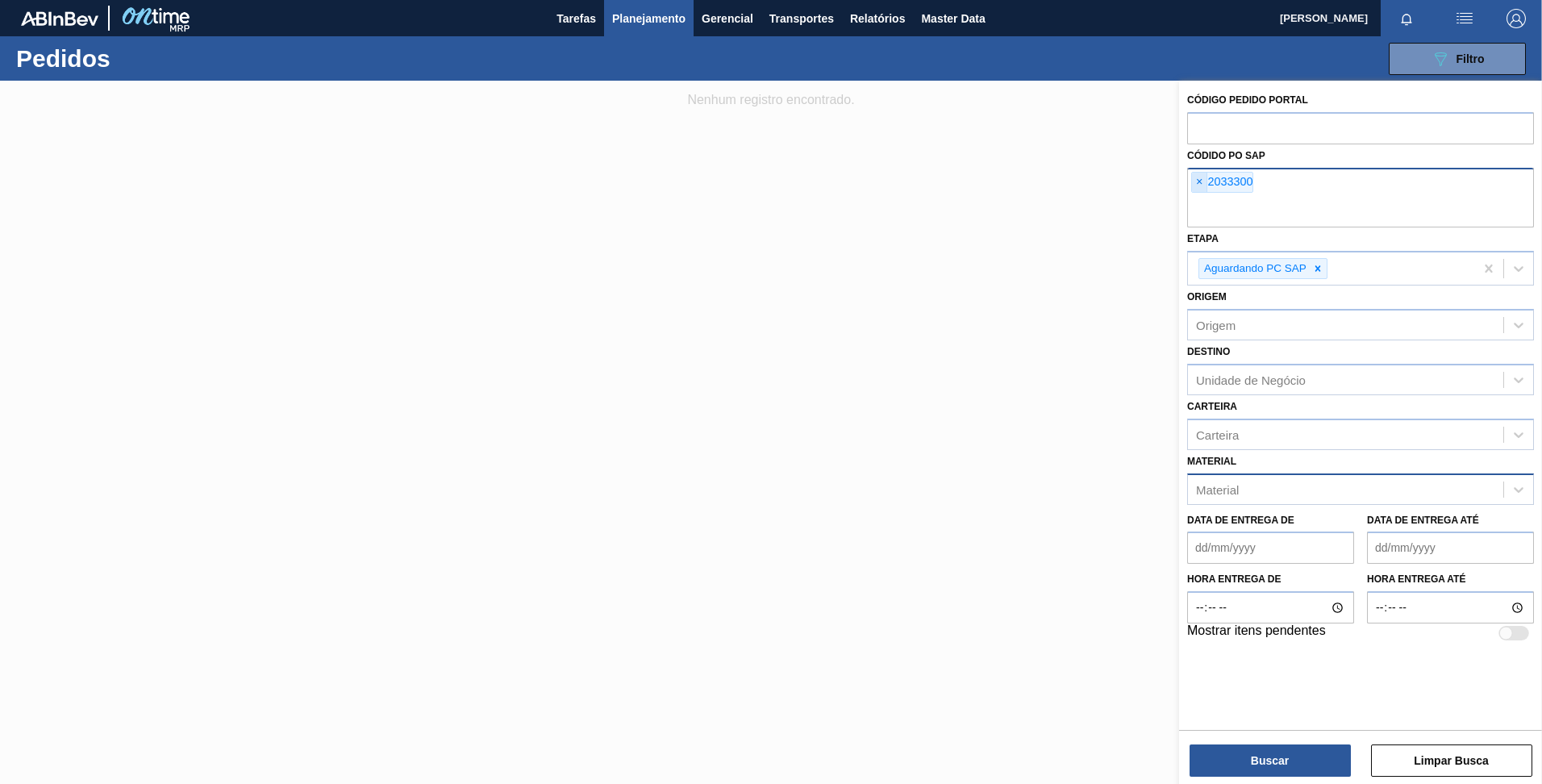
click at [1201, 181] on span "×" at bounding box center [1200, 182] width 15 height 19
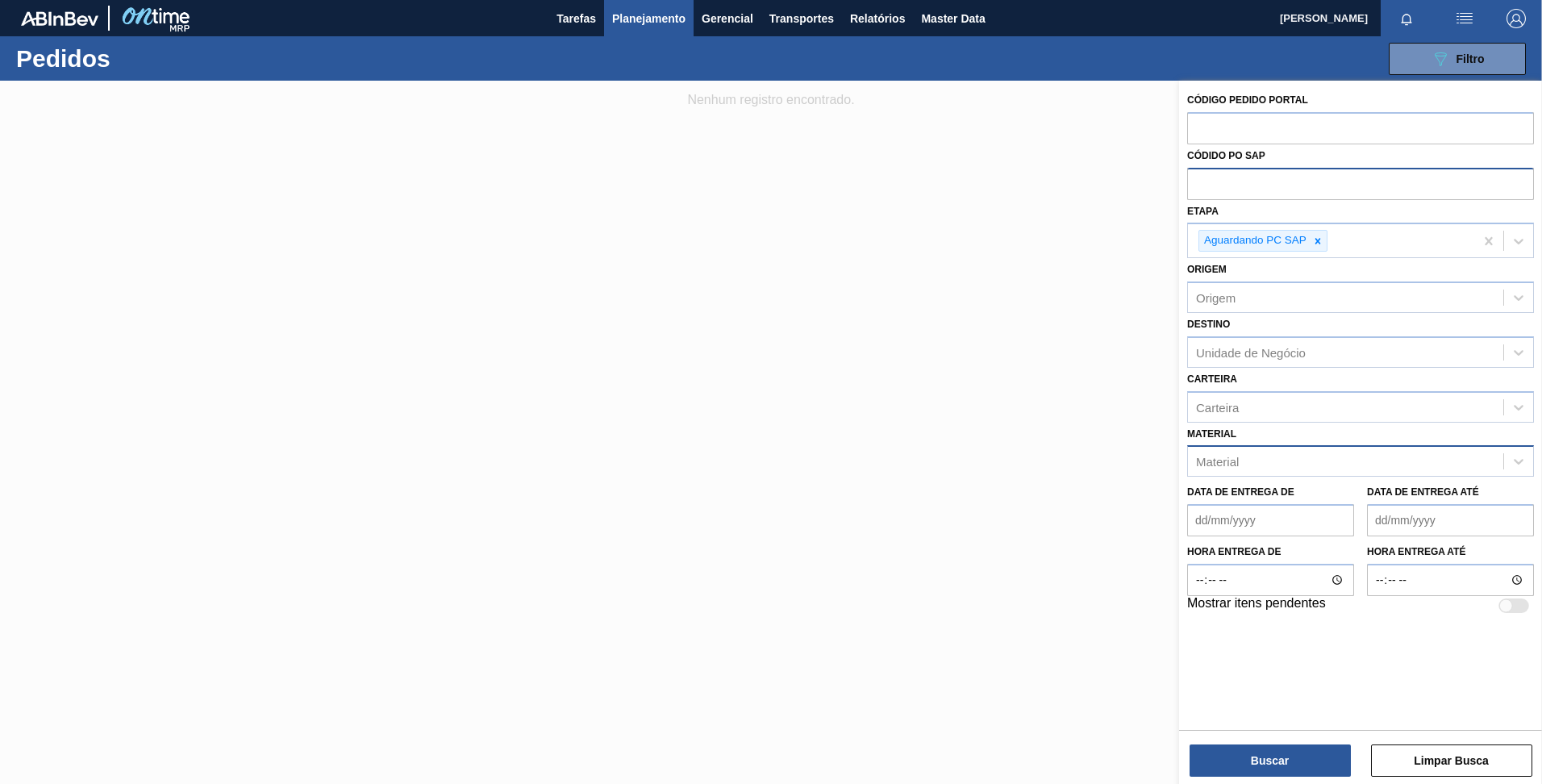
click at [670, 15] on span "Planejamento" at bounding box center [649, 18] width 74 height 19
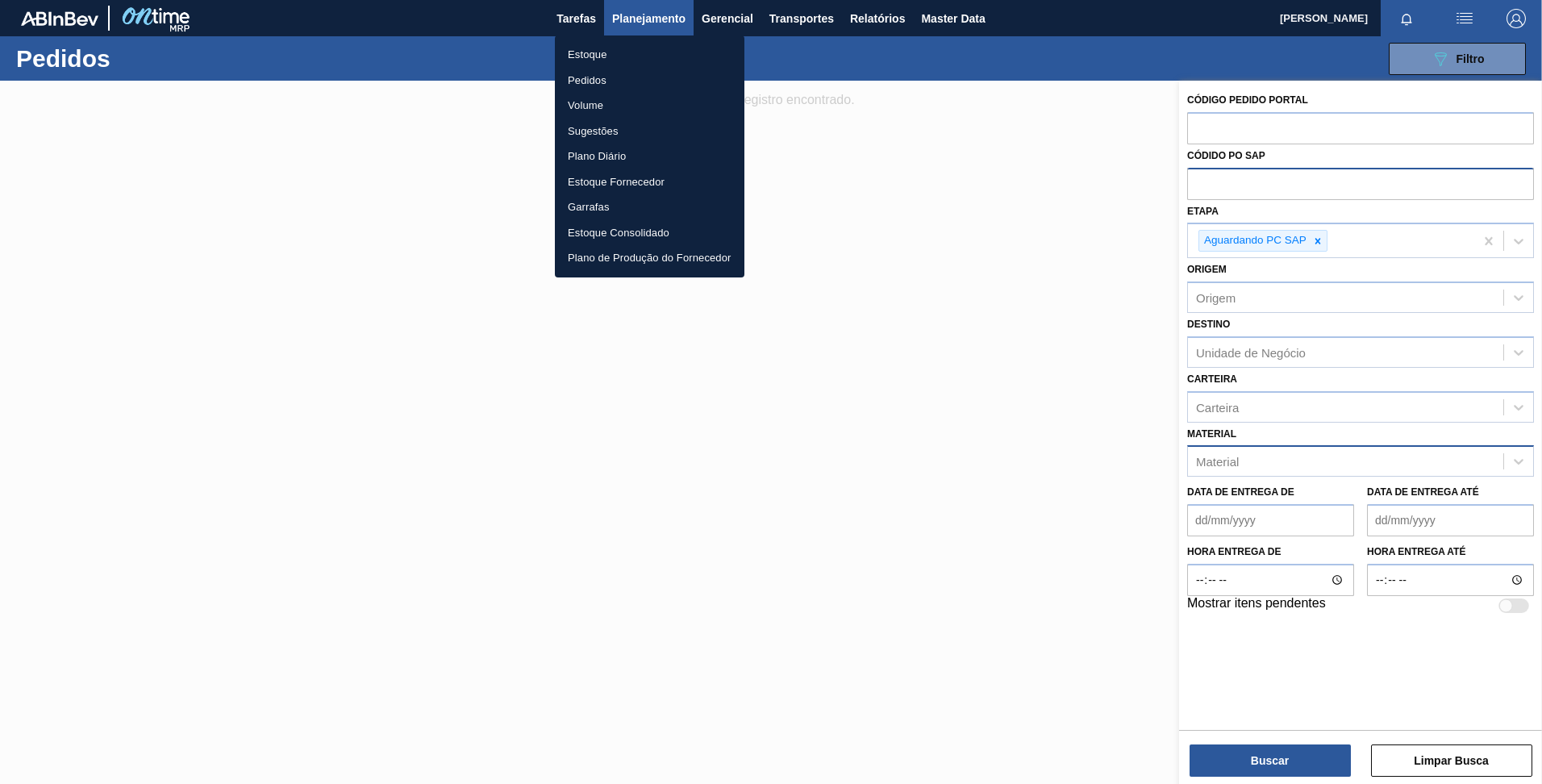
drag, startPoint x: 588, startPoint y: 55, endPoint x: 625, endPoint y: 111, distance: 67.1
click at [588, 55] on li "Estoque" at bounding box center [650, 54] width 189 height 26
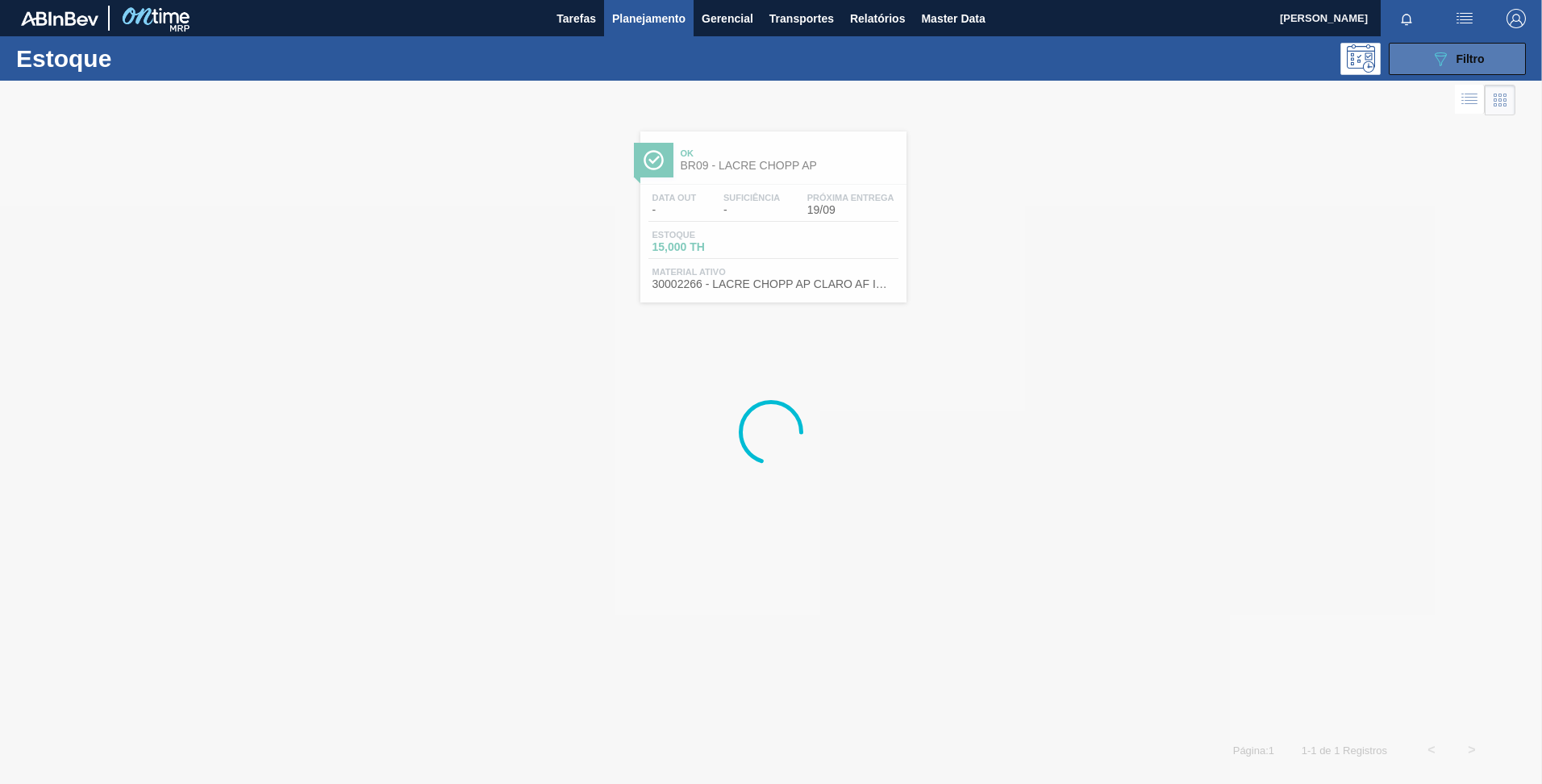
click at [1442, 44] on button "089F7B8B-B2A5-4AFE-B5C0-19BA573D28AC Filtro" at bounding box center [1458, 59] width 138 height 32
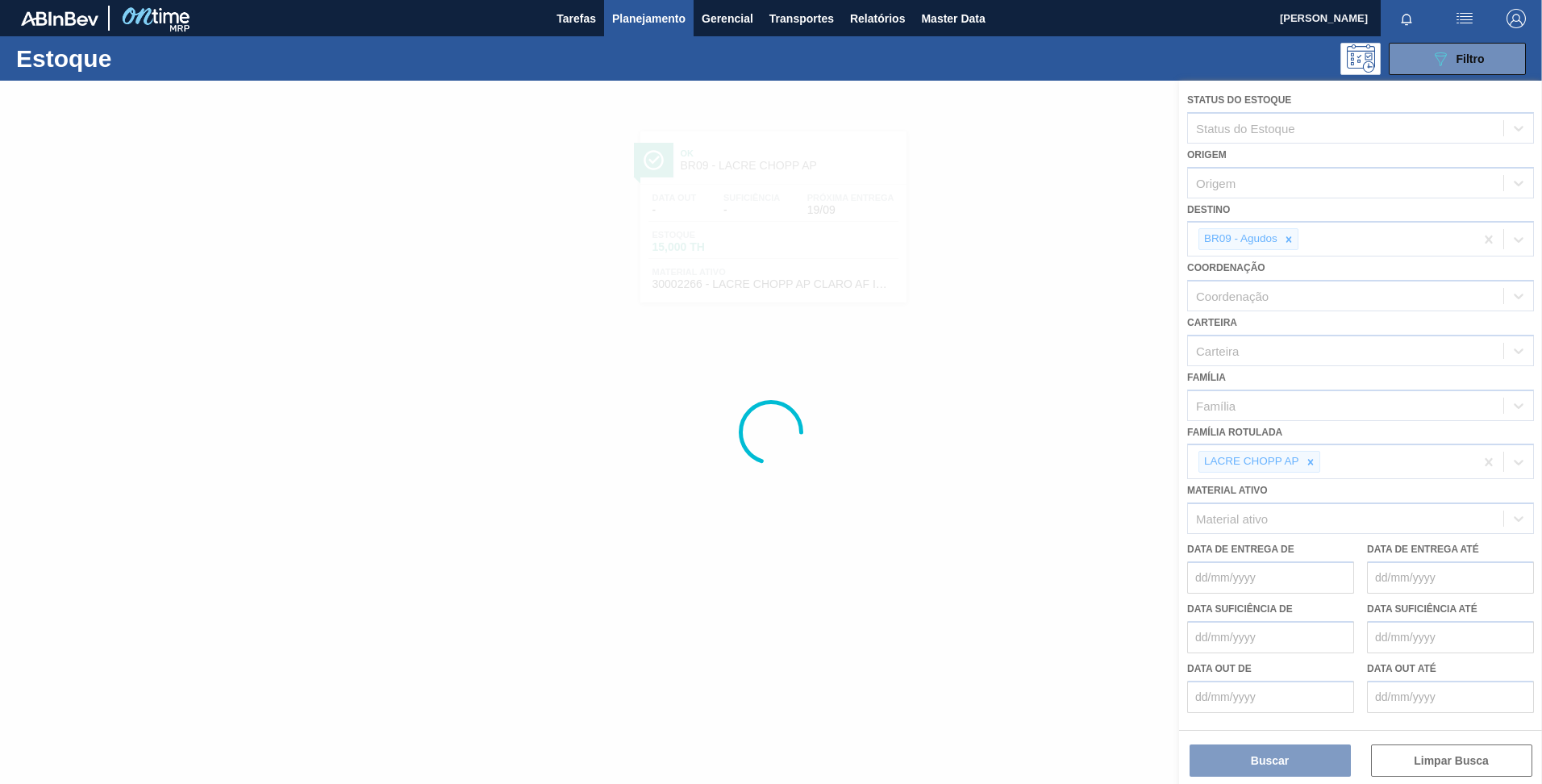
click at [1281, 241] on div at bounding box center [771, 432] width 1542 height 703
click at [1288, 237] on div at bounding box center [771, 432] width 1542 height 703
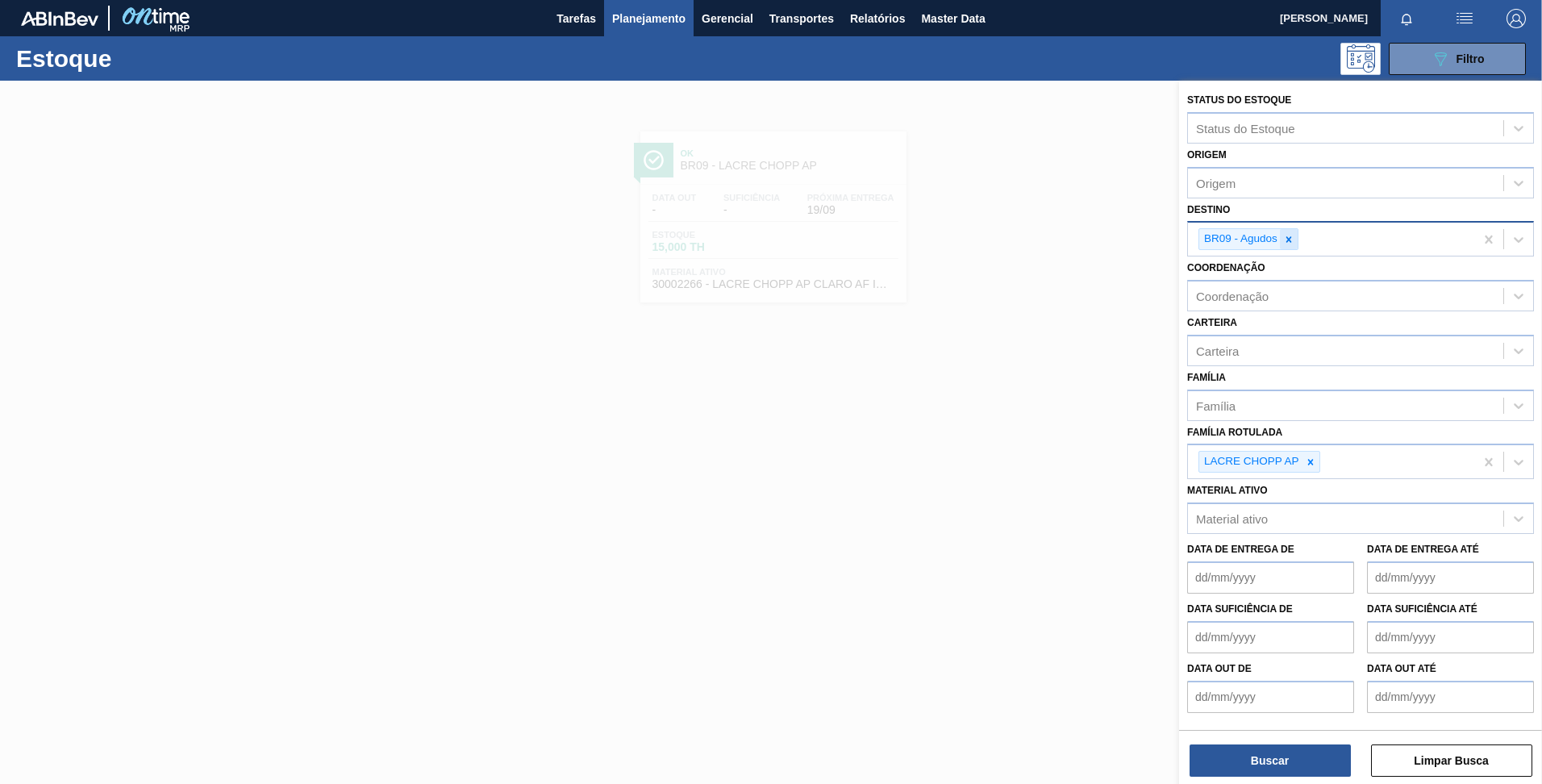
click at [1295, 241] on div at bounding box center [1289, 239] width 18 height 20
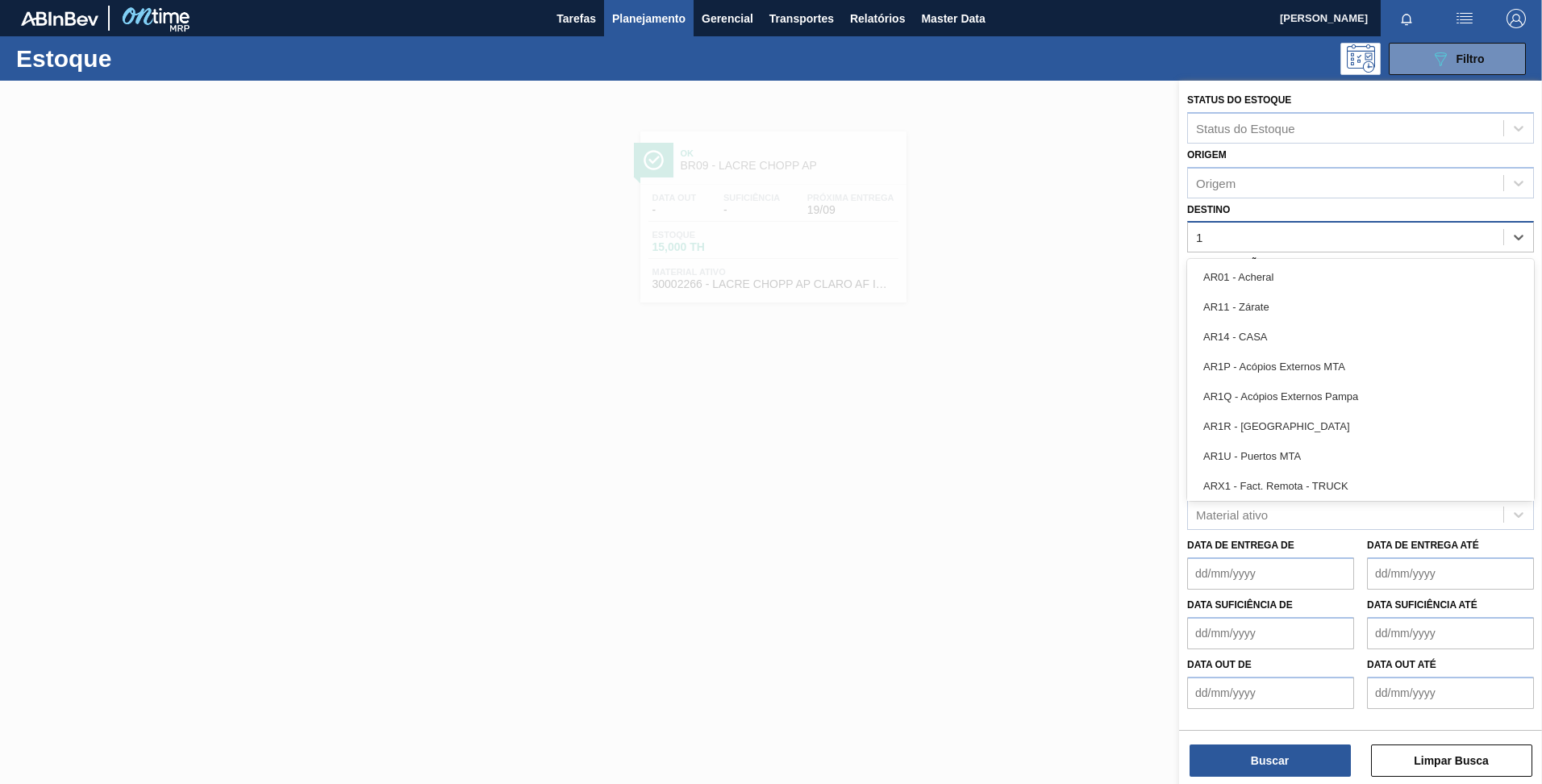
type input "11"
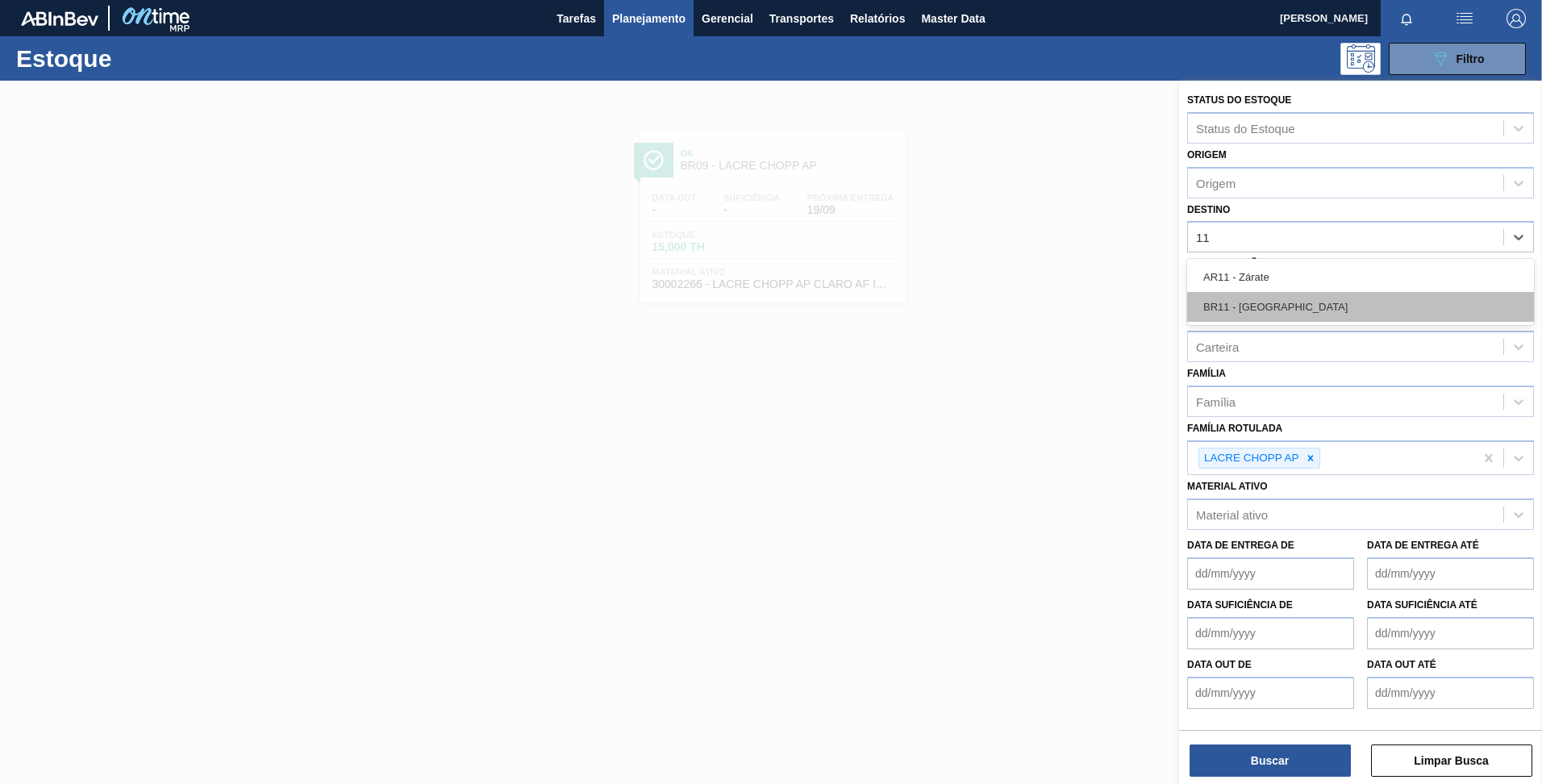
click at [1287, 298] on div "BR11 - [GEOGRAPHIC_DATA]" at bounding box center [1360, 307] width 347 height 30
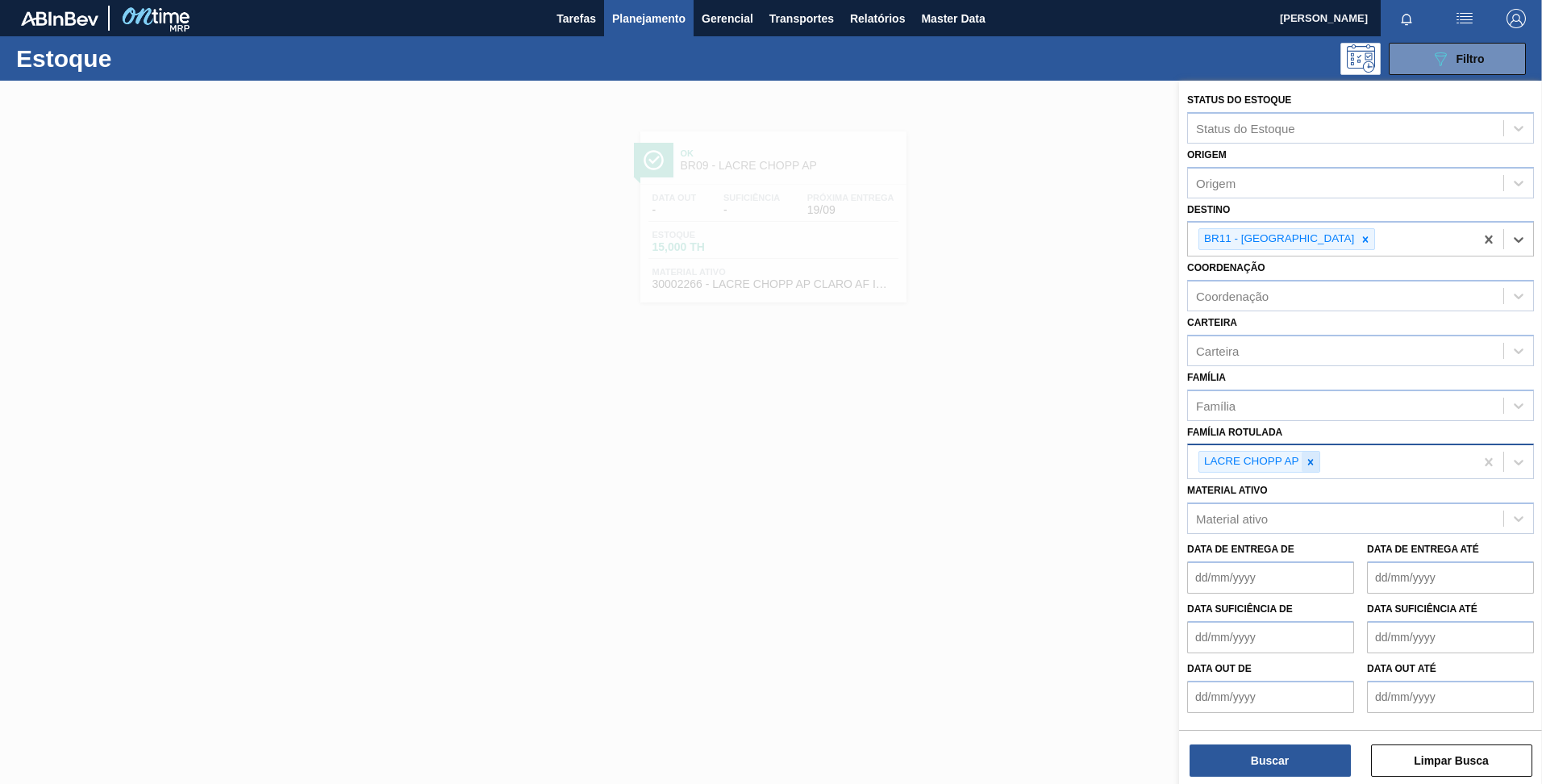
click at [1316, 459] on icon at bounding box center [1311, 462] width 11 height 11
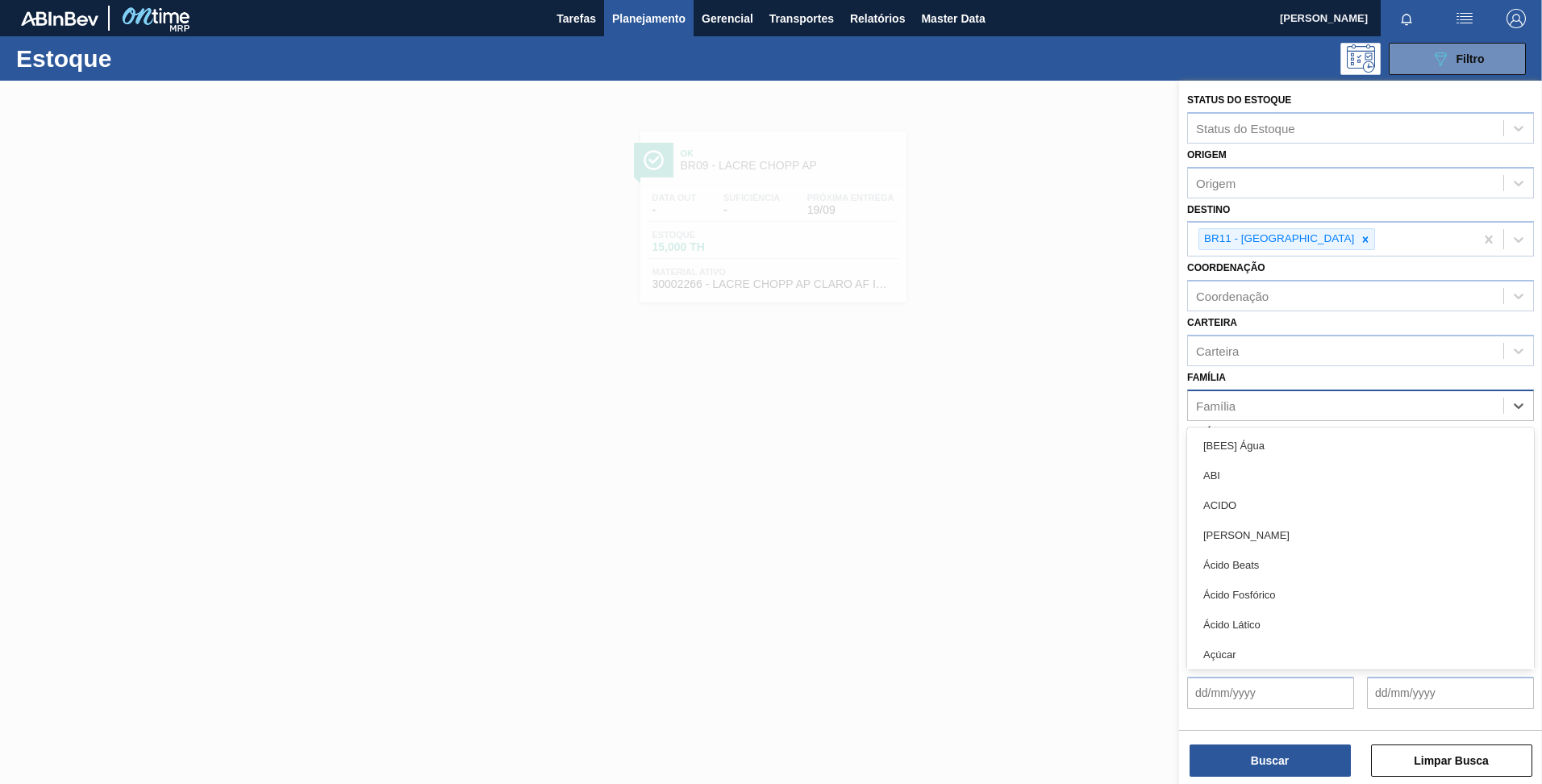
click at [1272, 412] on div "Família" at bounding box center [1346, 405] width 315 height 23
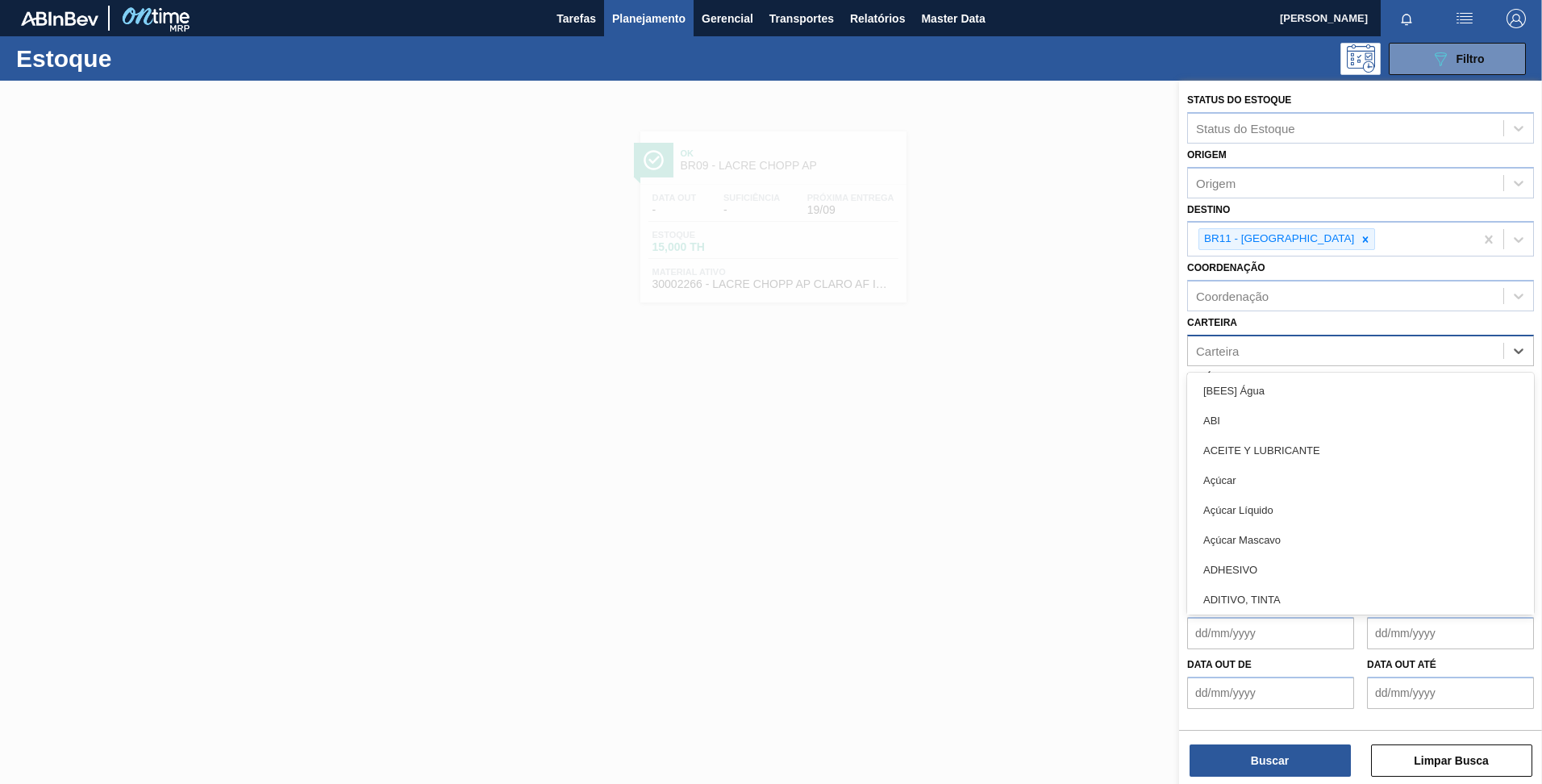
click at [1242, 343] on div "Carteira" at bounding box center [1346, 350] width 315 height 23
type input "malte"
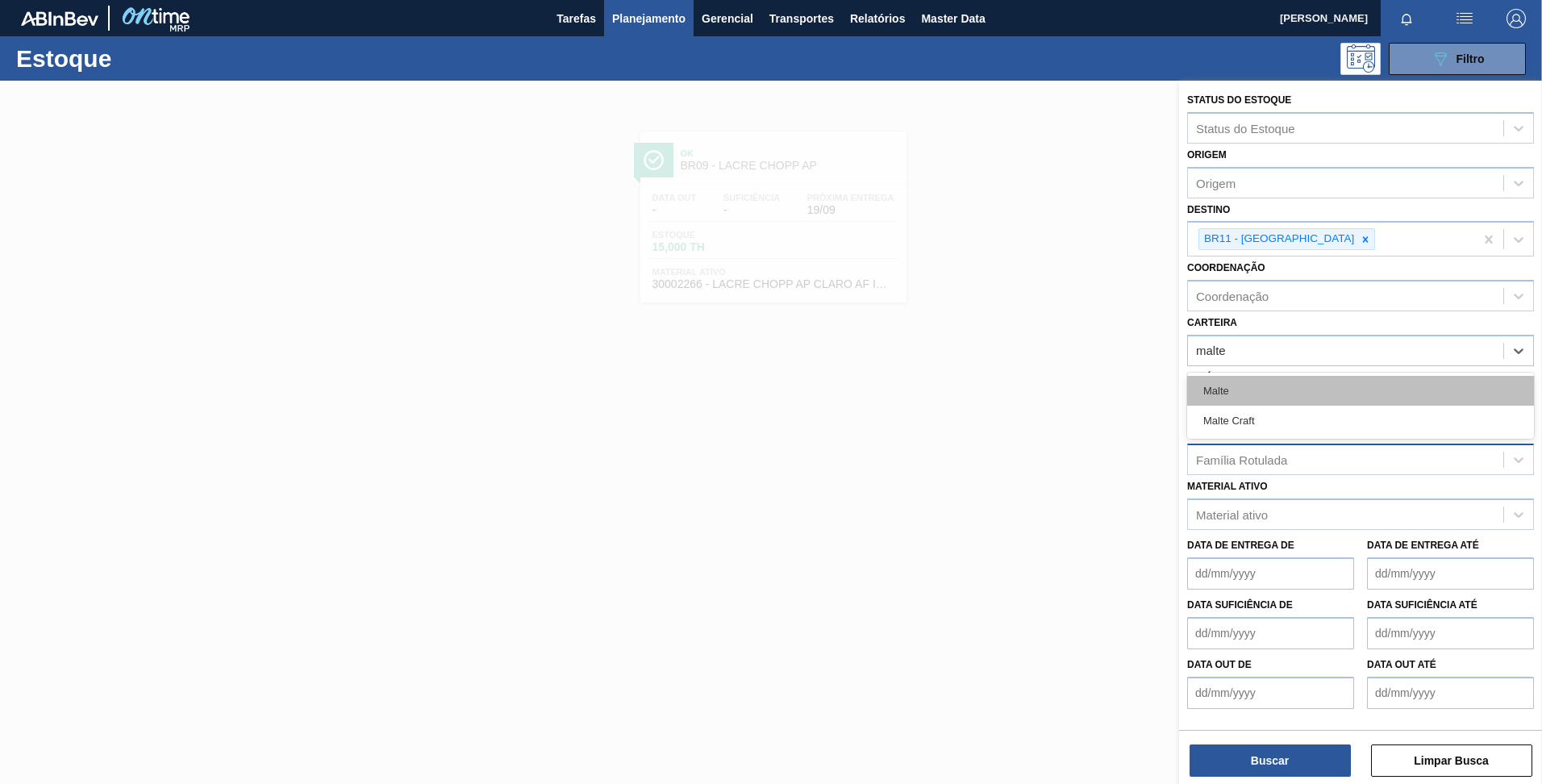
click at [1255, 384] on div "Malte" at bounding box center [1360, 390] width 347 height 30
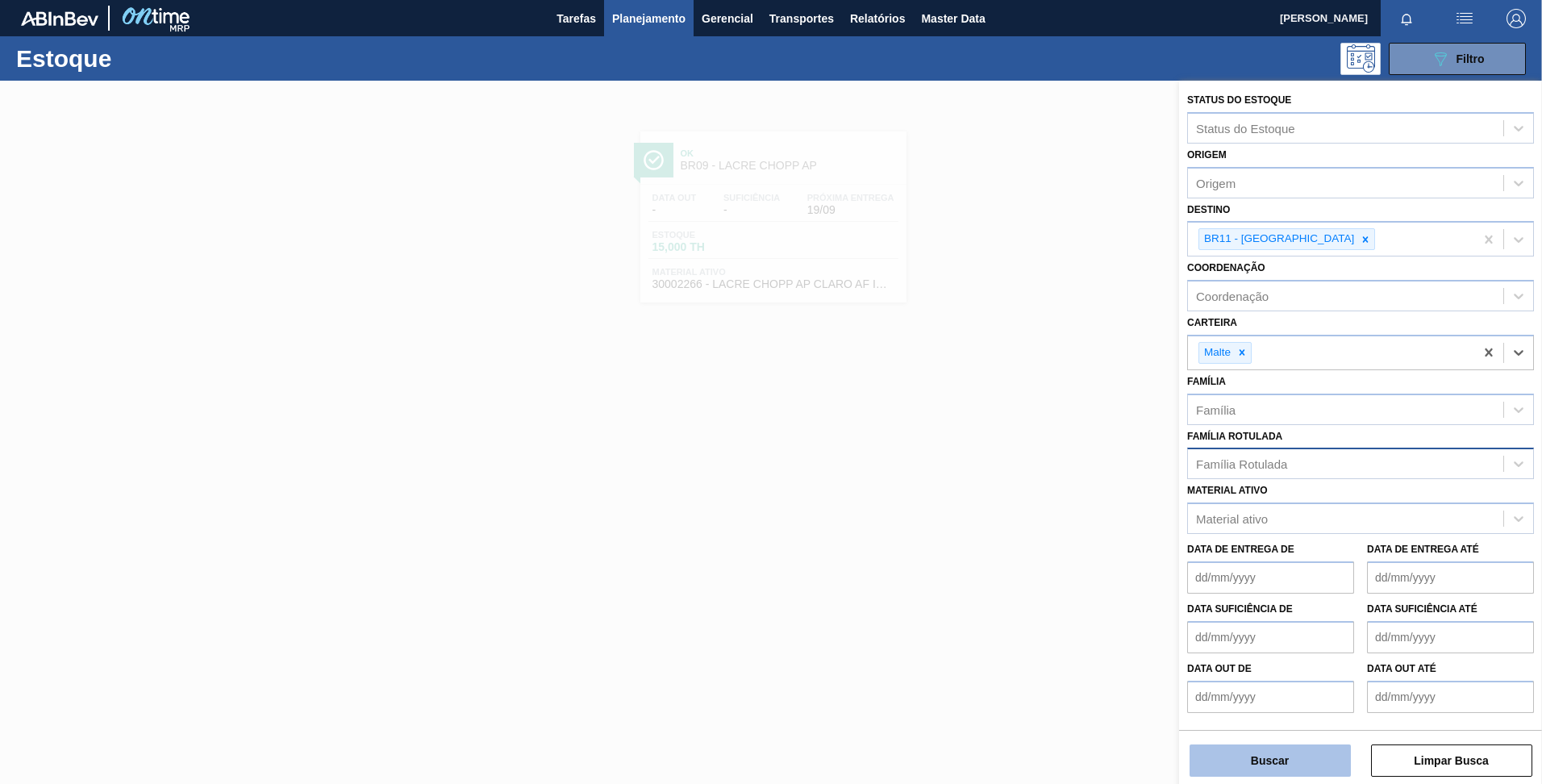
click at [1241, 773] on button "Buscar" at bounding box center [1270, 760] width 161 height 32
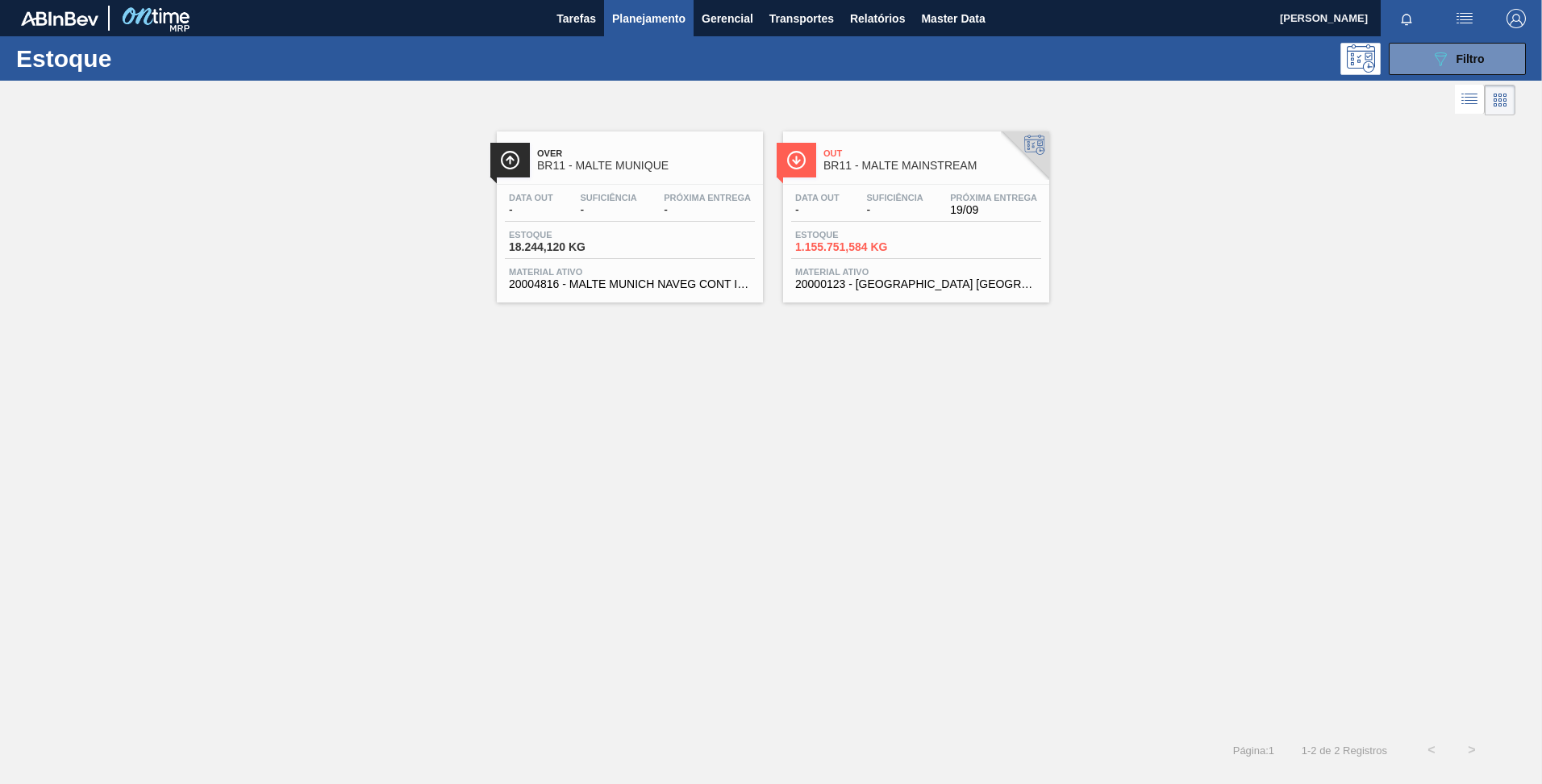
click at [921, 168] on span "BR11 - MALTE MAINSTREAM" at bounding box center [932, 165] width 218 height 12
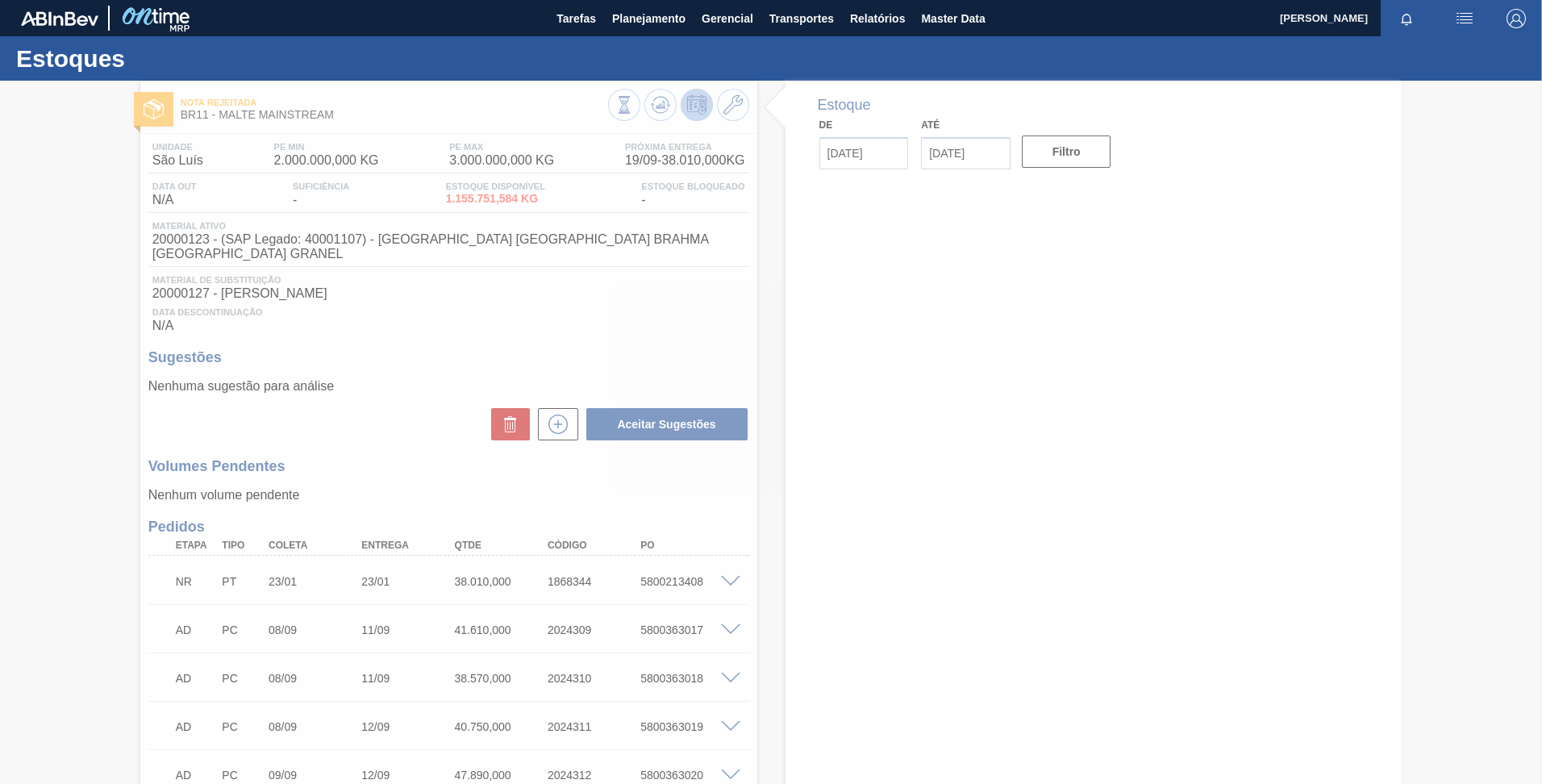
type input "19/09/2025"
type input "03/10/2025"
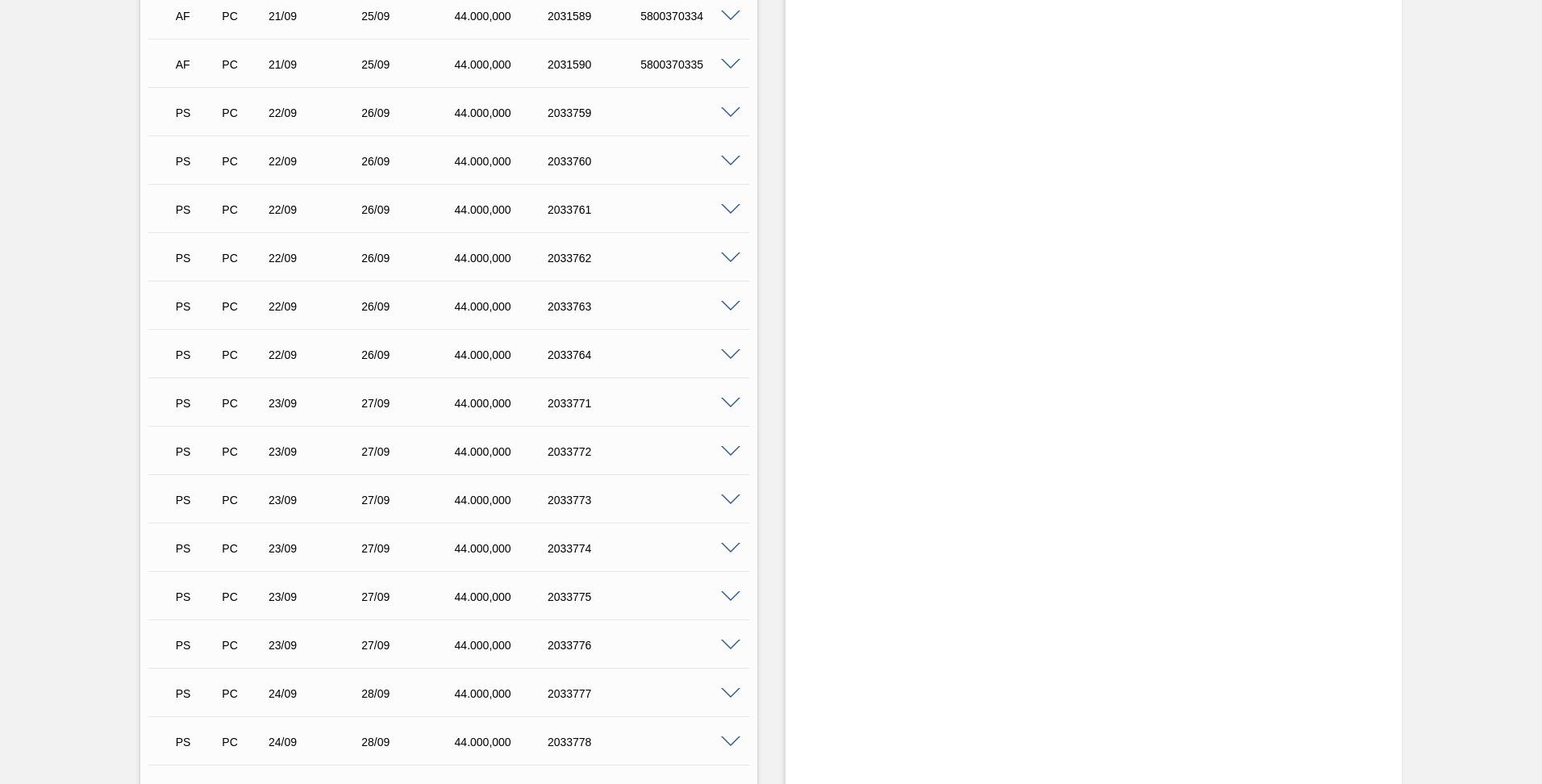
scroll to position [2983, 0]
click at [734, 204] on span at bounding box center [731, 210] width 19 height 12
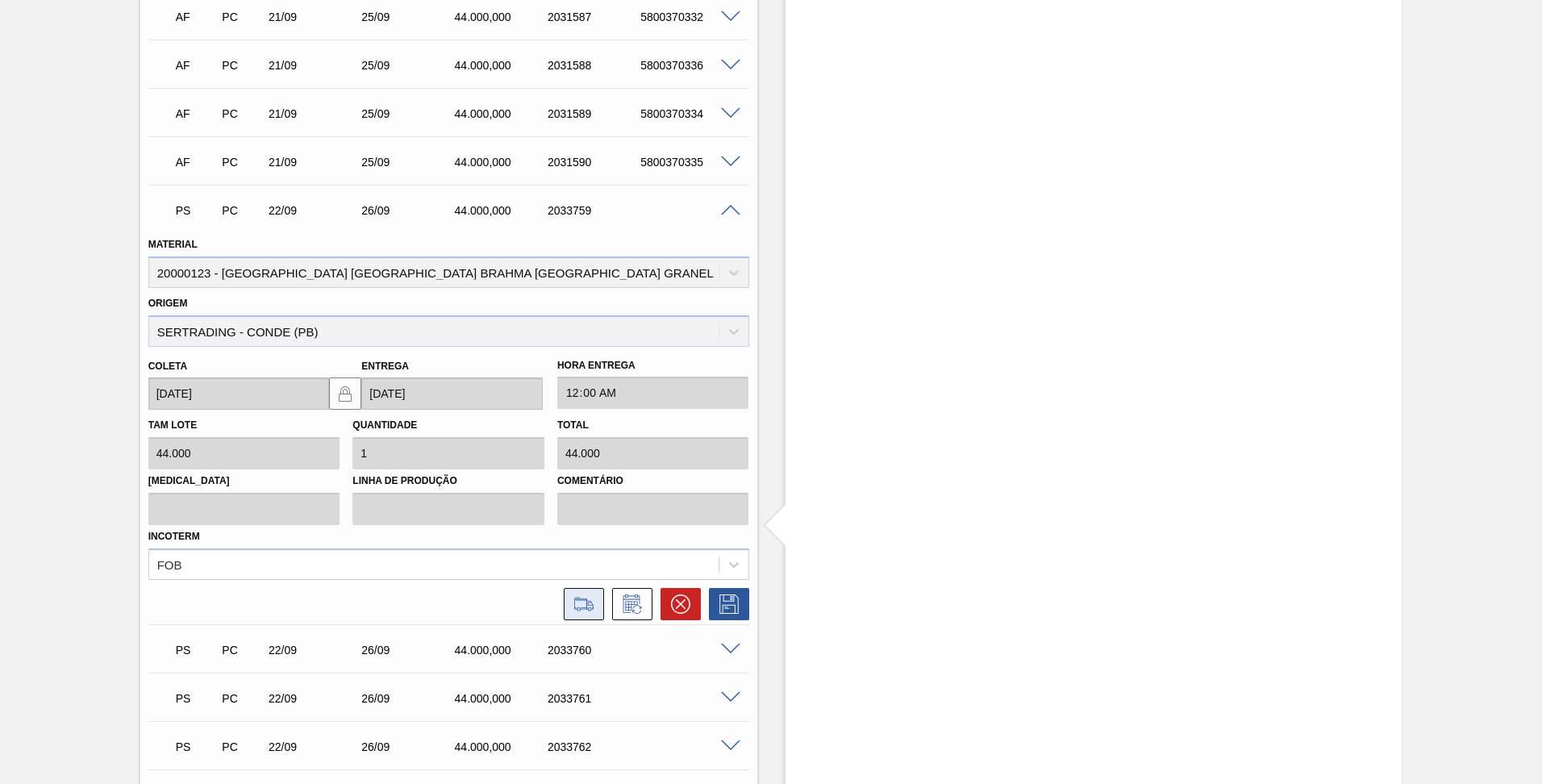
click at [587, 601] on icon at bounding box center [590, 604] width 8 height 9
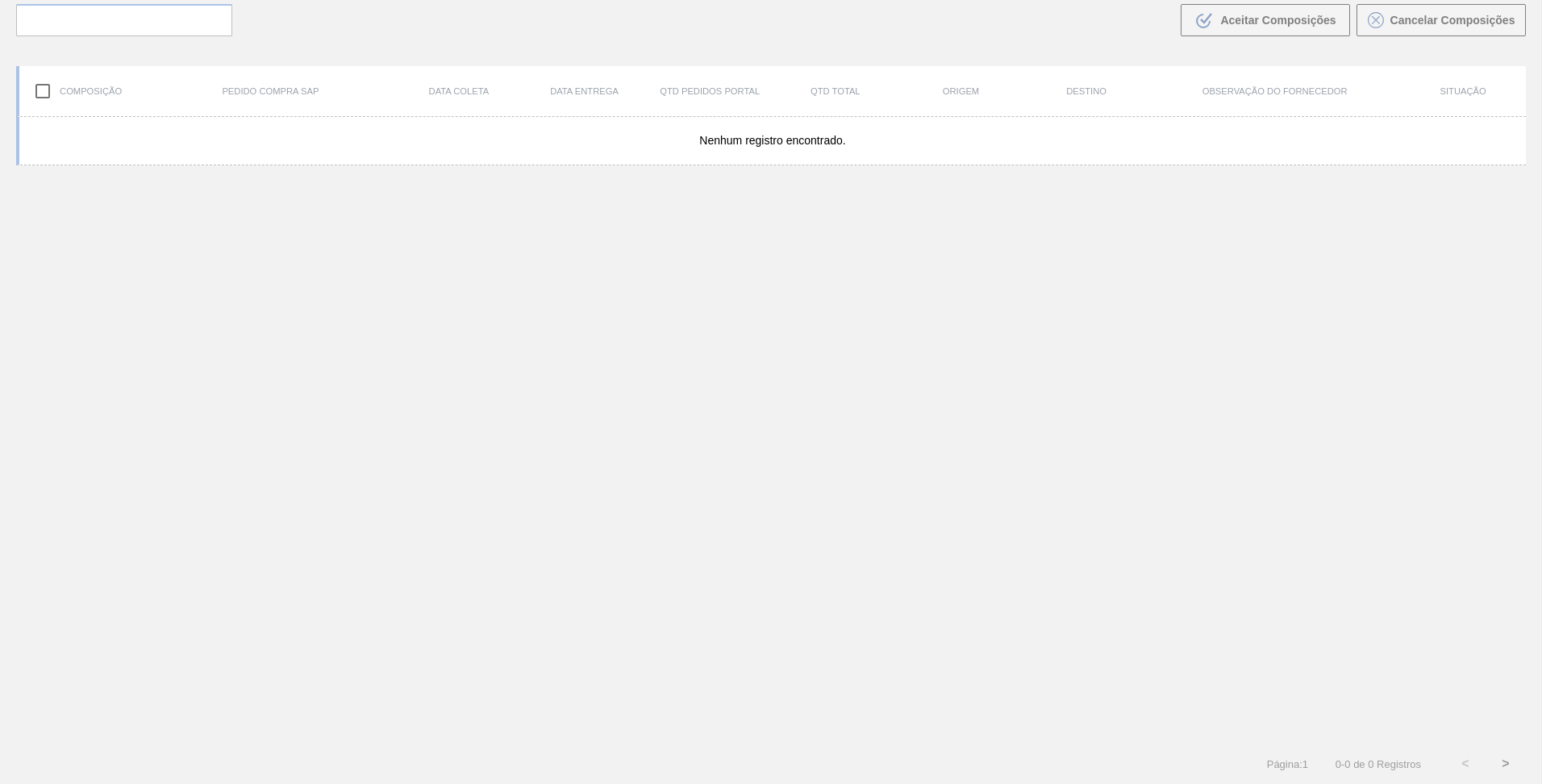
scroll to position [117, 0]
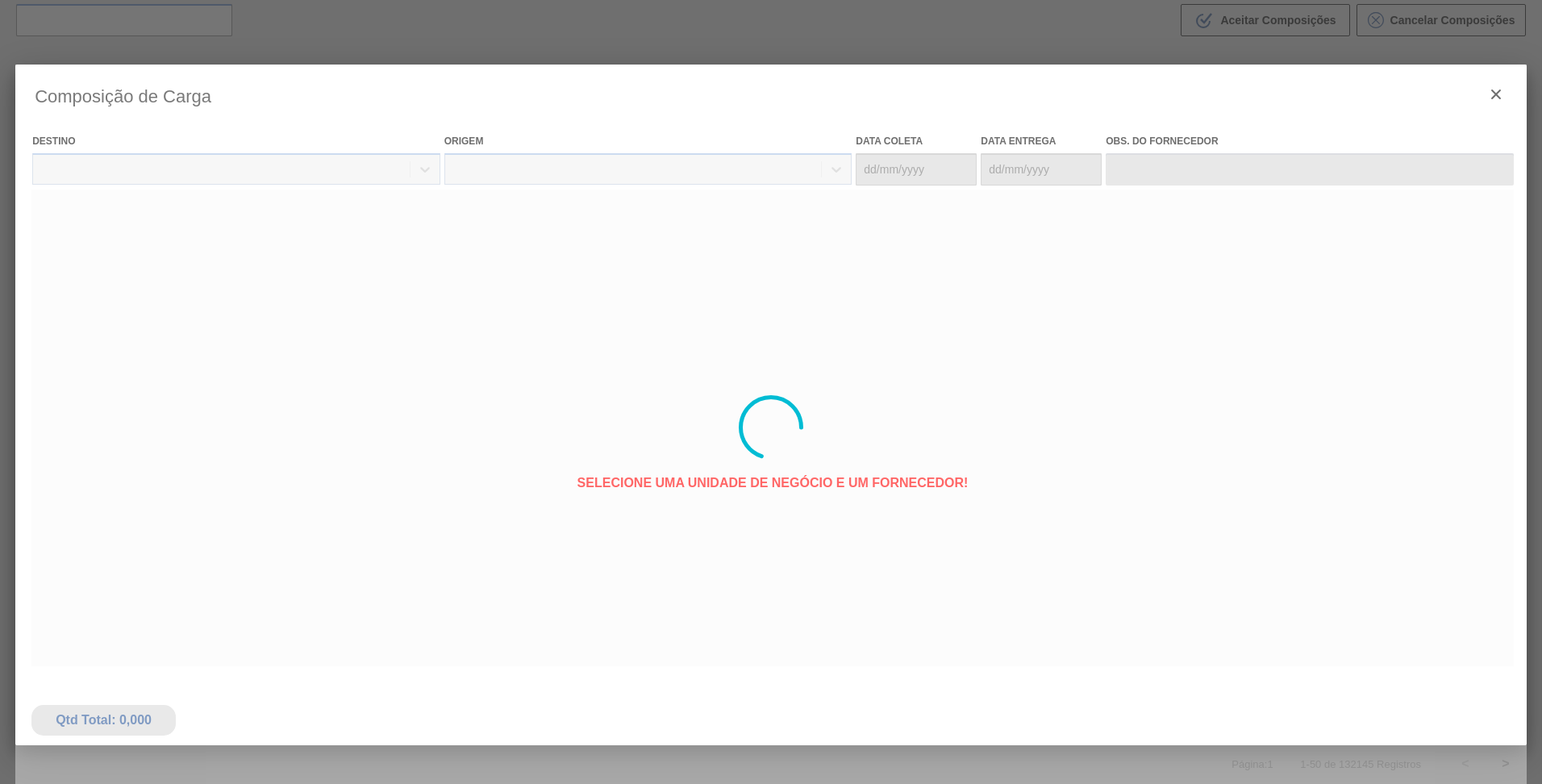
type coleta "22/09/2025"
type entrega "26/09/2025"
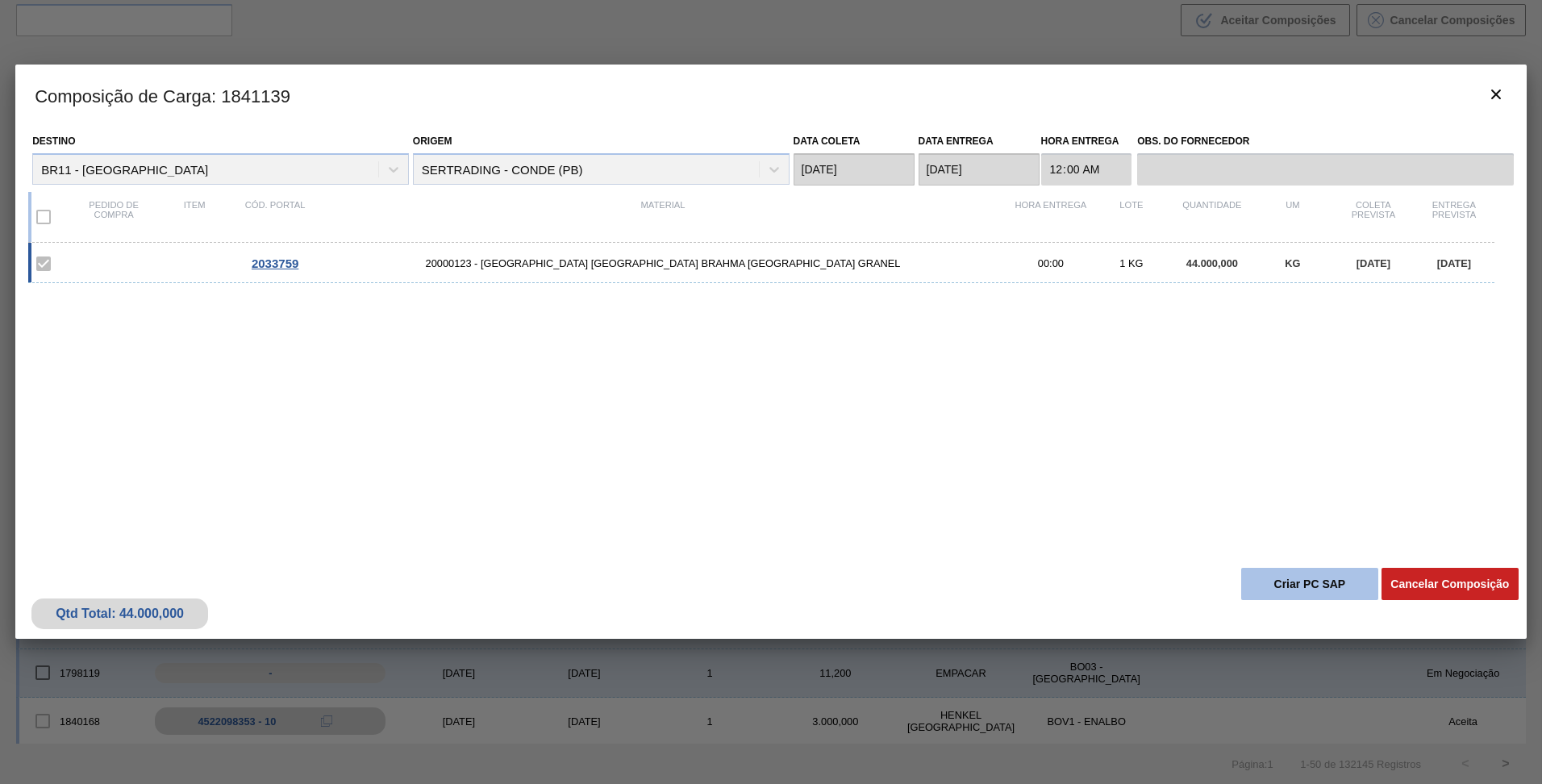
click at [1338, 587] on button "Criar PC SAP" at bounding box center [1311, 583] width 138 height 32
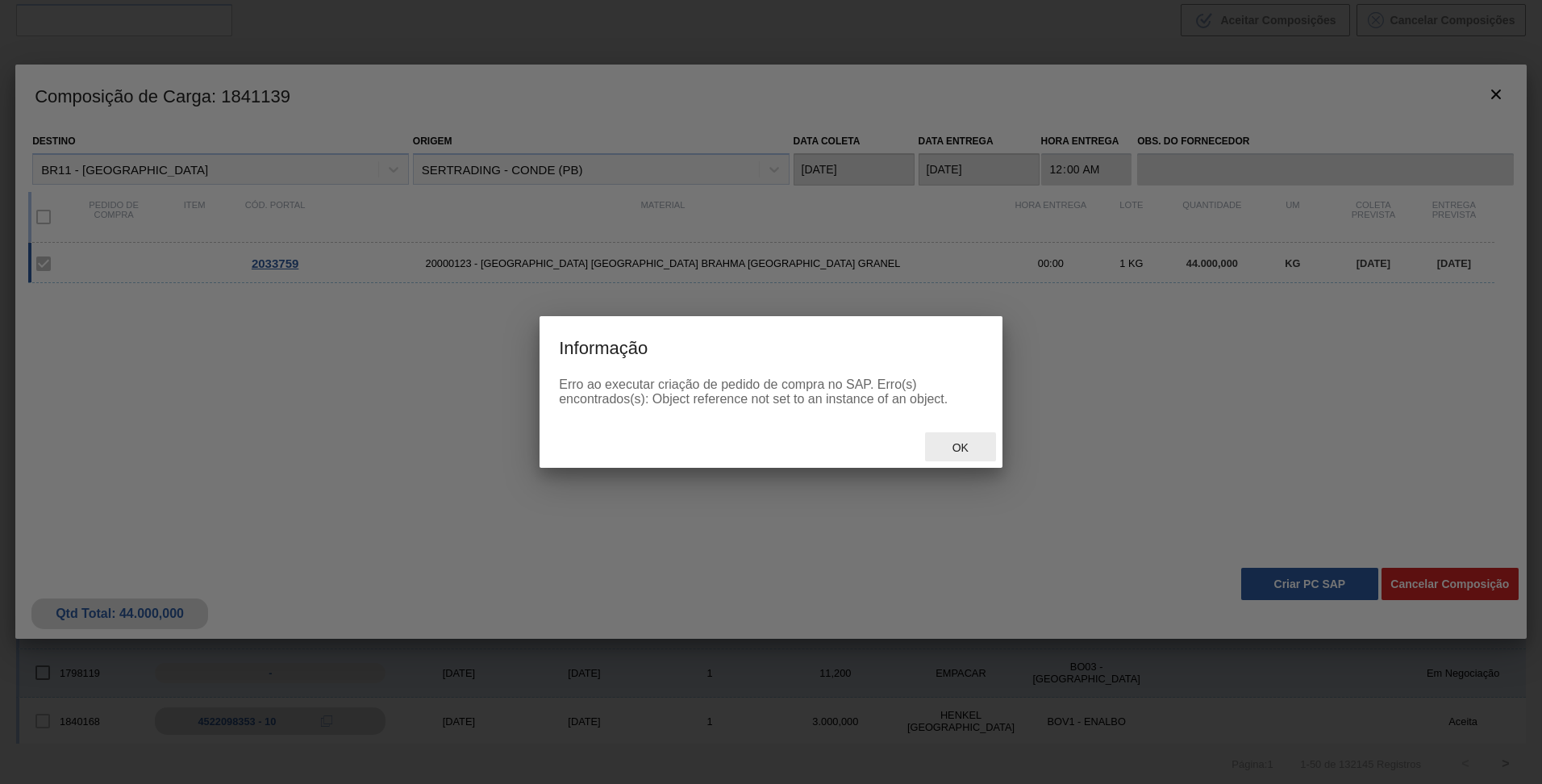
click at [956, 448] on span "Ok" at bounding box center [961, 448] width 42 height 13
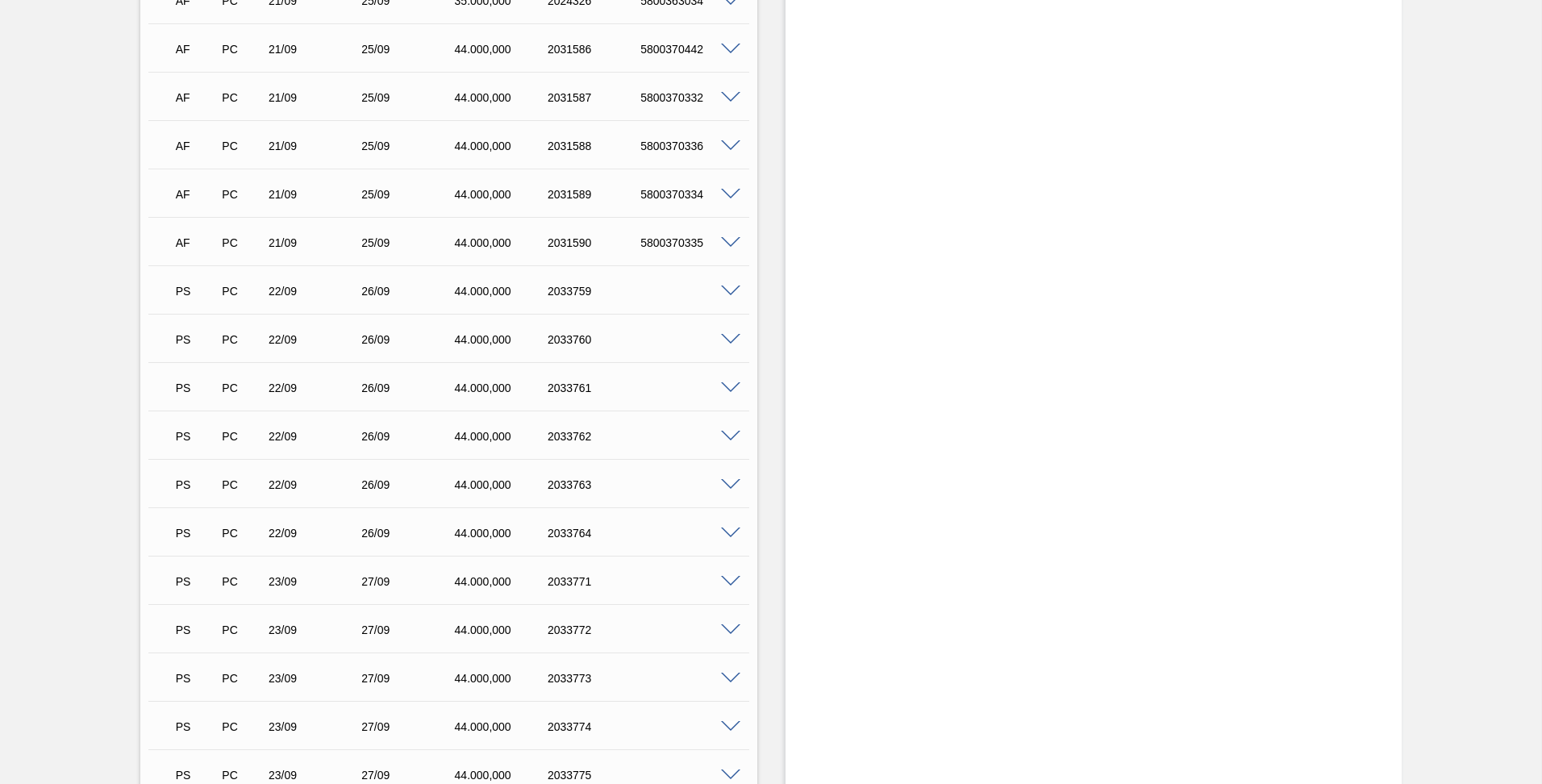
scroll to position [2822, 0]
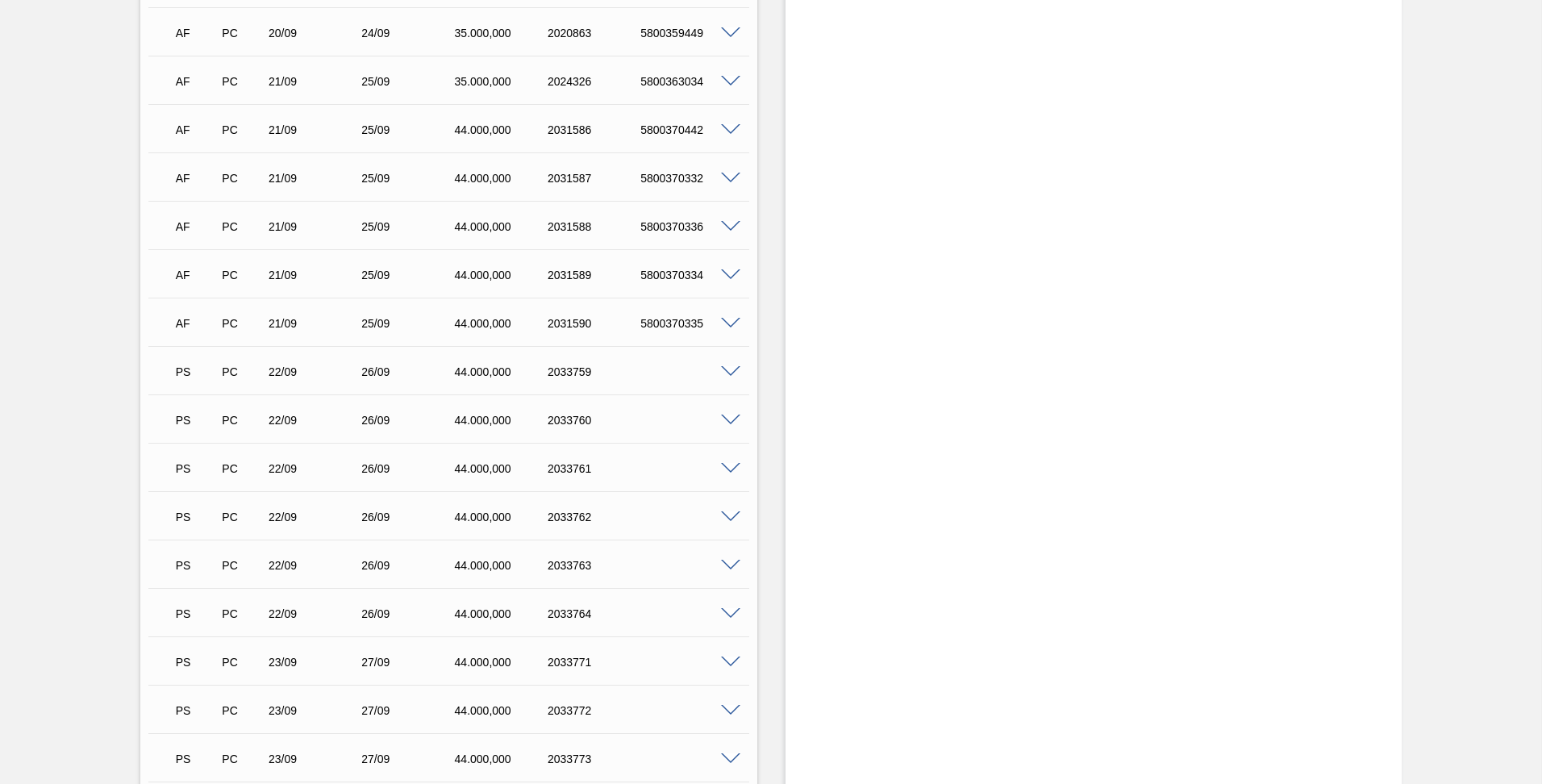
drag, startPoint x: 604, startPoint y: 350, endPoint x: 546, endPoint y: 360, distance: 58.9
click at [546, 360] on div "PS PC 22/09 26/09 44.000,000 2033759" at bounding box center [444, 371] width 558 height 32
copy div "2033759"
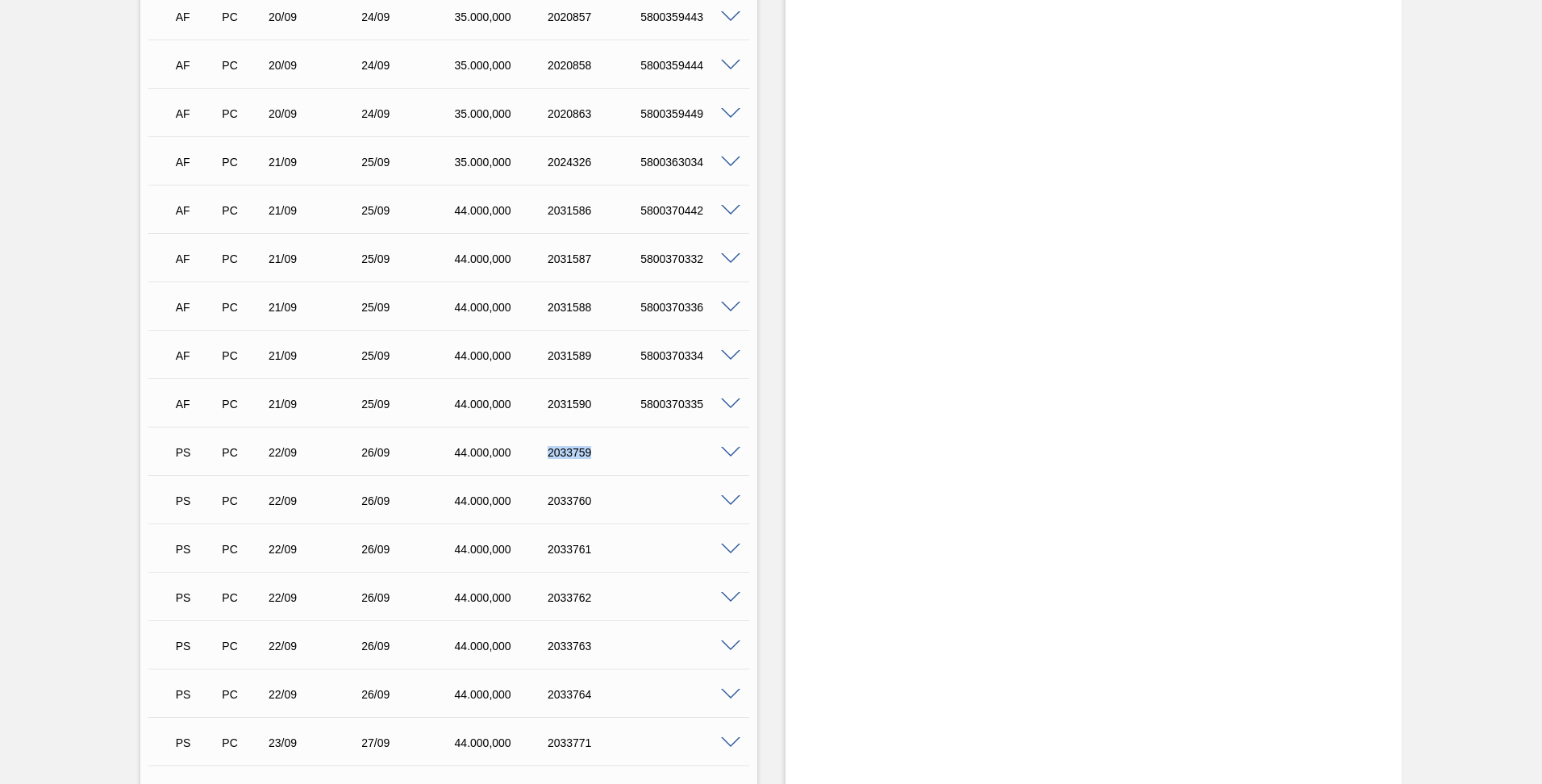
click at [626, 434] on div "PS PC 22/09 26/09 44.000,000 2033759" at bounding box center [444, 451] width 558 height 32
drag, startPoint x: 596, startPoint y: 439, endPoint x: 544, endPoint y: 438, distance: 52.0
click at [544, 446] on div "2033759" at bounding box center [595, 453] width 104 height 13
copy div "2033759"
click at [747, 431] on div "PS PC 22/09 26/09 44.000,000 2033759" at bounding box center [448, 451] width 601 height 40
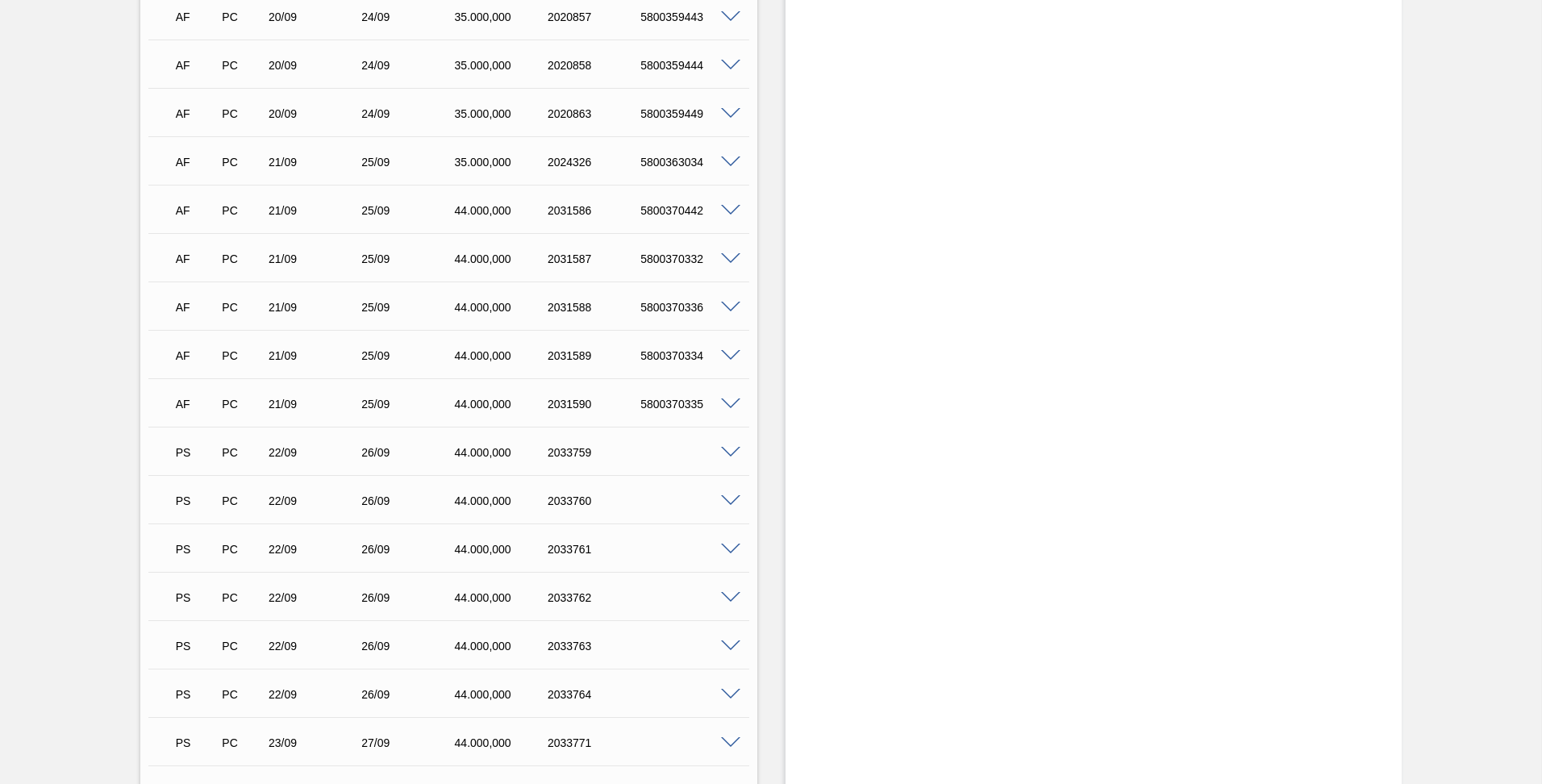
click at [734, 447] on span at bounding box center [731, 453] width 19 height 12
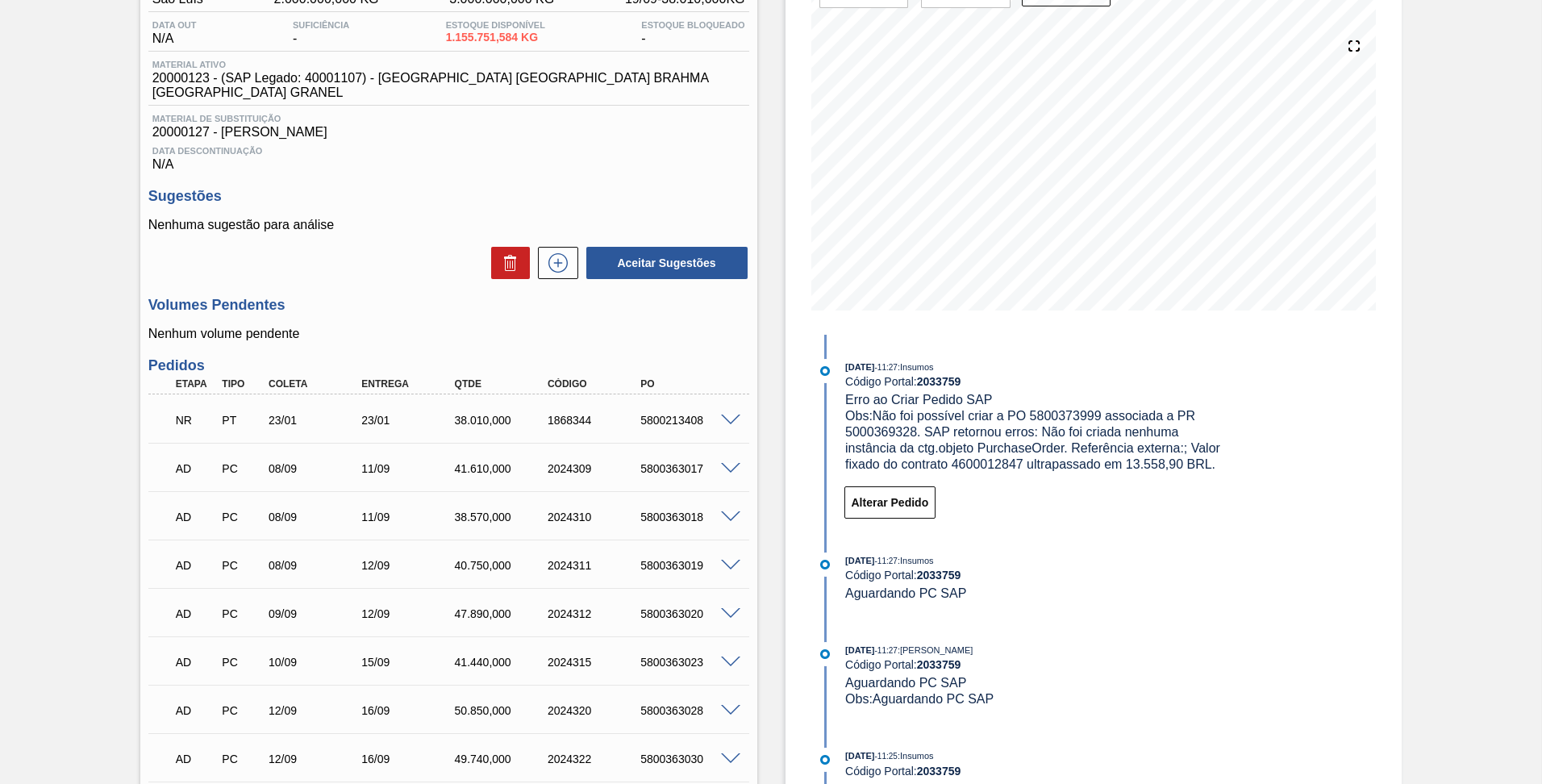
scroll to position [0, 0]
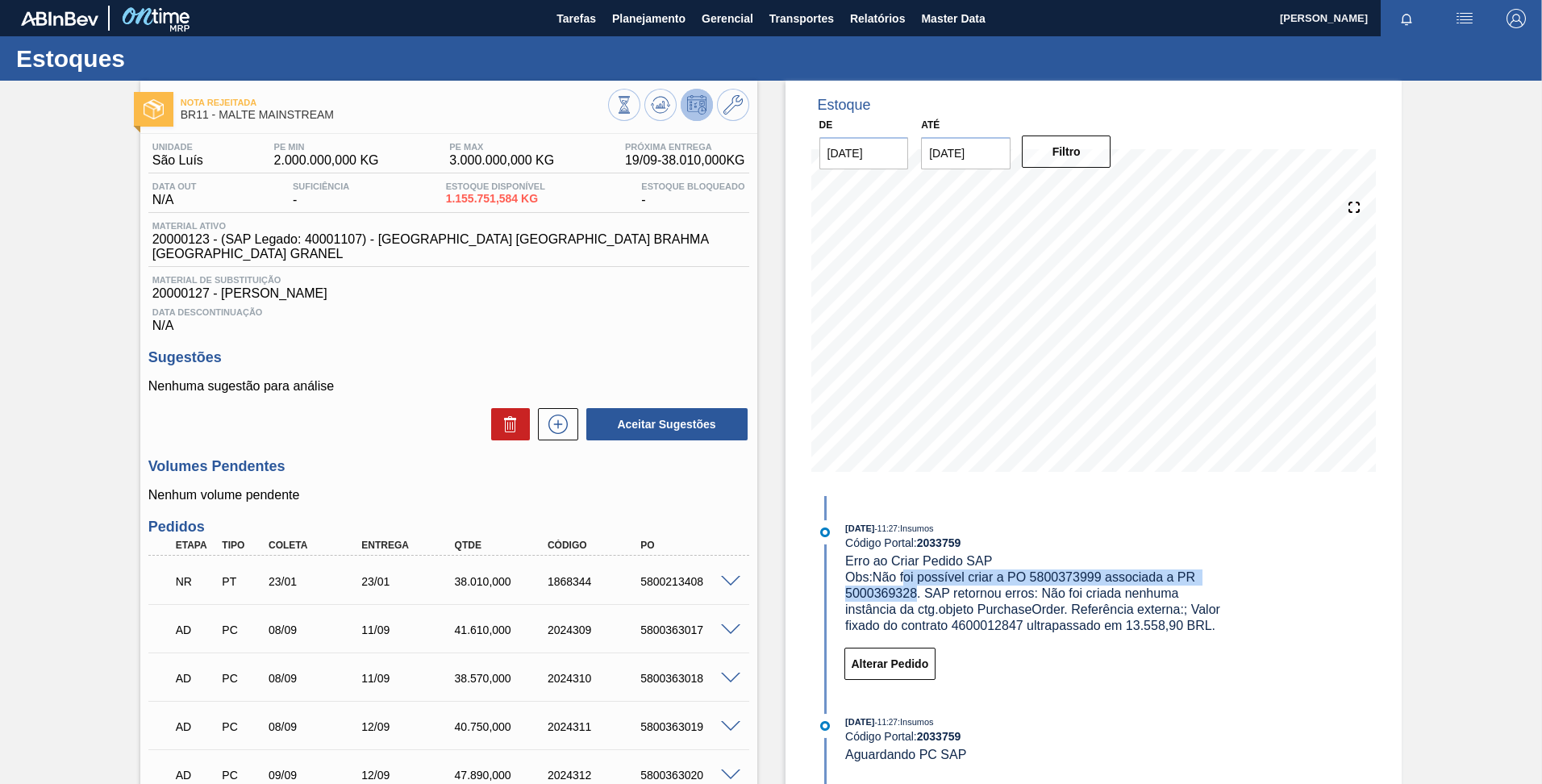
drag, startPoint x: 906, startPoint y: 574, endPoint x: 916, endPoint y: 593, distance: 21.5
click at [916, 593] on span "Obs: Não foi possível criar a PO 5800373999 associada a PR 5000369328. SAP reto…" at bounding box center [1035, 601] width 378 height 62
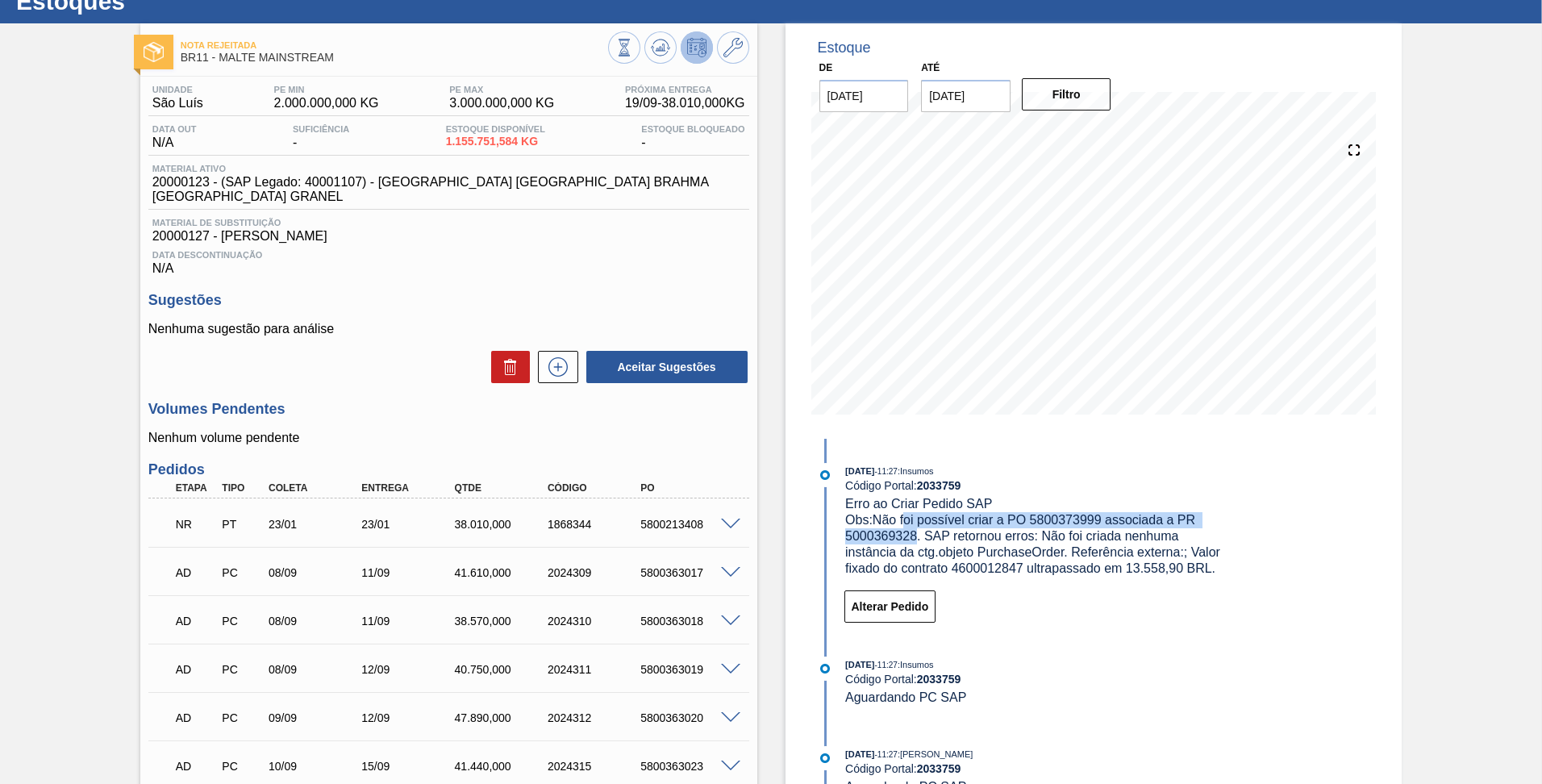
scroll to position [80, 0]
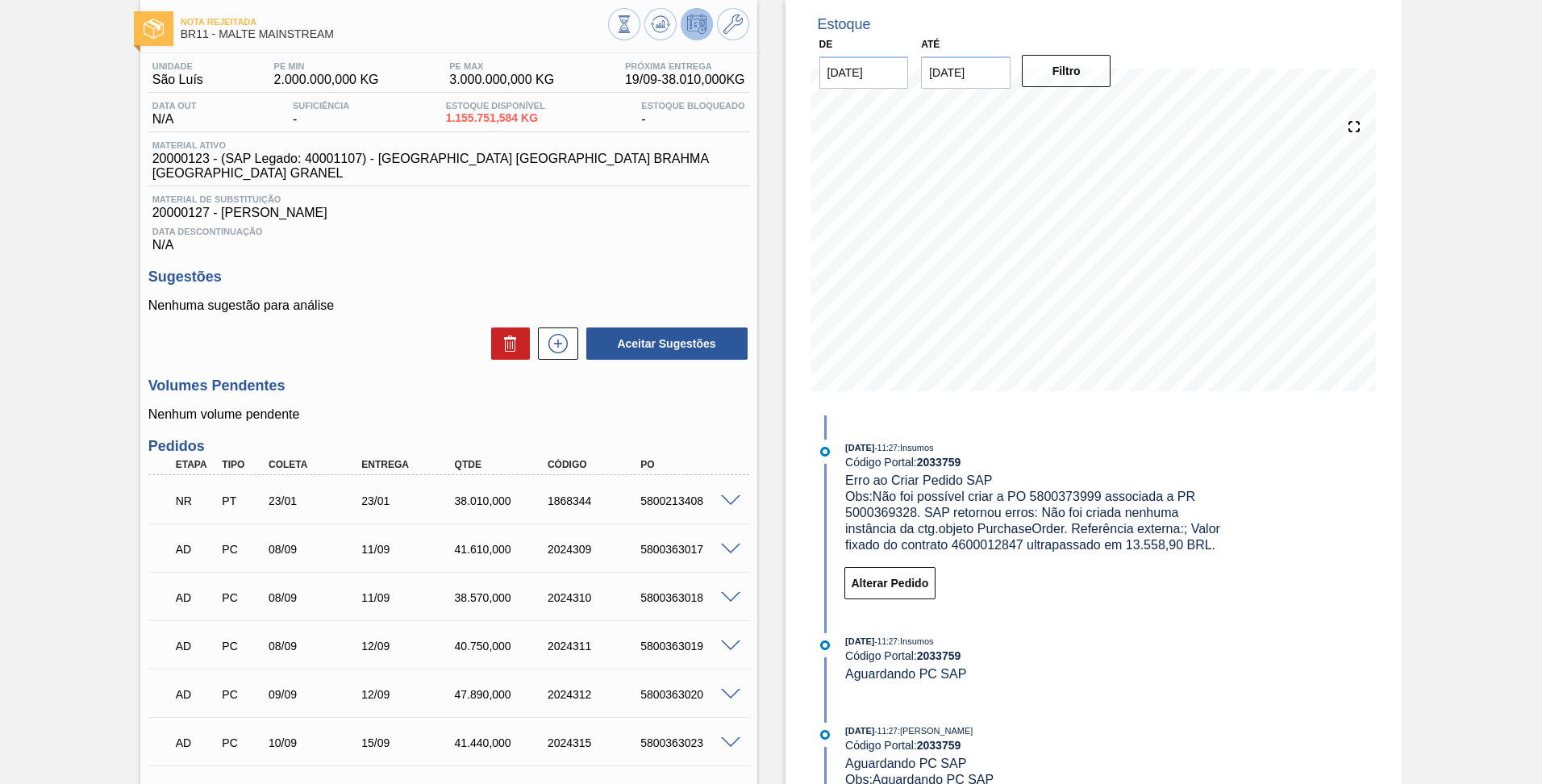
click at [1147, 531] on span "Obs: Não foi possível criar a PO 5800373999 associada a PR 5000369328. SAP reto…" at bounding box center [1035, 520] width 378 height 62
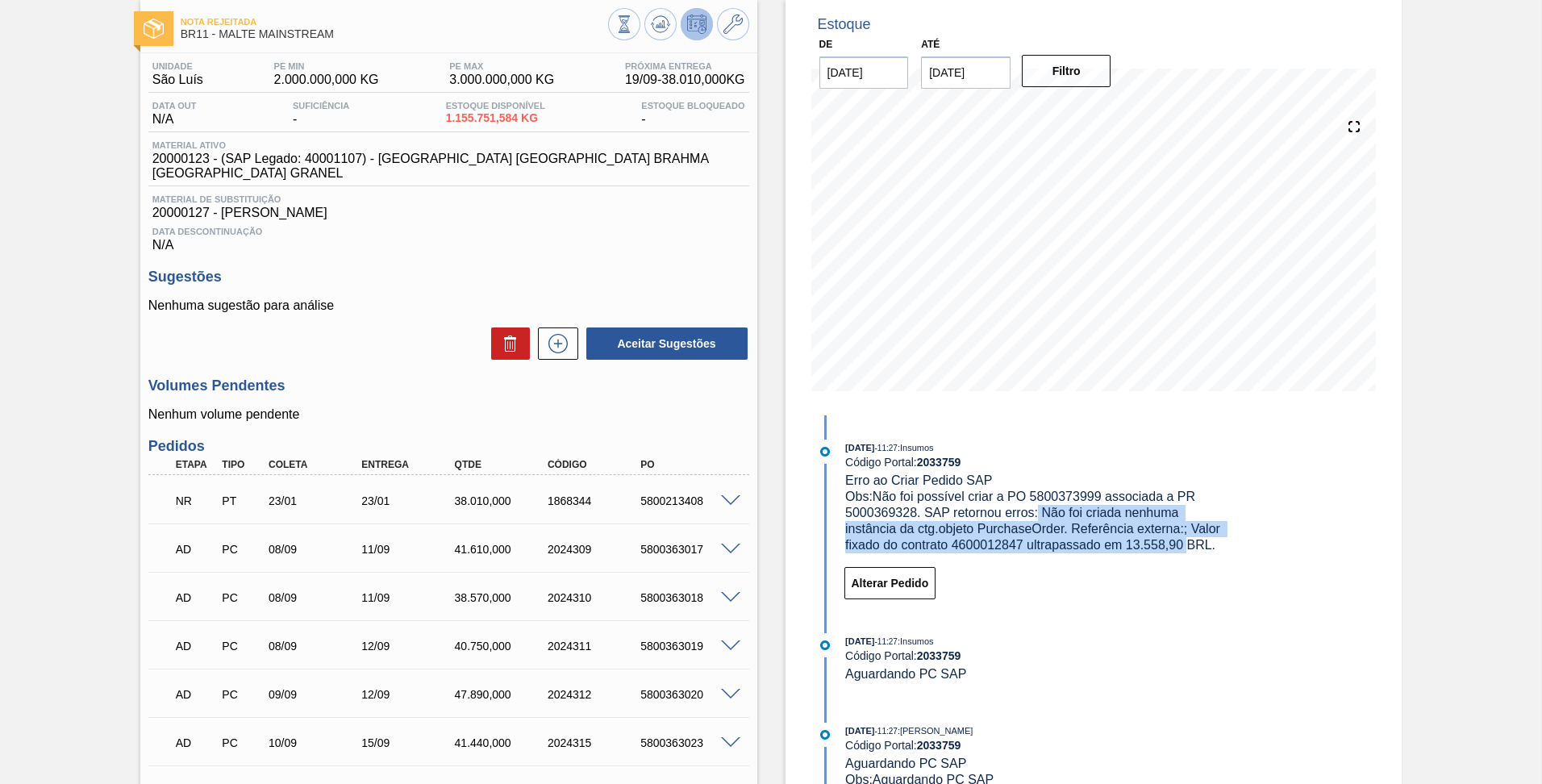
drag, startPoint x: 1039, startPoint y: 510, endPoint x: 1188, endPoint y: 537, distance: 151.4
click at [1188, 537] on span "Obs: Não foi possível criar a PO 5800373999 associada a PR 5000369328. SAP reto…" at bounding box center [1035, 520] width 378 height 62
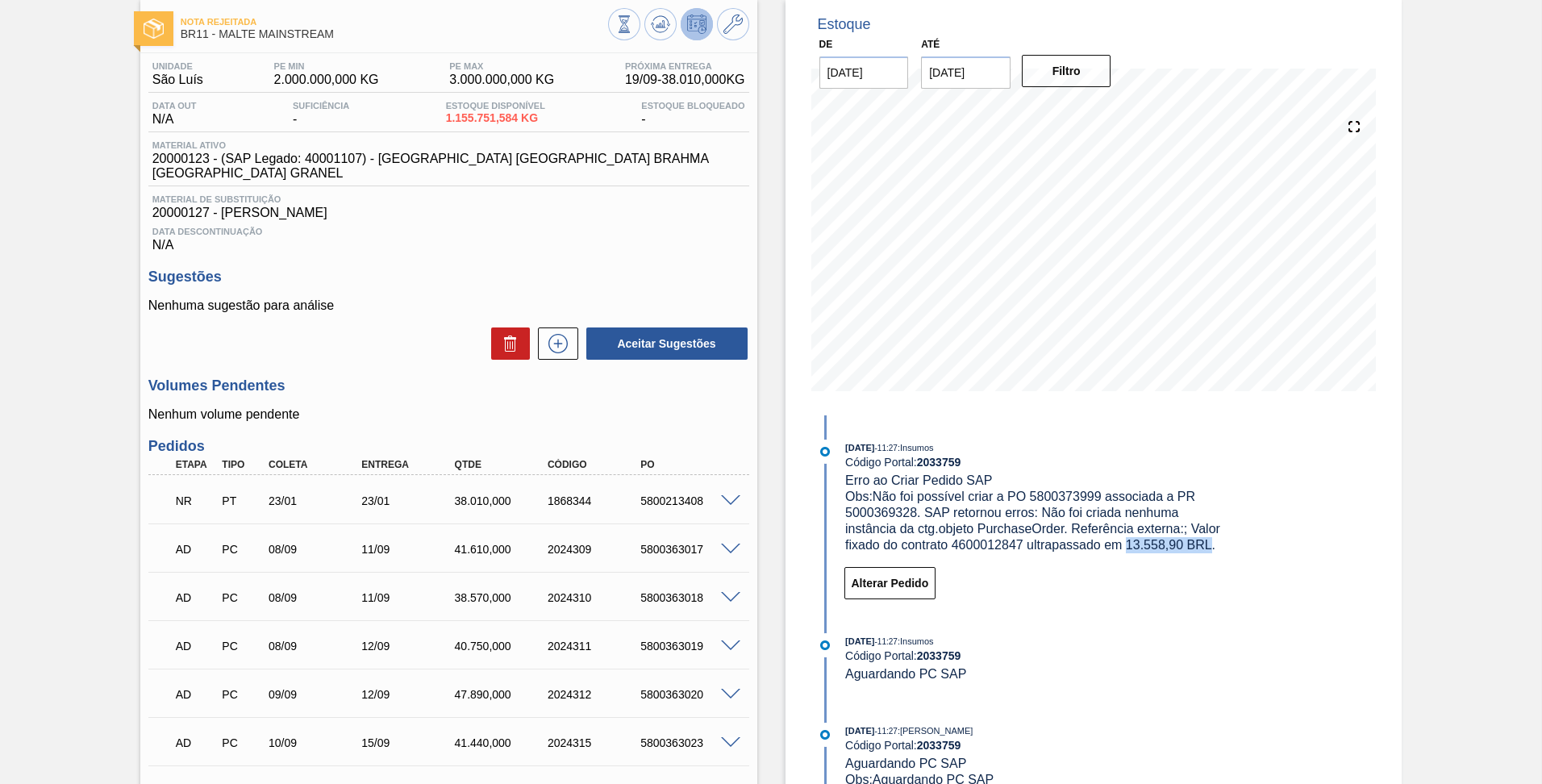
drag, startPoint x: 1188, startPoint y: 537, endPoint x: 1127, endPoint y: 552, distance: 62.8
click at [1127, 552] on div "Obs: Não foi possível criar a PO 5800373999 associada a PR 5000369328. SAP reto…" at bounding box center [1037, 521] width 383 height 65
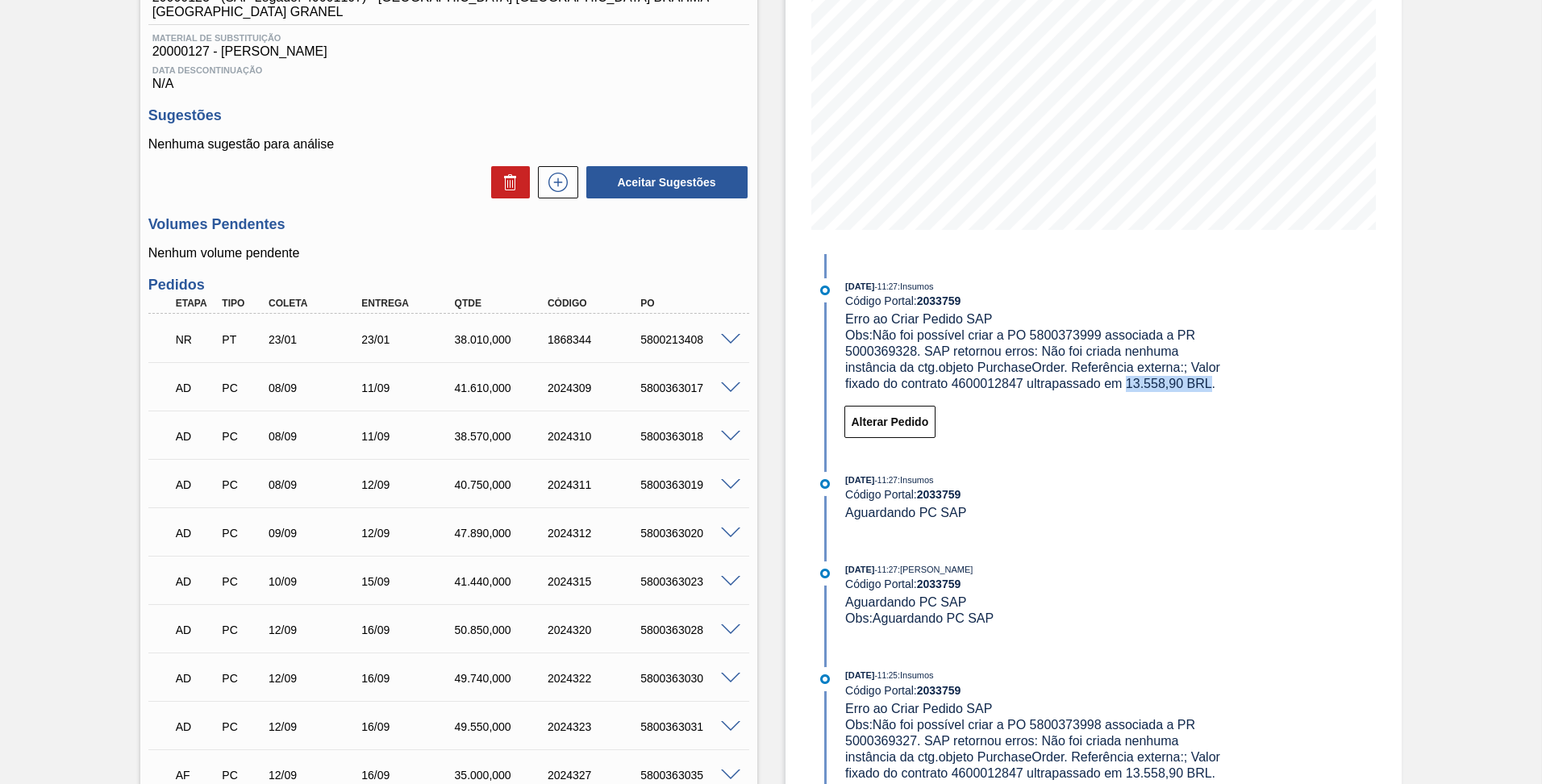
scroll to position [0, 0]
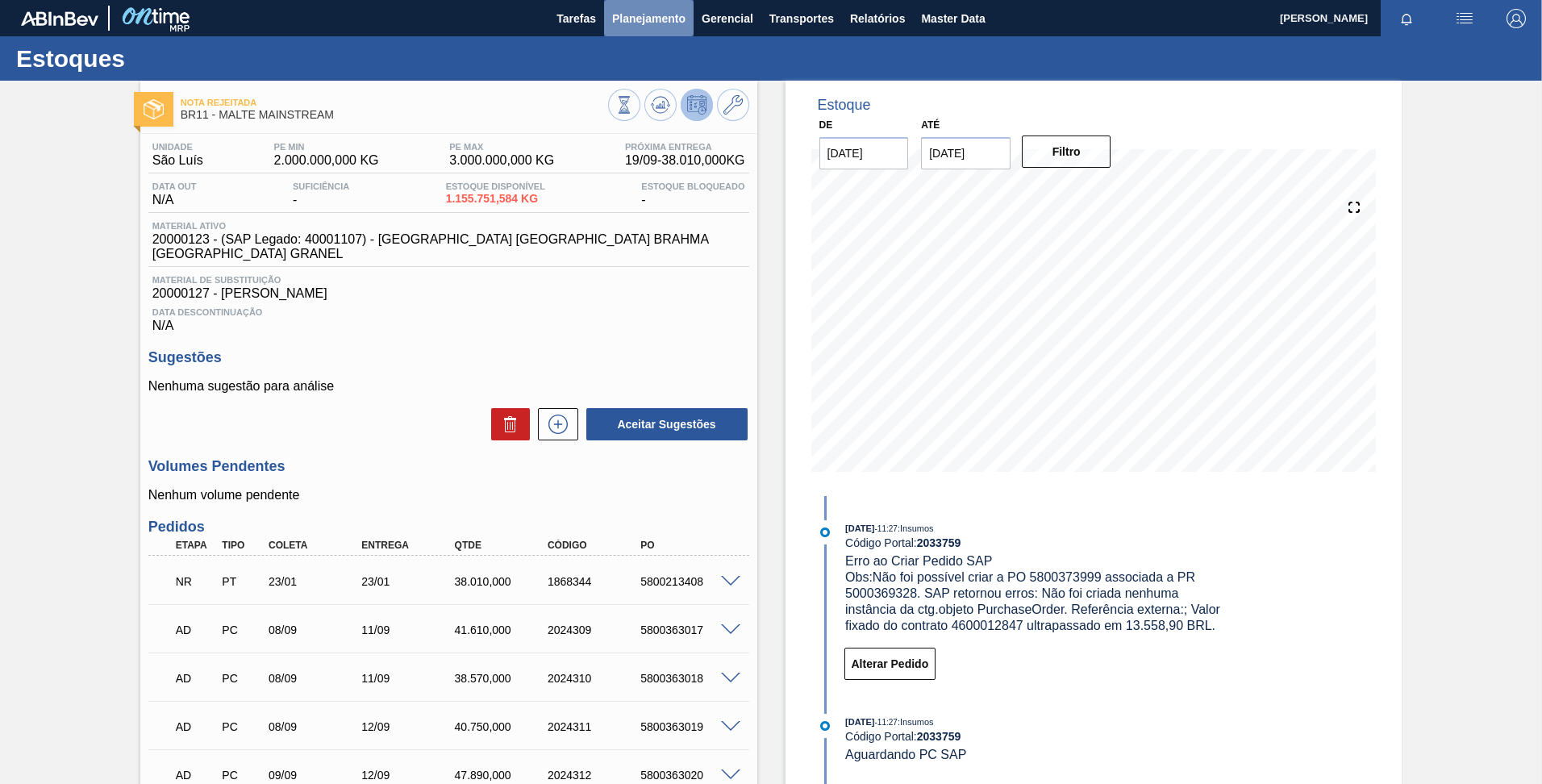
click at [651, 18] on span "Planejamento" at bounding box center [649, 18] width 74 height 19
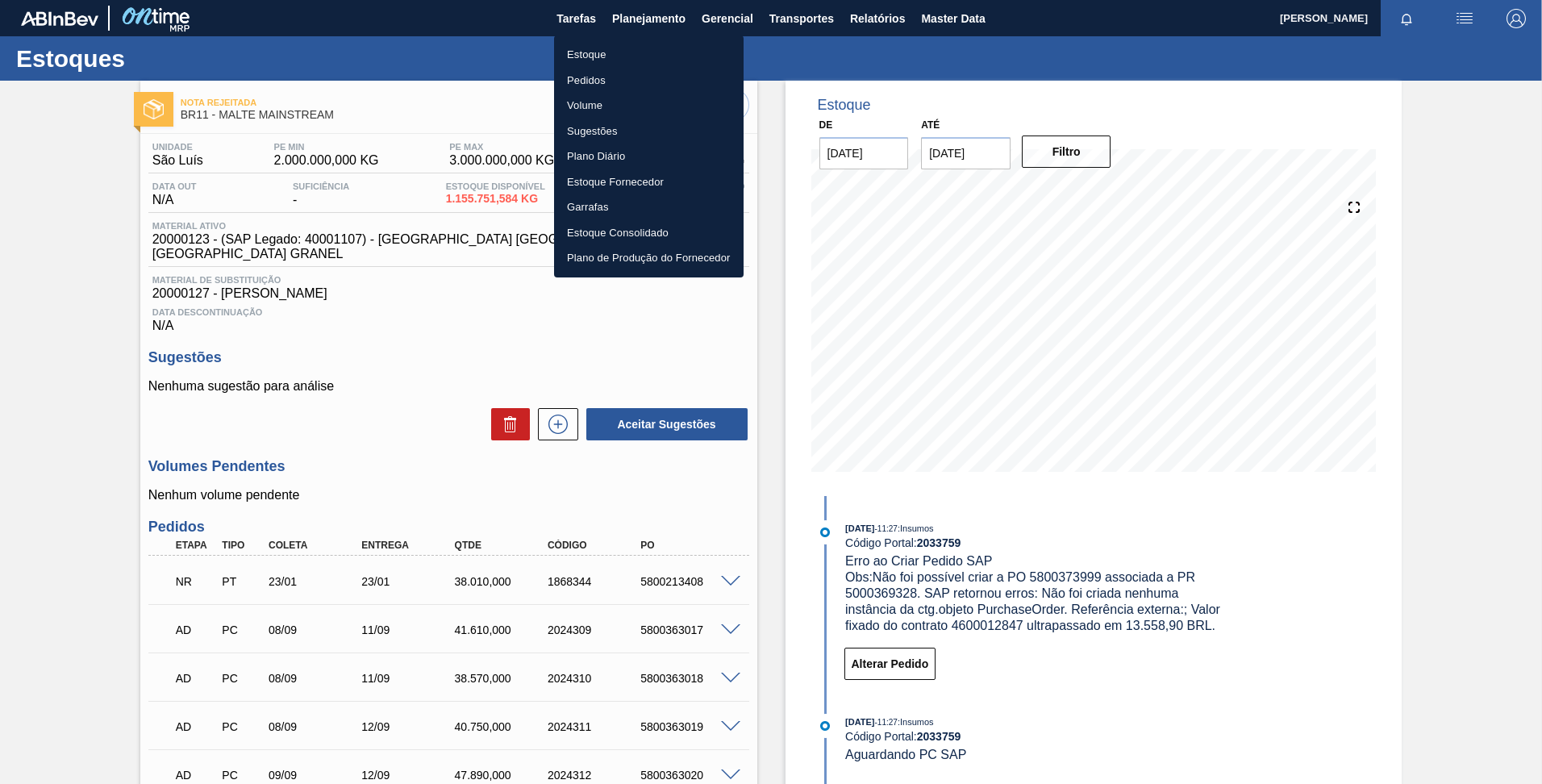
click at [640, 21] on div at bounding box center [771, 392] width 1542 height 784
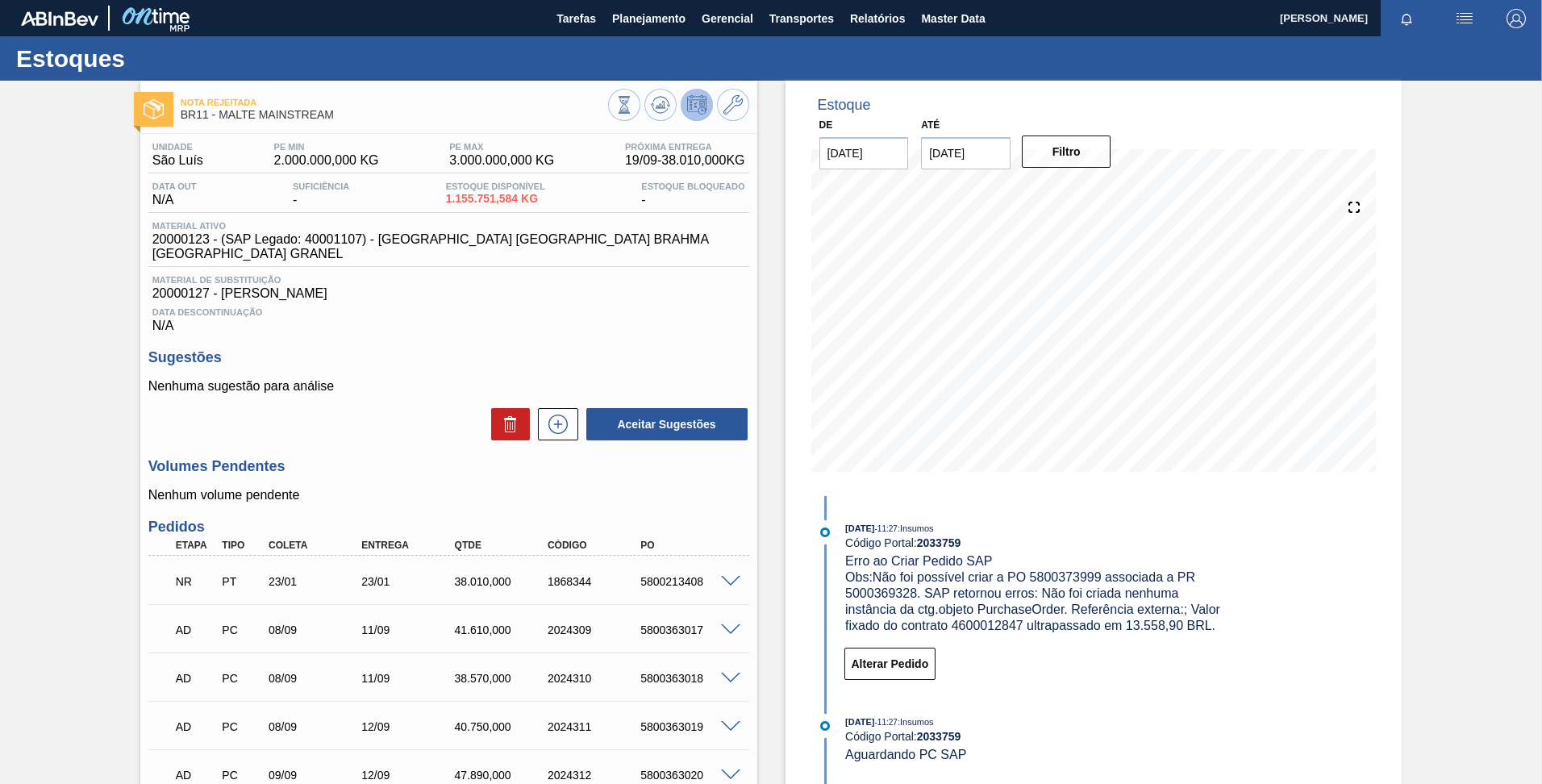
click at [640, 21] on span "Planejamento" at bounding box center [649, 18] width 74 height 19
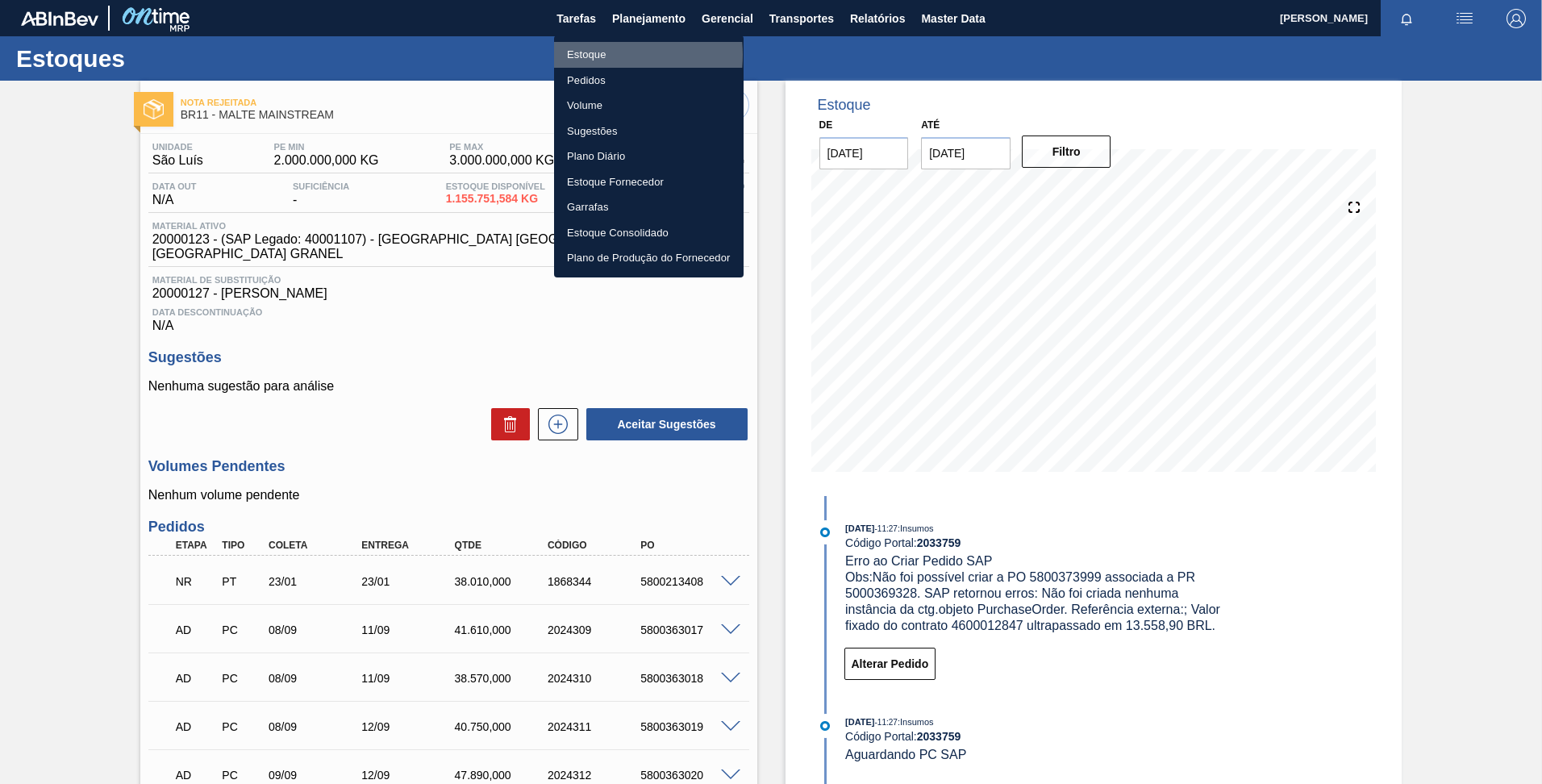
drag, startPoint x: 595, startPoint y: 54, endPoint x: 632, endPoint y: 170, distance: 121.8
click at [596, 54] on li "Estoque" at bounding box center [649, 54] width 189 height 26
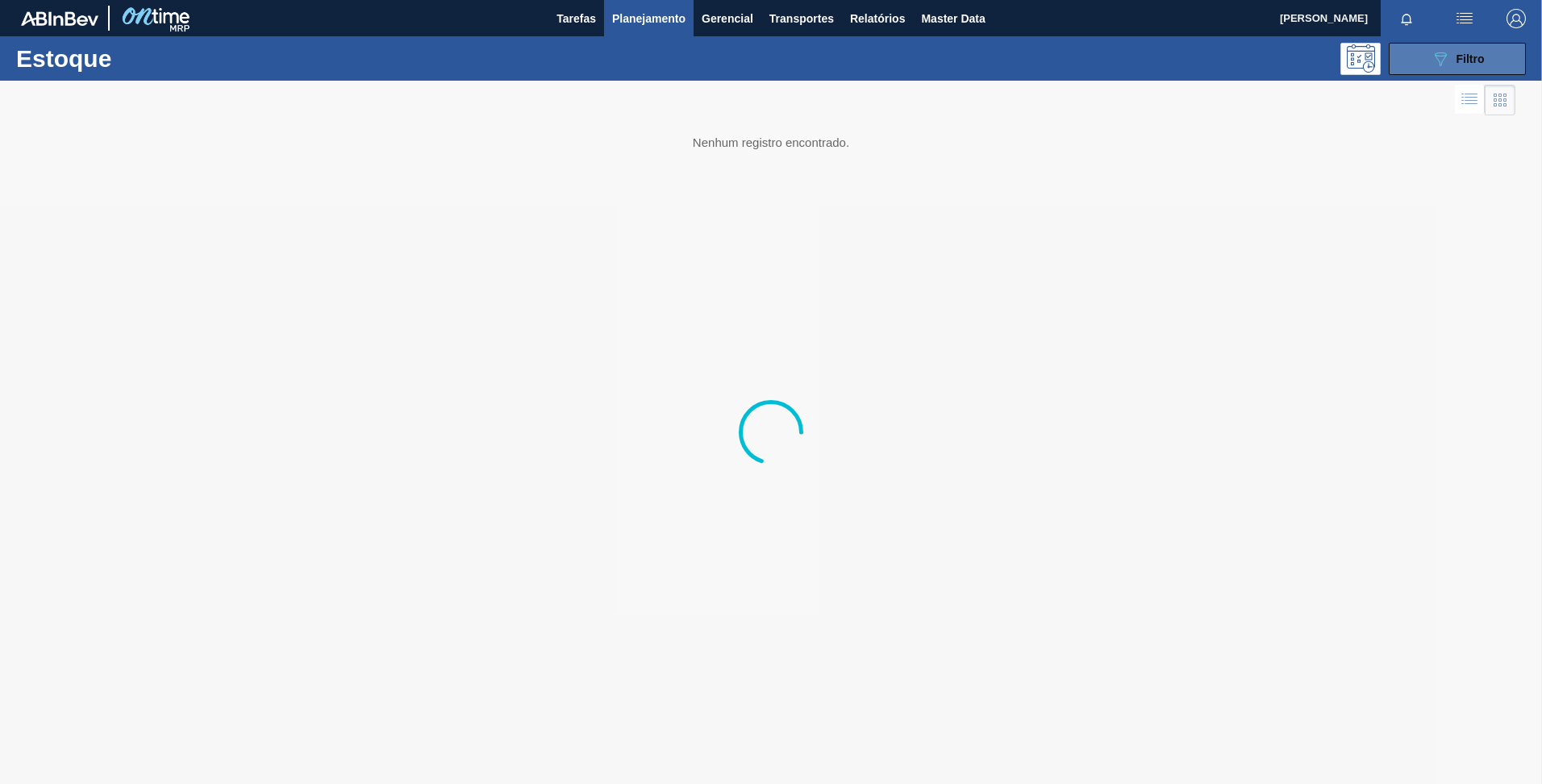
click at [1425, 65] on button "089F7B8B-B2A5-4AFE-B5C0-19BA573D28AC Filtro" at bounding box center [1458, 59] width 138 height 32
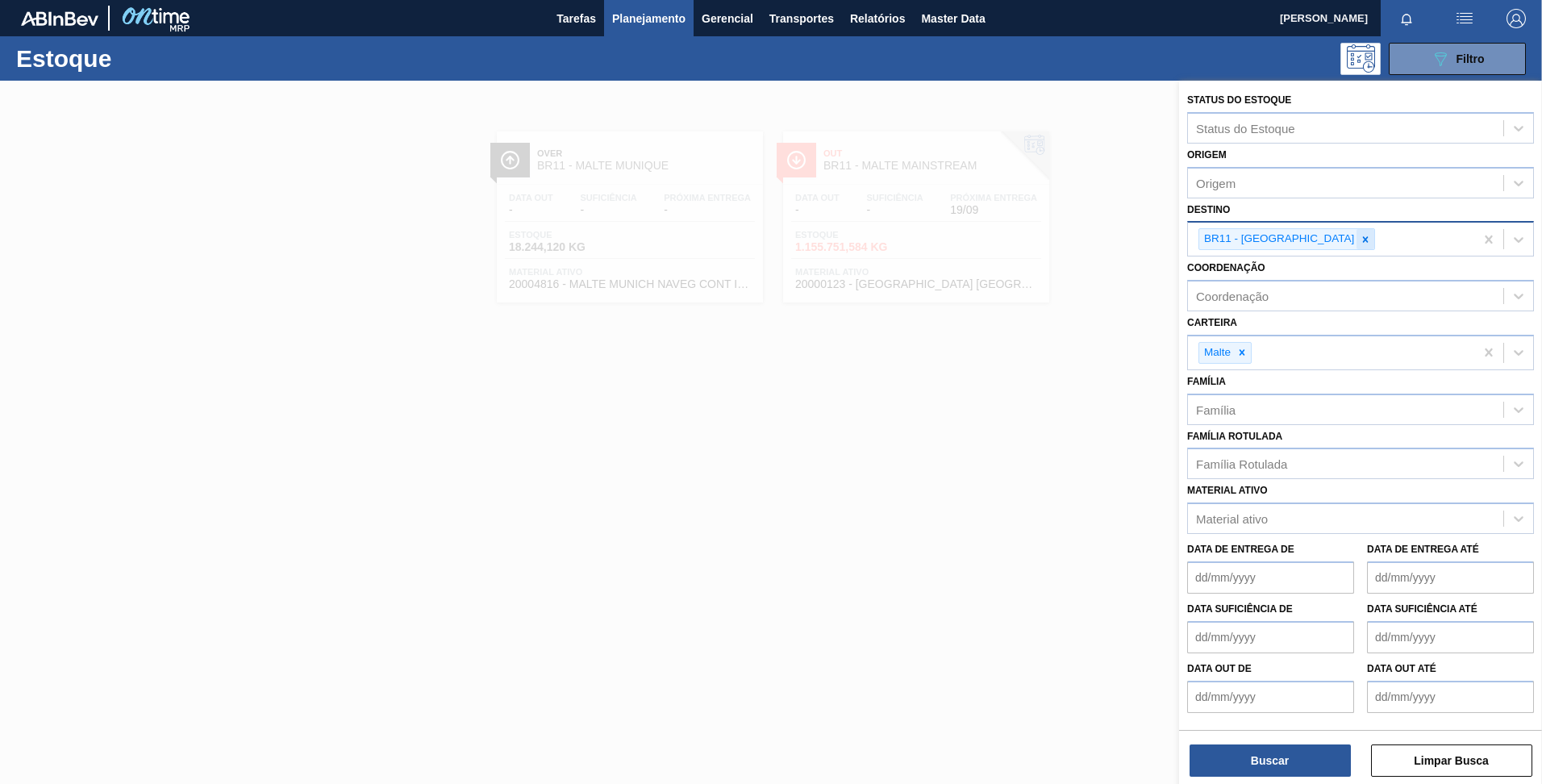
click at [1357, 240] on div at bounding box center [1365, 239] width 18 height 20
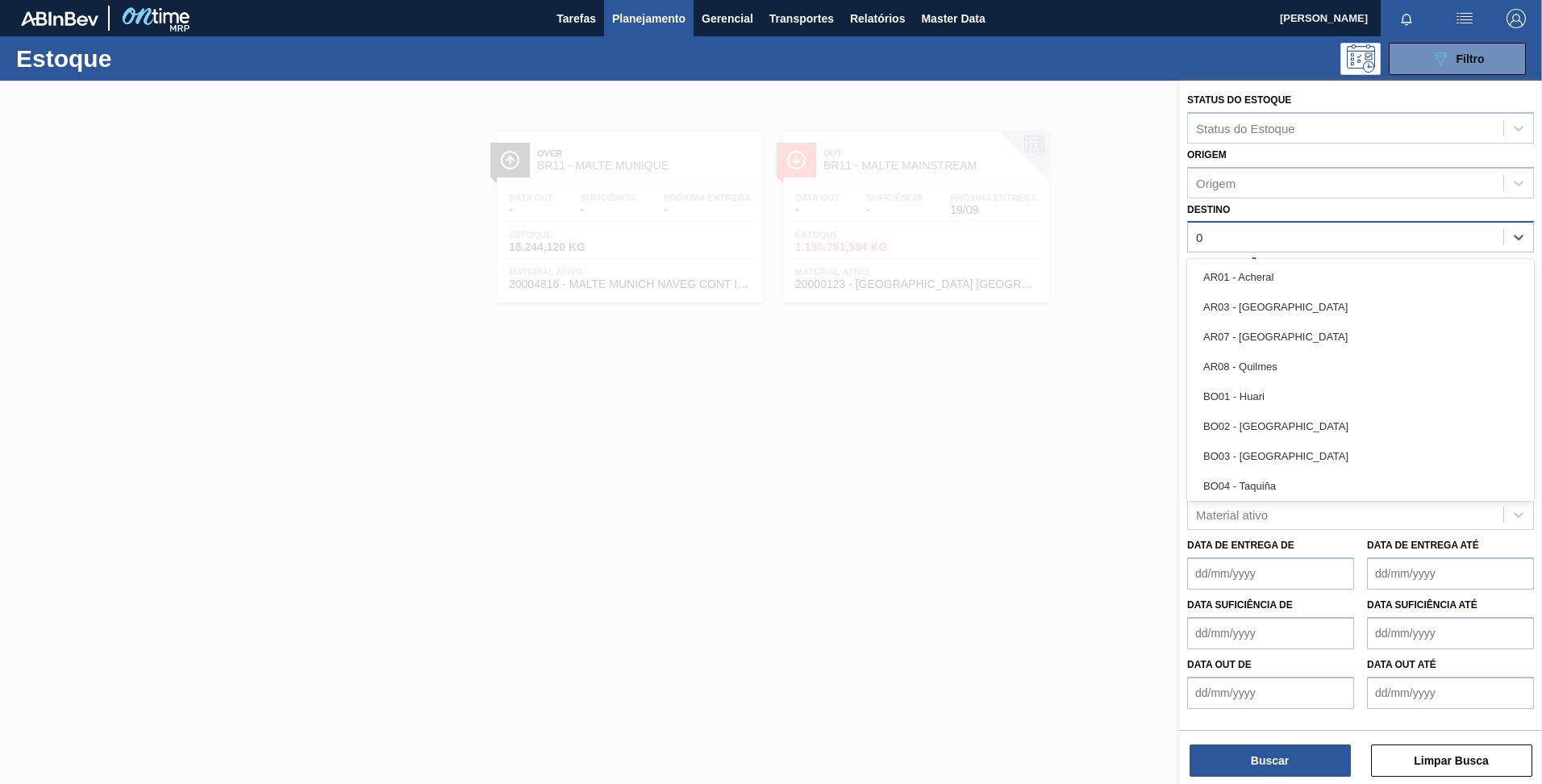
type input "03"
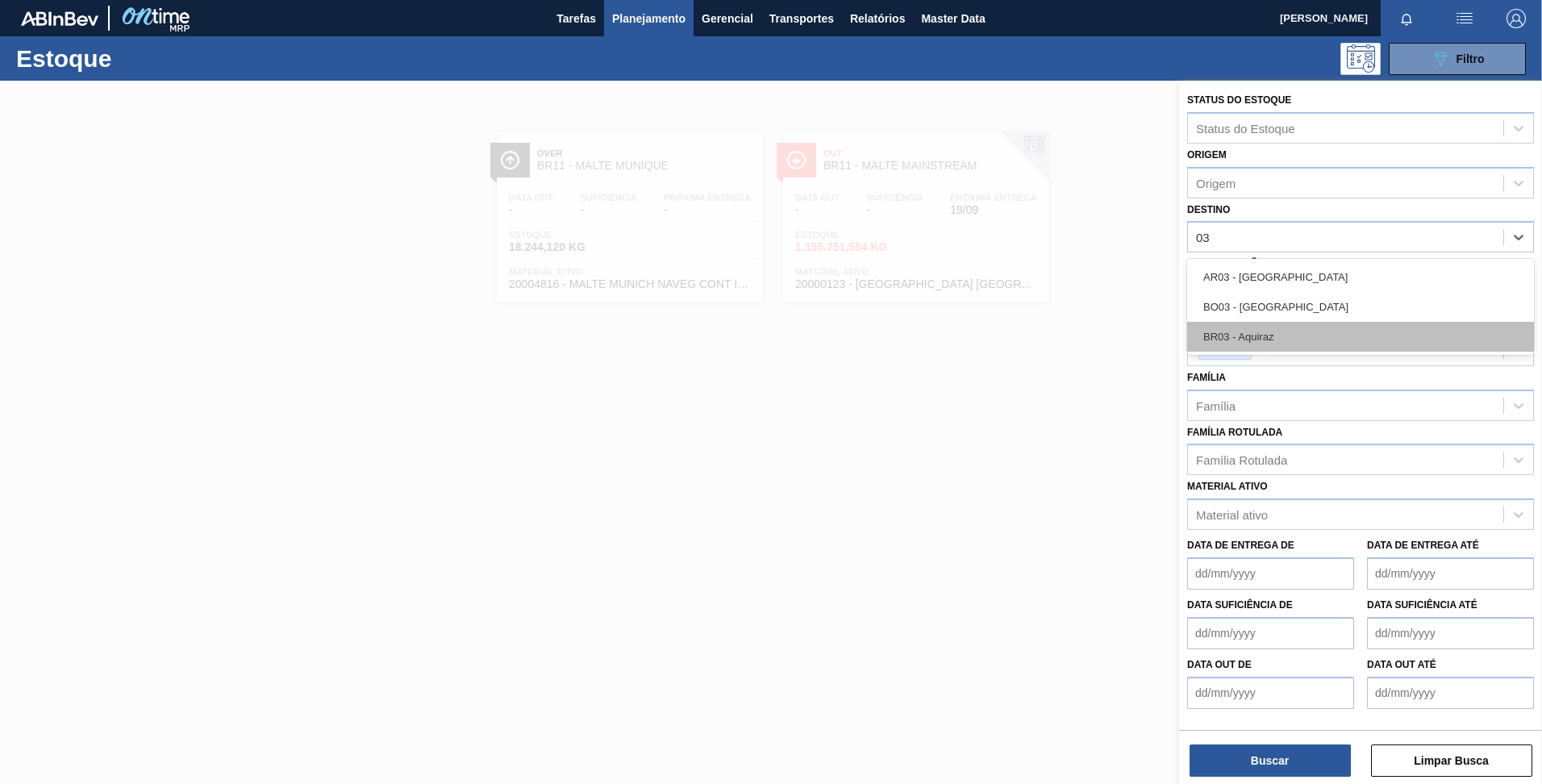
click at [1314, 331] on div "BR03 - Aquiraz" at bounding box center [1360, 336] width 347 height 30
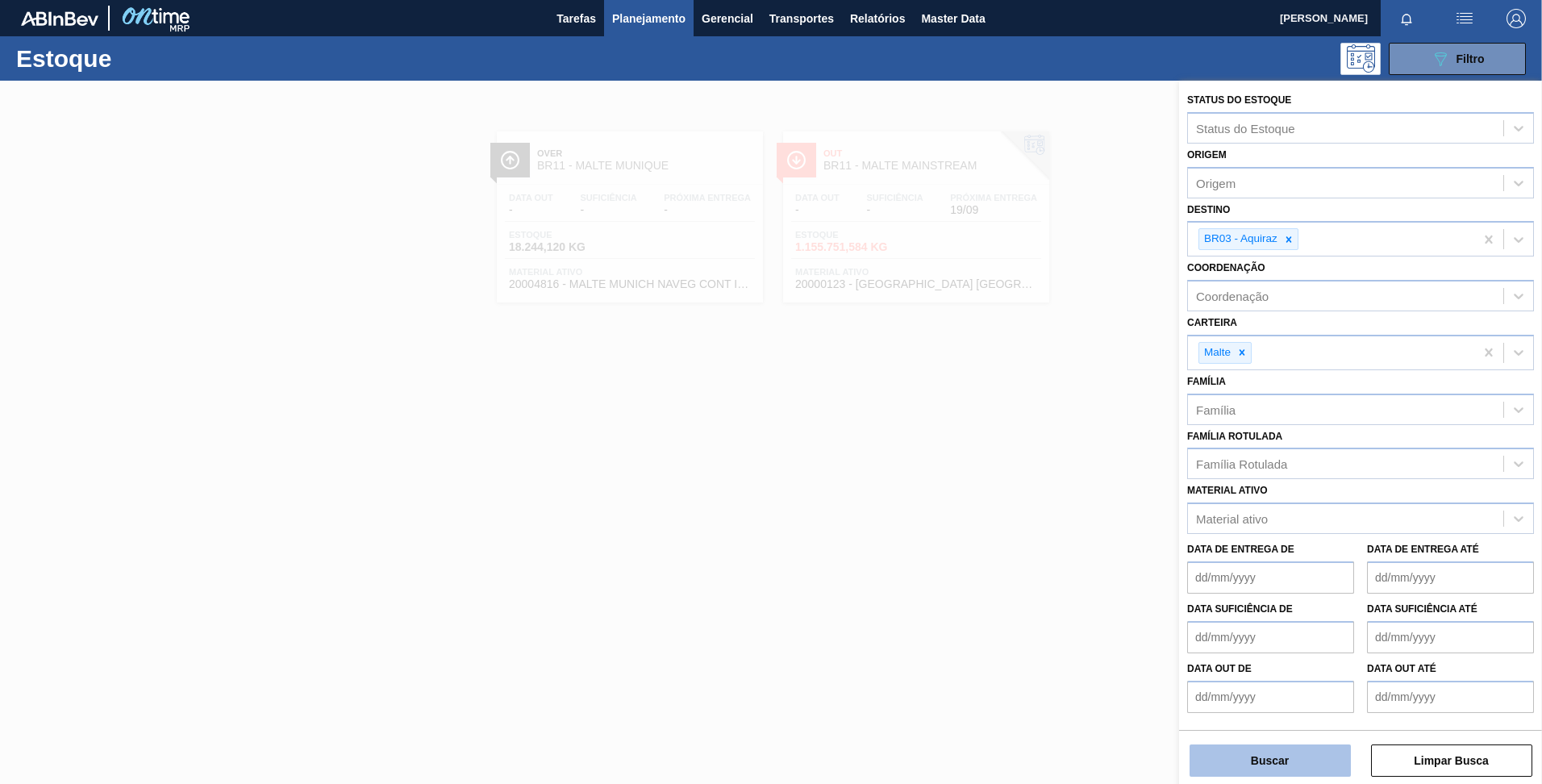
click at [1275, 747] on button "Buscar" at bounding box center [1270, 760] width 161 height 32
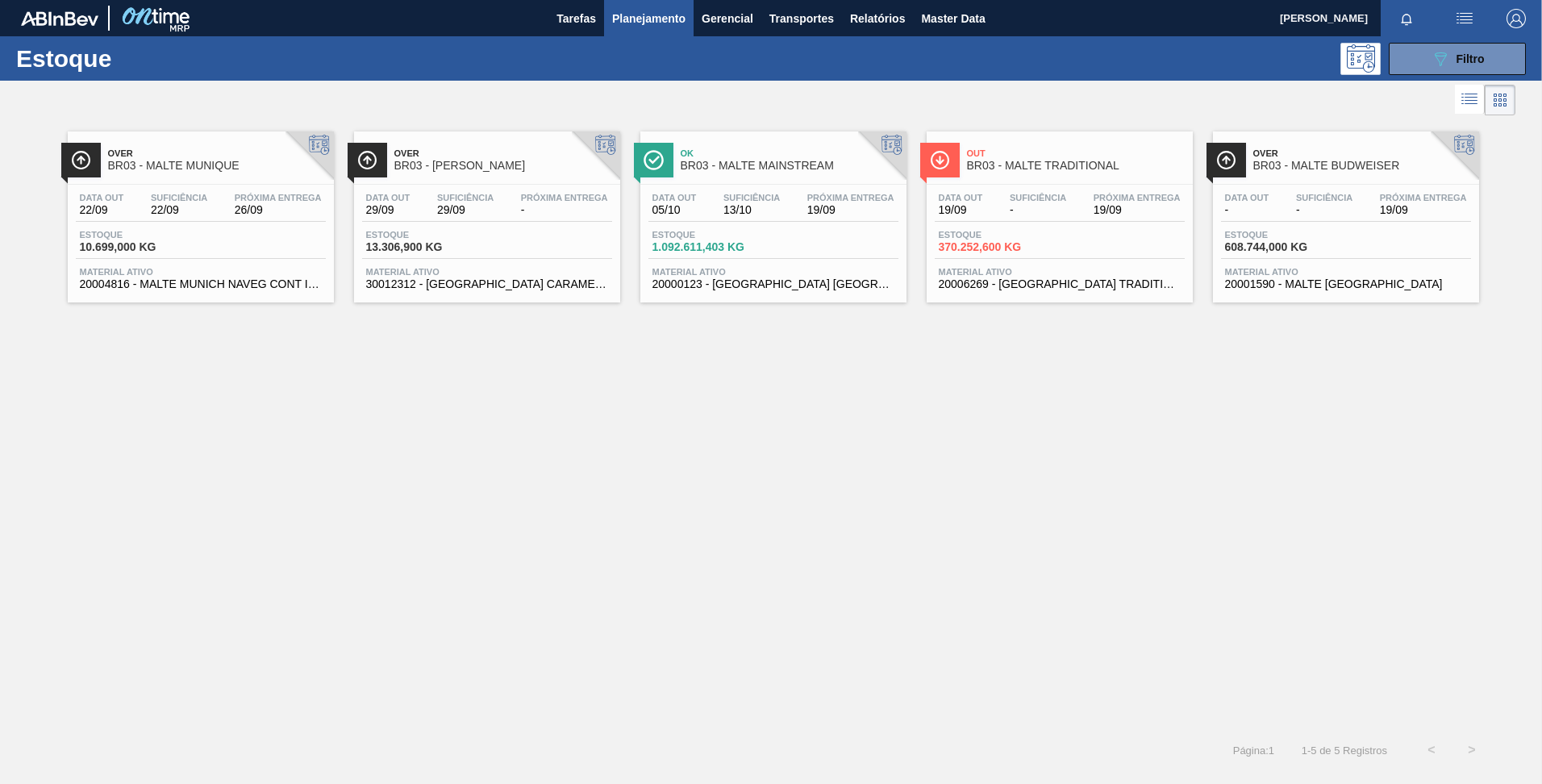
click at [733, 165] on span "BR03 - MALTE MAINSTREAM" at bounding box center [790, 165] width 218 height 12
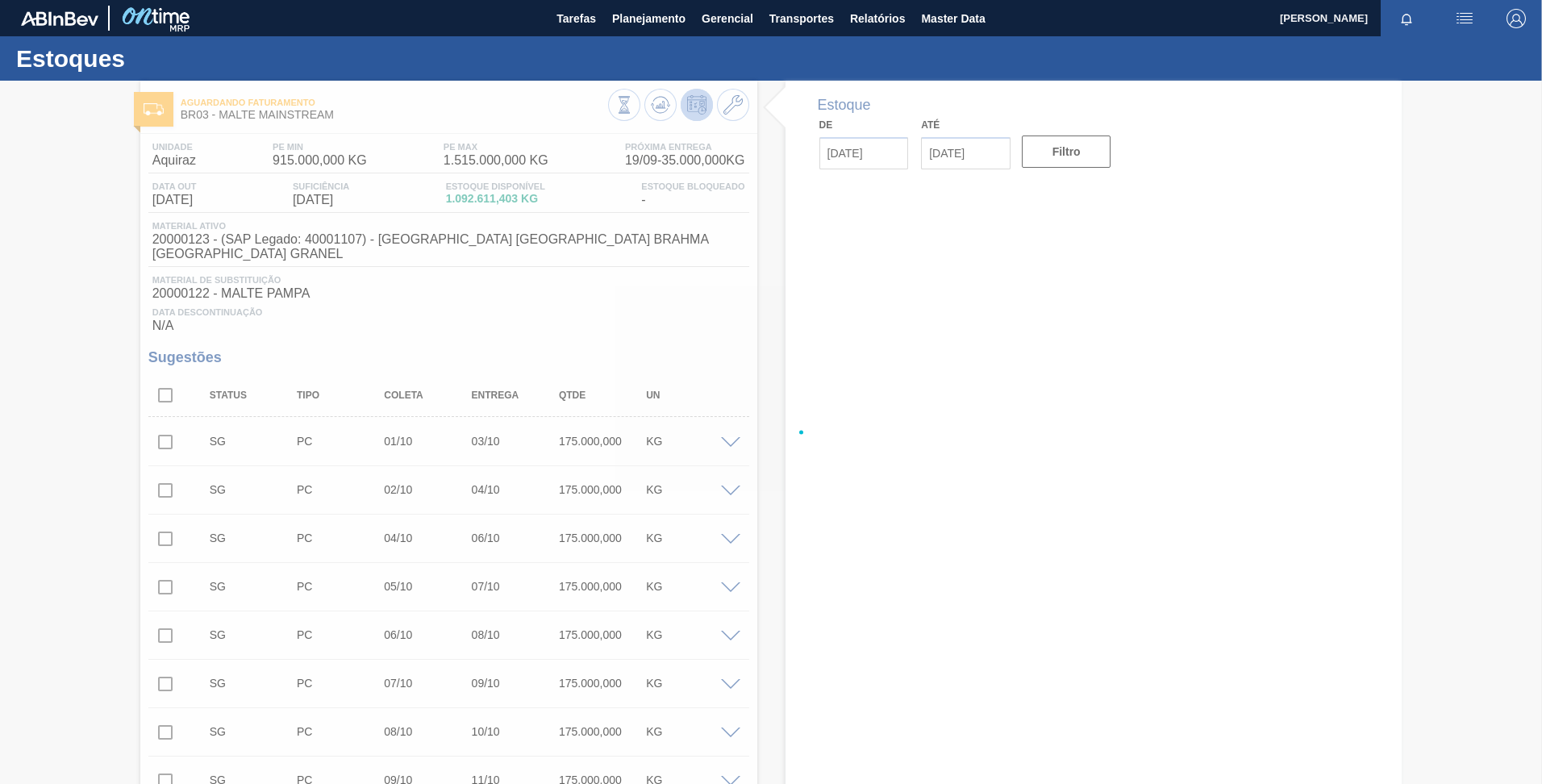
type input "11/10/2025"
type input "13/10/2025"
type input "19/09/2025"
type input "03/10/2025"
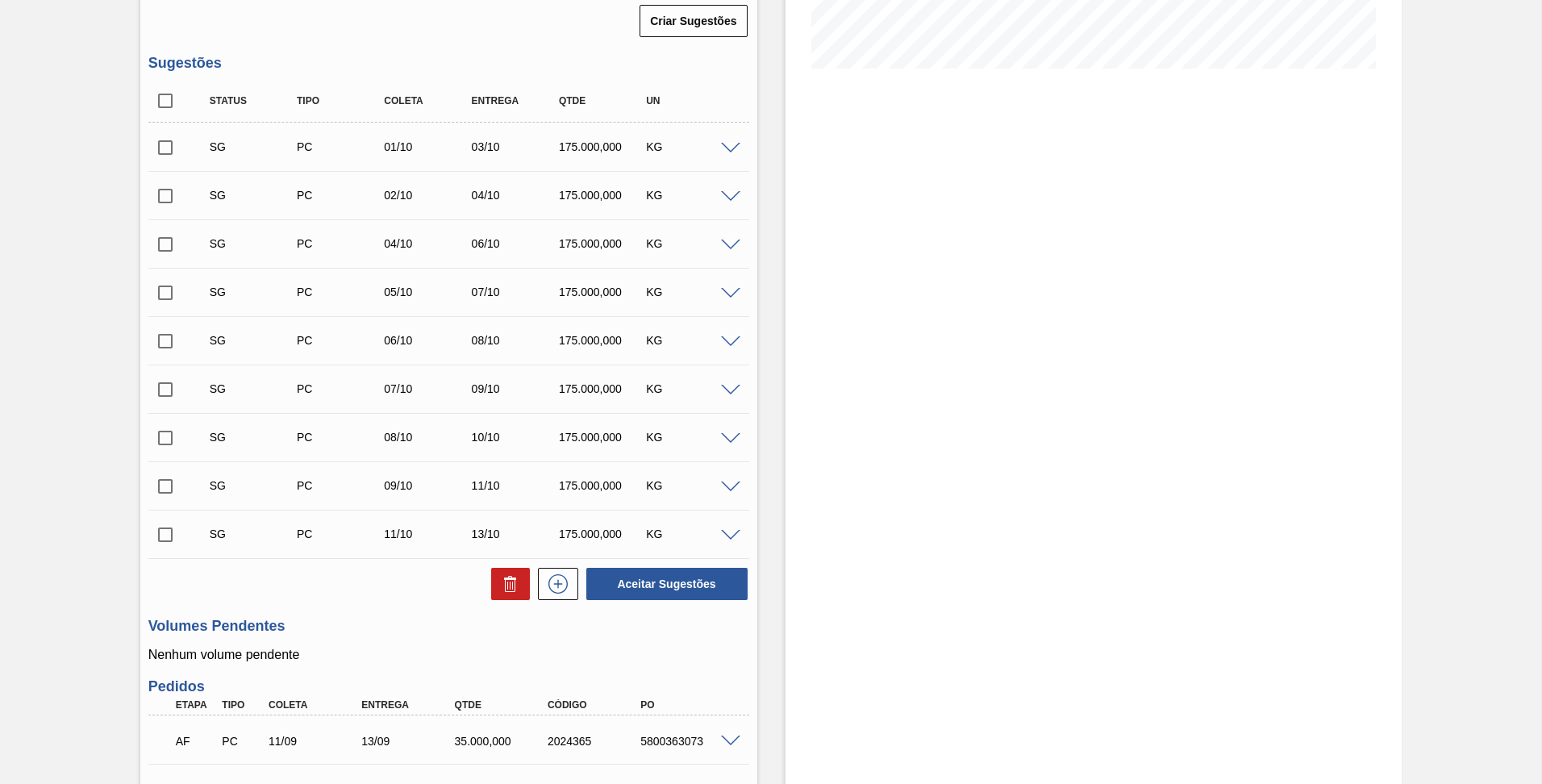
scroll to position [646, 0]
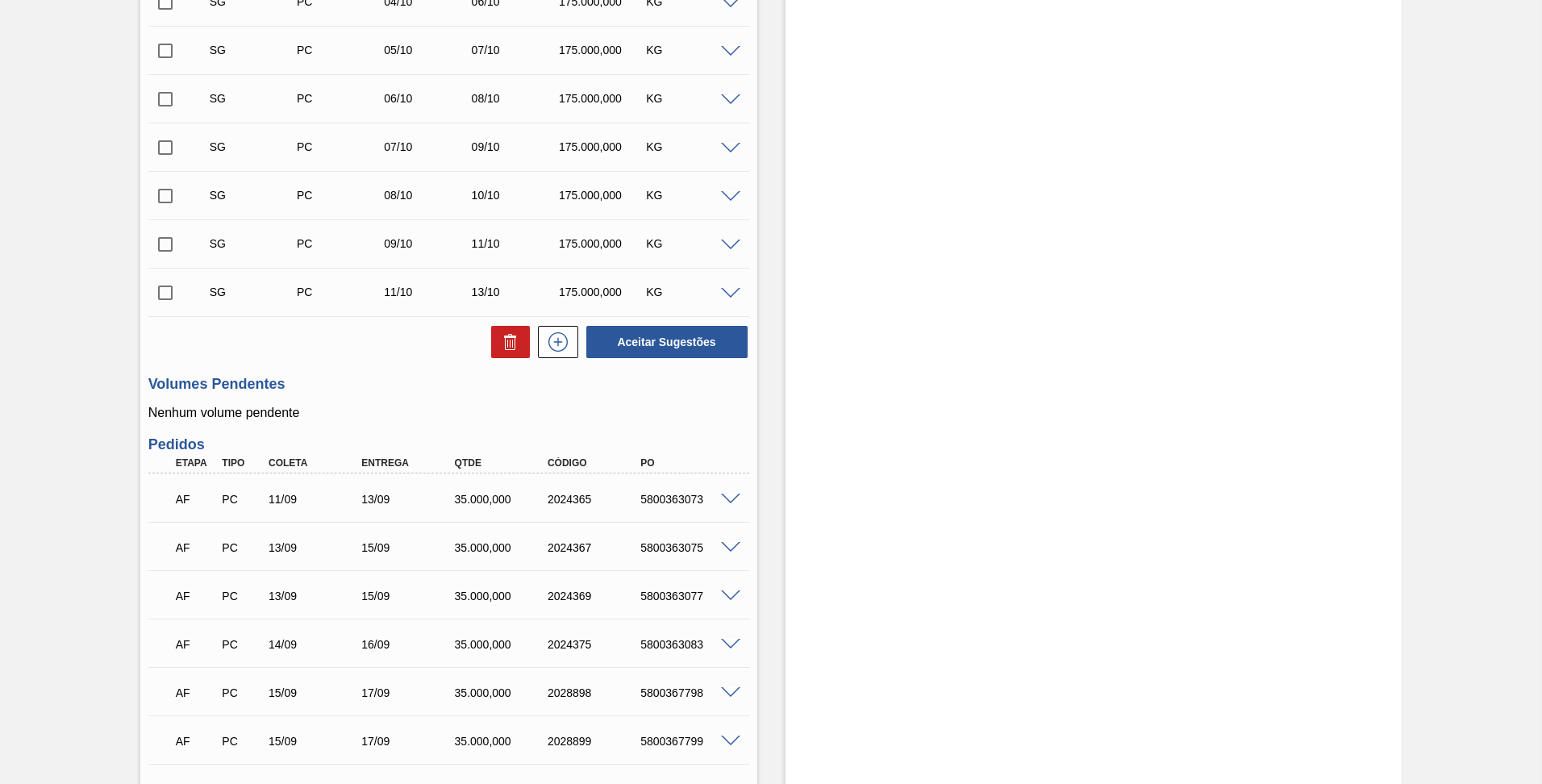
click at [735, 287] on span at bounding box center [731, 293] width 19 height 12
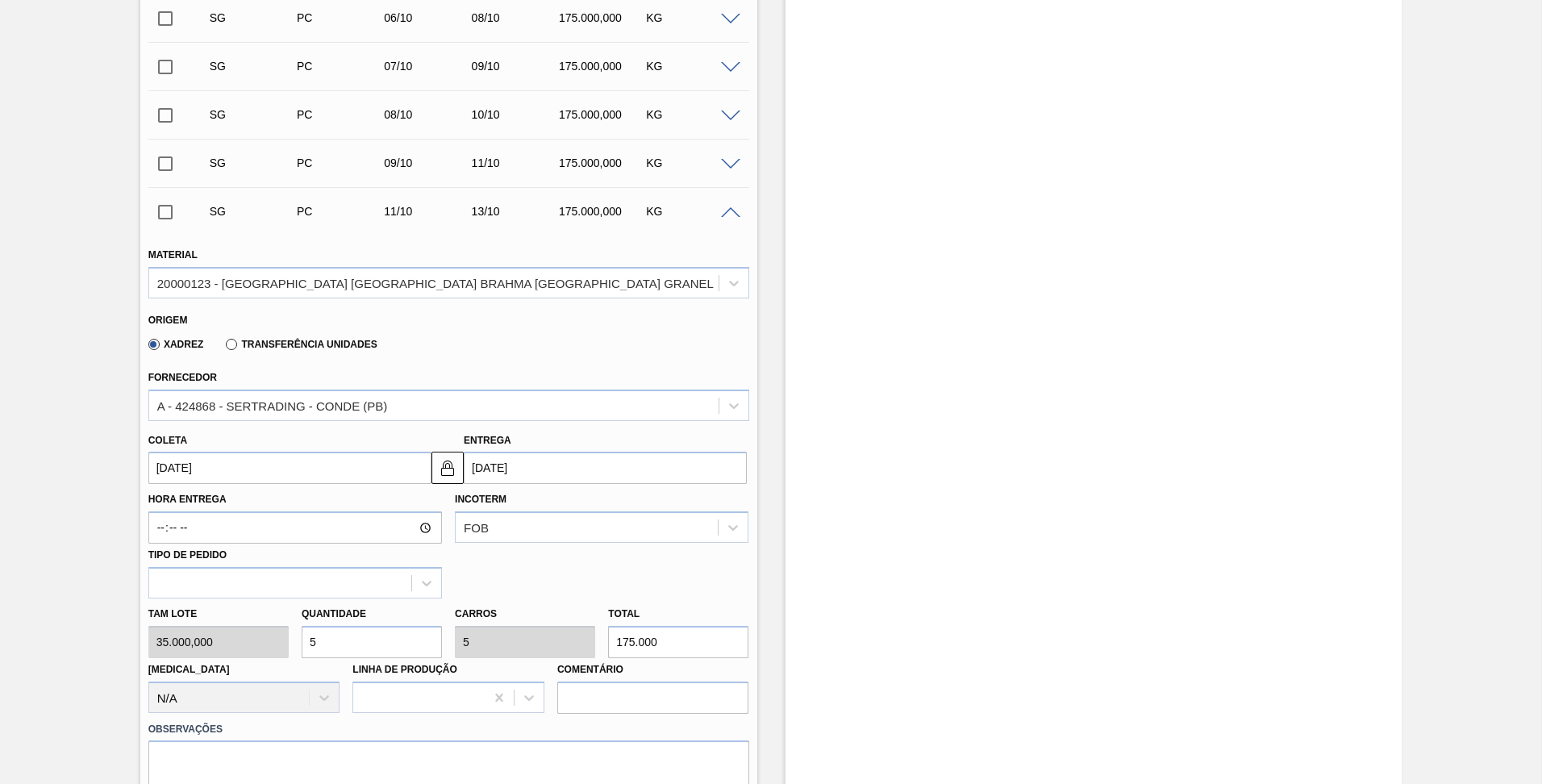
click at [727, 207] on span at bounding box center [731, 213] width 19 height 12
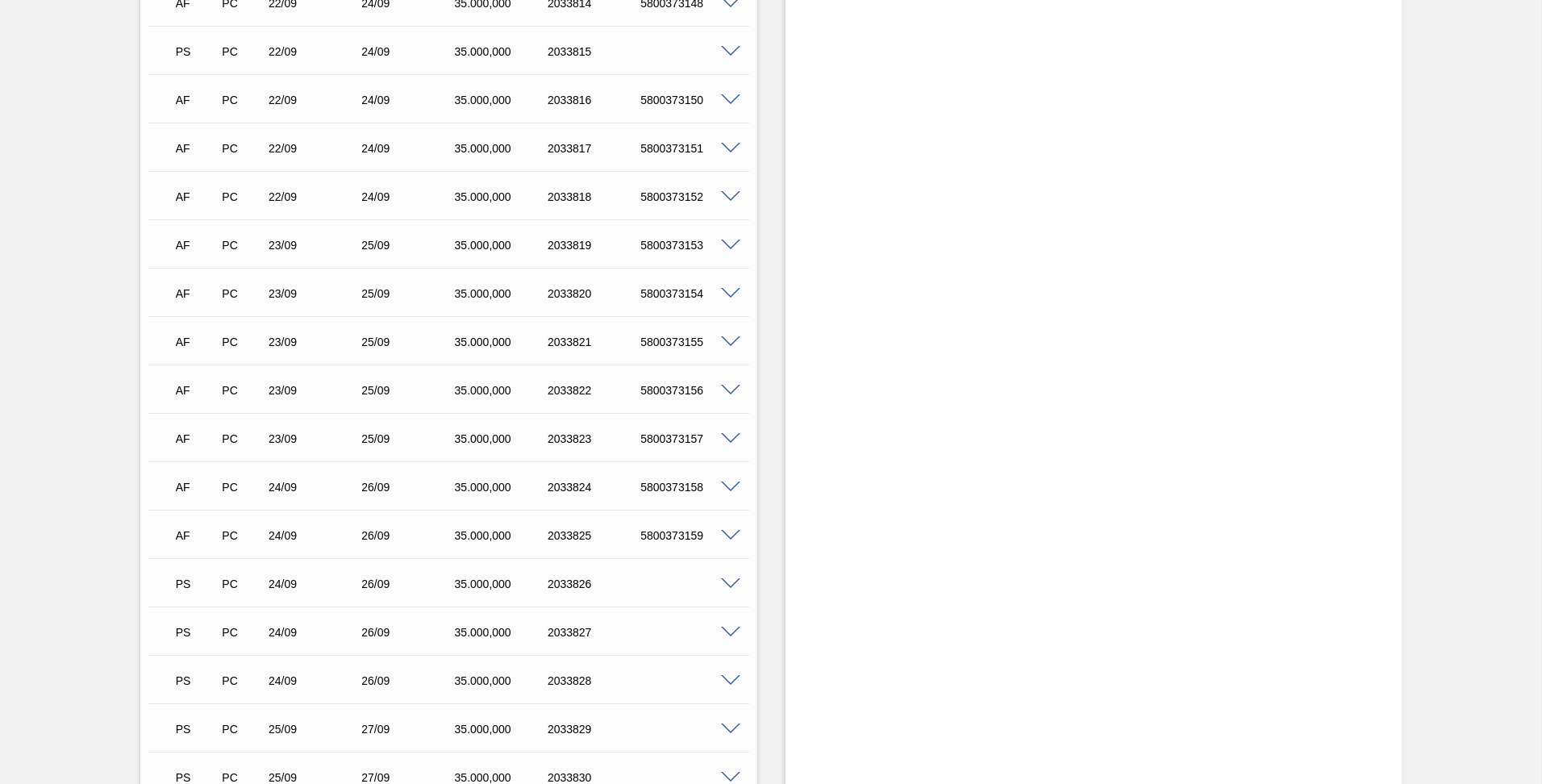
scroll to position [2339, 0]
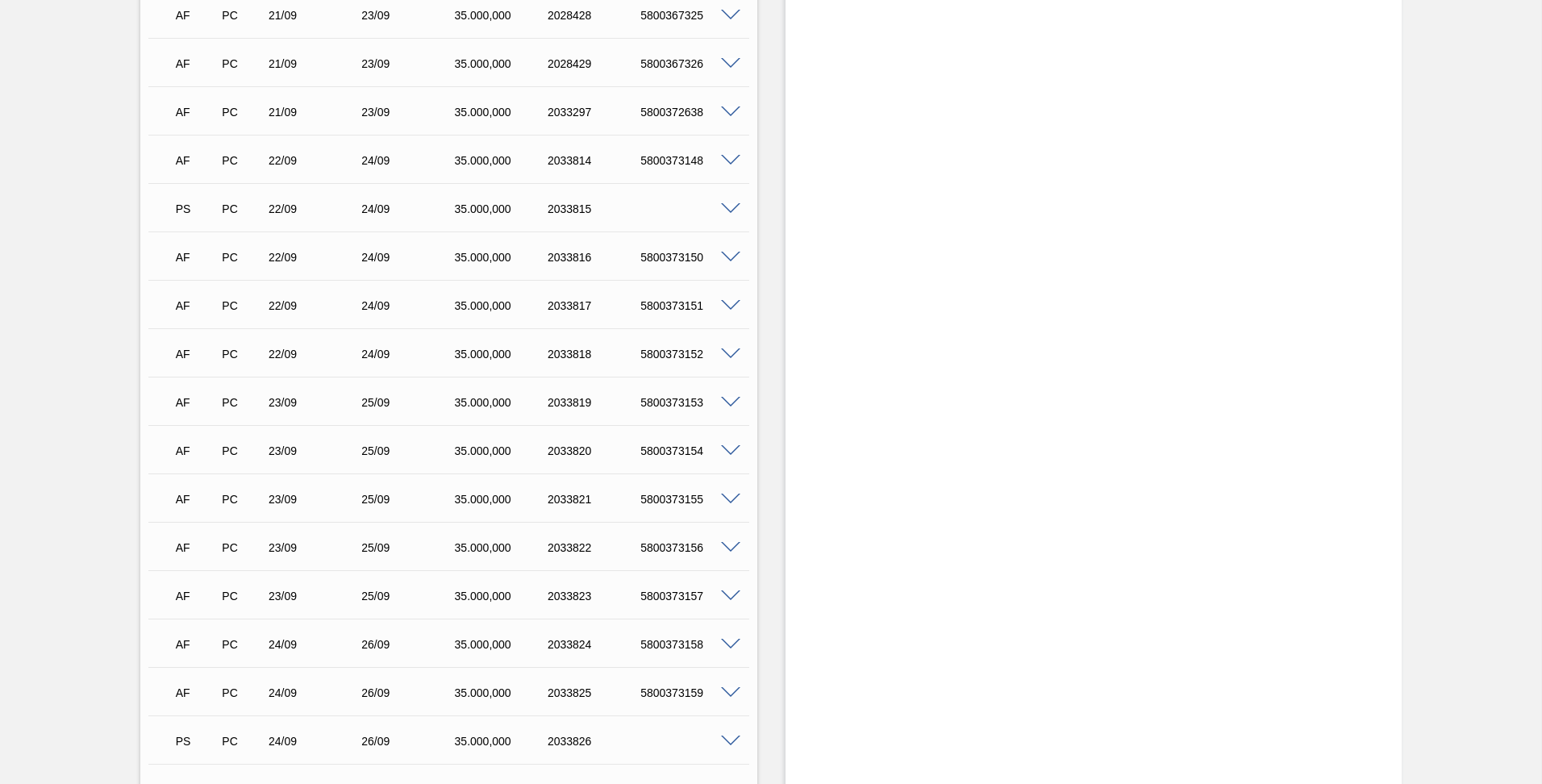
click at [729, 203] on span at bounding box center [731, 209] width 19 height 12
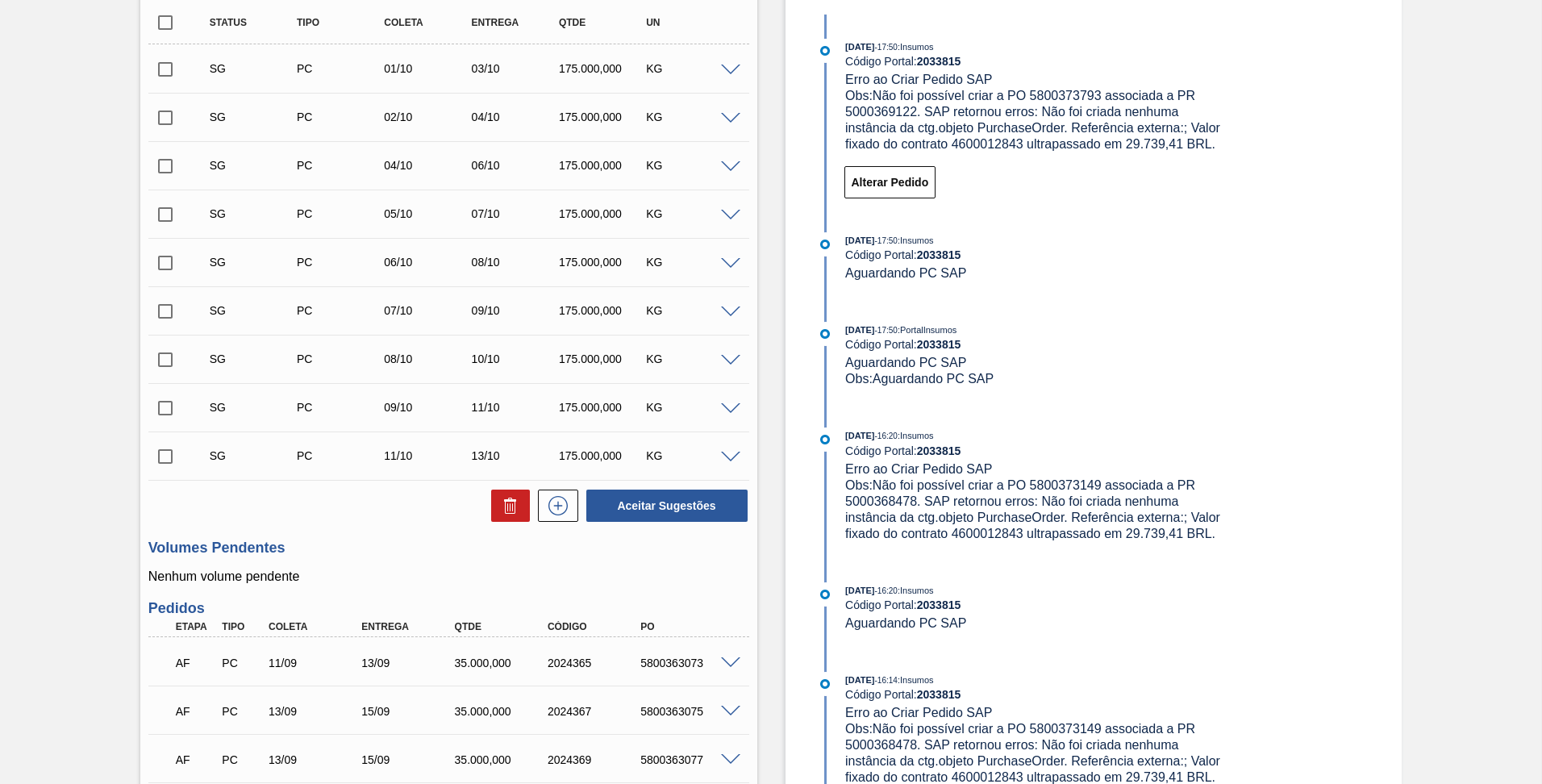
scroll to position [242, 0]
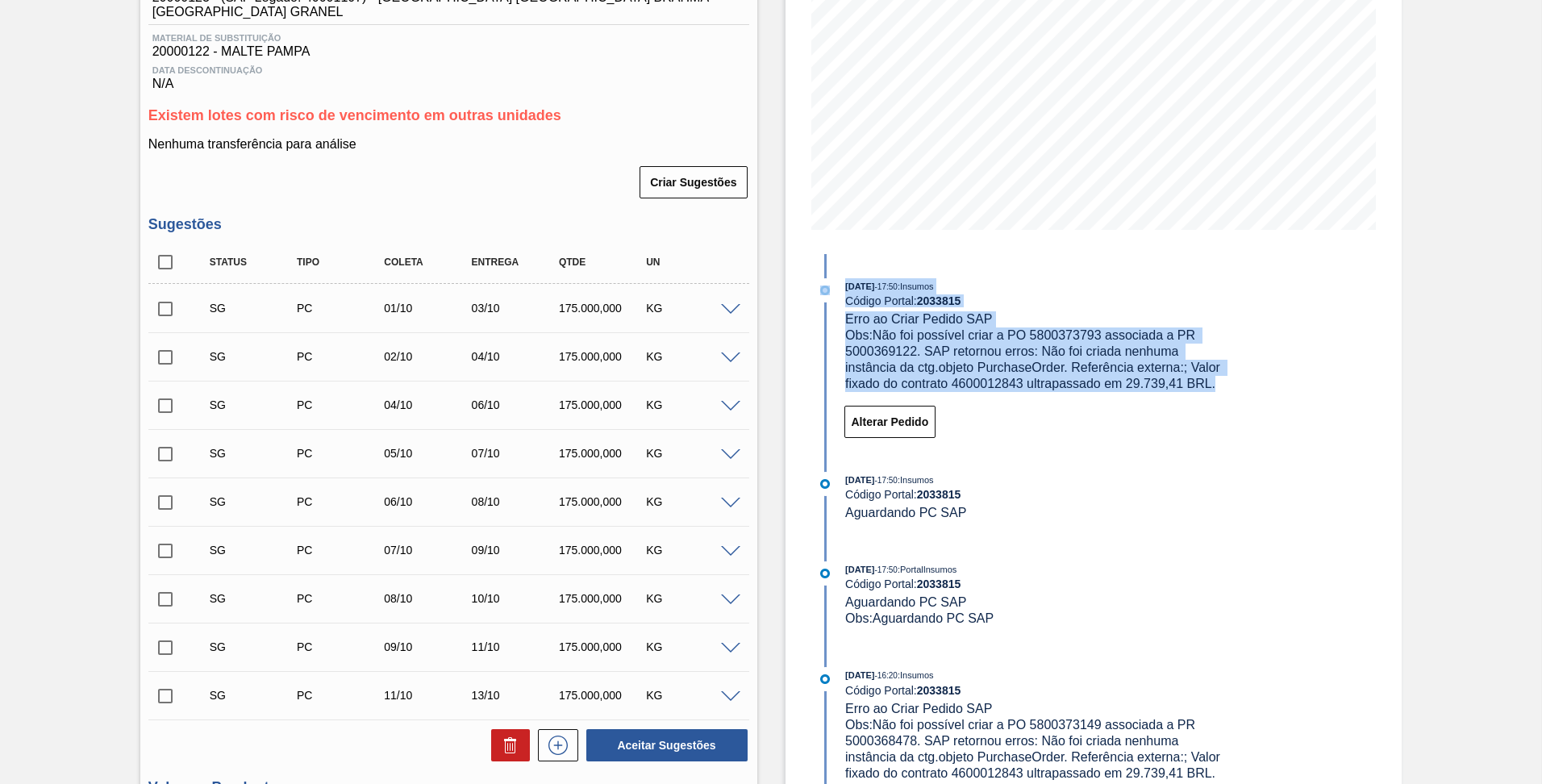
drag, startPoint x: 1241, startPoint y: 387, endPoint x: 822, endPoint y: 298, distance: 428.3
drag, startPoint x: 822, startPoint y: 298, endPoint x: 1015, endPoint y: 350, distance: 199.9
click at [1010, 354] on span "Obs: Não foi possível criar a PO 5800373793 associada a PR 5000369122. SAP reto…" at bounding box center [1035, 359] width 378 height 62
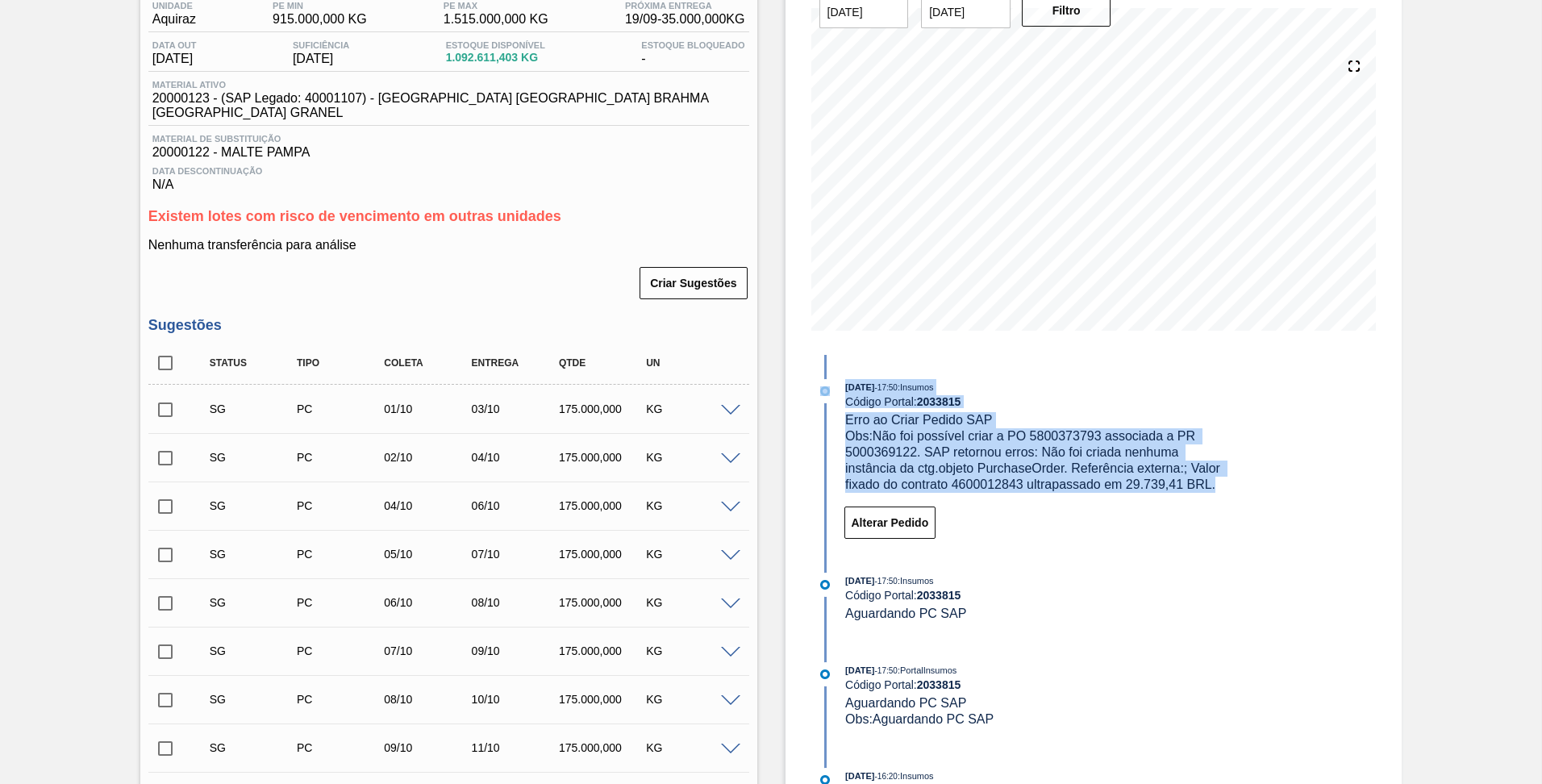
scroll to position [0, 0]
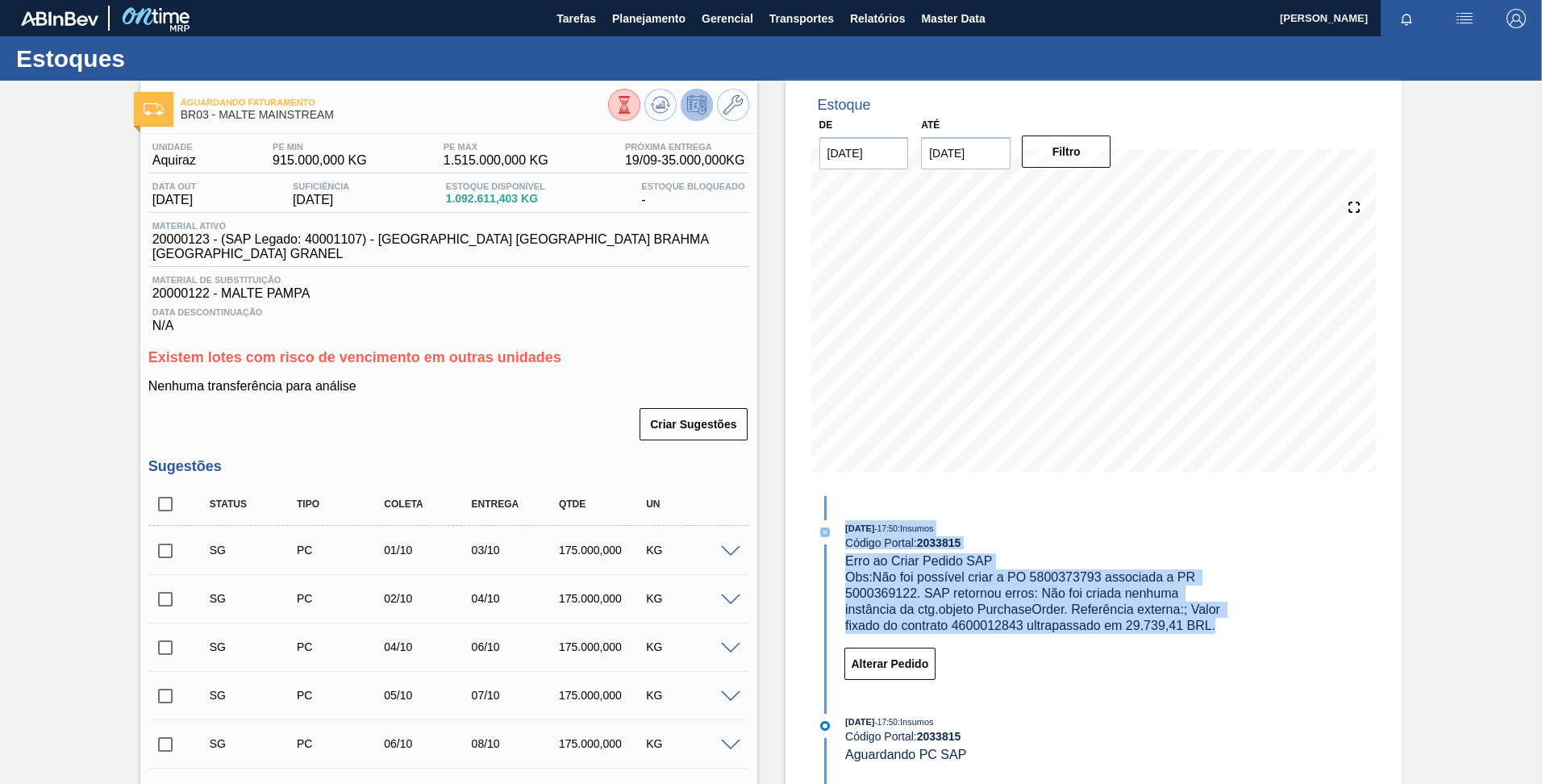
click at [1142, 539] on div "Código Portal: 2033815" at bounding box center [1037, 543] width 383 height 13
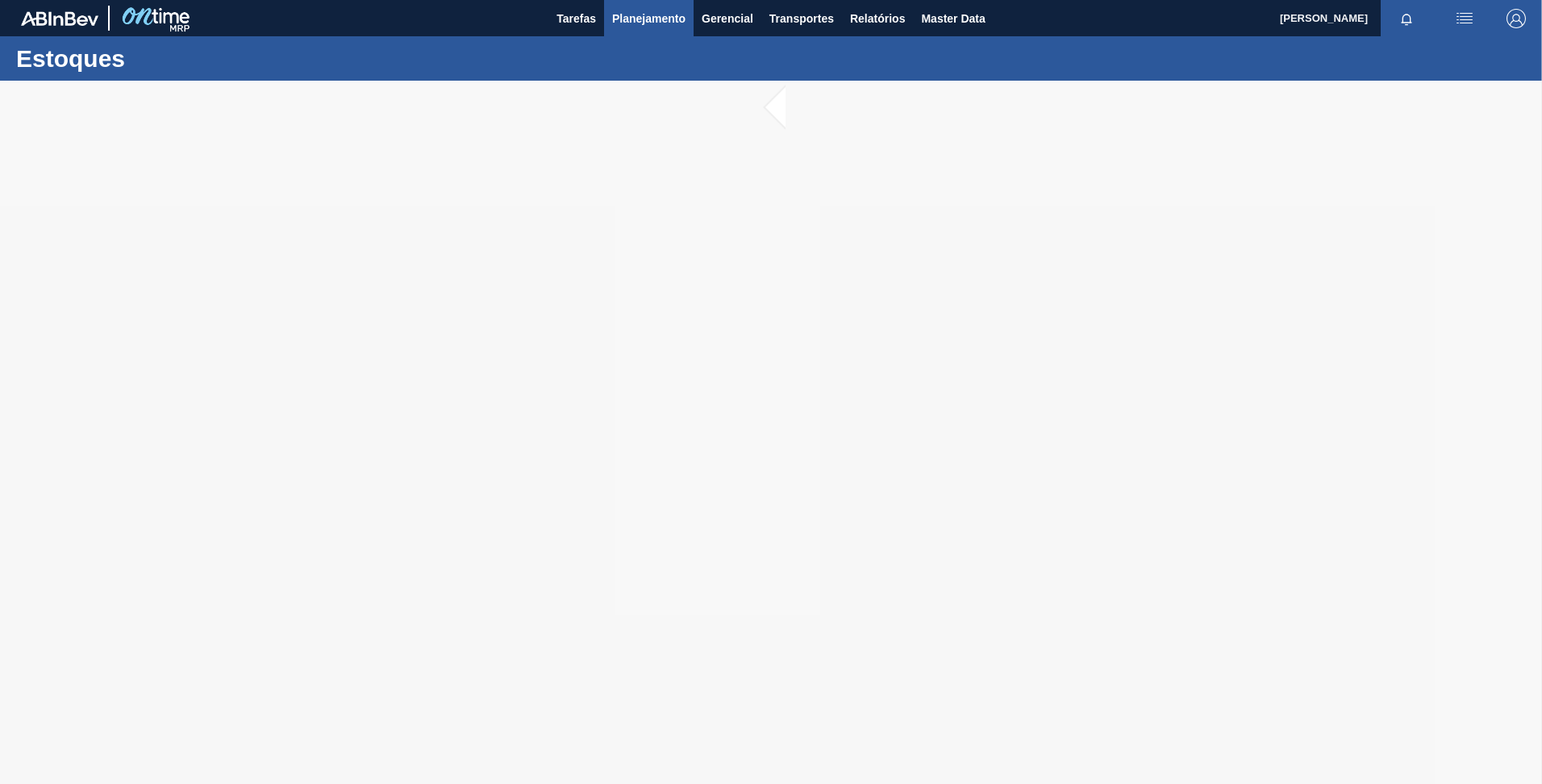
click at [683, 15] on span "Planejamento" at bounding box center [649, 18] width 74 height 19
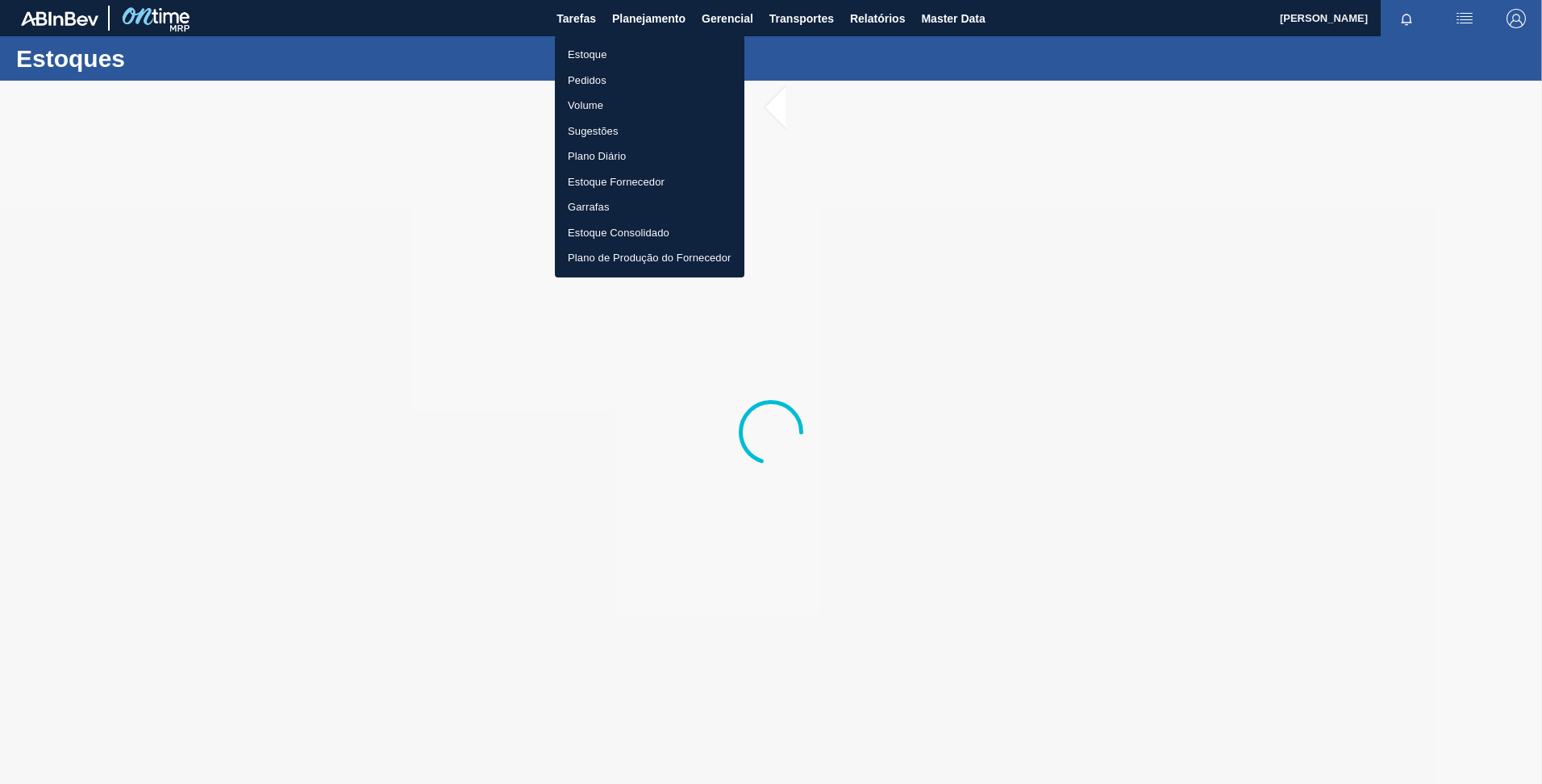
click at [591, 76] on li "Pedidos" at bounding box center [650, 80] width 189 height 26
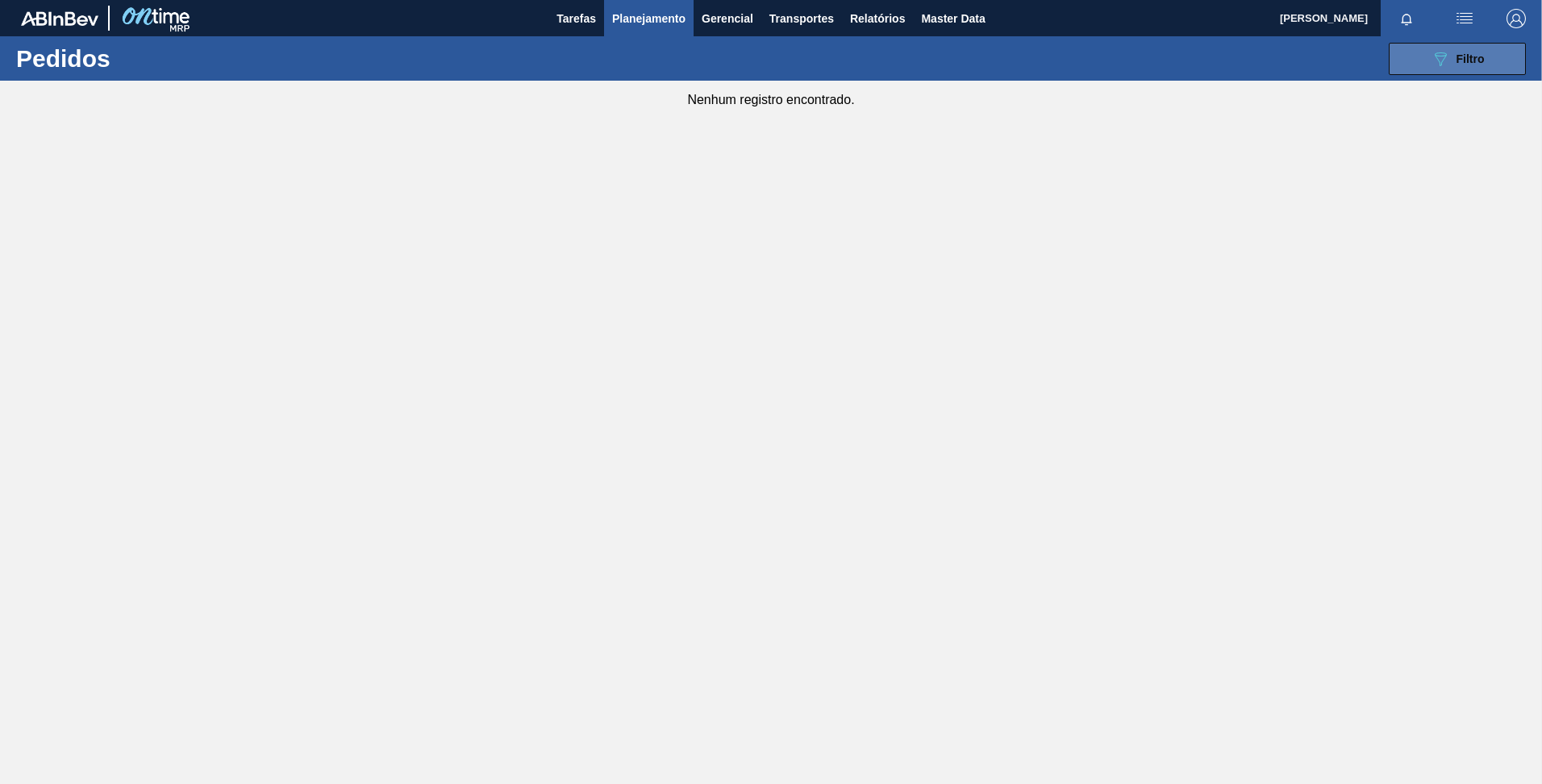
click at [1450, 60] on div "089F7B8B-B2A5-4AFE-B5C0-19BA573D28AC Filtro" at bounding box center [1458, 59] width 54 height 19
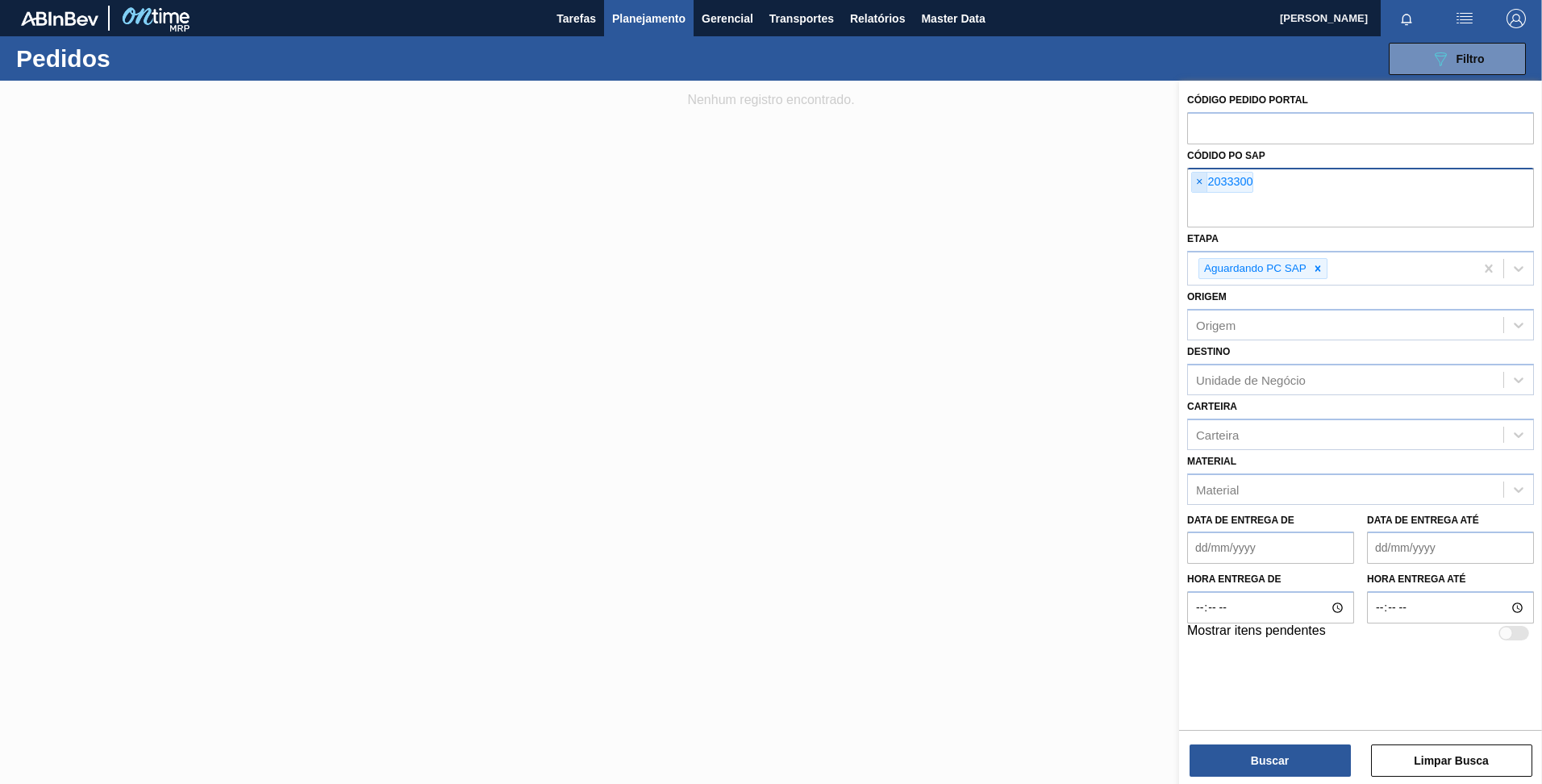
click at [1203, 180] on span "×" at bounding box center [1200, 182] width 15 height 19
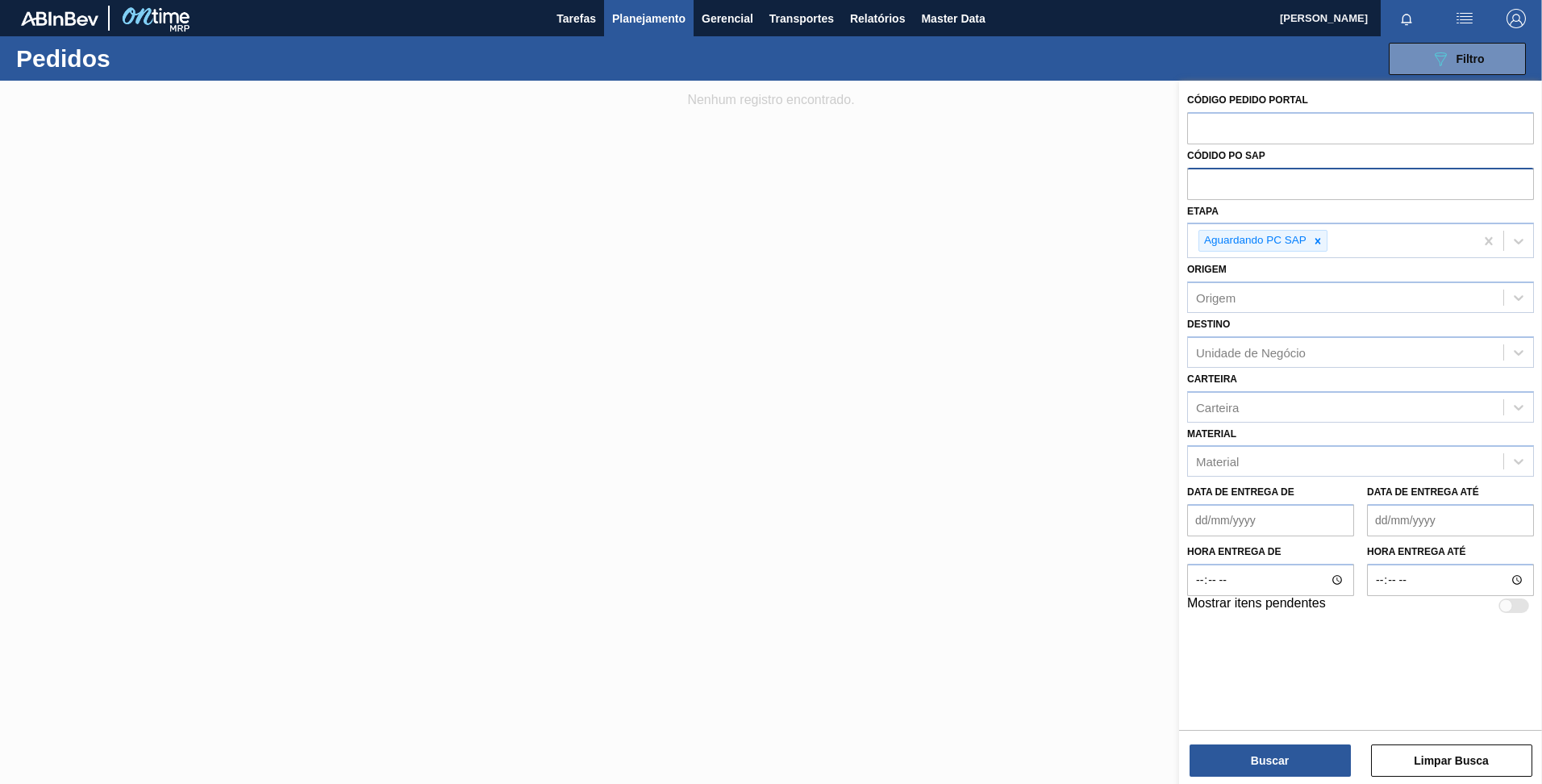
click at [1225, 194] on input "text" at bounding box center [1360, 183] width 347 height 31
paste input "2033759"
type input "2033759"
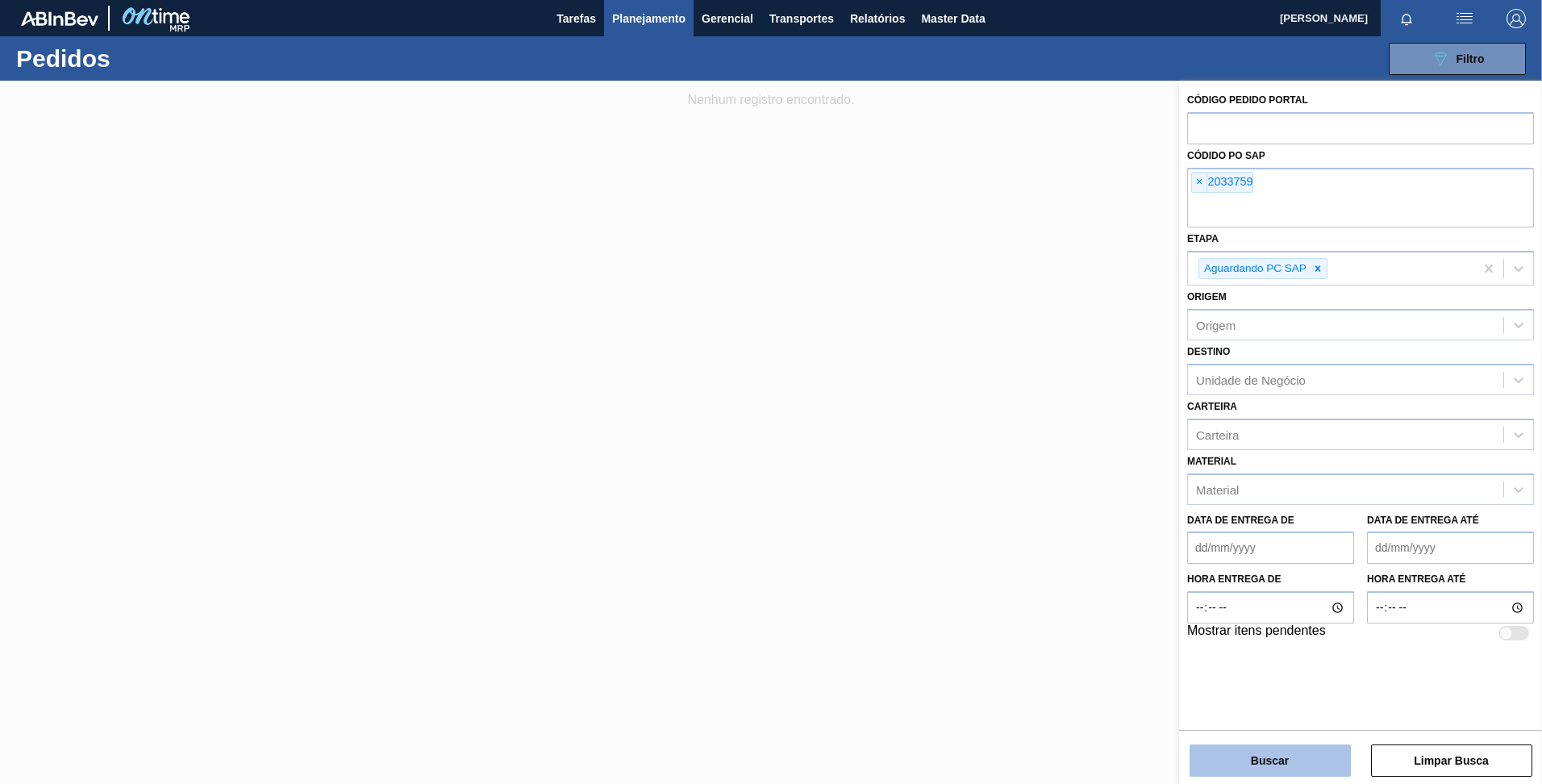
click at [1298, 763] on button "Buscar" at bounding box center [1270, 760] width 161 height 32
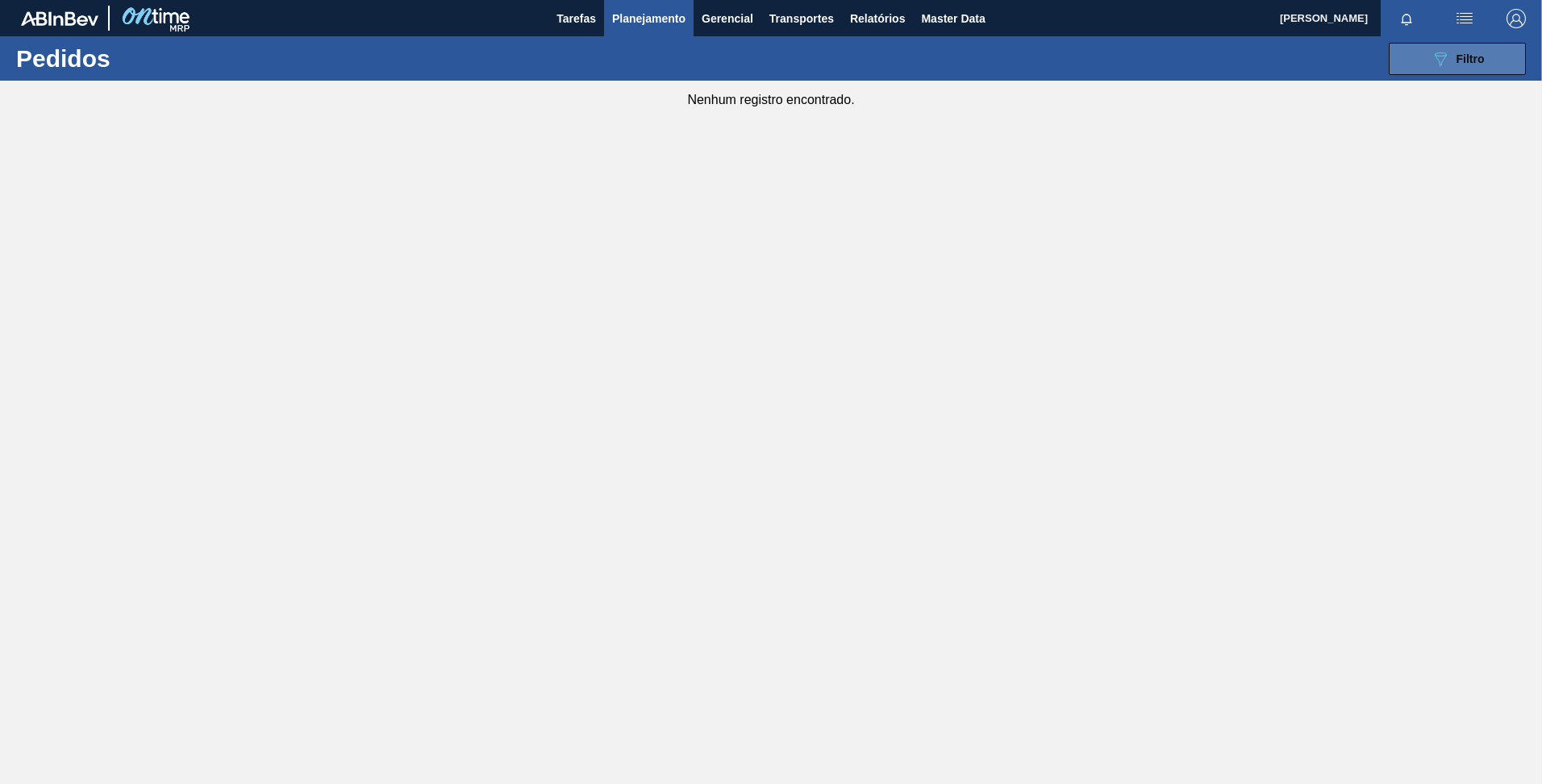
click at [1431, 54] on icon "089F7B8B-B2A5-4AFE-B5C0-19BA573D28AC" at bounding box center [1441, 59] width 19 height 19
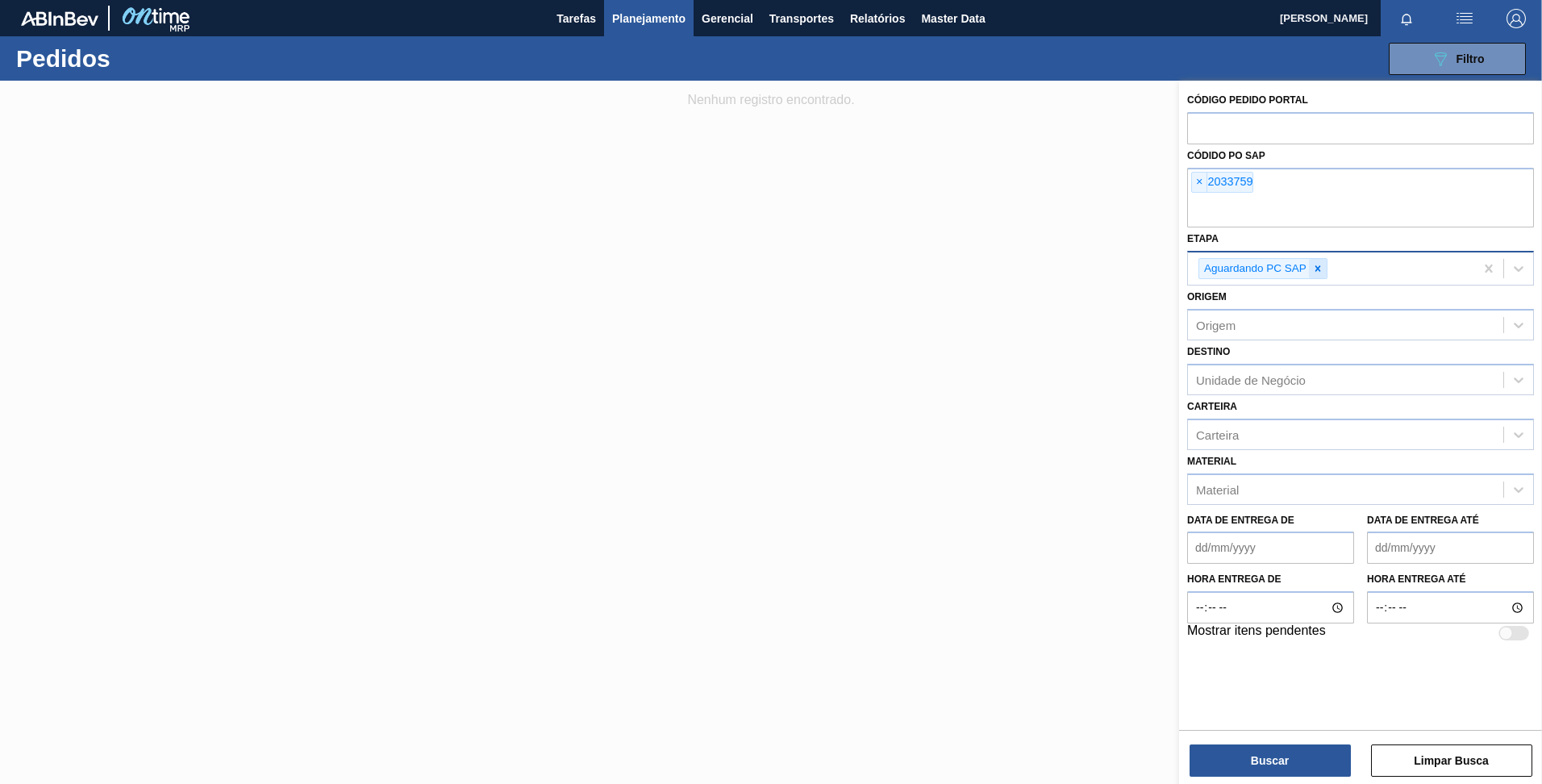
click at [1309, 270] on div at bounding box center [1317, 268] width 18 height 20
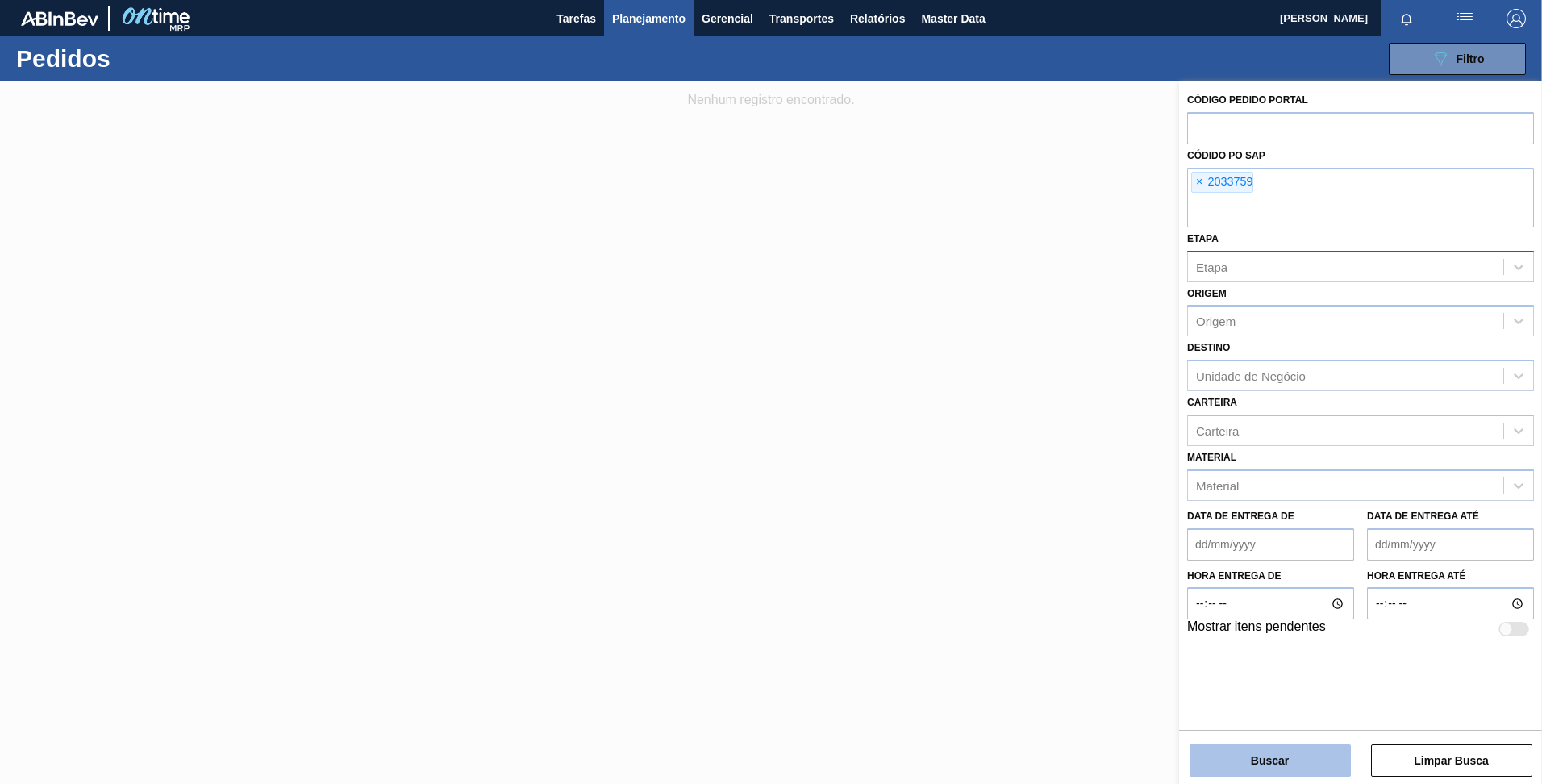
click at [1230, 770] on button "Buscar" at bounding box center [1270, 760] width 161 height 32
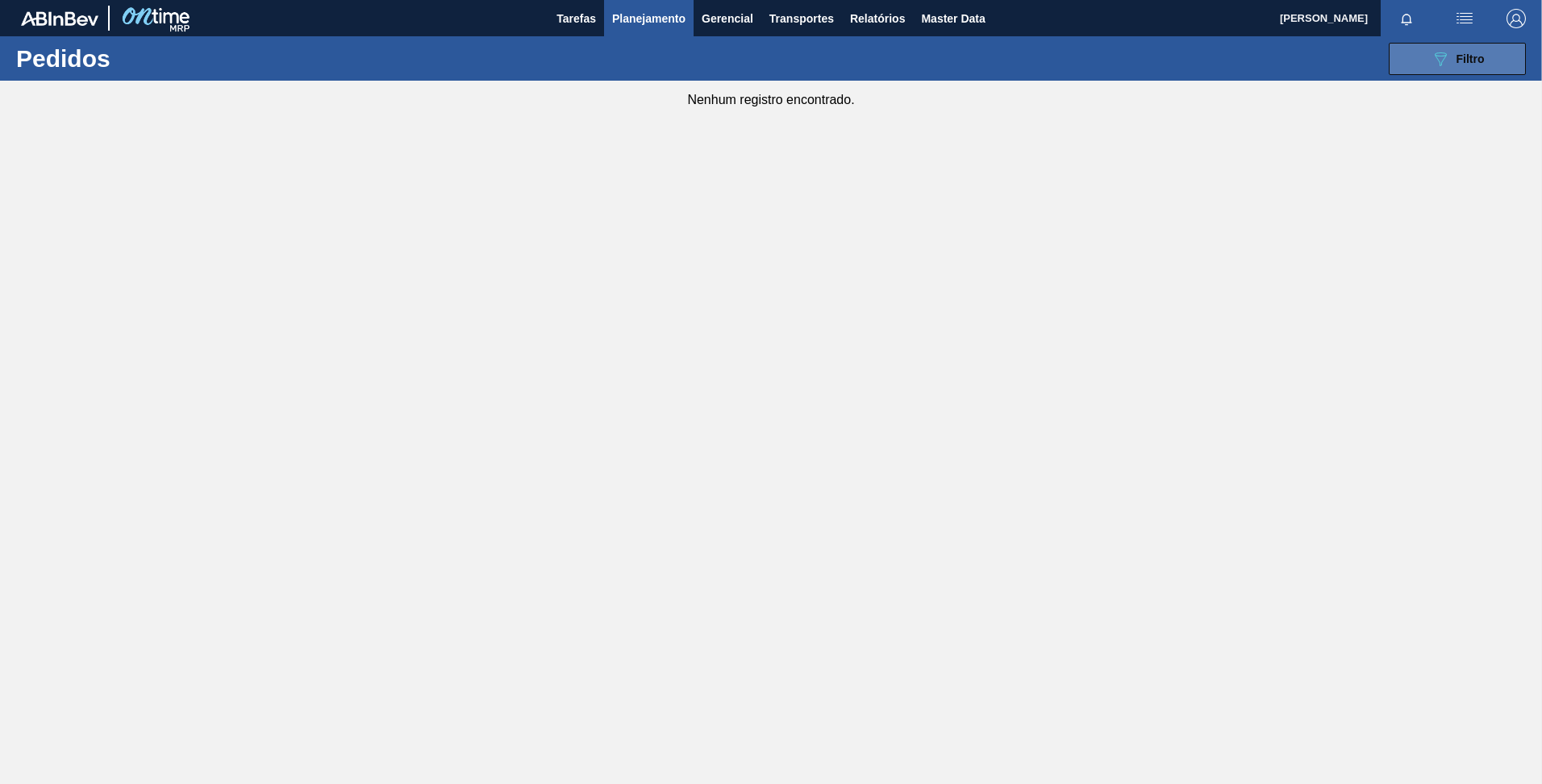
click at [1431, 58] on icon "089F7B8B-B2A5-4AFE-B5C0-19BA573D28AC" at bounding box center [1441, 59] width 19 height 19
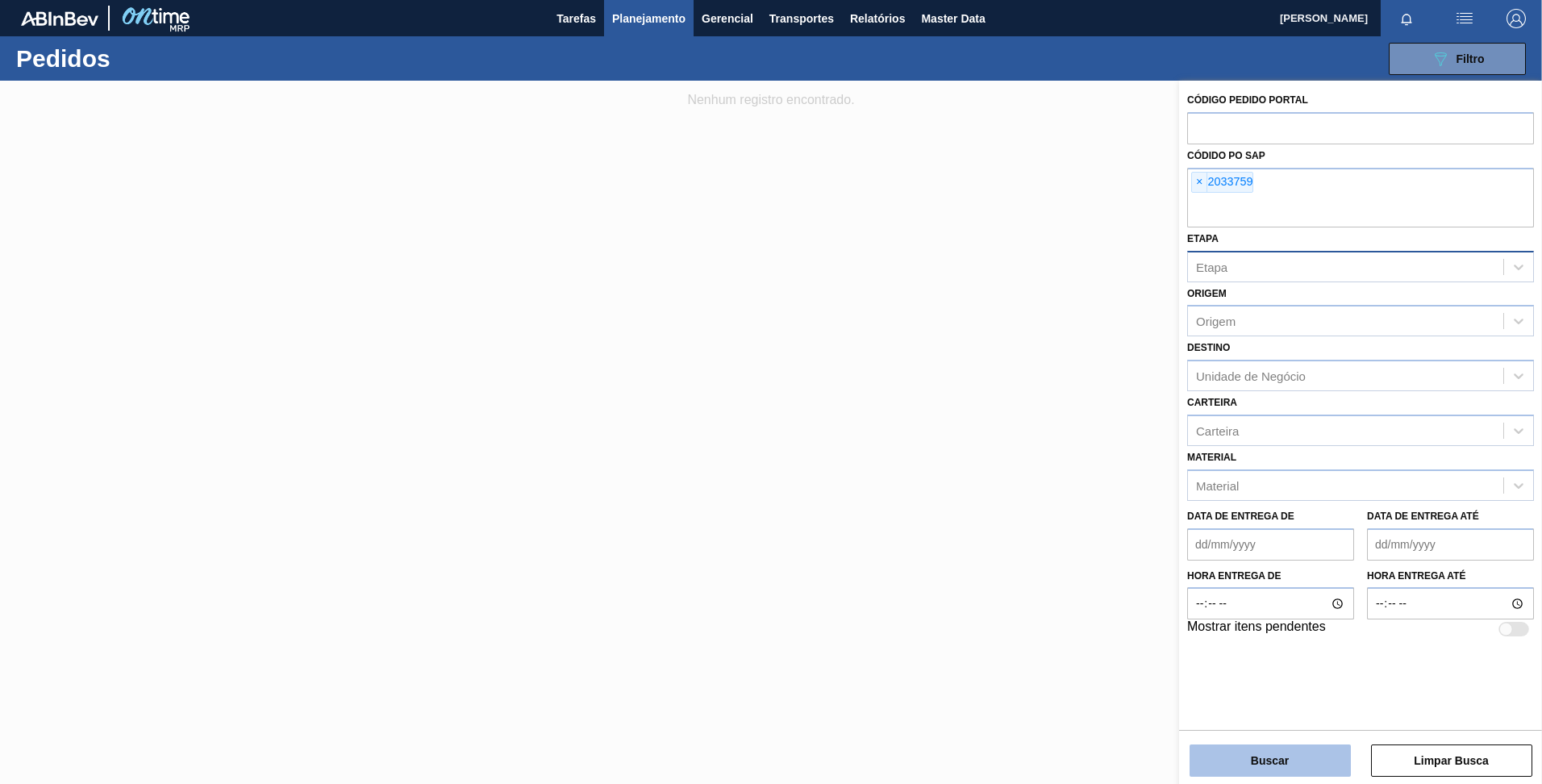
click at [1257, 755] on button "Buscar" at bounding box center [1270, 760] width 161 height 32
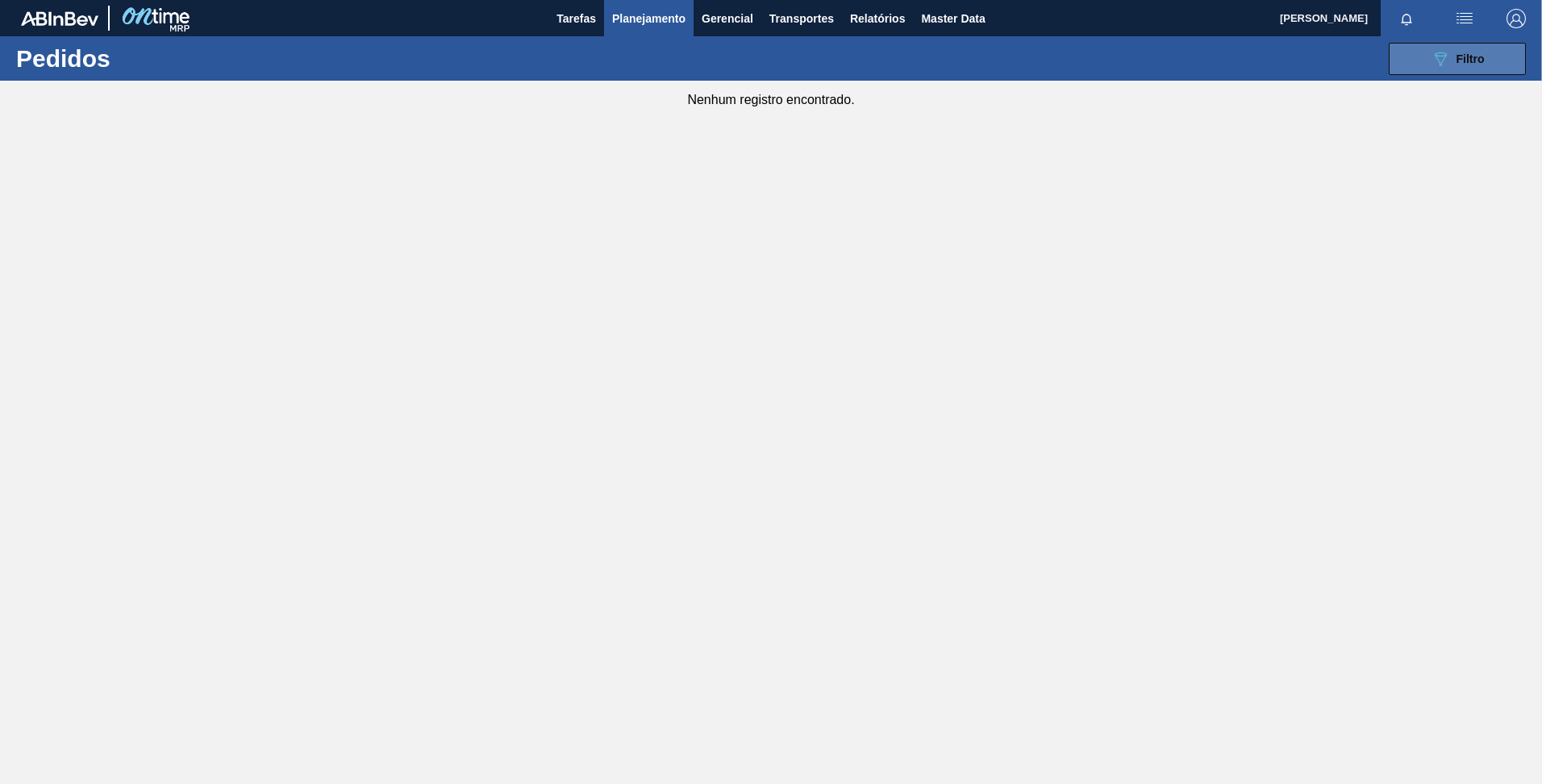
click at [1467, 65] on div "089F7B8B-B2A5-4AFE-B5C0-19BA573D28AC Filtro" at bounding box center [1458, 59] width 54 height 19
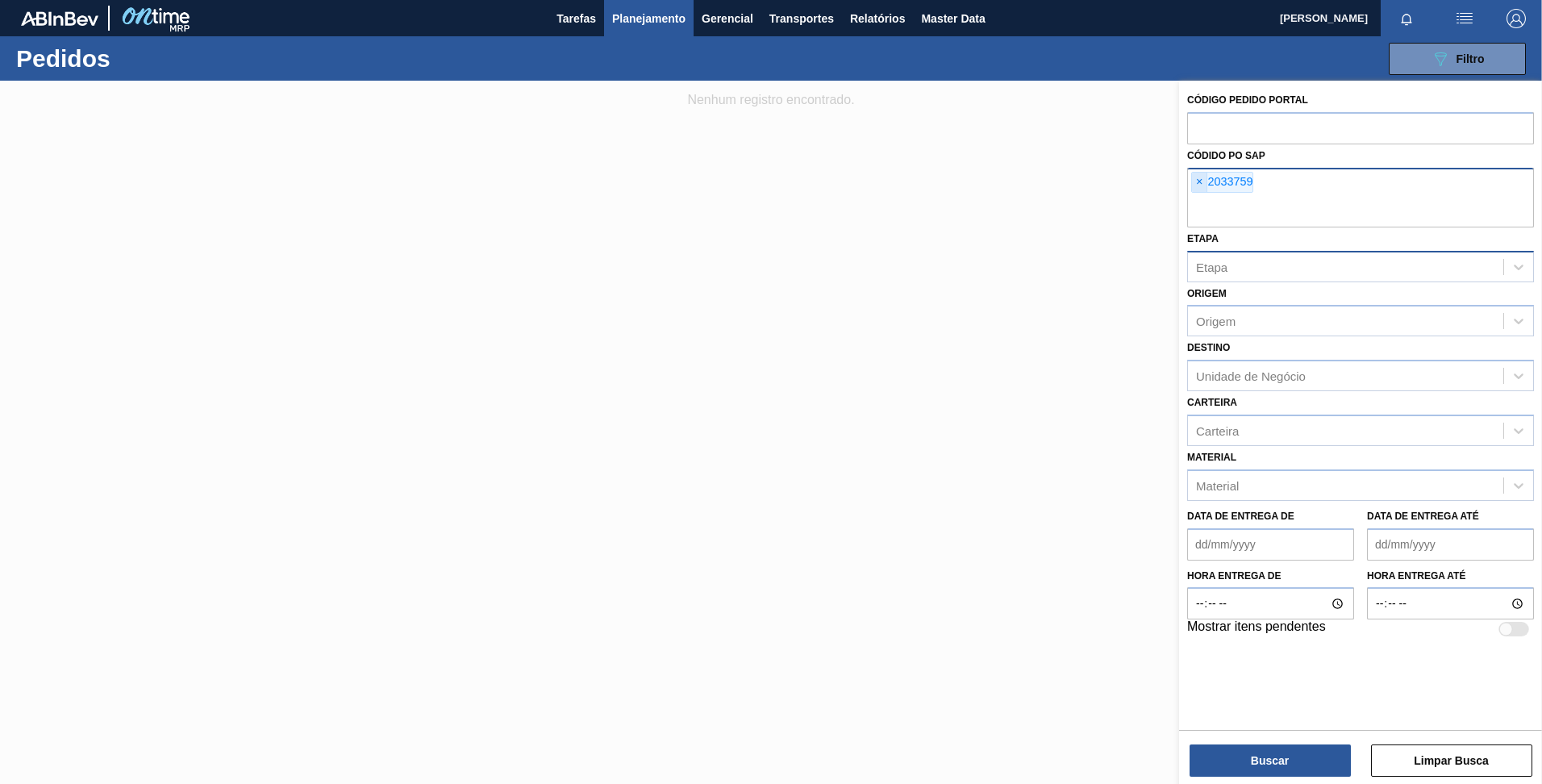
click at [1196, 184] on span "×" at bounding box center [1200, 182] width 15 height 19
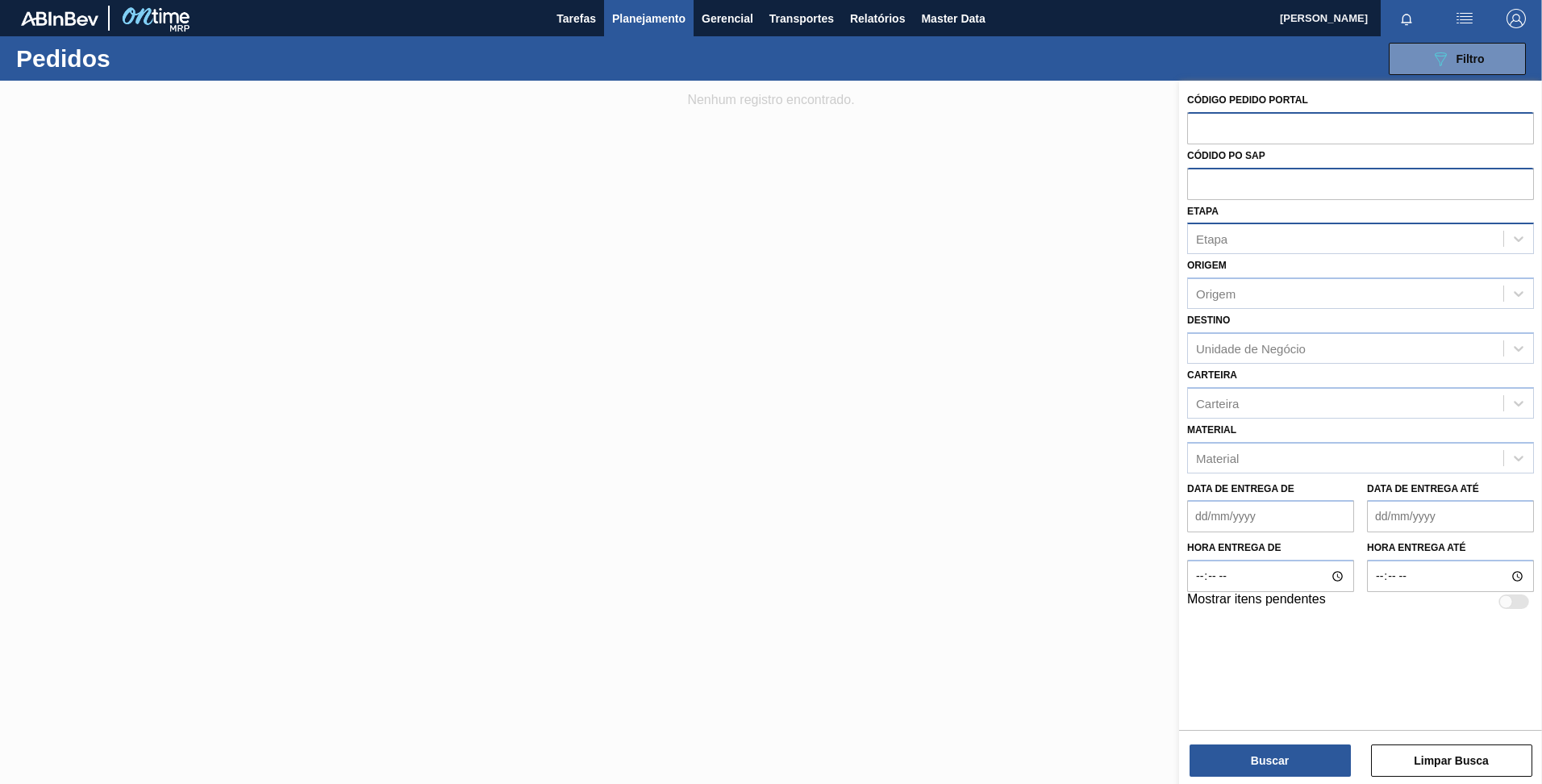
click at [1217, 137] on input "text" at bounding box center [1360, 127] width 347 height 31
paste input "2033759"
type input "2033759"
click at [1297, 764] on button "Buscar" at bounding box center [1270, 760] width 161 height 32
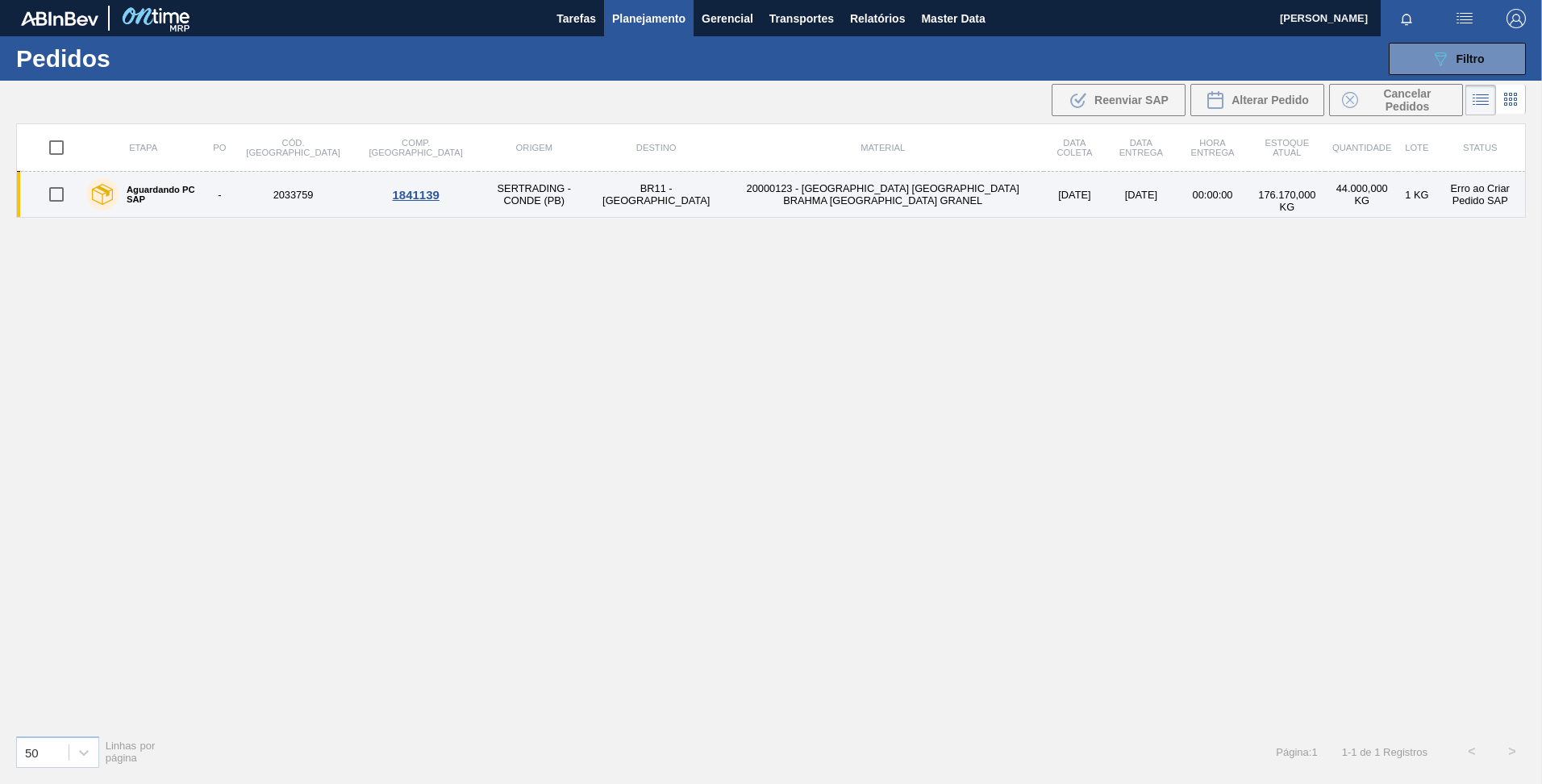
click at [54, 194] on input "checkbox" at bounding box center [55, 194] width 33 height 33
checkbox input "true"
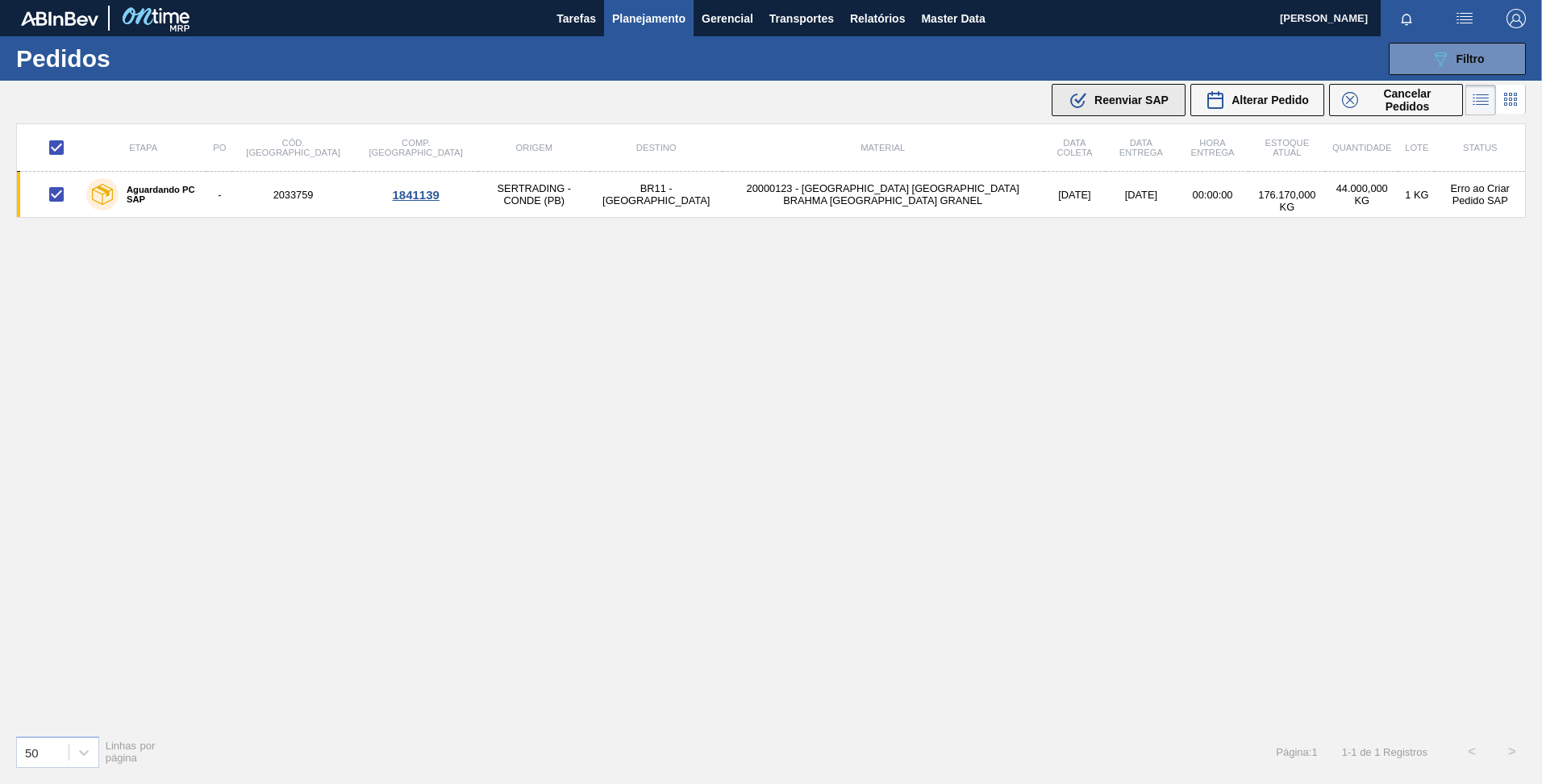
click at [1140, 106] on div ".b{fill:var(--color-action-default)} Reenviar SAP" at bounding box center [1119, 100] width 100 height 19
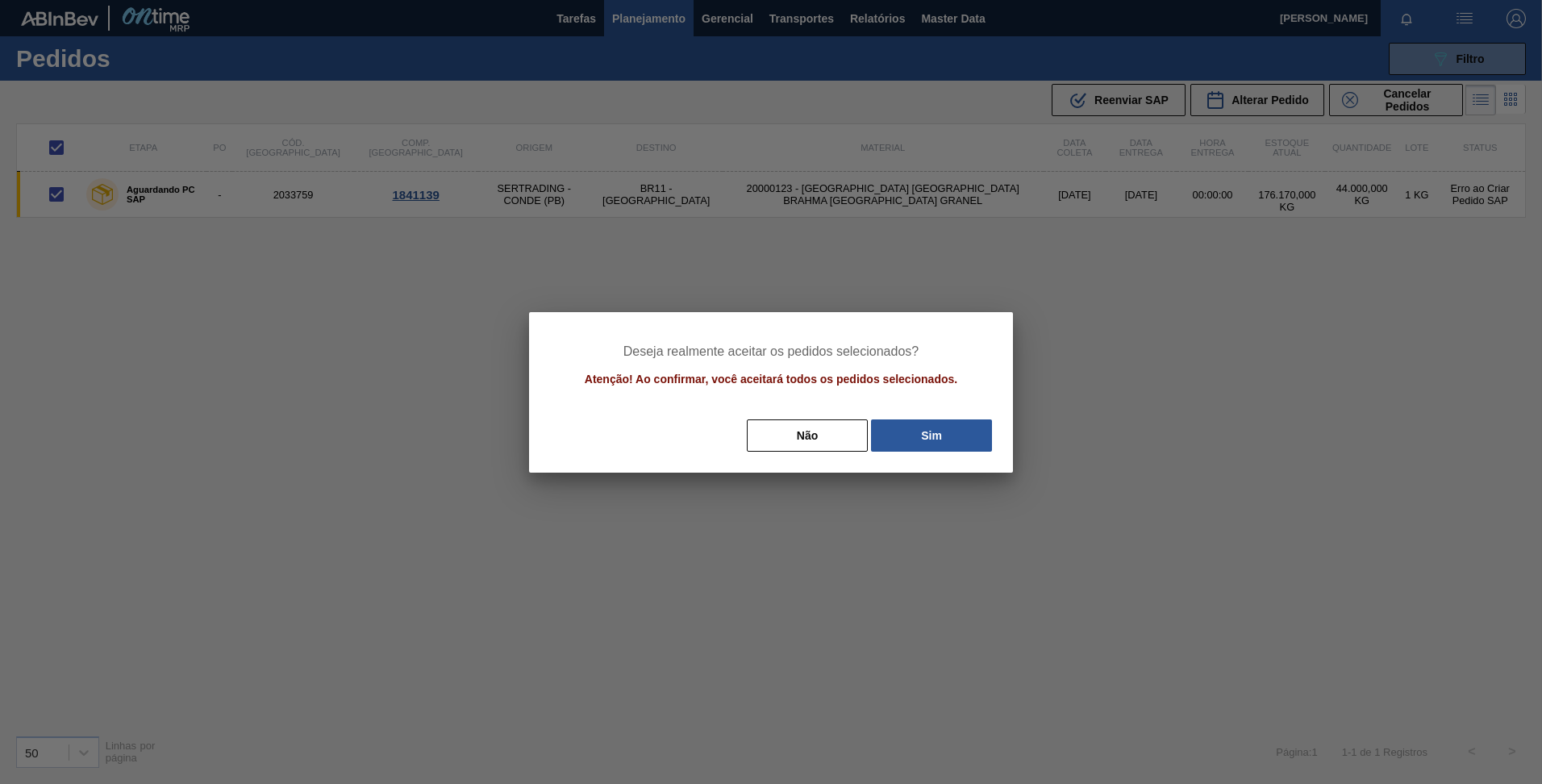
click at [952, 455] on div "Deseja realmente aceitar os pedidos selecionados? Atenção! Ao confirmar, você a…" at bounding box center [771, 392] width 484 height 160
click at [939, 440] on button "Sim" at bounding box center [932, 435] width 121 height 32
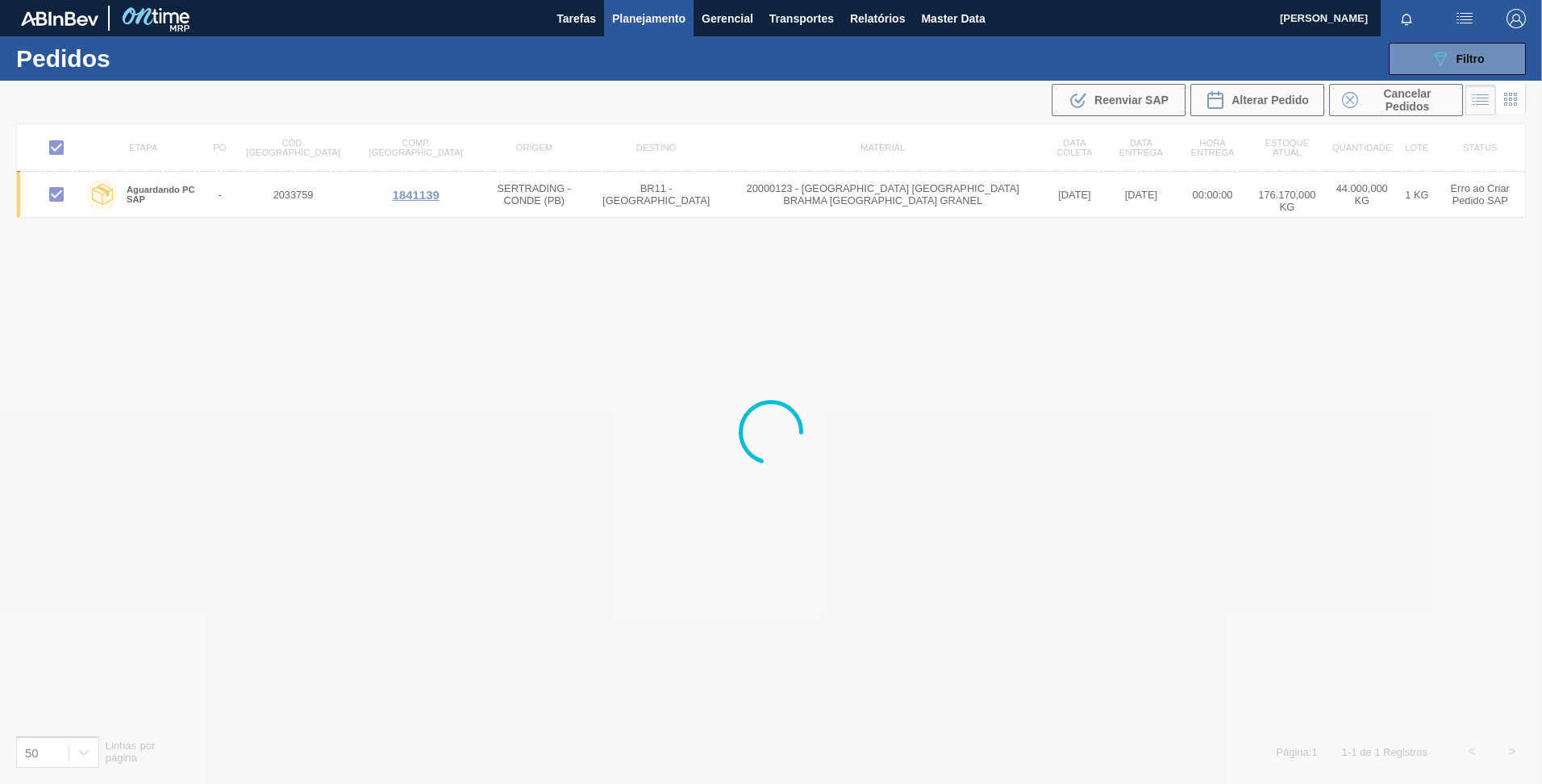
checkbox input "false"
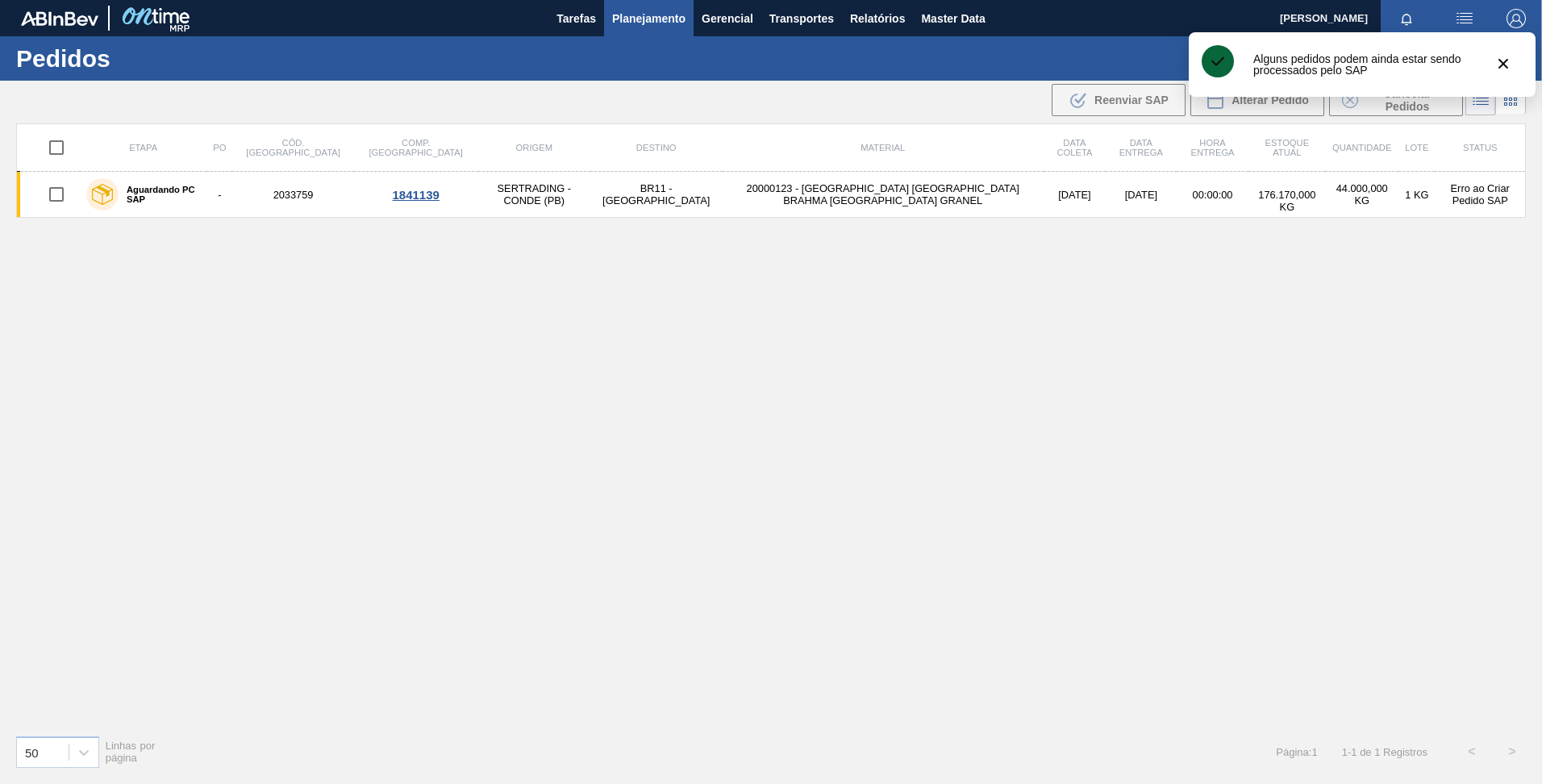
click at [889, 308] on div "Etapa PO Cód. Pedido Comp. Carga Origem Destino Material Data coleta Data entre…" at bounding box center [771, 422] width 1510 height 599
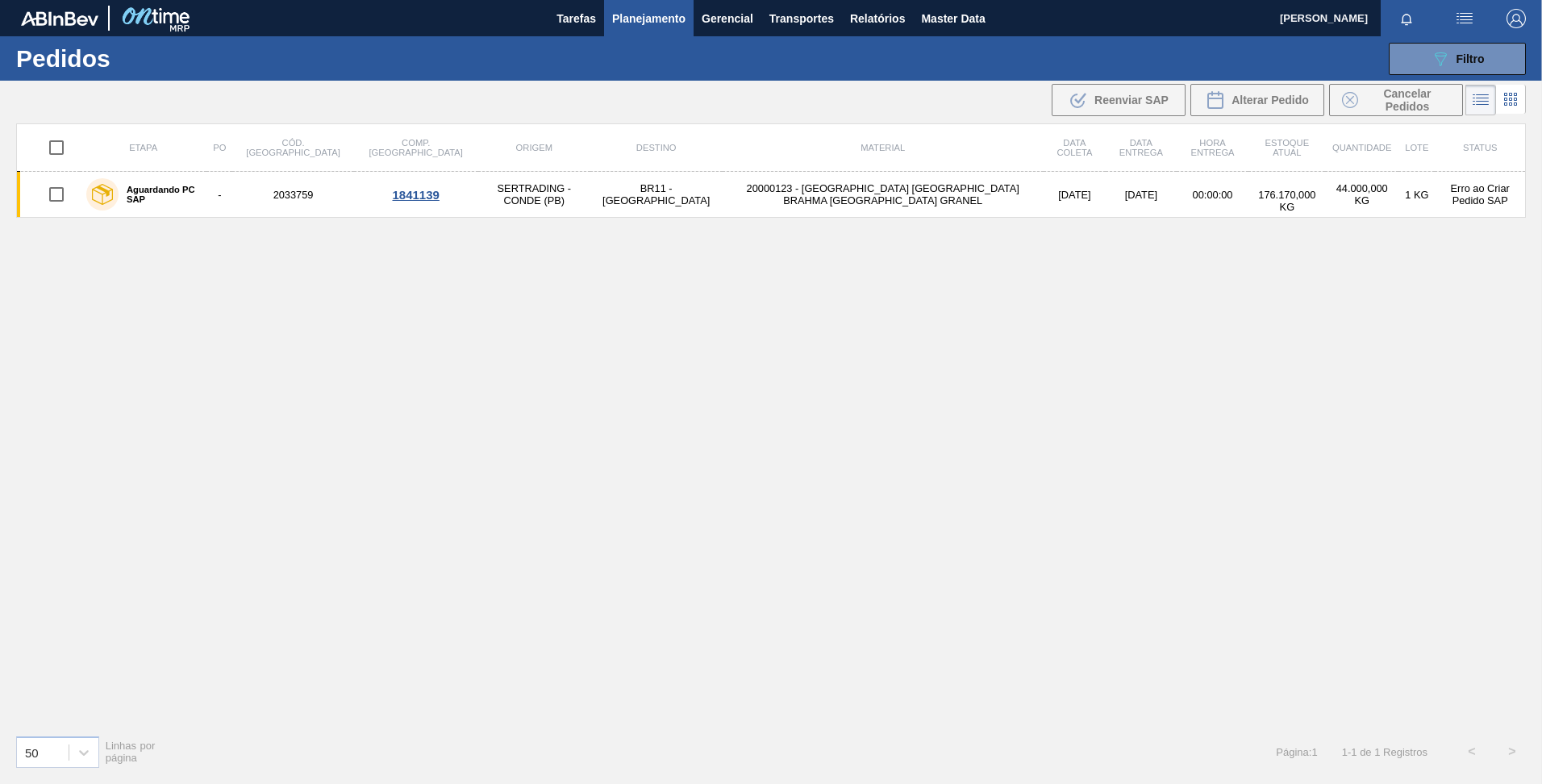
drag, startPoint x: 194, startPoint y: 204, endPoint x: 453, endPoint y: 313, distance: 281.0
click at [453, 313] on div "Etapa PO Cód. Pedido Comp. Carga Origem Destino Material Data coleta Data entre…" at bounding box center [771, 422] width 1510 height 599
click at [967, 25] on span "Master Data" at bounding box center [953, 18] width 64 height 19
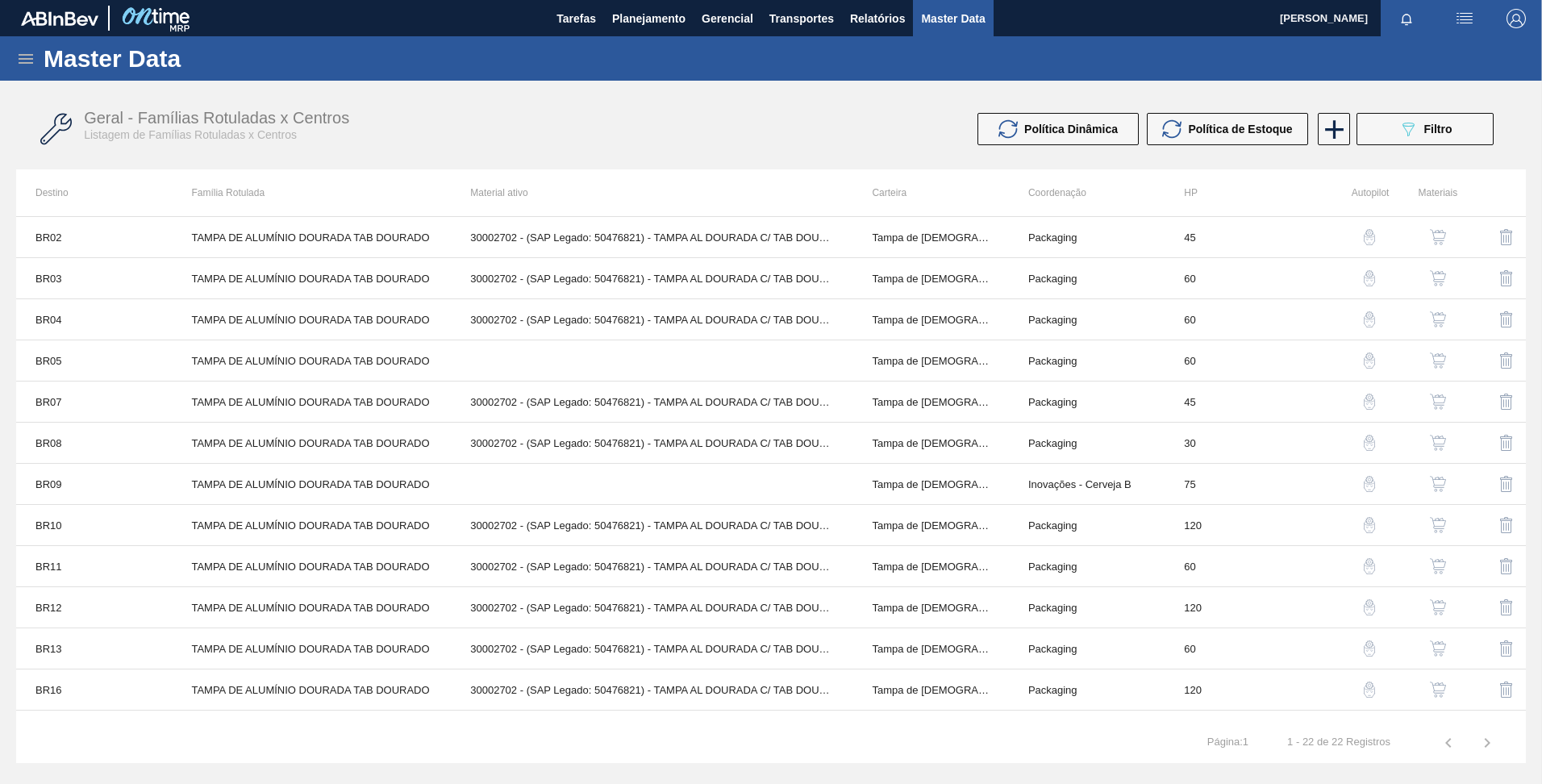
click at [20, 62] on icon at bounding box center [25, 59] width 14 height 10
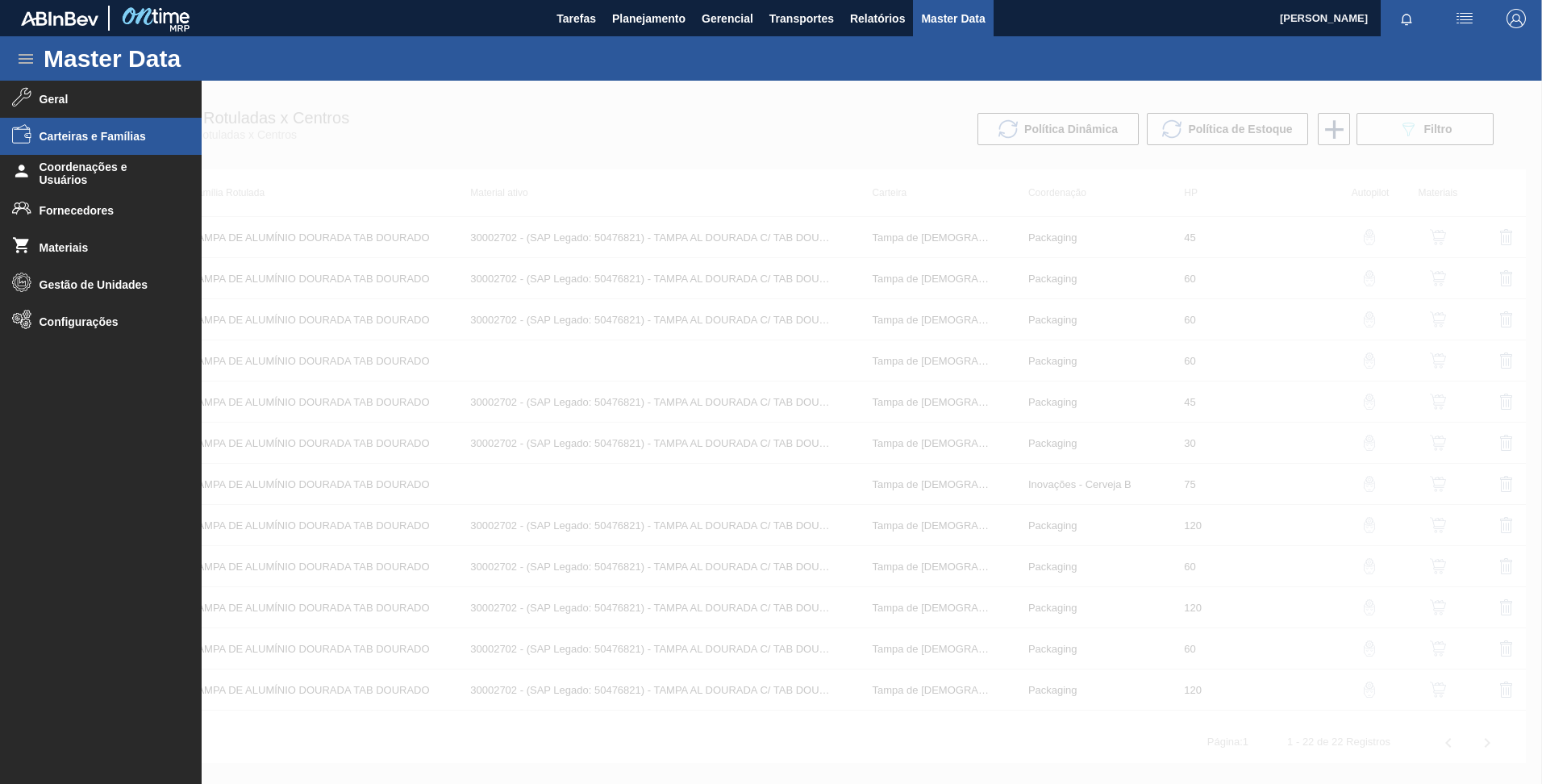
click at [70, 142] on li "Carteiras e Famílias" at bounding box center [100, 136] width 202 height 37
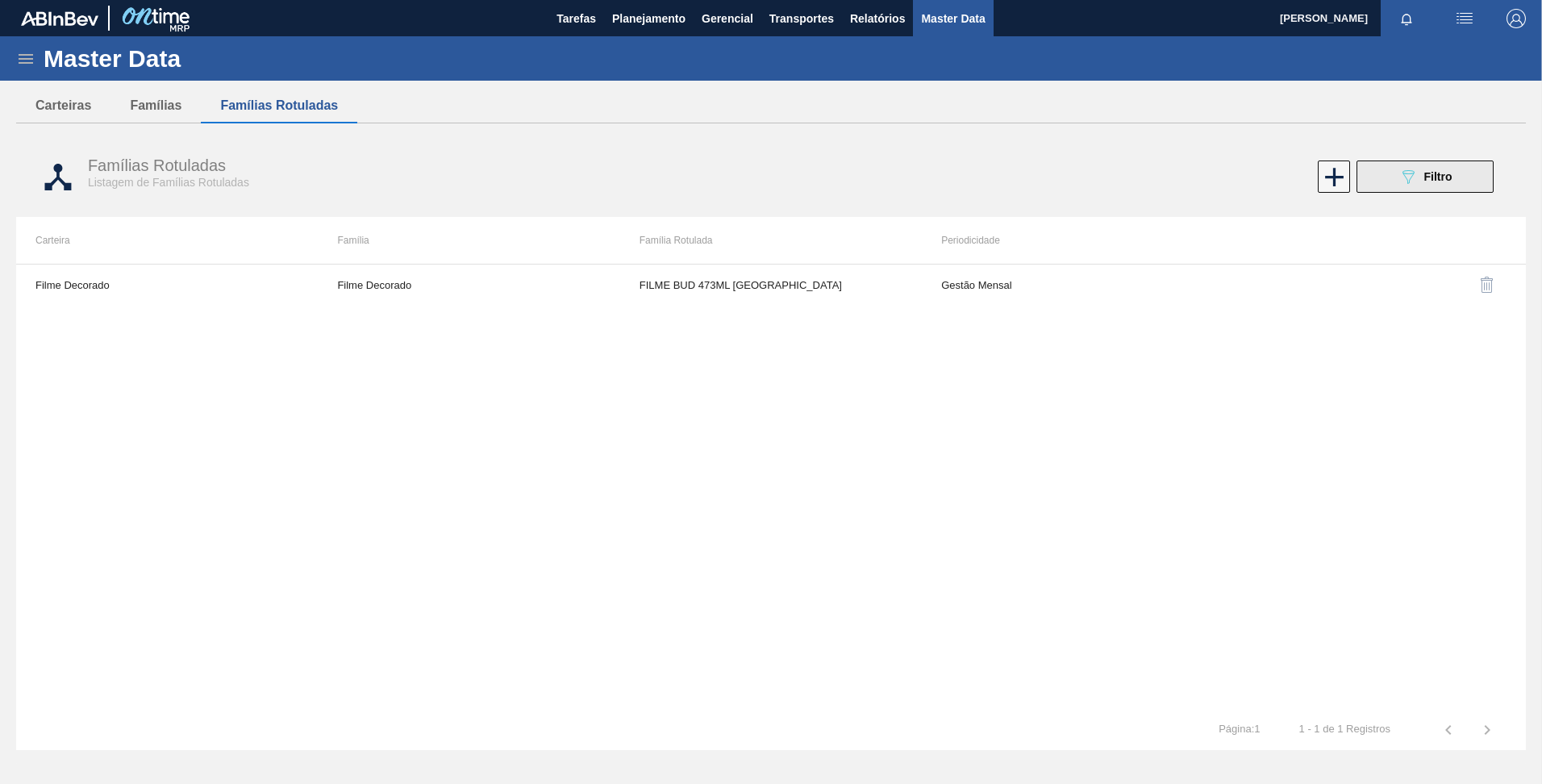
click at [1411, 181] on icon "089F7B8B-B2A5-4AFE-B5C0-19BA573D28AC" at bounding box center [1408, 177] width 19 height 19
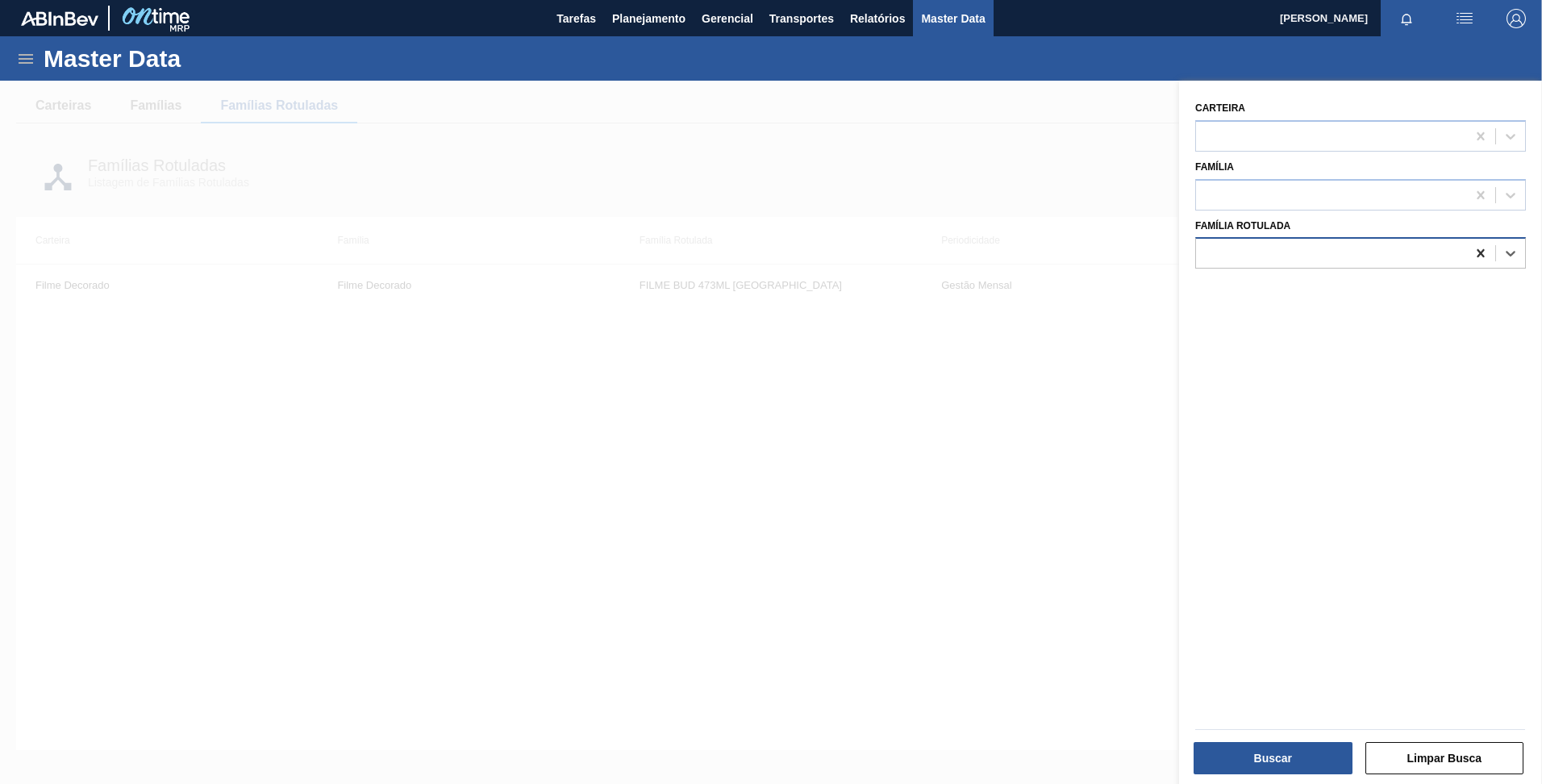
click at [1473, 257] on icon at bounding box center [1481, 253] width 16 height 16
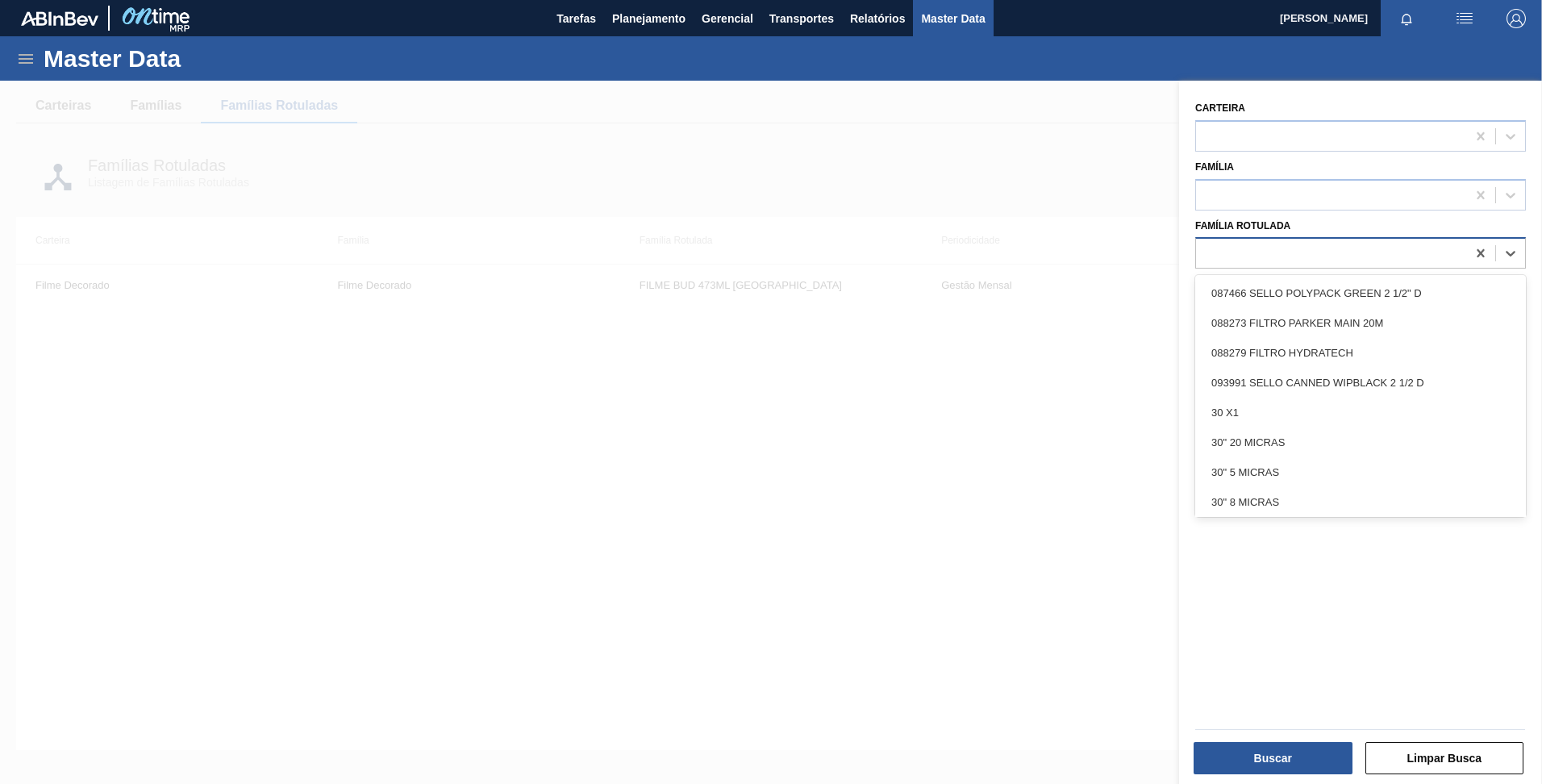
click at [1420, 250] on div at bounding box center [1331, 253] width 270 height 23
type Rotulada "dou"
click at [905, 209] on div at bounding box center [771, 472] width 1542 height 784
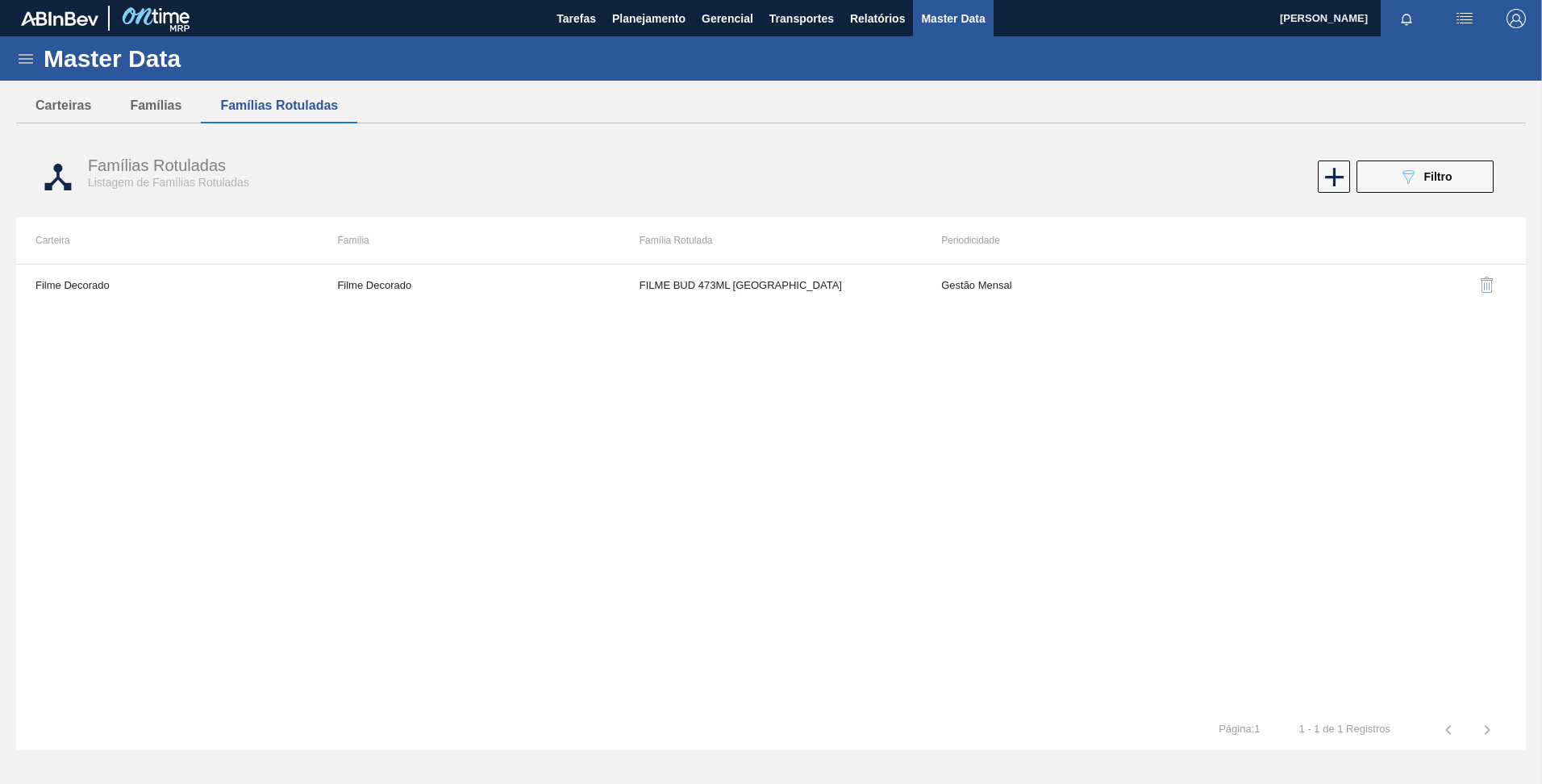
click at [38, 67] on div "Master Data" at bounding box center [771, 58] width 1542 height 44
click at [26, 59] on icon at bounding box center [25, 59] width 14 height 10
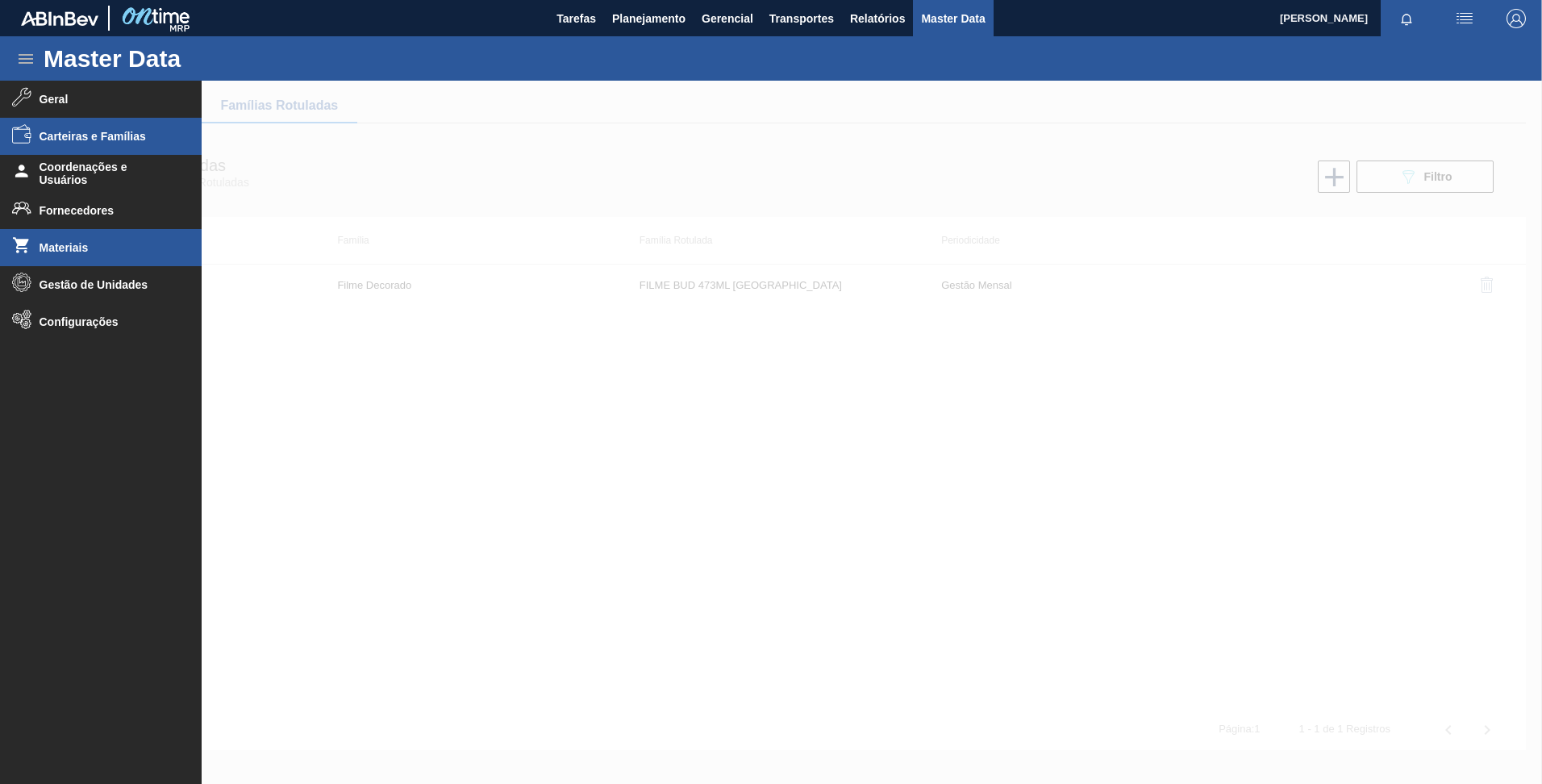
click at [68, 246] on span "Materiais" at bounding box center [105, 247] width 133 height 13
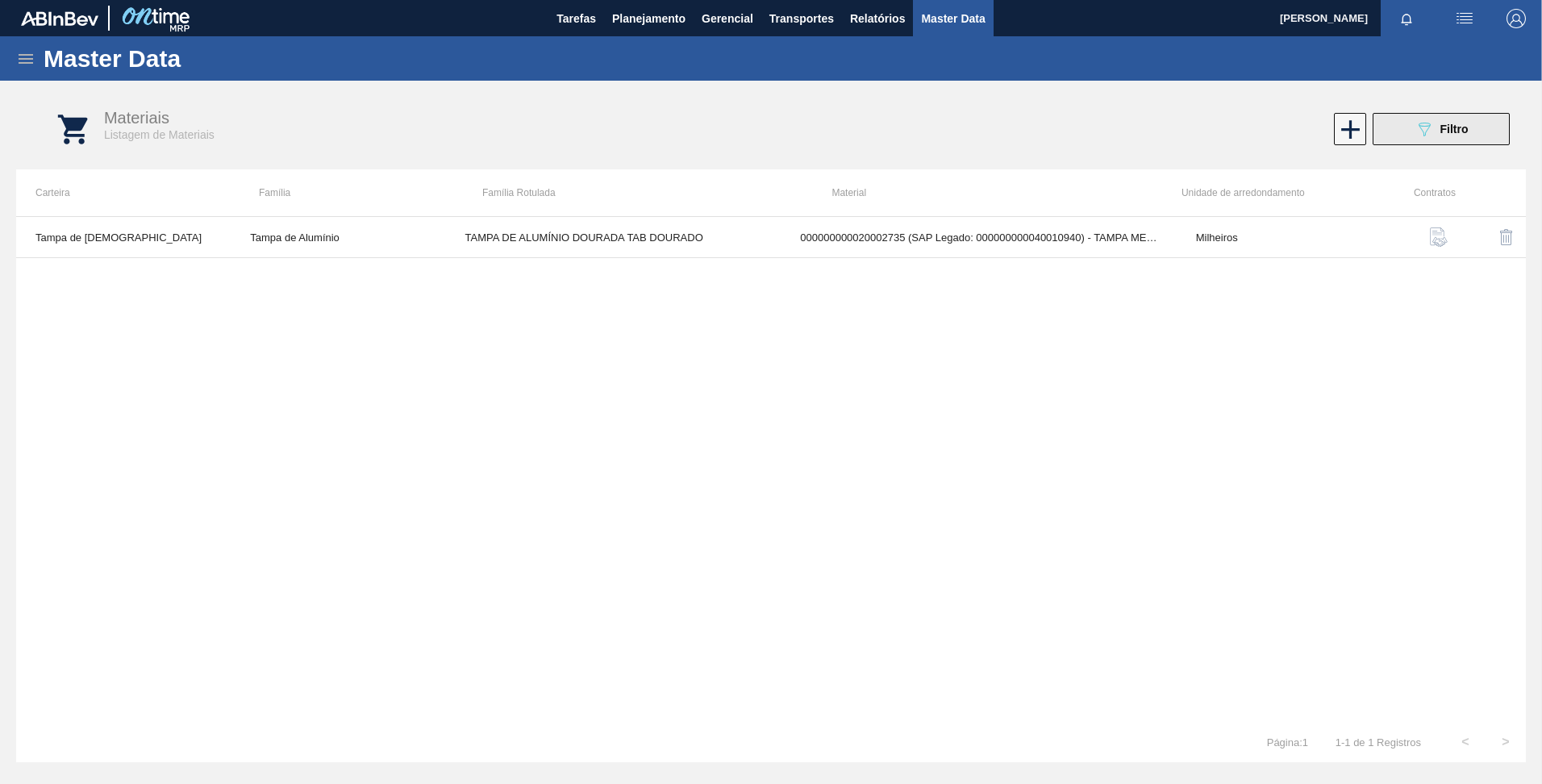
click at [1401, 132] on button "089F7B8B-B2A5-4AFE-B5C0-19BA573D28AC Filtro" at bounding box center [1442, 129] width 138 height 32
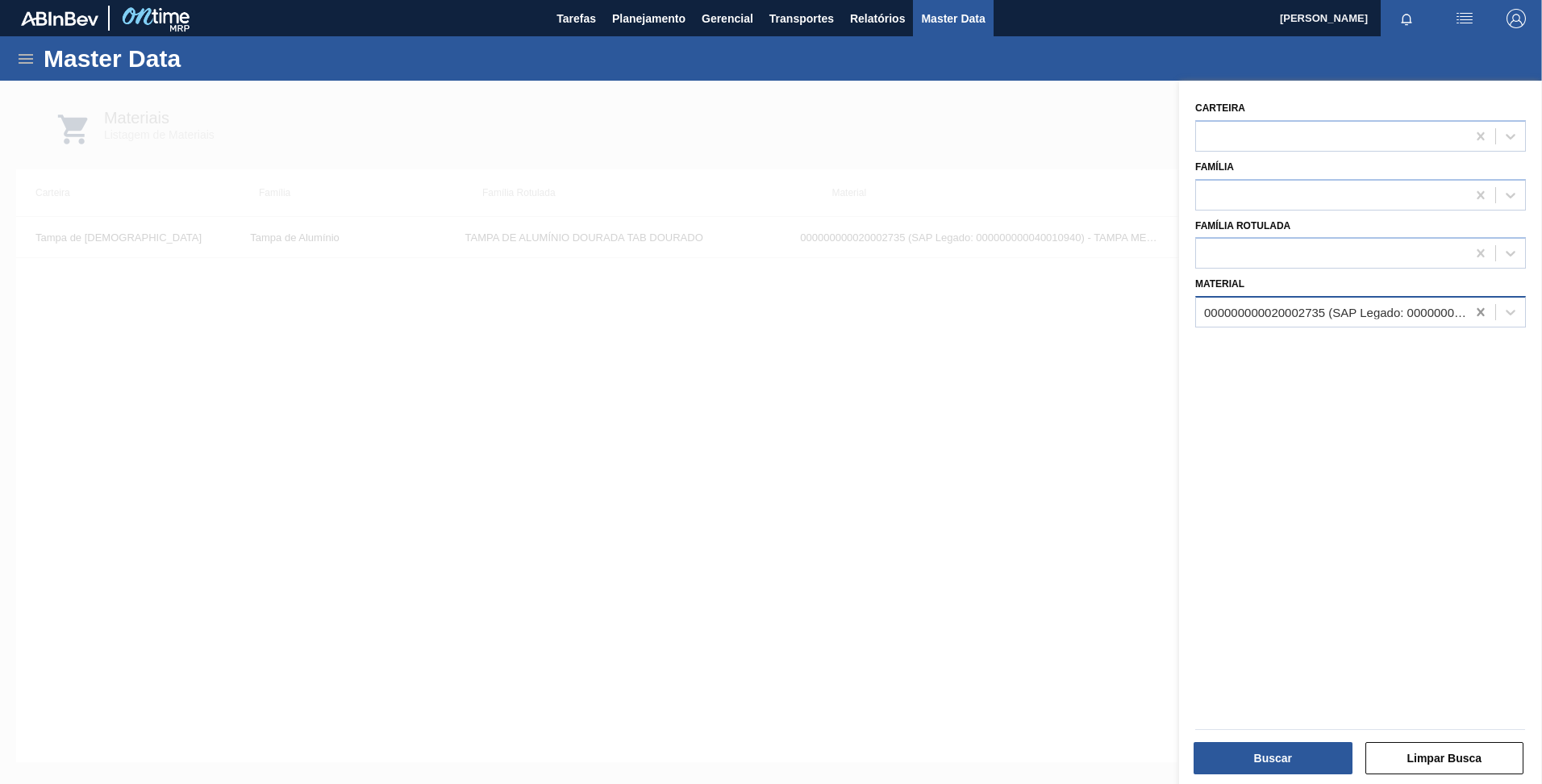
click at [1476, 317] on icon at bounding box center [1481, 311] width 16 height 16
click at [1364, 316] on div at bounding box center [1331, 312] width 270 height 23
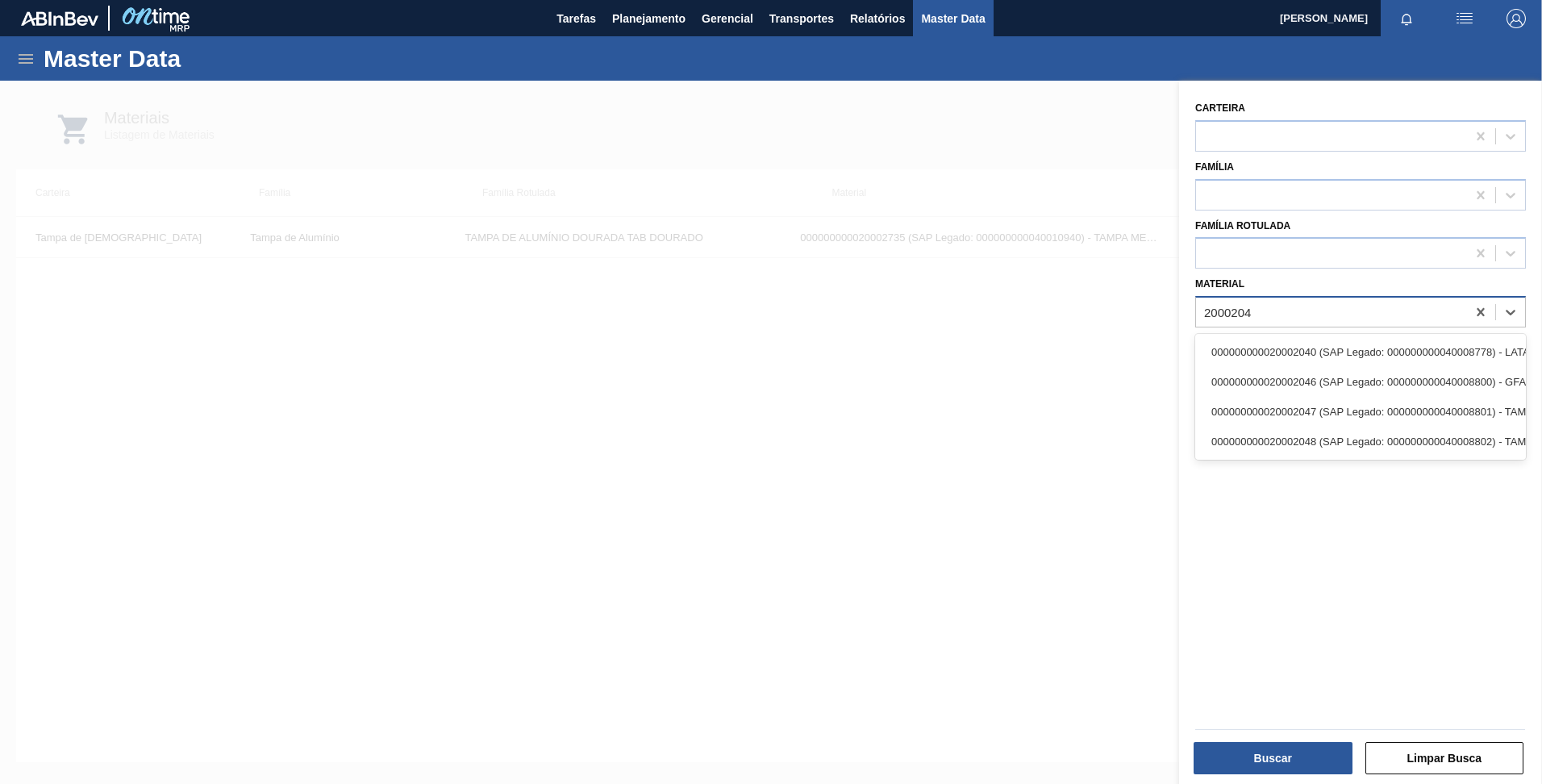
type input "20002047"
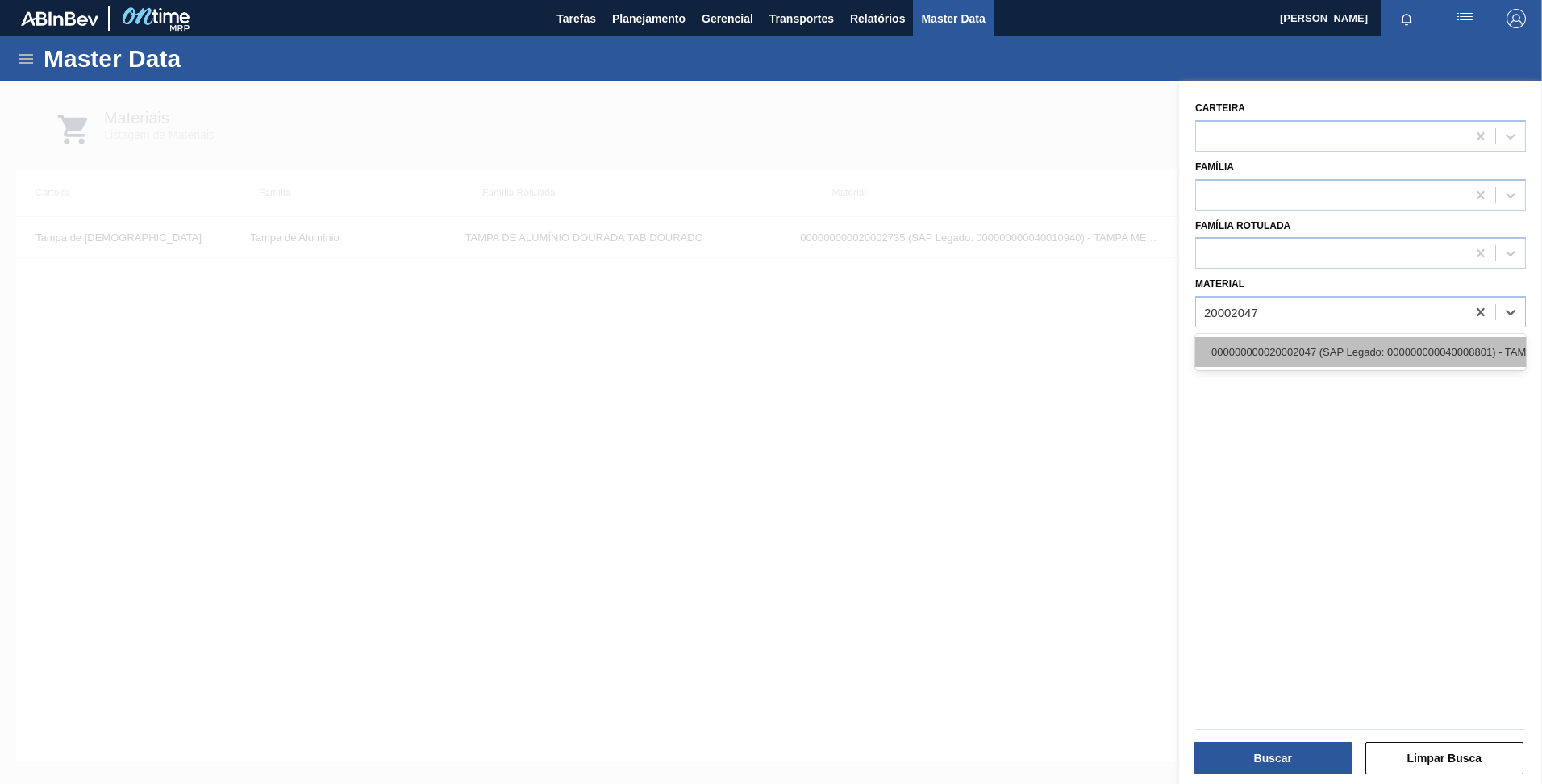
click at [1354, 352] on div "000000000020002047 (SAP Legado: 000000000040008801) - TAMPA MET DOU ANEL PRATA …" at bounding box center [1360, 351] width 331 height 30
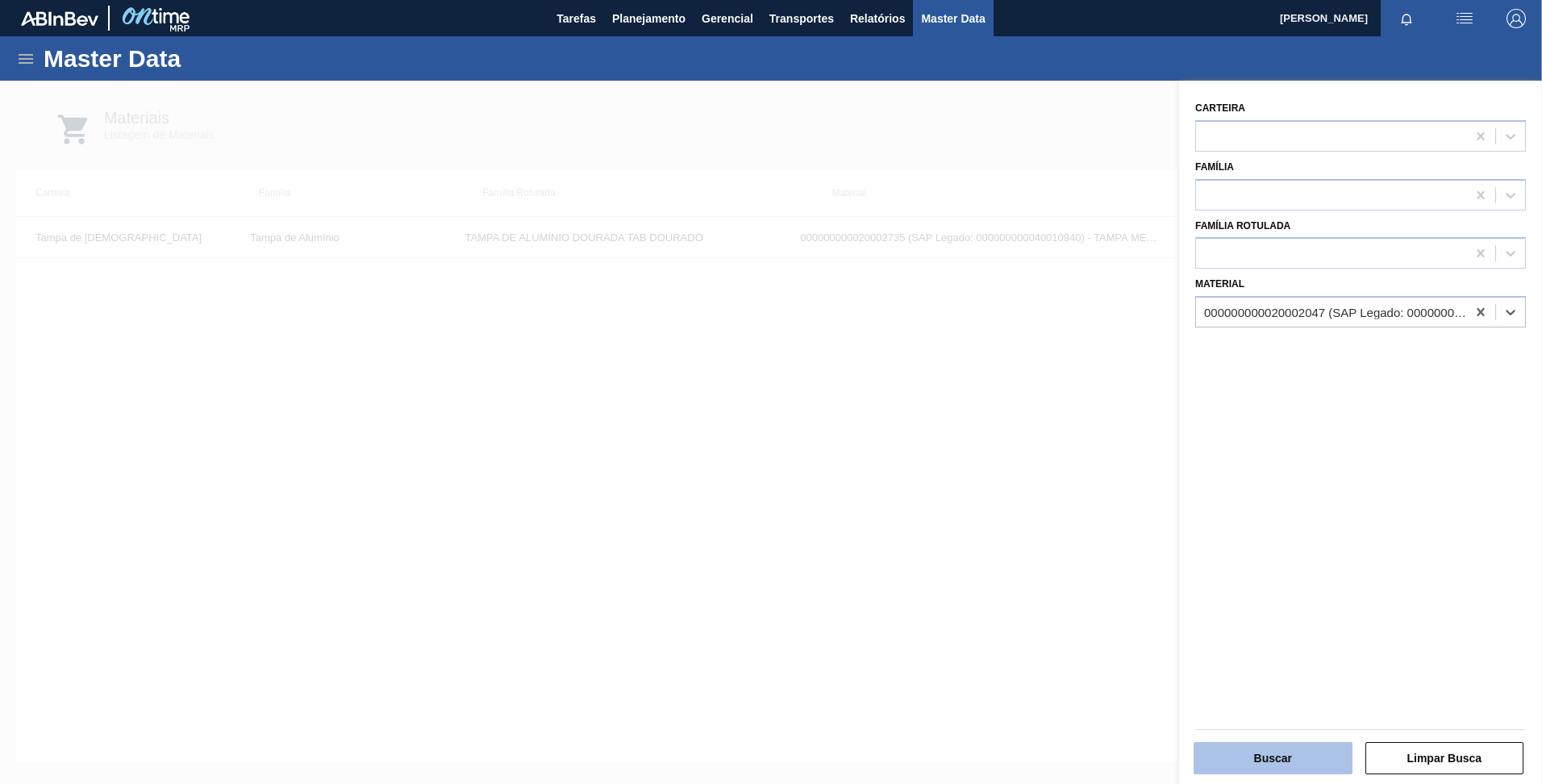
click at [1314, 756] on button "Buscar" at bounding box center [1274, 758] width 159 height 32
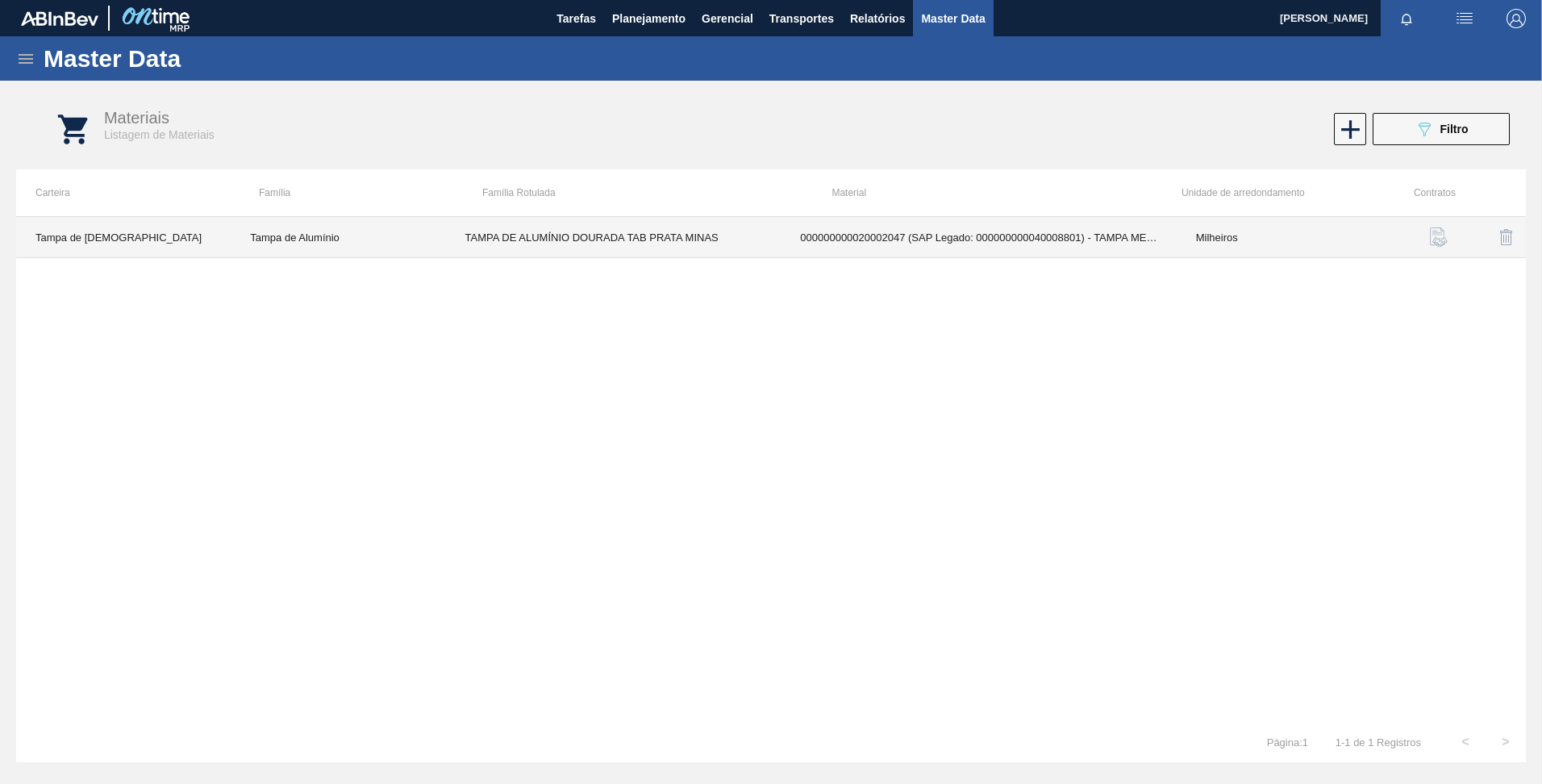
click at [531, 244] on td "TAMPA DE ALUMÍNIO DOURADA TAB PRATA MINAS" at bounding box center [613, 237] width 335 height 41
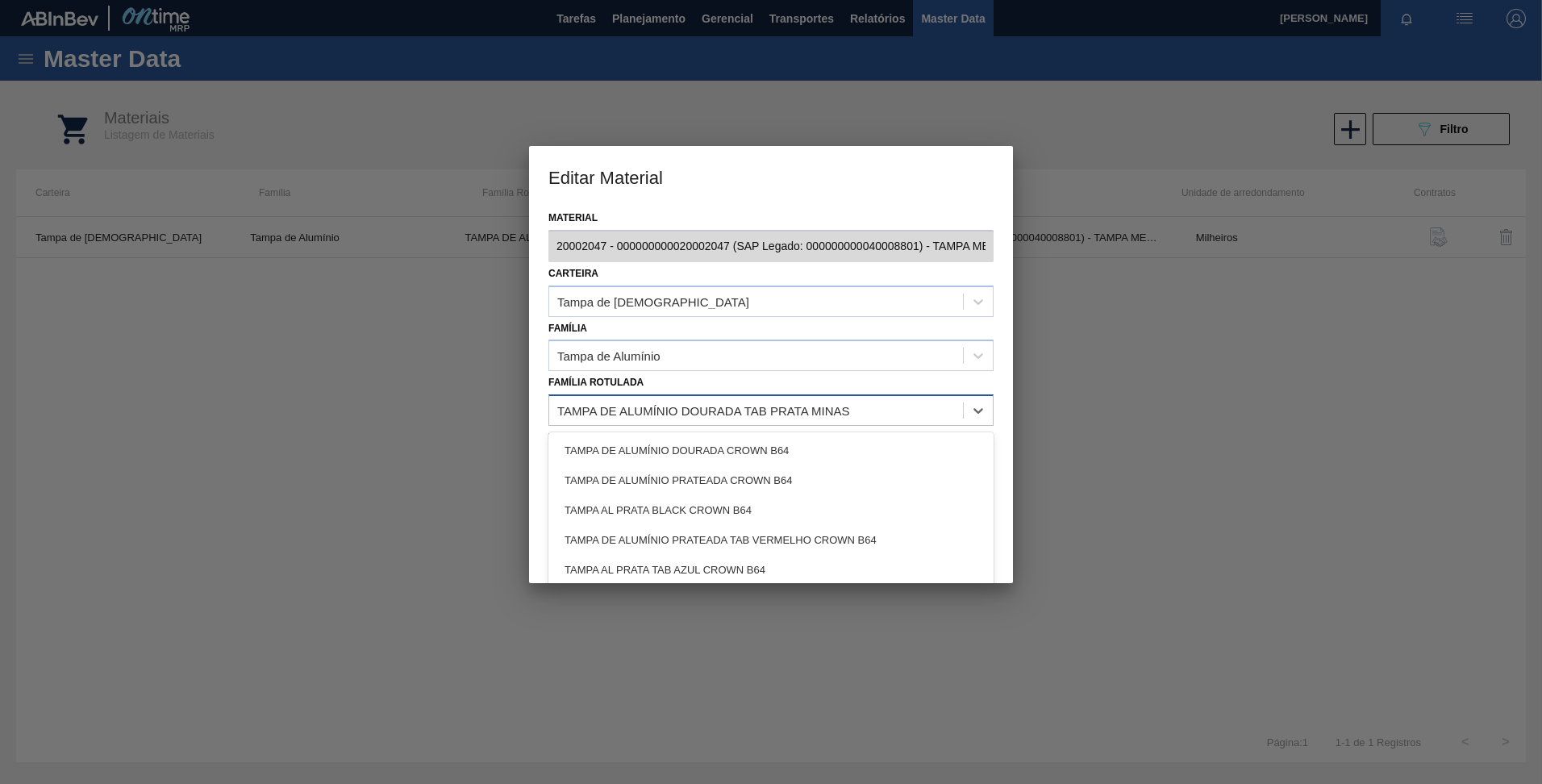
click at [879, 417] on div "TAMPA DE ALUMÍNIO DOURADA TAB PRATA MINAS" at bounding box center [756, 411] width 414 height 23
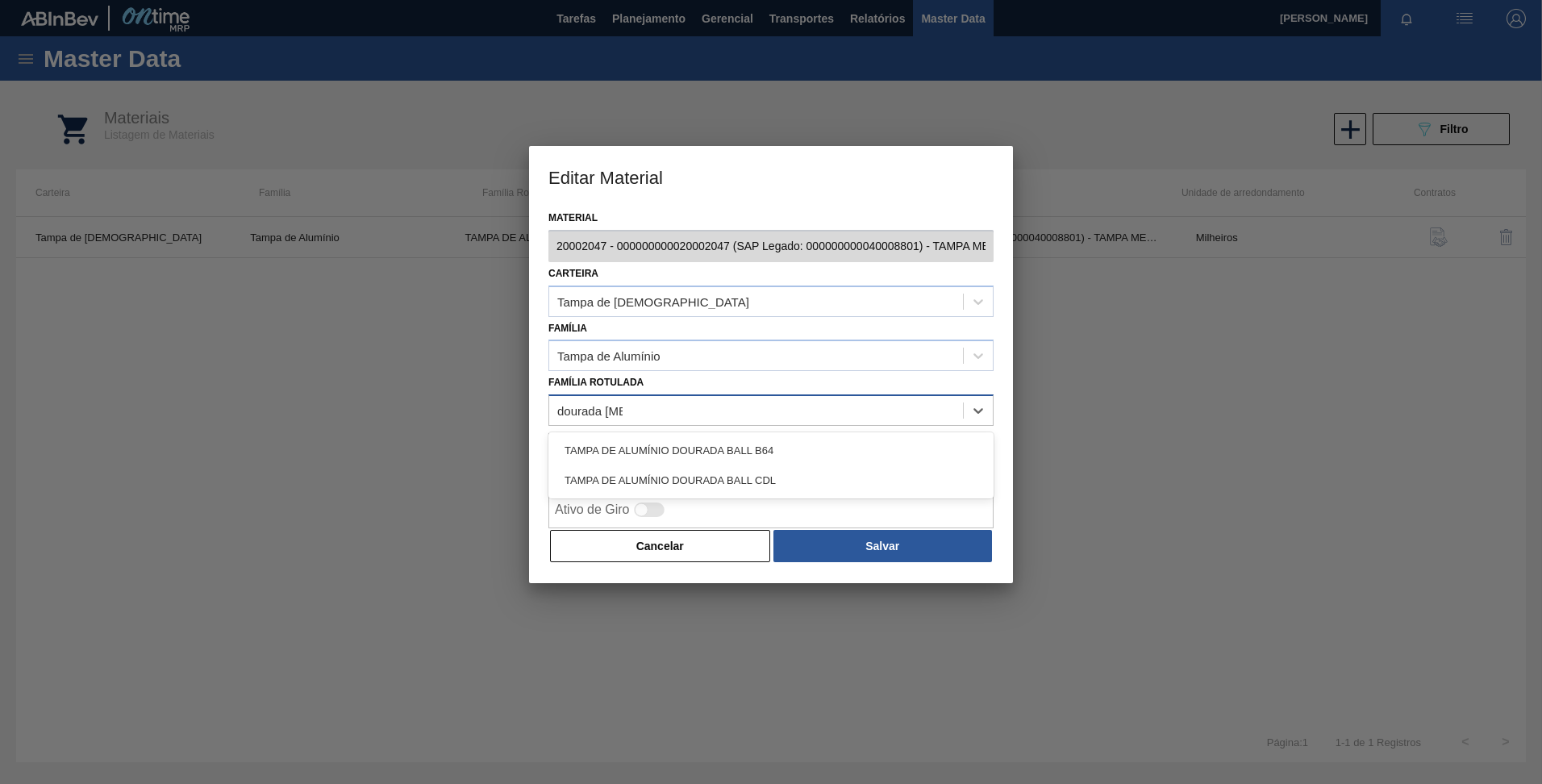
type Rotulada "dourada ball"
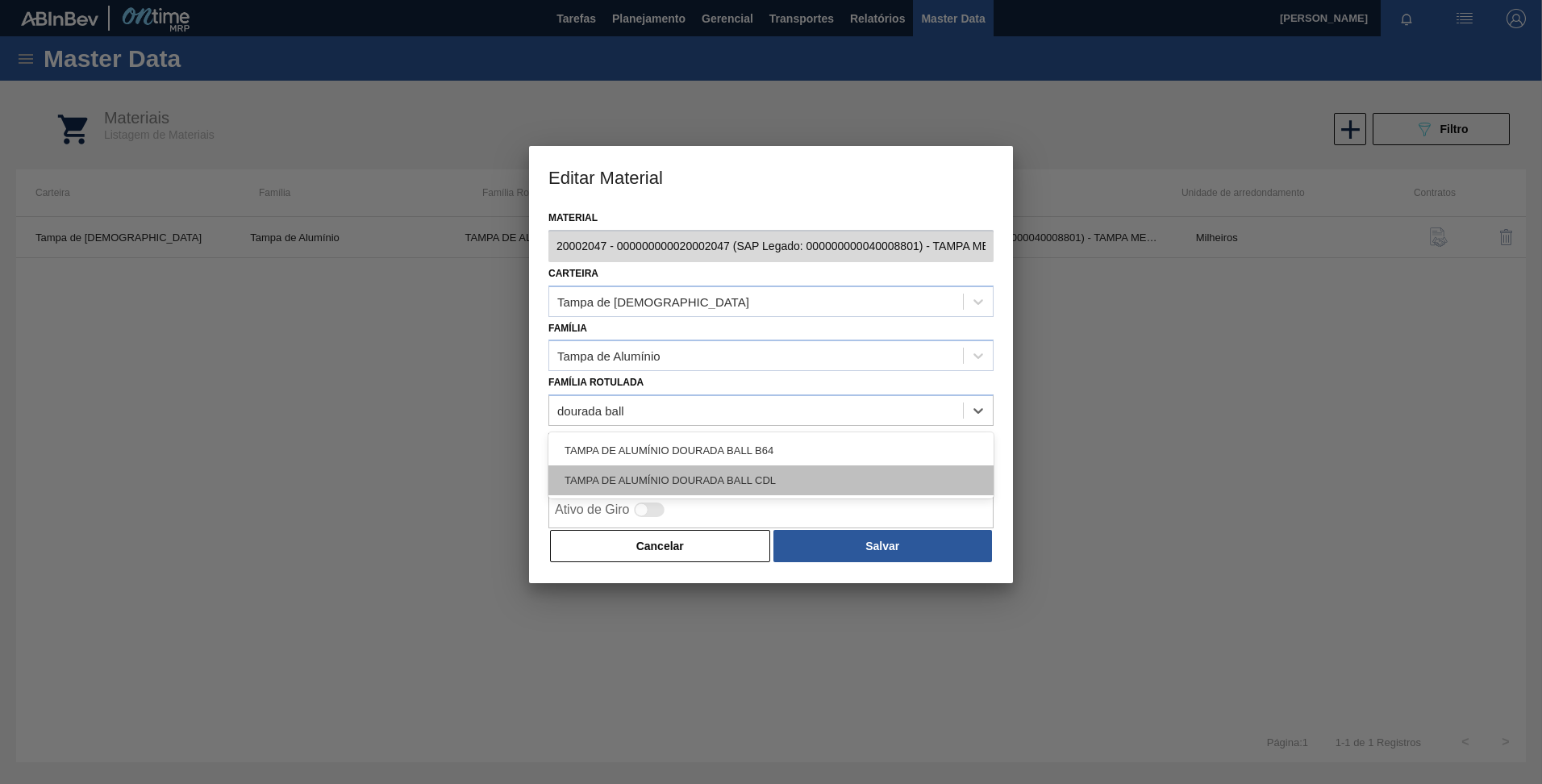
click at [818, 478] on div "TAMPA DE ALUMÍNIO DOURADA BALL CDL" at bounding box center [771, 479] width 445 height 30
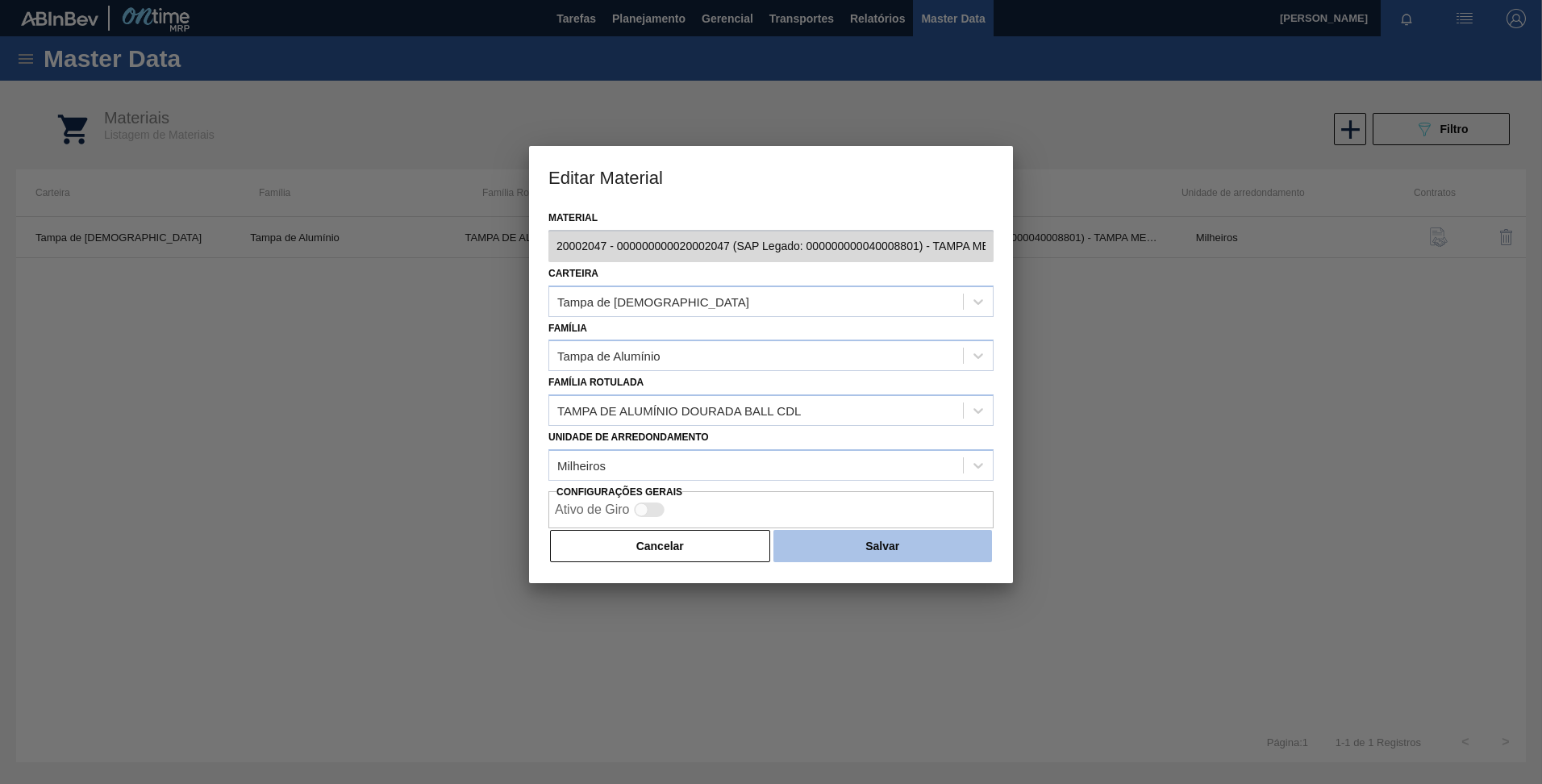
click at [973, 538] on button "Salvar" at bounding box center [883, 546] width 219 height 32
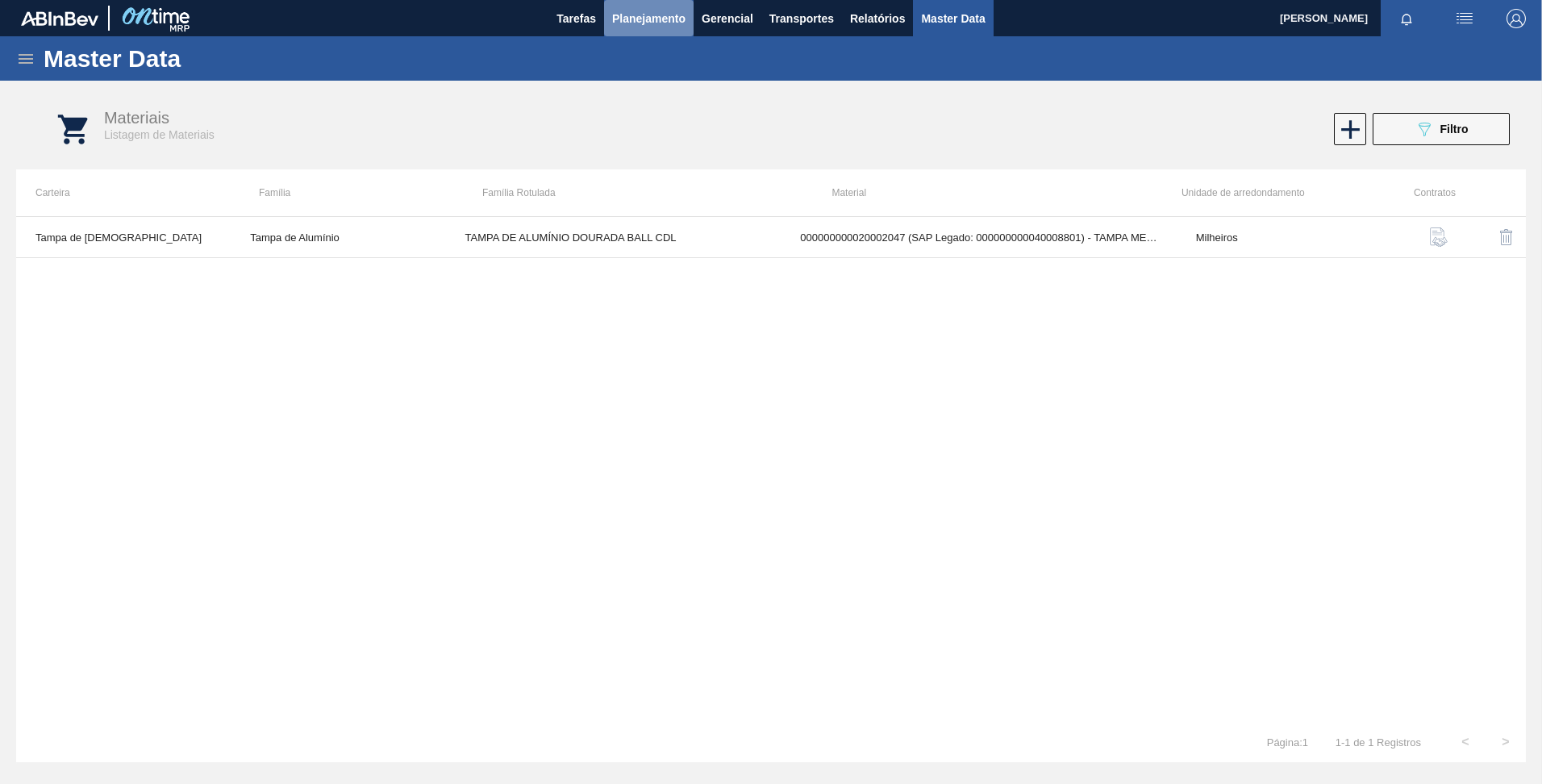
click at [661, 23] on span "Planejamento" at bounding box center [649, 18] width 74 height 19
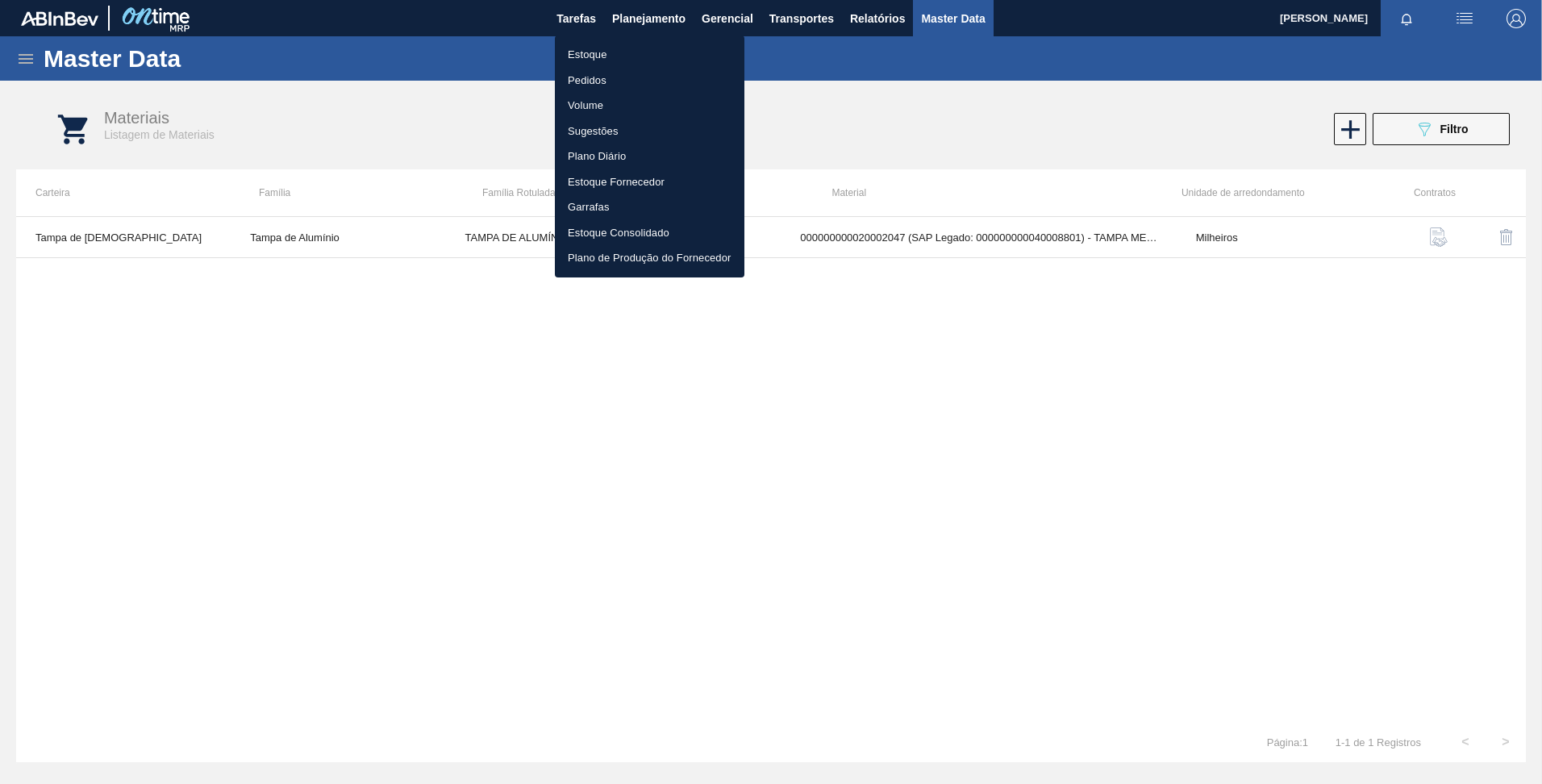
click at [826, 91] on div at bounding box center [771, 392] width 1542 height 784
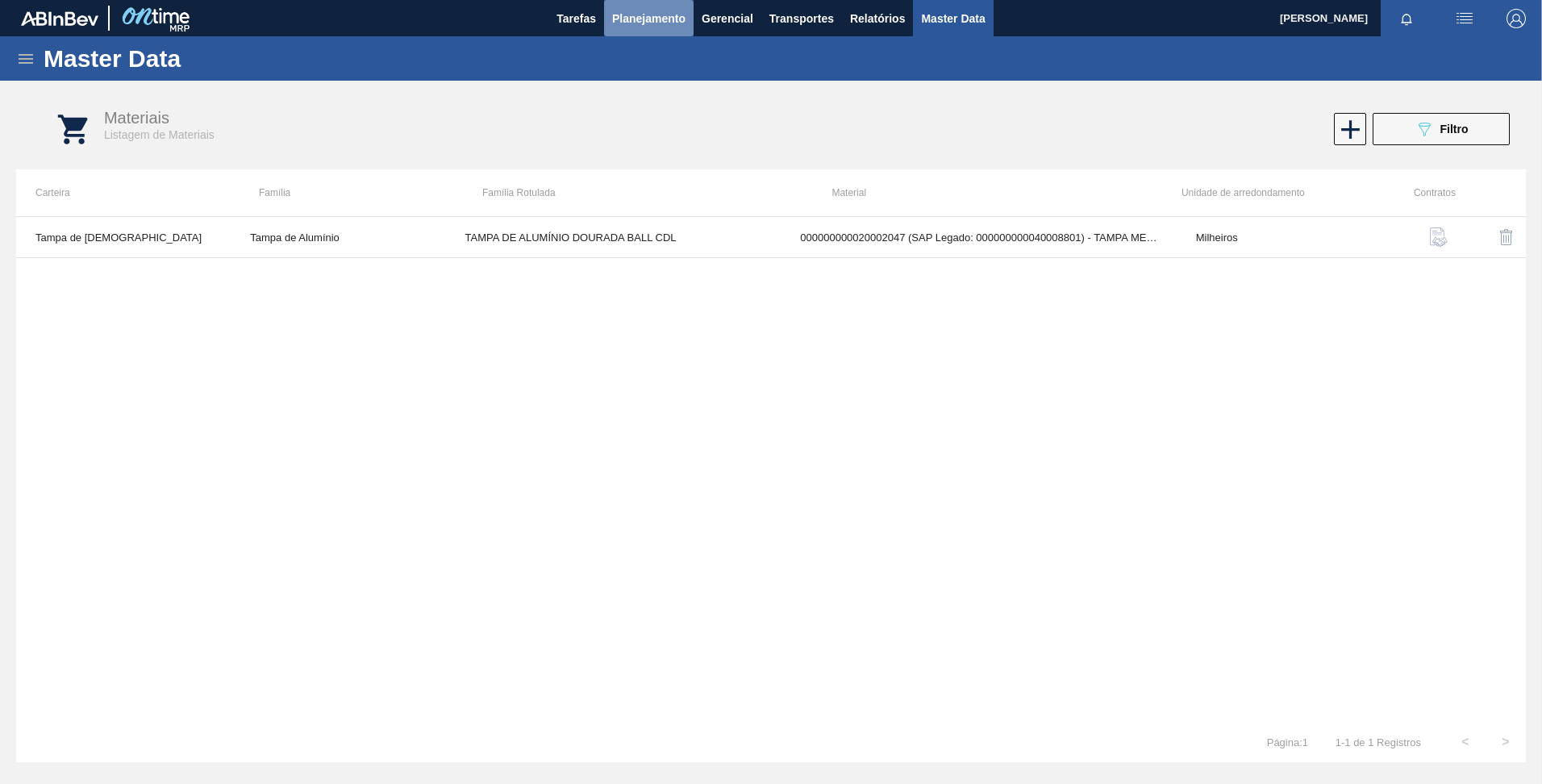
click at [632, 13] on span "Planejamento" at bounding box center [649, 18] width 74 height 19
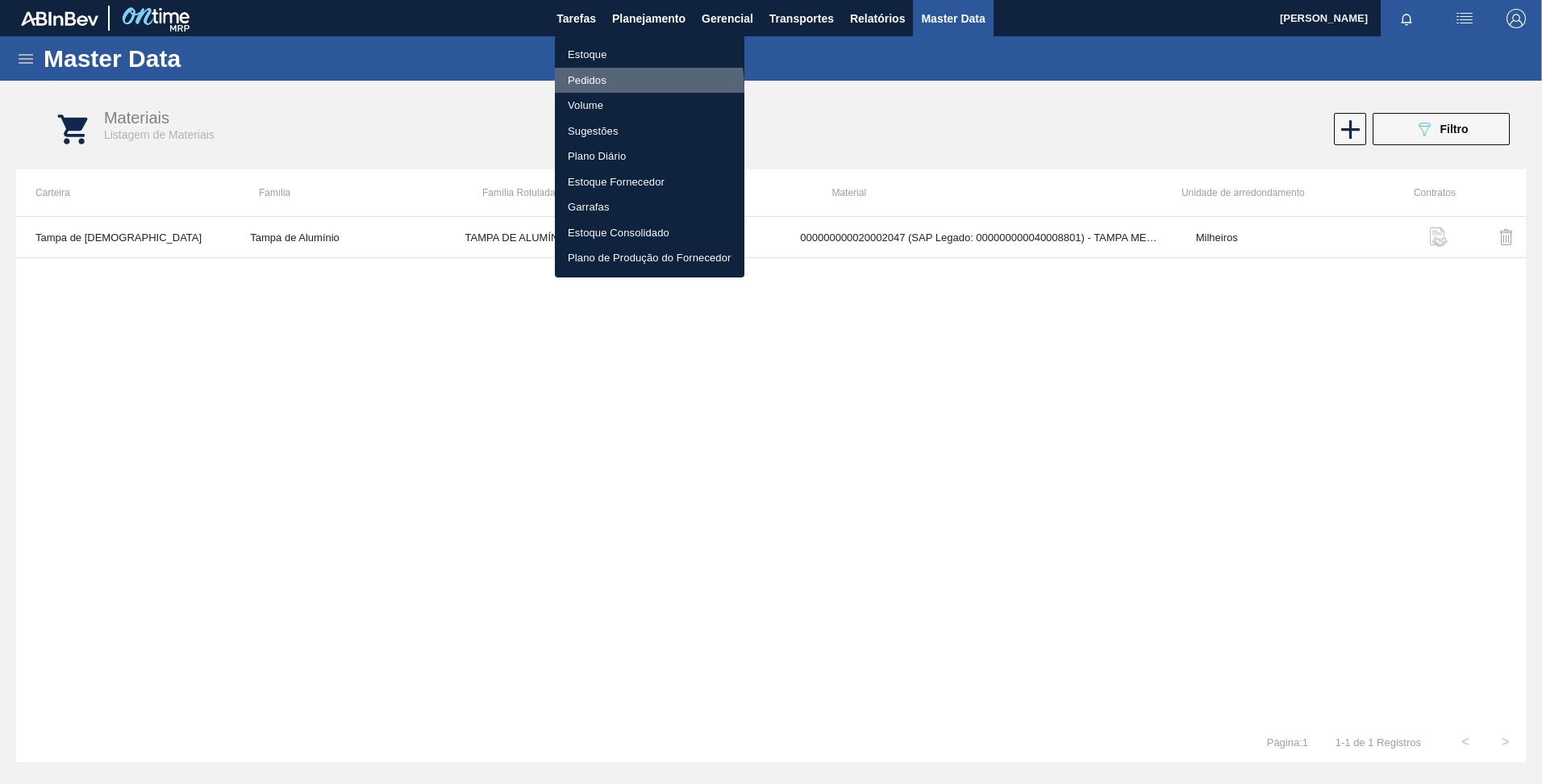
click at [598, 88] on li "Pedidos" at bounding box center [650, 80] width 189 height 26
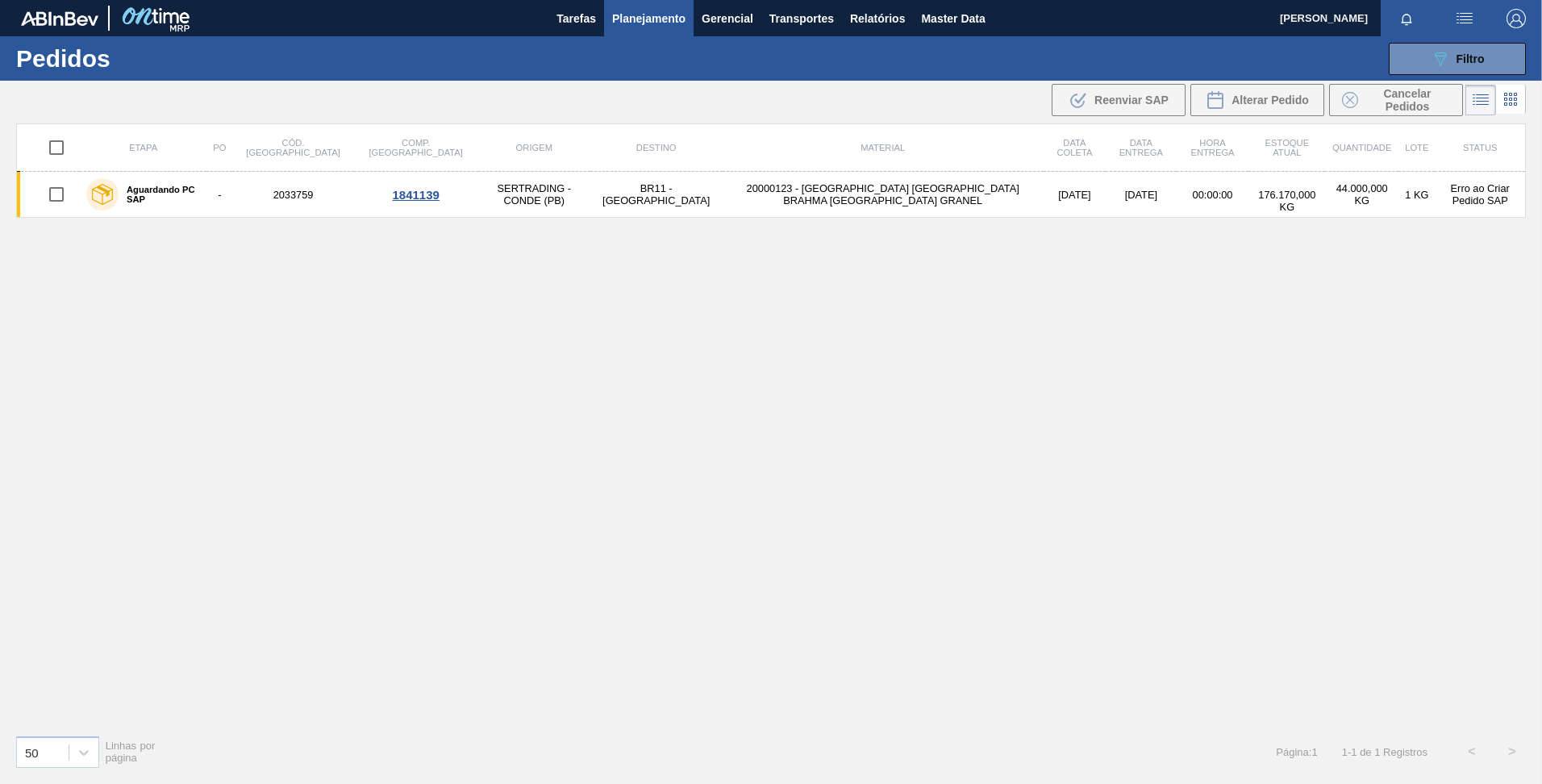
click at [650, 28] on button "Planejamento" at bounding box center [649, 18] width 90 height 36
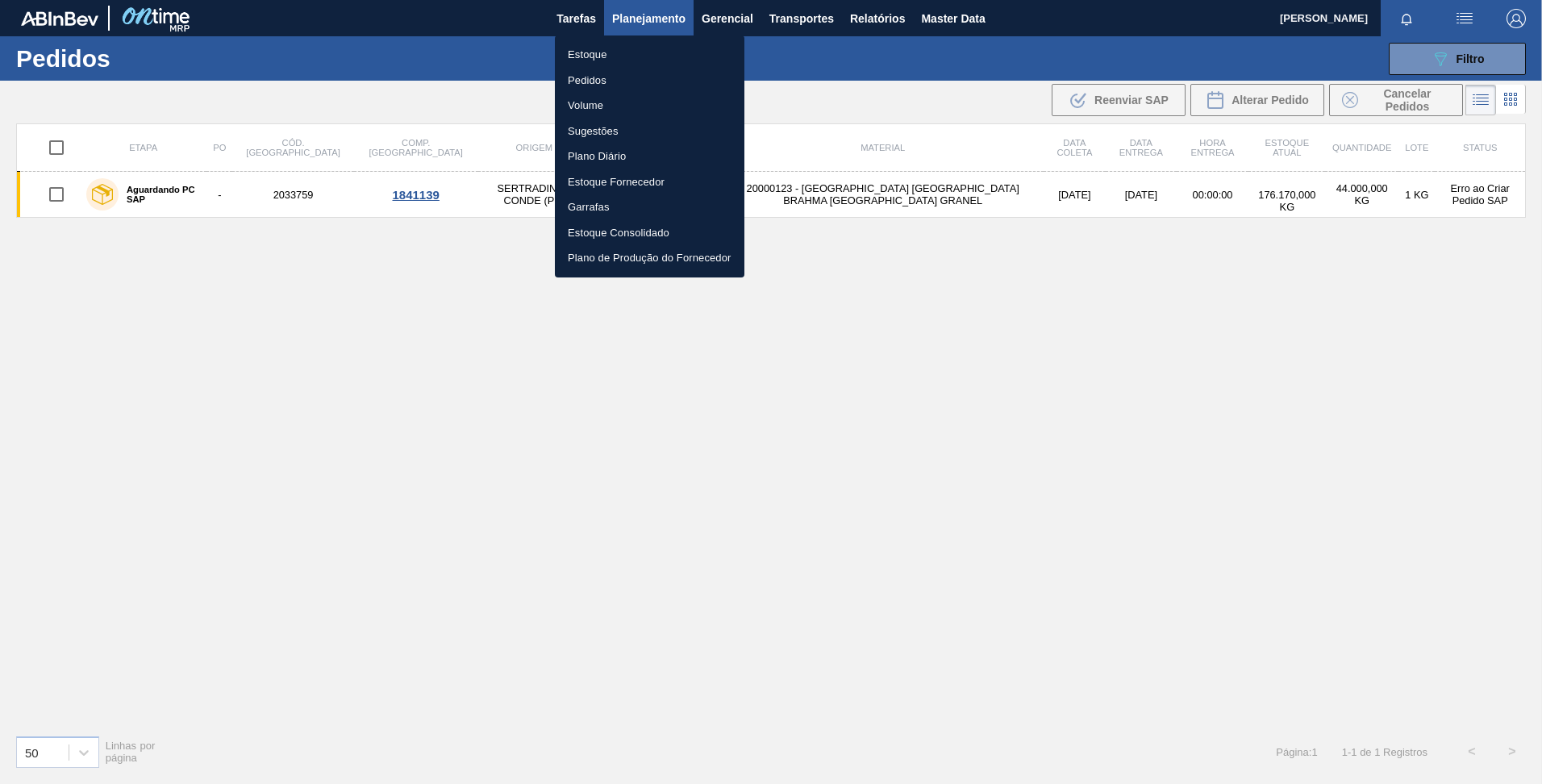
click at [604, 56] on li "Estoque" at bounding box center [650, 54] width 189 height 26
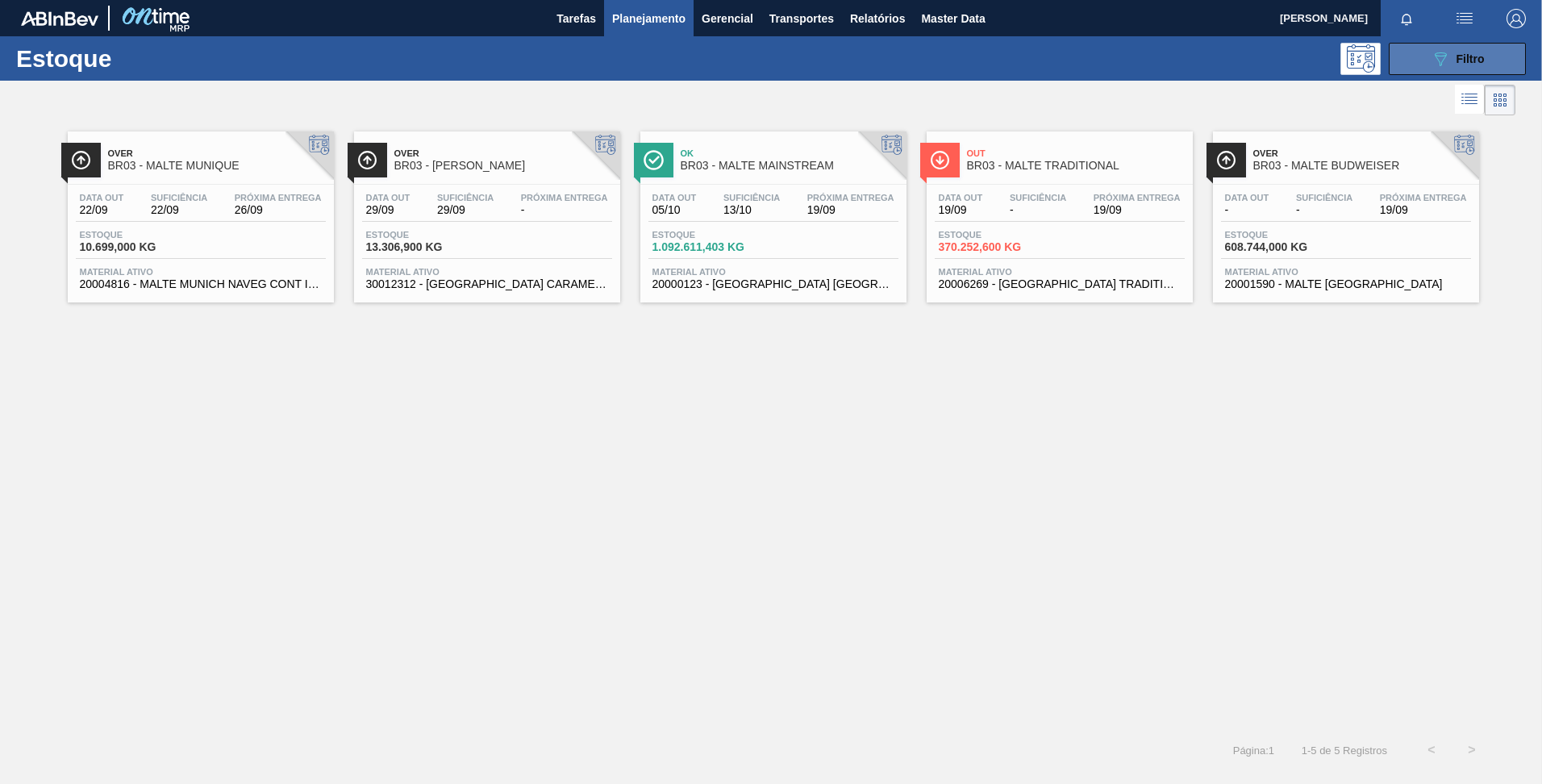
click at [1424, 68] on button "089F7B8B-B2A5-4AFE-B5C0-19BA573D28AC Filtro" at bounding box center [1458, 59] width 138 height 32
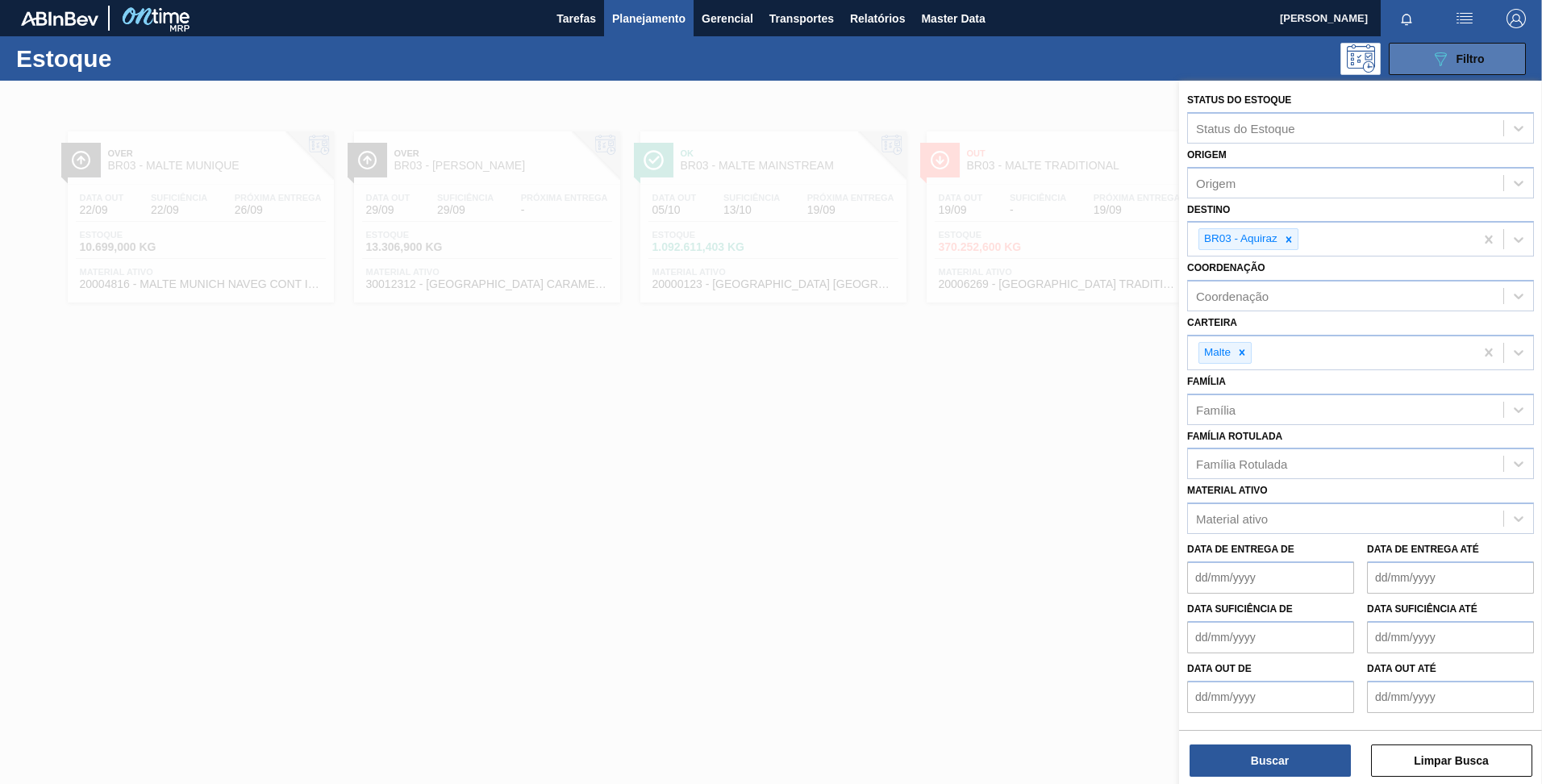
drag, startPoint x: 1424, startPoint y: 67, endPoint x: 1404, endPoint y: 67, distance: 20.0
click at [1427, 67] on button "089F7B8B-B2A5-4AFE-B5C0-19BA573D28AC Filtro" at bounding box center [1458, 59] width 138 height 32
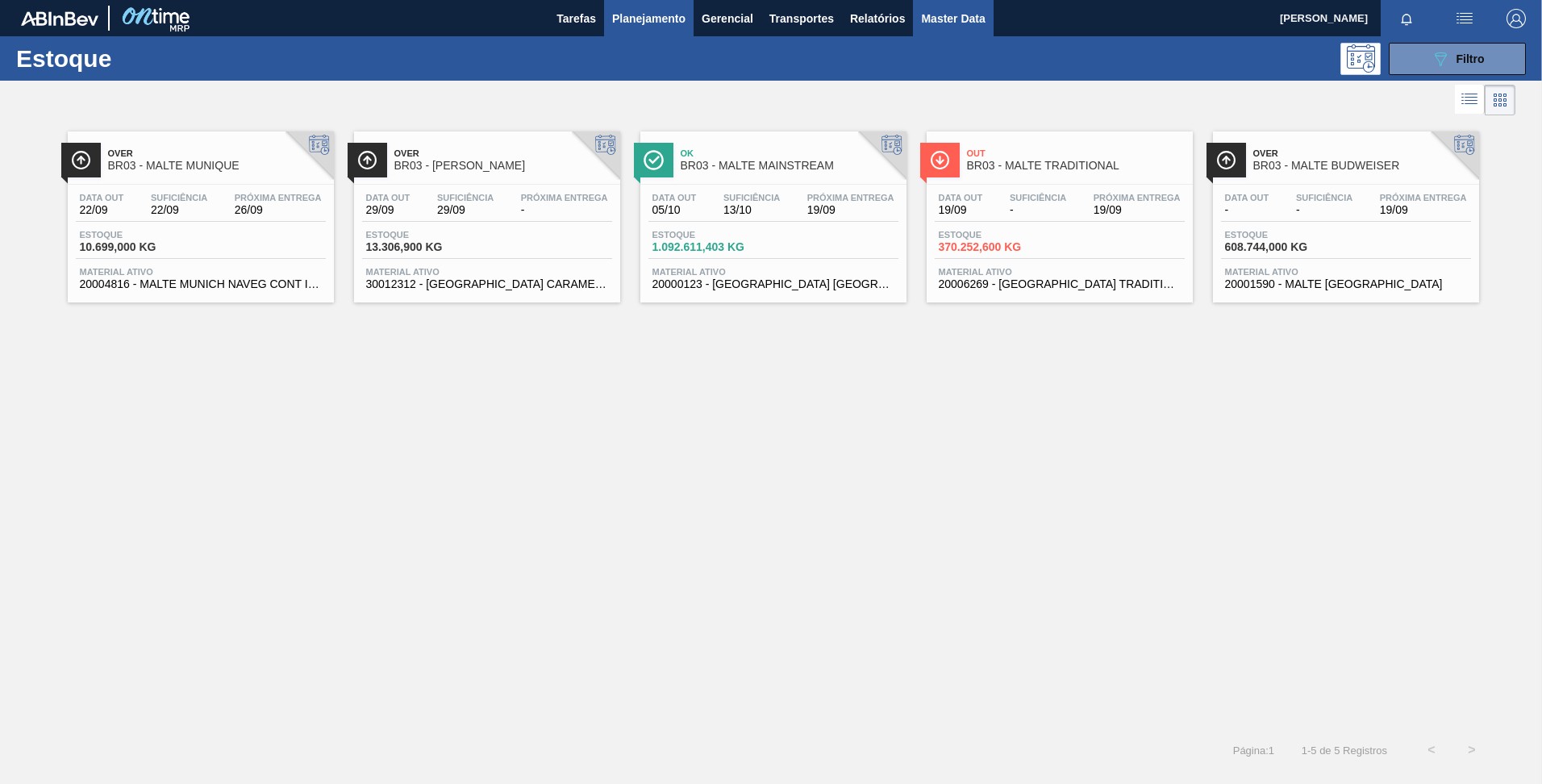
click at [949, 13] on span "Master Data" at bounding box center [953, 18] width 64 height 19
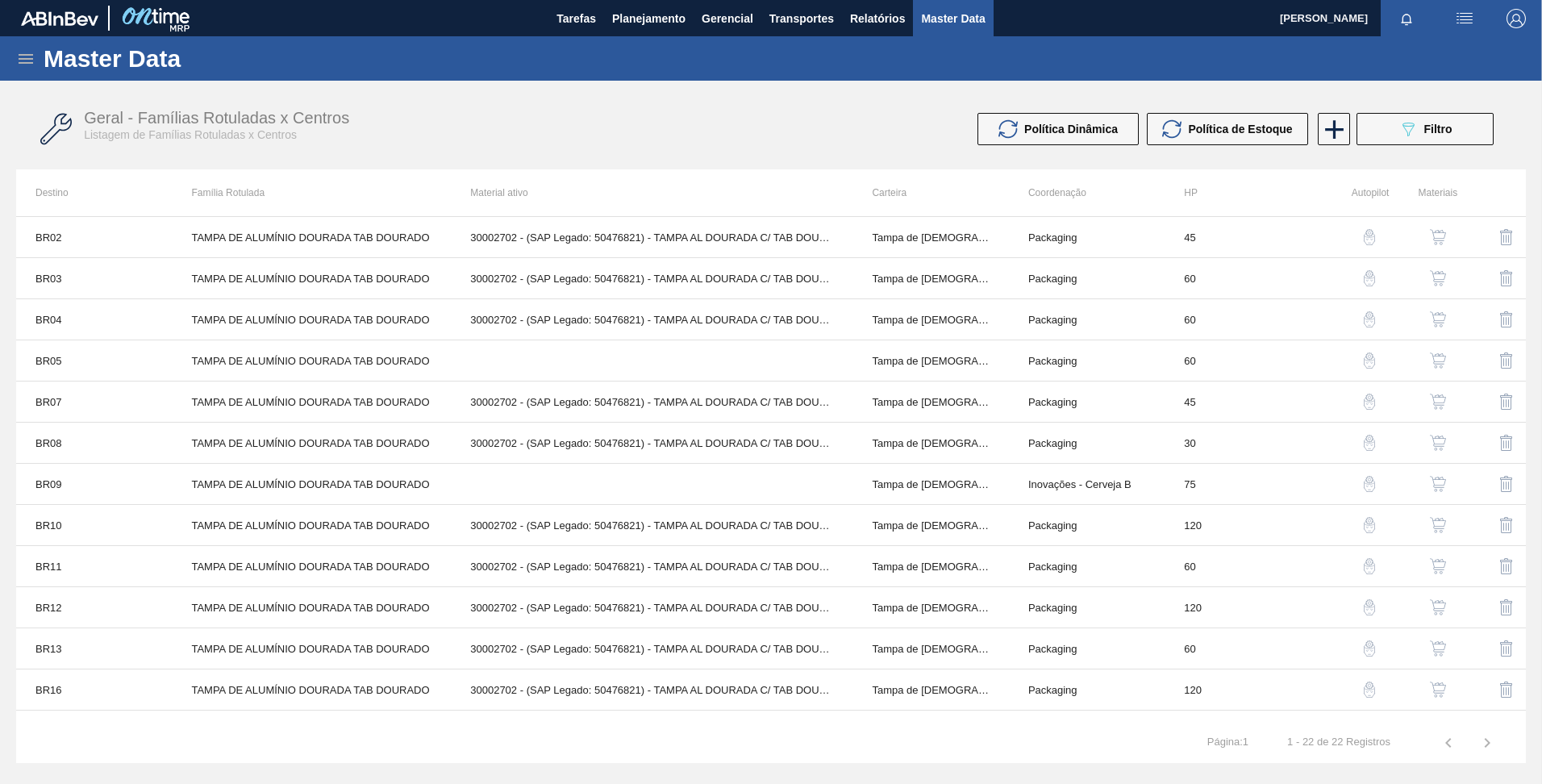
click at [27, 53] on icon at bounding box center [26, 59] width 19 height 19
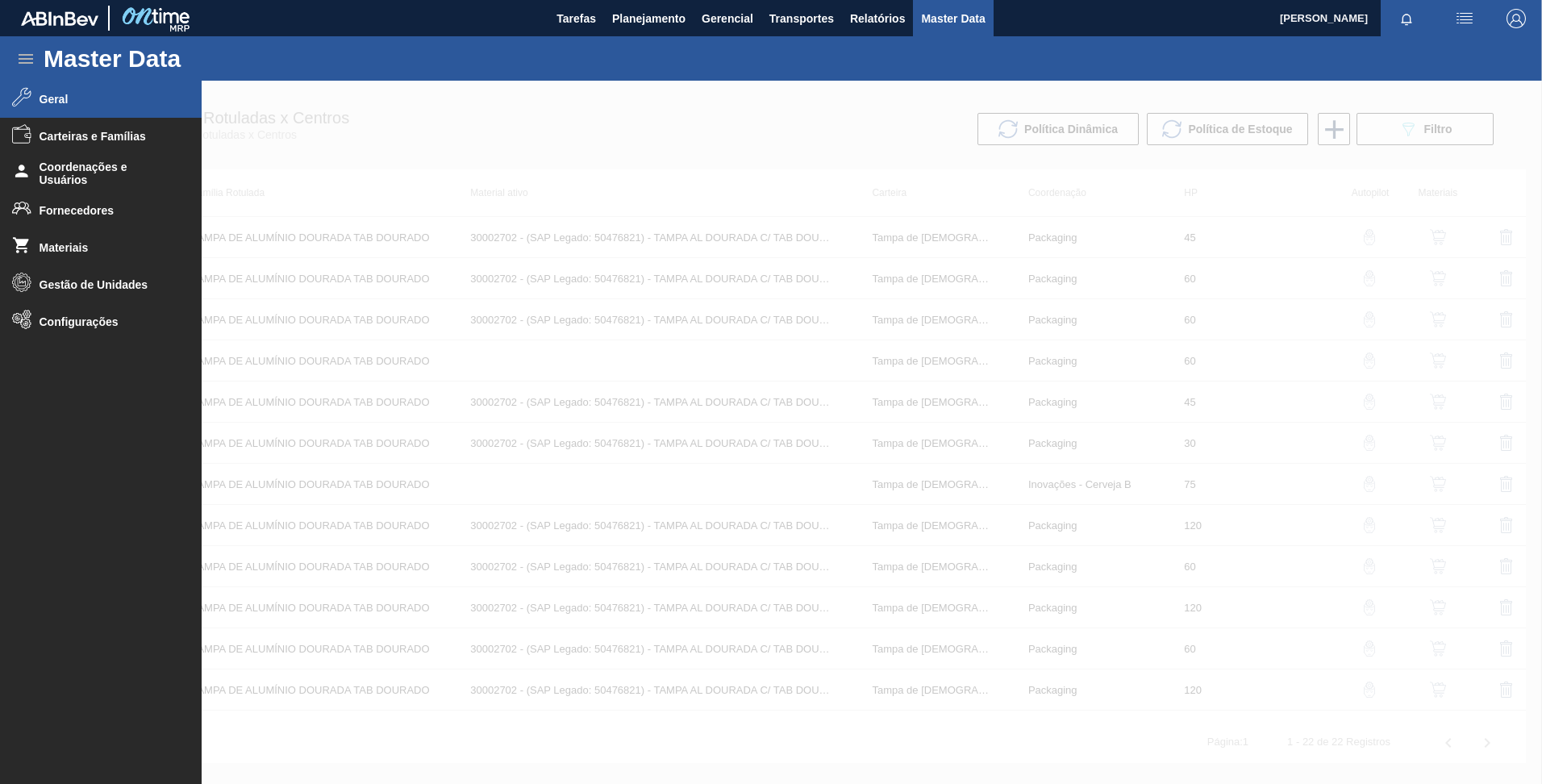
click at [54, 103] on span "Geral" at bounding box center [105, 99] width 133 height 13
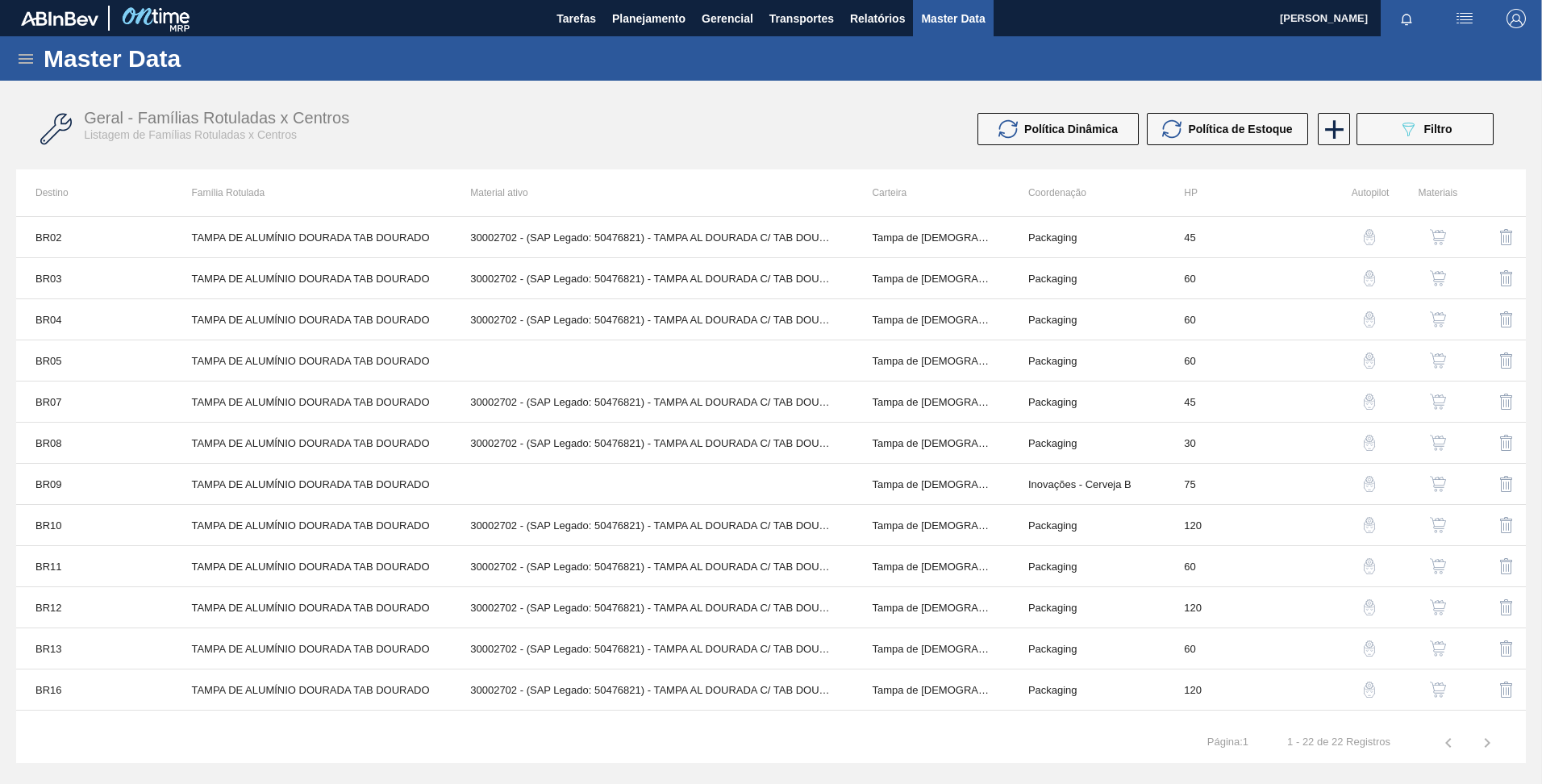
click at [866, 153] on div "Geral - Famílias Rotuladas x Centros Listagem de Famílias Rotuladas x Centros P…" at bounding box center [771, 129] width 1510 height 60
click at [1448, 138] on div "089F7B8B-B2A5-4AFE-B5C0-19BA573D28AC Filtro" at bounding box center [1425, 129] width 54 height 19
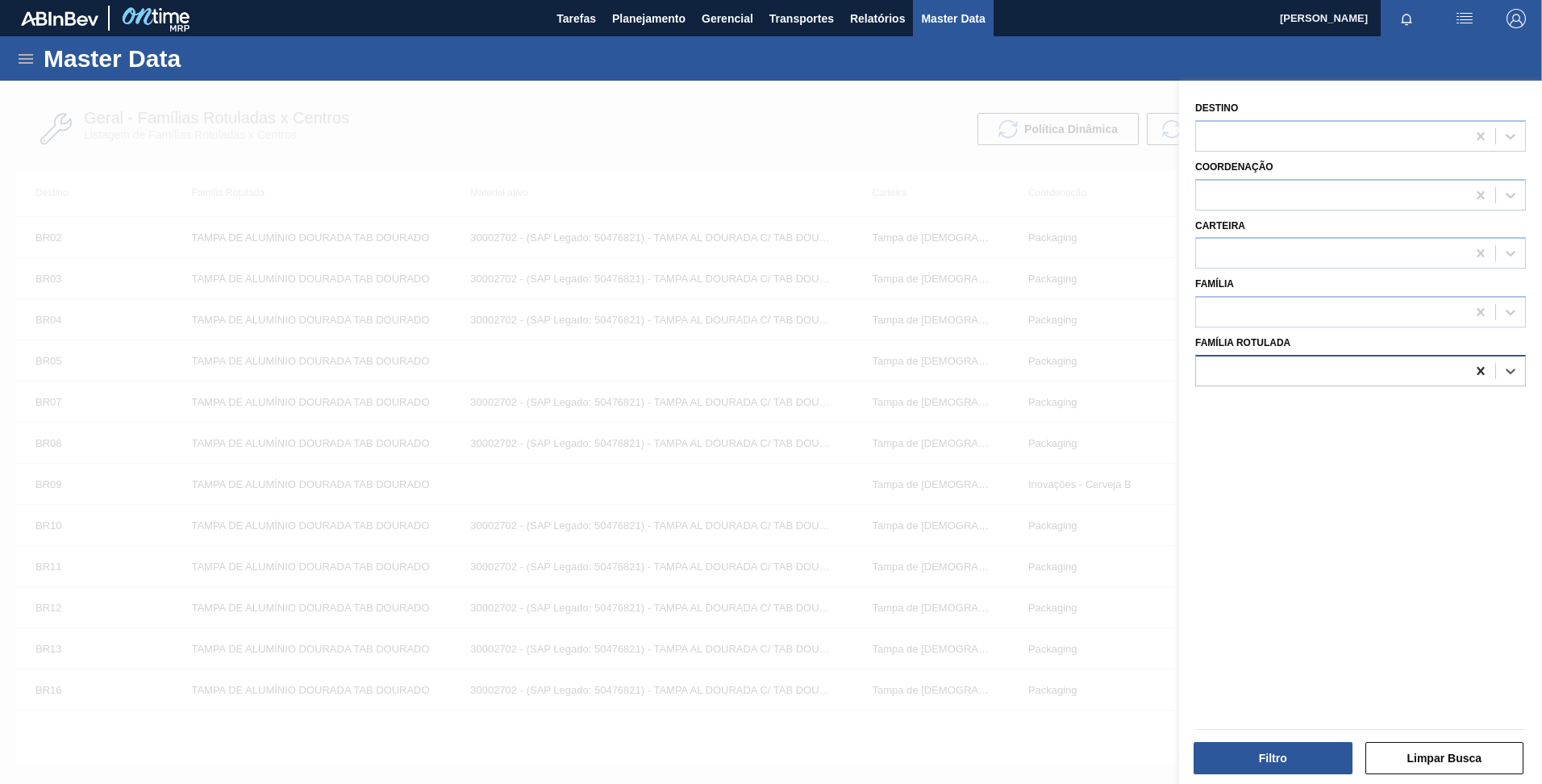
click at [1477, 378] on icon at bounding box center [1481, 371] width 16 height 16
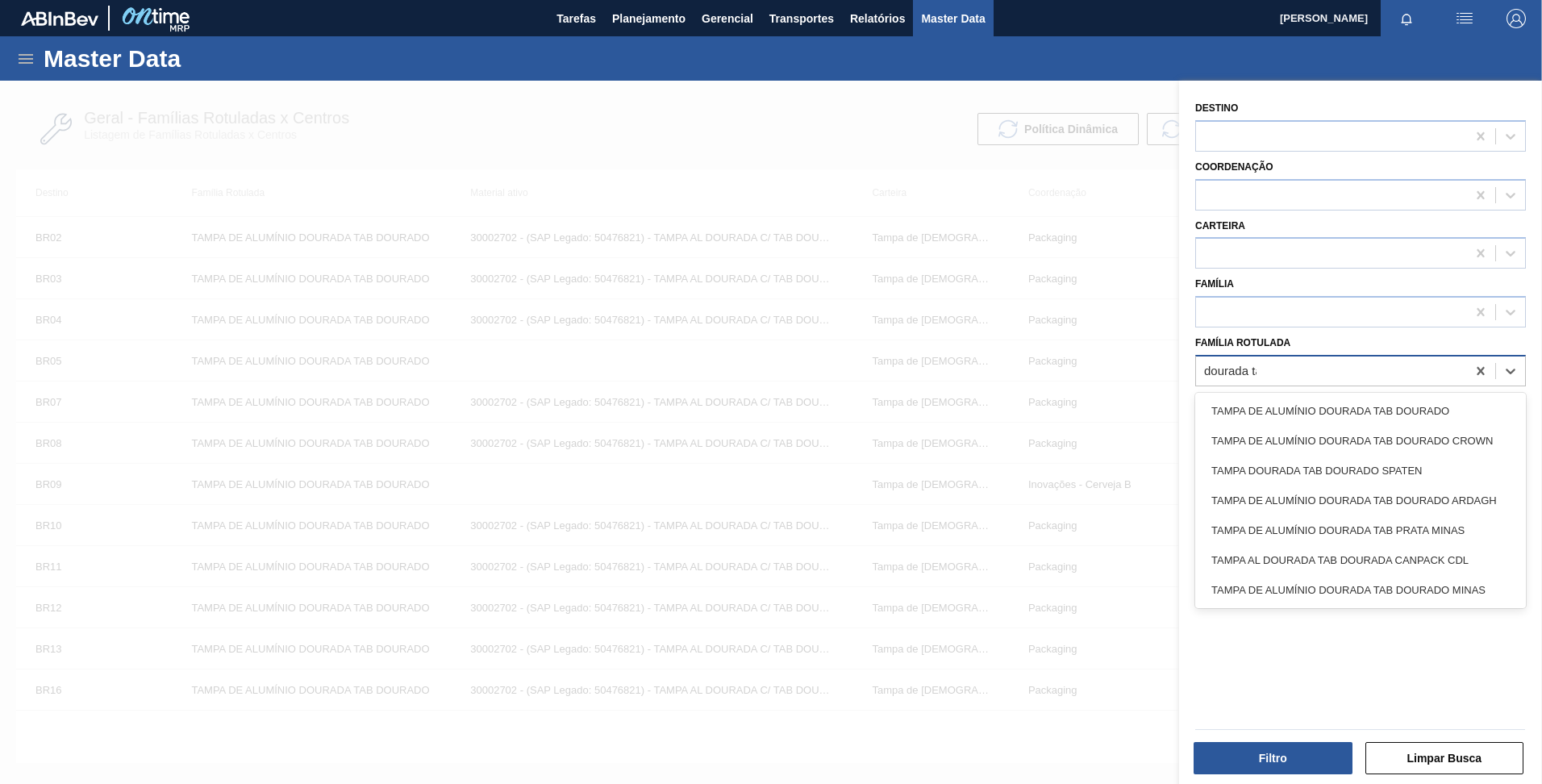
type Rotulada "dourada tab"
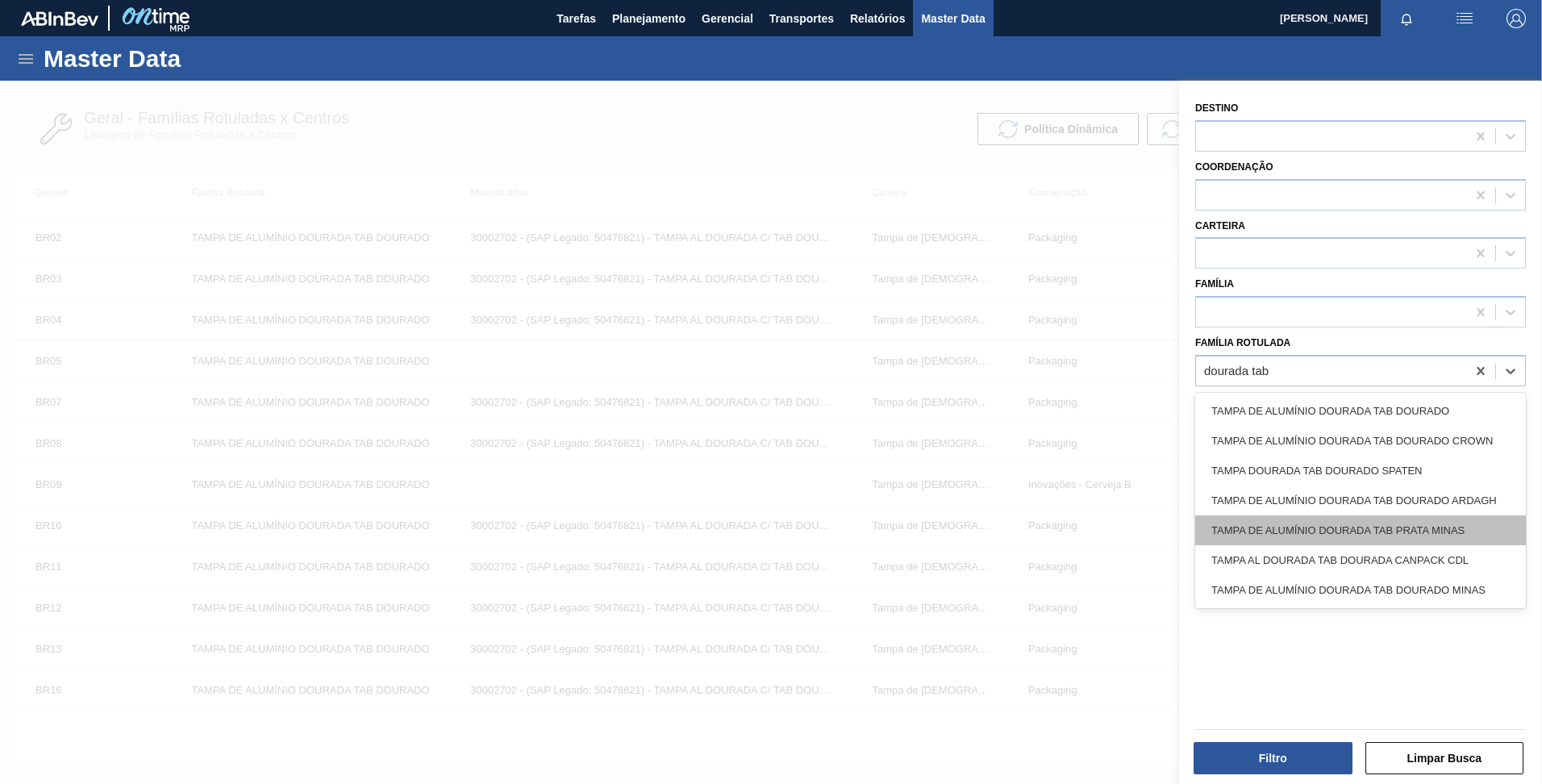
click at [1342, 535] on div "TAMPA DE ALUMÍNIO DOURADA TAB PRATA MINAS" at bounding box center [1360, 530] width 331 height 30
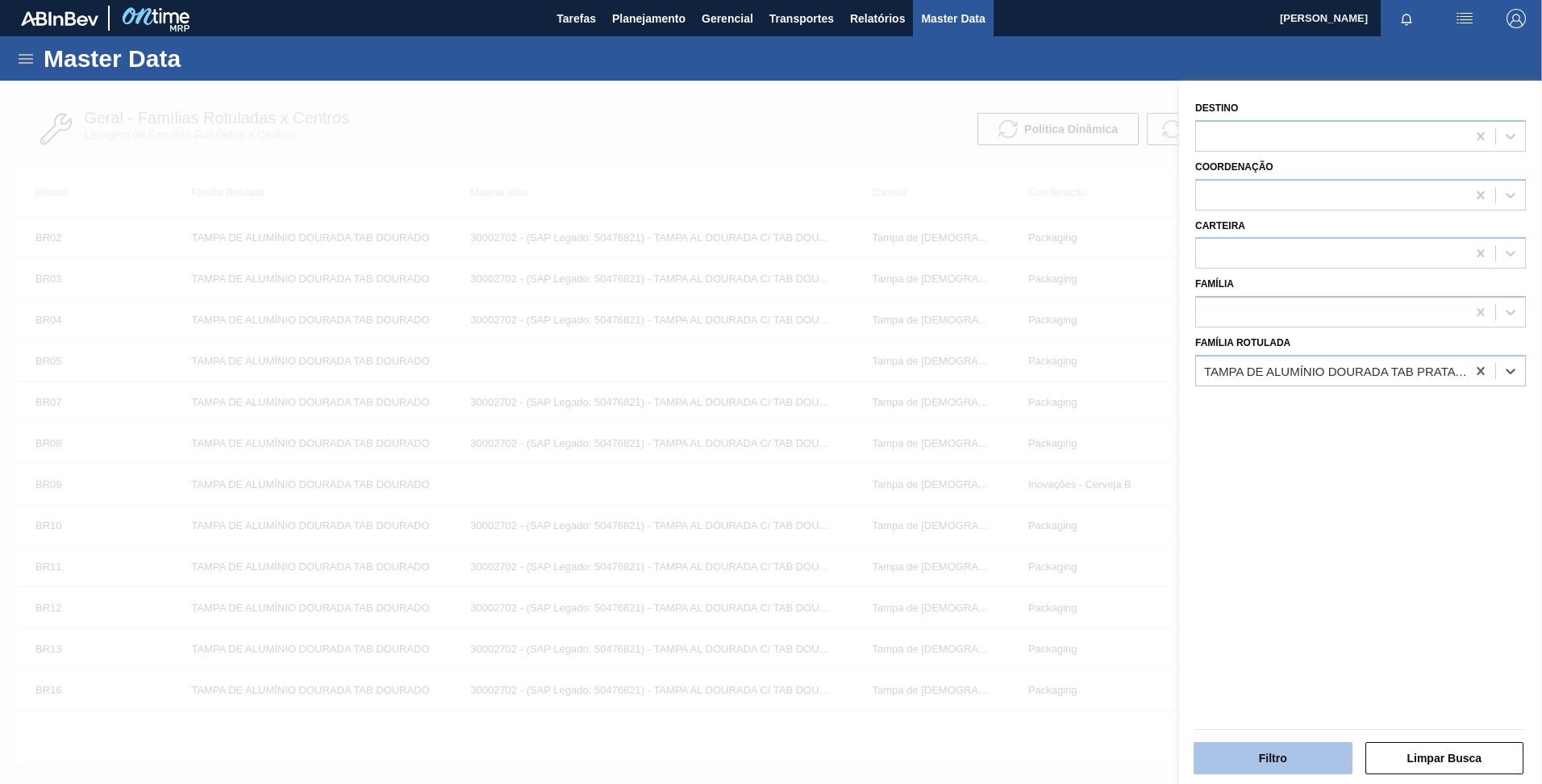
click at [1284, 754] on button "Filtro" at bounding box center [1274, 758] width 159 height 32
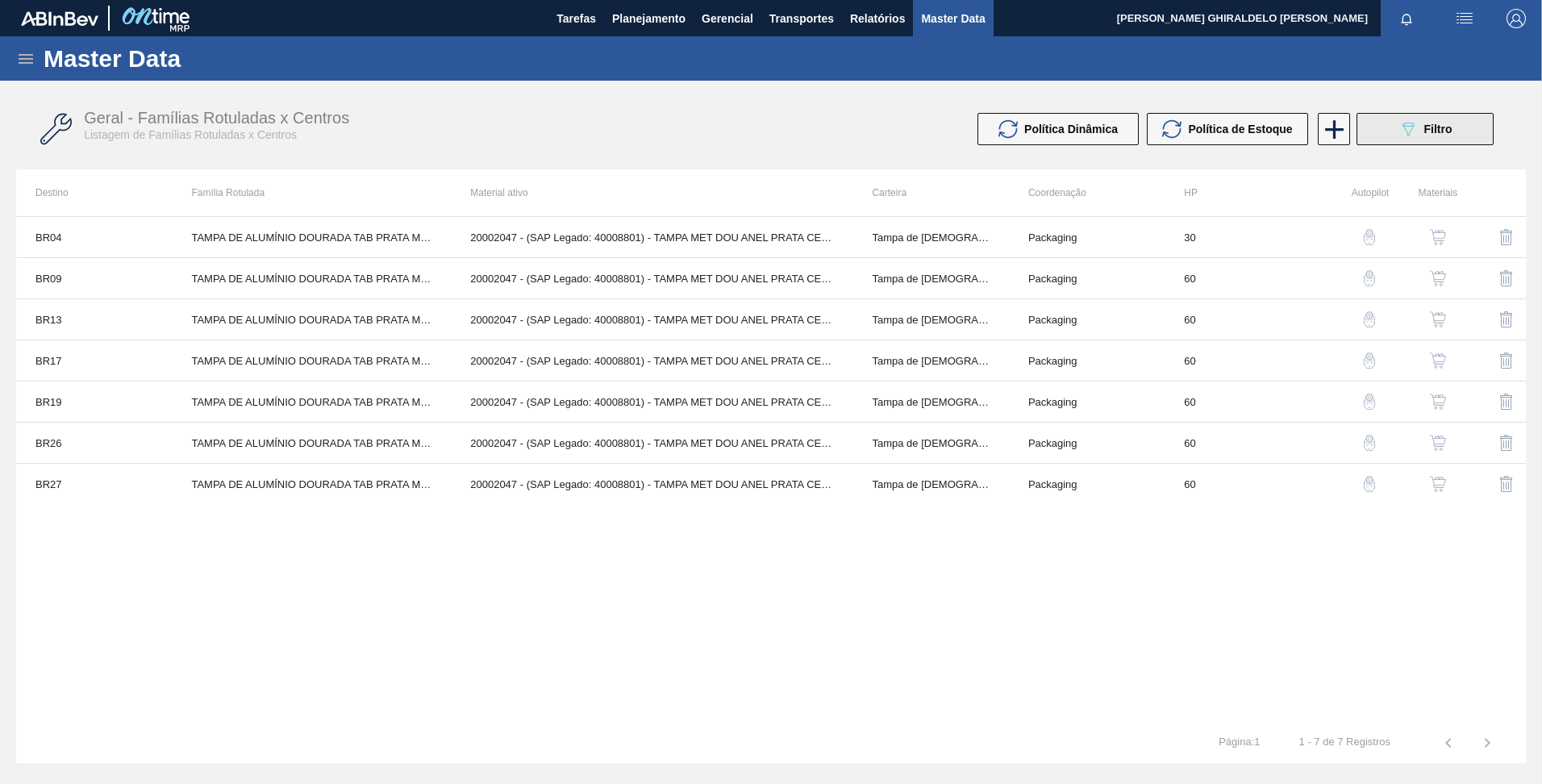
click at [1394, 124] on button "089F7B8B-B2A5-4AFE-B5C0-19BA573D28AC Filtro" at bounding box center [1425, 129] width 138 height 32
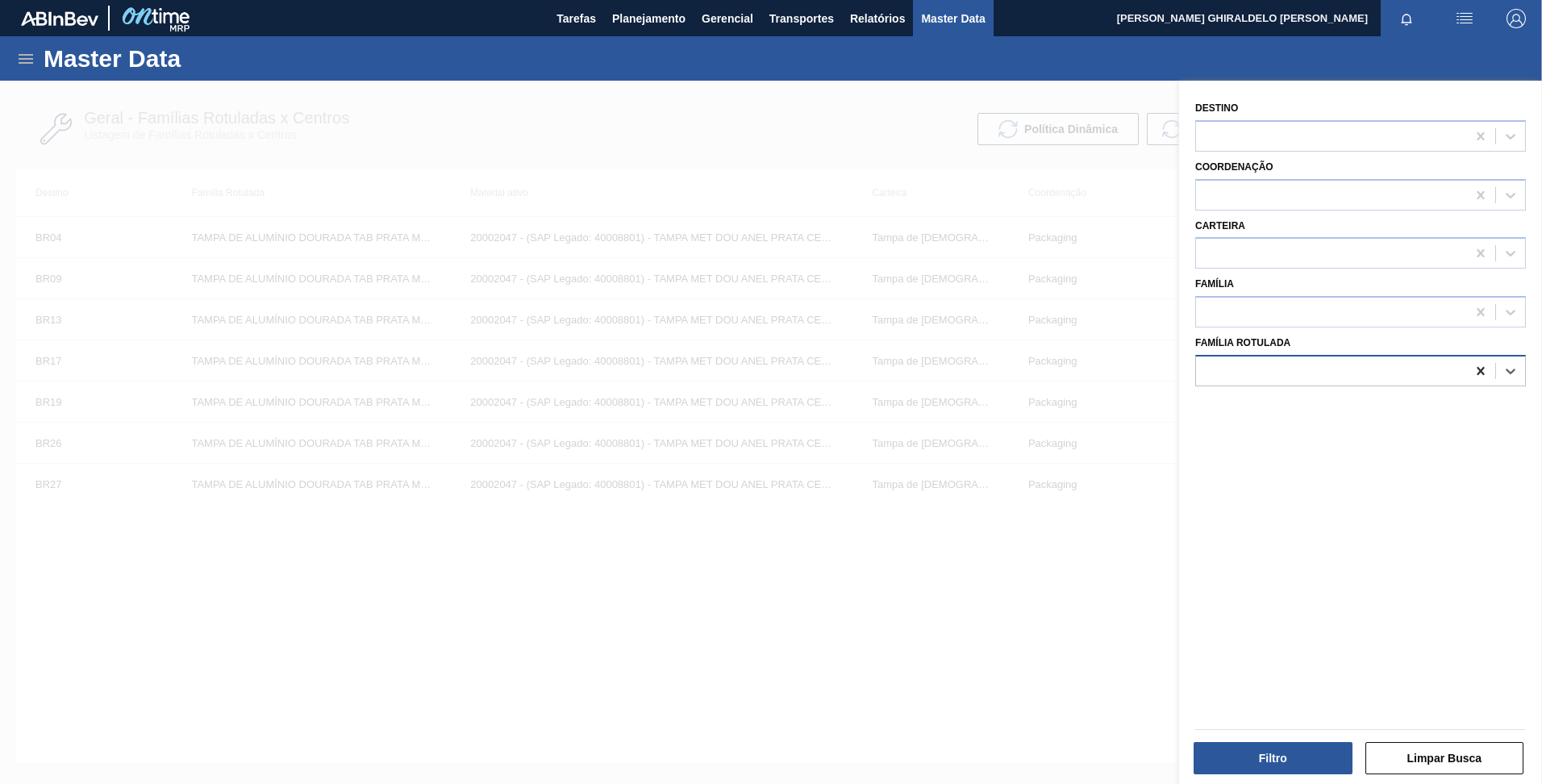
click at [1475, 366] on icon at bounding box center [1481, 371] width 16 height 16
type Rotulada "dourada ball"
drag, startPoint x: 1382, startPoint y: 433, endPoint x: 1360, endPoint y: 612, distance: 180.3
click at [1382, 433] on div "TAMPA DE ALUMÍNIO DOURADA BALL CDL" at bounding box center [1360, 440] width 331 height 30
click at [1283, 748] on button "Filtro" at bounding box center [1274, 758] width 159 height 32
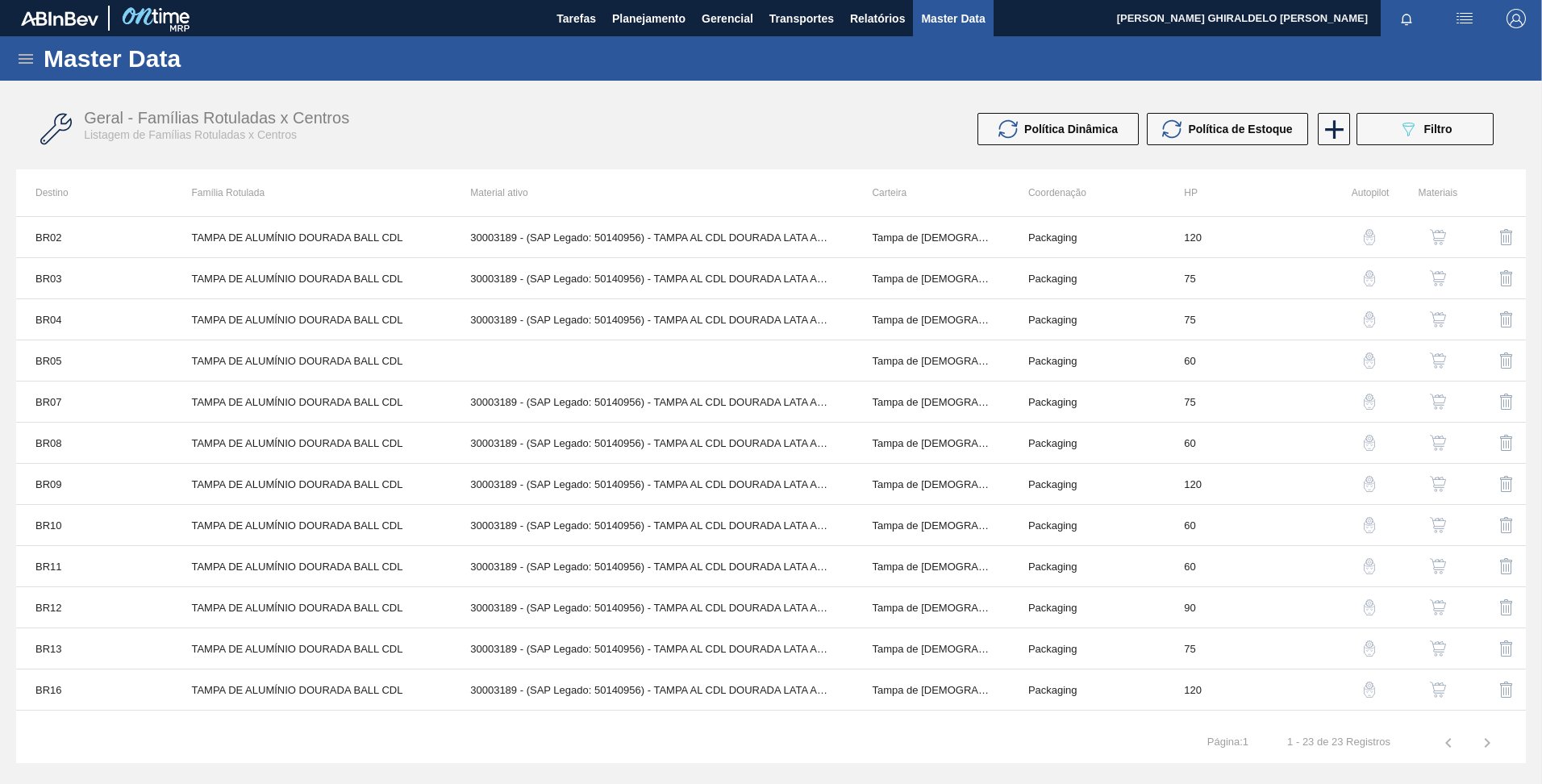
click at [27, 61] on icon at bounding box center [26, 59] width 19 height 19
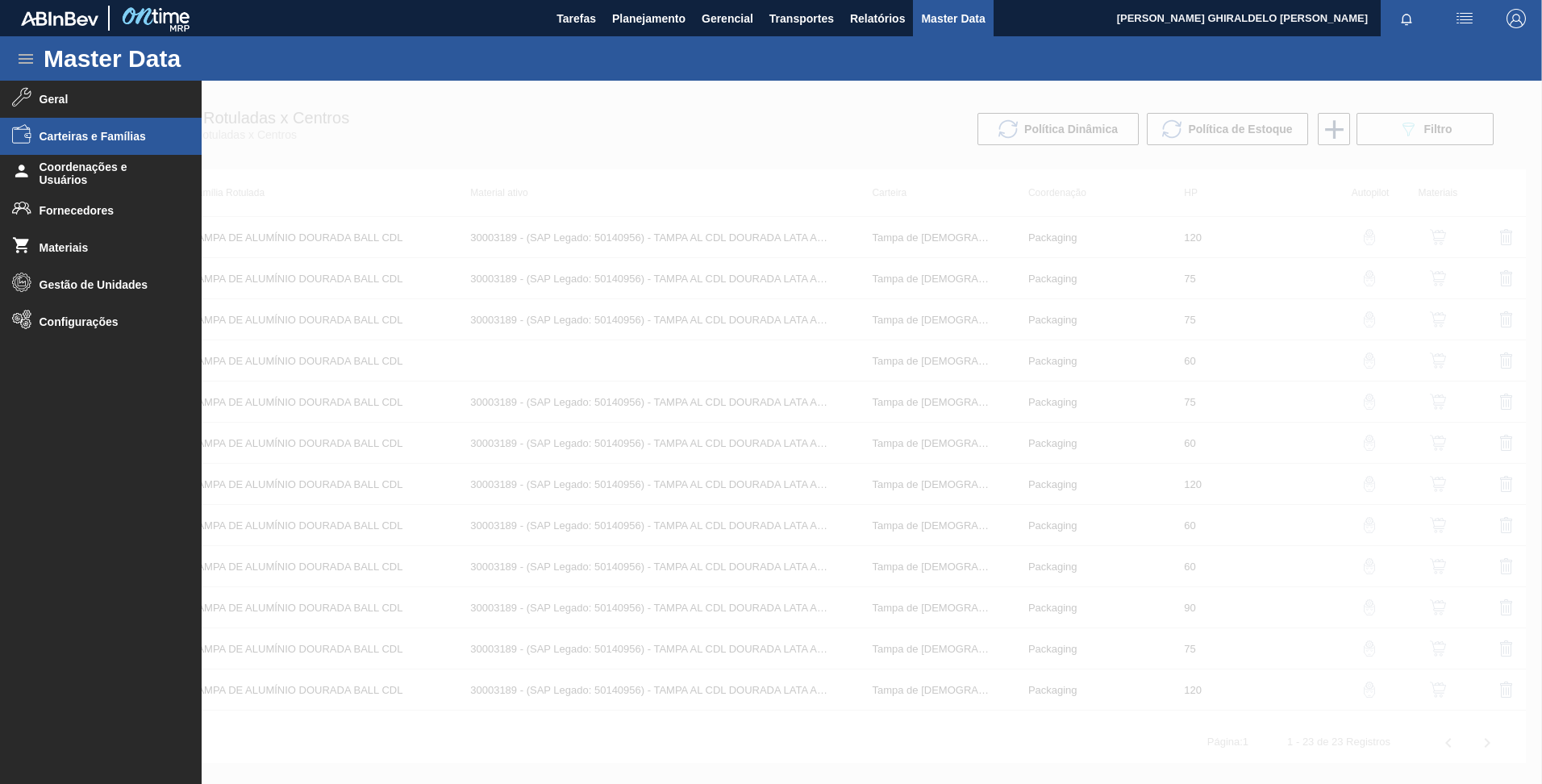
click at [106, 143] on li "Carteiras e Famílias" at bounding box center [100, 136] width 202 height 37
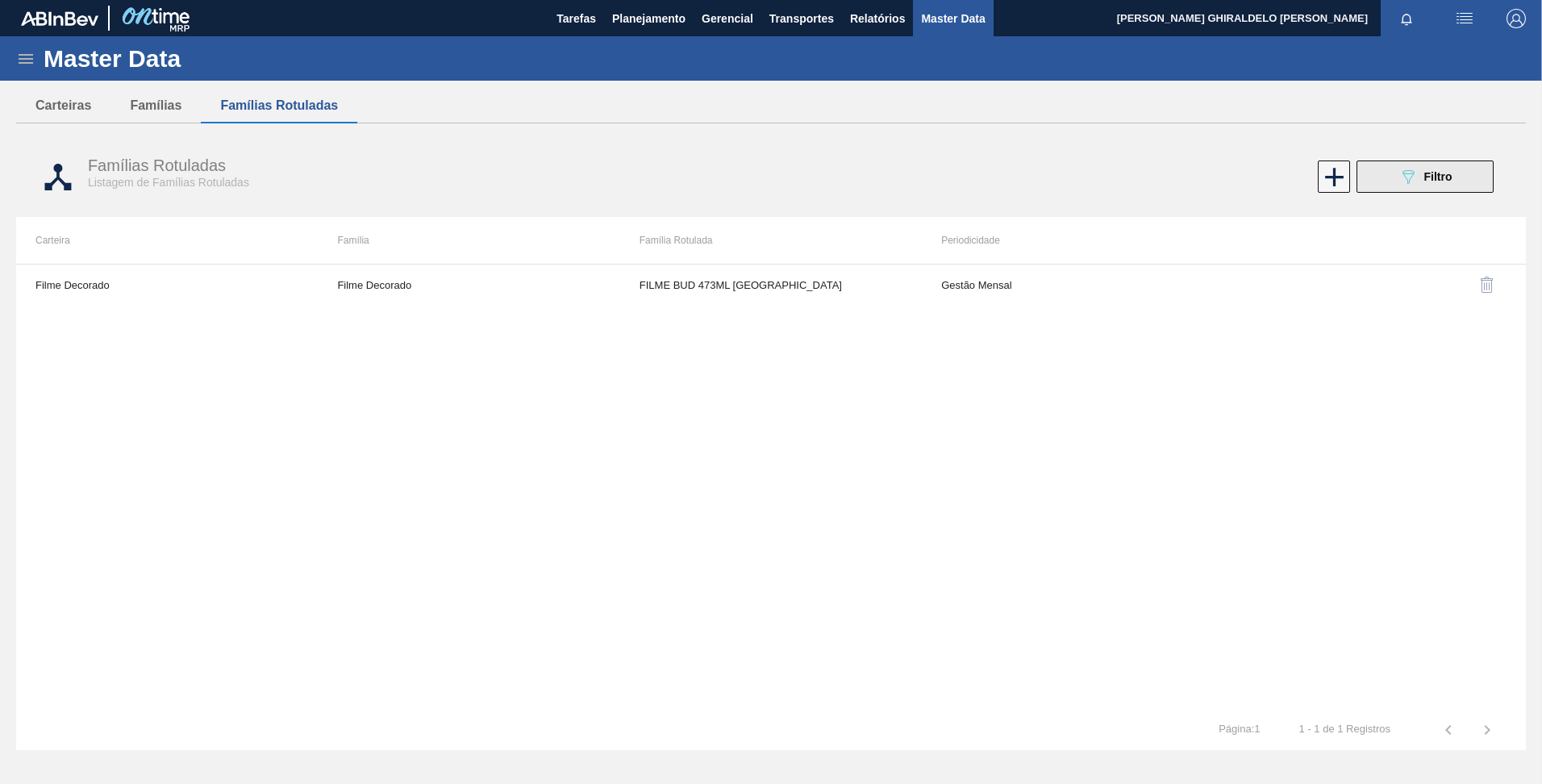
click at [1377, 183] on button "089F7B8B-B2A5-4AFE-B5C0-19BA573D28AC Filtro" at bounding box center [1425, 177] width 138 height 32
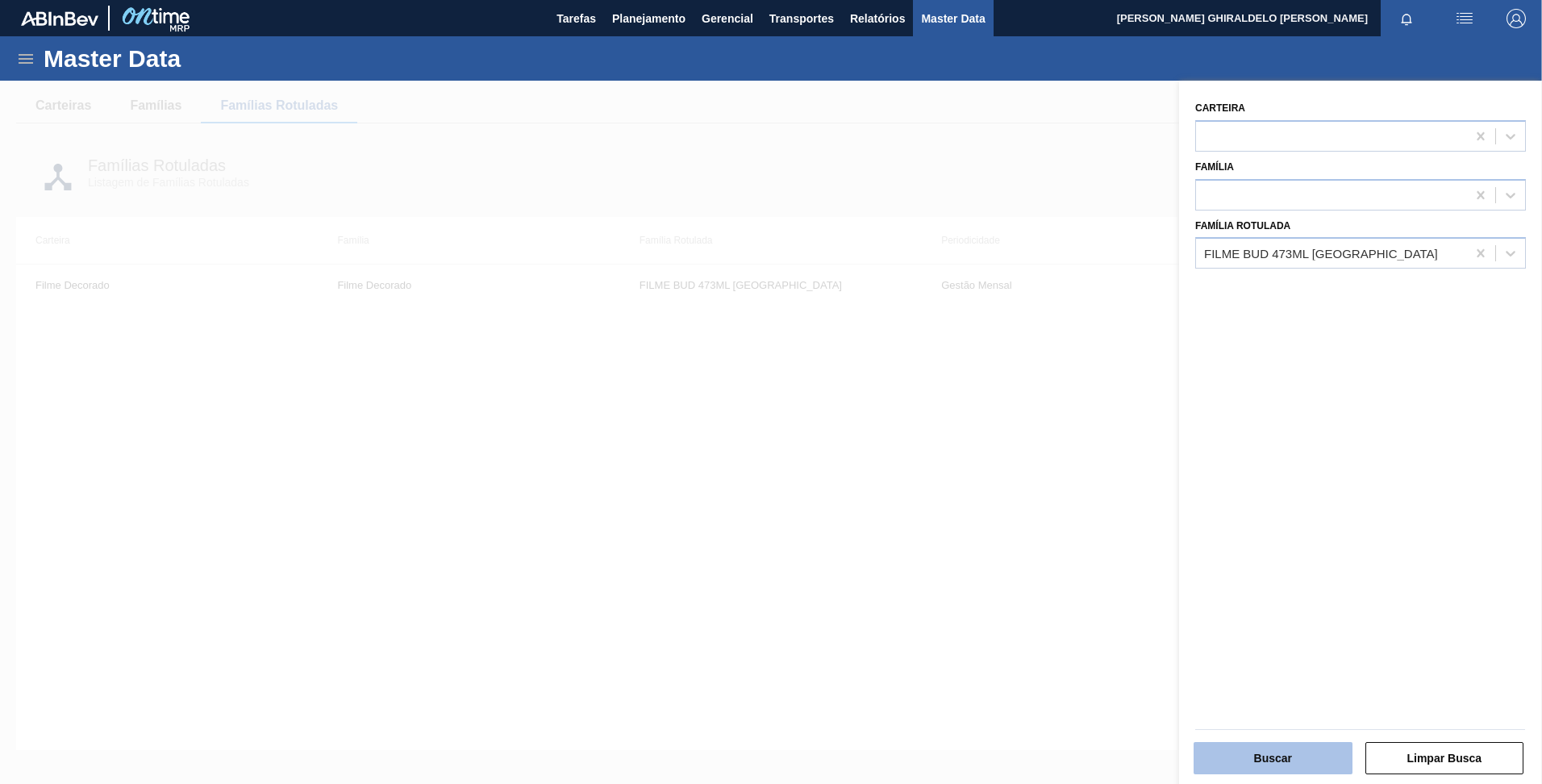
click at [1299, 749] on button "Buscar" at bounding box center [1274, 758] width 159 height 32
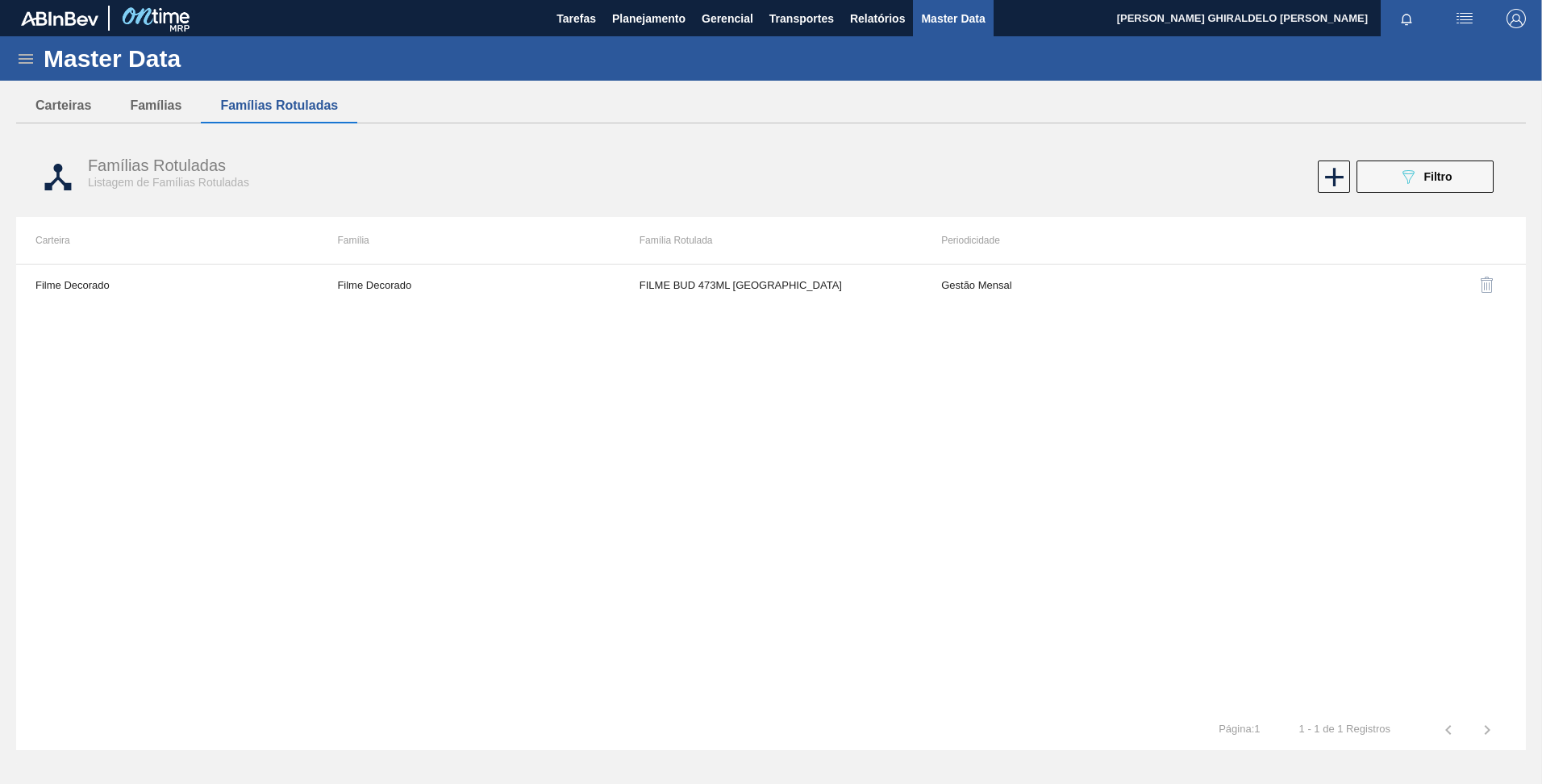
click at [21, 63] on icon at bounding box center [25, 59] width 14 height 10
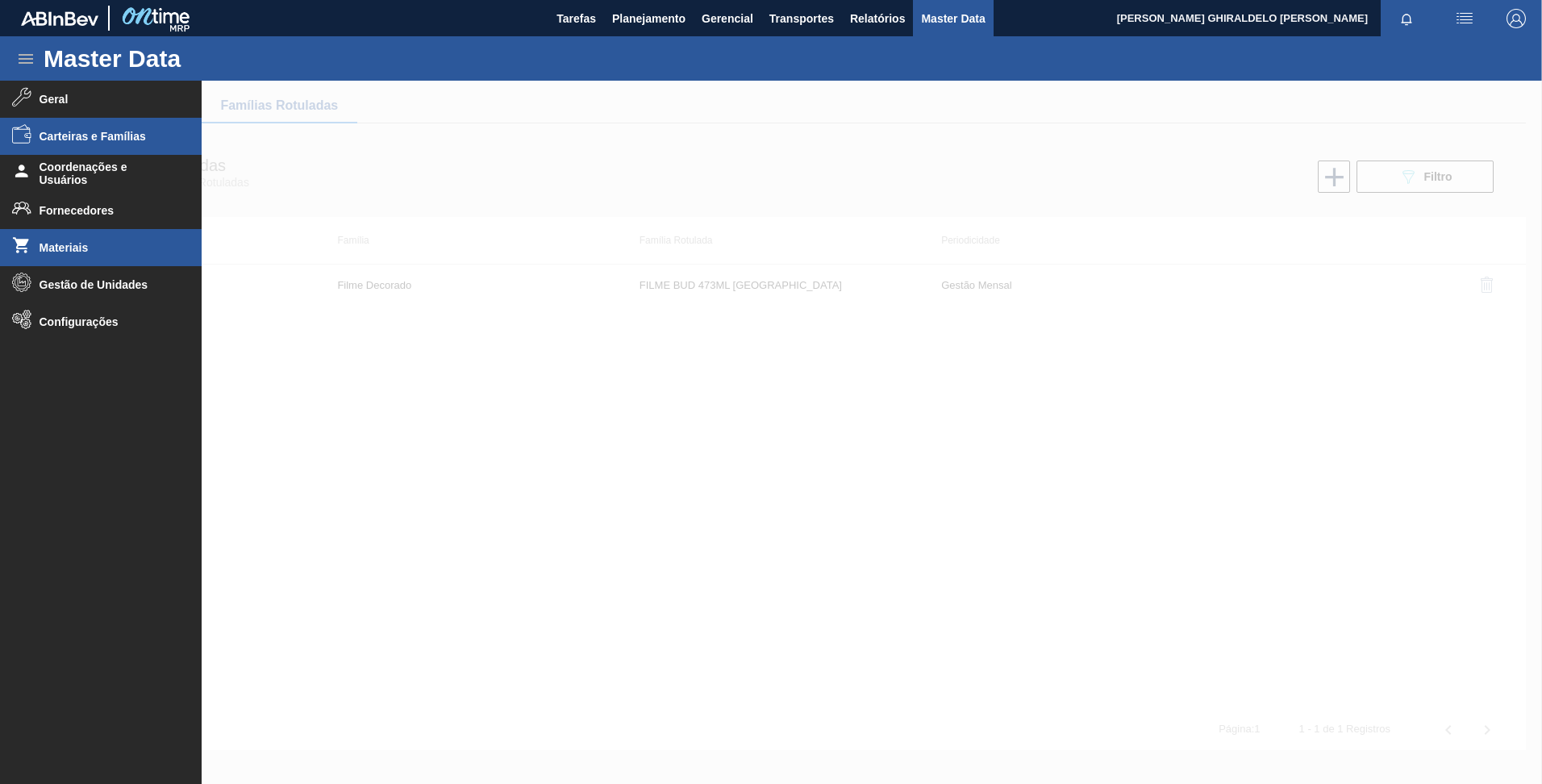
click at [101, 245] on span "Materiais" at bounding box center [105, 247] width 133 height 13
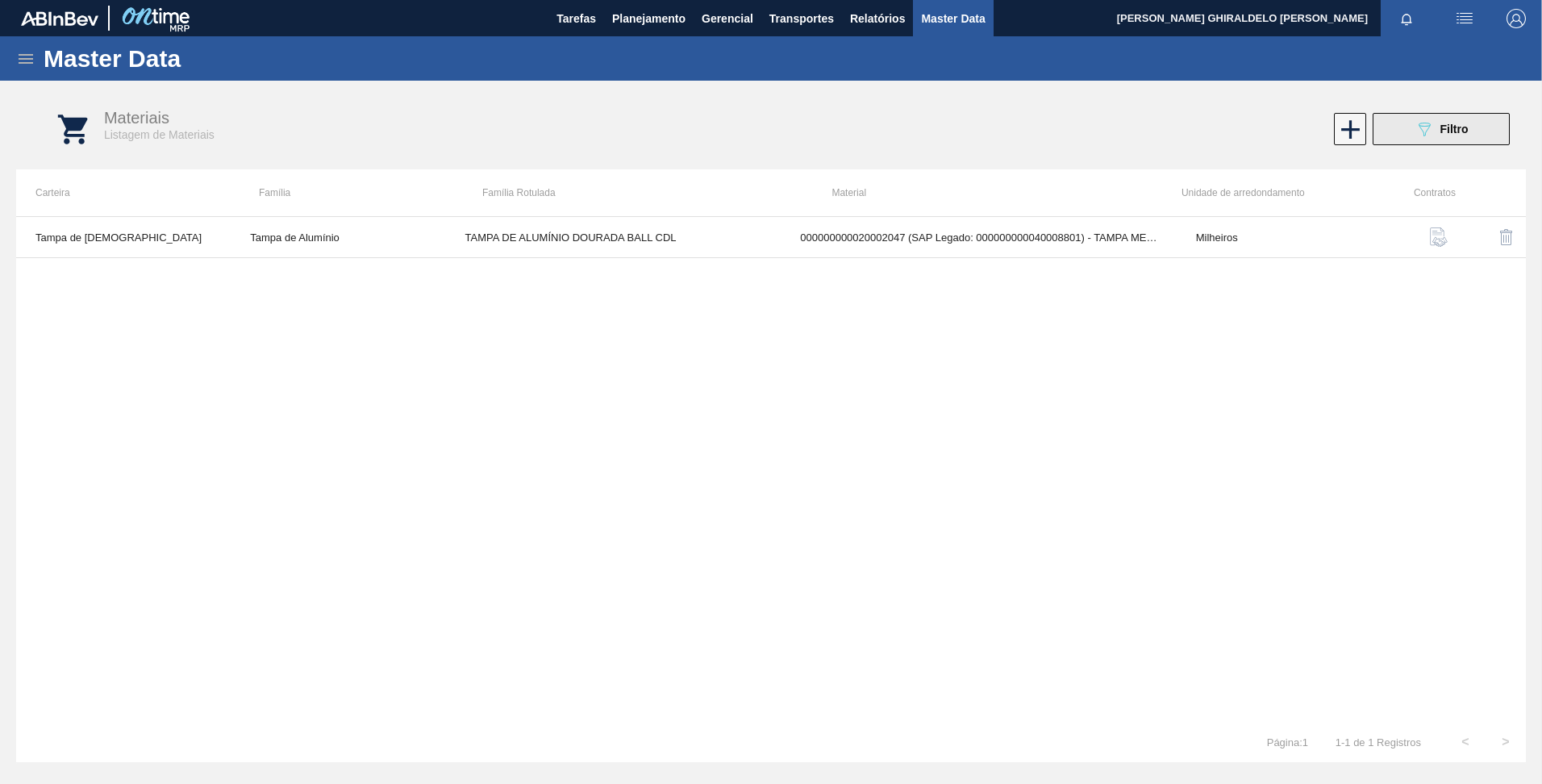
click at [1415, 132] on icon "089F7B8B-B2A5-4AFE-B5C0-19BA573D28AC" at bounding box center [1424, 129] width 19 height 19
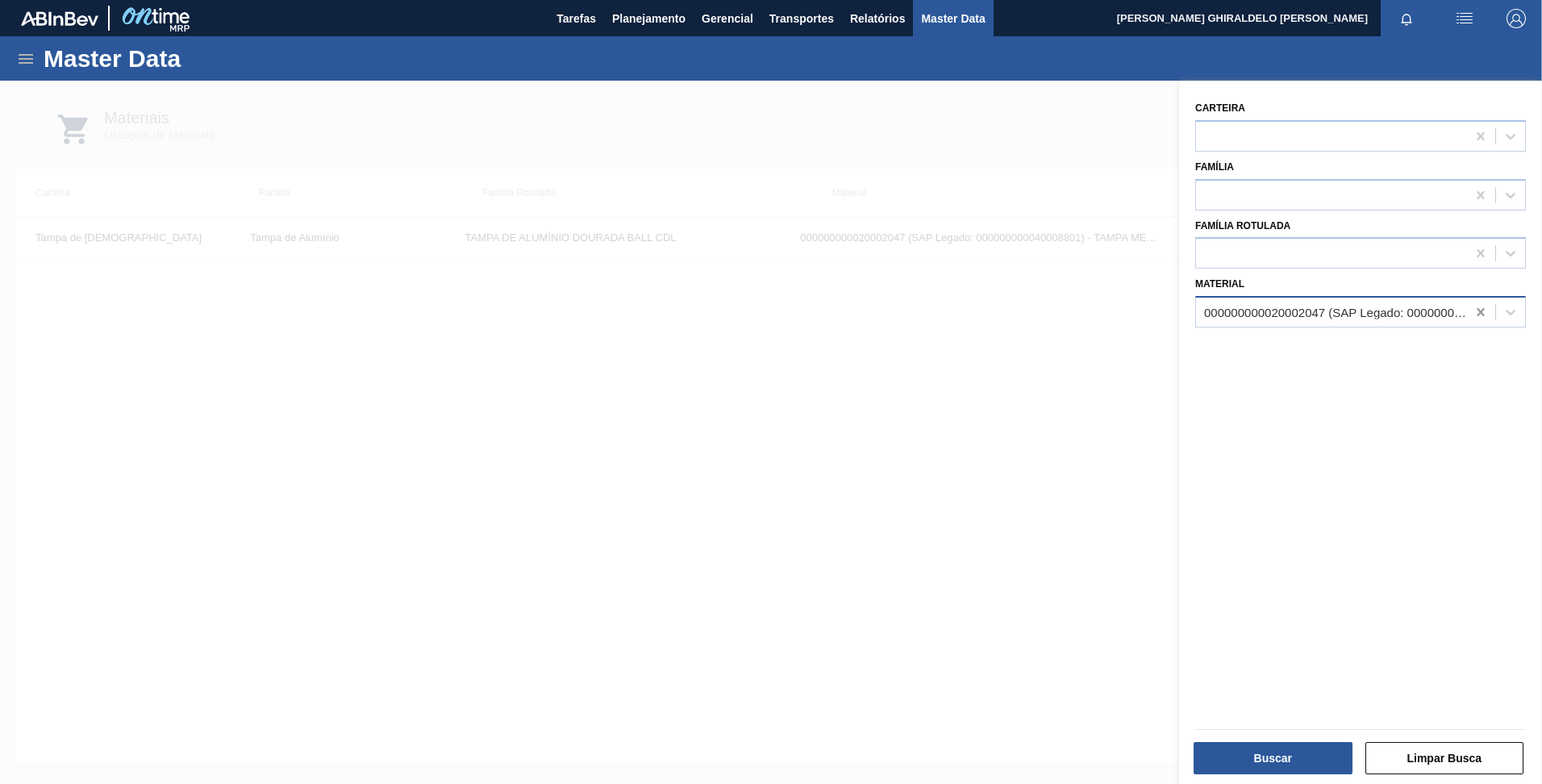
click at [1475, 311] on icon at bounding box center [1481, 311] width 16 height 16
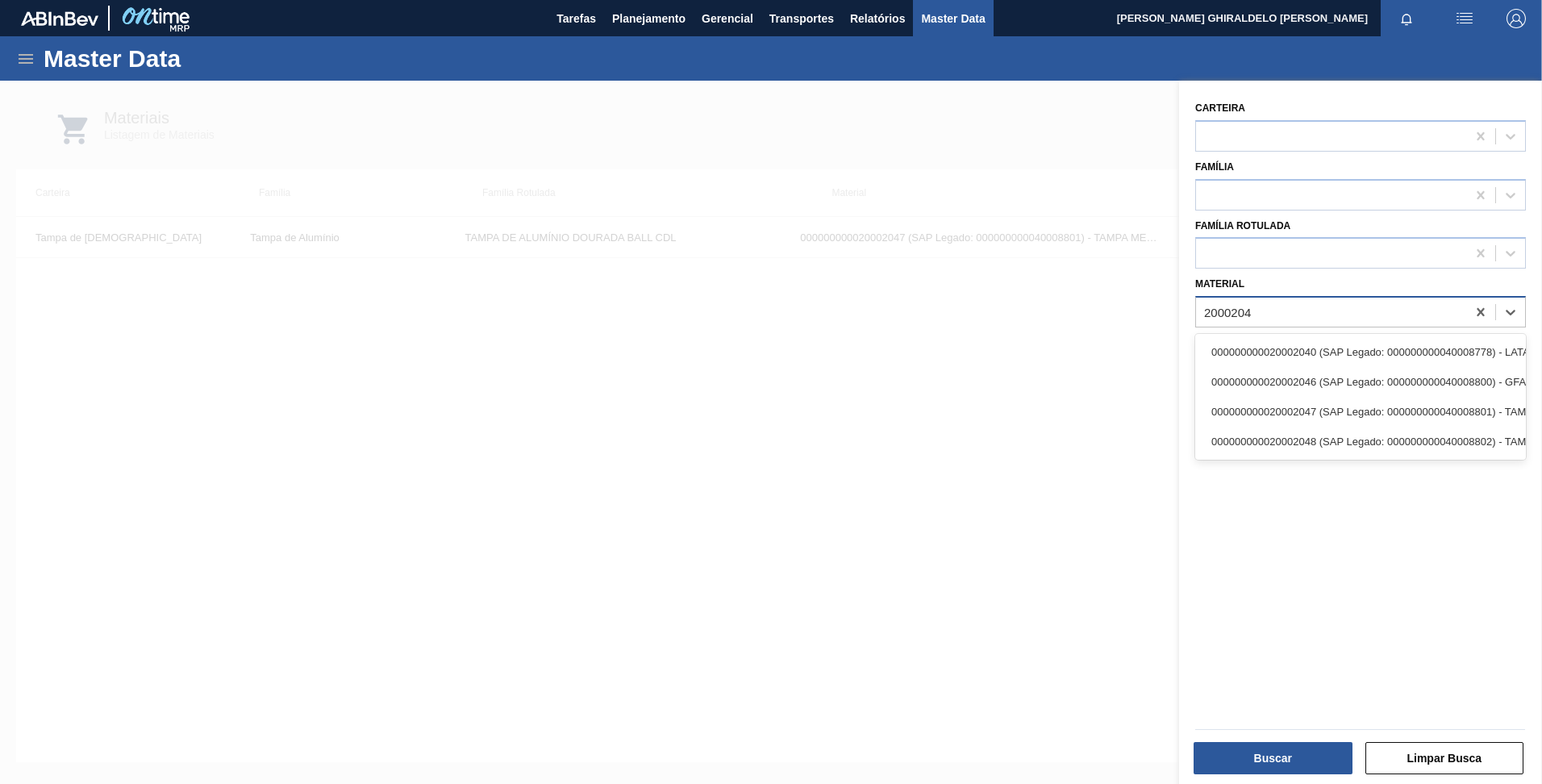
type input "20002048"
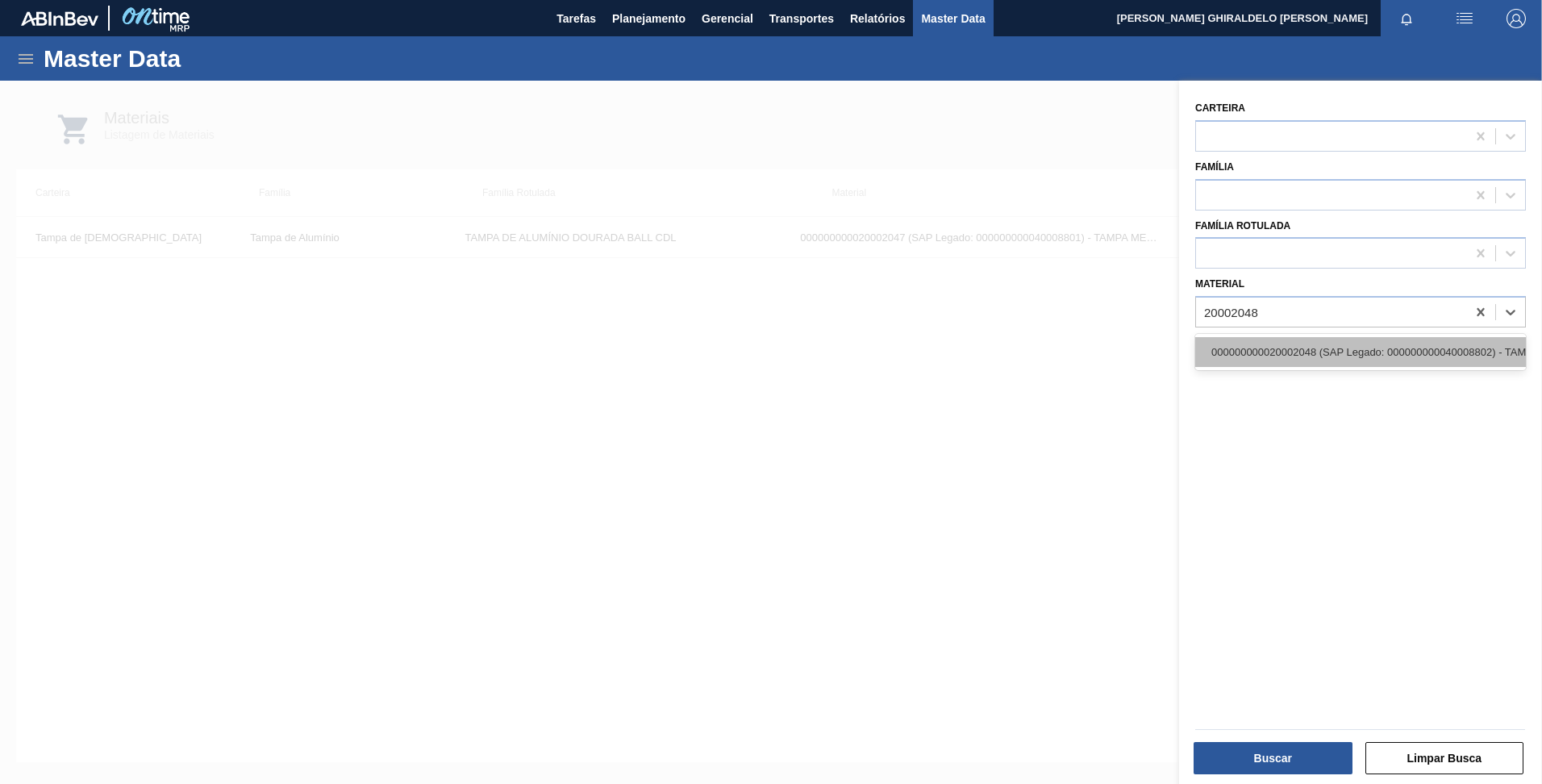
click at [1323, 348] on div "000000000020002048 (SAP Legado: 000000000040008802) - TAMPA MET PRAT ANEL PRATA…" at bounding box center [1360, 351] width 331 height 30
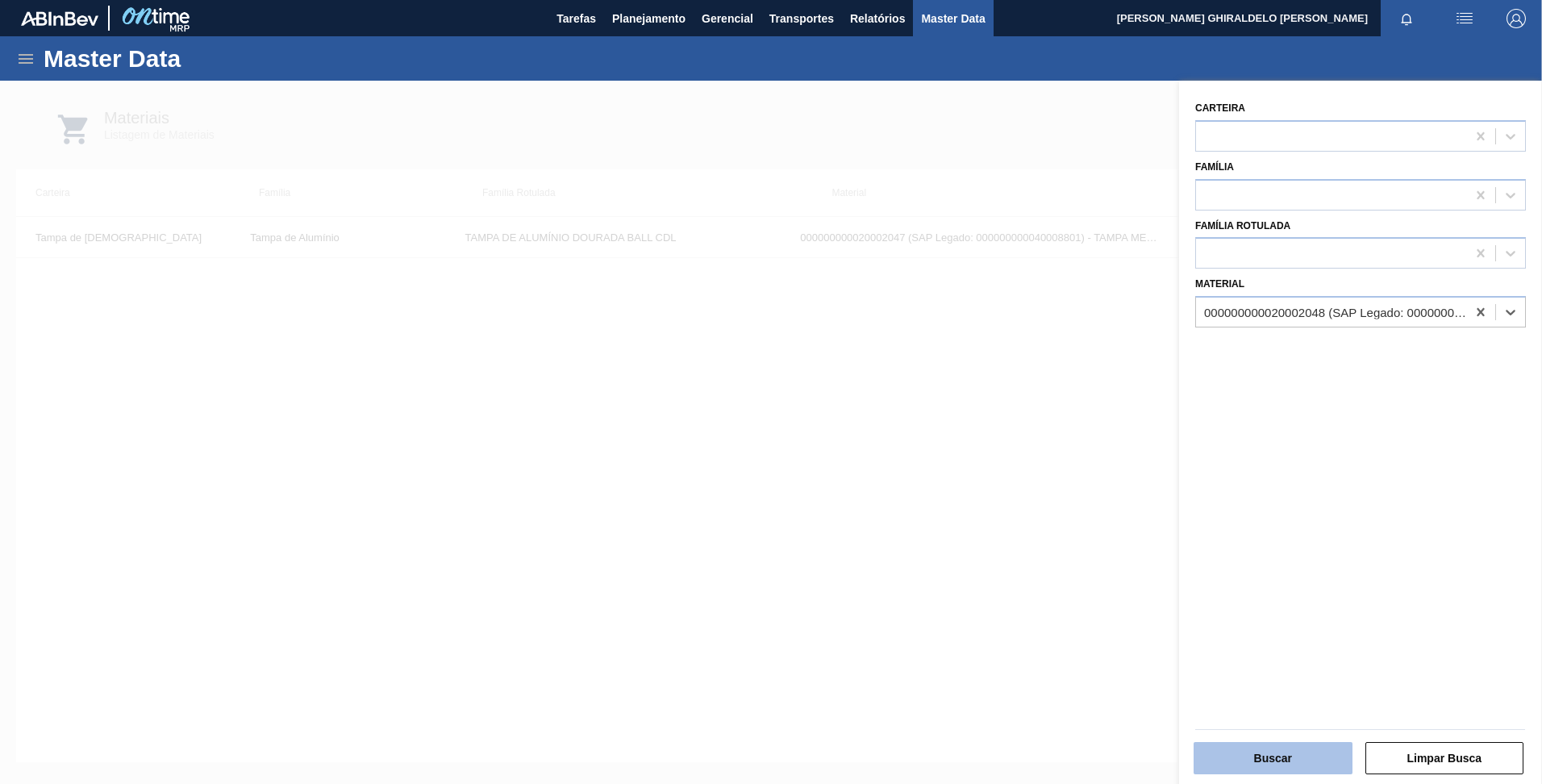
click at [1309, 759] on button "Buscar" at bounding box center [1274, 758] width 159 height 32
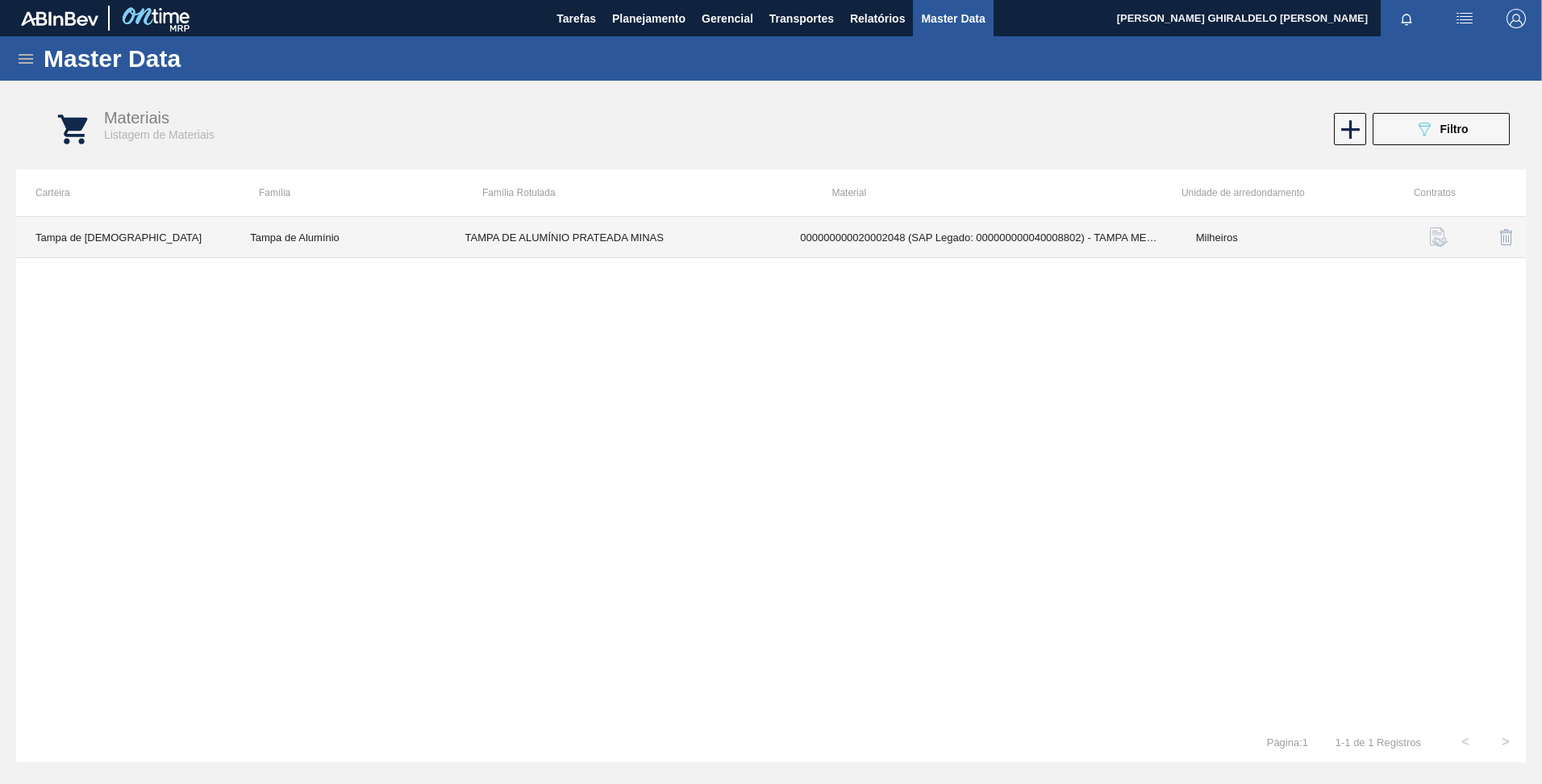
click at [561, 244] on td "TAMPA DE ALUMÍNIO PRATEADA MINAS" at bounding box center [613, 237] width 335 height 41
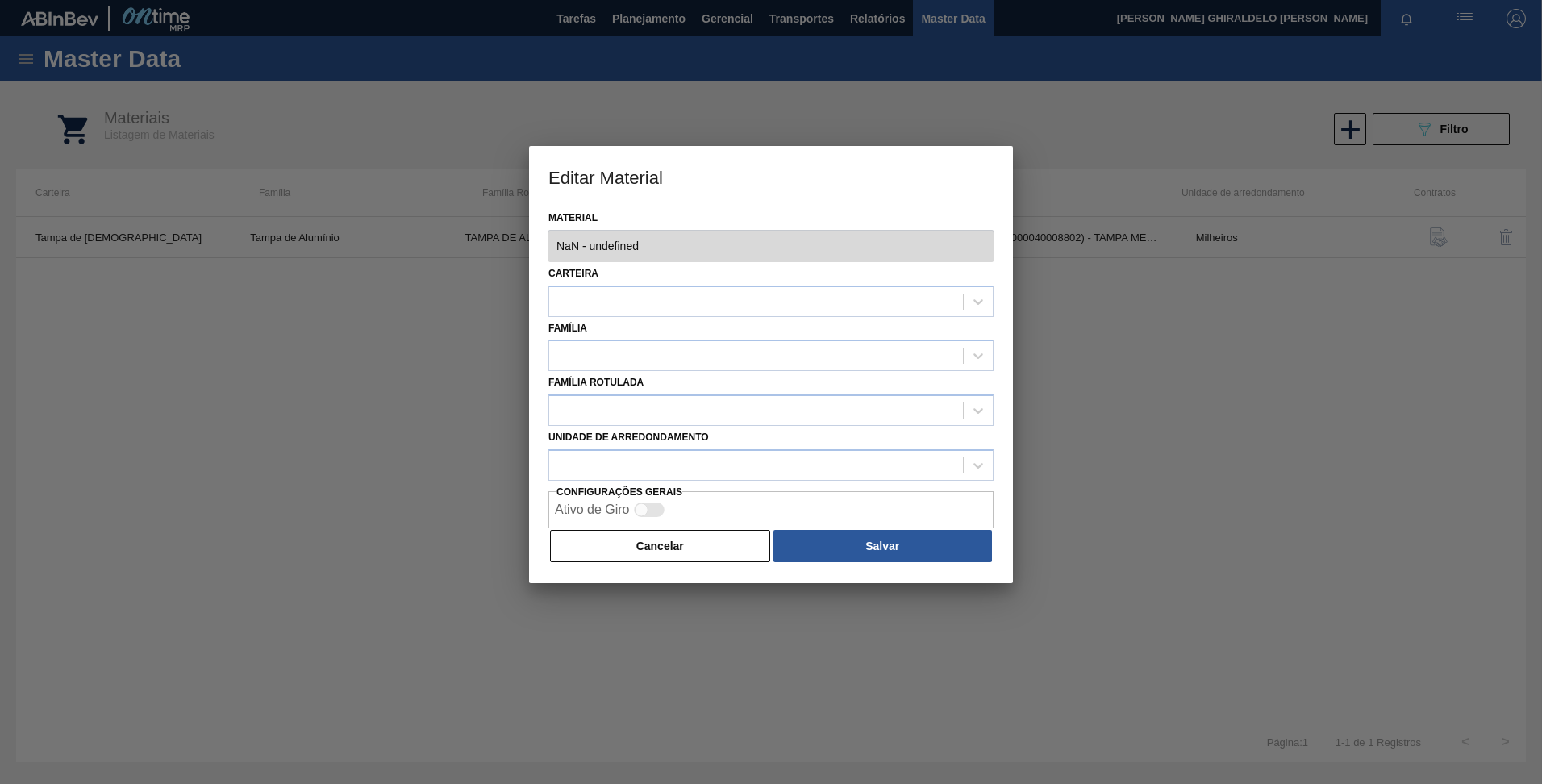
type input "20002048 - 000000000020002048 (SAP Legado: 000000000040008802) - TAMPA MET PRAT…"
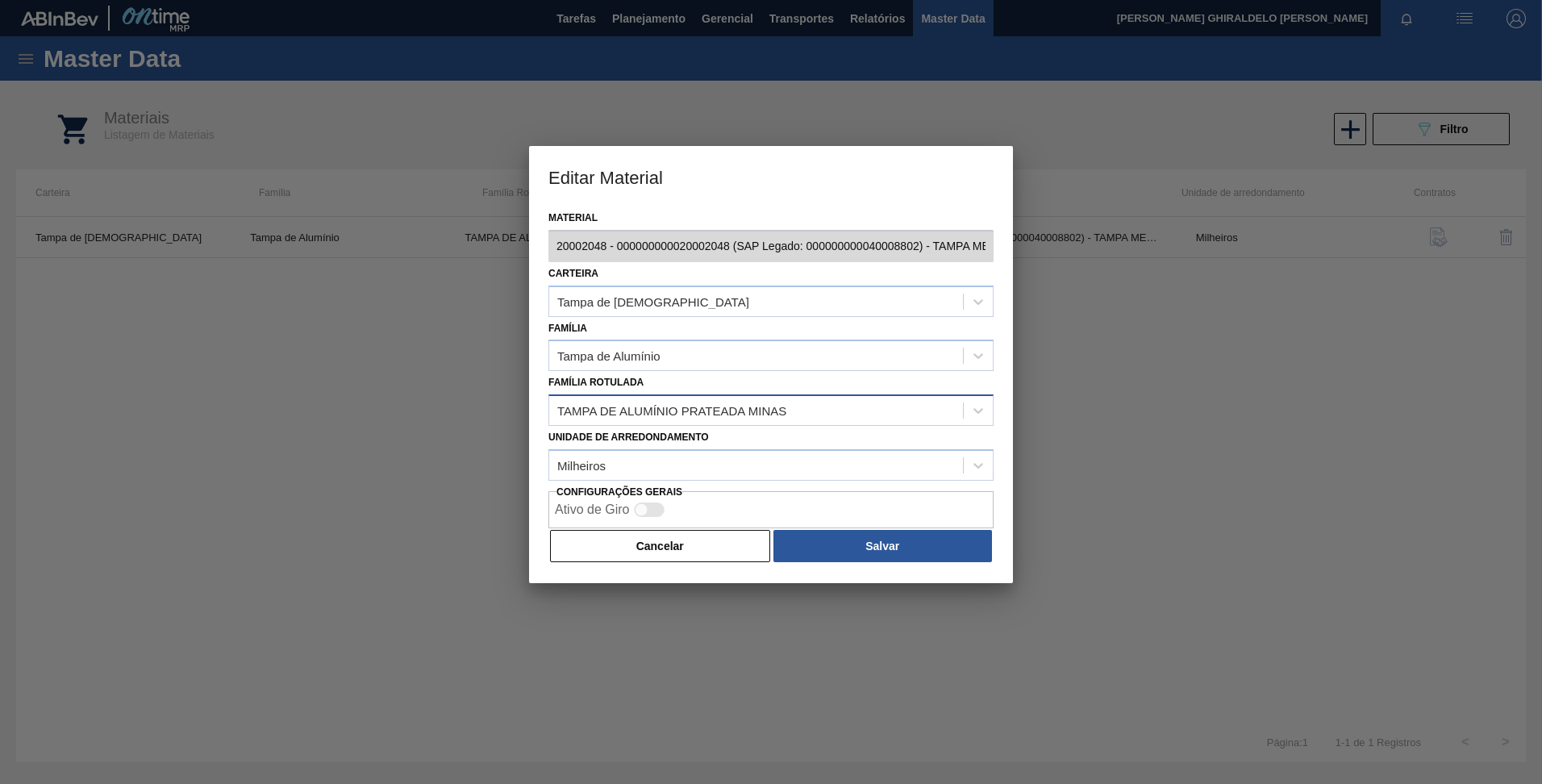
click at [749, 413] on div "TAMPA DE ALUMÍNIO PRATEADA MINAS" at bounding box center [672, 411] width 229 height 13
type Rotulada "prateada ball"
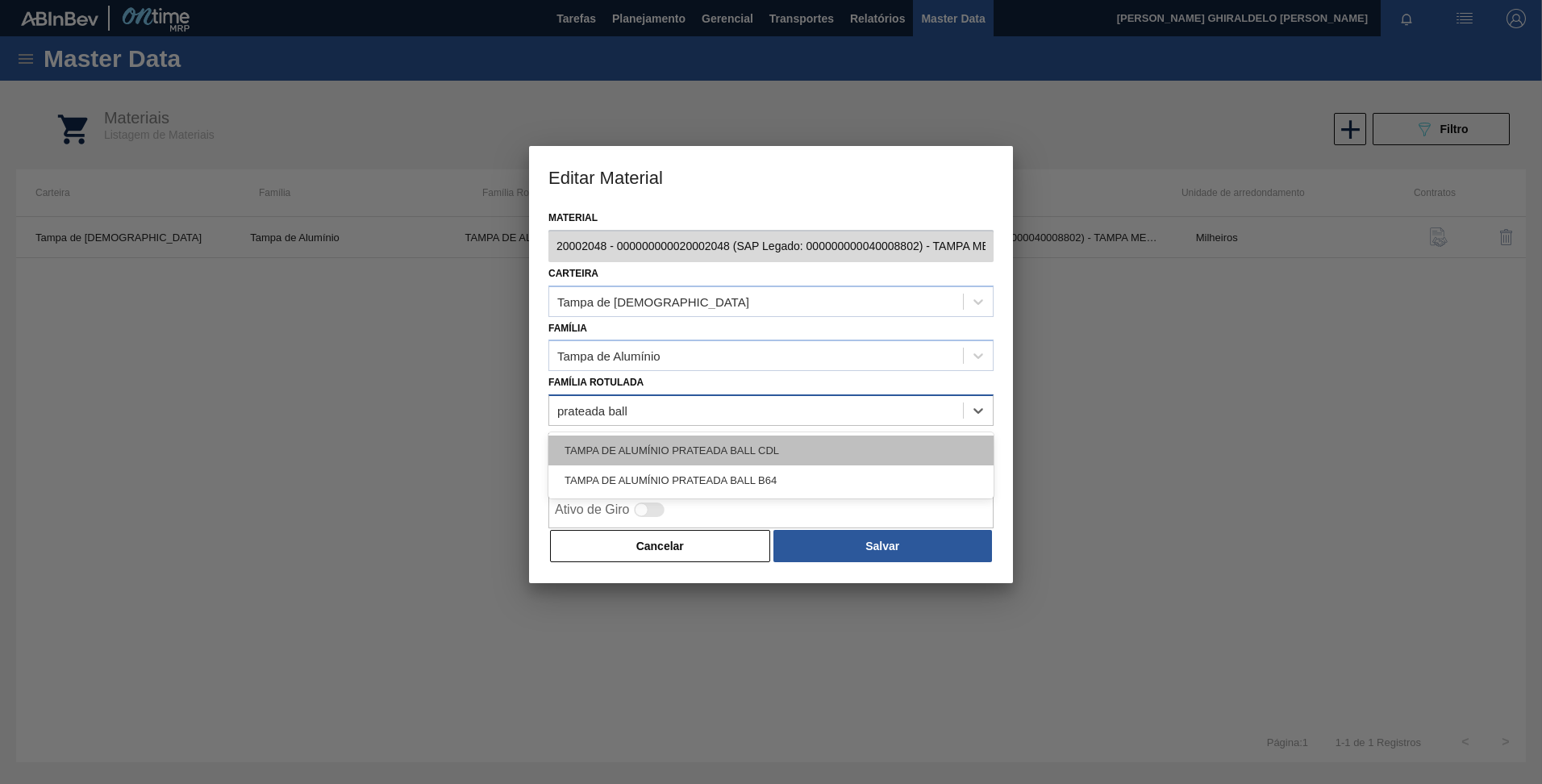
click at [751, 448] on div "TAMPA DE ALUMÍNIO PRATEADA BALL CDL" at bounding box center [771, 450] width 445 height 30
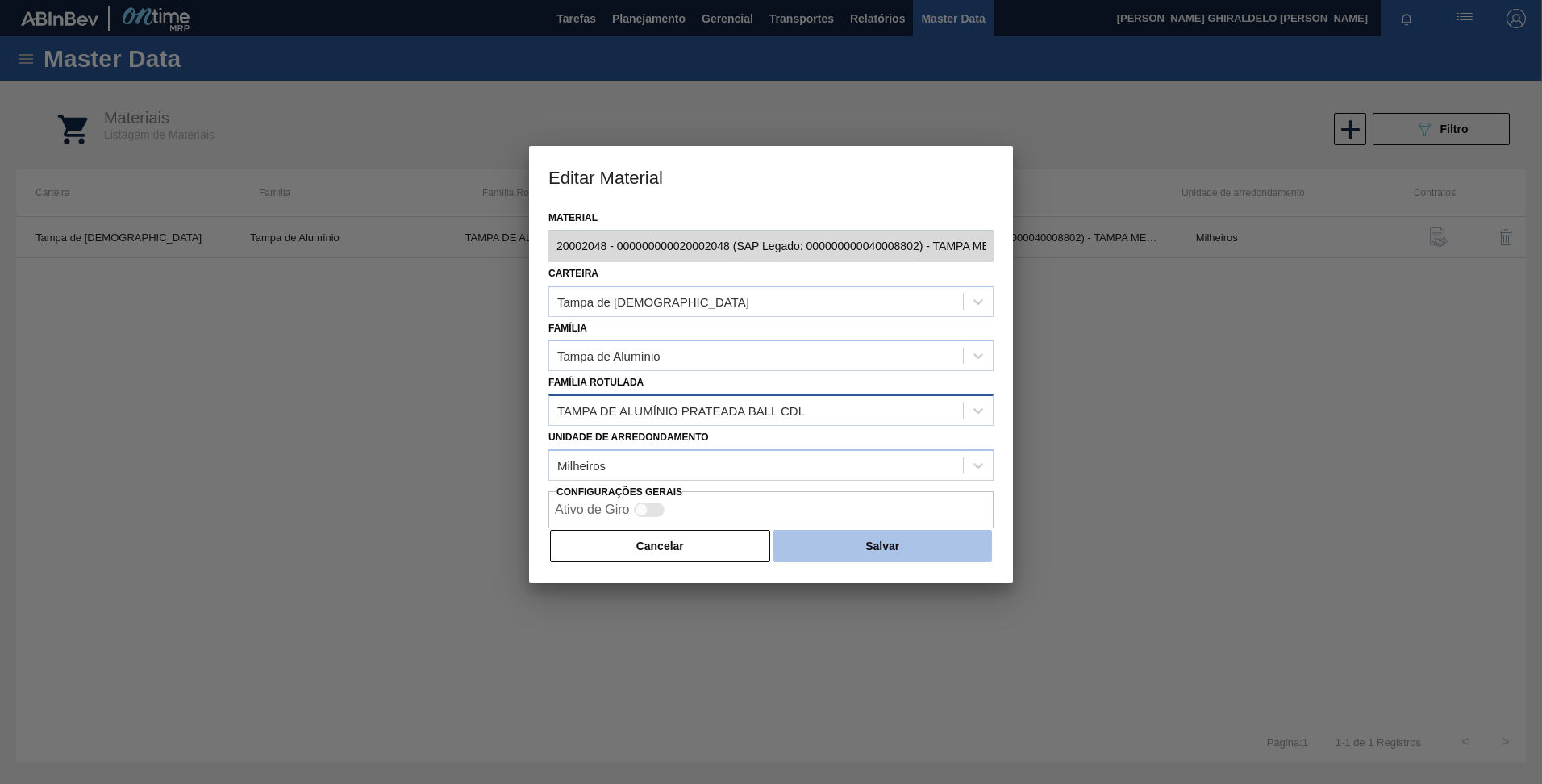
click at [848, 554] on button "Salvar" at bounding box center [883, 546] width 219 height 32
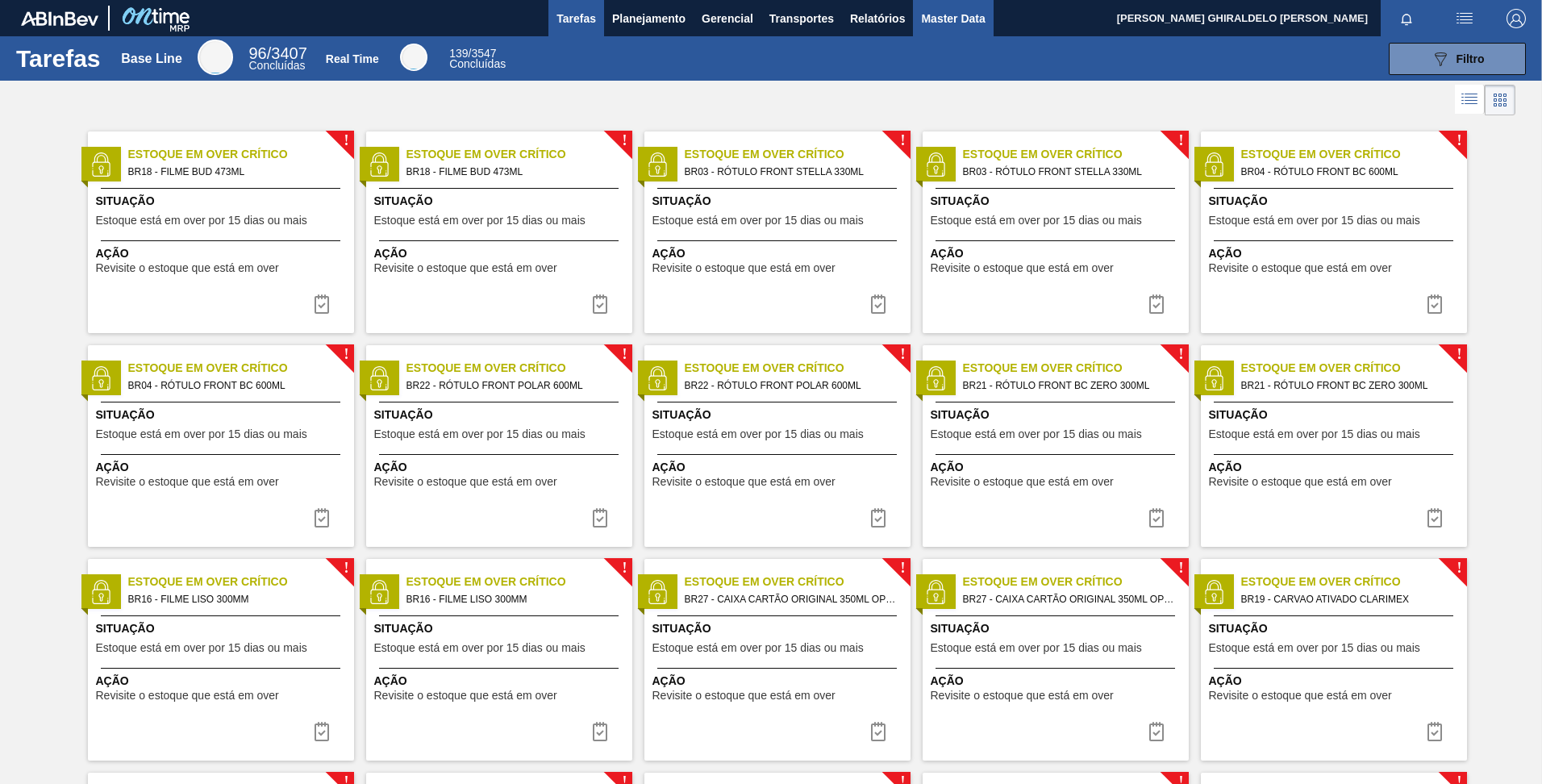
click at [968, 19] on span "Master Data" at bounding box center [953, 18] width 64 height 19
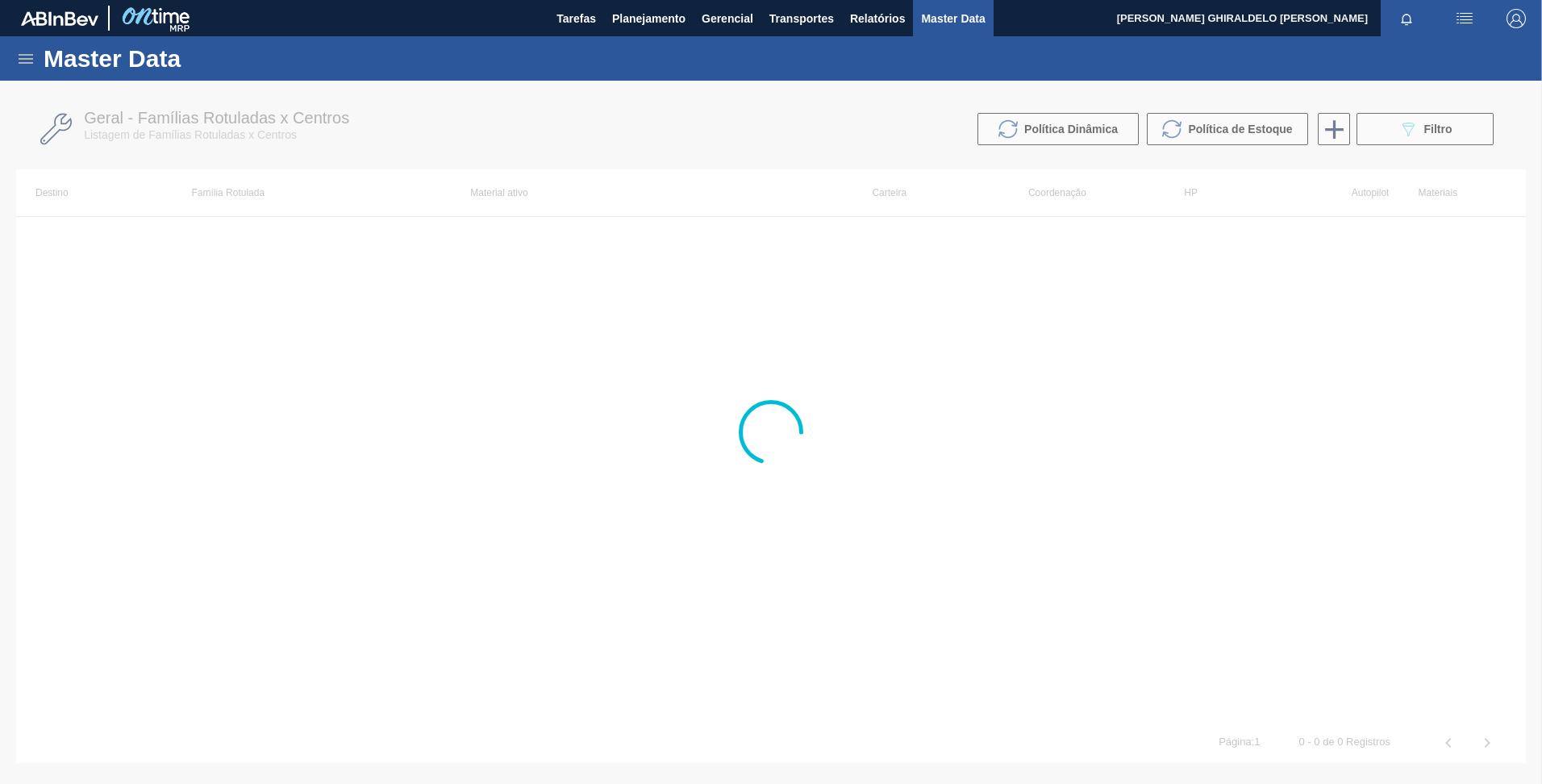
click at [21, 52] on icon at bounding box center [26, 59] width 19 height 19
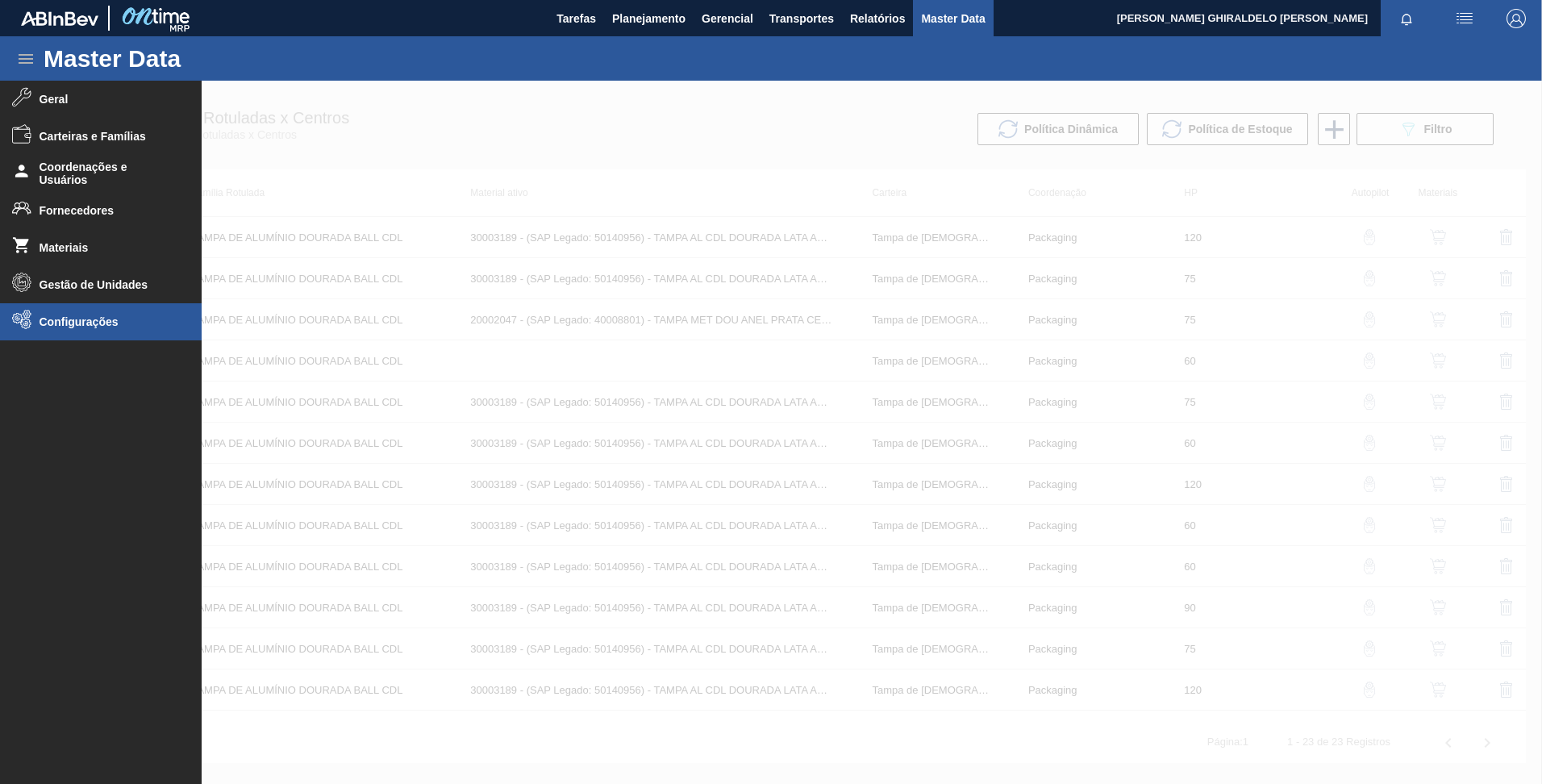
click at [97, 328] on li "Configurações" at bounding box center [100, 321] width 202 height 37
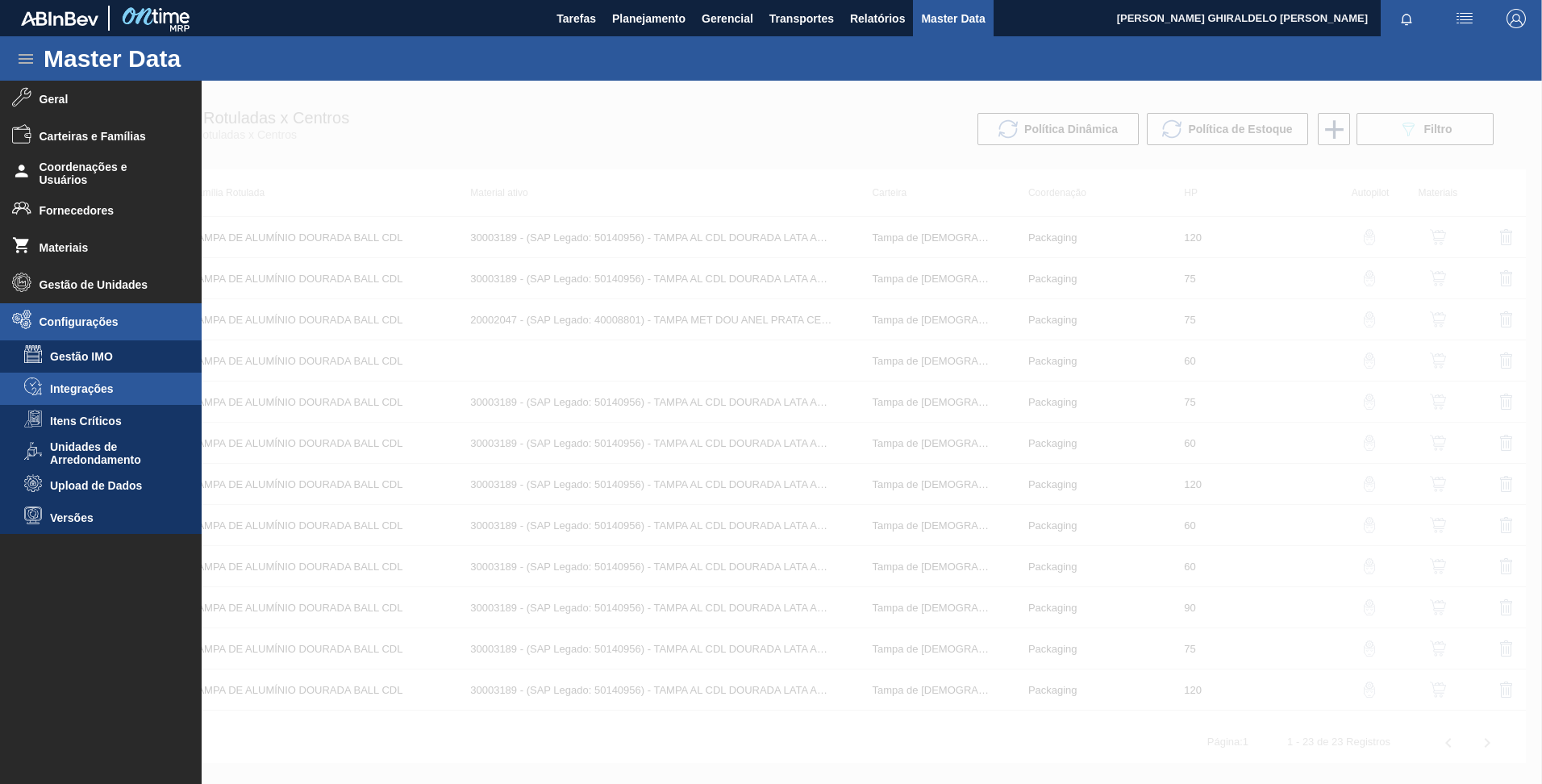
click at [103, 382] on span "Integrações" at bounding box center [112, 389] width 124 height 13
